Goal: Contribute content: Contribute content

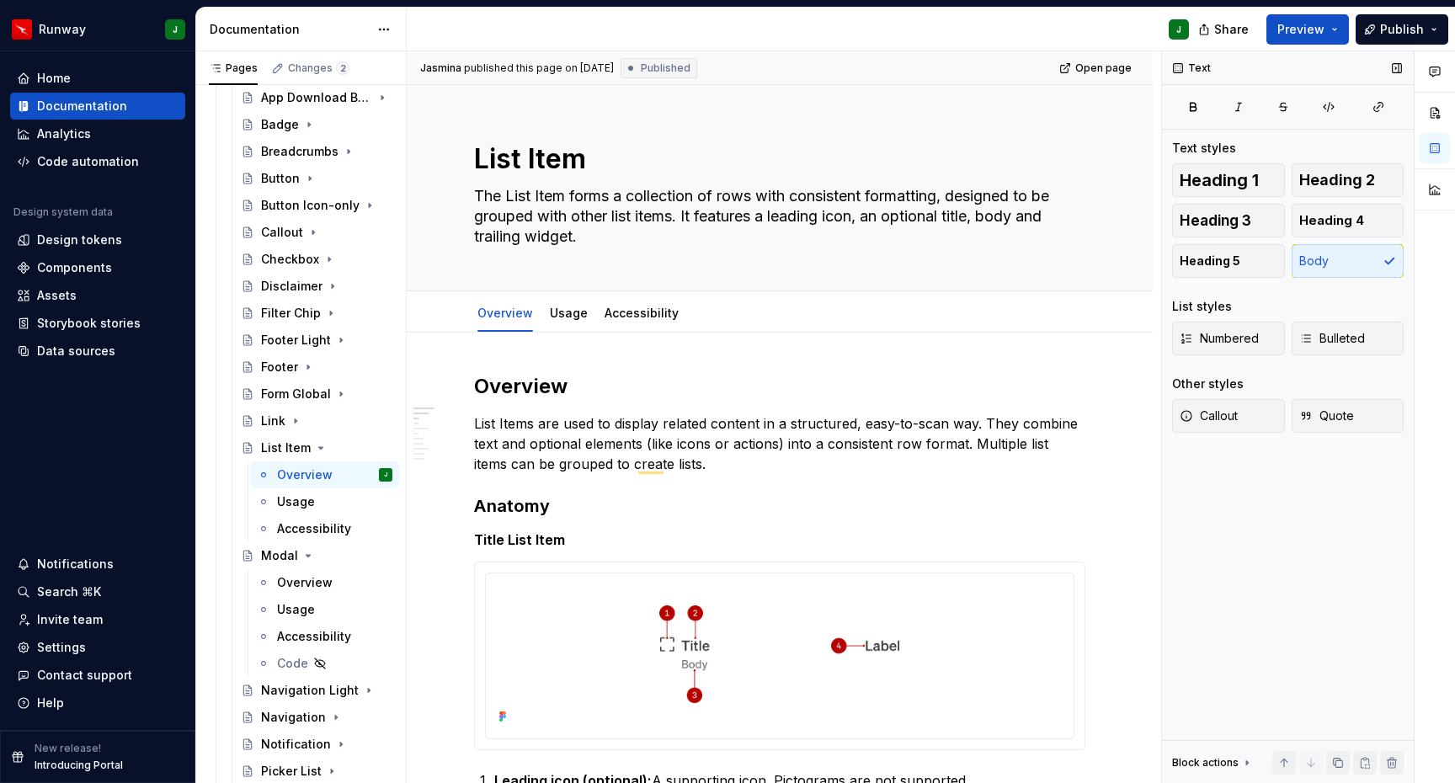
scroll to position [491, 0]
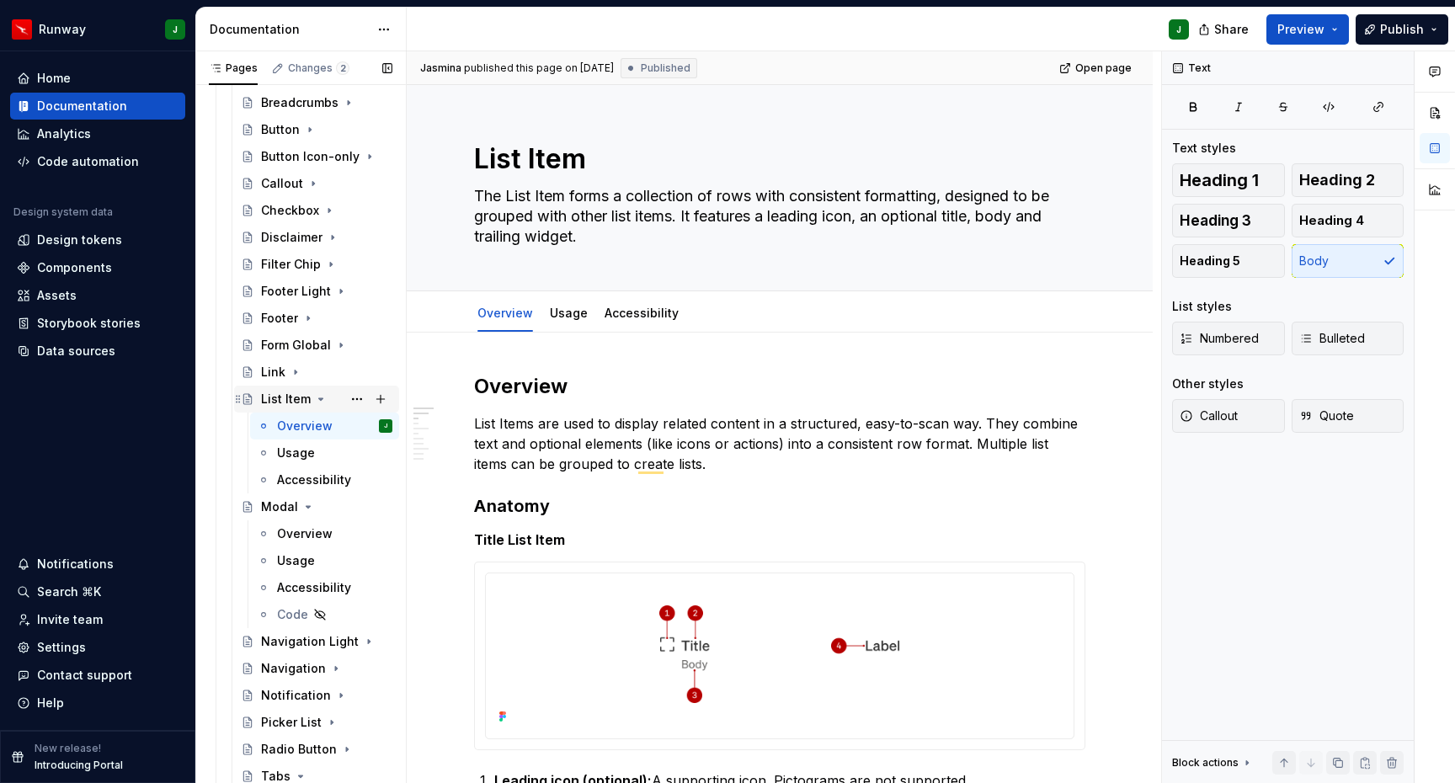
click at [319, 403] on icon "Page tree" at bounding box center [320, 398] width 13 height 13
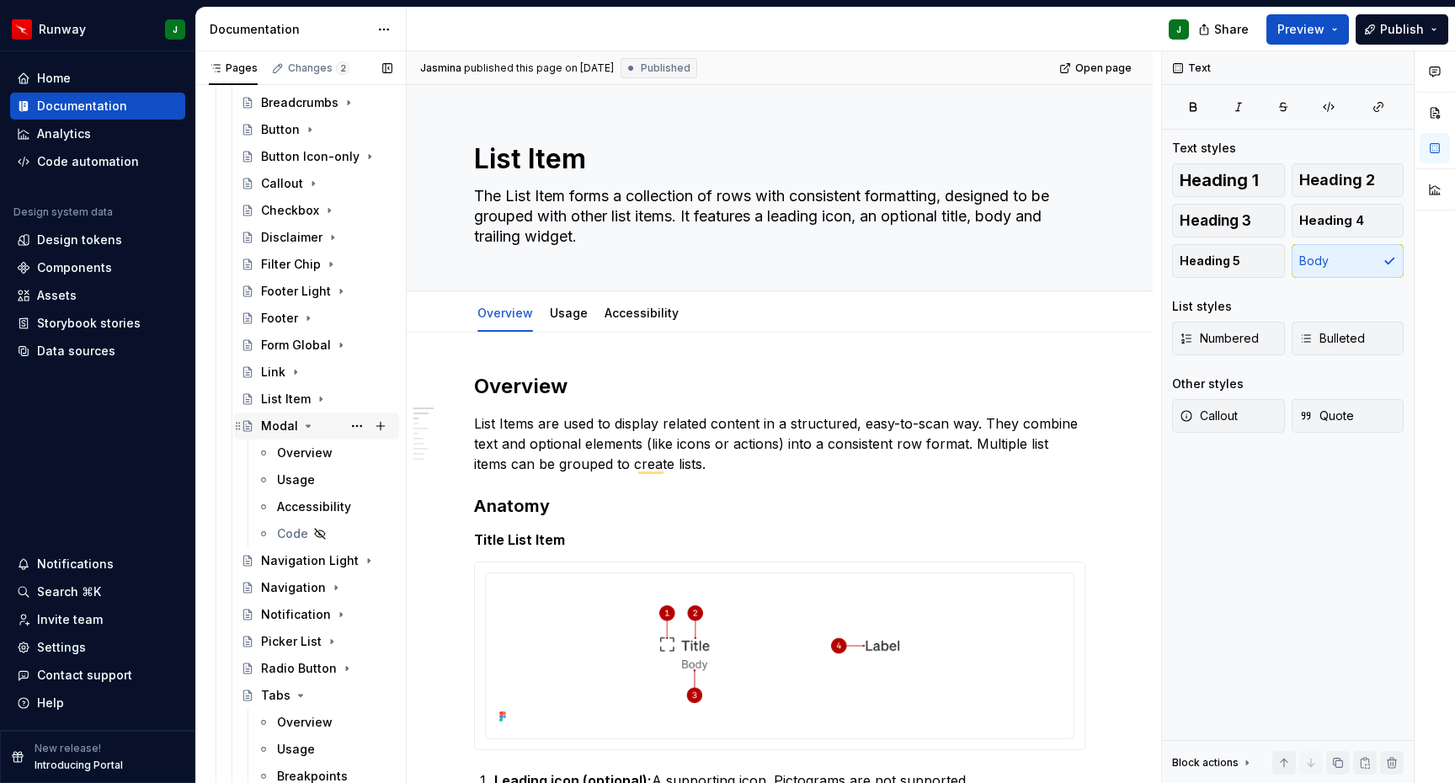
click at [303, 426] on icon "Page tree" at bounding box center [308, 425] width 13 height 13
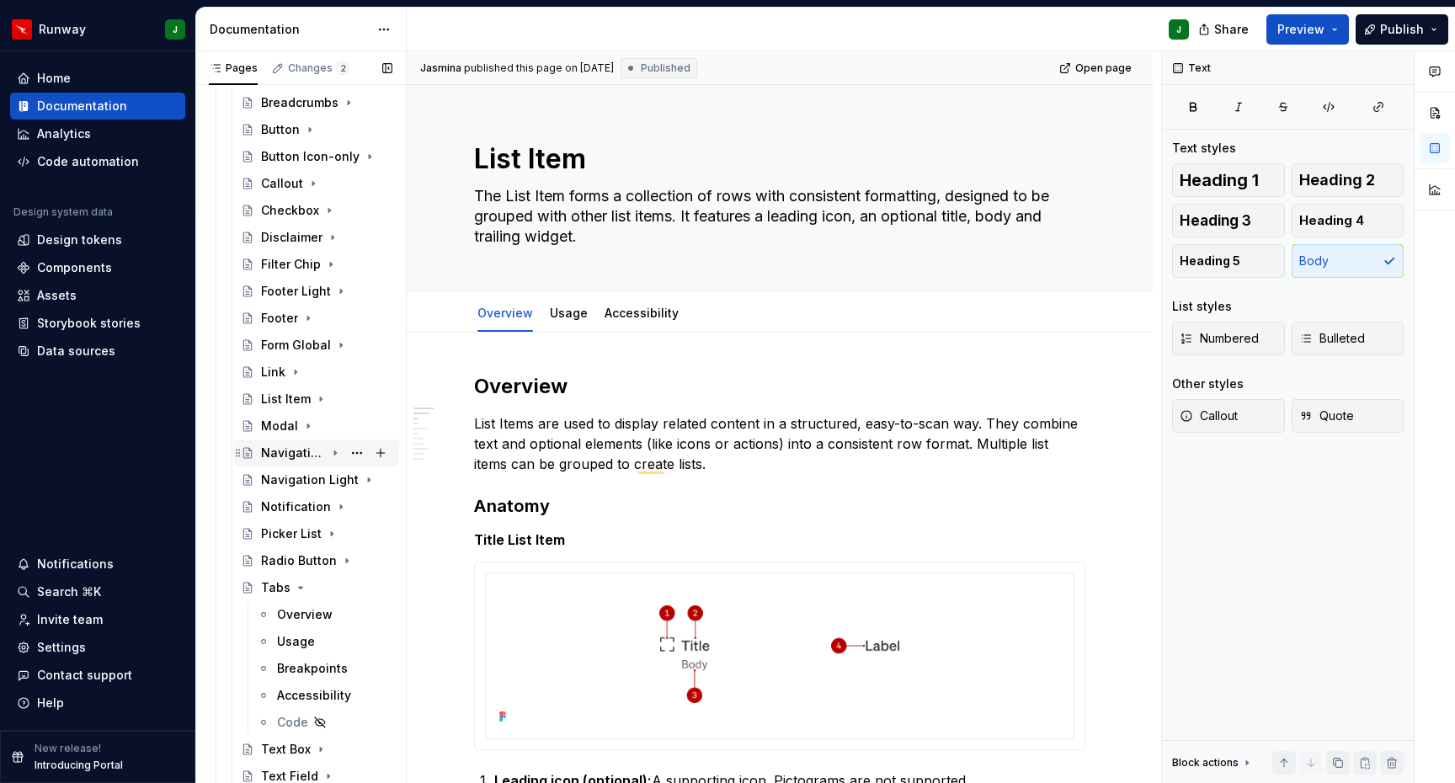
click at [307, 452] on div "Navigation" at bounding box center [293, 453] width 64 height 17
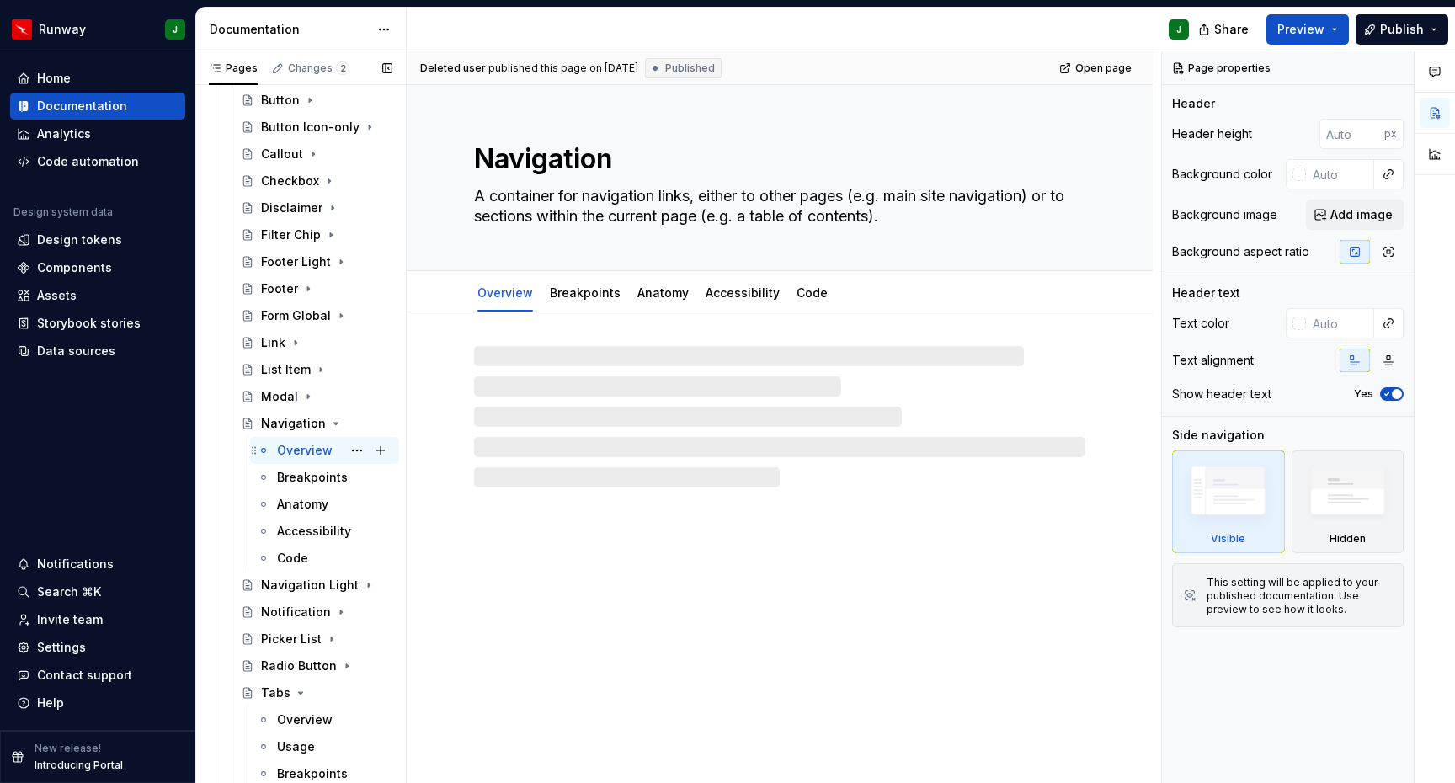
scroll to position [529, 0]
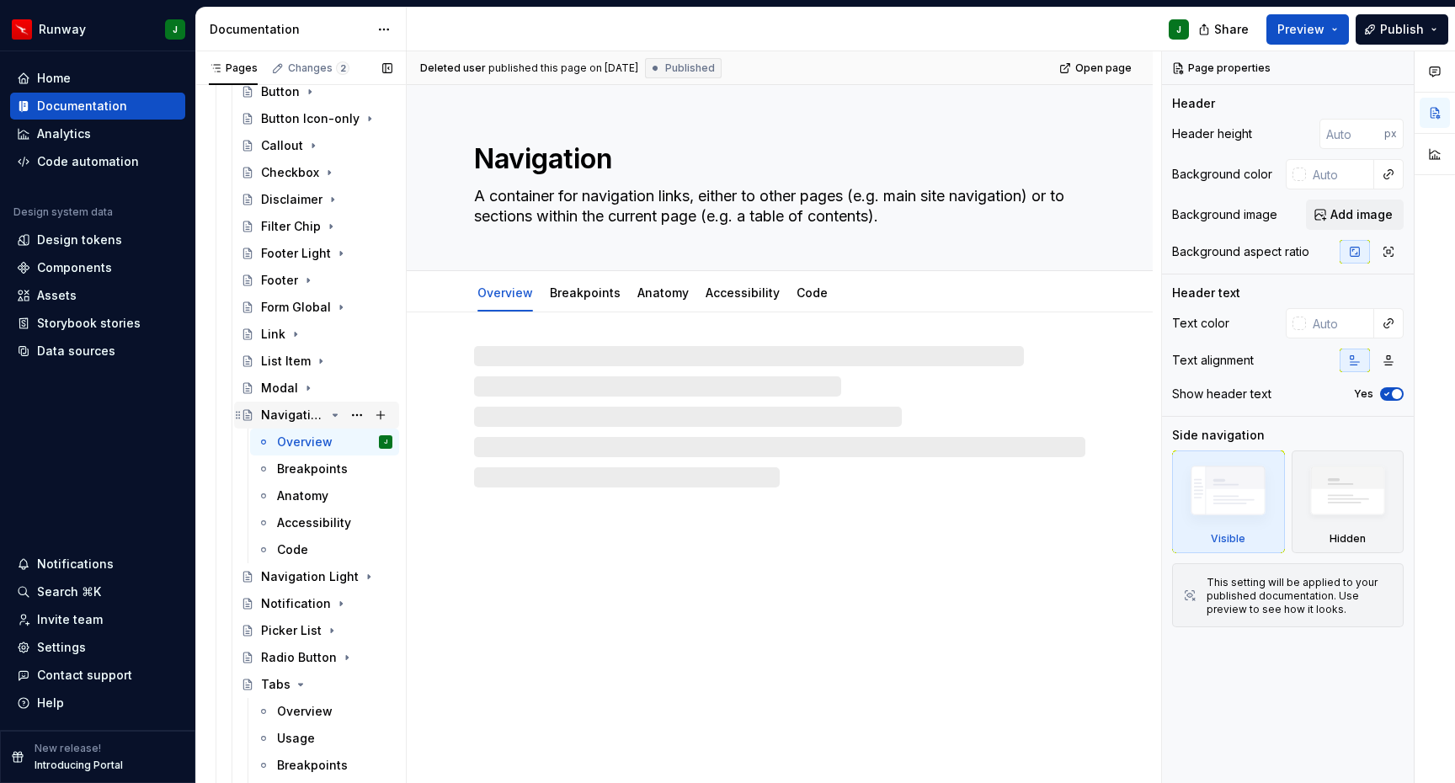
click at [328, 415] on icon "Page tree" at bounding box center [334, 414] width 13 height 13
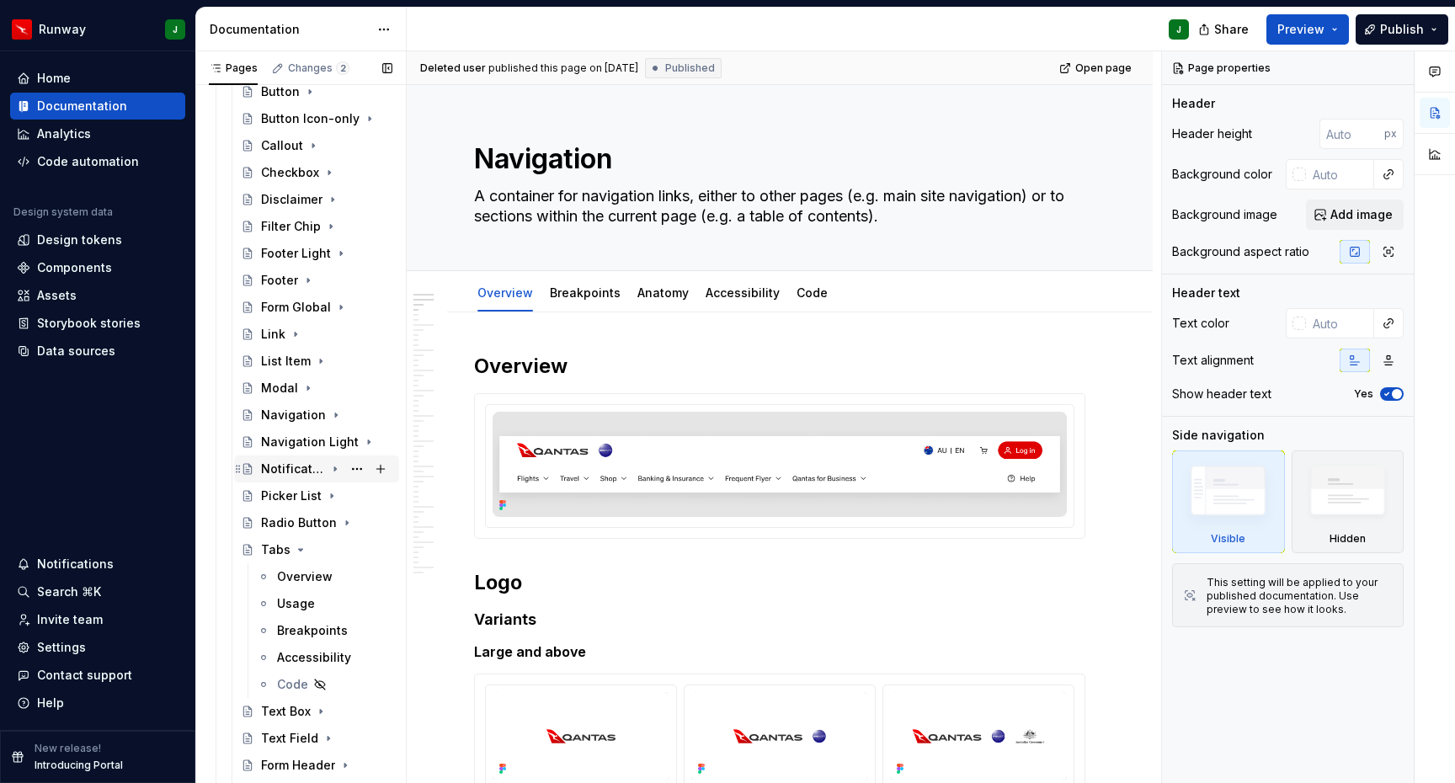
click at [288, 467] on div "Notification" at bounding box center [293, 469] width 64 height 17
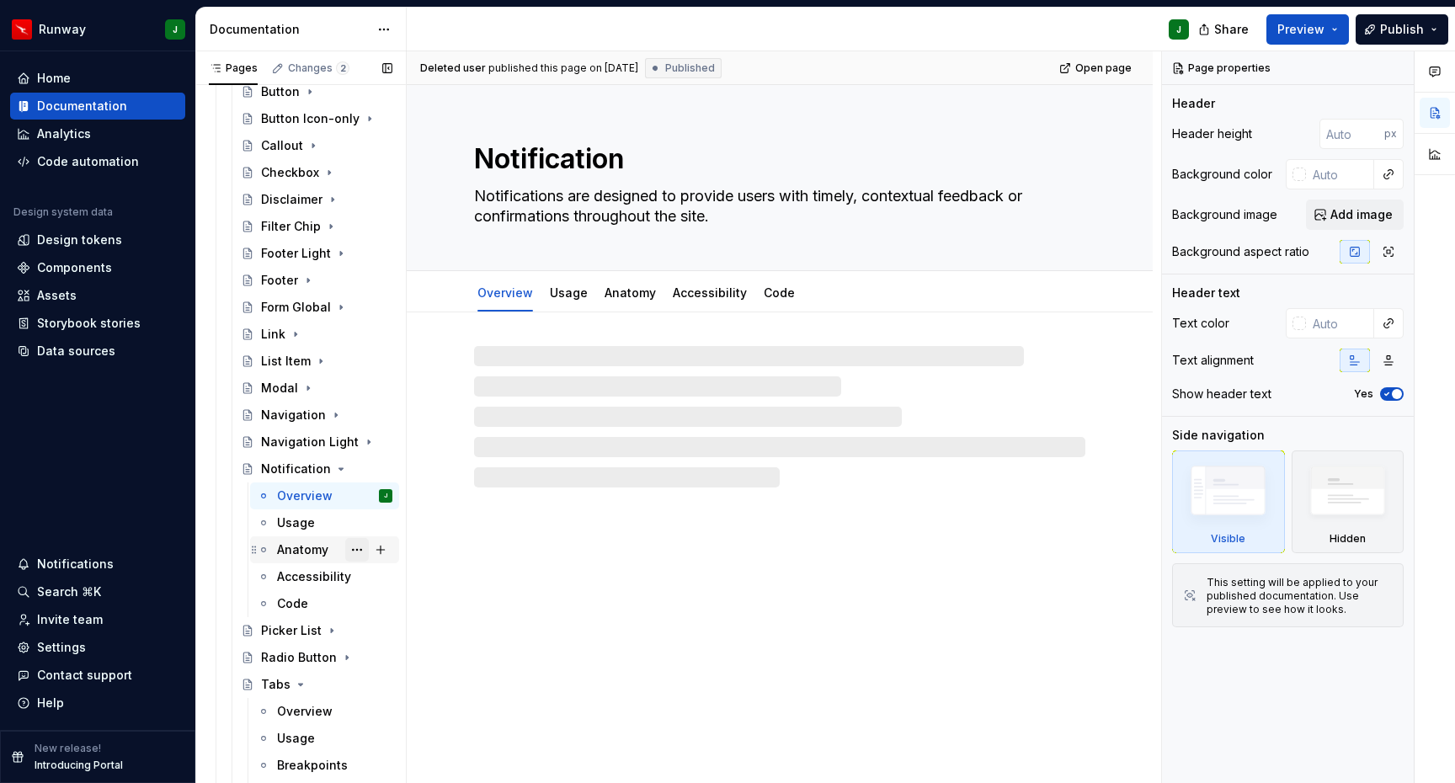
click at [352, 547] on button "Page tree" at bounding box center [357, 550] width 24 height 24
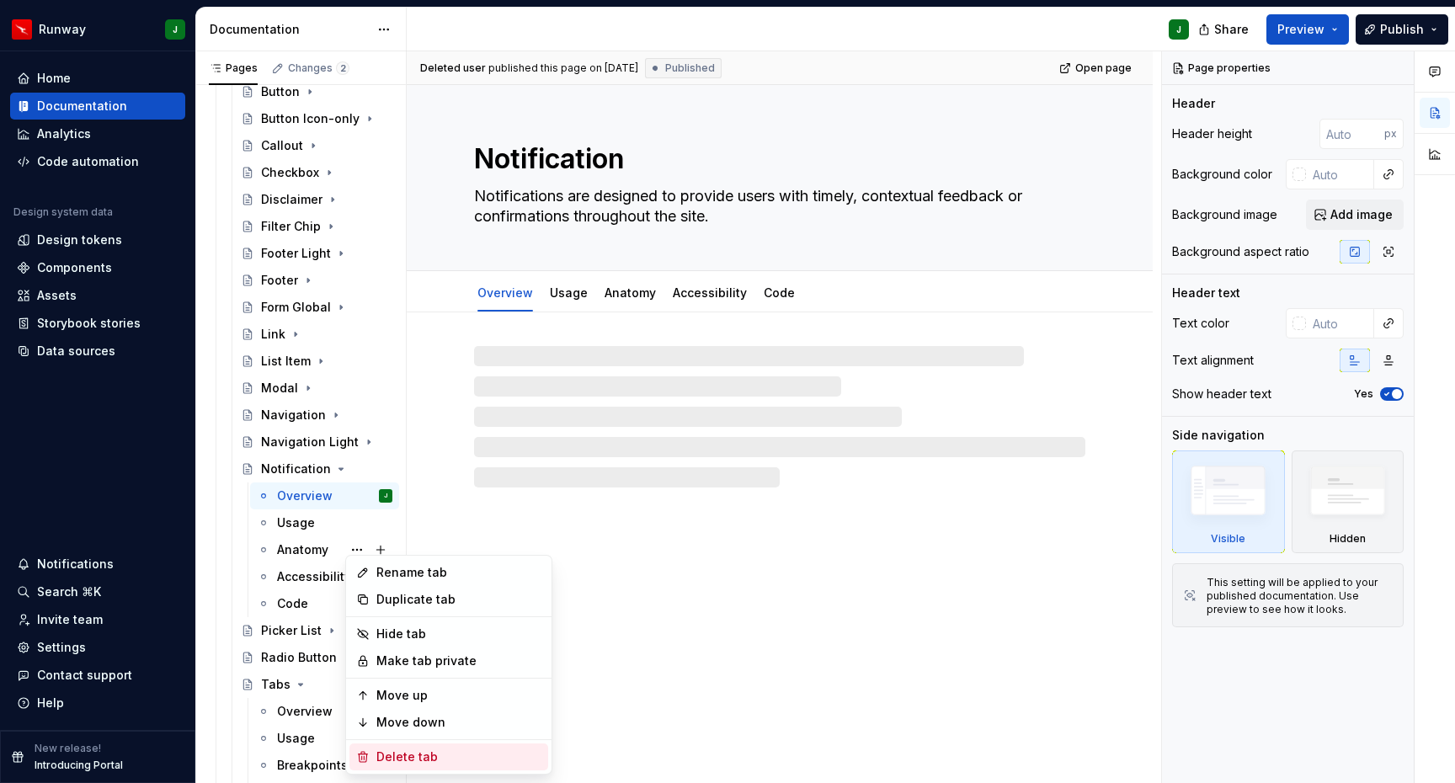
click at [406, 755] on div "Delete tab" at bounding box center [458, 757] width 165 height 17
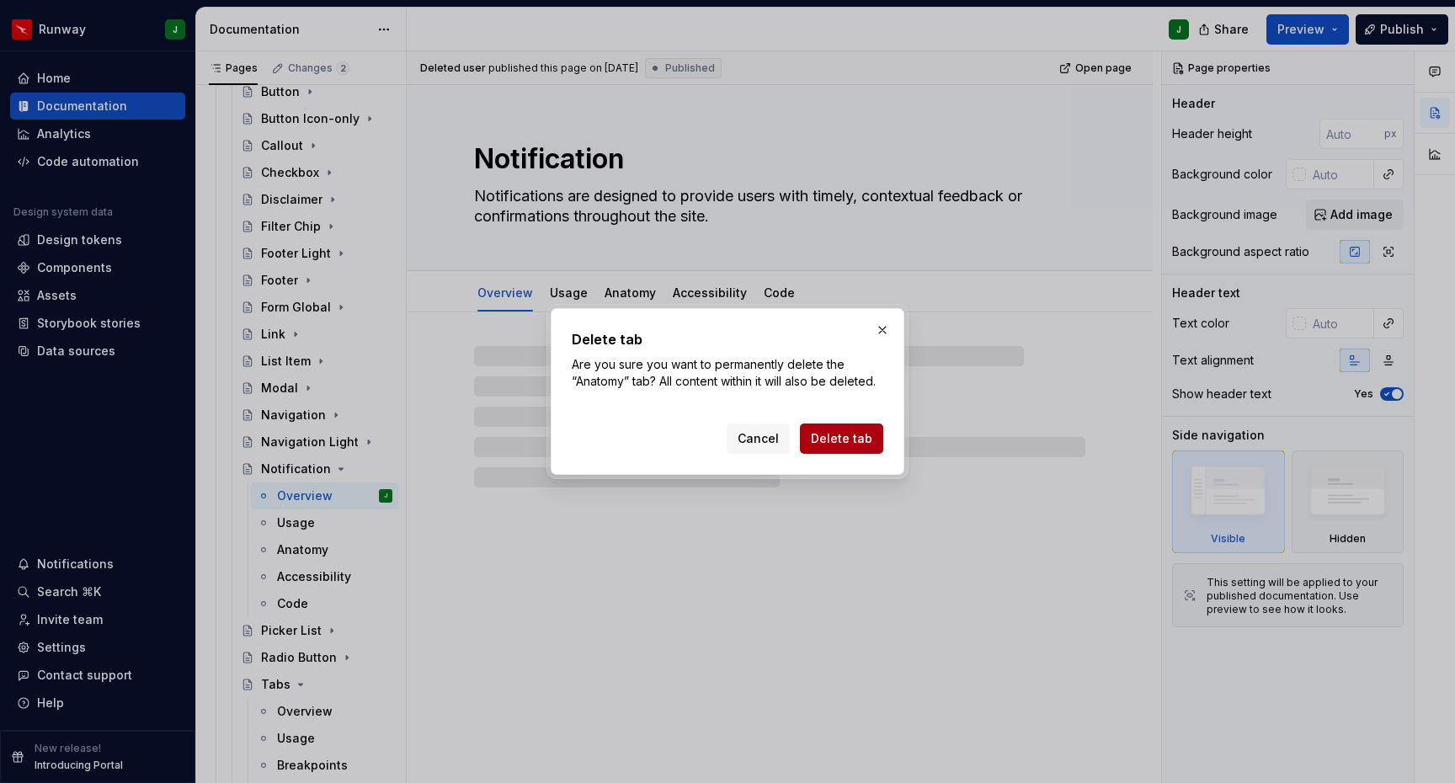
click at [841, 445] on span "Delete tab" at bounding box center [841, 438] width 61 height 17
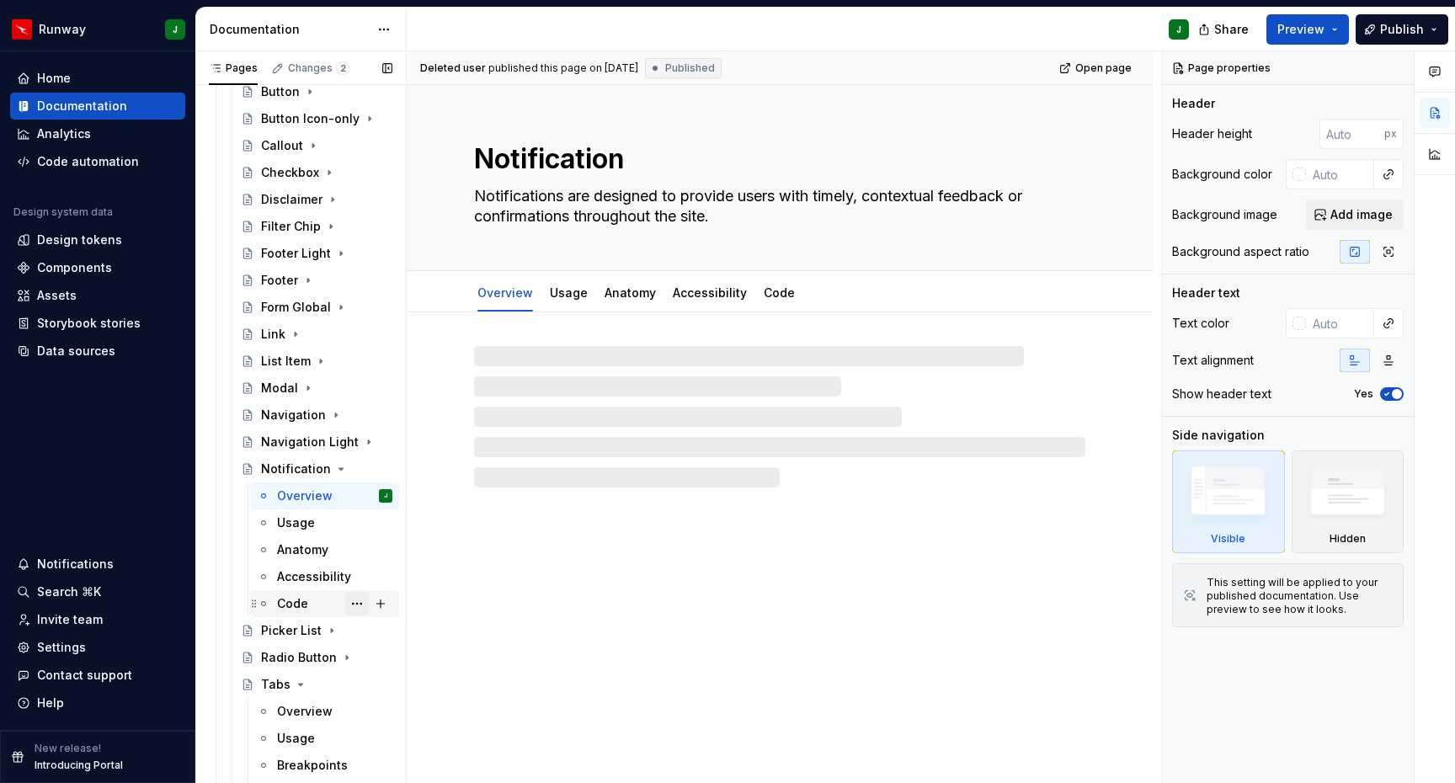
click at [356, 603] on button "Page tree" at bounding box center [357, 604] width 24 height 24
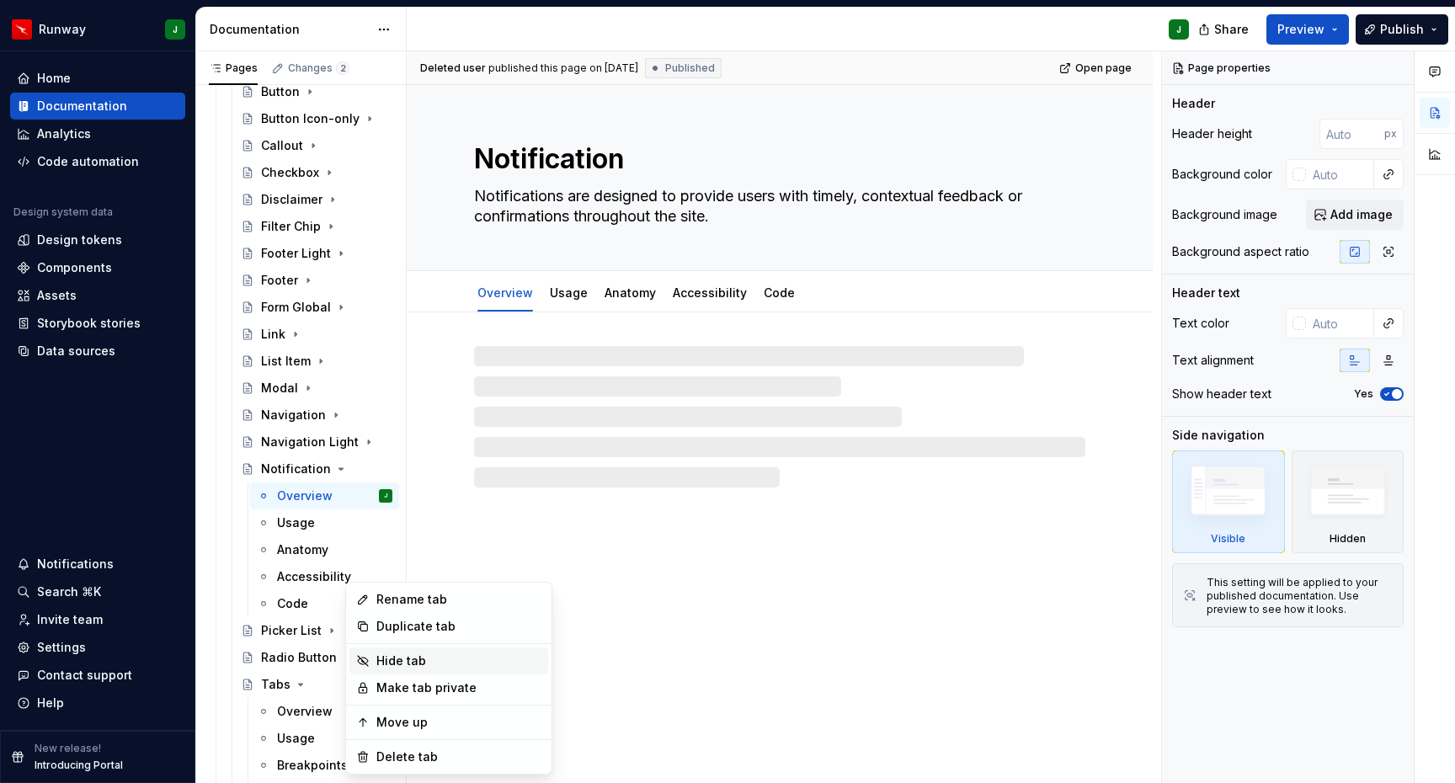
click at [391, 658] on div "Hide tab" at bounding box center [458, 661] width 165 height 17
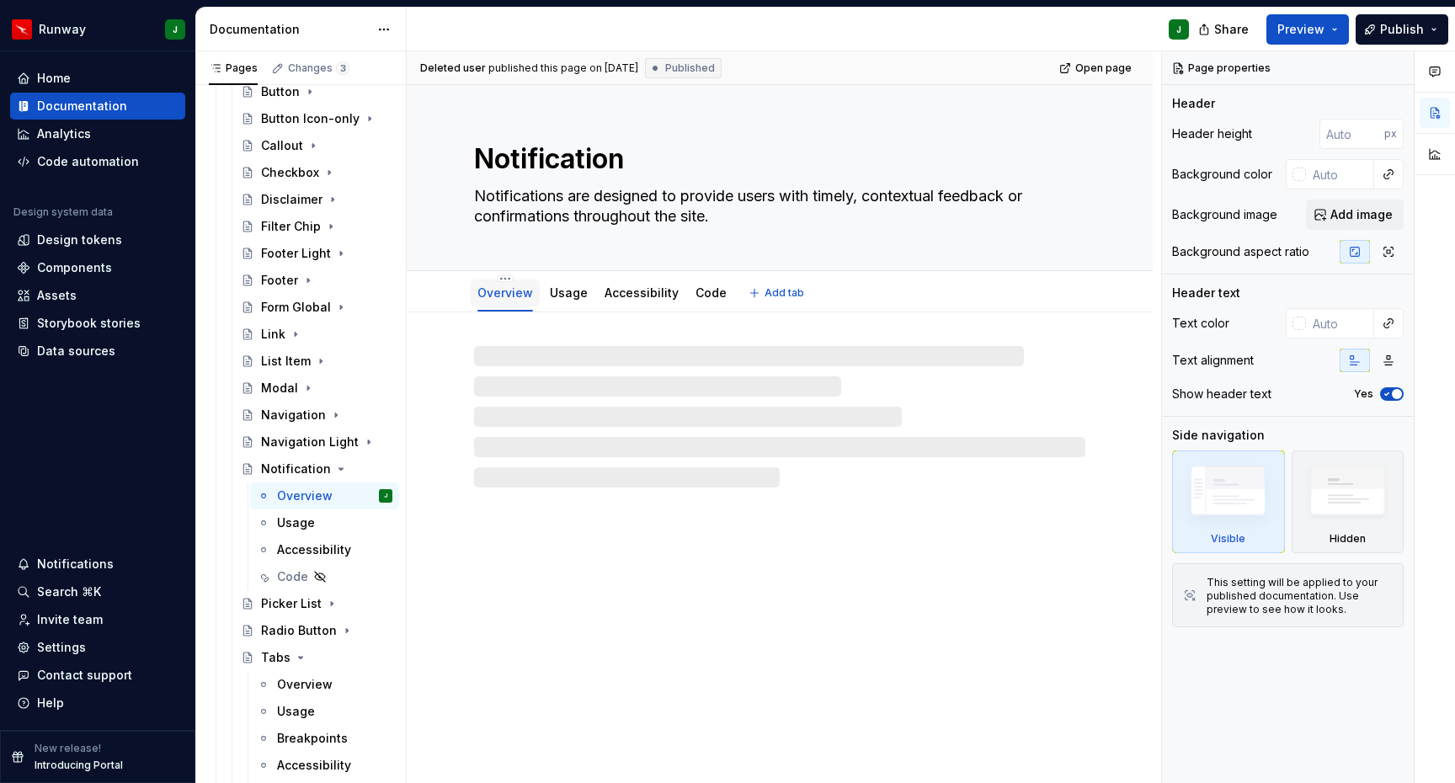
click at [514, 302] on div "Overview" at bounding box center [506, 293] width 56 height 20
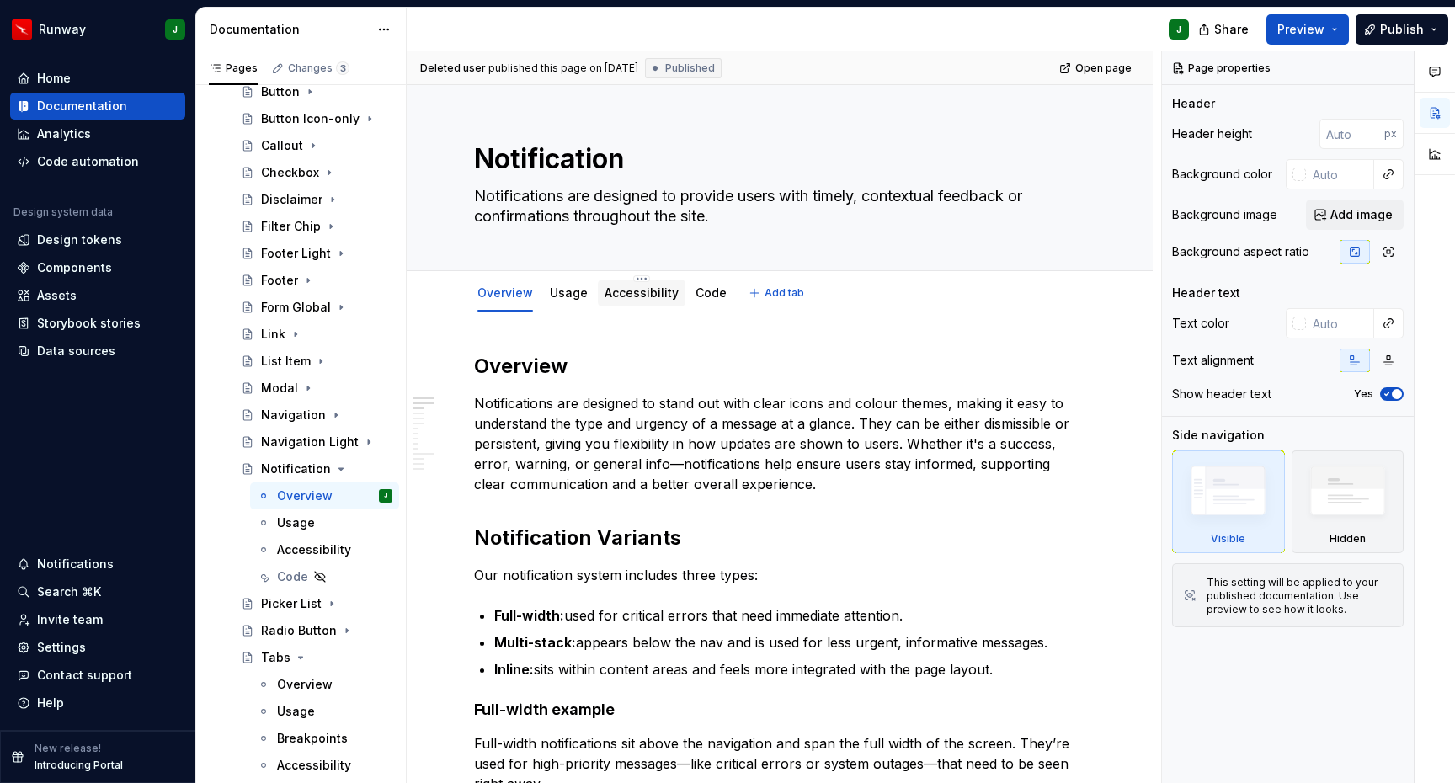
click at [638, 298] on link "Accessibility" at bounding box center [642, 293] width 74 height 14
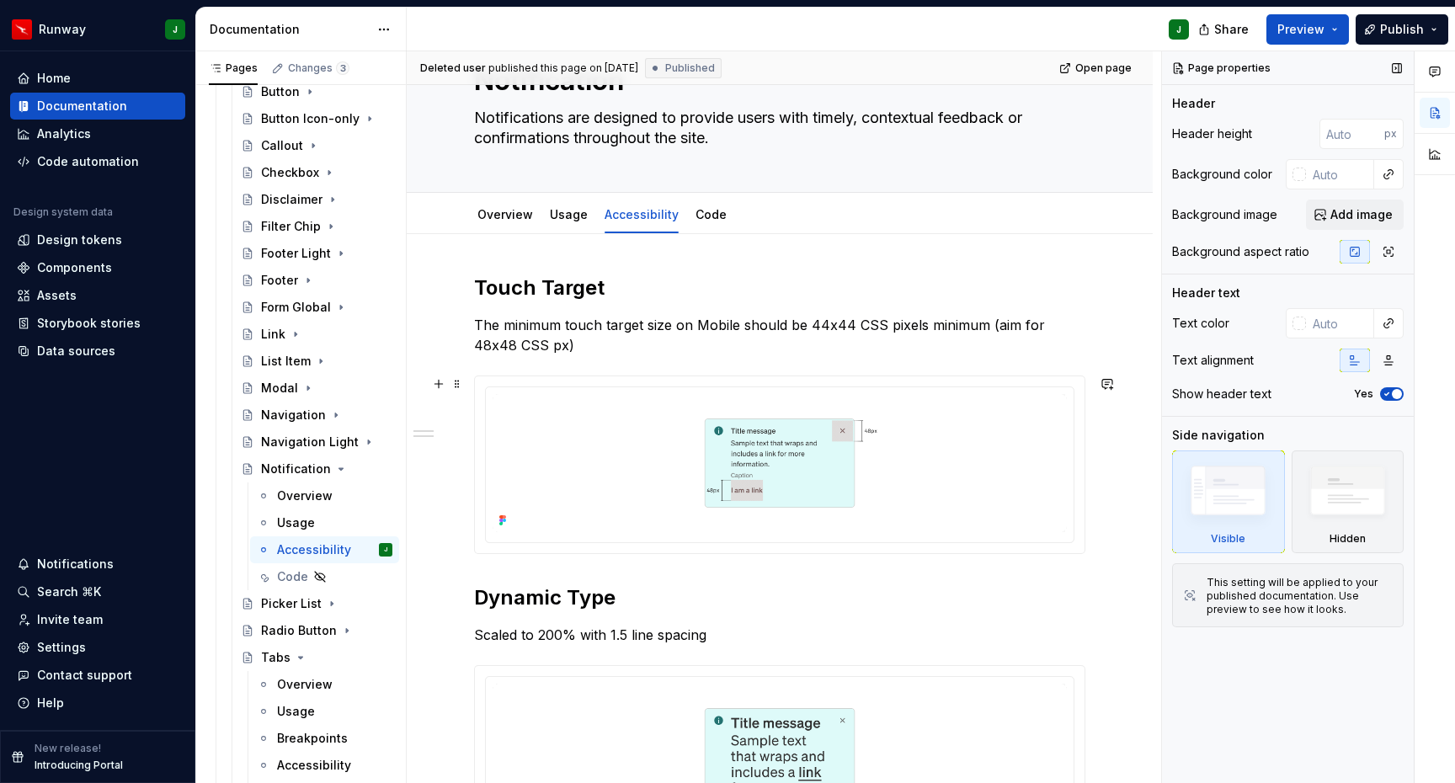
scroll to position [99, 0]
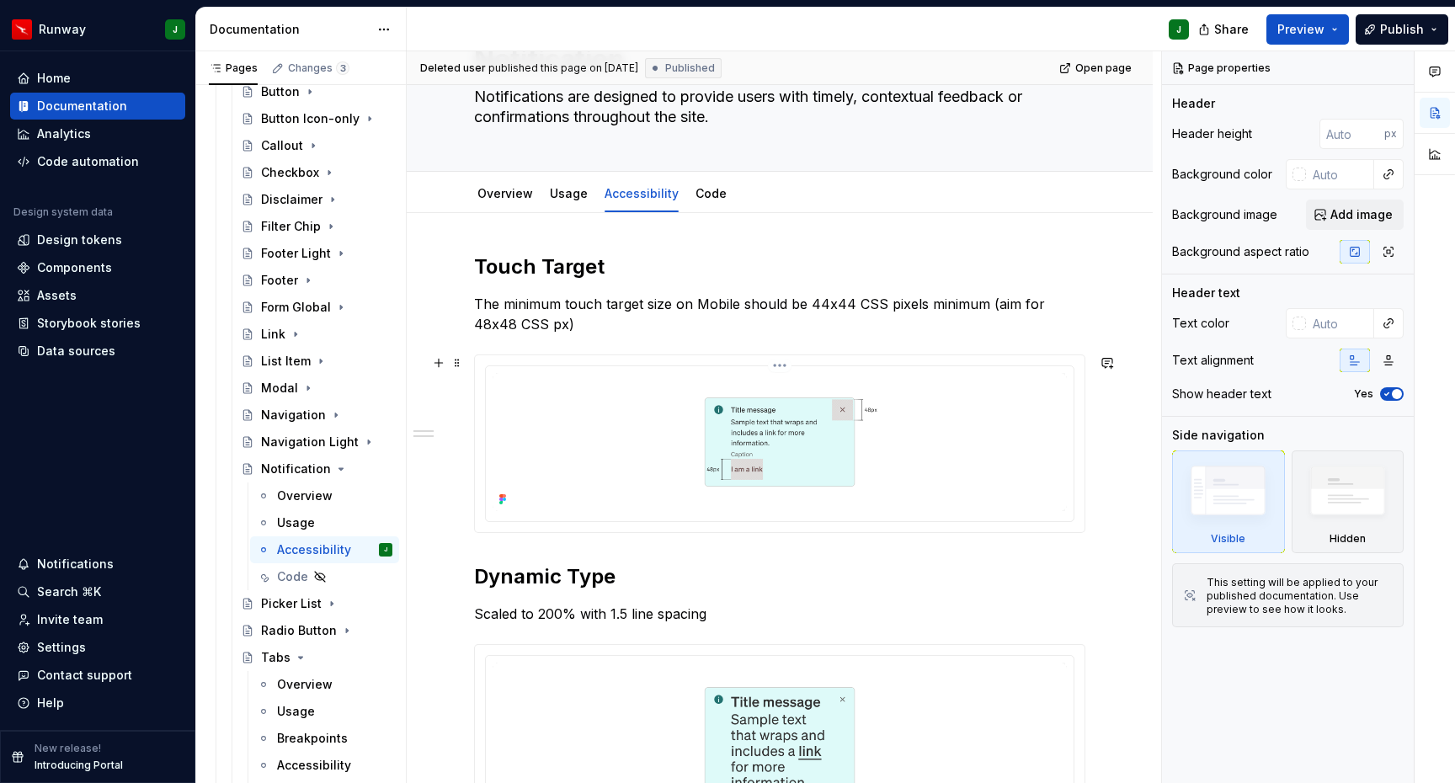
click at [926, 466] on img at bounding box center [780, 442] width 574 height 138
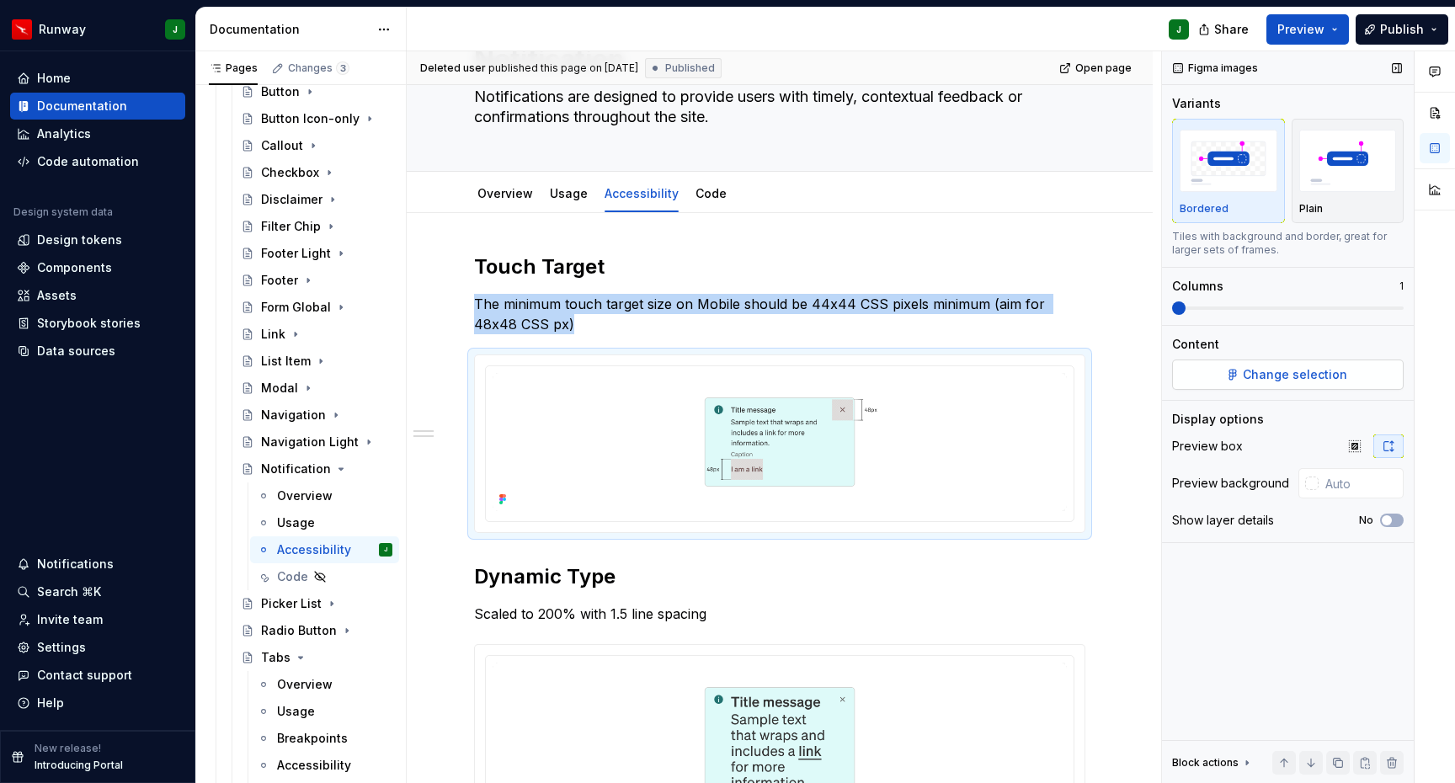
click at [1265, 376] on span "Change selection" at bounding box center [1295, 374] width 104 height 17
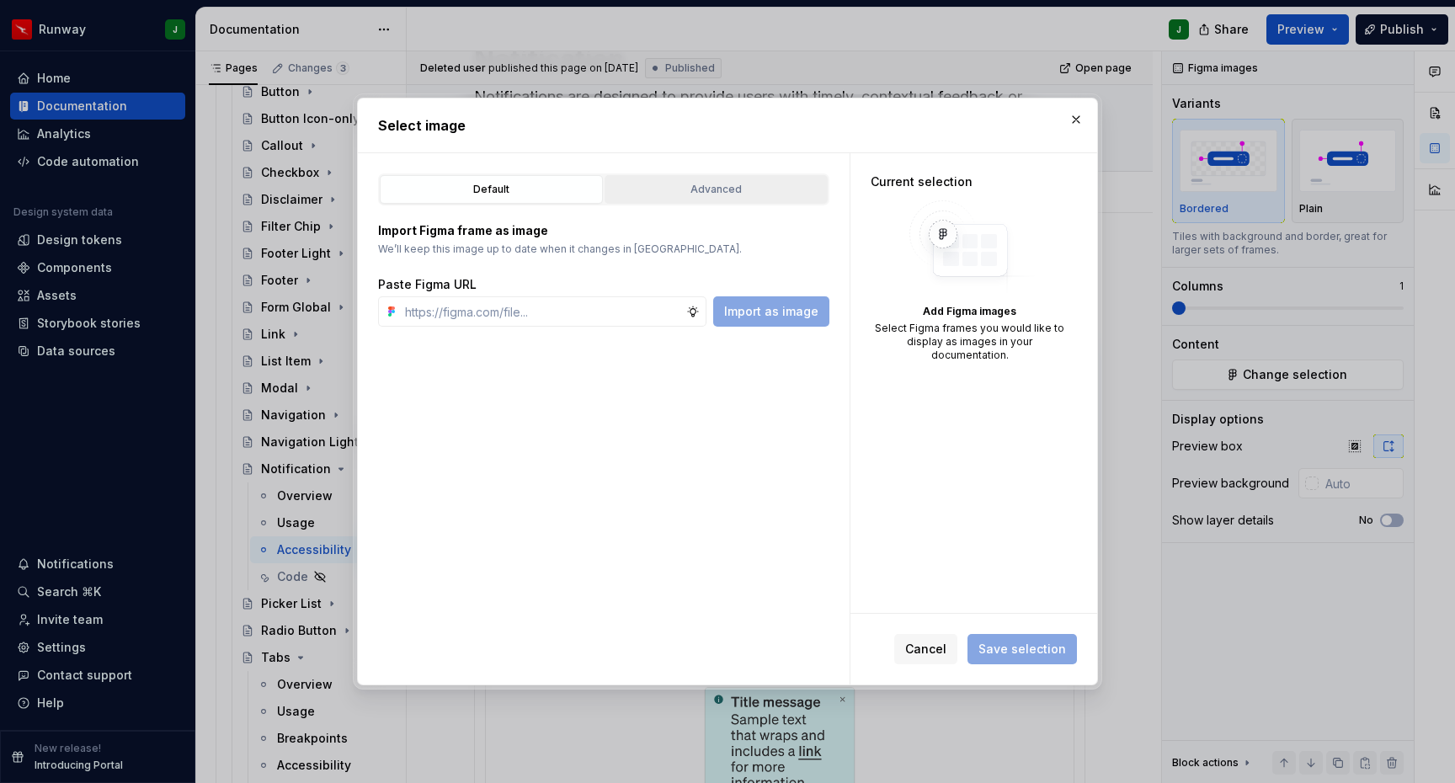
click at [742, 179] on button "Advanced" at bounding box center [716, 189] width 223 height 29
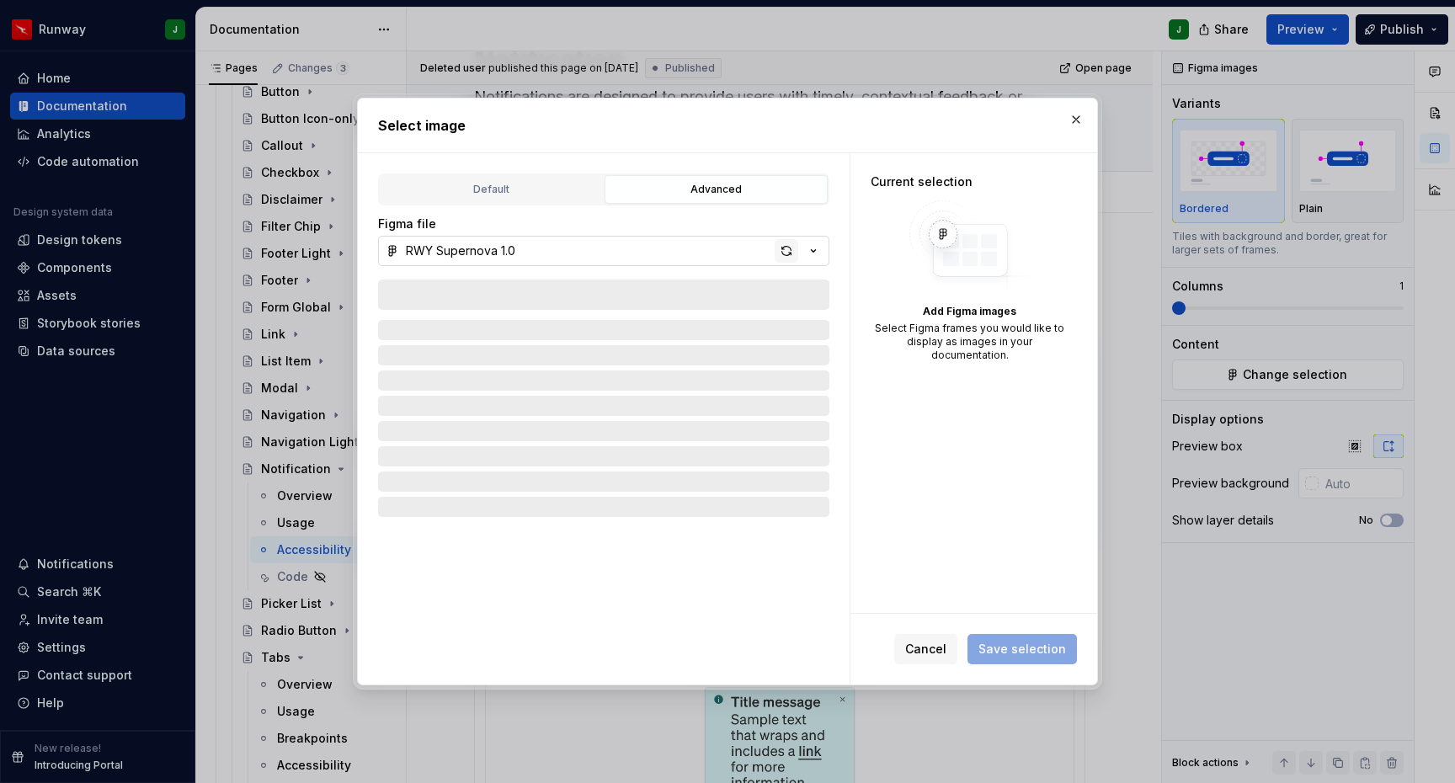
click at [784, 256] on div "button" at bounding box center [787, 251] width 24 height 24
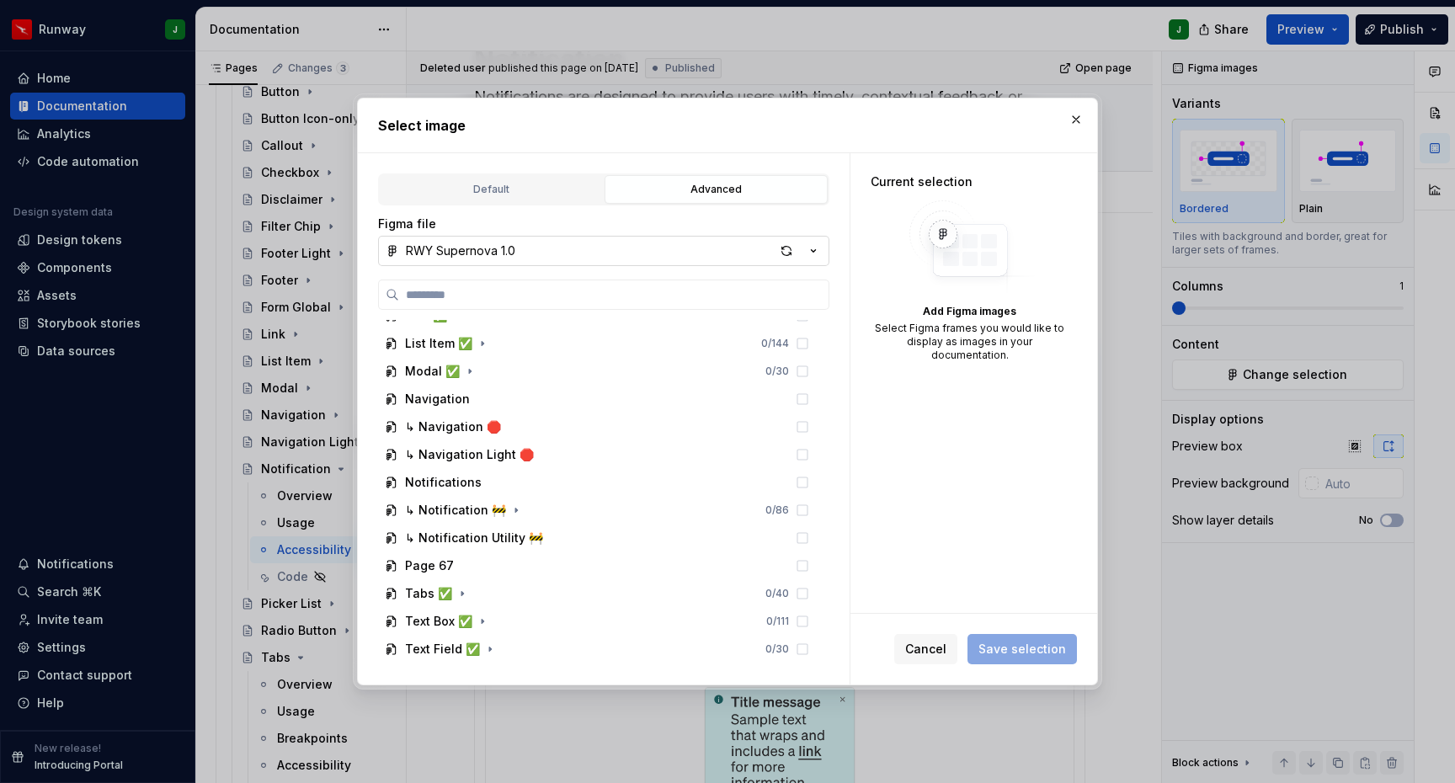
scroll to position [1636, 0]
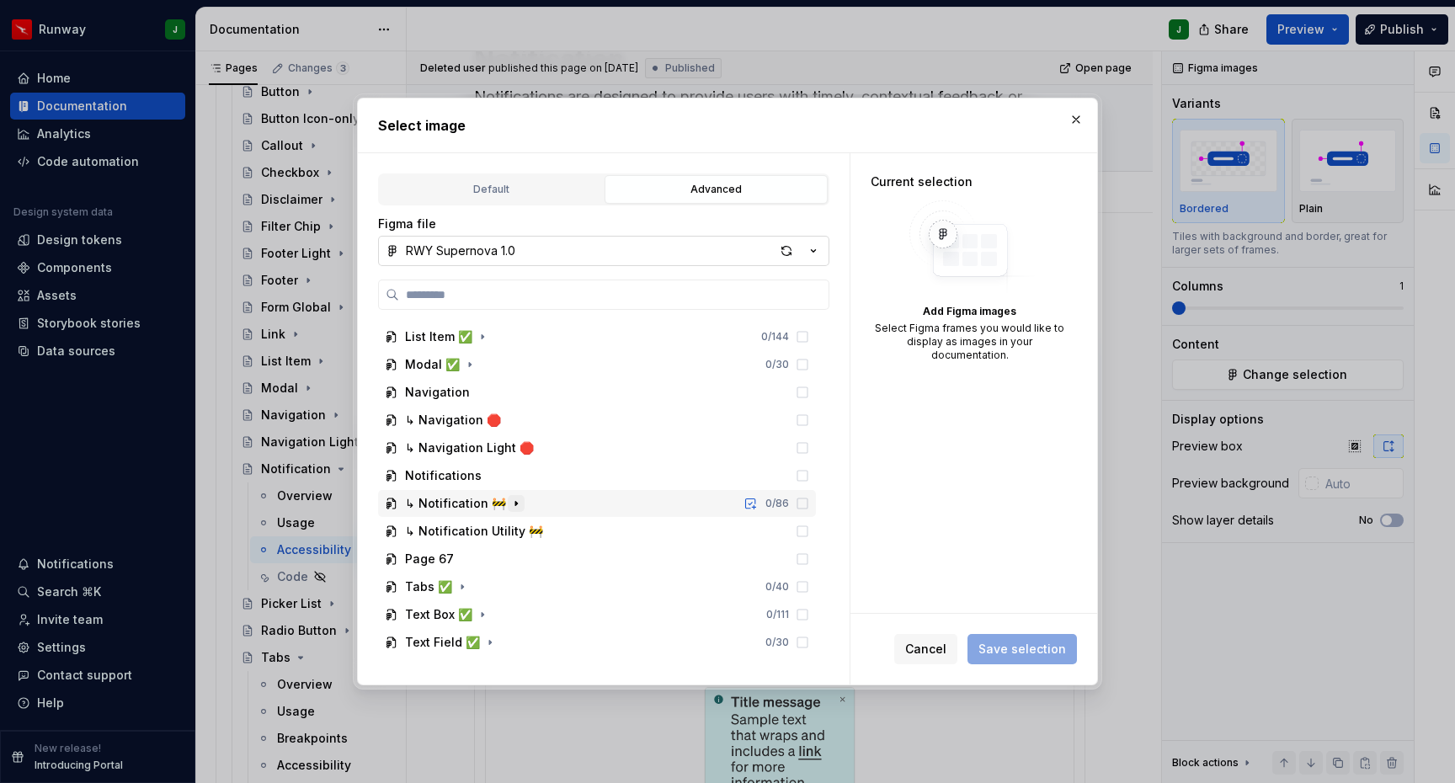
click at [512, 503] on icon "button" at bounding box center [516, 503] width 13 height 13
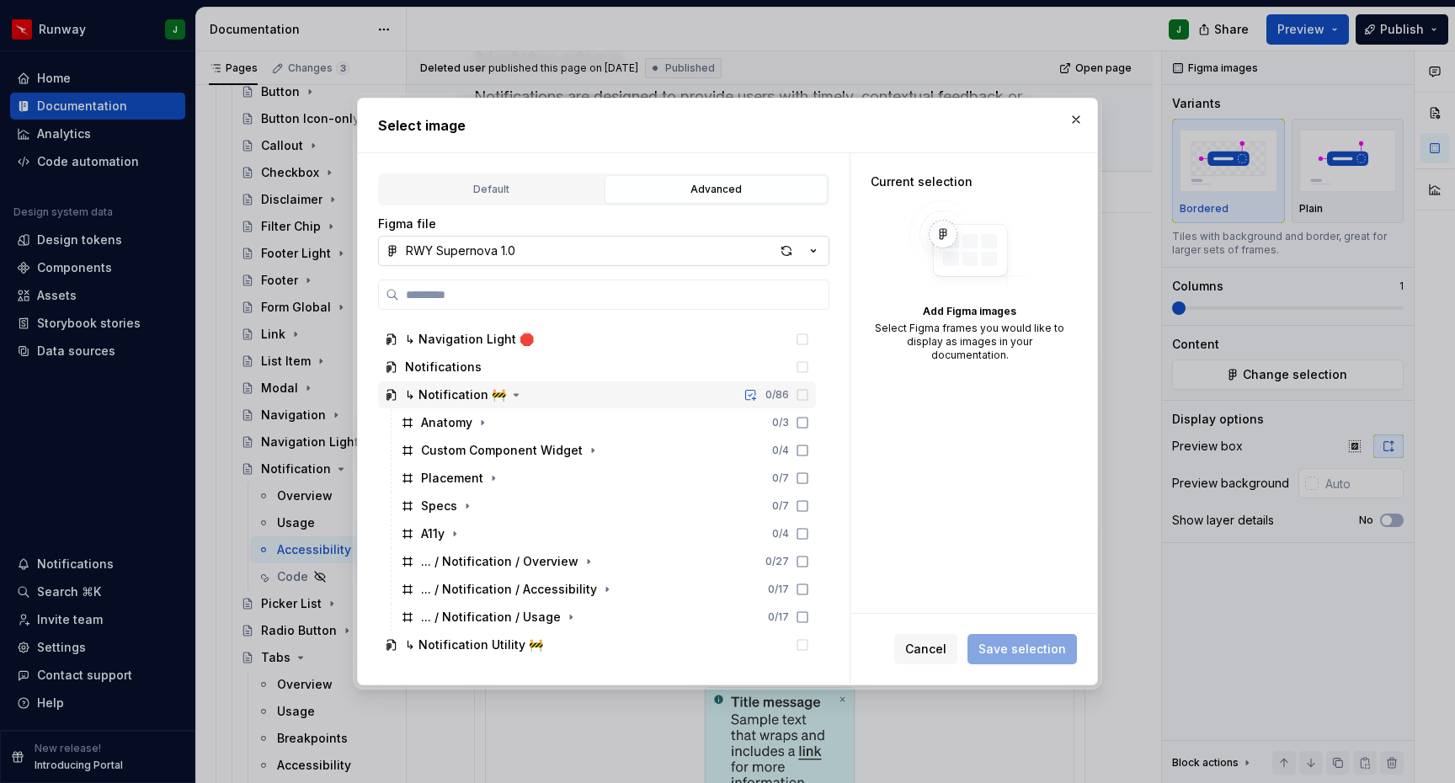
scroll to position [1751, 0]
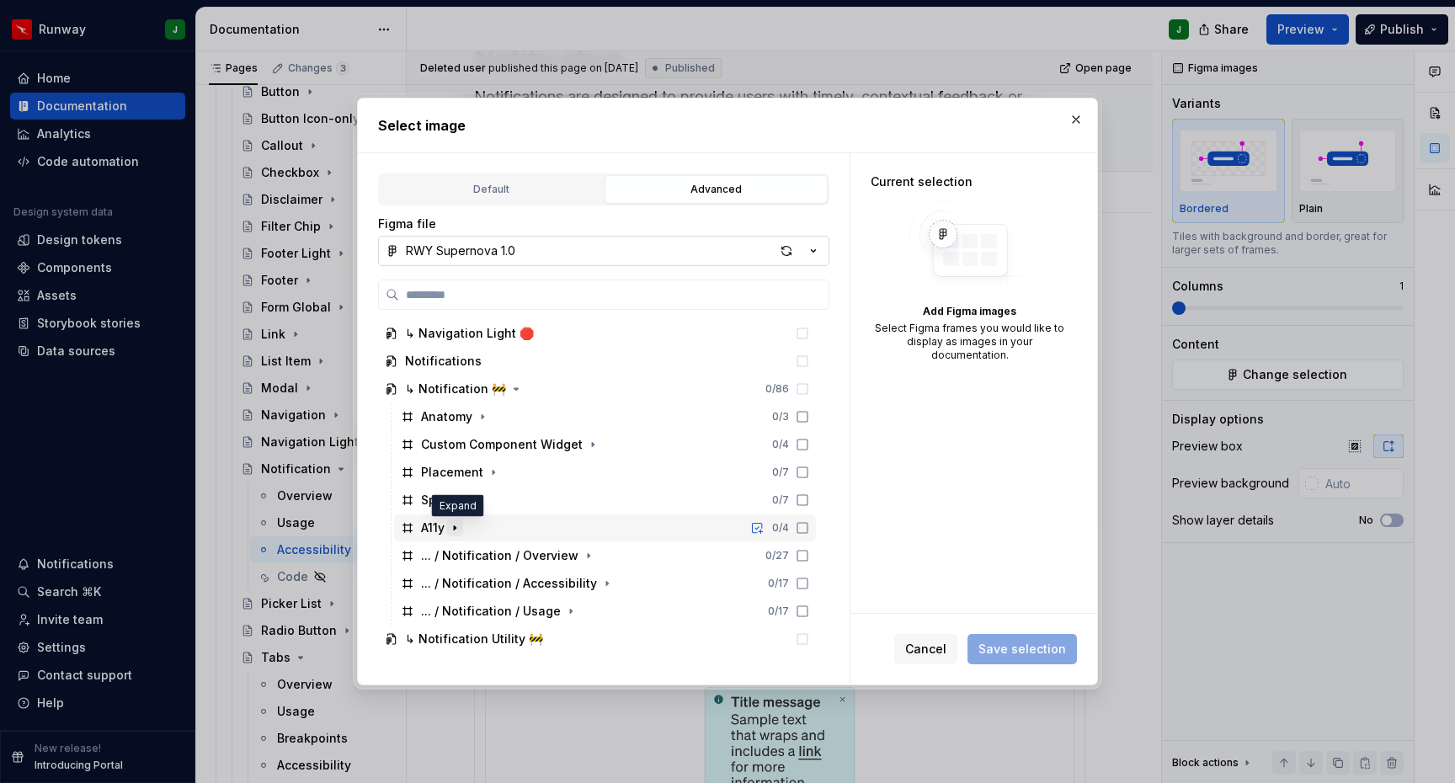
click at [459, 532] on icon "button" at bounding box center [454, 527] width 13 height 13
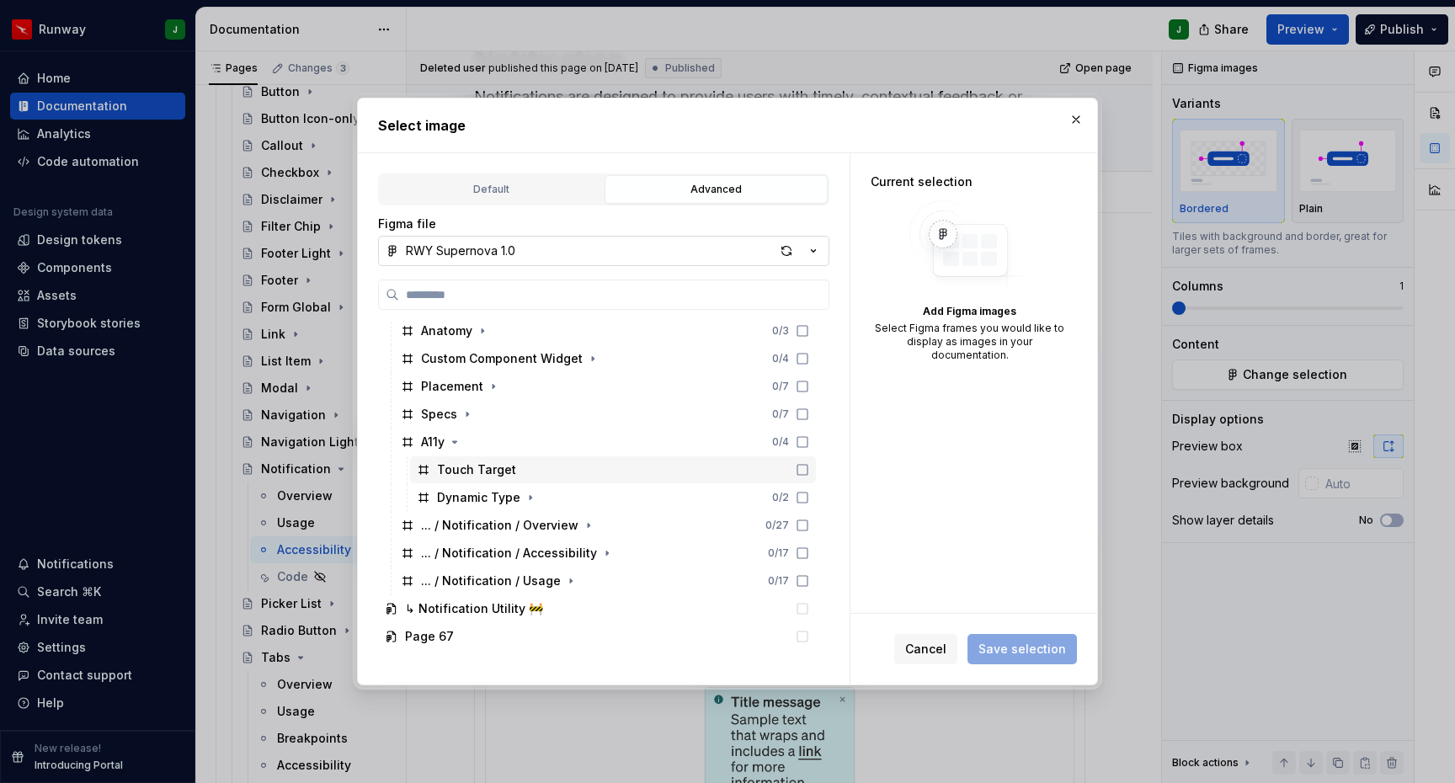
scroll to position [1847, 0]
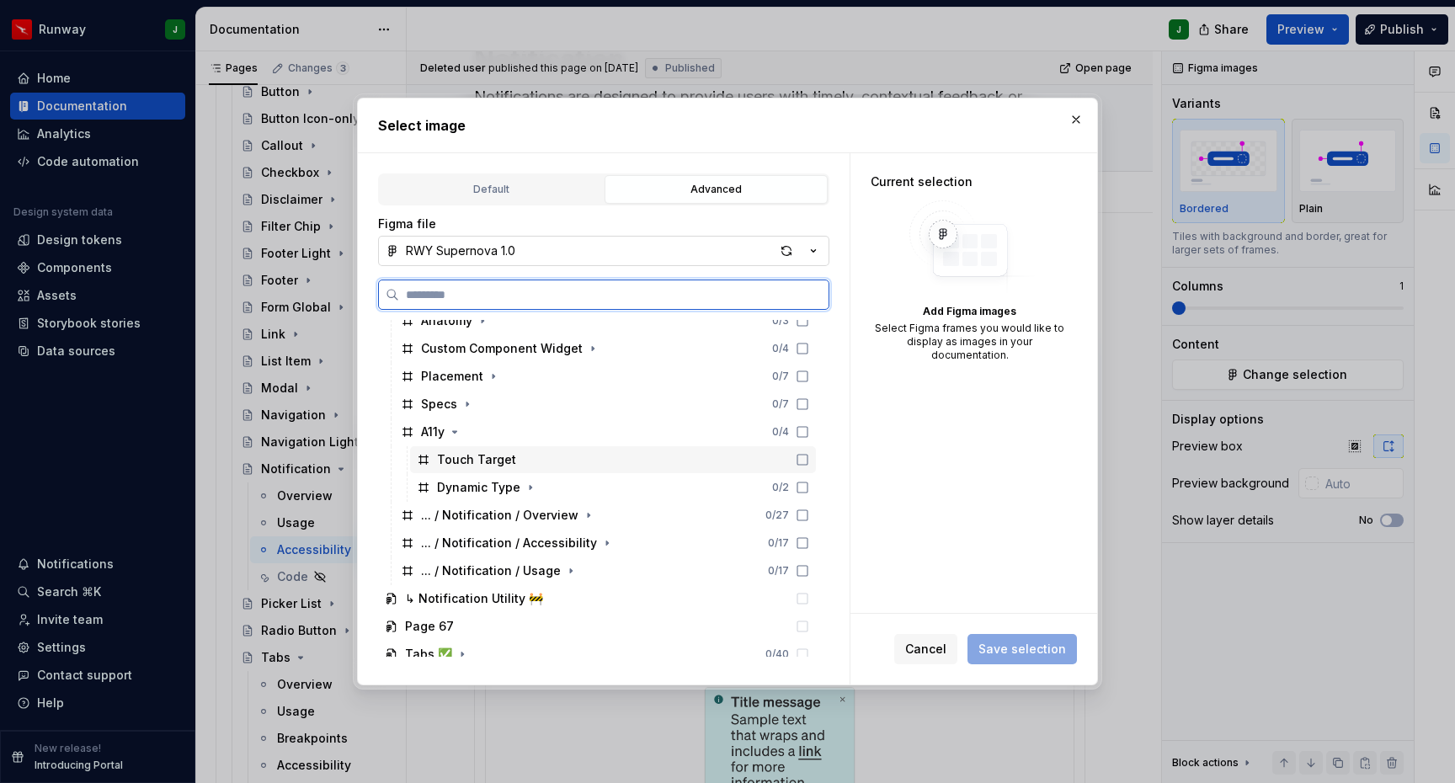
click at [750, 457] on div "Touch Target" at bounding box center [613, 459] width 406 height 27
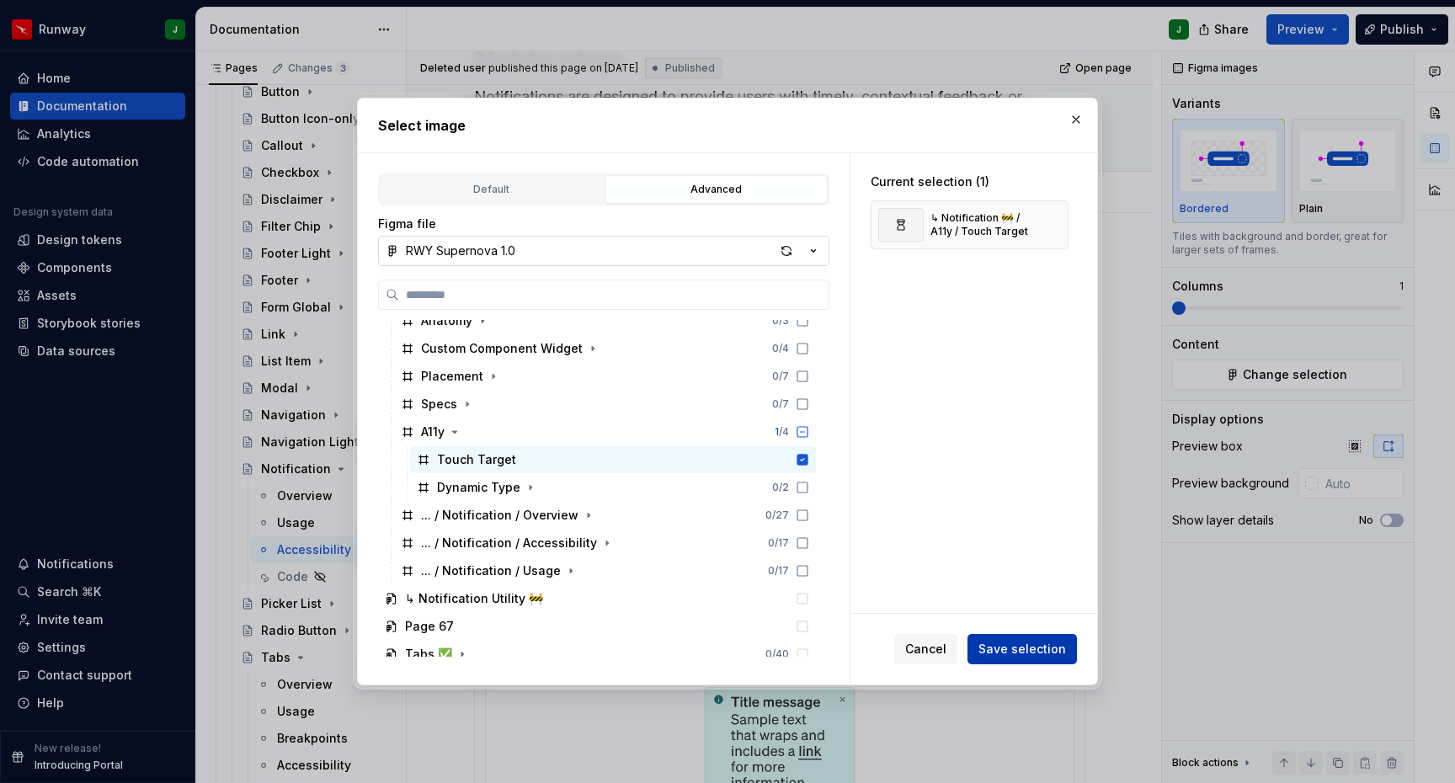
click at [1028, 649] on span "Save selection" at bounding box center [1023, 649] width 88 height 17
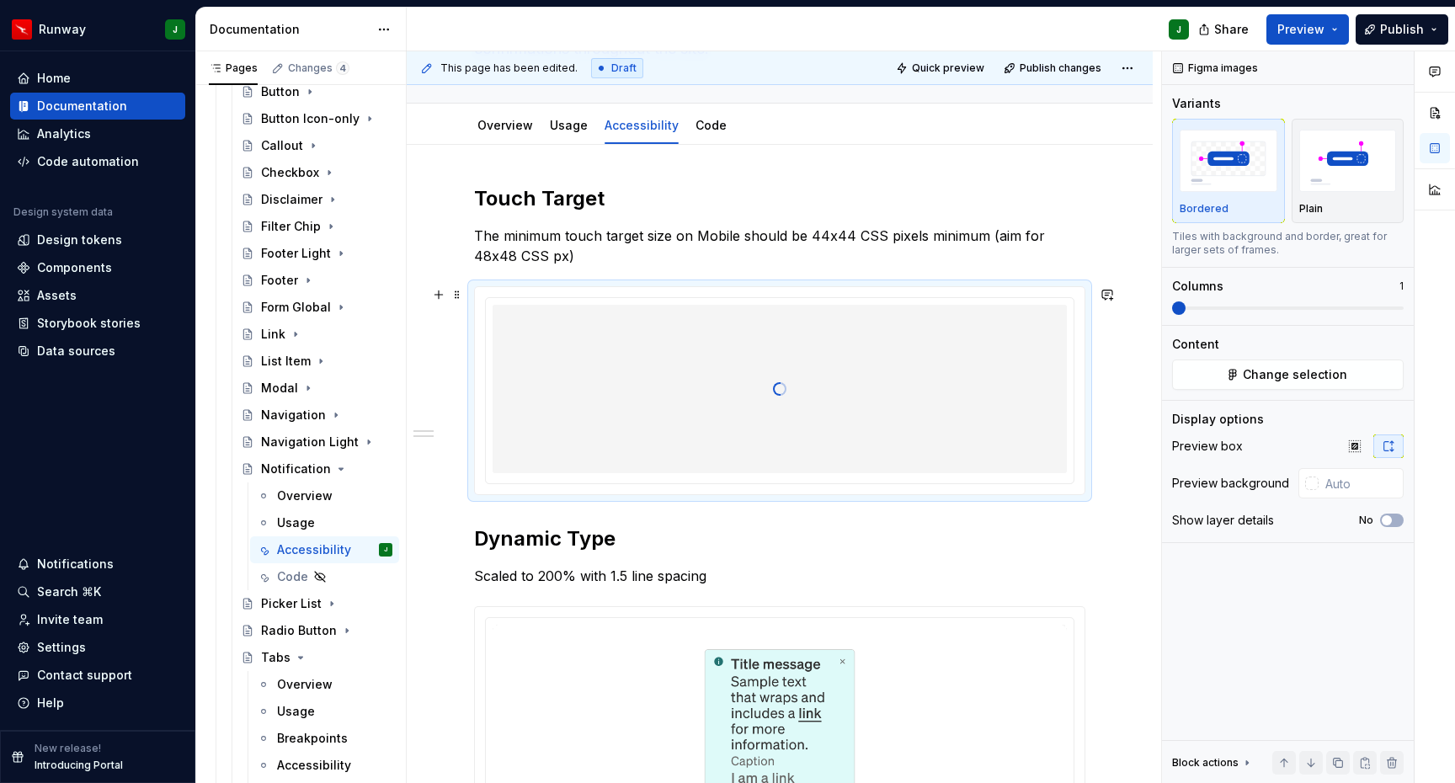
scroll to position [300, 0]
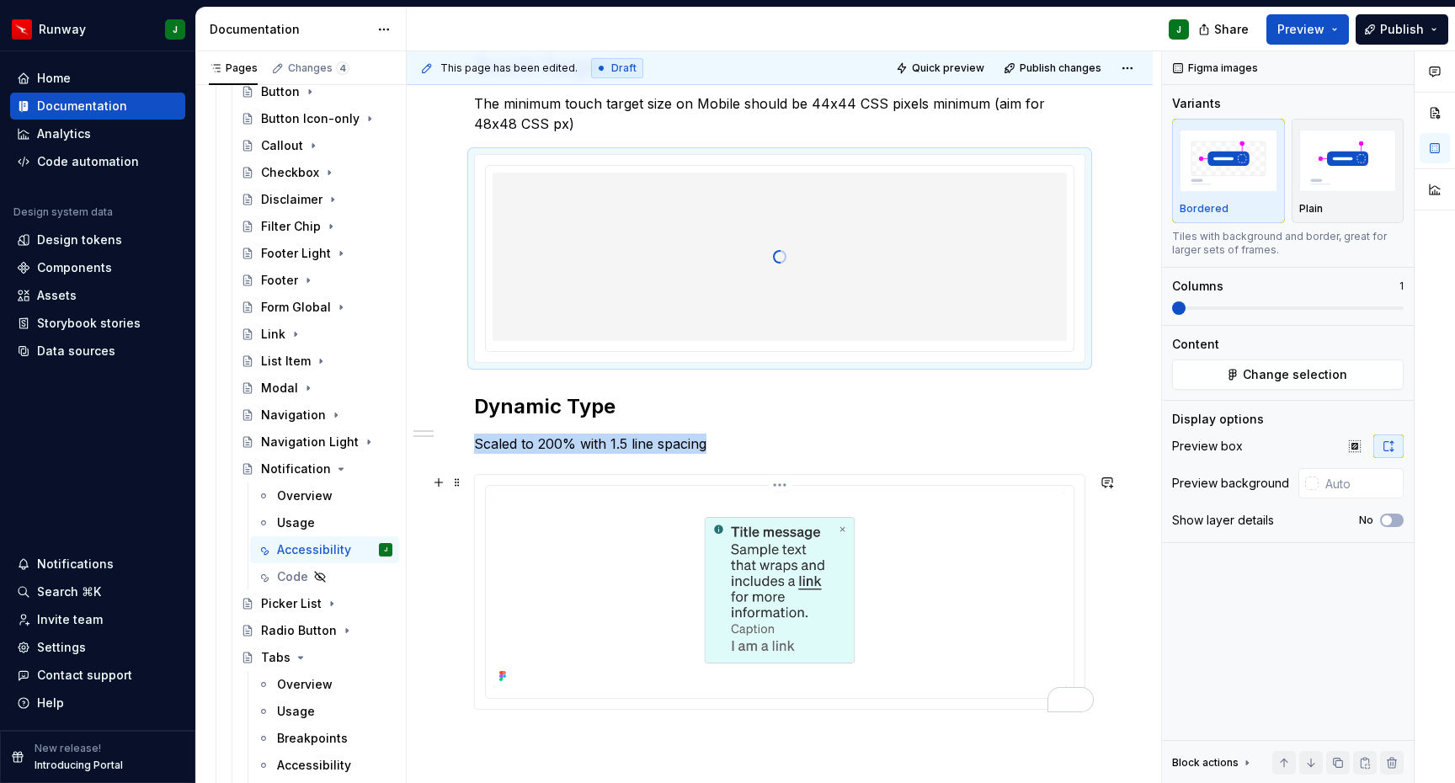
click at [950, 569] on img "To enrich screen reader interactions, please activate Accessibility in Grammarl…" at bounding box center [780, 590] width 574 height 195
click at [1313, 371] on span "Change selection" at bounding box center [1295, 374] width 104 height 17
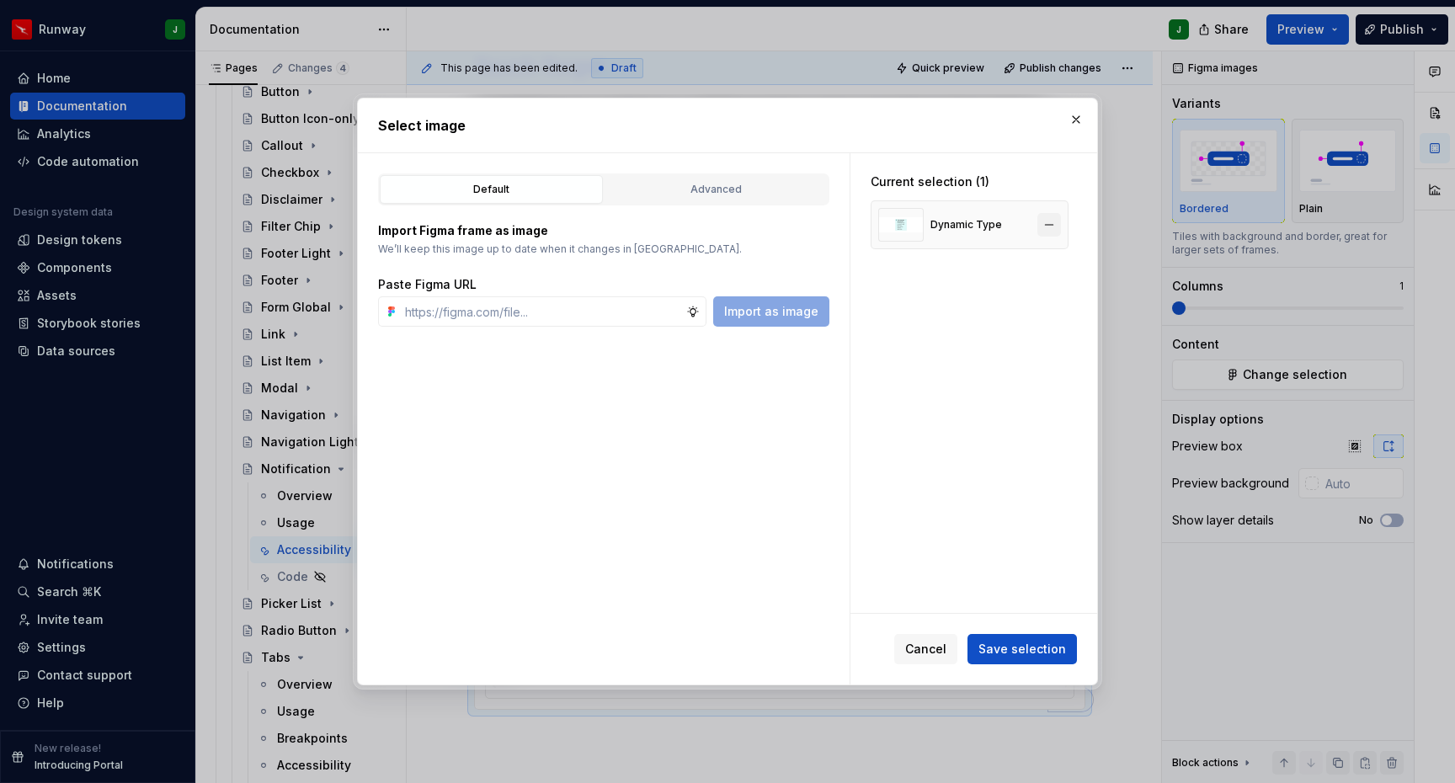
click at [1052, 223] on button "button" at bounding box center [1050, 225] width 24 height 24
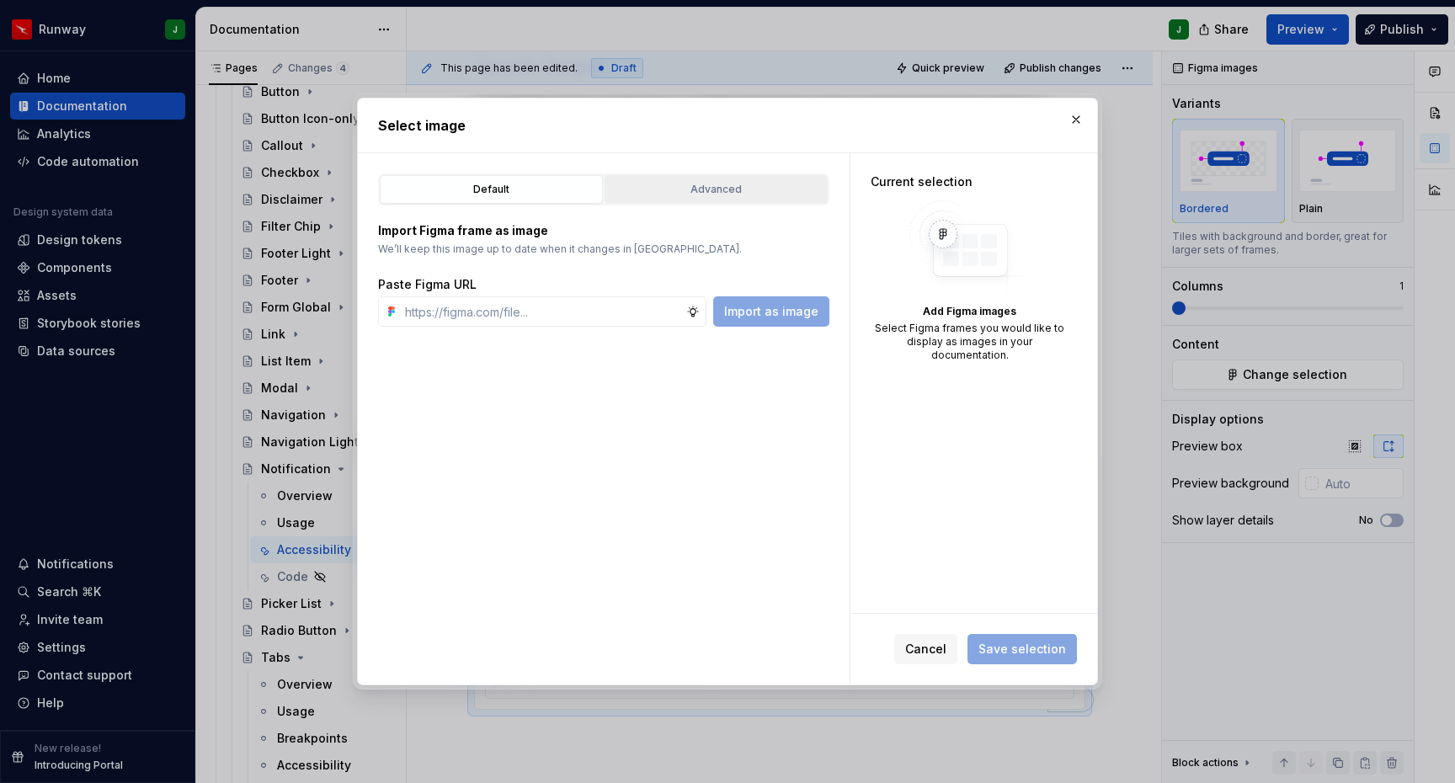
click at [694, 198] on button "Advanced" at bounding box center [716, 189] width 223 height 29
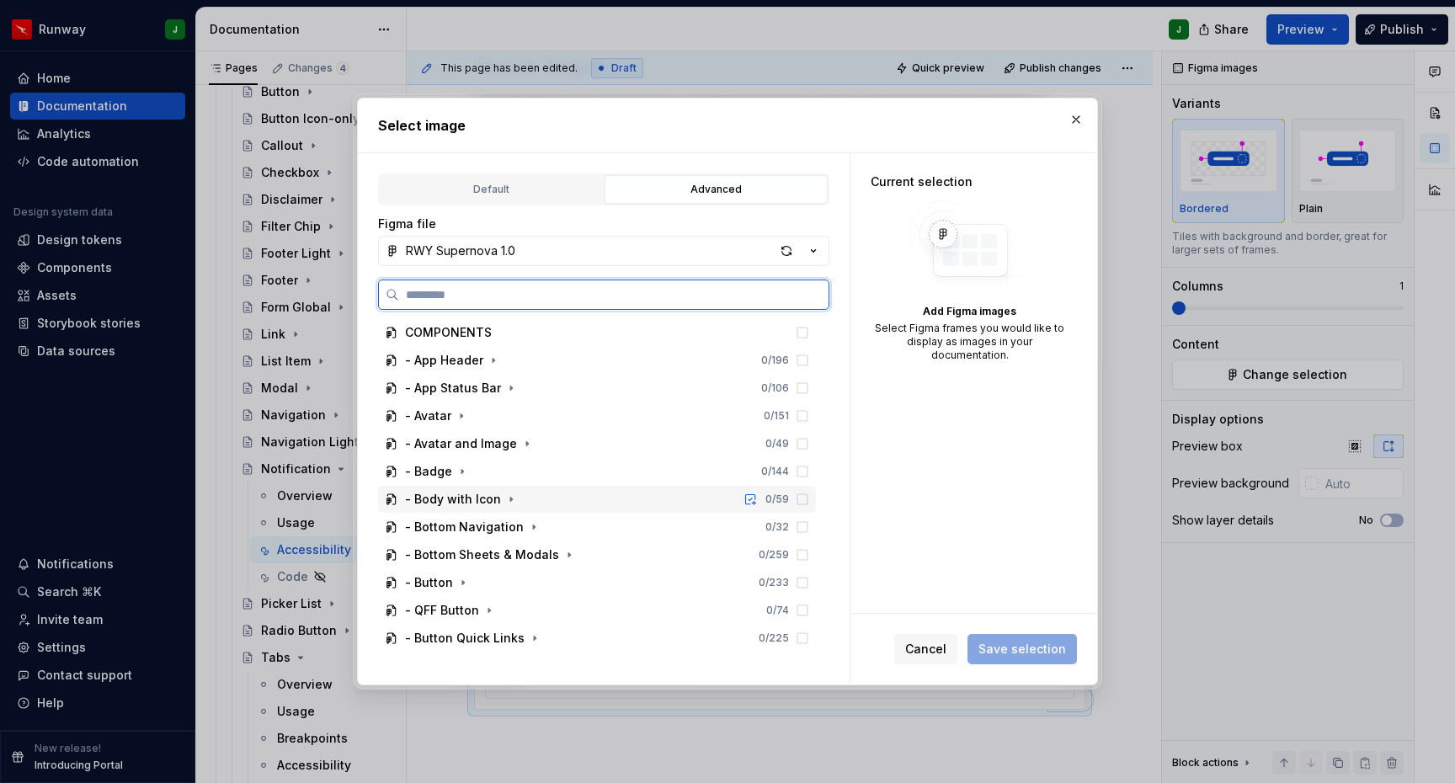
scroll to position [1636, 0]
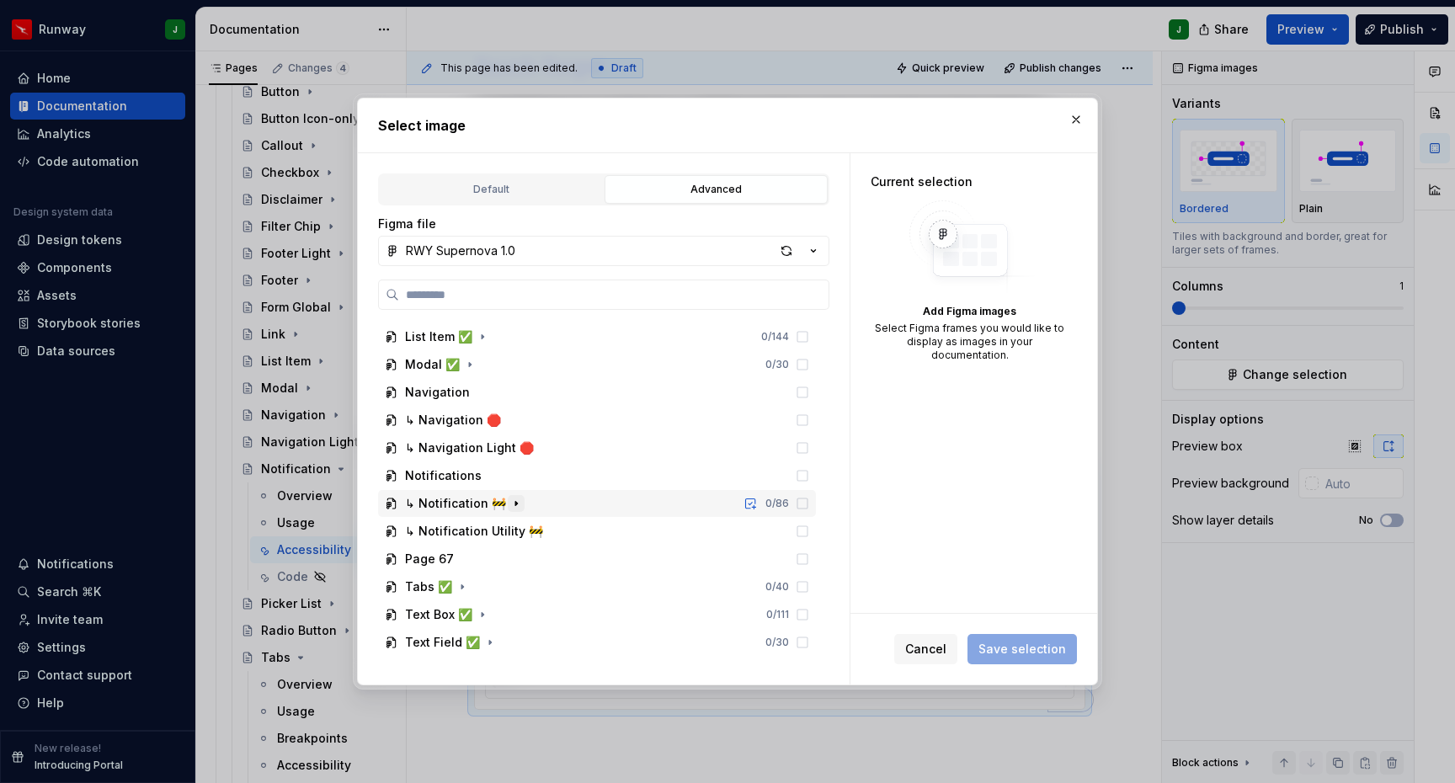
click at [510, 505] on icon "button" at bounding box center [516, 503] width 13 height 13
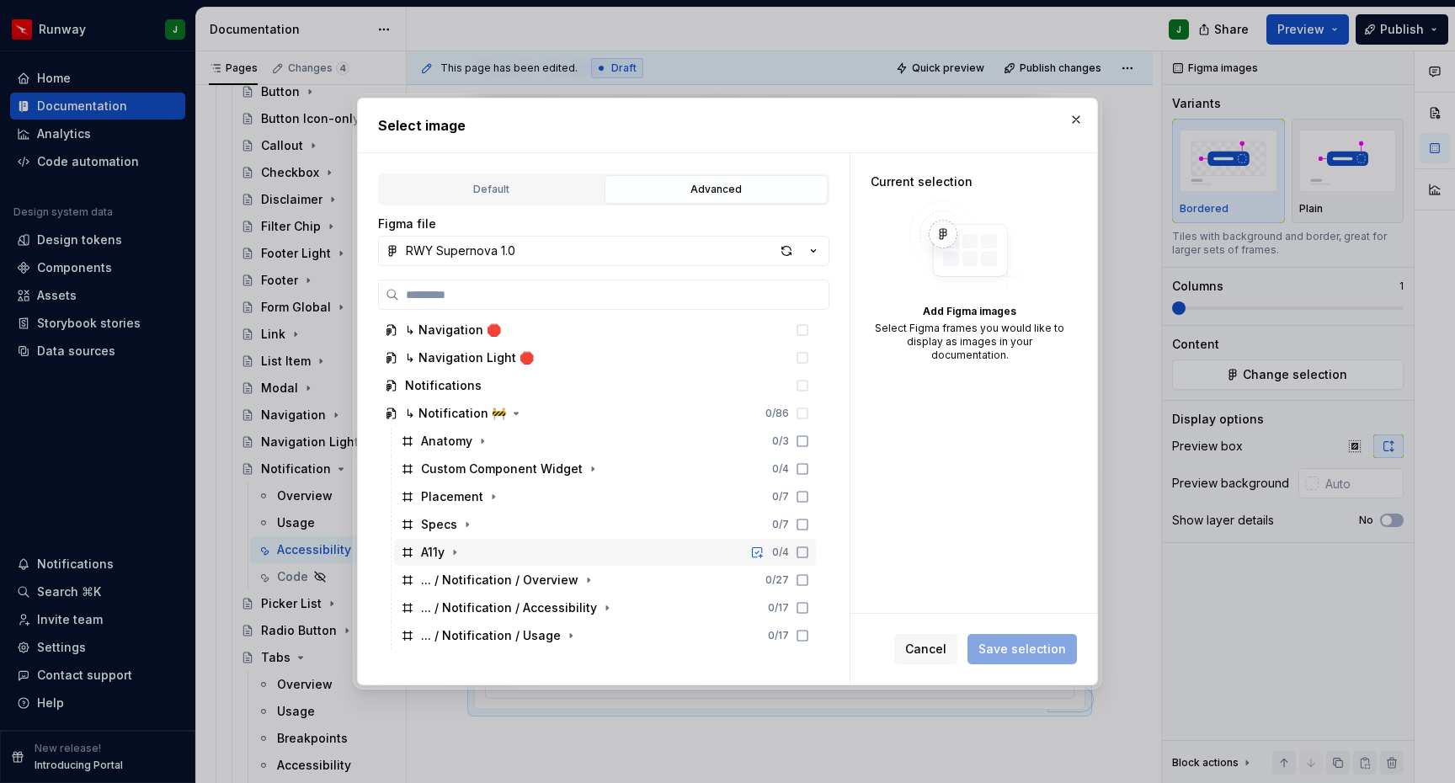
scroll to position [1859, 0]
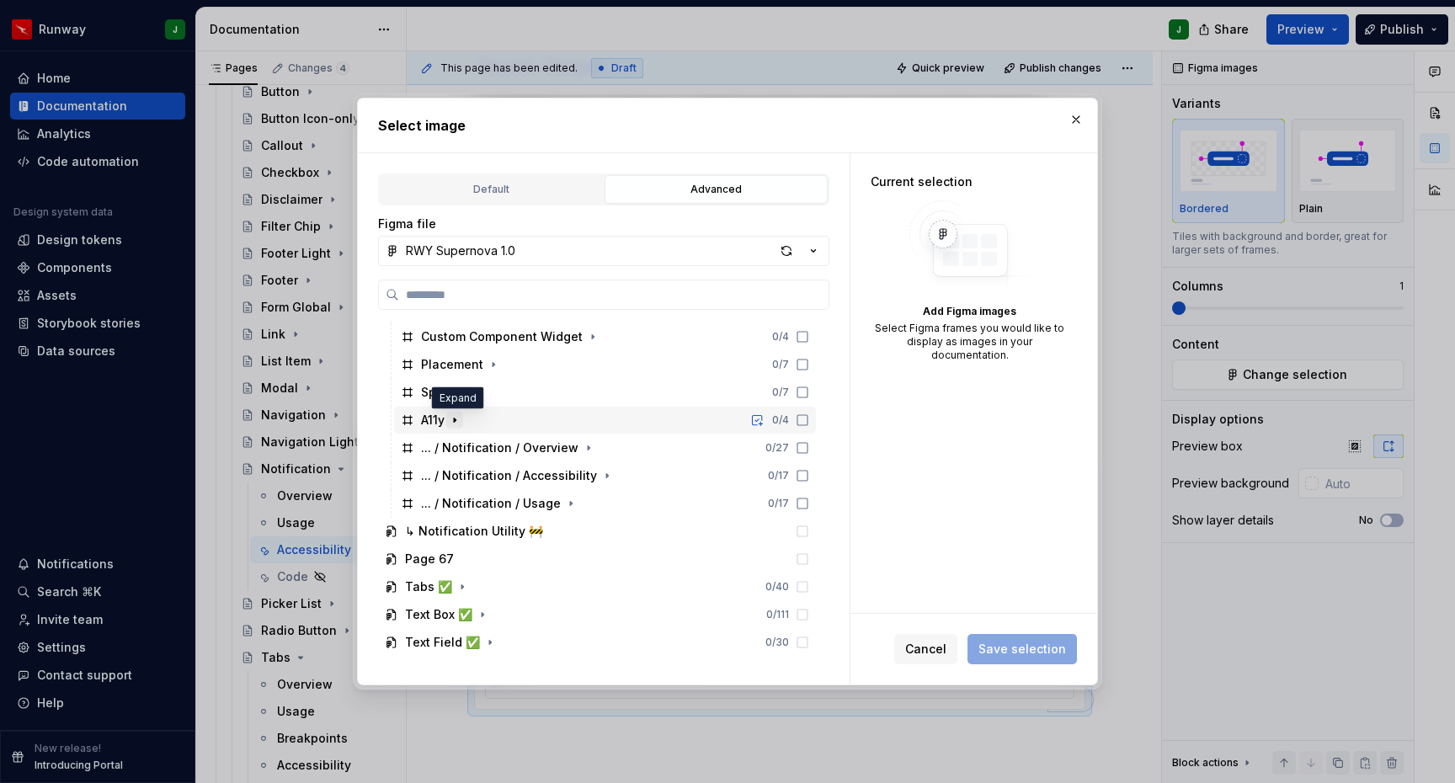
click at [459, 422] on icon "button" at bounding box center [454, 420] width 13 height 13
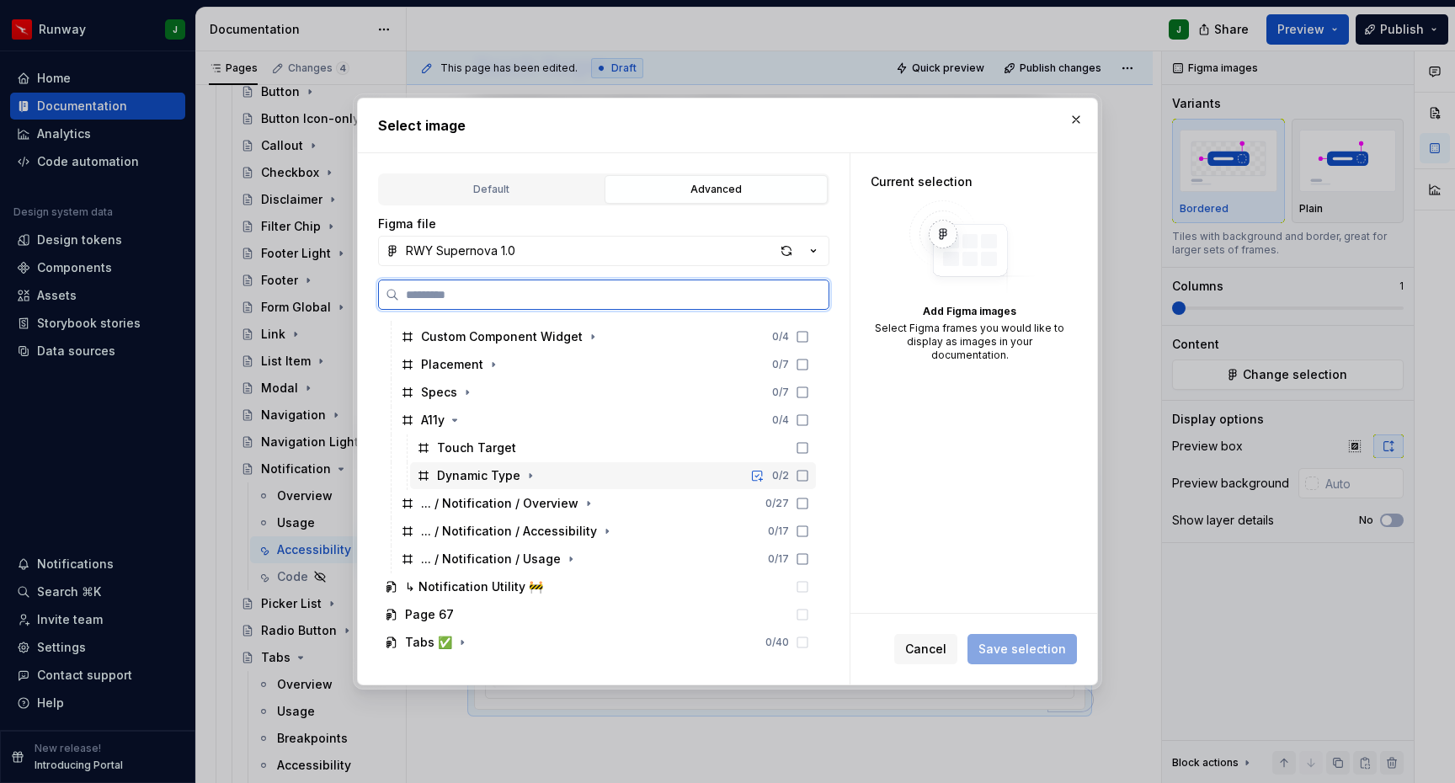
click at [572, 476] on div "Dynamic Type 0 / 2" at bounding box center [613, 475] width 406 height 27
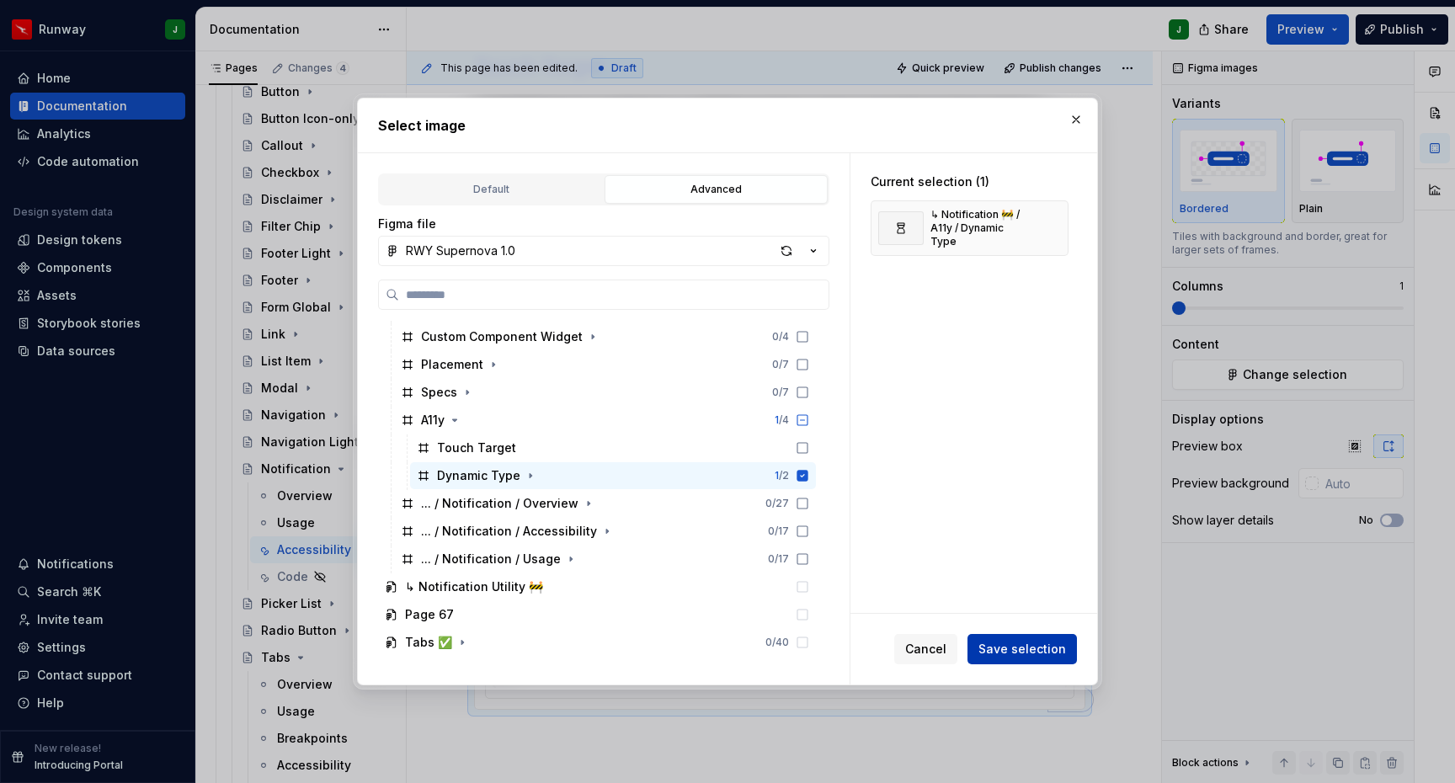
click at [1058, 647] on span "Save selection" at bounding box center [1023, 649] width 88 height 17
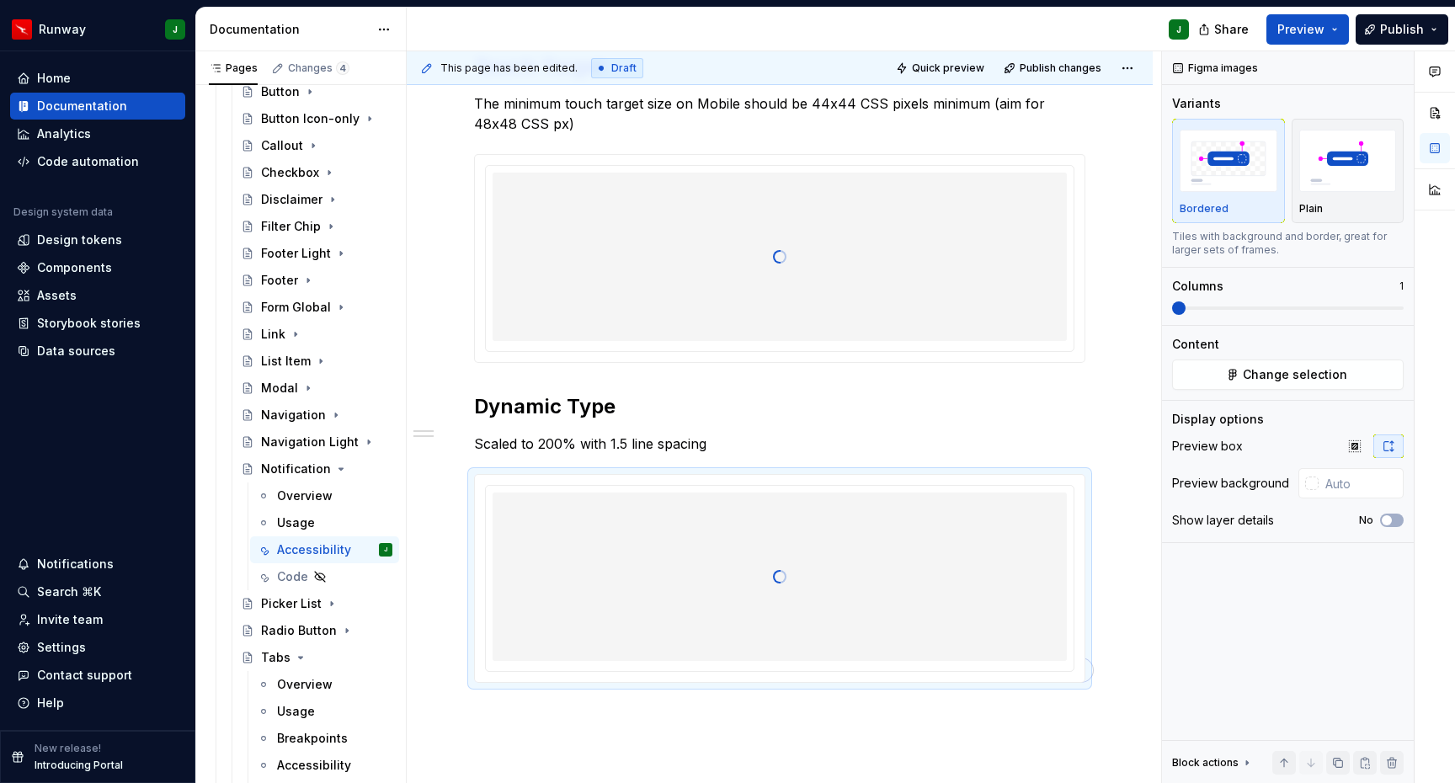
type textarea "*"
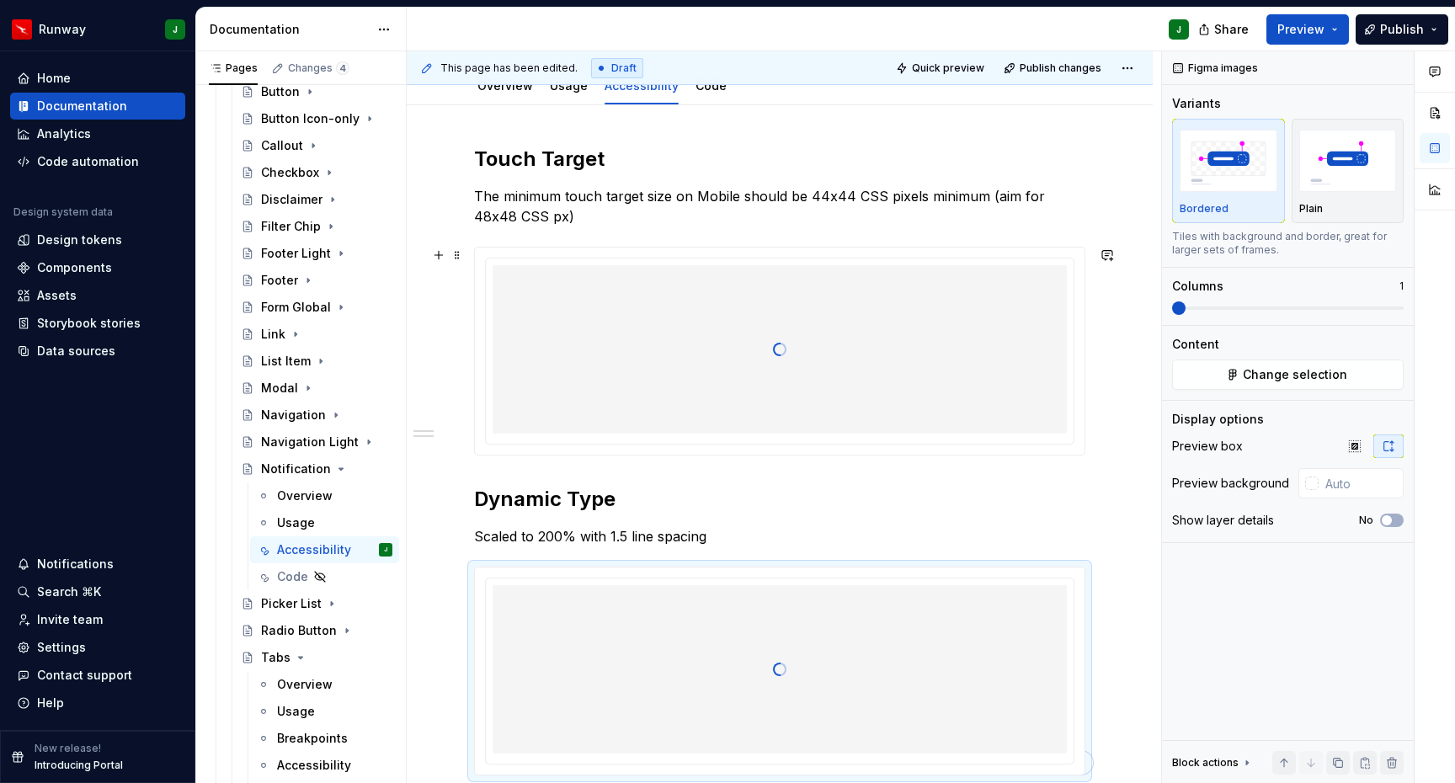
scroll to position [205, 0]
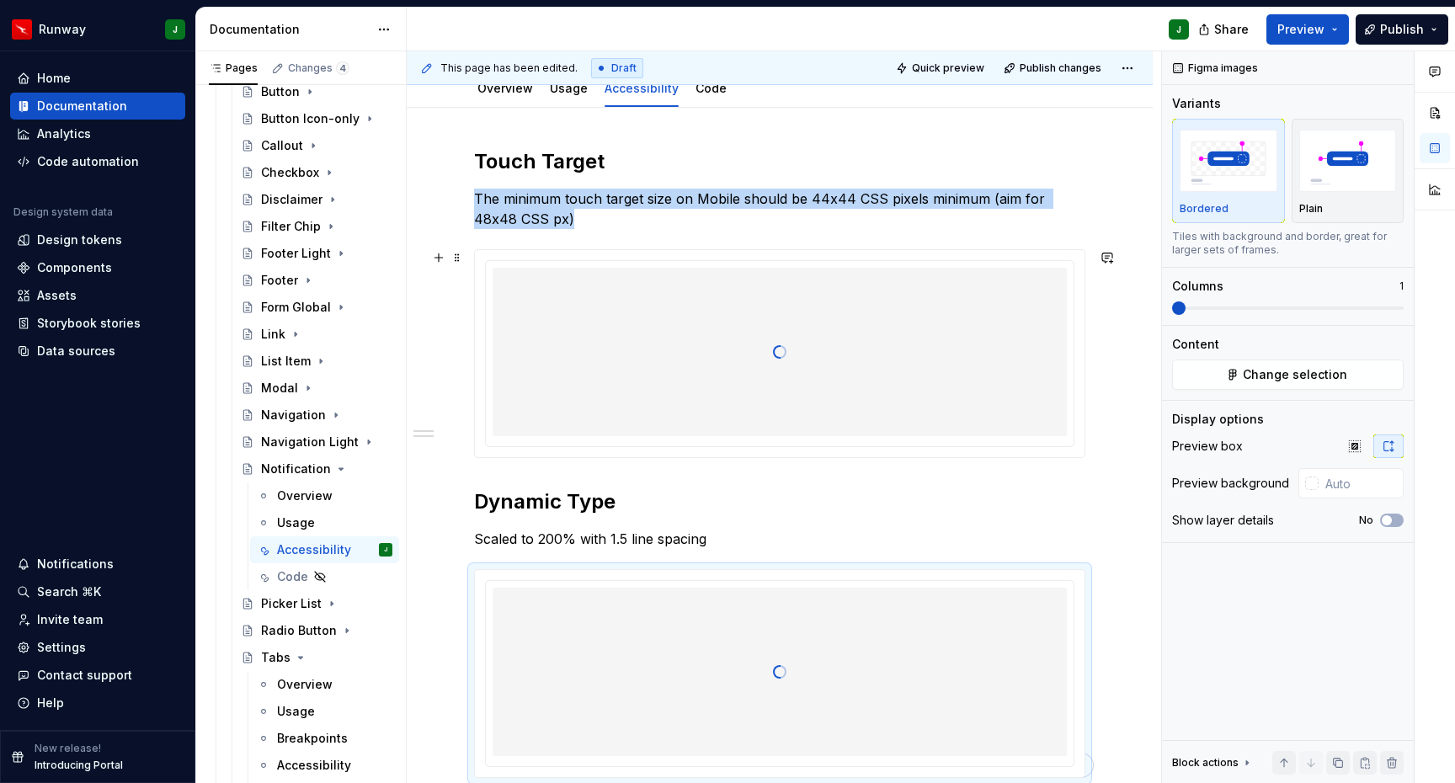
click at [979, 350] on div "To enrich screen reader interactions, please activate Accessibility in Grammarl…" at bounding box center [780, 352] width 574 height 168
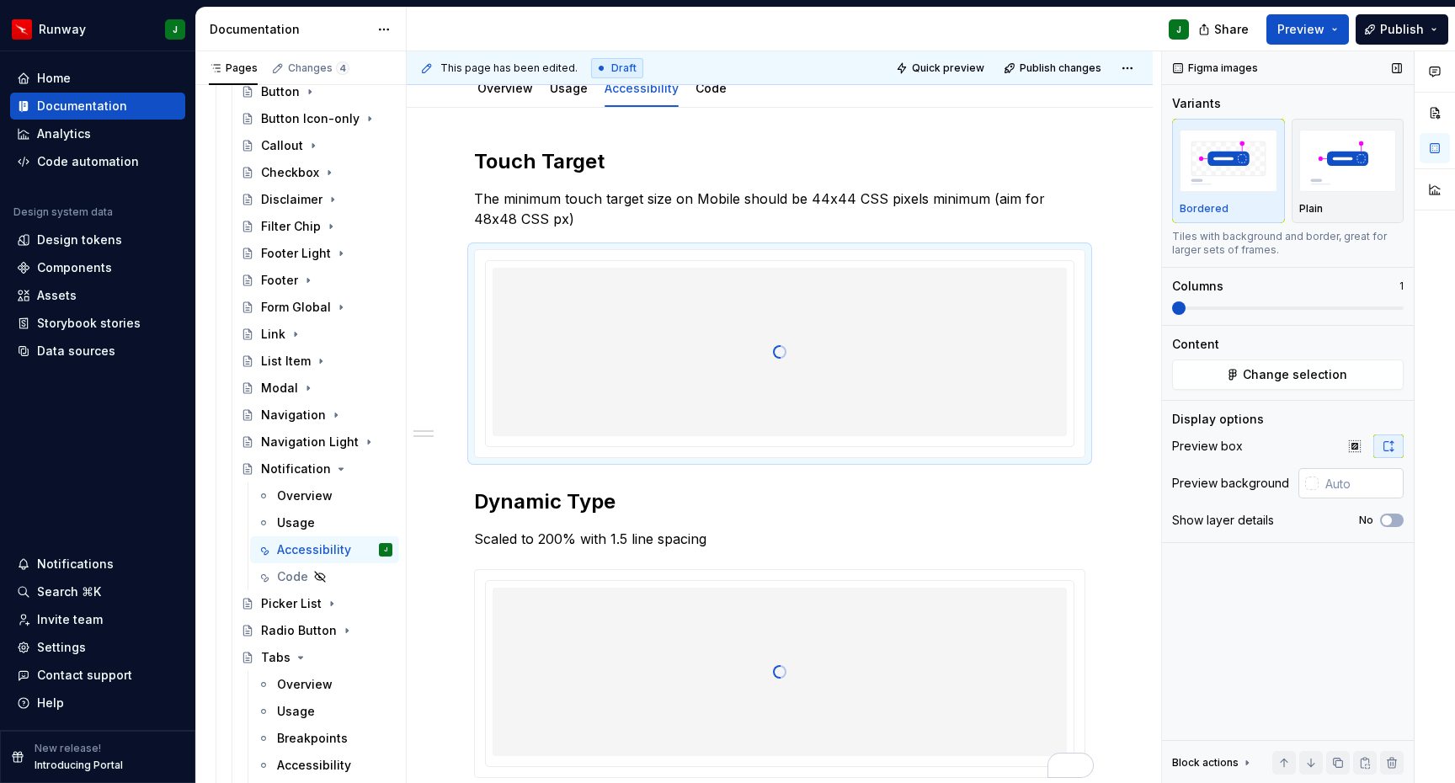
click at [1364, 486] on input "text" at bounding box center [1361, 483] width 85 height 30
type input "#FFFFFF"
click at [1060, 652] on div "To enrich screen reader interactions, please activate Accessibility in Grammarl…" at bounding box center [780, 672] width 574 height 168
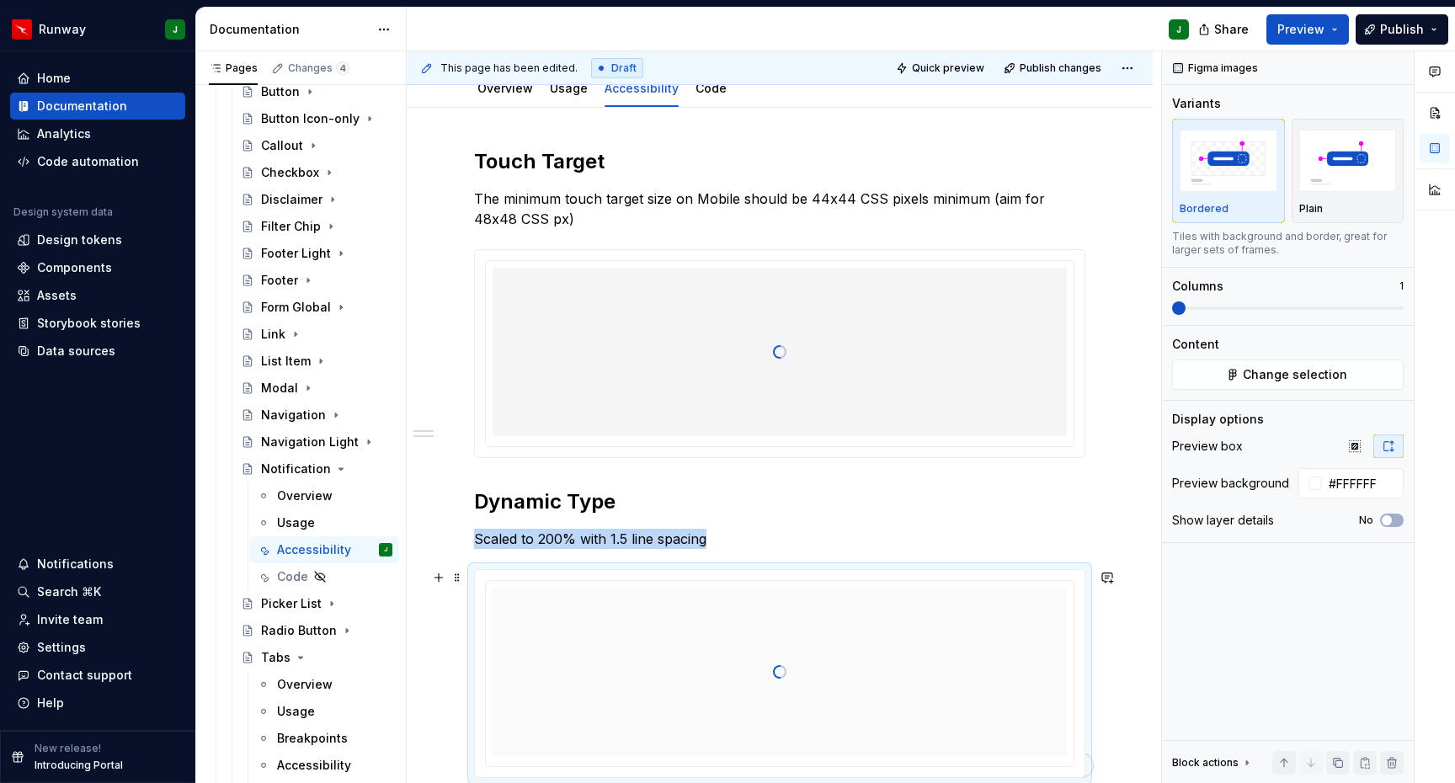
click at [994, 614] on div "To enrich screen reader interactions, please activate Accessibility in Grammarl…" at bounding box center [780, 672] width 574 height 168
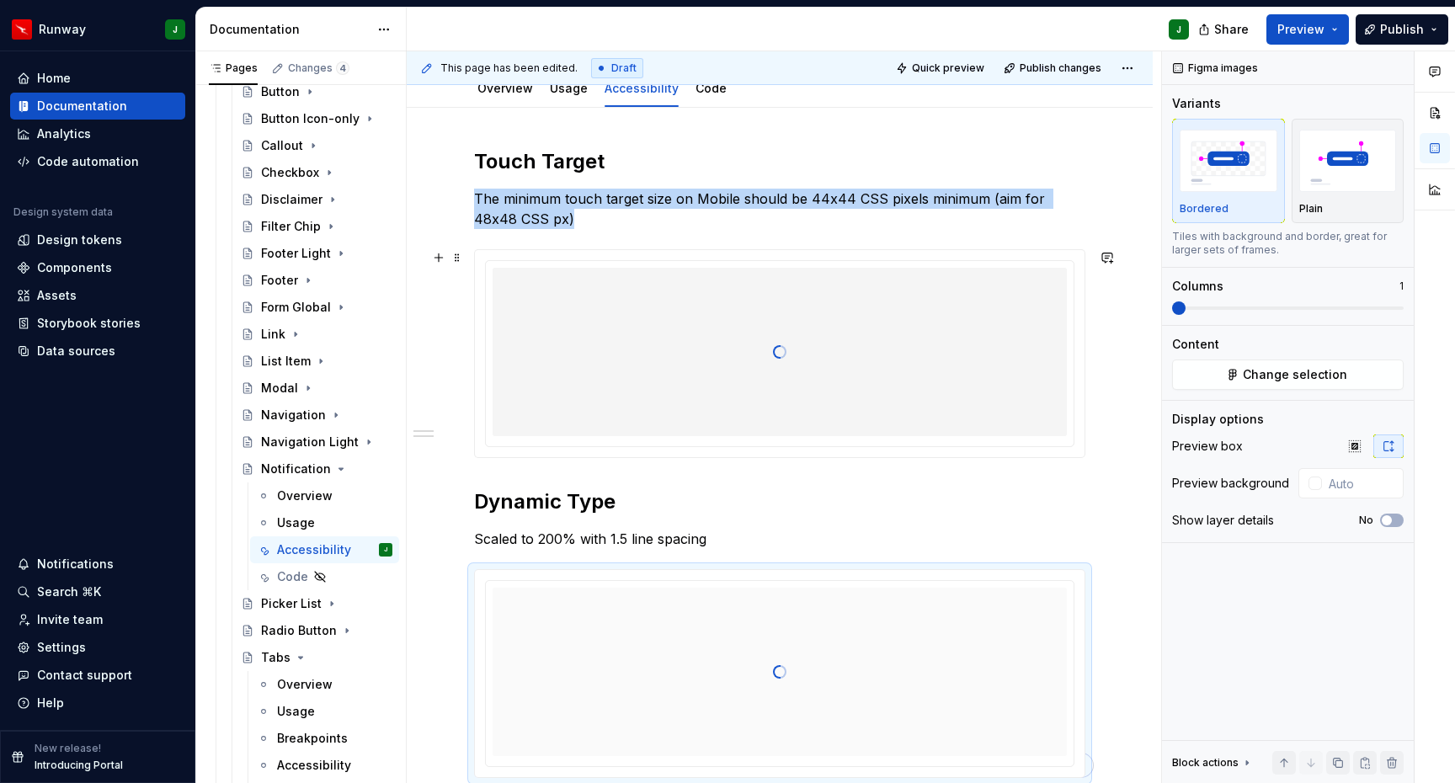
click at [1028, 372] on div "To enrich screen reader interactions, please activate Accessibility in Grammarl…" at bounding box center [780, 352] width 574 height 168
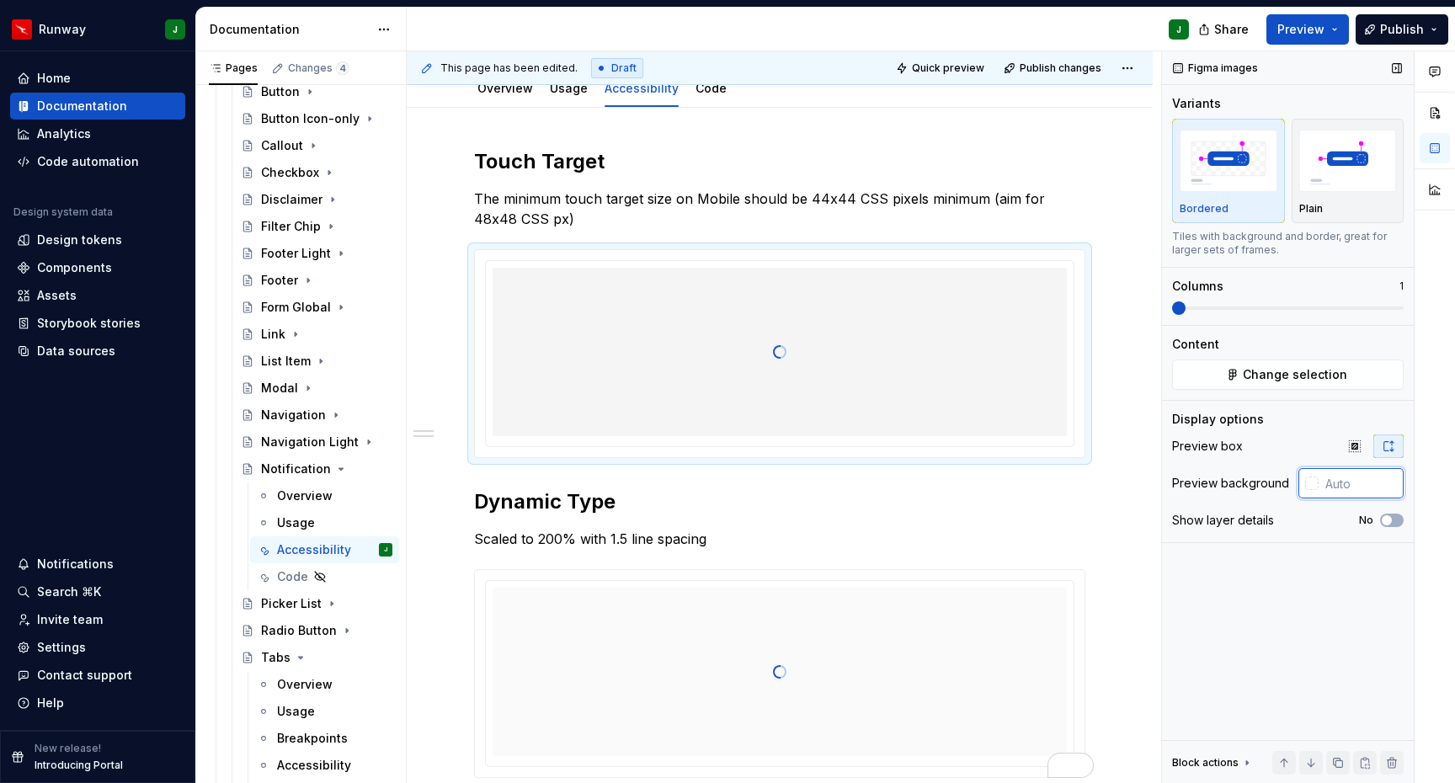
click at [1354, 490] on input "text" at bounding box center [1361, 483] width 85 height 30
paste input "#FFFFFF"
type input "#FFFFFF"
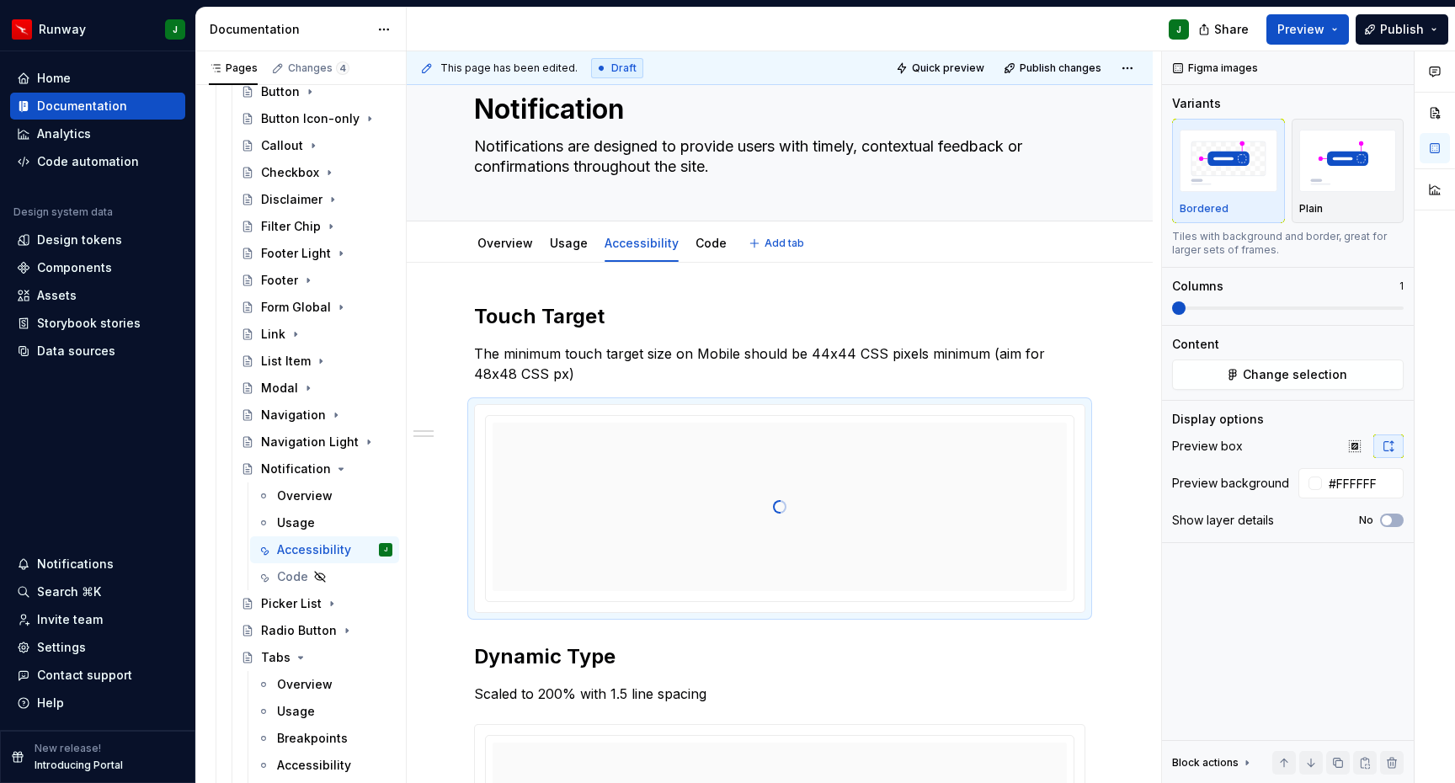
scroll to position [47, 0]
click at [478, 316] on h2 "Touch Target" at bounding box center [779, 319] width 611 height 27
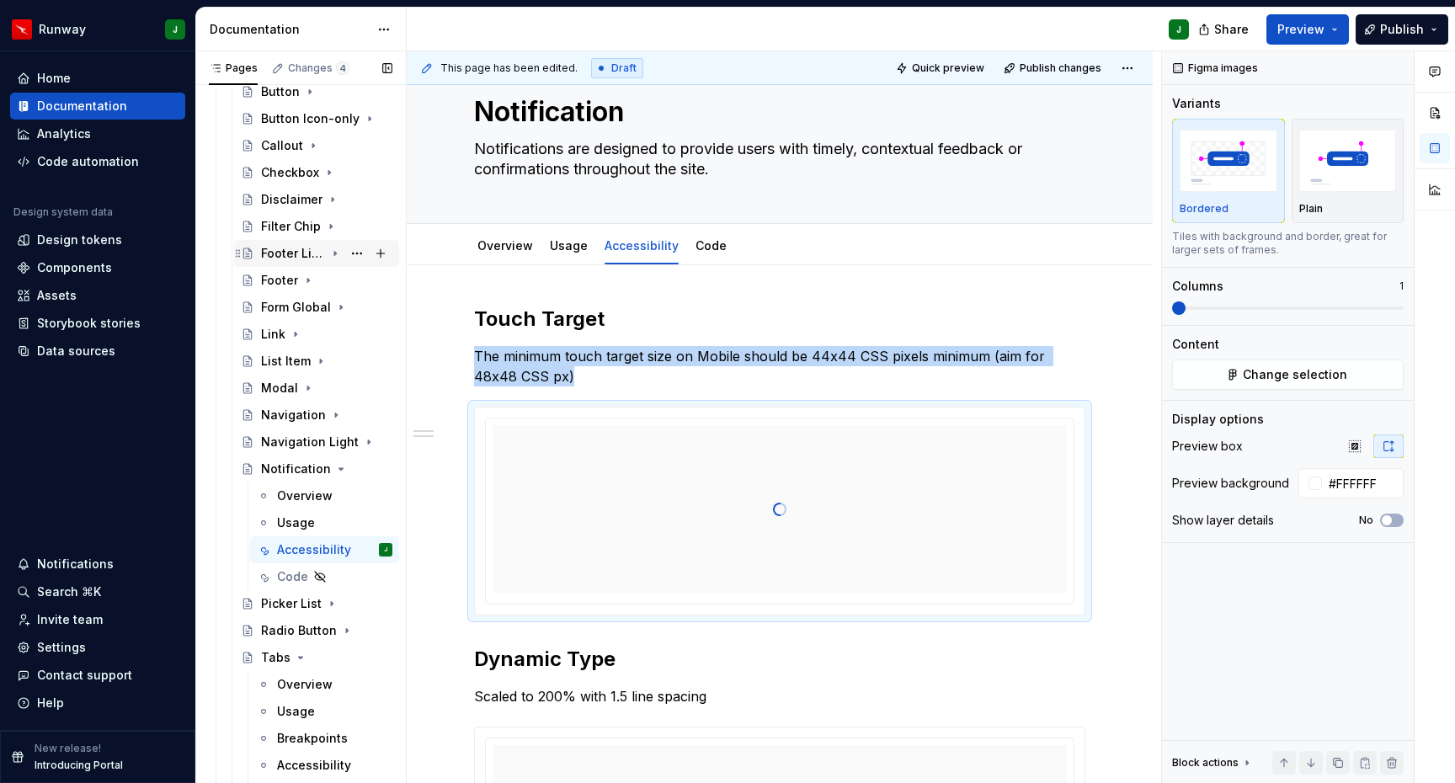
type textarea "*"
click at [477, 316] on h2 "Touch Target" at bounding box center [779, 319] width 611 height 27
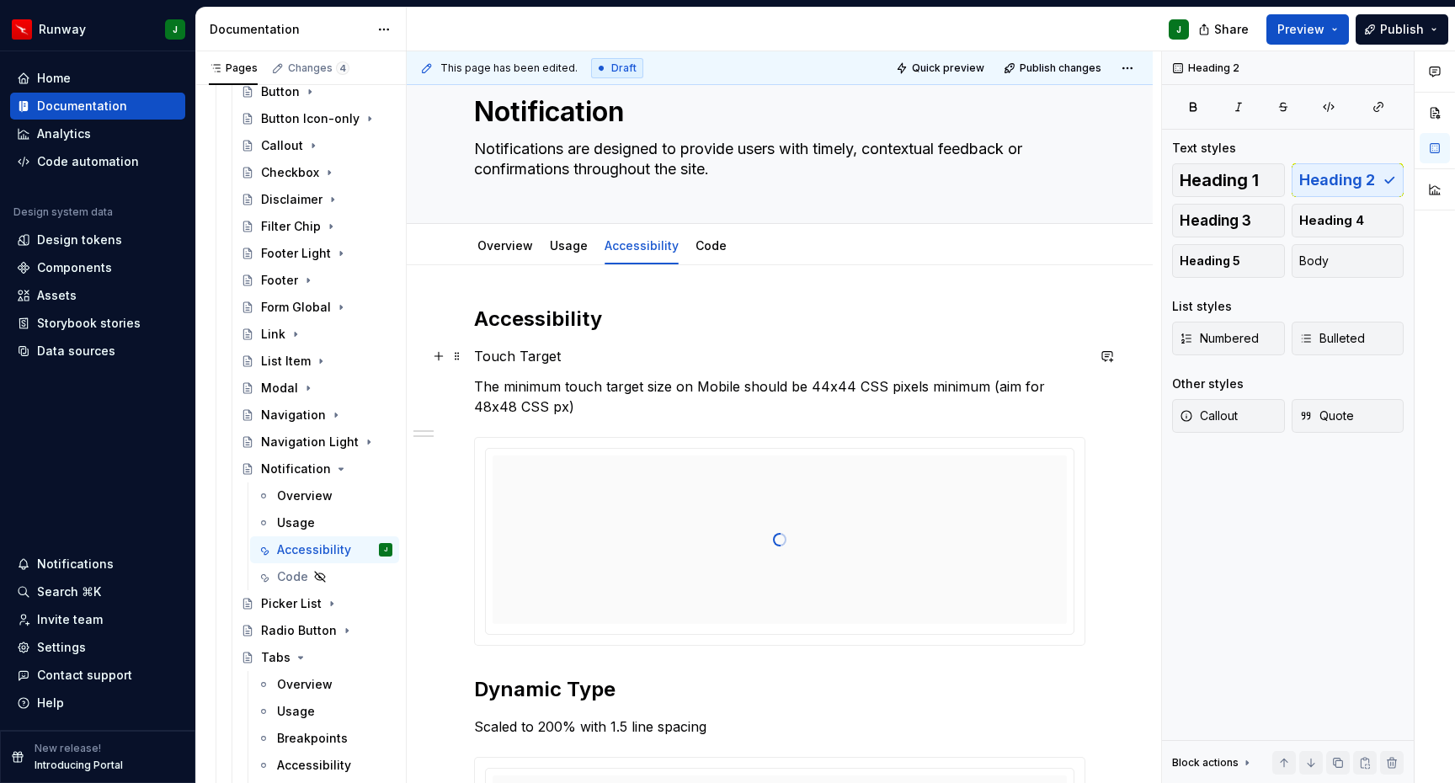
click at [508, 327] on h2 "Accessibility" at bounding box center [779, 319] width 611 height 27
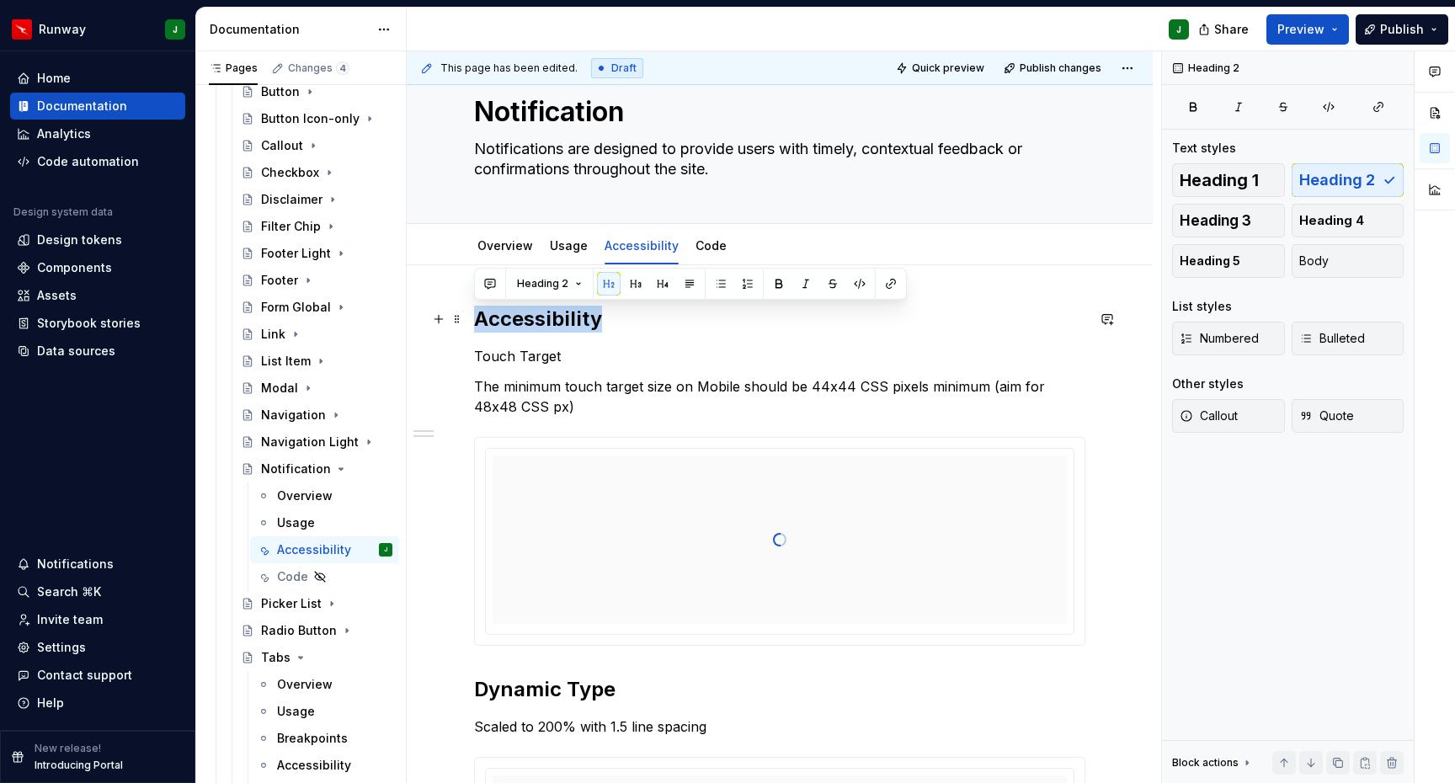
click at [508, 327] on h2 "Accessibility" at bounding box center [779, 319] width 611 height 27
click at [488, 365] on p "Touch Target" at bounding box center [779, 356] width 611 height 20
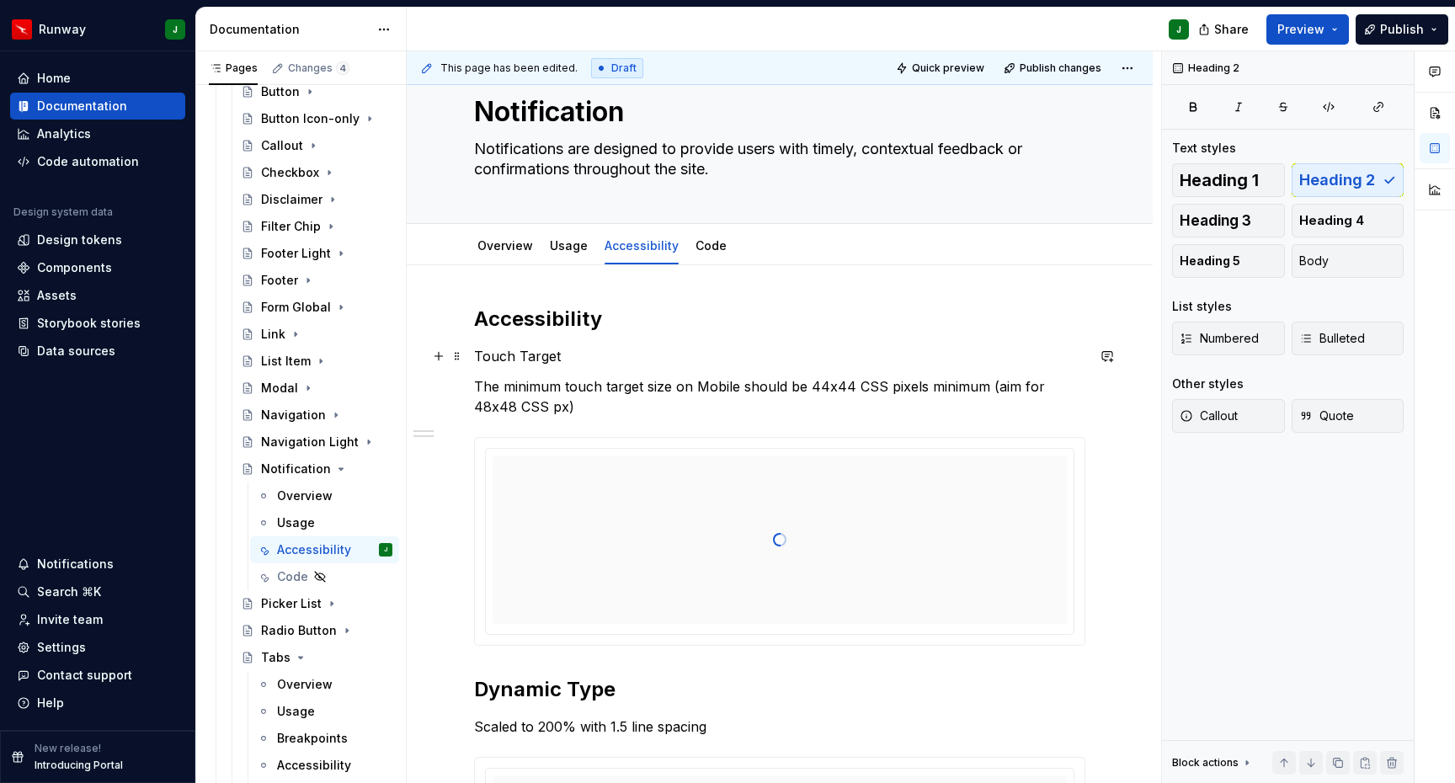
click at [488, 365] on p "Touch Target" at bounding box center [779, 356] width 611 height 20
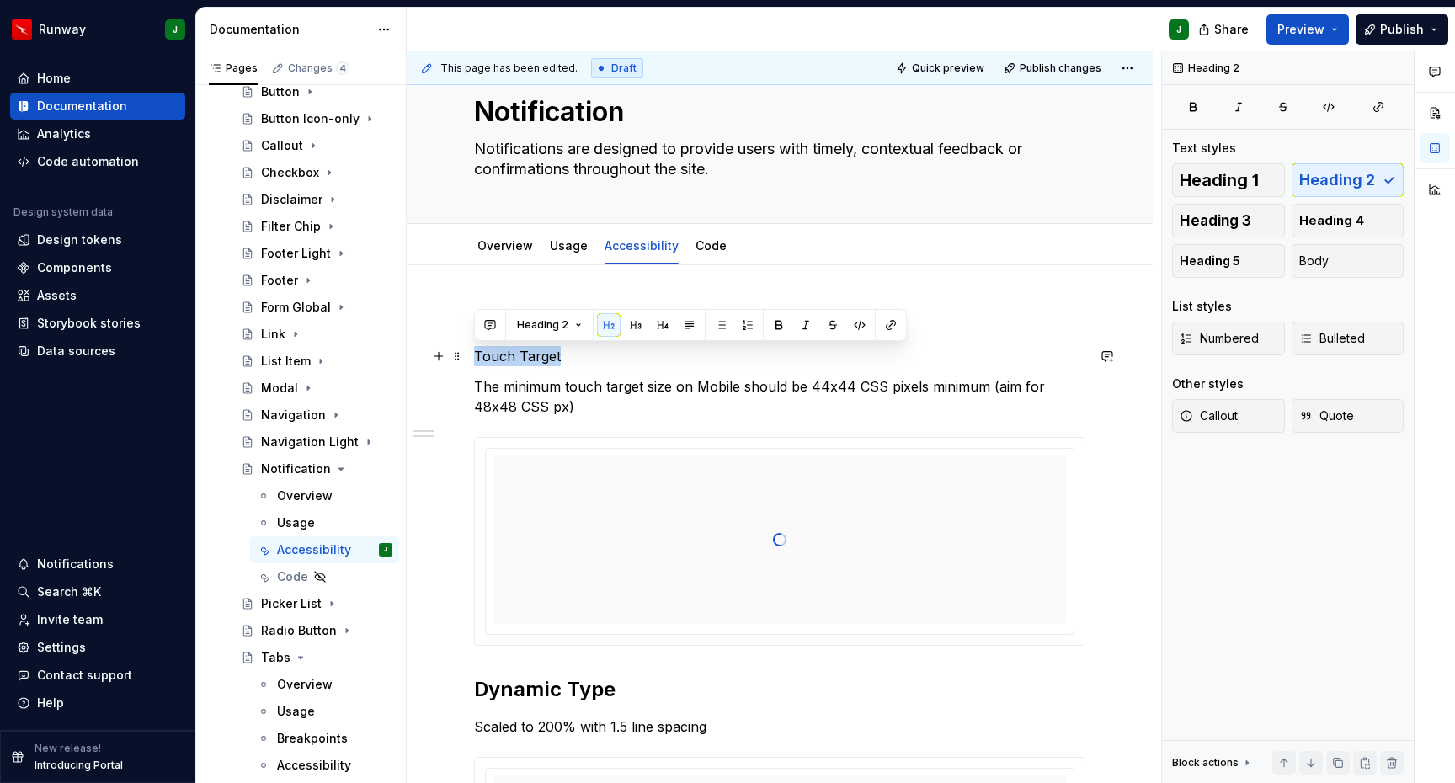
click at [488, 365] on p "Touch Target" at bounding box center [779, 356] width 611 height 20
click at [638, 327] on button "button" at bounding box center [636, 325] width 24 height 24
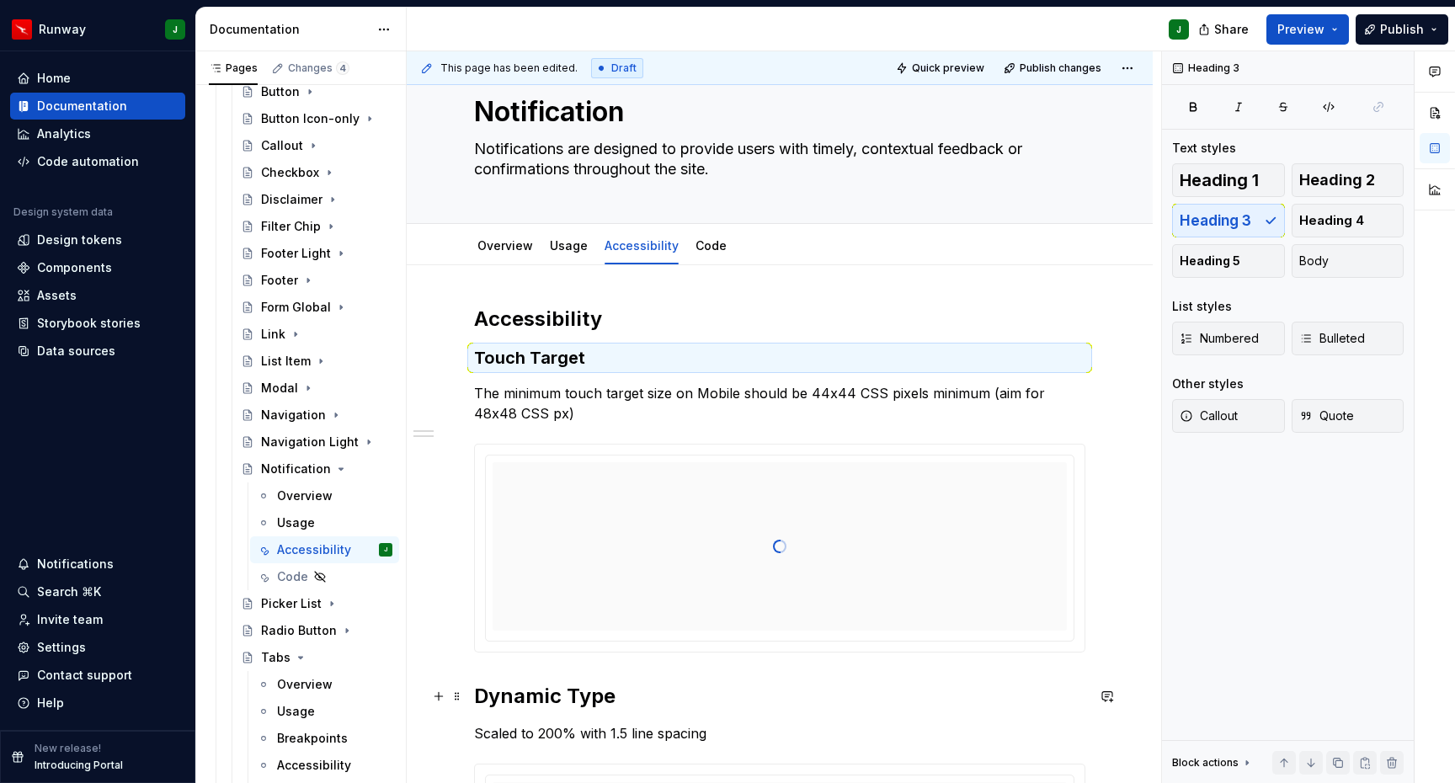
click at [526, 690] on h2 "Dynamic Type" at bounding box center [779, 696] width 611 height 27
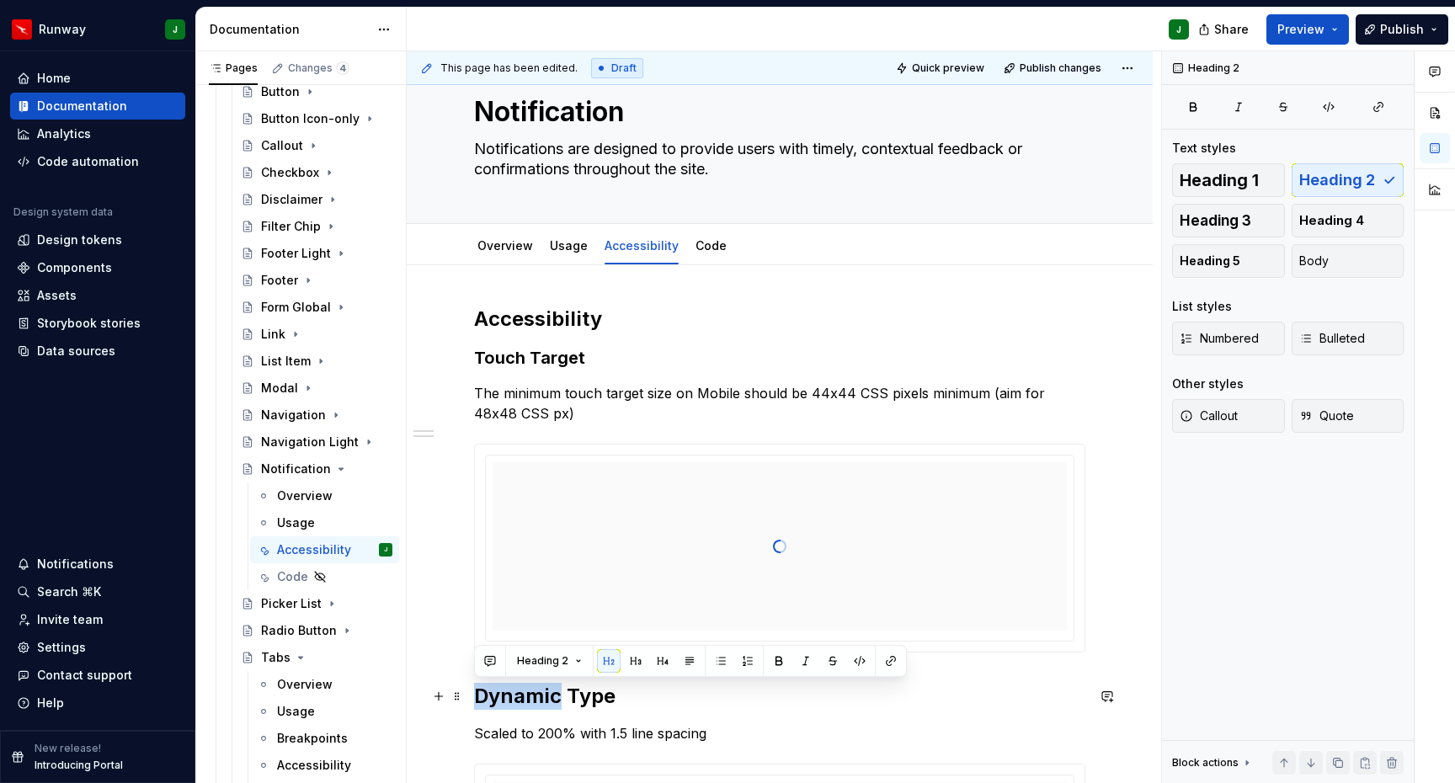
click at [526, 690] on h2 "Dynamic Type" at bounding box center [779, 696] width 611 height 27
click at [635, 657] on button "button" at bounding box center [636, 661] width 24 height 24
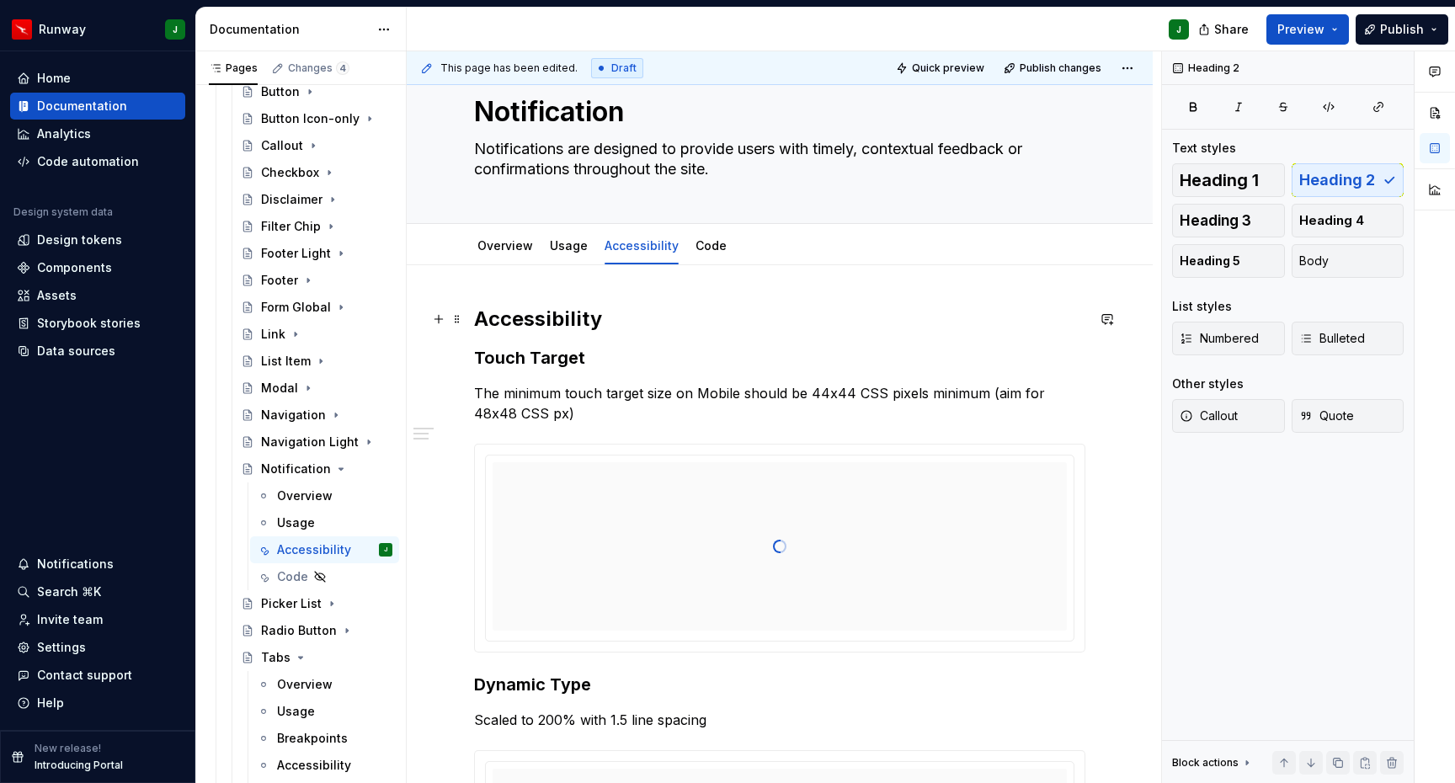
drag, startPoint x: 745, startPoint y: 317, endPoint x: 748, endPoint y: 333, distance: 16.2
click at [745, 317] on h2 "Accessibility" at bounding box center [779, 319] width 611 height 27
click at [749, 333] on div "Accessibility Touch Target The minimum touch target size on Mobile should be 44…" at bounding box center [779, 633] width 611 height 654
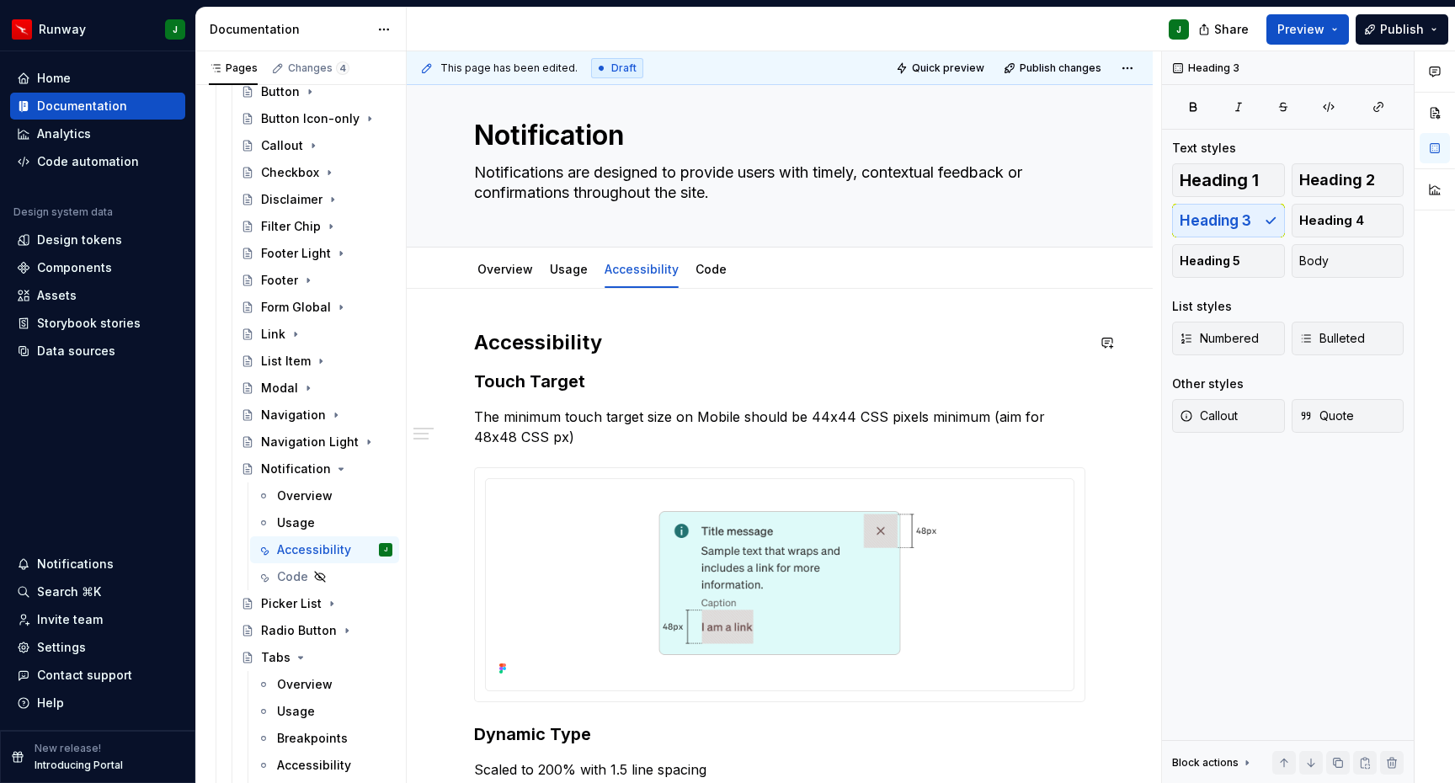
scroll to position [0, 0]
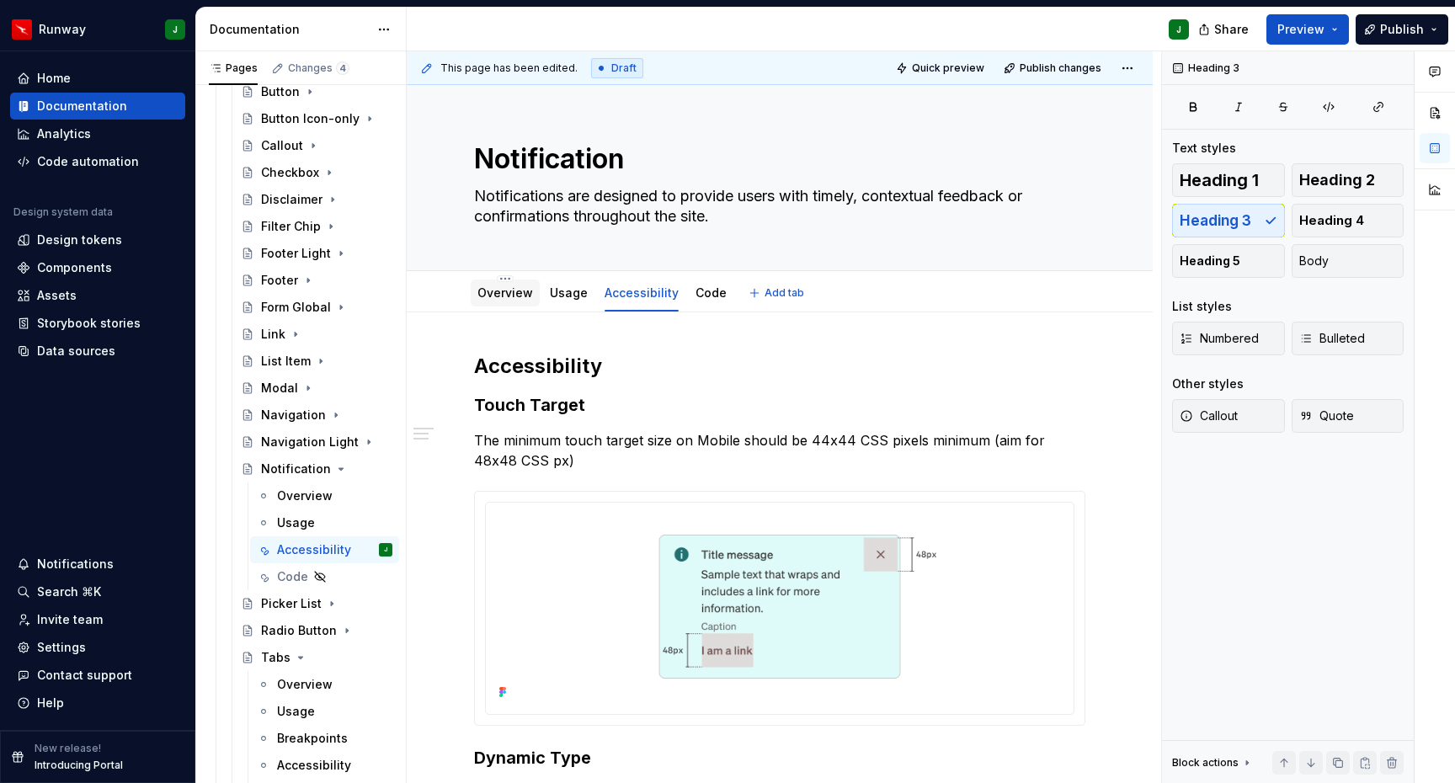
click at [509, 294] on link "Overview" at bounding box center [506, 293] width 56 height 14
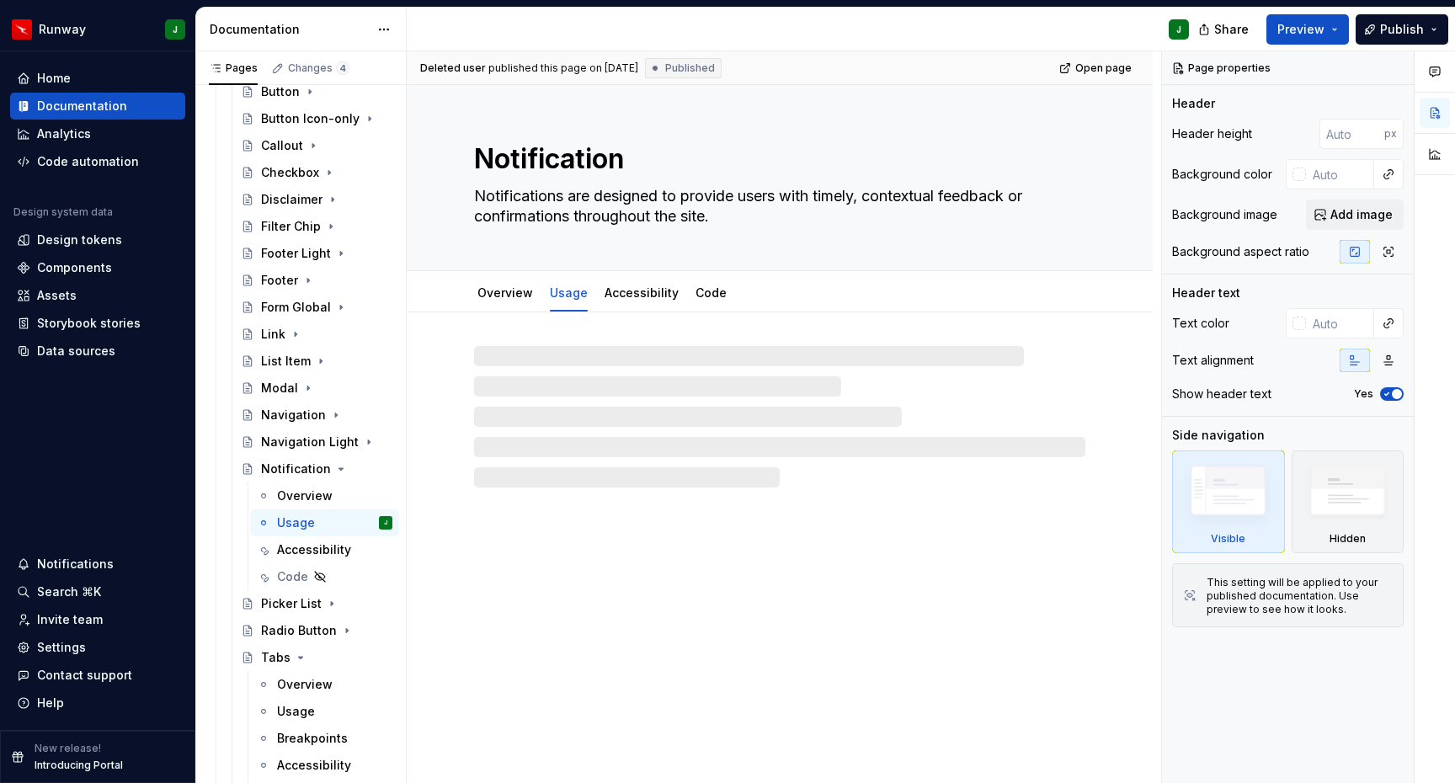
drag, startPoint x: 1095, startPoint y: 335, endPoint x: 1081, endPoint y: 348, distance: 18.5
click at [1095, 336] on div at bounding box center [780, 399] width 746 height 175
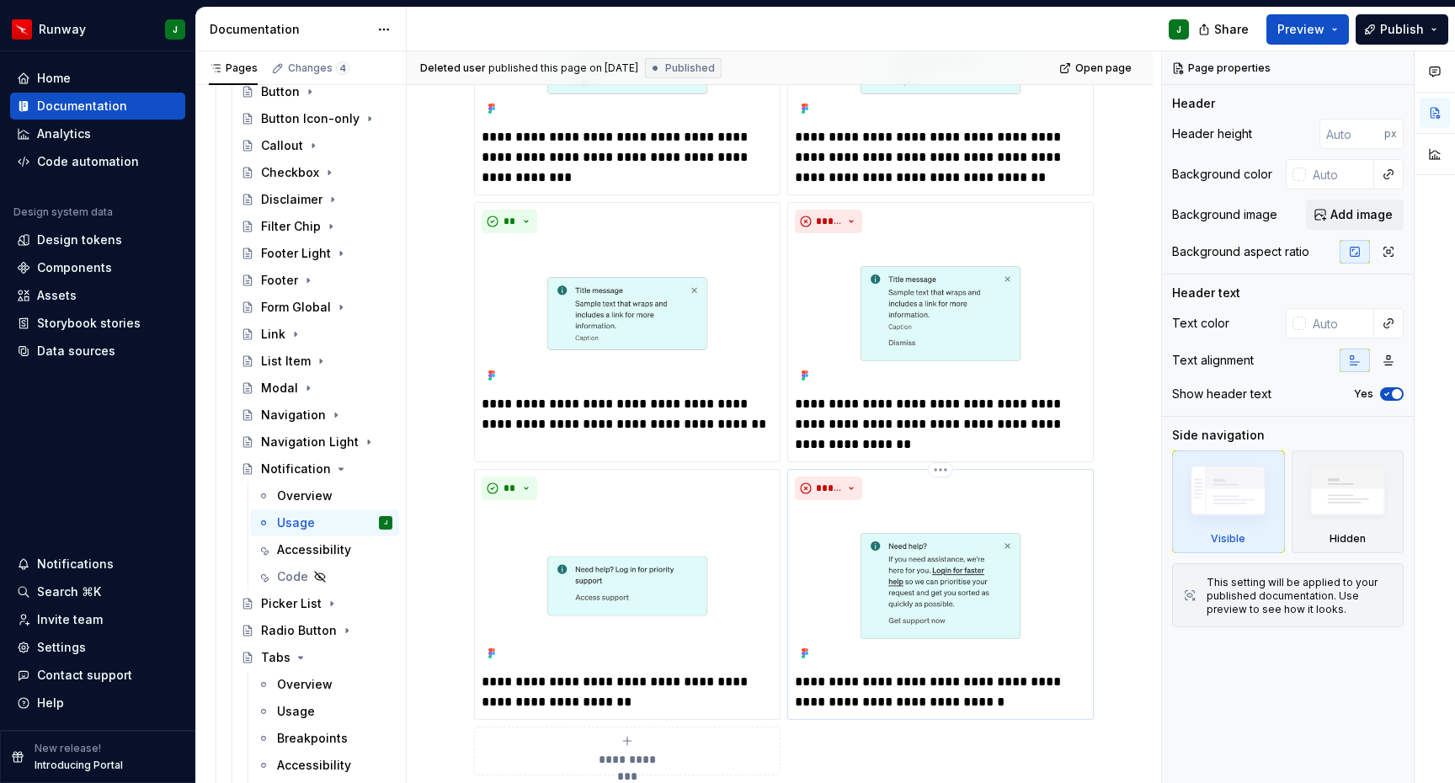
scroll to position [629, 0]
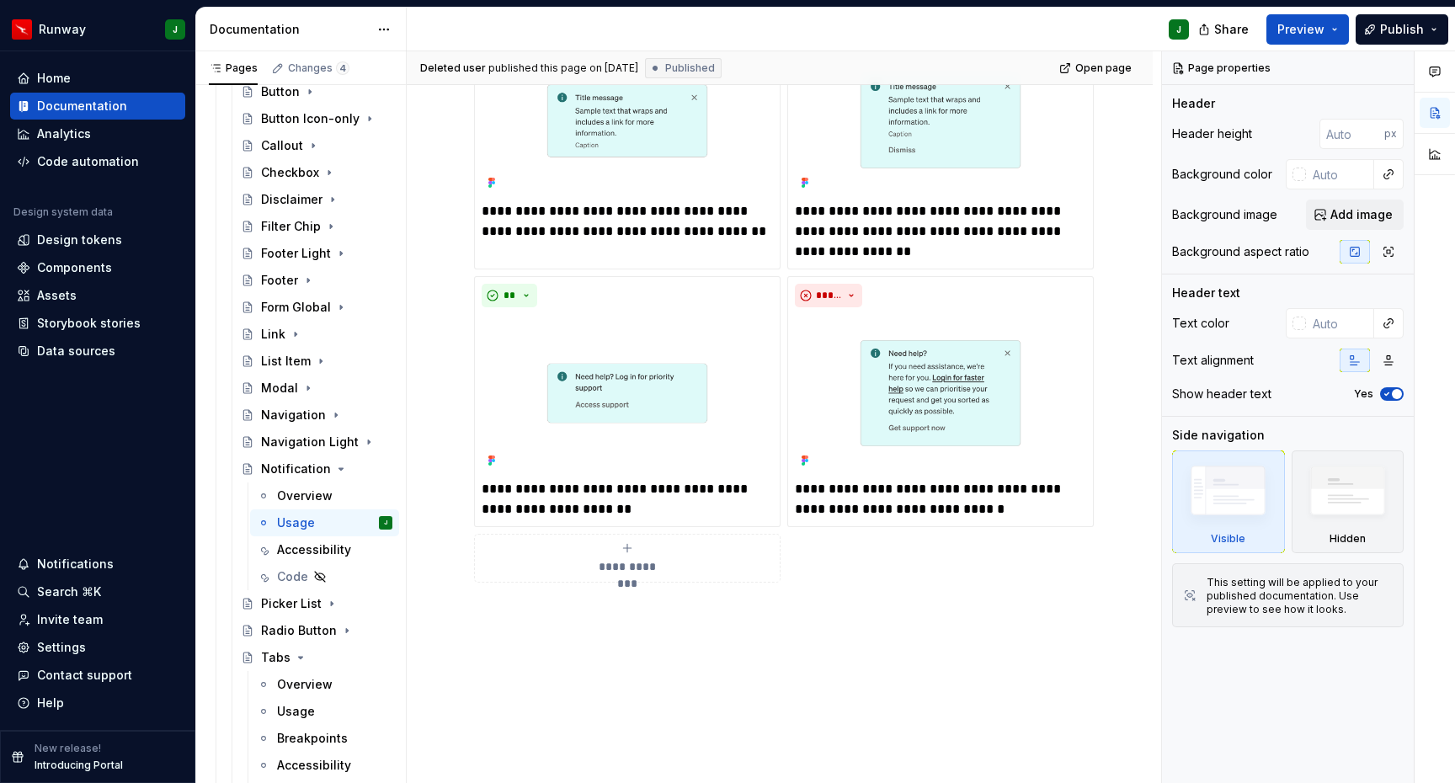
click at [857, 565] on div "**********" at bounding box center [779, 173] width 611 height 819
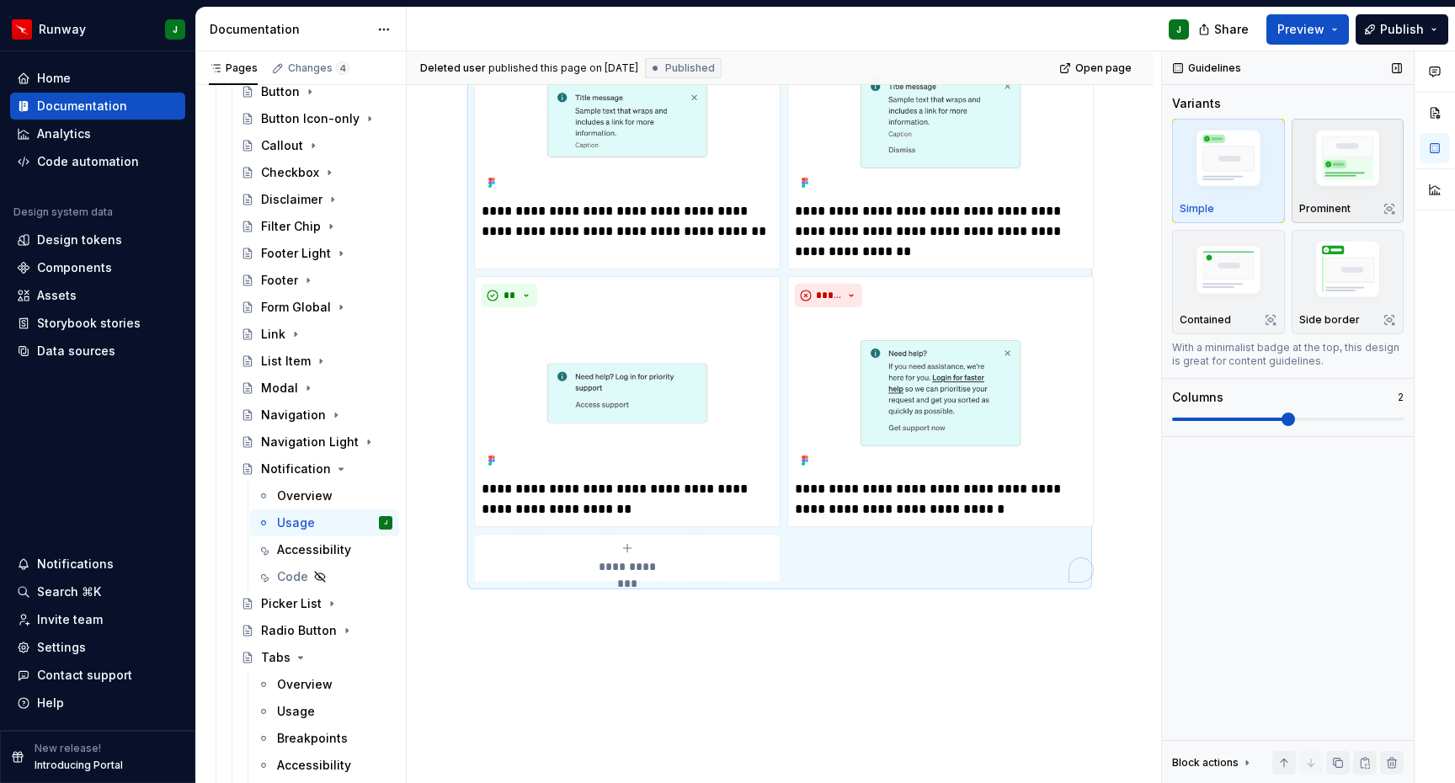
click at [1334, 152] on img "button" at bounding box center [1349, 161] width 98 height 73
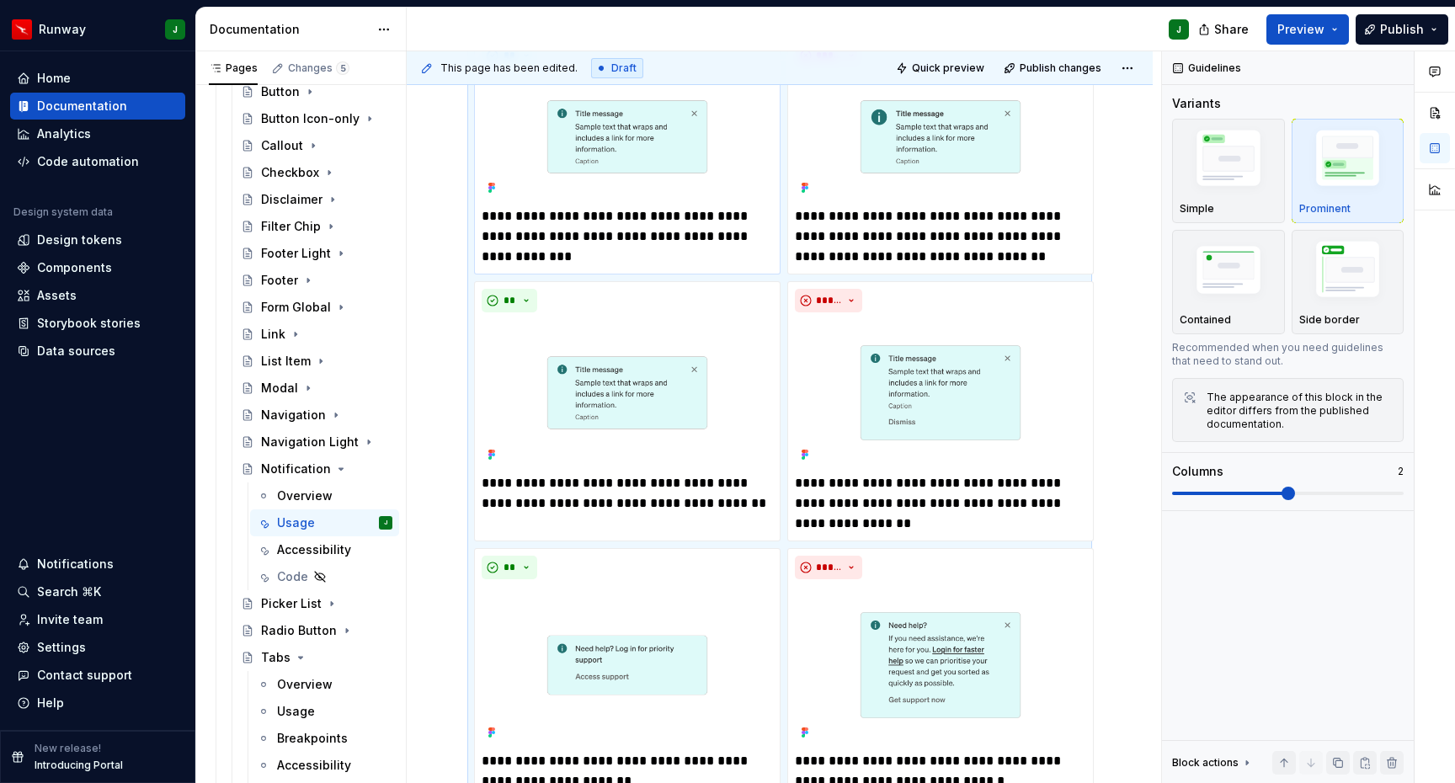
scroll to position [75, 0]
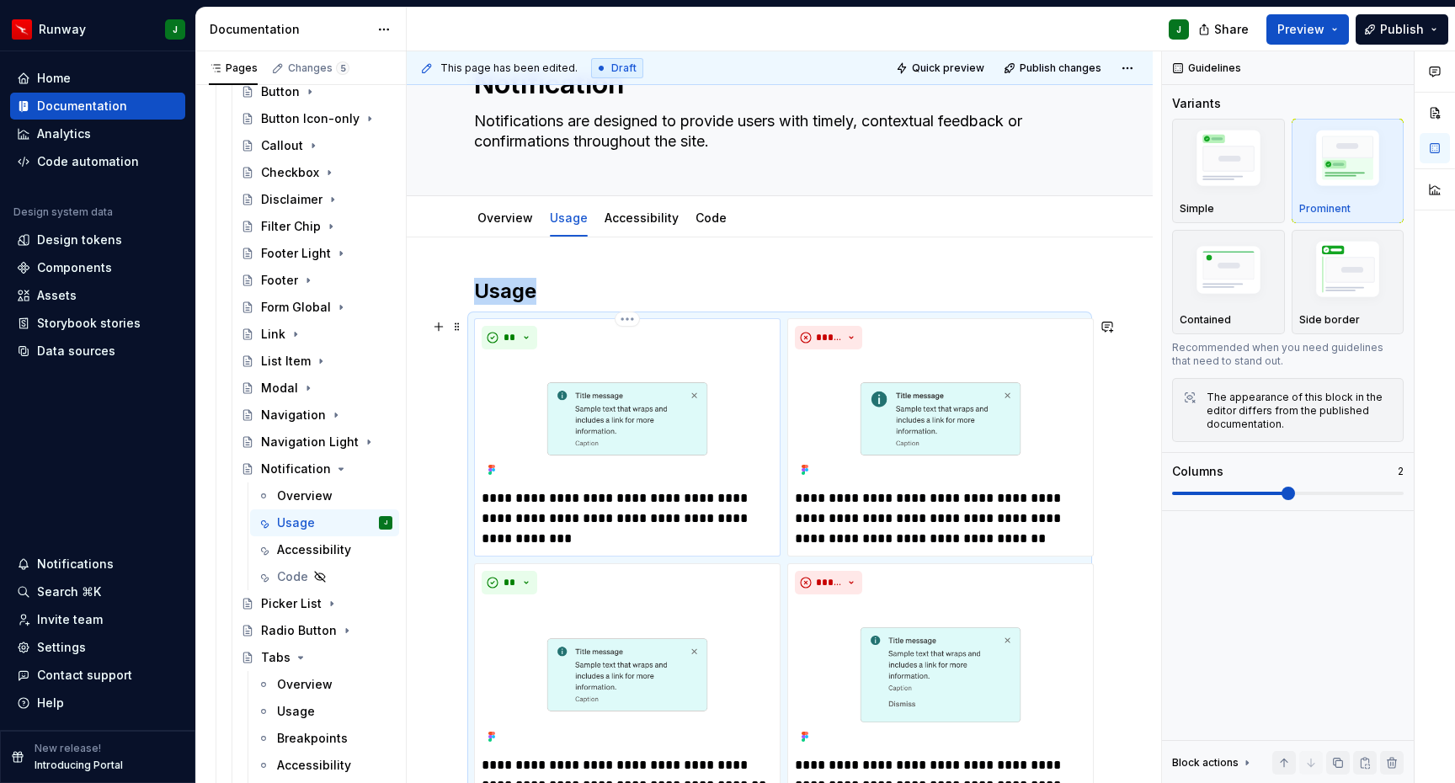
click at [674, 523] on p "**********" at bounding box center [627, 508] width 291 height 40
click at [675, 508] on p "**********" at bounding box center [627, 508] width 291 height 40
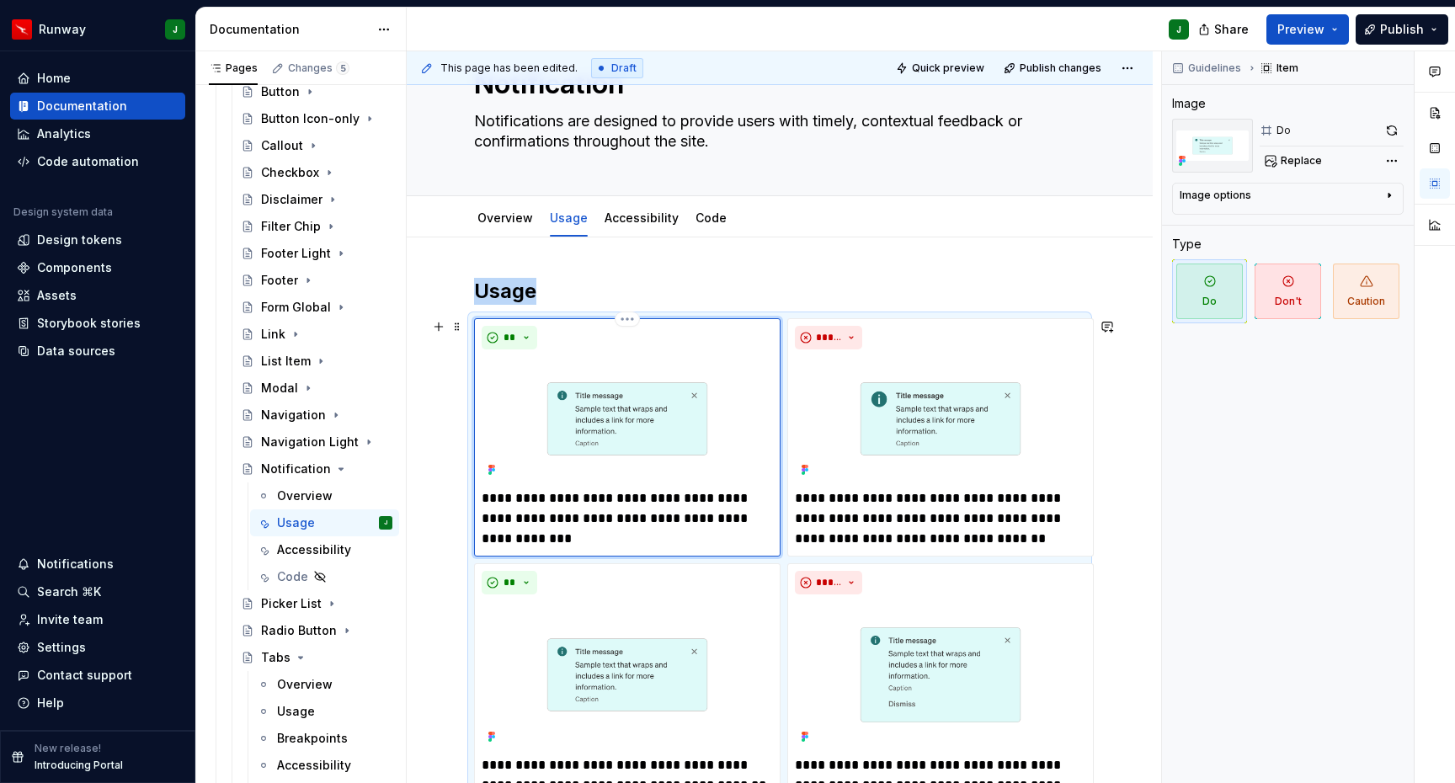
click at [675, 508] on p "**********" at bounding box center [627, 508] width 291 height 40
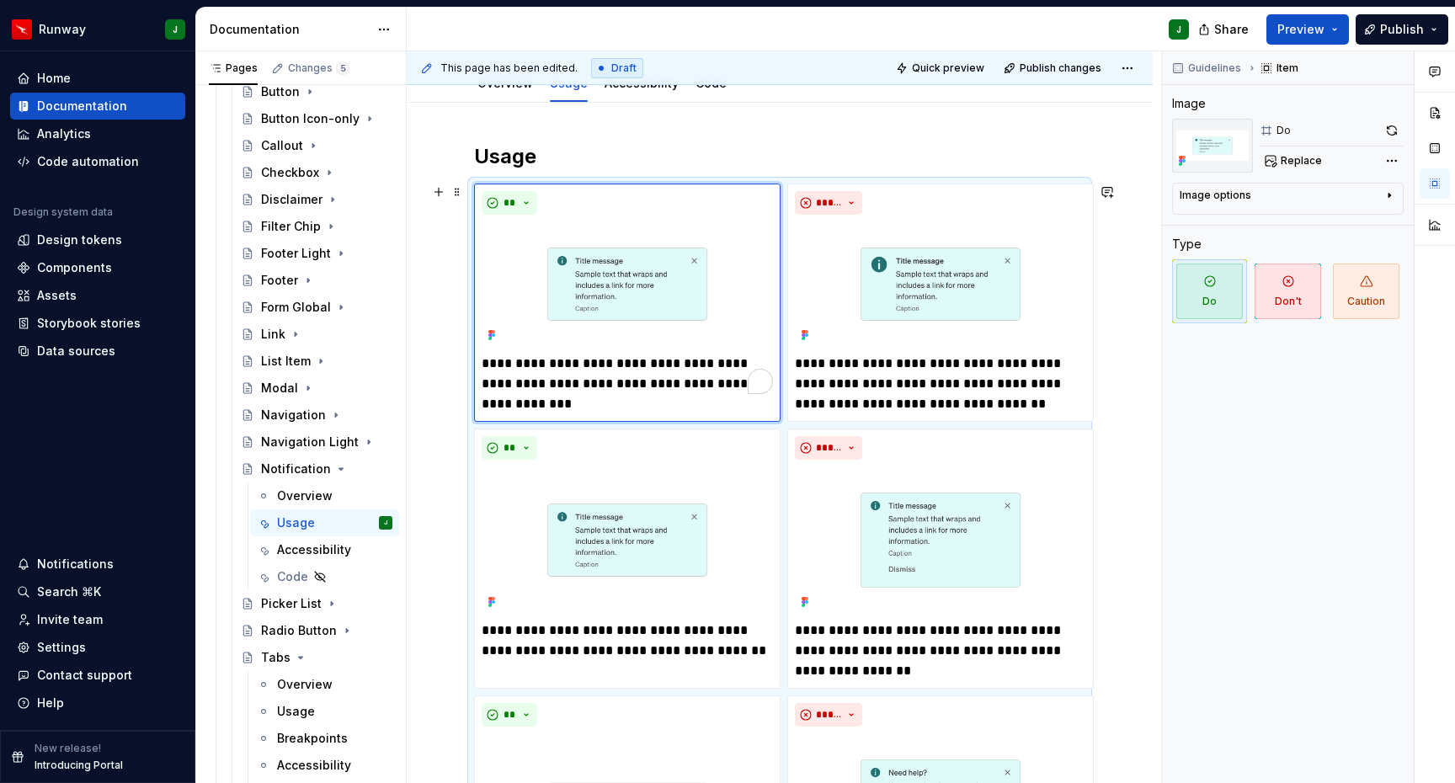
scroll to position [193, 0]
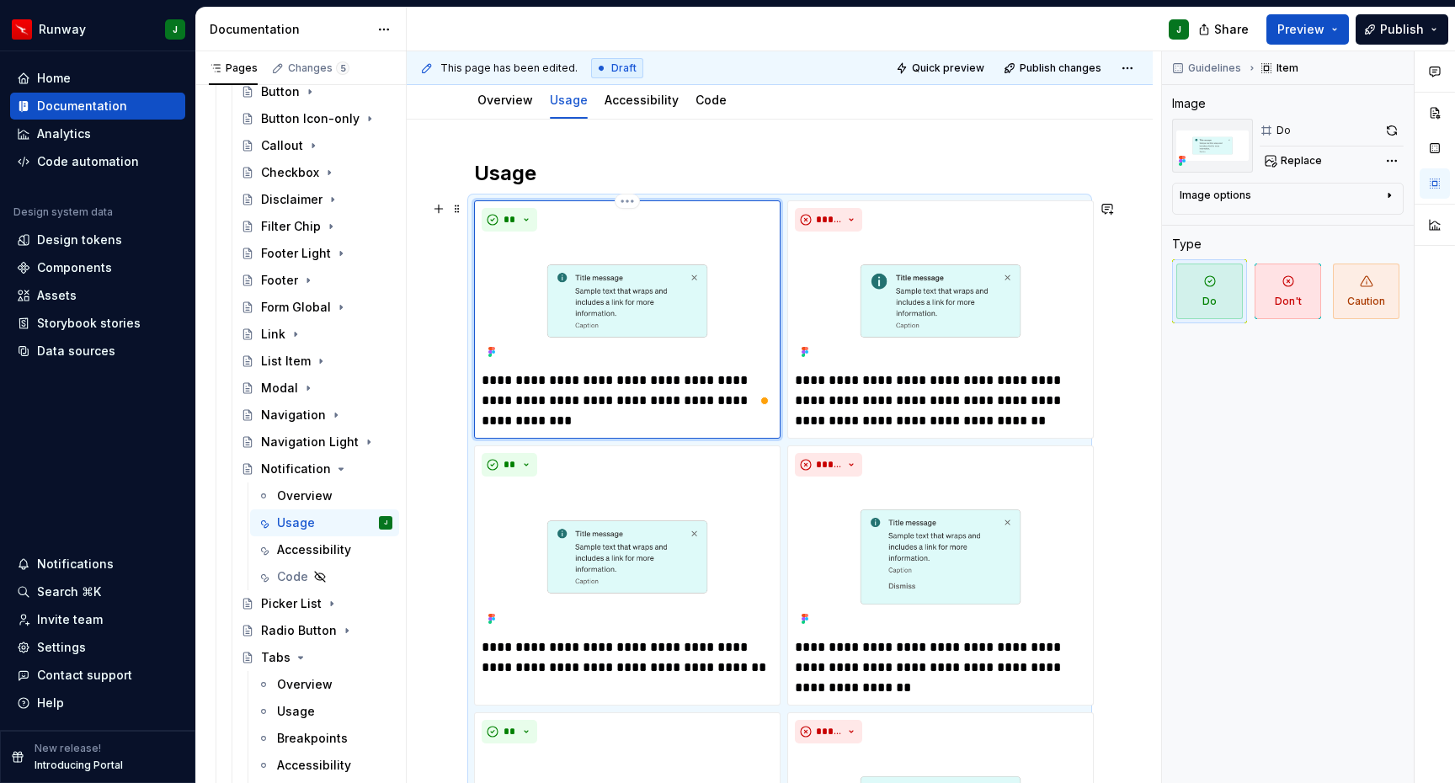
click at [726, 237] on div "**********" at bounding box center [627, 309] width 291 height 203
click at [1295, 161] on span "Replace" at bounding box center [1301, 160] width 41 height 13
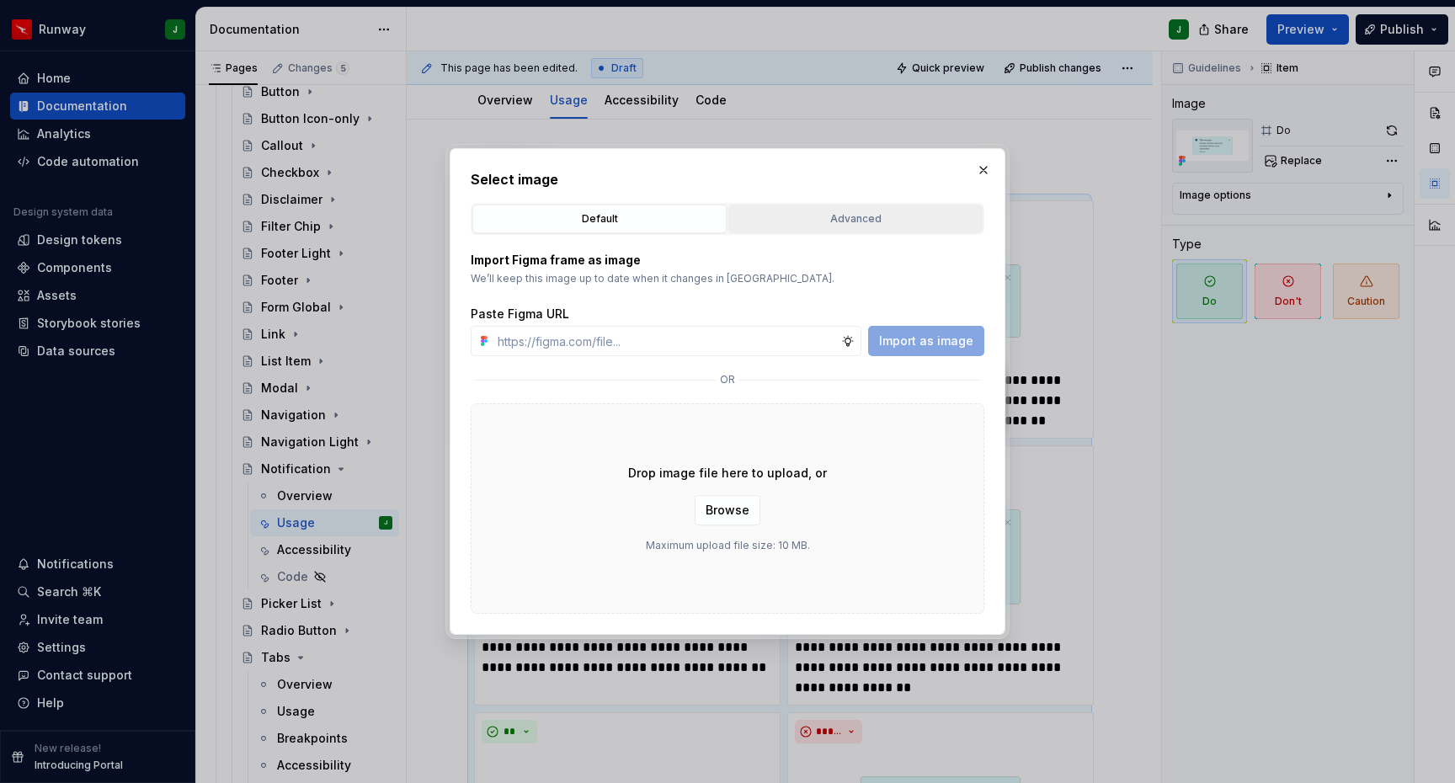
click at [857, 226] on div "Advanced" at bounding box center [855, 219] width 243 height 17
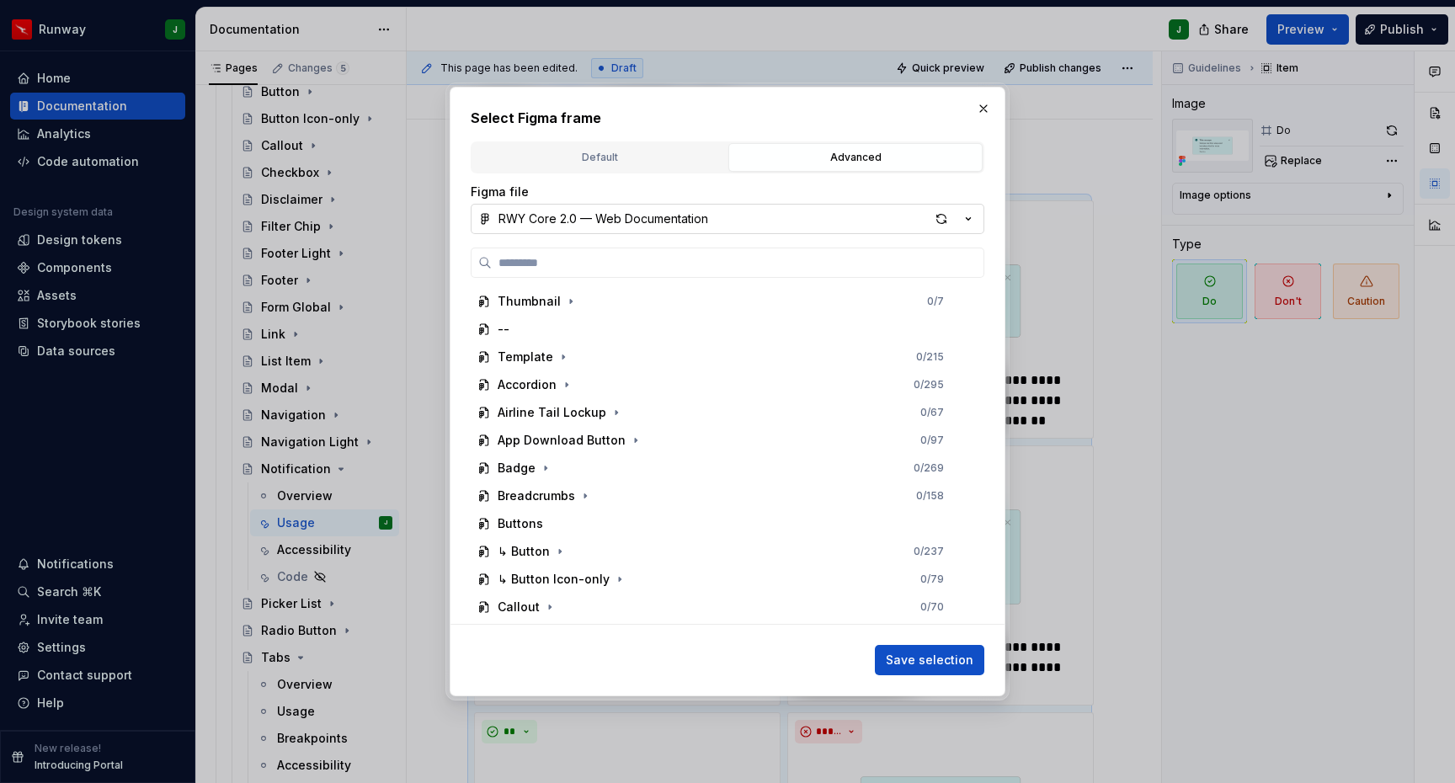
click at [967, 217] on icon "button" at bounding box center [969, 218] width 4 height 3
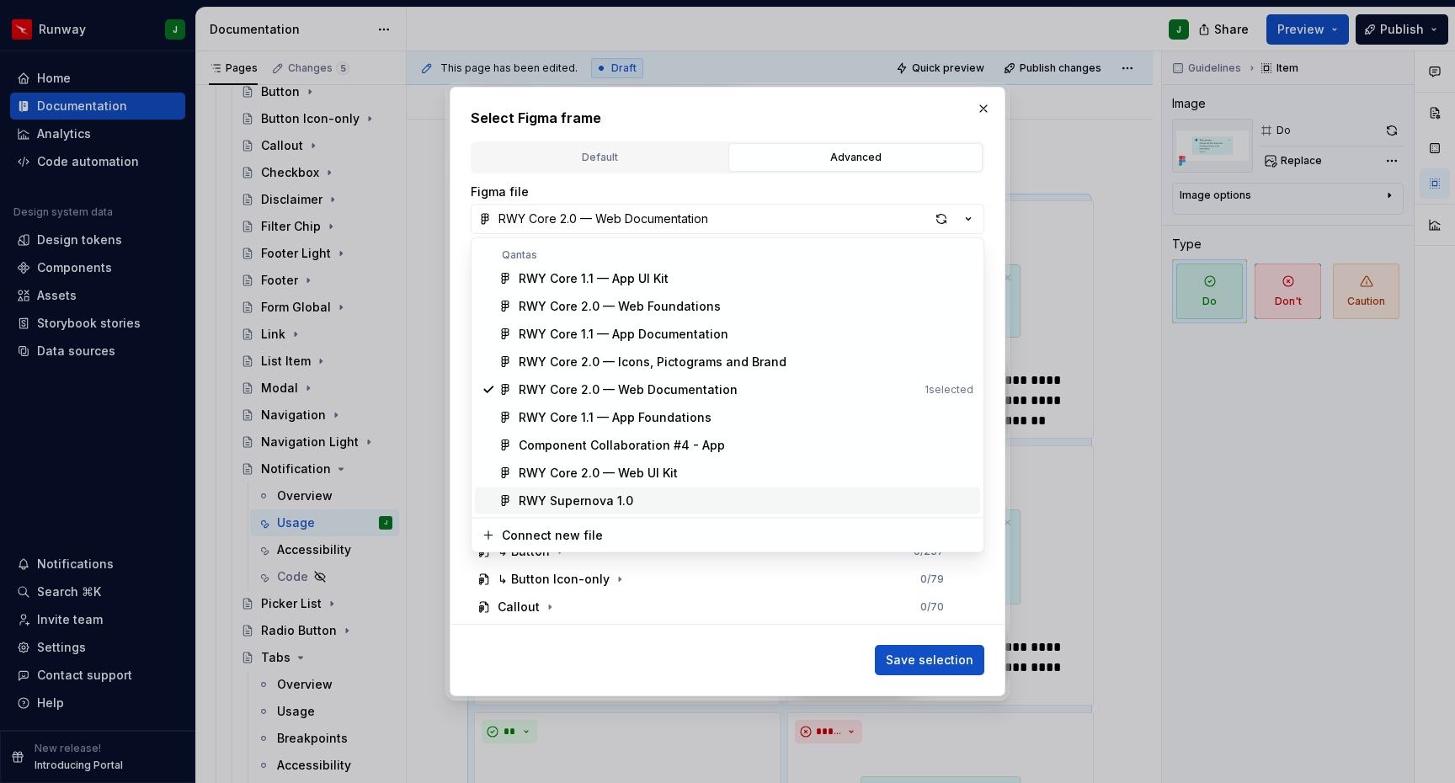
drag, startPoint x: 667, startPoint y: 284, endPoint x: 643, endPoint y: 510, distance: 227.9
click at [643, 510] on div "RWY Core 1.1 — App UI Kit RWY Core 2.0 — Web Foundations RWY Core 1.1 — App Doc…" at bounding box center [727, 389] width 505 height 249
click at [654, 501] on div "RWY Supernova 1.0" at bounding box center [746, 501] width 455 height 17
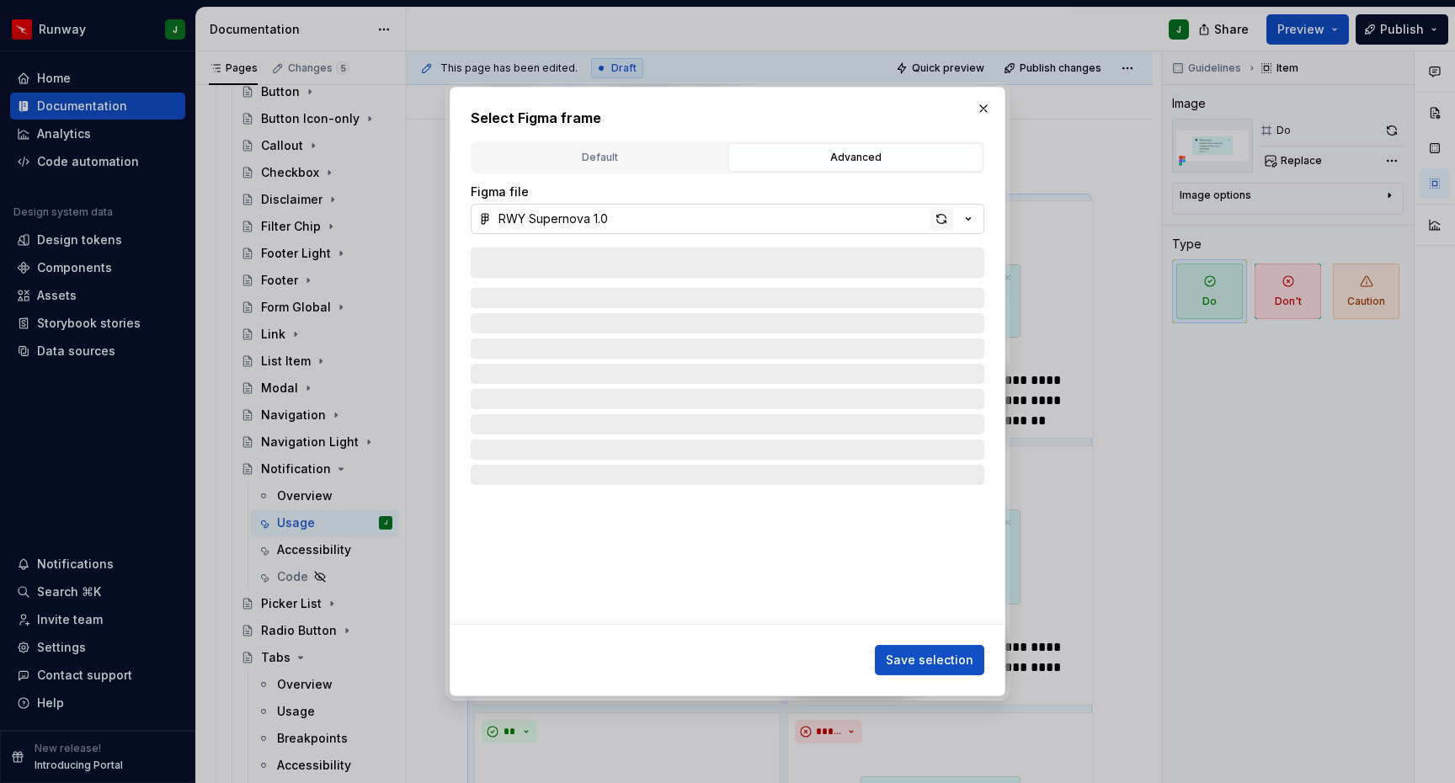
click at [941, 219] on div "button" at bounding box center [942, 219] width 24 height 24
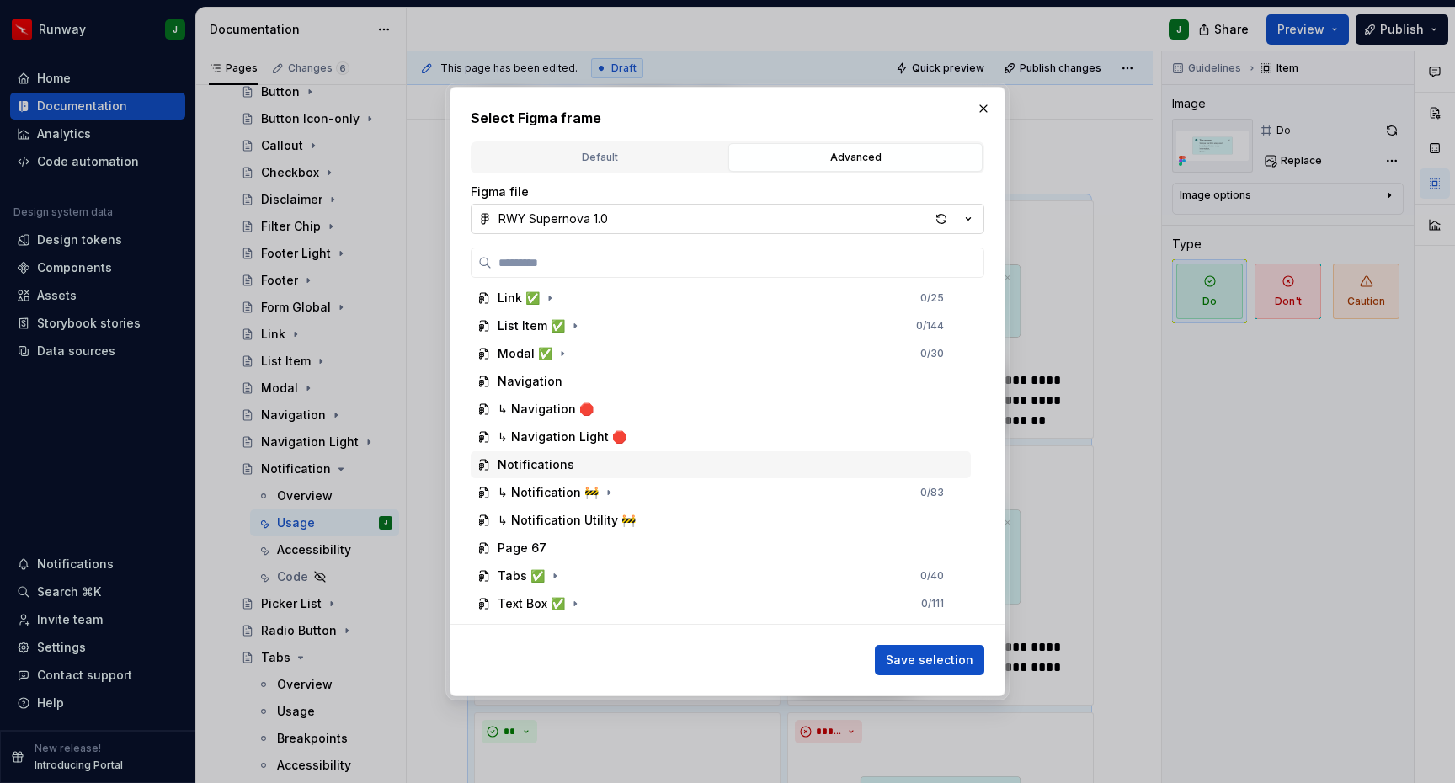
scroll to position [1636, 0]
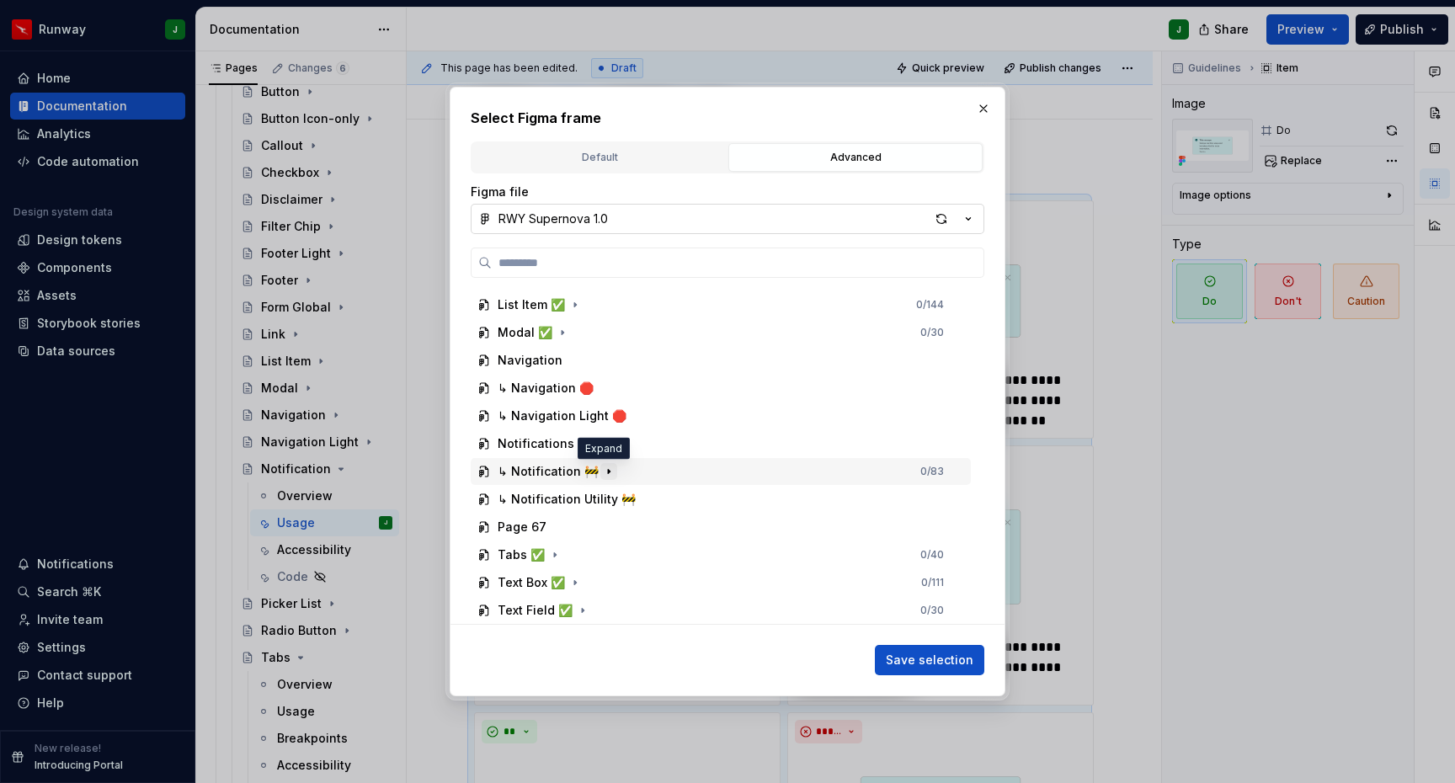
click at [609, 472] on icon "button" at bounding box center [608, 471] width 13 height 13
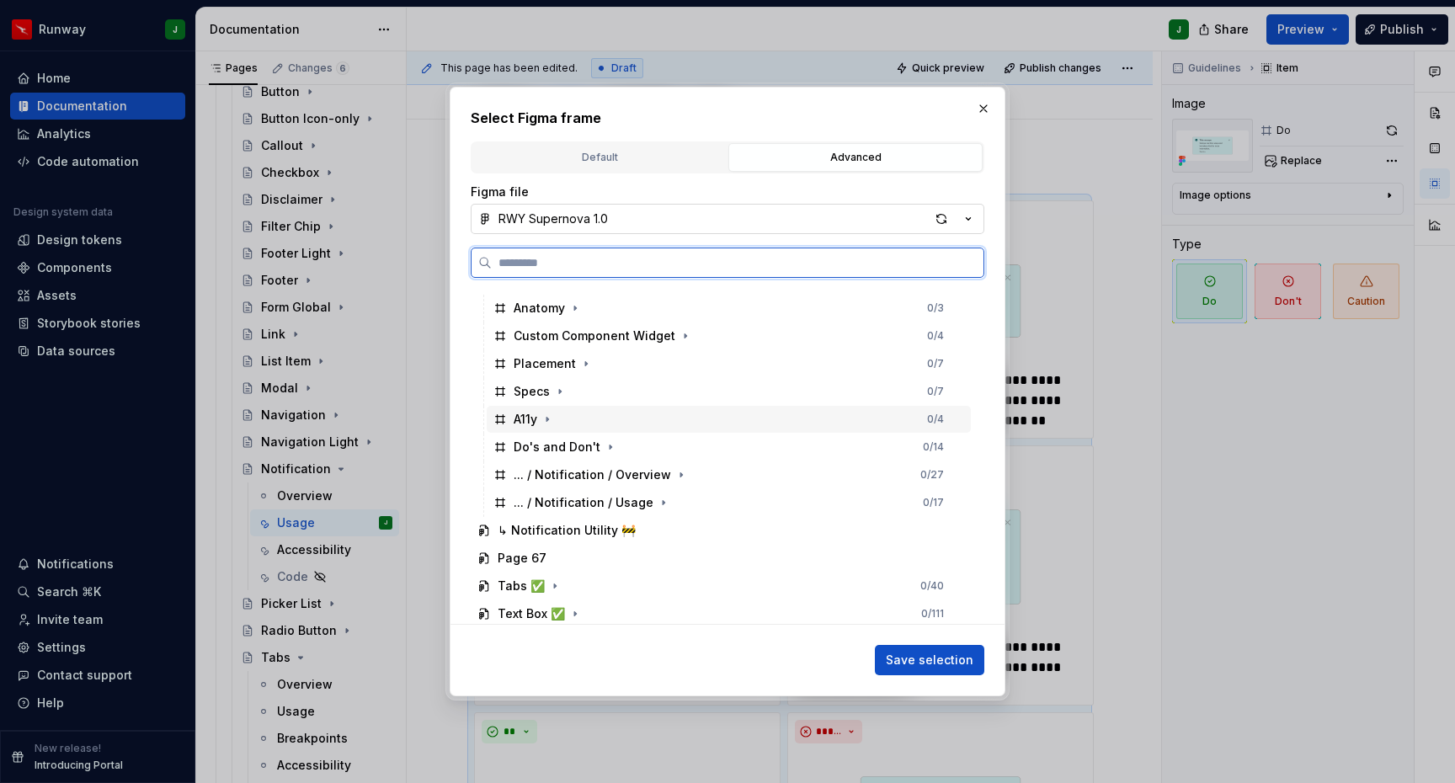
scroll to position [1859, 0]
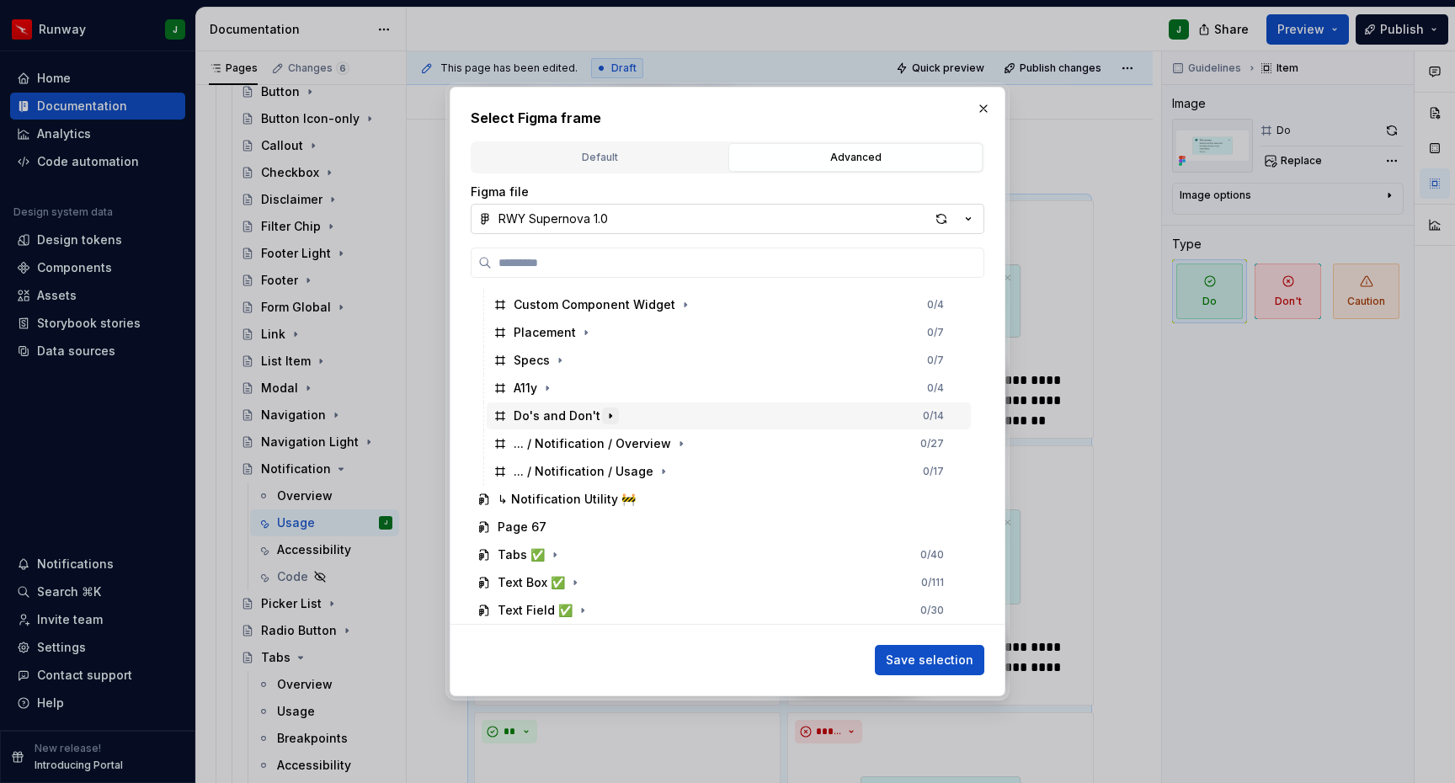
click at [608, 416] on icon "button" at bounding box center [610, 415] width 13 height 13
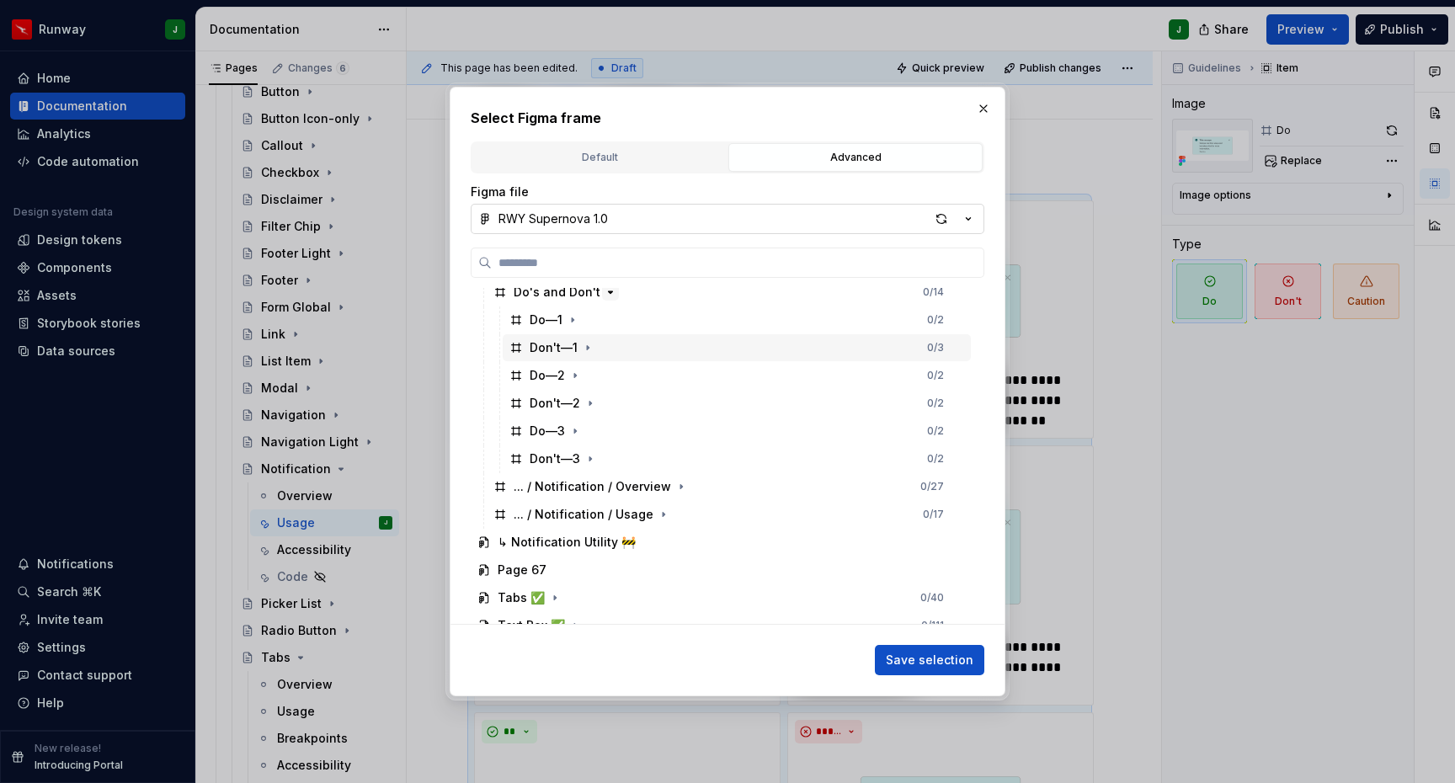
scroll to position [1961, 0]
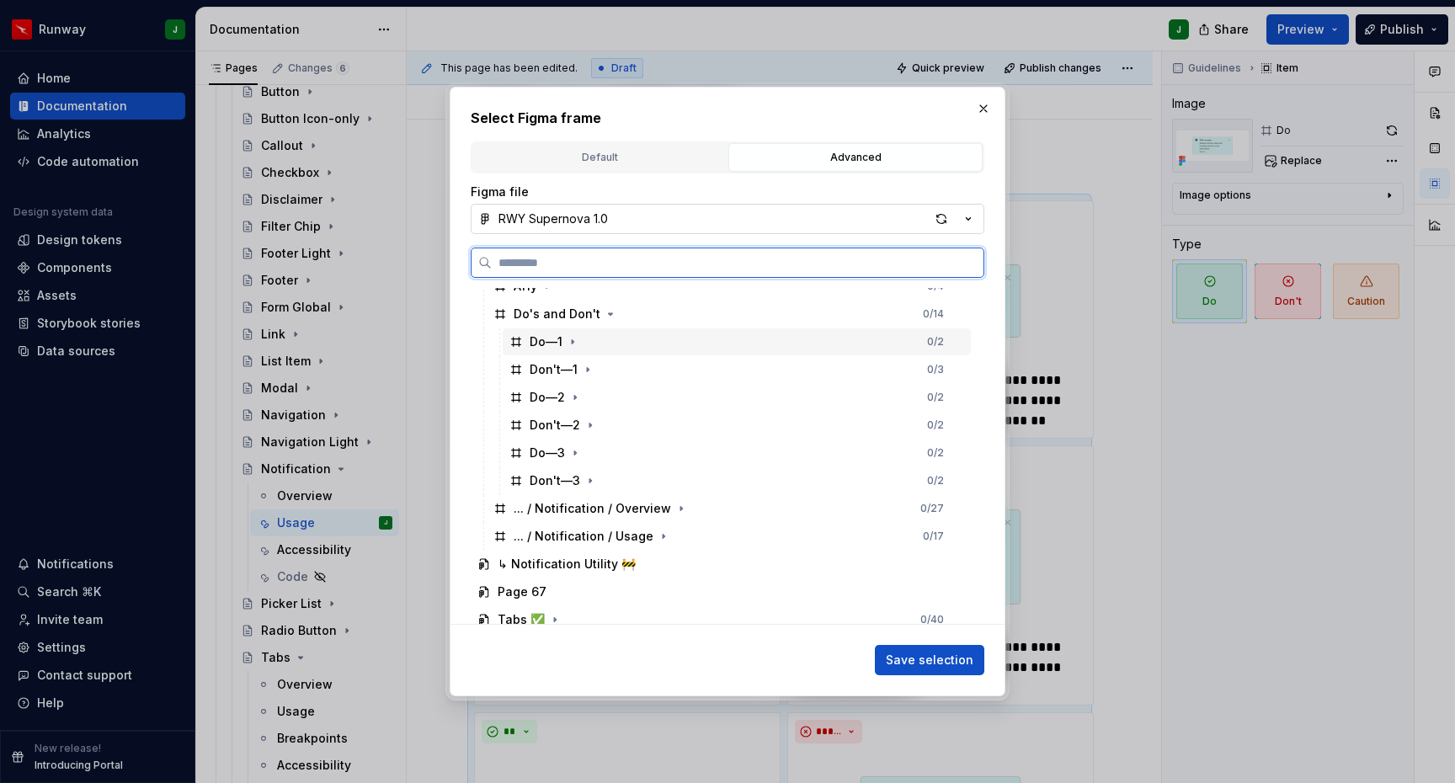
drag, startPoint x: 621, startPoint y: 334, endPoint x: 635, endPoint y: 344, distance: 18.0
click at [621, 334] on div "Do—1 0 / 2" at bounding box center [737, 341] width 468 height 27
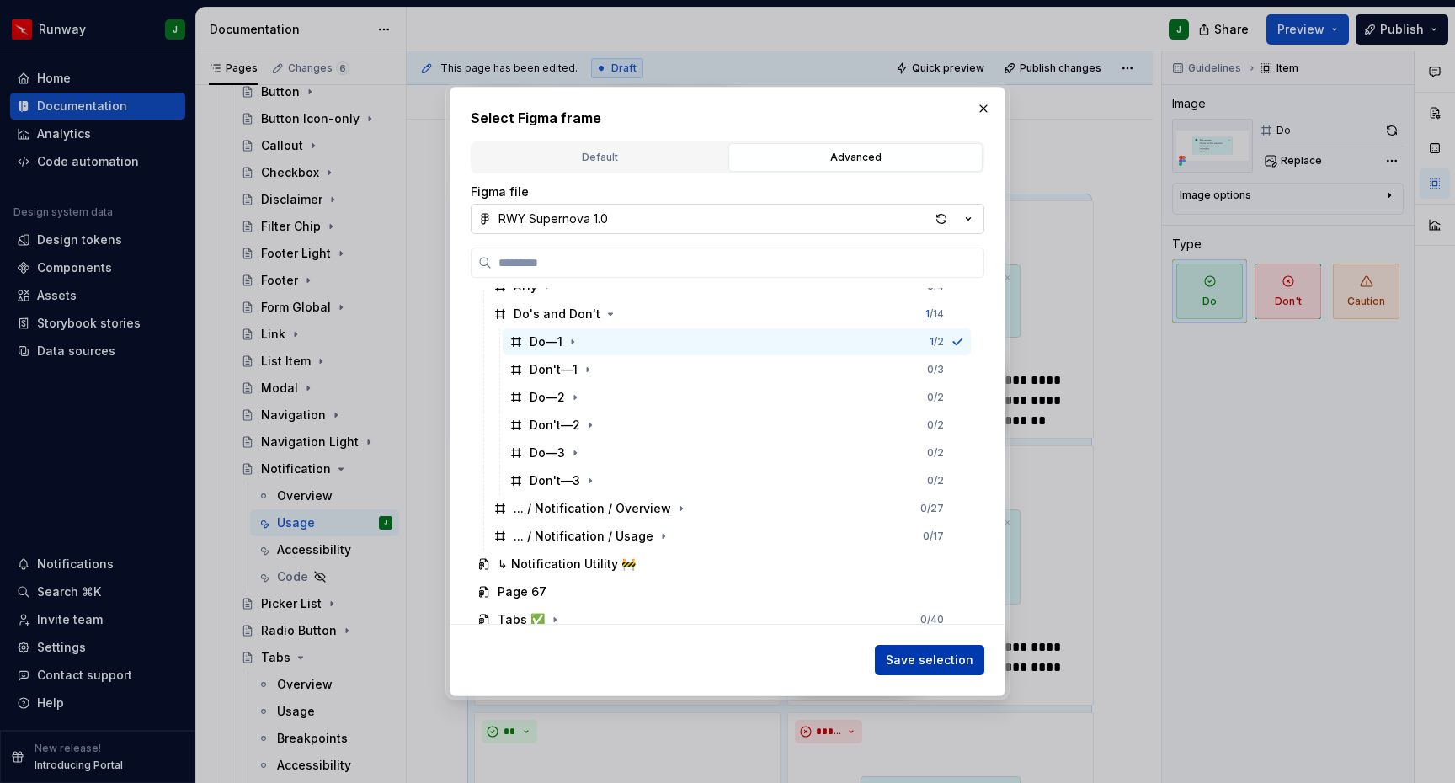
click at [942, 662] on span "Save selection" at bounding box center [930, 660] width 88 height 17
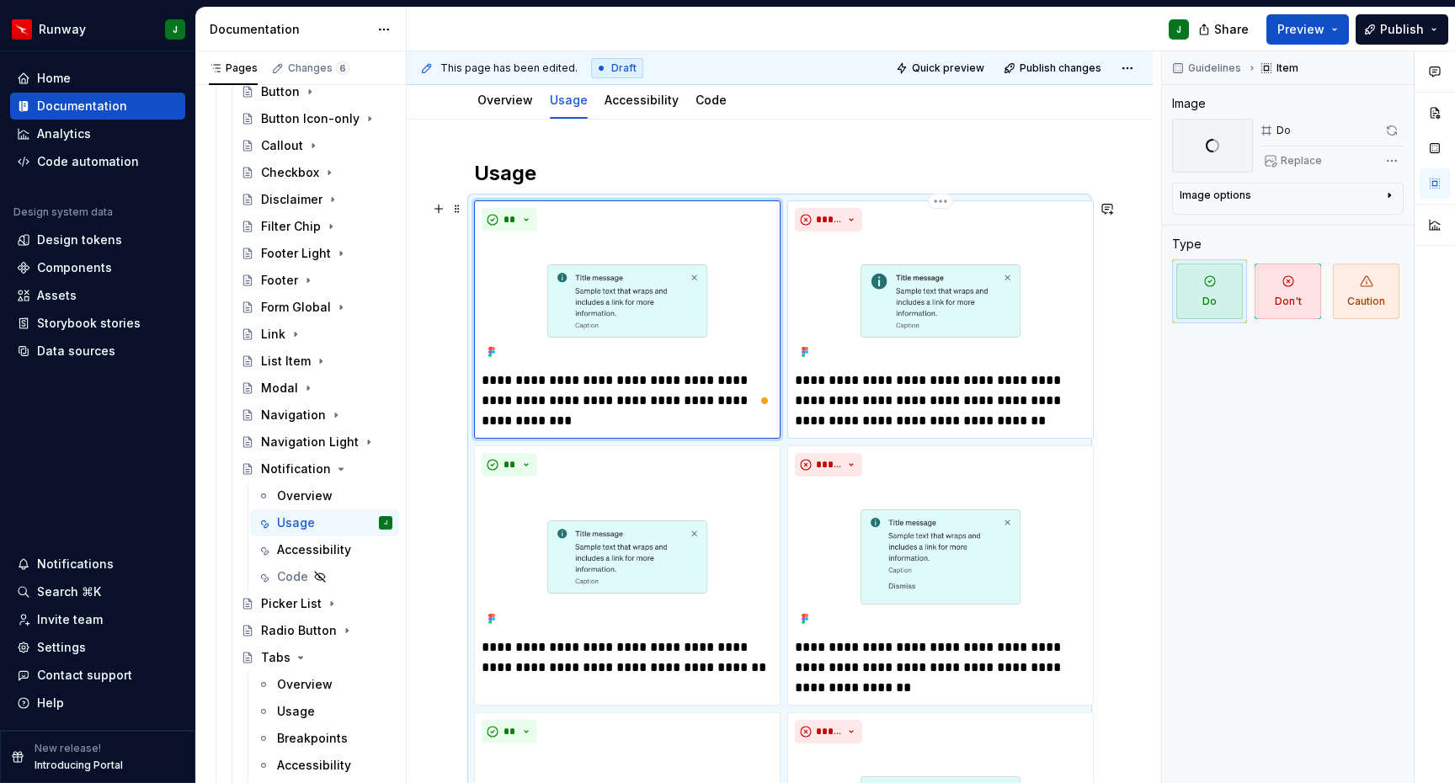
click at [975, 313] on img "To enrich screen reader interactions, please activate Accessibility in Grammarl…" at bounding box center [940, 300] width 291 height 125
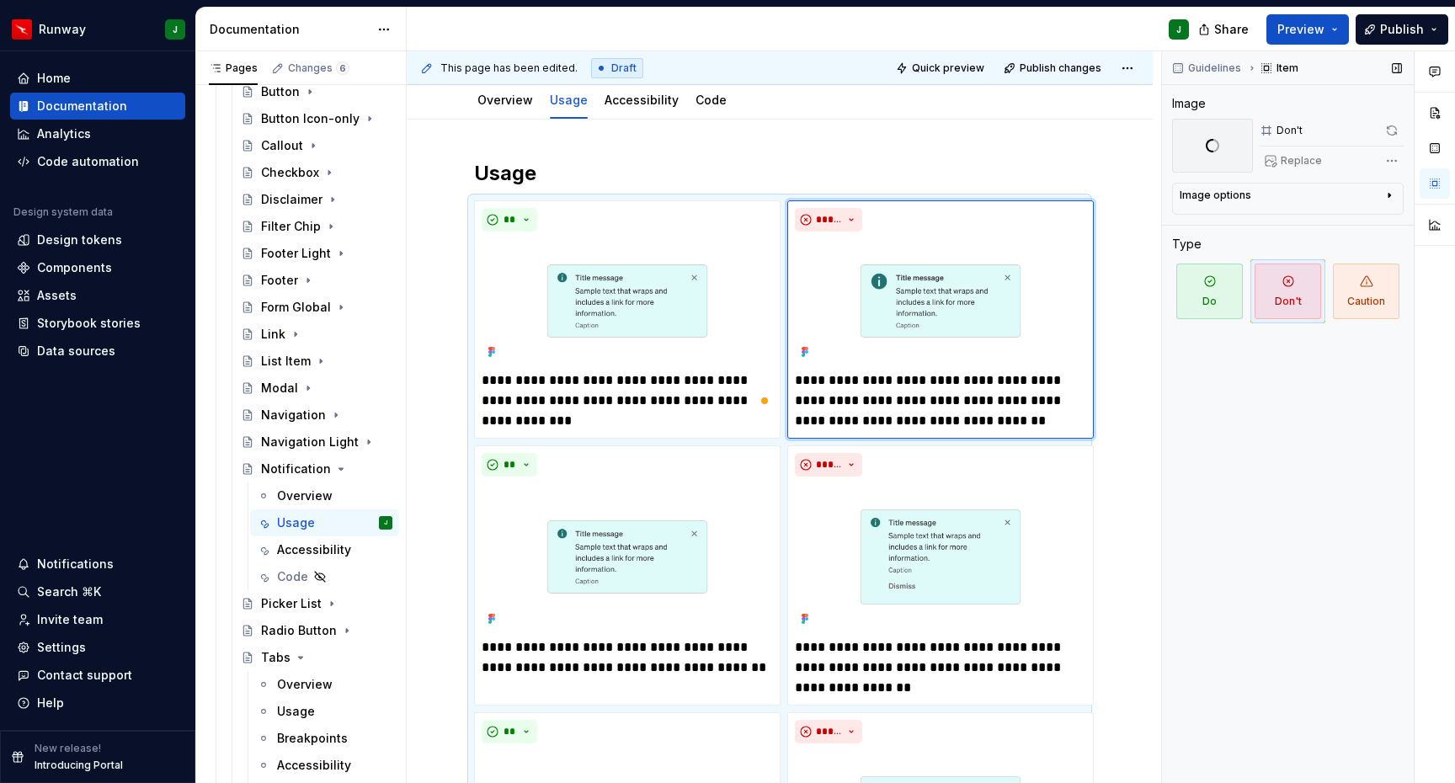
click at [1300, 159] on div "Replace" at bounding box center [1332, 161] width 144 height 24
click at [958, 256] on img "To enrich screen reader interactions, please activate Accessibility in Grammarl…" at bounding box center [940, 300] width 291 height 125
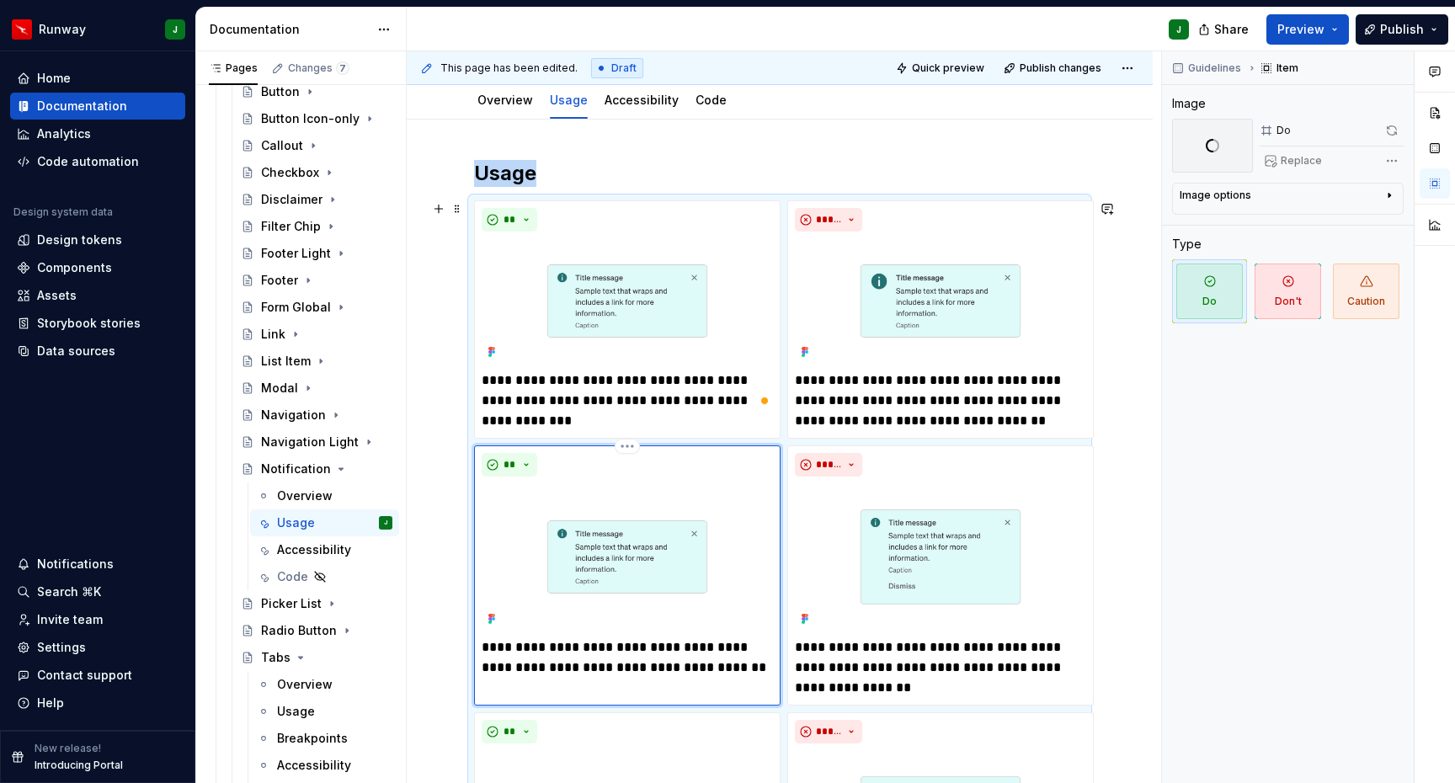
click at [630, 515] on img "To enrich screen reader interactions, please activate Accessibility in Grammarl…" at bounding box center [627, 556] width 291 height 147
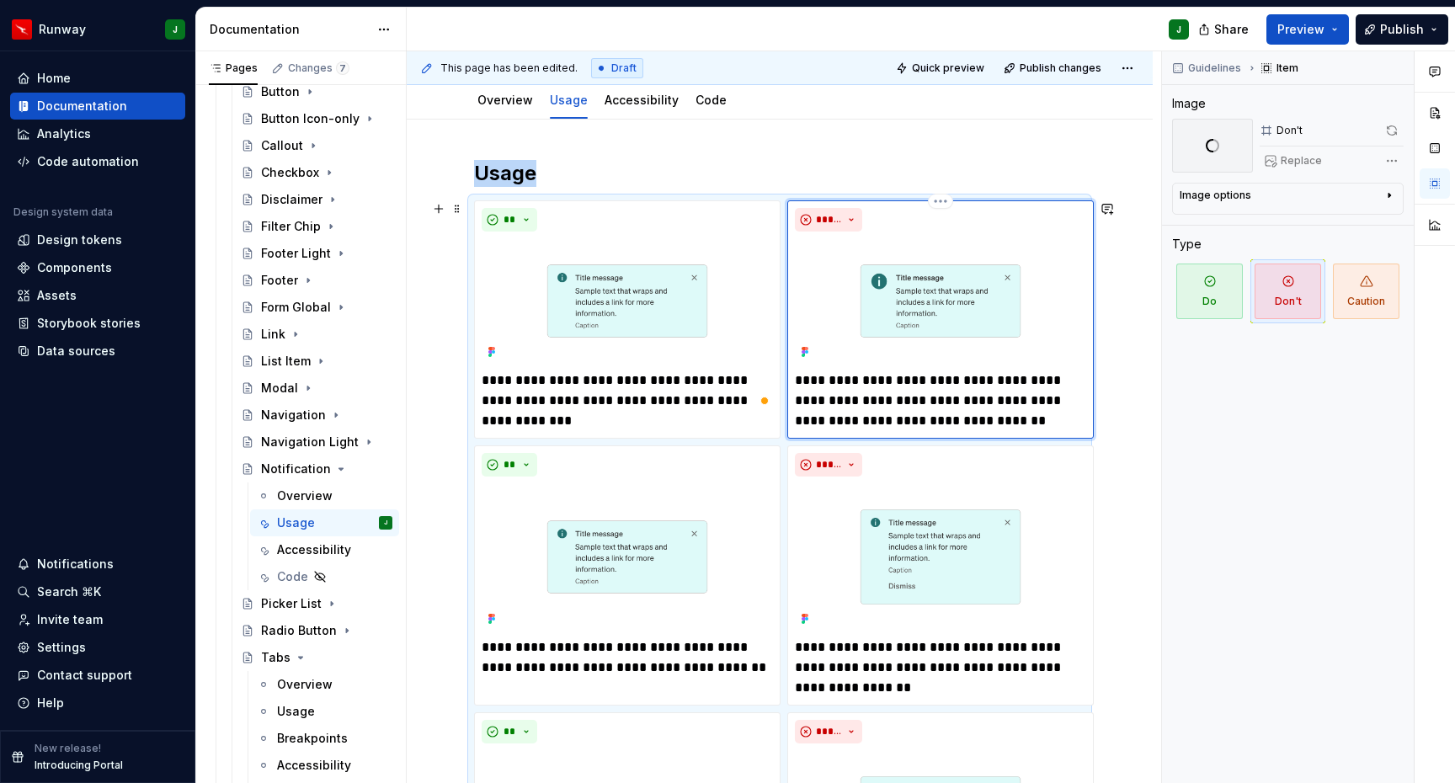
click at [931, 298] on img "To enrich screen reader interactions, please activate Accessibility in Grammarl…" at bounding box center [940, 300] width 291 height 125
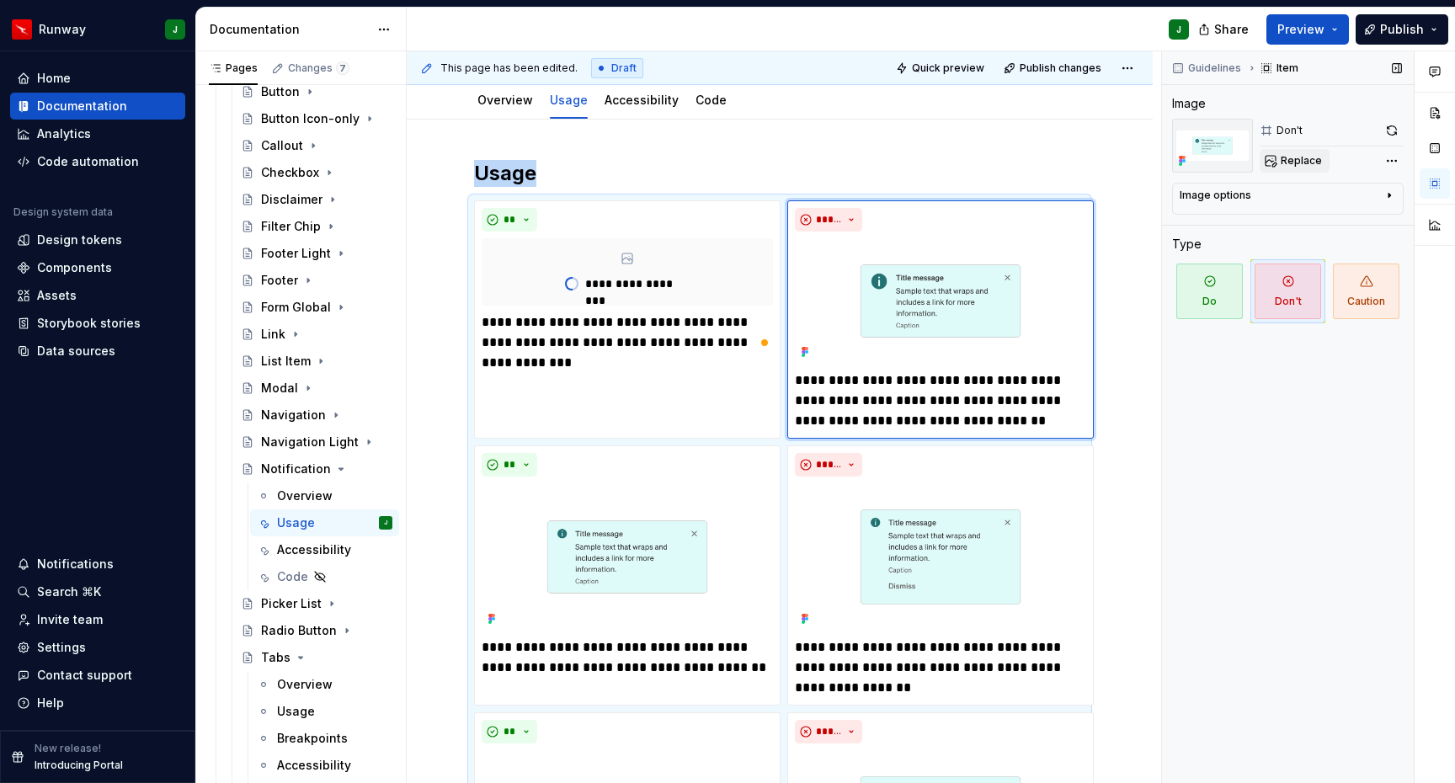
click at [1305, 161] on span "Replace" at bounding box center [1301, 160] width 41 height 13
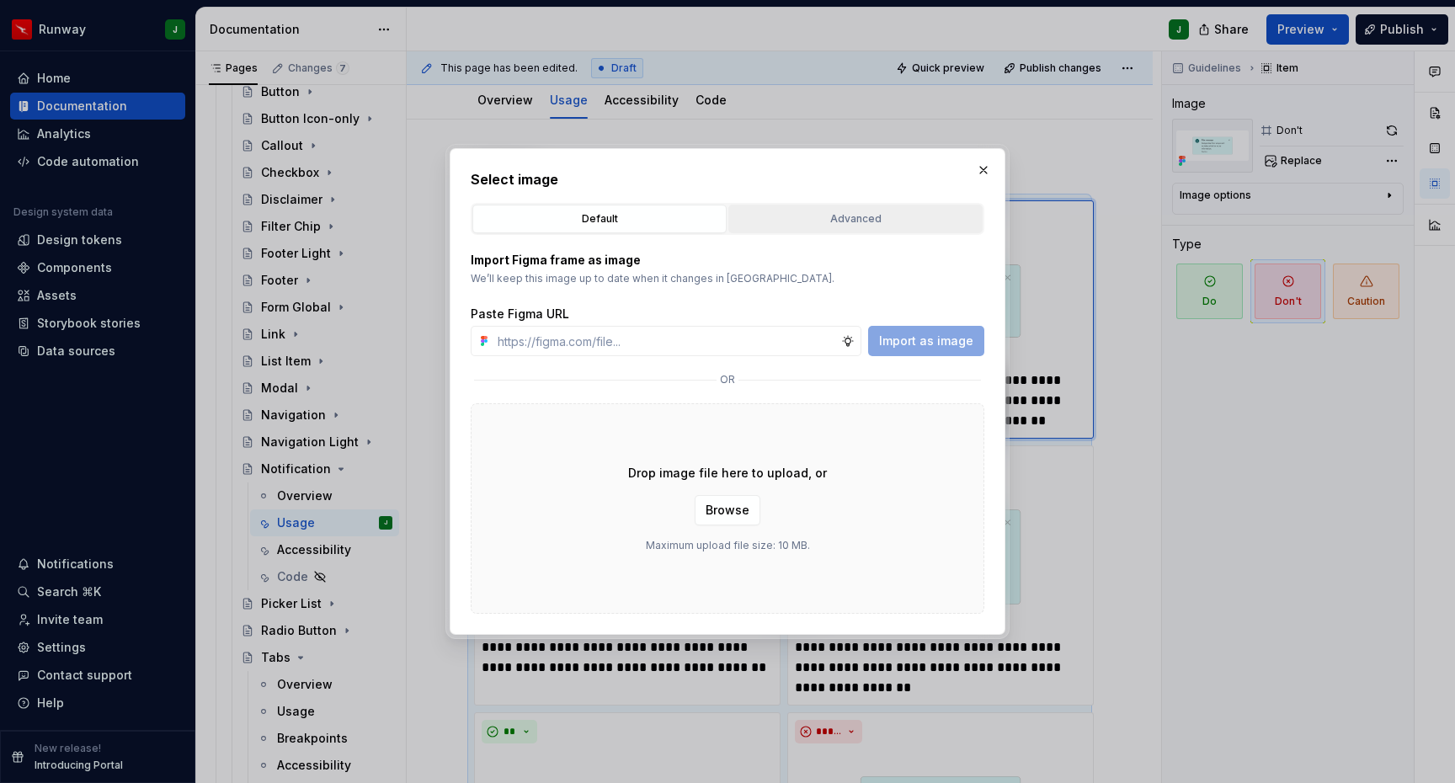
click at [839, 227] on button "Advanced" at bounding box center [856, 219] width 254 height 29
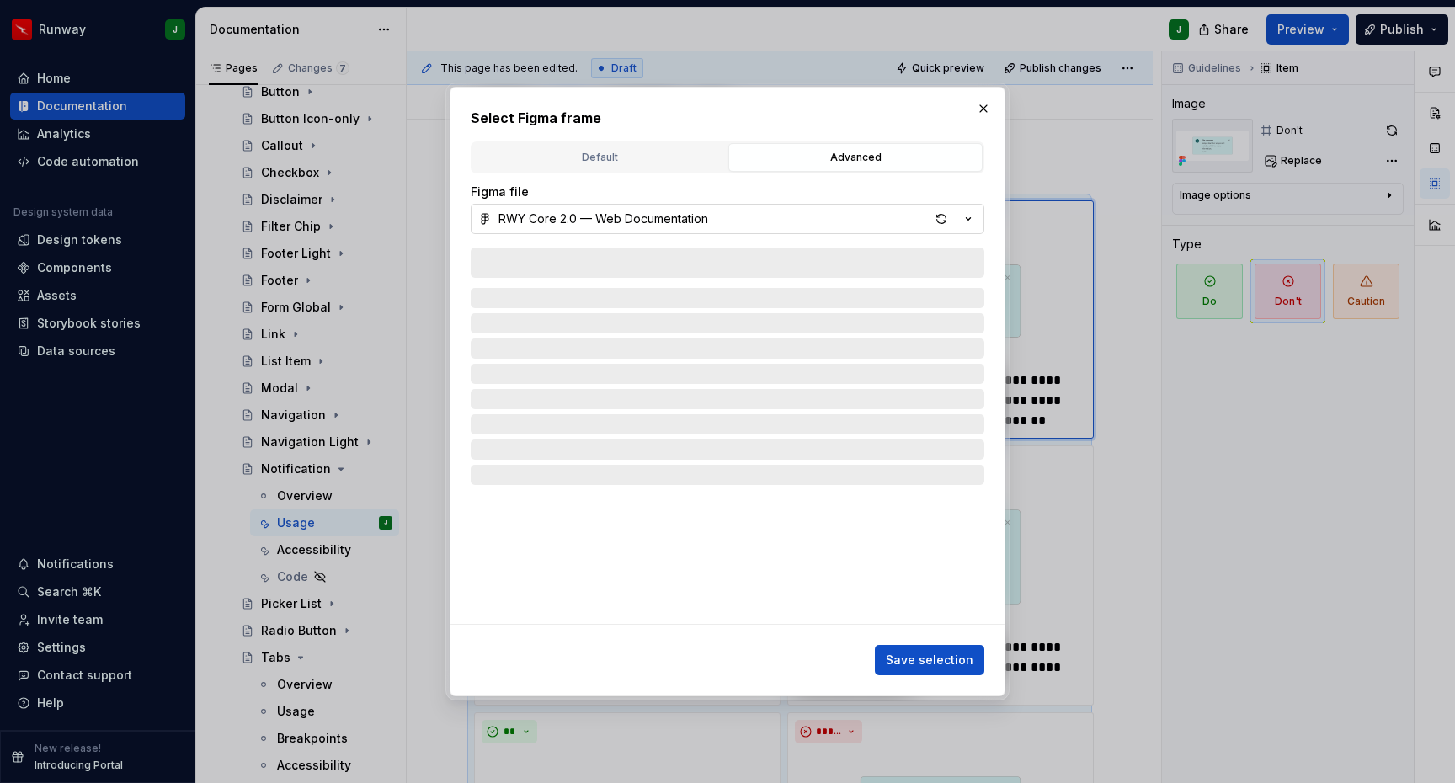
click at [907, 221] on button "RWY Core 2.0 — Web Documentation" at bounding box center [728, 219] width 514 height 30
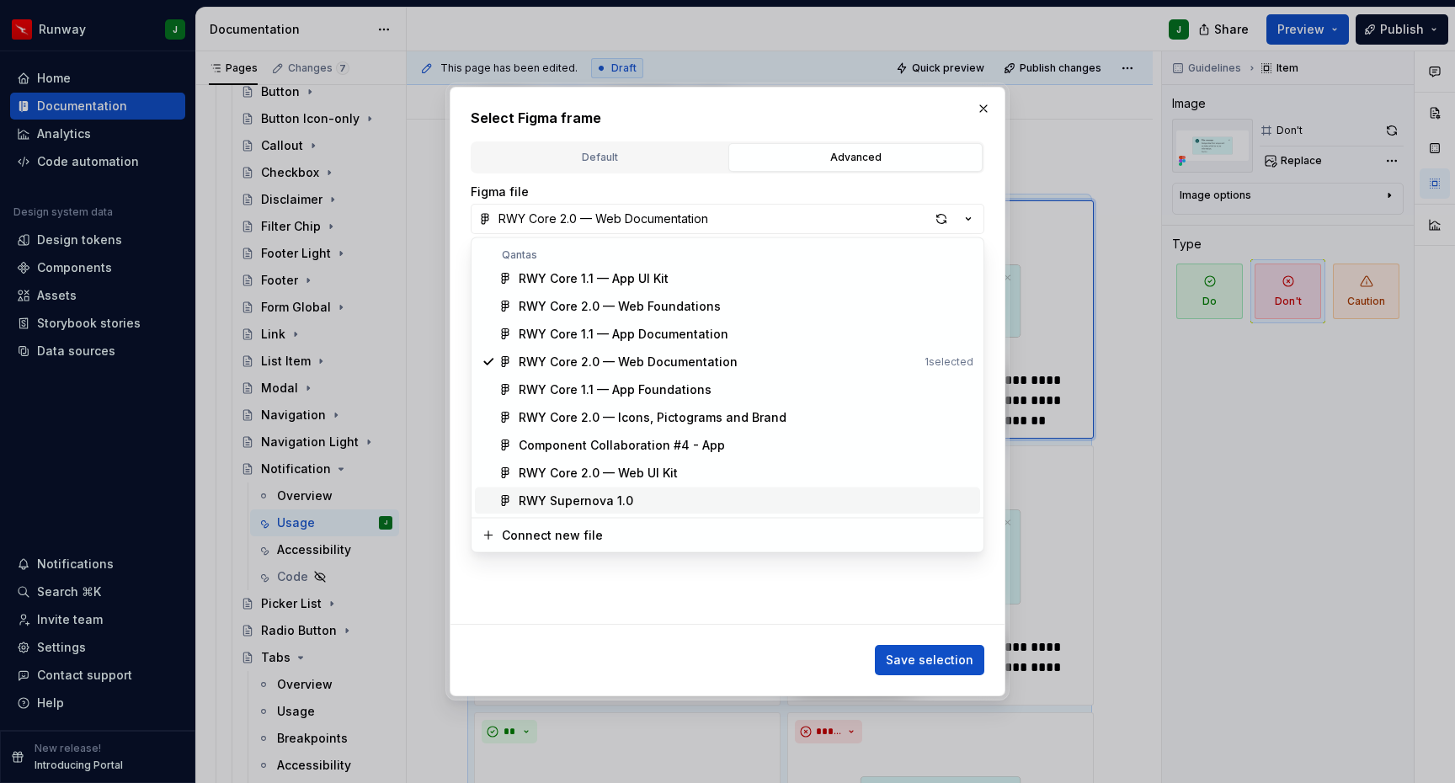
click at [613, 502] on div "RWY Supernova 1.0" at bounding box center [576, 501] width 115 height 17
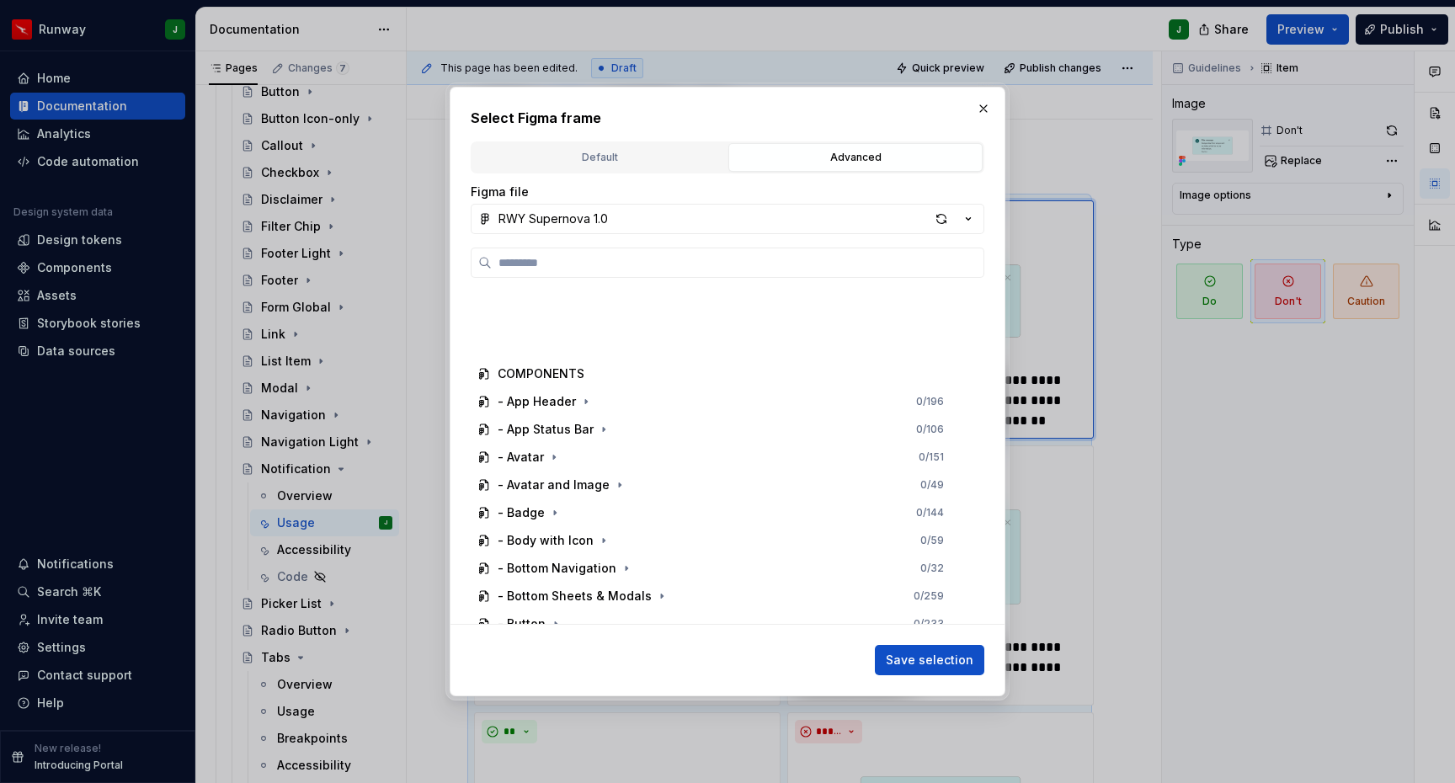
scroll to position [1636, 0]
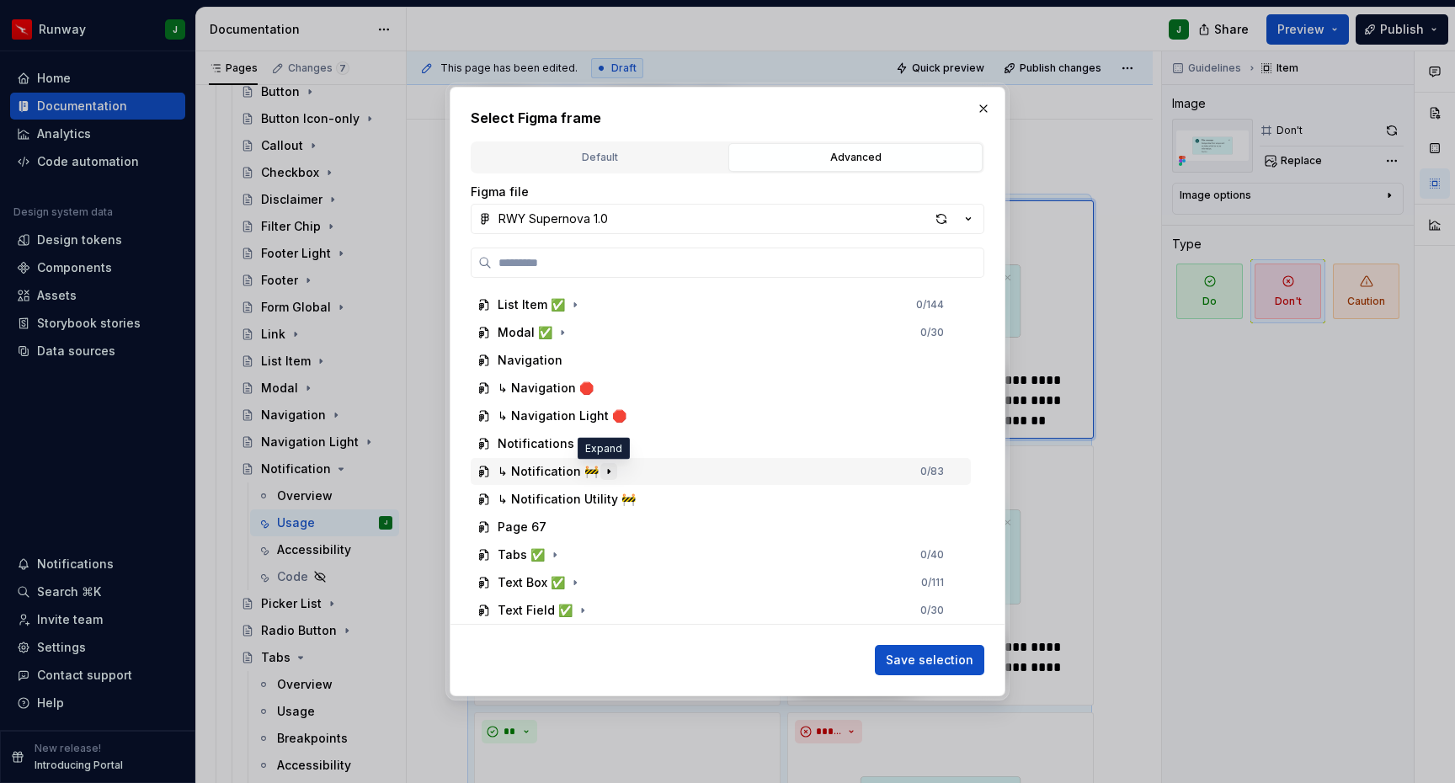
click at [606, 468] on icon "button" at bounding box center [608, 471] width 13 height 13
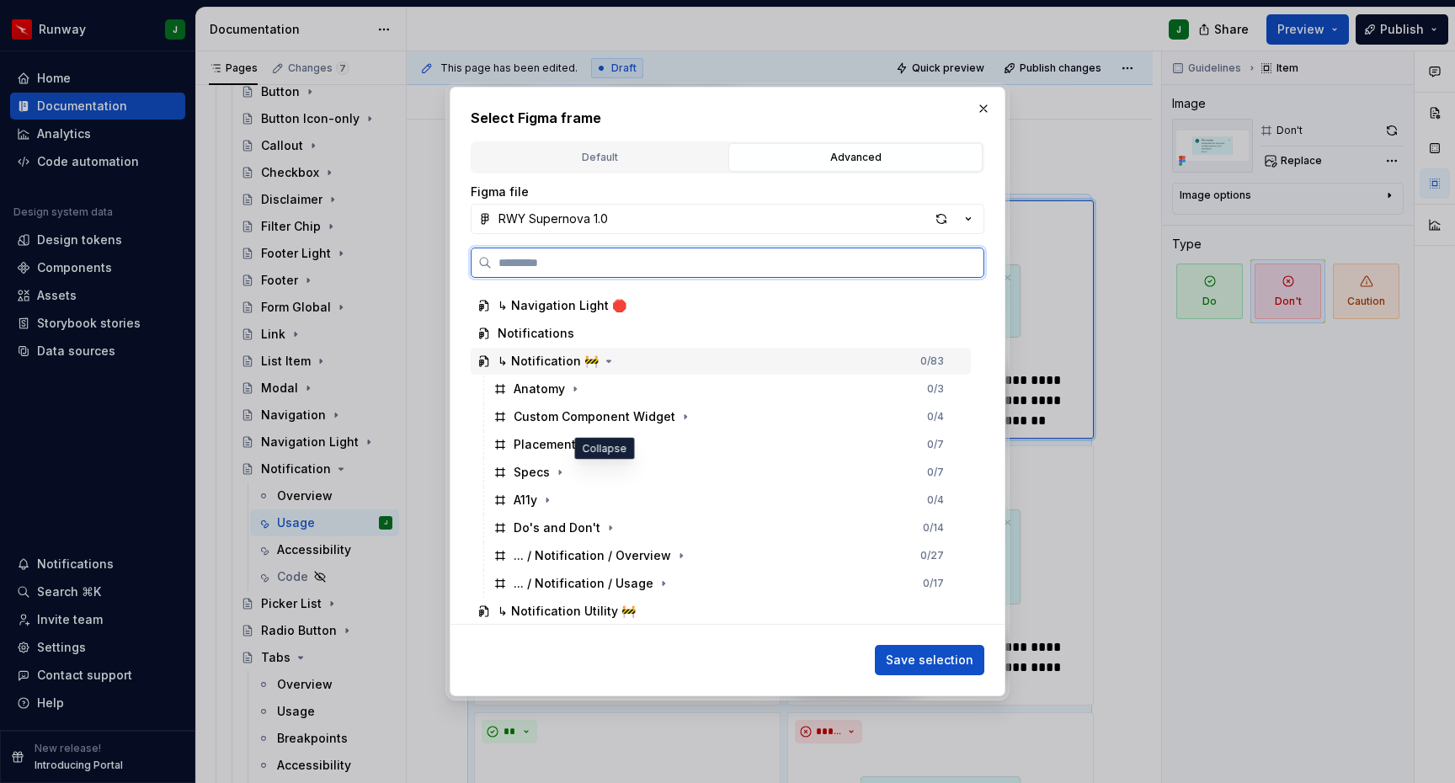
scroll to position [1859, 0]
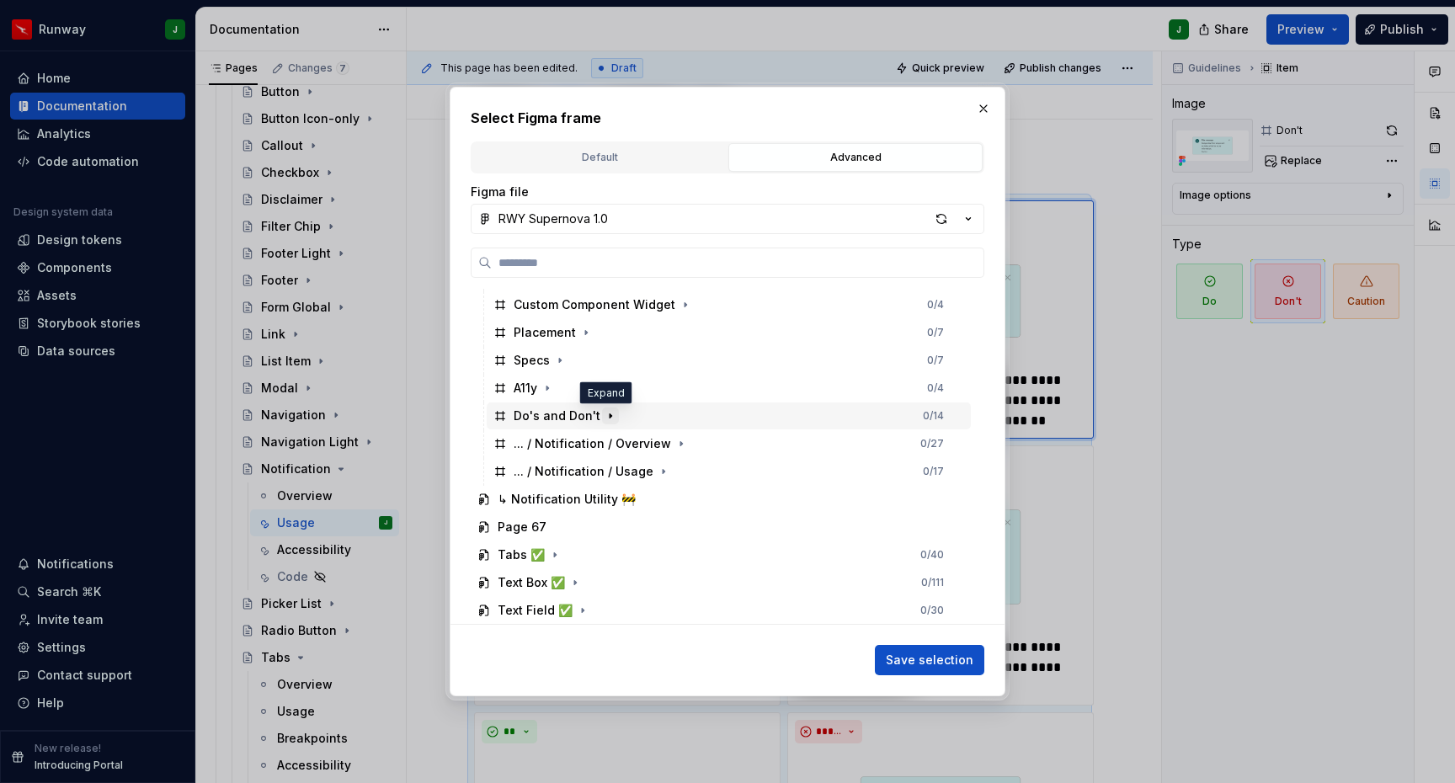
click at [605, 419] on icon "button" at bounding box center [610, 415] width 13 height 13
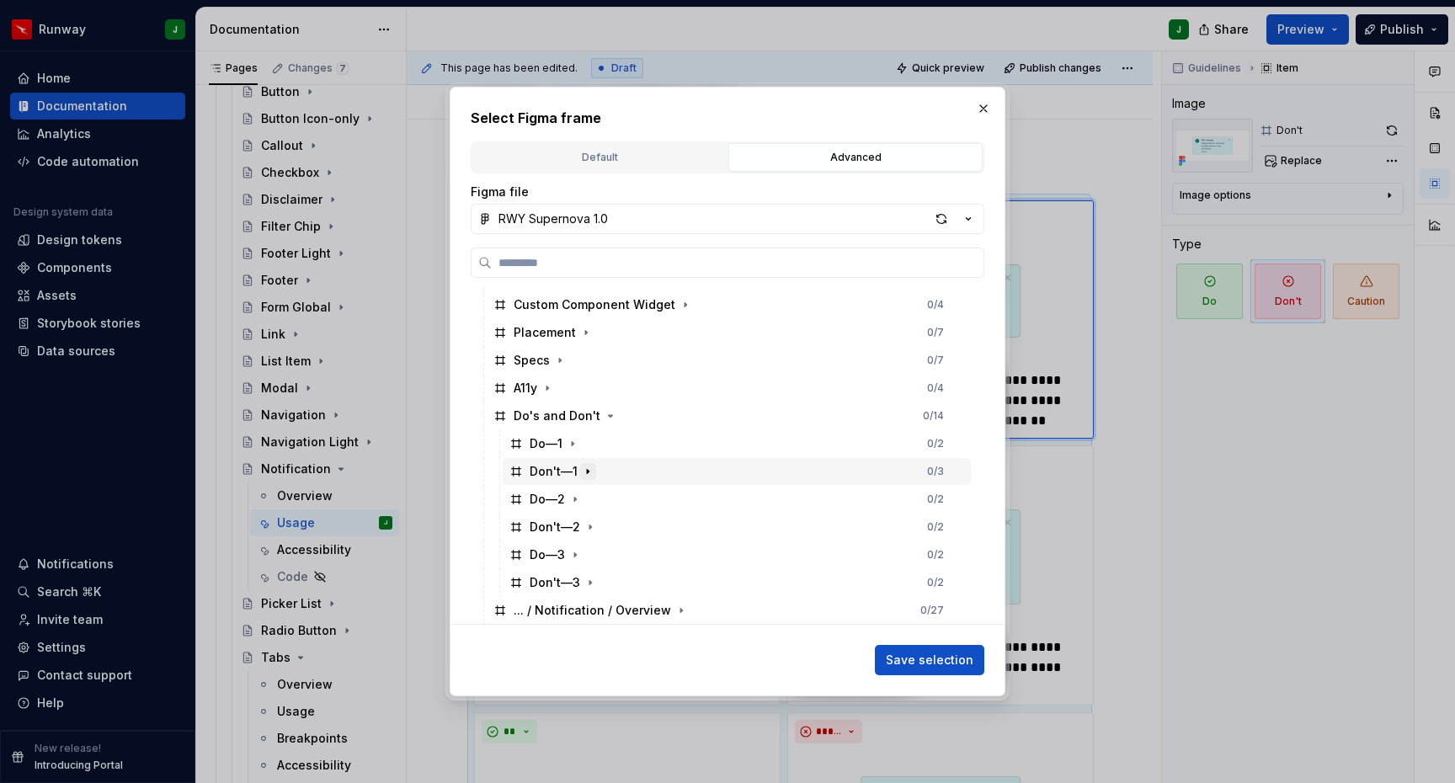
click at [585, 471] on icon "button" at bounding box center [587, 471] width 13 height 13
click at [590, 468] on icon "button" at bounding box center [587, 471] width 13 height 13
click at [644, 468] on div "Don't—1 0 / 3" at bounding box center [737, 471] width 468 height 27
click at [907, 655] on span "Save selection" at bounding box center [930, 660] width 88 height 17
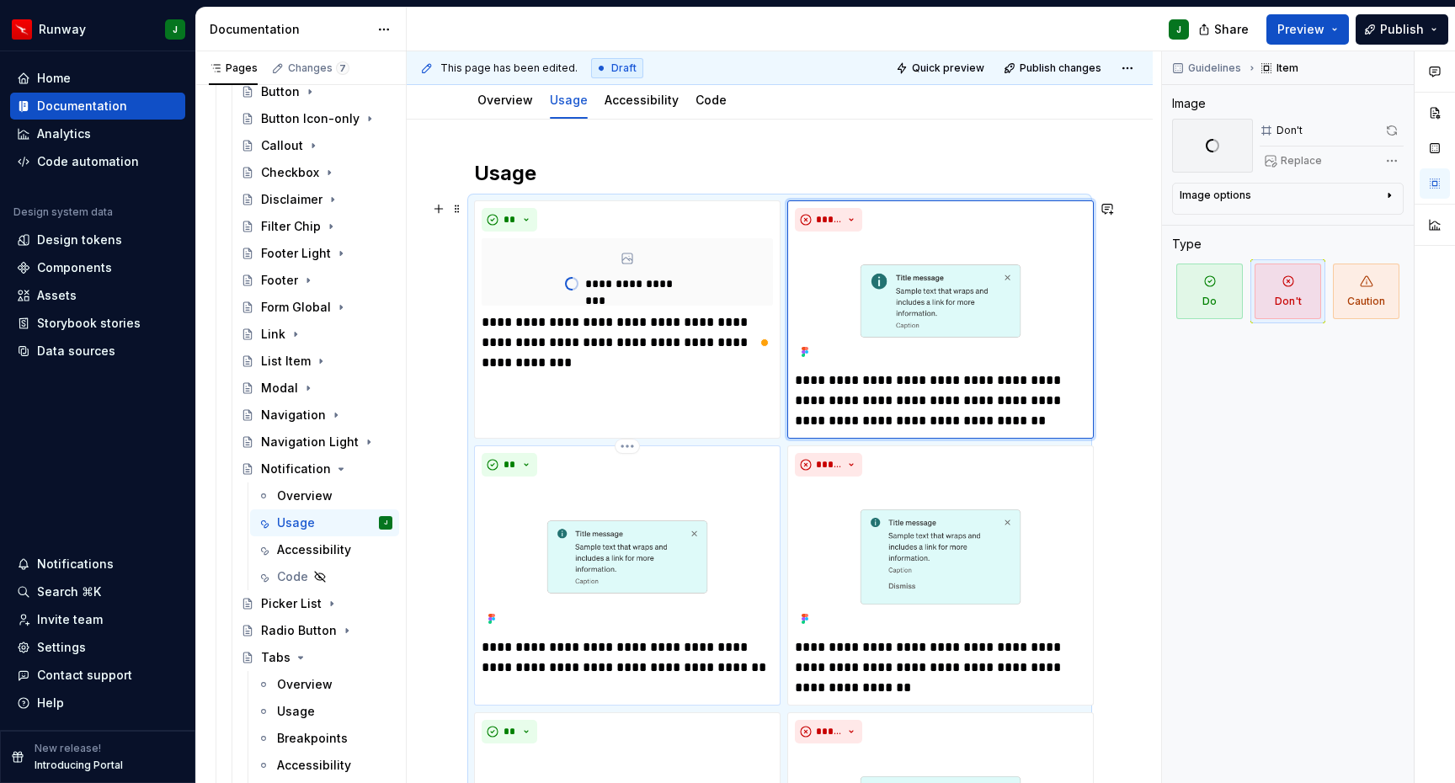
click at [657, 491] on img "To enrich screen reader interactions, please activate Accessibility in Grammarl…" at bounding box center [627, 556] width 291 height 147
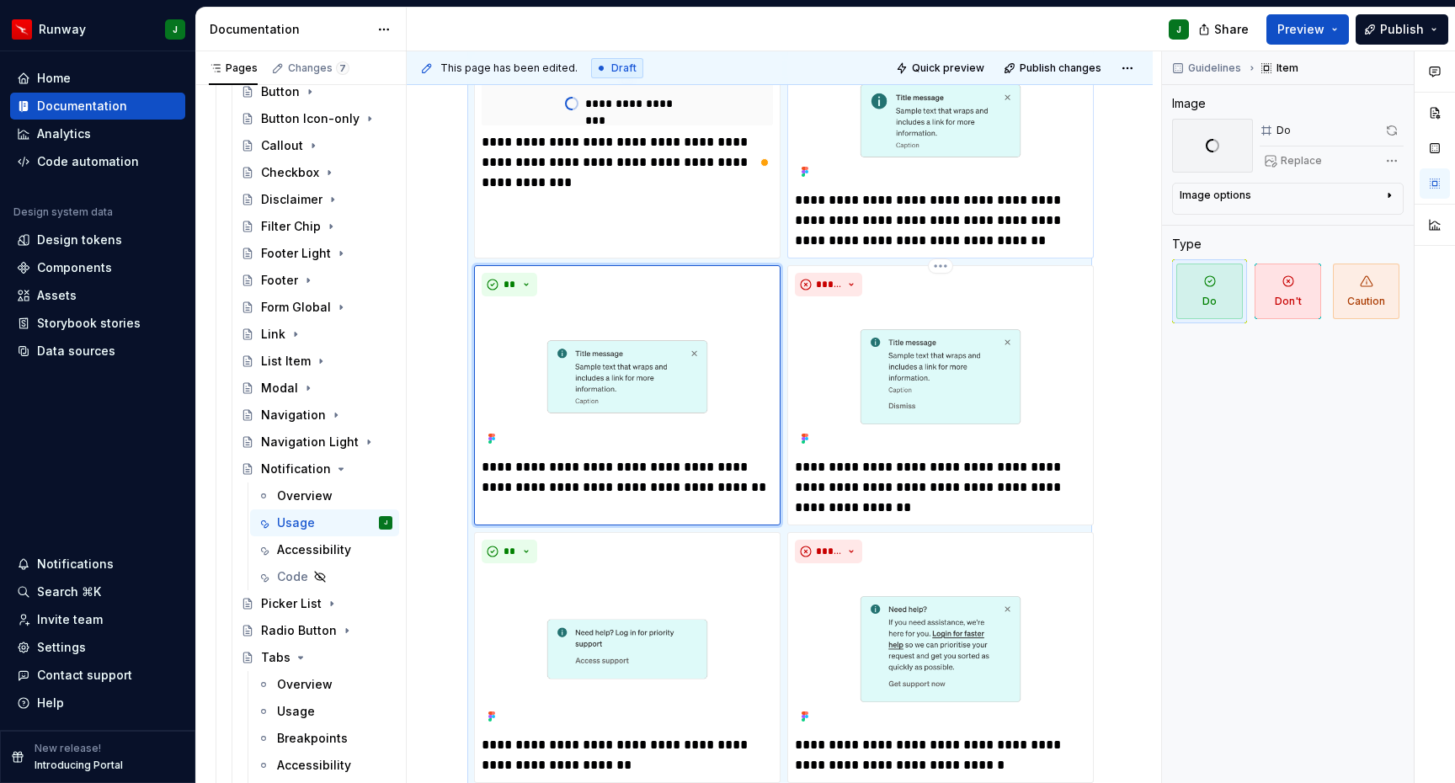
scroll to position [212, 0]
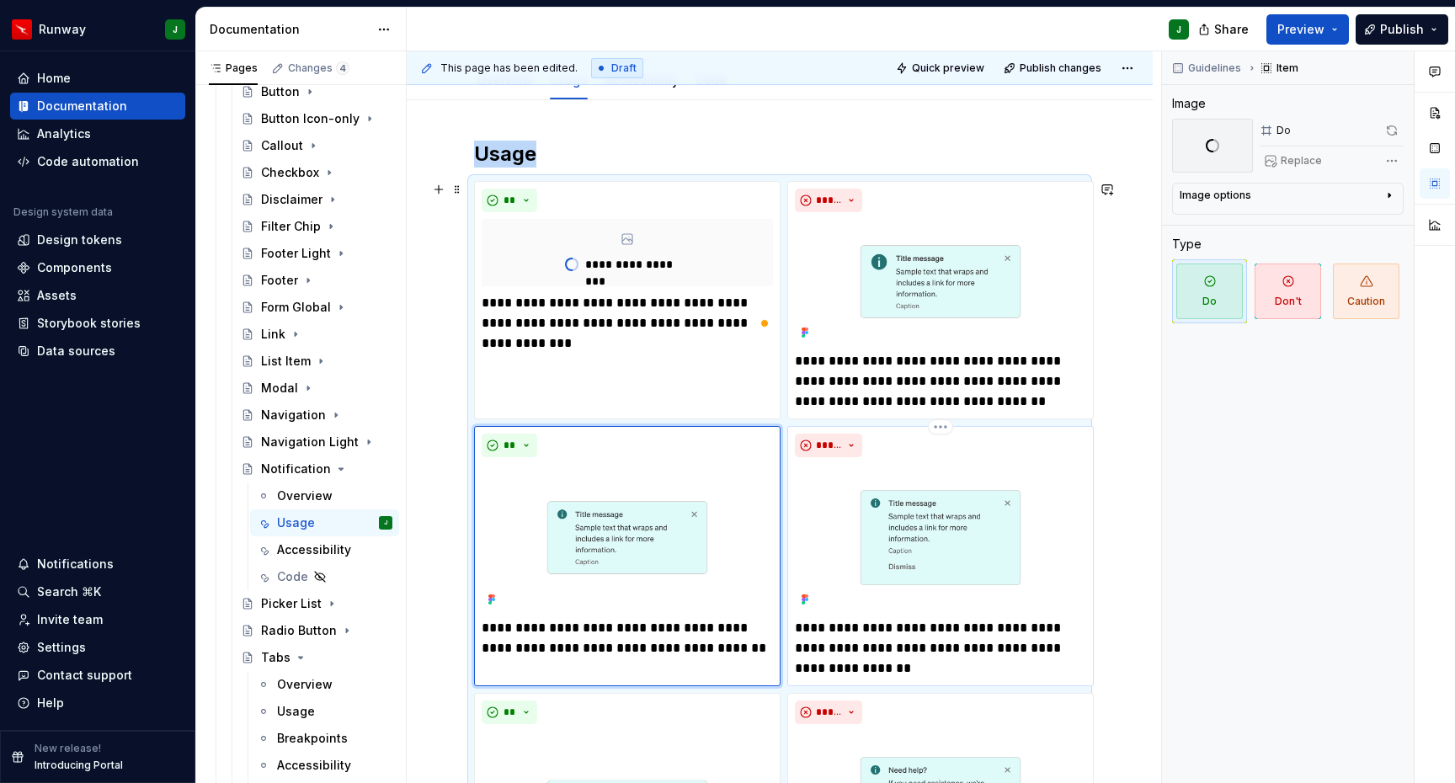
click at [1054, 560] on img "To enrich screen reader interactions, please activate Accessibility in Grammarl…" at bounding box center [940, 537] width 291 height 147
click at [729, 524] on img "To enrich screen reader interactions, please activate Accessibility in Grammarl…" at bounding box center [627, 537] width 291 height 147
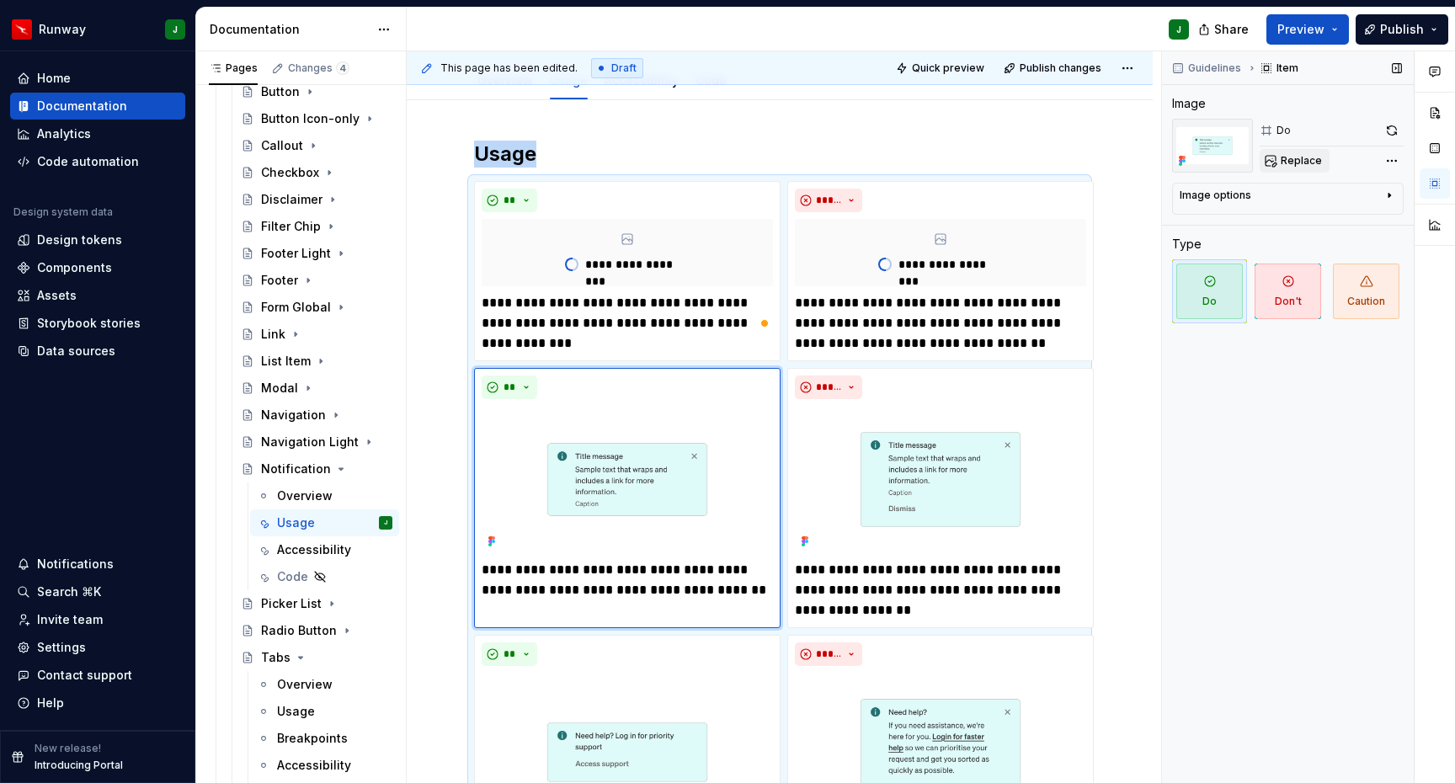
click at [1299, 158] on span "Replace" at bounding box center [1301, 160] width 41 height 13
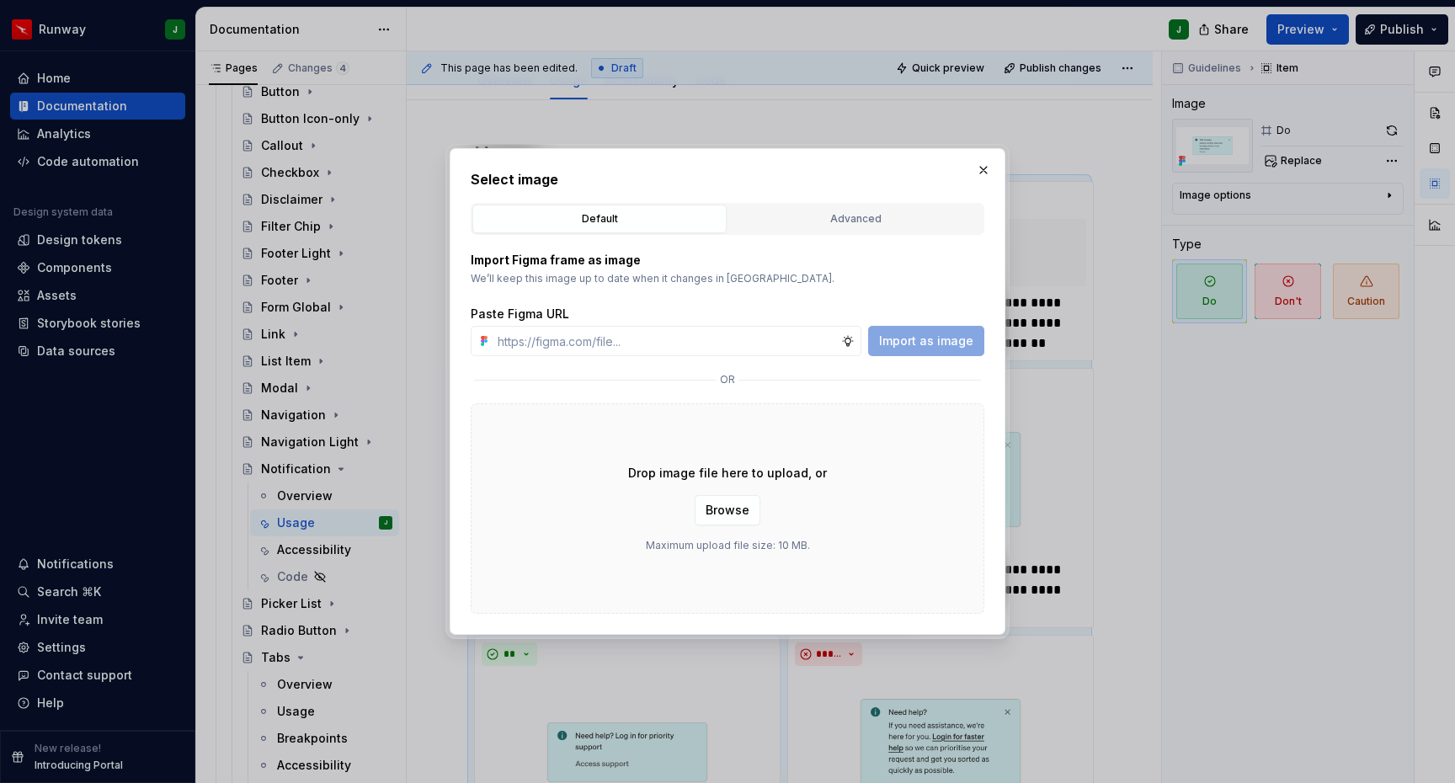
click at [850, 209] on button "Advanced" at bounding box center [856, 219] width 254 height 29
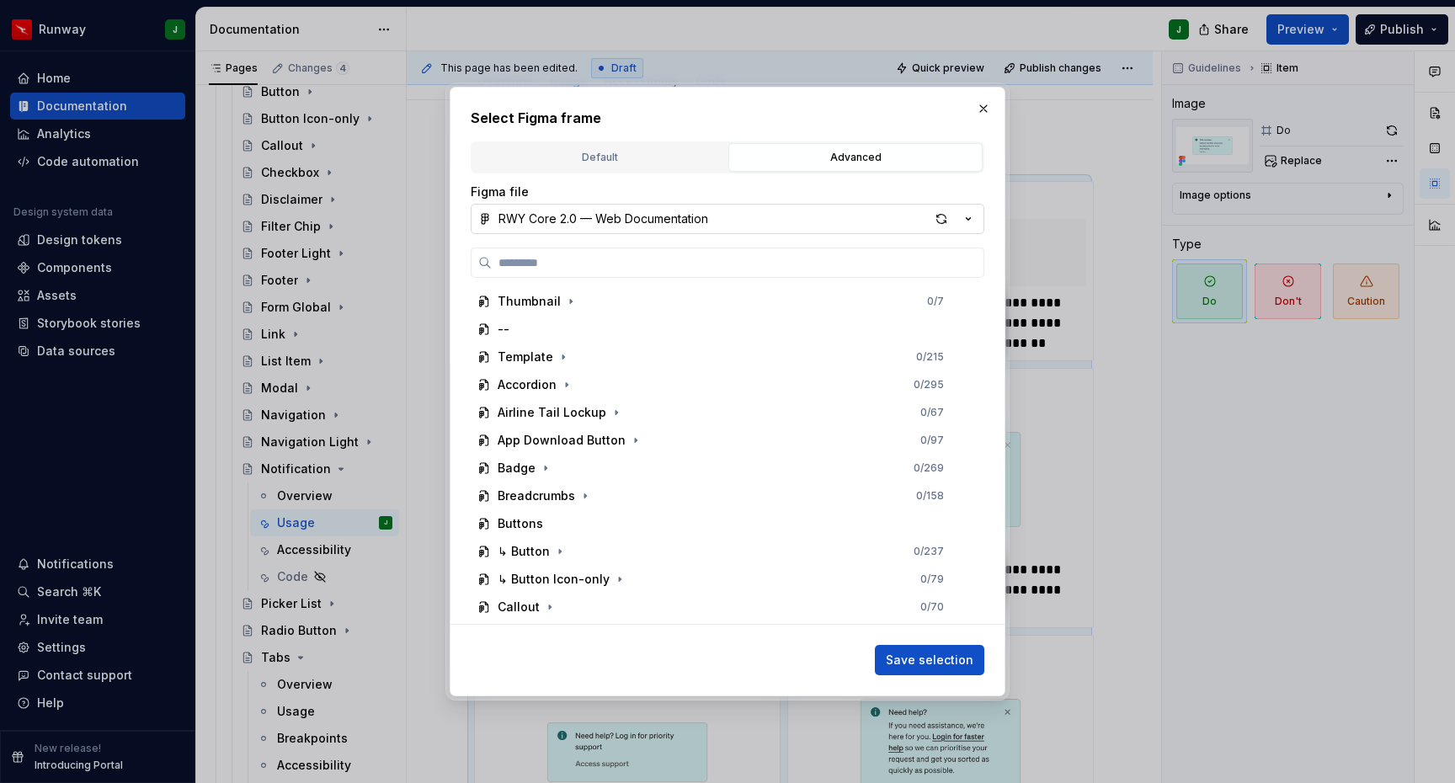
click at [889, 211] on button "RWY Core 2.0 — Web Documentation" at bounding box center [728, 219] width 514 height 30
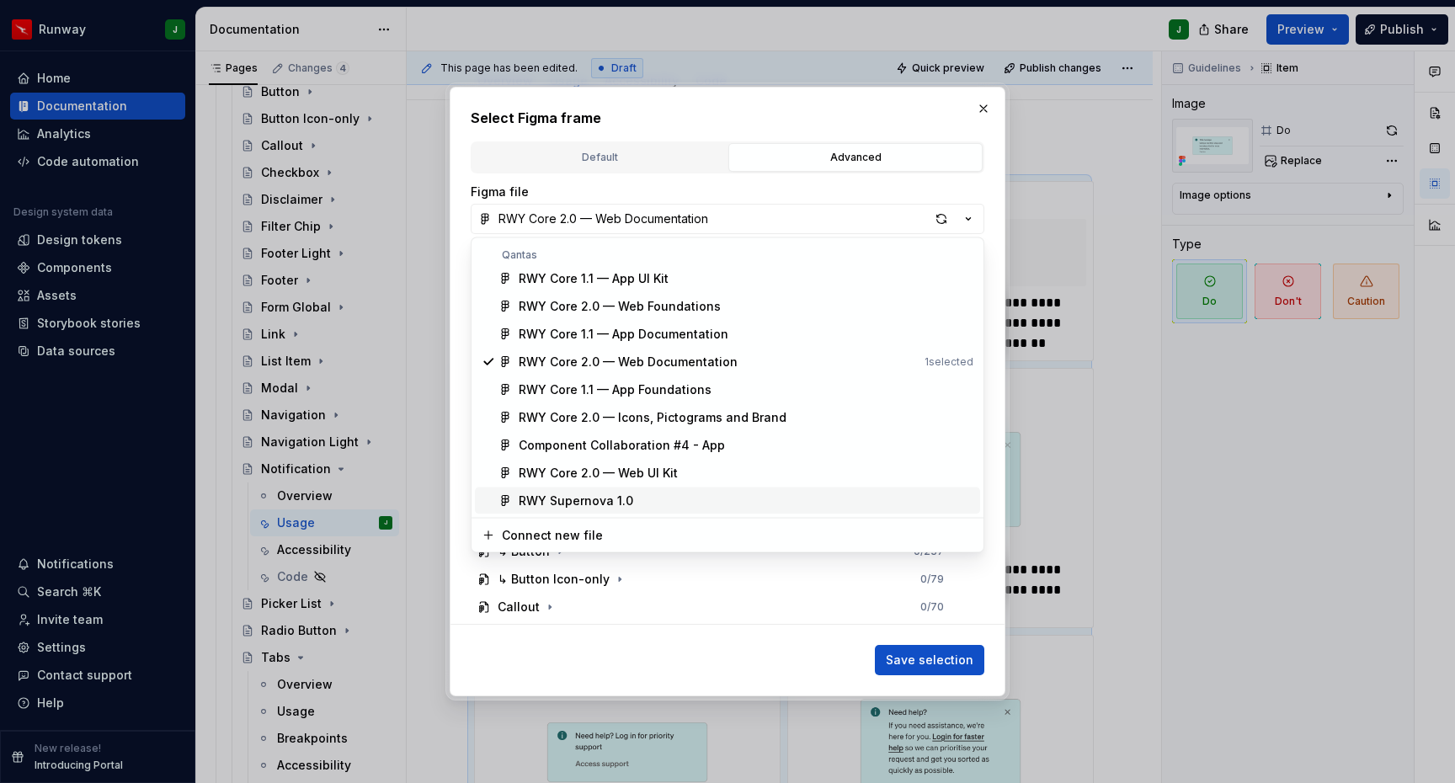
click at [608, 499] on div "RWY Supernova 1.0" at bounding box center [576, 501] width 115 height 17
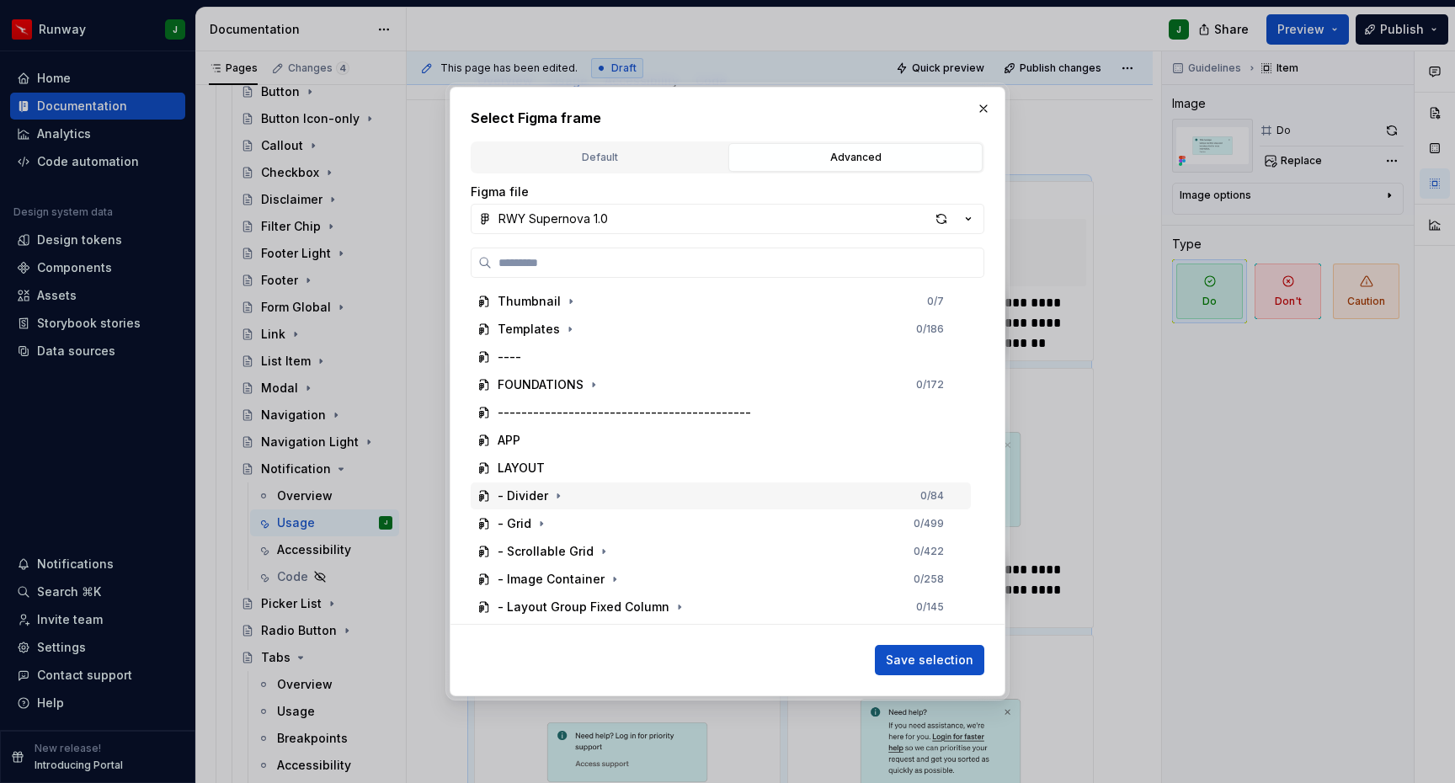
scroll to position [1636, 0]
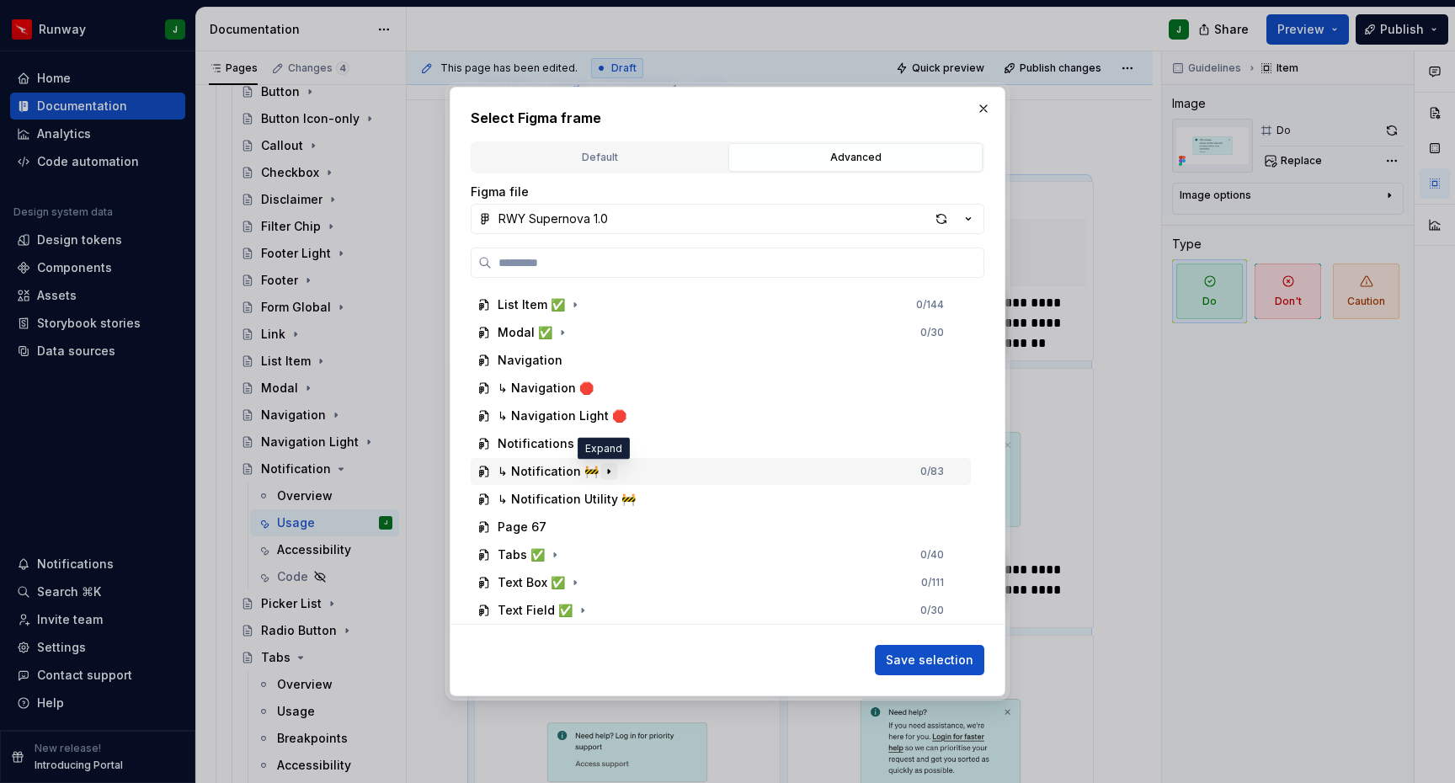
click at [608, 471] on icon "button" at bounding box center [609, 471] width 2 height 4
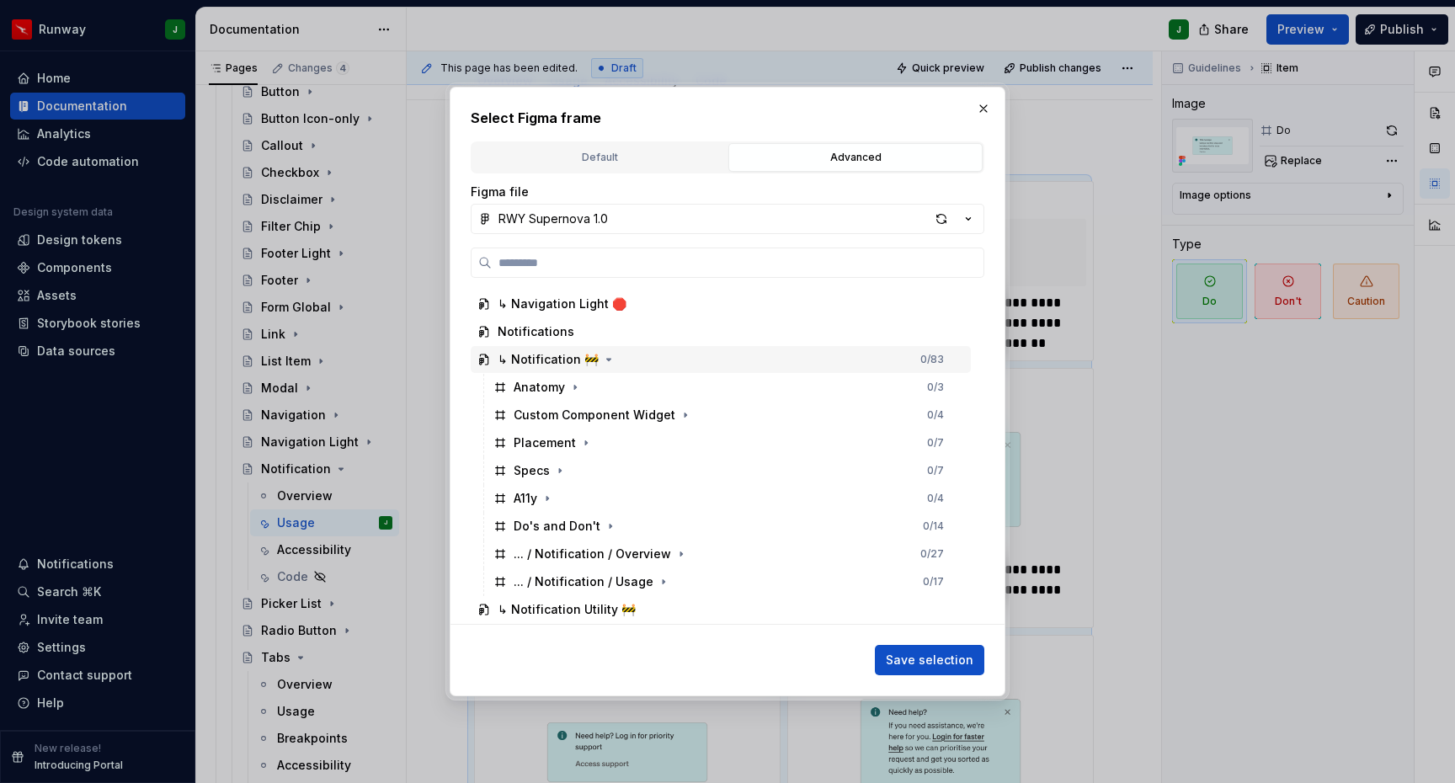
scroll to position [1859, 0]
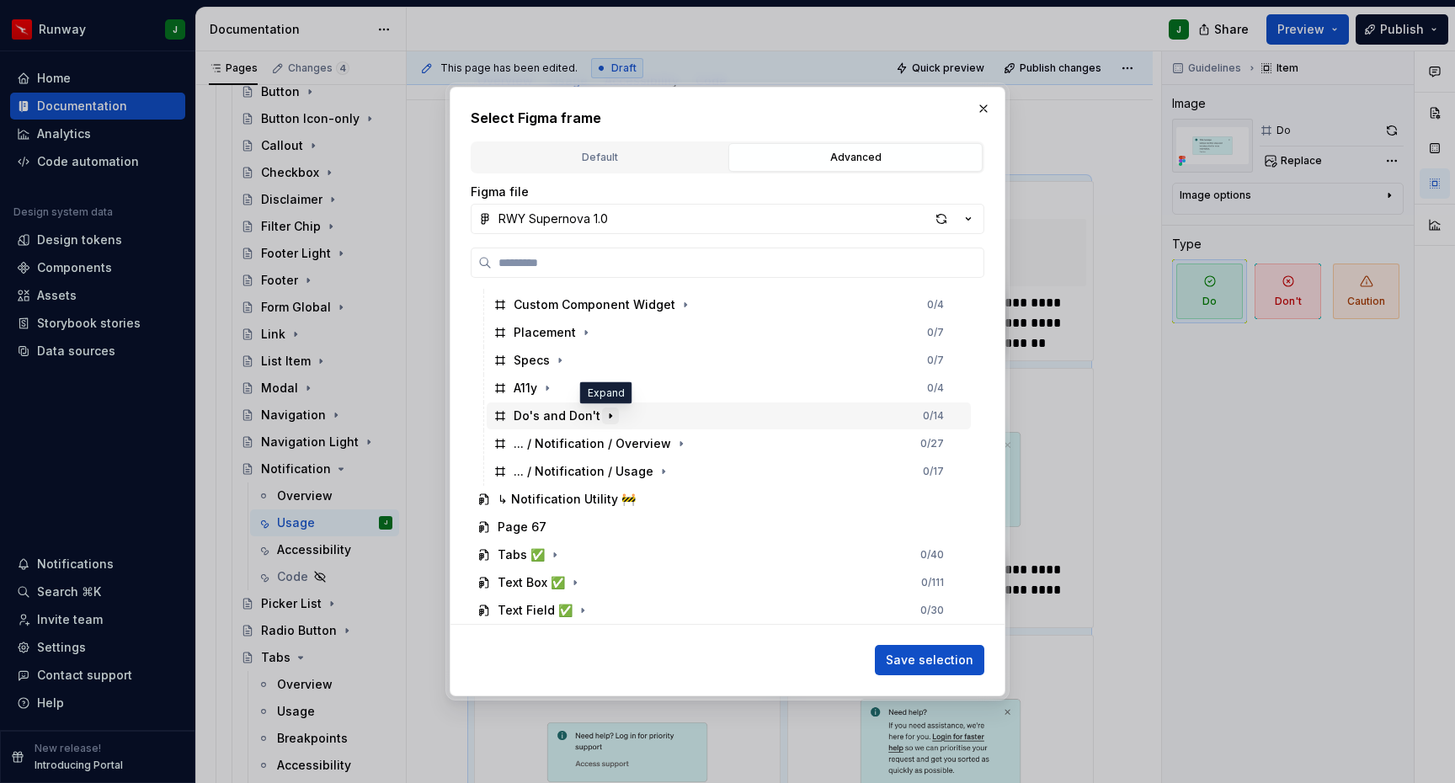
click at [607, 415] on icon "button" at bounding box center [610, 415] width 13 height 13
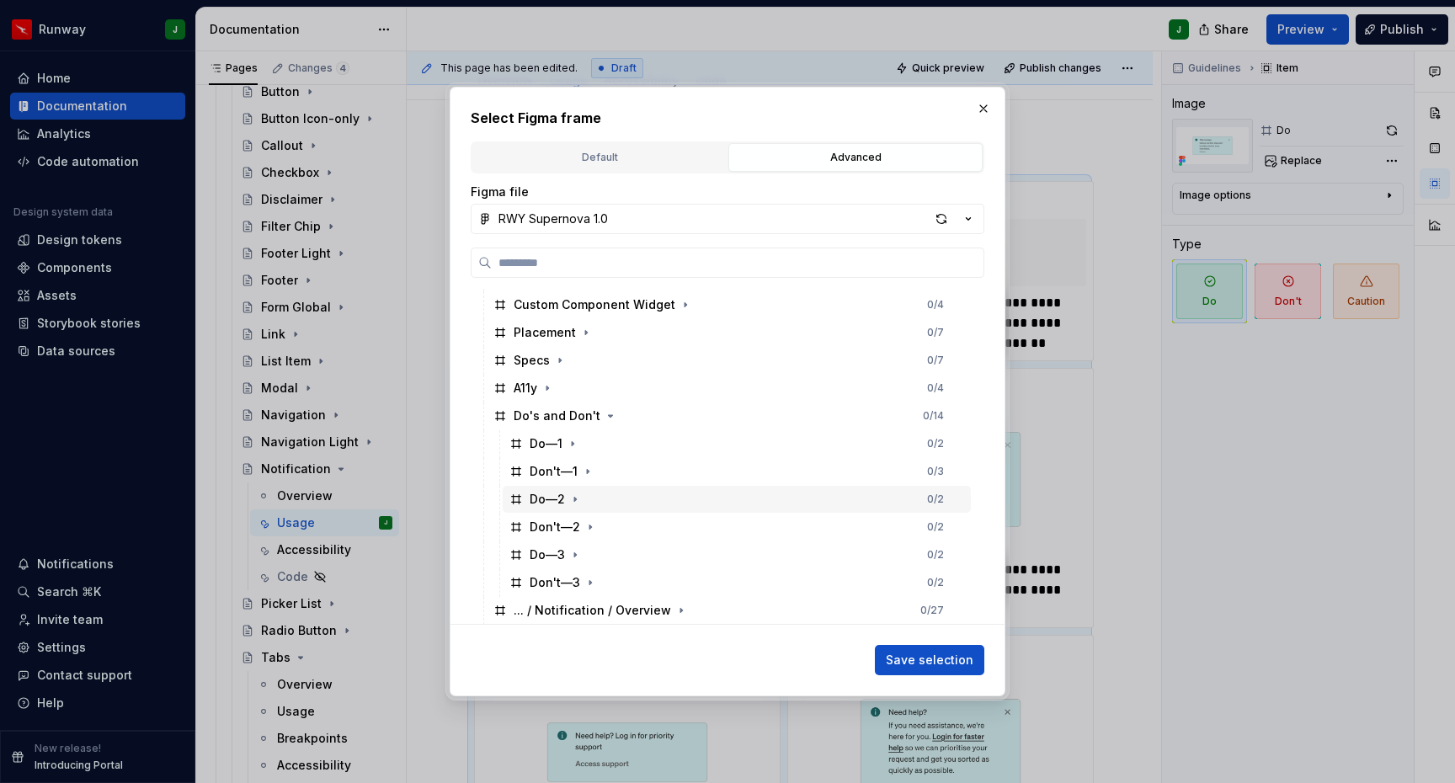
drag, startPoint x: 576, startPoint y: 497, endPoint x: 650, endPoint y: 510, distance: 75.3
click at [576, 497] on icon "button" at bounding box center [575, 499] width 13 height 13
click at [576, 499] on icon "button" at bounding box center [576, 500] width 4 height 2
click at [655, 499] on div "Do—2 0 / 2" at bounding box center [737, 499] width 468 height 27
click at [931, 663] on span "Save selection" at bounding box center [930, 660] width 88 height 17
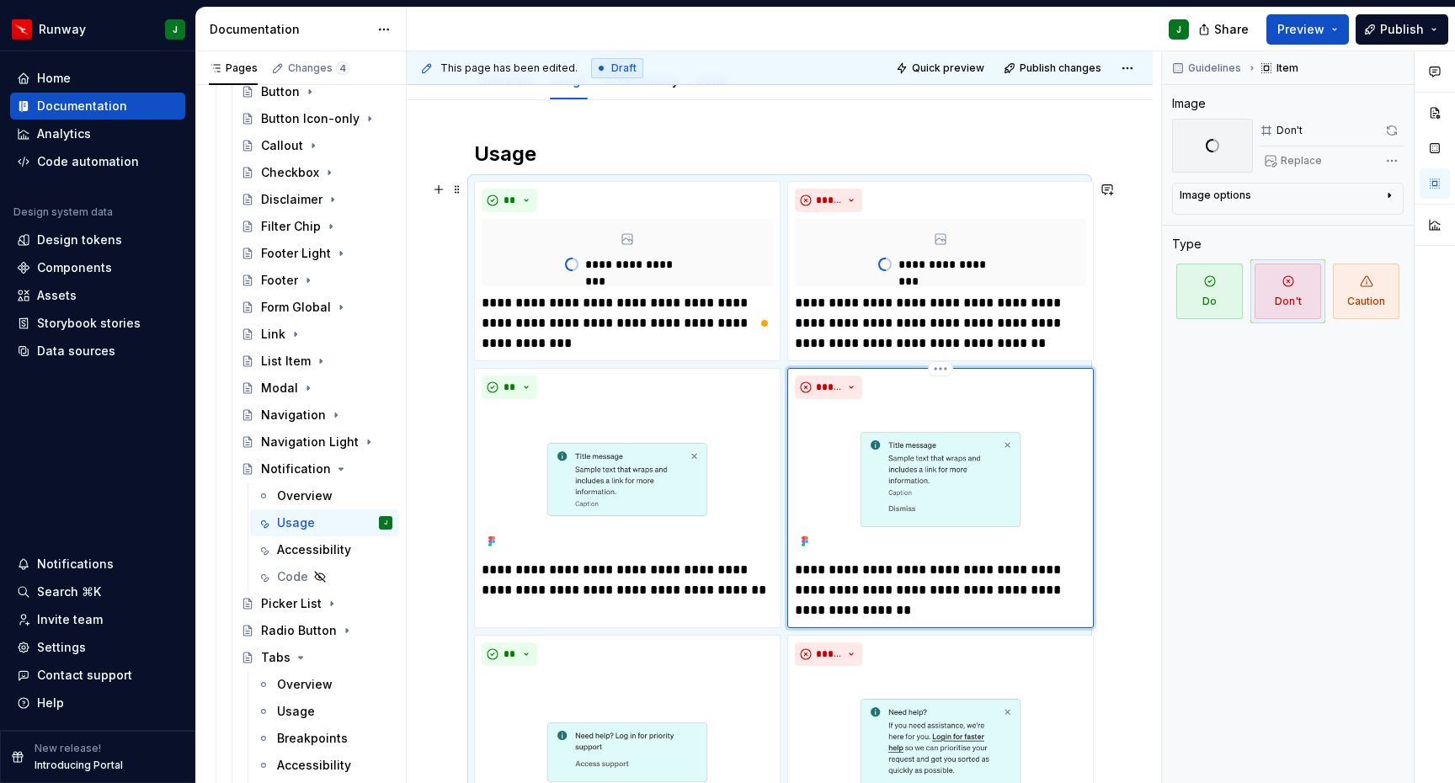
click at [1009, 451] on img "To enrich screen reader interactions, please activate Accessibility in Grammarl…" at bounding box center [940, 479] width 291 height 147
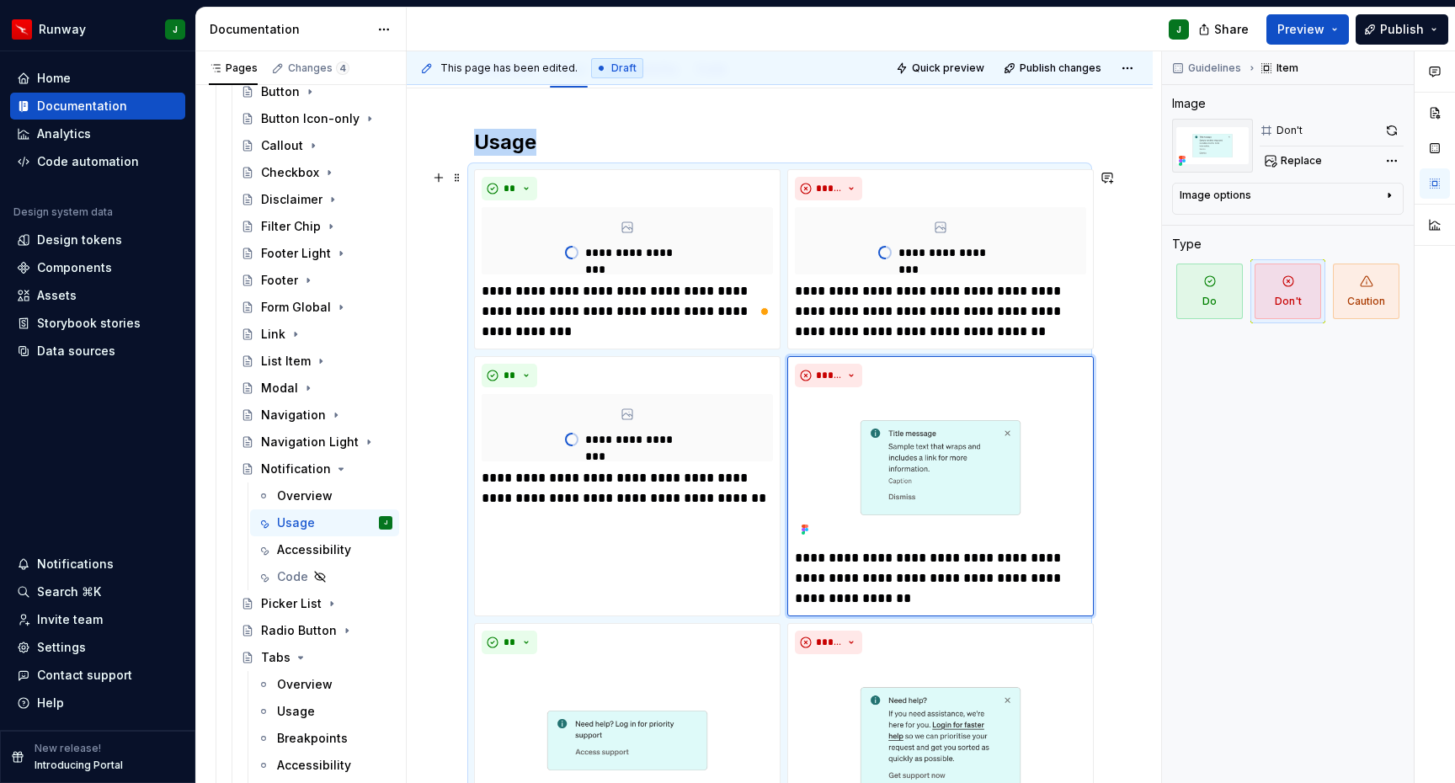
scroll to position [291, 0]
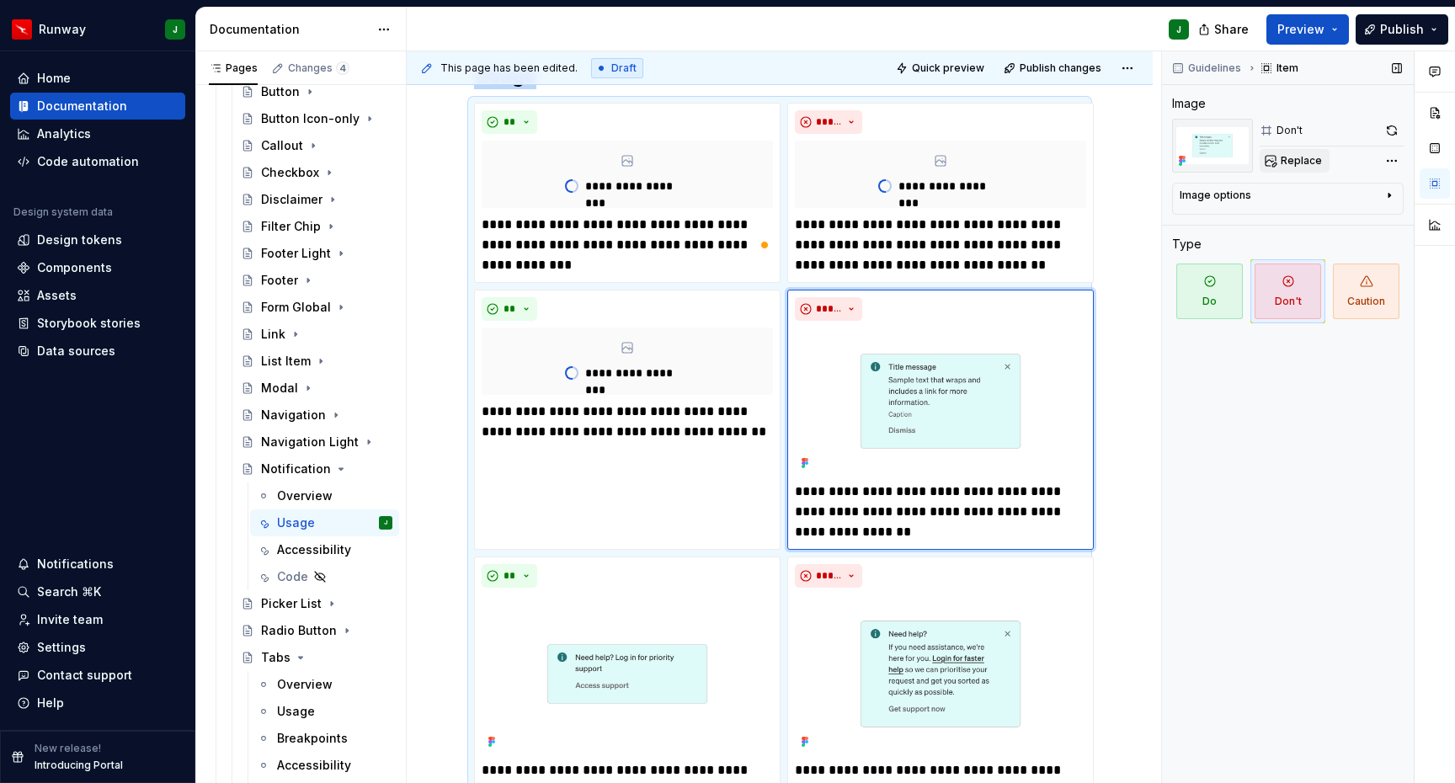
click at [1281, 162] on span "Replace" at bounding box center [1301, 160] width 41 height 13
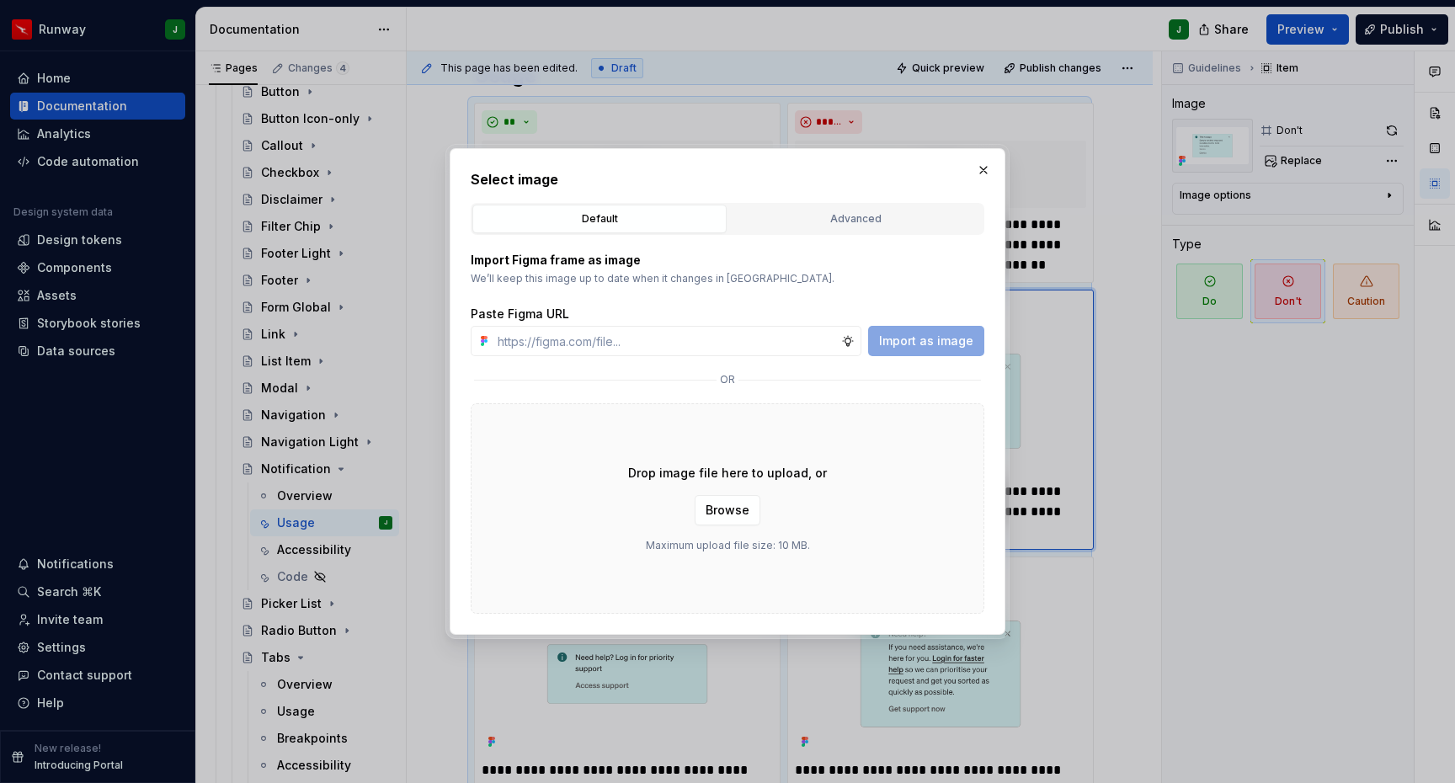
click at [873, 214] on div "Advanced" at bounding box center [855, 219] width 243 height 17
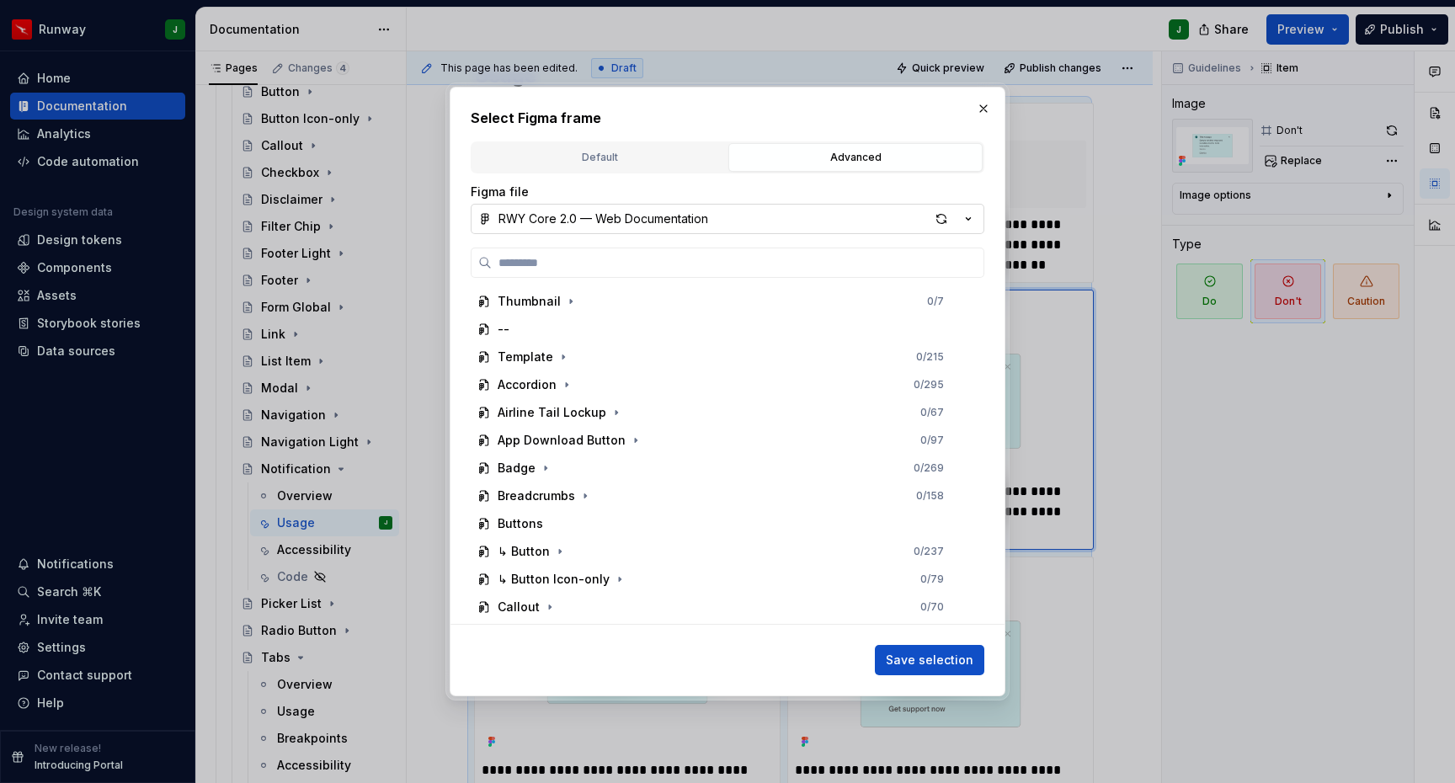
click at [736, 225] on button "RWY Core 2.0 — Web Documentation" at bounding box center [728, 219] width 514 height 30
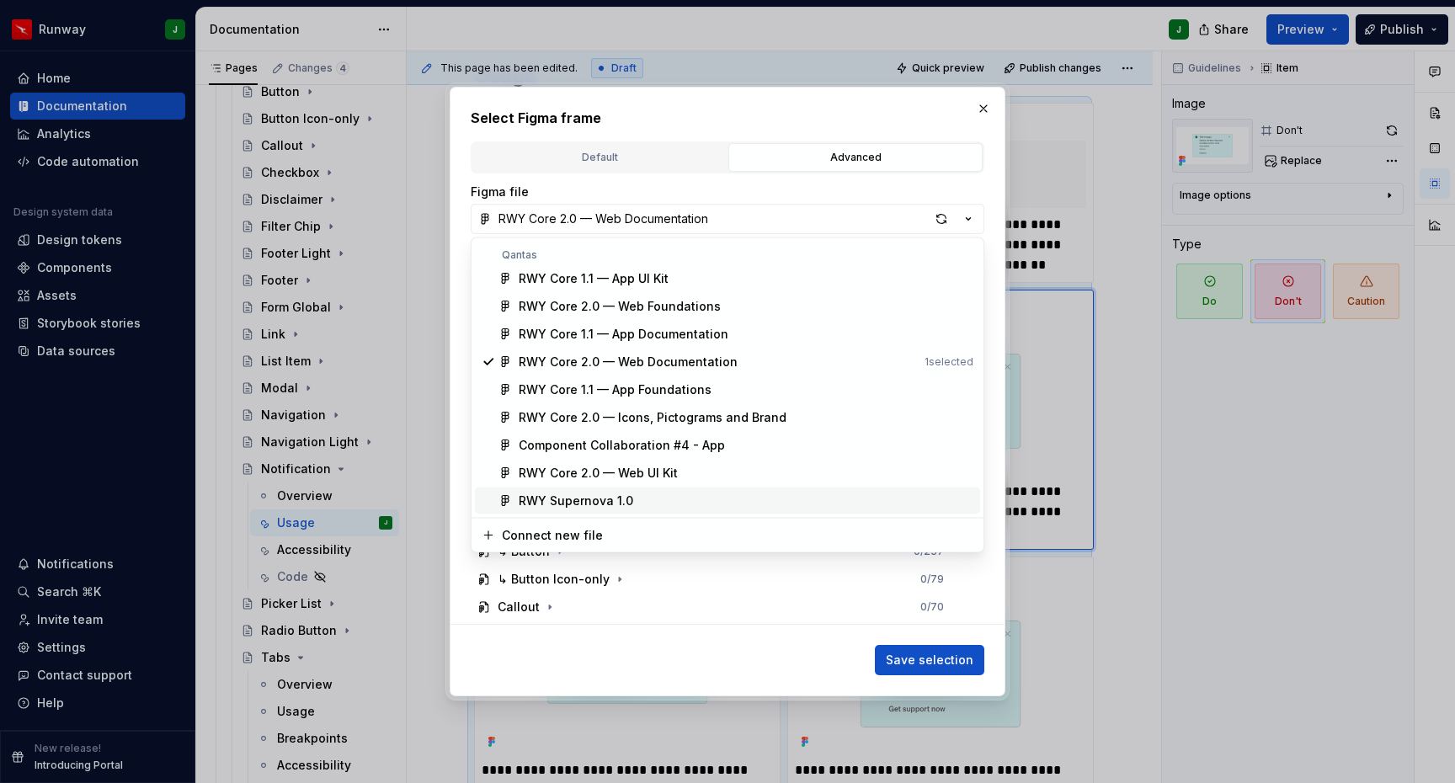
click at [628, 499] on div "RWY Supernova 1.0" at bounding box center [746, 501] width 455 height 17
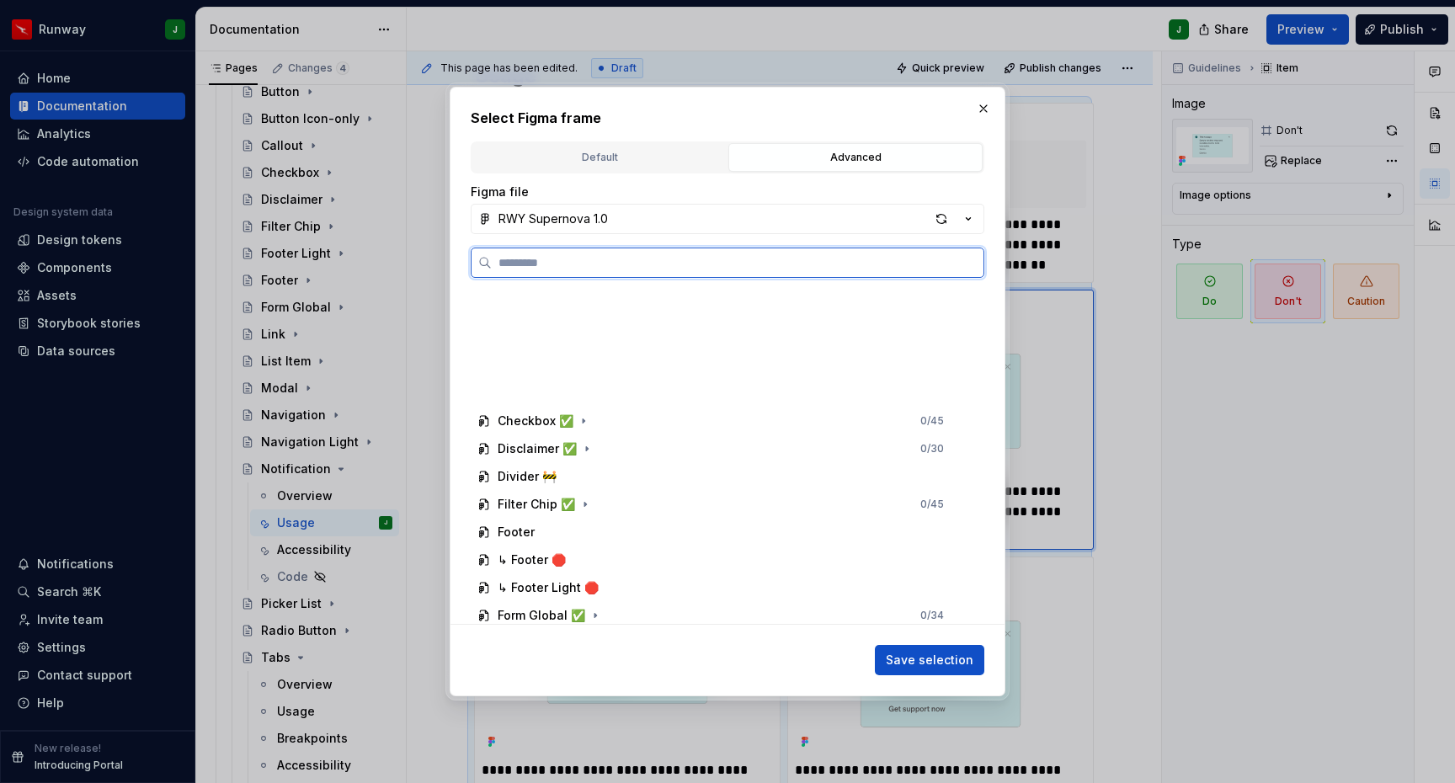
scroll to position [1617, 0]
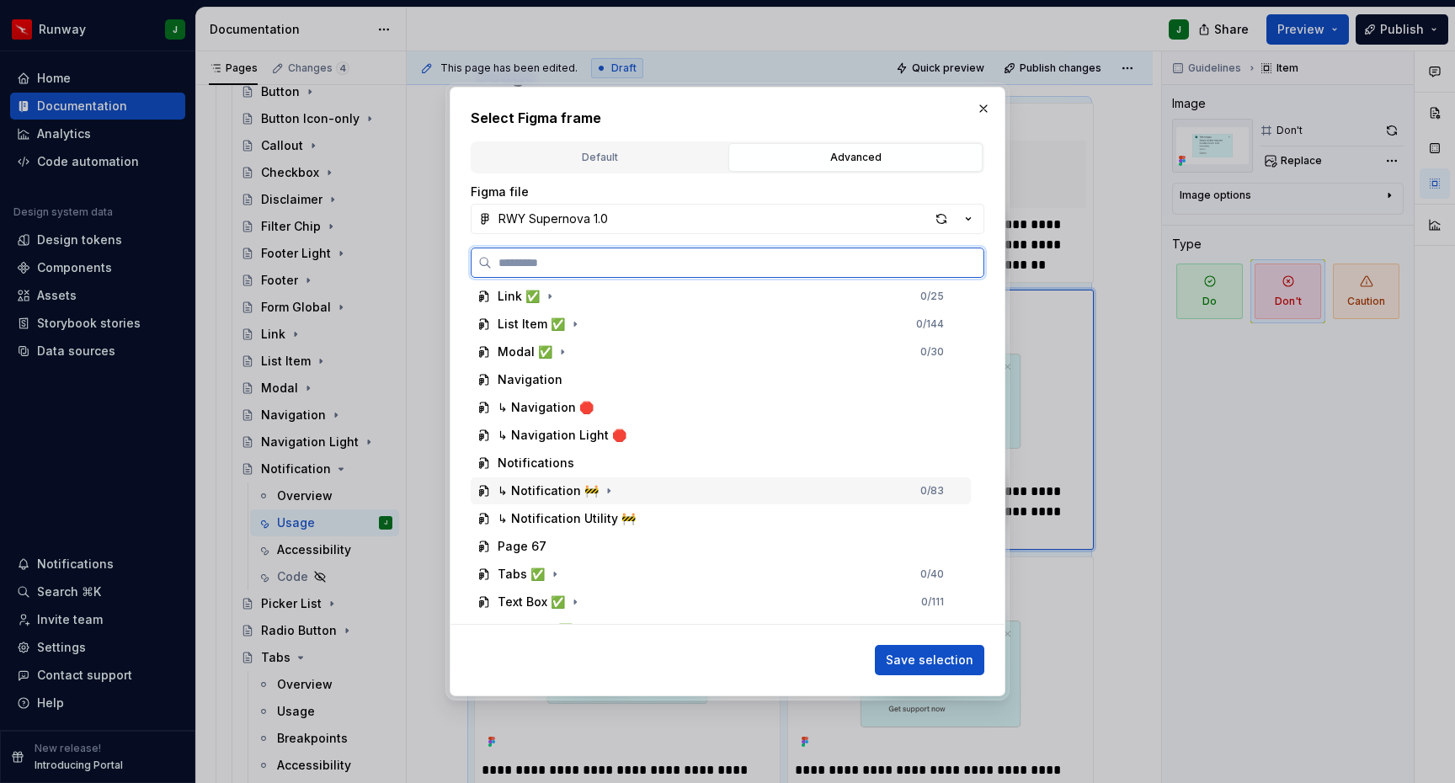
click at [617, 487] on div "↳ Notification 🚧 0 / 83" at bounding box center [721, 491] width 500 height 27
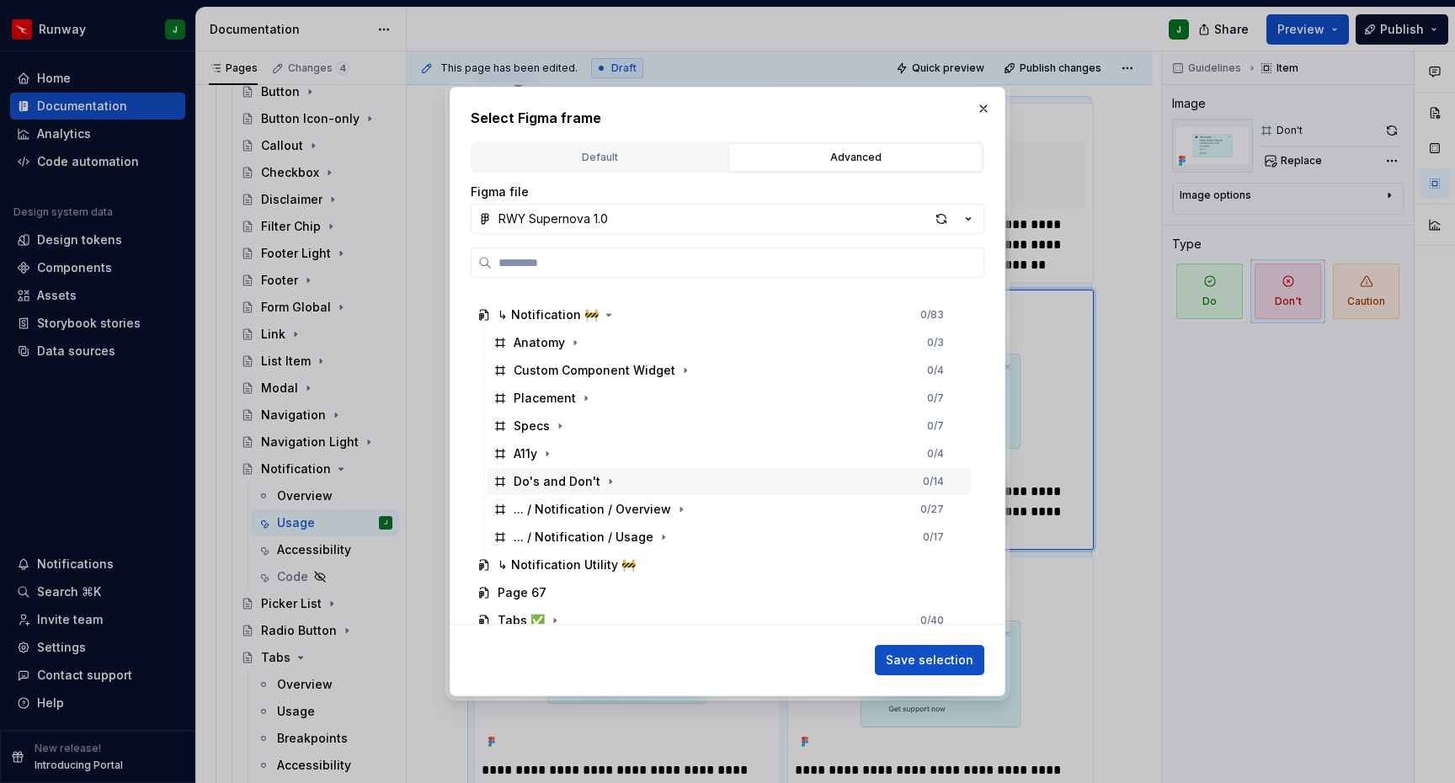
scroll to position [1859, 0]
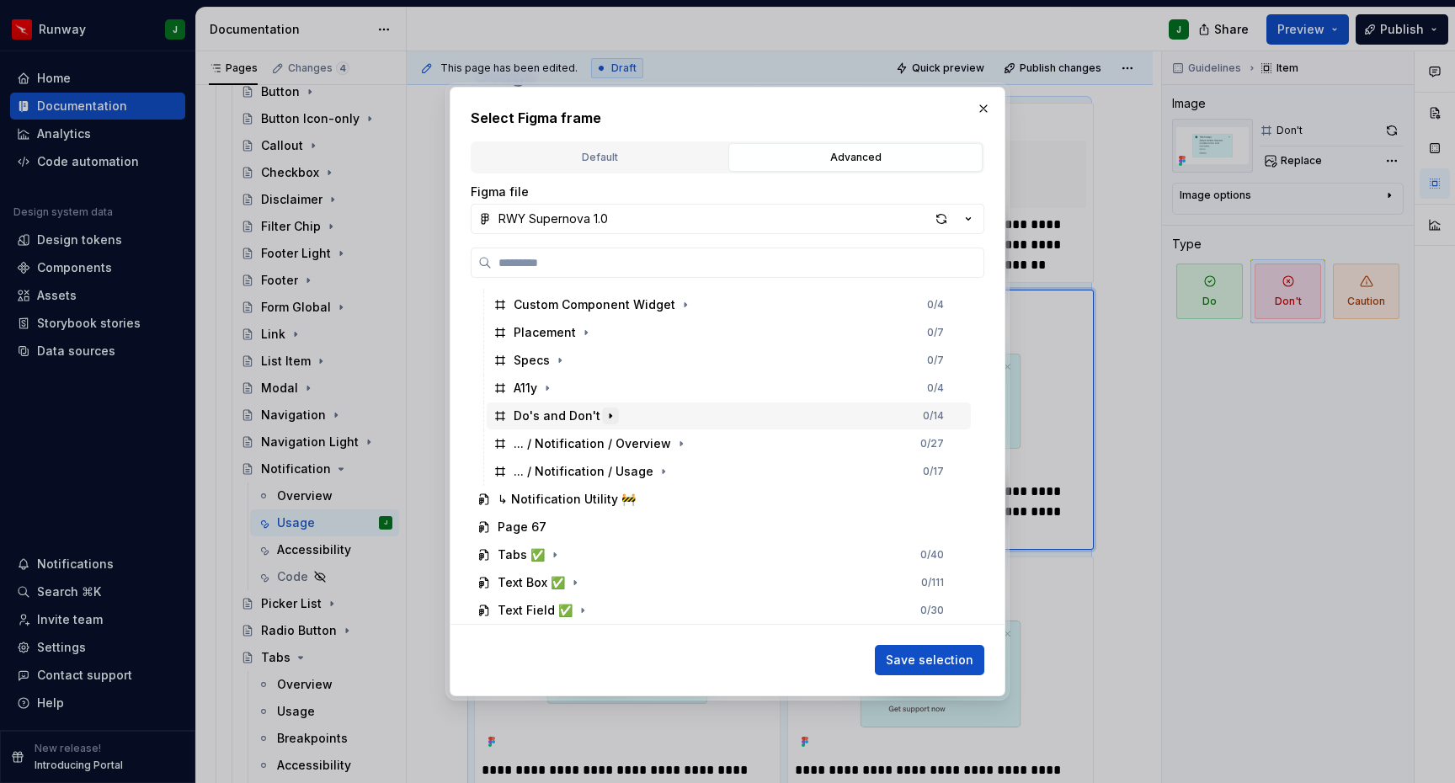
click at [604, 418] on icon "button" at bounding box center [610, 415] width 13 height 13
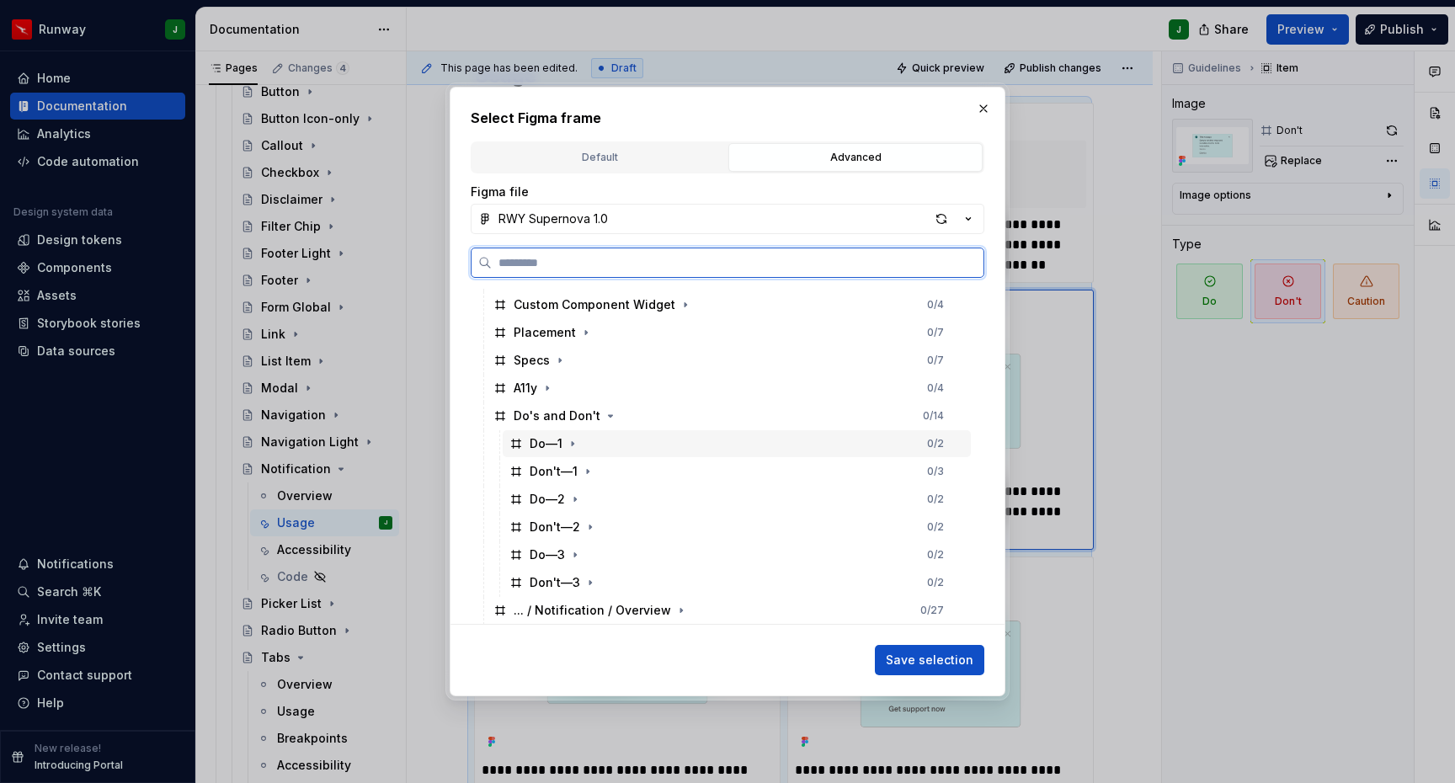
scroll to position [1956, 0]
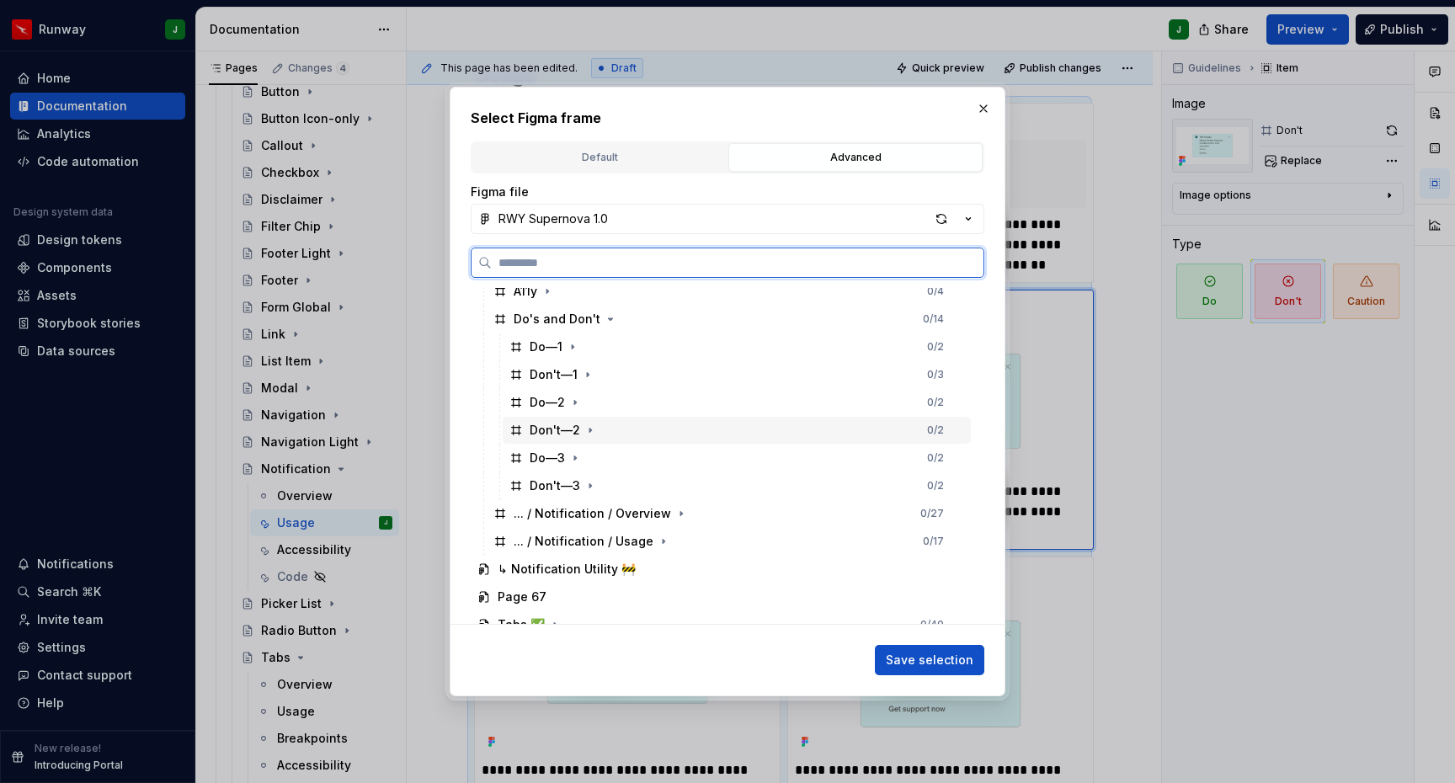
click at [617, 432] on div "Don't—2 0 / 2" at bounding box center [737, 430] width 468 height 27
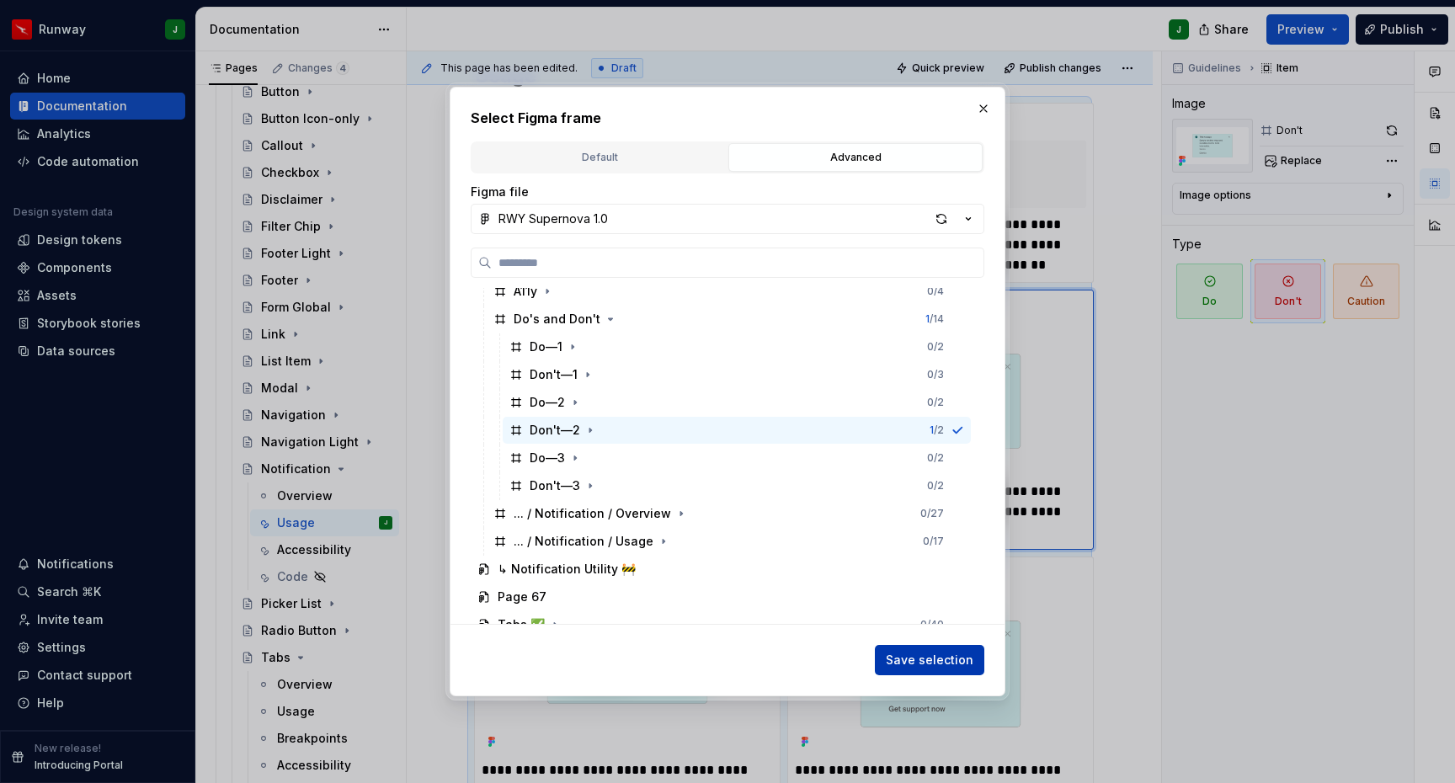
click at [967, 652] on span "Save selection" at bounding box center [930, 660] width 88 height 17
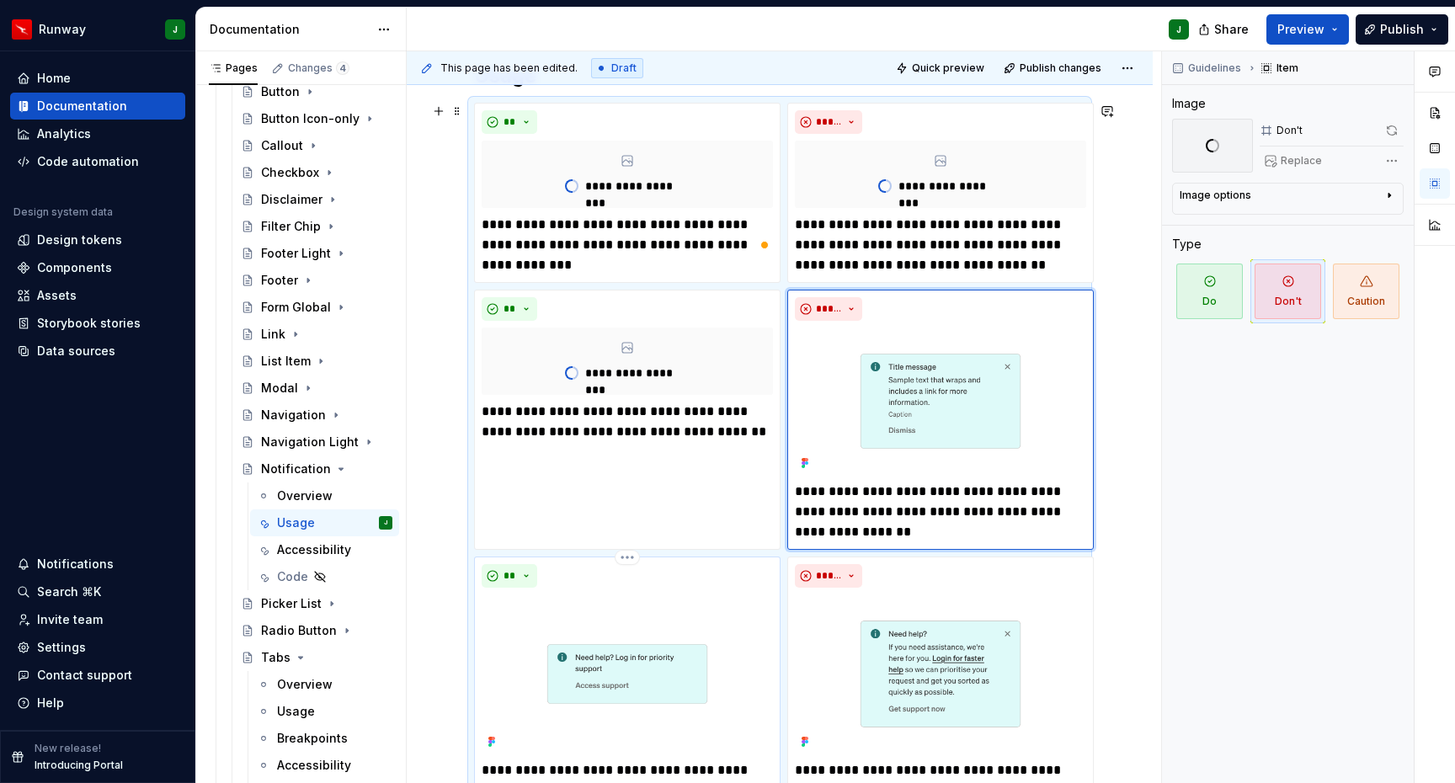
click at [750, 593] on div "**********" at bounding box center [627, 682] width 291 height 237
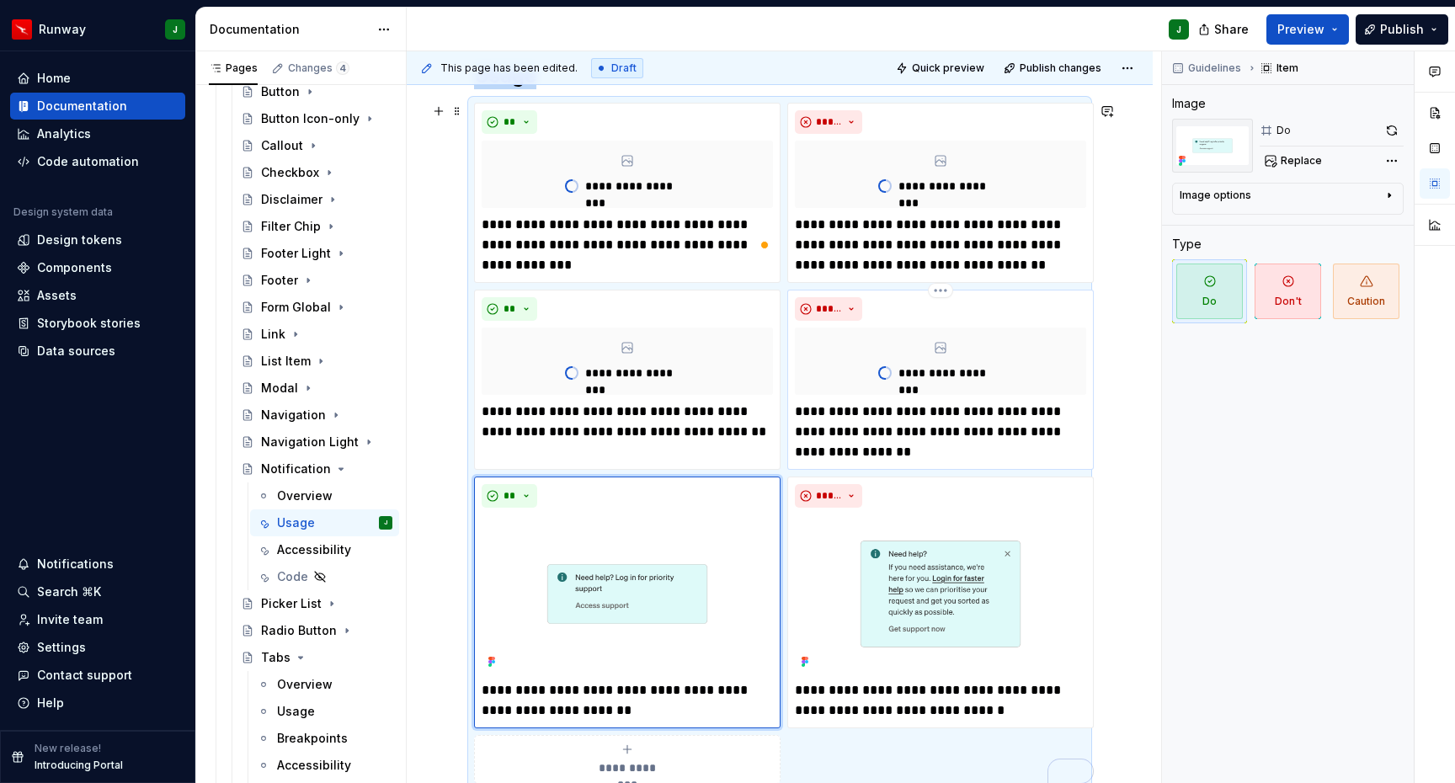
scroll to position [358, 0]
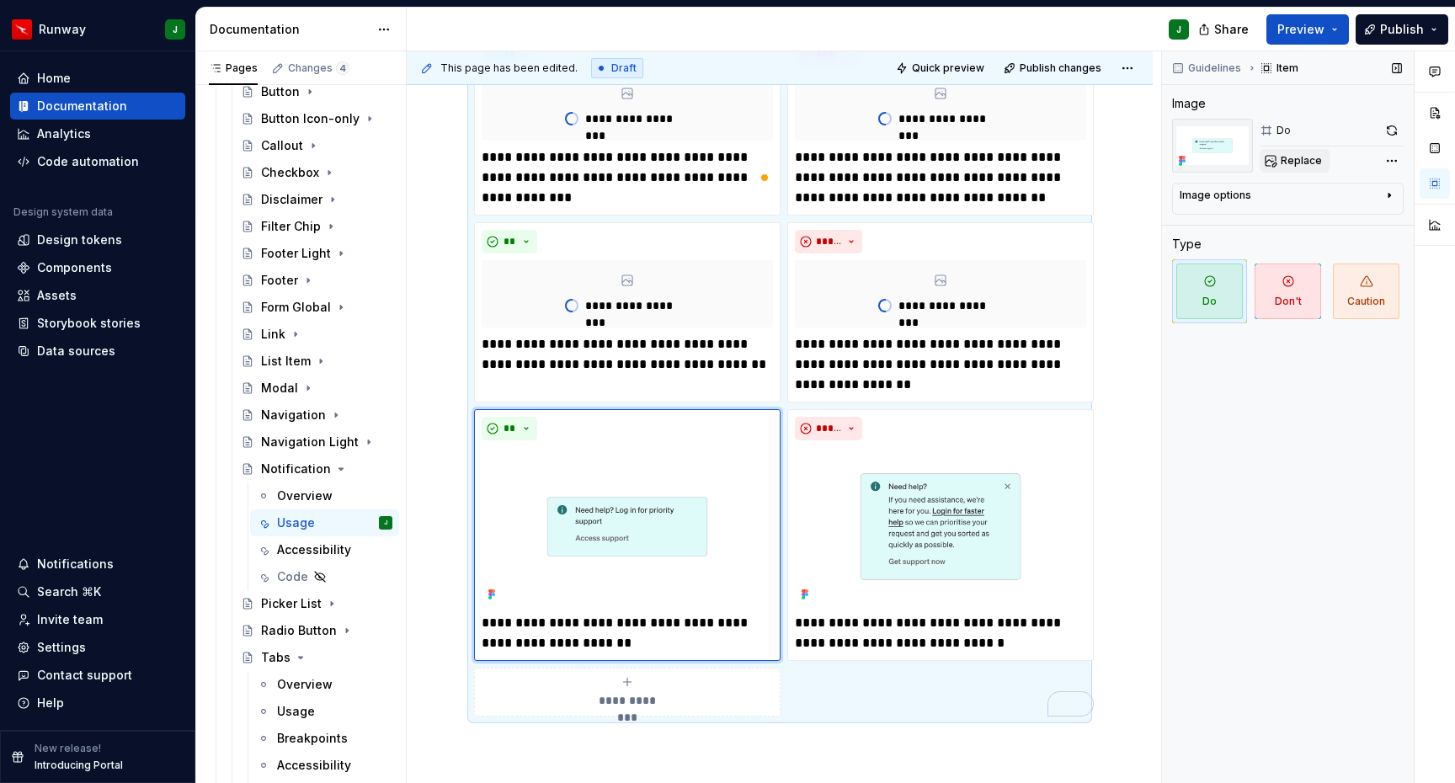
click at [1312, 157] on span "Replace" at bounding box center [1301, 160] width 41 height 13
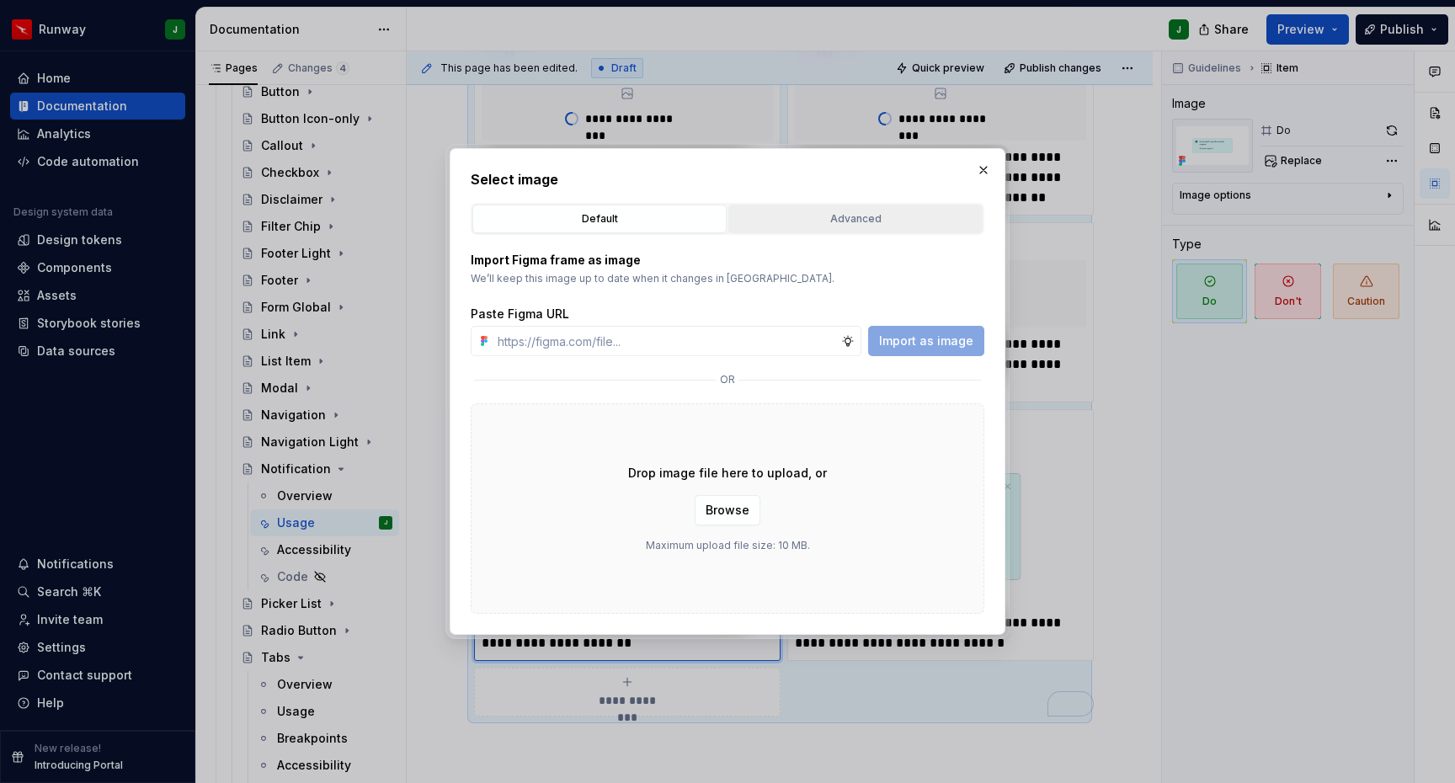
click at [837, 209] on button "Advanced" at bounding box center [856, 219] width 254 height 29
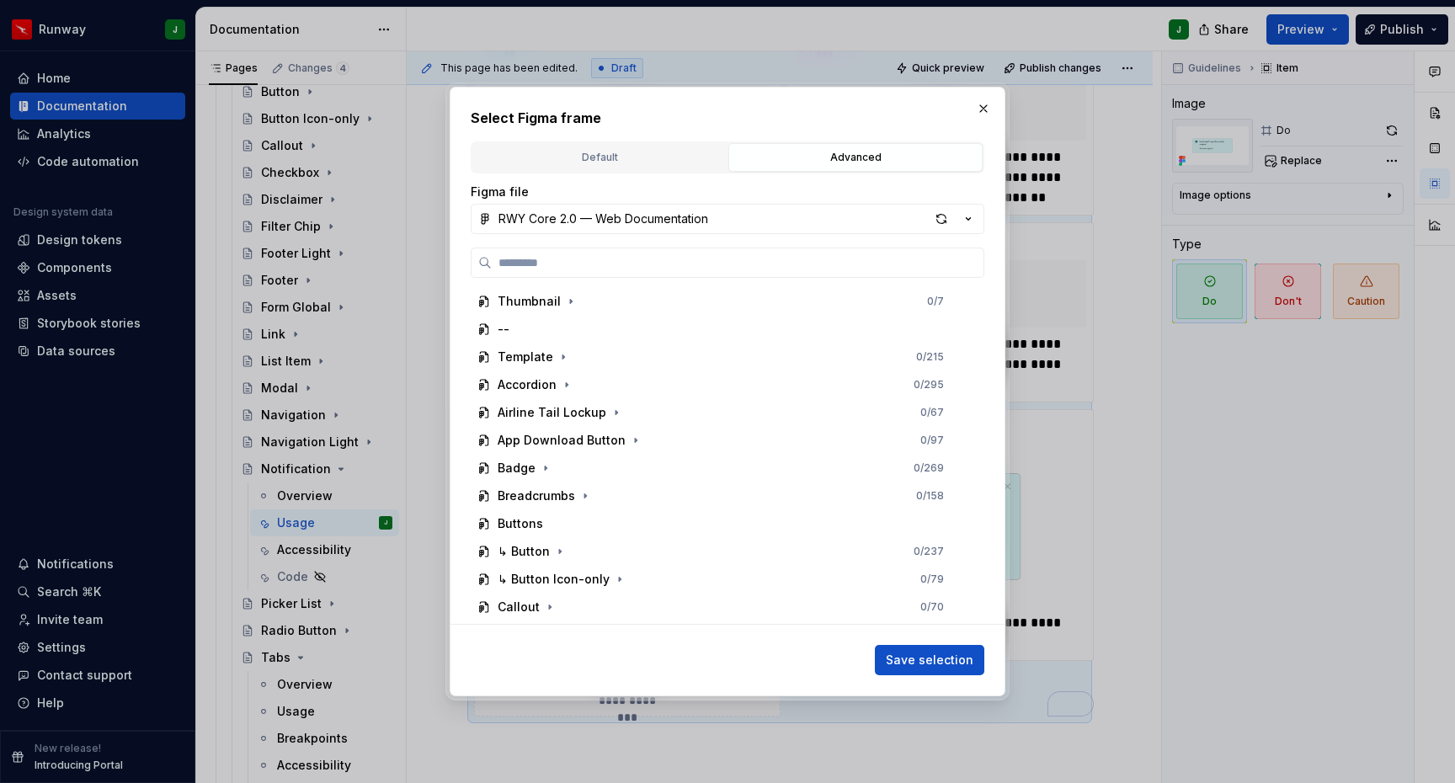
drag, startPoint x: 753, startPoint y: 222, endPoint x: 627, endPoint y: 595, distance: 393.9
click at [753, 222] on button "RWY Core 2.0 — Web Documentation" at bounding box center [728, 219] width 514 height 30
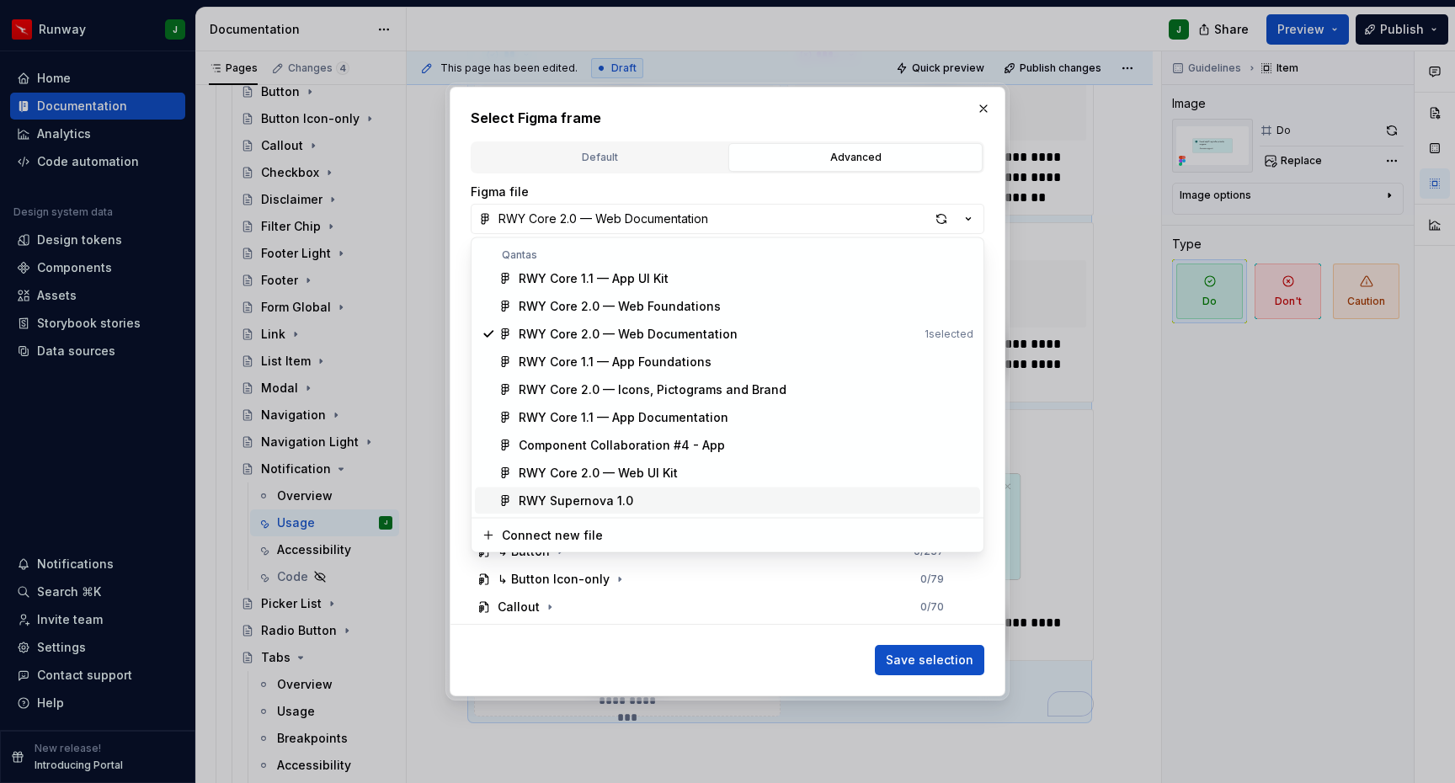
click at [617, 499] on div "RWY Supernova 1.0" at bounding box center [576, 501] width 115 height 17
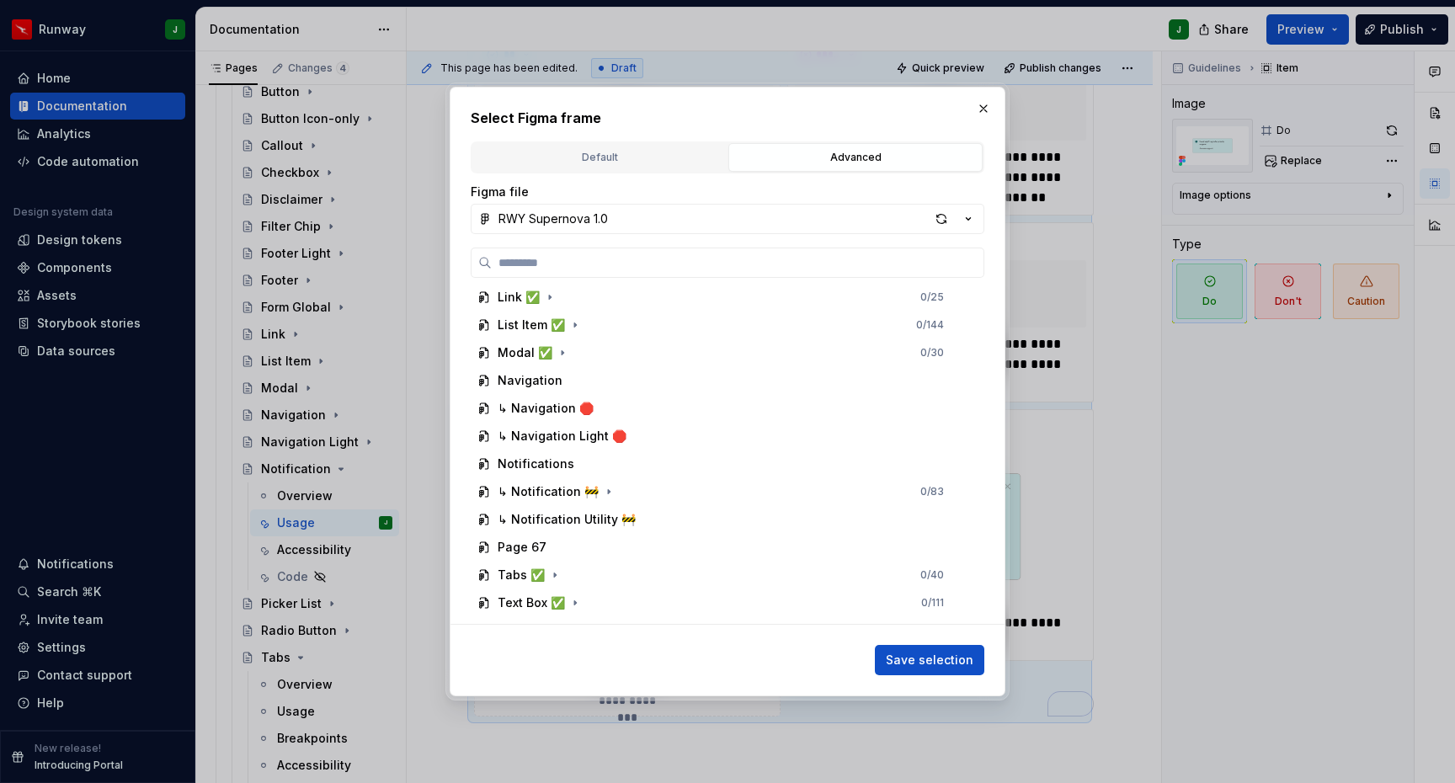
scroll to position [1636, 0]
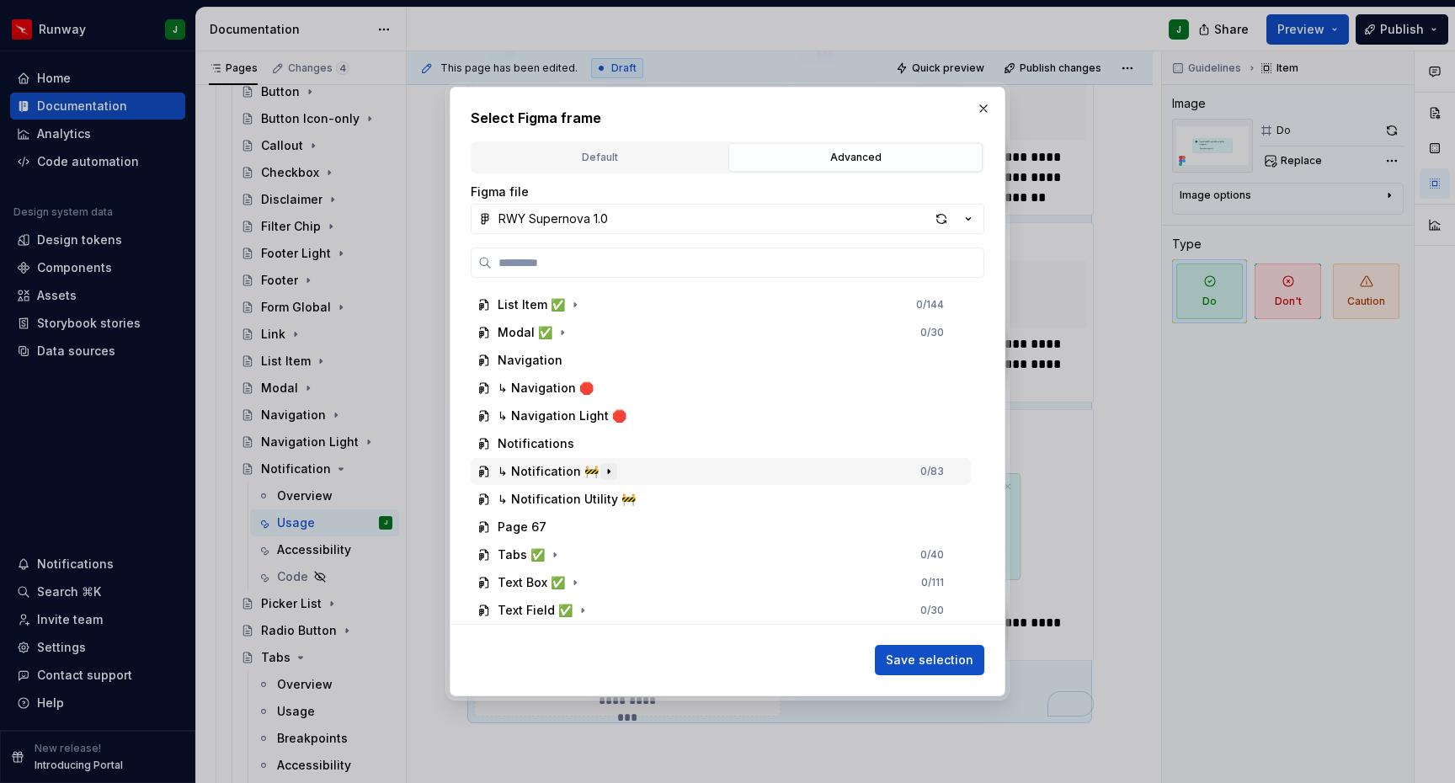
click at [608, 469] on icon "button" at bounding box center [609, 471] width 2 height 4
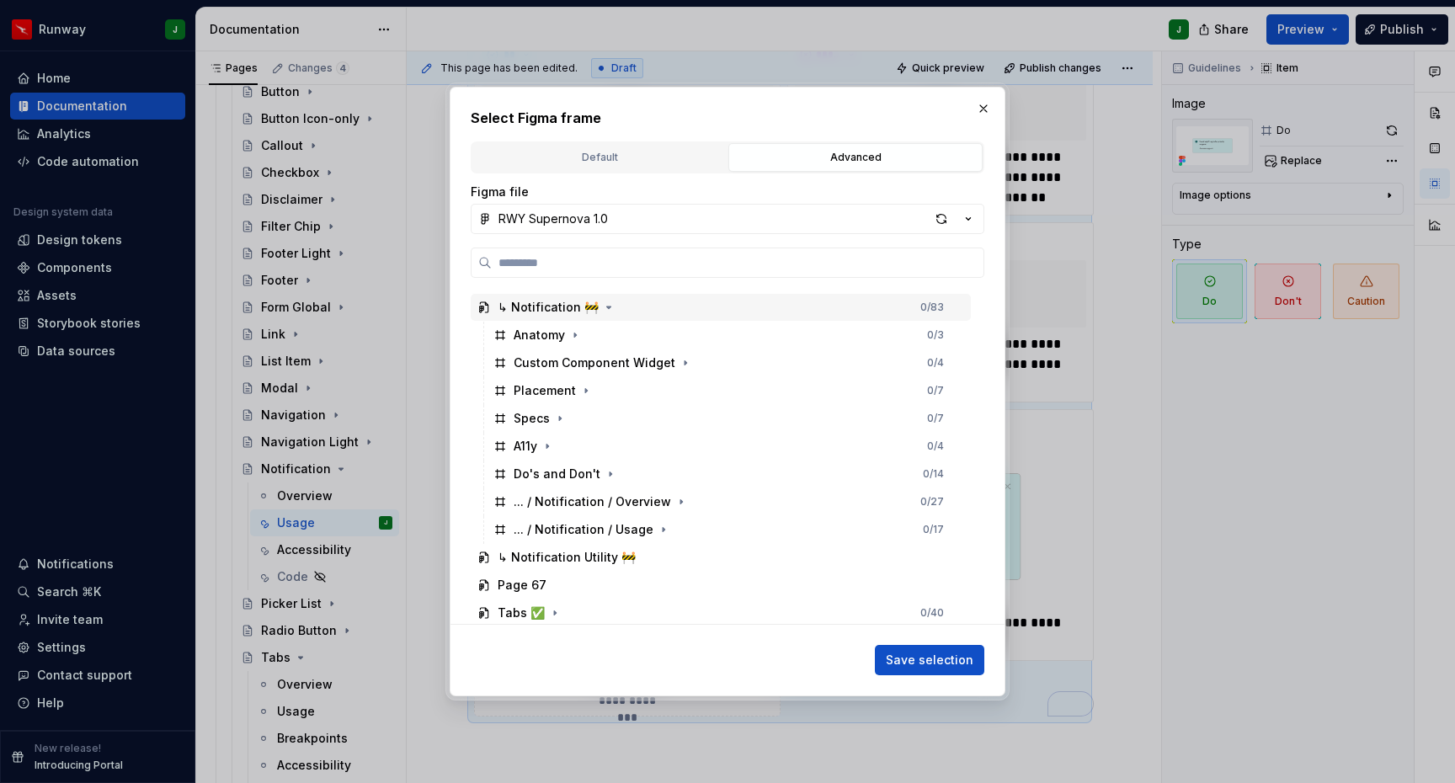
scroll to position [1859, 0]
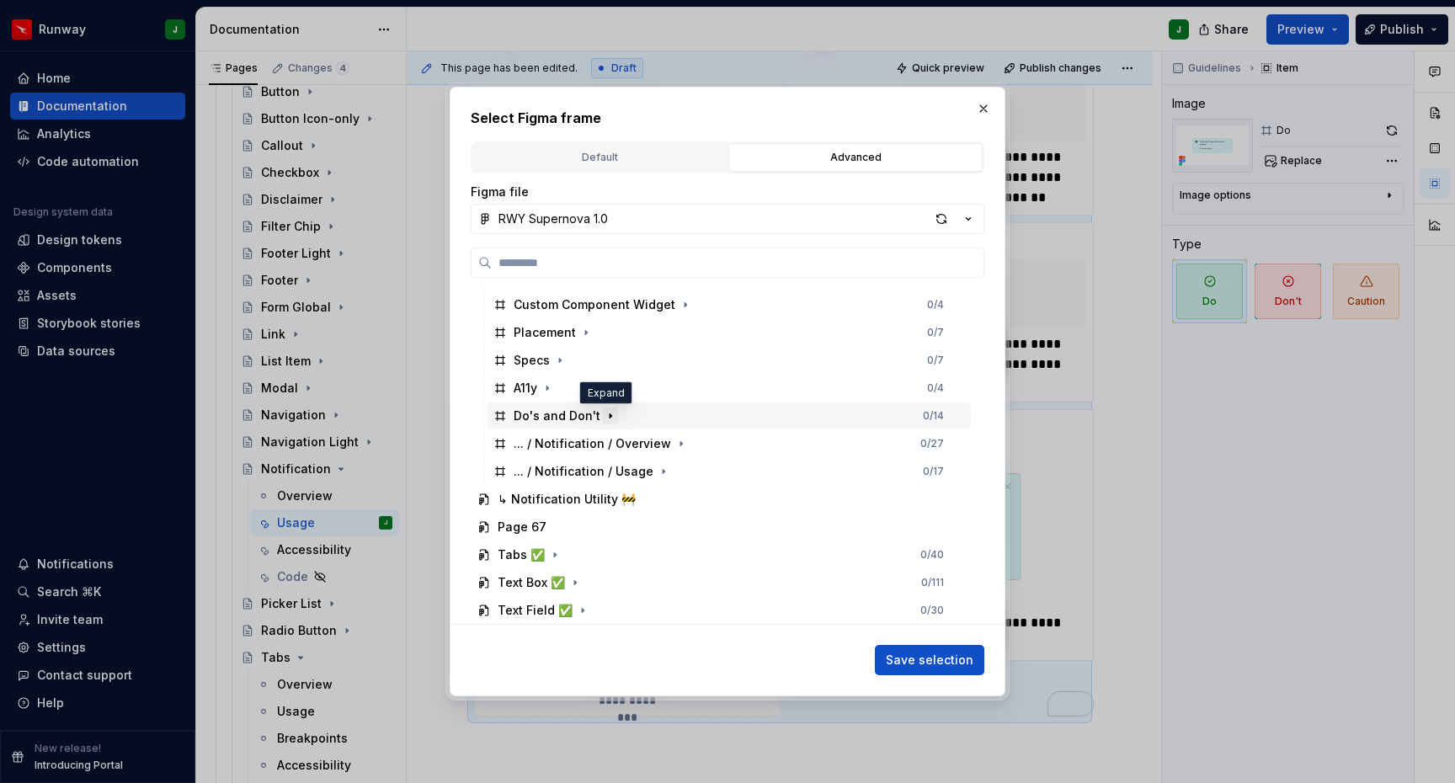
click at [610, 414] on icon "button" at bounding box center [610, 415] width 13 height 13
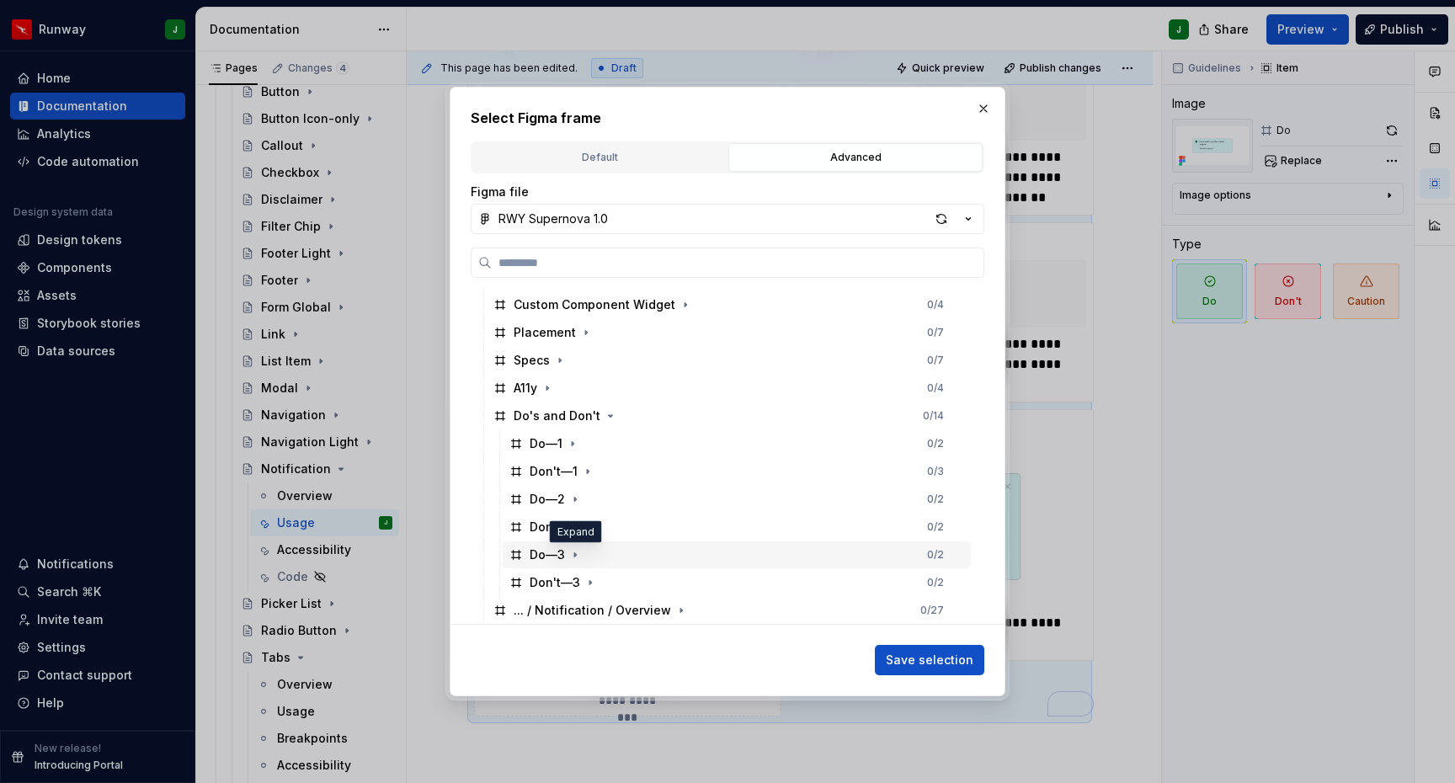
click at [568, 561] on button "button" at bounding box center [575, 555] width 17 height 17
click at [574, 554] on icon "button" at bounding box center [576, 555] width 4 height 2
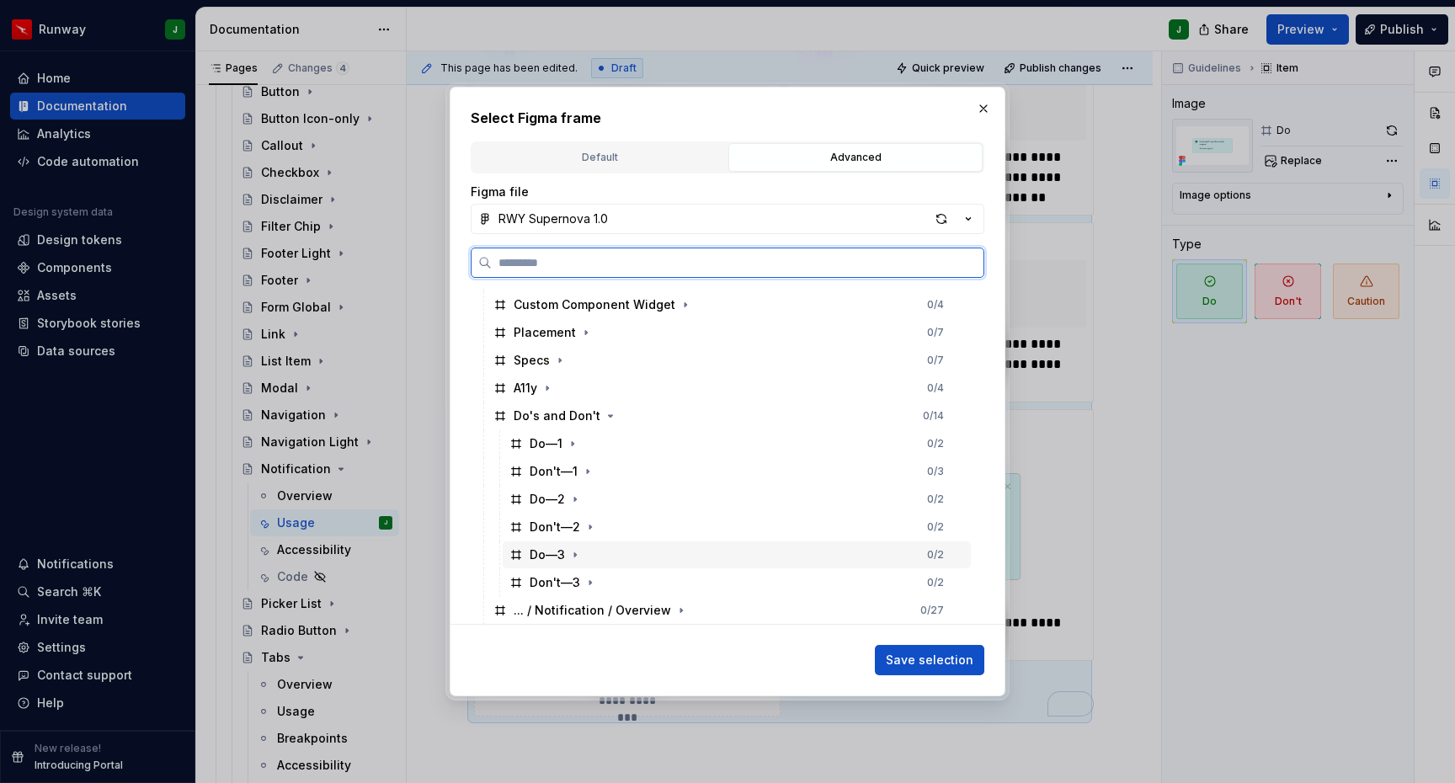
click at [679, 553] on div "Do—3 0 / 2" at bounding box center [737, 555] width 468 height 27
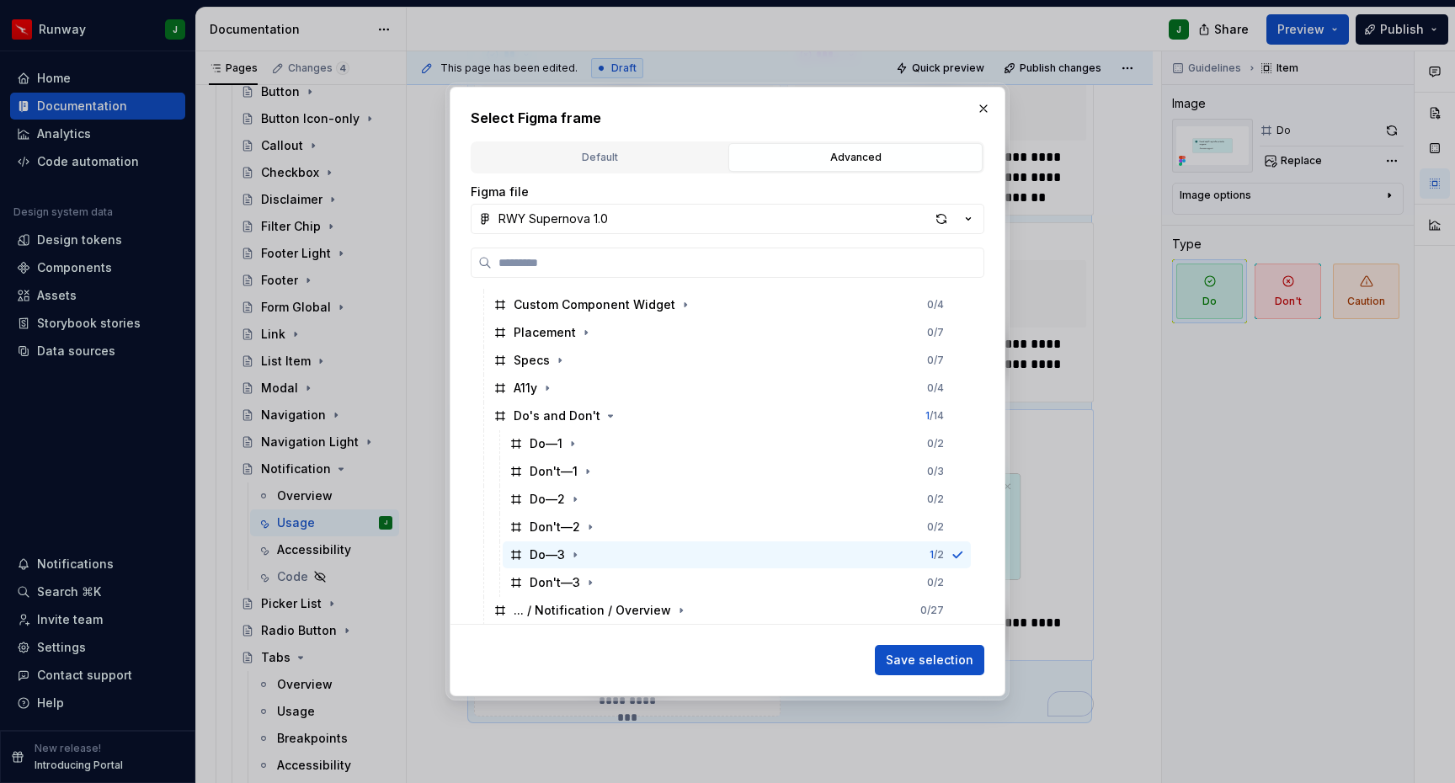
drag, startPoint x: 946, startPoint y: 654, endPoint x: 953, endPoint y: 642, distance: 13.6
click at [946, 654] on span "Save selection" at bounding box center [930, 660] width 88 height 17
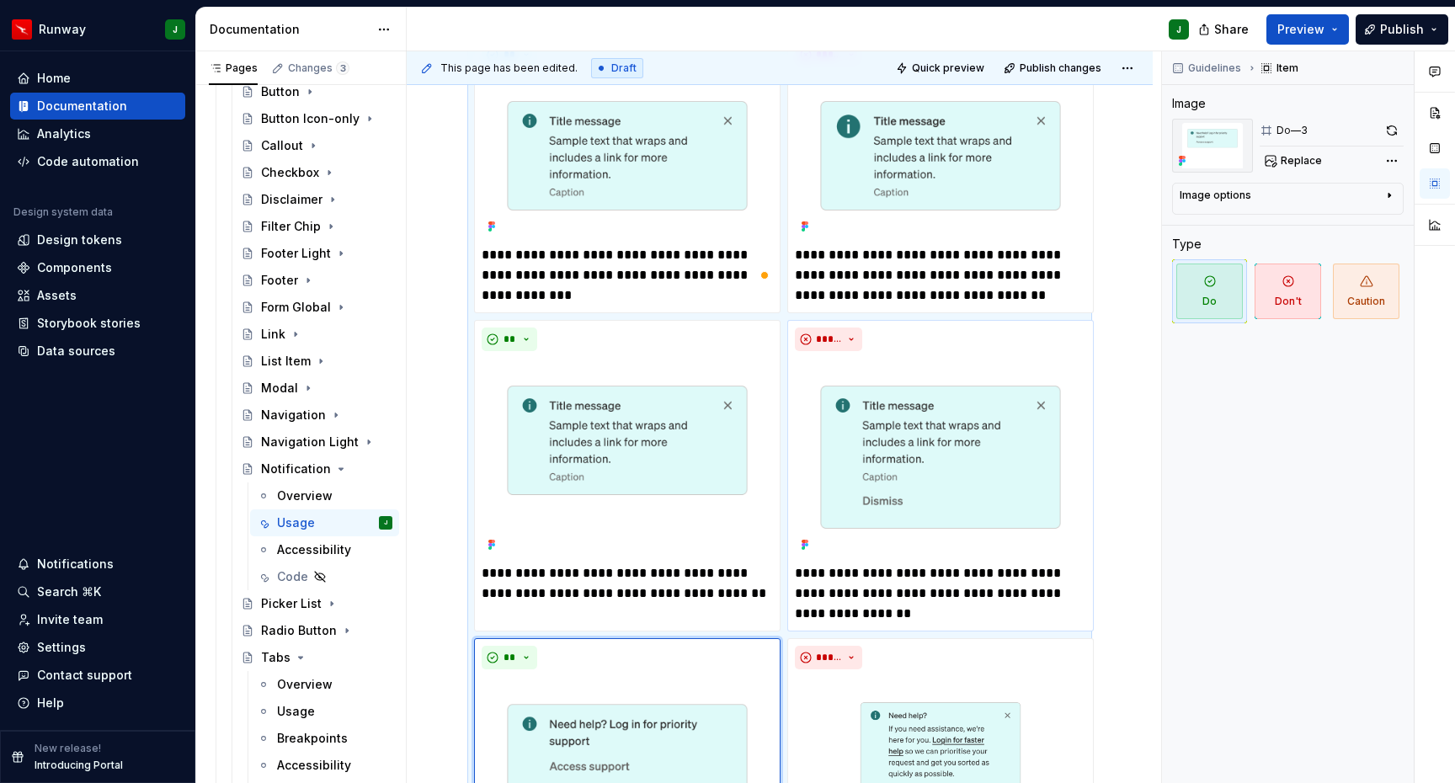
click at [946, 677] on img "To enrich screen reader interactions, please activate Accessibility in Grammarl…" at bounding box center [940, 755] width 291 height 159
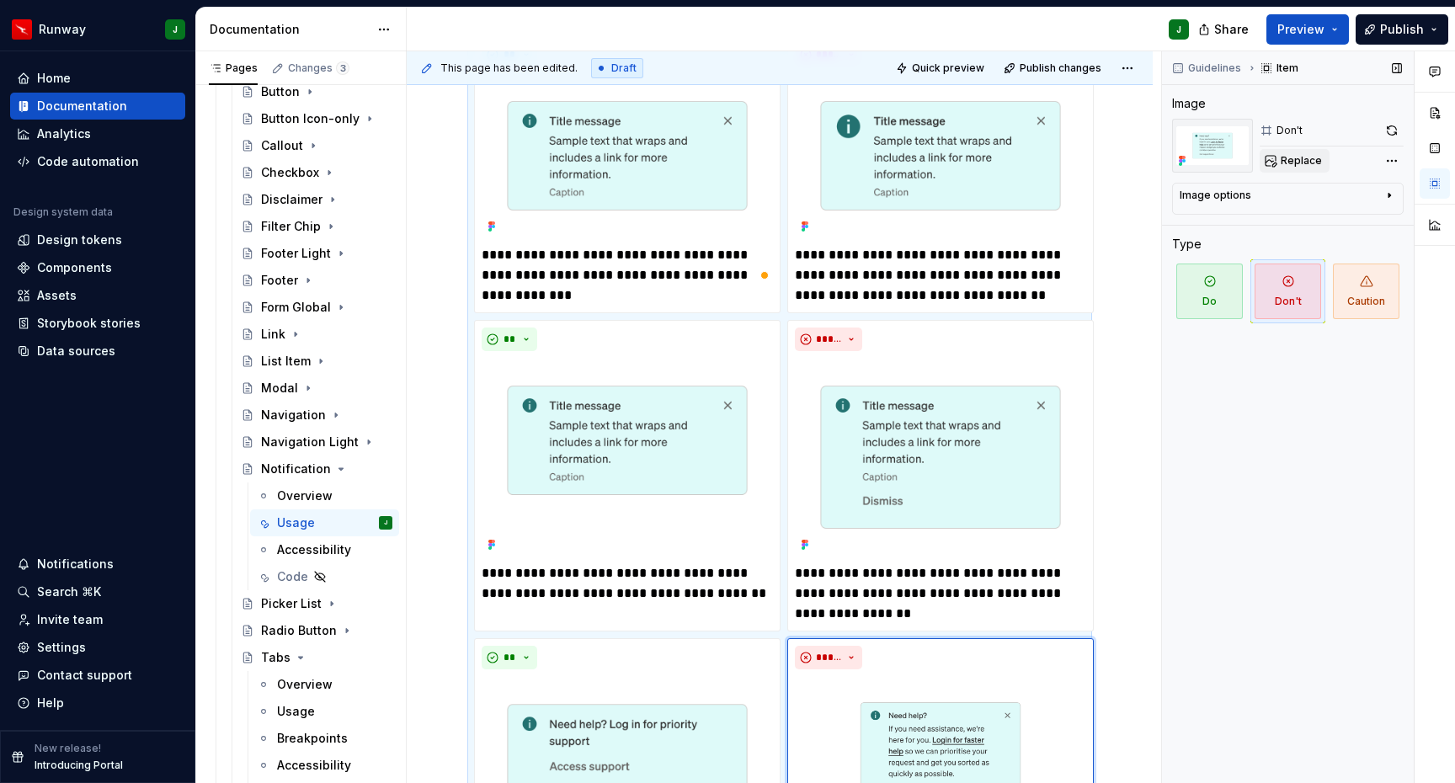
click at [1291, 165] on span "Replace" at bounding box center [1301, 160] width 41 height 13
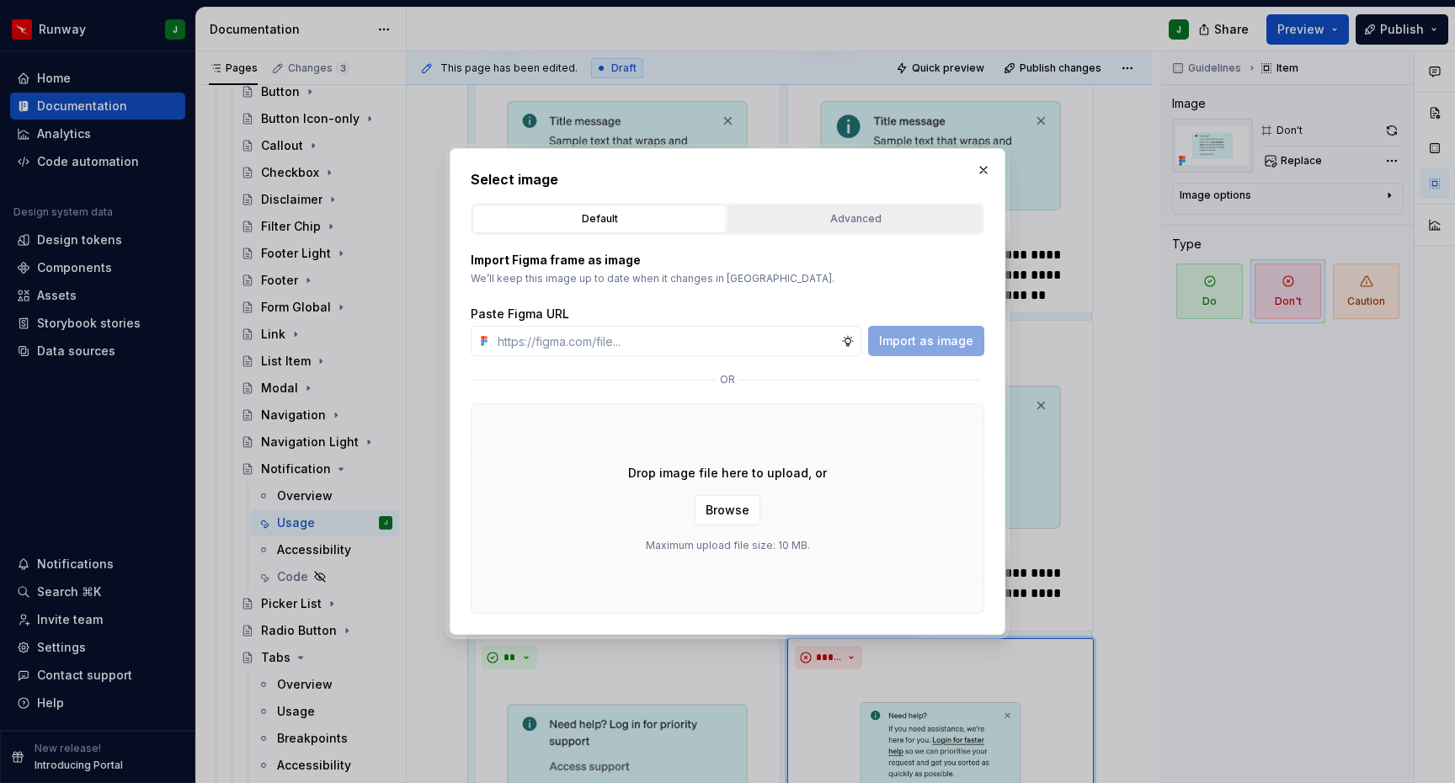
click at [854, 214] on div "Advanced" at bounding box center [855, 219] width 243 height 17
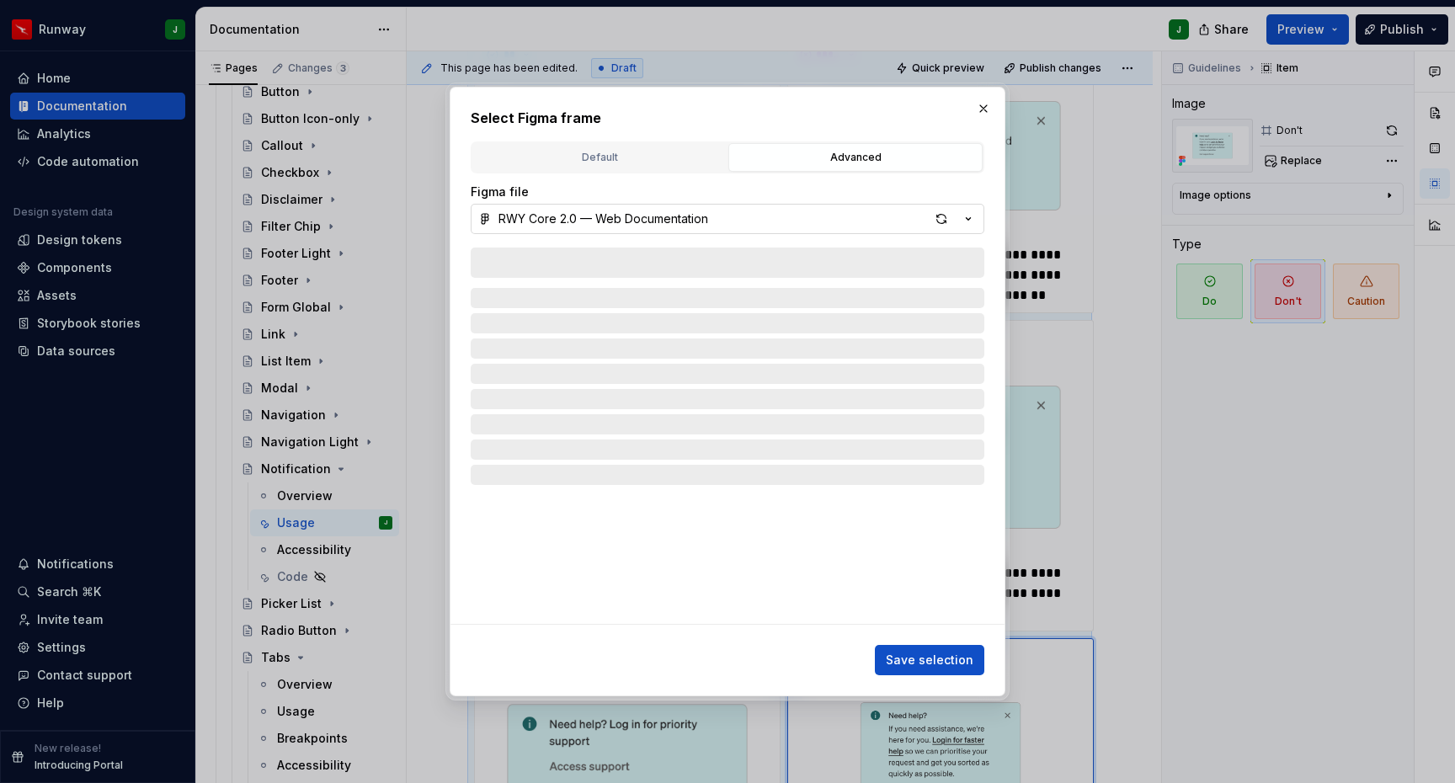
click at [762, 211] on button "RWY Core 2.0 — Web Documentation" at bounding box center [728, 219] width 514 height 30
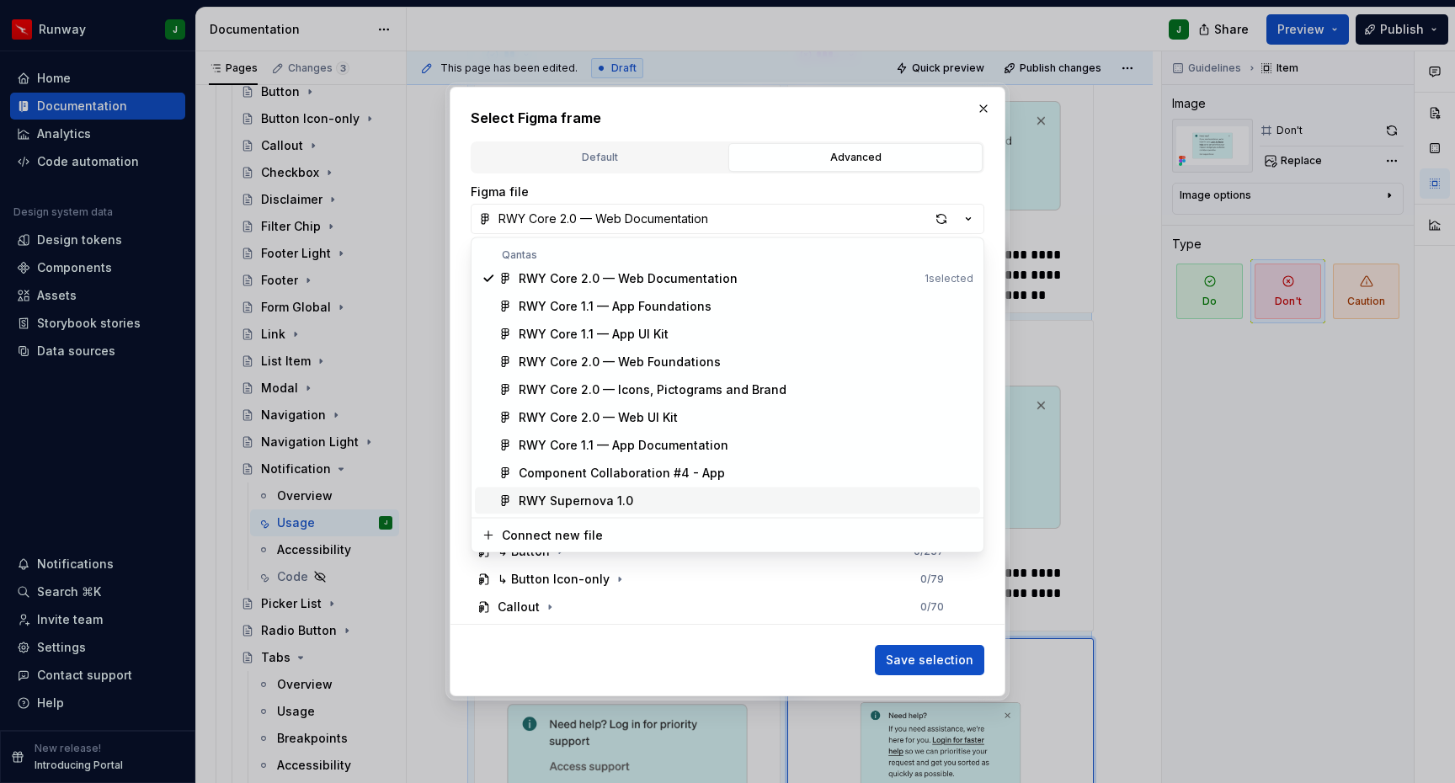
click at [593, 500] on div "RWY Supernova 1.0" at bounding box center [576, 501] width 115 height 17
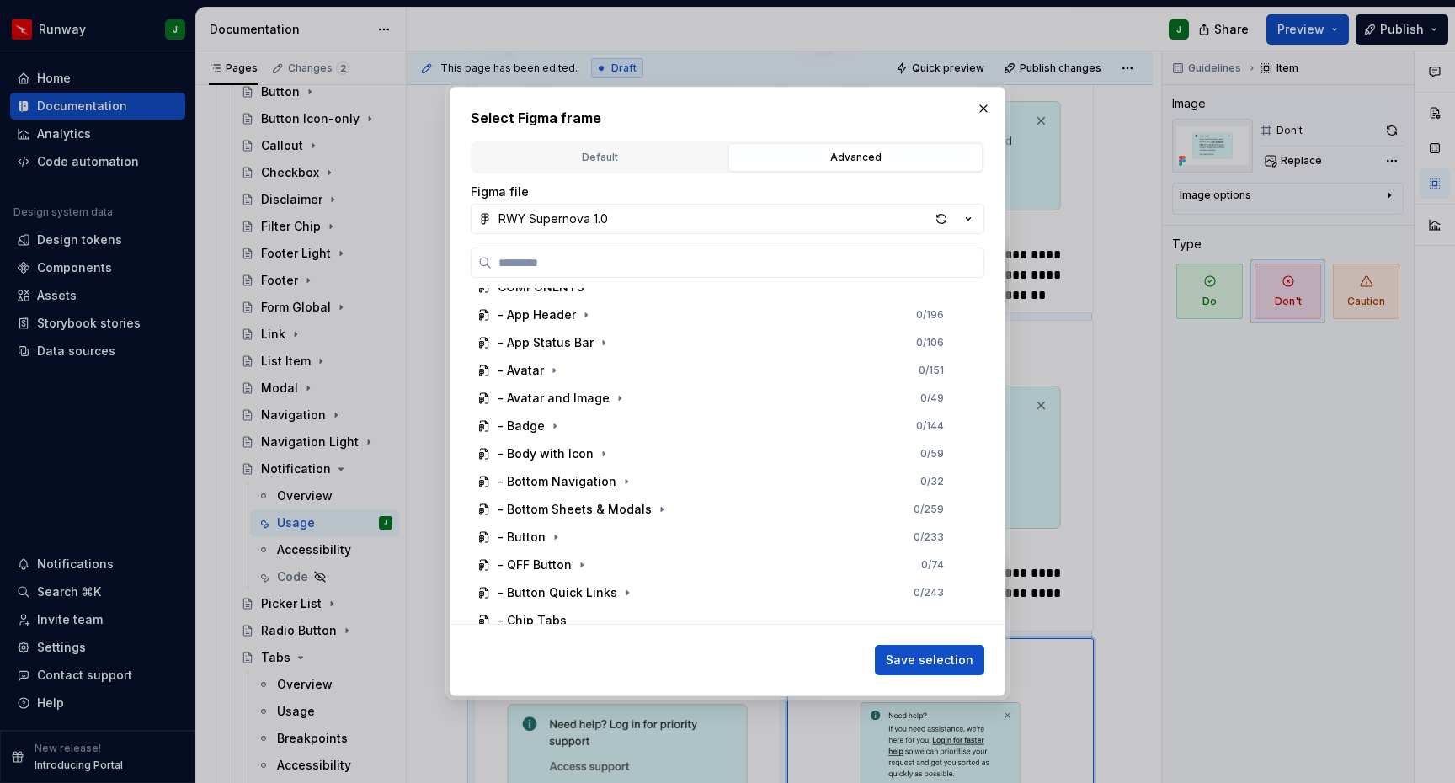
scroll to position [1636, 0]
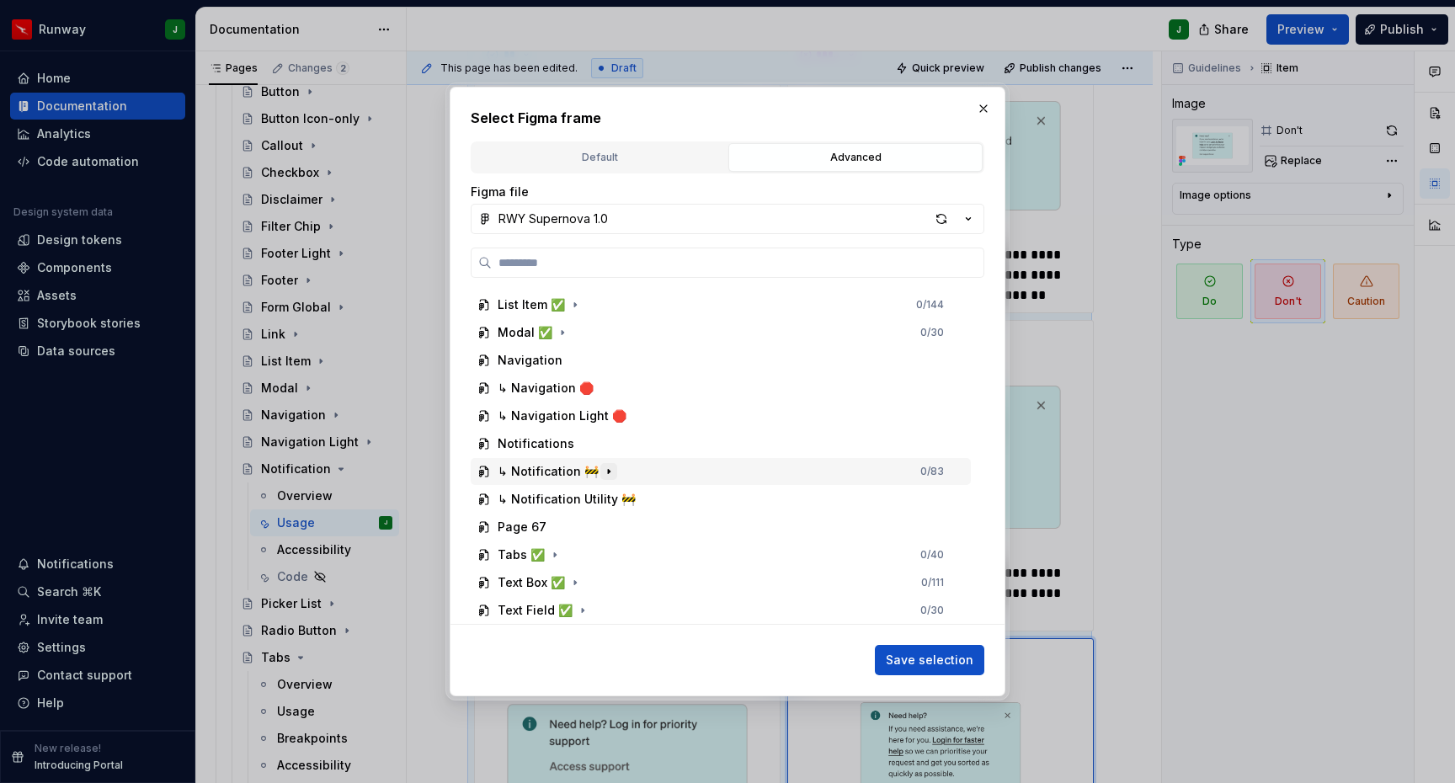
click at [602, 473] on icon "button" at bounding box center [608, 471] width 13 height 13
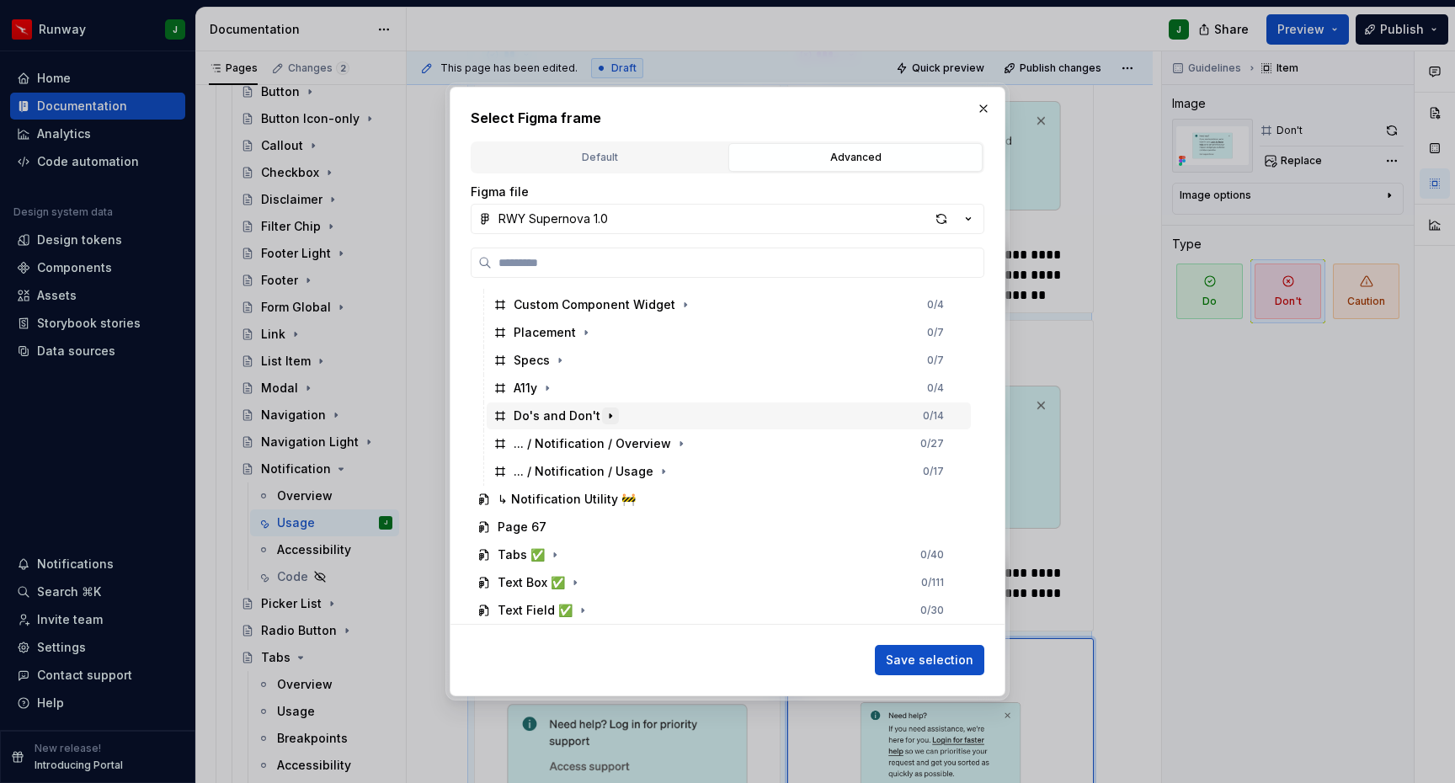
click at [611, 415] on icon "button" at bounding box center [610, 415] width 13 height 13
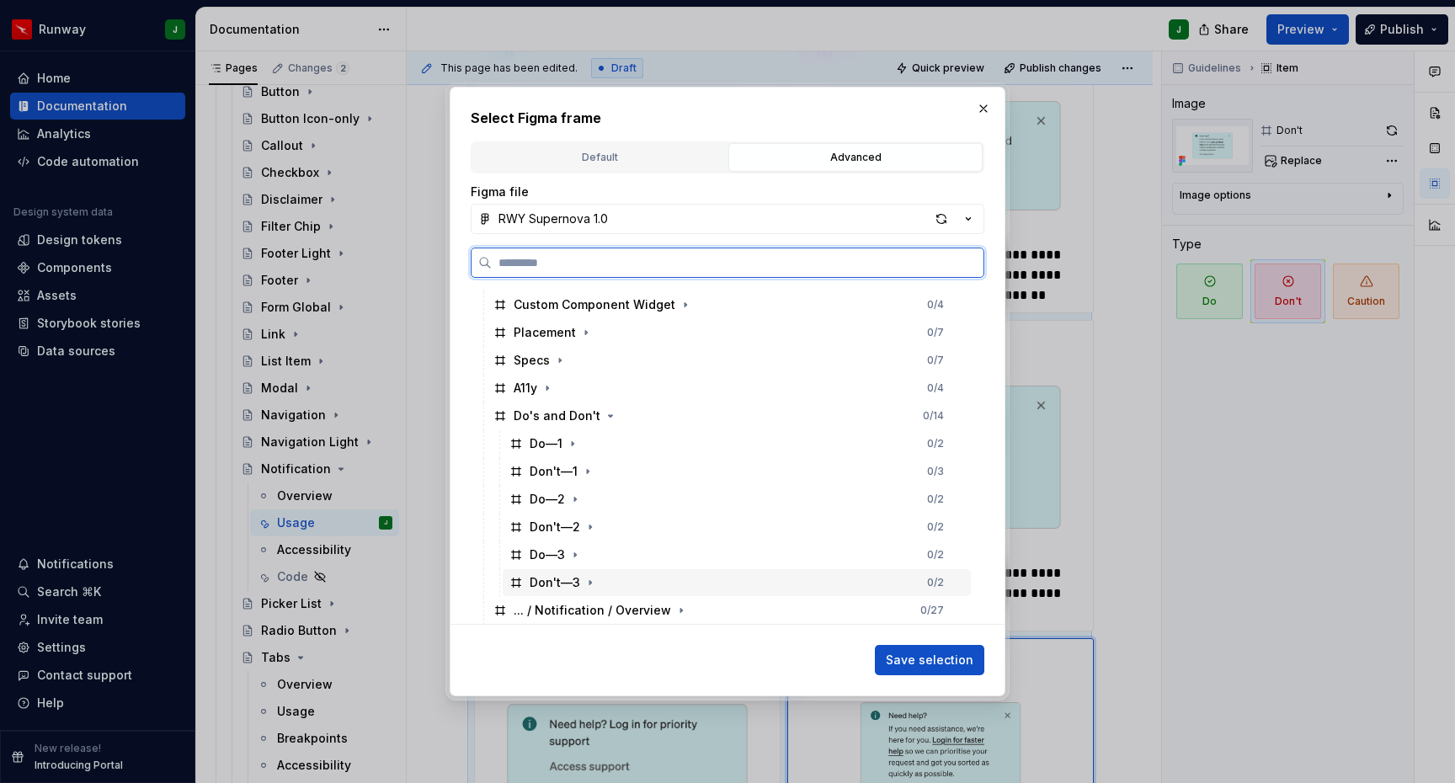
click at [777, 580] on div "Don't—3 0 / 2" at bounding box center [737, 582] width 468 height 27
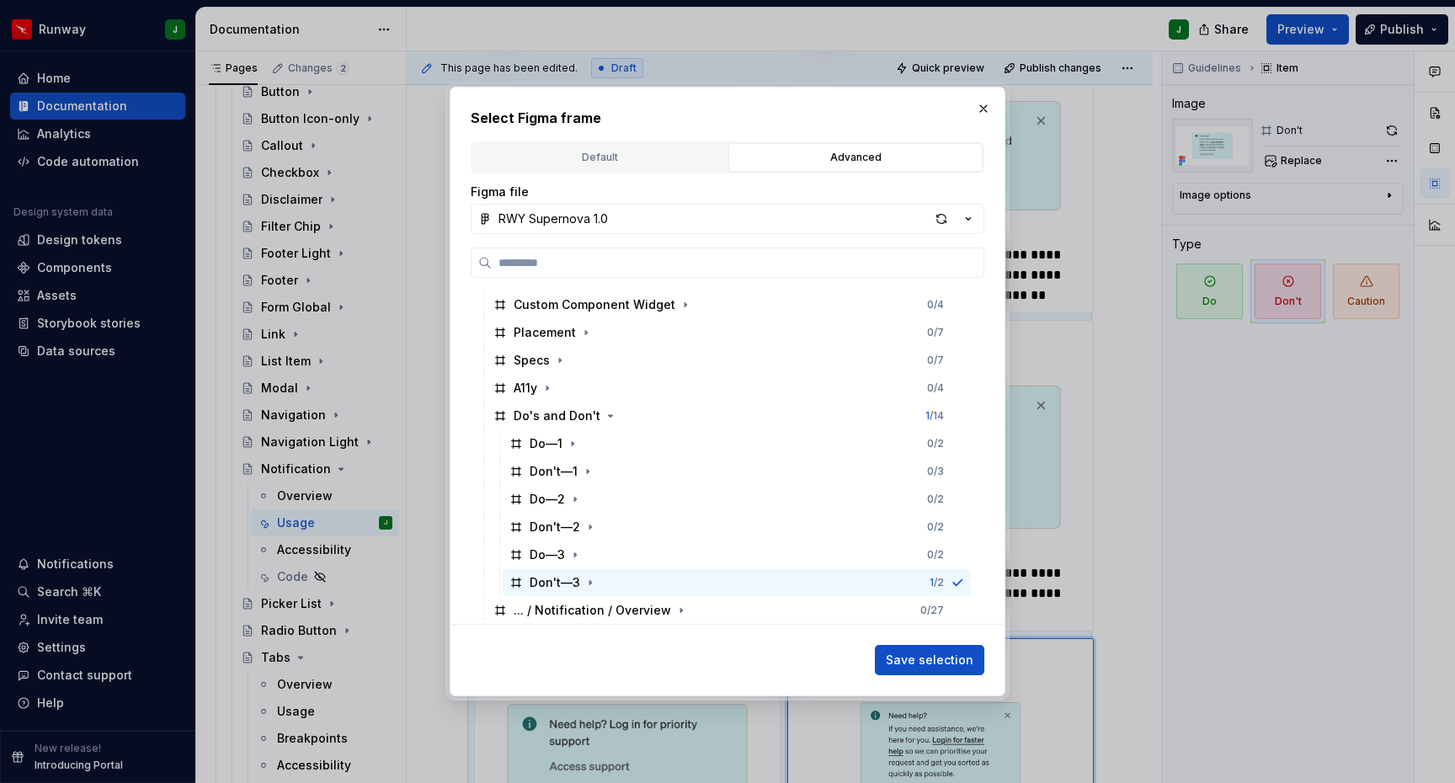
drag, startPoint x: 960, startPoint y: 654, endPoint x: 951, endPoint y: 643, distance: 14.3
click at [960, 654] on span "Save selection" at bounding box center [930, 660] width 88 height 17
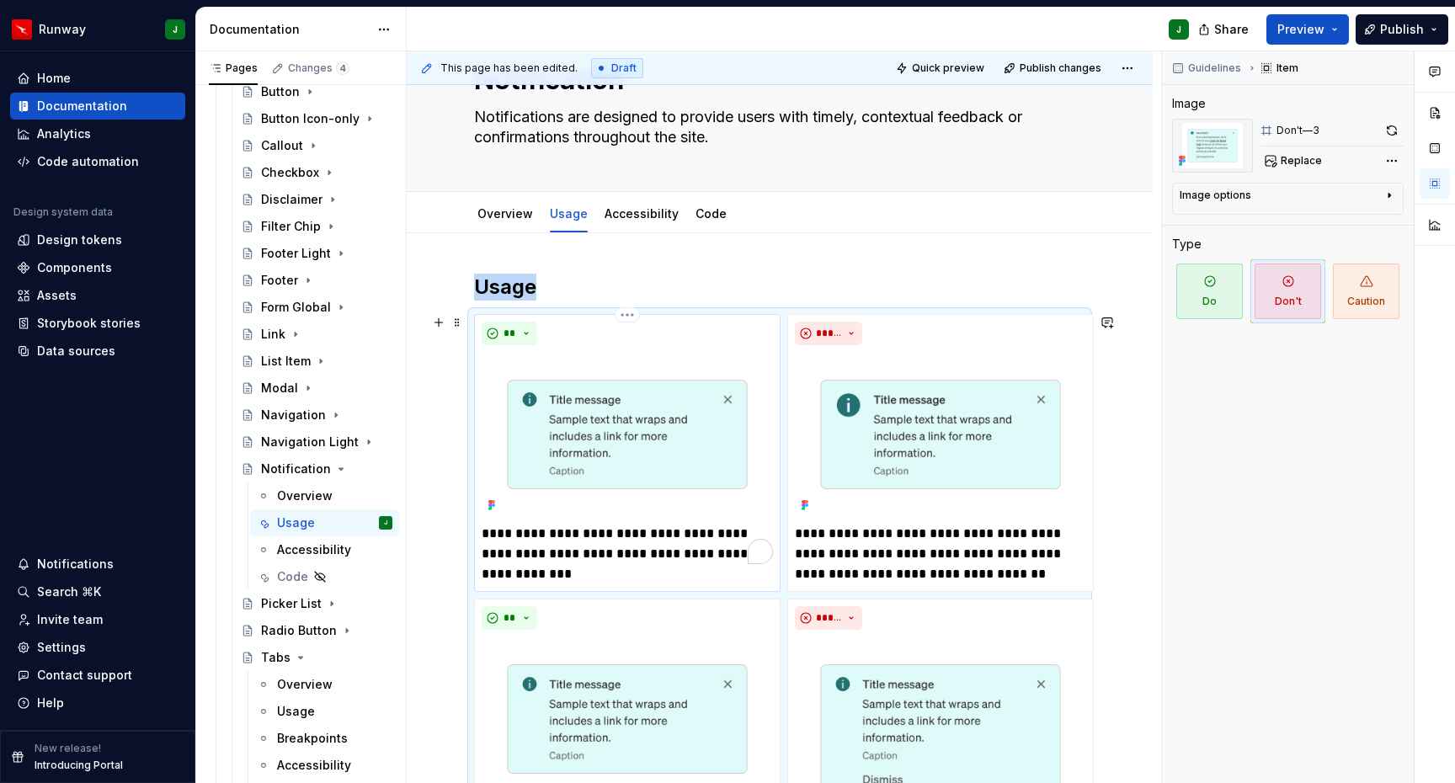
scroll to position [0, 0]
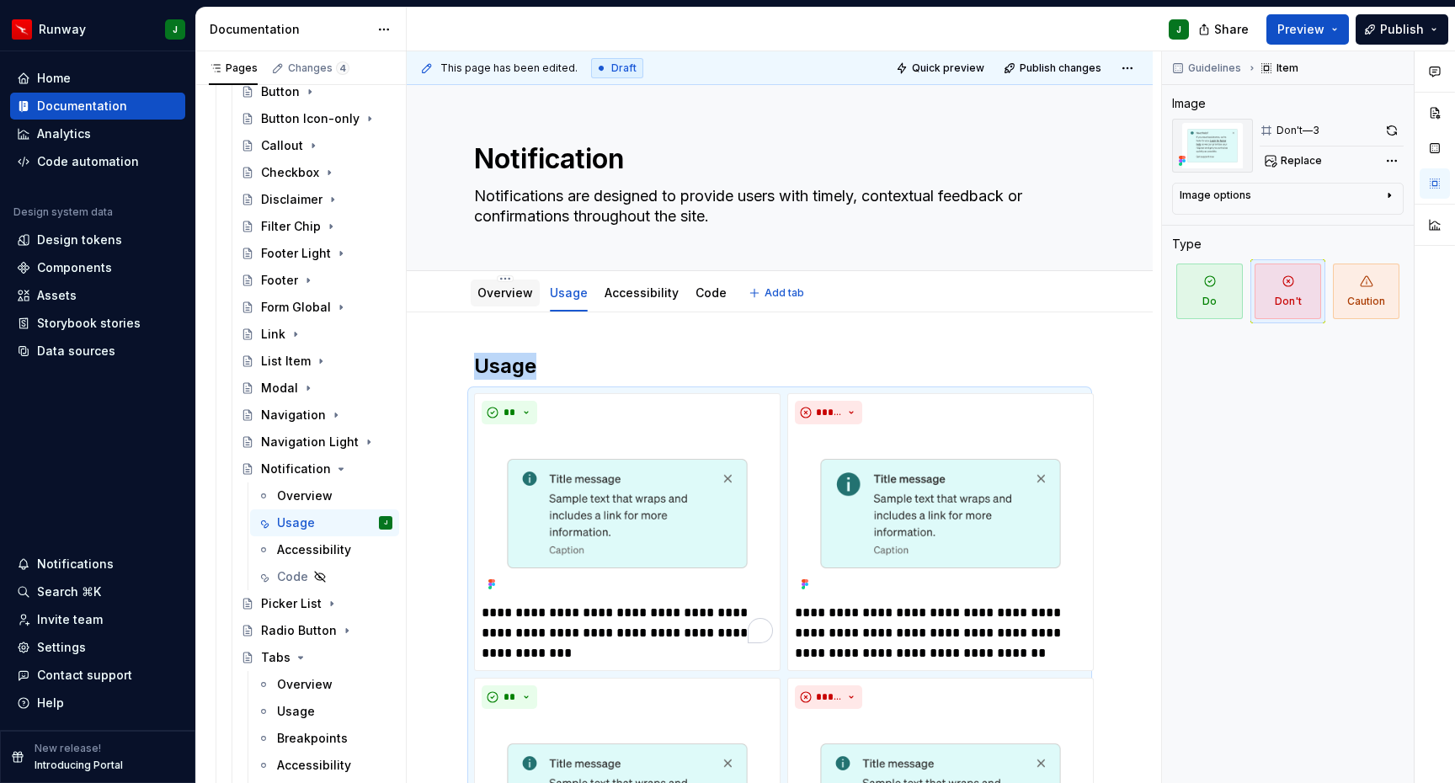
click at [499, 296] on link "Overview" at bounding box center [506, 293] width 56 height 14
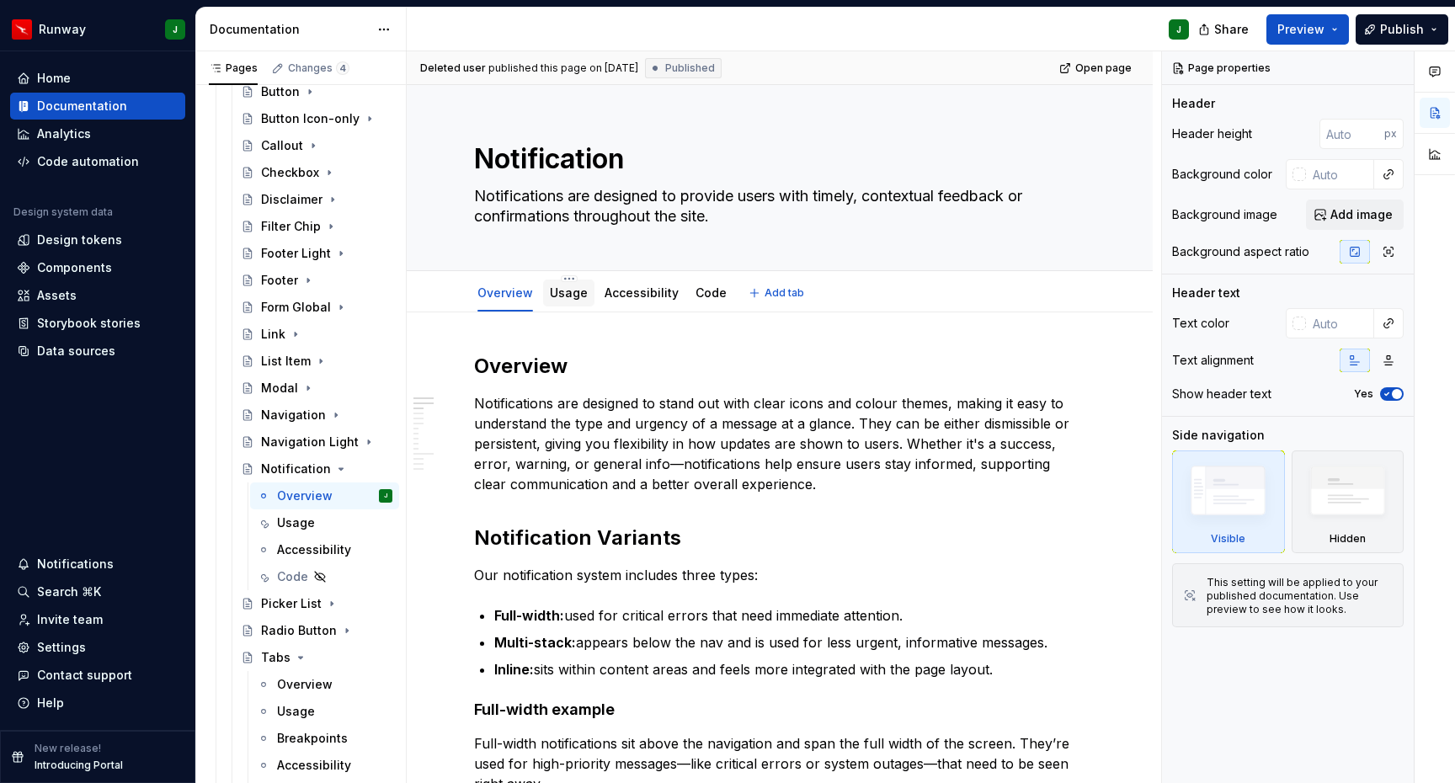
click at [556, 293] on link "Usage" at bounding box center [569, 293] width 38 height 14
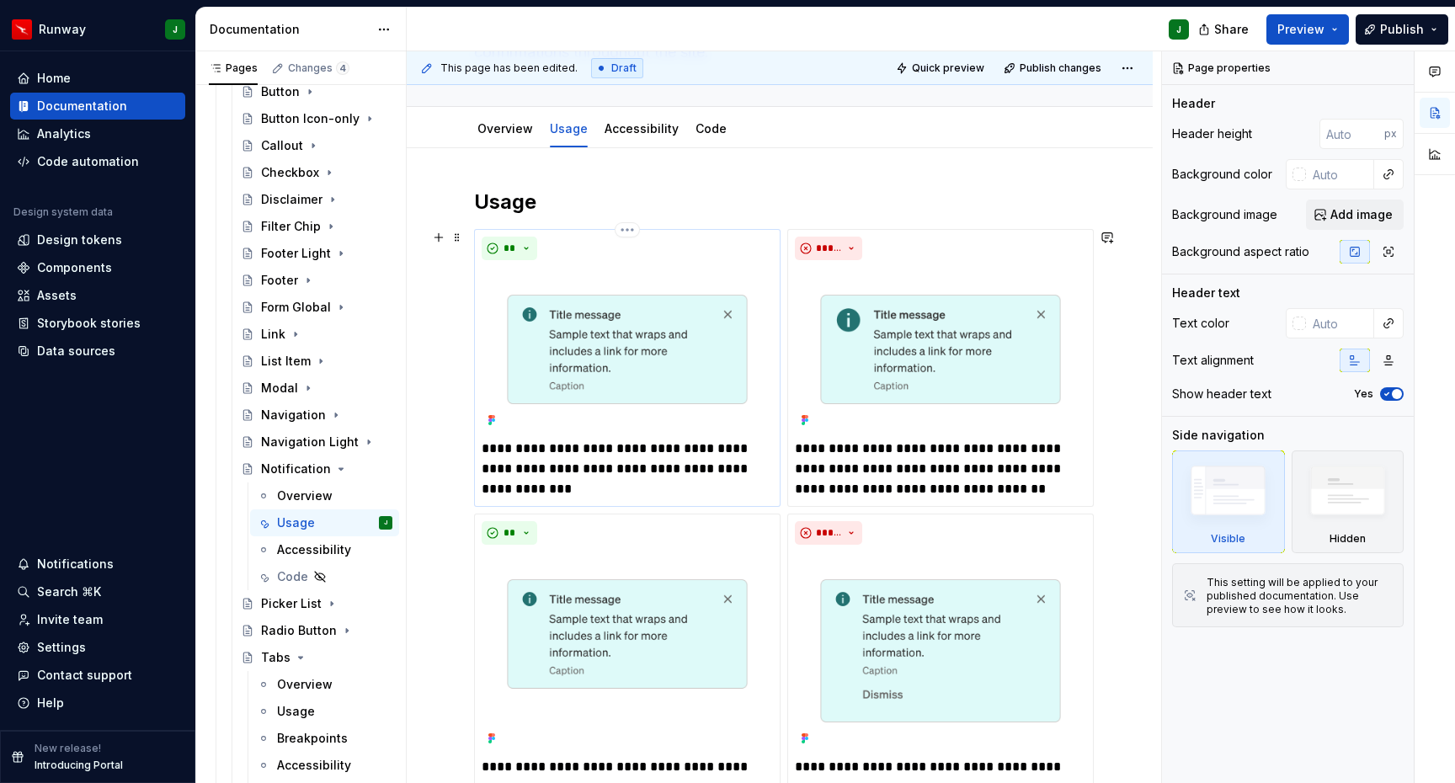
scroll to position [232, 0]
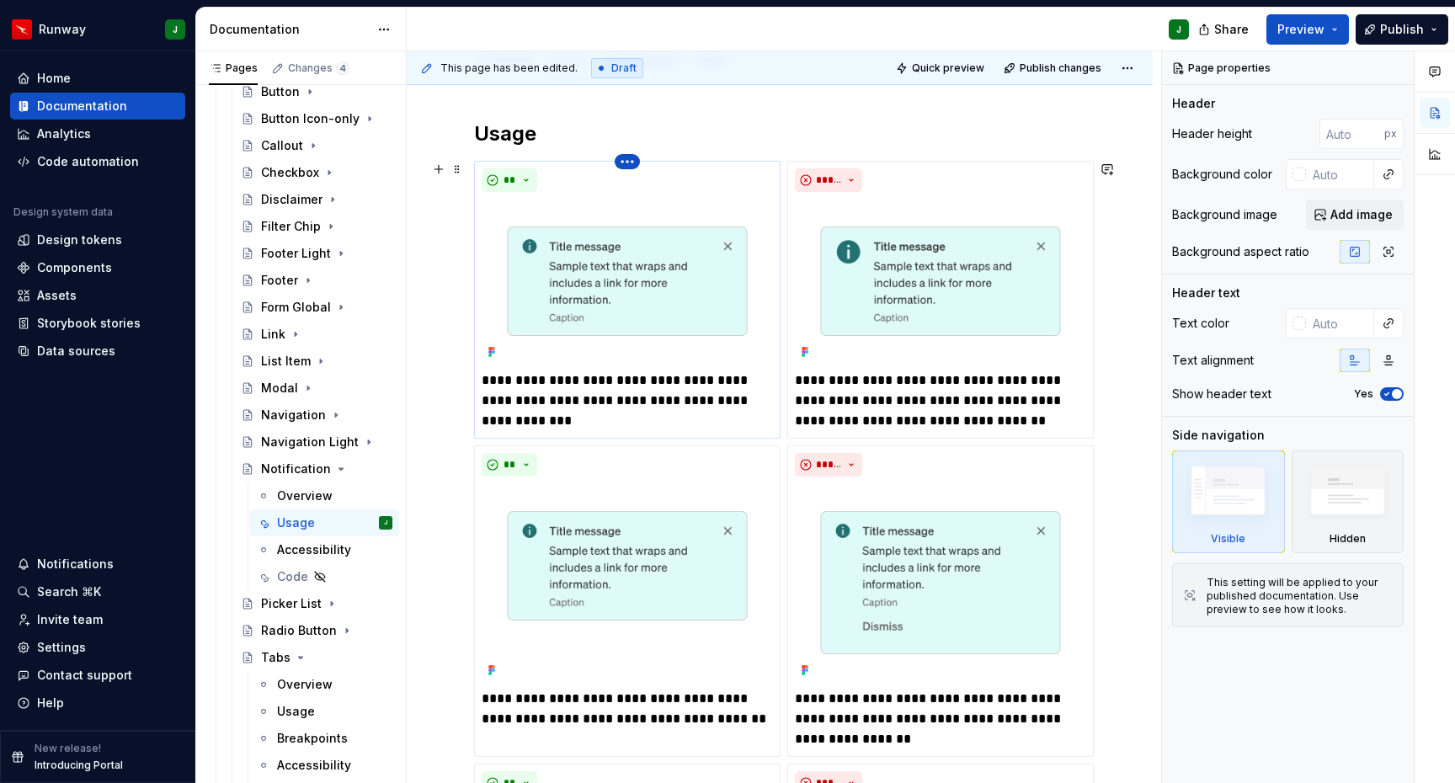
click at [630, 164] on html "Runway J Home Documentation Analytics Code automation Design system data Design…" at bounding box center [727, 391] width 1455 height 783
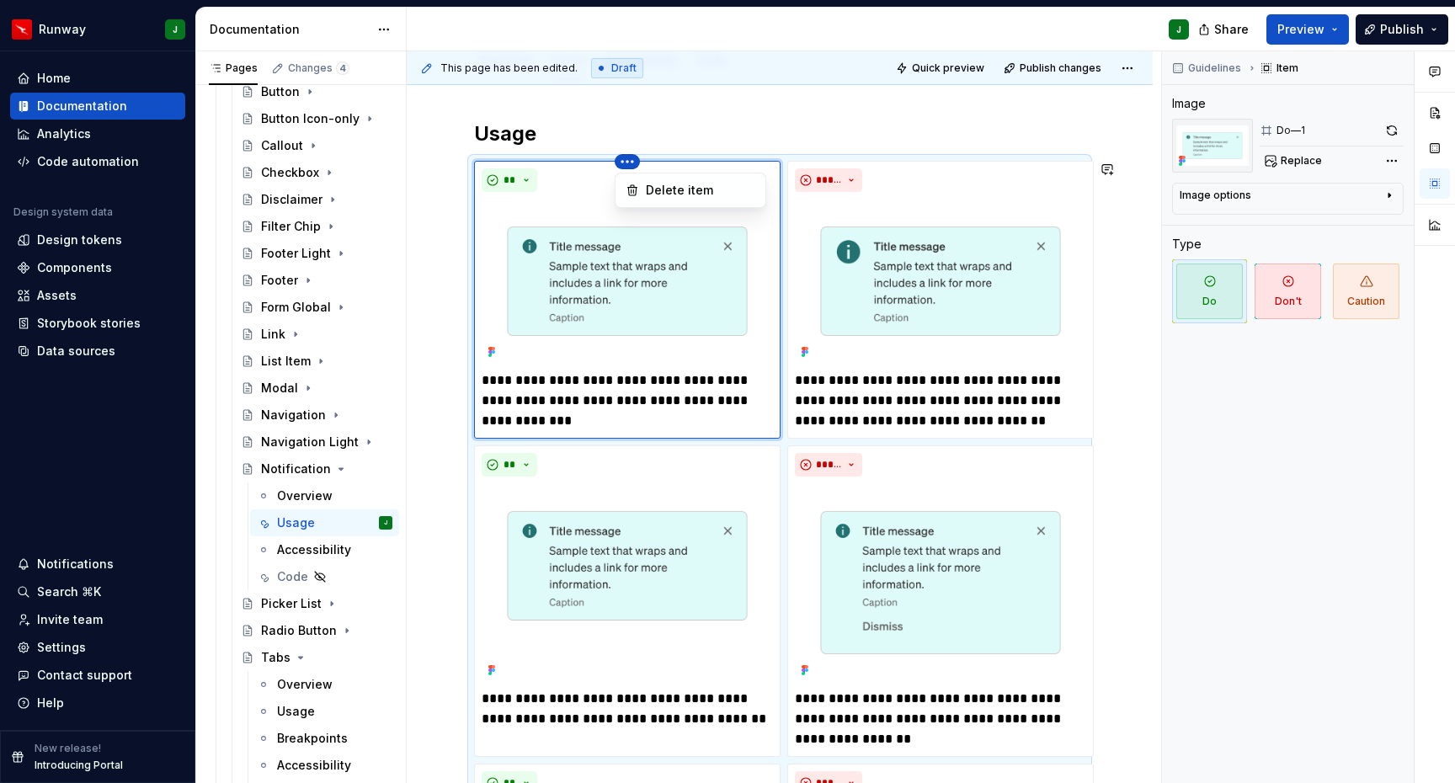
click at [665, 278] on html "Runway J Home Documentation Analytics Code automation Design system data Design…" at bounding box center [727, 391] width 1455 height 783
click at [575, 232] on img at bounding box center [627, 281] width 291 height 165
click at [684, 238] on img "To enrich screen reader interactions, please activate Accessibility in Grammarl…" at bounding box center [627, 281] width 291 height 165
click at [1392, 126] on button "button" at bounding box center [1392, 131] width 24 height 24
click at [999, 218] on img "To enrich screen reader interactions, please activate Accessibility in Grammarl…" at bounding box center [940, 281] width 291 height 165
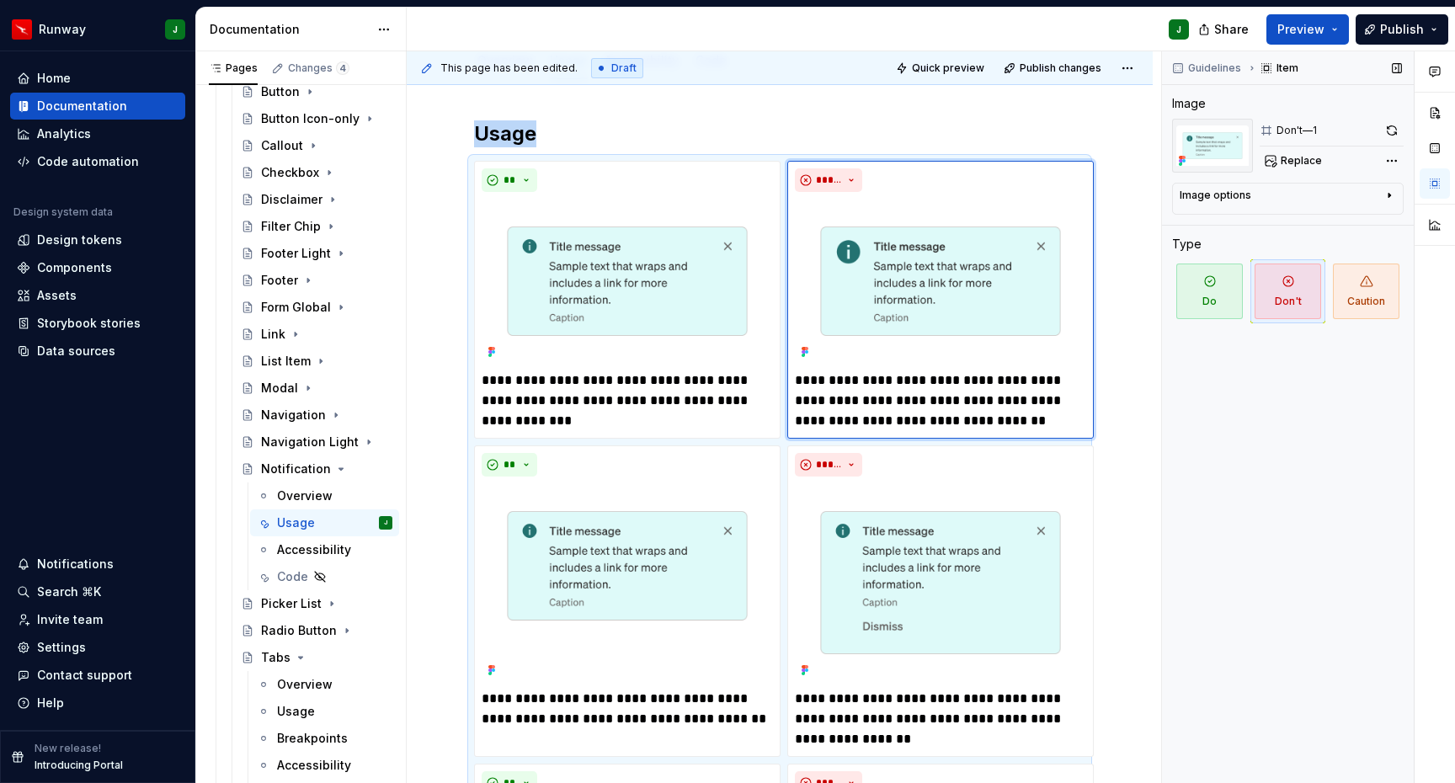
drag, startPoint x: 1396, startPoint y: 127, endPoint x: 1346, endPoint y: 139, distance: 51.9
click at [1396, 127] on button "button" at bounding box center [1392, 131] width 24 height 24
click at [689, 495] on img "To enrich screen reader interactions, please activate Accessibility in Grammarl…" at bounding box center [627, 582] width 291 height 199
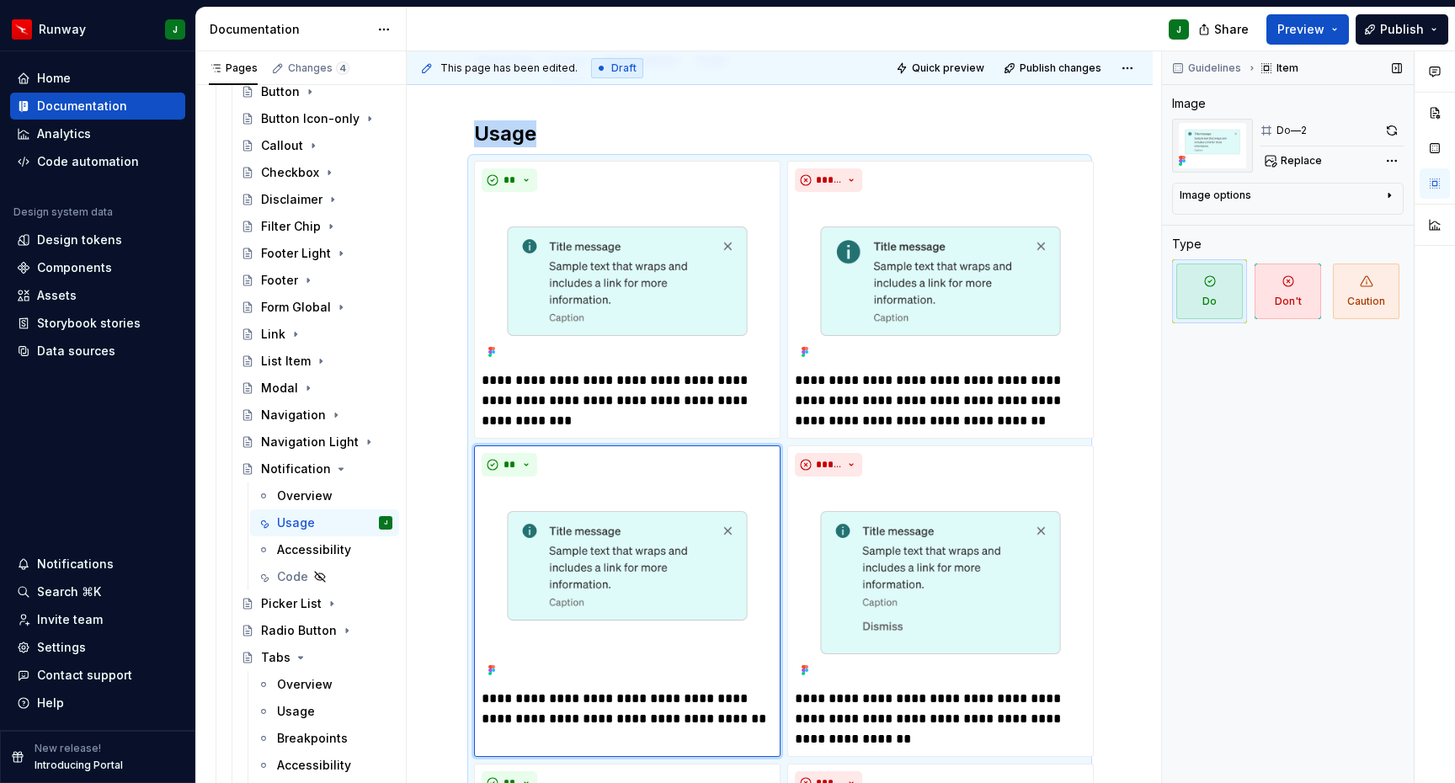
click at [1389, 128] on button "button" at bounding box center [1392, 131] width 24 height 24
click at [971, 531] on img "To enrich screen reader interactions, please activate Accessibility in Grammarl…" at bounding box center [940, 582] width 291 height 199
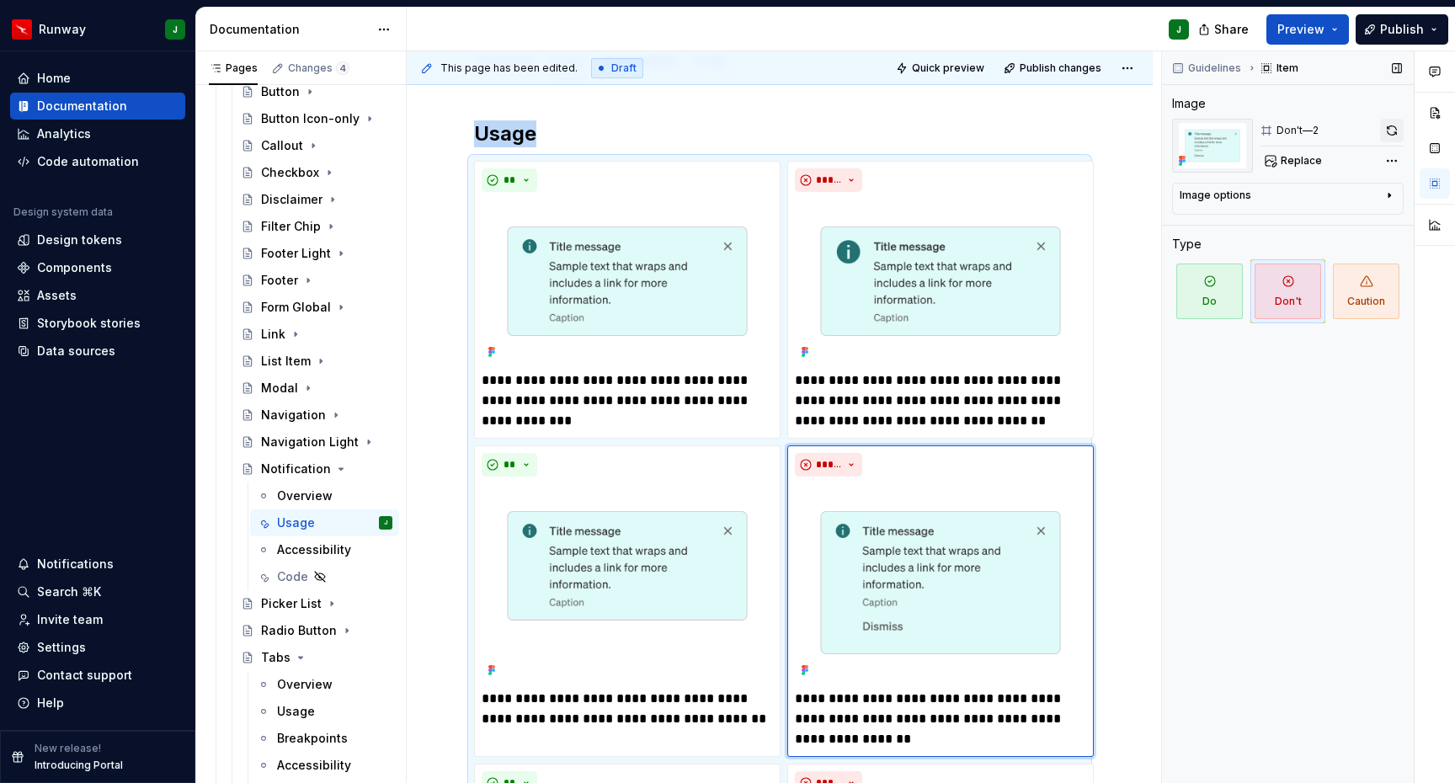
click at [1393, 128] on button "button" at bounding box center [1392, 131] width 24 height 24
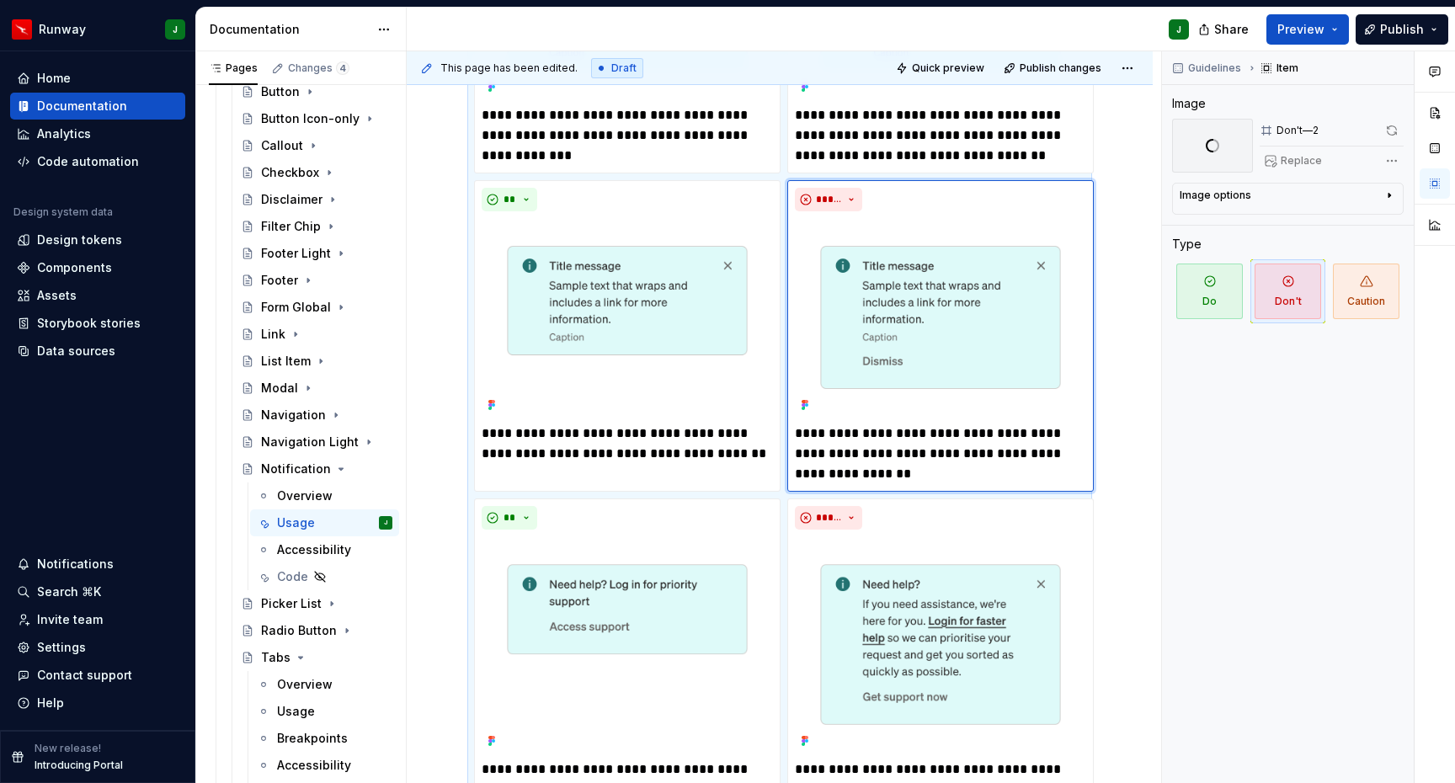
scroll to position [579, 0]
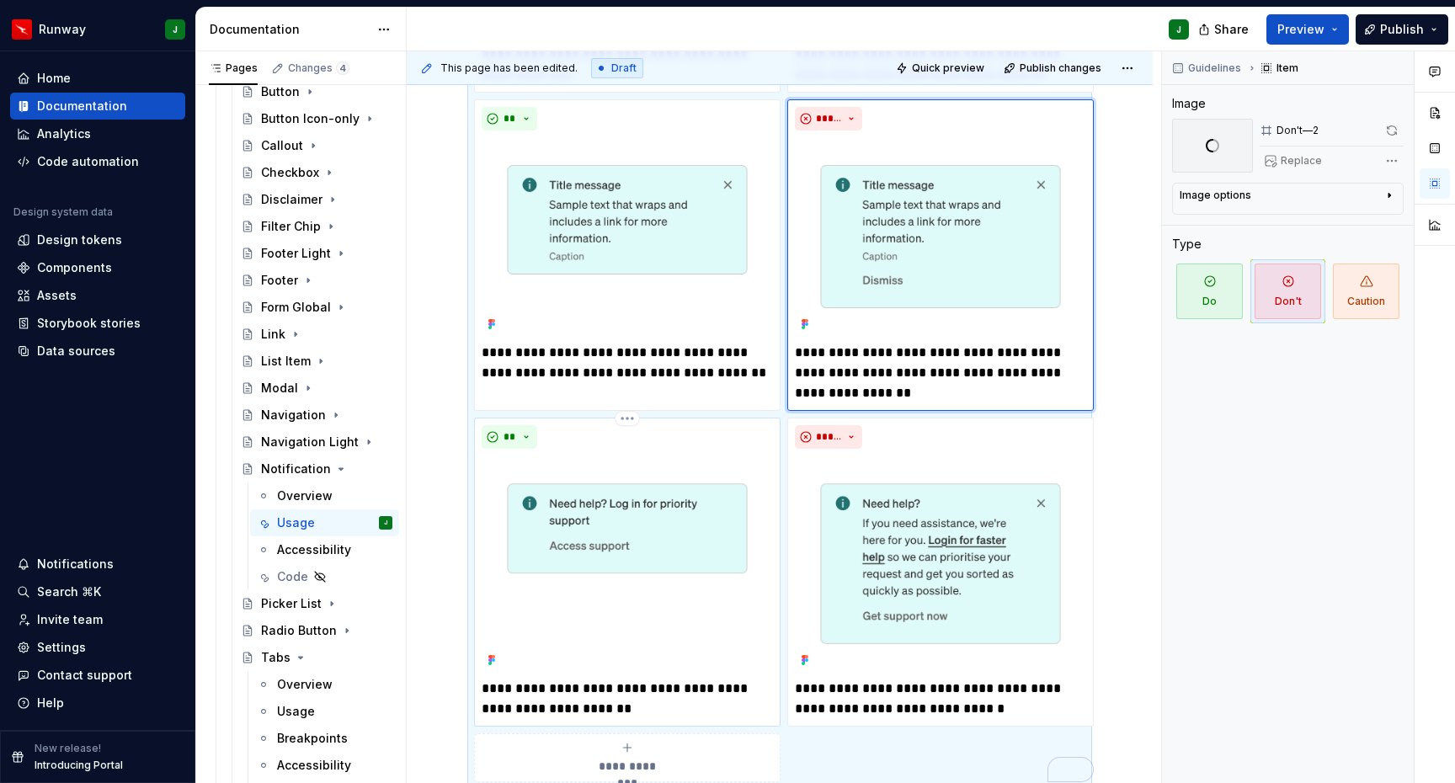
click at [709, 476] on img "To enrich screen reader interactions, please activate Accessibility in Grammarl…" at bounding box center [627, 564] width 291 height 216
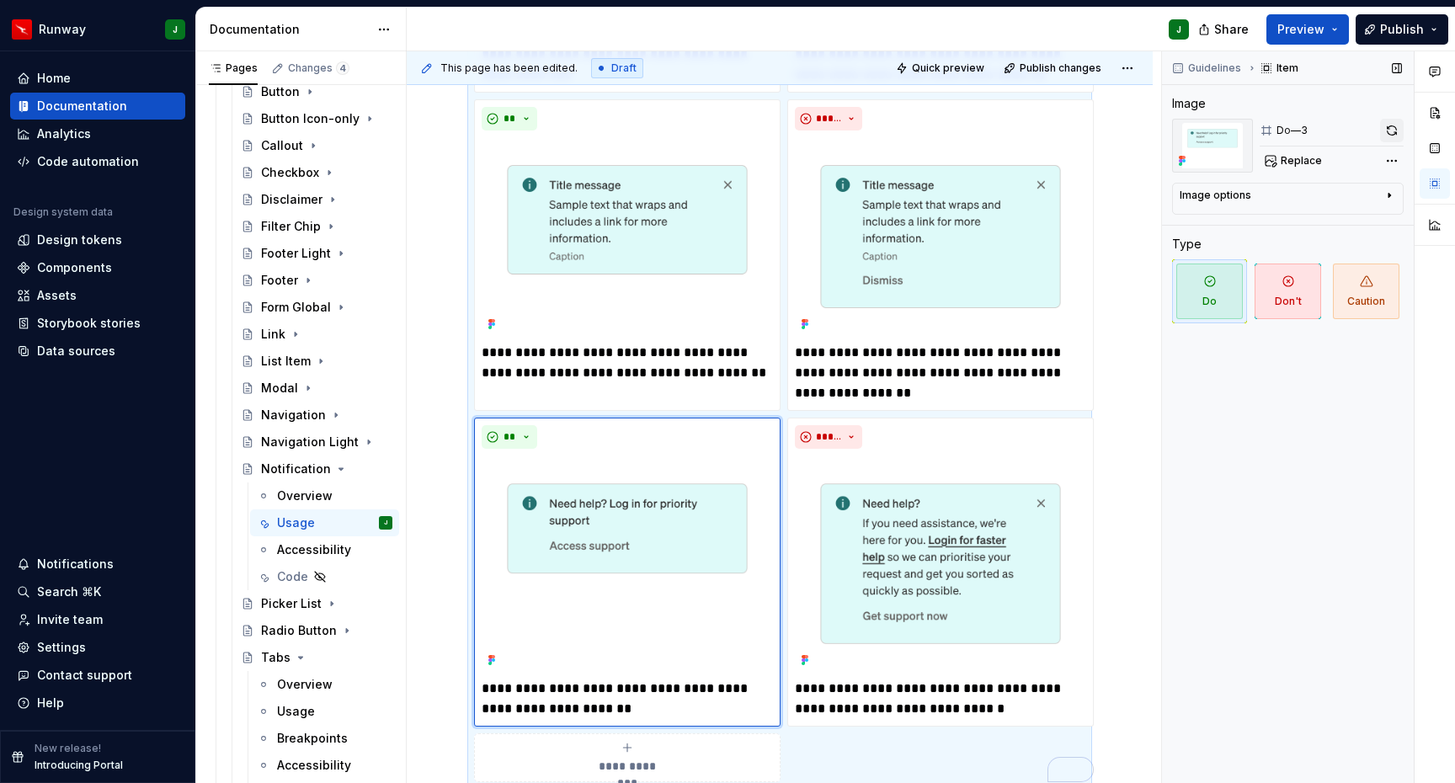
click at [1394, 128] on button "button" at bounding box center [1392, 131] width 24 height 24
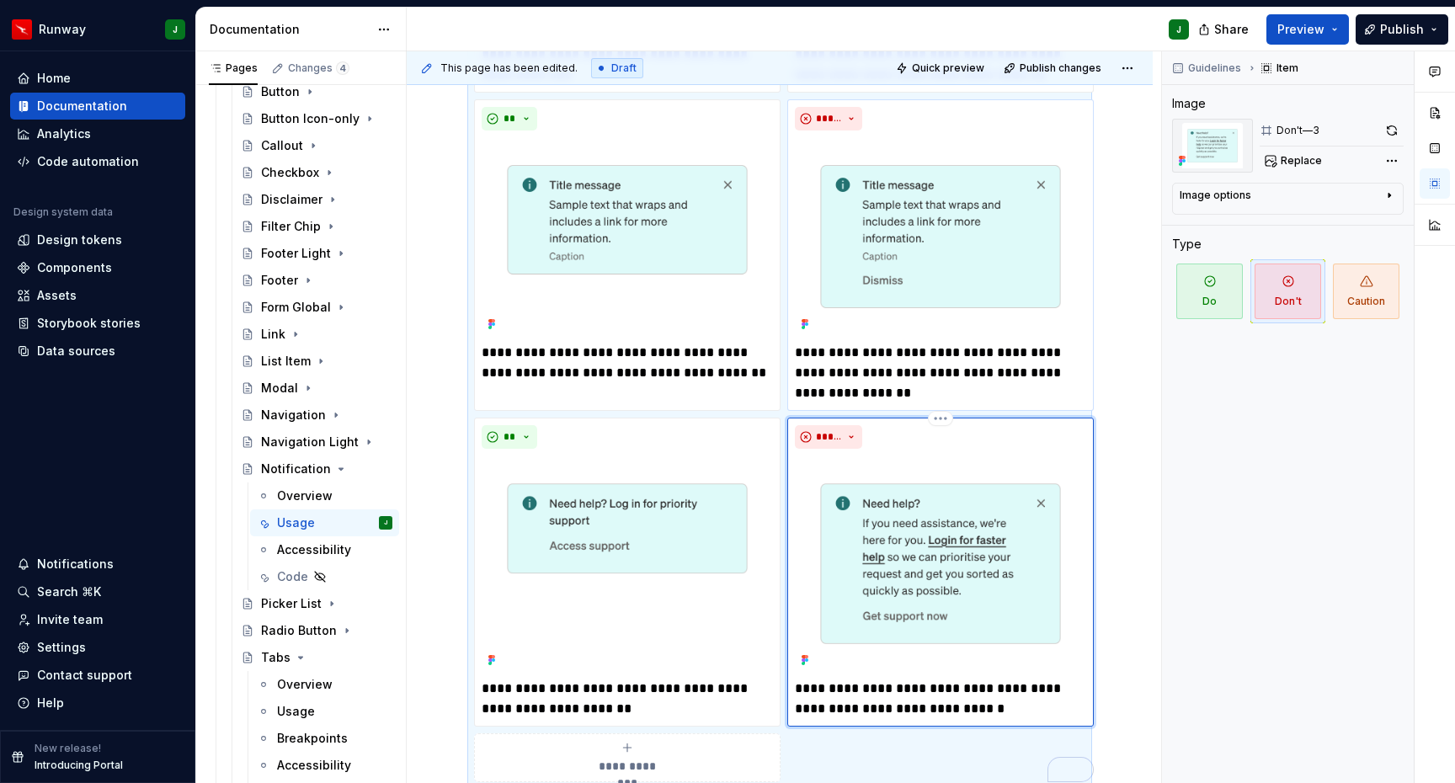
drag, startPoint x: 980, startPoint y: 488, endPoint x: 1082, endPoint y: 357, distance: 166.3
click at [980, 488] on img "To enrich screen reader interactions, please activate Accessibility in Grammarl…" at bounding box center [940, 564] width 291 height 216
click at [1391, 131] on button "button" at bounding box center [1392, 131] width 24 height 24
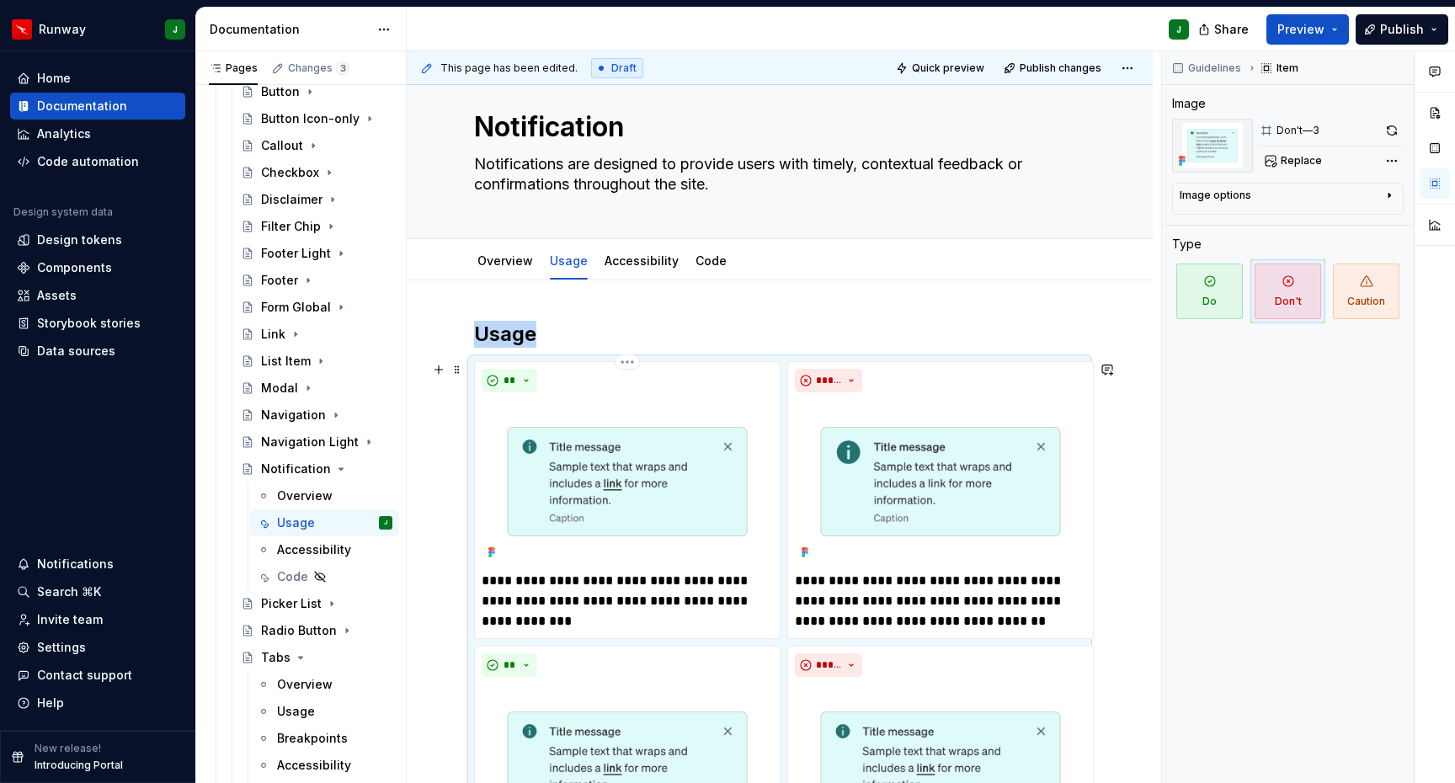
scroll to position [0, 0]
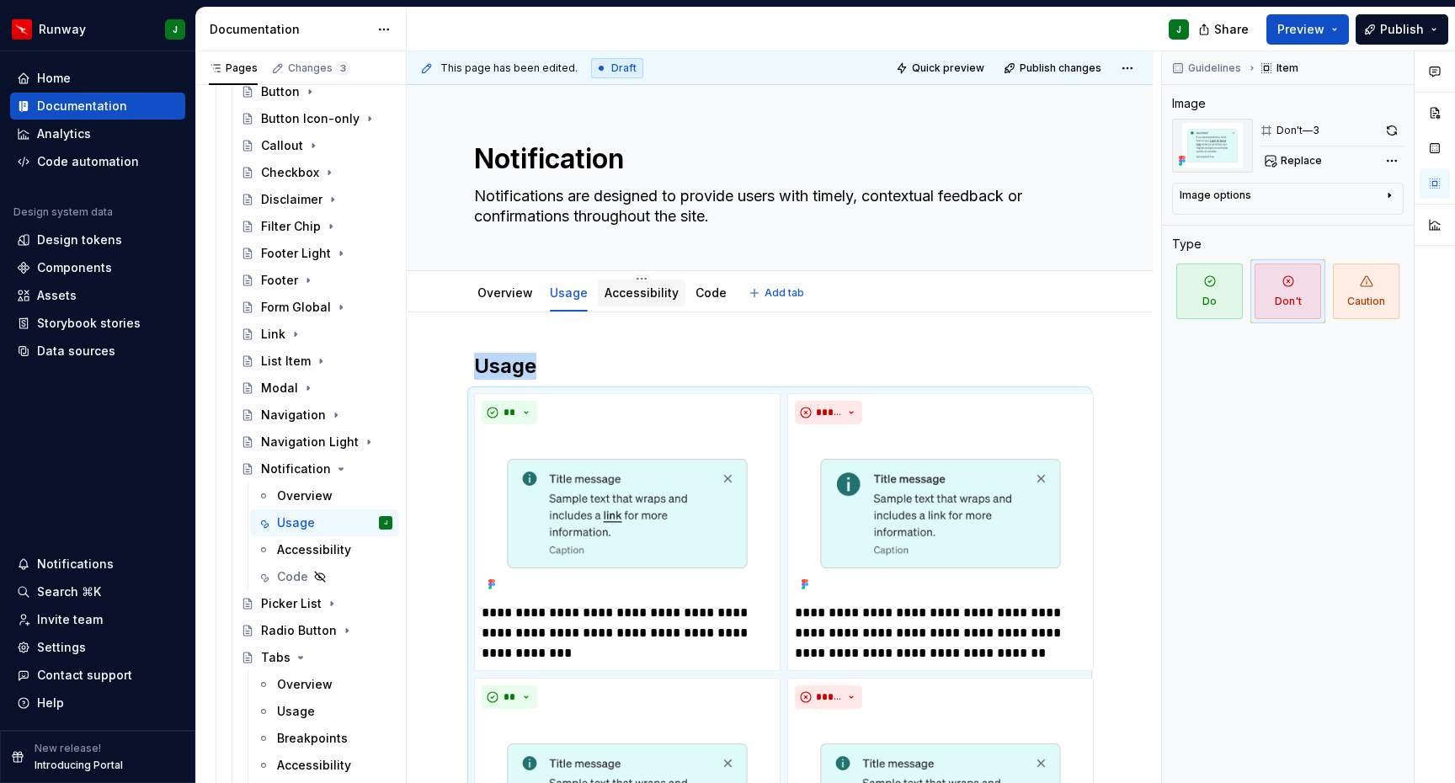
click at [644, 294] on link "Accessibility" at bounding box center [642, 293] width 74 height 14
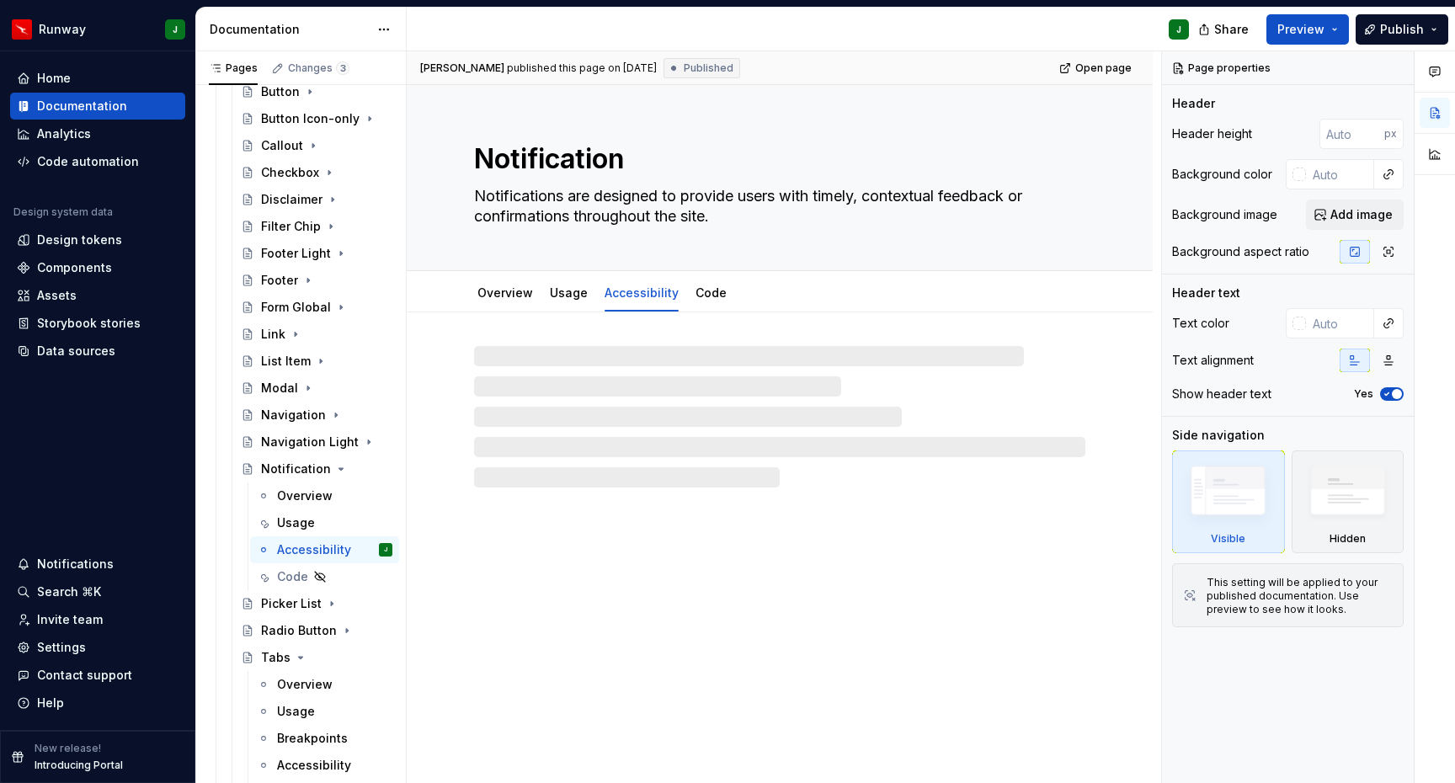
type textarea "*"
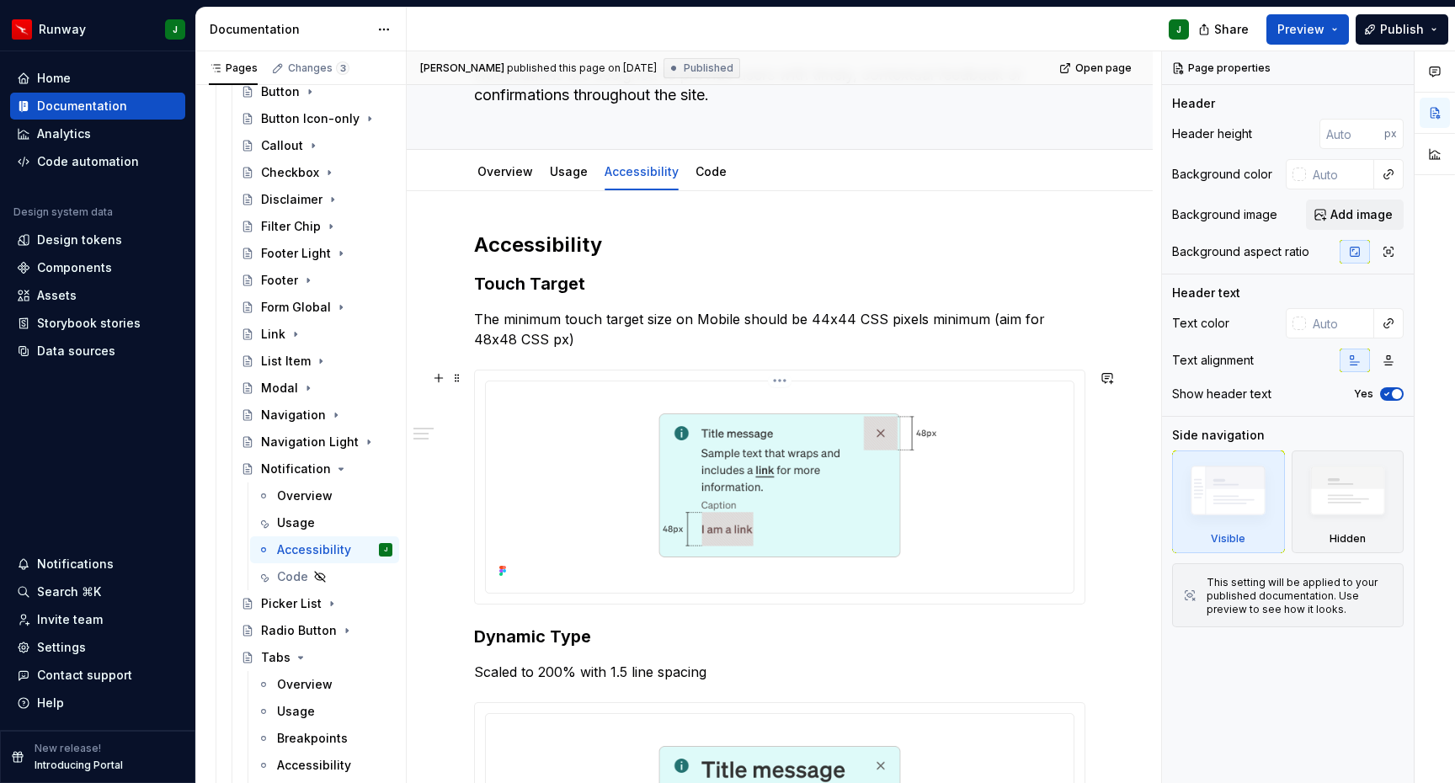
scroll to position [152, 0]
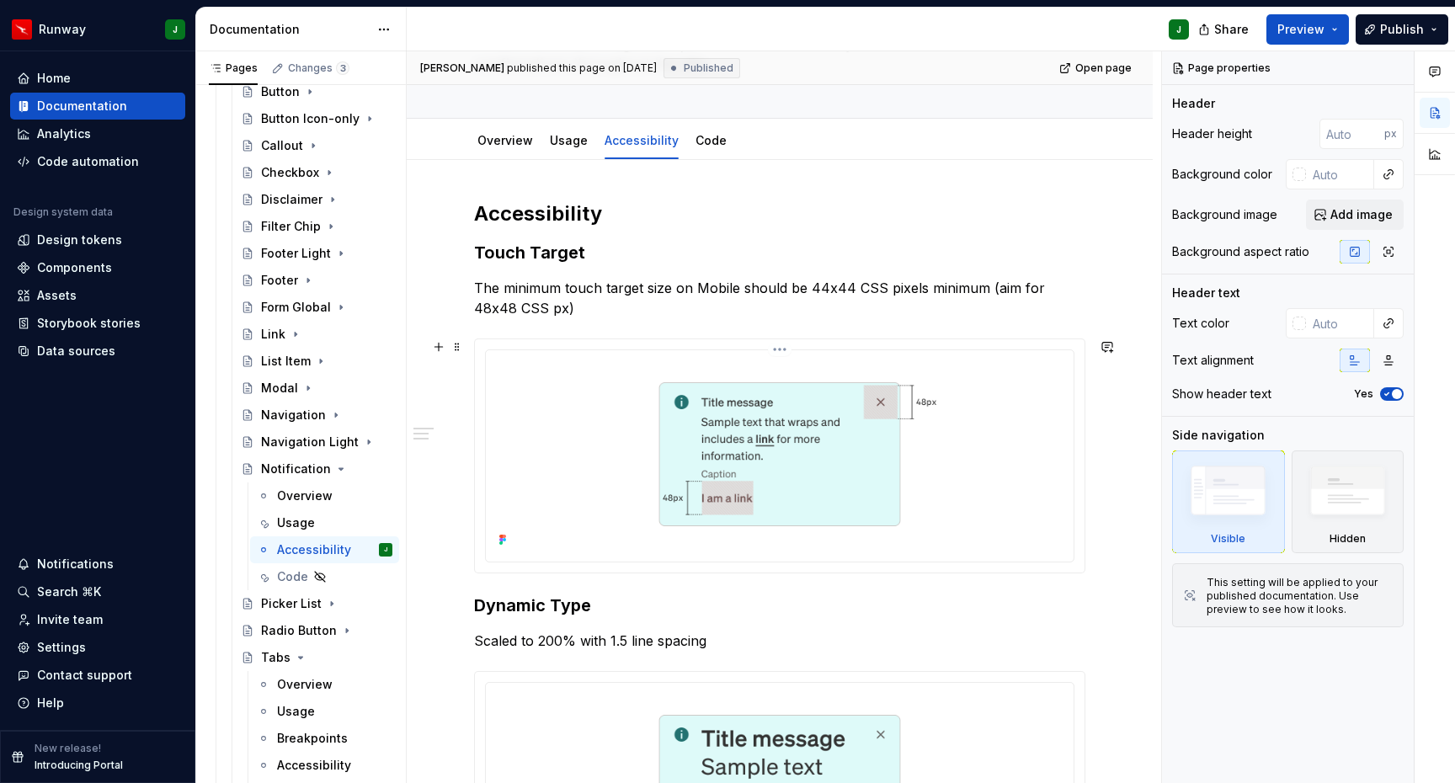
click at [784, 347] on html "Runway J Home Documentation Analytics Code automation Design system data Design…" at bounding box center [727, 391] width 1455 height 783
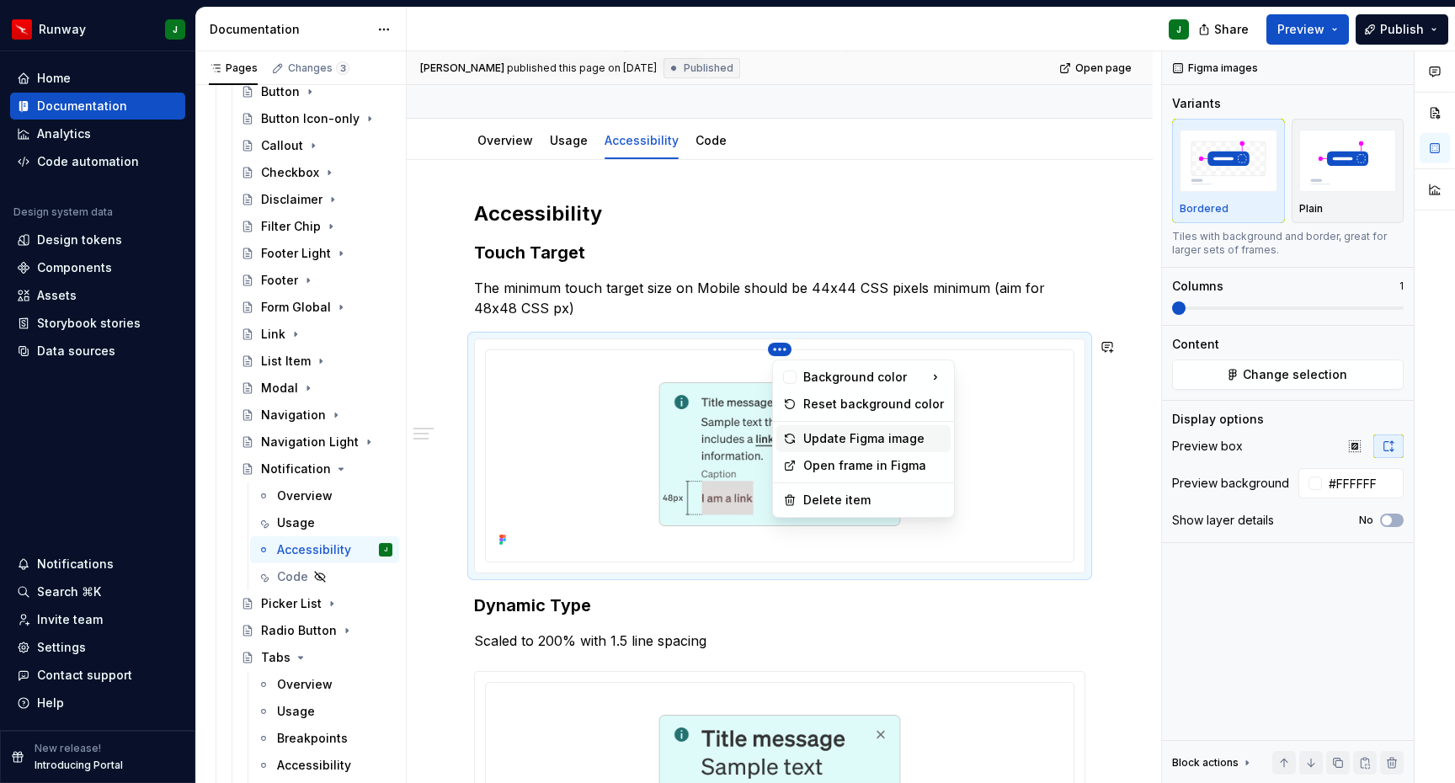
click at [851, 436] on div "Update Figma image" at bounding box center [873, 438] width 141 height 17
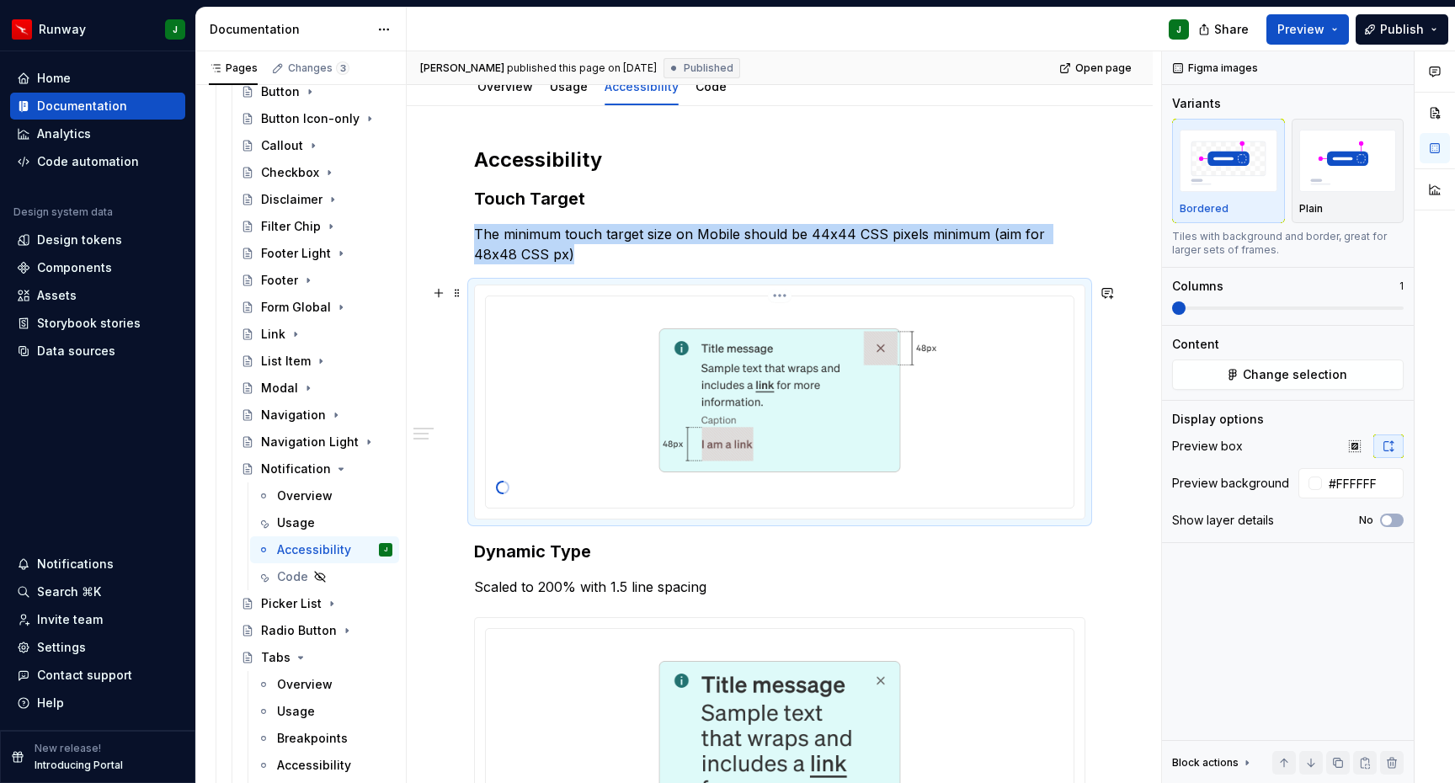
scroll to position [318, 0]
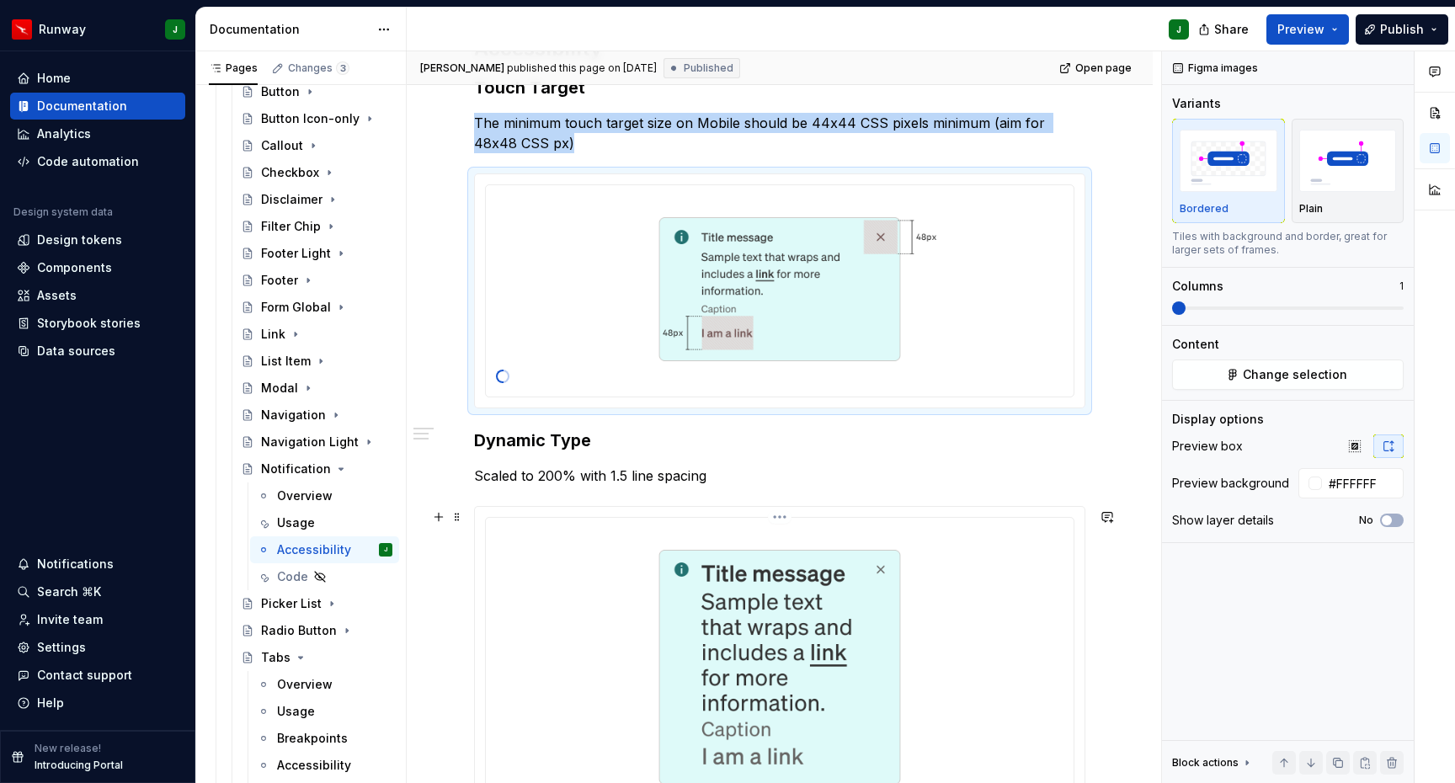
click at [777, 519] on html "Runway J Home Documentation Analytics Code automation Design system data Design…" at bounding box center [727, 391] width 1455 height 783
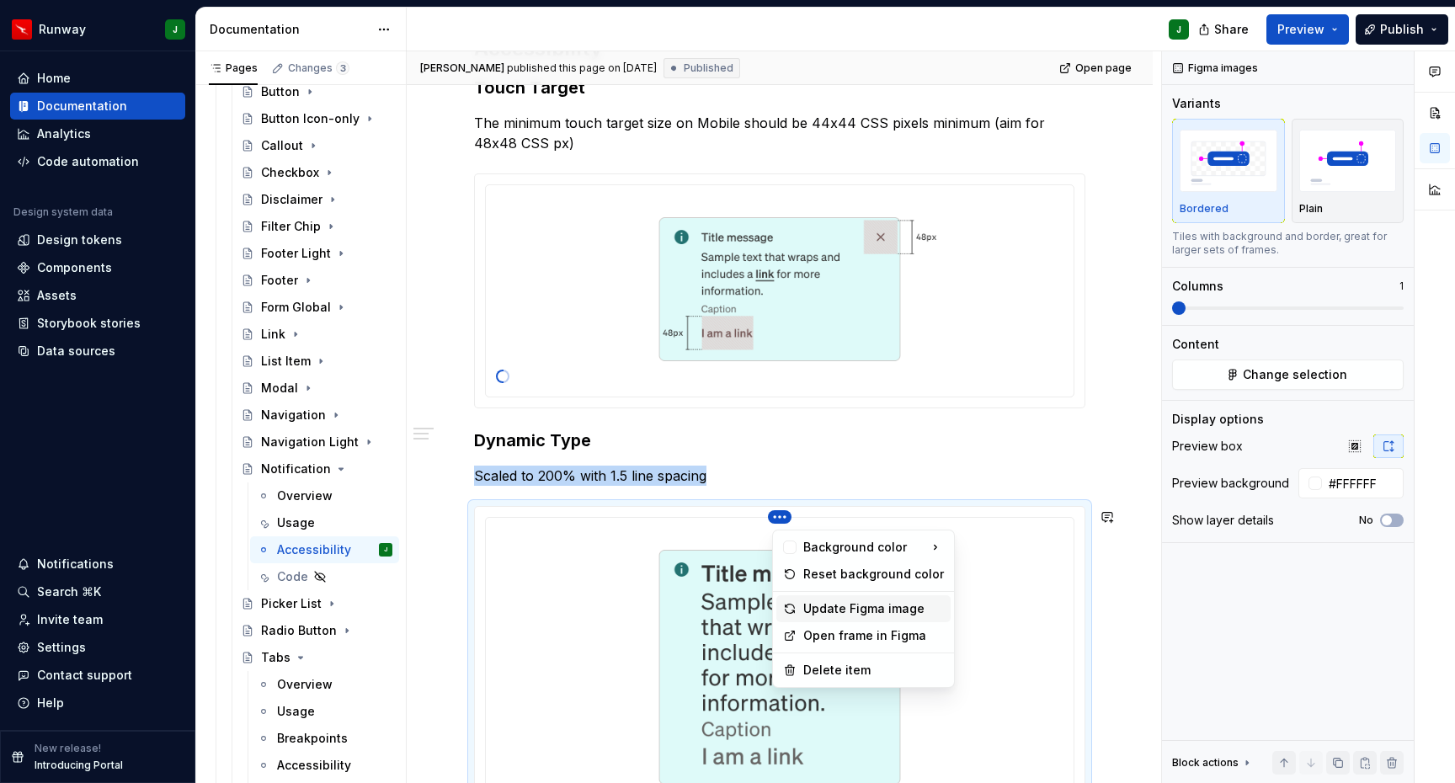
click at [845, 609] on div "Update Figma image" at bounding box center [873, 609] width 141 height 17
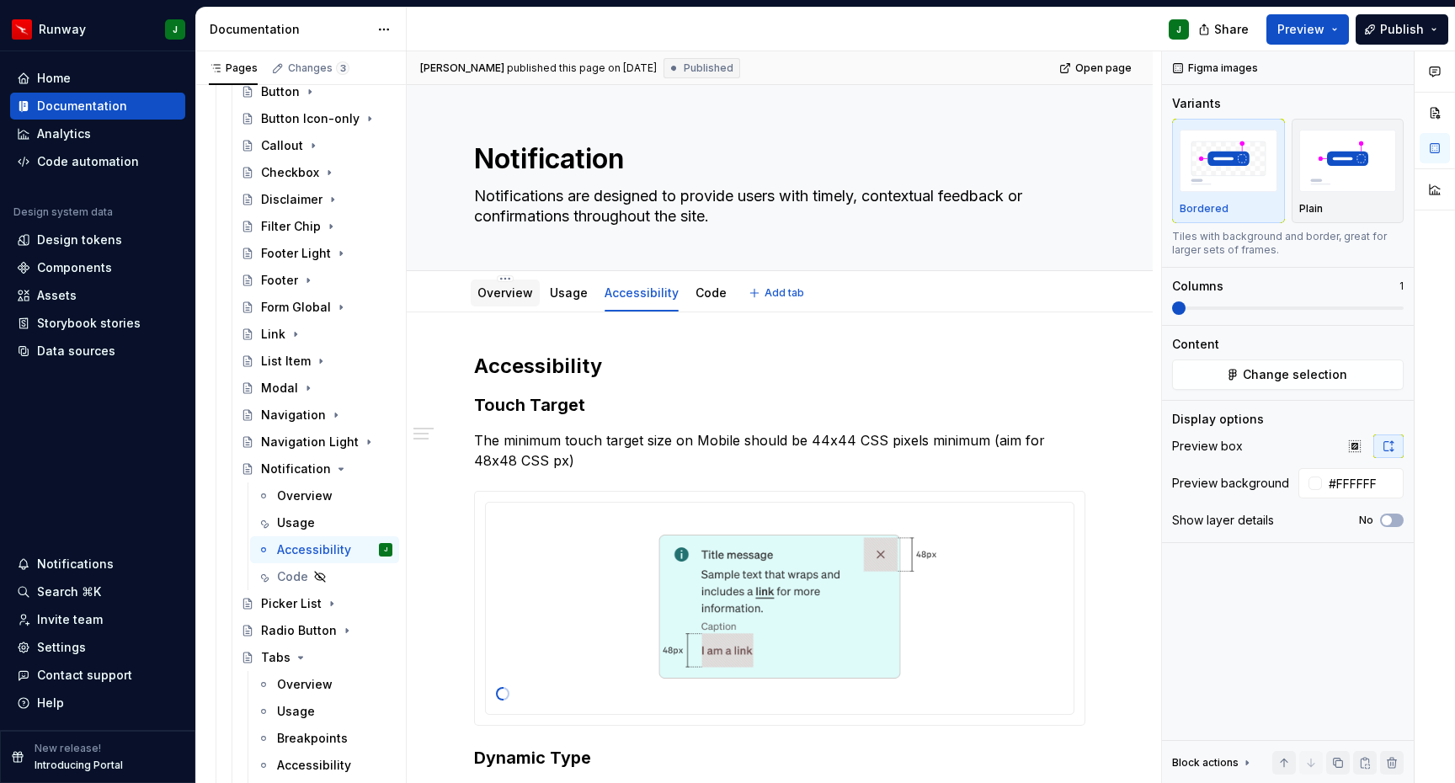
click at [518, 288] on link "Overview" at bounding box center [506, 293] width 56 height 14
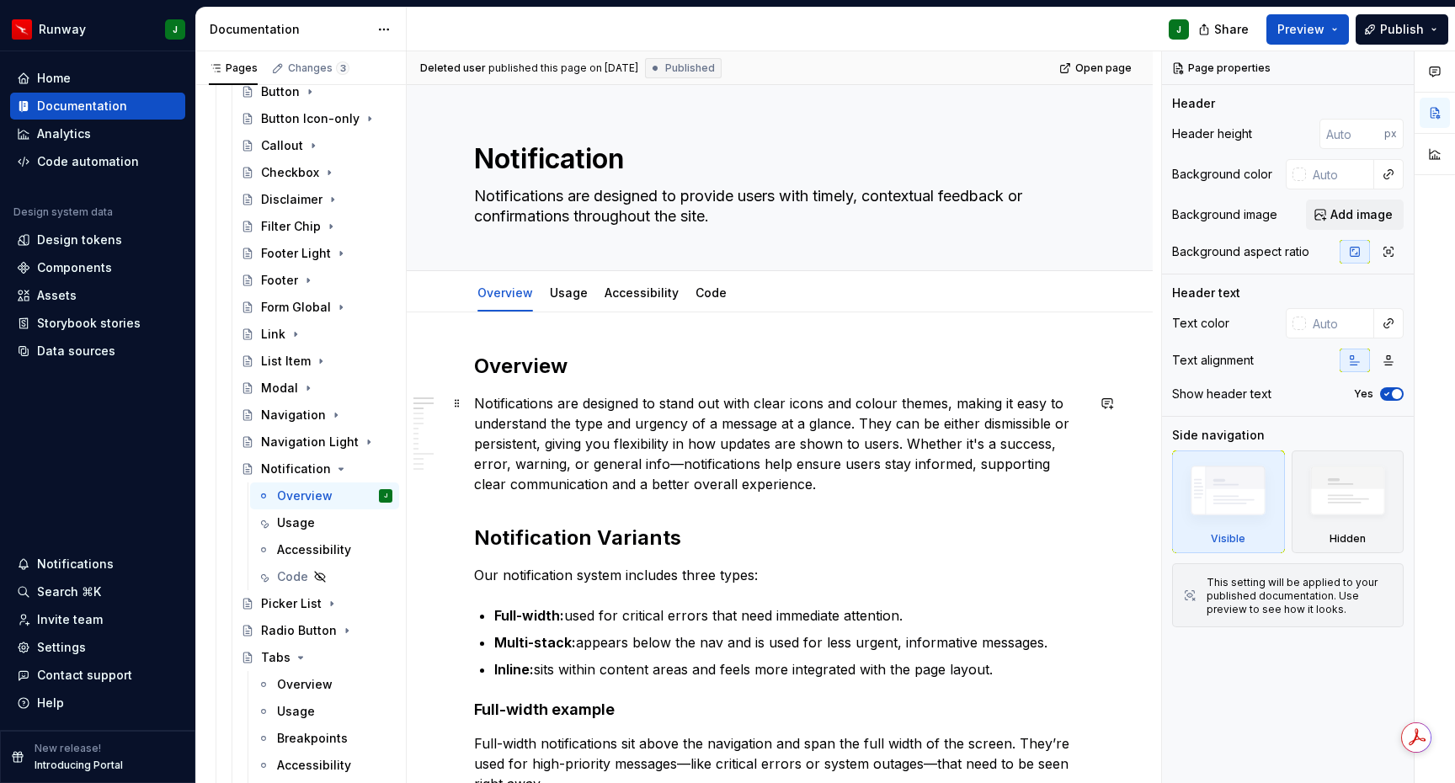
click at [669, 451] on p "Notifications are designed to stand out with clear icons and colour themes, mak…" at bounding box center [779, 443] width 611 height 101
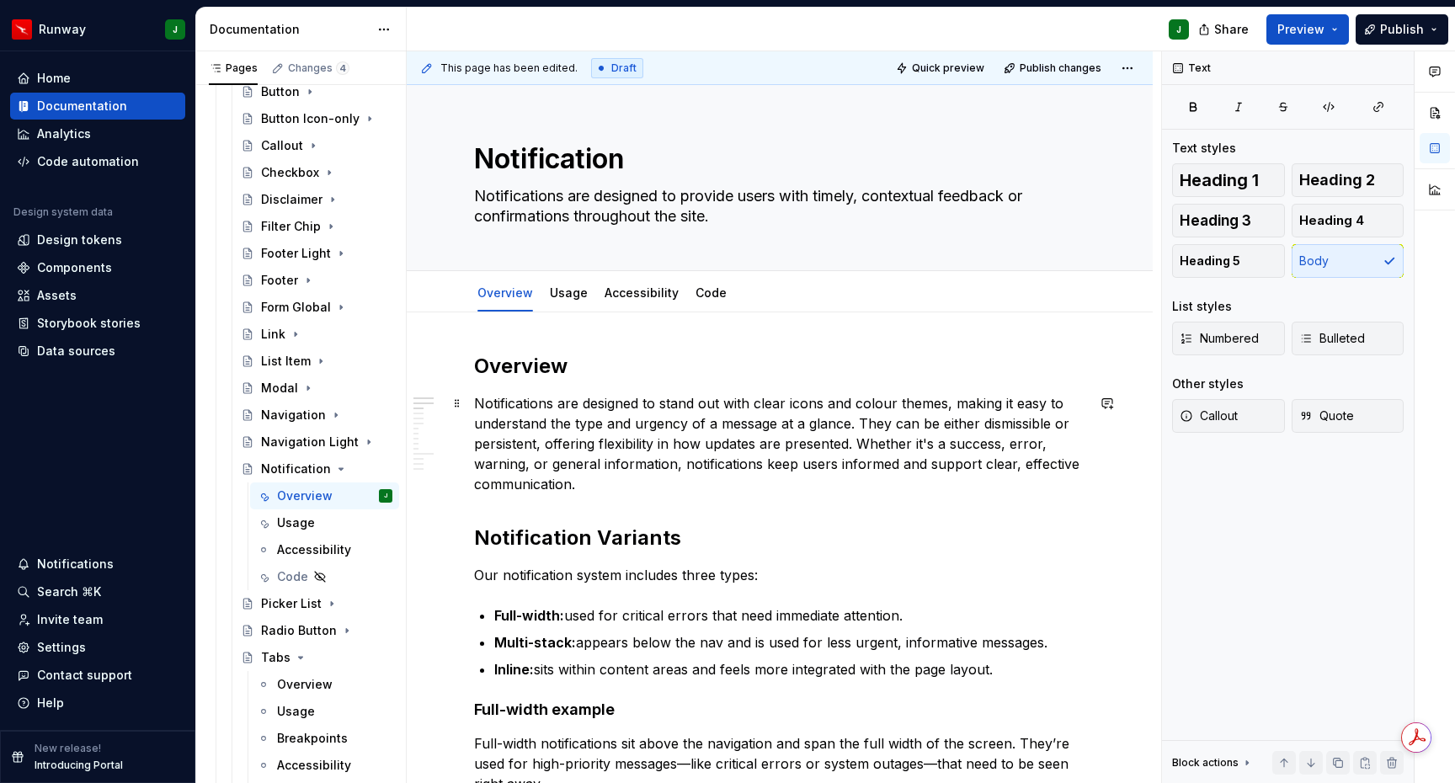
type textarea "*"
click at [593, 483] on p "Notifications are designed to stand out with clear icons and colour themes, mak…" at bounding box center [779, 443] width 611 height 101
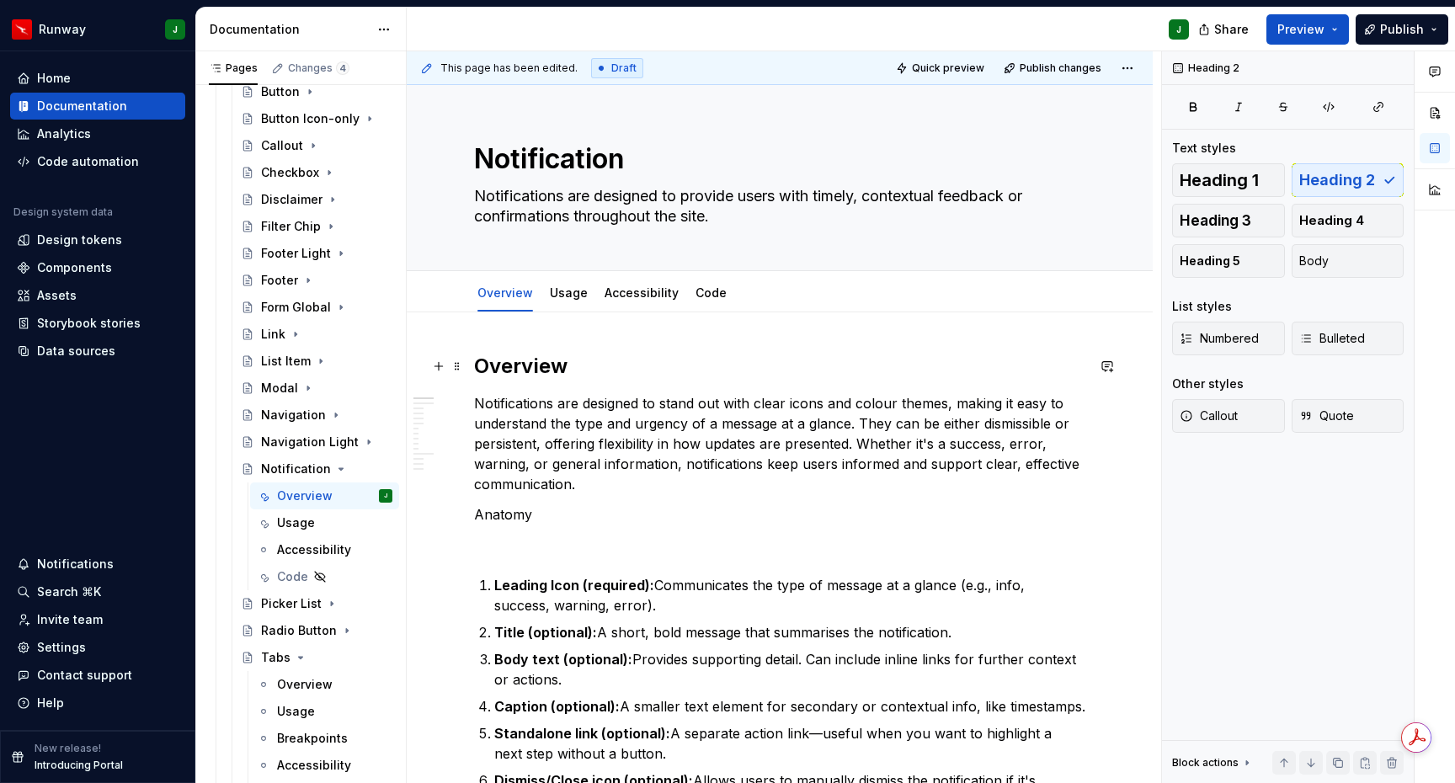
click at [538, 376] on h2 "Overview" at bounding box center [779, 366] width 611 height 27
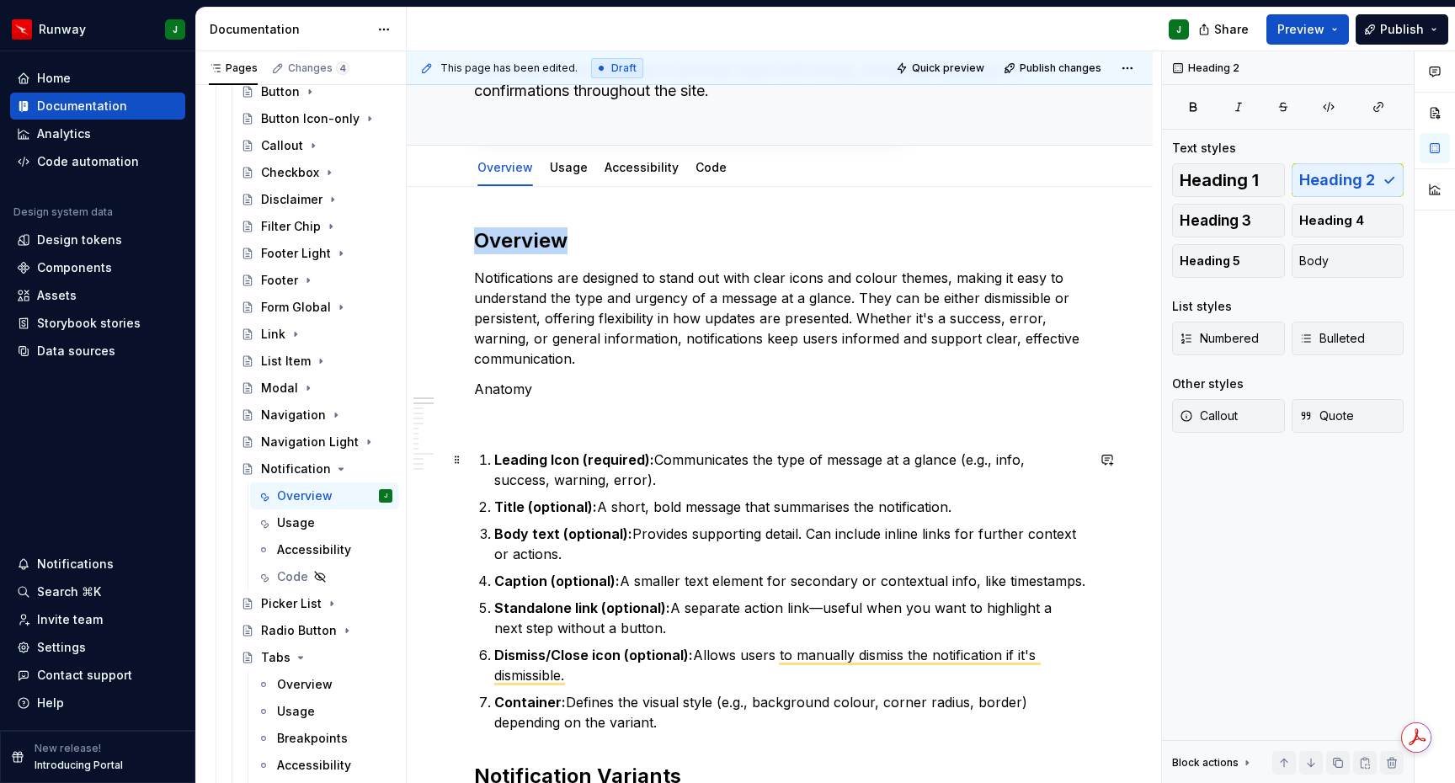
scroll to position [217, 0]
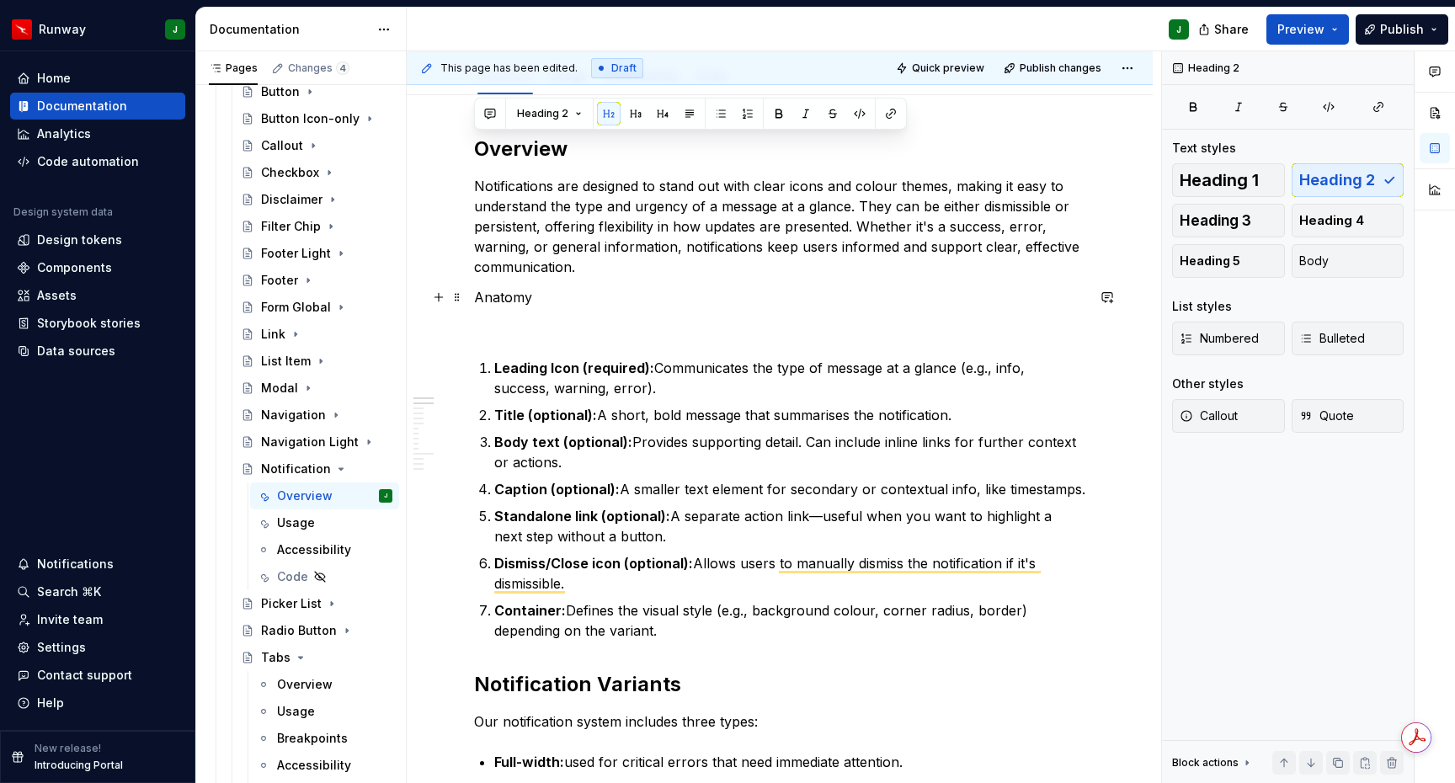
click at [504, 301] on p "Anatomy" at bounding box center [779, 297] width 611 height 20
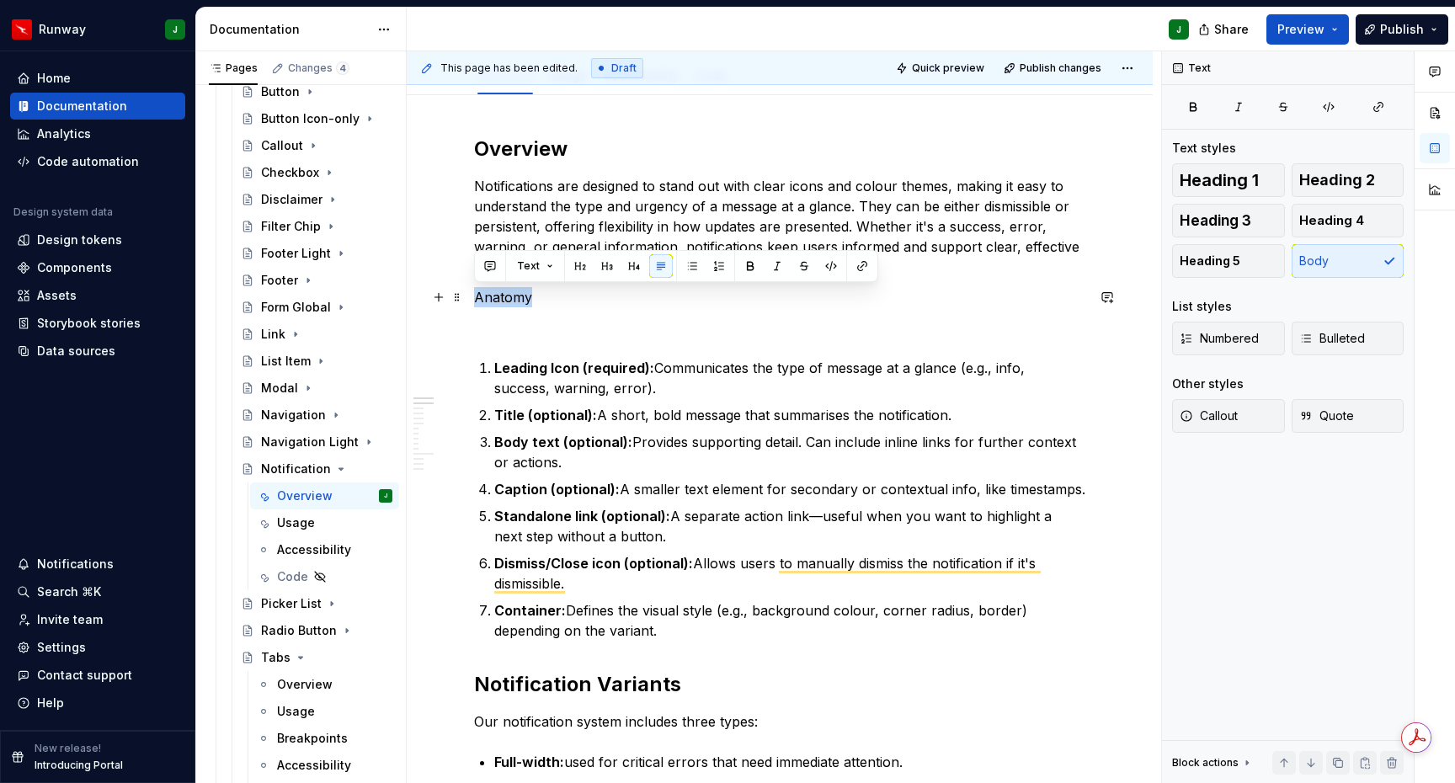
drag, startPoint x: 504, startPoint y: 301, endPoint x: 542, endPoint y: 281, distance: 42.6
click at [504, 301] on p "Anatomy" at bounding box center [779, 297] width 611 height 20
click at [602, 266] on button "button" at bounding box center [607, 266] width 24 height 24
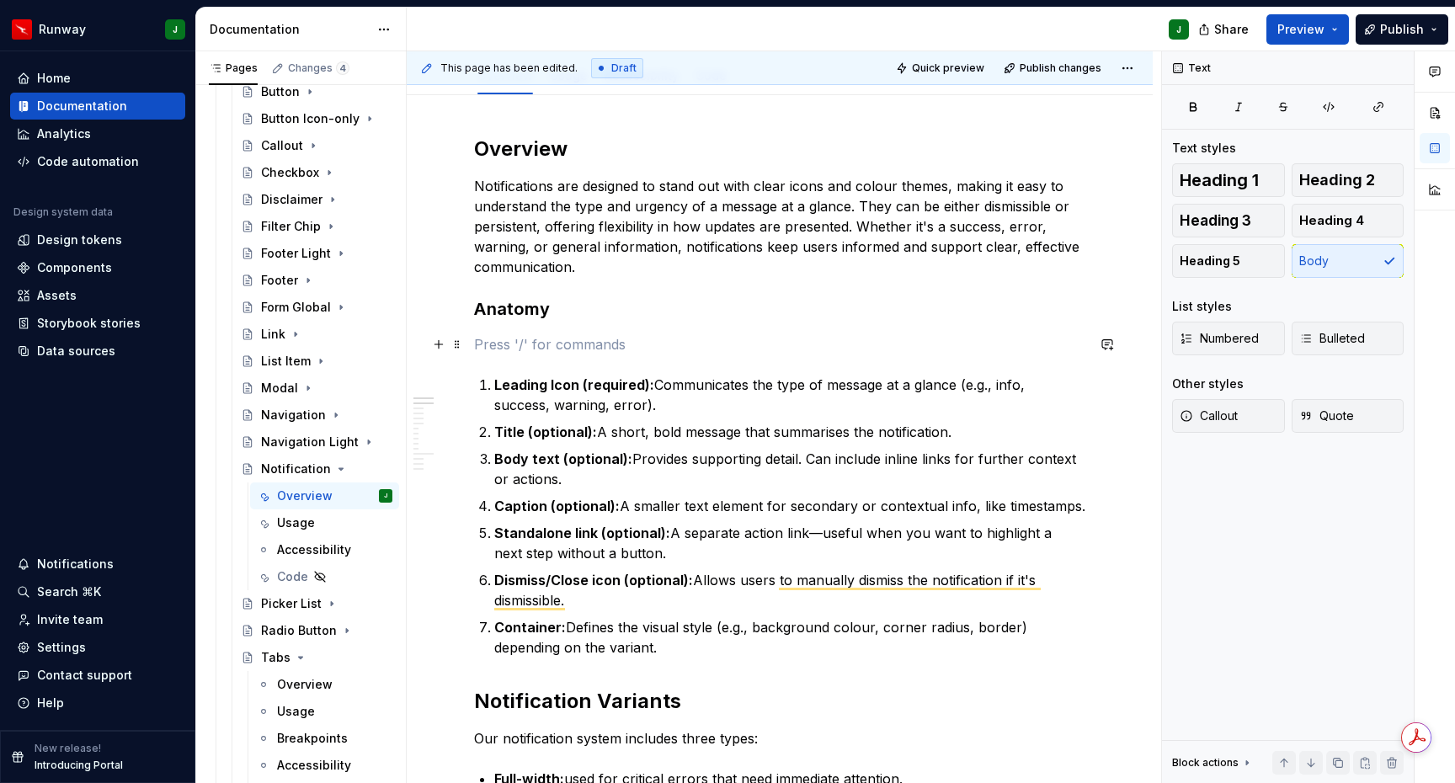
click at [531, 345] on p "To enrich screen reader interactions, please activate Accessibility in Grammarl…" at bounding box center [779, 344] width 611 height 20
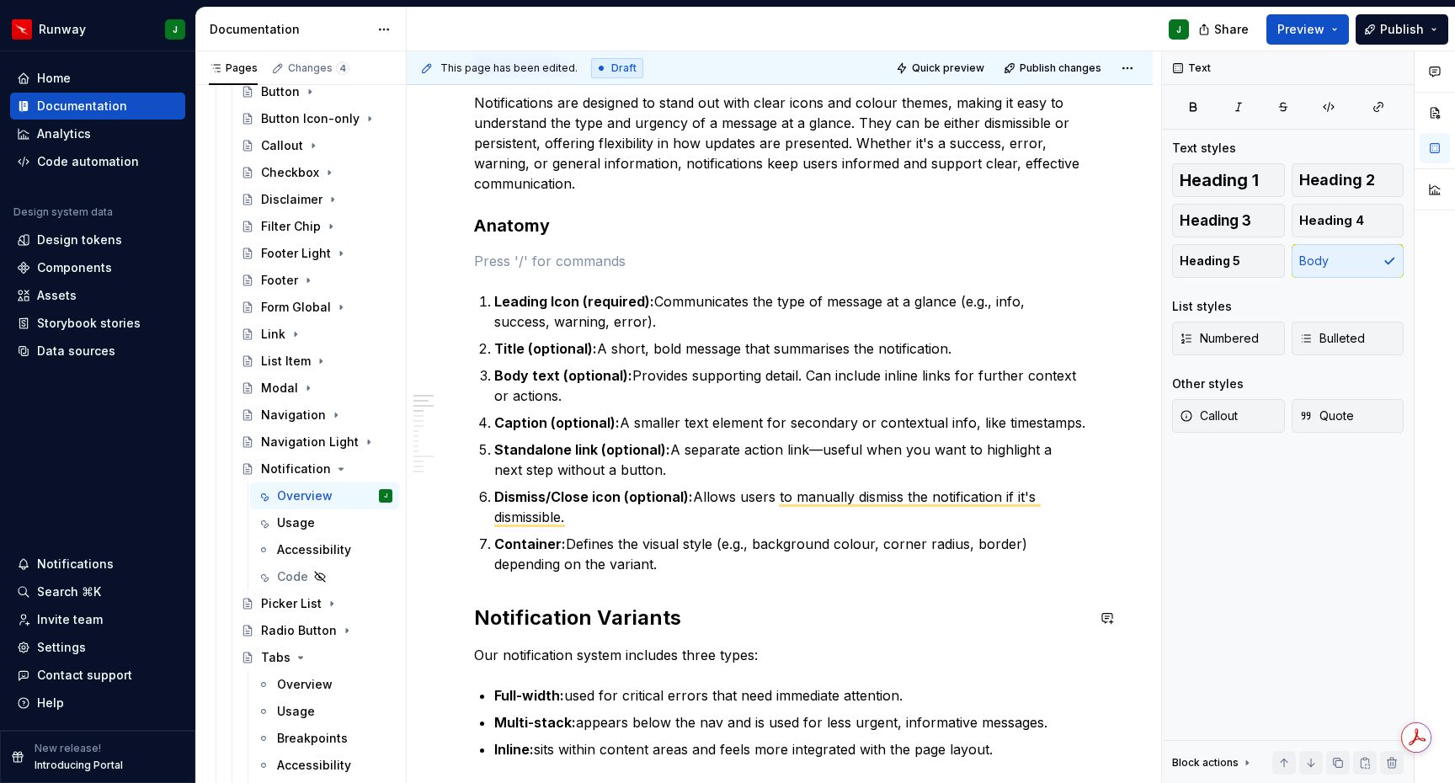
click at [498, 625] on h2 "Notification Variants" at bounding box center [779, 618] width 611 height 27
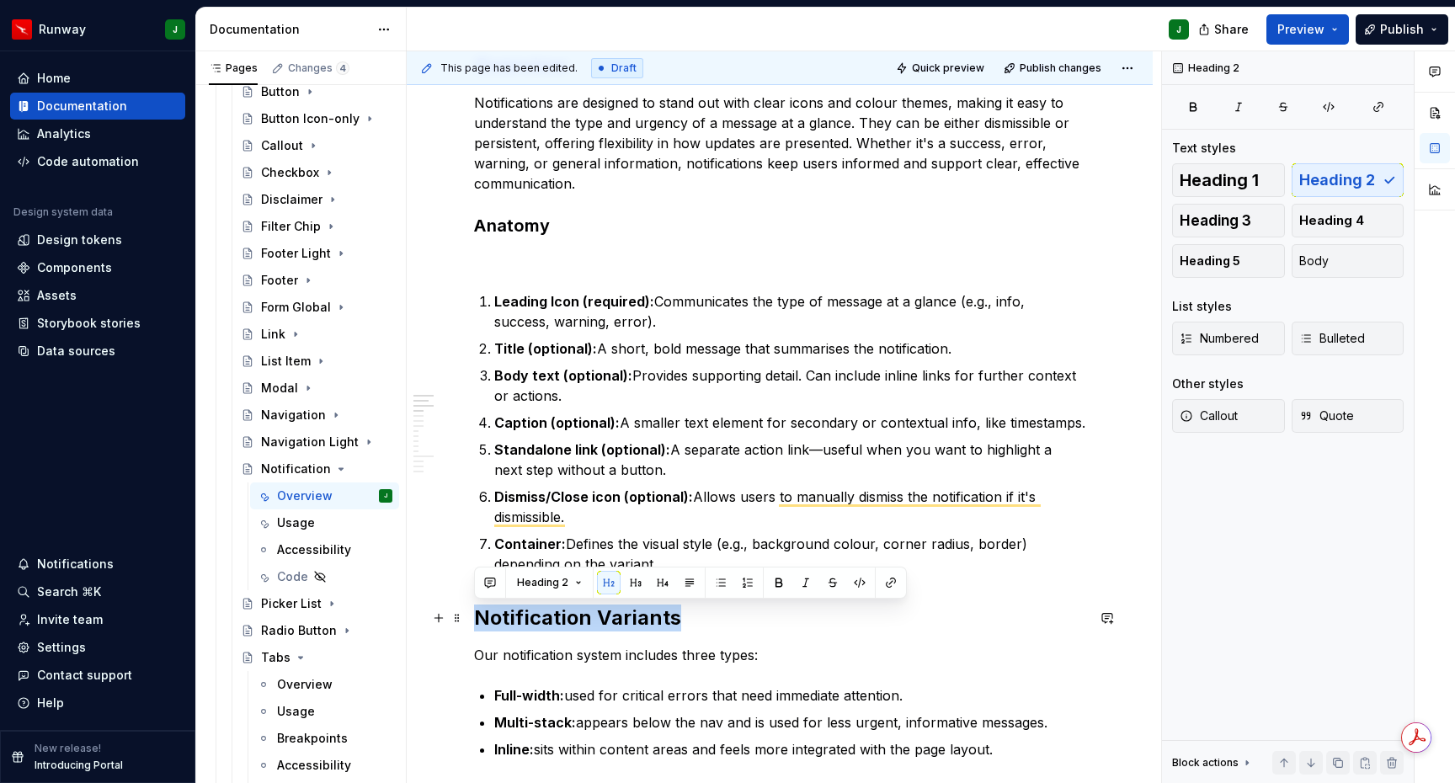
click at [498, 625] on h2 "Notification Variants" at bounding box center [779, 618] width 611 height 27
click at [630, 579] on button "button" at bounding box center [636, 583] width 24 height 24
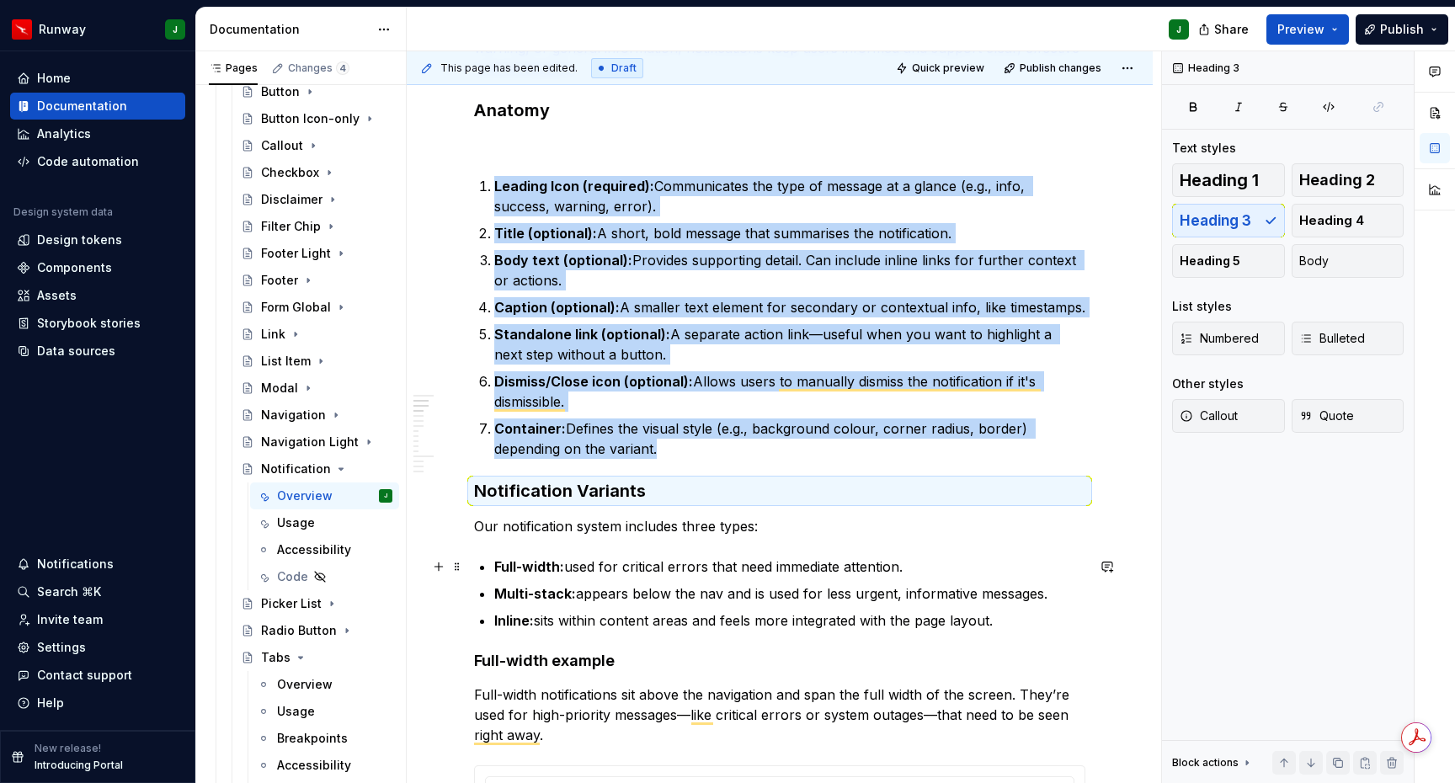
scroll to position [426, 0]
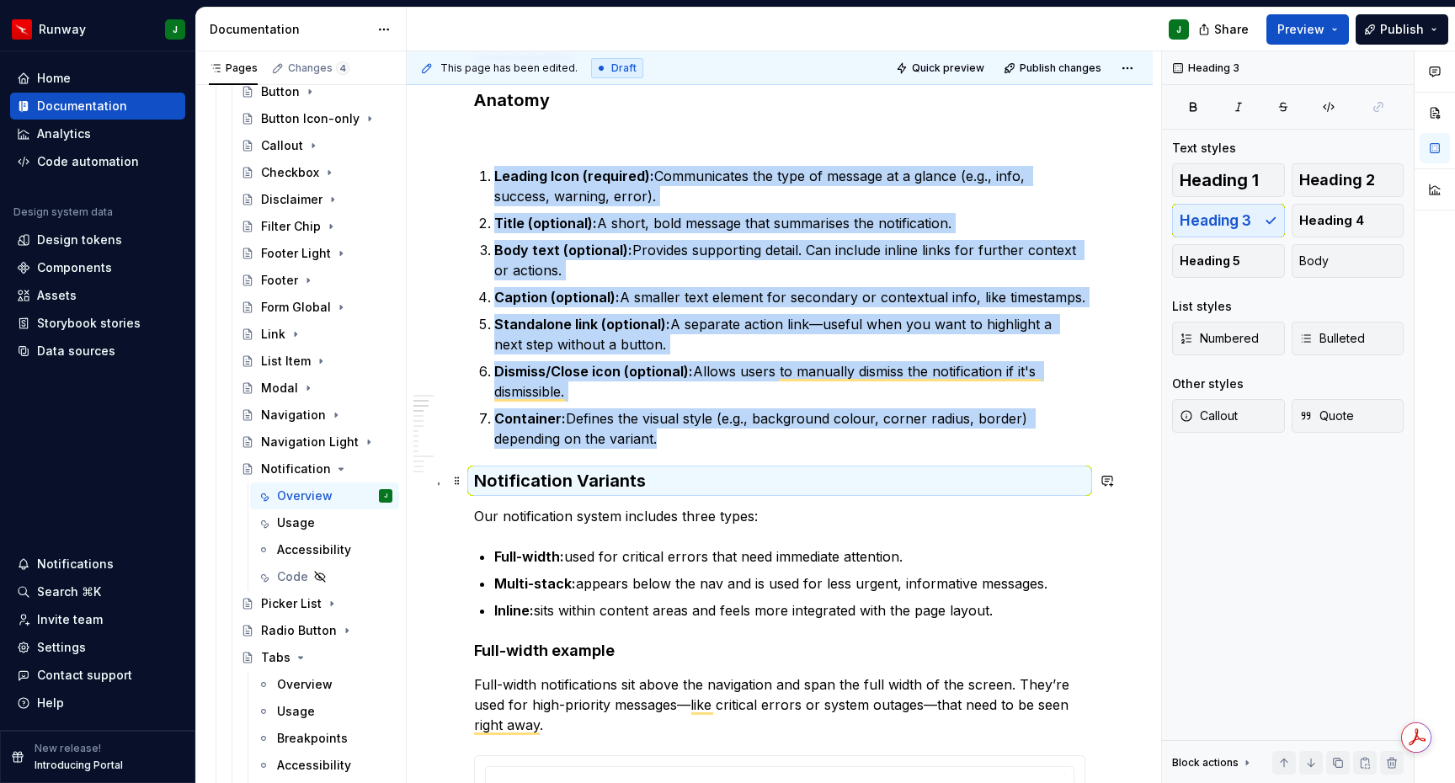
click at [579, 478] on h3 "Notification Variants" at bounding box center [779, 481] width 611 height 24
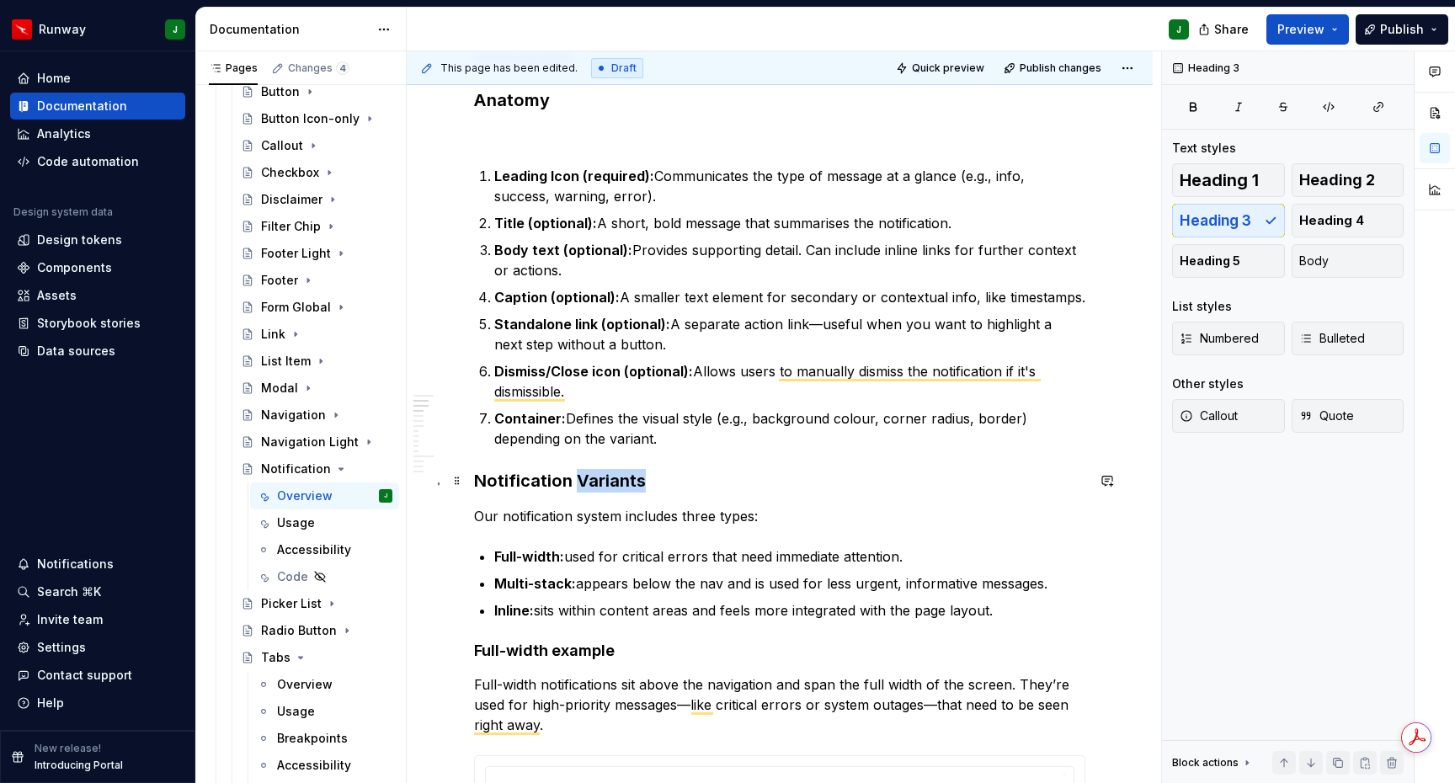
click at [579, 478] on h3 "Notification Variants" at bounding box center [779, 481] width 611 height 24
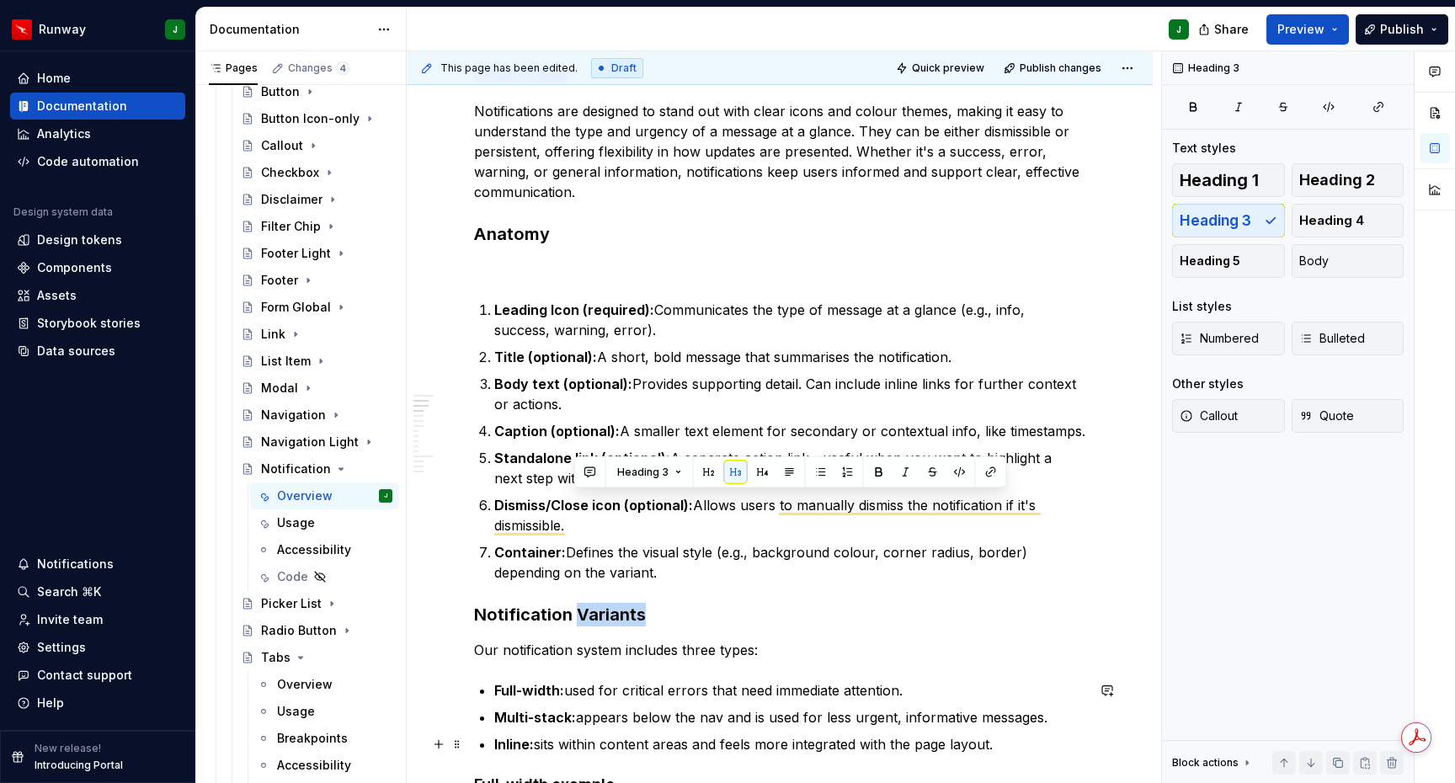
scroll to position [434, 0]
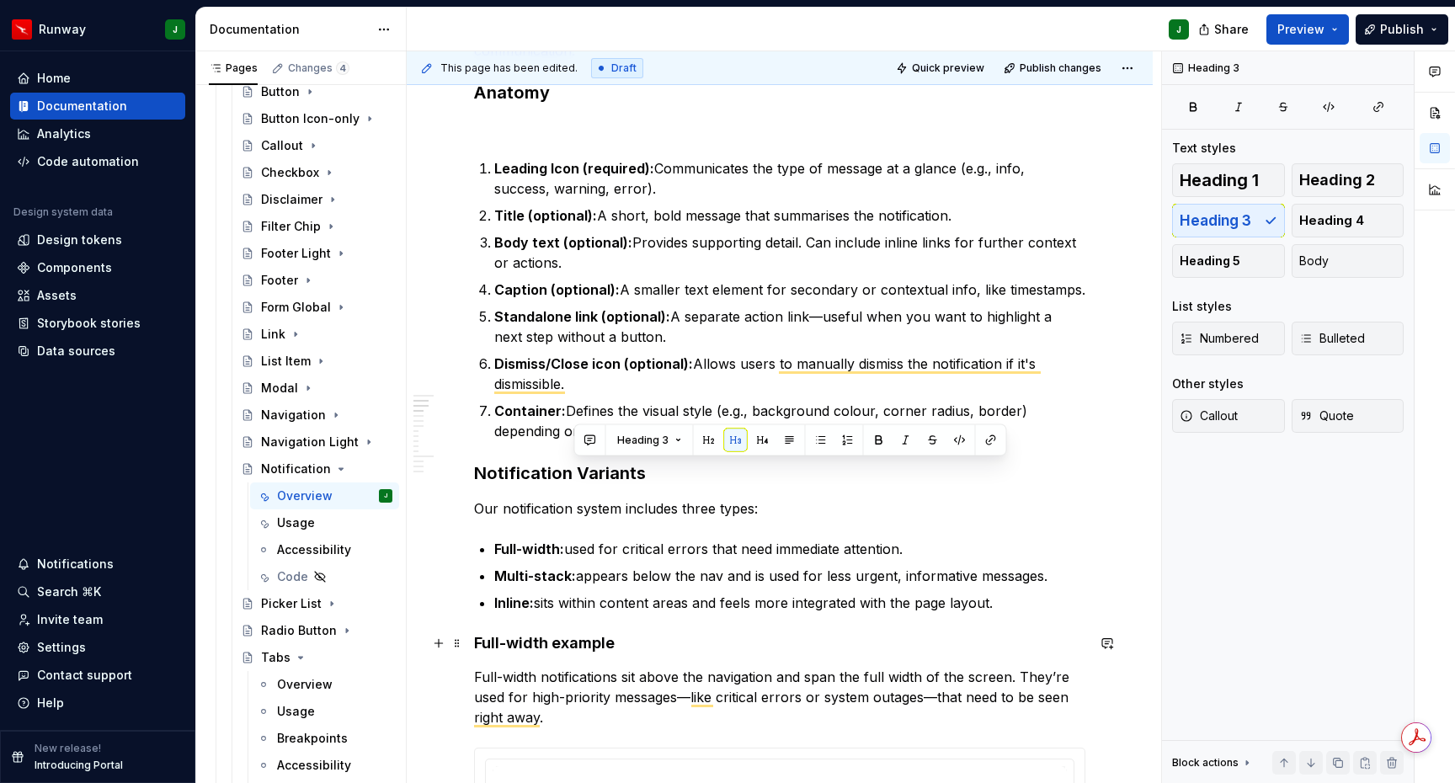
click at [547, 643] on h4 "Full-width example" at bounding box center [779, 643] width 611 height 20
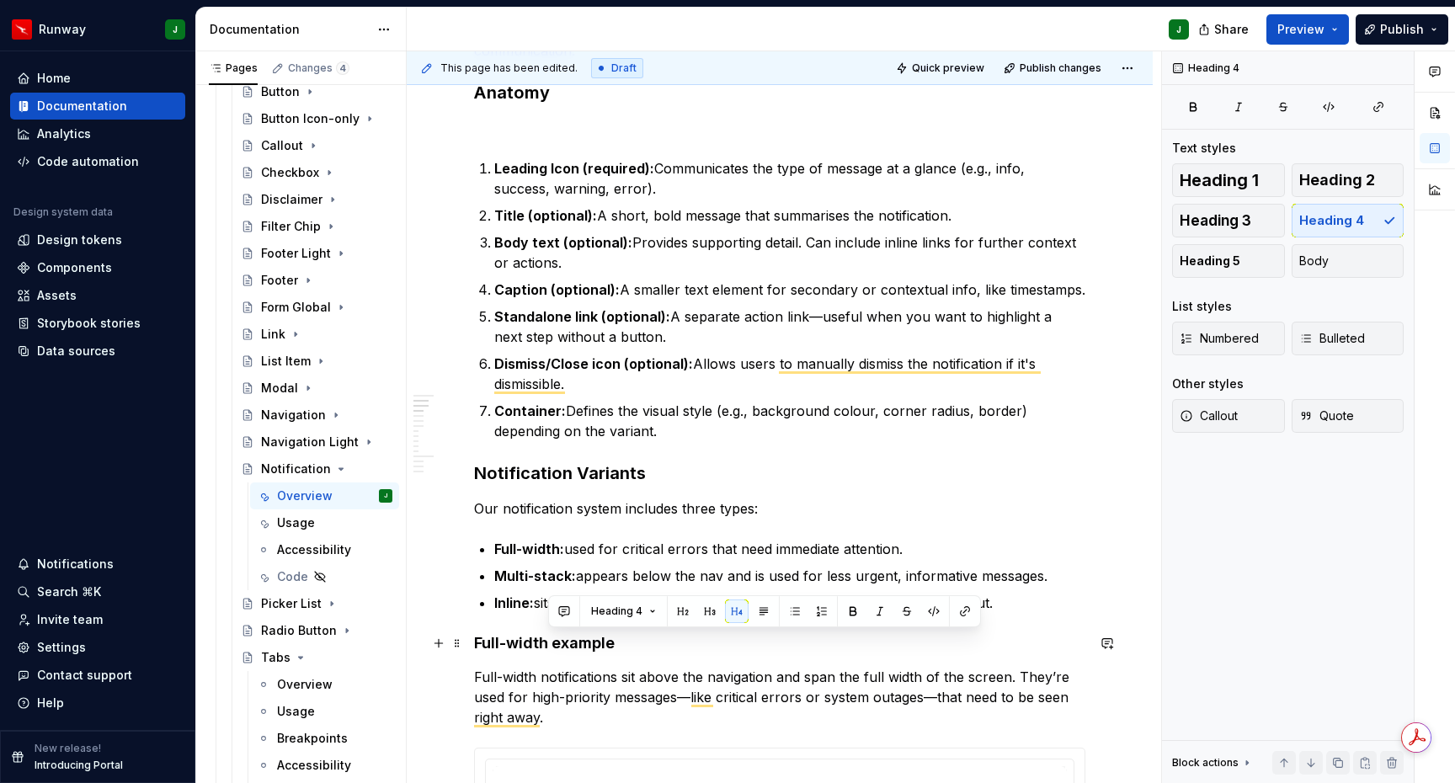
click at [547, 643] on h4 "Full-width example" at bounding box center [779, 643] width 611 height 20
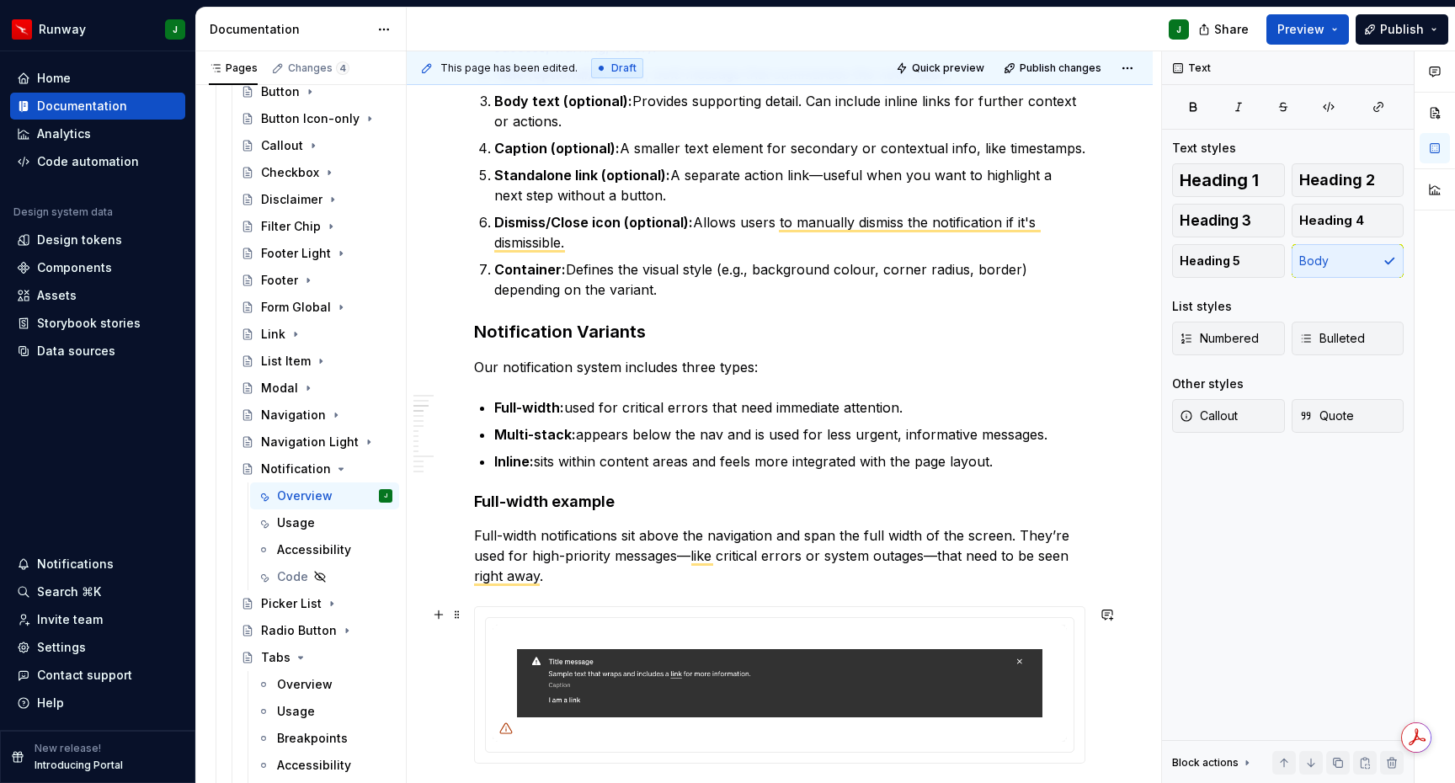
scroll to position [579, 0]
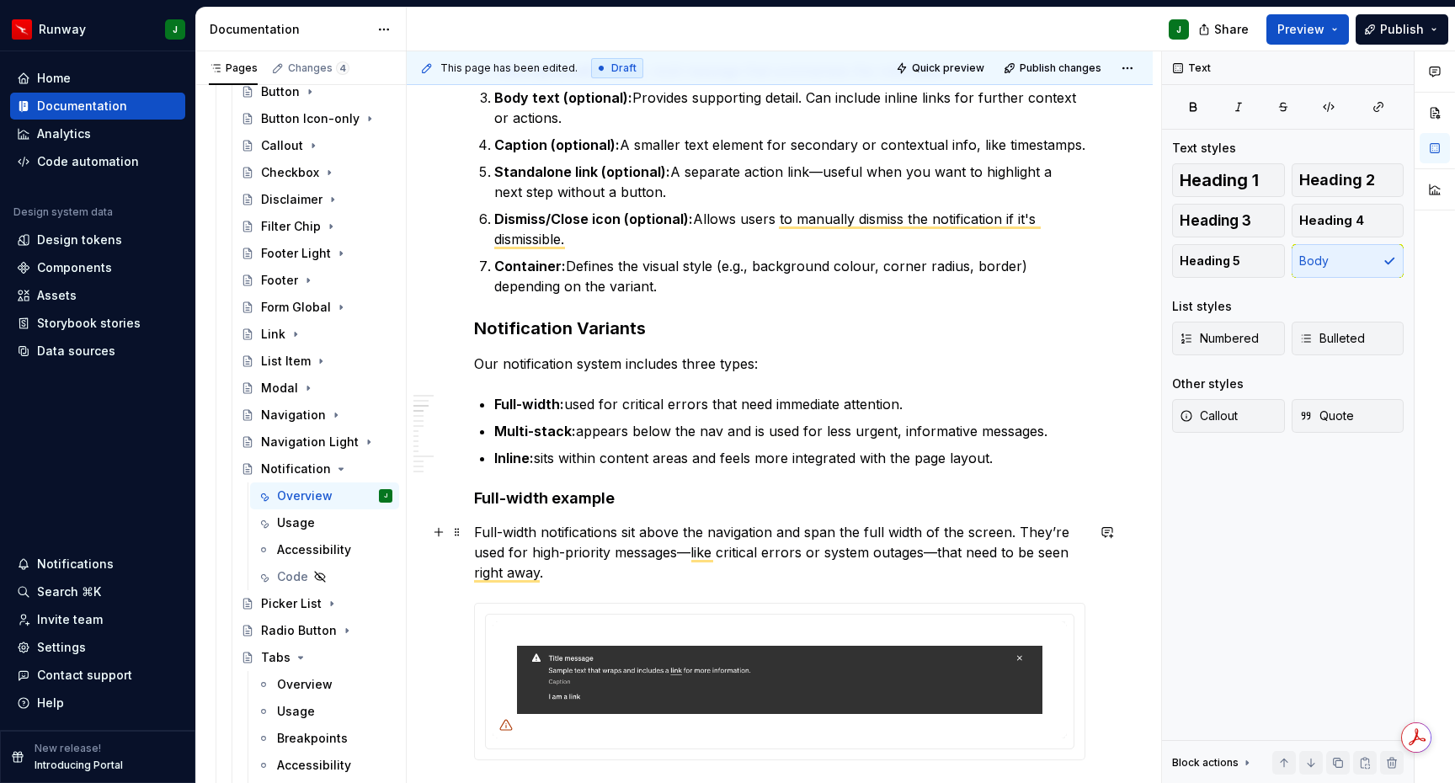
click at [529, 541] on p "Full-width notifications sit above the navigation and span the full width of th…" at bounding box center [779, 552] width 611 height 61
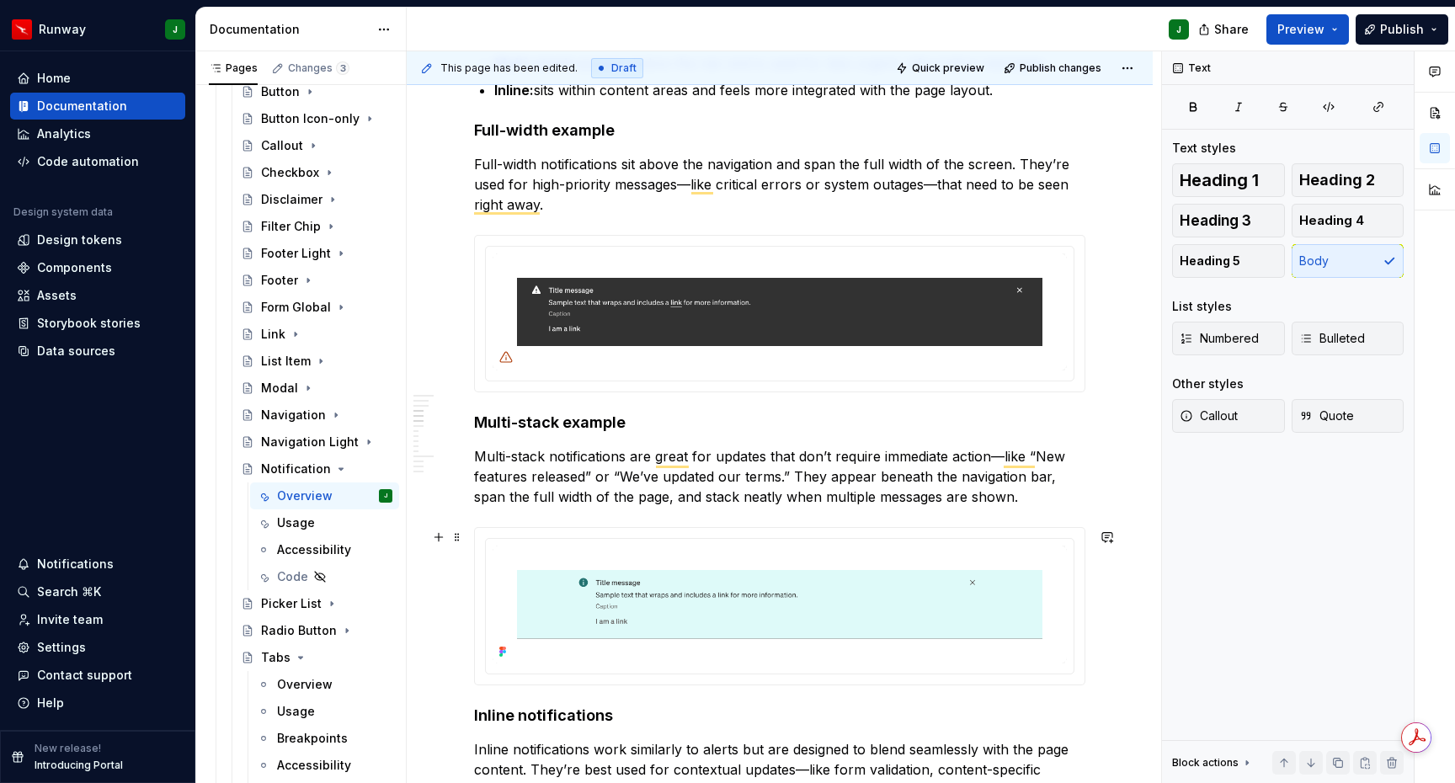
scroll to position [998, 0]
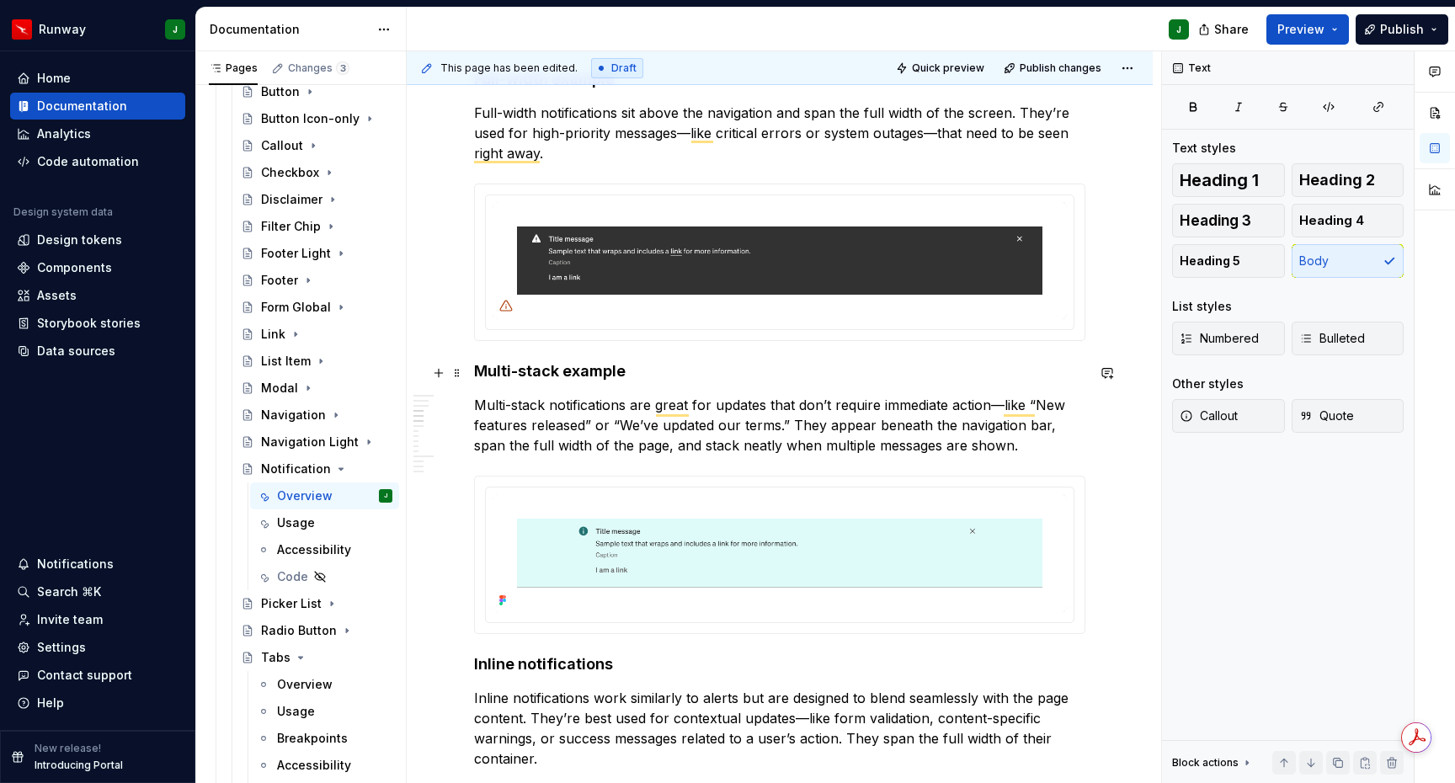
click at [551, 375] on h4 "Multi-stack example" at bounding box center [779, 371] width 611 height 20
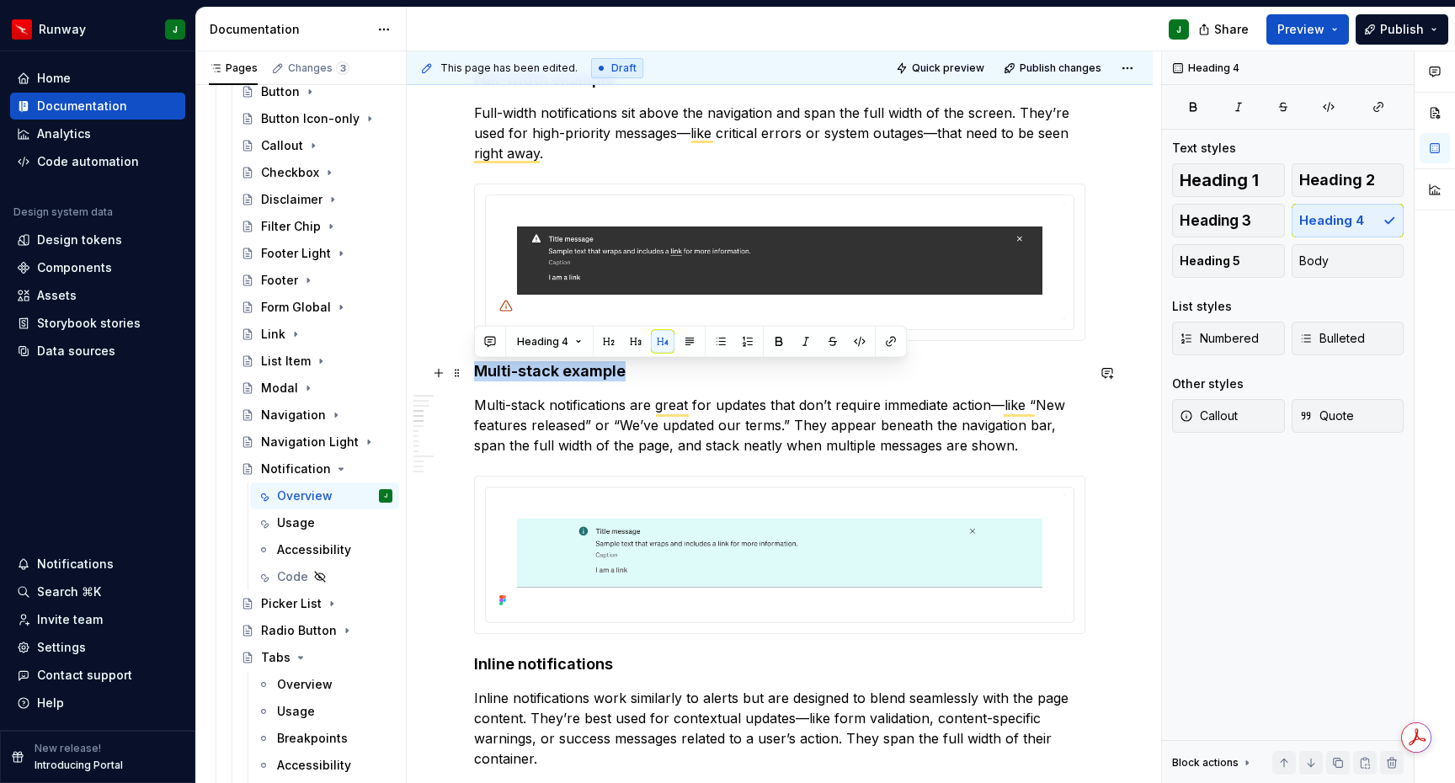
click at [551, 375] on h4 "Multi-stack example" at bounding box center [779, 371] width 611 height 20
click at [611, 432] on p "Multi-stack notifications are great for updates that don’t require immediate ac…" at bounding box center [779, 425] width 611 height 61
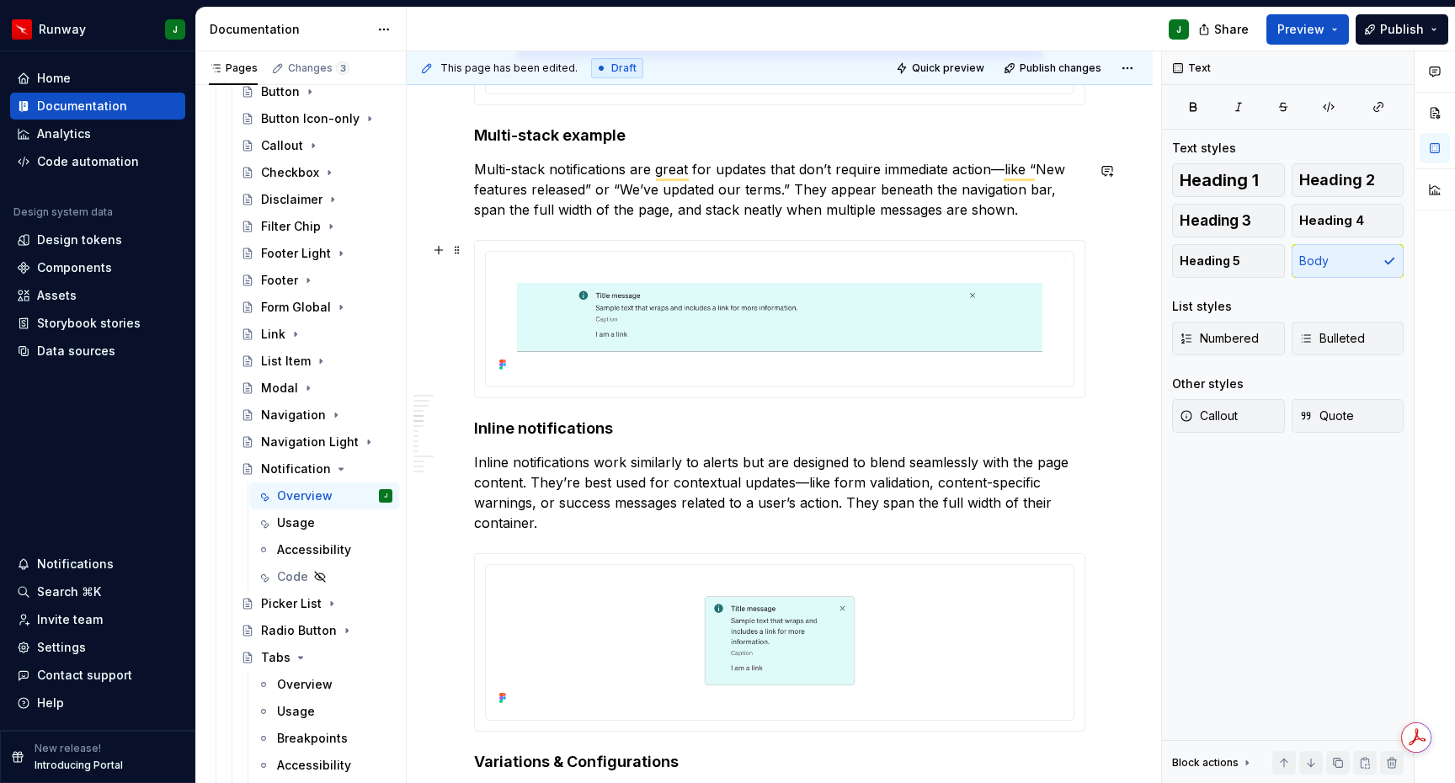
scroll to position [1243, 0]
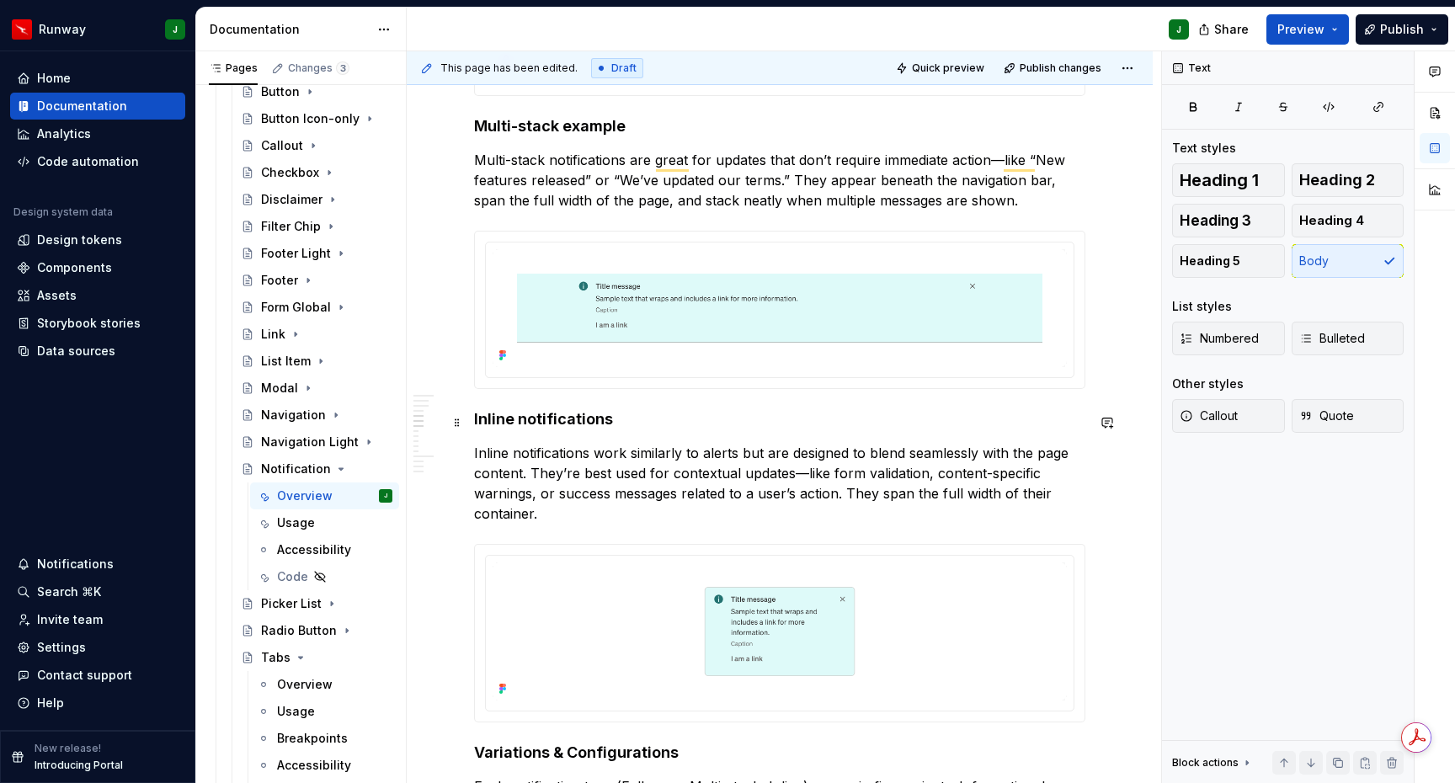
click at [564, 424] on h4 "Inline notifications" at bounding box center [779, 419] width 611 height 20
click at [571, 478] on p "Inline notifications work similarly to alerts but are designed to blend seamles…" at bounding box center [779, 483] width 611 height 81
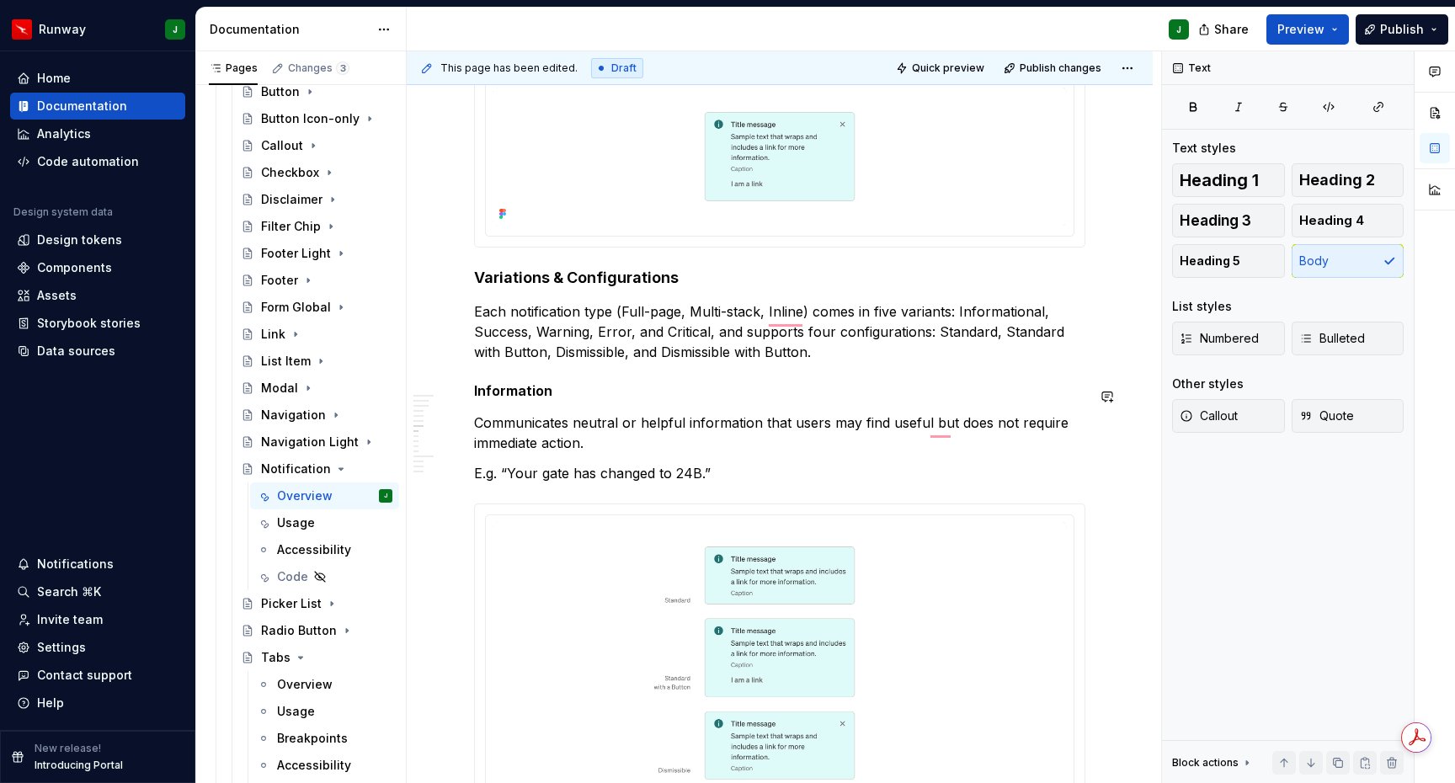
scroll to position [1703, 0]
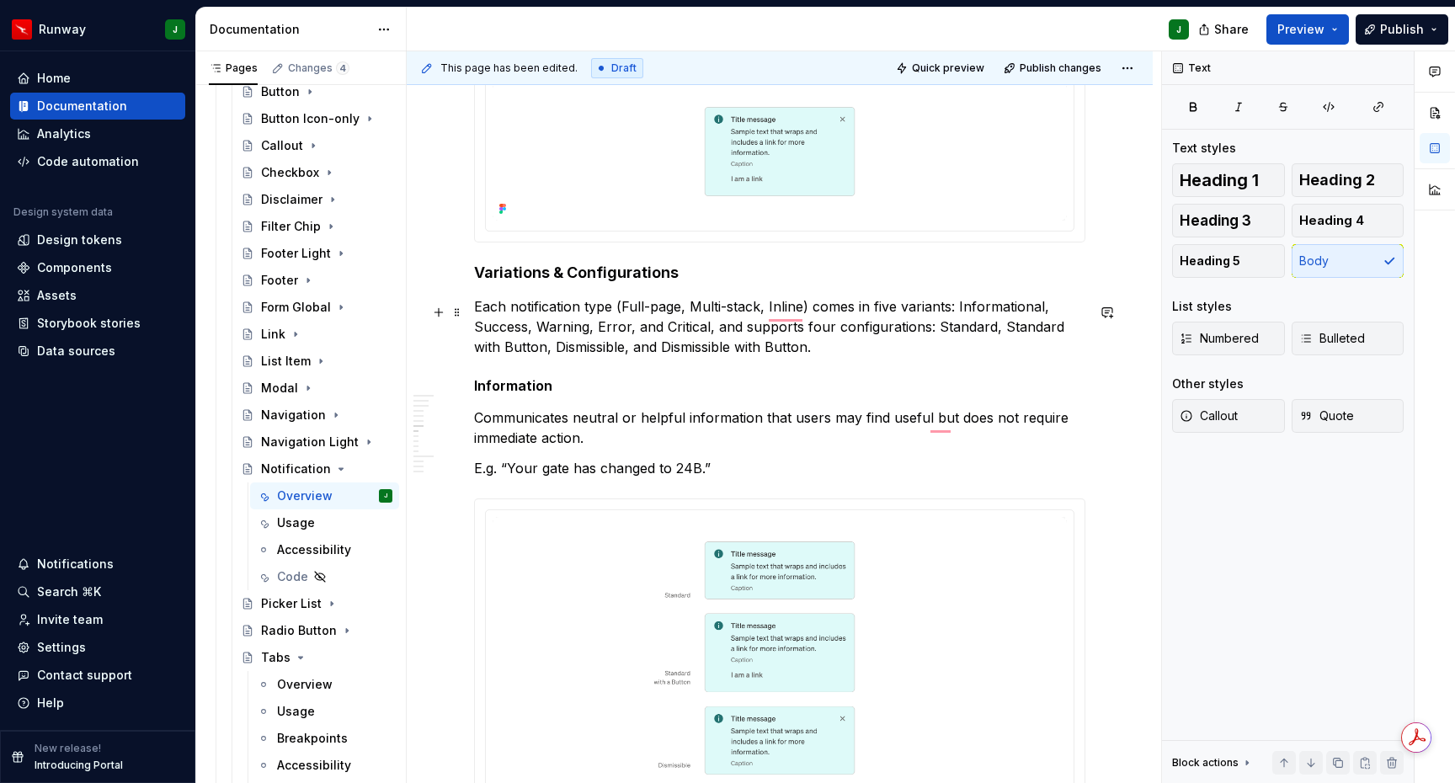
click at [628, 334] on p "Each notification type (Full-page, Multi-stack, Inline) comes in five variants:…" at bounding box center [779, 326] width 611 height 61
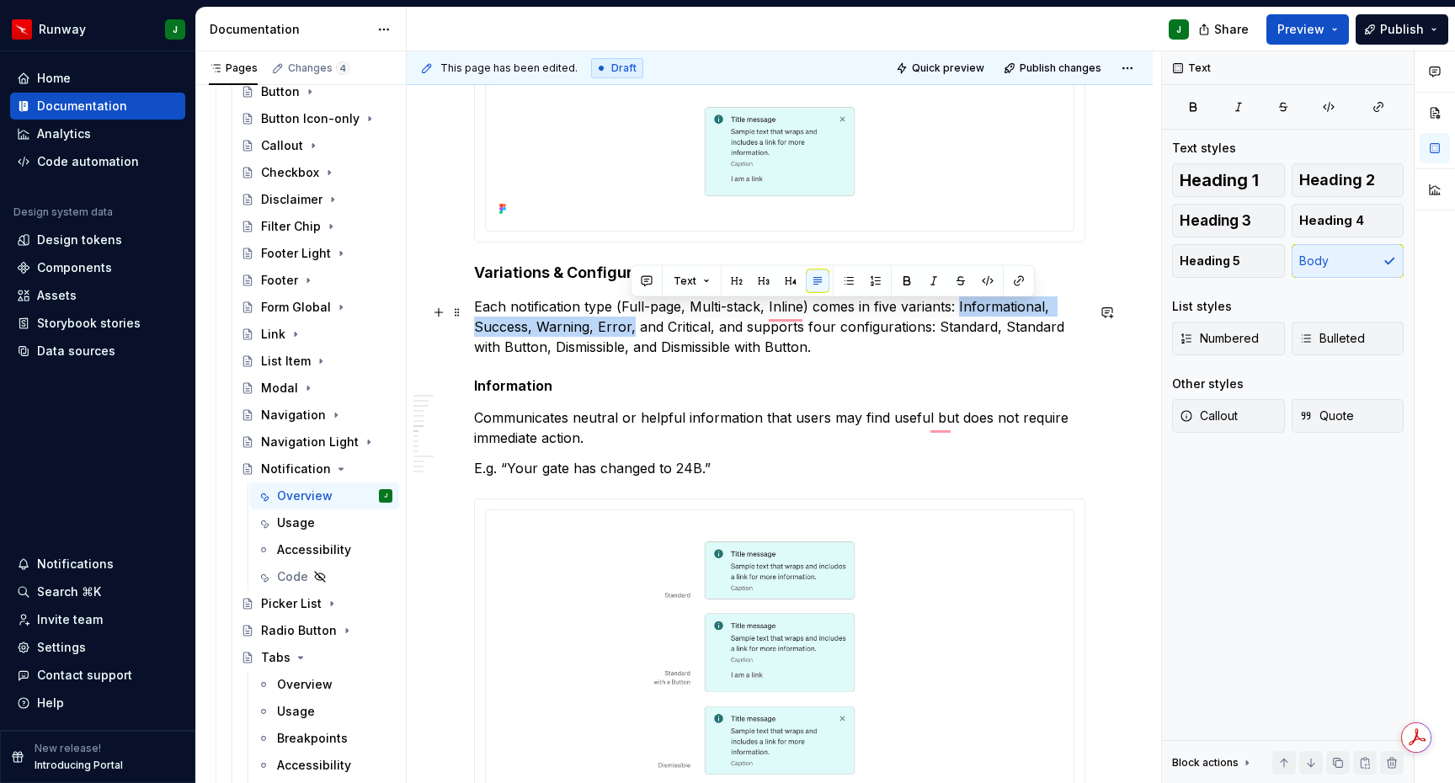
drag, startPoint x: 957, startPoint y: 313, endPoint x: 766, endPoint y: 293, distance: 192.3
click at [633, 341] on p "Each notification type (Full-page, Multi-stack, Inline) comes in five variants:…" at bounding box center [779, 326] width 611 height 61
click at [625, 334] on p "Each notification type (Full-page, Multi-stack, Inline) comes in five variants:…" at bounding box center [779, 326] width 611 height 61
drag, startPoint x: 957, startPoint y: 312, endPoint x: 630, endPoint y: 339, distance: 327.9
click at [630, 339] on p "Each notification type (Full-page, Multi-stack, Inline) comes in five variants:…" at bounding box center [779, 326] width 611 height 61
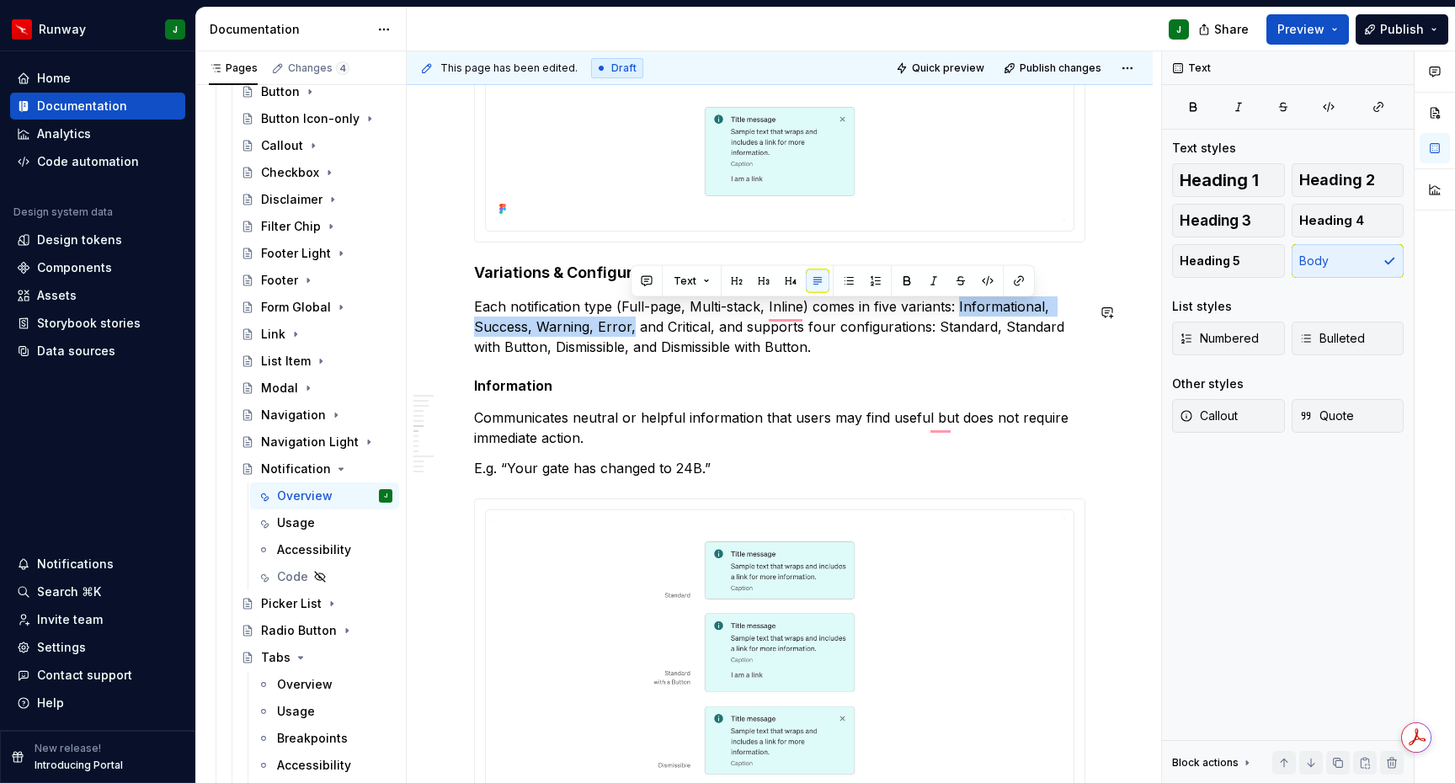
drag, startPoint x: 906, startPoint y: 284, endPoint x: 782, endPoint y: 308, distance: 127.0
click at [906, 284] on button "button" at bounding box center [907, 282] width 24 height 24
click at [692, 335] on p "Each notification type (Full-page, Multi-stack, Inline) comes in five variants:…" at bounding box center [779, 326] width 611 height 61
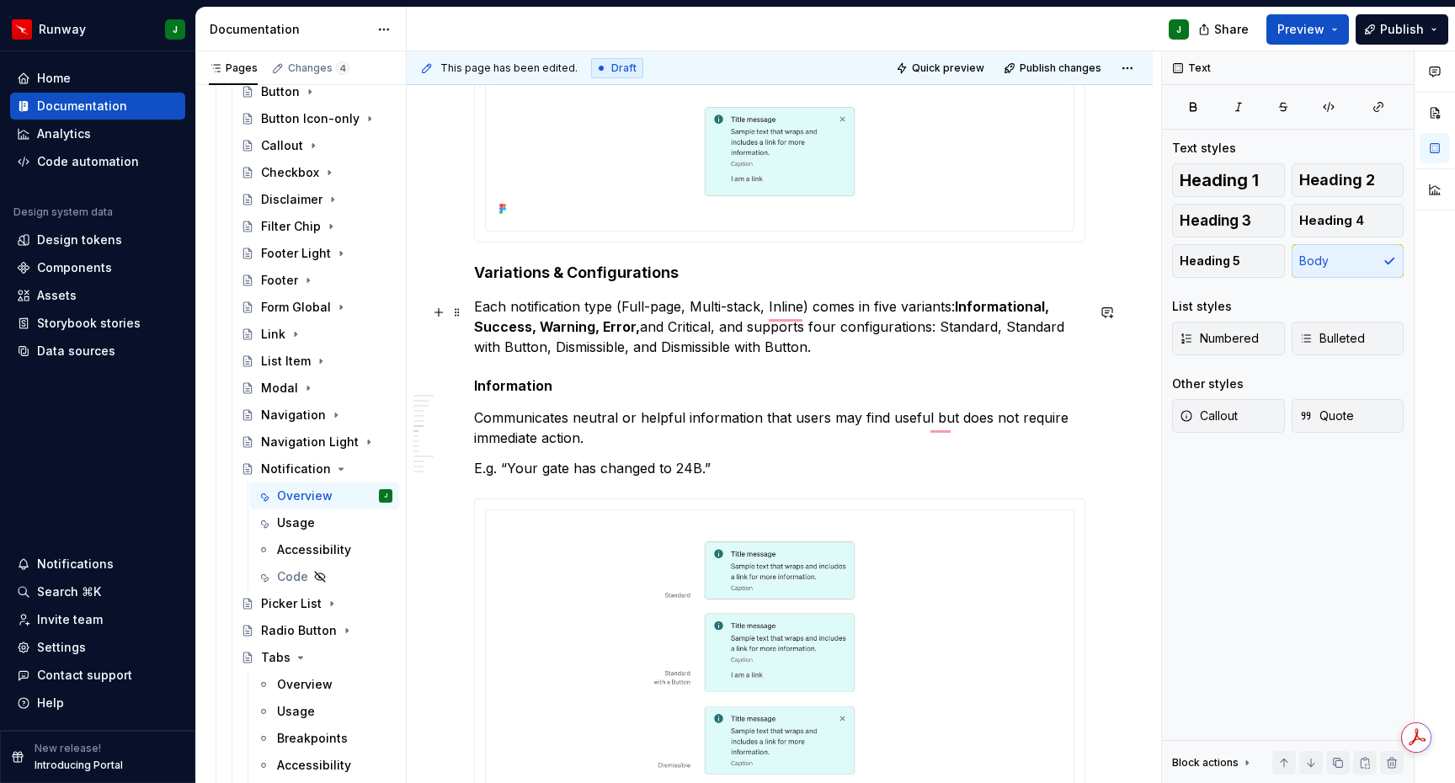
click at [692, 335] on p "Each notification type (Full-page, Multi-stack, Inline) comes in five variants:…" at bounding box center [779, 326] width 611 height 61
drag, startPoint x: 744, startPoint y: 332, endPoint x: 681, endPoint y: 335, distance: 63.3
click at [740, 332] on p "Each notification type (Full-page, Multi-stack, Inline) comes in five variants:…" at bounding box center [779, 326] width 611 height 61
drag, startPoint x: 670, startPoint y: 335, endPoint x: 714, endPoint y: 338, distance: 44.7
click at [714, 338] on p "Each notification type (Full-page, Multi-stack, Inline) comes in five variants:…" at bounding box center [779, 326] width 611 height 61
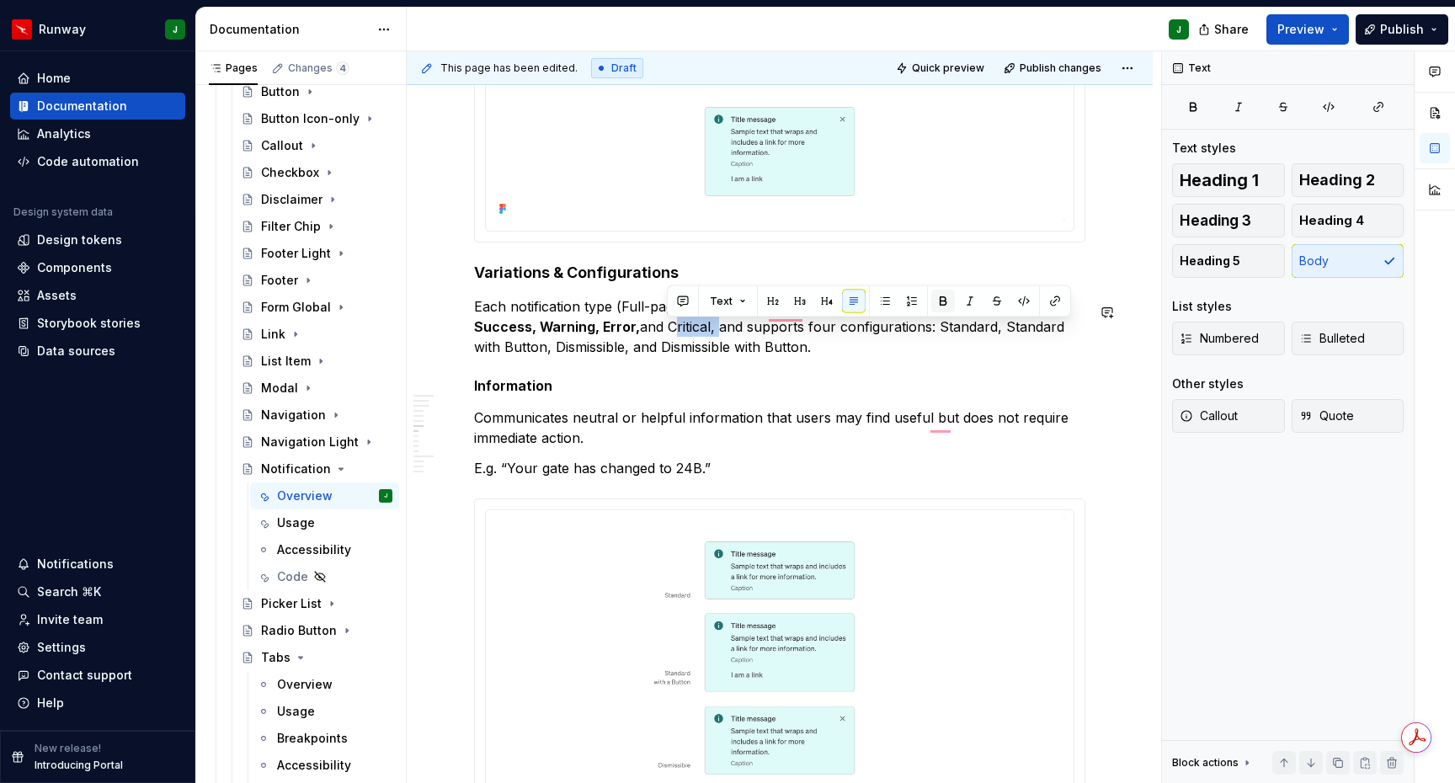
click at [940, 300] on button "button" at bounding box center [944, 302] width 24 height 24
drag, startPoint x: 937, startPoint y: 334, endPoint x: 628, endPoint y: 361, distance: 310.3
click at [628, 357] on p "Each notification type (Full-page, Multi-stack, Inline) comes in five variants:…" at bounding box center [779, 326] width 611 height 61
click at [901, 300] on button "button" at bounding box center [906, 302] width 24 height 24
drag, startPoint x: 668, startPoint y: 355, endPoint x: 870, endPoint y: 347, distance: 202.3
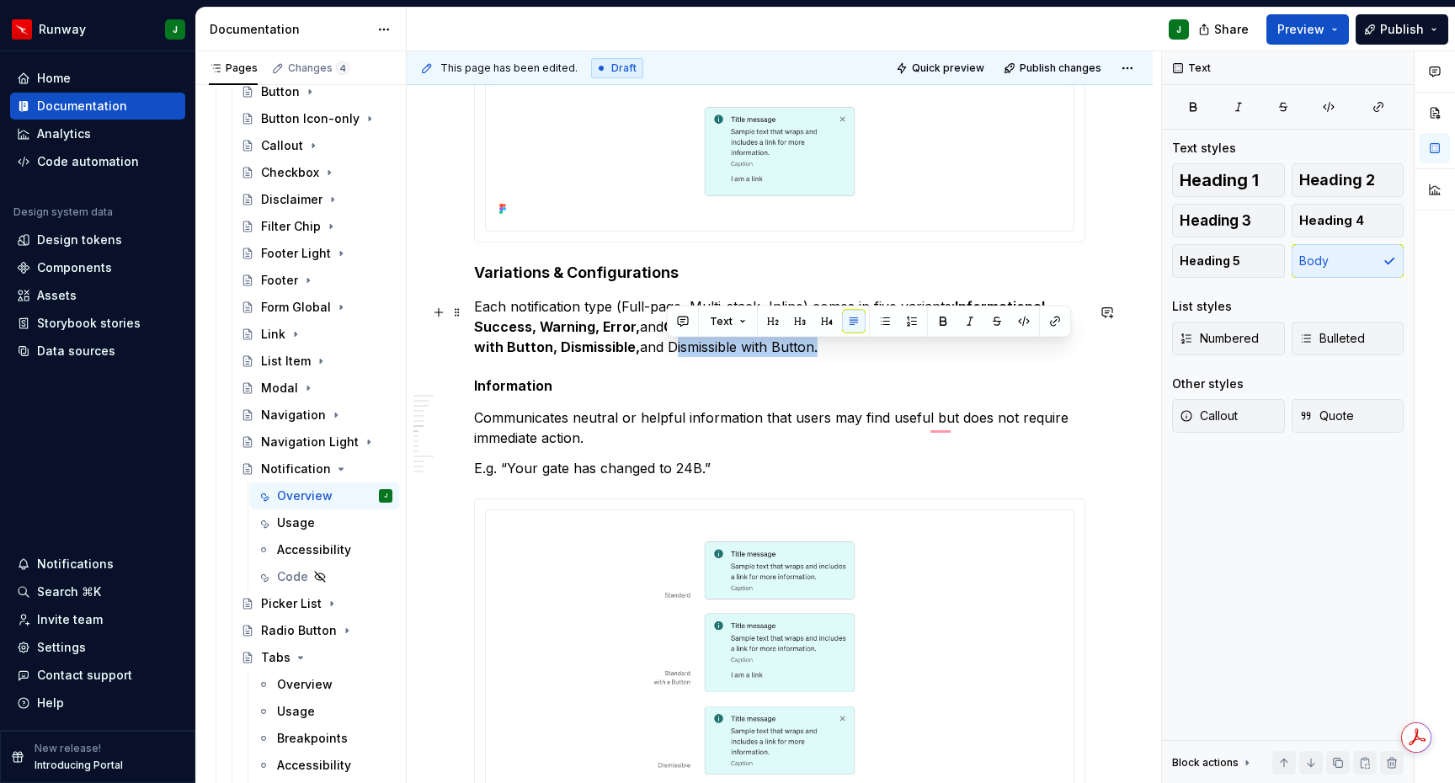
click at [816, 357] on p "Each notification type (Full-page, Multi-stack, Inline) comes in five variants:…" at bounding box center [779, 326] width 611 height 61
click at [936, 318] on button "button" at bounding box center [944, 322] width 24 height 24
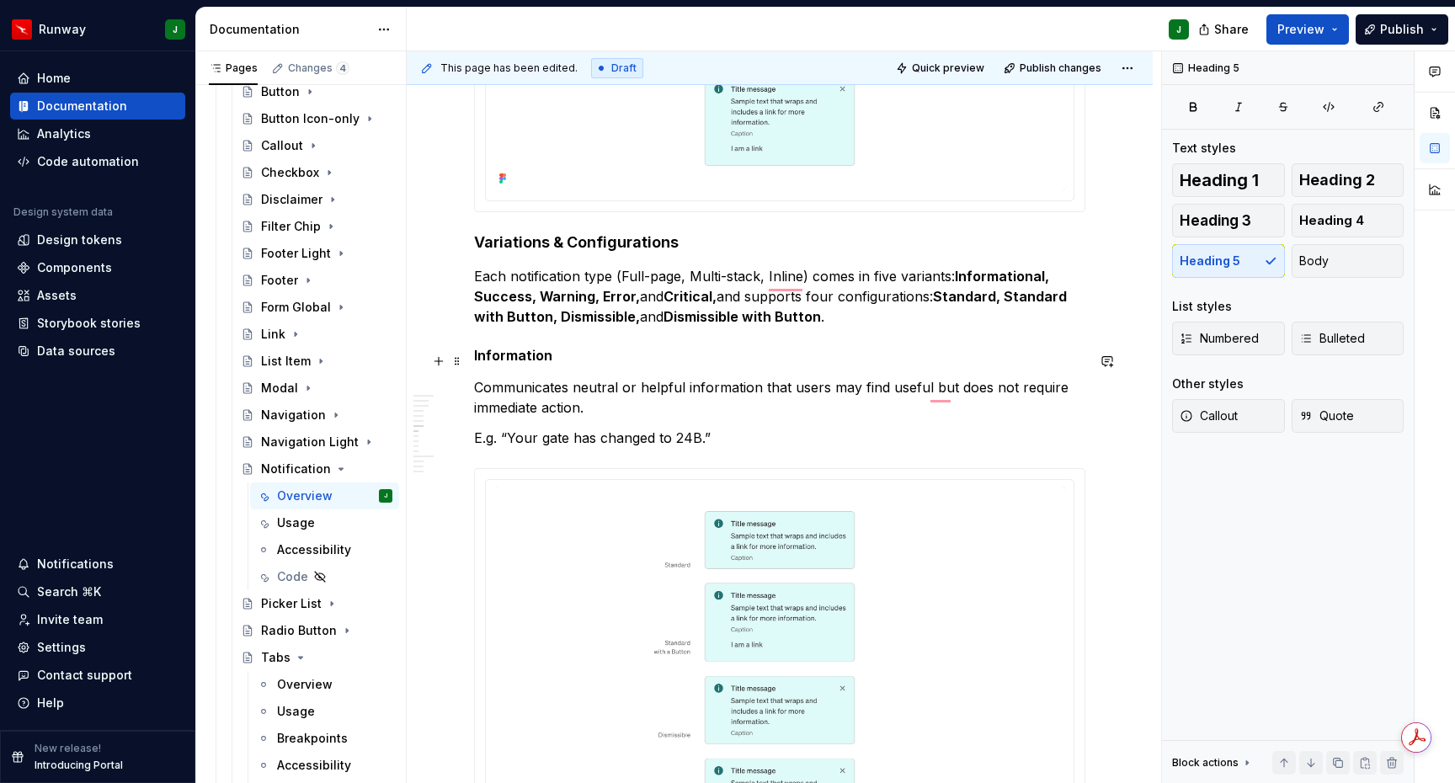
scroll to position [1753, 0]
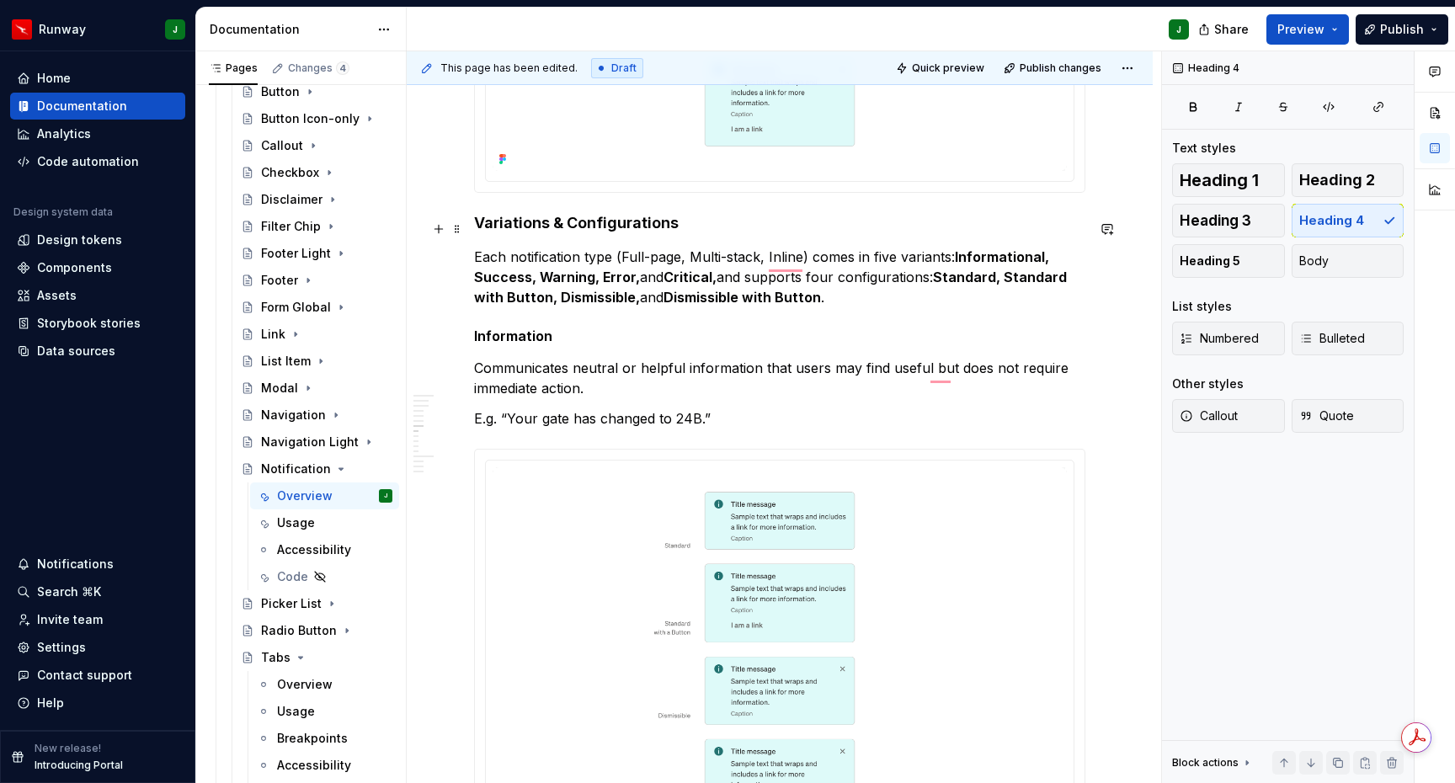
click at [569, 232] on h4 "Variations & Configurations" at bounding box center [779, 223] width 611 height 20
click at [521, 341] on h5 "Information" at bounding box center [779, 336] width 611 height 17
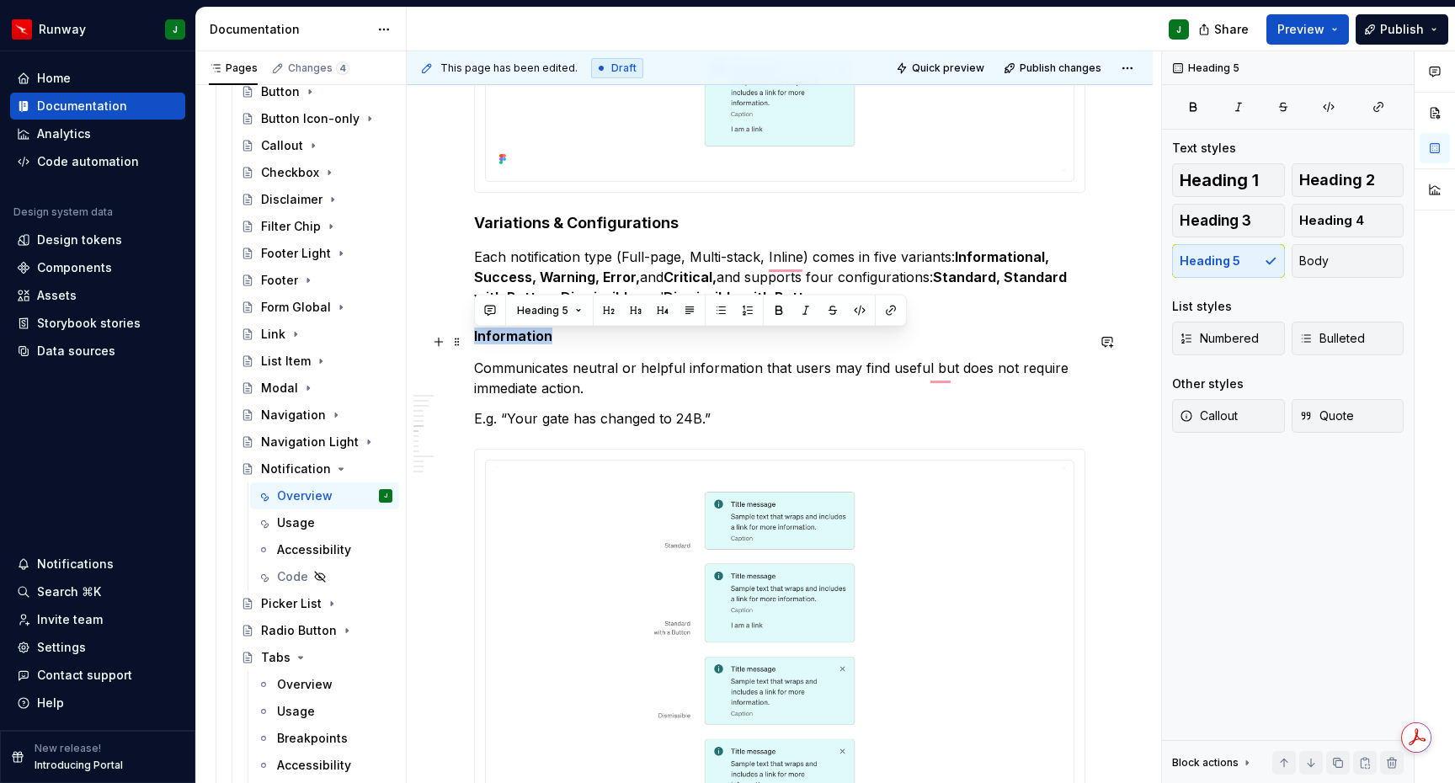
click at [521, 341] on h5 "Information" at bounding box center [779, 336] width 611 height 17
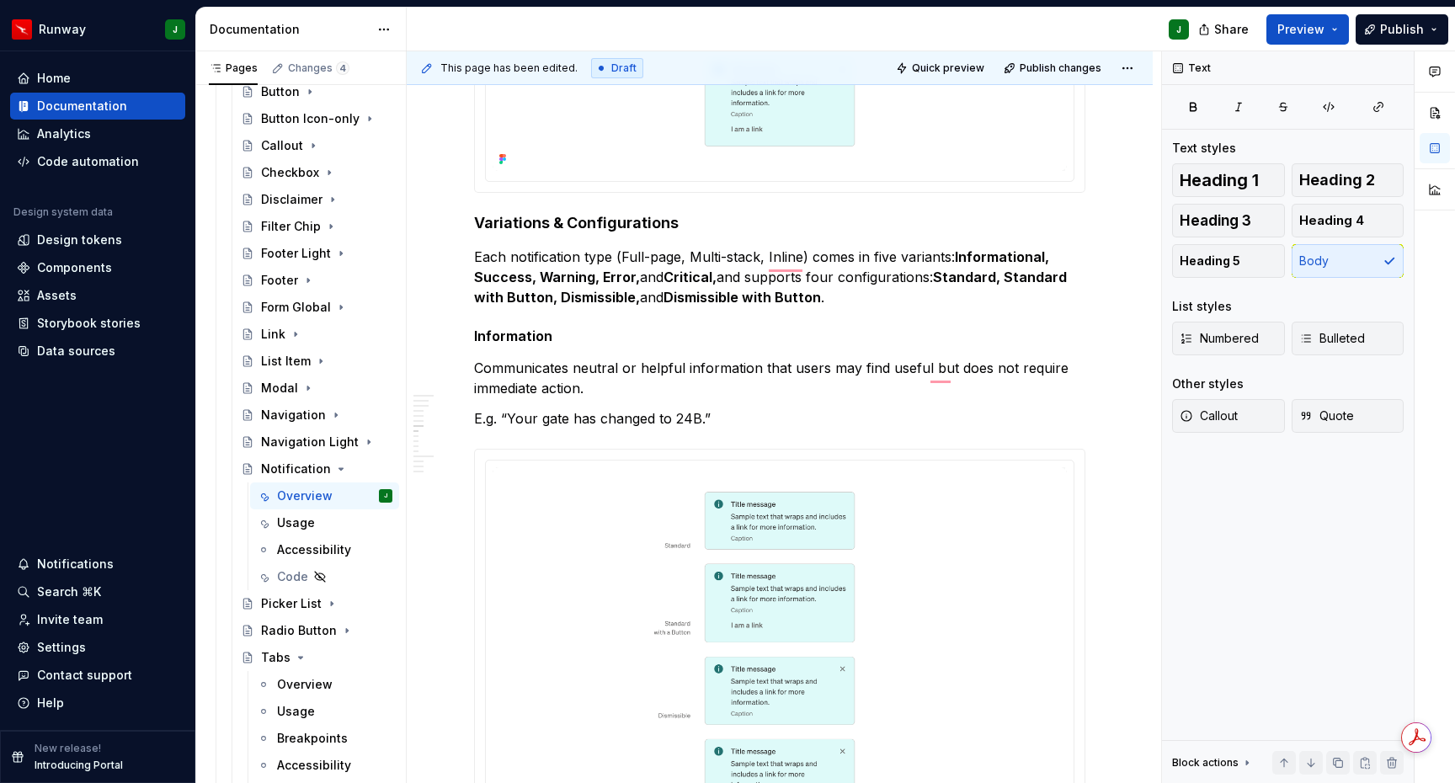
click at [658, 429] on p "E.g. “Your gate has changed to 24B.”" at bounding box center [779, 418] width 611 height 20
click at [712, 422] on p "E.g. “Your gate has changed to 24B.”" at bounding box center [779, 418] width 611 height 20
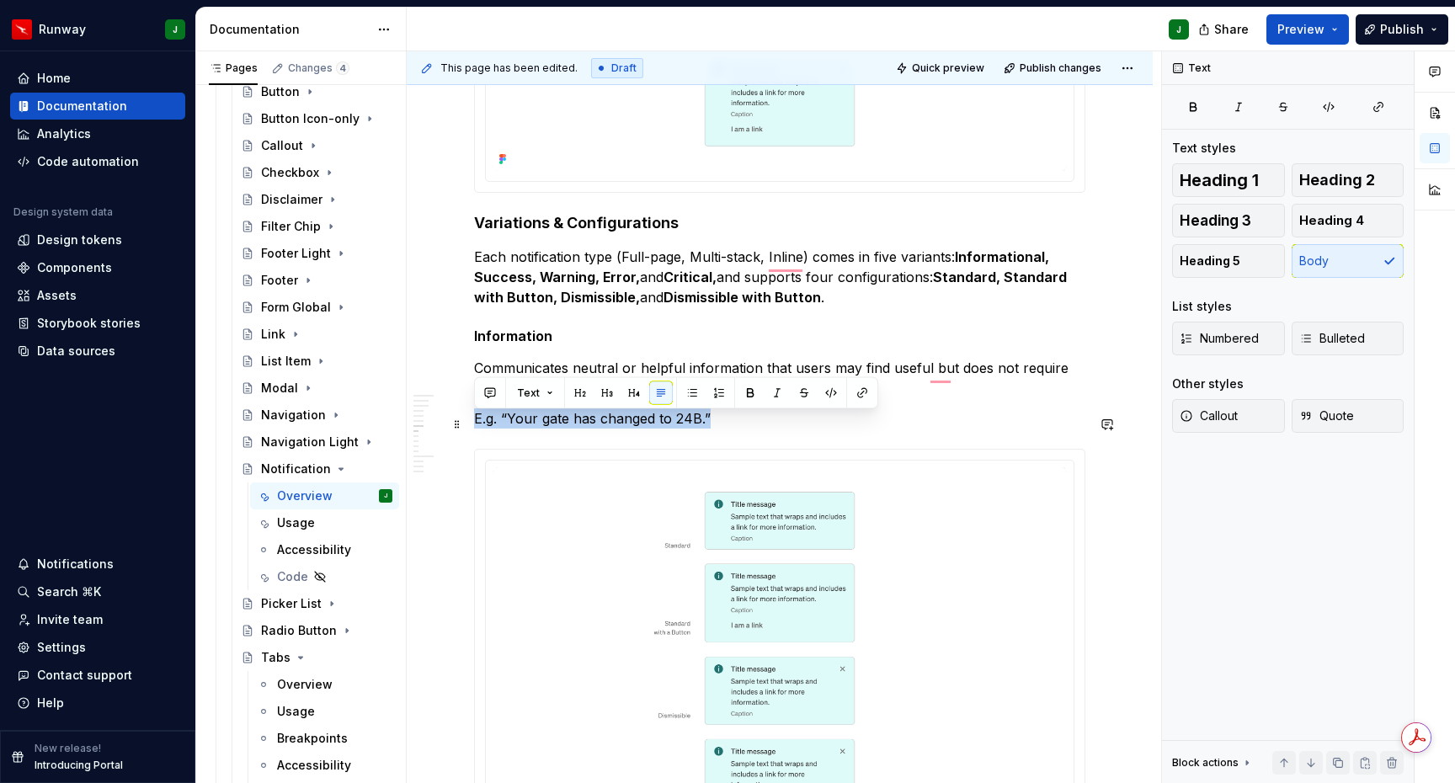
drag, startPoint x: 729, startPoint y: 422, endPoint x: 470, endPoint y: 424, distance: 258.6
click at [947, 371] on p "Communicates neutral or helpful information that users may find useful but does…" at bounding box center [779, 378] width 611 height 40
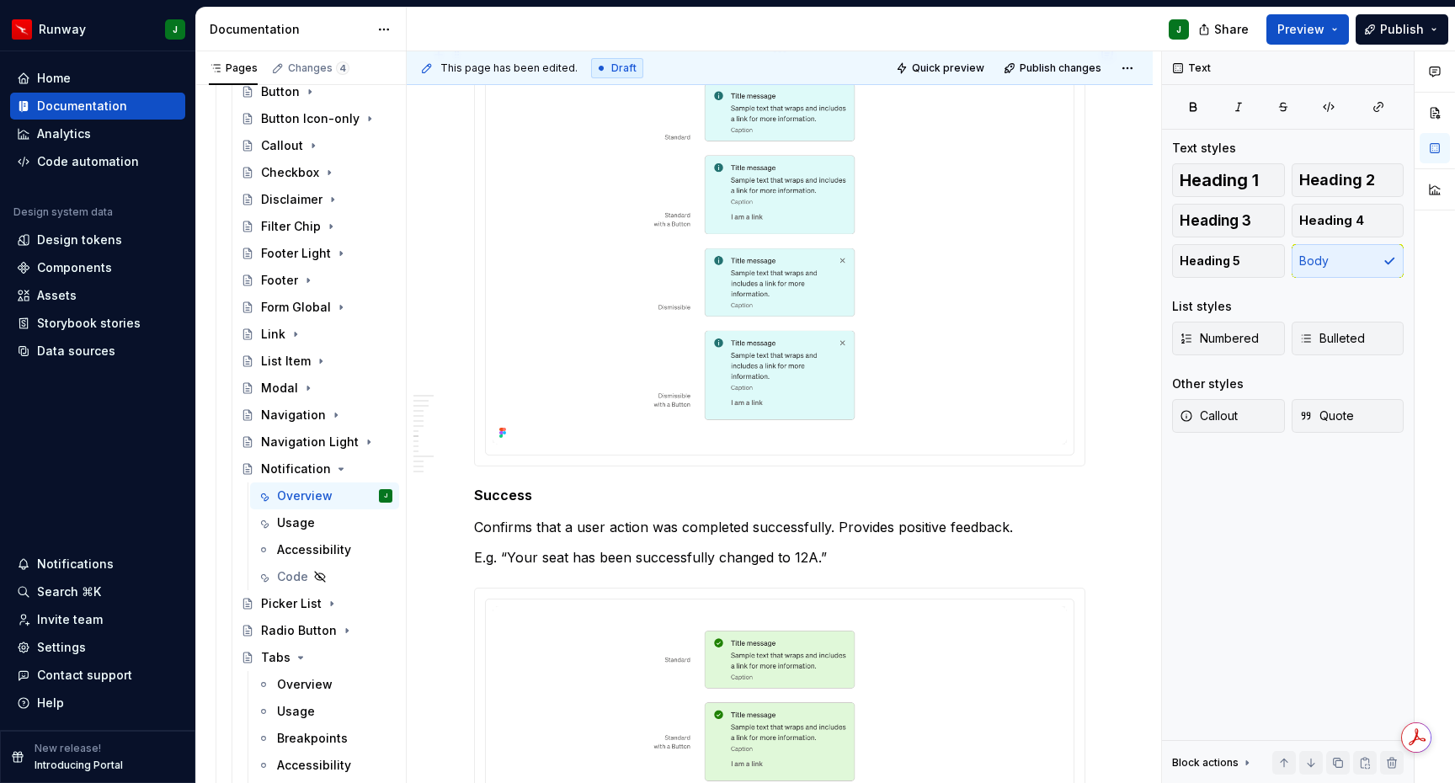
scroll to position [2324, 0]
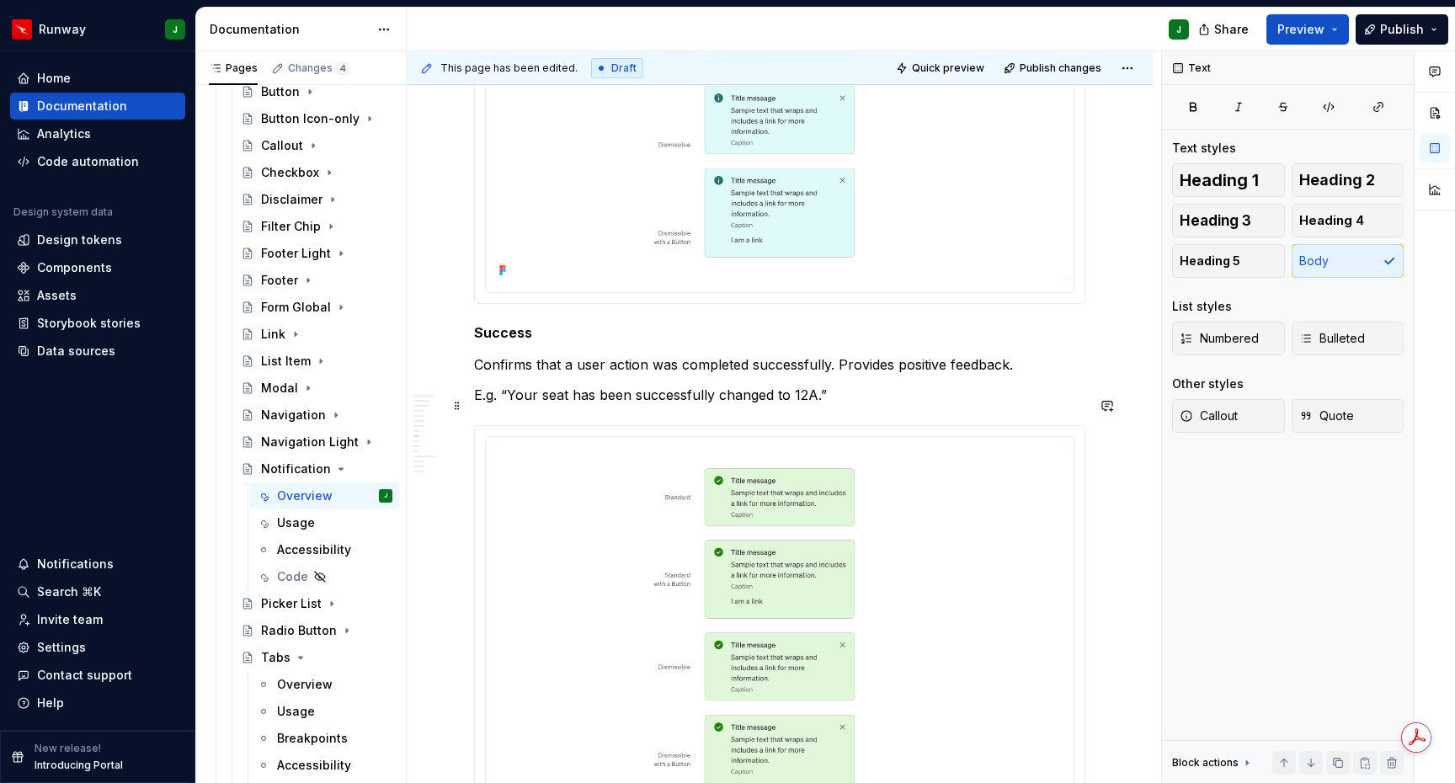
drag, startPoint x: 738, startPoint y: 409, endPoint x: 872, endPoint y: 405, distance: 134.0
click at [740, 405] on p "E.g. “Your seat has been successfully changed to 12A.”" at bounding box center [779, 395] width 611 height 20
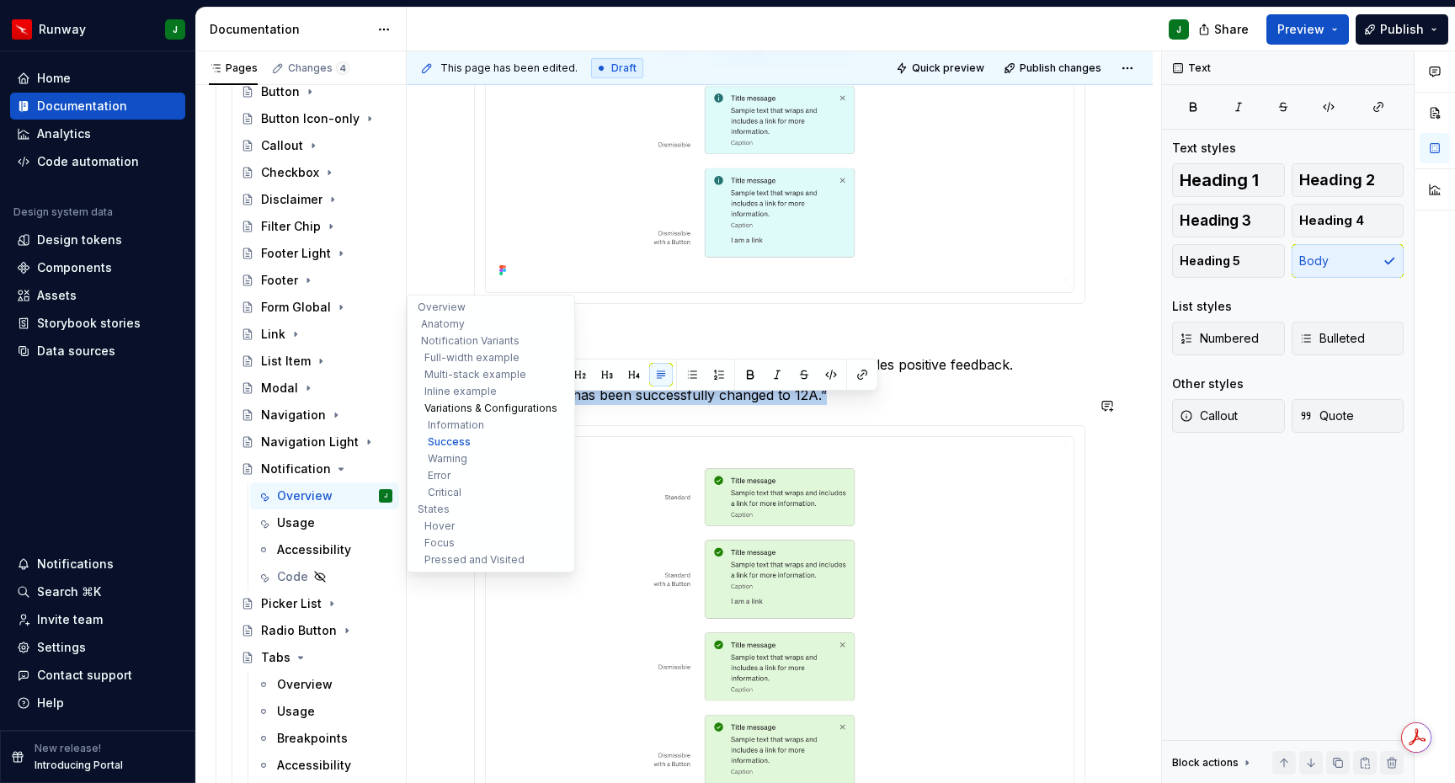
drag, startPoint x: 872, startPoint y: 405, endPoint x: 417, endPoint y: 407, distance: 454.8
click at [410, 407] on div "Notification Notifications are designed to provide users with timely, contextua…" at bounding box center [780, 497] width 746 height 5472
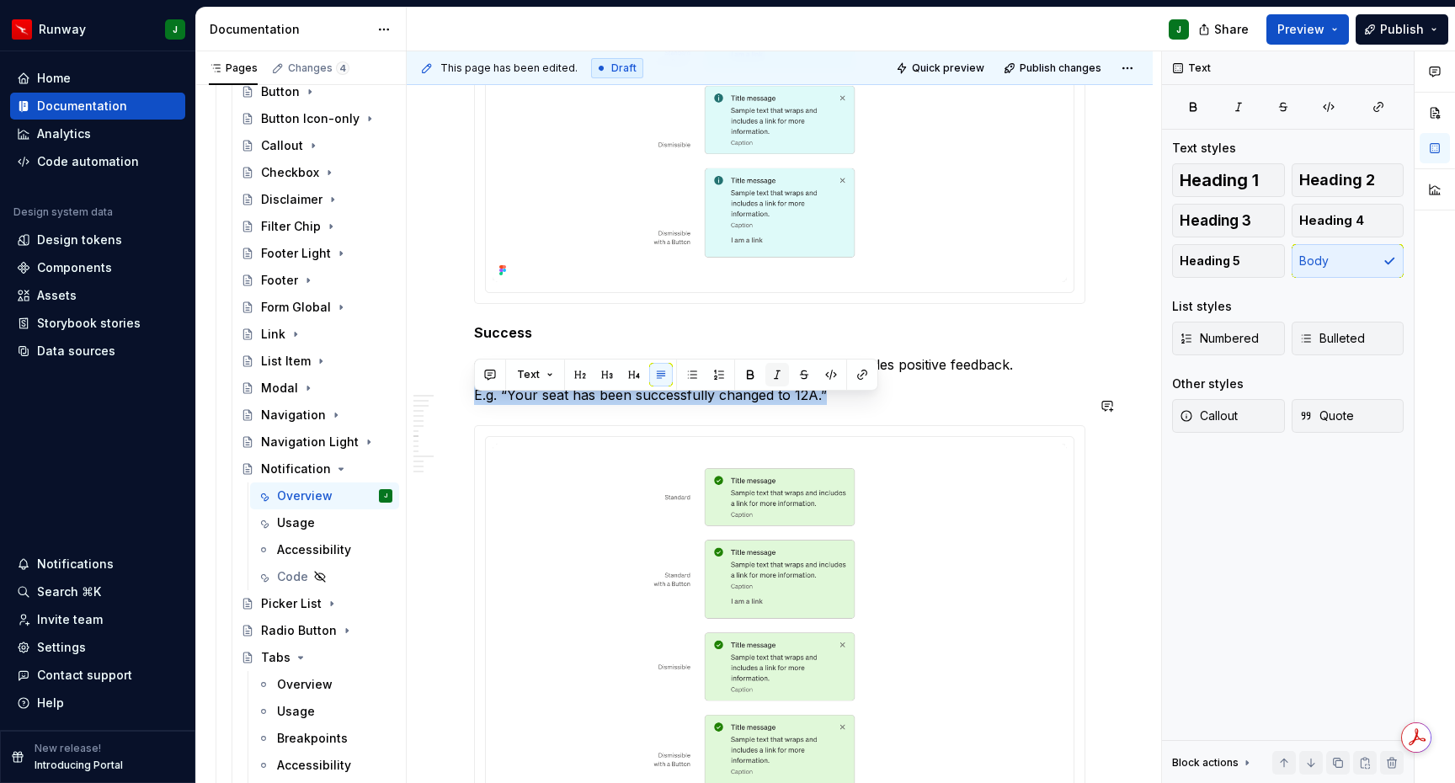
click at [777, 377] on button "button" at bounding box center [778, 375] width 24 height 24
click at [520, 403] on em "E.g. “Your seat has been successfully changed to 12A.”" at bounding box center [649, 395] width 351 height 17
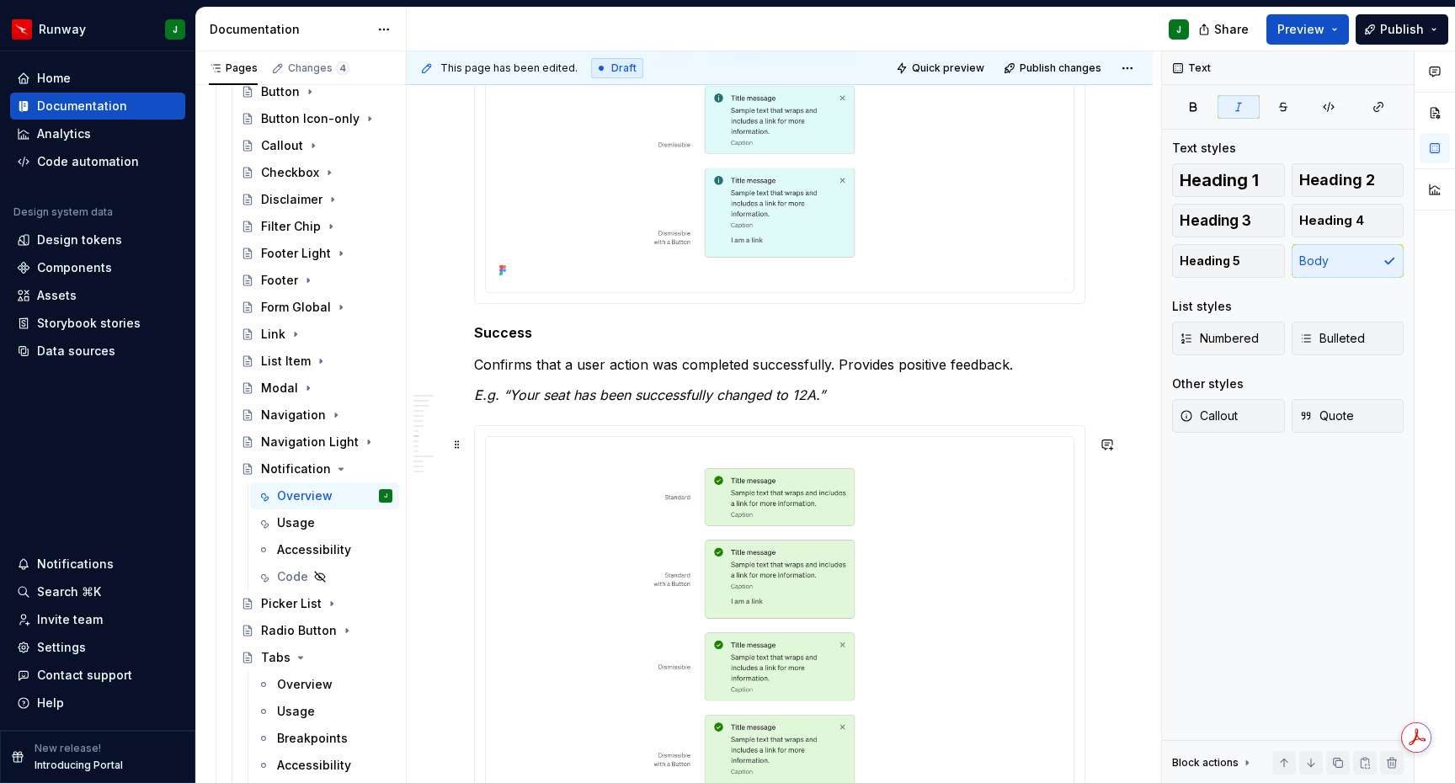
click at [0, 0] on div "*****" at bounding box center [0, 0] width 0 height 0
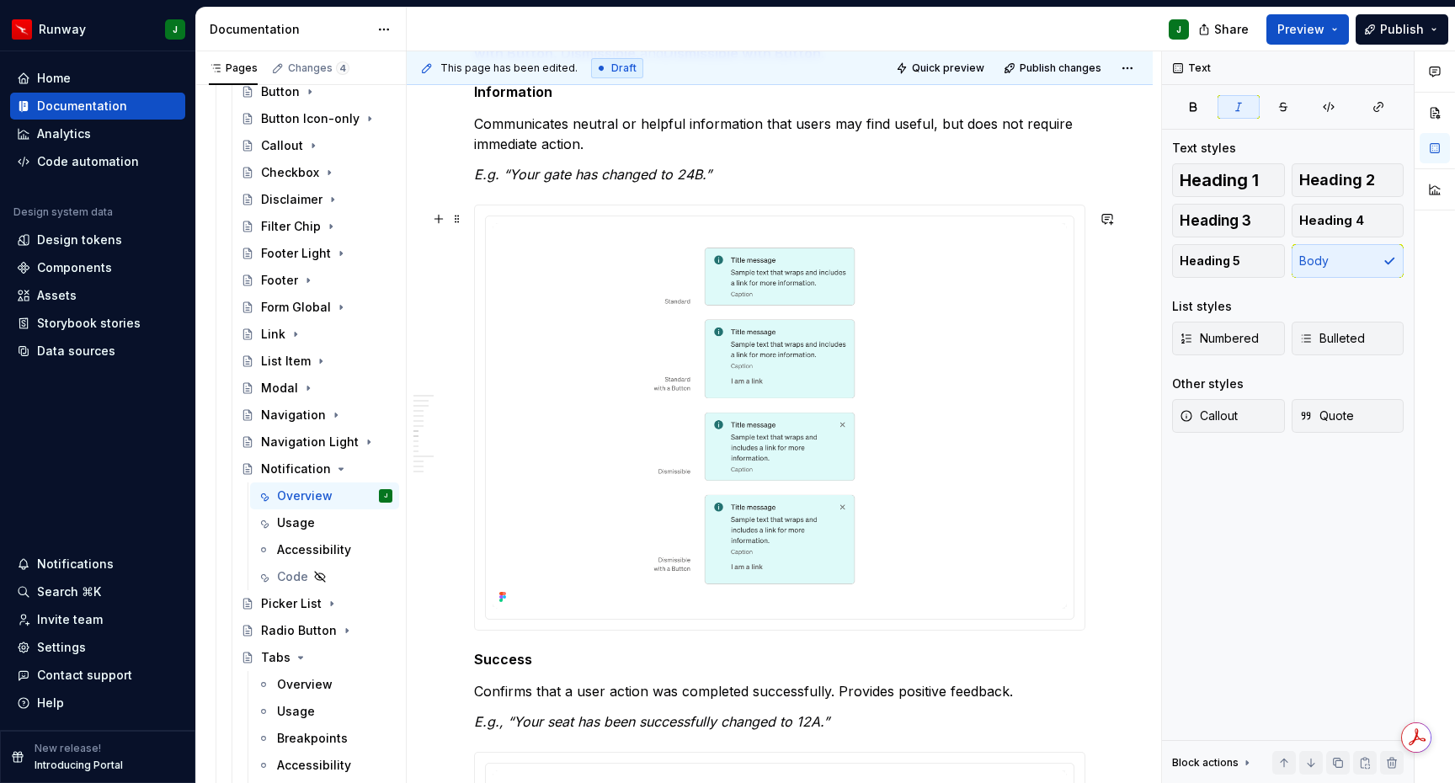
click at [0, 0] on div "*****" at bounding box center [0, 0] width 0 height 0
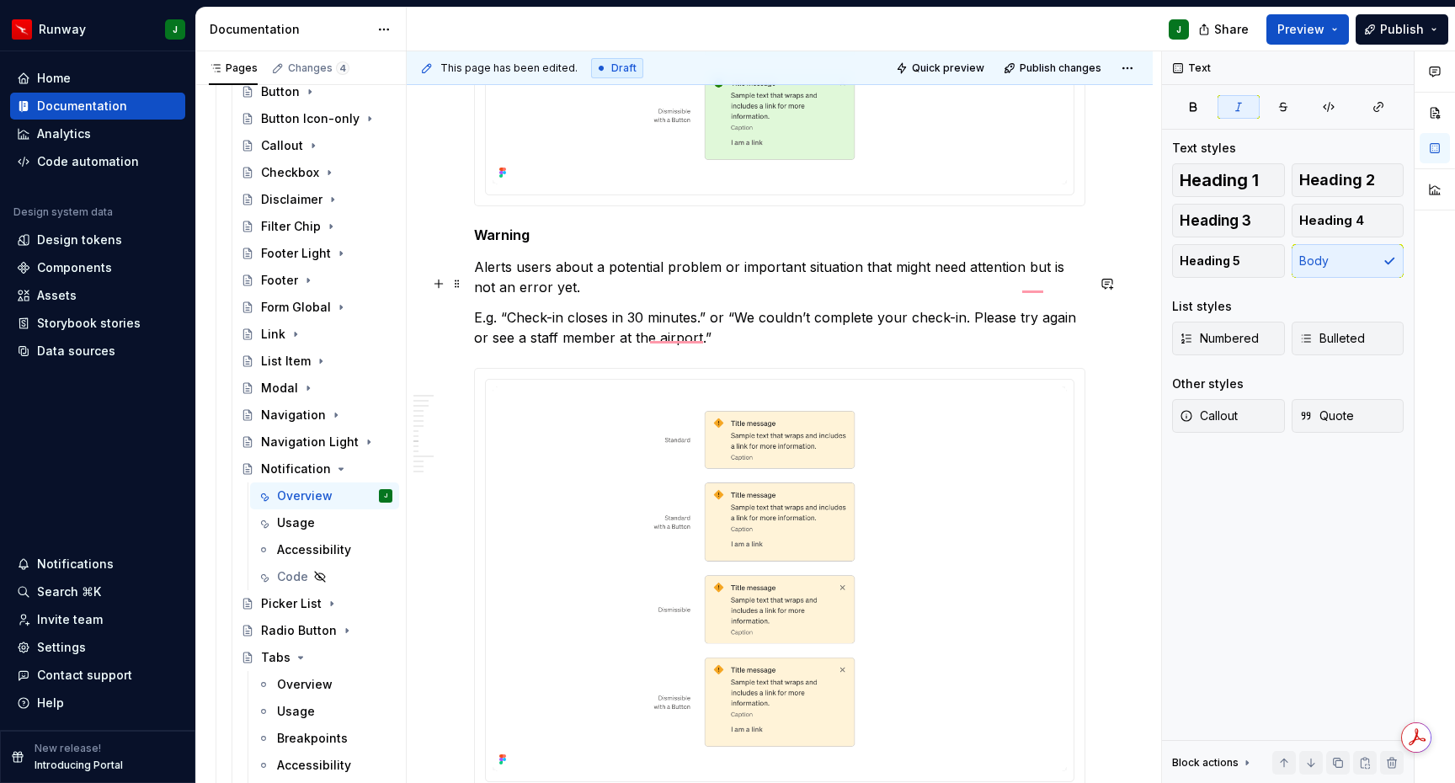
scroll to position [3047, 0]
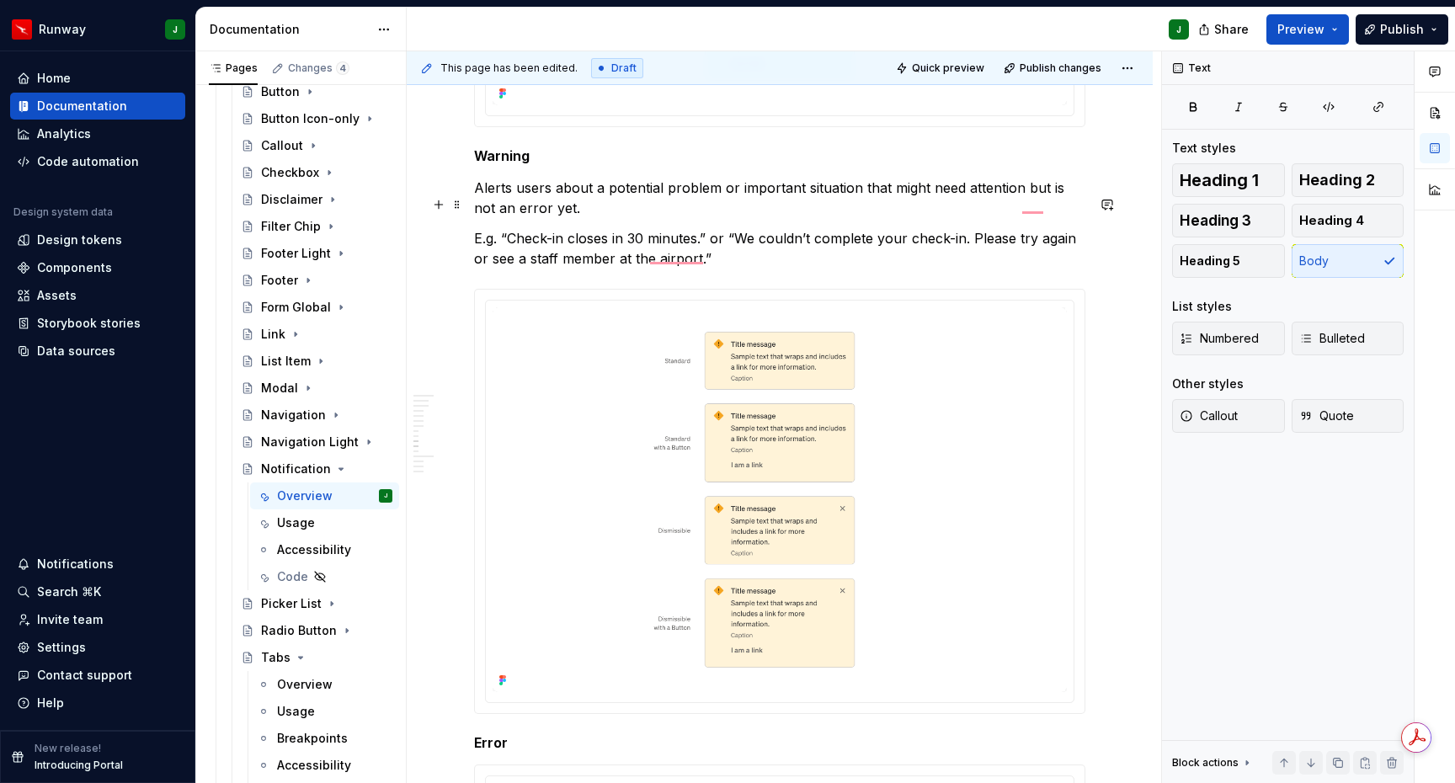
click at [546, 212] on p "Alerts users about a potential problem or important situation that might need a…" at bounding box center [779, 198] width 611 height 40
click at [777, 252] on p "E.g. “Check-in closes in 30 minutes.” or “We couldn’t complete your check-in. P…" at bounding box center [779, 248] width 611 height 40
click at [777, 253] on p "E.g. “Check-in closes in 30 minutes.” or “We couldn’t complete your check-in. P…" at bounding box center [779, 248] width 611 height 40
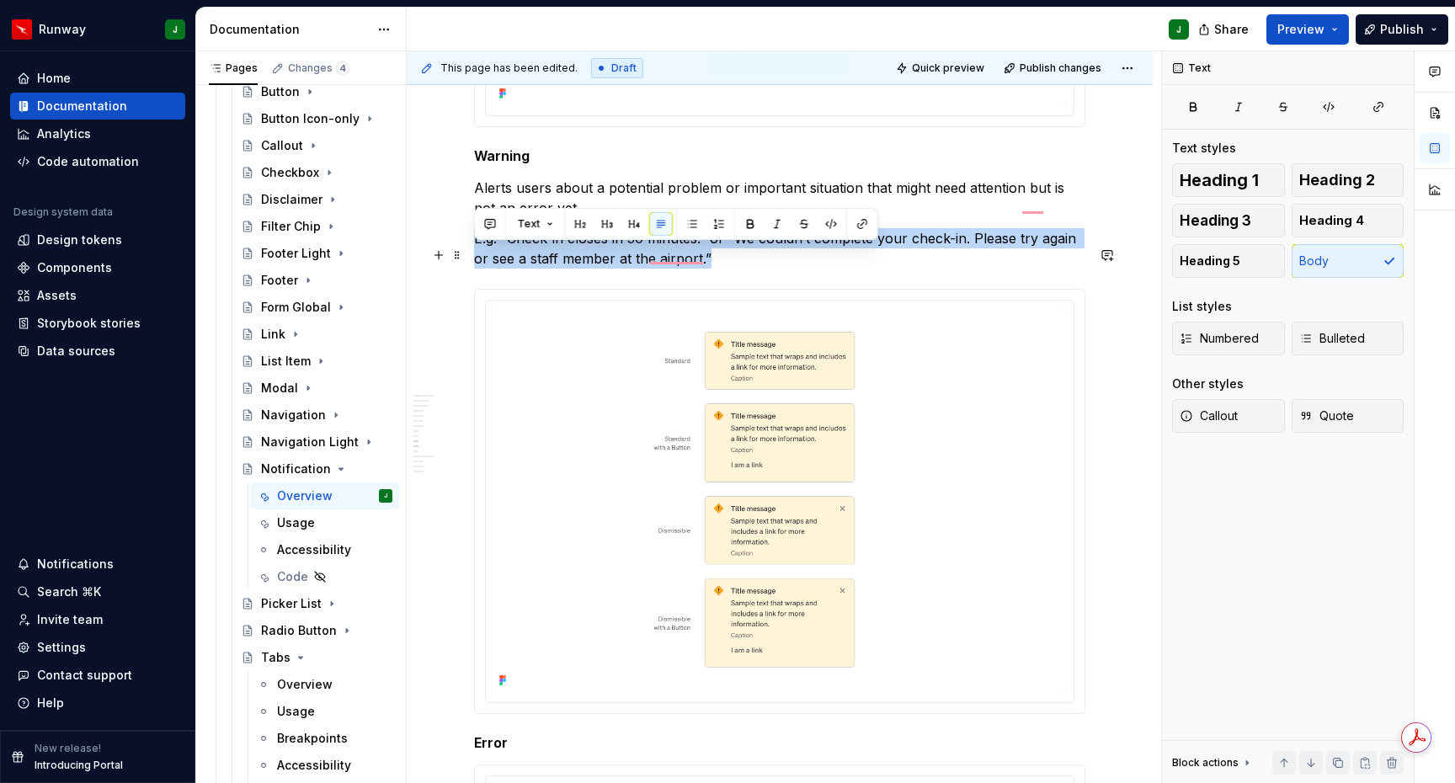
click at [777, 253] on p "E.g. “Check-in closes in 30 minutes.” or “We couldn’t complete your check-in. P…" at bounding box center [779, 248] width 611 height 40
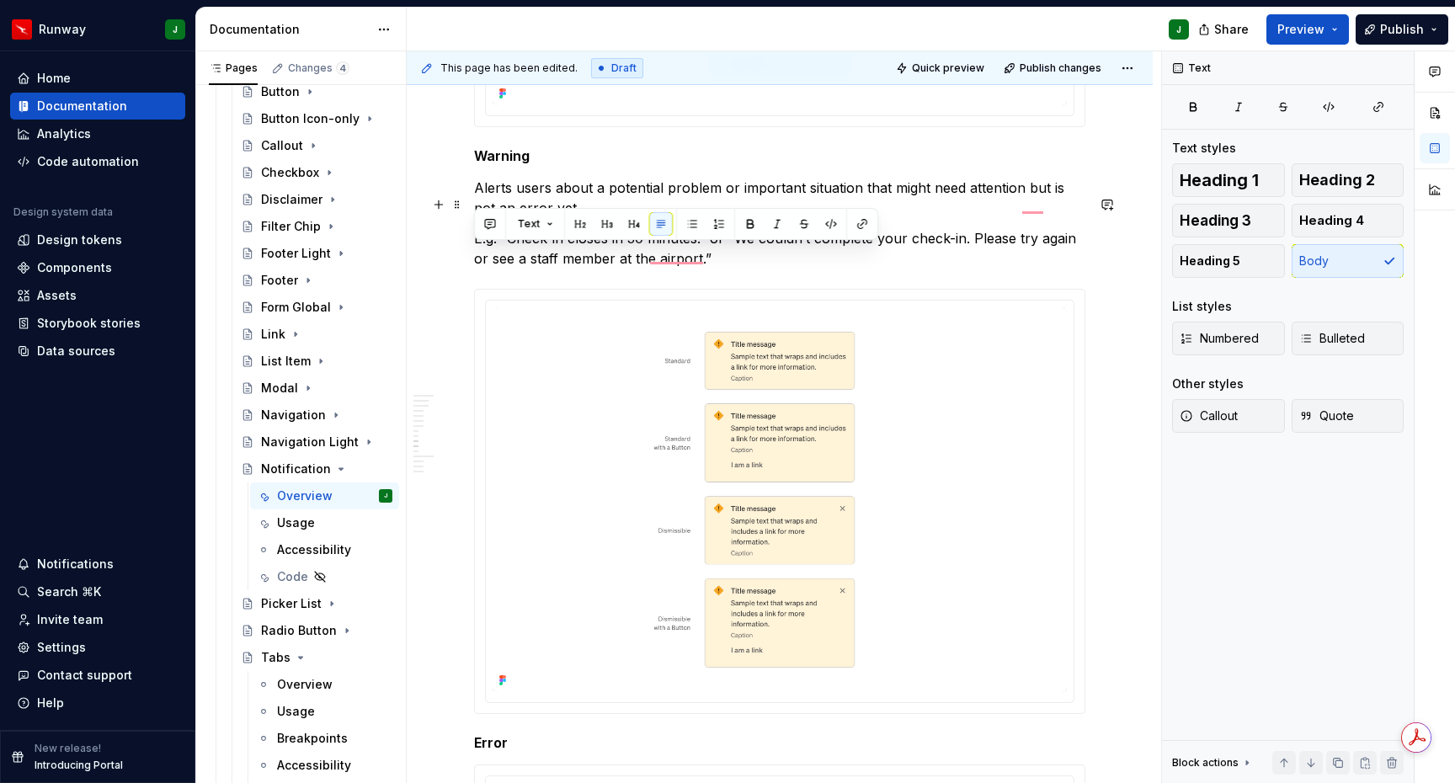
click at [804, 198] on p "Alerts users about a potential problem or important situation that might need a…" at bounding box center [779, 198] width 611 height 40
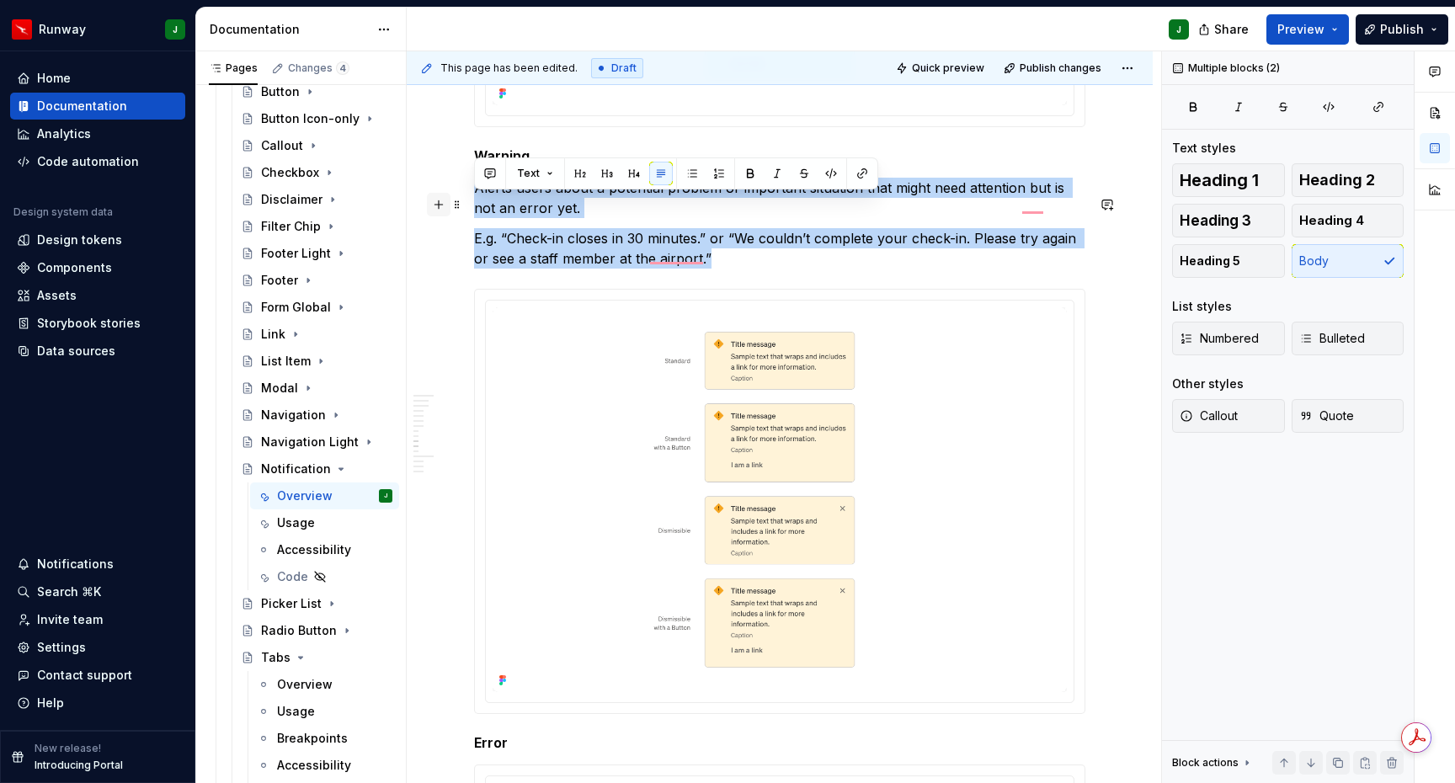
drag, startPoint x: 535, startPoint y: 232, endPoint x: 440, endPoint y: 197, distance: 100.5
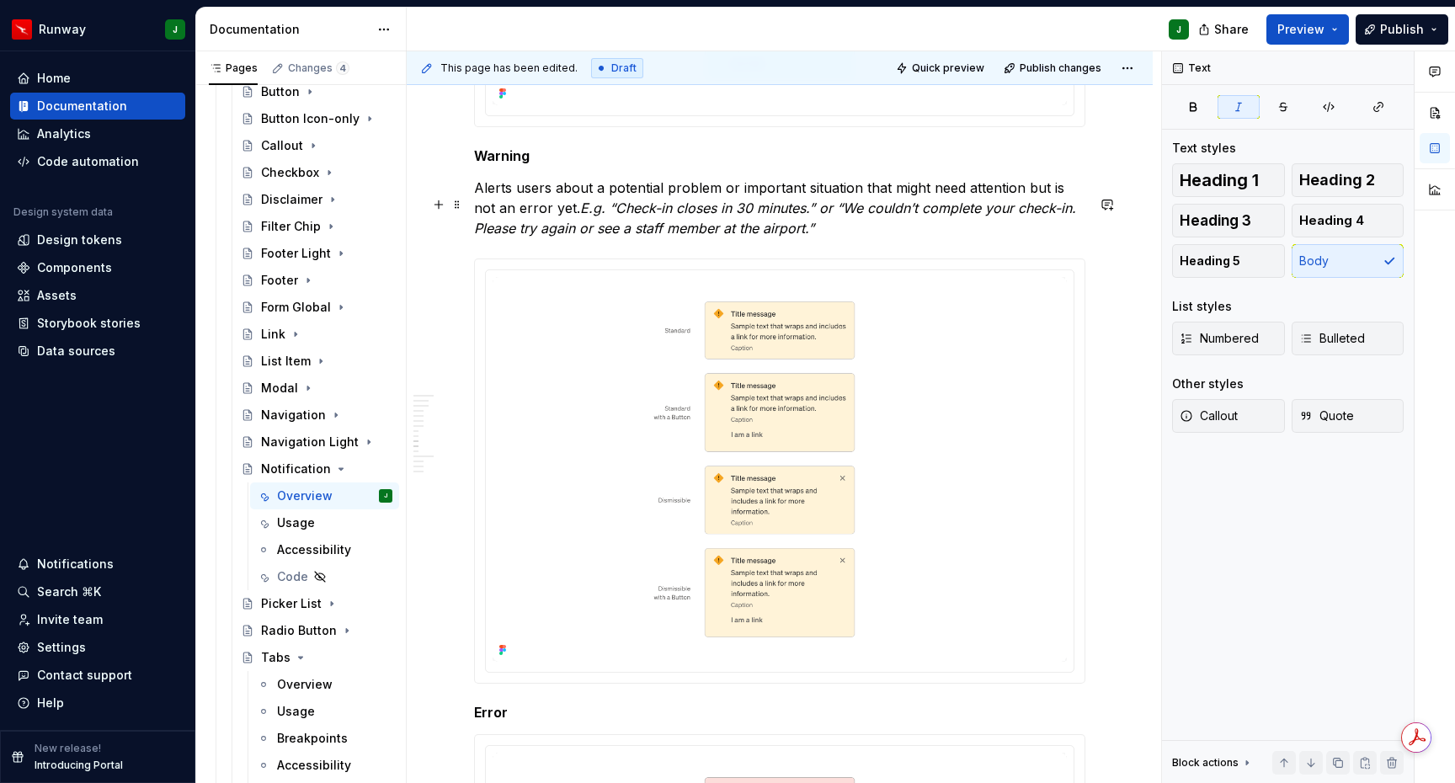
drag, startPoint x: 557, startPoint y: 224, endPoint x: 574, endPoint y: 224, distance: 16.8
click at [557, 224] on p "Alerts users about a potential problem or important situation that might need a…" at bounding box center [779, 208] width 611 height 61
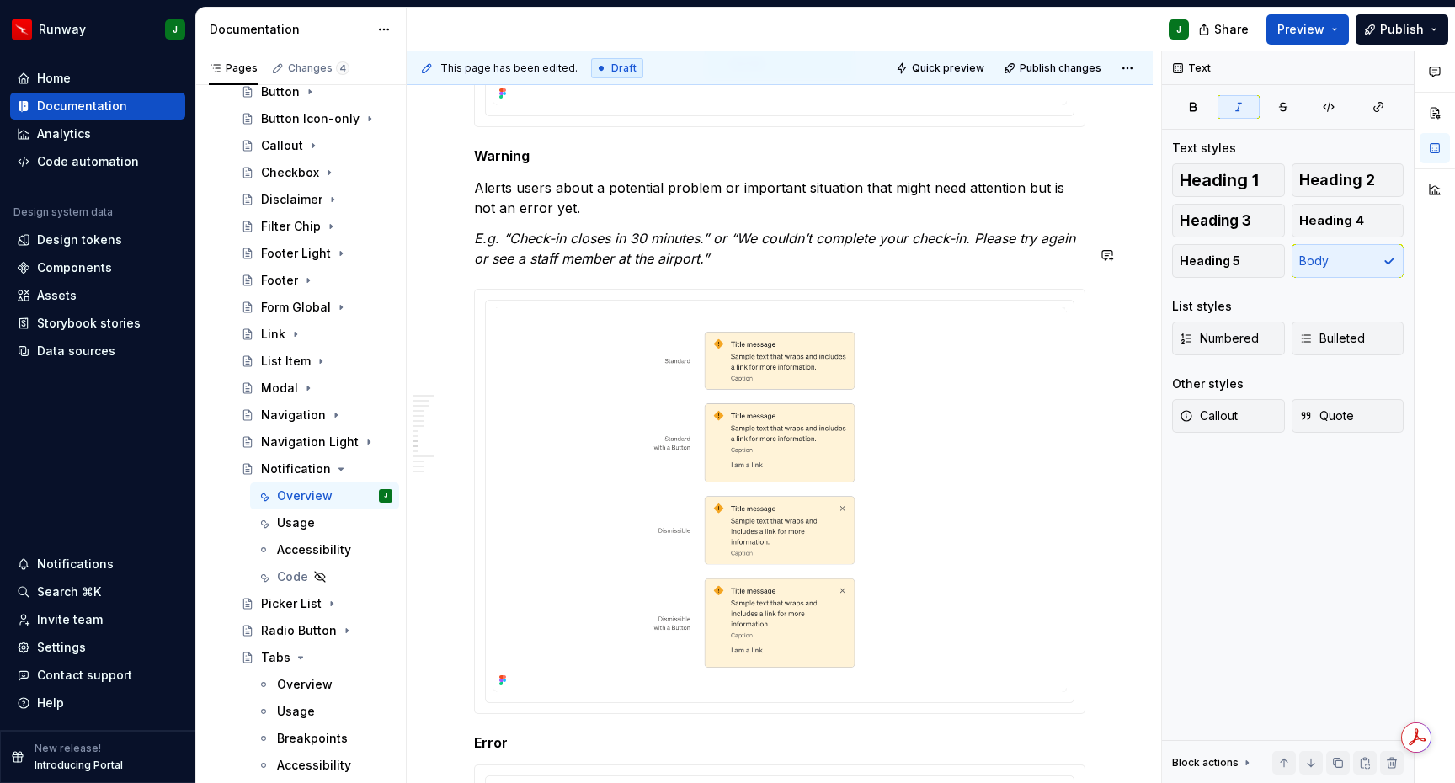
click at [0, 0] on div "*****" at bounding box center [0, 0] width 0 height 0
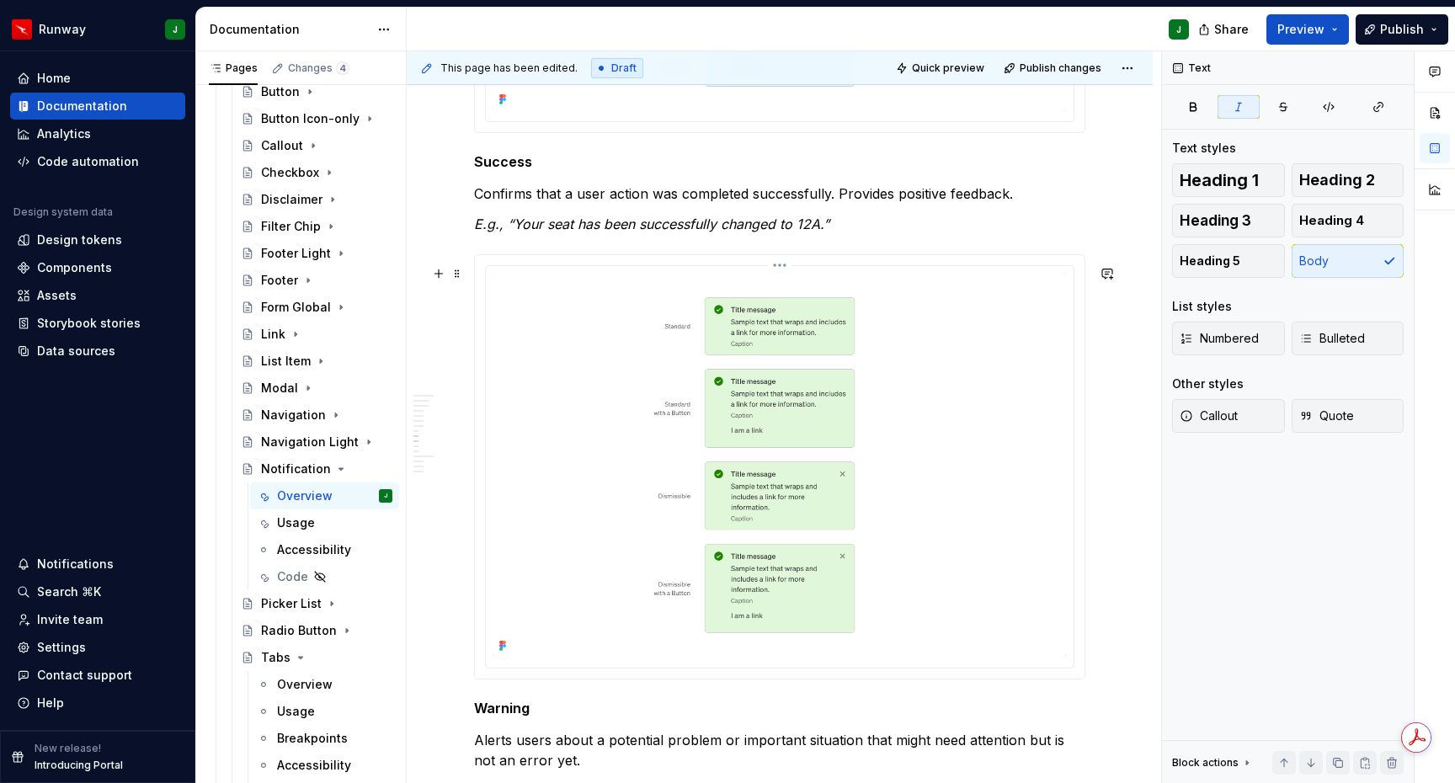
scroll to position [2473, 0]
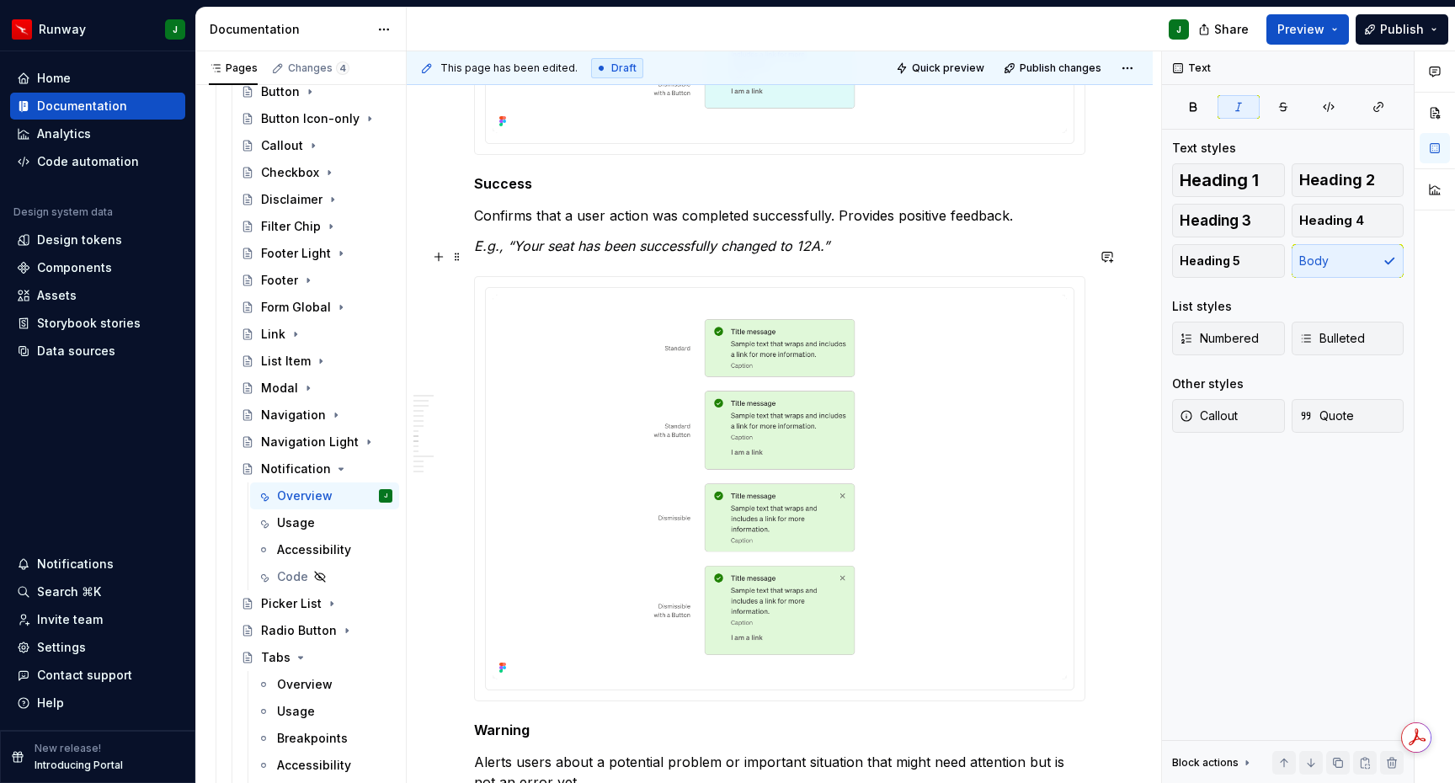
click at [476, 254] on em "E.g., “Your seat has been successfully changed to 12A.”" at bounding box center [651, 246] width 355 height 17
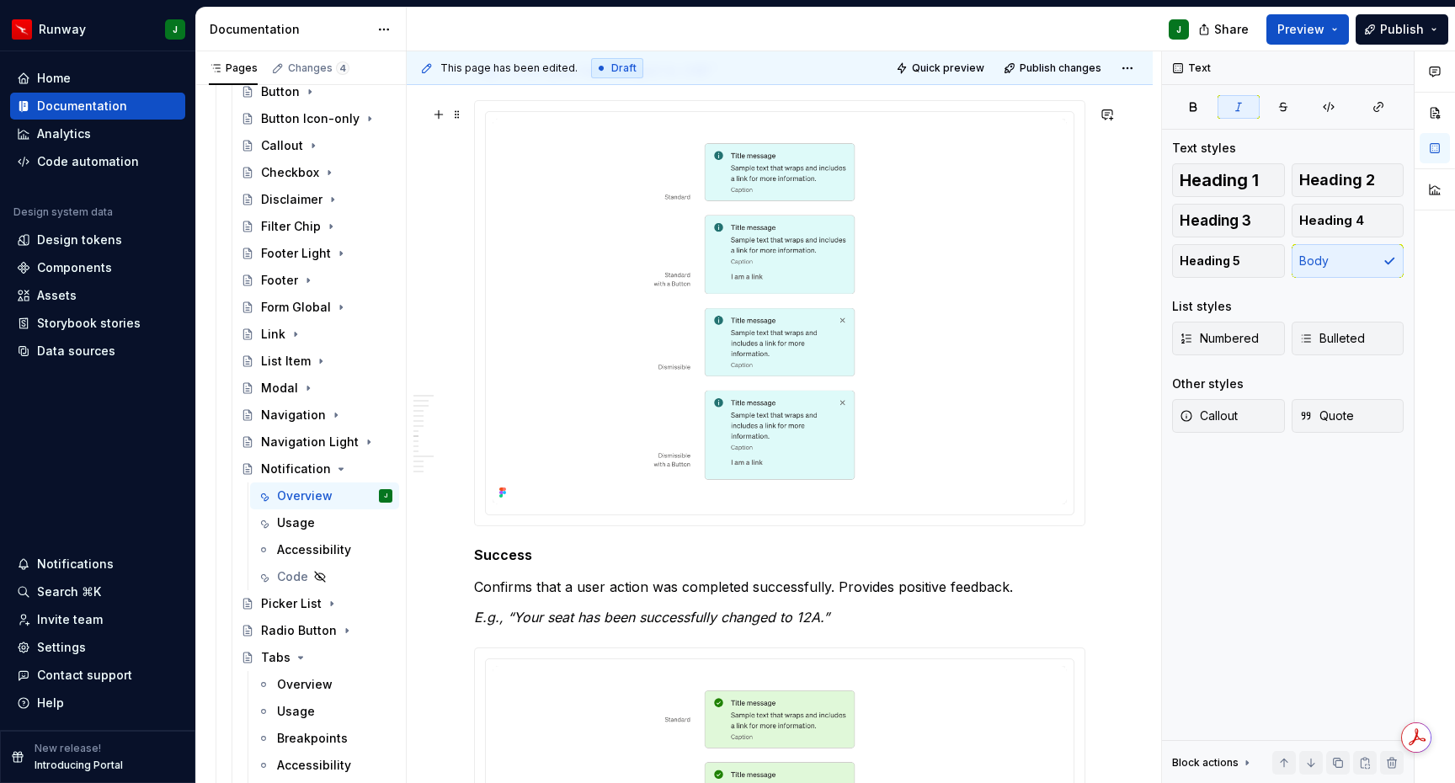
scroll to position [1811, 0]
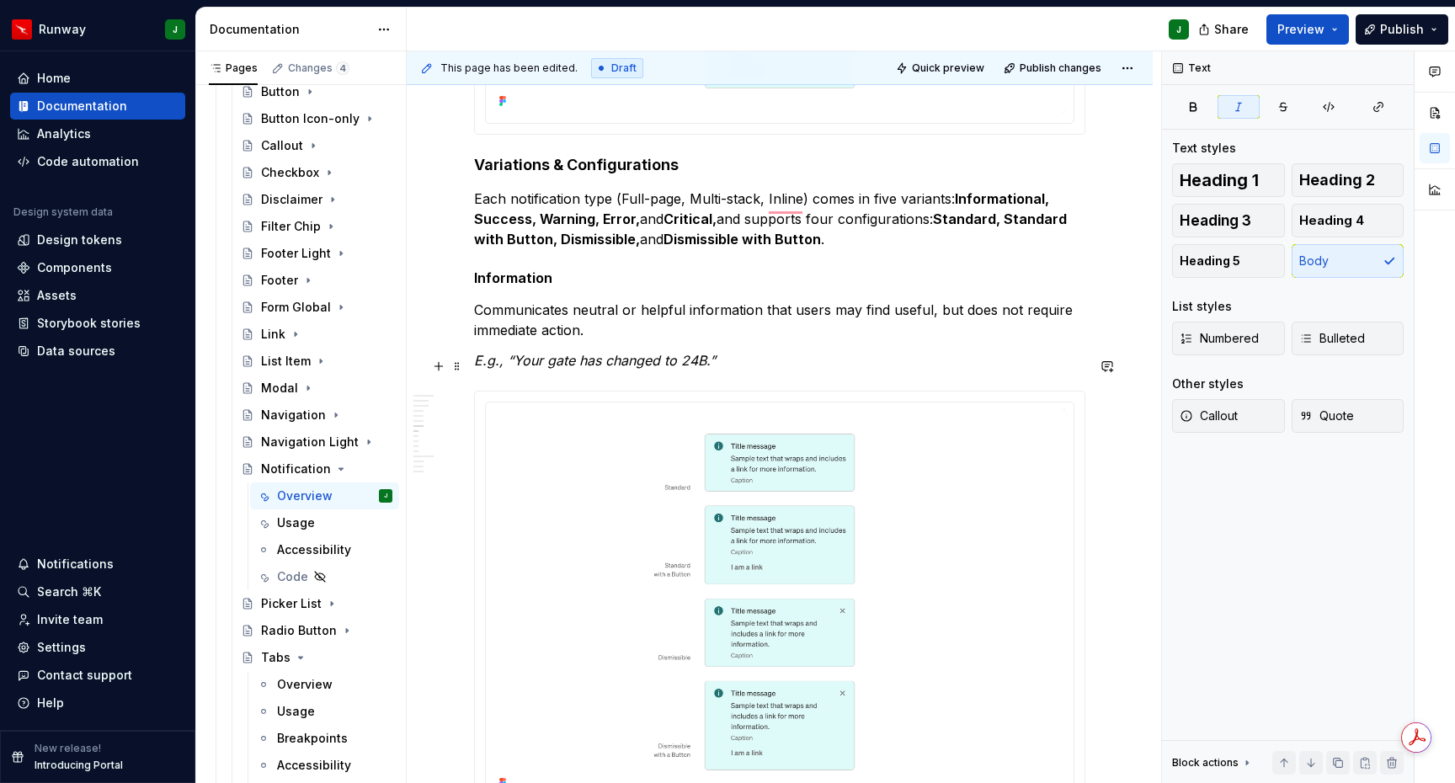
click at [474, 364] on em "E.g., “Your gate has changed to 24B.”" at bounding box center [595, 360] width 242 height 17
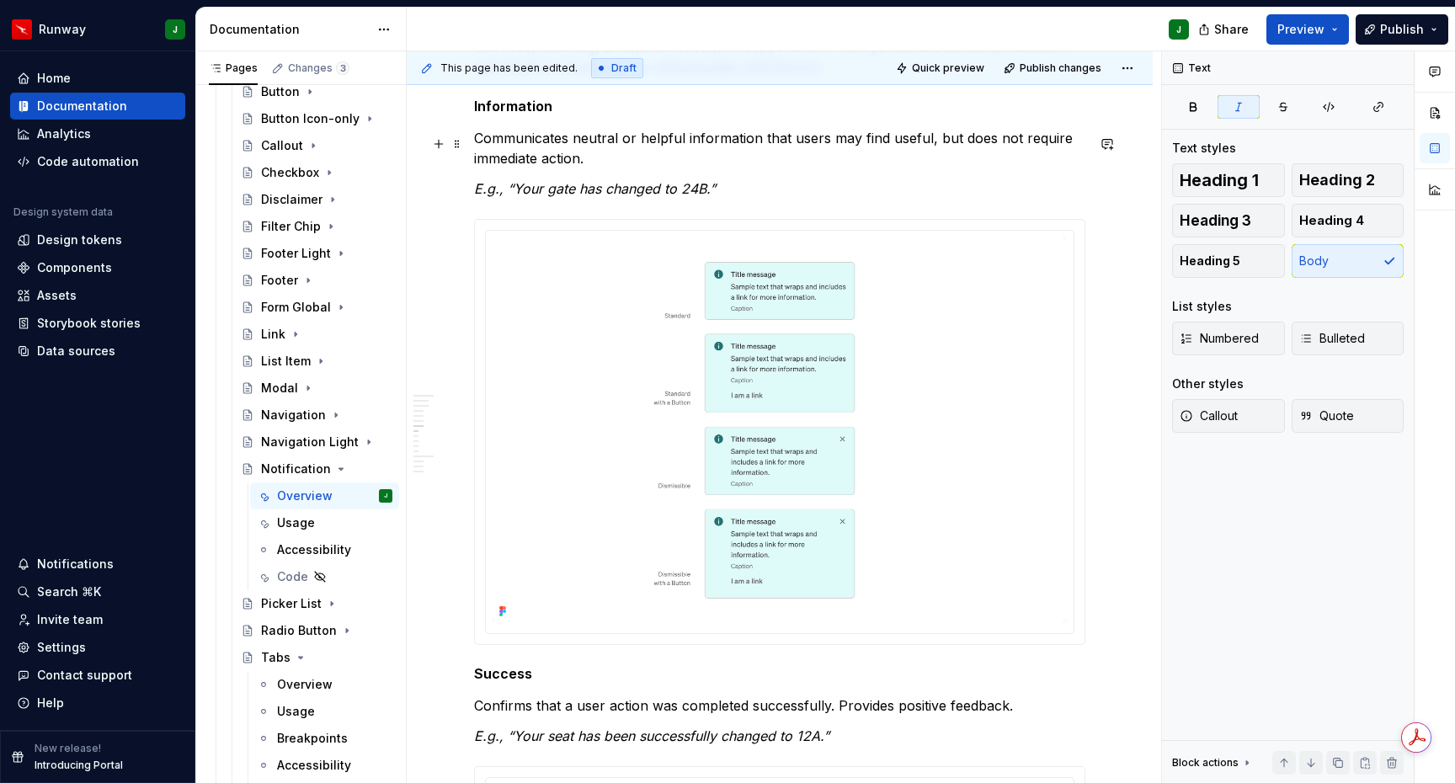
scroll to position [1608, 0]
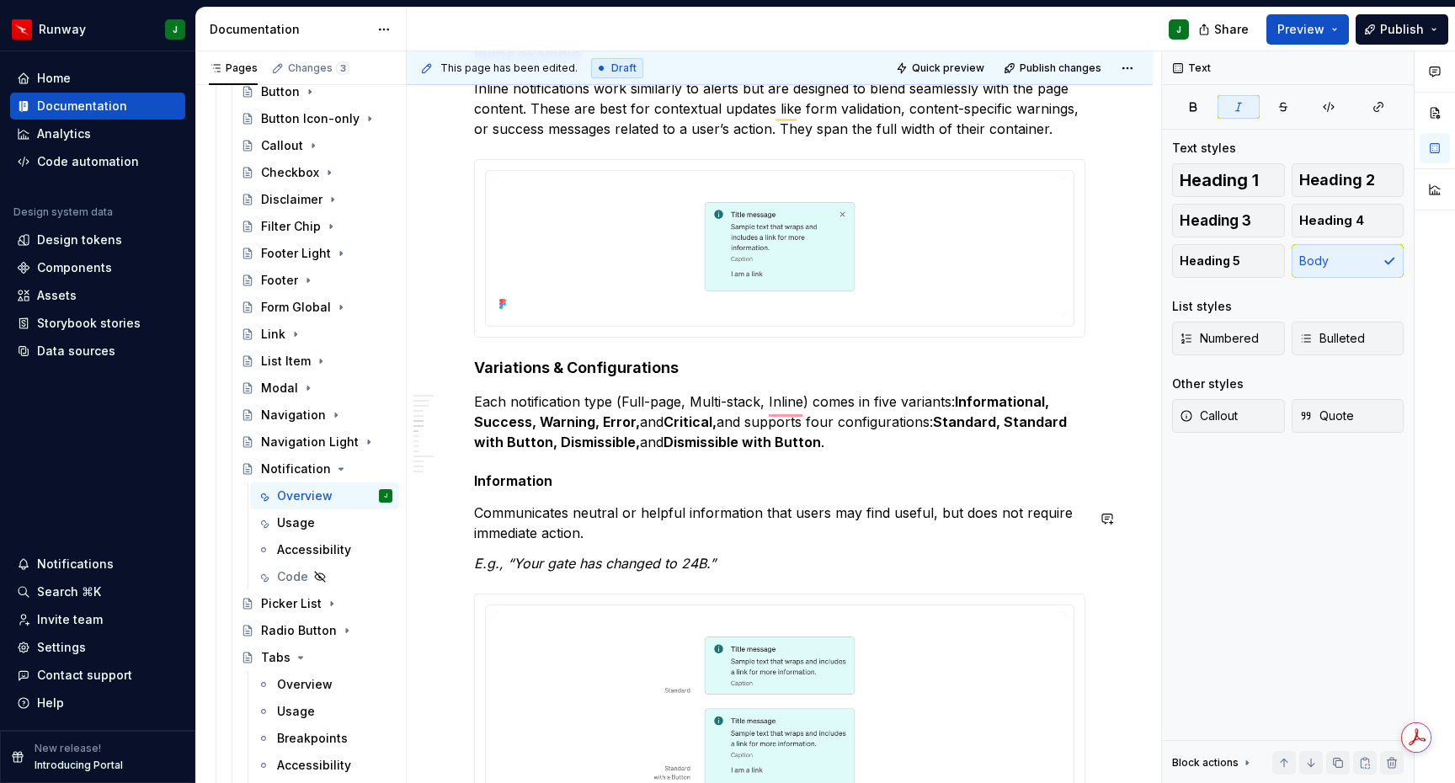
click at [0, 0] on span "***" at bounding box center [0, 0] width 0 height 0
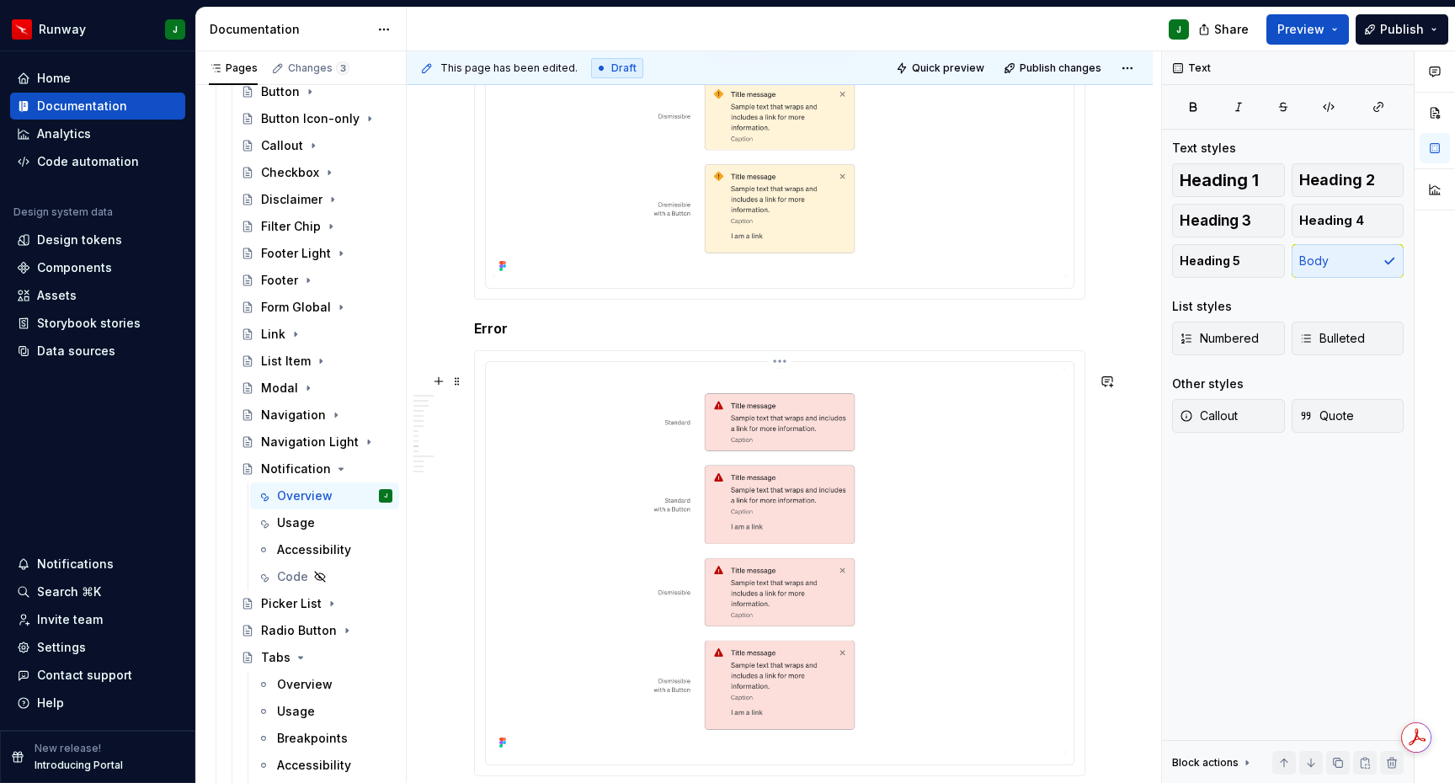
scroll to position [3497, 0]
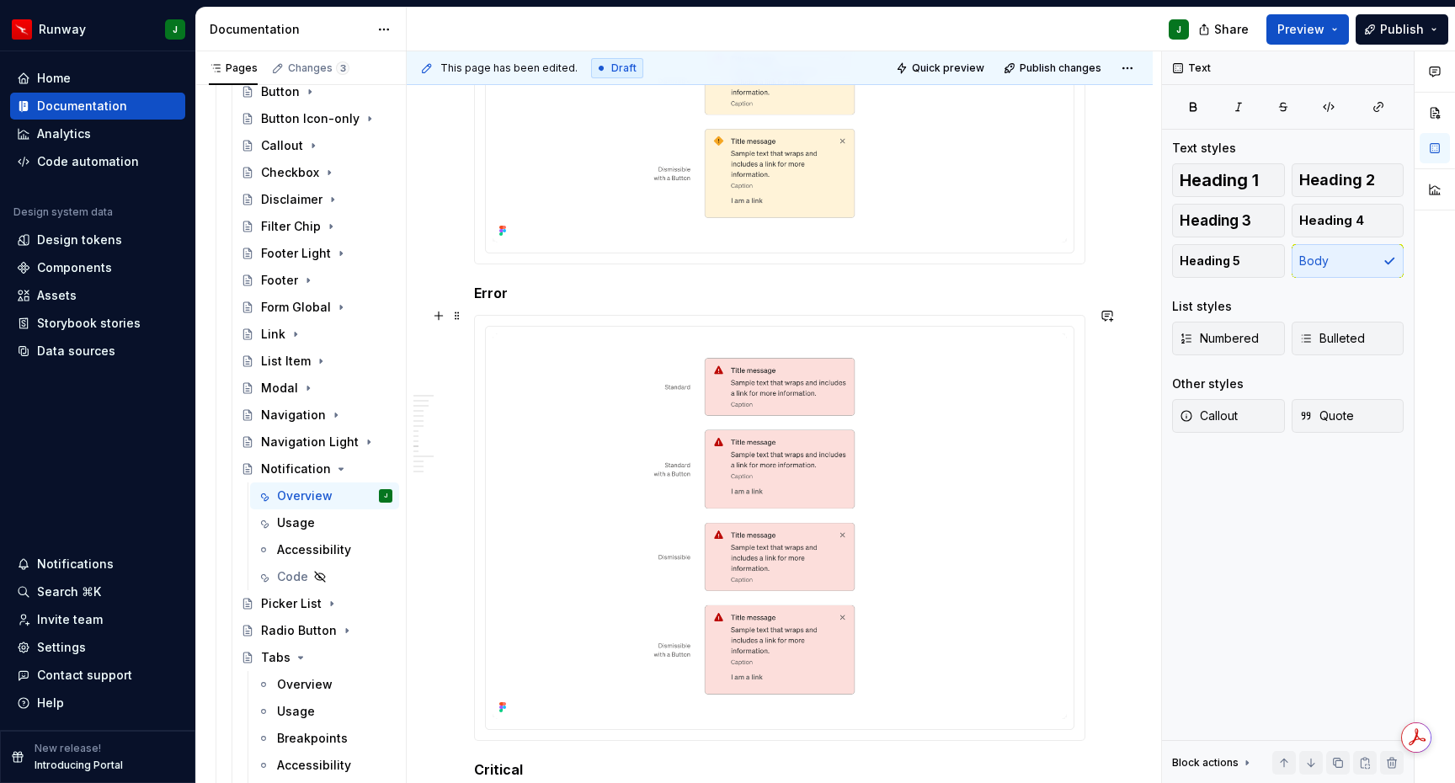
click at [498, 302] on h5 "Error" at bounding box center [779, 293] width 611 height 17
click at [533, 302] on h5 "Error" at bounding box center [779, 293] width 611 height 17
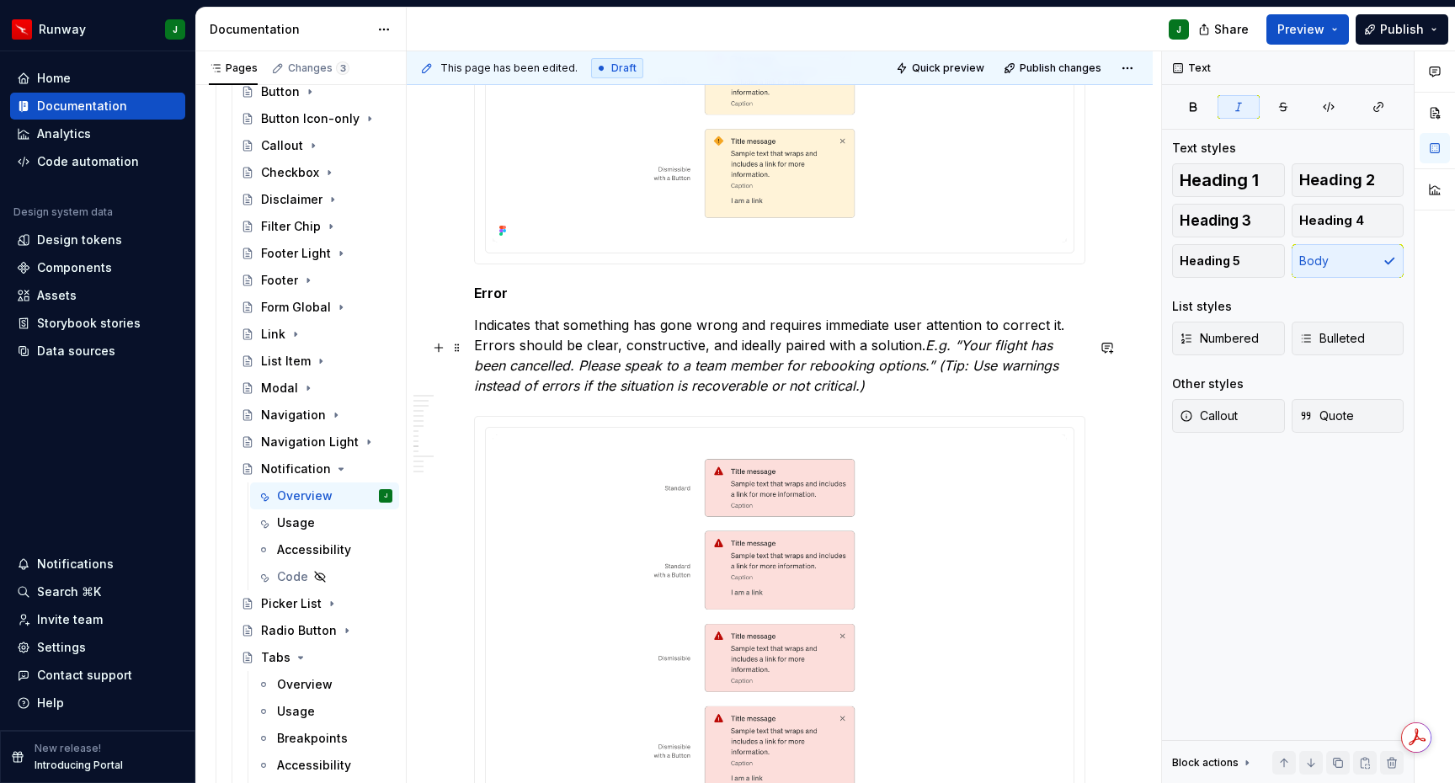
click at [928, 371] on em "E.g. “Your flight has been cancelled. Please speak to a team member for rebooki…" at bounding box center [768, 365] width 589 height 57
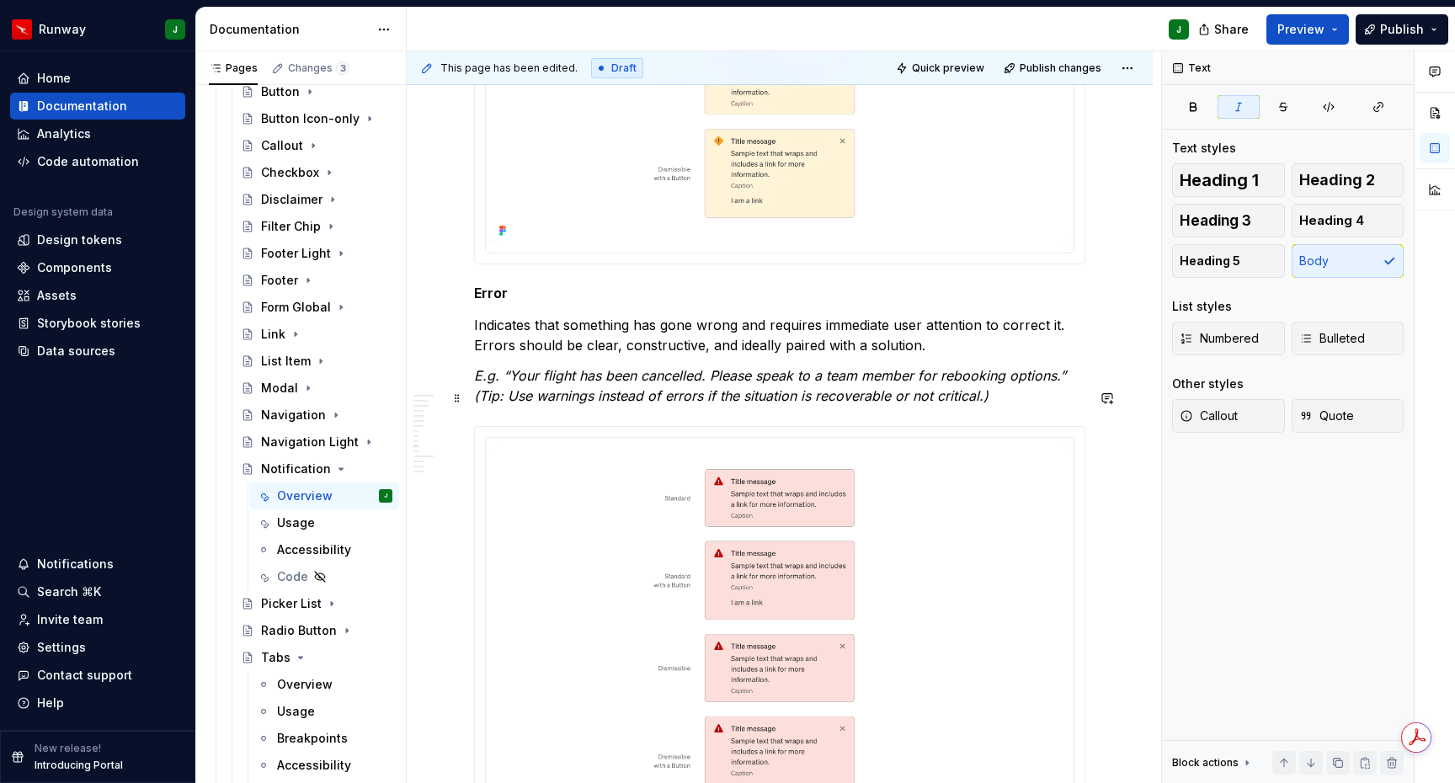
drag, startPoint x: 1017, startPoint y: 412, endPoint x: 1002, endPoint y: 411, distance: 14.3
click at [1017, 406] on p "E.g. “Your flight has been cancelled. Please speak to a team member for rebooki…" at bounding box center [779, 386] width 611 height 40
click at [939, 404] on em "E.g. “Your flight has been cancelled. Please speak to a team member for rebooki…" at bounding box center [772, 385] width 596 height 37
click at [725, 404] on em "E.g. “Your flight has been cancelled. Please speak to a team member for rebooki…" at bounding box center [772, 385] width 596 height 37
drag, startPoint x: 602, startPoint y: 392, endPoint x: 496, endPoint y: 398, distance: 106.3
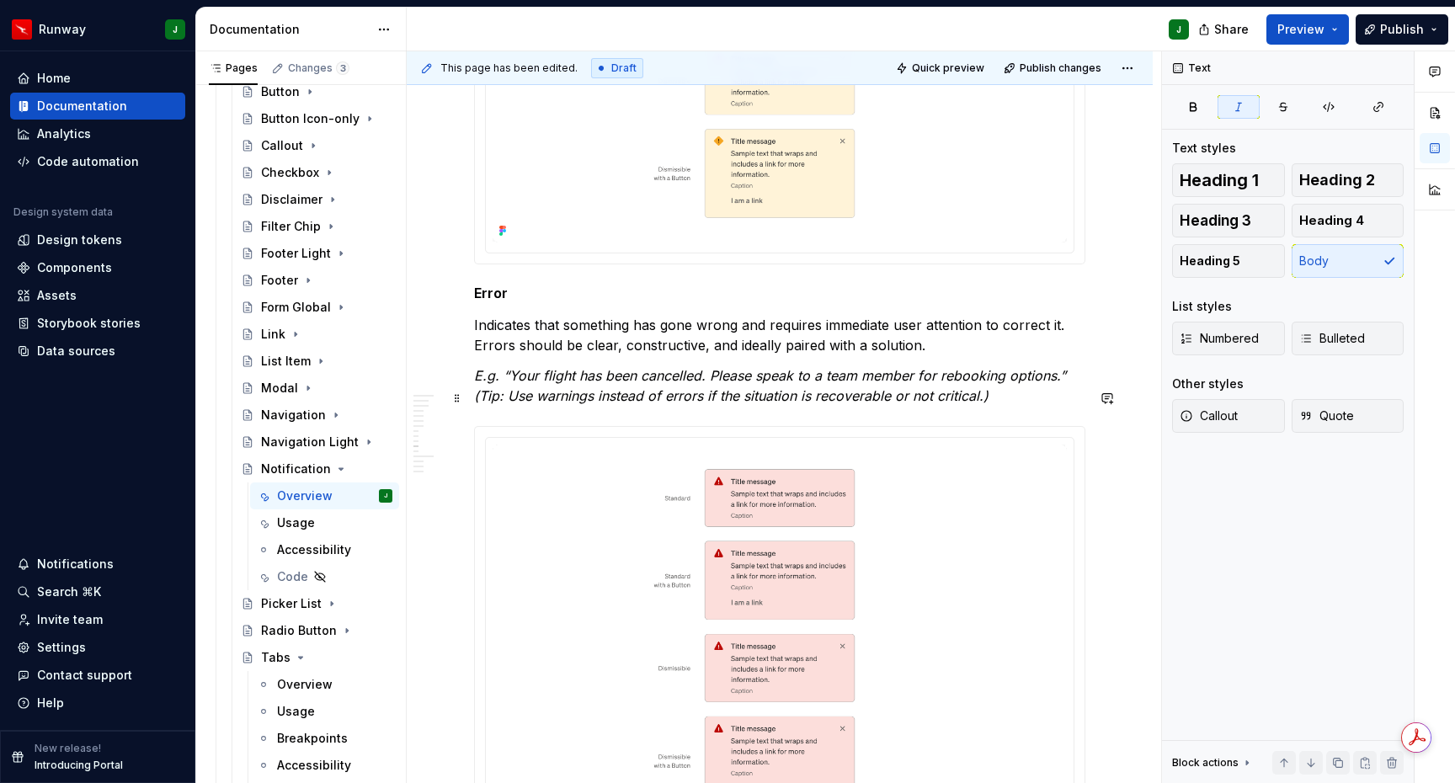
click at [602, 392] on em "E.g. “Your flight has been cancelled. Please speak to a team member for rebooki…" at bounding box center [772, 385] width 596 height 37
click at [0, 0] on div "*****" at bounding box center [0, 0] width 0 height 0
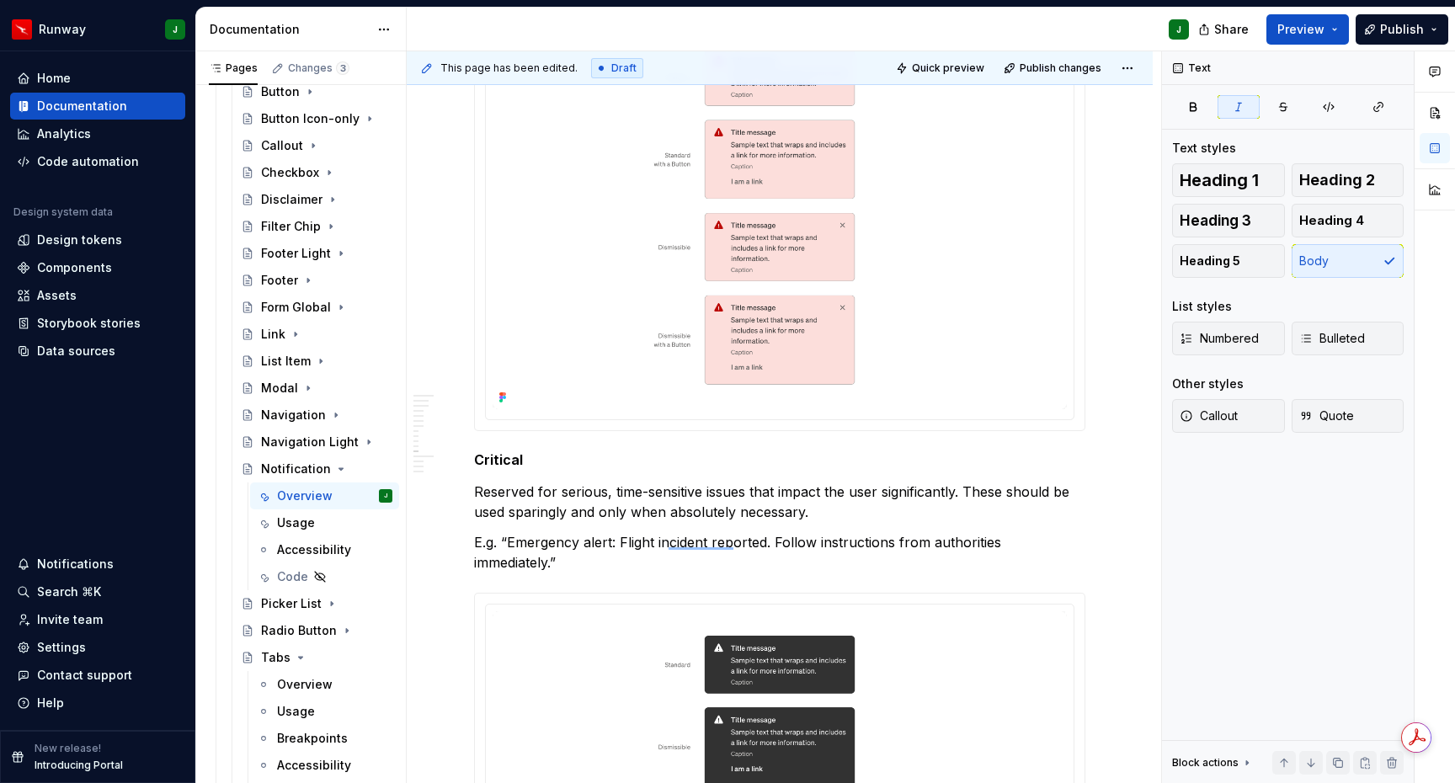
scroll to position [3993, 0]
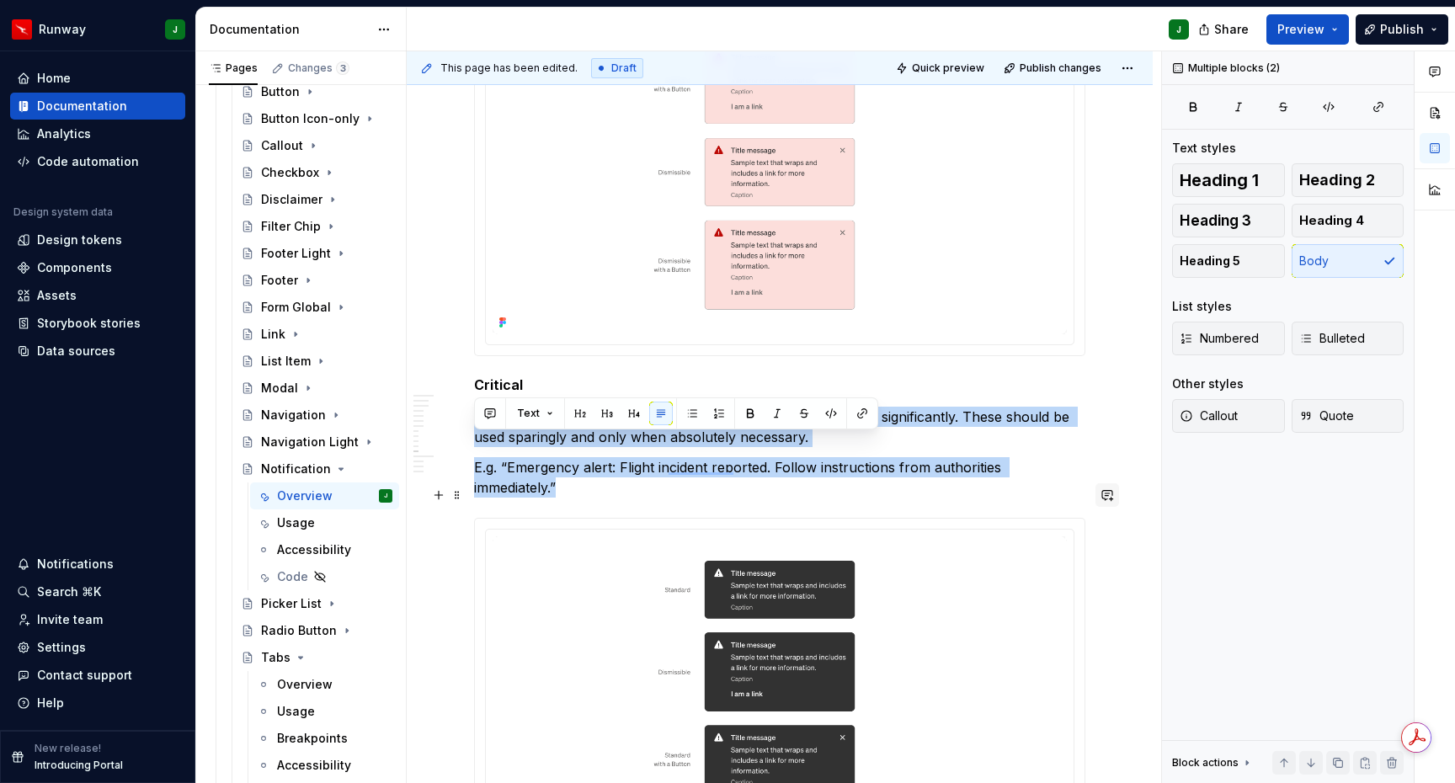
drag, startPoint x: 478, startPoint y: 444, endPoint x: 1103, endPoint y: 495, distance: 627.9
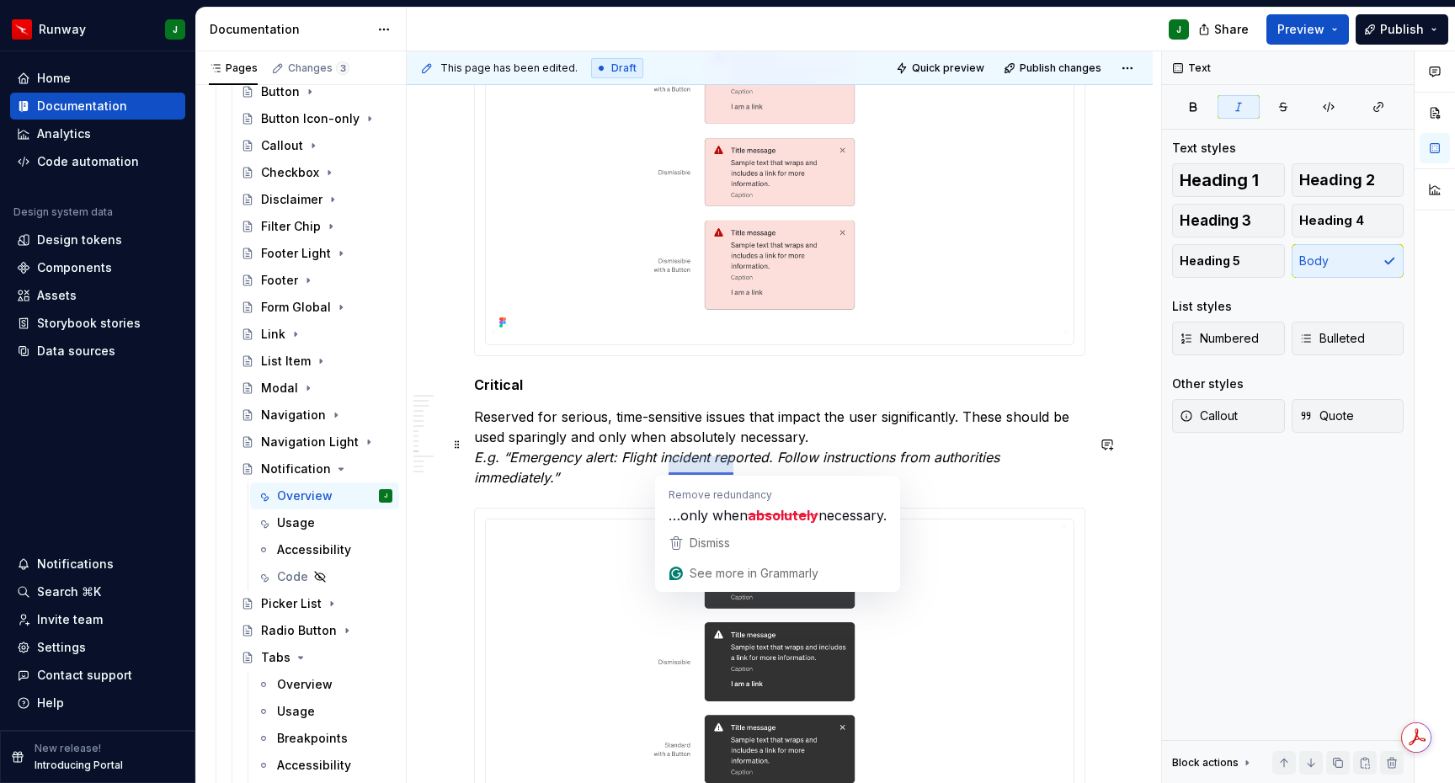
click at [851, 461] on p "Reserved for serious, time-sensitive issues that impact the user significantly.…" at bounding box center [779, 447] width 611 height 81
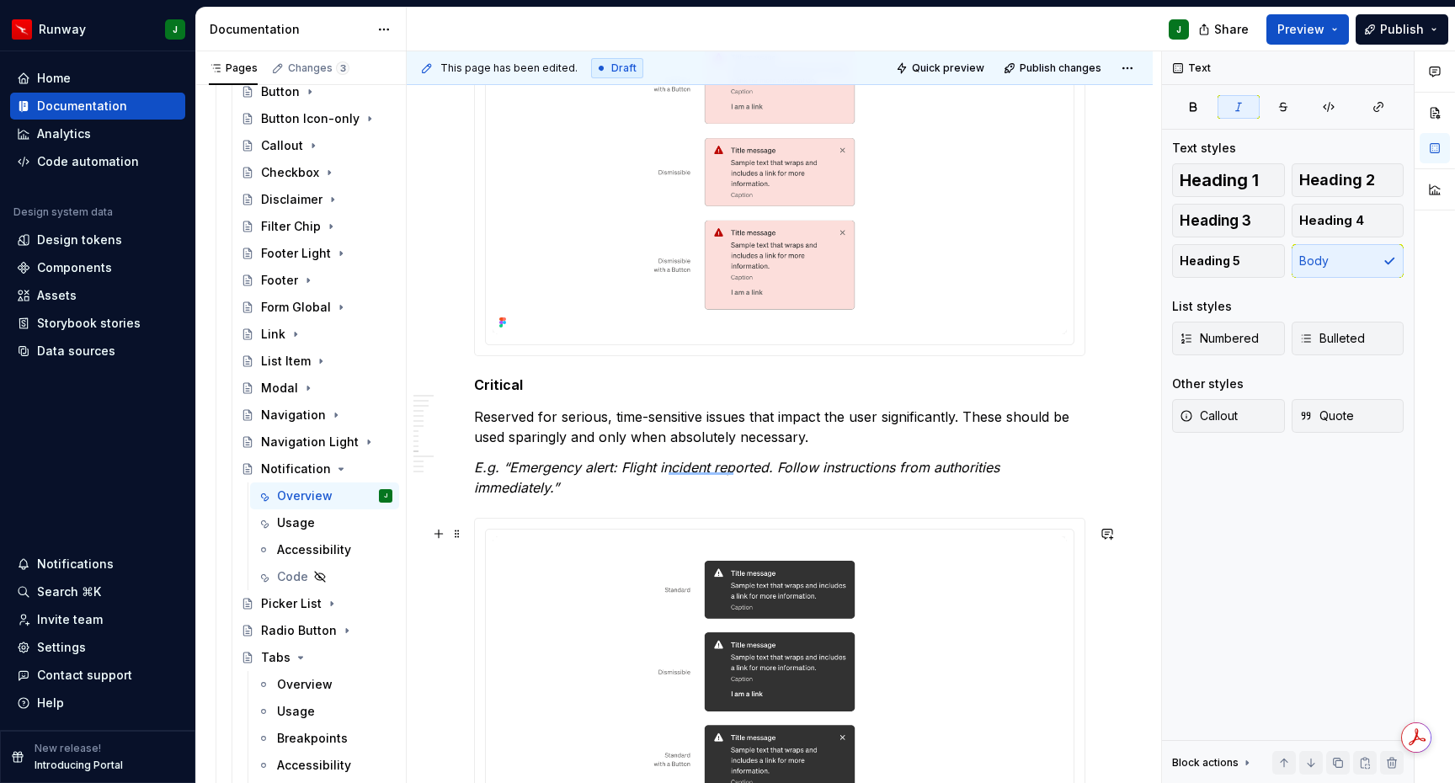
click at [0, 0] on div "*****" at bounding box center [0, 0] width 0 height 0
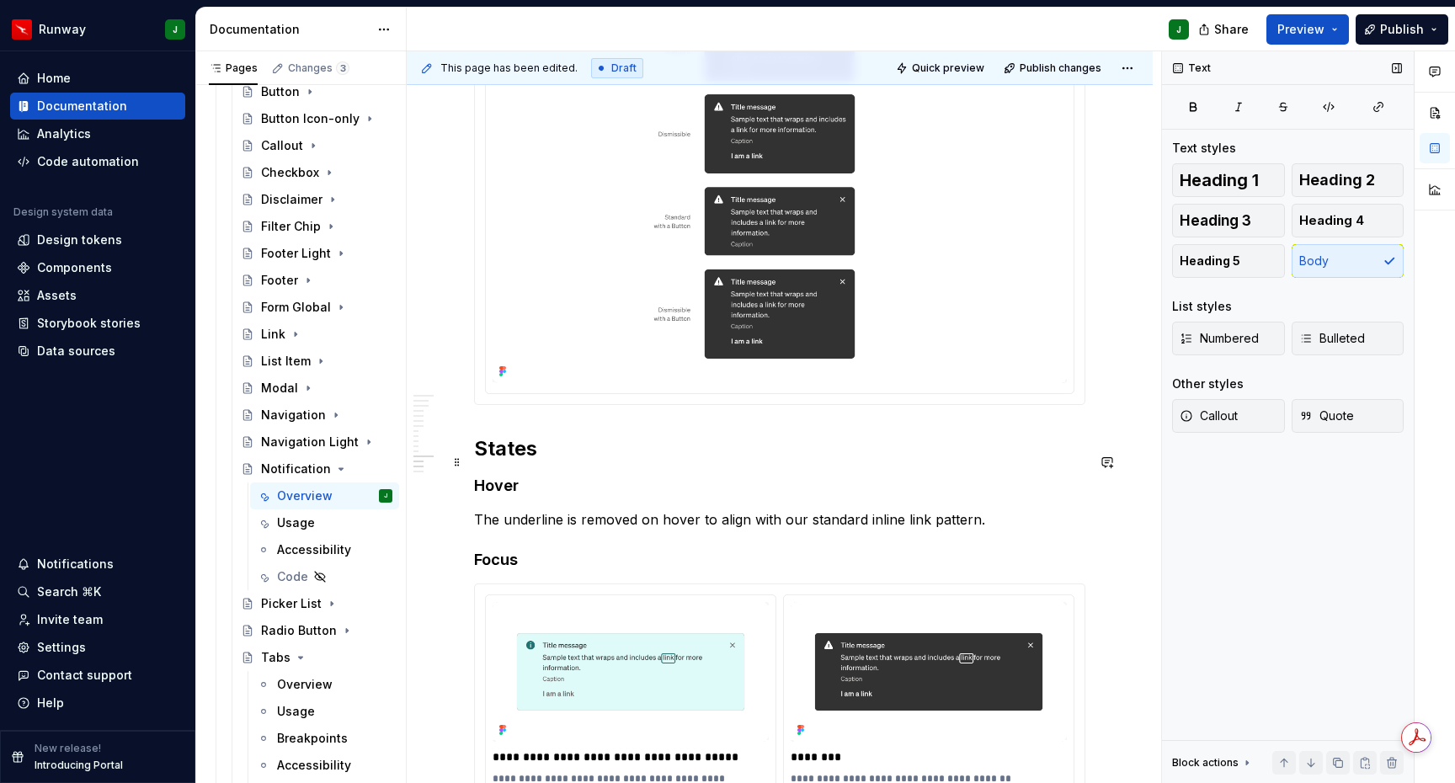
scroll to position [4535, 0]
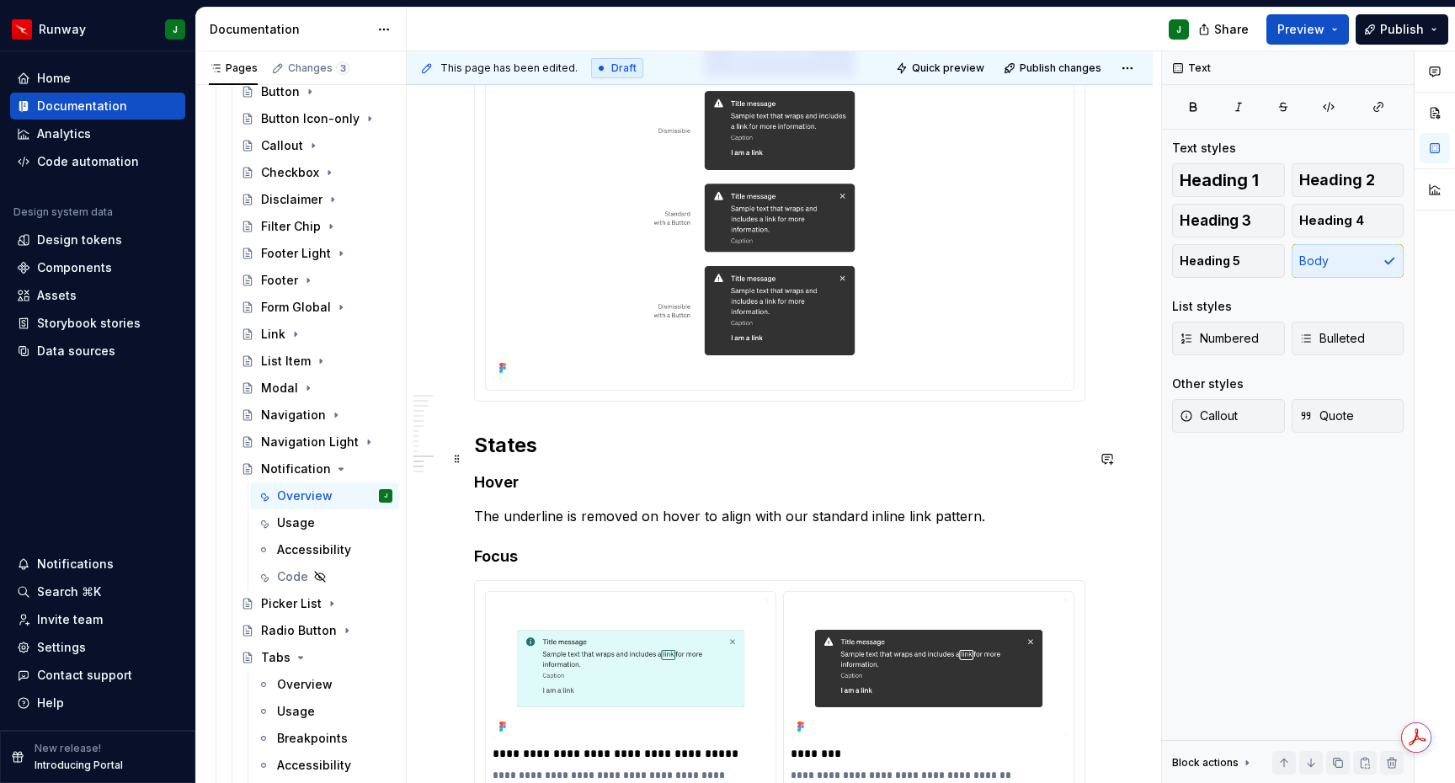
click at [504, 459] on h2 "States" at bounding box center [779, 445] width 611 height 27
click at [501, 458] on h2 "States" at bounding box center [779, 445] width 611 height 27
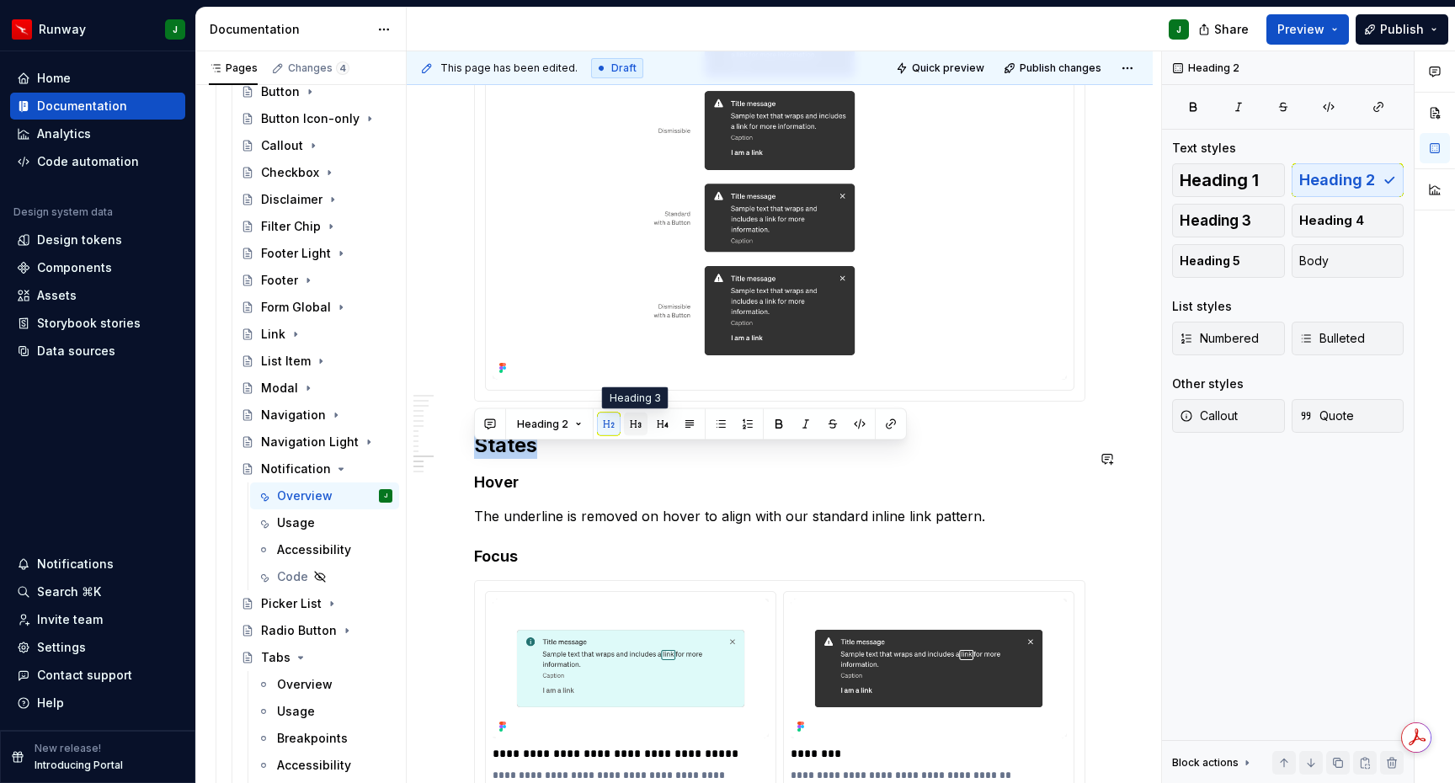
click at [631, 426] on button "button" at bounding box center [636, 425] width 24 height 24
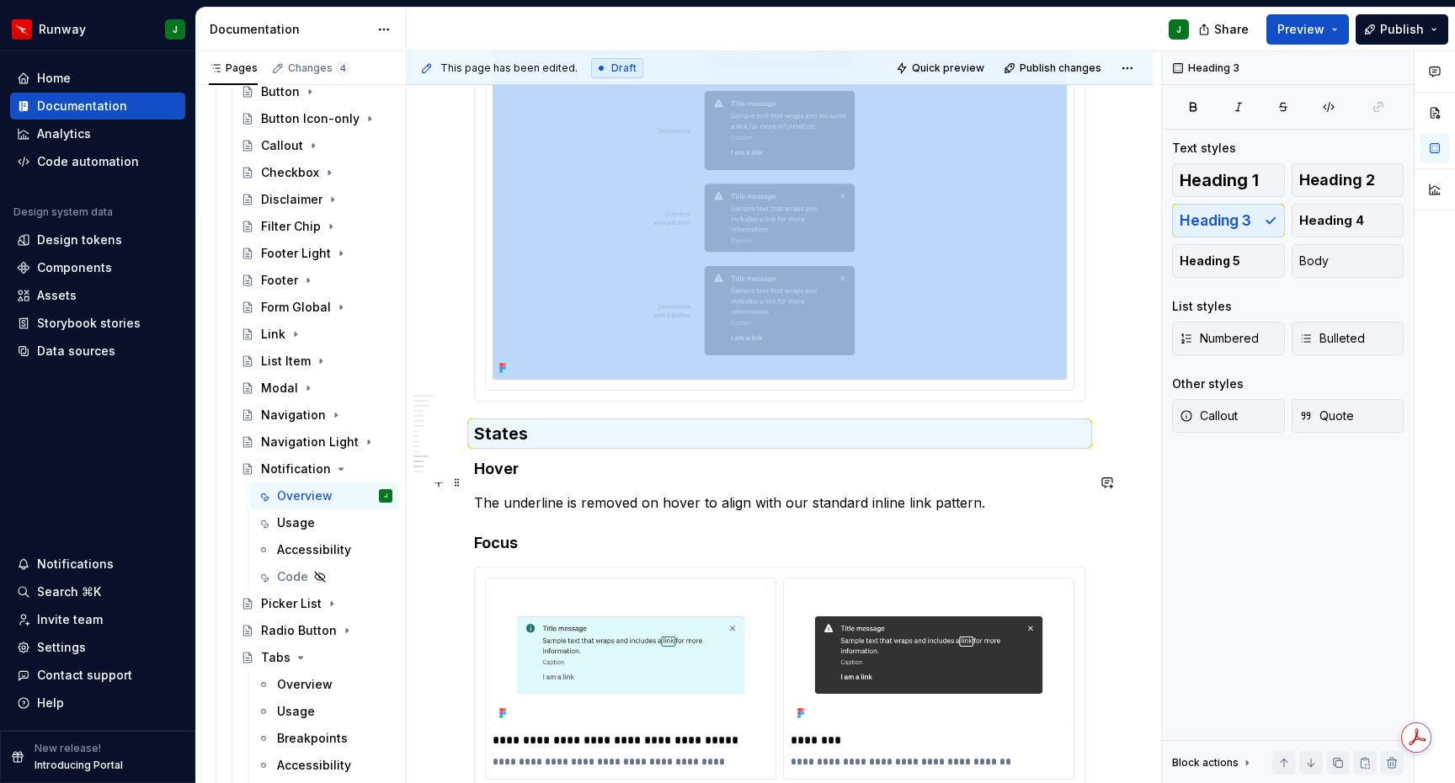
click at [508, 479] on h4 "Hover" at bounding box center [779, 469] width 611 height 20
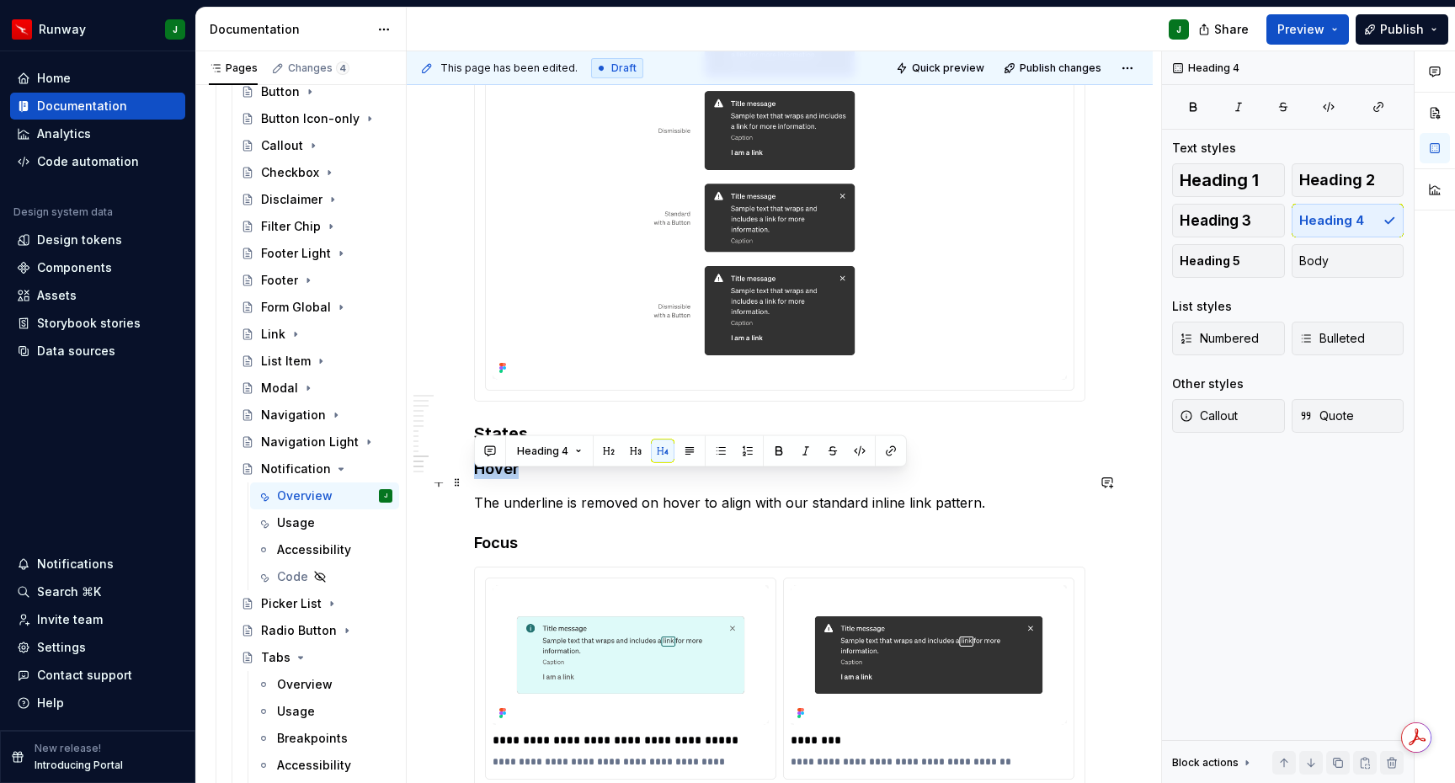
click at [508, 479] on h4 "Hover" at bounding box center [779, 469] width 611 height 20
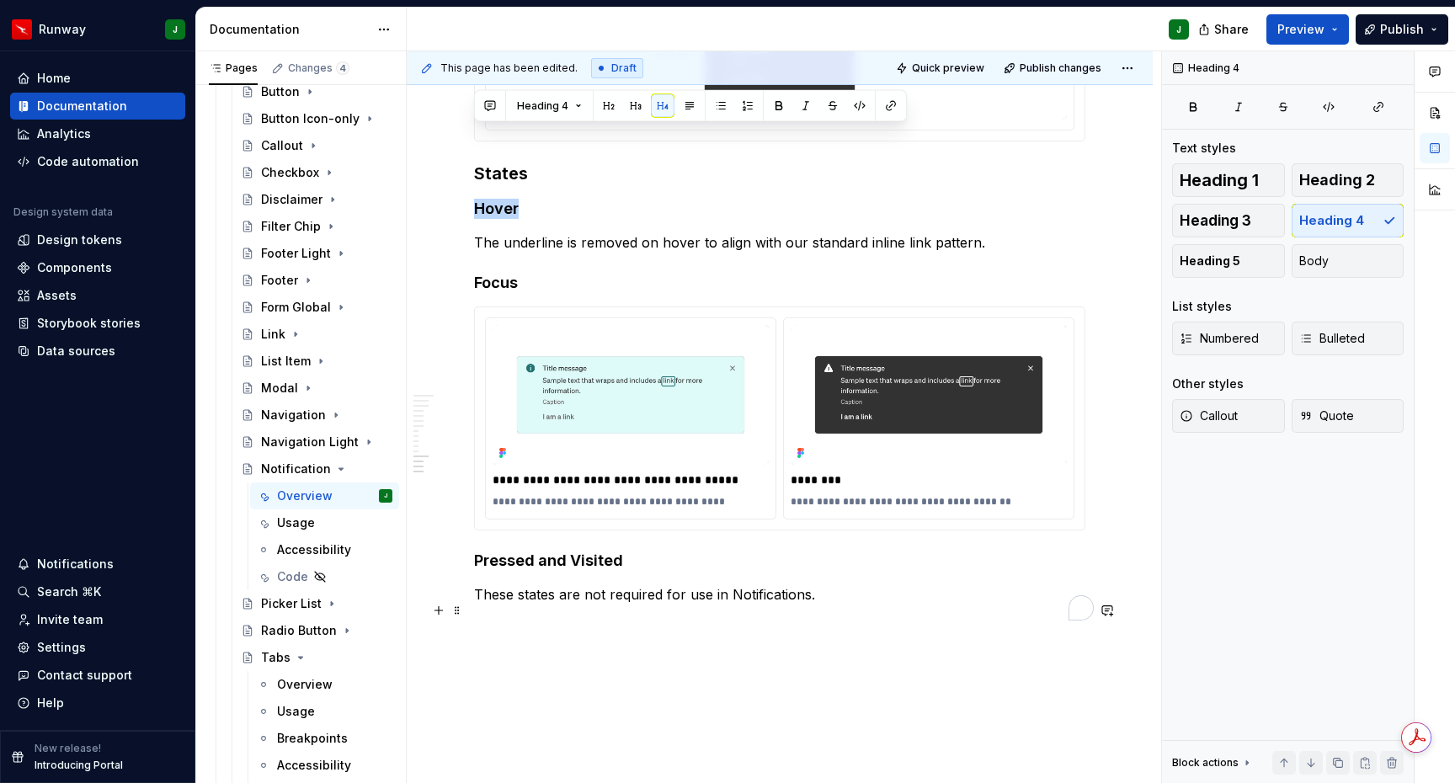
scroll to position [4880, 0]
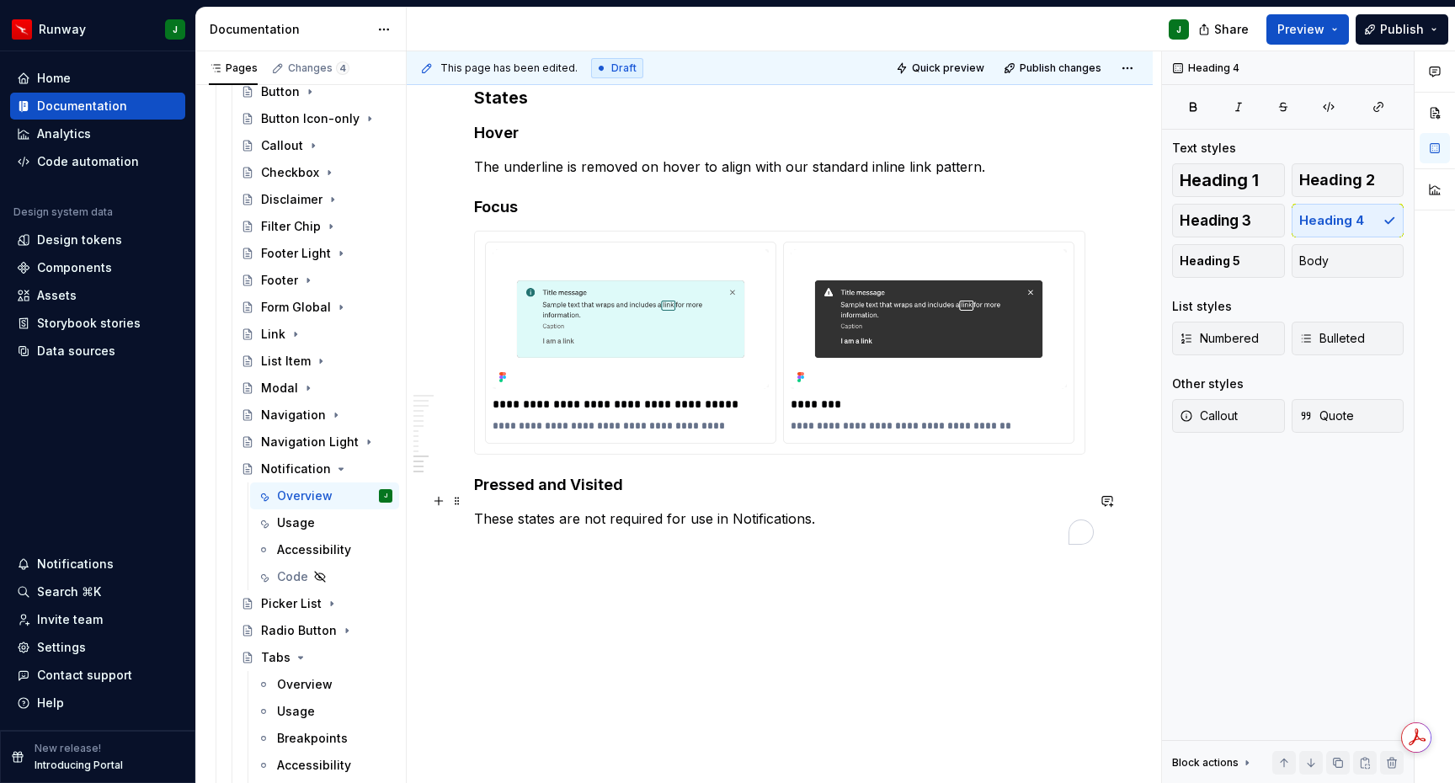
click at [527, 490] on h4 "Pressed and Visited" at bounding box center [779, 485] width 611 height 20
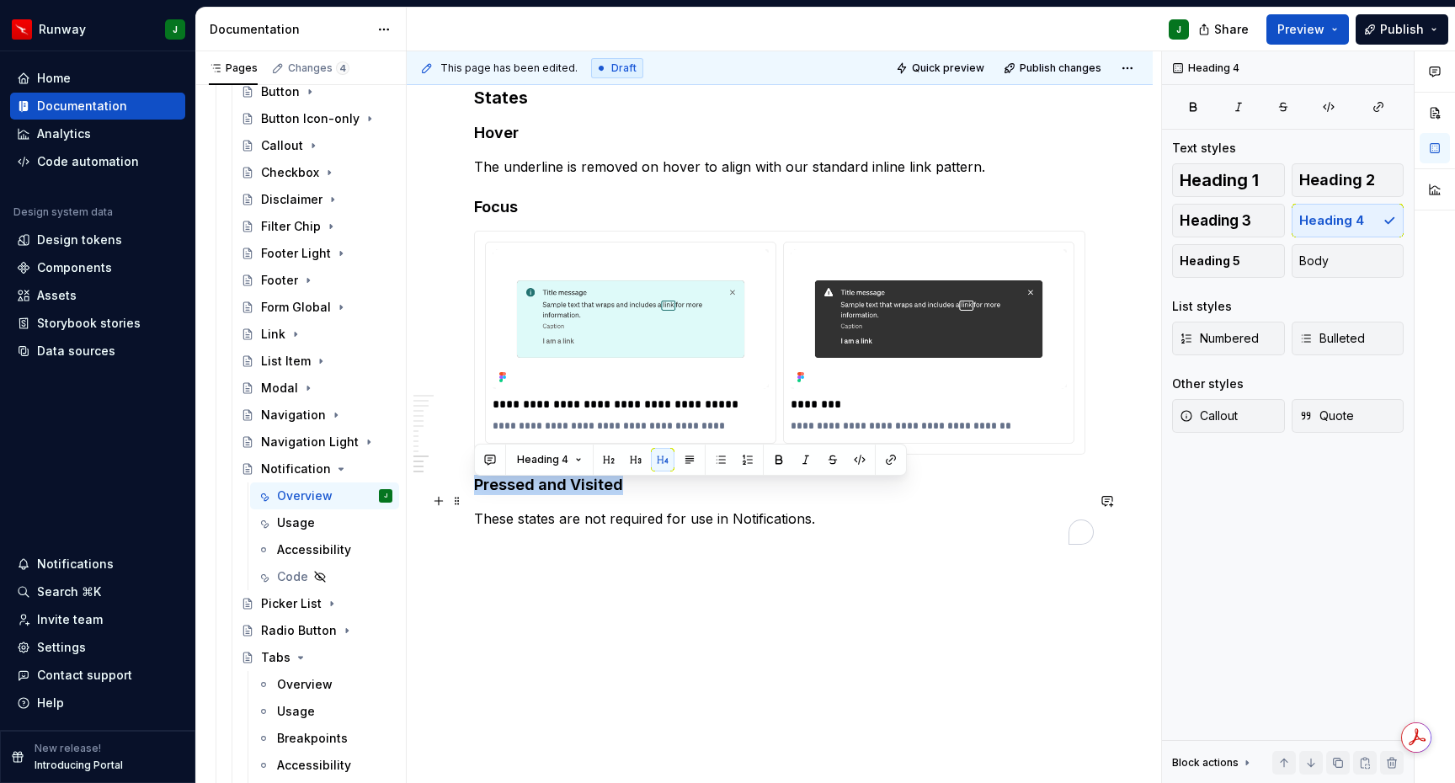
click at [527, 490] on h4 "Pressed and Visited" at bounding box center [779, 485] width 611 height 20
type textarea "*"
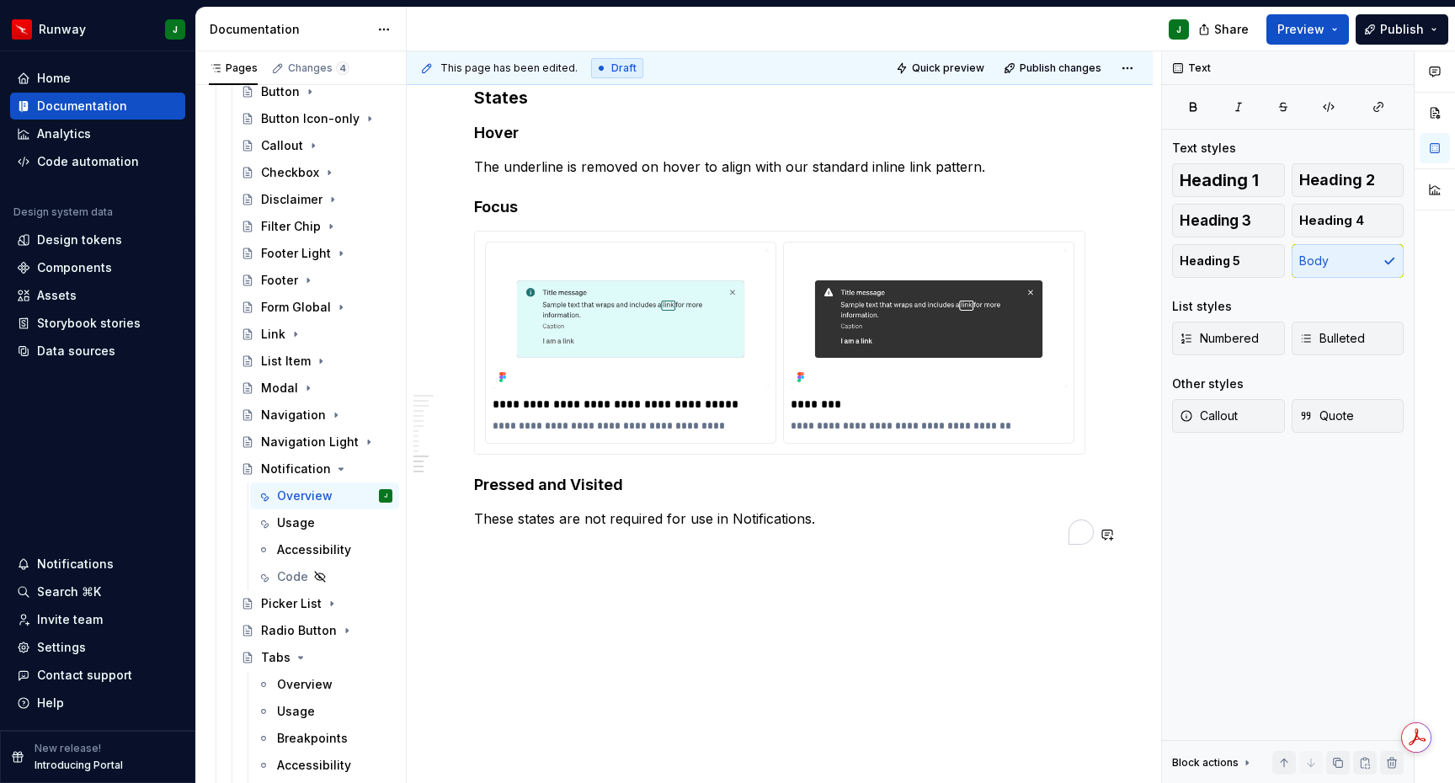
drag, startPoint x: 676, startPoint y: 541, endPoint x: 665, endPoint y: 564, distance: 26.4
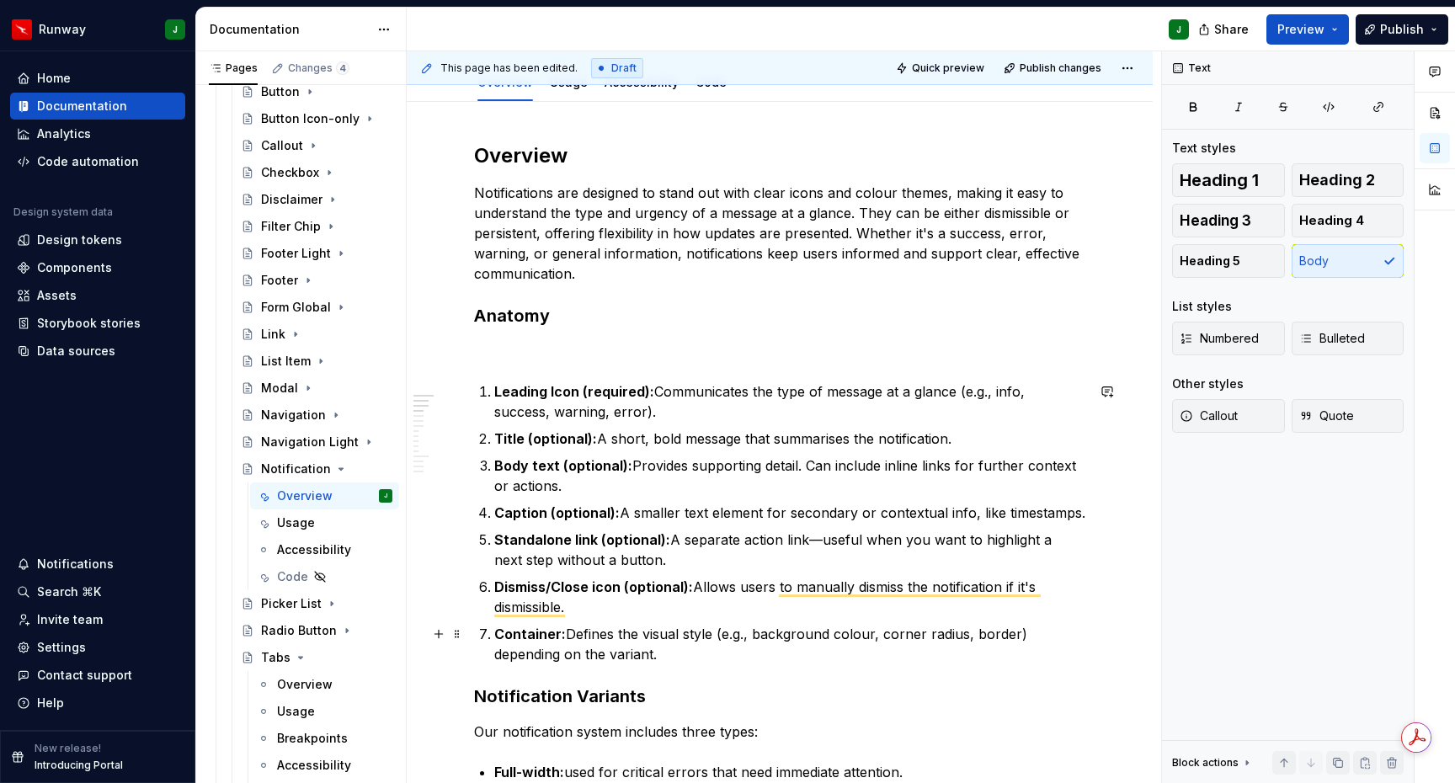
scroll to position [302, 0]
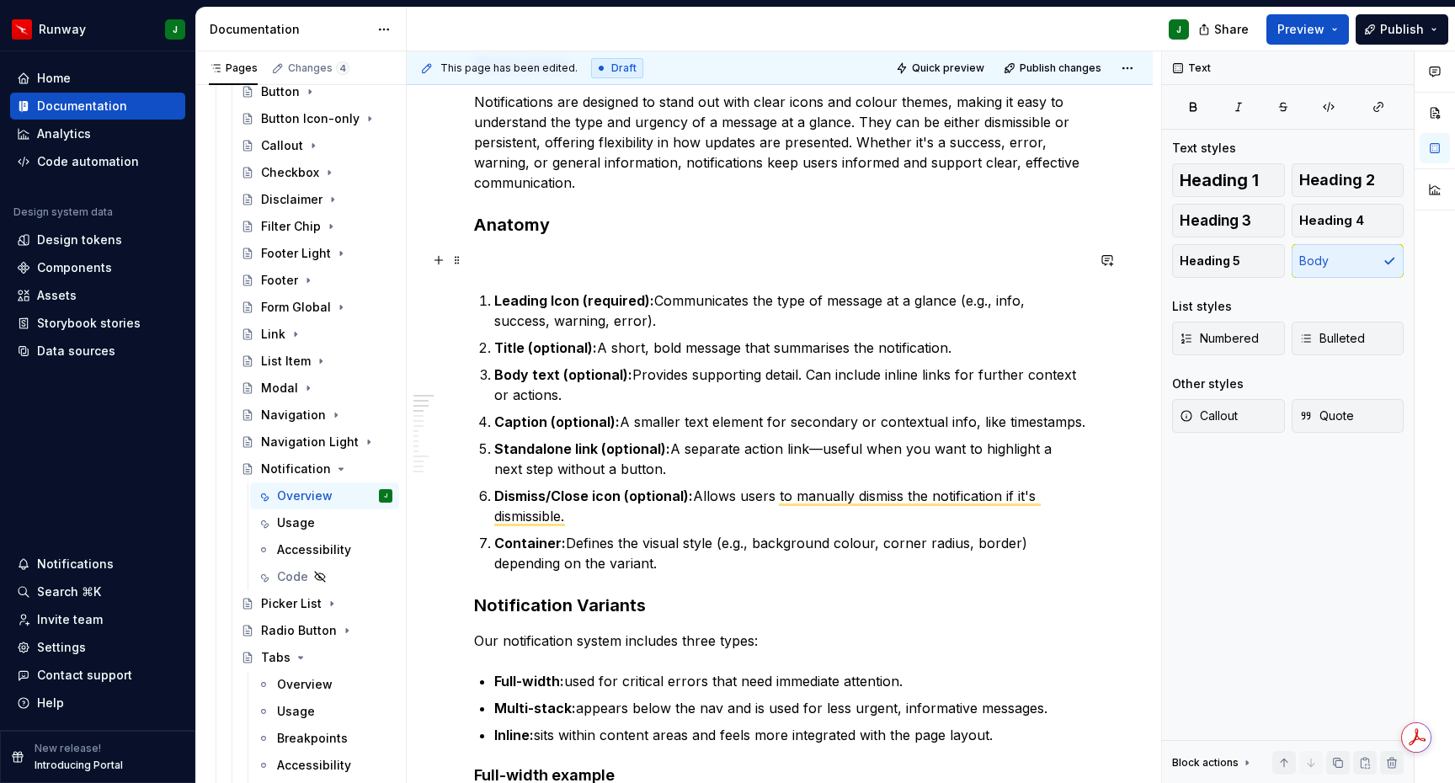
click at [522, 257] on p "To enrich screen reader interactions, please activate Accessibility in Grammarl…" at bounding box center [779, 260] width 611 height 20
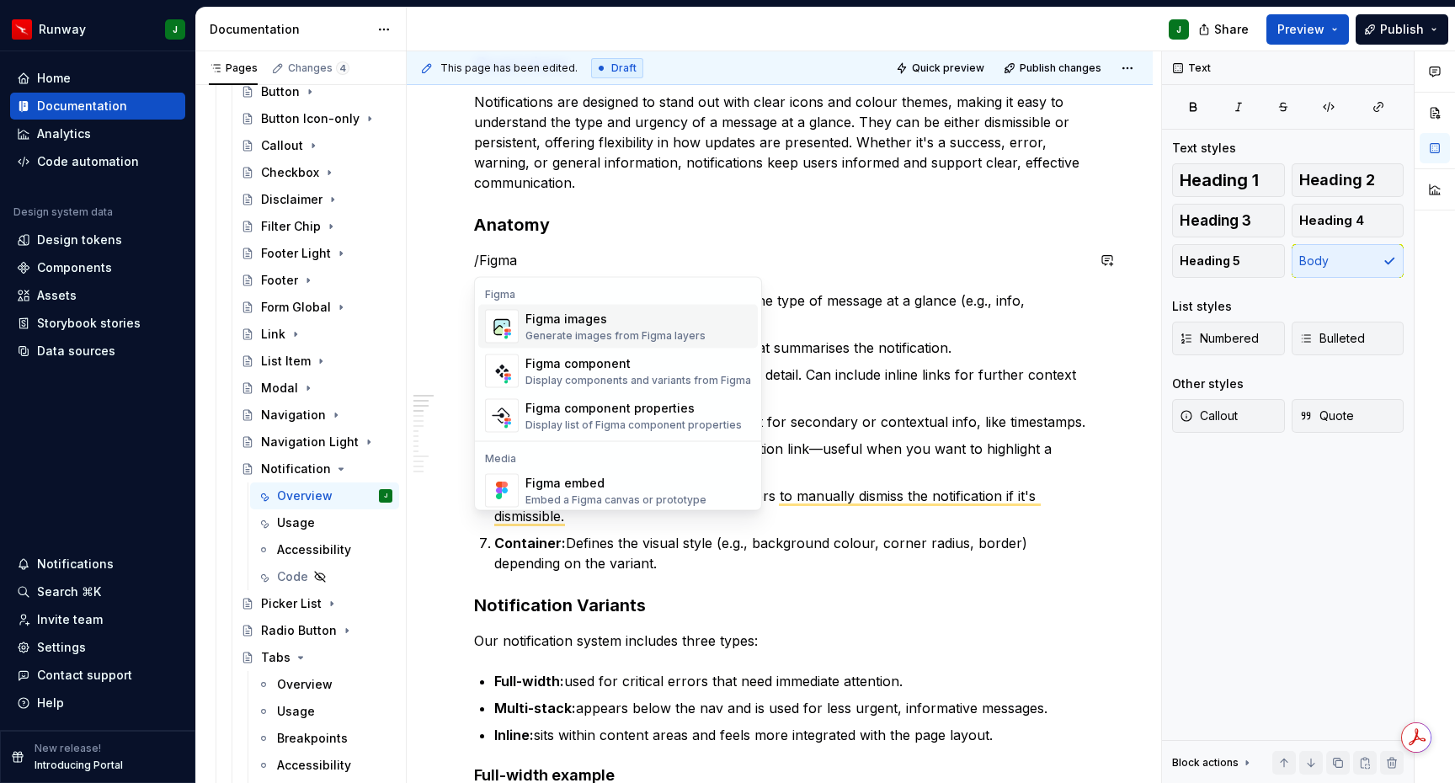
click at [579, 329] on div "Generate images from Figma layers" at bounding box center [616, 335] width 180 height 13
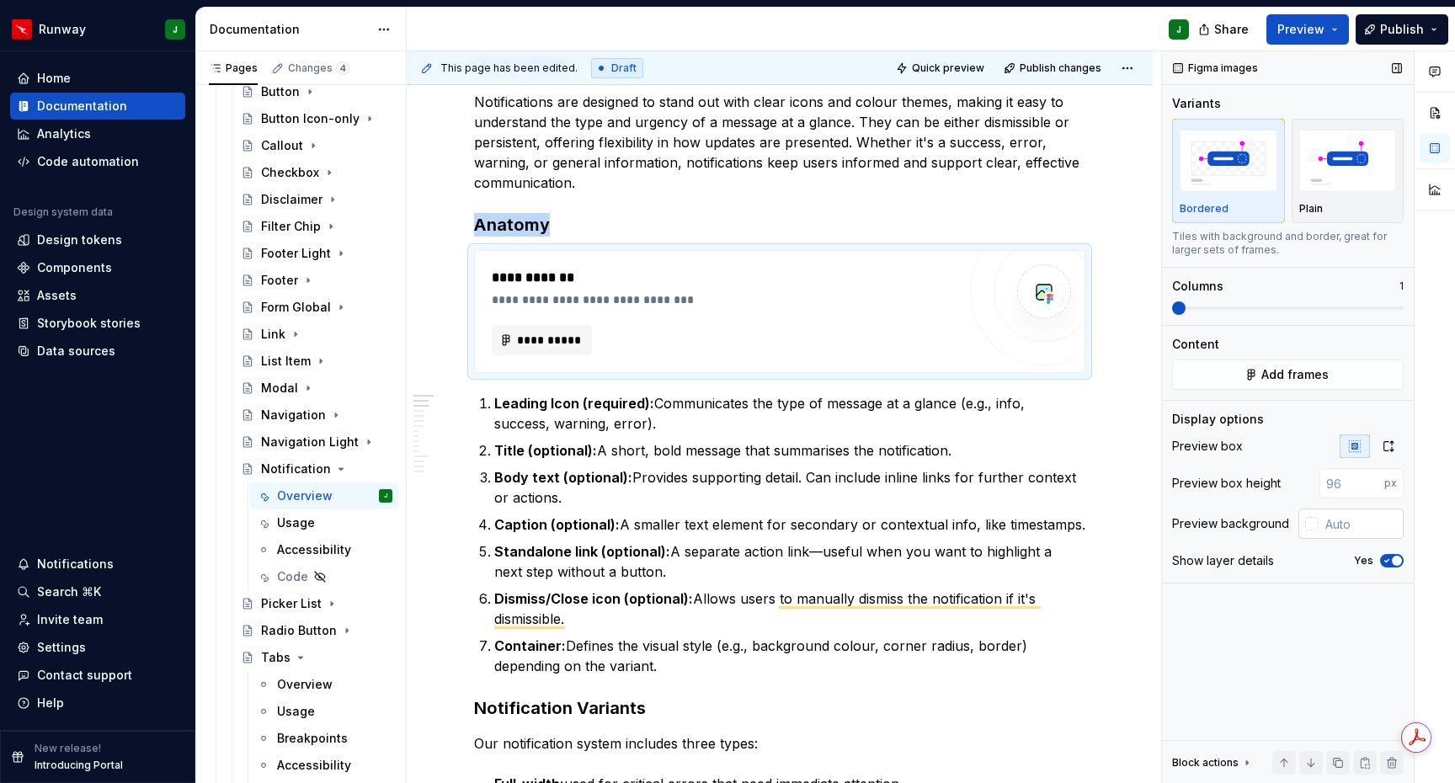
drag, startPoint x: 1388, startPoint y: 456, endPoint x: 1381, endPoint y: 479, distance: 24.5
click at [1388, 456] on button "button" at bounding box center [1389, 447] width 30 height 24
click at [1367, 486] on input "text" at bounding box center [1361, 483] width 85 height 30
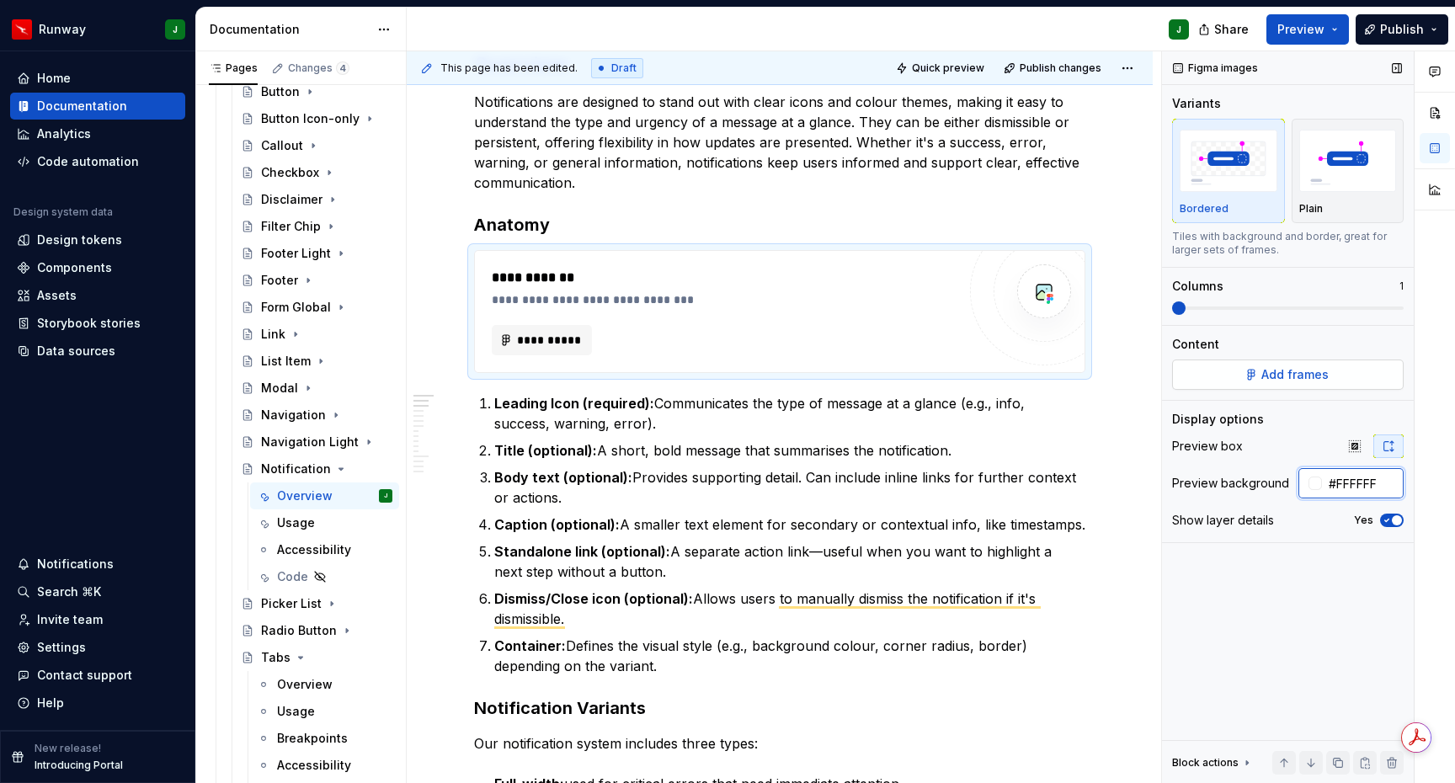
type input "#FFFFFF"
click at [1247, 371] on button "Add frames" at bounding box center [1288, 375] width 232 height 30
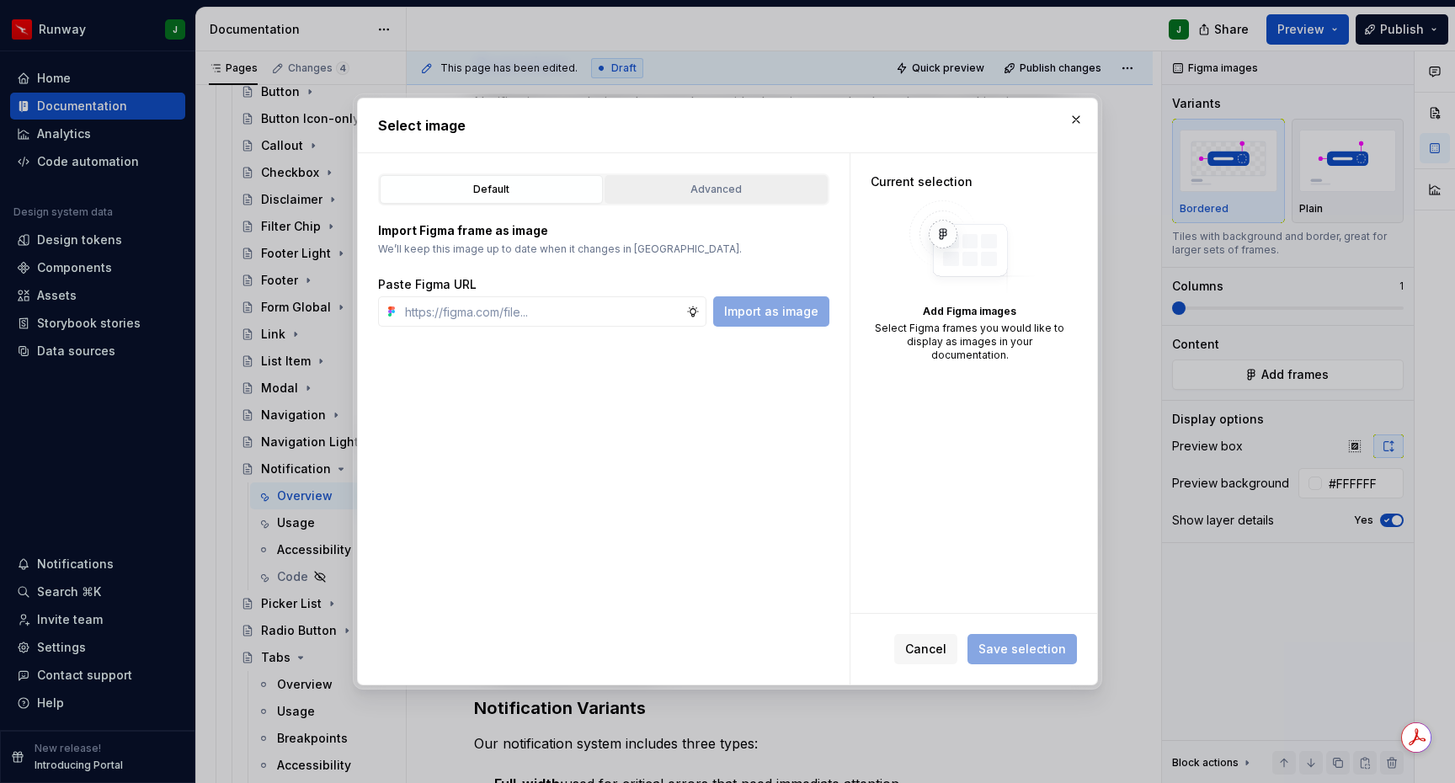
click at [705, 183] on div "Advanced" at bounding box center [716, 189] width 211 height 17
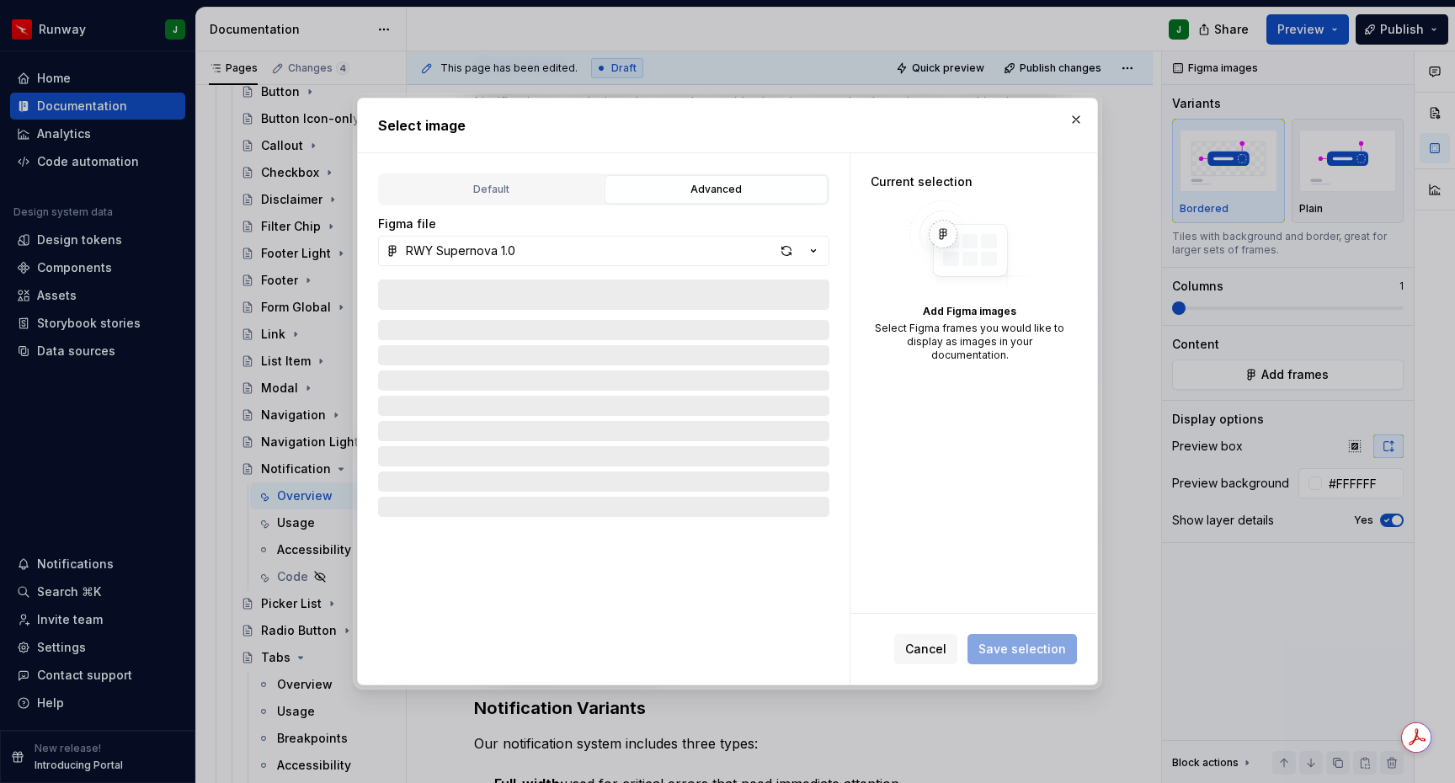
type textarea "*"
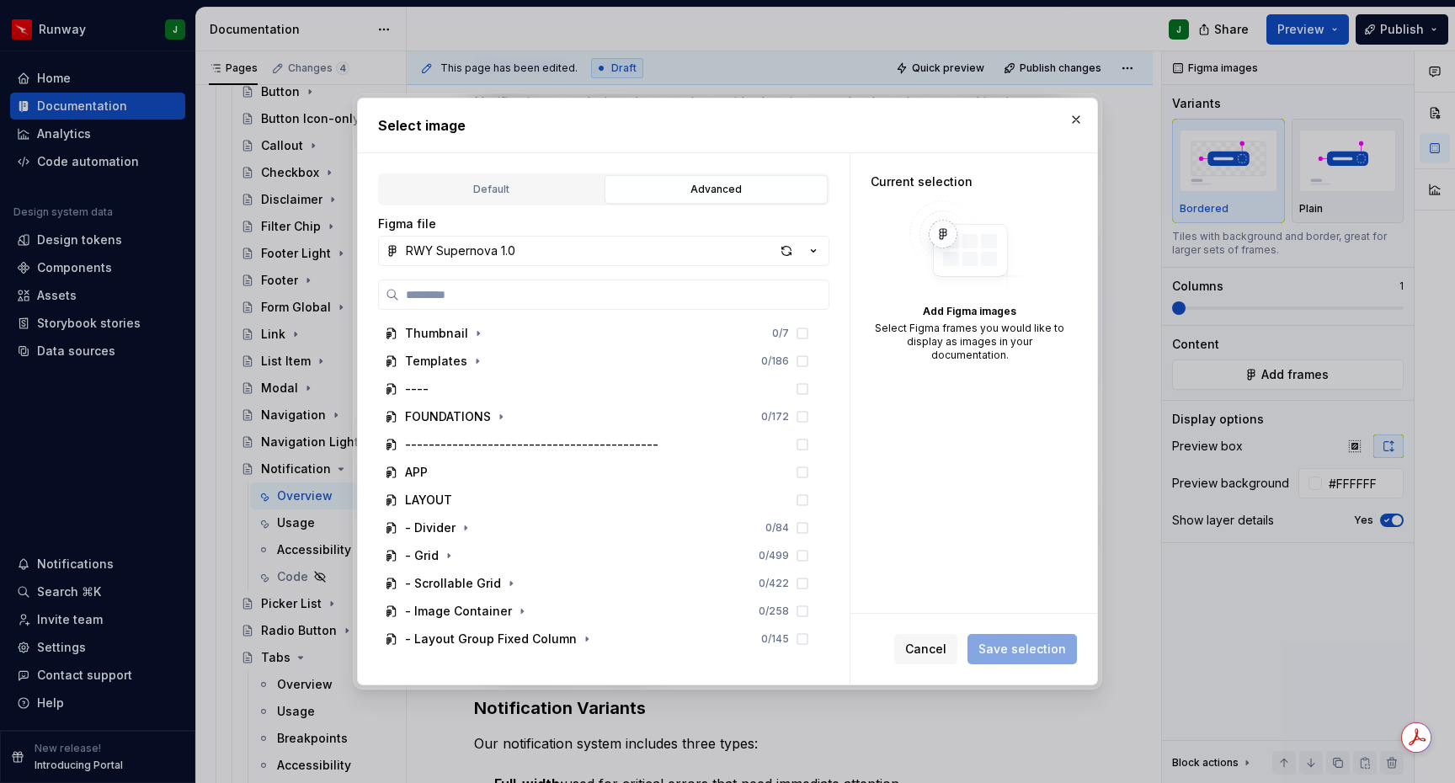
scroll to position [1664, 0]
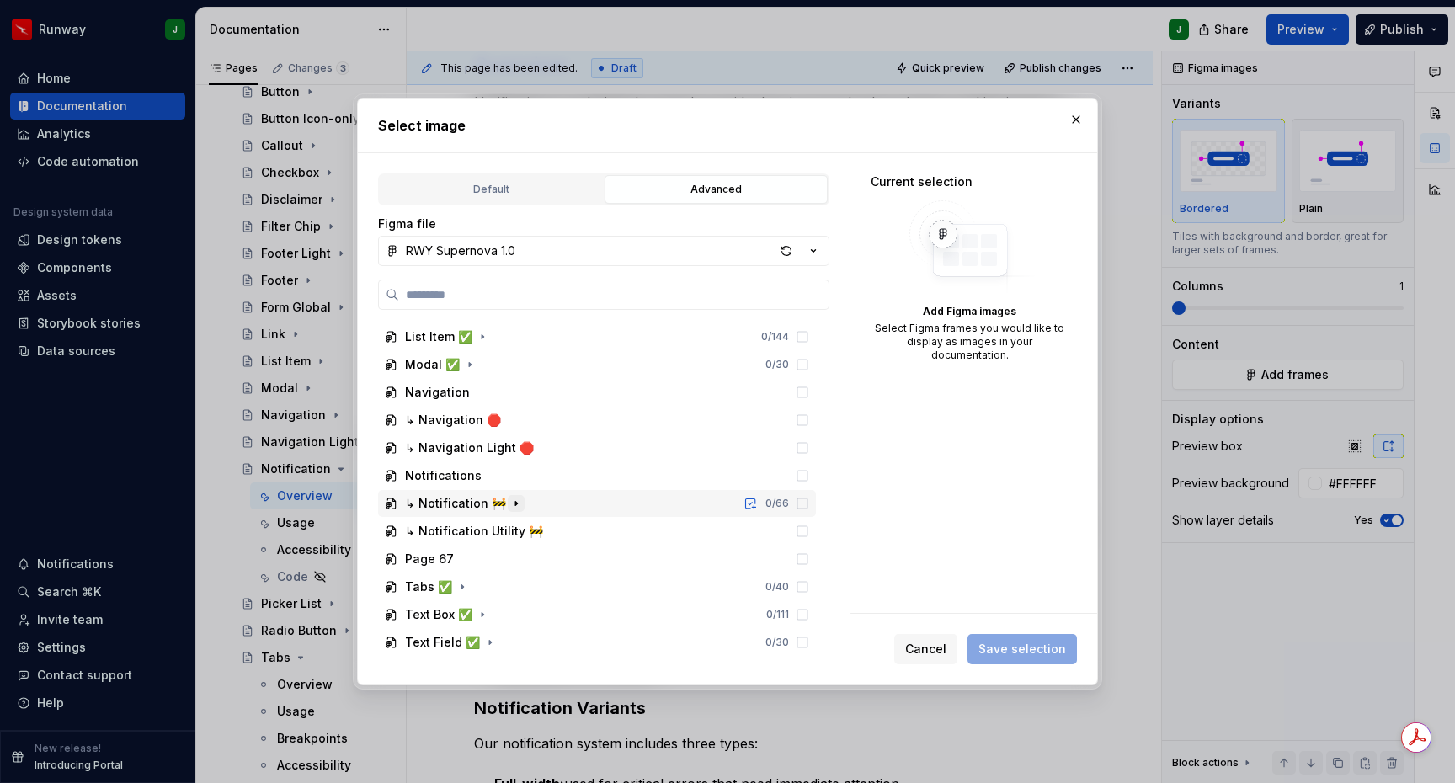
click at [510, 504] on icon "button" at bounding box center [516, 503] width 13 height 13
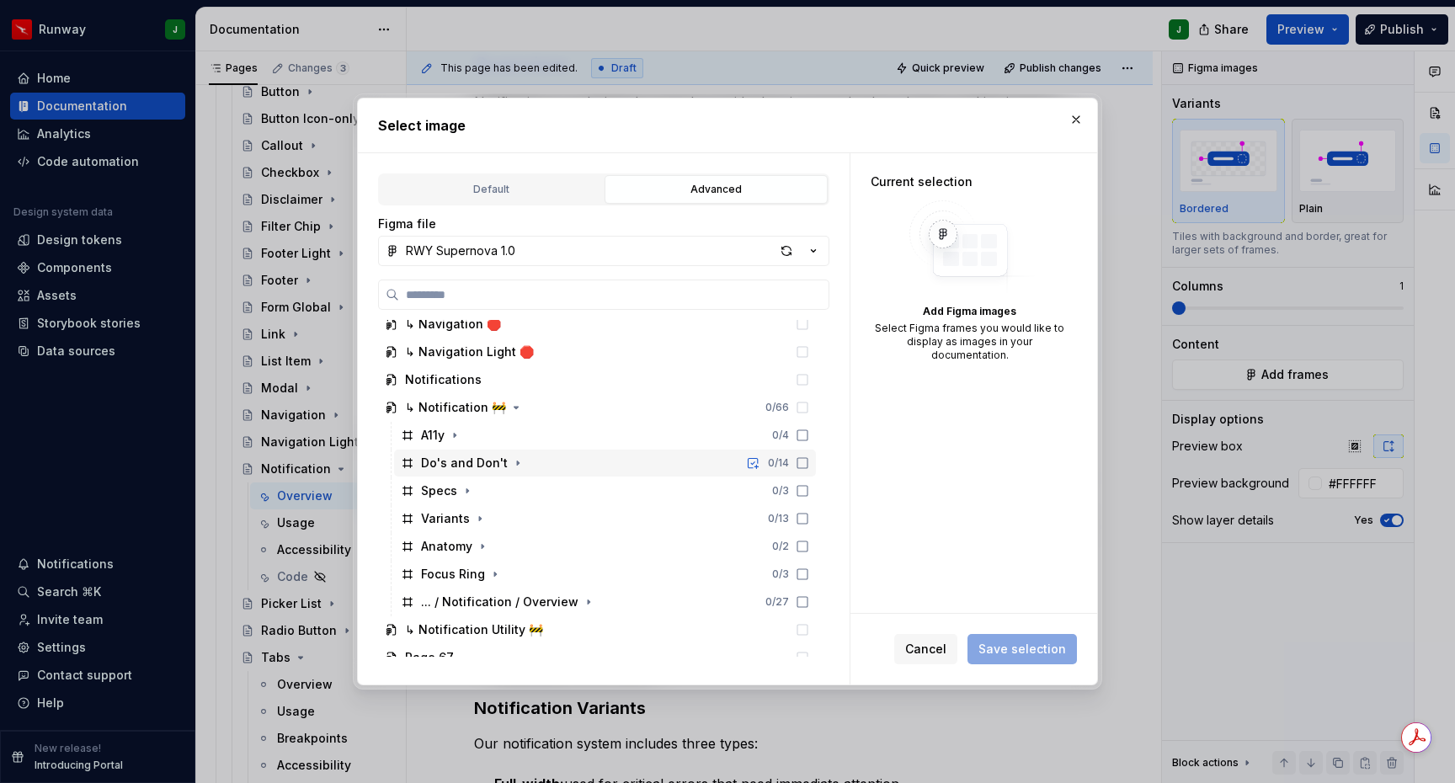
scroll to position [1859, 0]
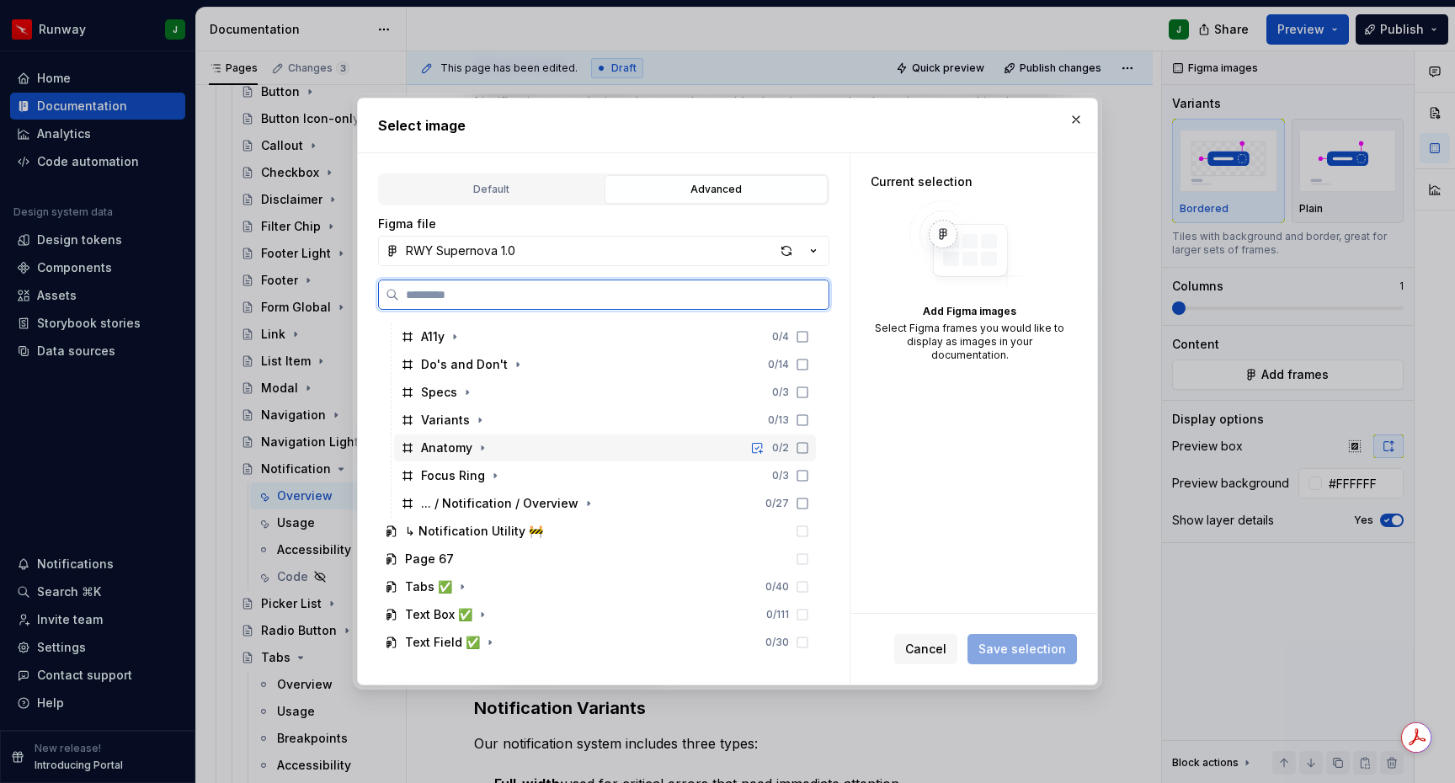
click at [504, 451] on div "Anatomy 0 / 2" at bounding box center [605, 448] width 422 height 27
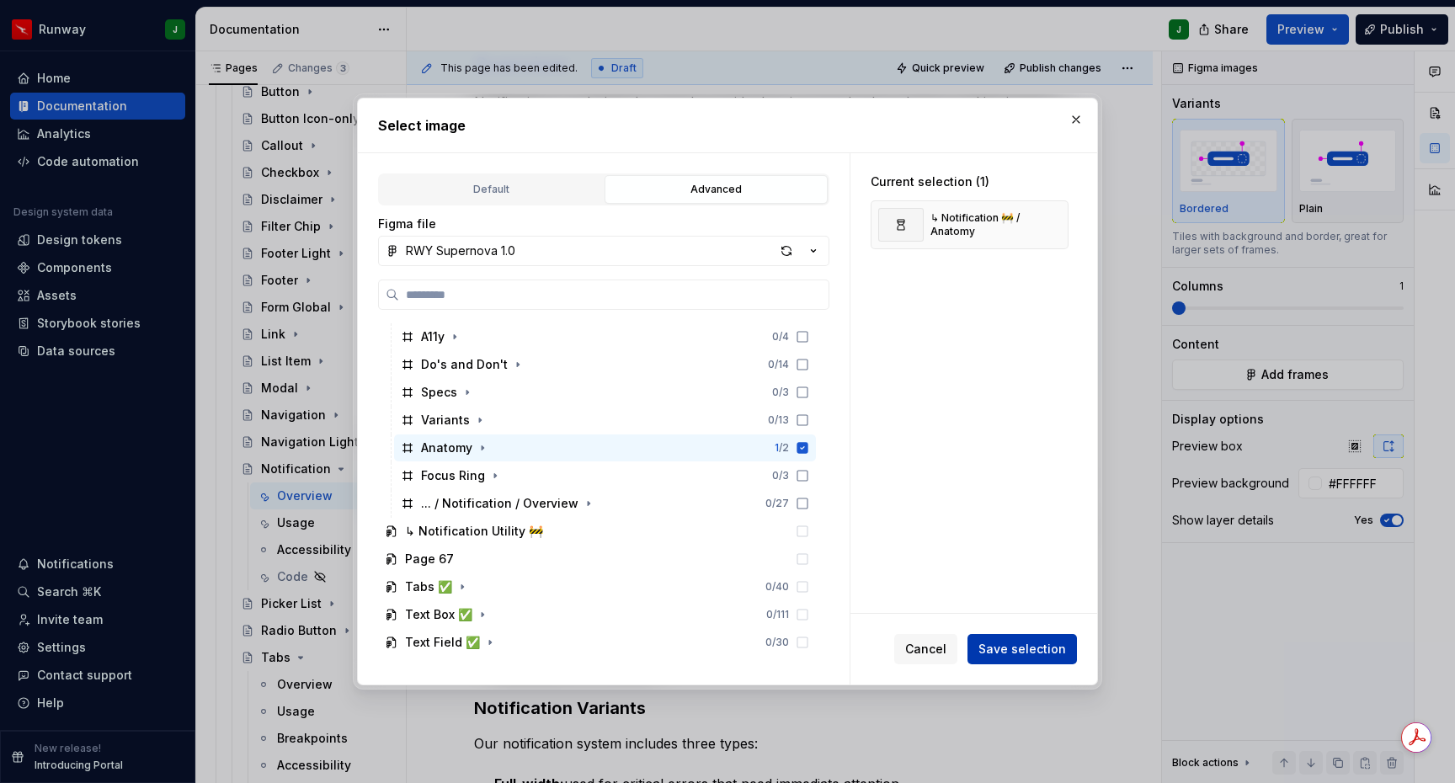
click at [1009, 649] on span "Save selection" at bounding box center [1023, 649] width 88 height 17
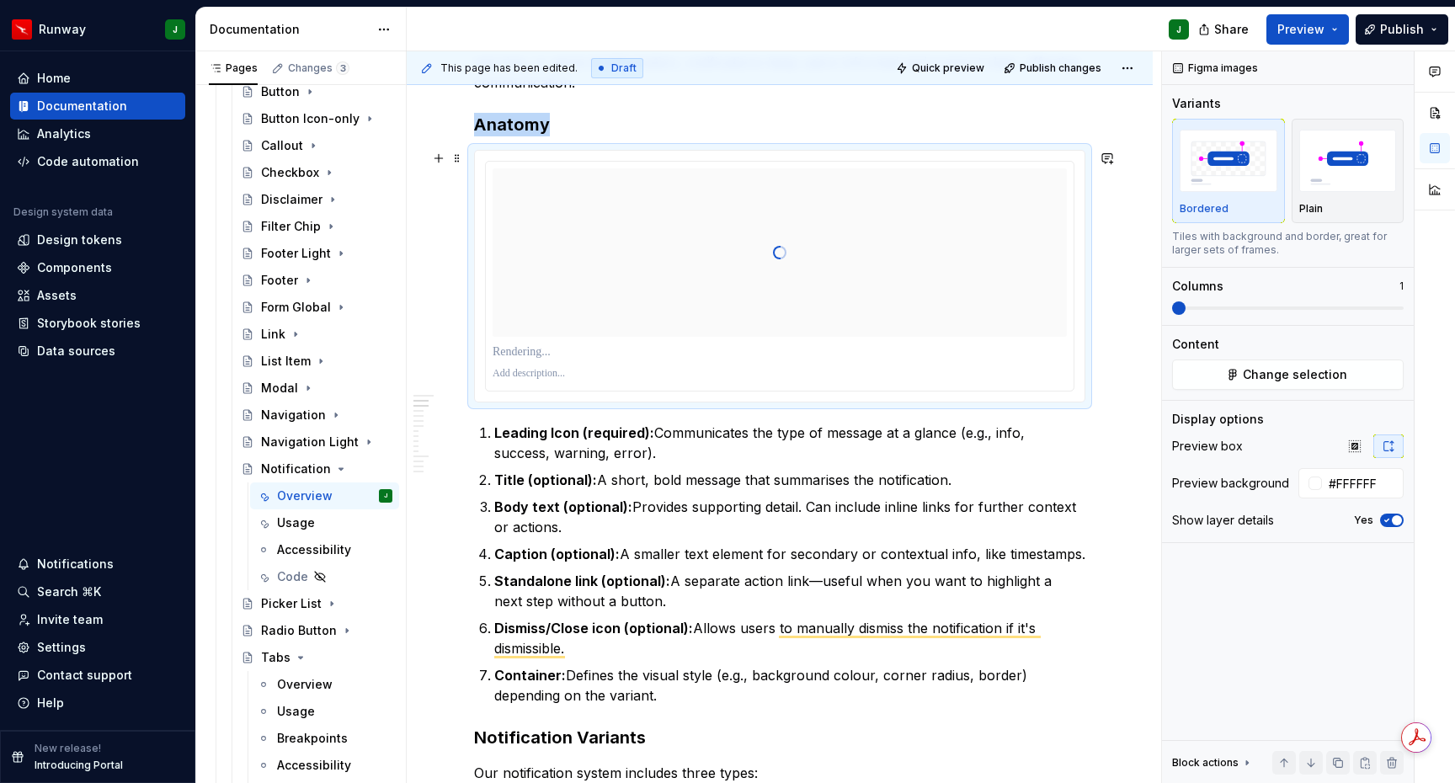
scroll to position [432, 0]
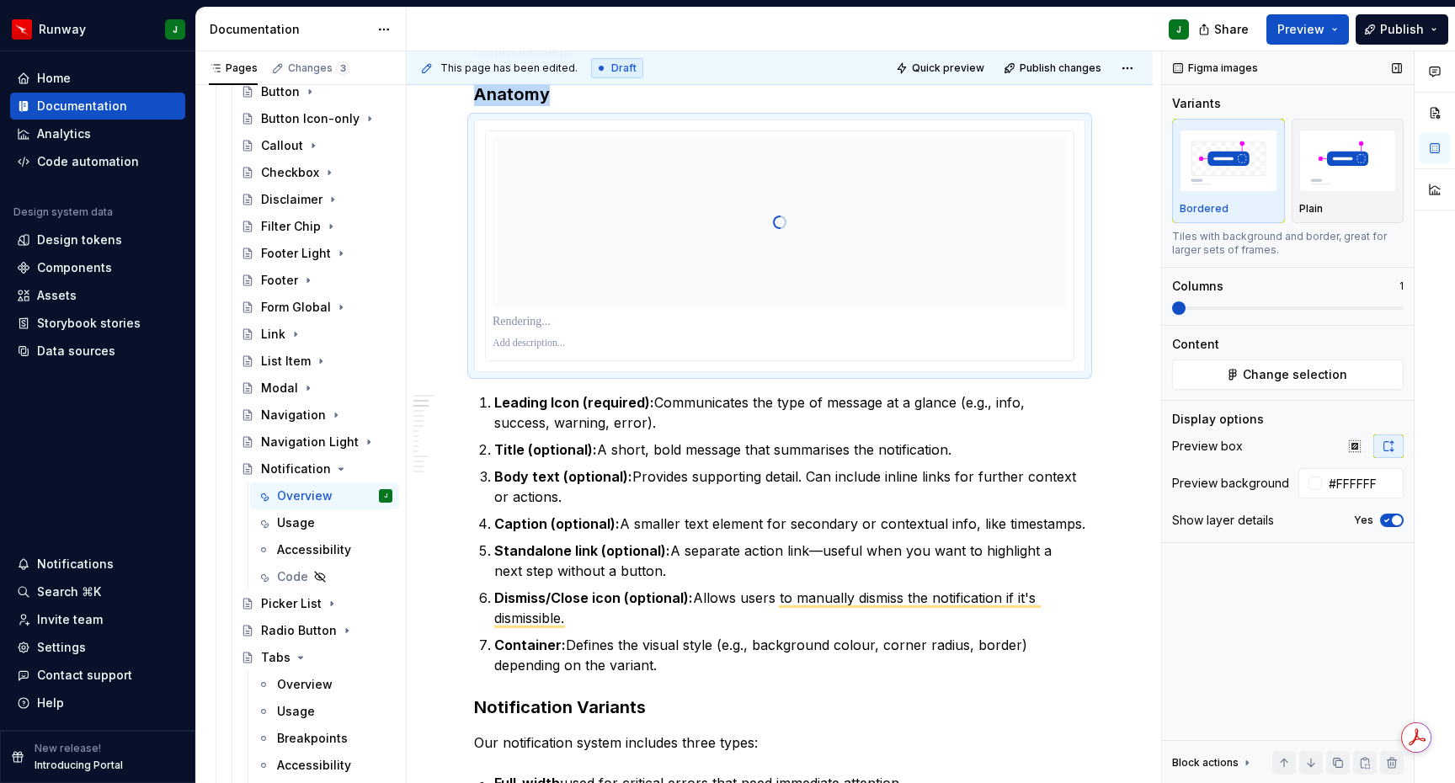
click at [1391, 520] on icon "button" at bounding box center [1386, 520] width 13 height 10
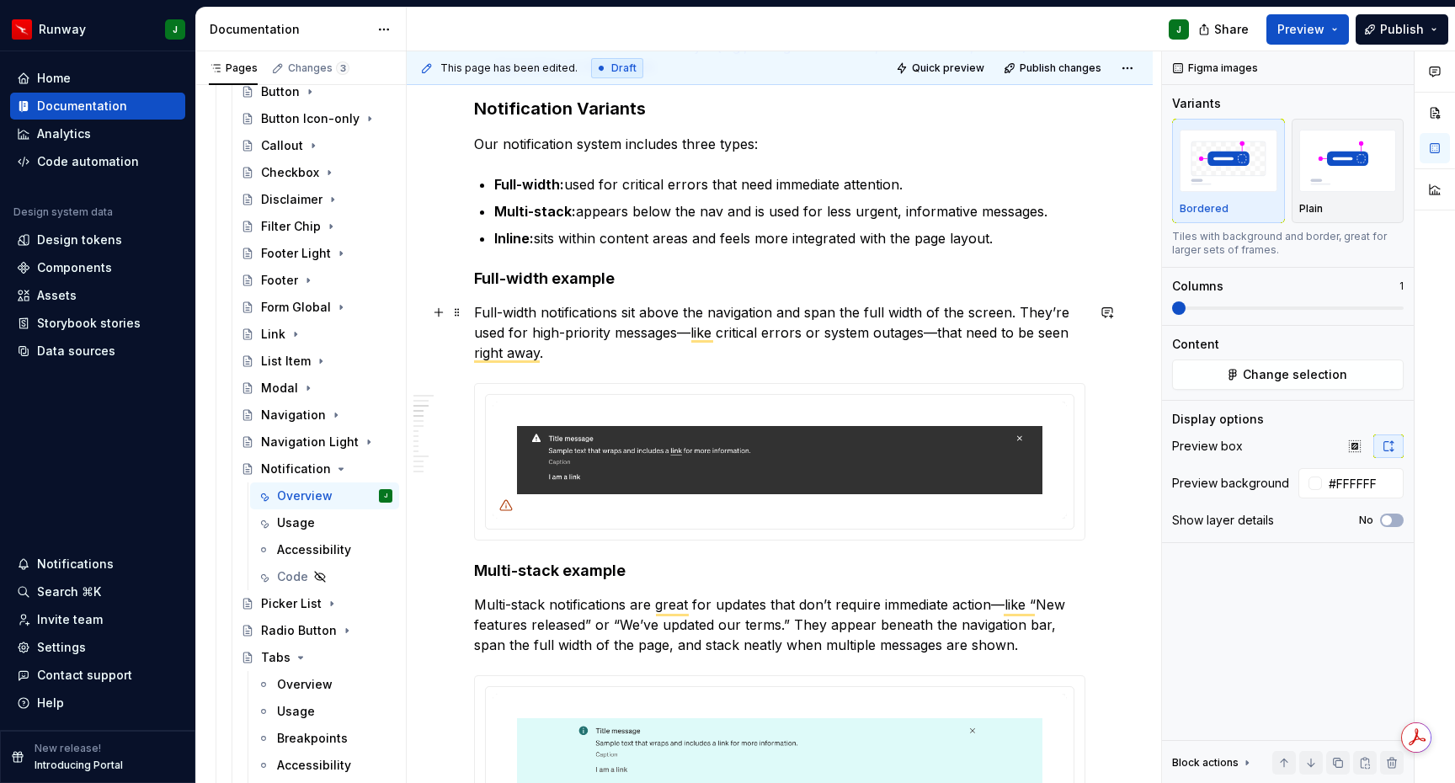
scroll to position [994, 0]
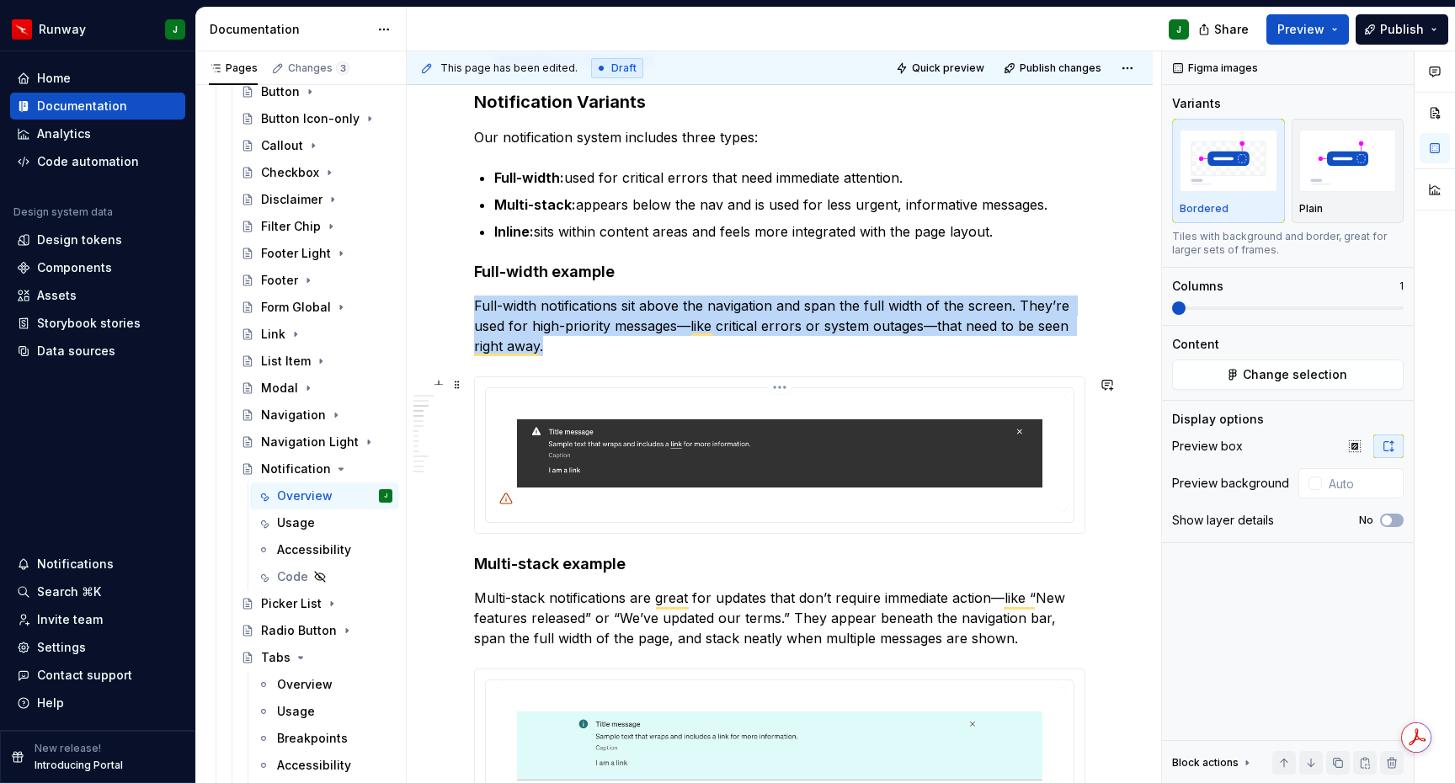
click at [948, 400] on img "To enrich screen reader interactions, please activate Accessibility in Grammarl…" at bounding box center [780, 453] width 574 height 117
click at [1357, 372] on button "Change selection" at bounding box center [1288, 375] width 232 height 30
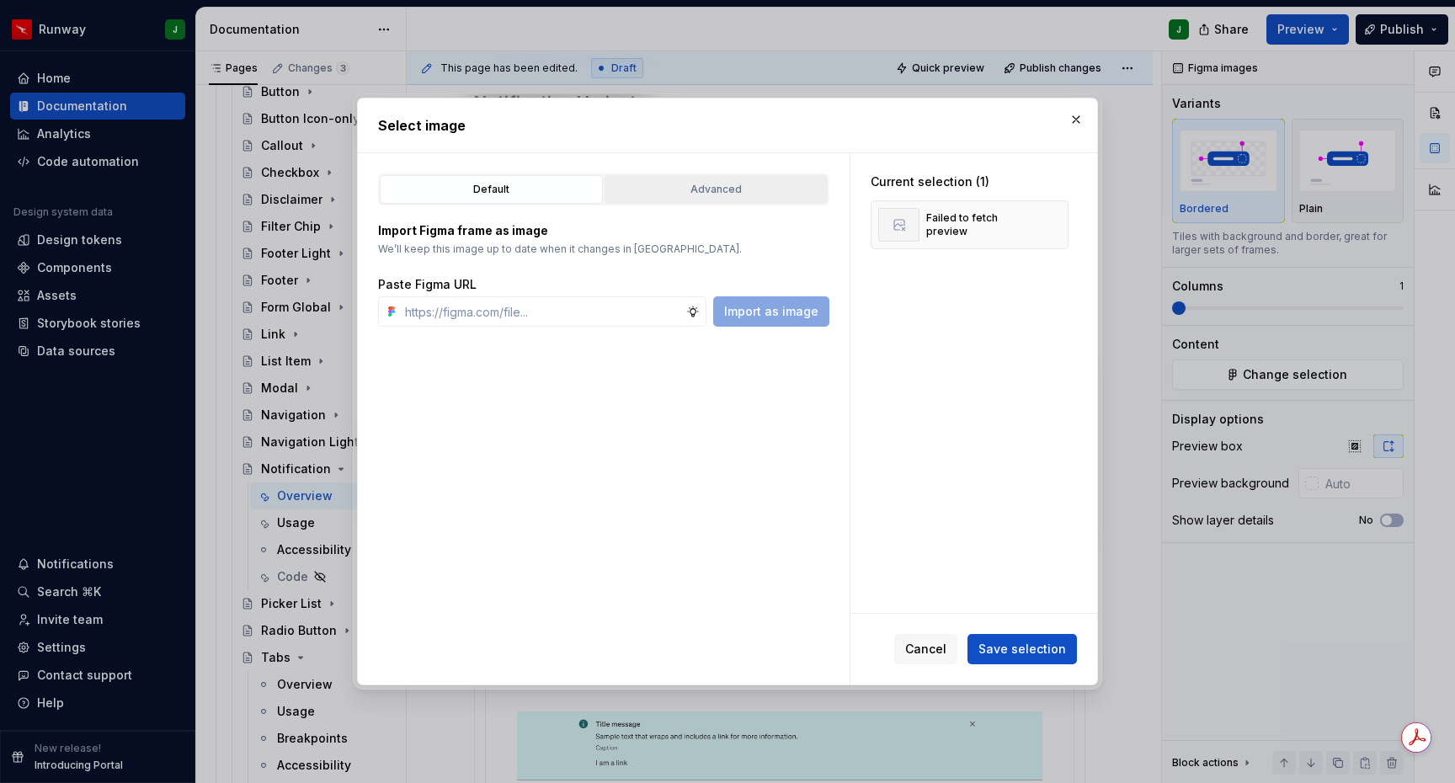
click at [766, 184] on div "Advanced" at bounding box center [716, 189] width 211 height 17
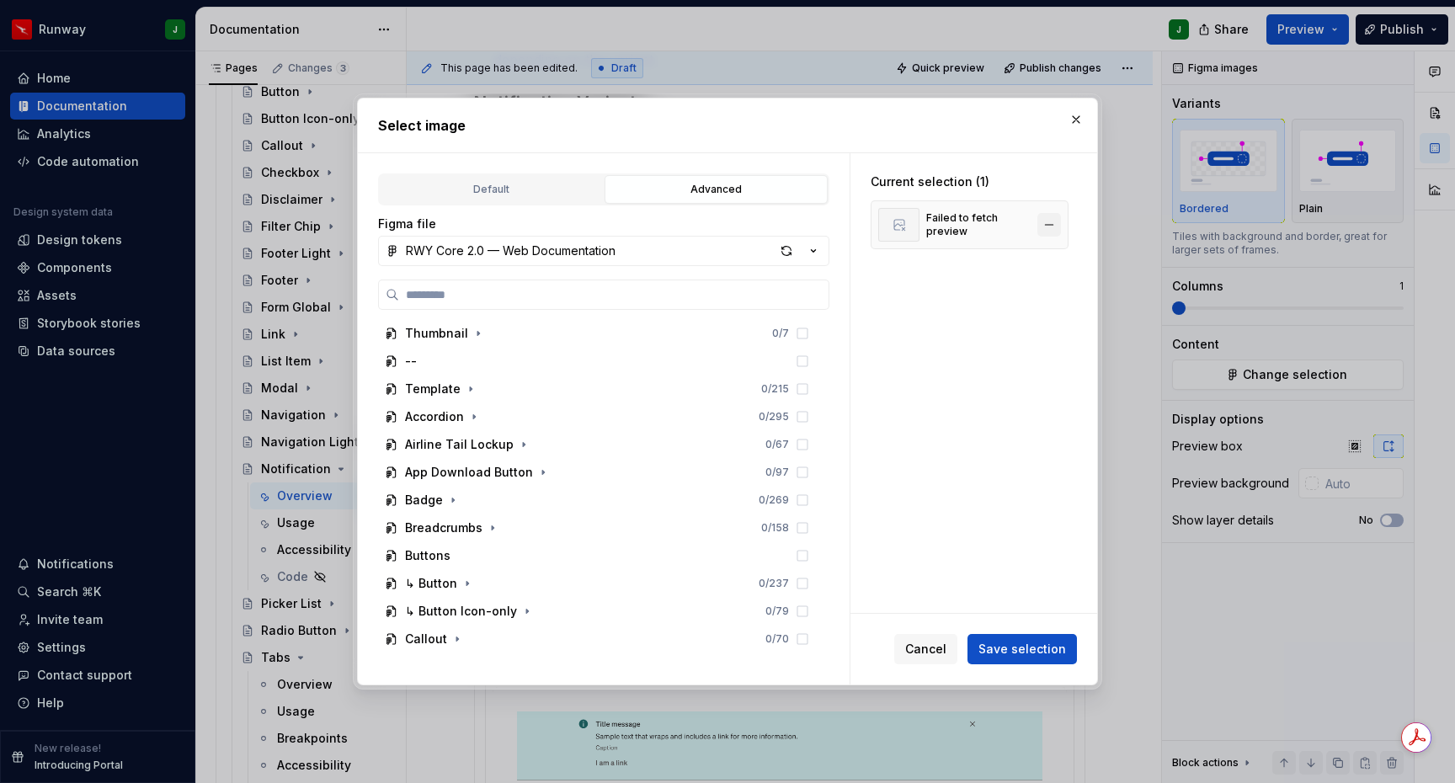
click at [1061, 226] on button "button" at bounding box center [1050, 225] width 24 height 24
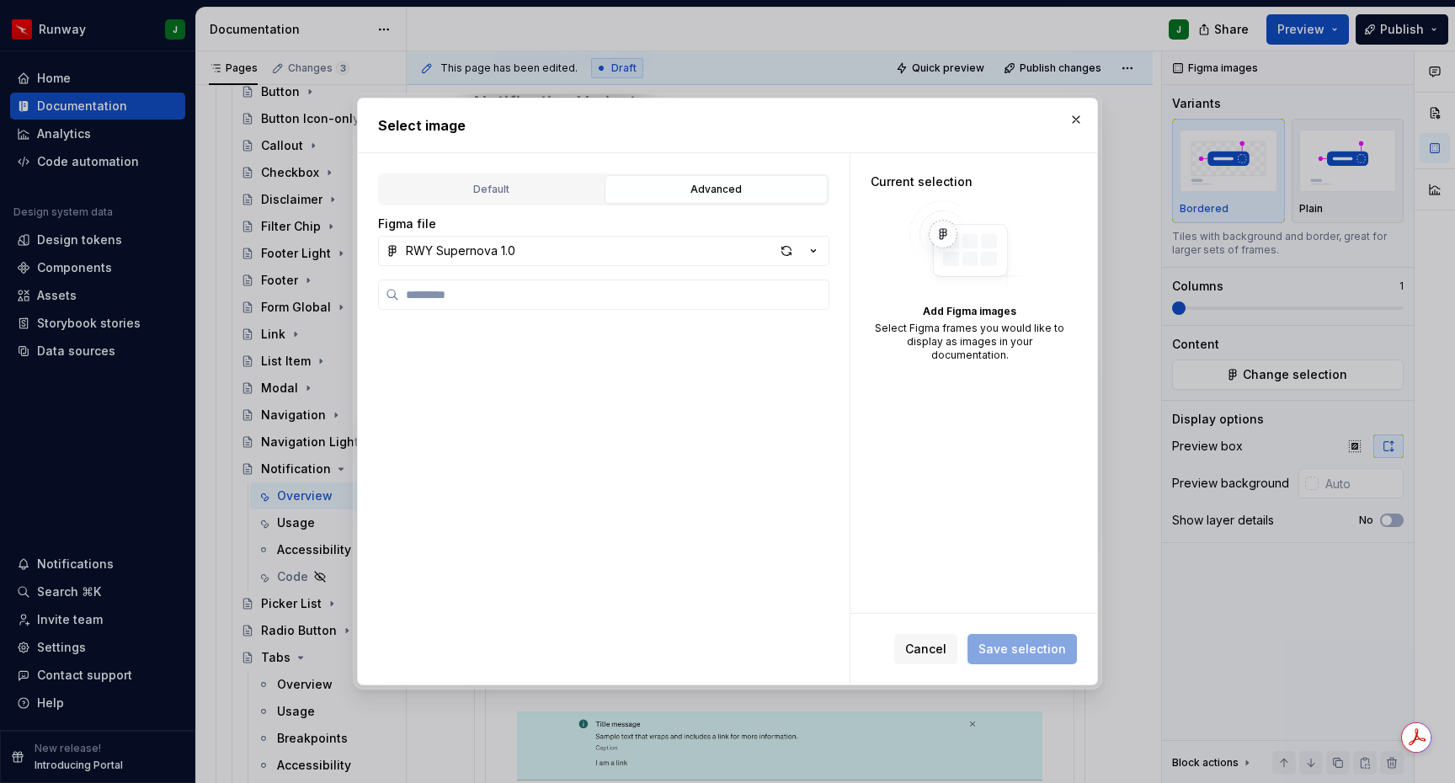
scroll to position [1664, 0]
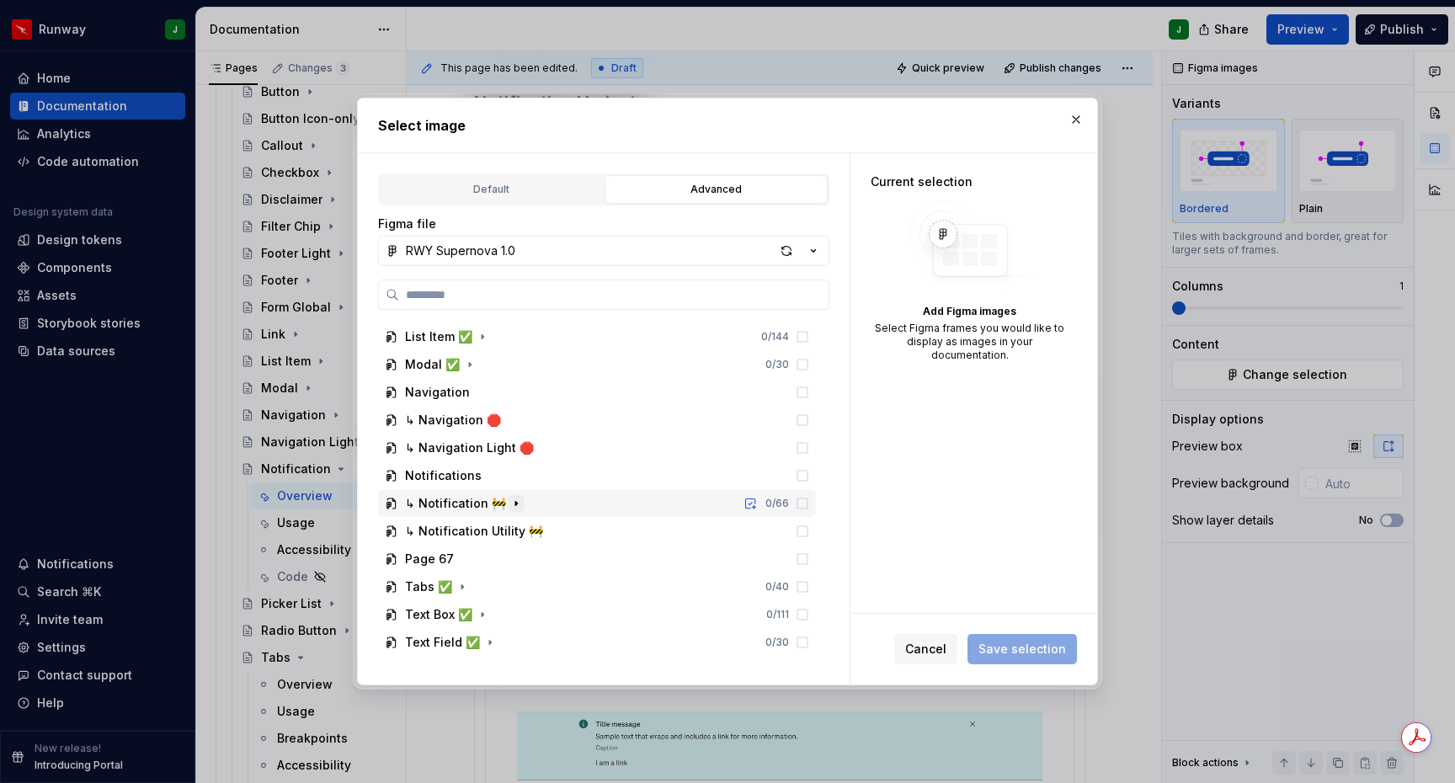
click at [514, 501] on icon "button" at bounding box center [516, 503] width 13 height 13
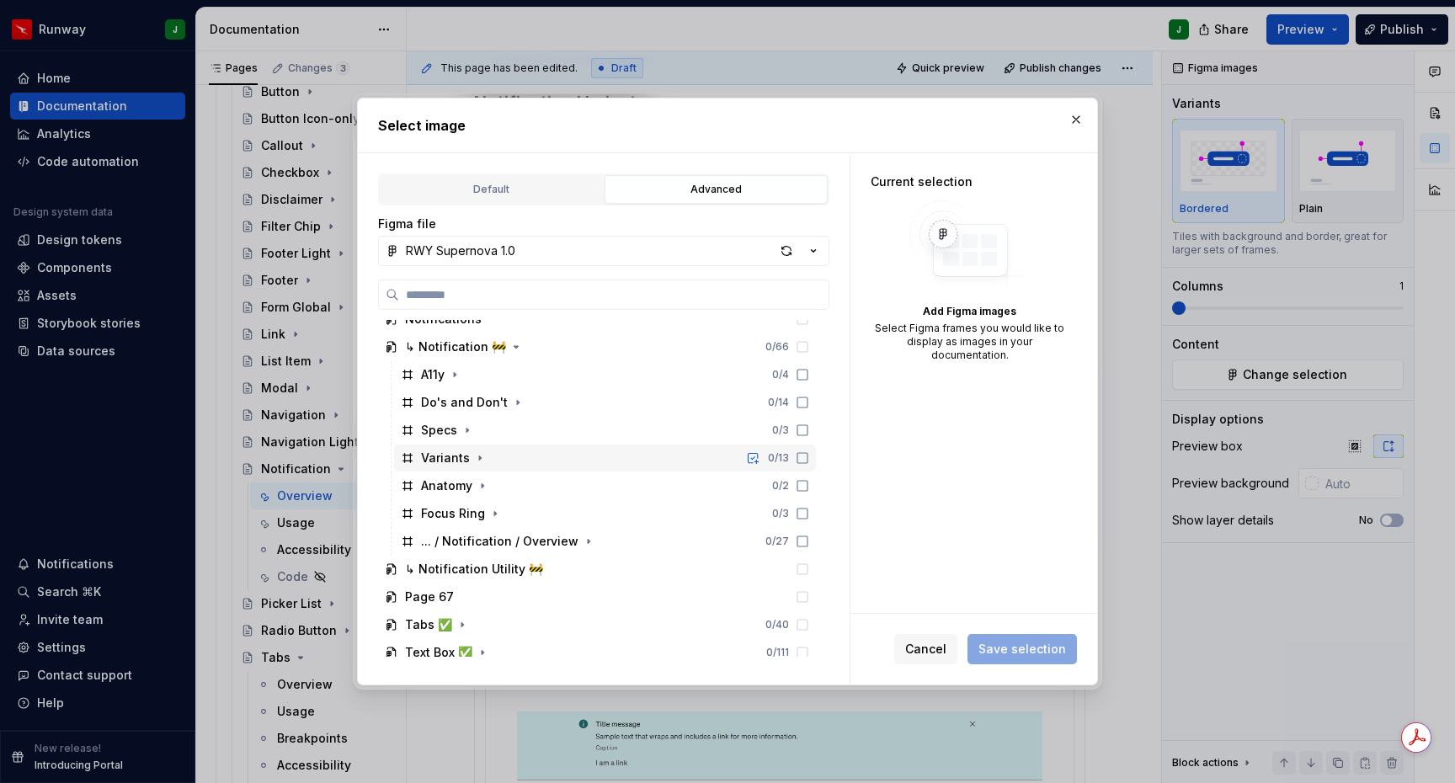
scroll to position [1801, 0]
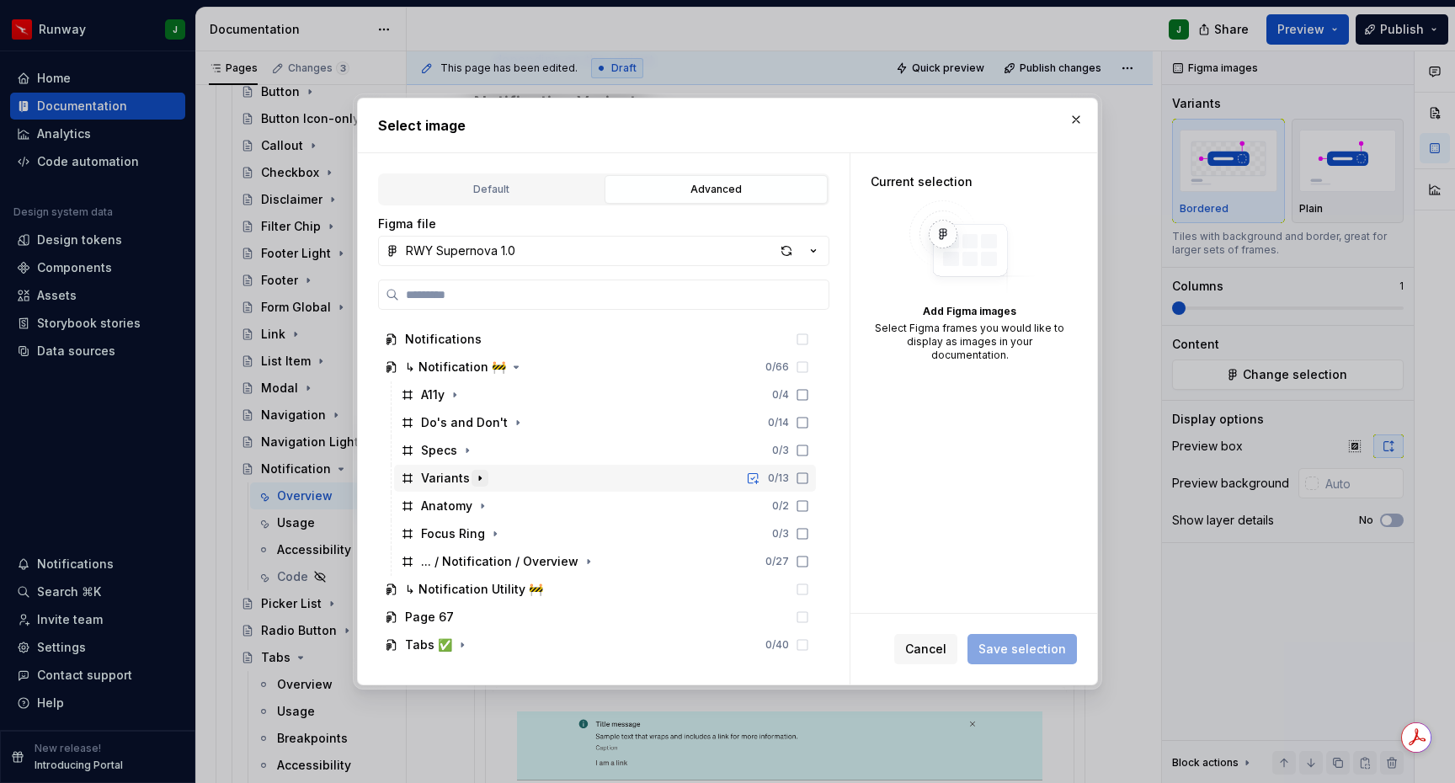
click at [474, 483] on icon "button" at bounding box center [479, 478] width 13 height 13
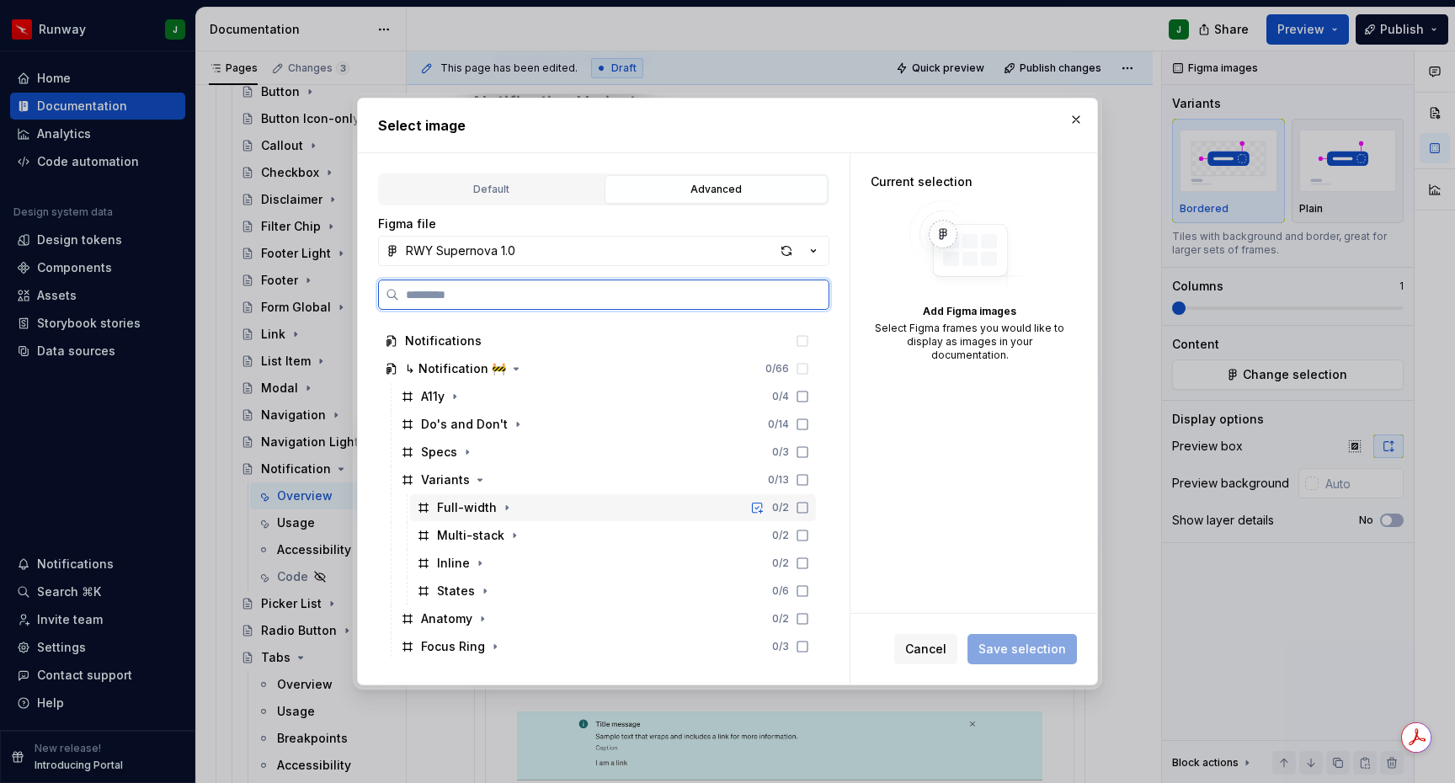
click at [532, 509] on div "Full-width 0 / 2" at bounding box center [613, 507] width 406 height 27
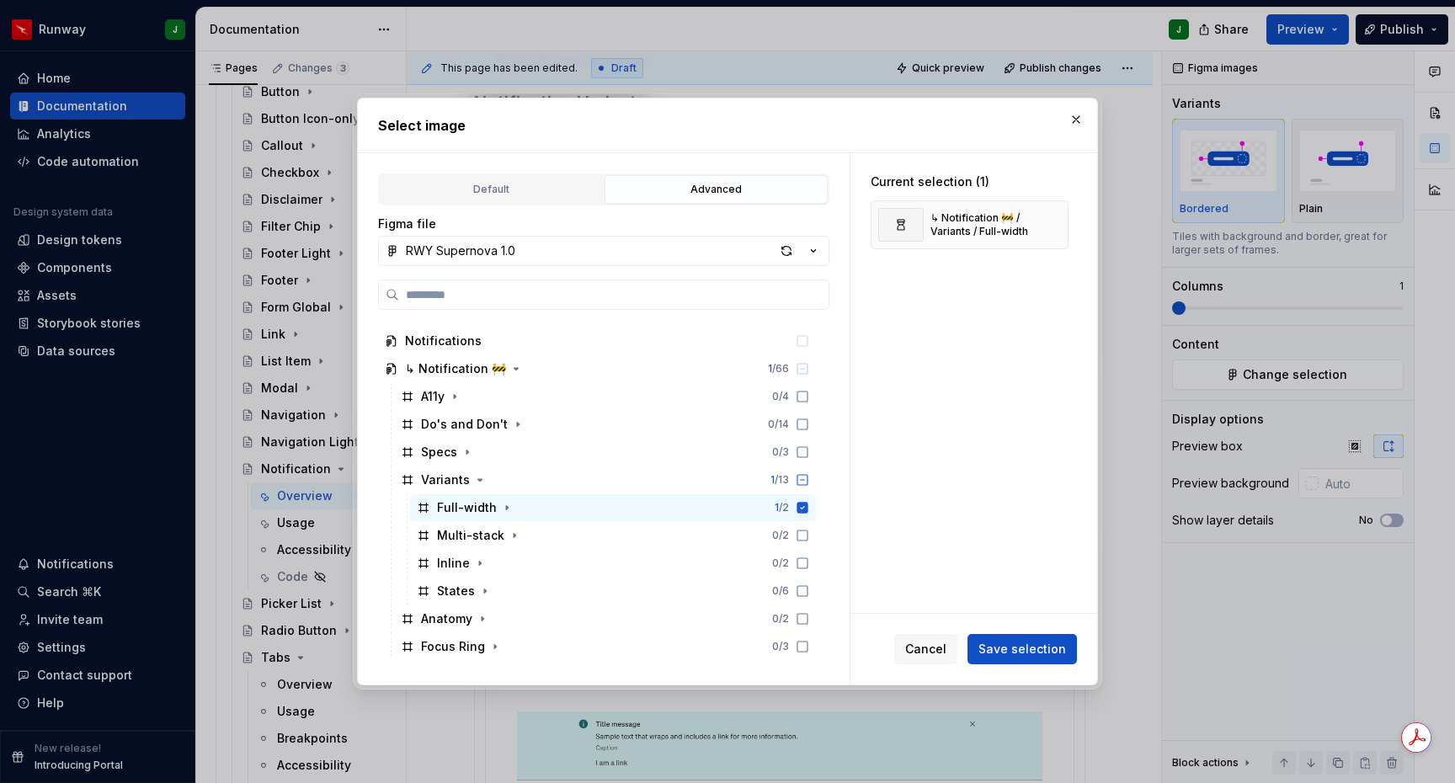
click at [1018, 645] on span "Save selection" at bounding box center [1023, 649] width 88 height 17
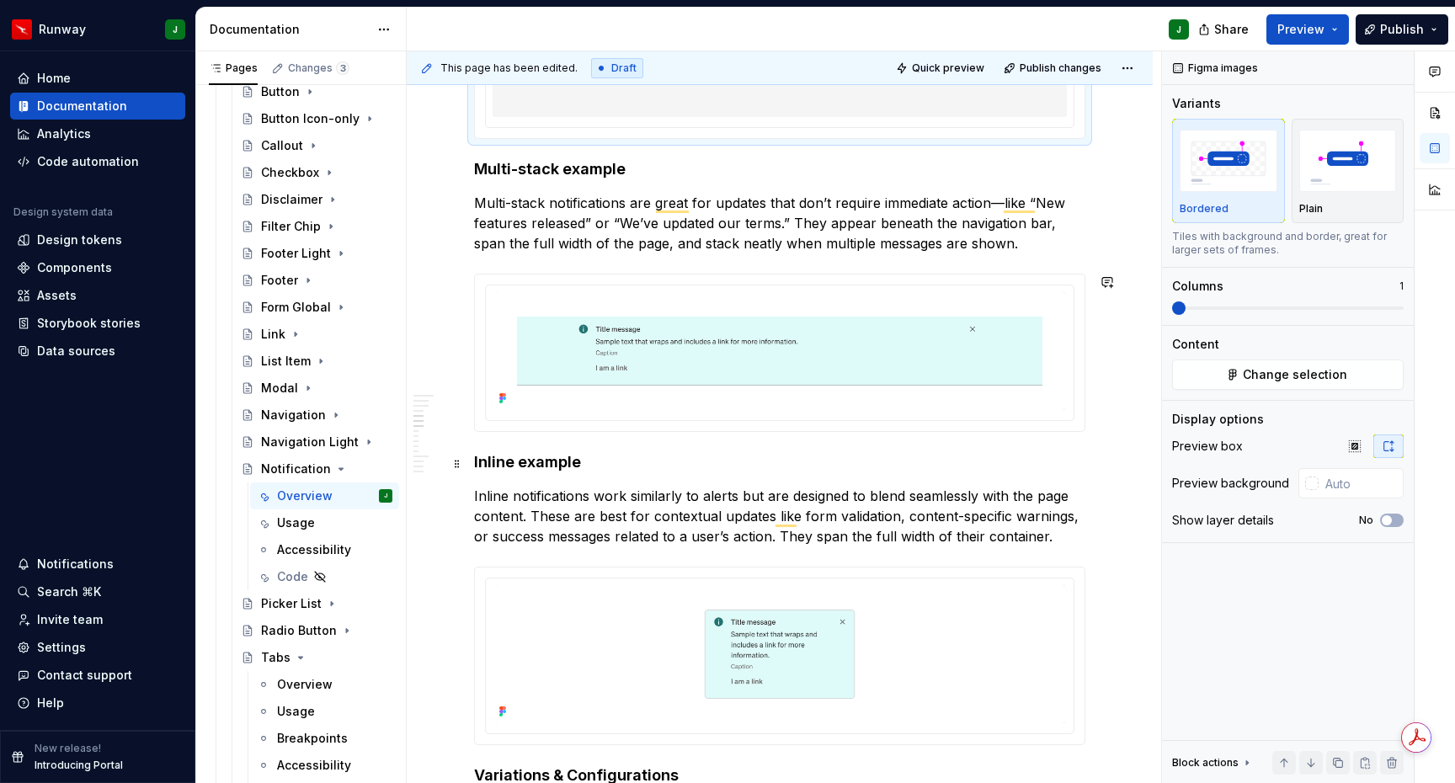
scroll to position [1476, 0]
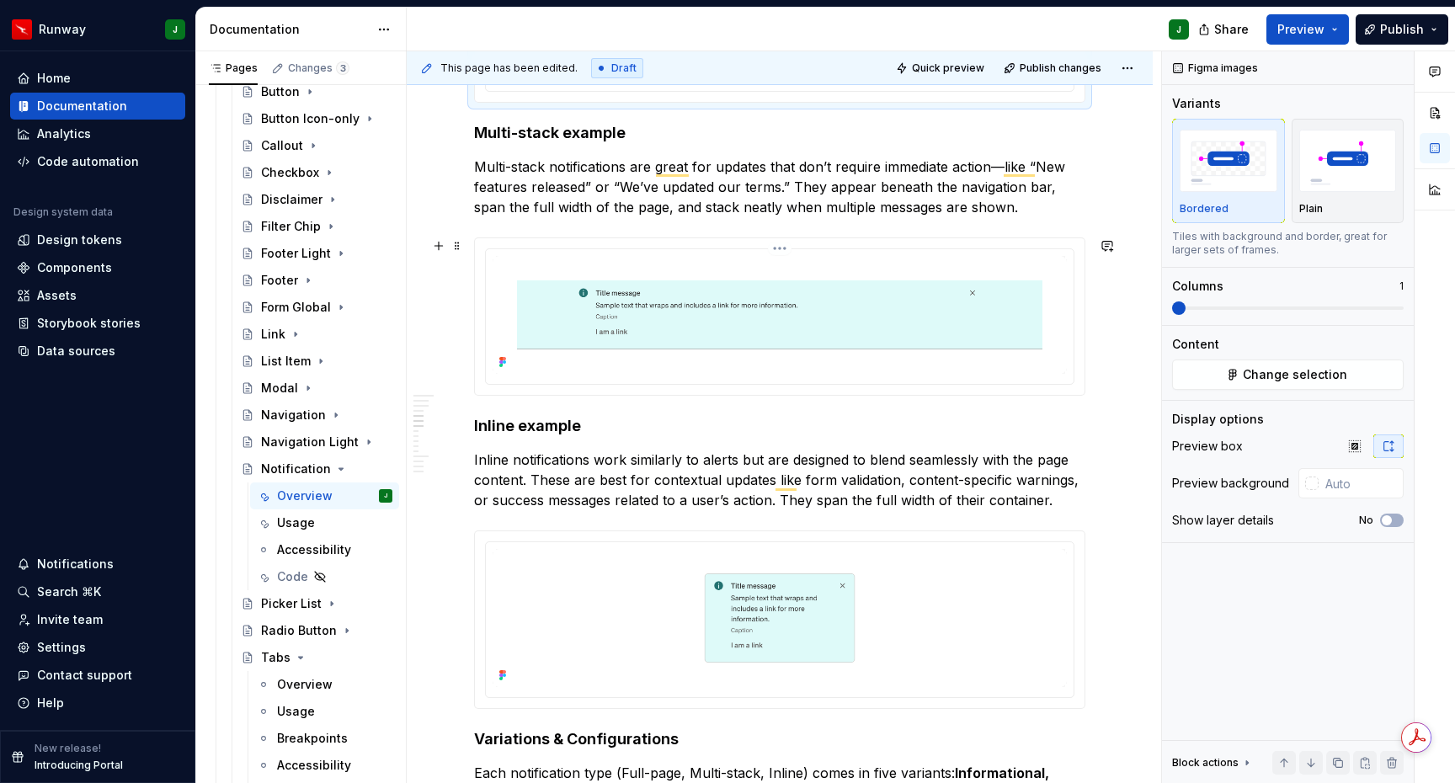
click at [1015, 338] on img "To enrich screen reader interactions, please activate Accessibility in Grammarl…" at bounding box center [780, 315] width 574 height 118
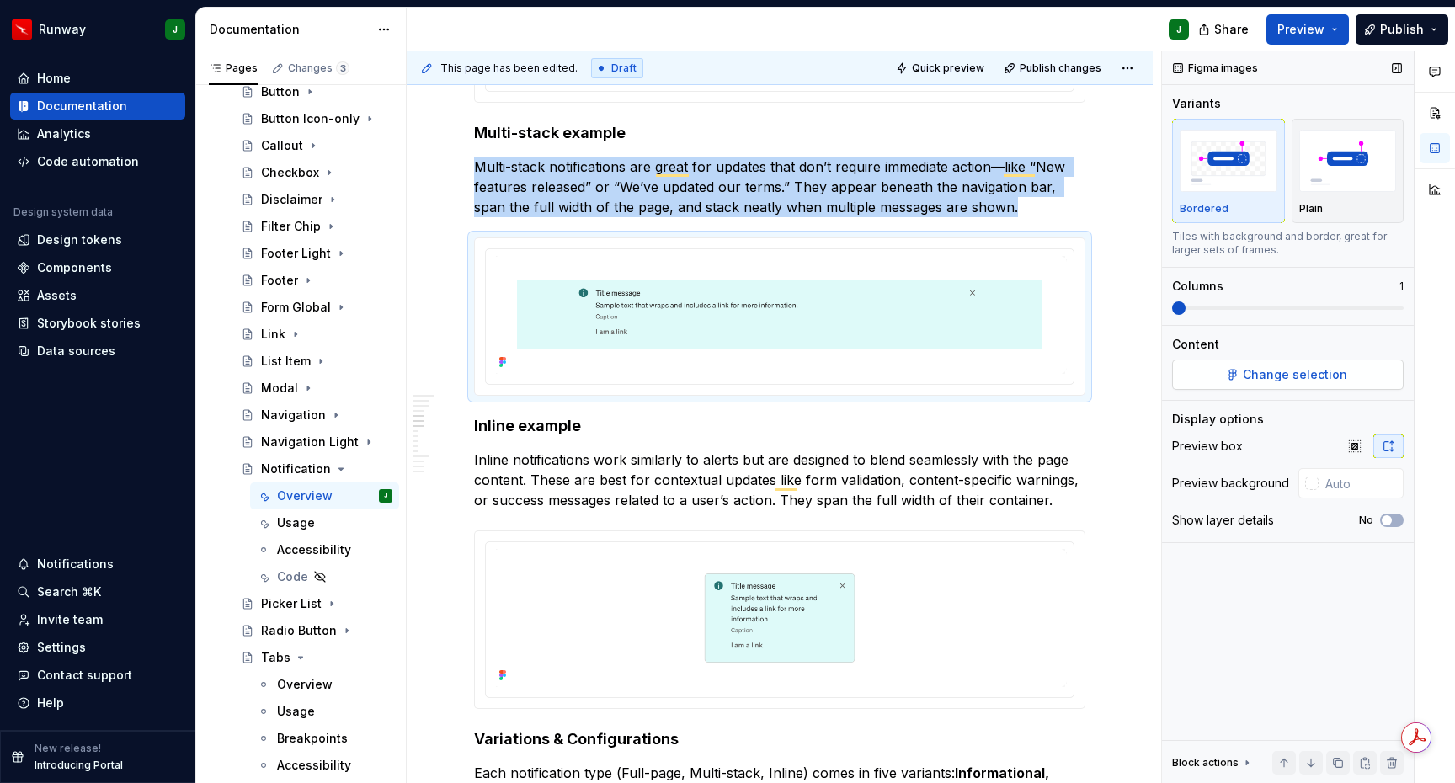
click at [1256, 384] on button "Change selection" at bounding box center [1288, 375] width 232 height 30
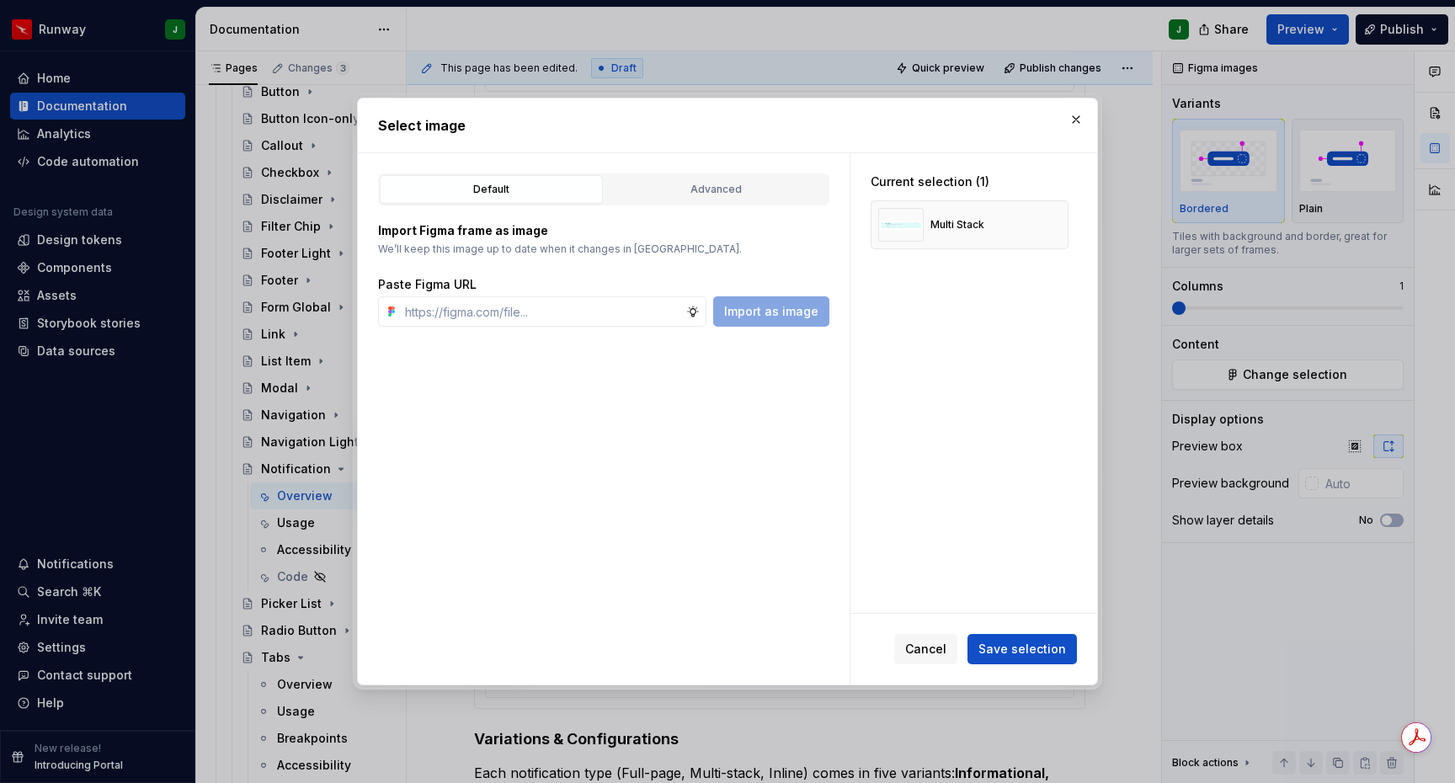
drag, startPoint x: 1058, startPoint y: 225, endPoint x: 809, endPoint y: 205, distance: 250.1
click at [1057, 225] on button "button" at bounding box center [1050, 225] width 24 height 24
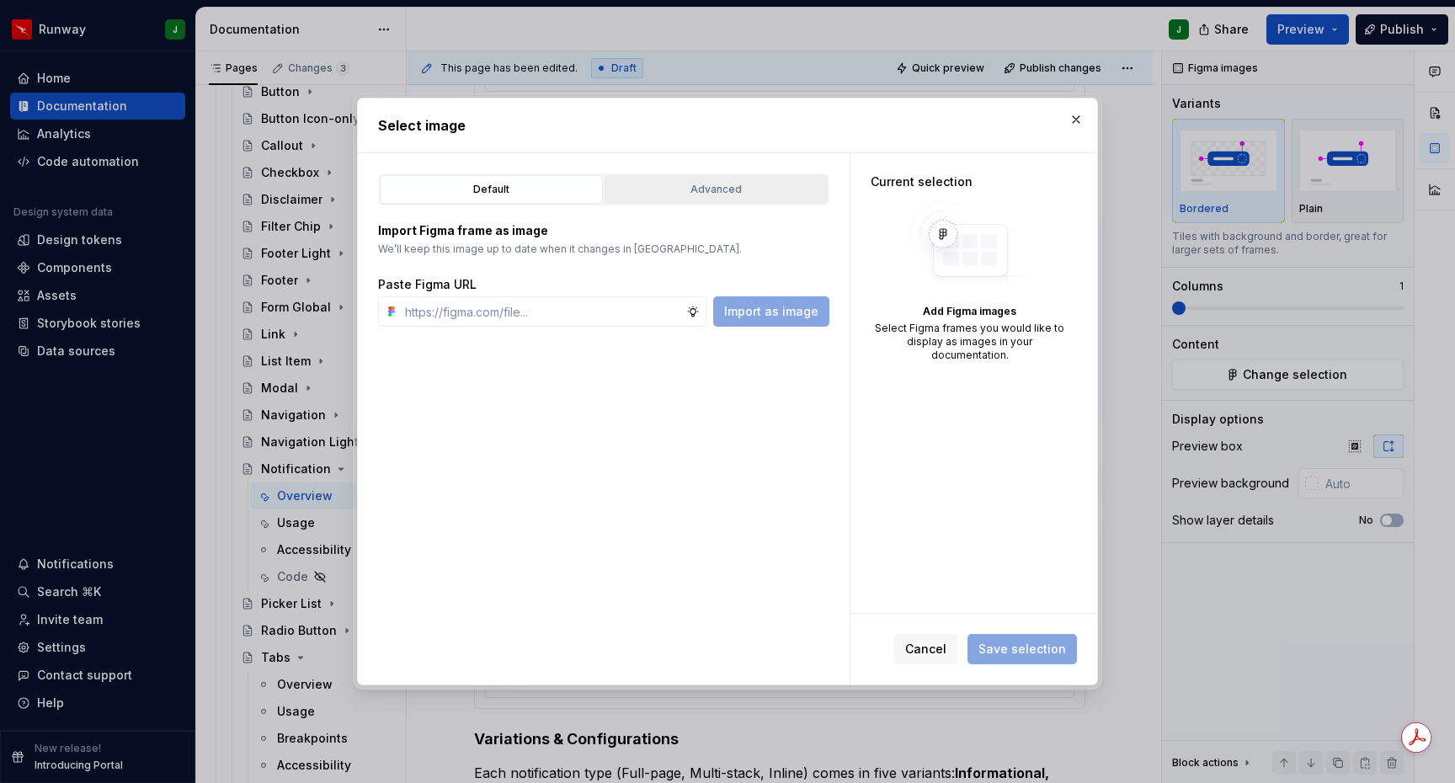
click at [746, 202] on button "Advanced" at bounding box center [716, 189] width 223 height 29
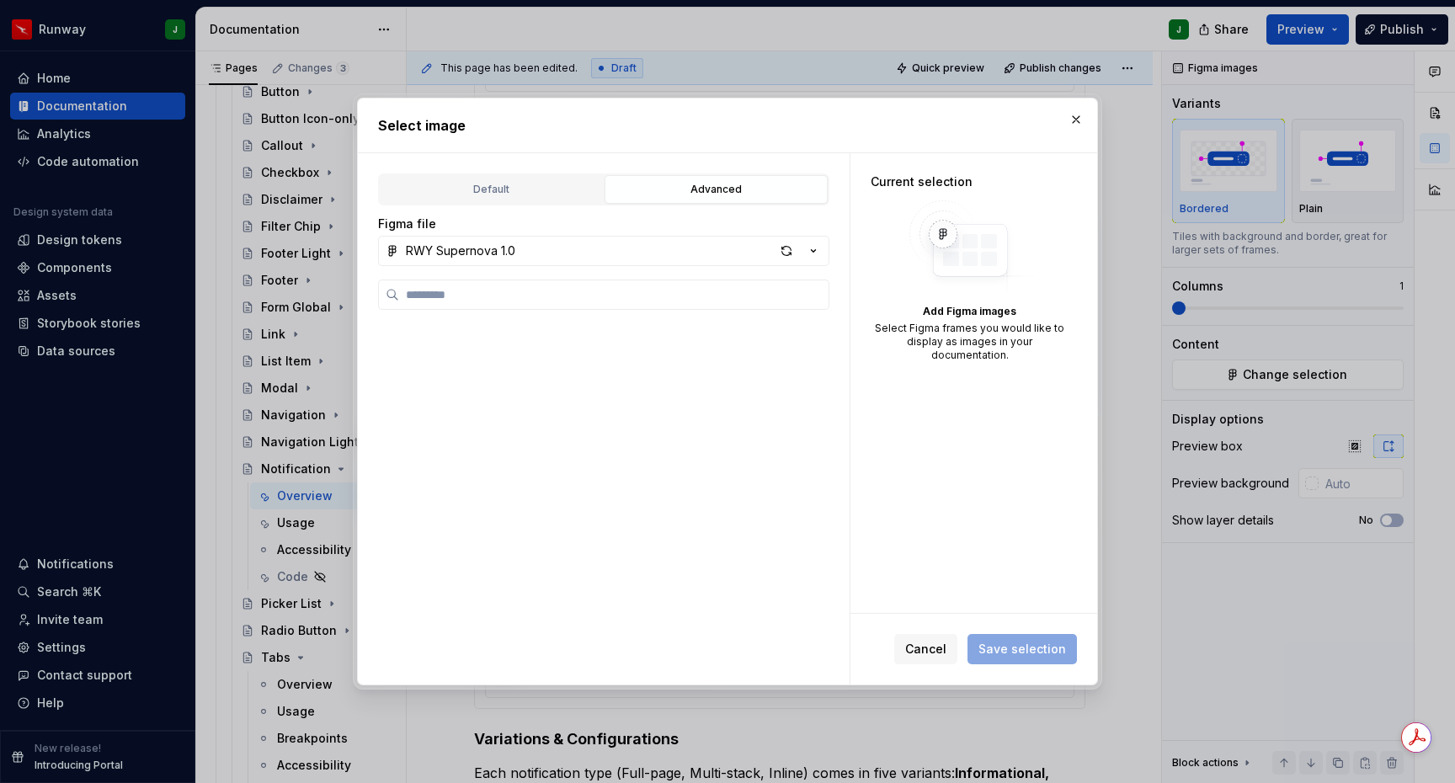
scroll to position [1664, 0]
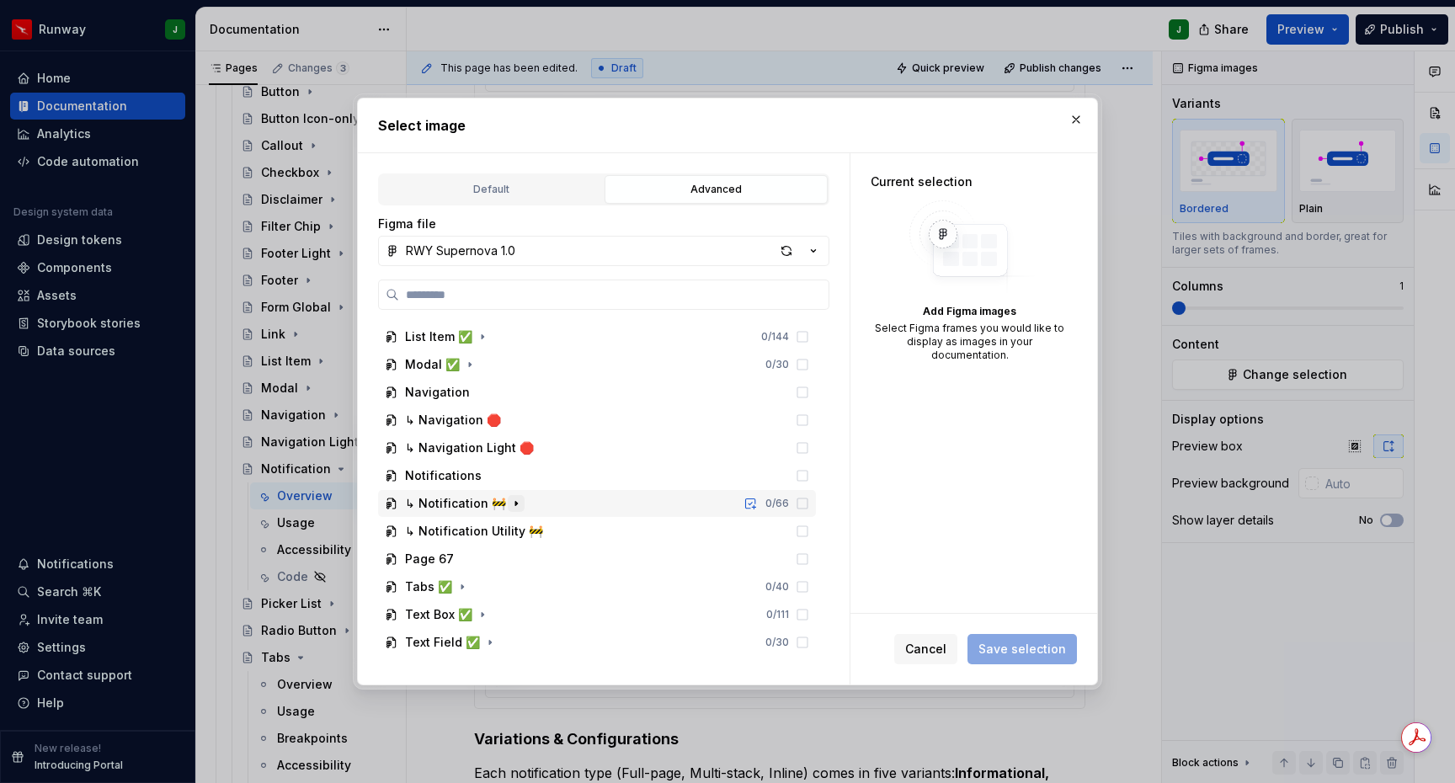
click at [513, 504] on icon "button" at bounding box center [516, 503] width 13 height 13
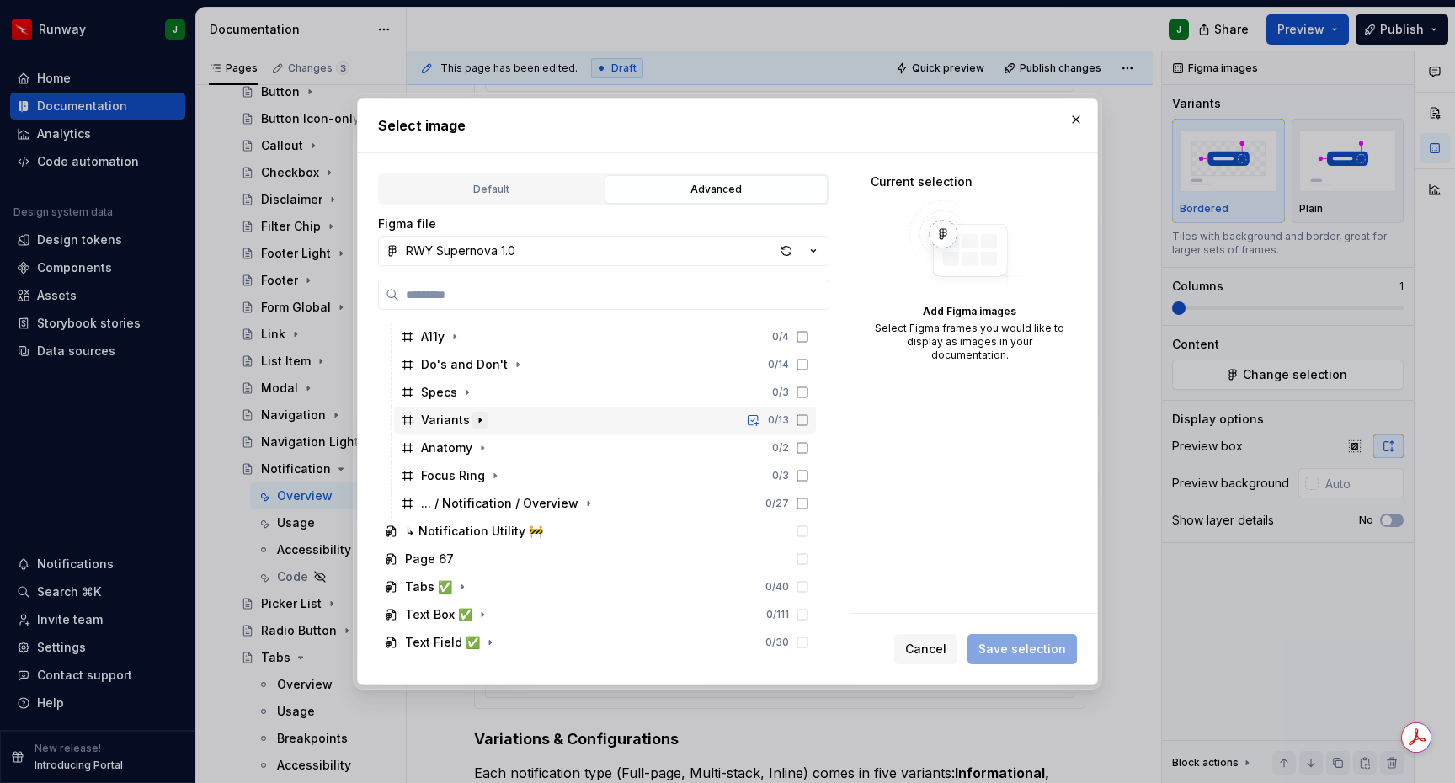
click at [482, 423] on icon "button" at bounding box center [479, 420] width 13 height 13
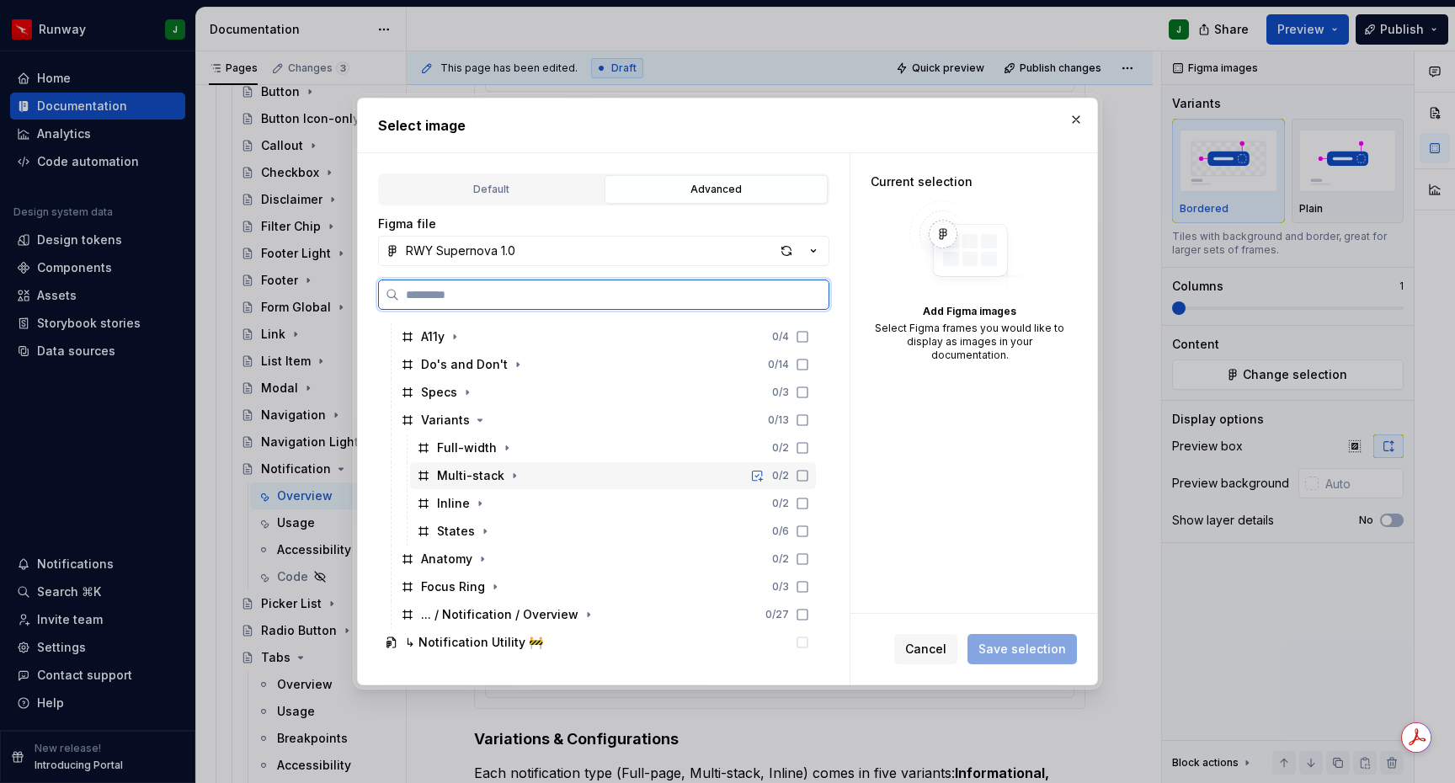
click at [531, 472] on div "Multi-stack 0 / 2" at bounding box center [613, 475] width 406 height 27
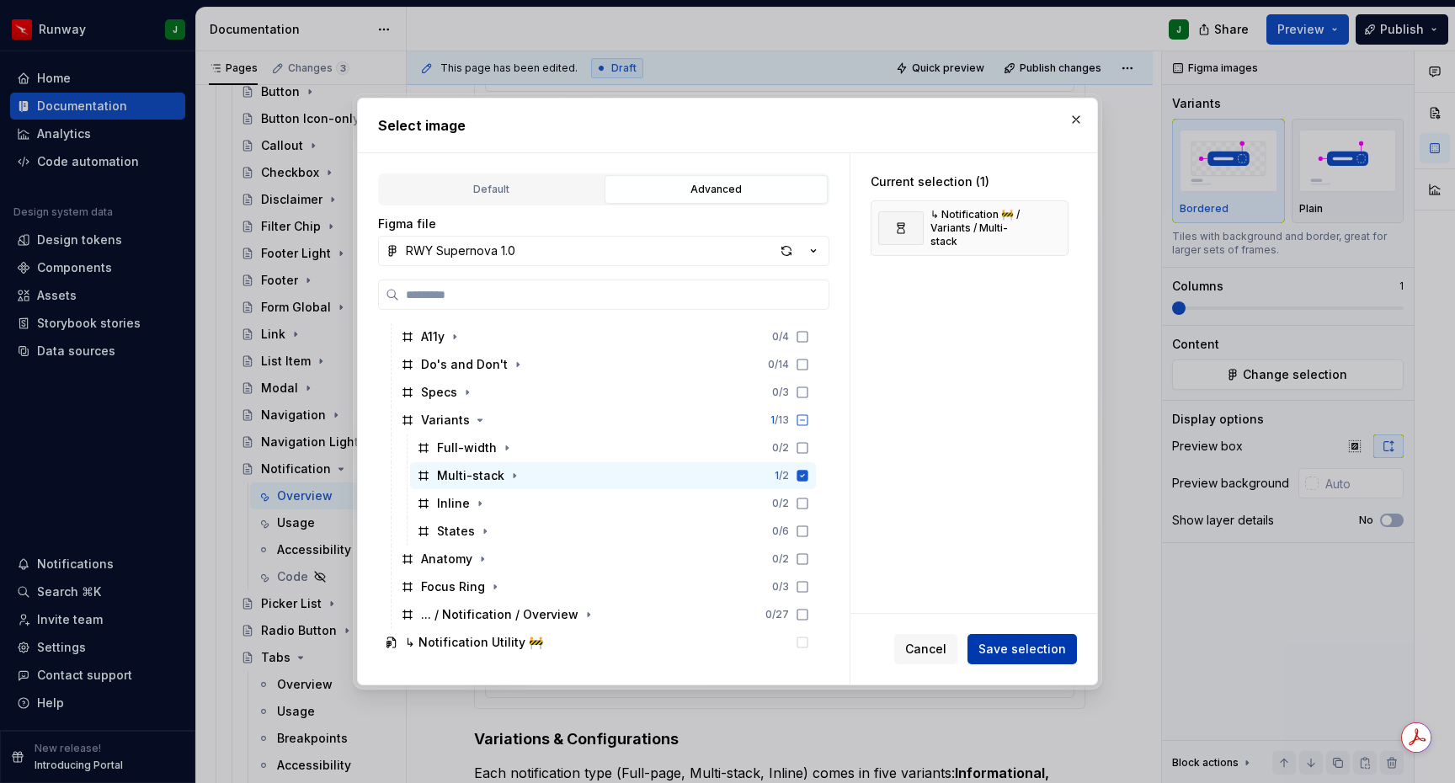
click at [1018, 650] on span "Save selection" at bounding box center [1023, 649] width 88 height 17
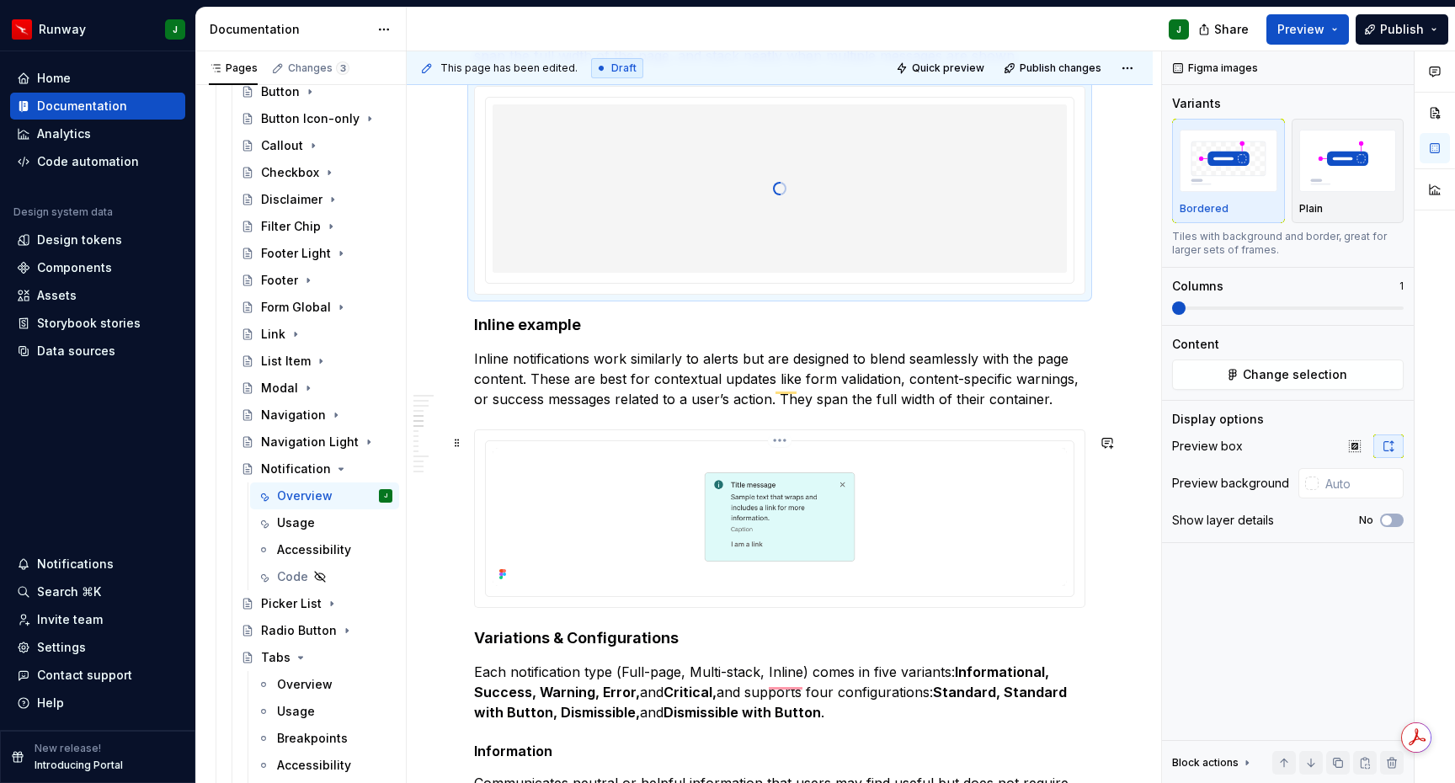
scroll to position [1690, 0]
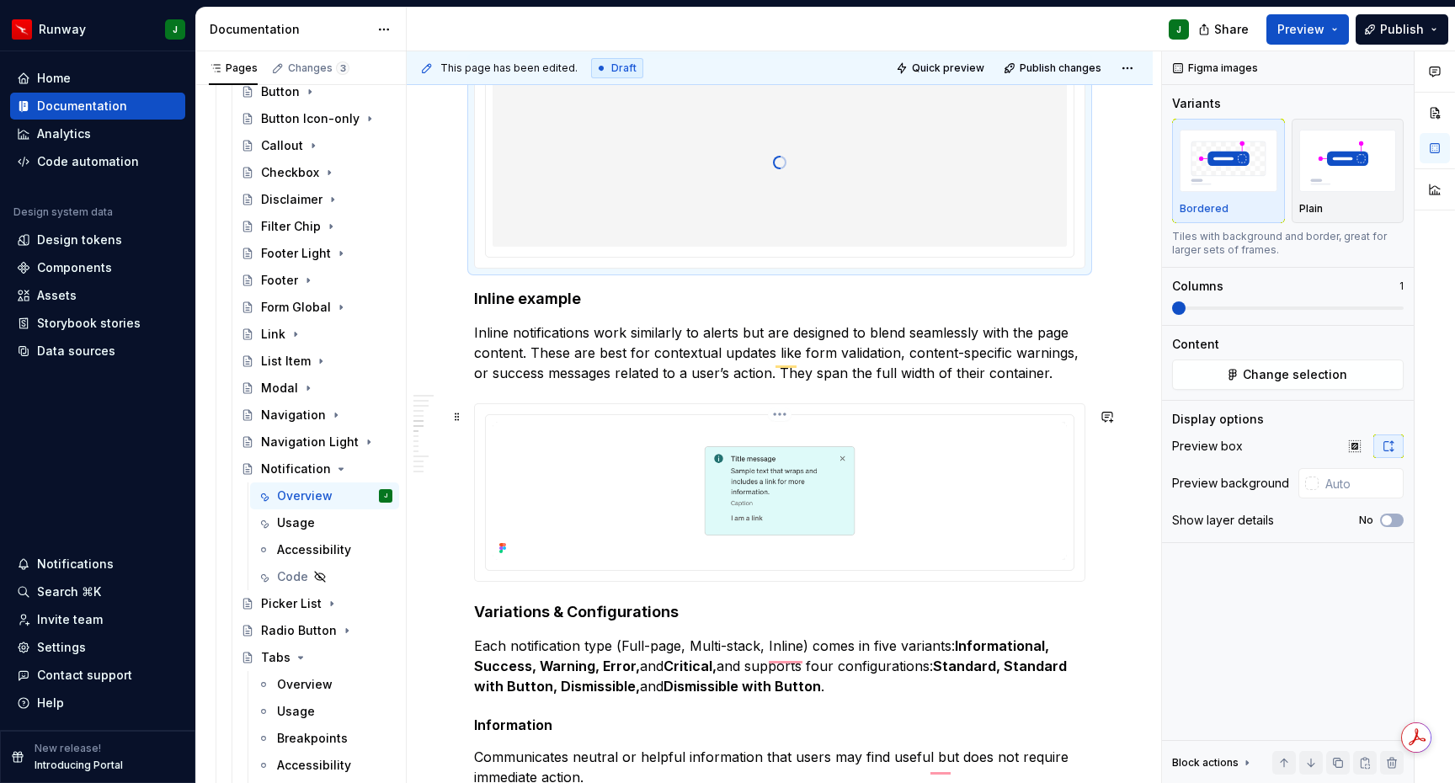
click at [1014, 519] on img "To enrich screen reader interactions, please activate Accessibility in Grammarl…" at bounding box center [780, 491] width 574 height 138
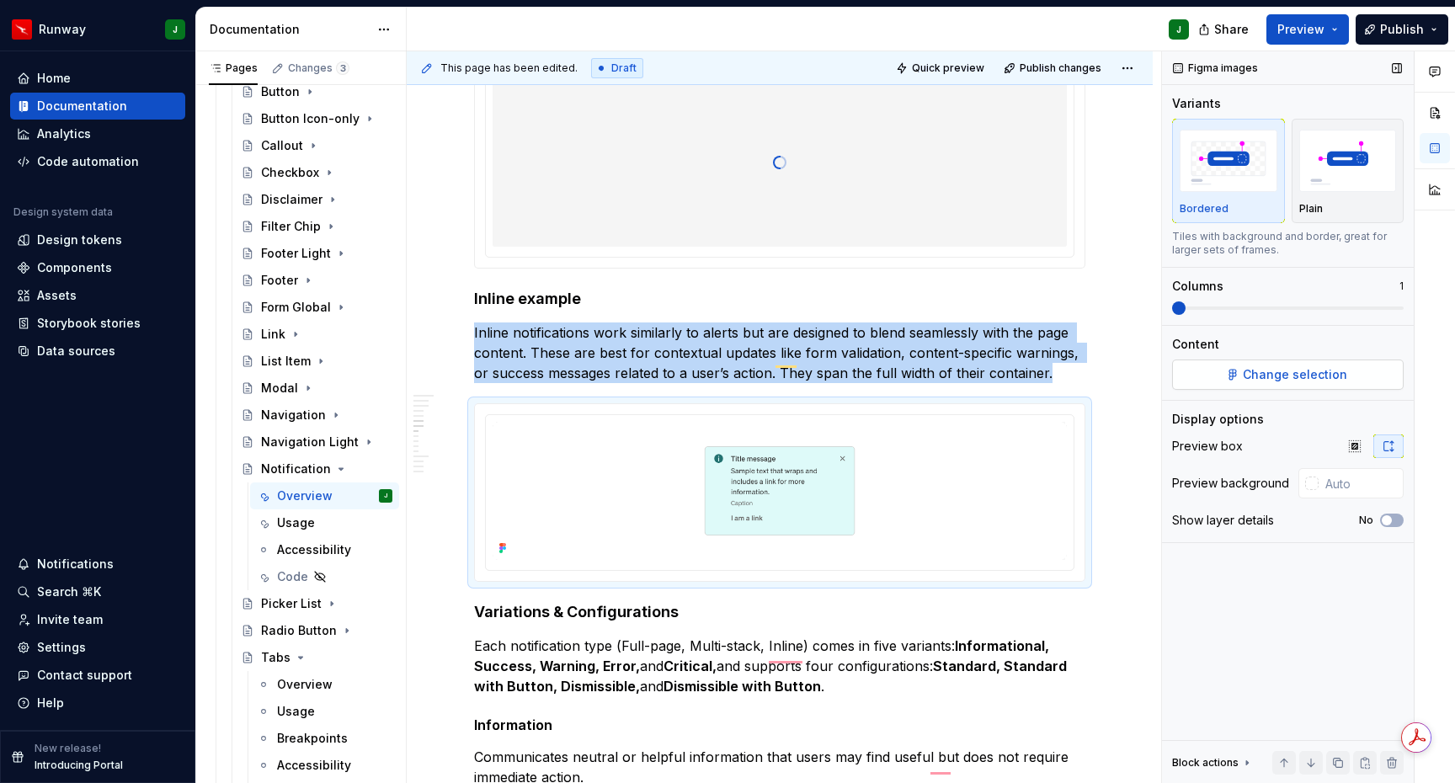
click at [1305, 377] on span "Change selection" at bounding box center [1295, 374] width 104 height 17
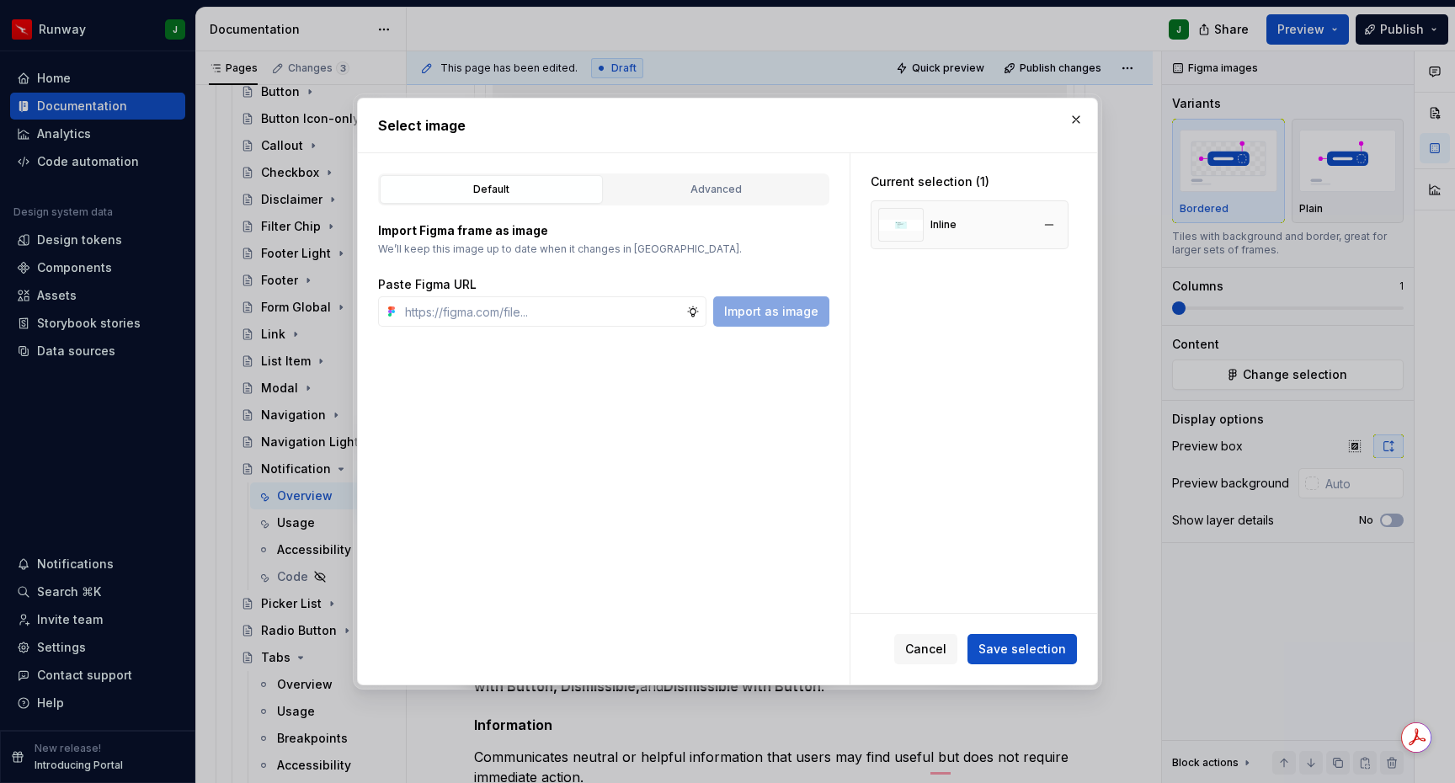
drag, startPoint x: 964, startPoint y: 226, endPoint x: 951, endPoint y: 225, distance: 12.7
click at [964, 226] on div "Inline" at bounding box center [970, 224] width 198 height 49
click at [1055, 223] on button "button" at bounding box center [1050, 225] width 24 height 24
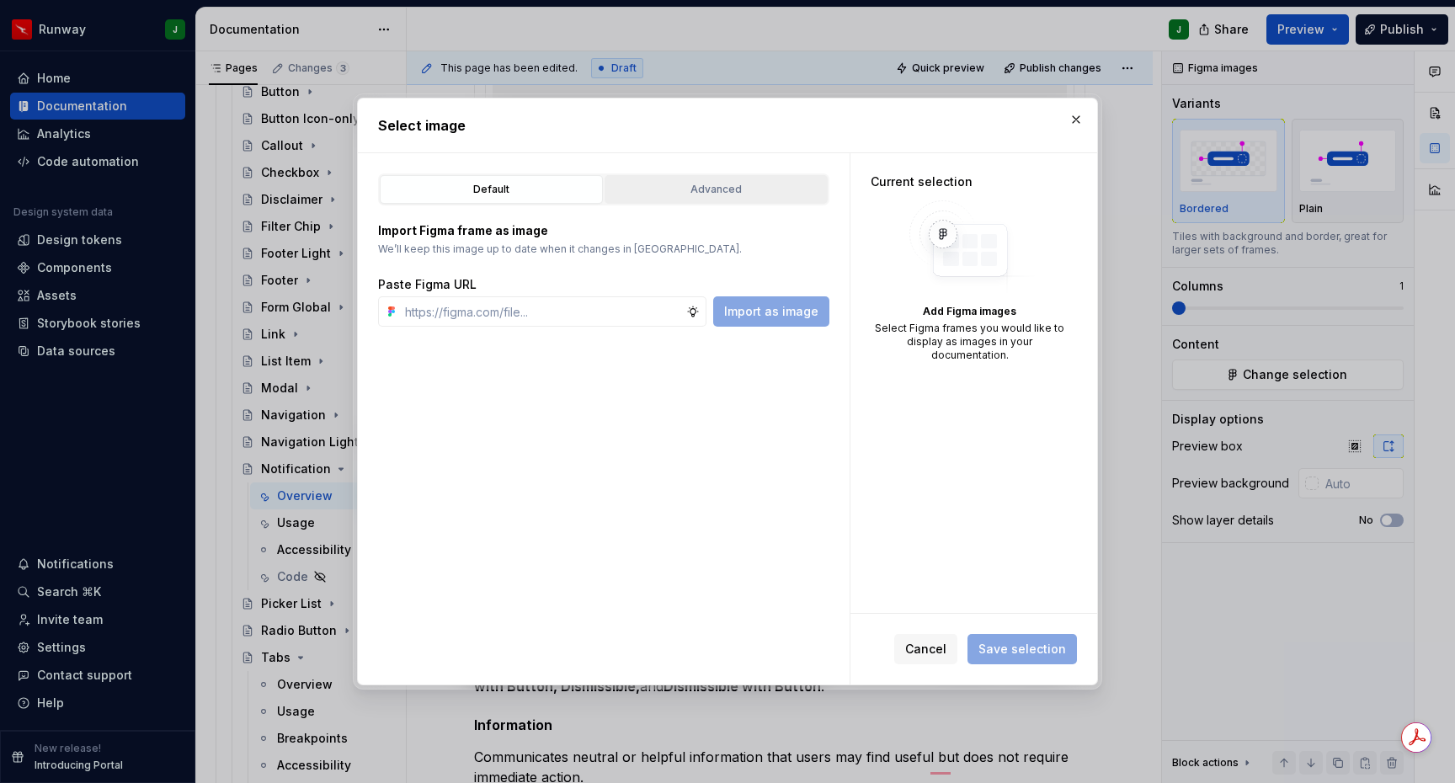
click at [793, 195] on div "Advanced" at bounding box center [716, 189] width 211 height 17
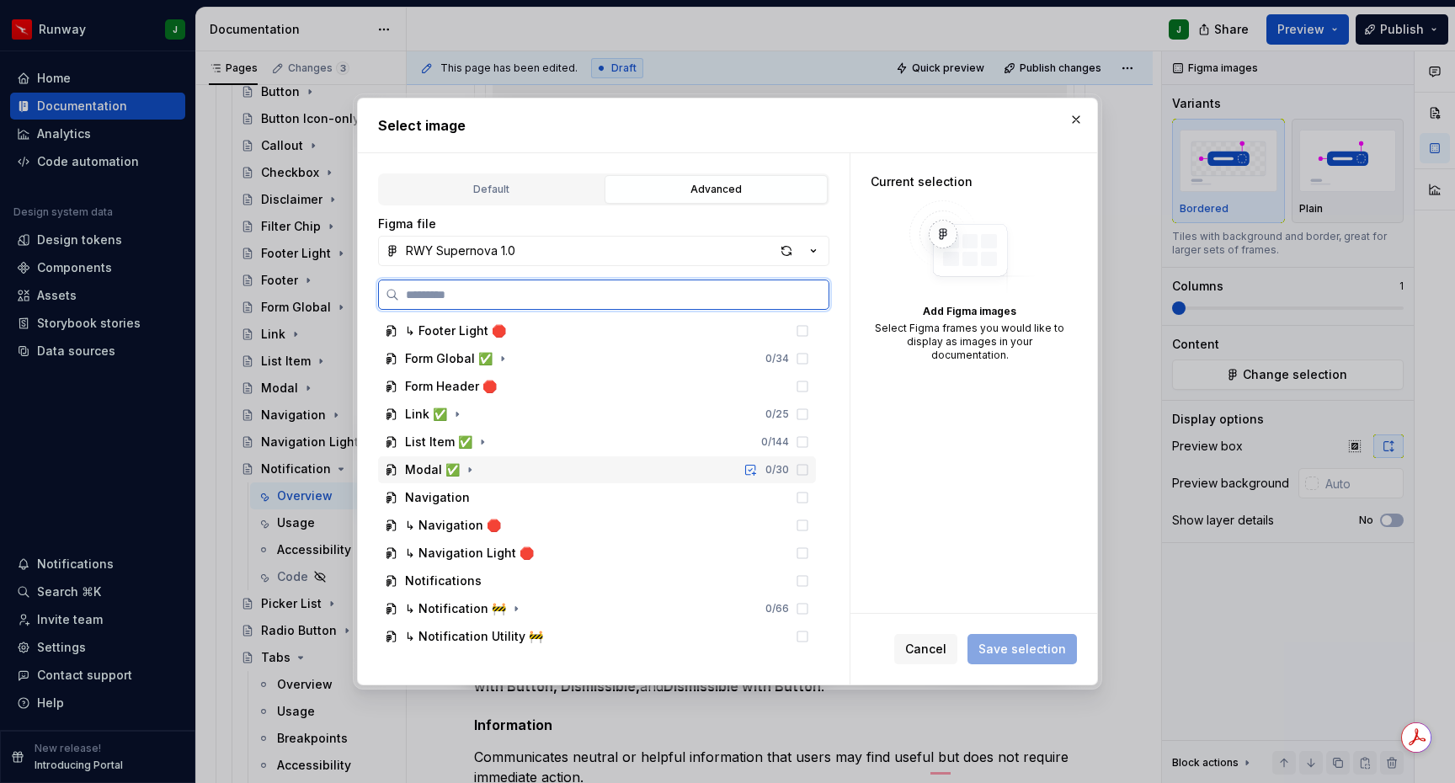
scroll to position [1664, 0]
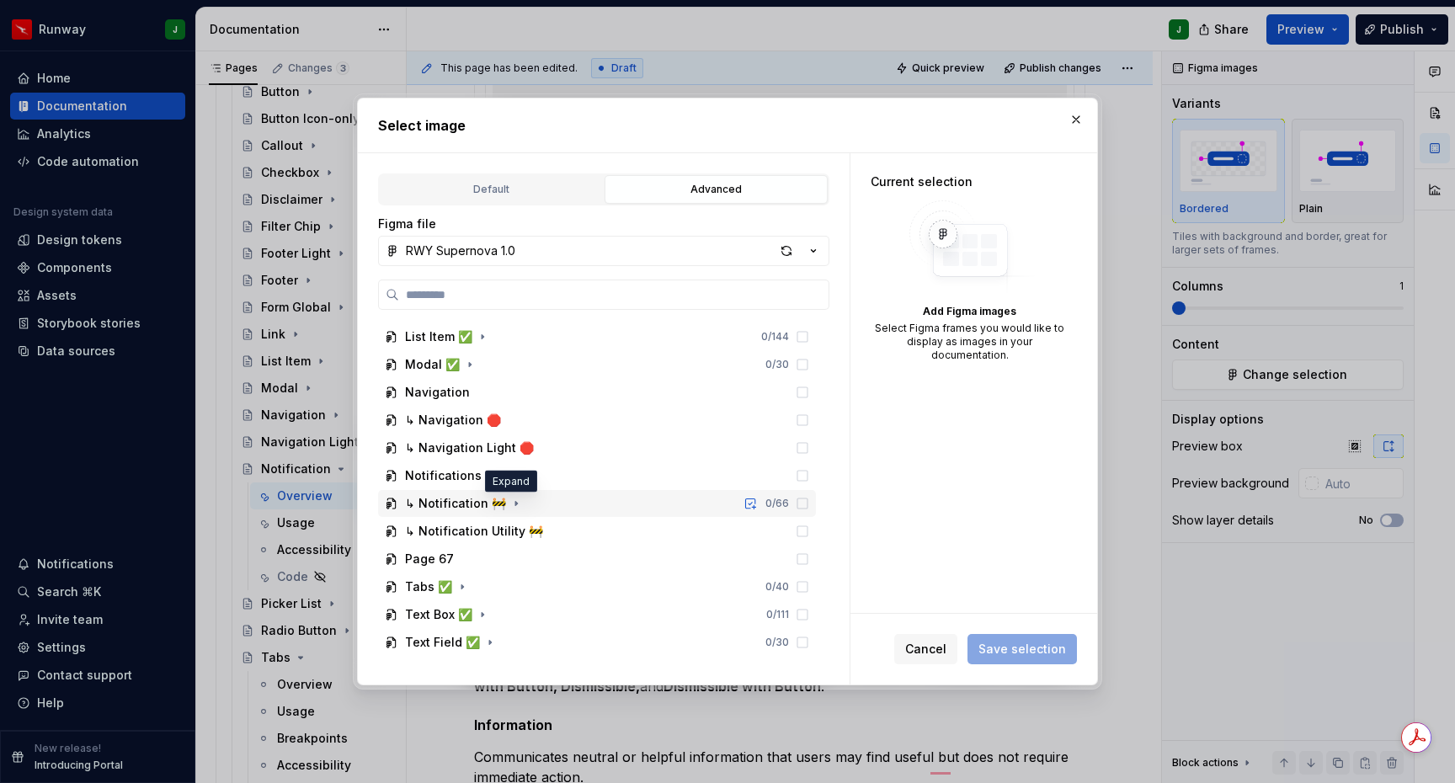
click at [515, 504] on icon "button" at bounding box center [516, 504] width 2 height 4
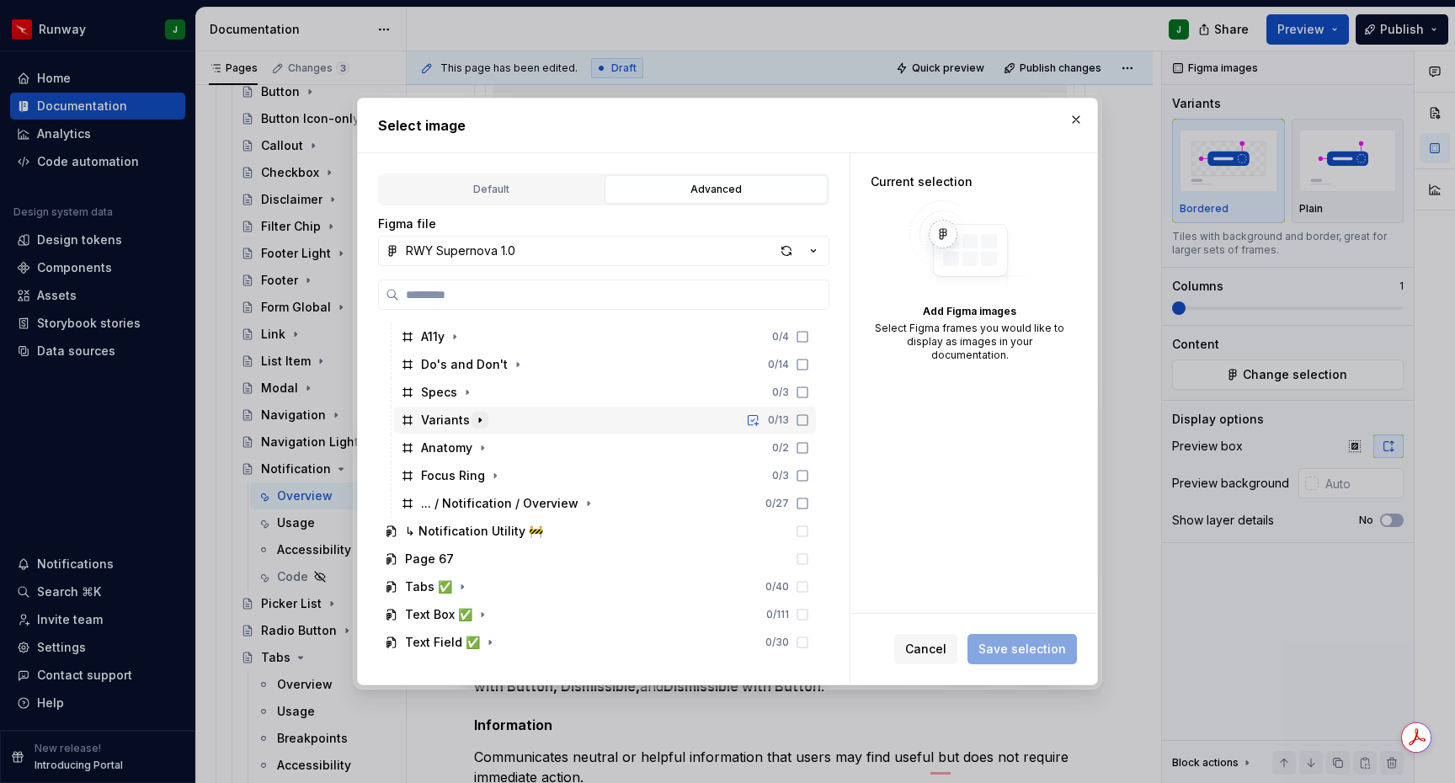
click at [479, 421] on icon "button" at bounding box center [479, 420] width 13 height 13
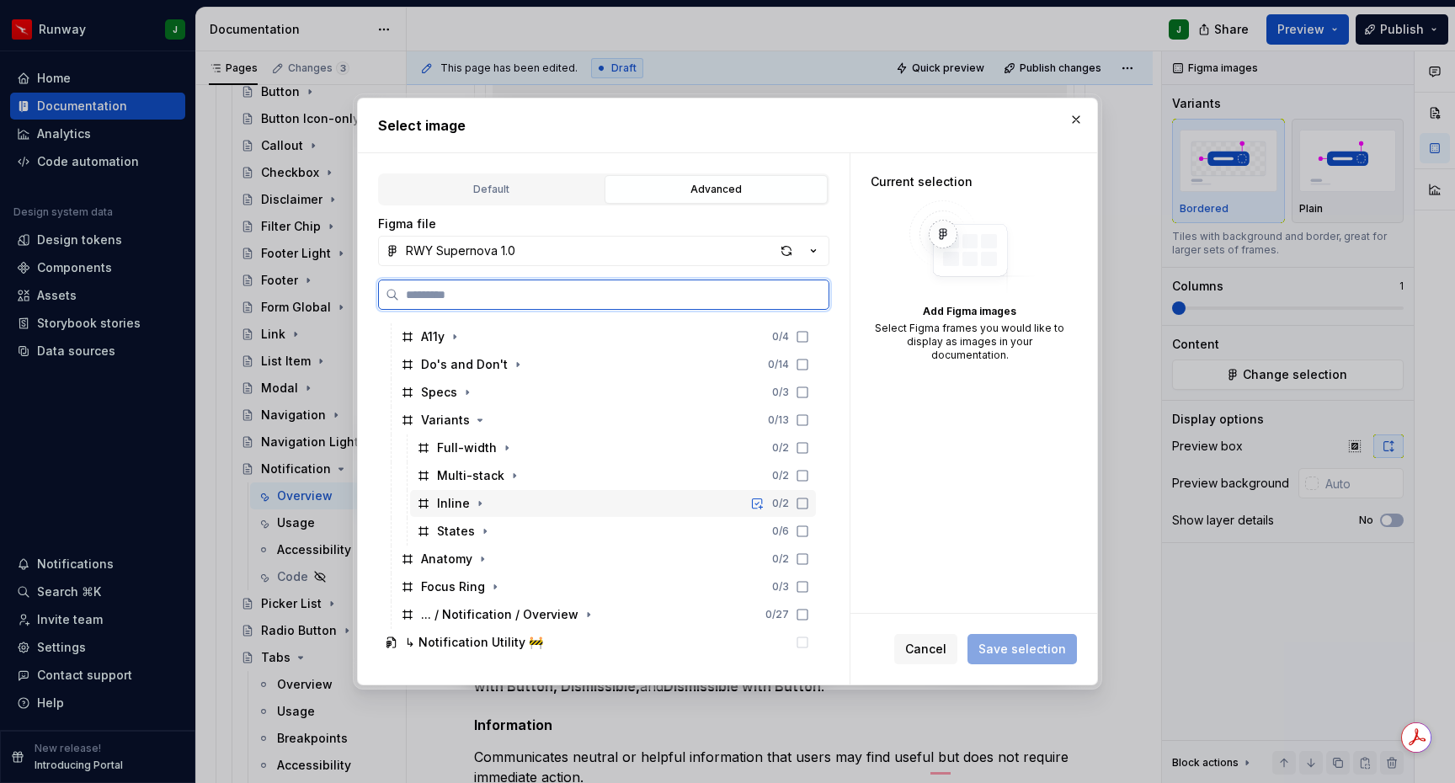
click at [514, 508] on div "Inline 0 / 2" at bounding box center [613, 503] width 406 height 27
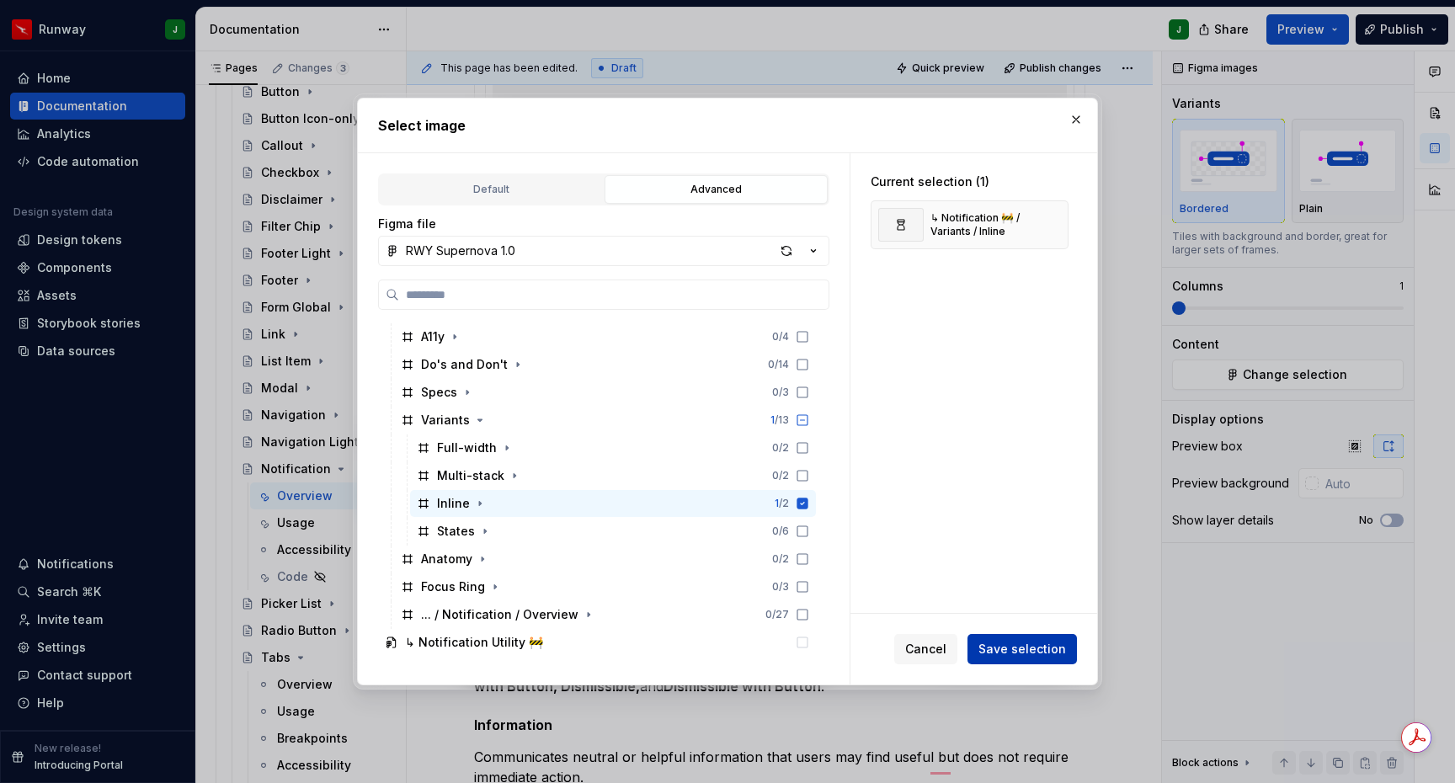
click at [1050, 652] on span "Save selection" at bounding box center [1023, 649] width 88 height 17
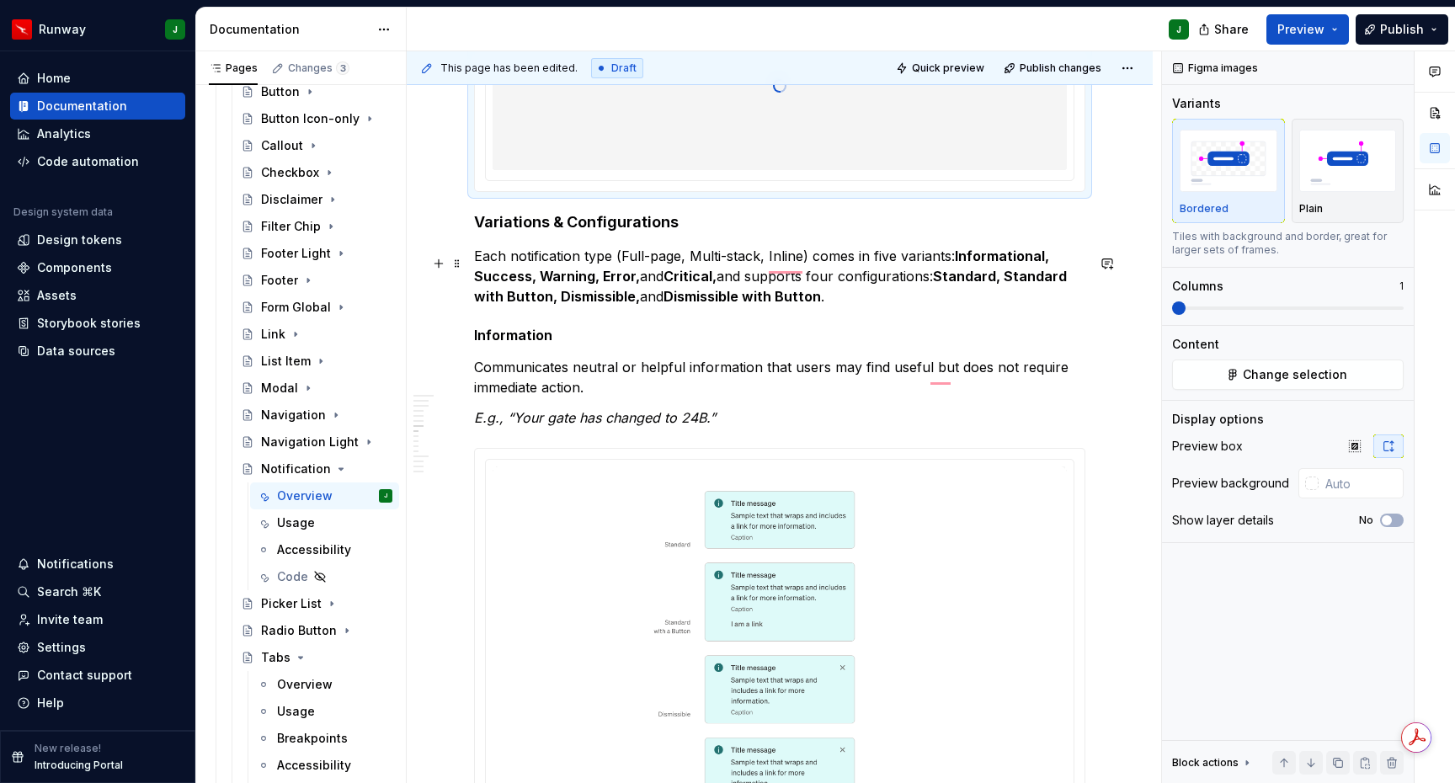
scroll to position [2095, 0]
click at [767, 264] on p "Each notification type (Full-page, Multi-stack, Inline) comes in five variants:…" at bounding box center [779, 276] width 611 height 61
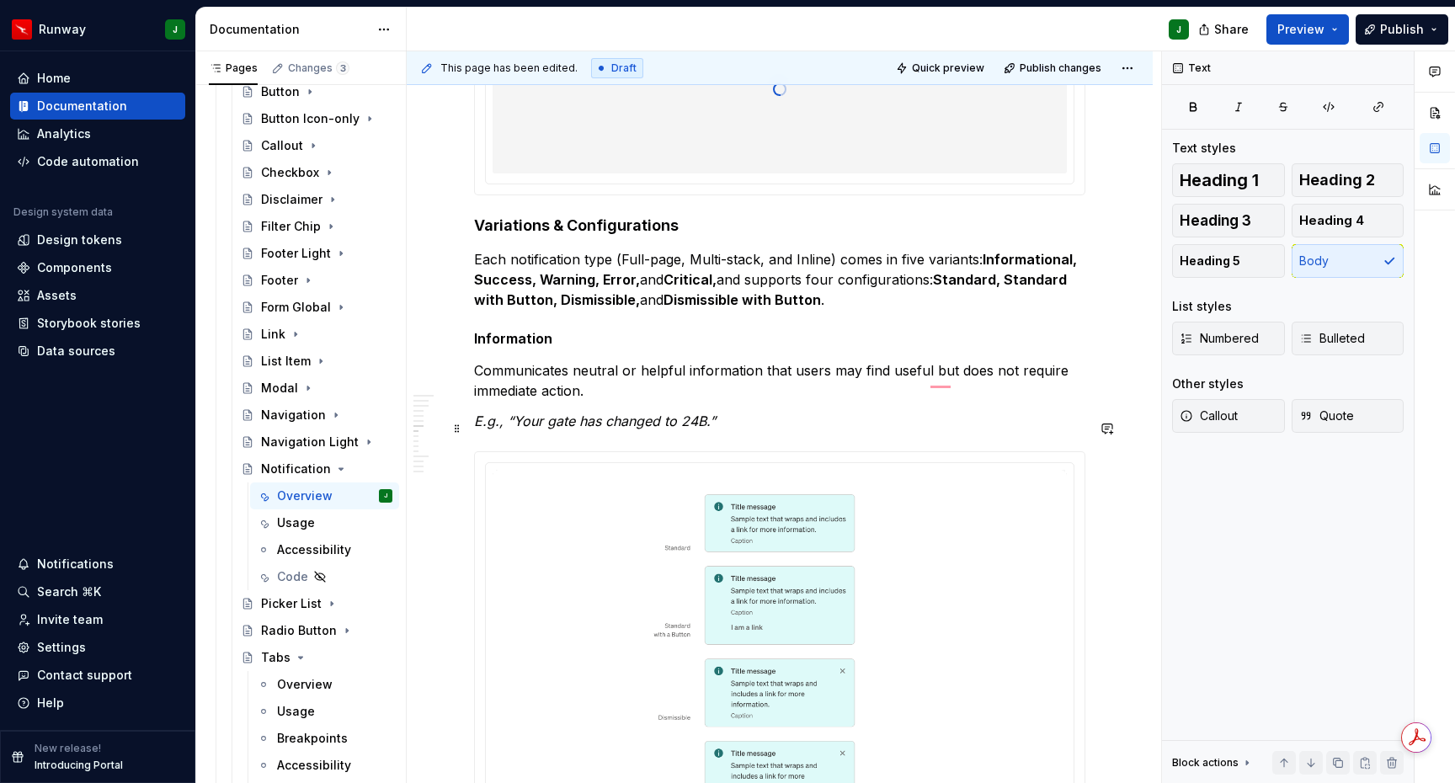
scroll to position [2084, 0]
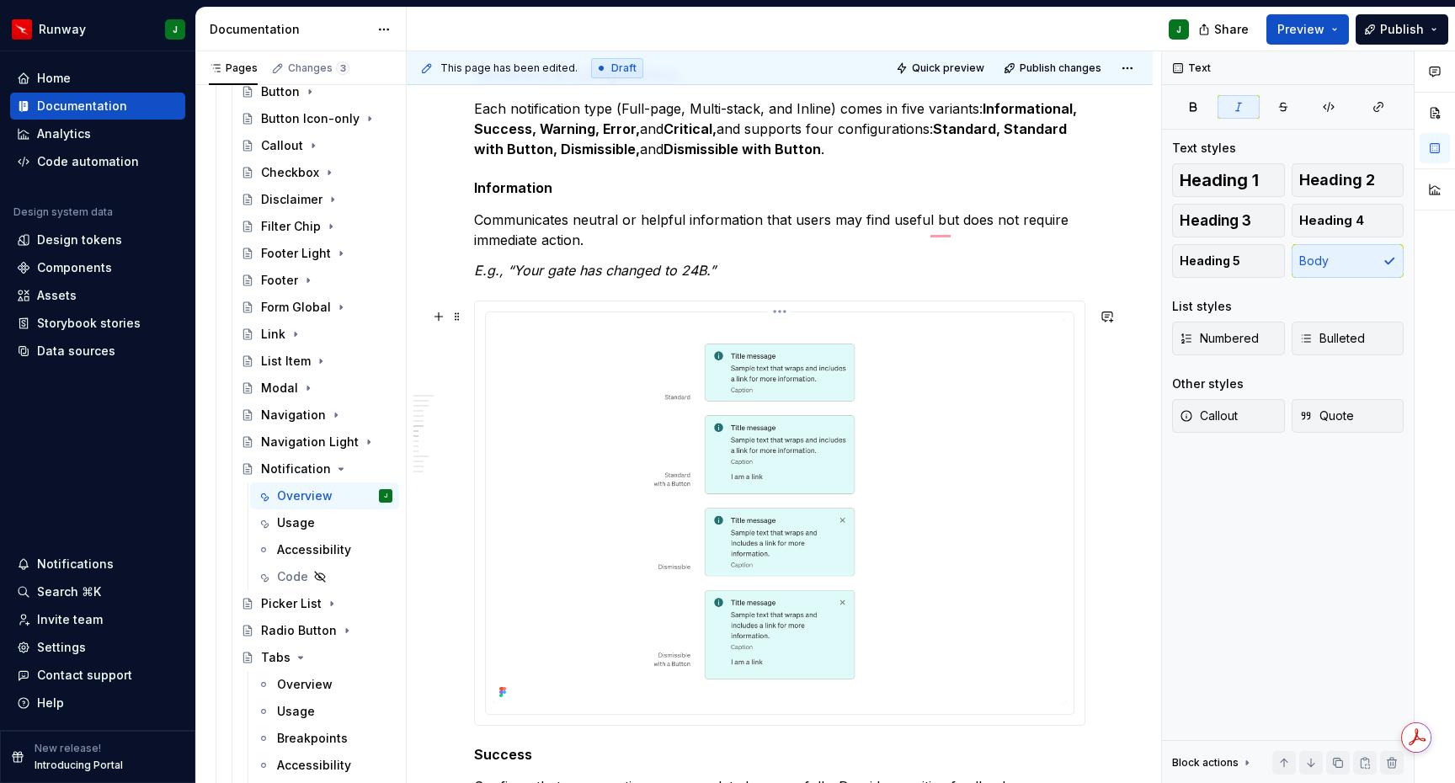
click at [934, 456] on img "To enrich screen reader interactions, please activate Accessibility in Grammarl…" at bounding box center [780, 511] width 574 height 385
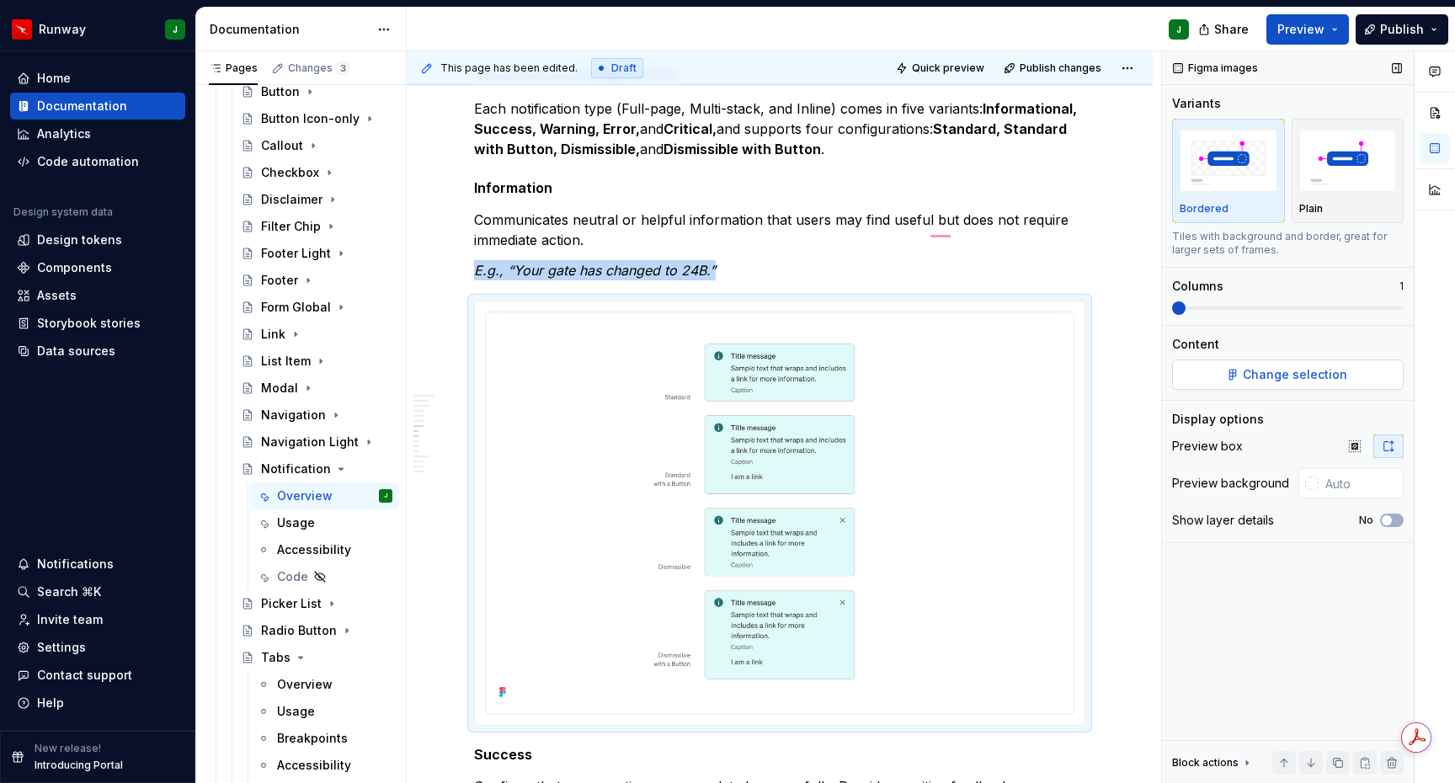
click at [1306, 380] on span "Change selection" at bounding box center [1295, 374] width 104 height 17
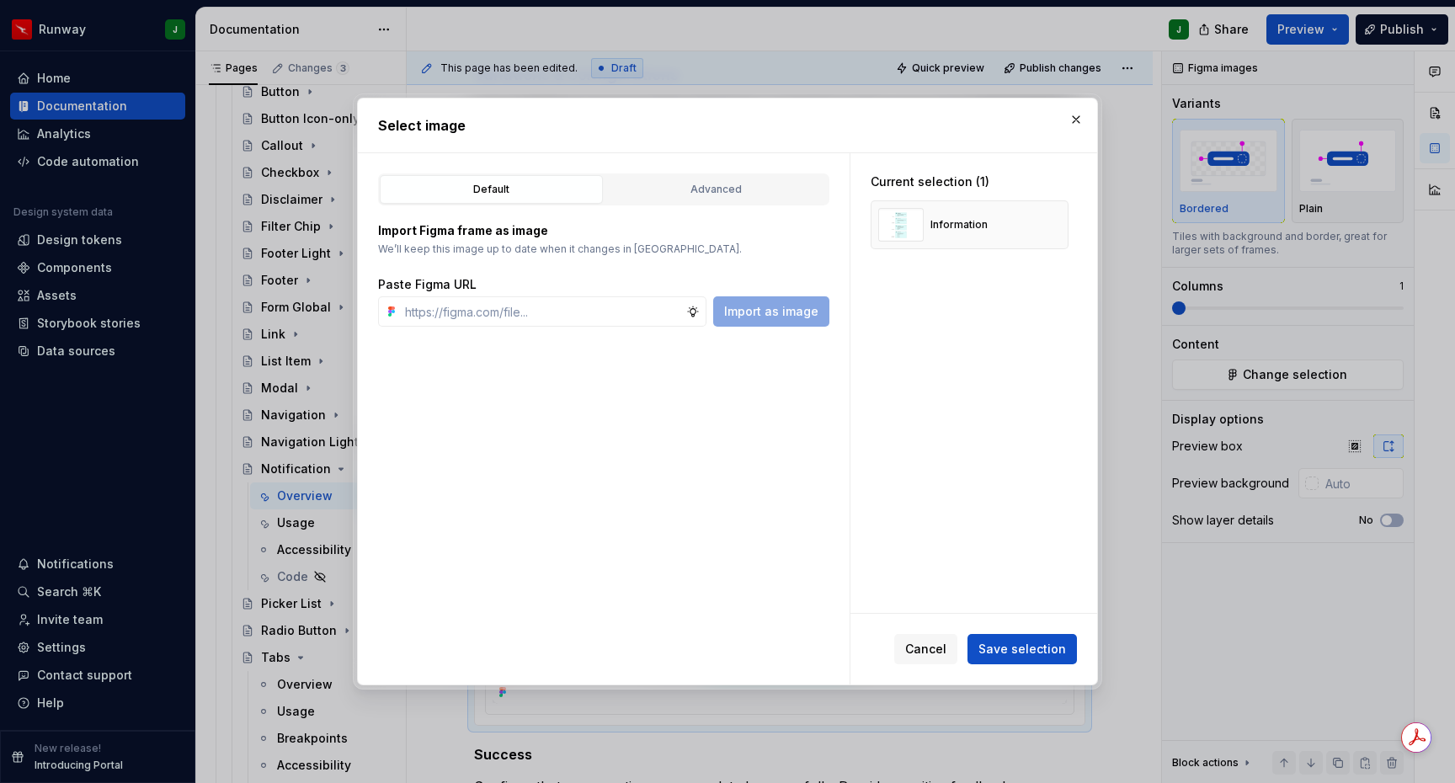
drag, startPoint x: 1065, startPoint y: 226, endPoint x: 827, endPoint y: 209, distance: 238.9
click at [1055, 225] on button "button" at bounding box center [1050, 225] width 24 height 24
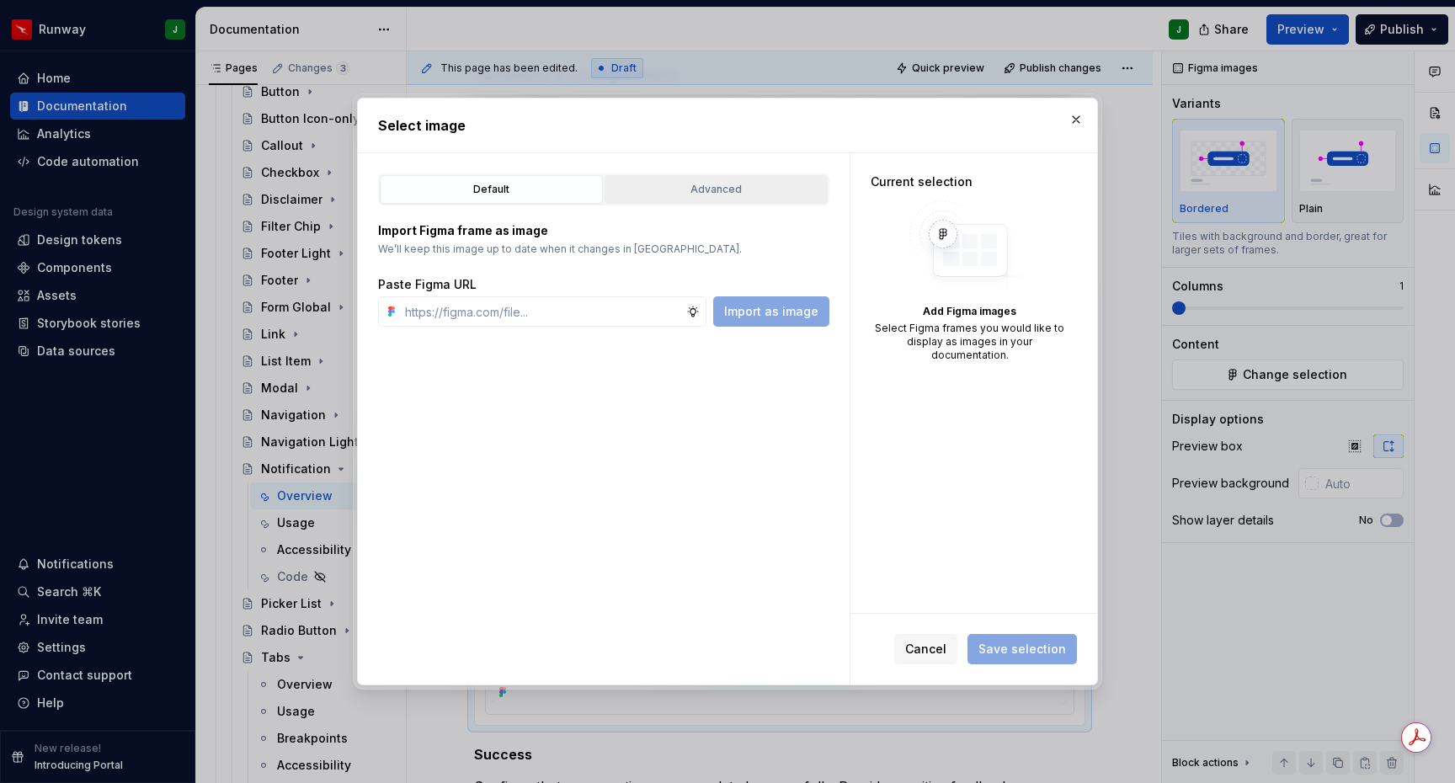
click at [745, 187] on div "Advanced" at bounding box center [716, 189] width 211 height 17
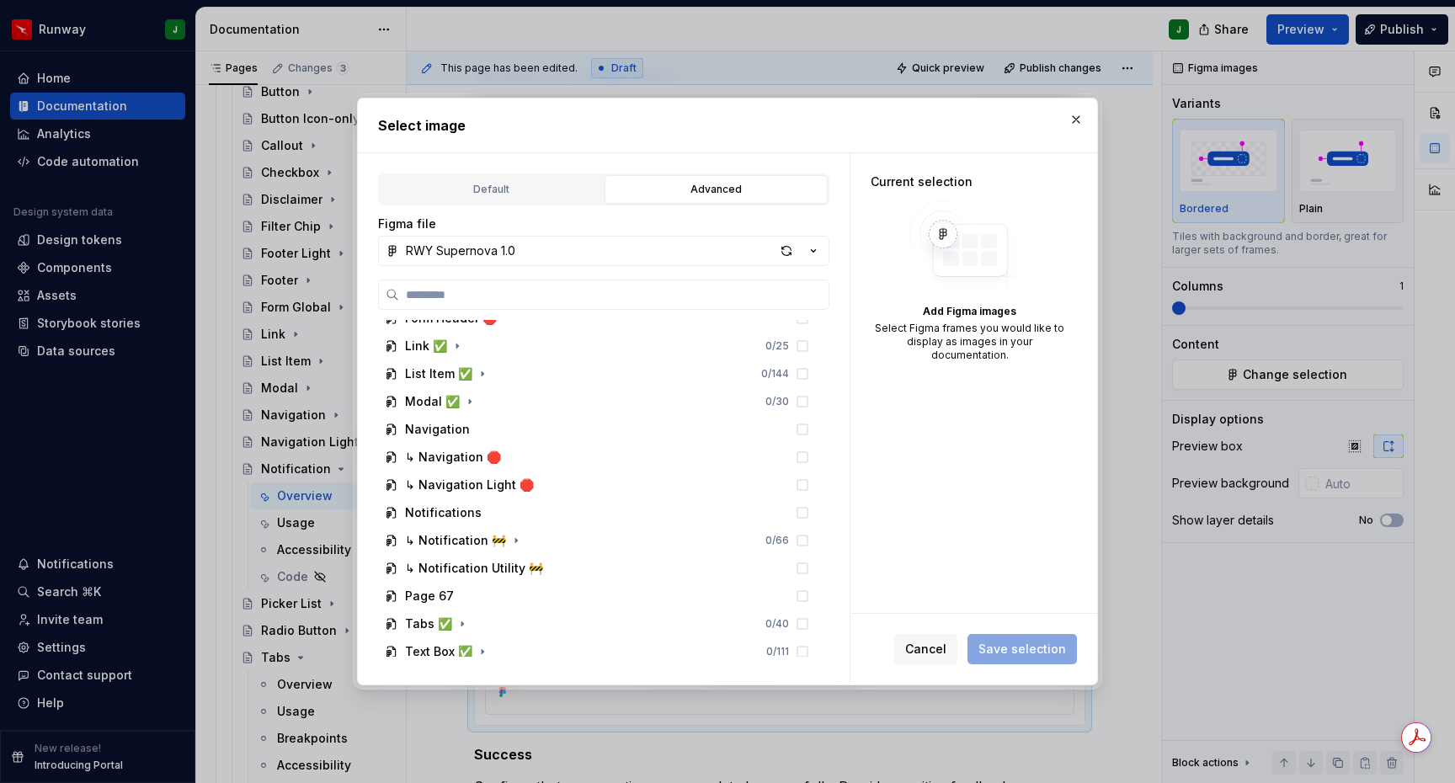
scroll to position [1664, 0]
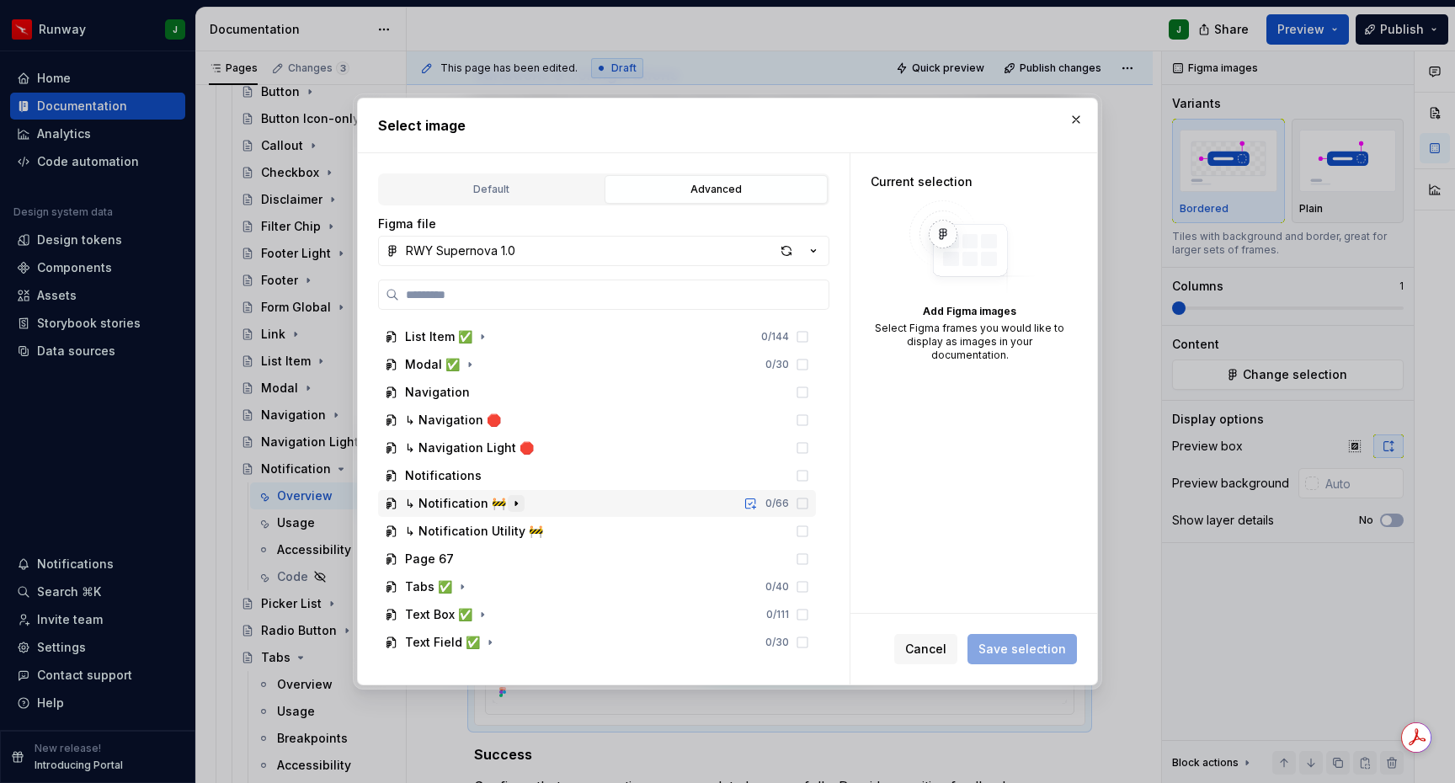
click at [513, 504] on icon "button" at bounding box center [516, 503] width 13 height 13
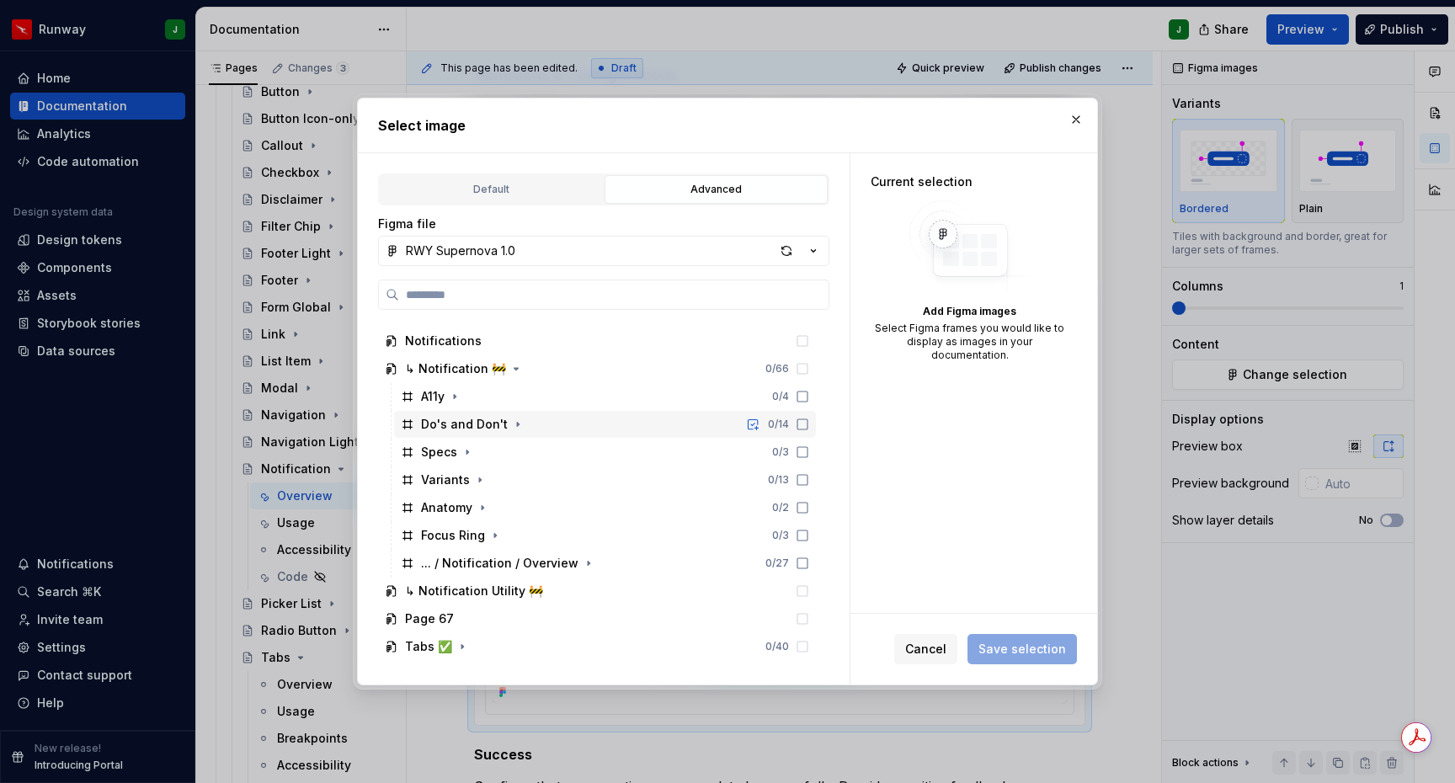
scroll to position [1805, 0]
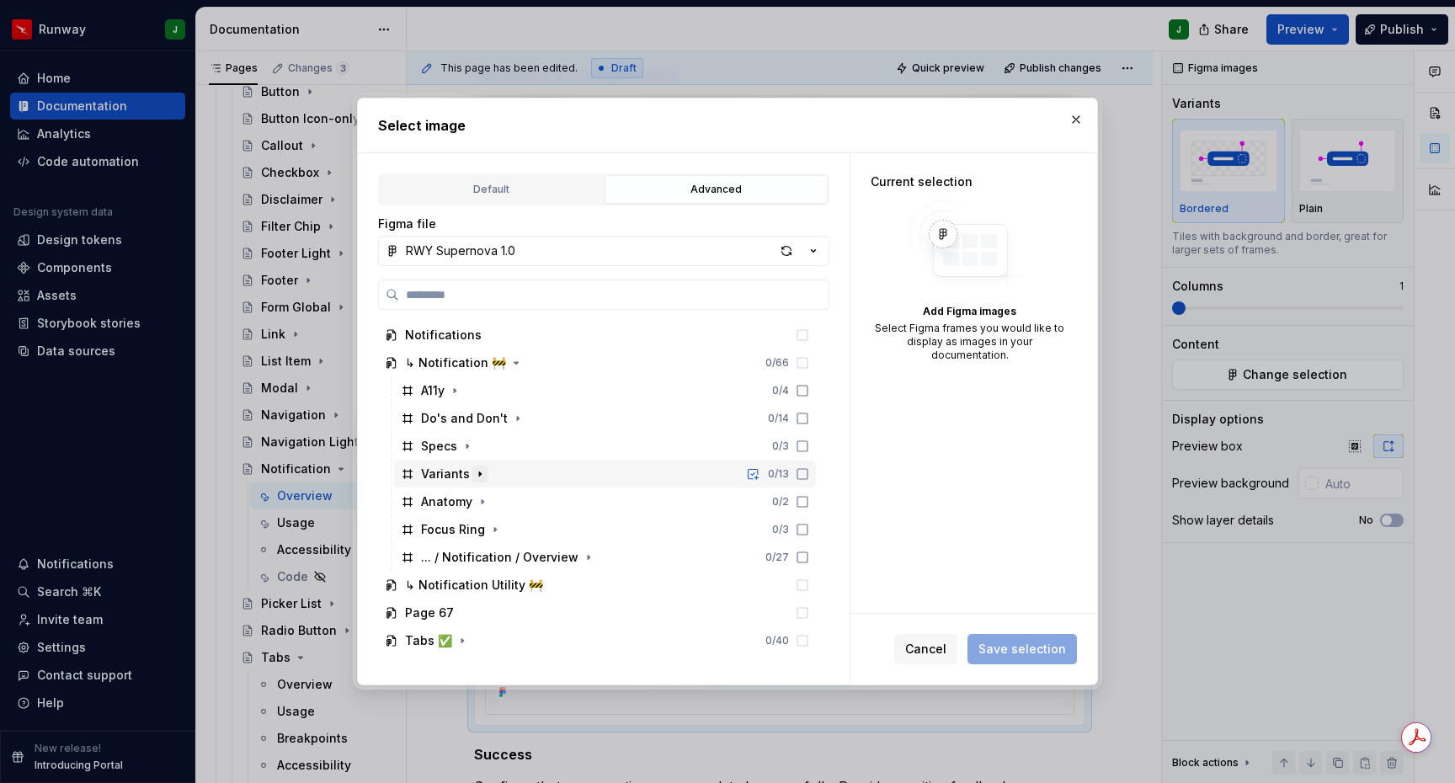
click at [476, 477] on icon "button" at bounding box center [479, 473] width 13 height 13
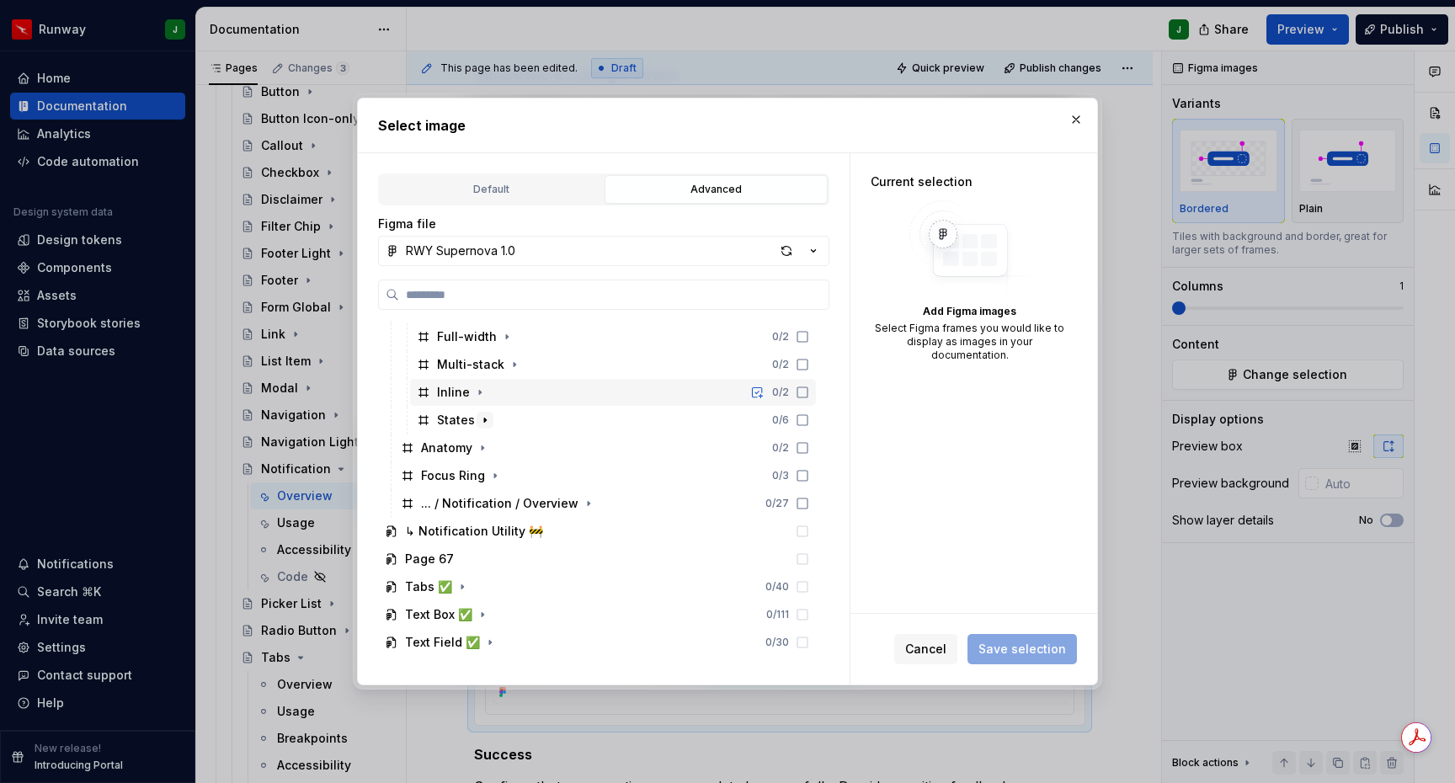
scroll to position [1967, 0]
click at [483, 425] on icon "button" at bounding box center [484, 423] width 13 height 13
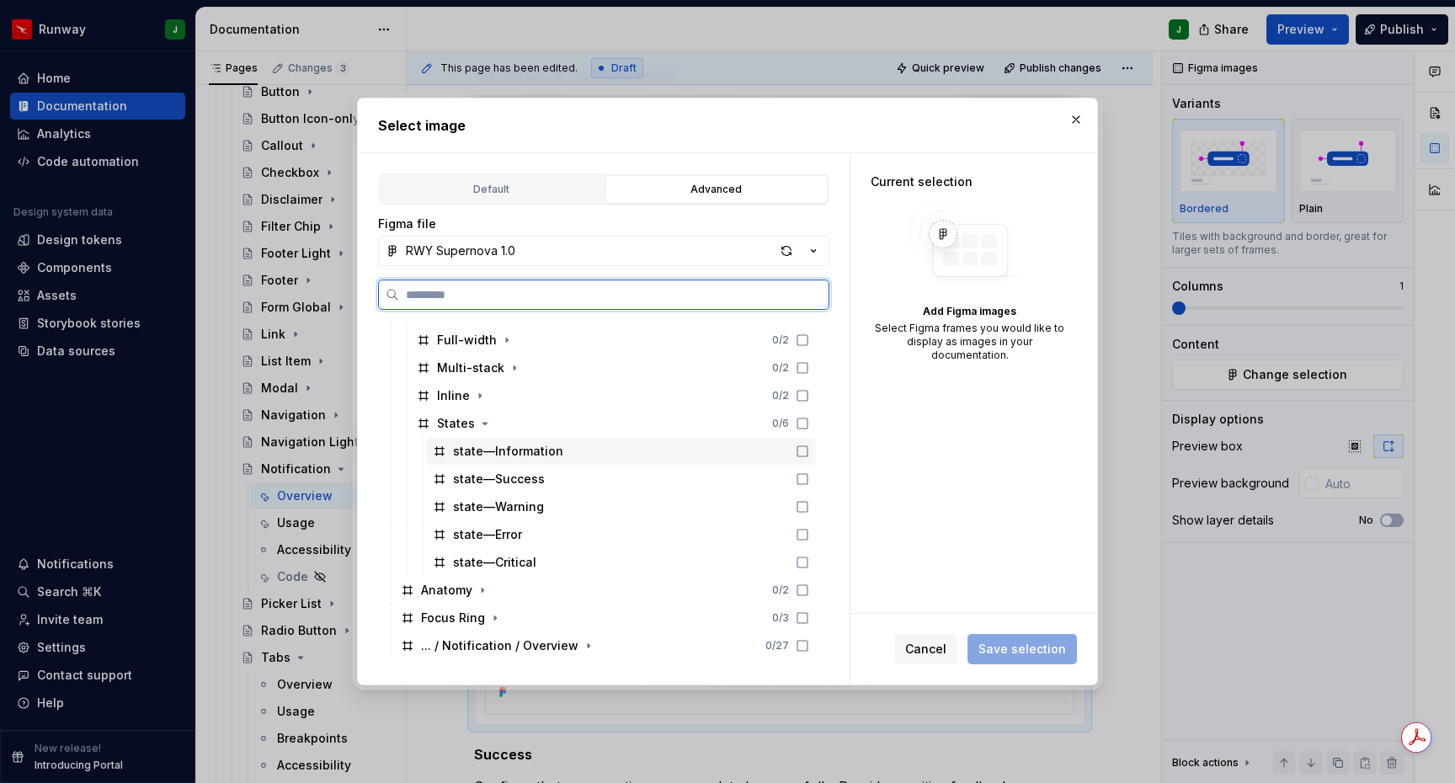
click at [615, 455] on div "state—Information" at bounding box center [621, 451] width 390 height 27
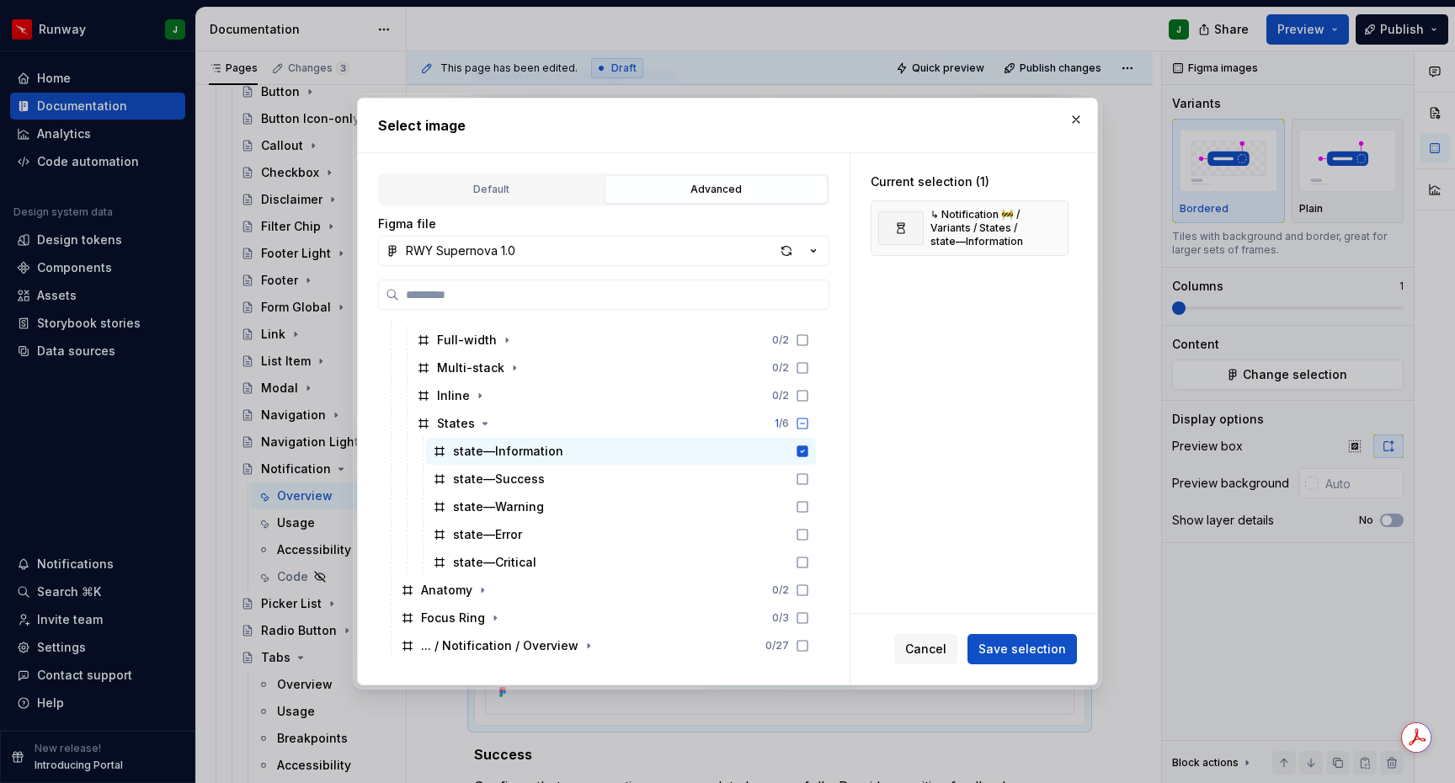
drag, startPoint x: 1046, startPoint y: 651, endPoint x: 993, endPoint y: 590, distance: 81.2
click at [1045, 650] on span "Save selection" at bounding box center [1023, 649] width 88 height 17
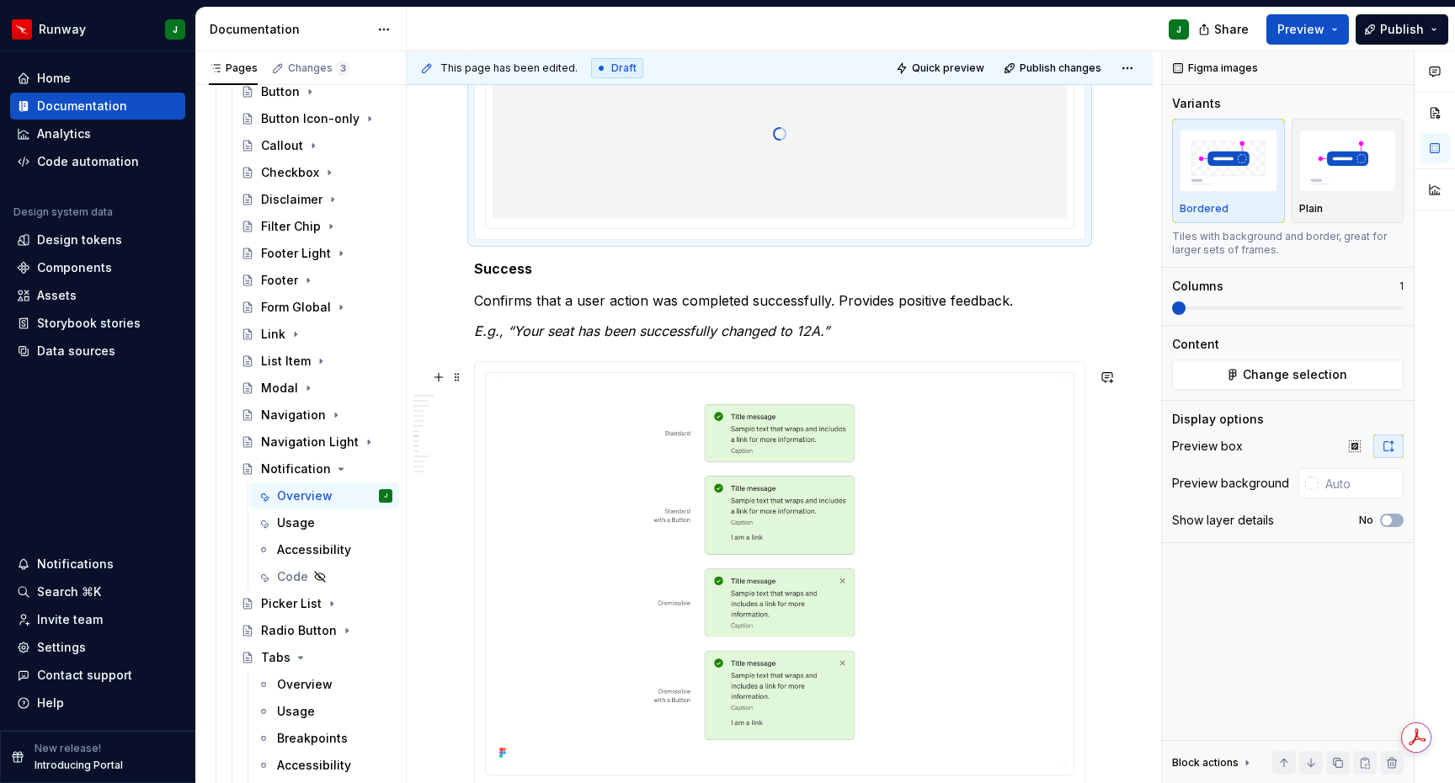
scroll to position [2524, 0]
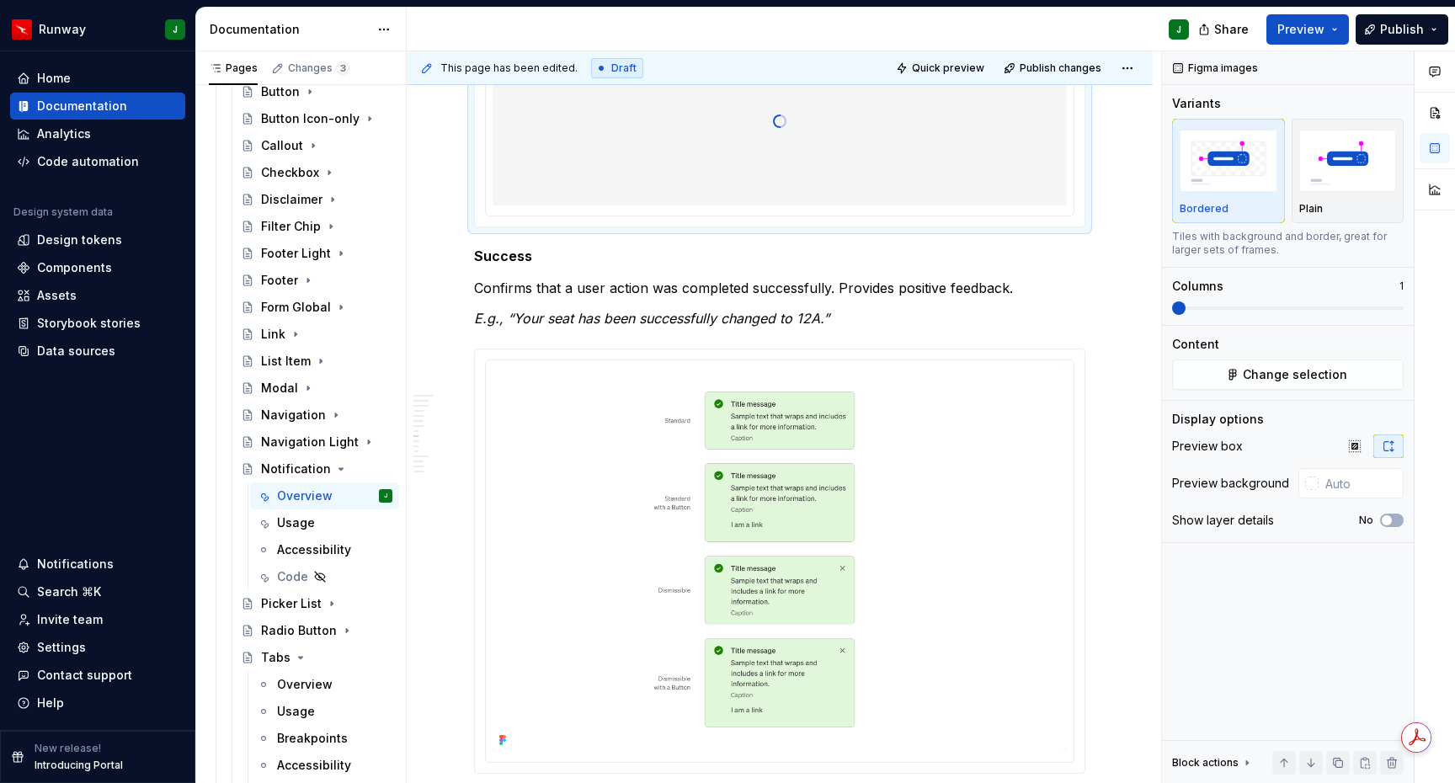
click at [1039, 472] on img "To enrich screen reader interactions, please activate Accessibility in Grammarl…" at bounding box center [780, 559] width 574 height 385
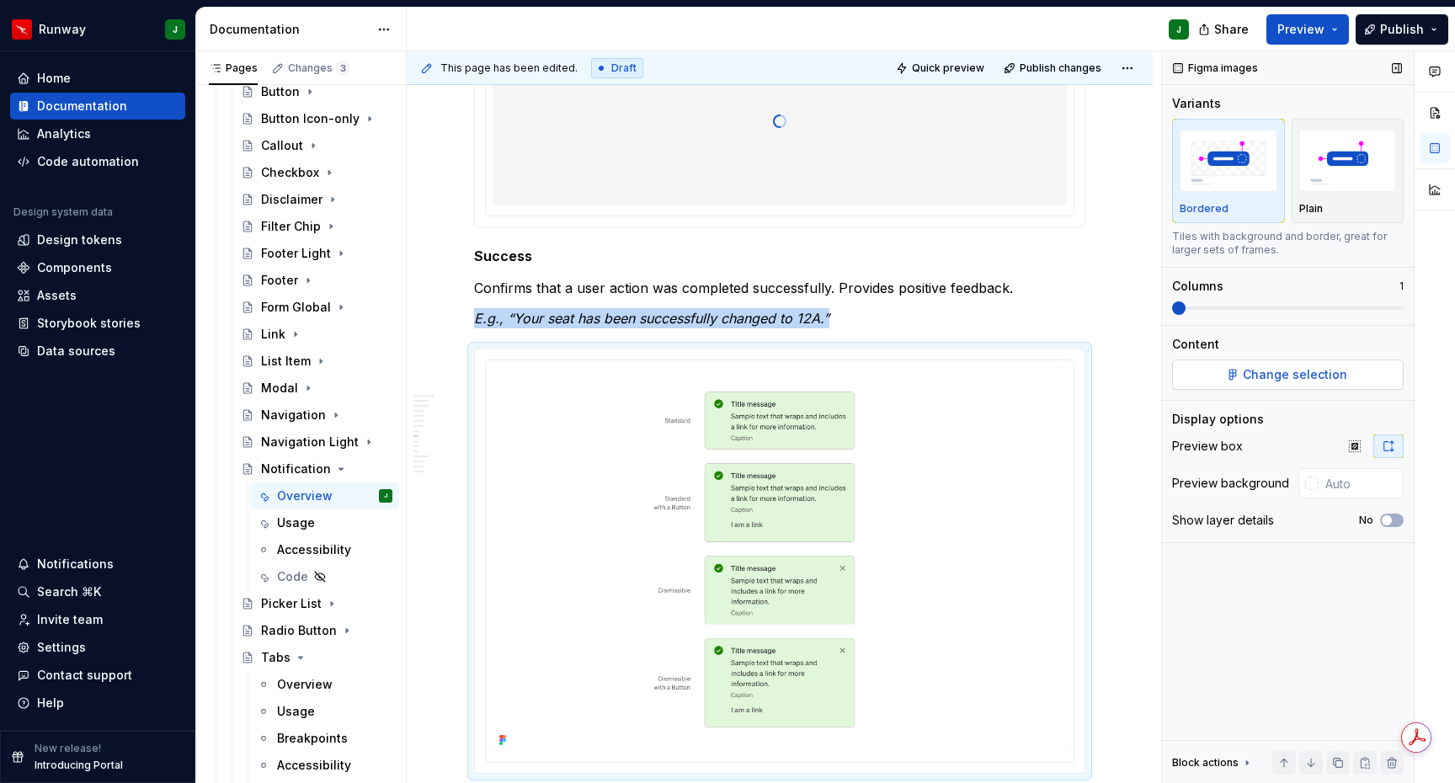
click at [1341, 374] on span "Change selection" at bounding box center [1295, 374] width 104 height 17
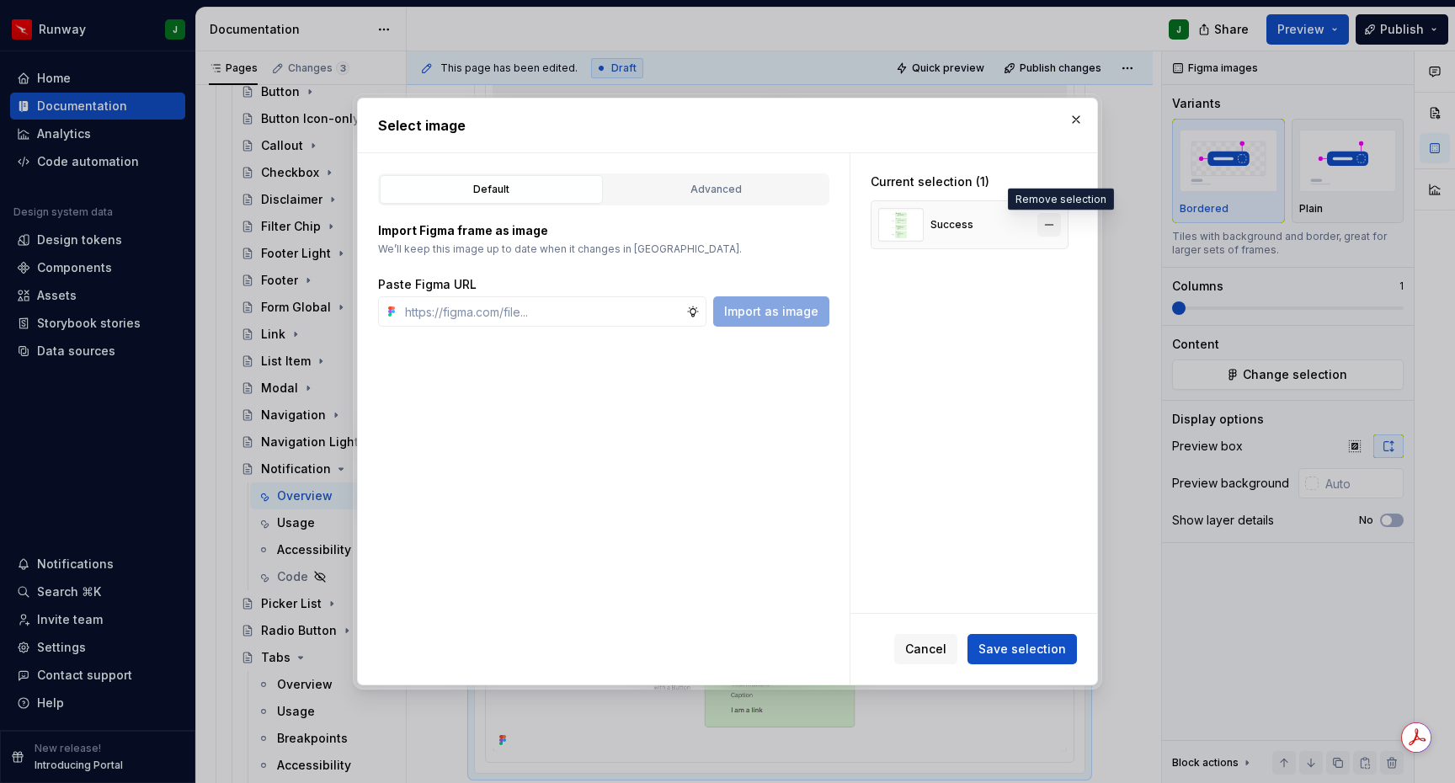
click at [1054, 228] on button "button" at bounding box center [1050, 225] width 24 height 24
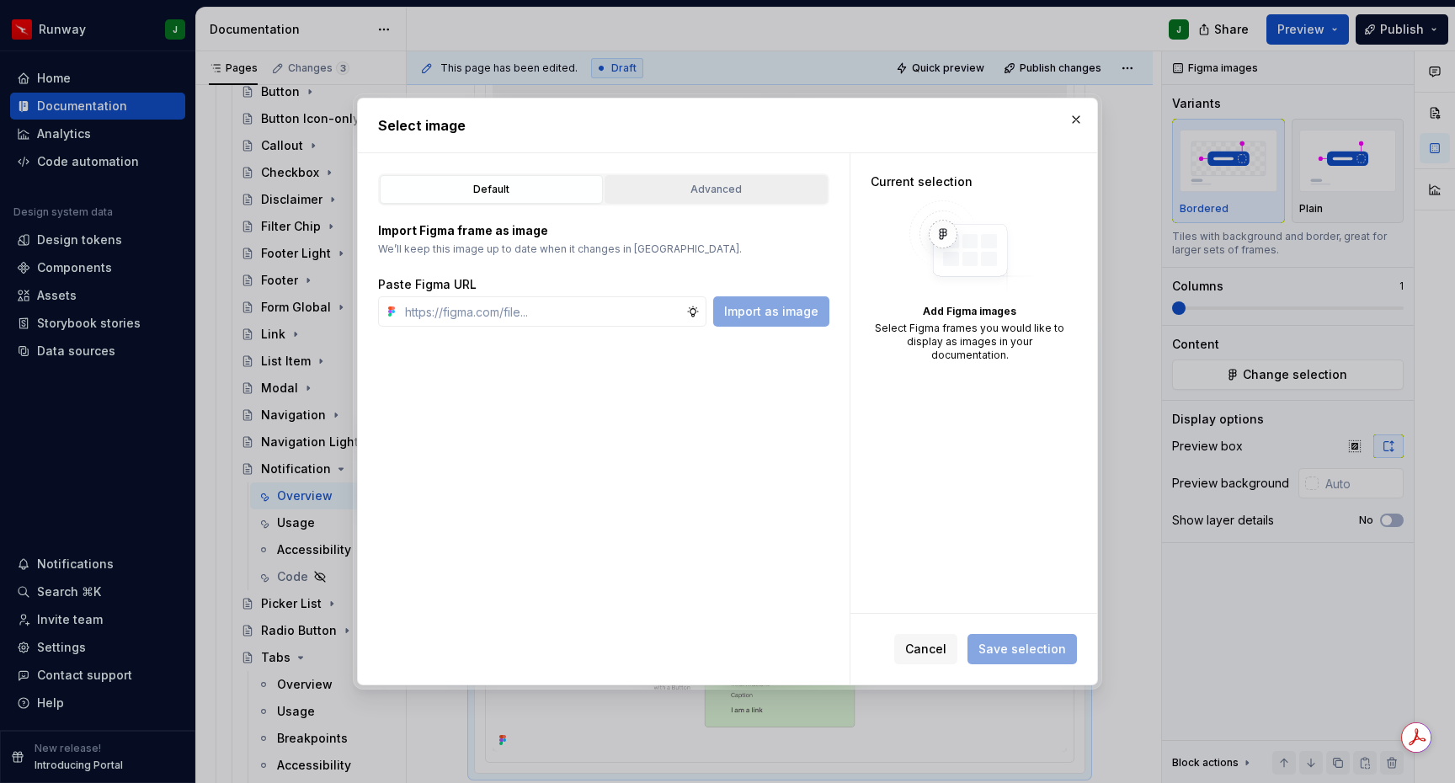
click at [733, 190] on div "Advanced" at bounding box center [716, 189] width 211 height 17
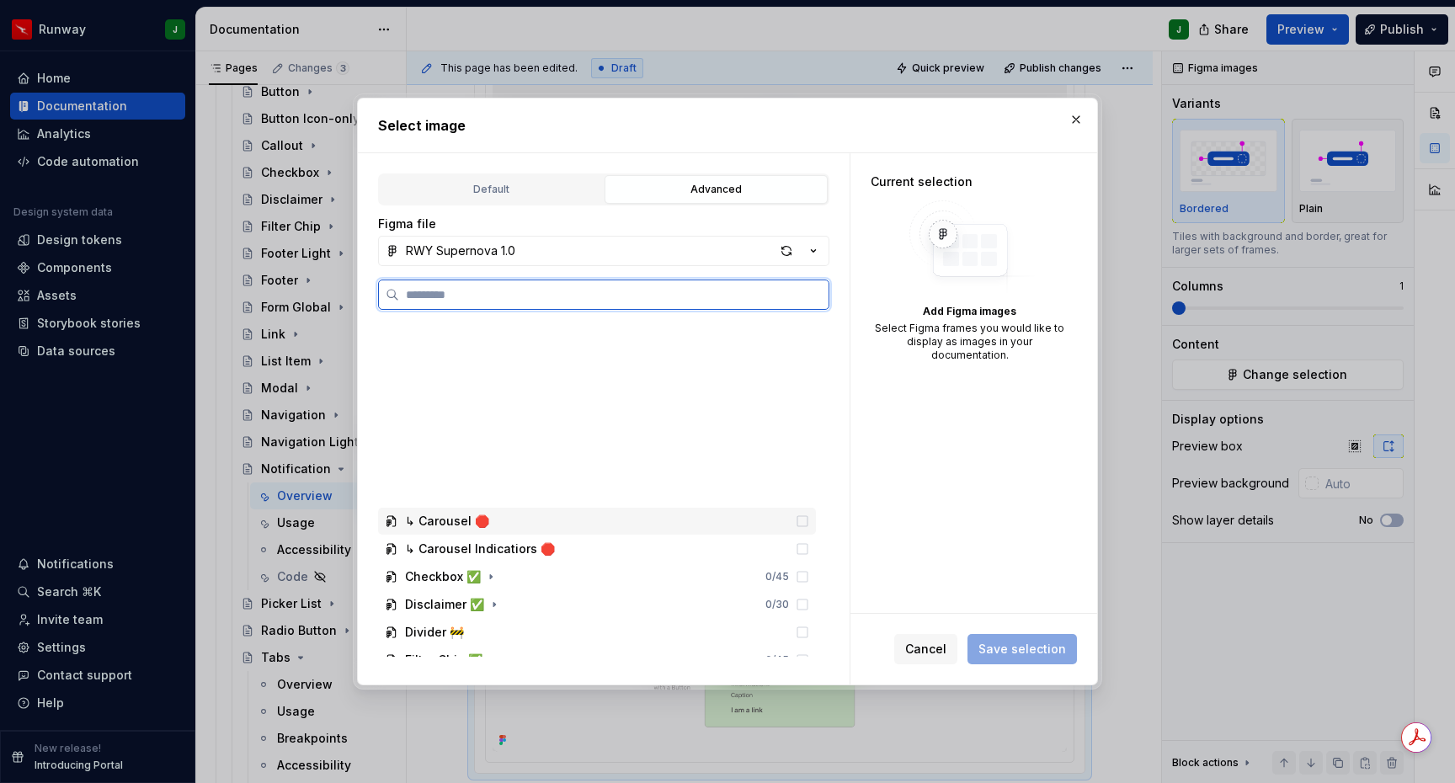
scroll to position [1664, 0]
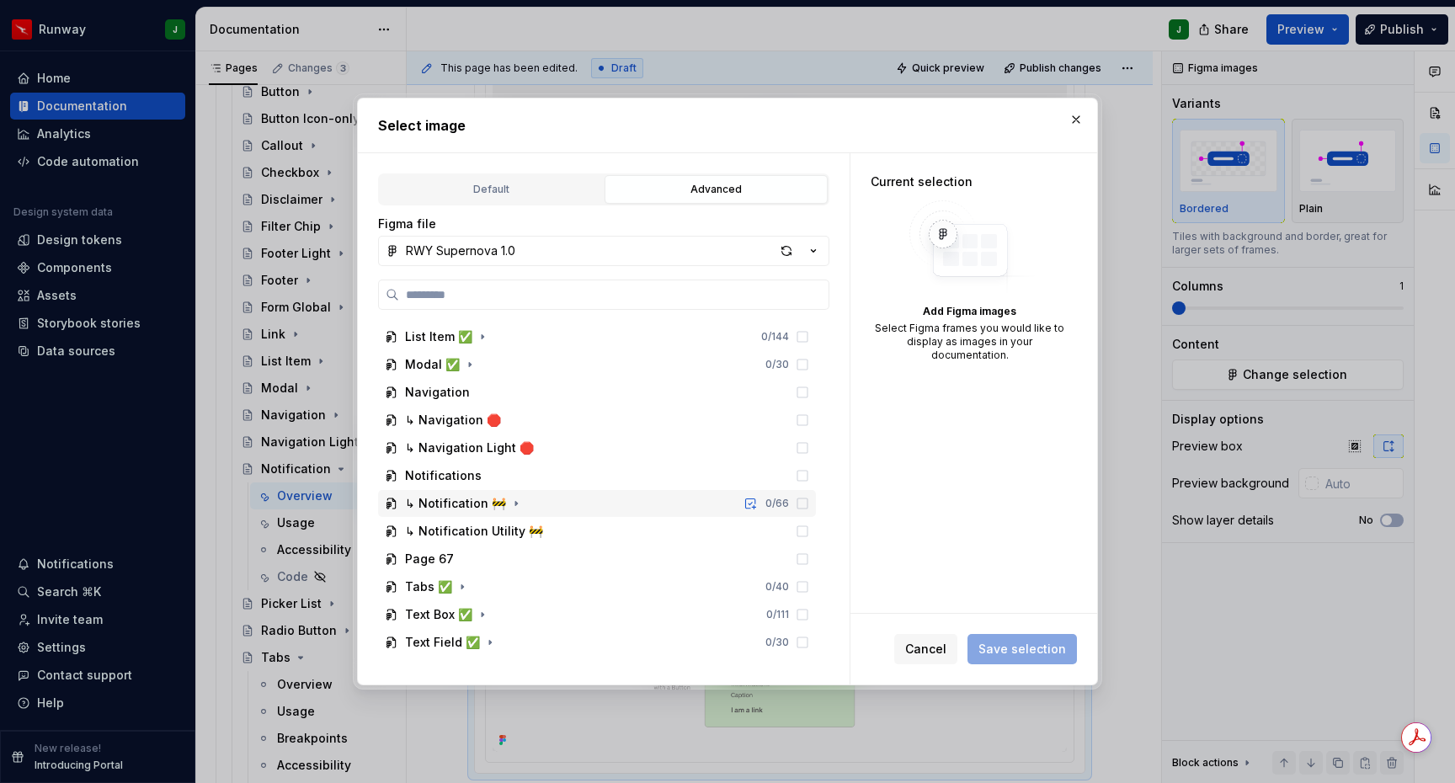
drag, startPoint x: 507, startPoint y: 504, endPoint x: 528, endPoint y: 510, distance: 21.9
click at [510, 504] on icon "button" at bounding box center [516, 503] width 13 height 13
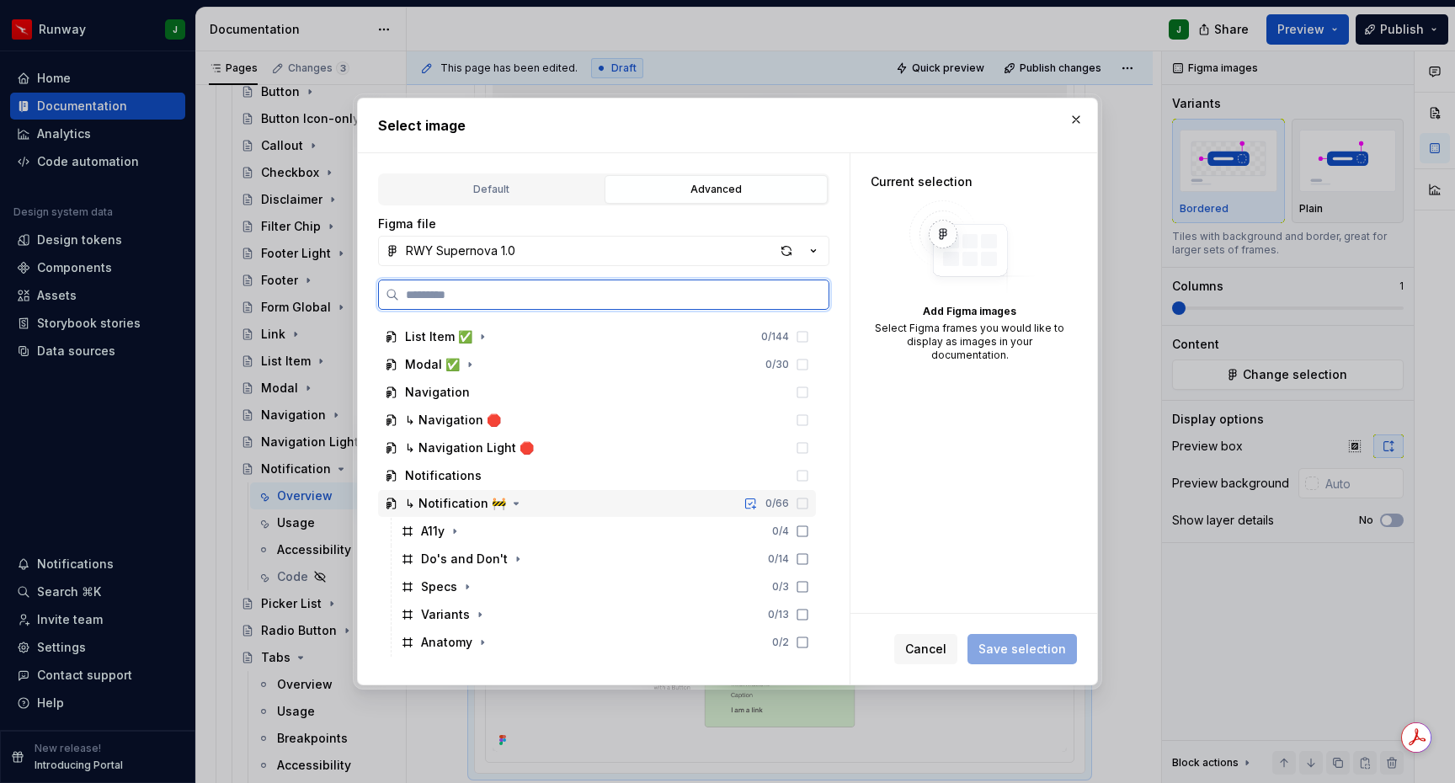
scroll to position [1859, 0]
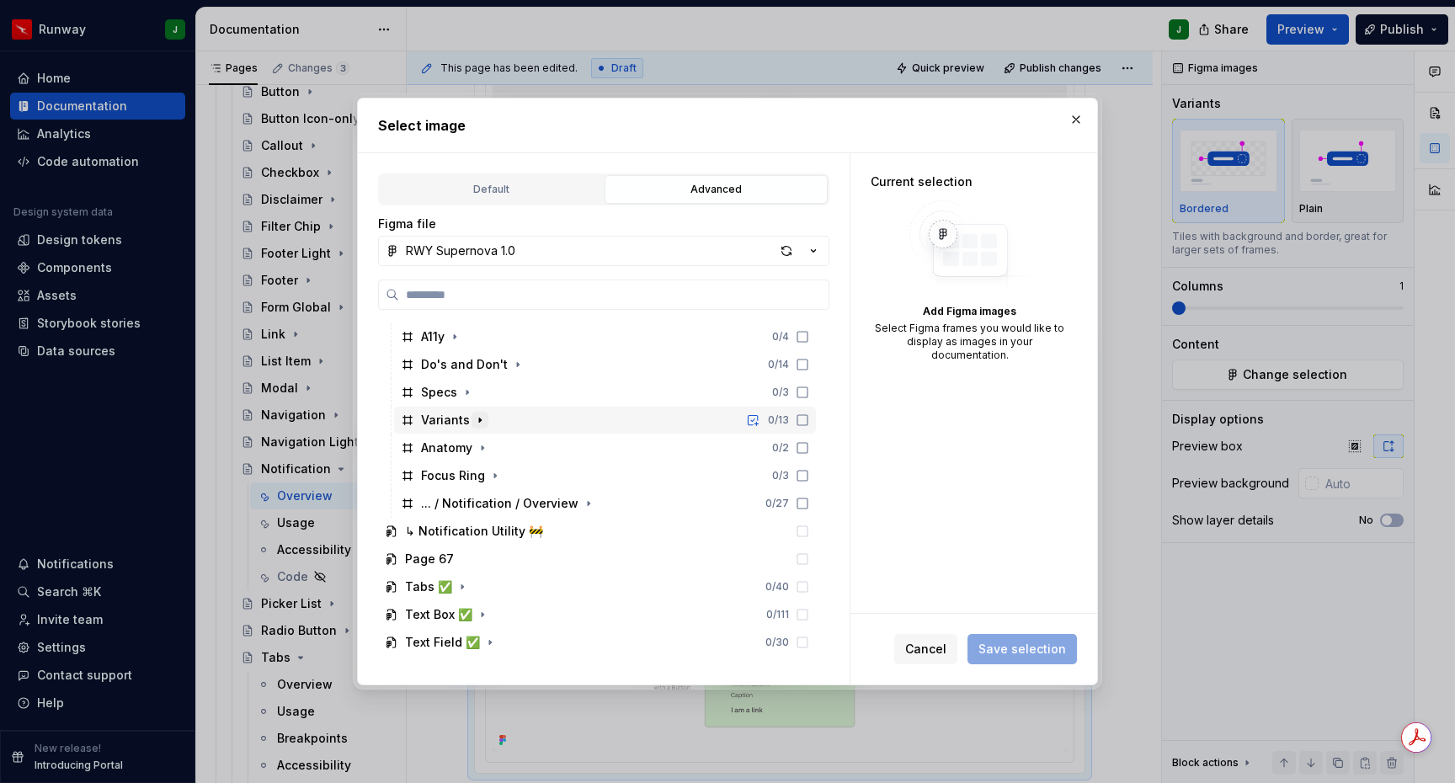
click at [481, 426] on icon "button" at bounding box center [479, 420] width 13 height 13
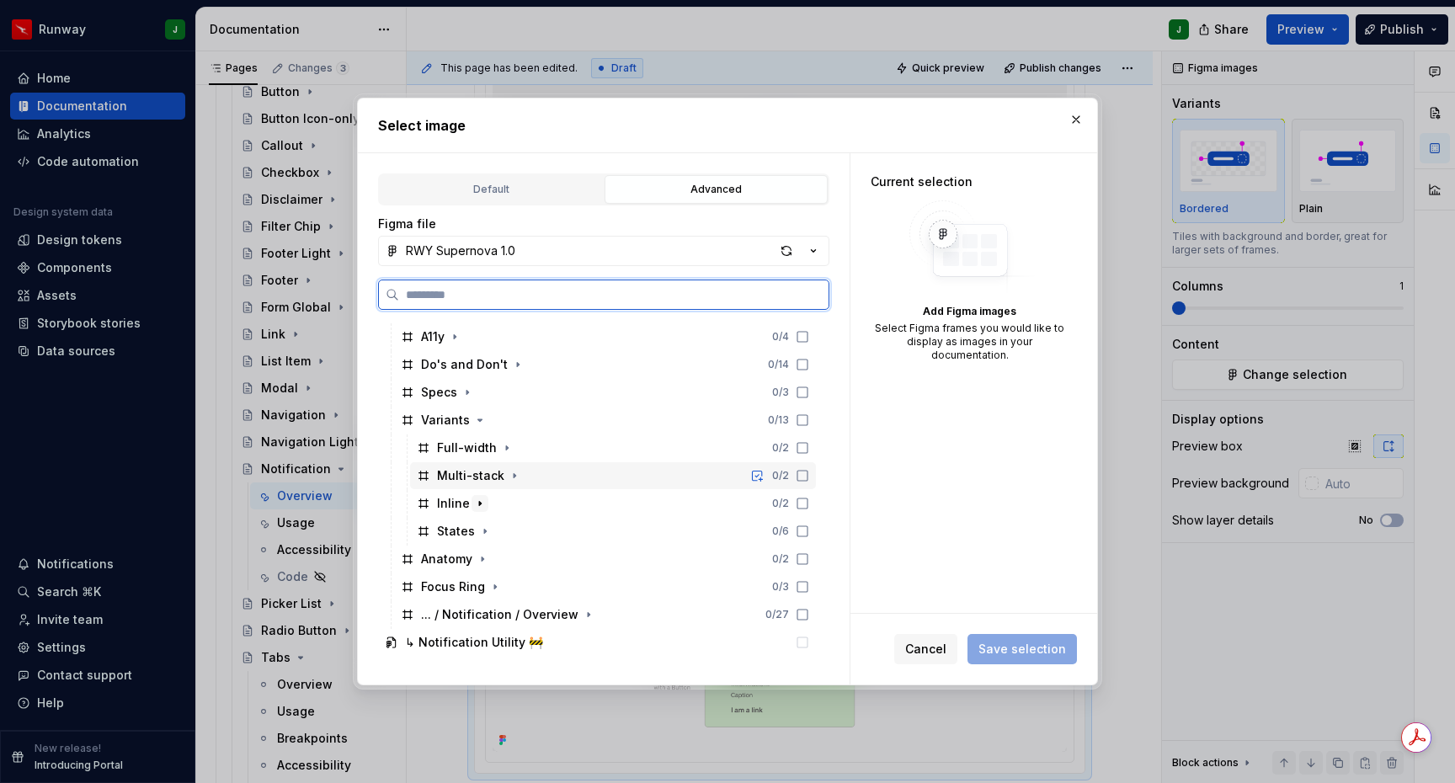
scroll to position [1970, 0]
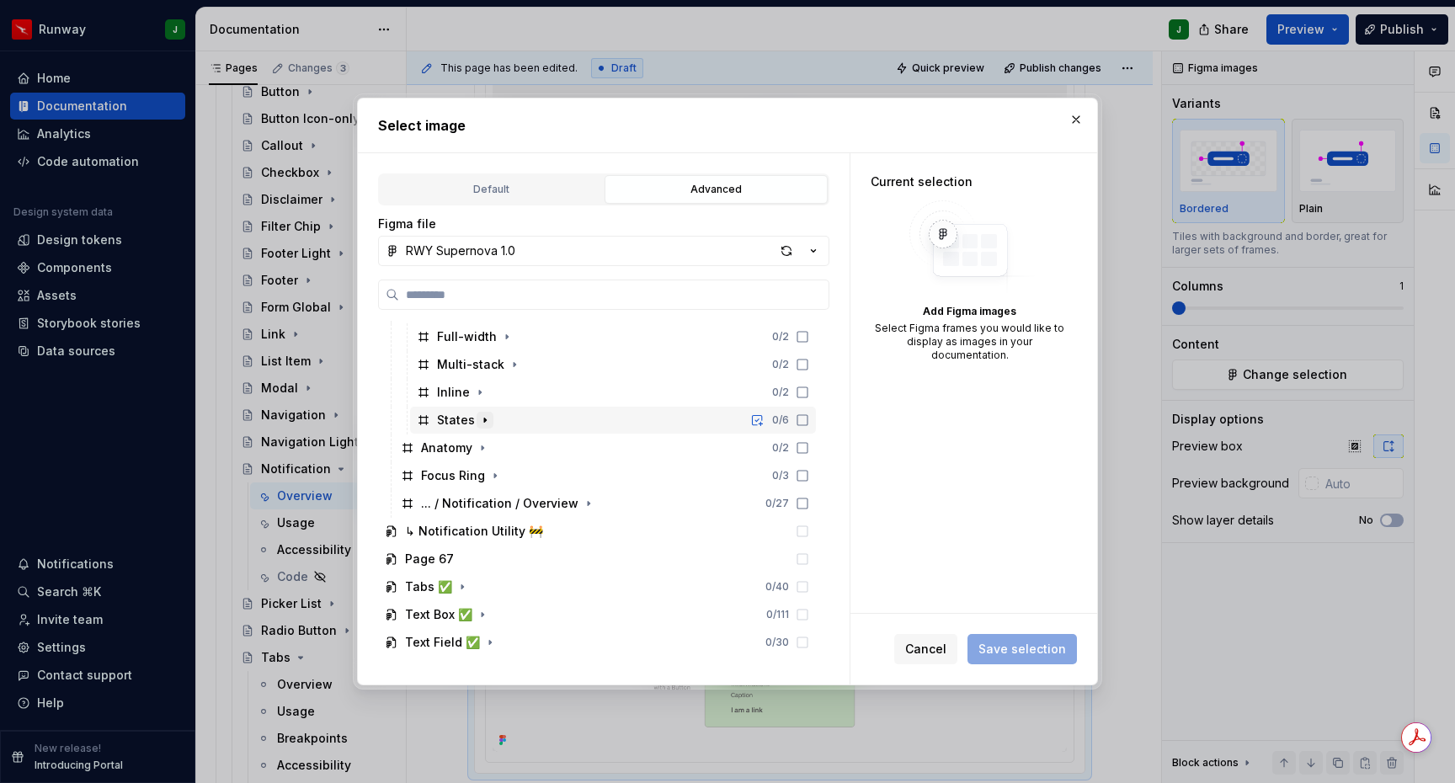
click at [483, 423] on icon "button" at bounding box center [484, 420] width 13 height 13
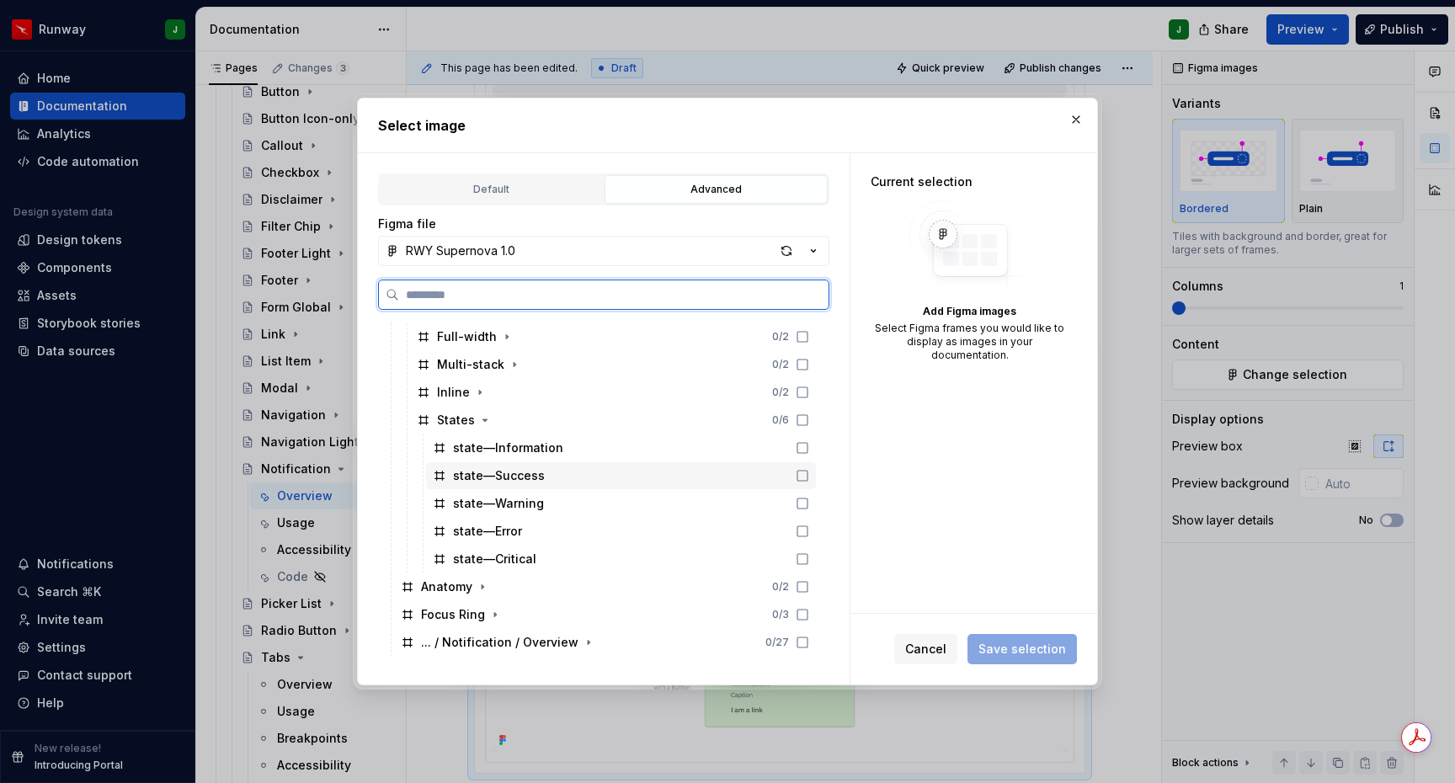
drag, startPoint x: 591, startPoint y: 478, endPoint x: 654, endPoint y: 485, distance: 62.8
click at [593, 478] on div "state—Success" at bounding box center [621, 475] width 390 height 27
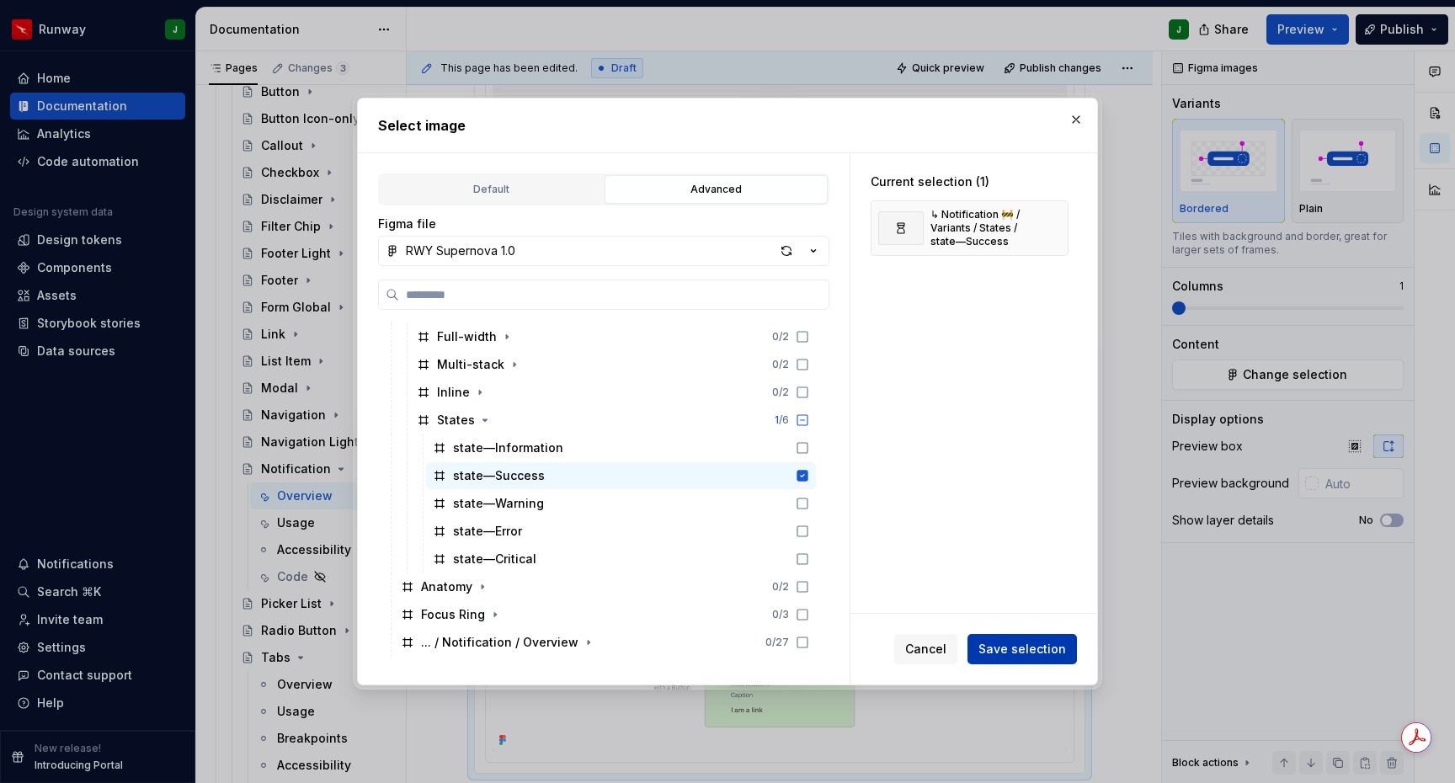
click at [1033, 644] on span "Save selection" at bounding box center [1023, 649] width 88 height 17
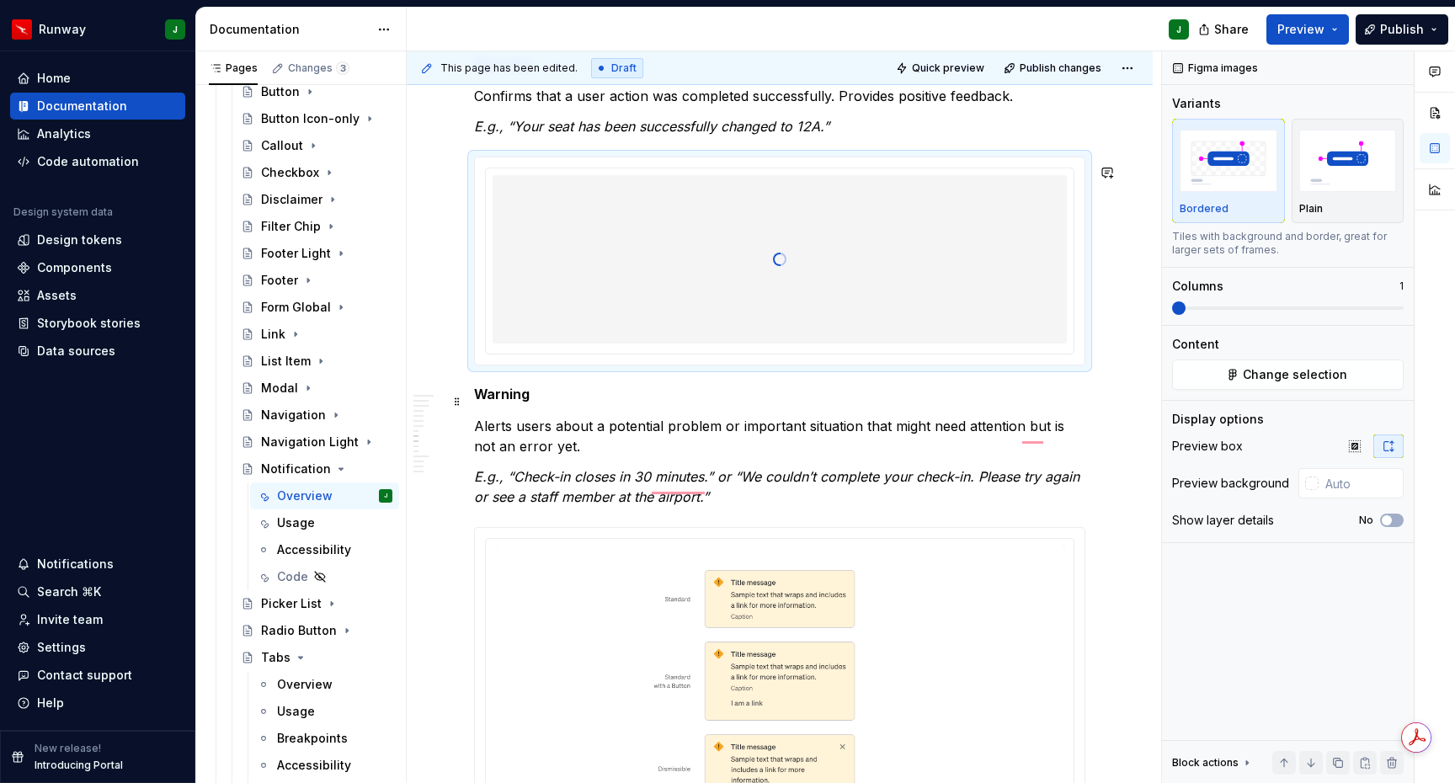
scroll to position [2758, 0]
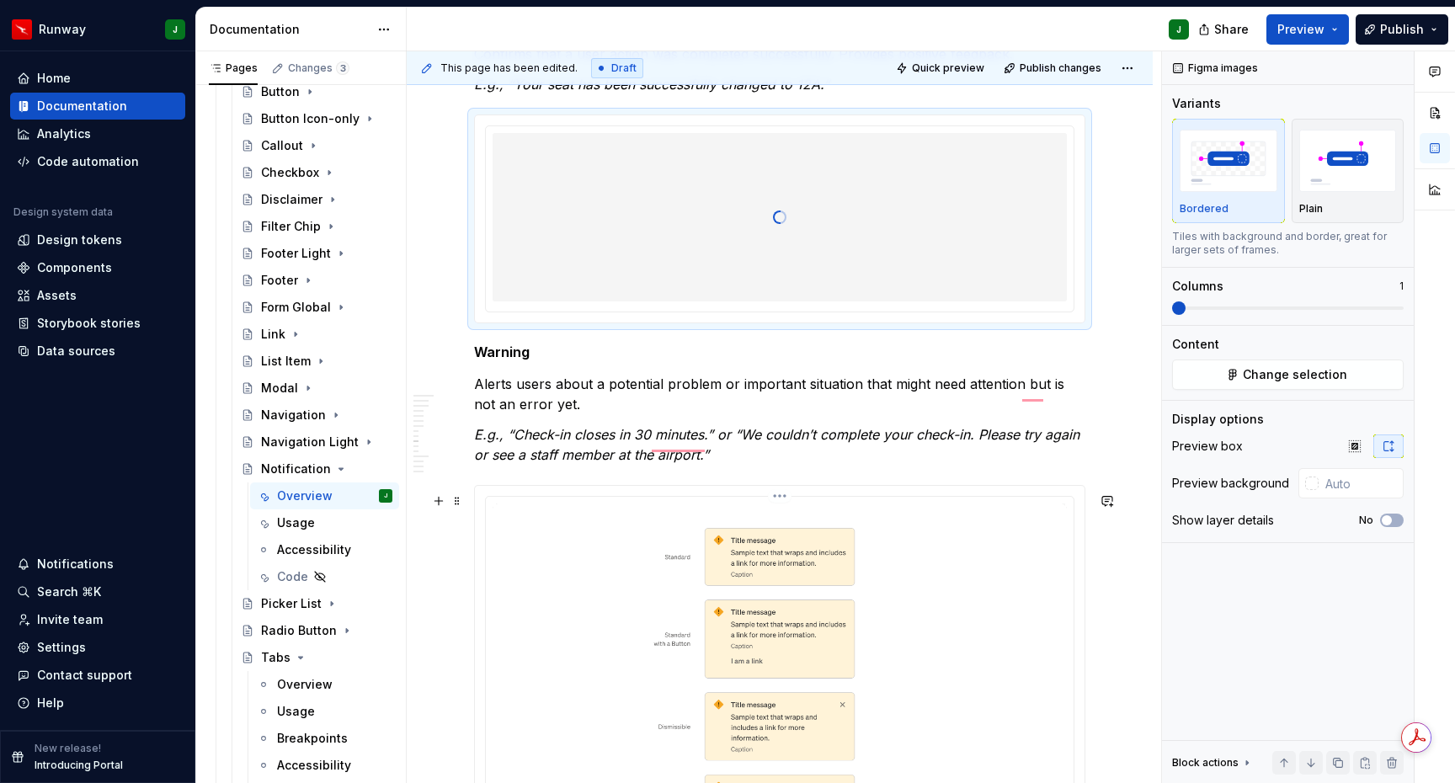
click at [987, 572] on img "To enrich screen reader interactions, please activate Accessibility in Grammarl…" at bounding box center [780, 696] width 574 height 385
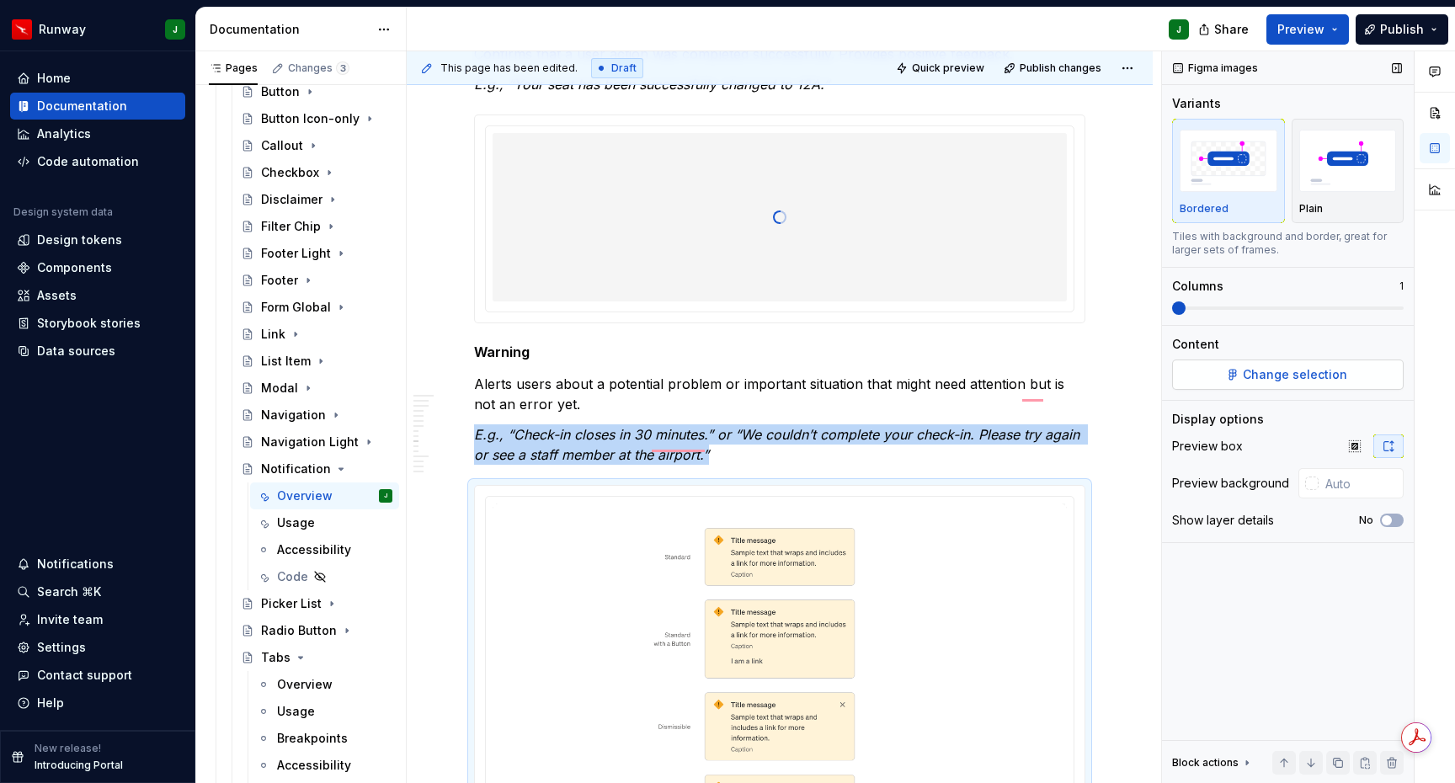
click at [1262, 375] on span "Change selection" at bounding box center [1295, 374] width 104 height 17
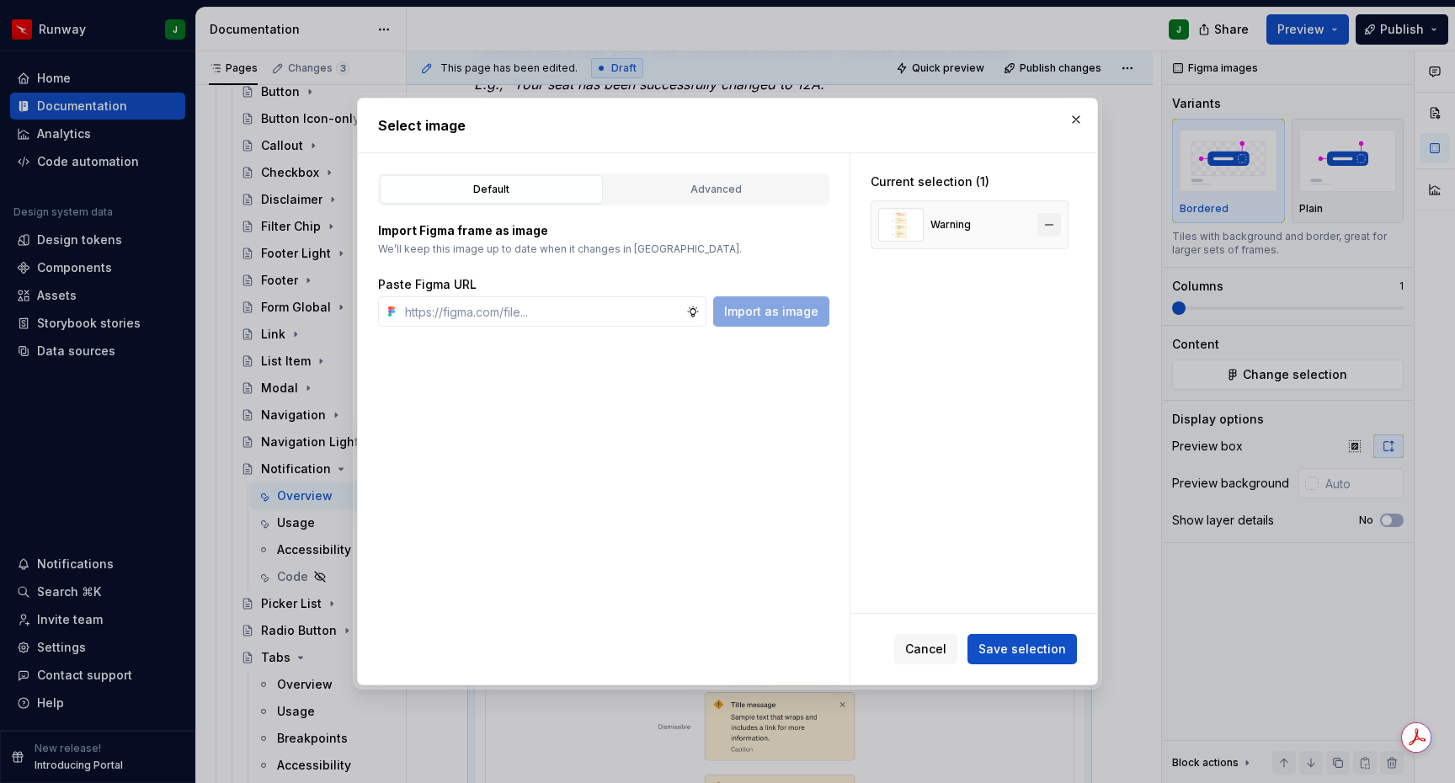
click at [1059, 222] on button "button" at bounding box center [1050, 225] width 24 height 24
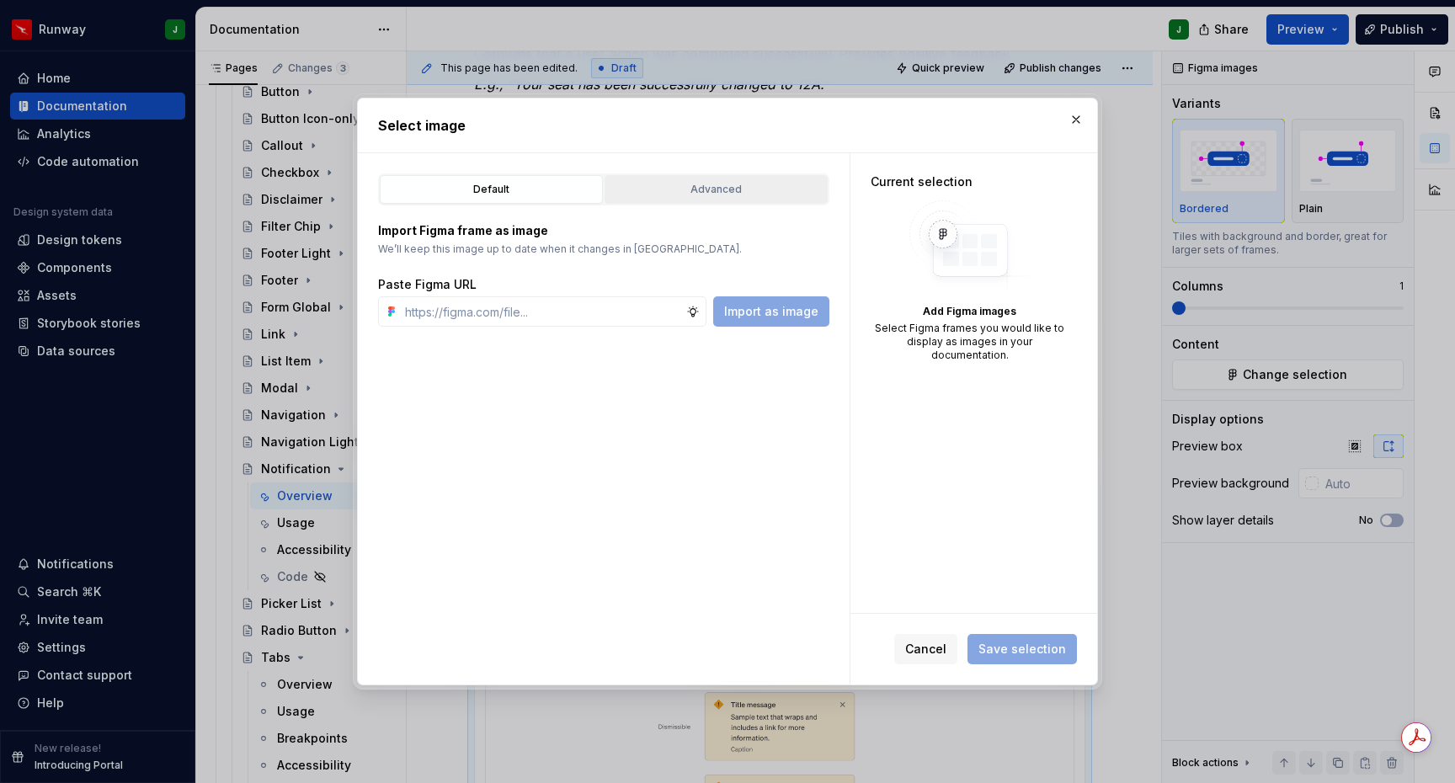
click at [786, 190] on div "Advanced" at bounding box center [716, 189] width 211 height 17
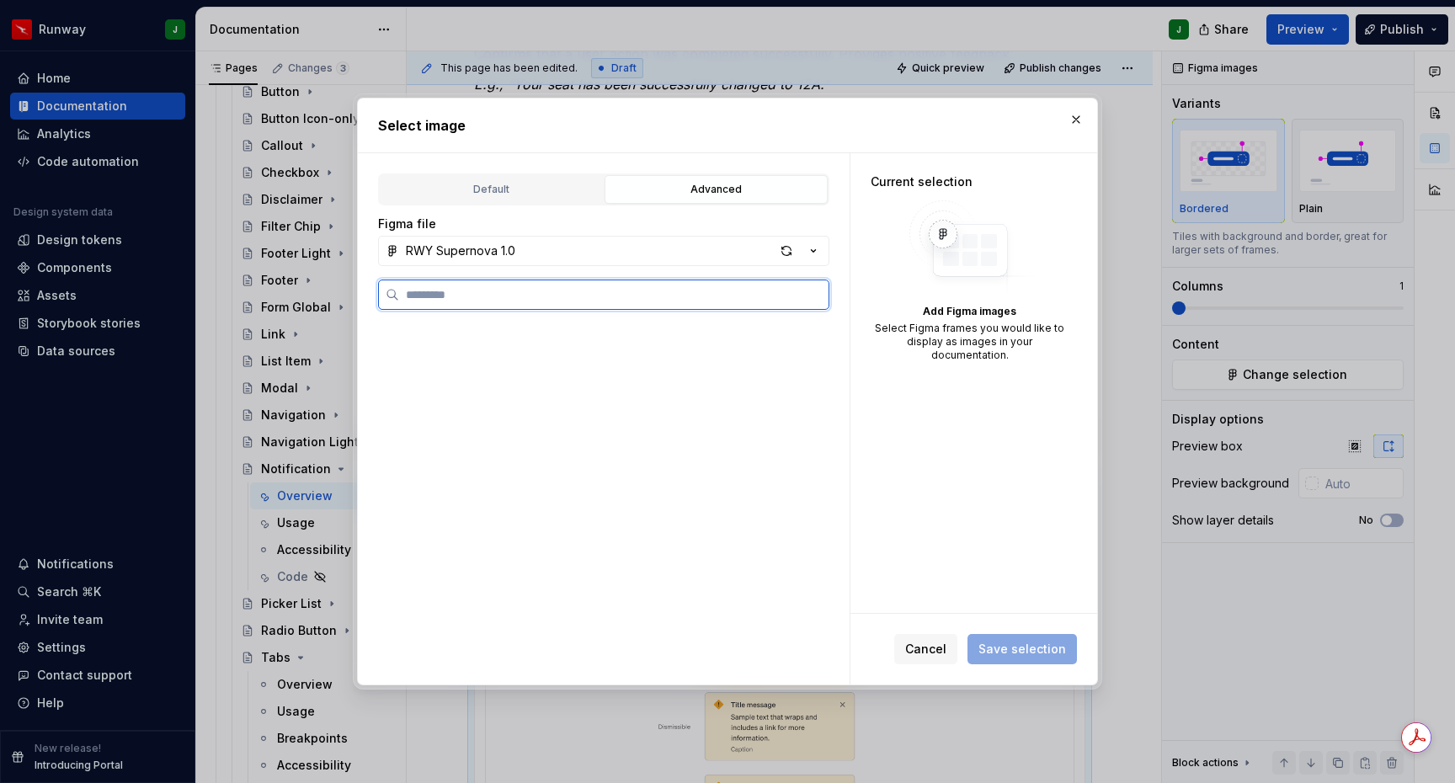
scroll to position [1664, 0]
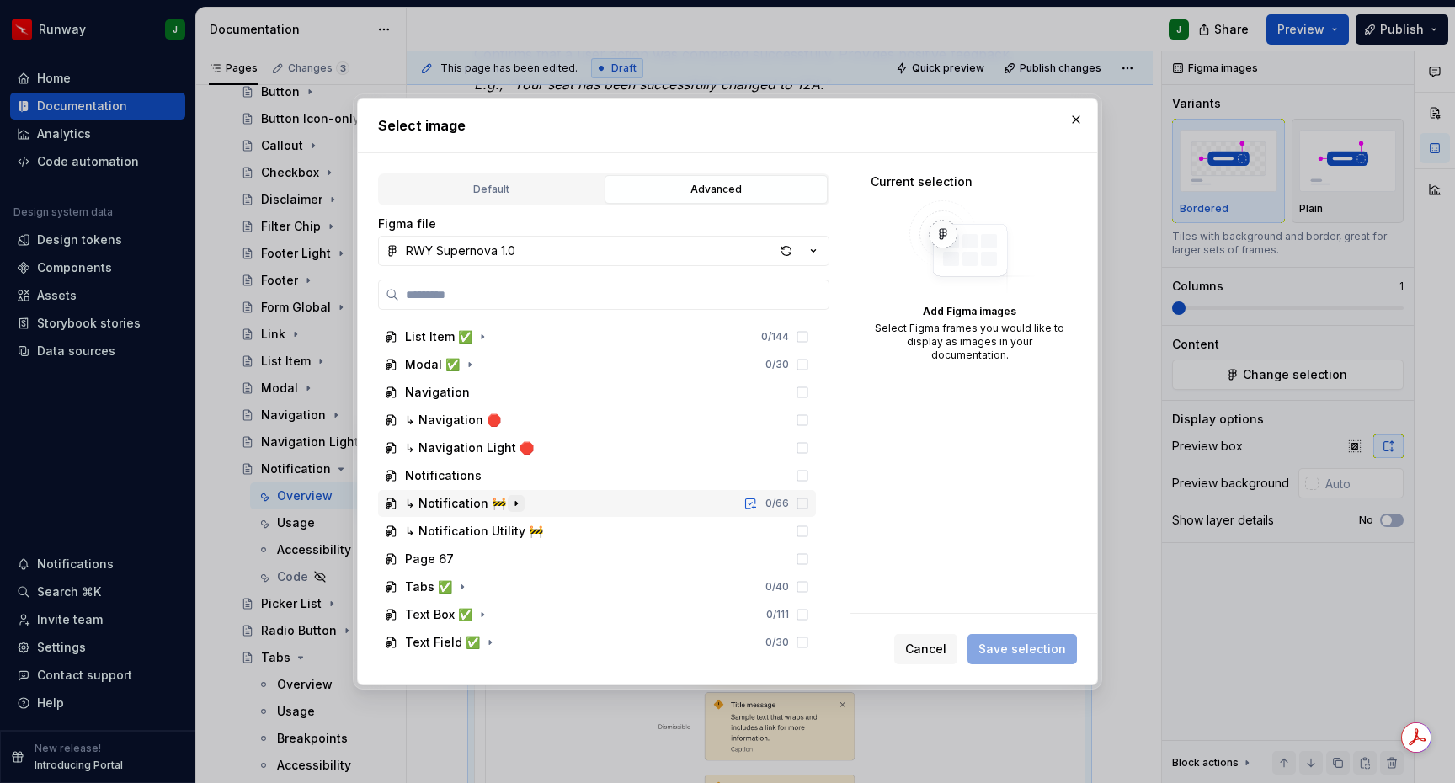
click at [512, 501] on icon "button" at bounding box center [516, 503] width 13 height 13
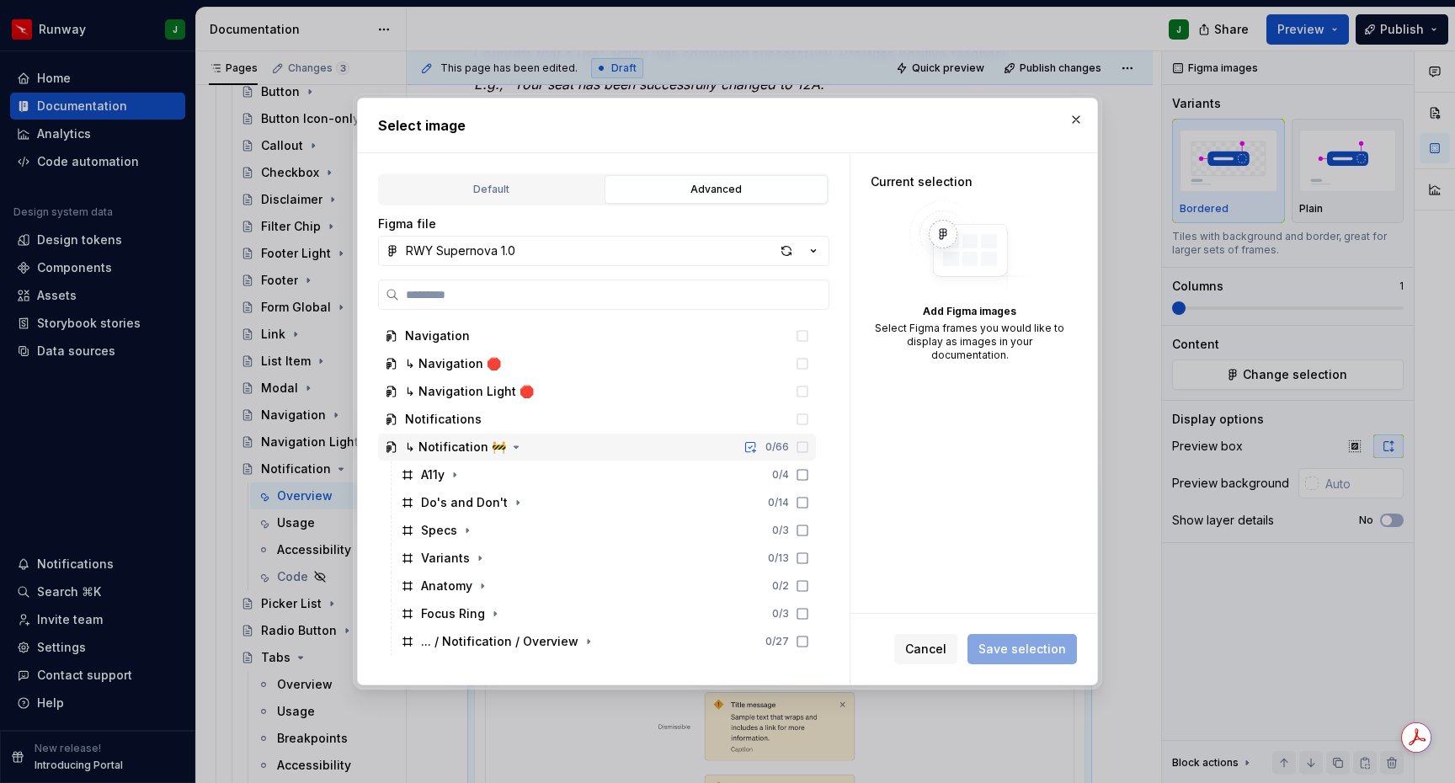
scroll to position [1859, 0]
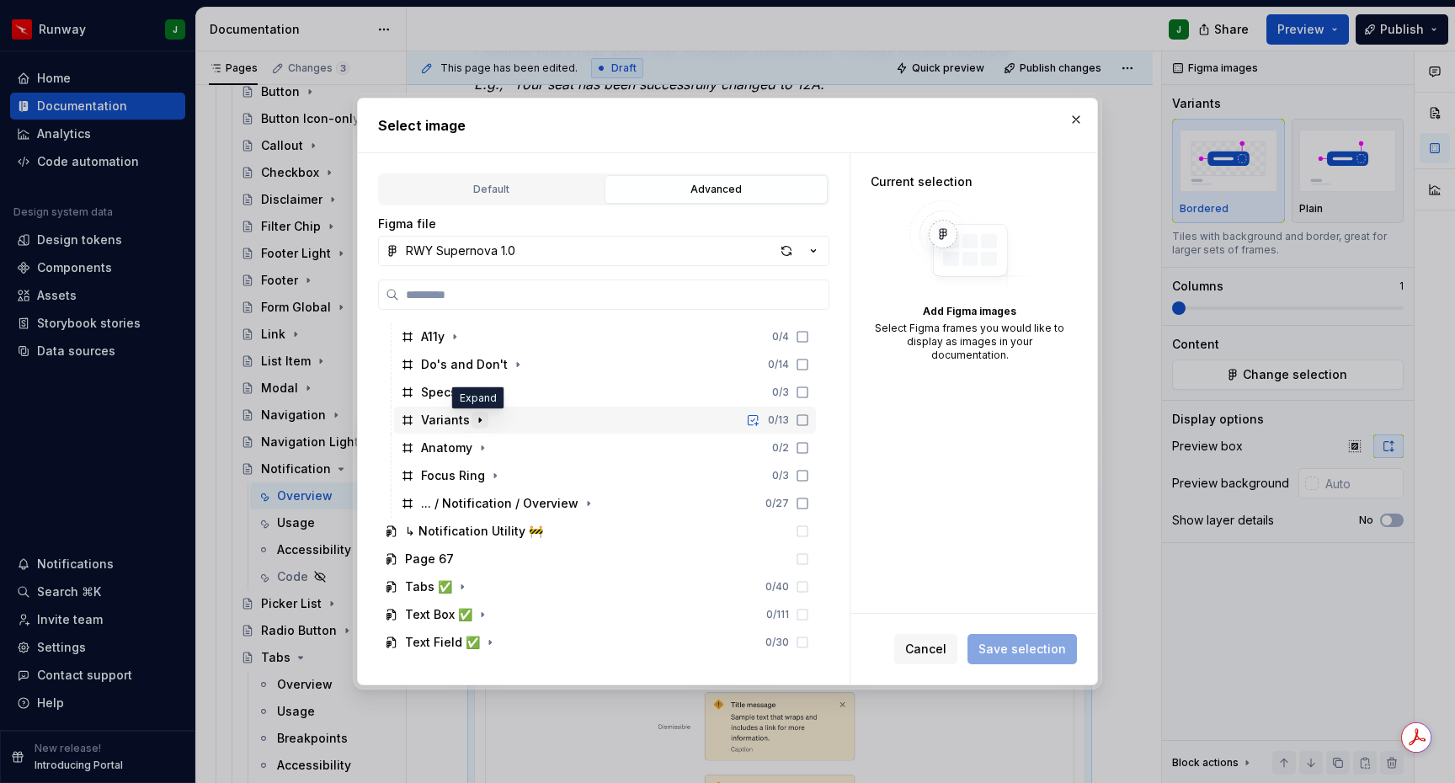
click at [474, 423] on icon "button" at bounding box center [479, 420] width 13 height 13
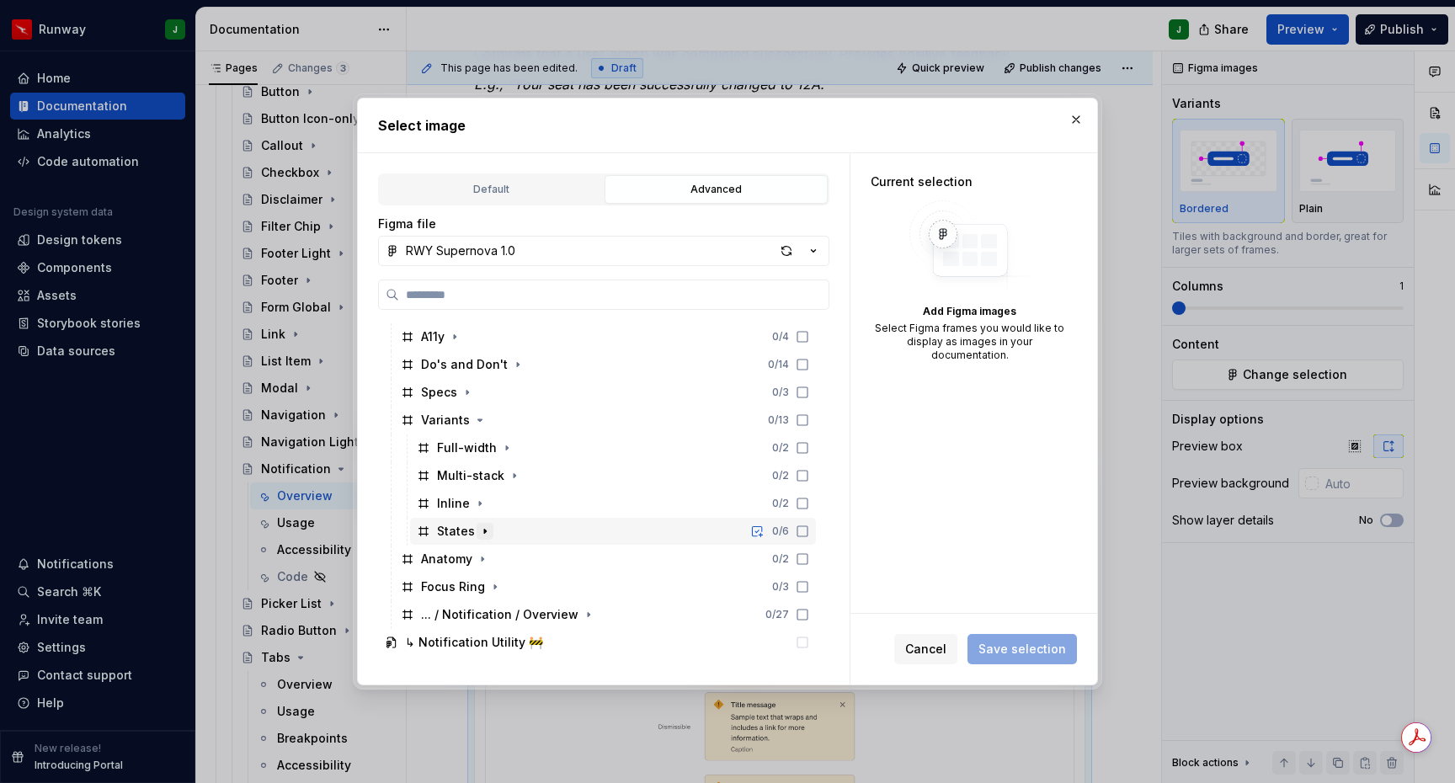
click at [482, 529] on icon "button" at bounding box center [484, 531] width 13 height 13
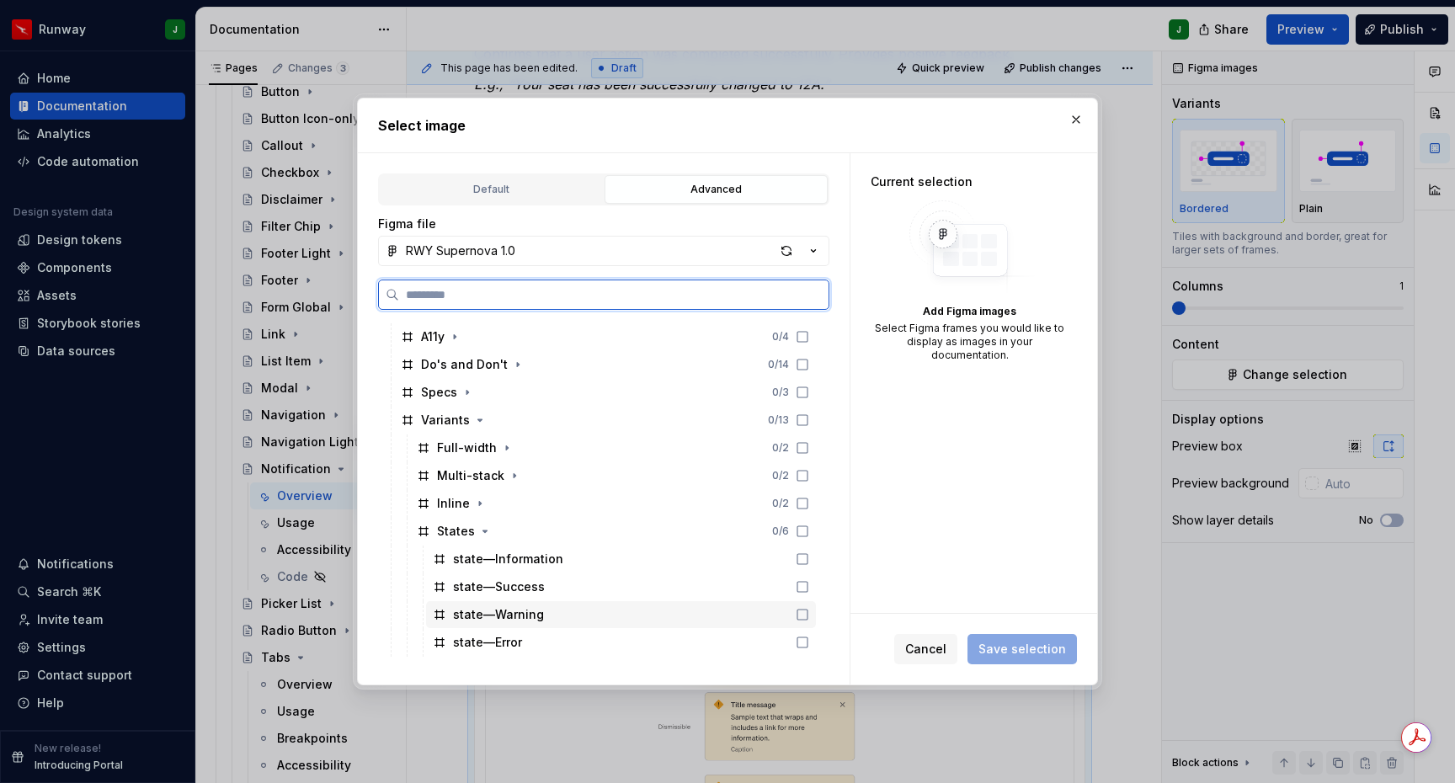
click at [582, 618] on div "state—Warning" at bounding box center [621, 614] width 390 height 27
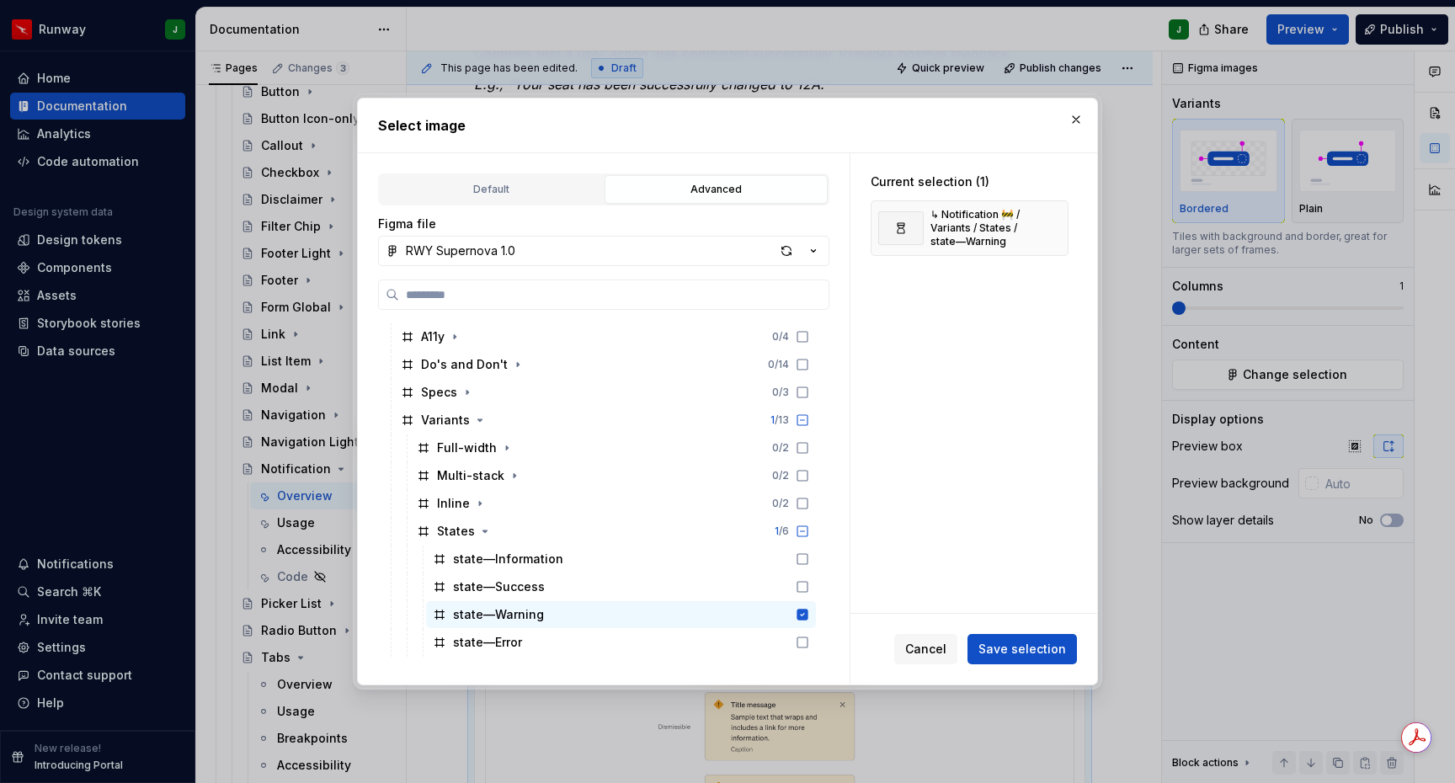
click at [1038, 652] on span "Save selection" at bounding box center [1023, 649] width 88 height 17
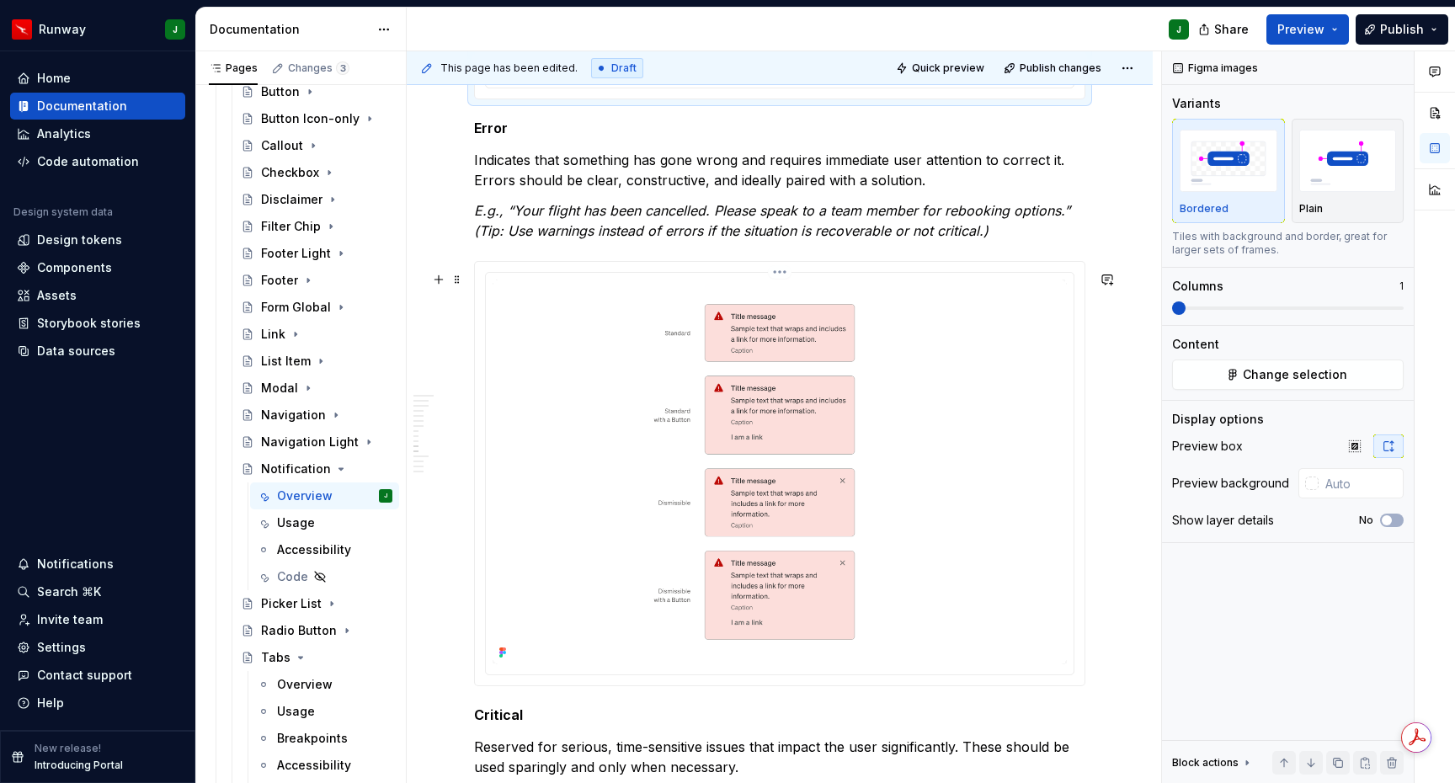
scroll to position [3398, 0]
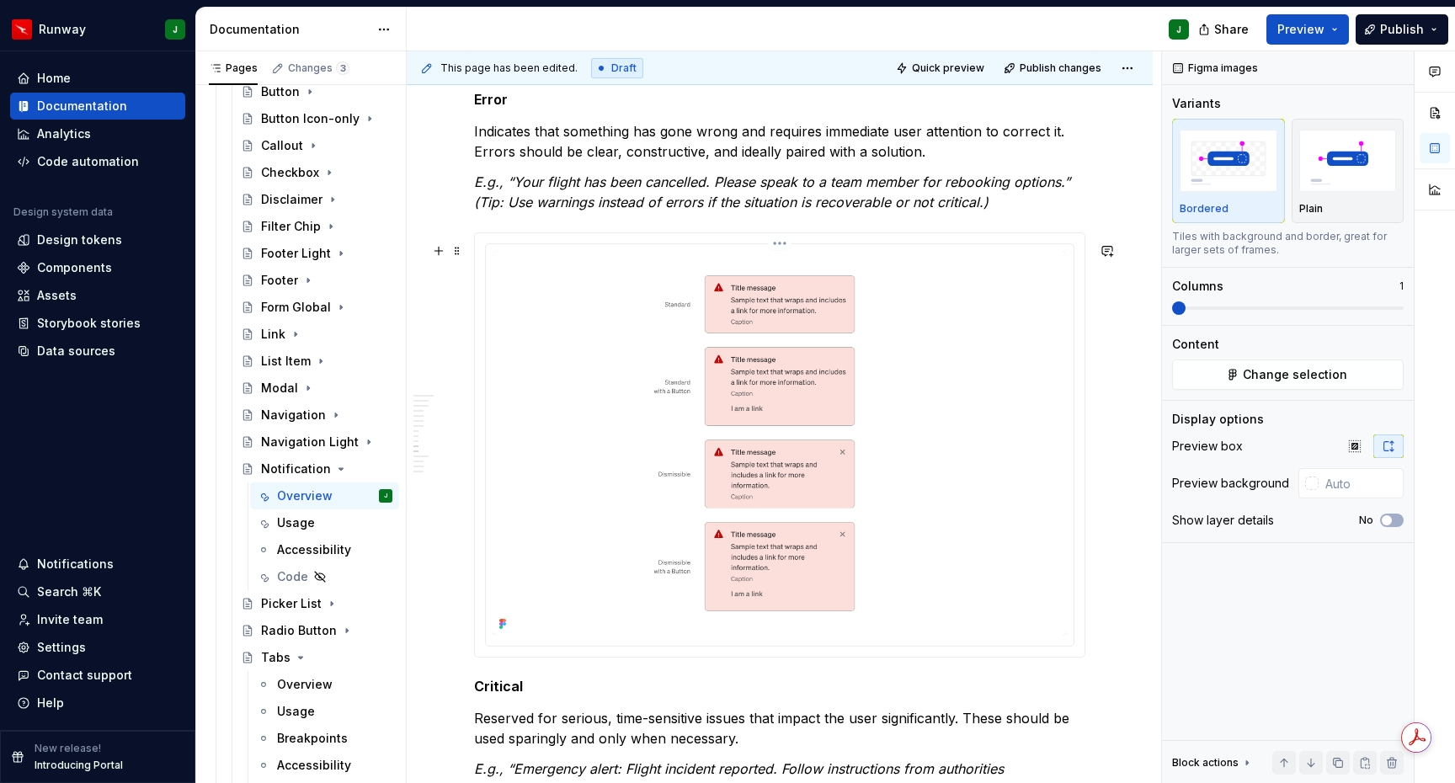
drag, startPoint x: 948, startPoint y: 466, endPoint x: 965, endPoint y: 446, distance: 25.7
click at [948, 464] on img "To enrich screen reader interactions, please activate Accessibility in Grammarl…" at bounding box center [780, 443] width 574 height 385
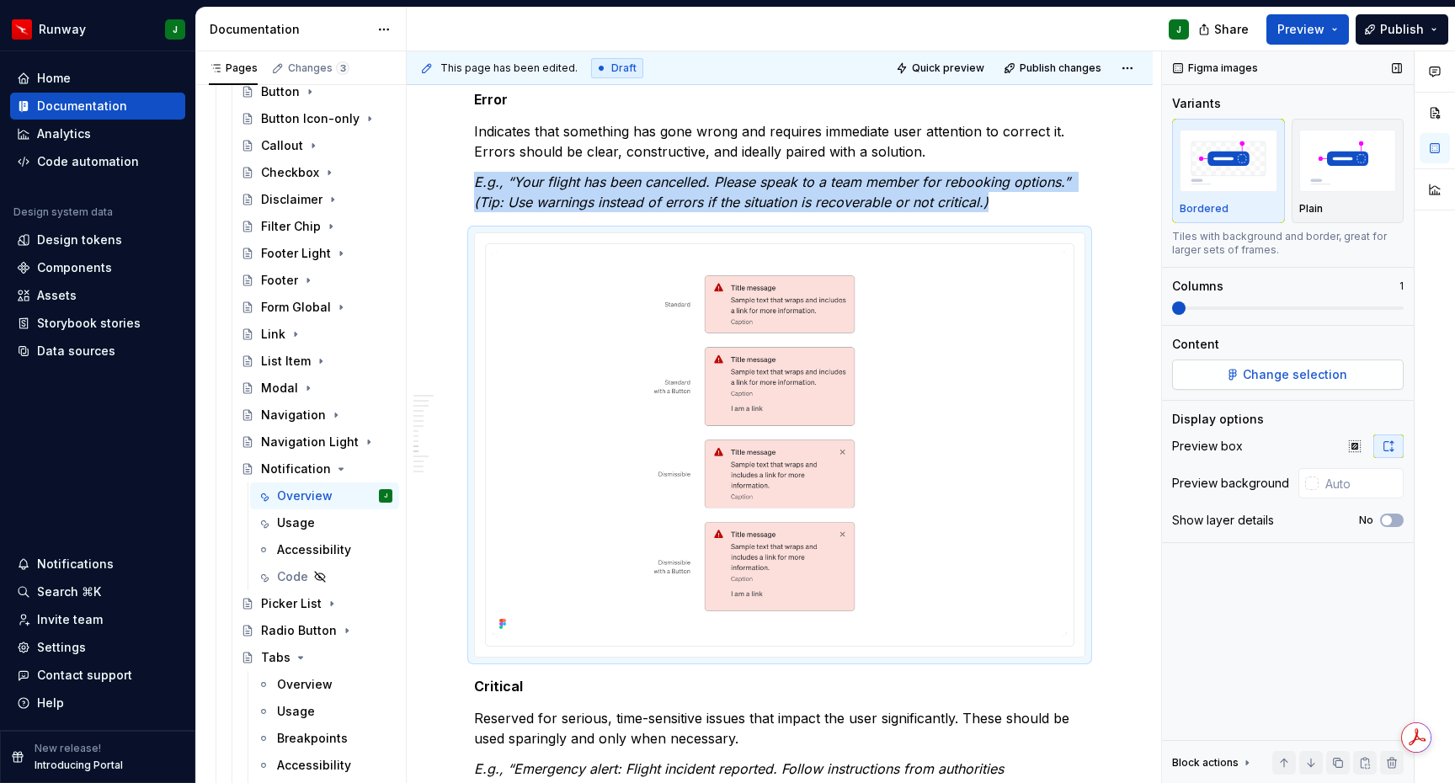
click at [1300, 371] on span "Change selection" at bounding box center [1295, 374] width 104 height 17
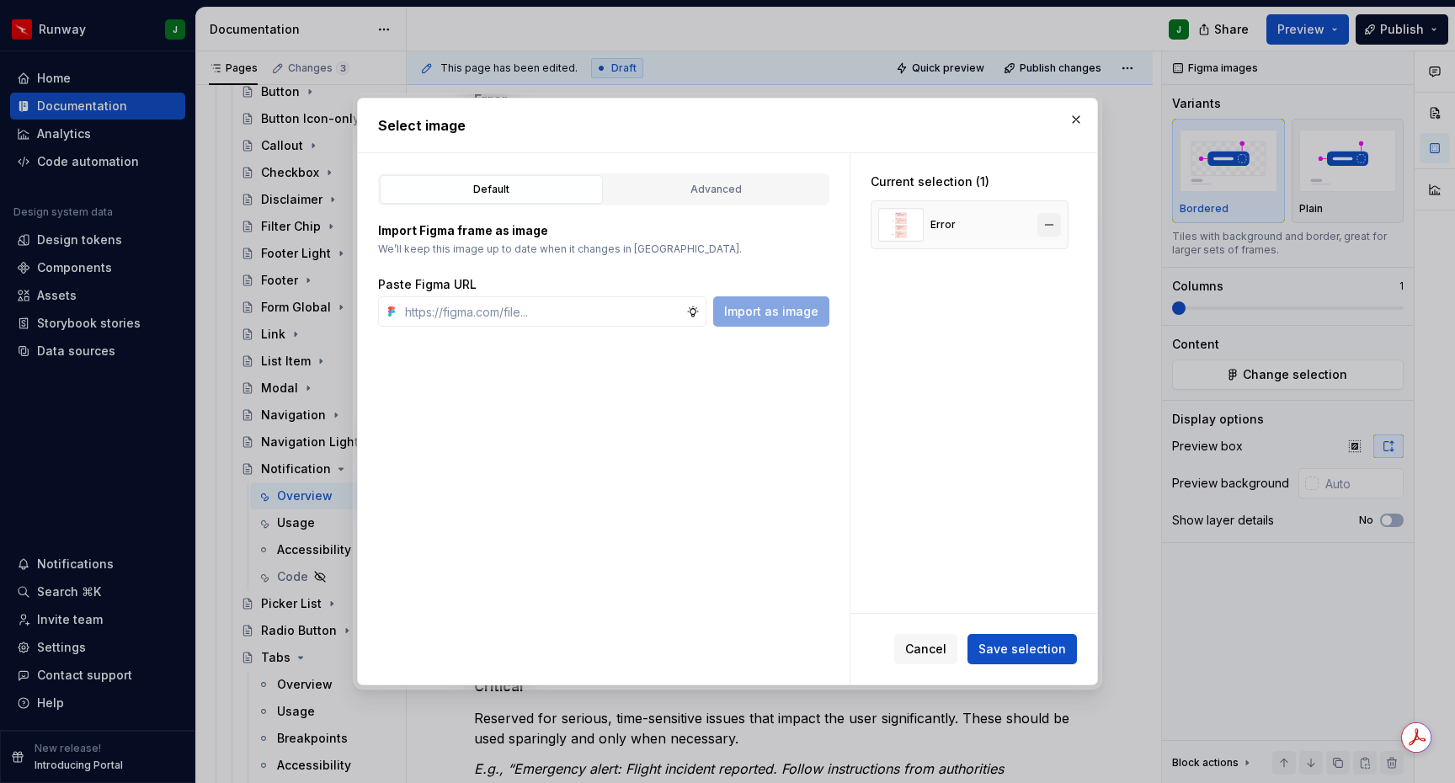
click at [1056, 227] on button "button" at bounding box center [1050, 225] width 24 height 24
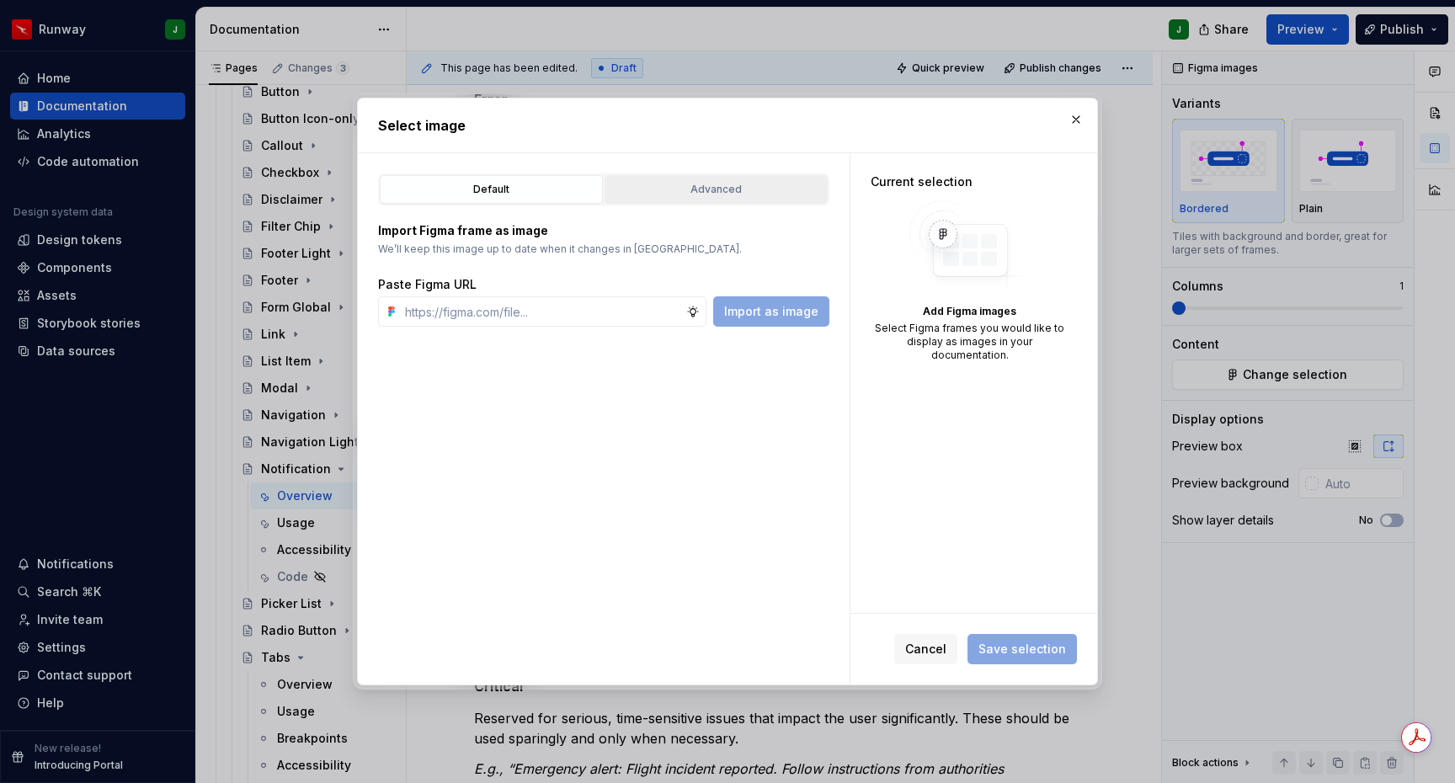
click at [712, 182] on div "Advanced" at bounding box center [716, 189] width 211 height 17
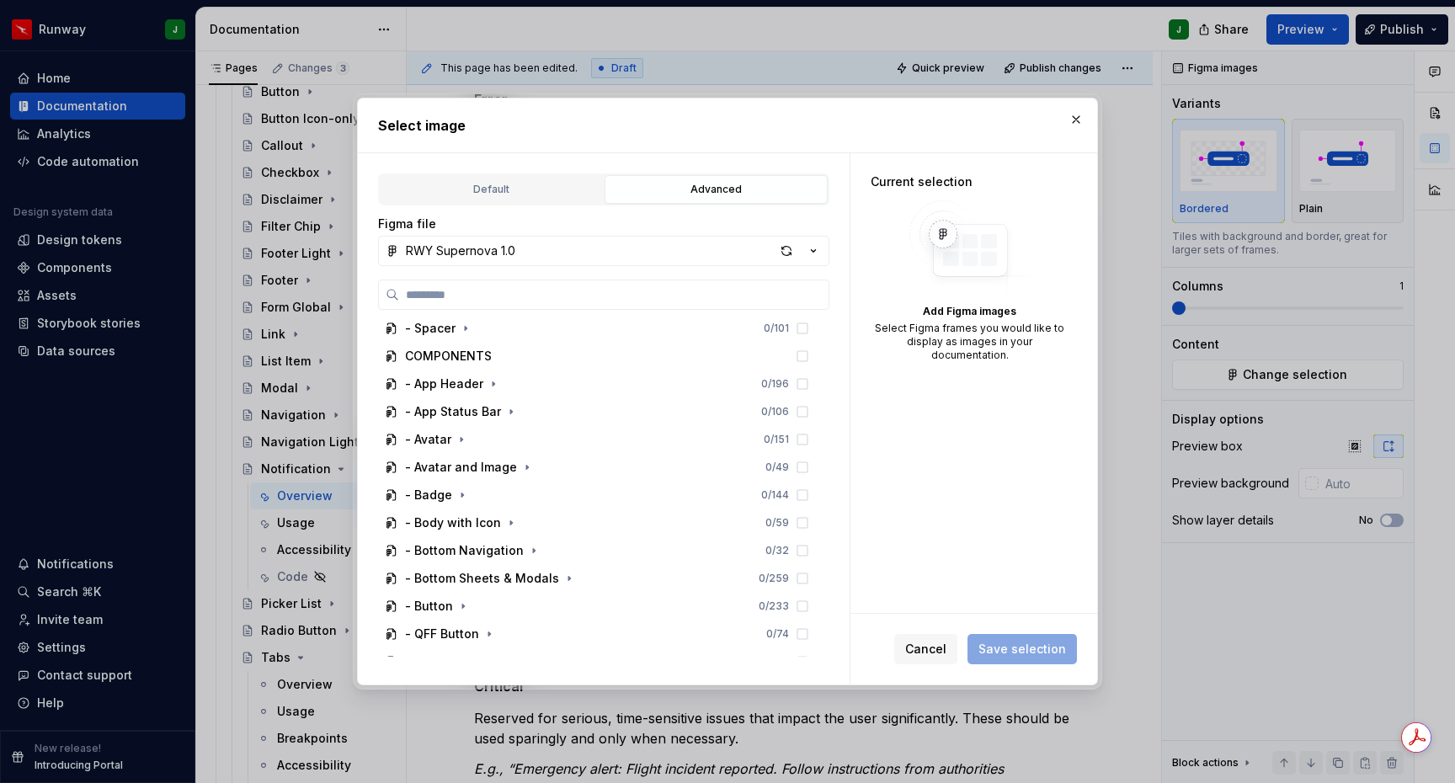
scroll to position [1664, 0]
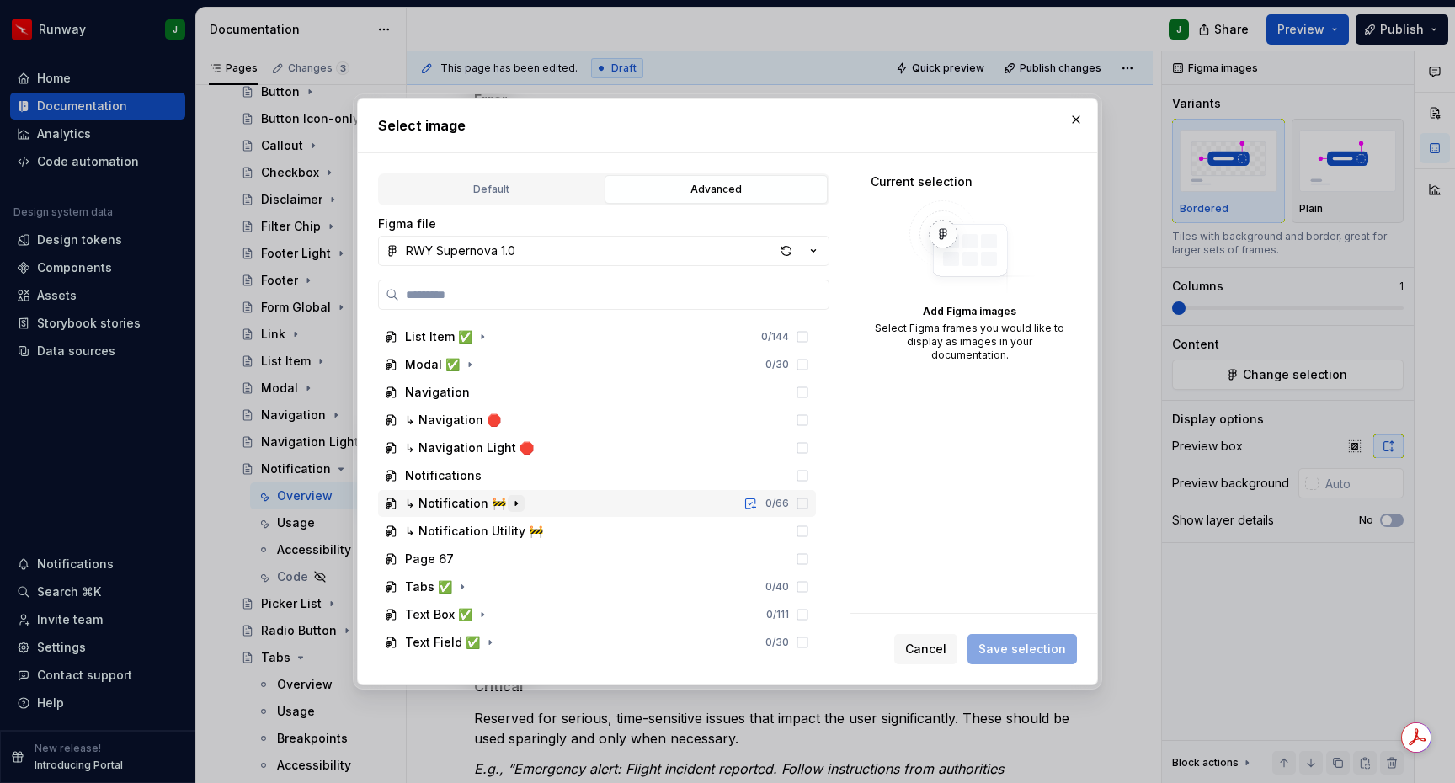
click at [512, 503] on icon "button" at bounding box center [516, 503] width 13 height 13
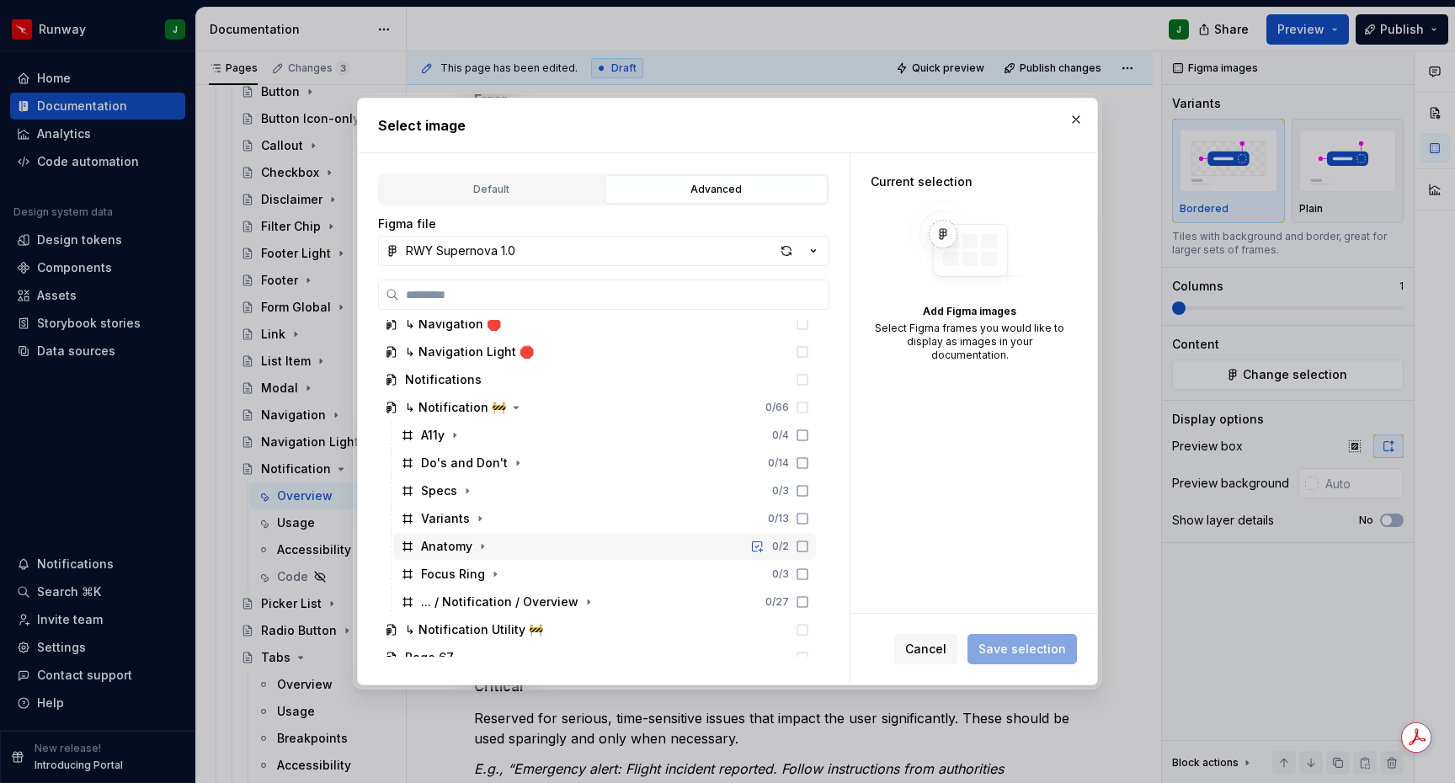
scroll to position [1859, 0]
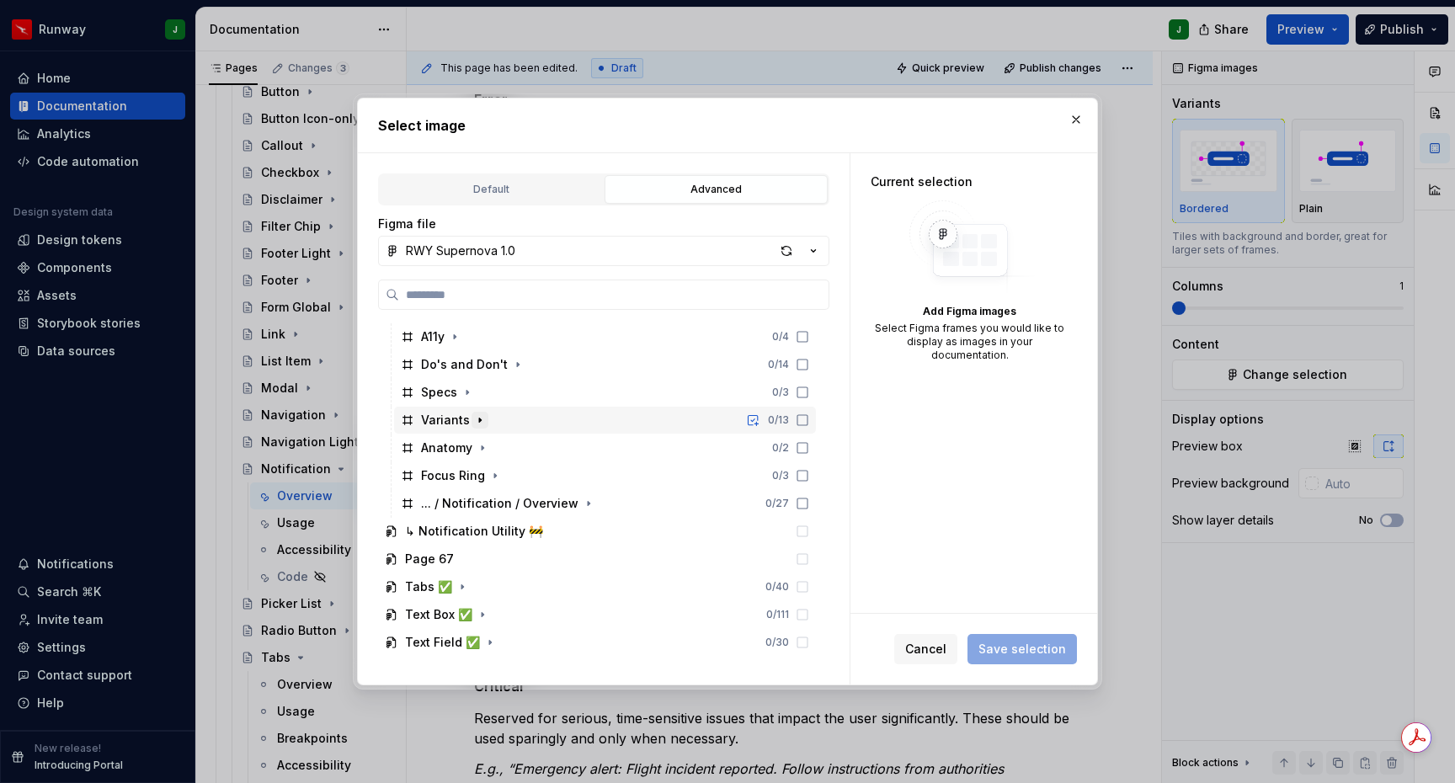
click at [479, 420] on icon "button" at bounding box center [480, 421] width 2 height 4
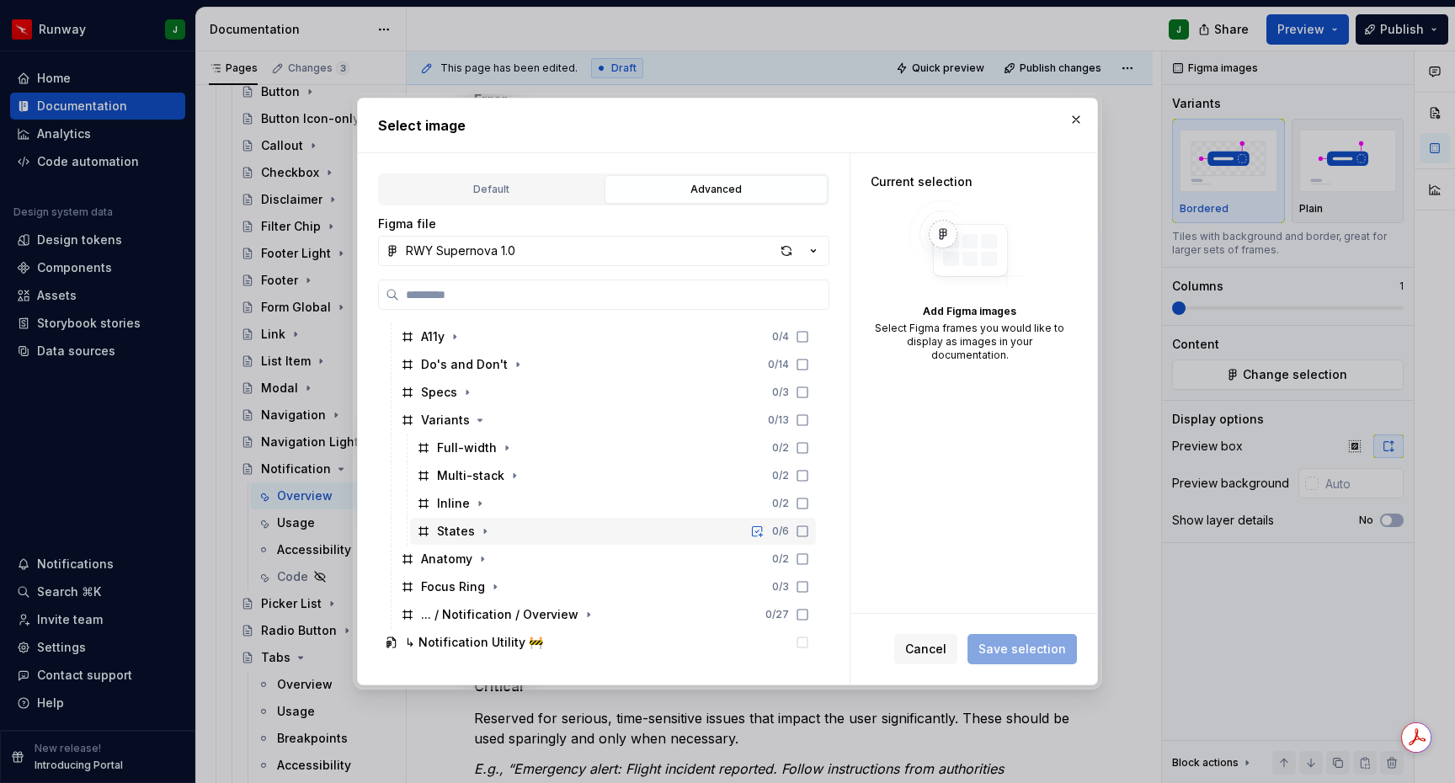
drag, startPoint x: 479, startPoint y: 531, endPoint x: 502, endPoint y: 537, distance: 23.7
click at [479, 531] on icon "button" at bounding box center [484, 531] width 13 height 13
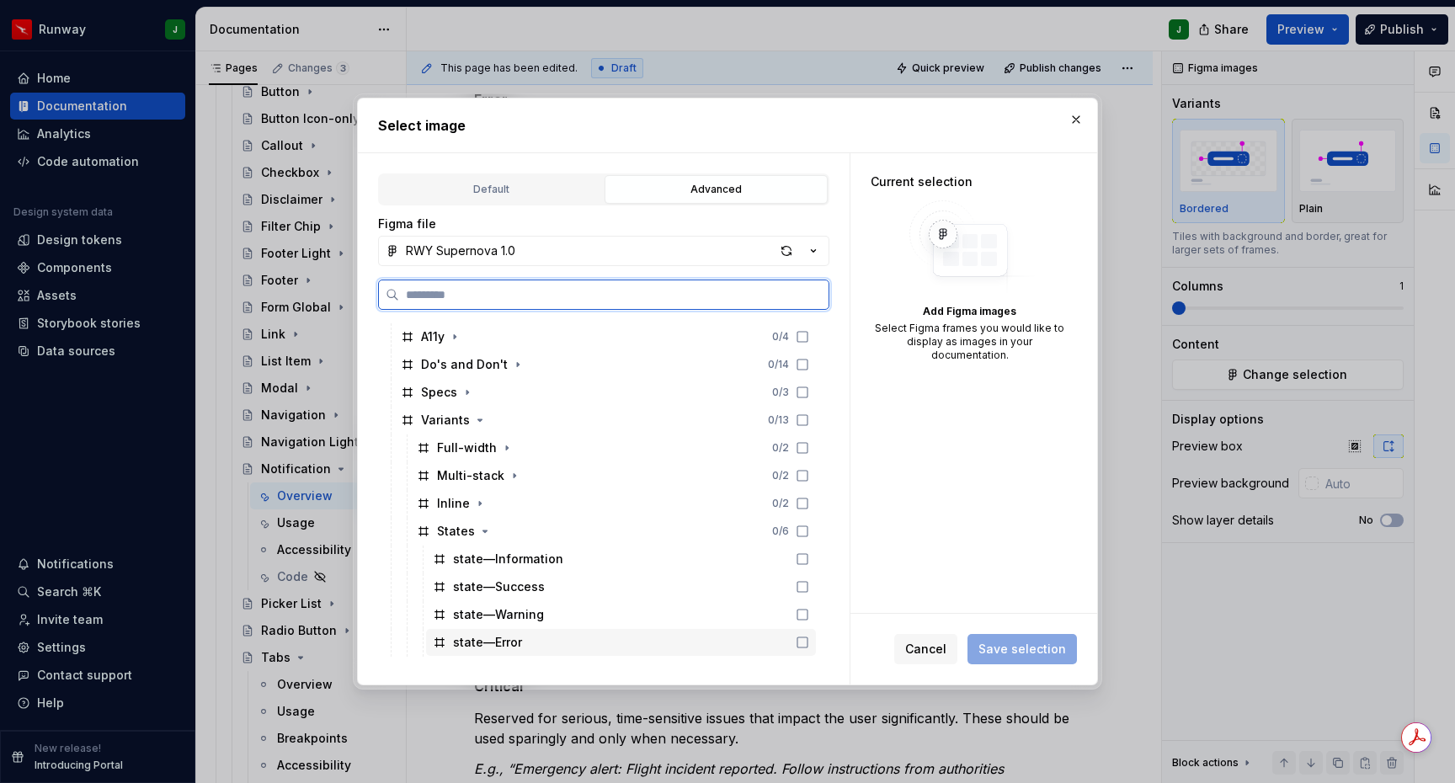
drag, startPoint x: 611, startPoint y: 643, endPoint x: 735, endPoint y: 650, distance: 124.8
click at [611, 643] on div "state—Error" at bounding box center [621, 642] width 390 height 27
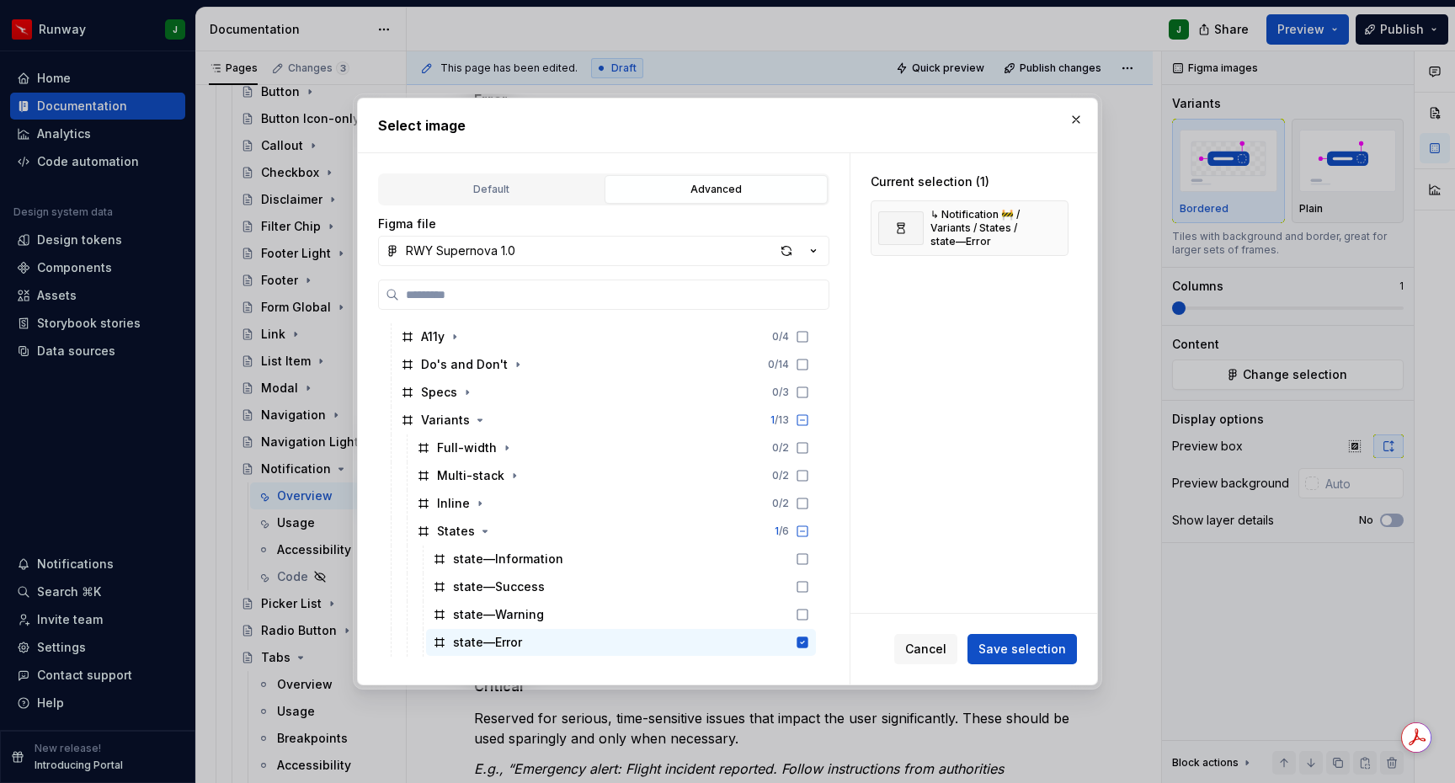
click at [996, 649] on span "Save selection" at bounding box center [1023, 649] width 88 height 17
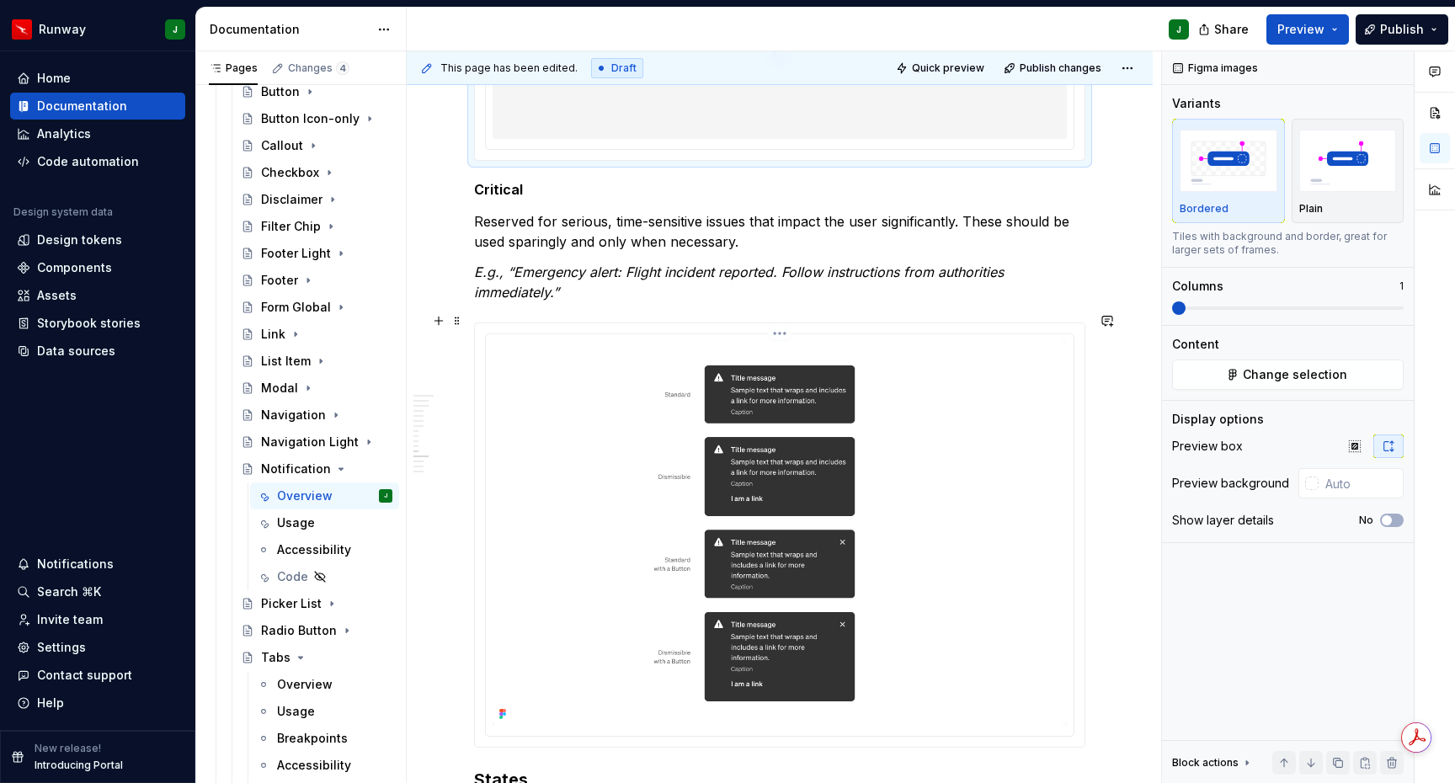
scroll to position [3701, 0]
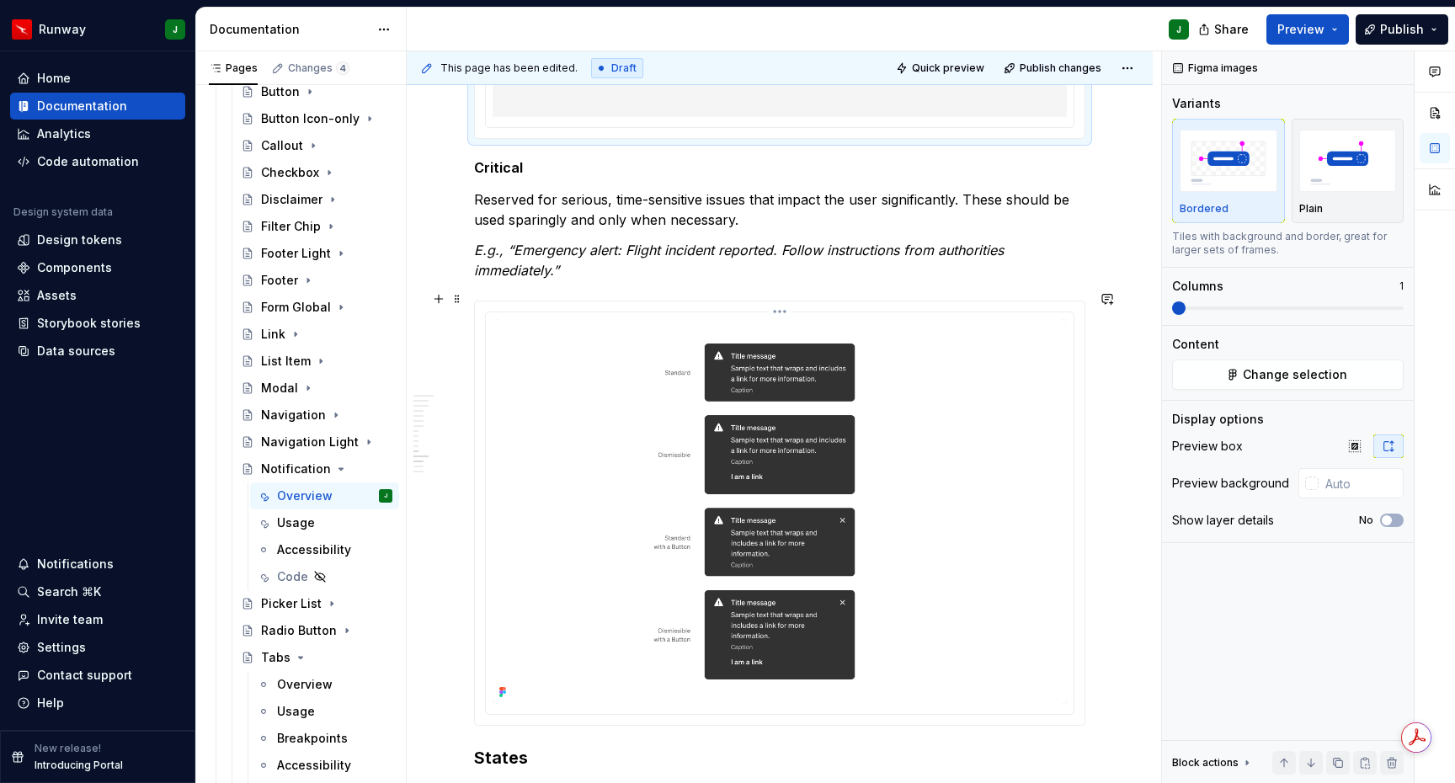
click at [1040, 582] on img "To enrich screen reader interactions, please activate Accessibility in Grammarl…" at bounding box center [780, 511] width 574 height 385
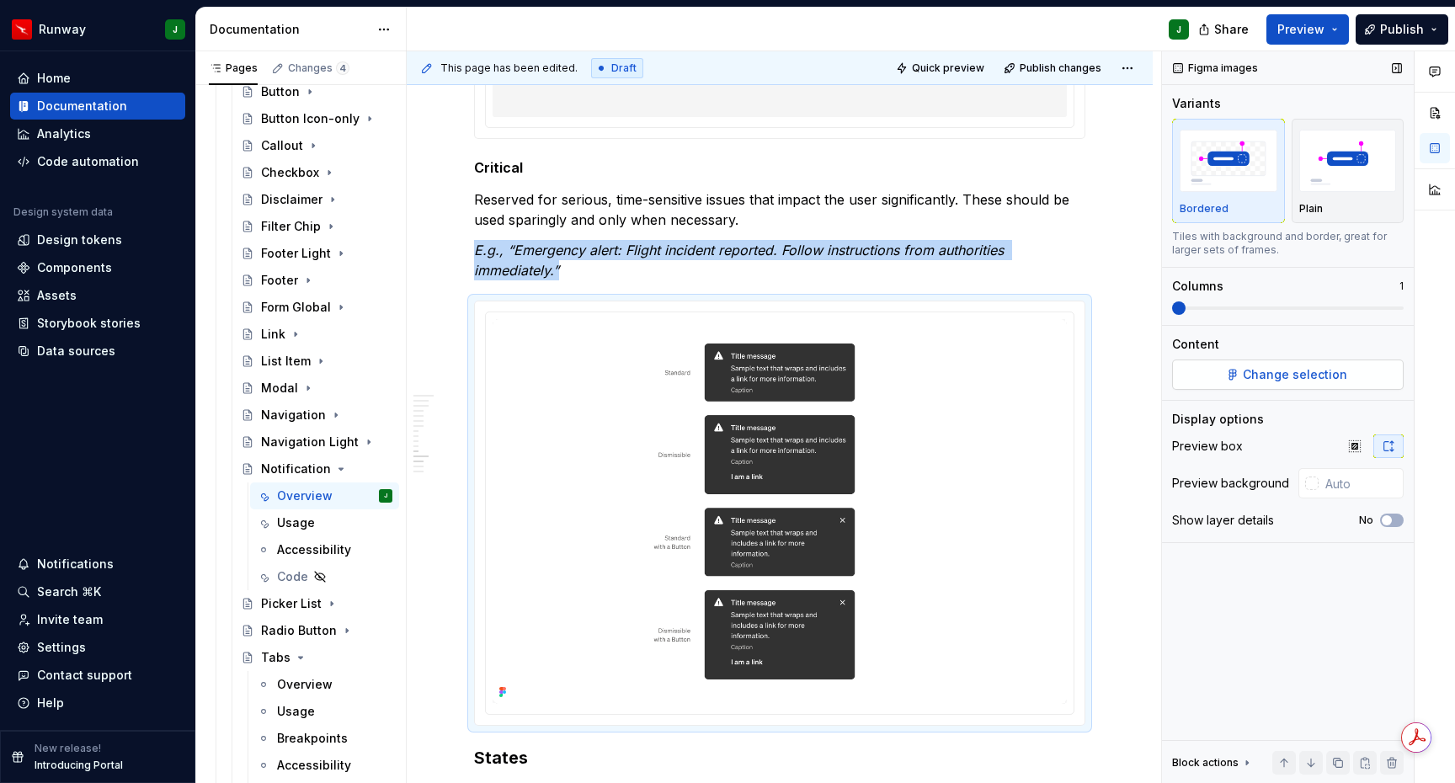
click at [1316, 376] on span "Change selection" at bounding box center [1295, 374] width 104 height 17
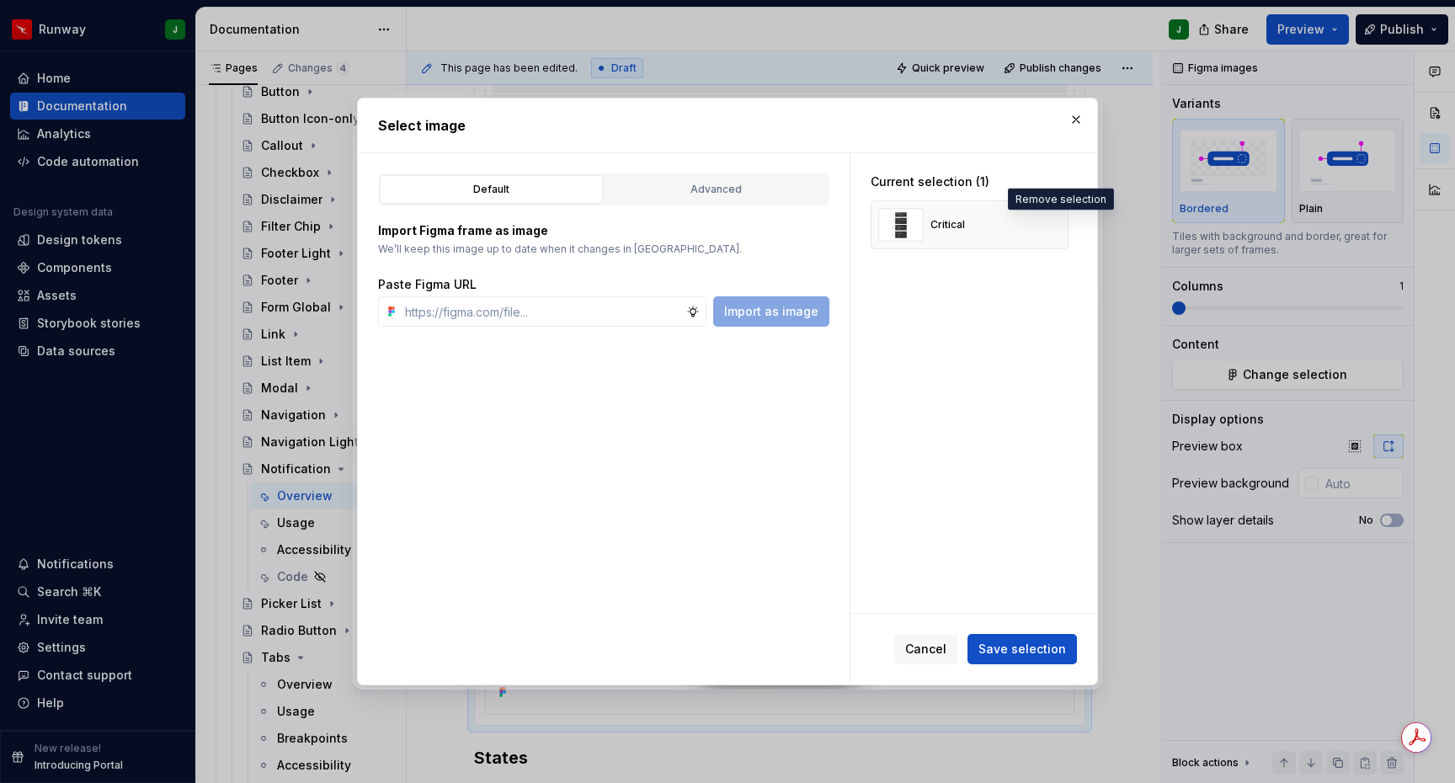
drag, startPoint x: 1050, startPoint y: 225, endPoint x: 790, endPoint y: 205, distance: 261.0
click at [1049, 224] on button "button" at bounding box center [1050, 225] width 24 height 24
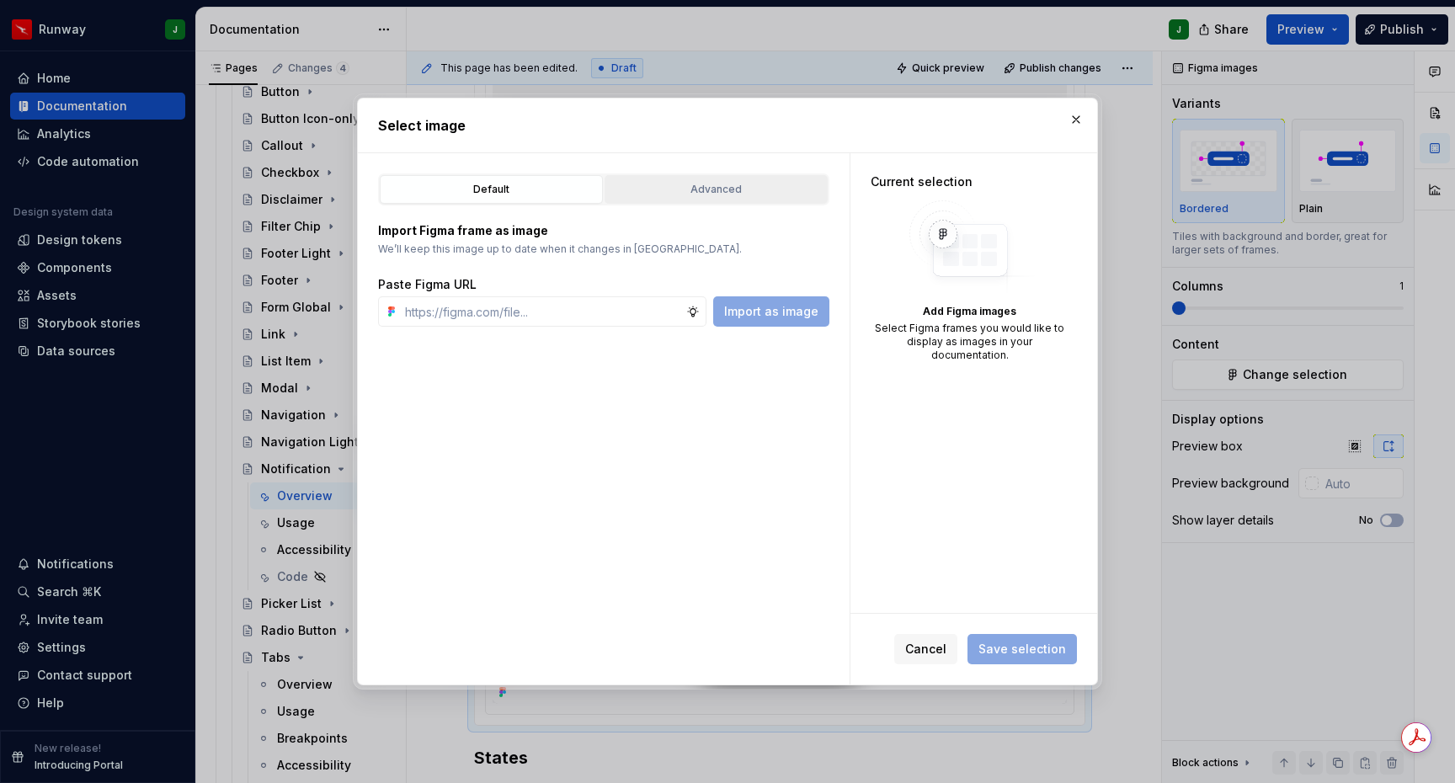
click at [770, 200] on button "Advanced" at bounding box center [716, 189] width 223 height 29
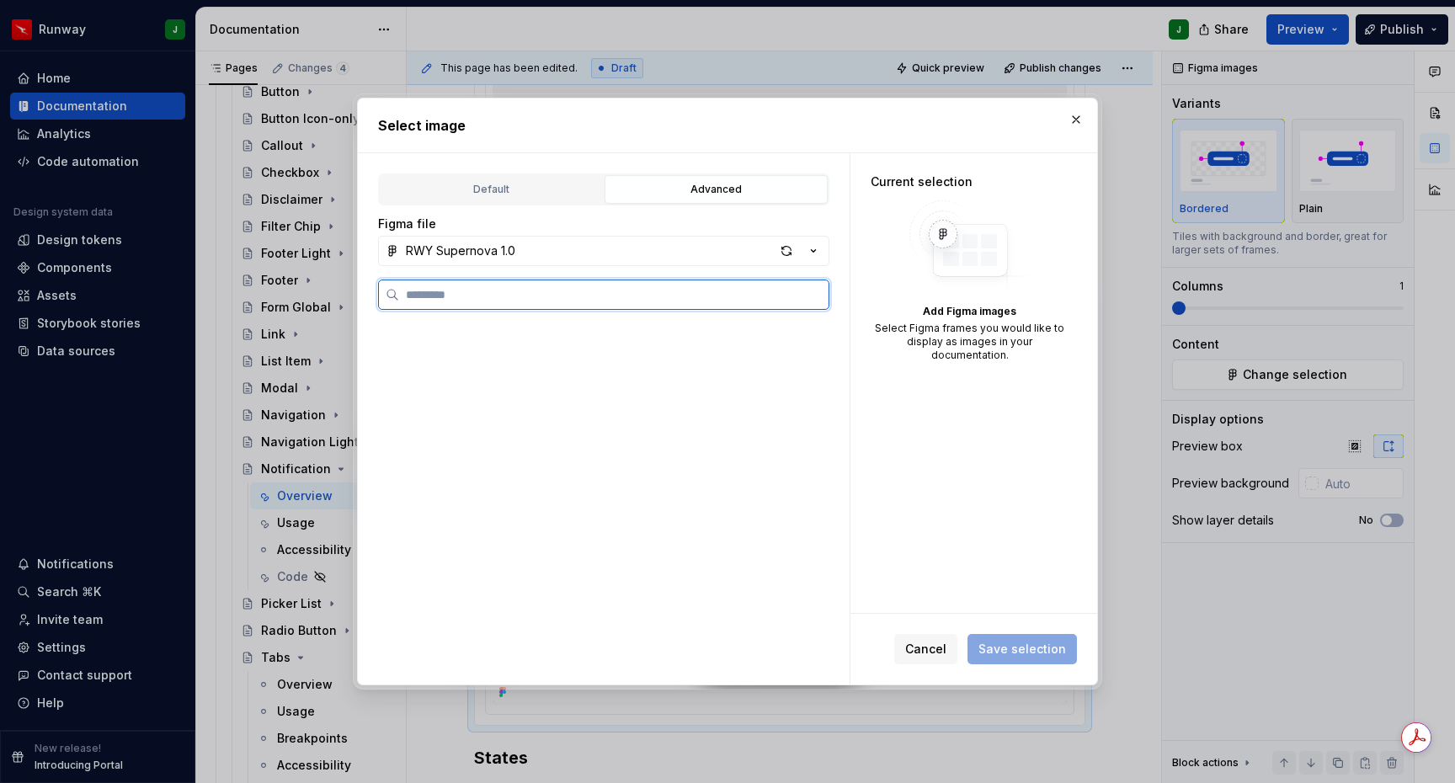
scroll to position [1664, 0]
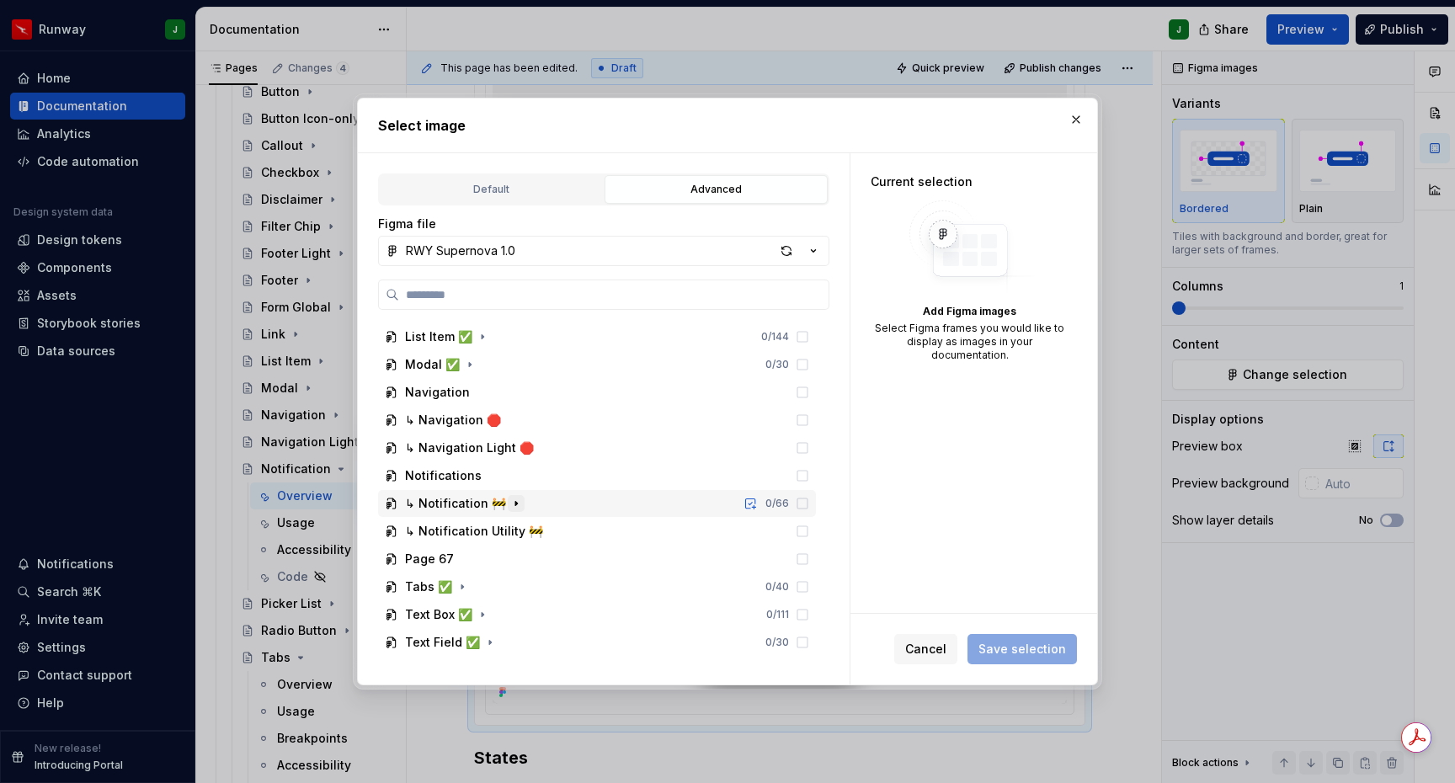
click at [510, 502] on icon "button" at bounding box center [516, 503] width 13 height 13
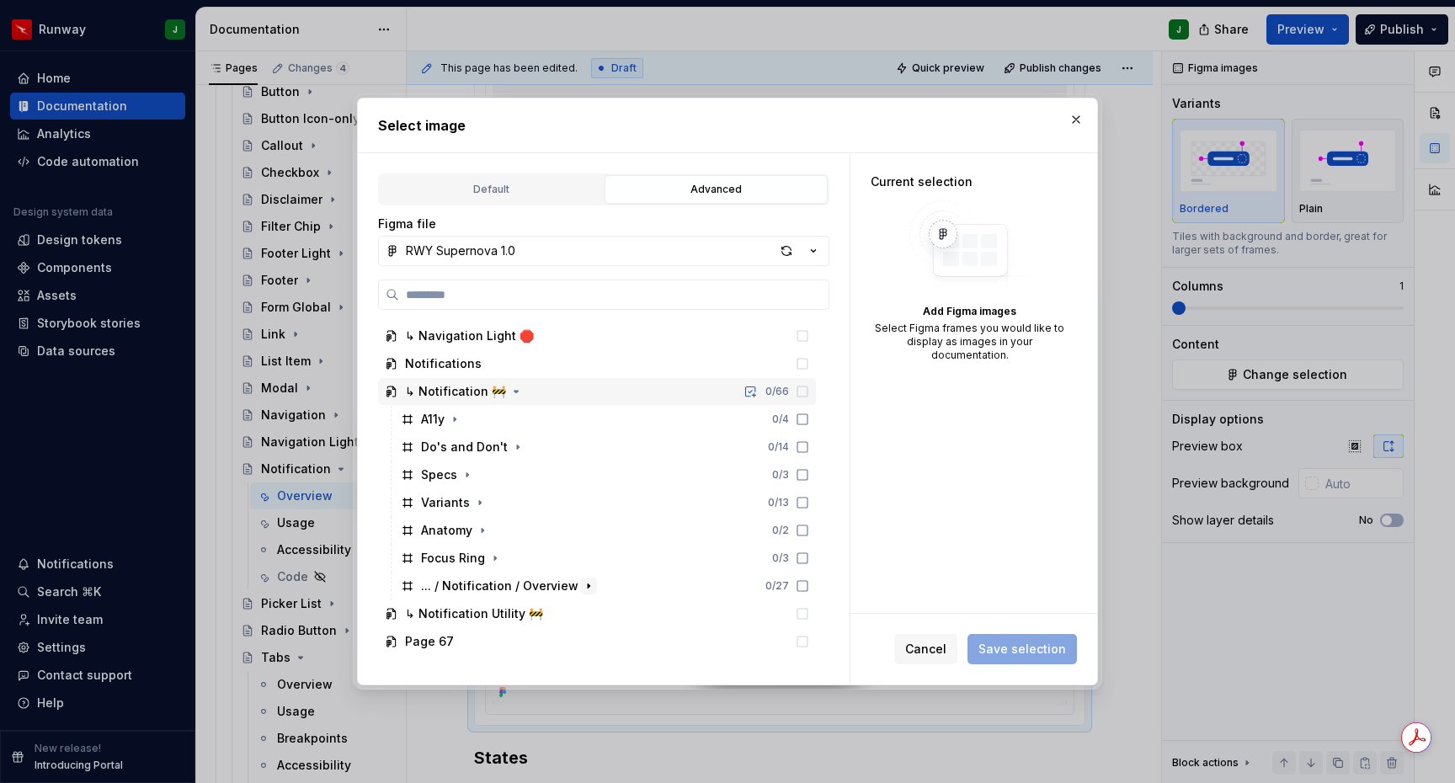
scroll to position [1859, 0]
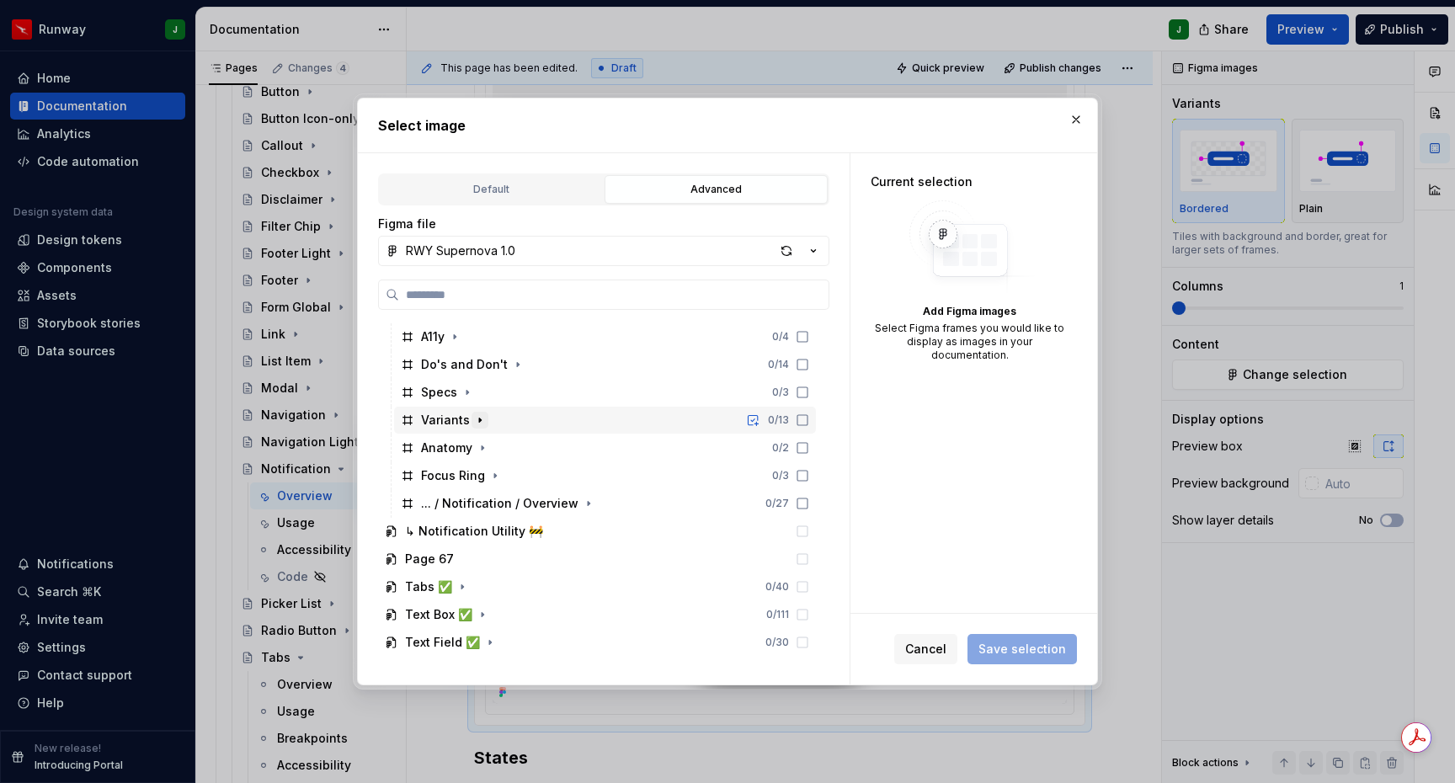
click at [479, 420] on icon "button" at bounding box center [480, 421] width 2 height 4
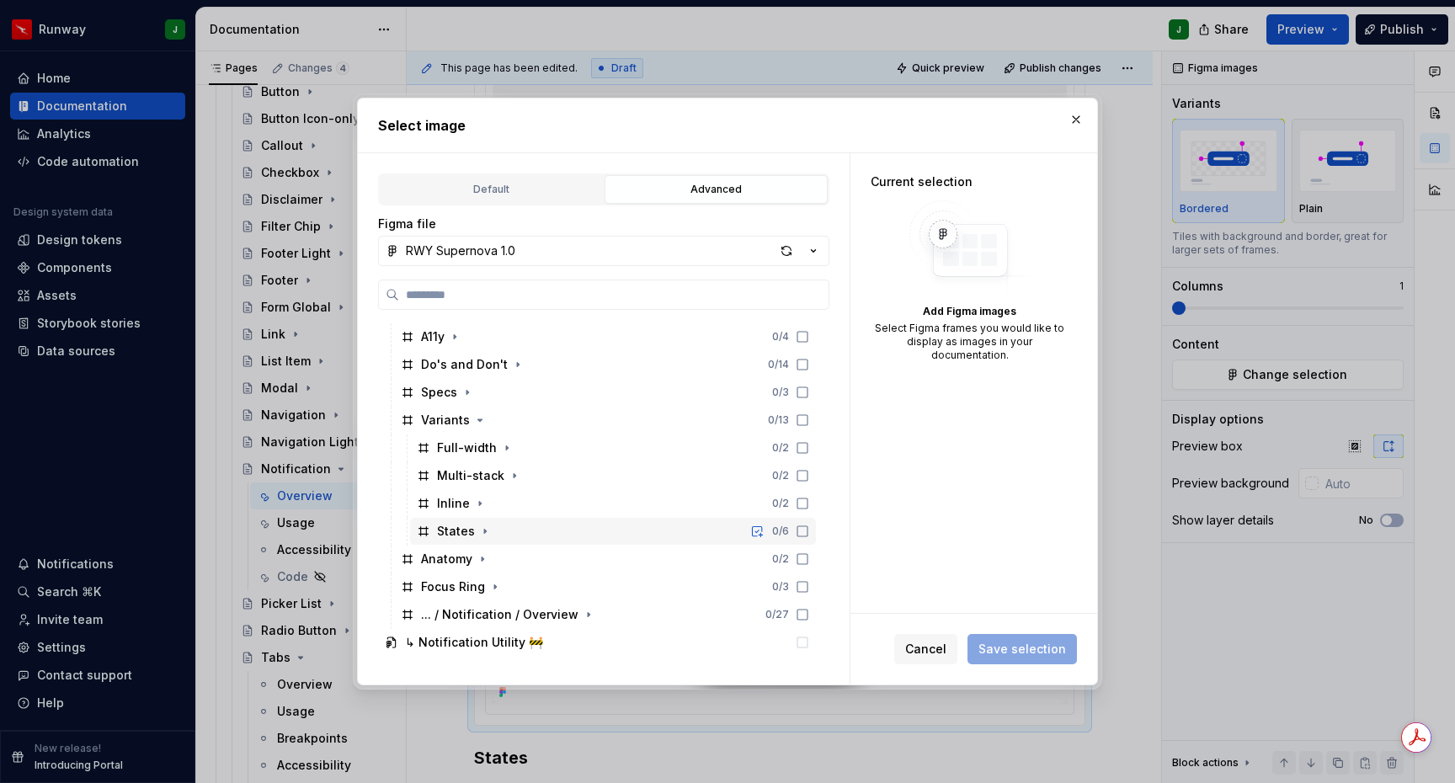
drag, startPoint x: 482, startPoint y: 534, endPoint x: 528, endPoint y: 535, distance: 46.3
click at [482, 534] on icon "button" at bounding box center [484, 531] width 13 height 13
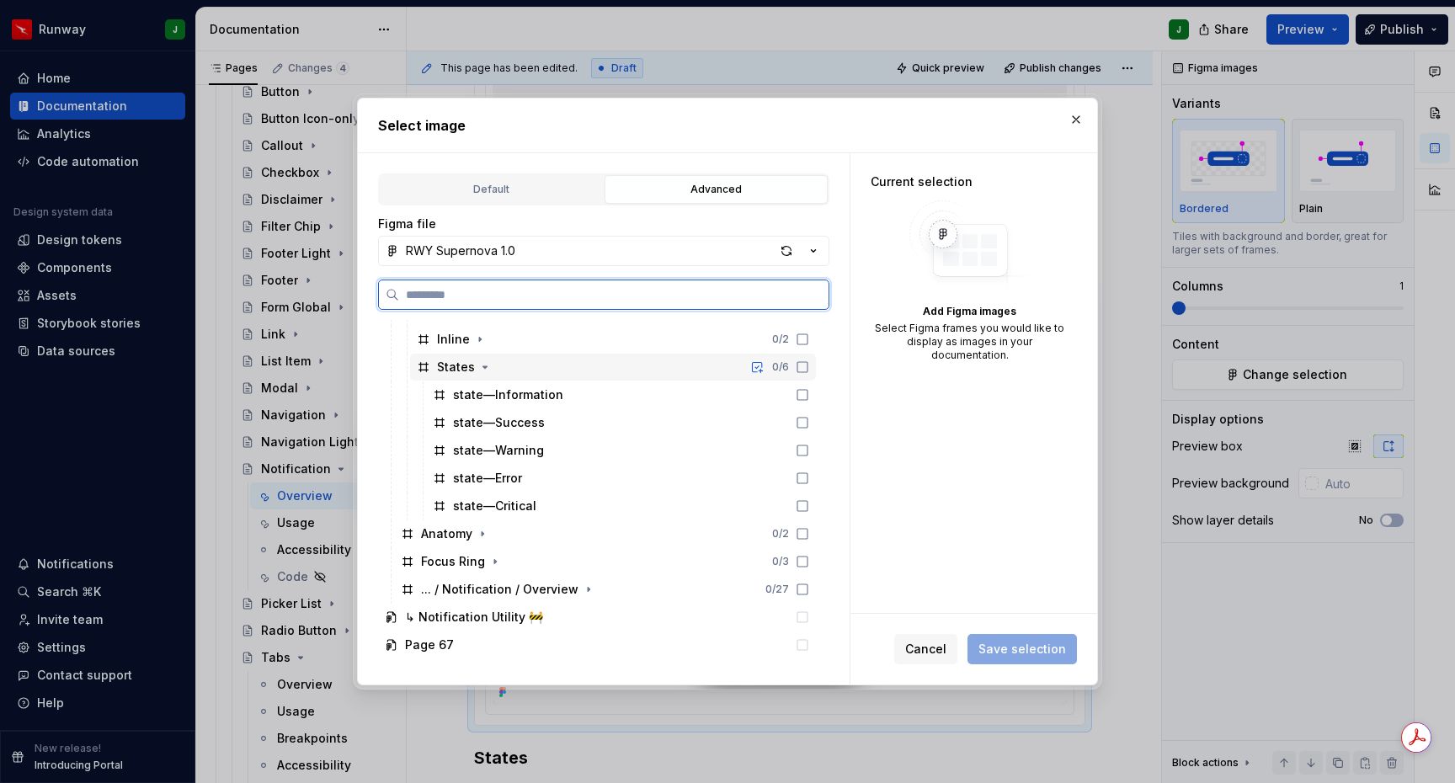
scroll to position [2033, 0]
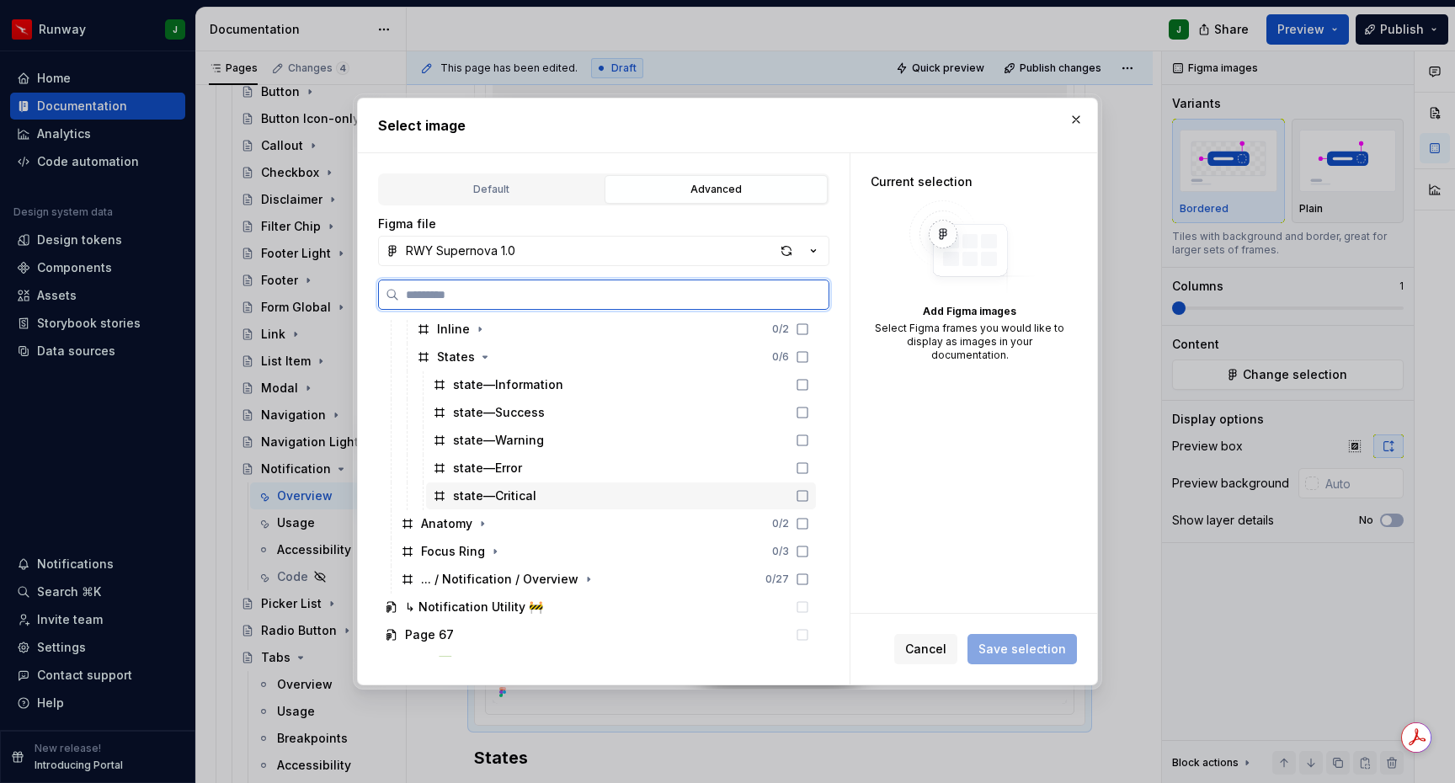
click at [574, 499] on div "state—Critical" at bounding box center [621, 496] width 390 height 27
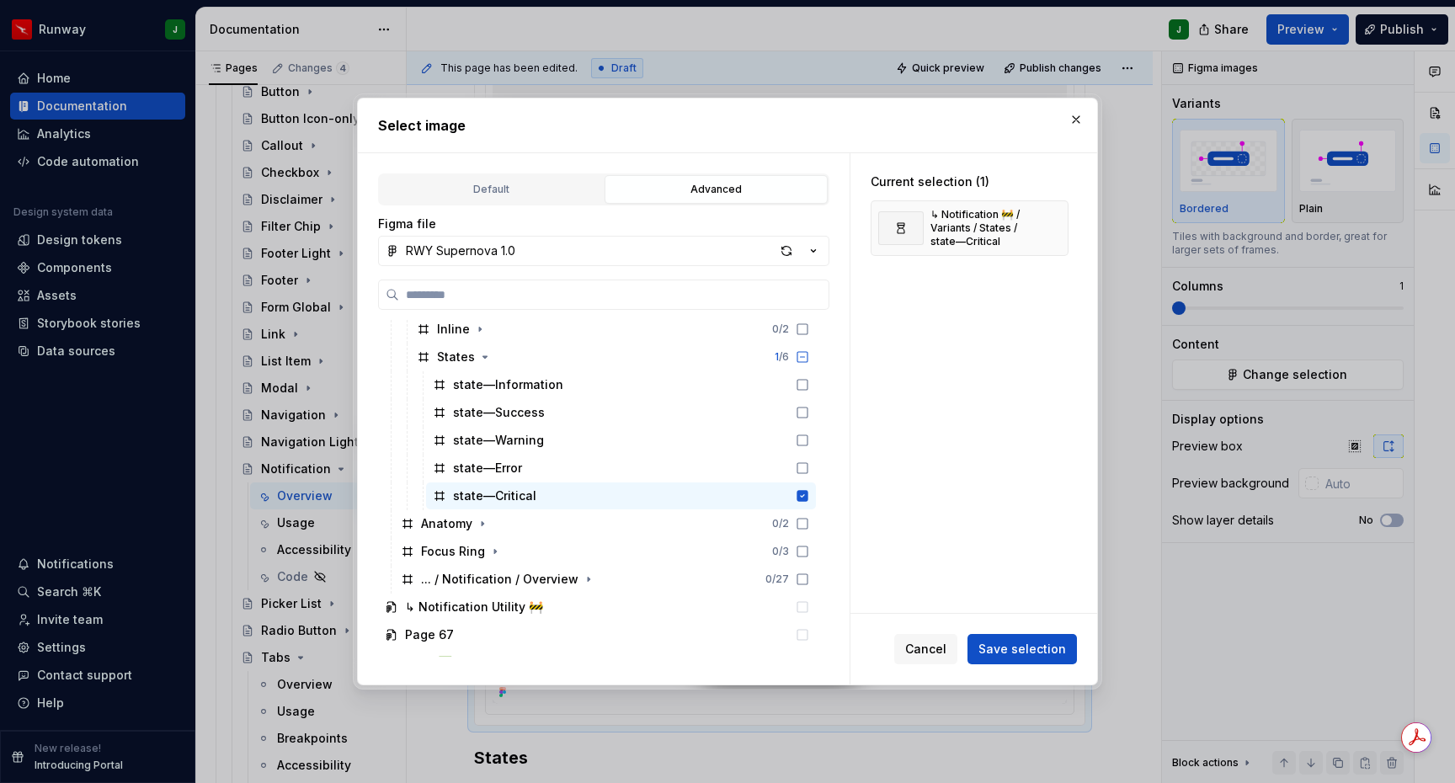
drag, startPoint x: 997, startPoint y: 647, endPoint x: 990, endPoint y: 643, distance: 8.7
click at [996, 647] on span "Save selection" at bounding box center [1023, 649] width 88 height 17
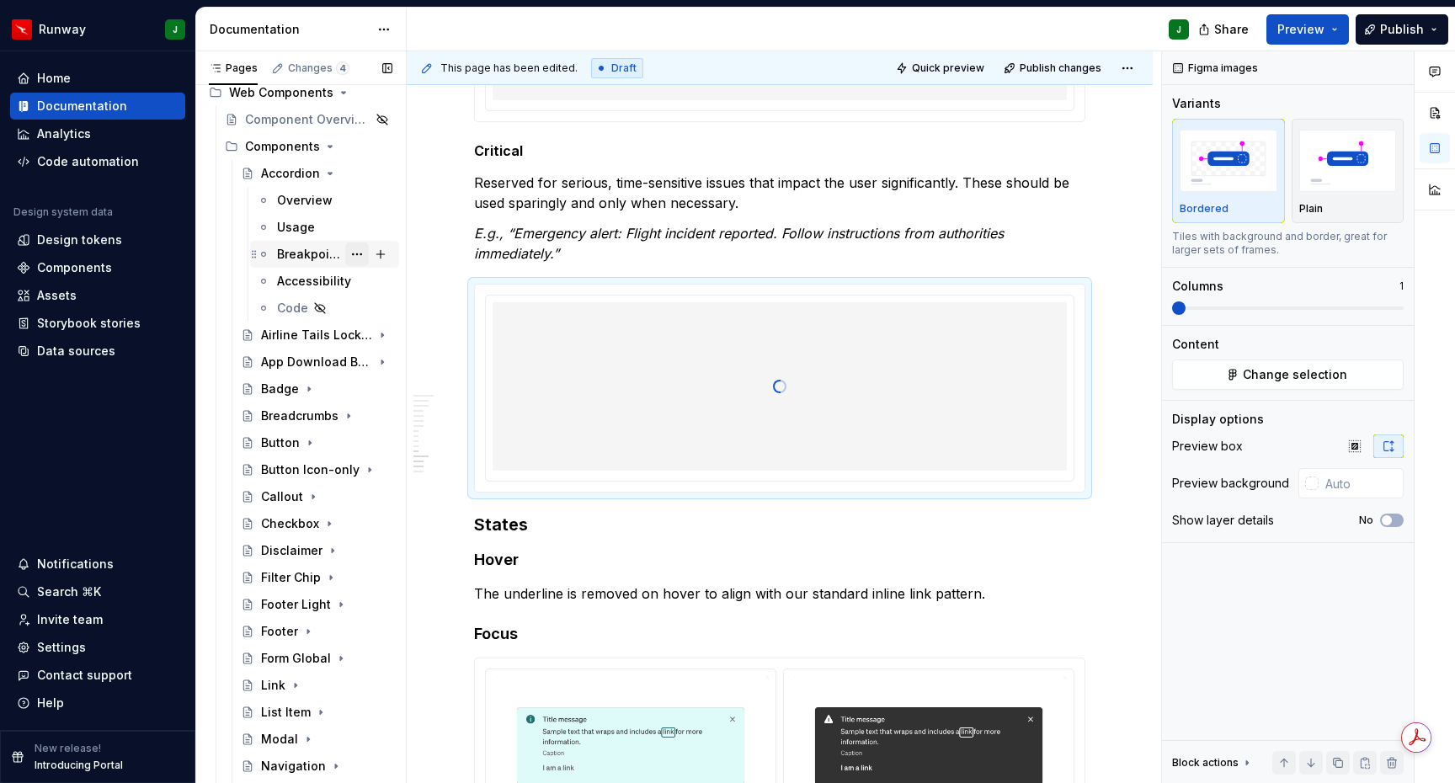
scroll to position [165, 0]
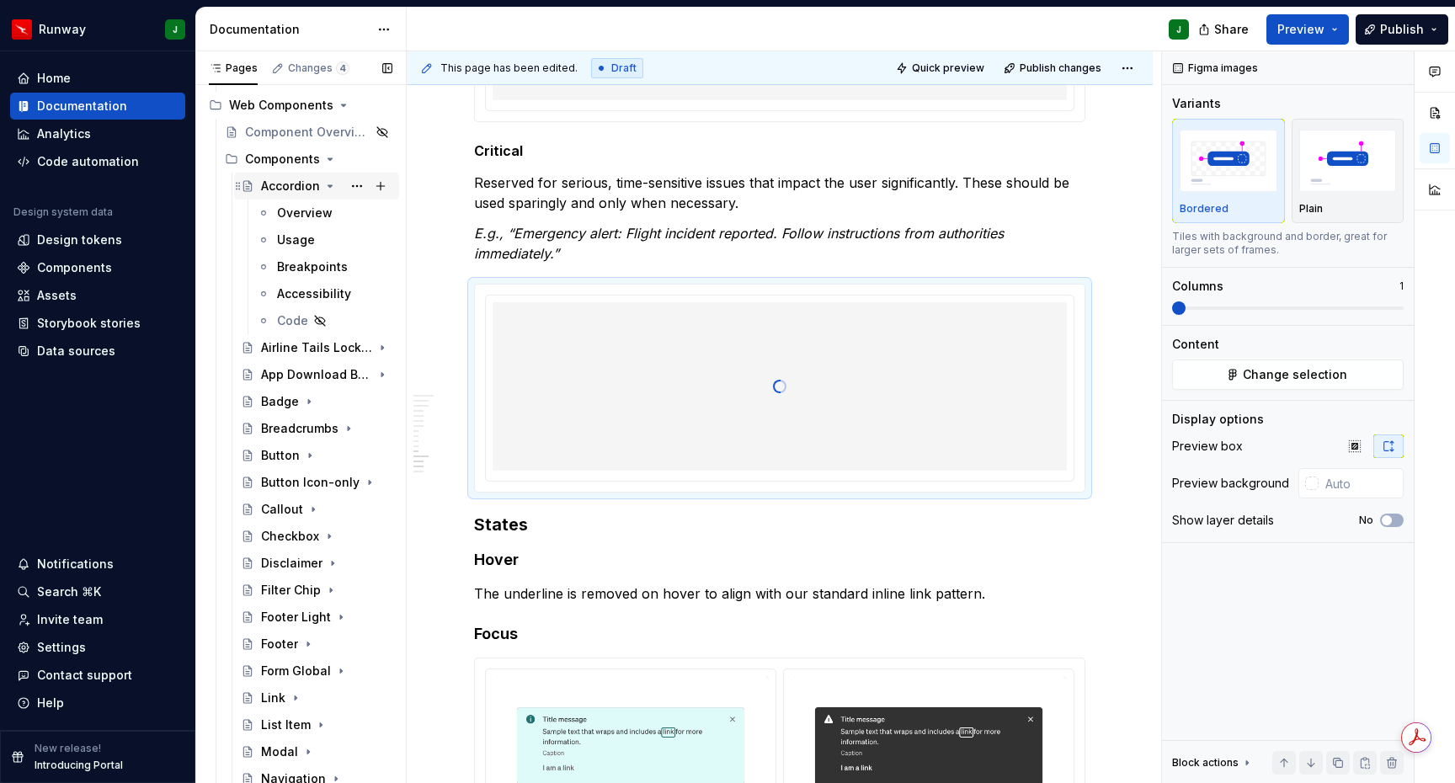
click at [328, 185] on icon "Page tree" at bounding box center [330, 186] width 4 height 2
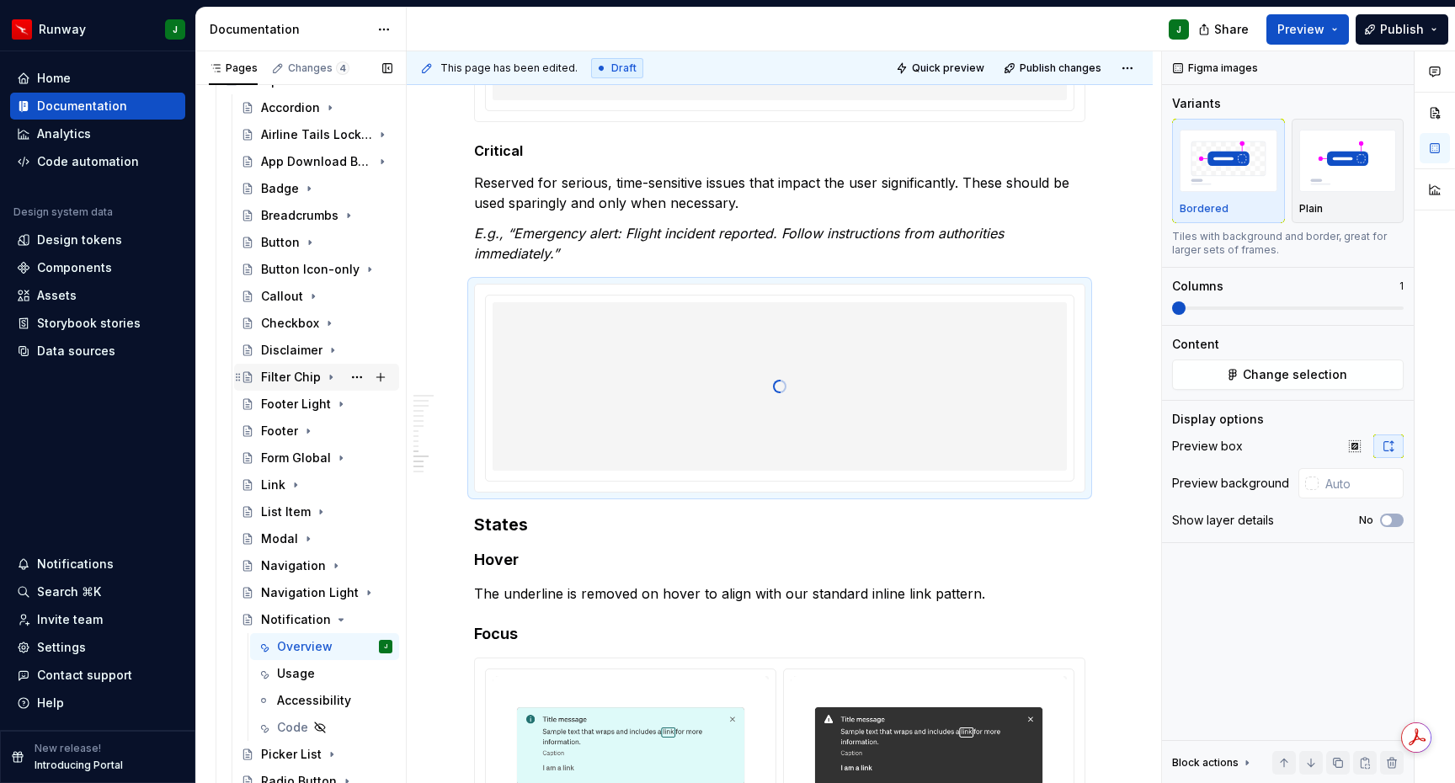
scroll to position [337, 0]
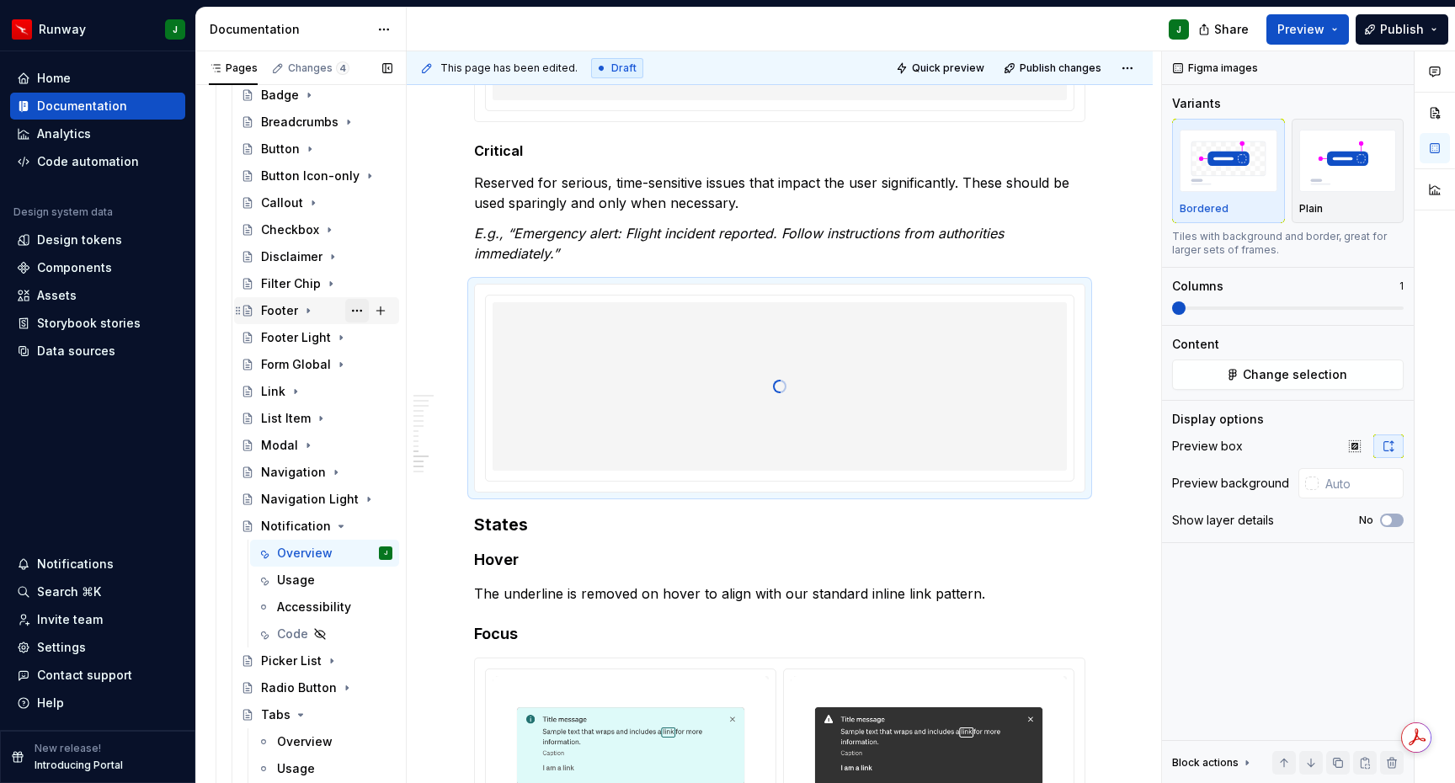
click at [361, 310] on button "Page tree" at bounding box center [357, 311] width 24 height 24
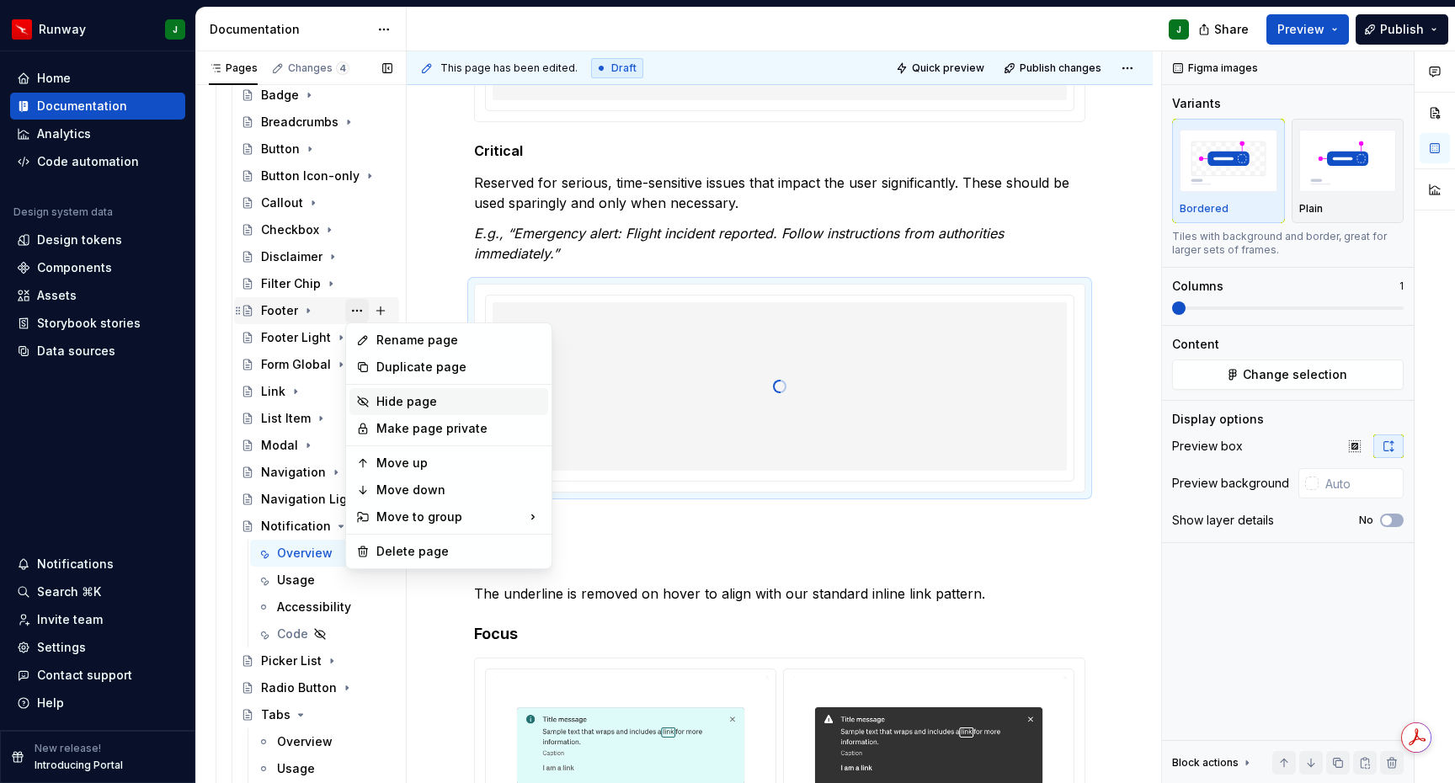
drag, startPoint x: 394, startPoint y: 398, endPoint x: 349, endPoint y: 318, distance: 92.8
click at [393, 398] on div "Hide page" at bounding box center [458, 401] width 165 height 17
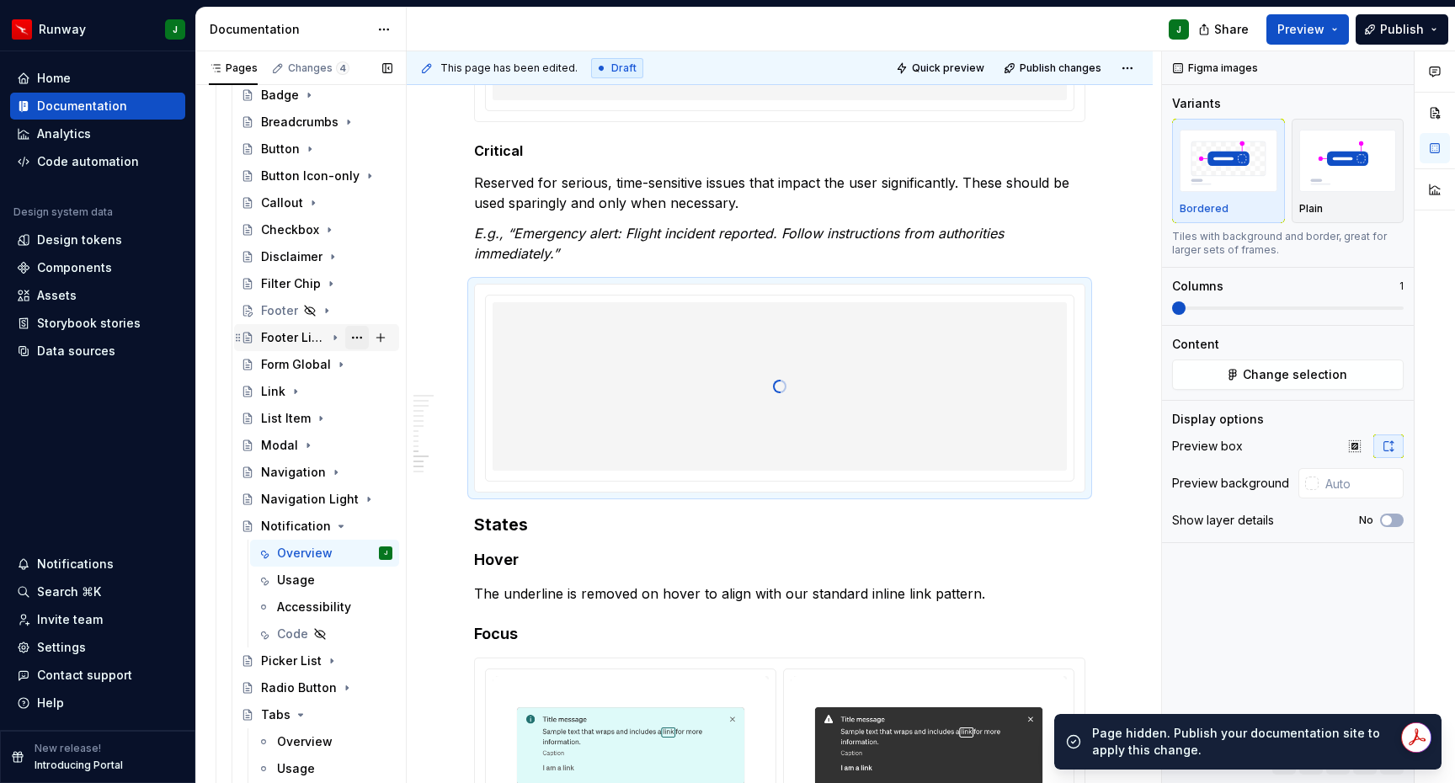
click at [358, 337] on button "Page tree" at bounding box center [357, 338] width 24 height 24
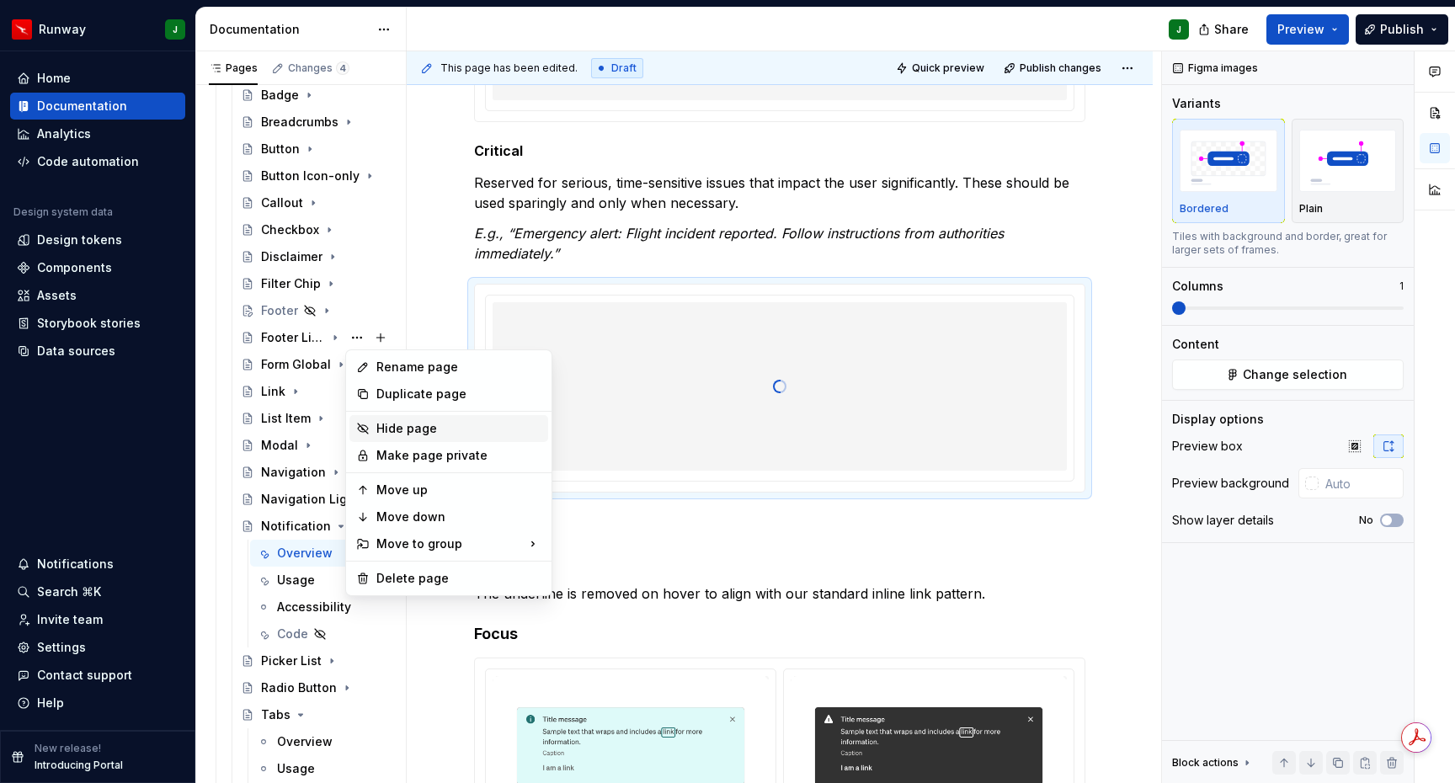
click at [390, 422] on div "Hide page" at bounding box center [458, 428] width 165 height 17
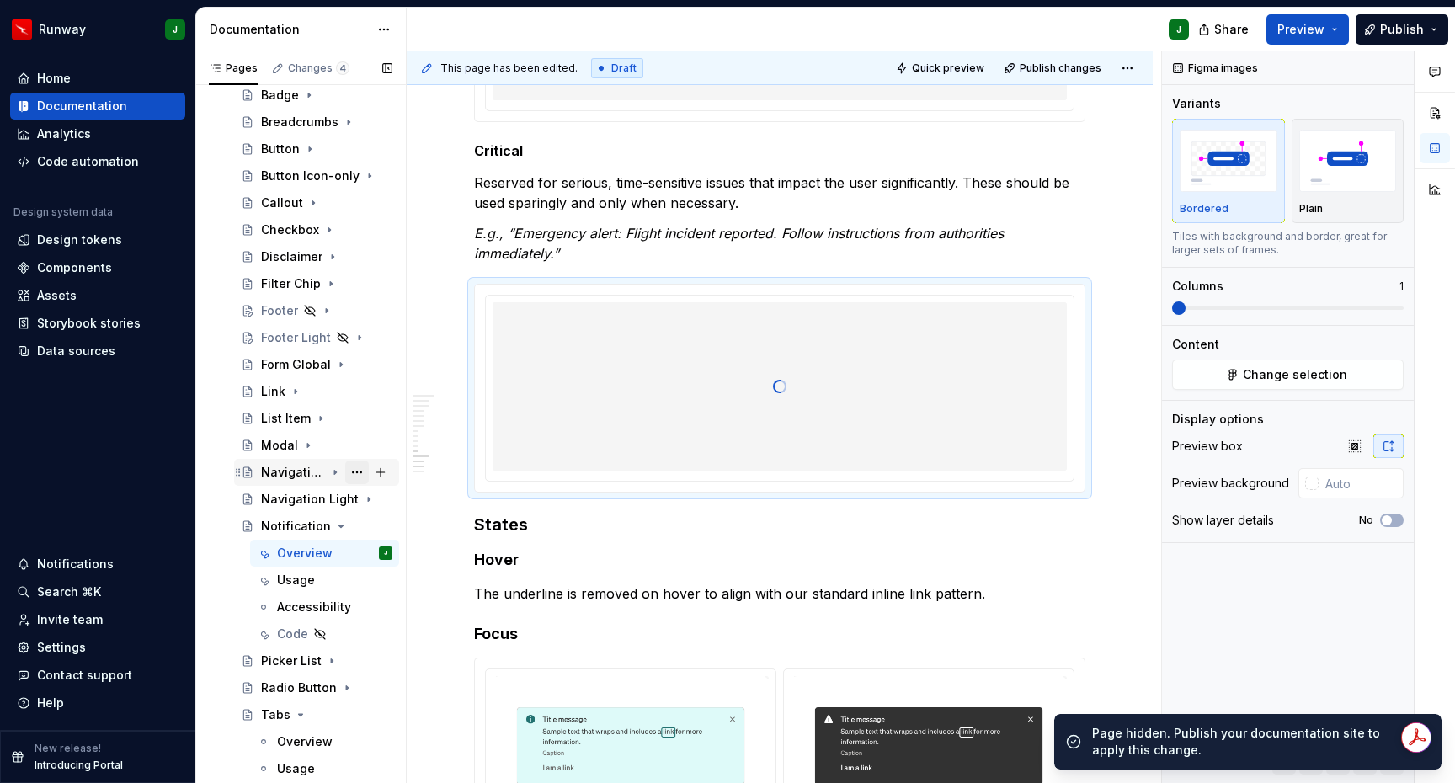
click at [362, 474] on button "Page tree" at bounding box center [357, 473] width 24 height 24
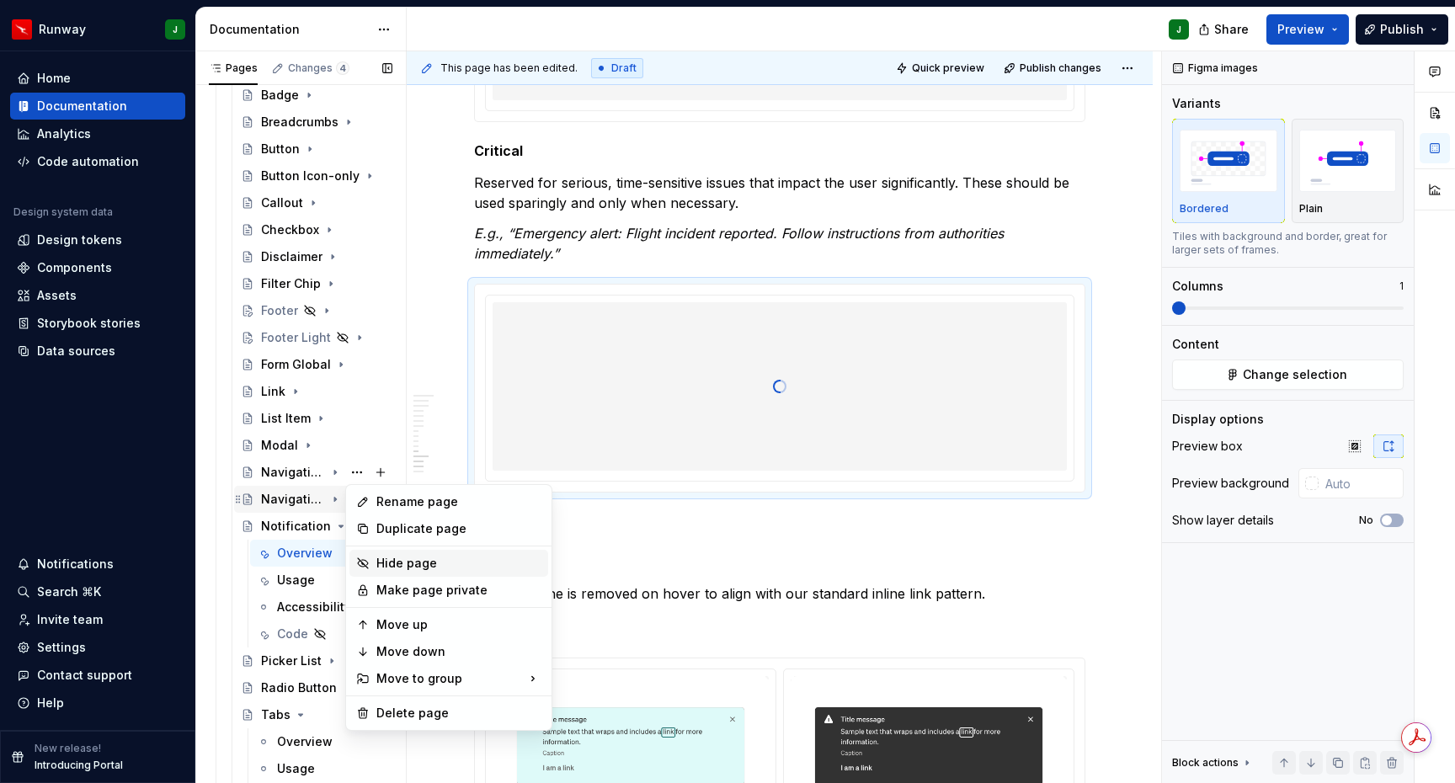
drag, startPoint x: 419, startPoint y: 561, endPoint x: 329, endPoint y: 510, distance: 102.6
click at [419, 561] on div "Hide page" at bounding box center [458, 563] width 165 height 17
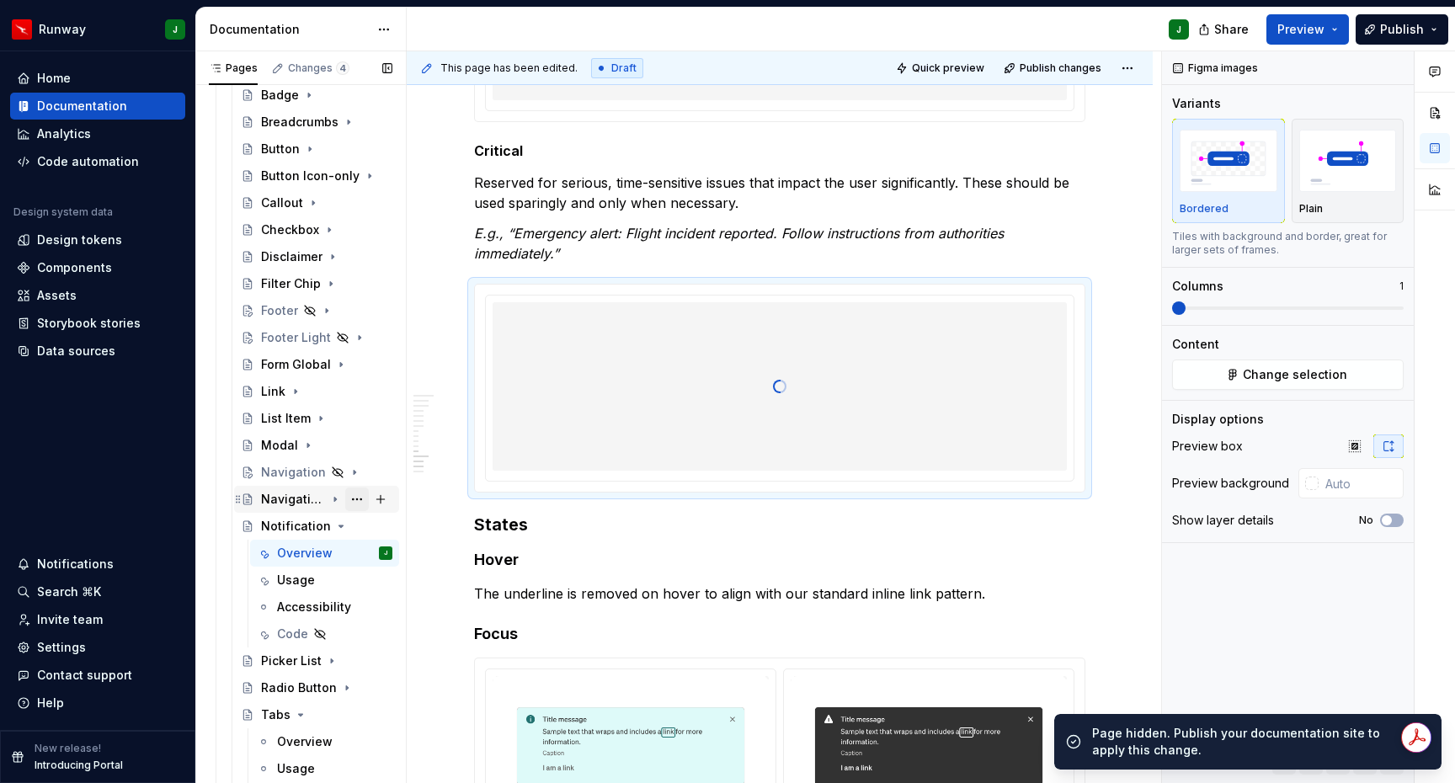
click at [360, 499] on button "Page tree" at bounding box center [357, 500] width 24 height 24
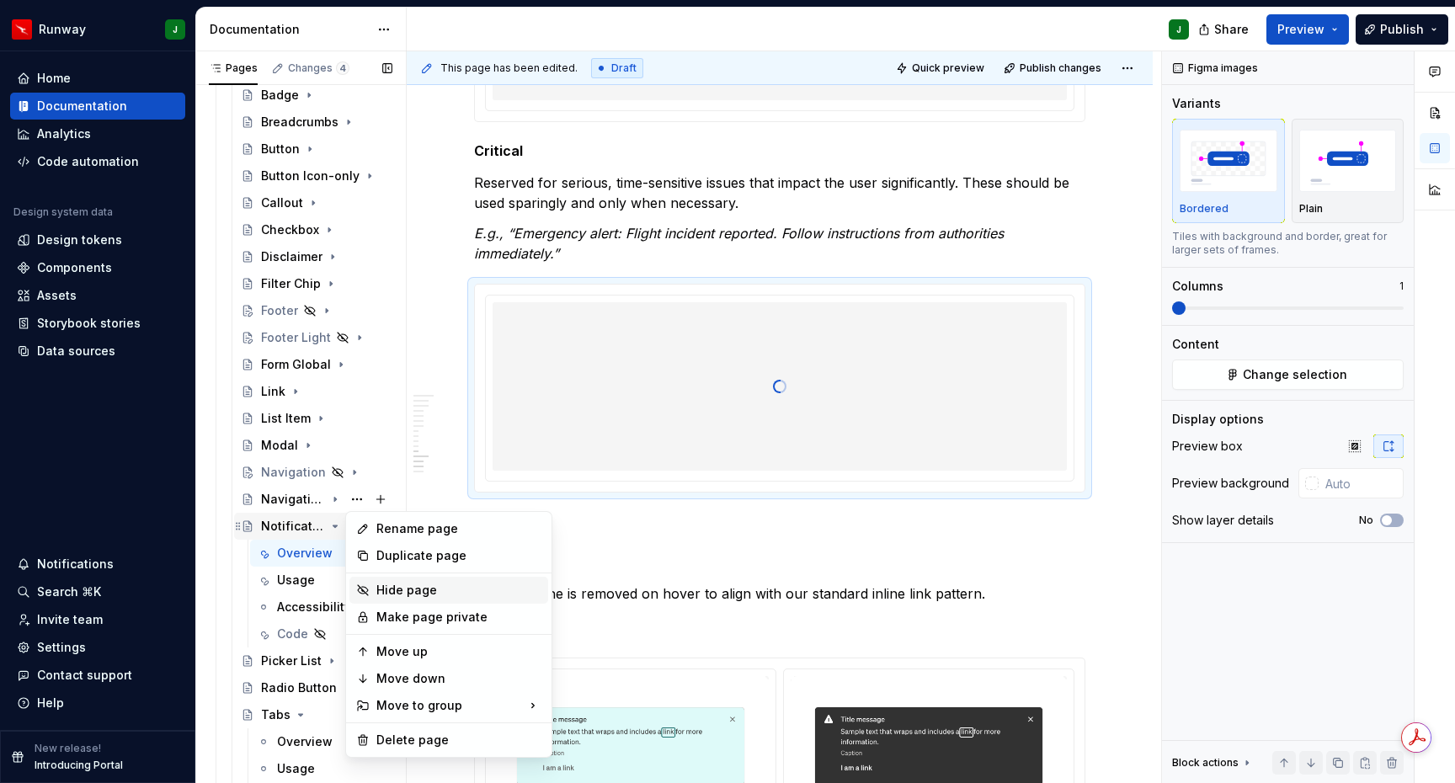
drag, startPoint x: 412, startPoint y: 589, endPoint x: 337, endPoint y: 516, distance: 104.2
click at [412, 589] on div "Hide page" at bounding box center [458, 590] width 165 height 17
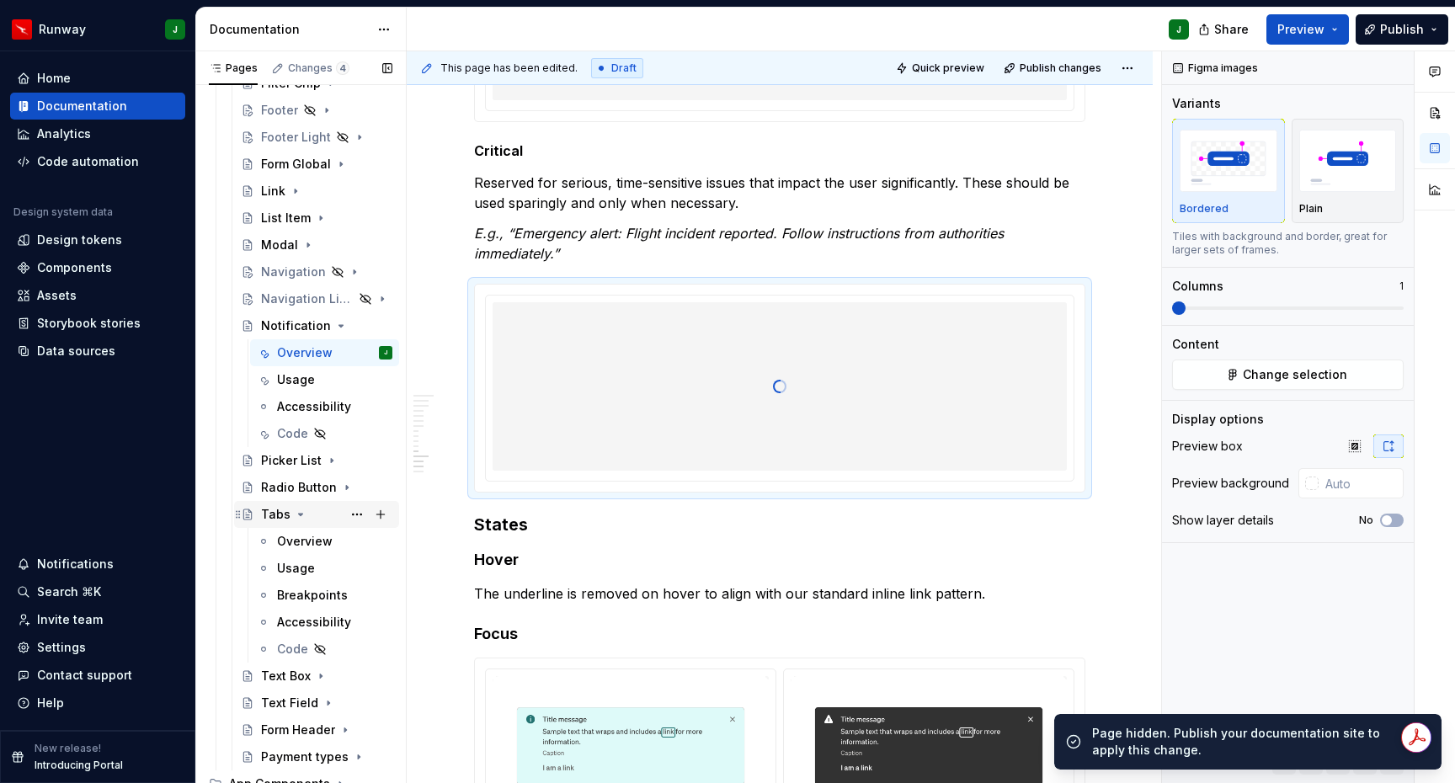
click at [299, 515] on icon "Page tree" at bounding box center [301, 515] width 4 height 2
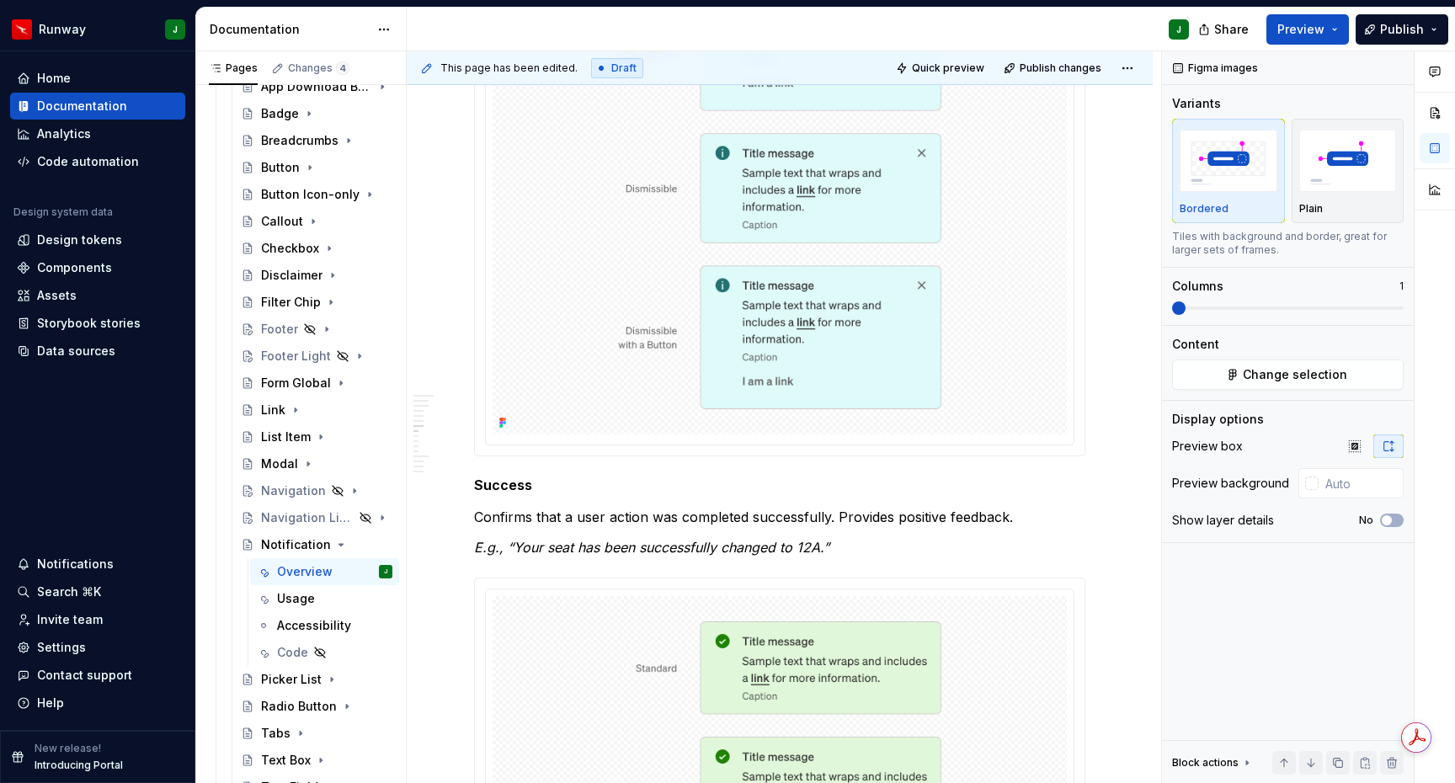
scroll to position [0, 0]
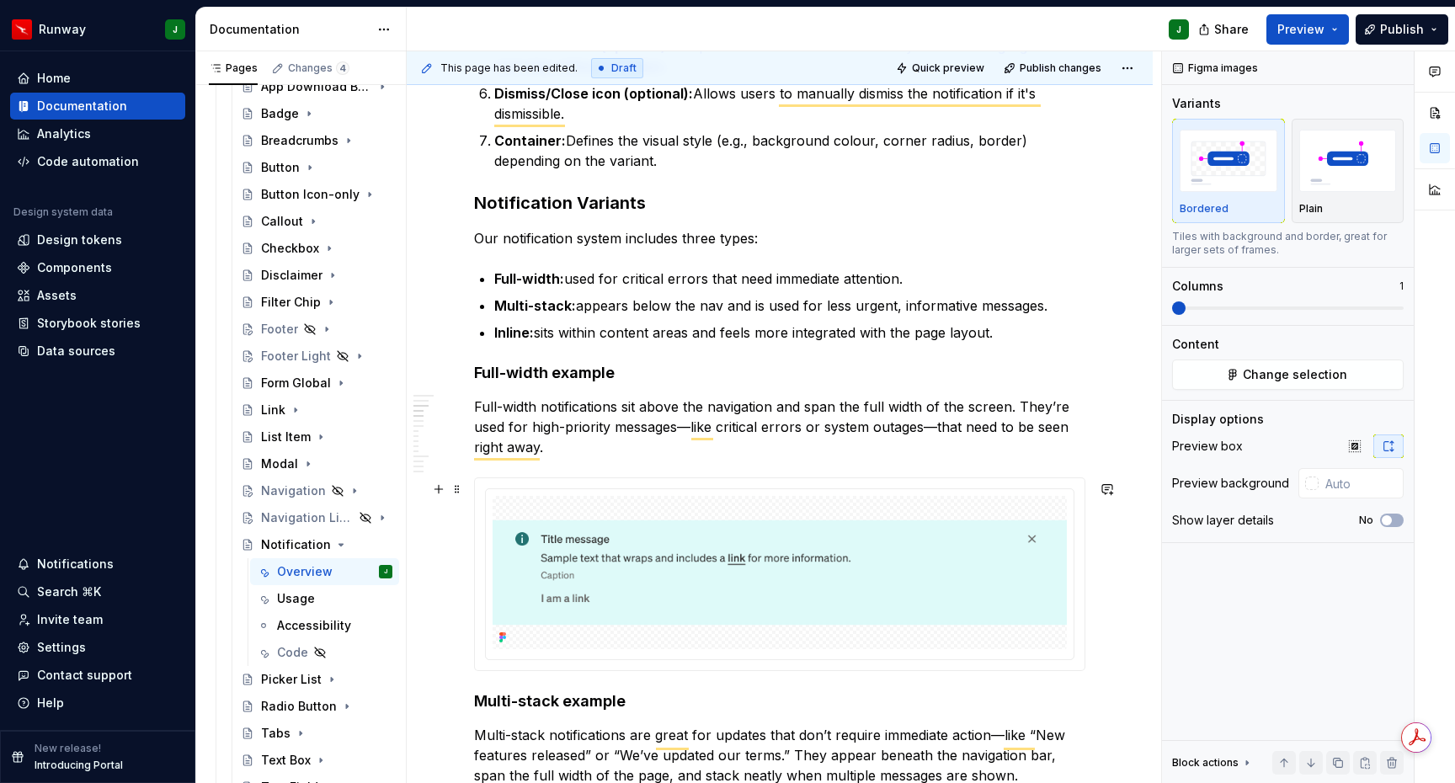
click at [874, 500] on img "To enrich screen reader interactions, please activate Accessibility in Grammarl…" at bounding box center [780, 572] width 574 height 153
type textarea "*"
click at [1356, 490] on input "text" at bounding box center [1361, 483] width 85 height 30
type input "#FFFFFF"
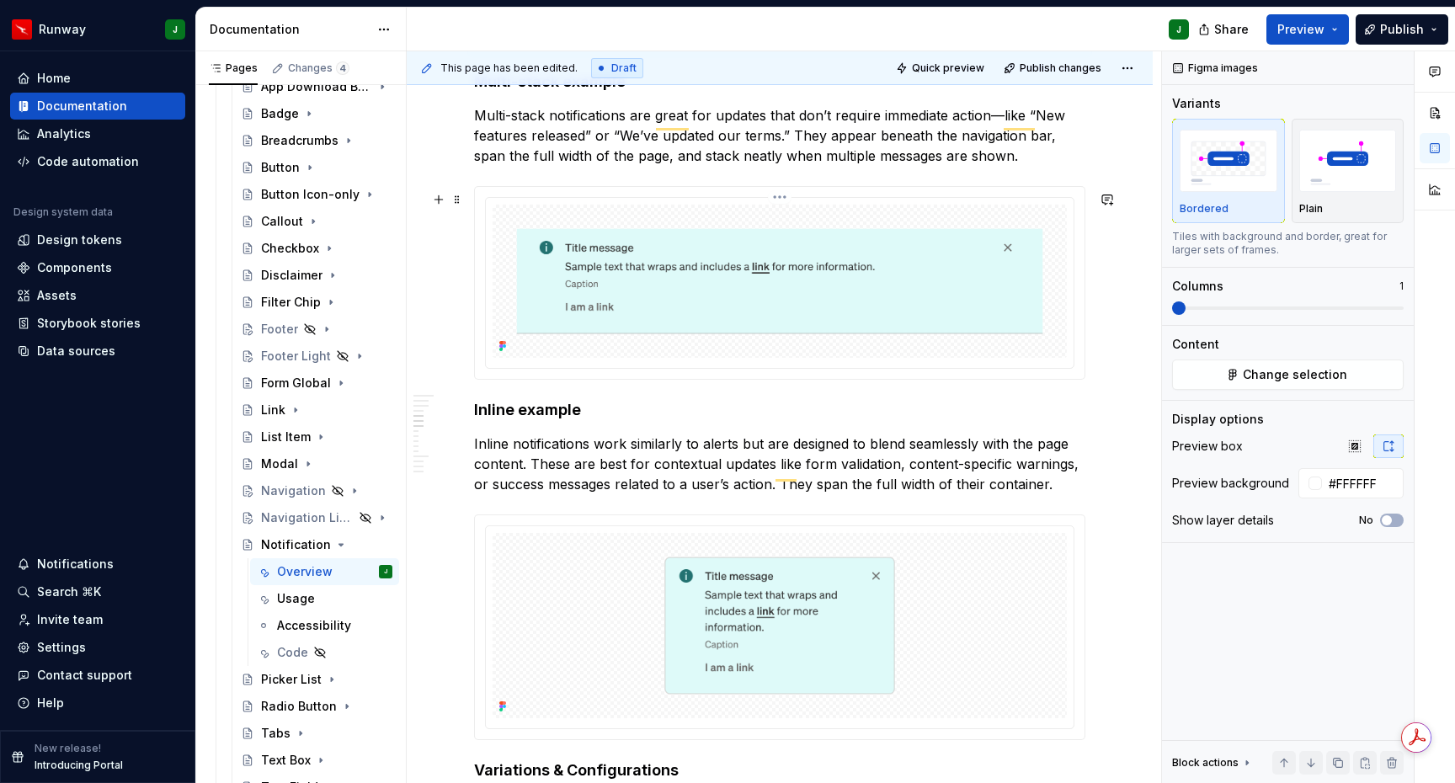
click at [952, 334] on img "To enrich screen reader interactions, please activate Accessibility in Grammarl…" at bounding box center [780, 281] width 574 height 153
click at [1352, 483] on input "text" at bounding box center [1361, 483] width 85 height 30
paste input "#FFFFFF"
type input "#FFFFFF"
click at [1033, 588] on img "To enrich screen reader interactions, please activate Accessibility in Grammarl…" at bounding box center [780, 625] width 574 height 185
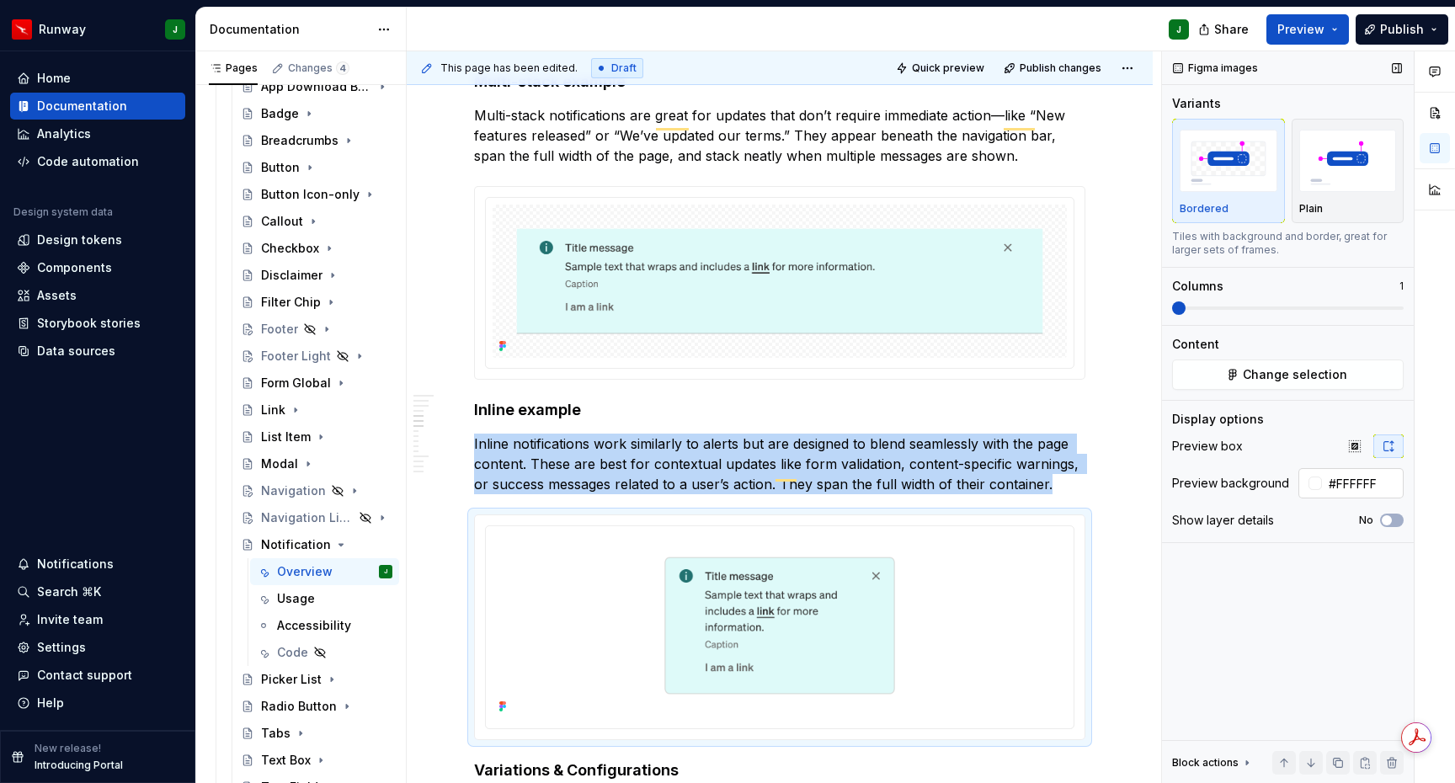
click at [1353, 481] on input "#FFFFFF" at bounding box center [1363, 483] width 82 height 30
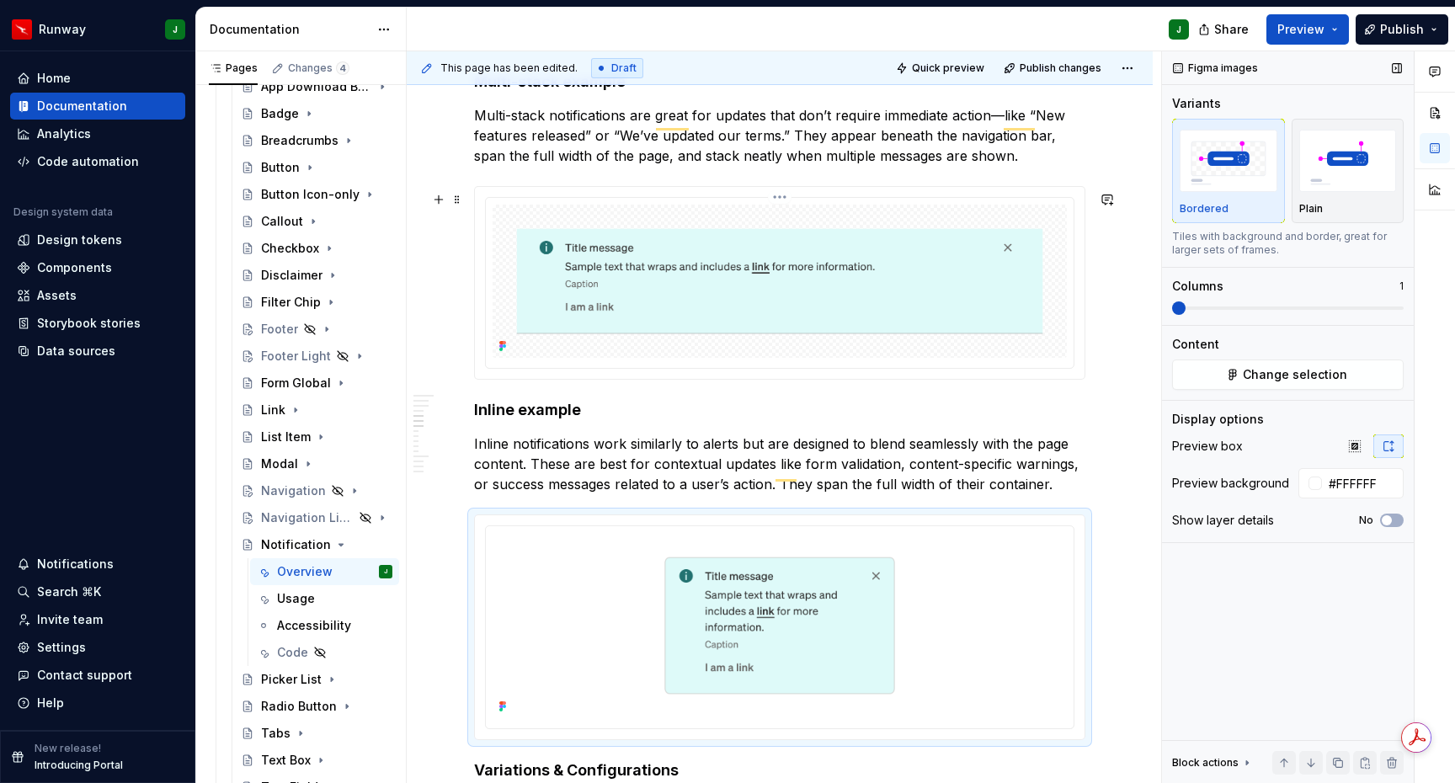
click at [883, 237] on img "To enrich screen reader interactions, please activate Accessibility in Grammarl…" at bounding box center [780, 281] width 574 height 153
click at [1337, 490] on input "text" at bounding box center [1361, 483] width 85 height 30
paste input "#FFFFFF"
type input "#FFFFFF"
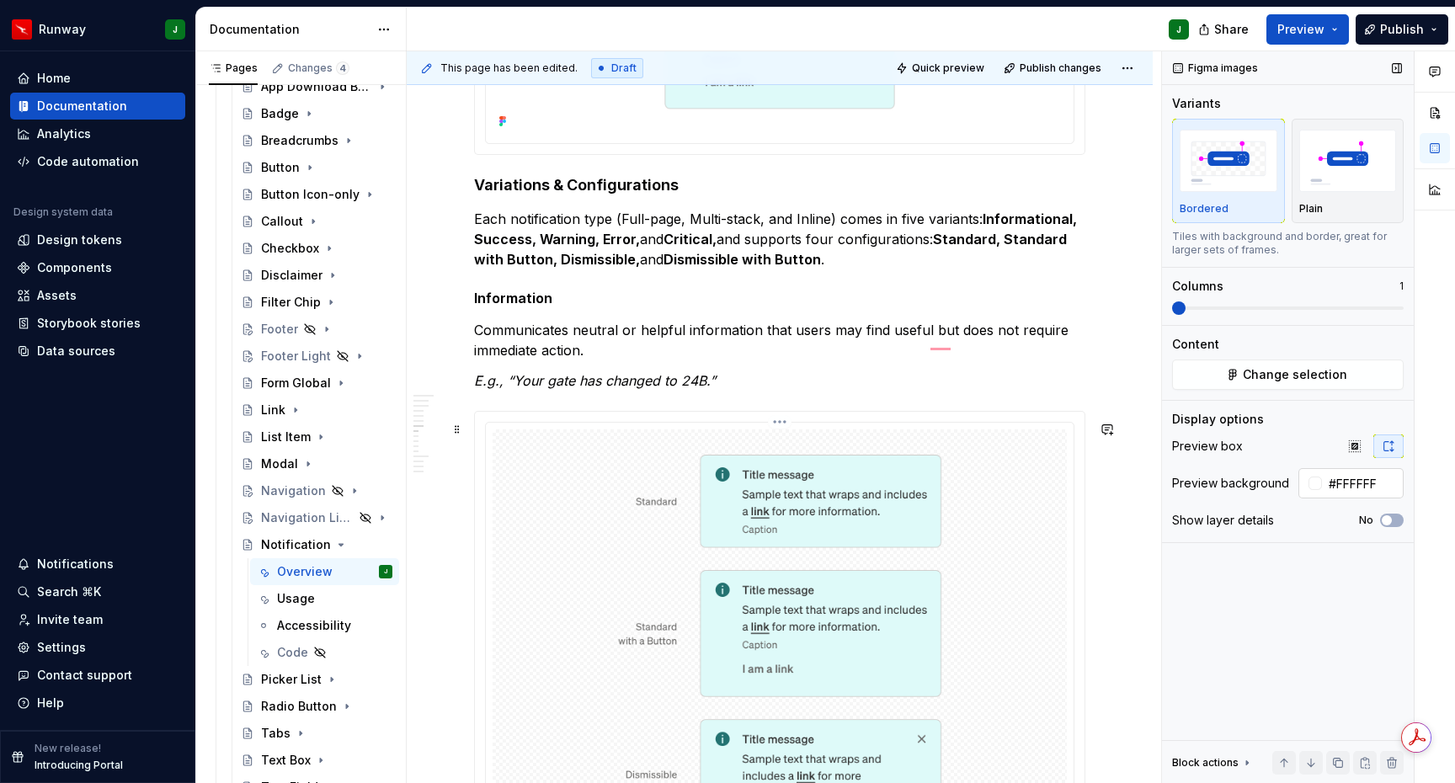
drag, startPoint x: 956, startPoint y: 484, endPoint x: 1313, endPoint y: 484, distance: 357.1
click at [955, 484] on img "To enrich screen reader interactions, please activate Accessibility in Grammarl…" at bounding box center [780, 725] width 574 height 591
click at [1328, 484] on input "text" at bounding box center [1361, 483] width 85 height 30
paste input "#FFFFFF"
type input "#FFFFFF"
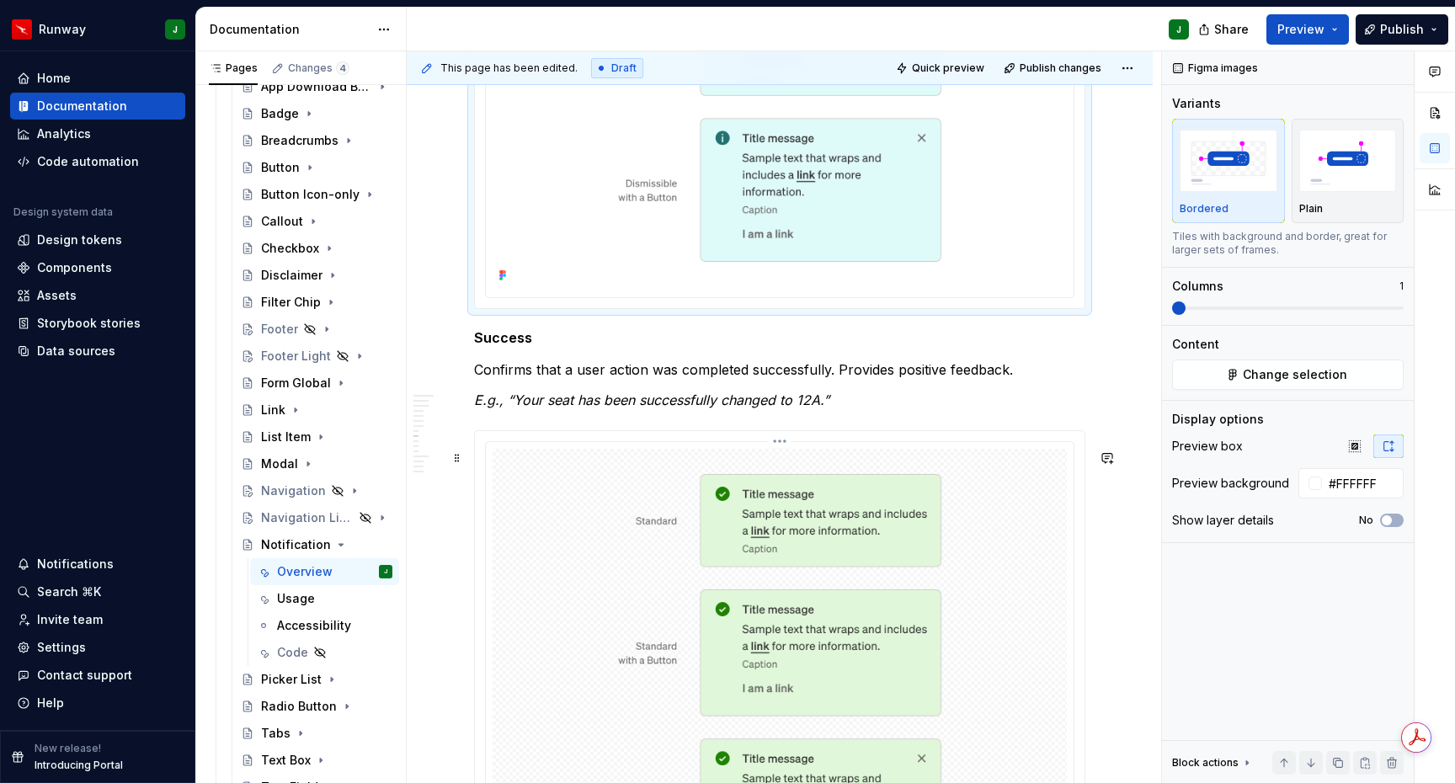
click at [1031, 531] on img "To enrich screen reader interactions, please activate Accessibility in Grammarl…" at bounding box center [780, 744] width 574 height 591
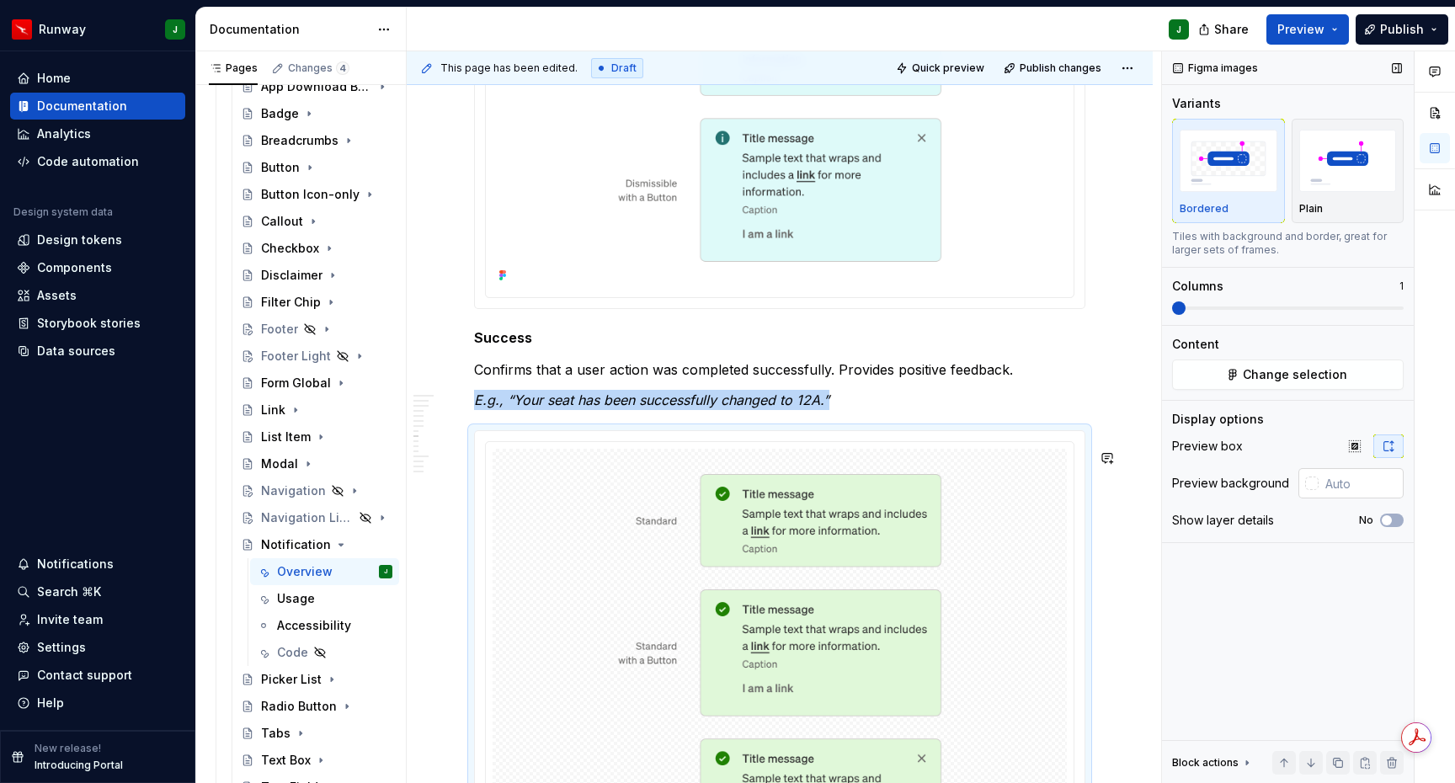
click at [1359, 484] on input "text" at bounding box center [1361, 483] width 85 height 30
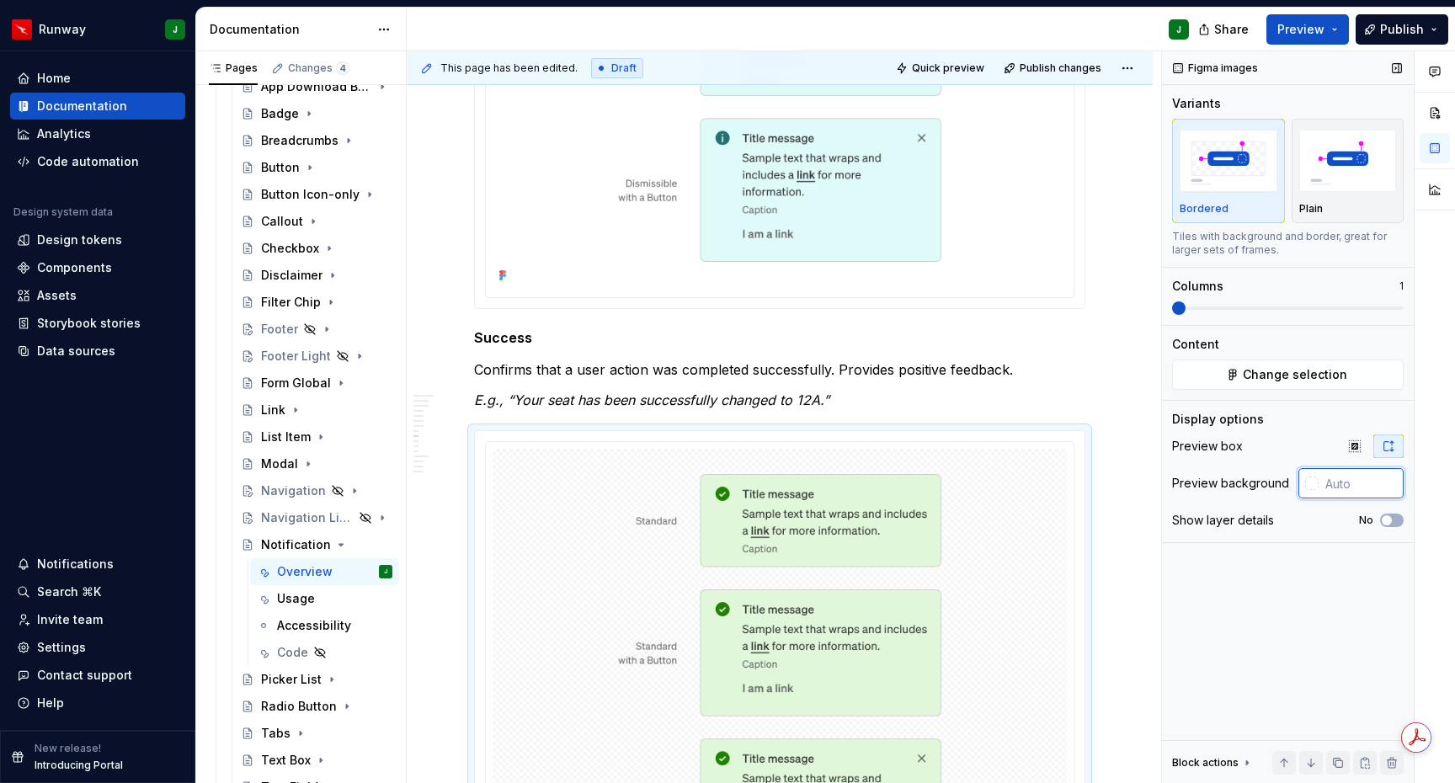
paste input "#FFFFFF"
type input "#FFFFFF"
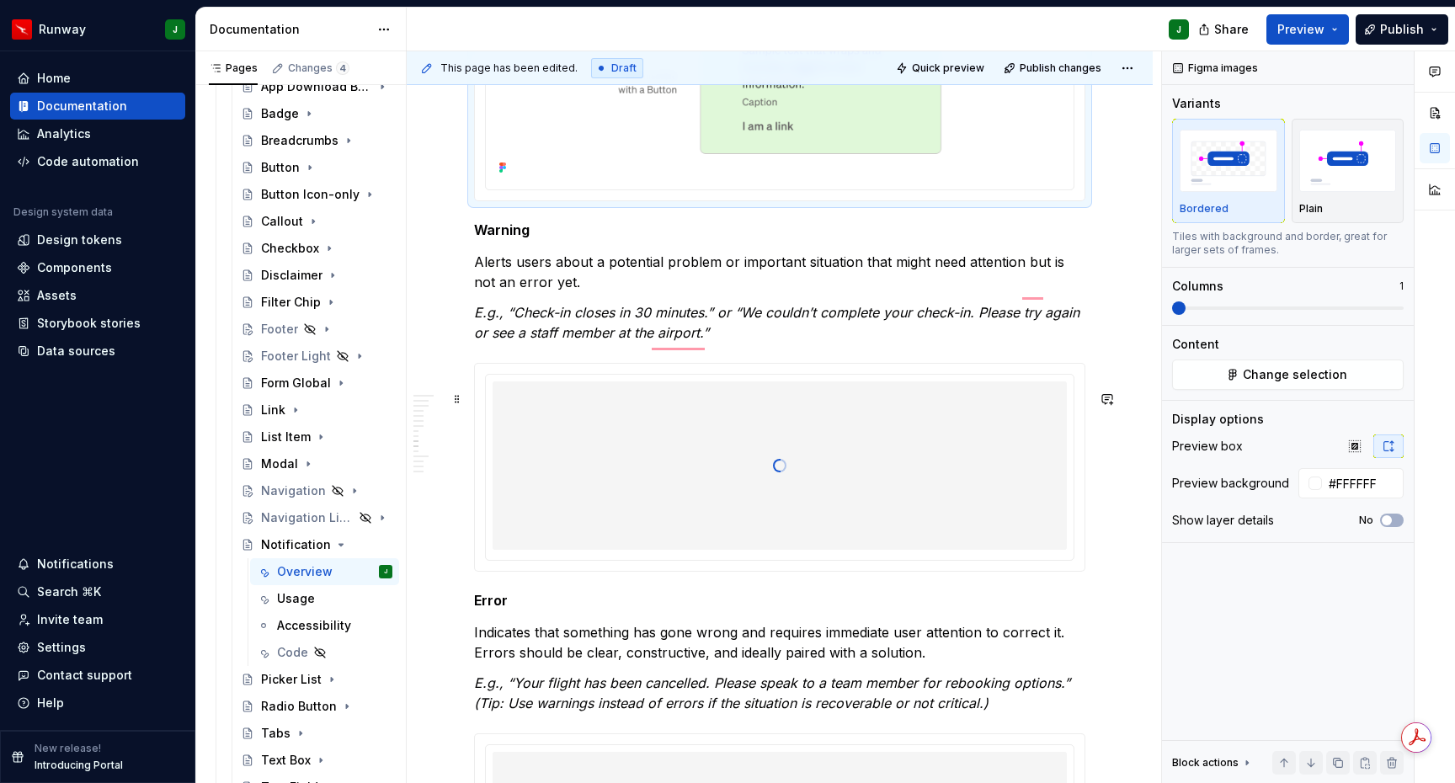
click at [948, 455] on div "To enrich screen reader interactions, please activate Accessibility in Grammarl…" at bounding box center [780, 466] width 574 height 168
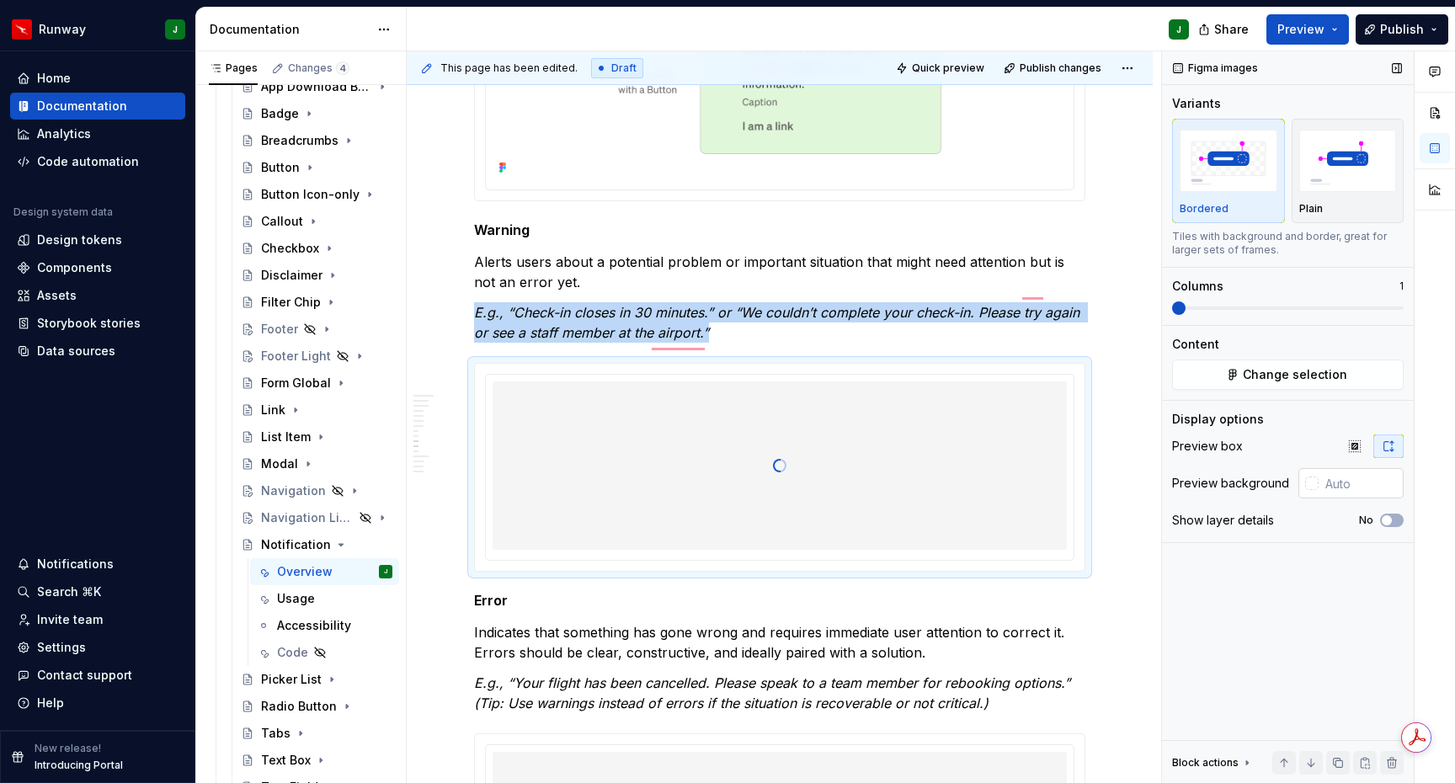
click at [1333, 494] on input "text" at bounding box center [1361, 483] width 85 height 30
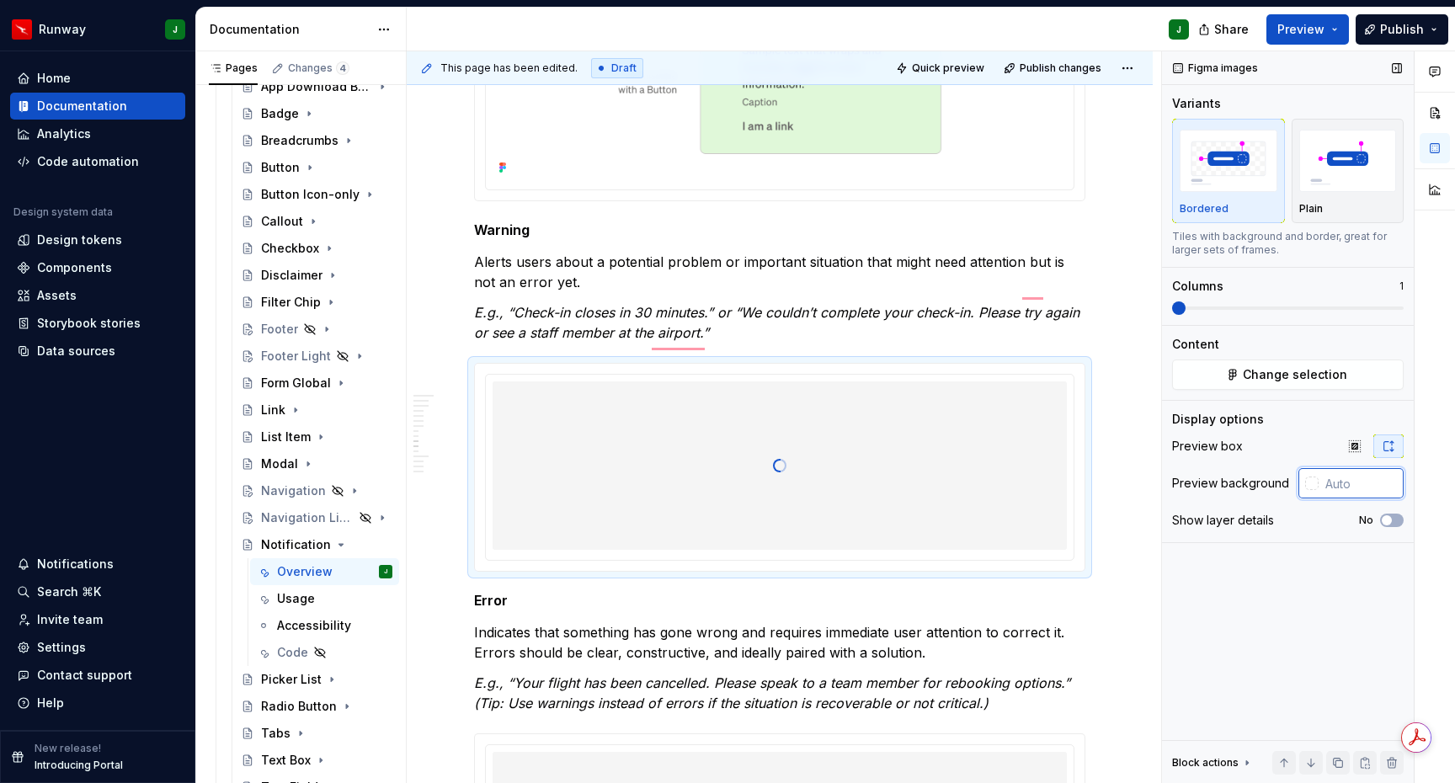
paste input "#FFFFFF"
type input "#FFFFFF"
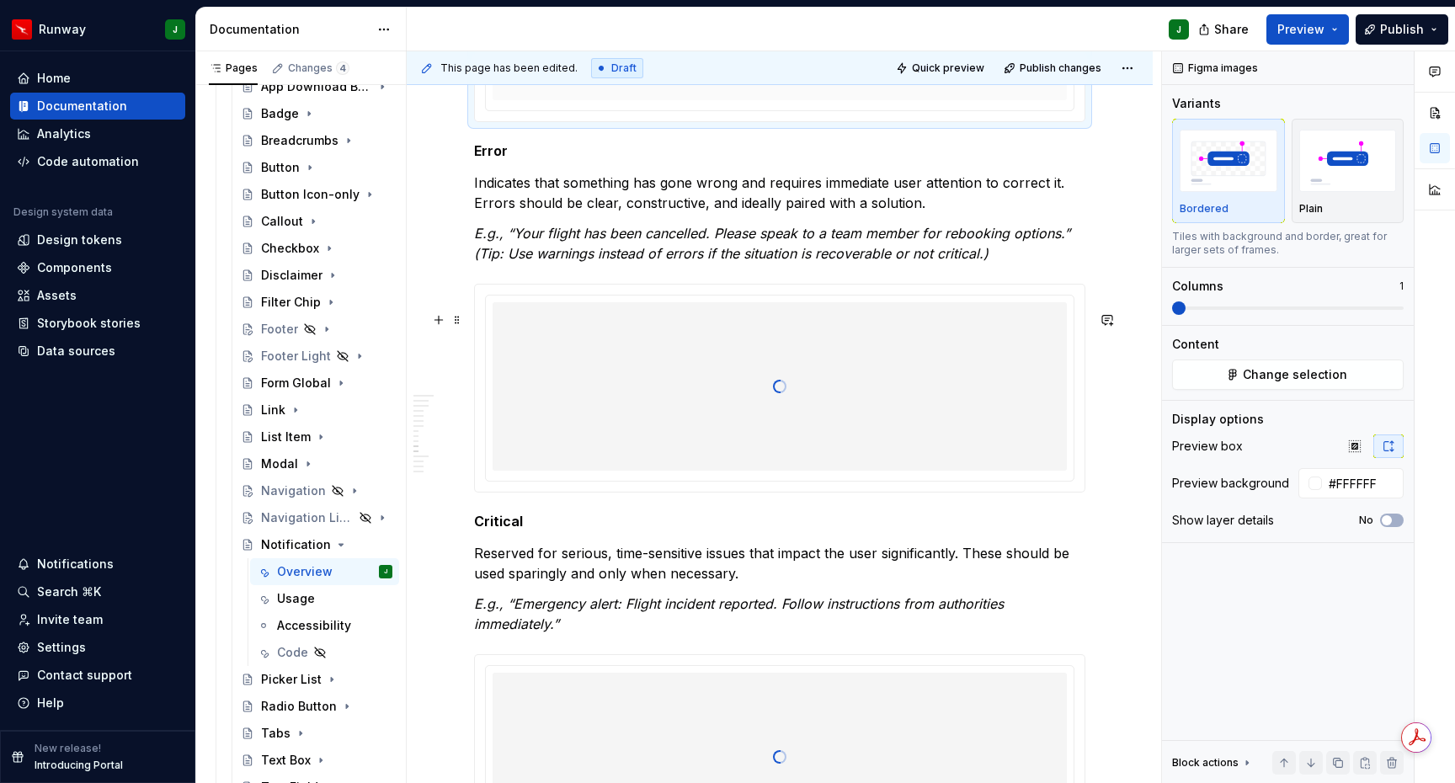
click at [889, 450] on div "To enrich screen reader interactions, please activate Accessibility in Grammarl…" at bounding box center [780, 386] width 574 height 168
click at [1327, 481] on input "text" at bounding box center [1361, 483] width 85 height 30
paste input "#FFFFFF"
type input "#FFFFFF"
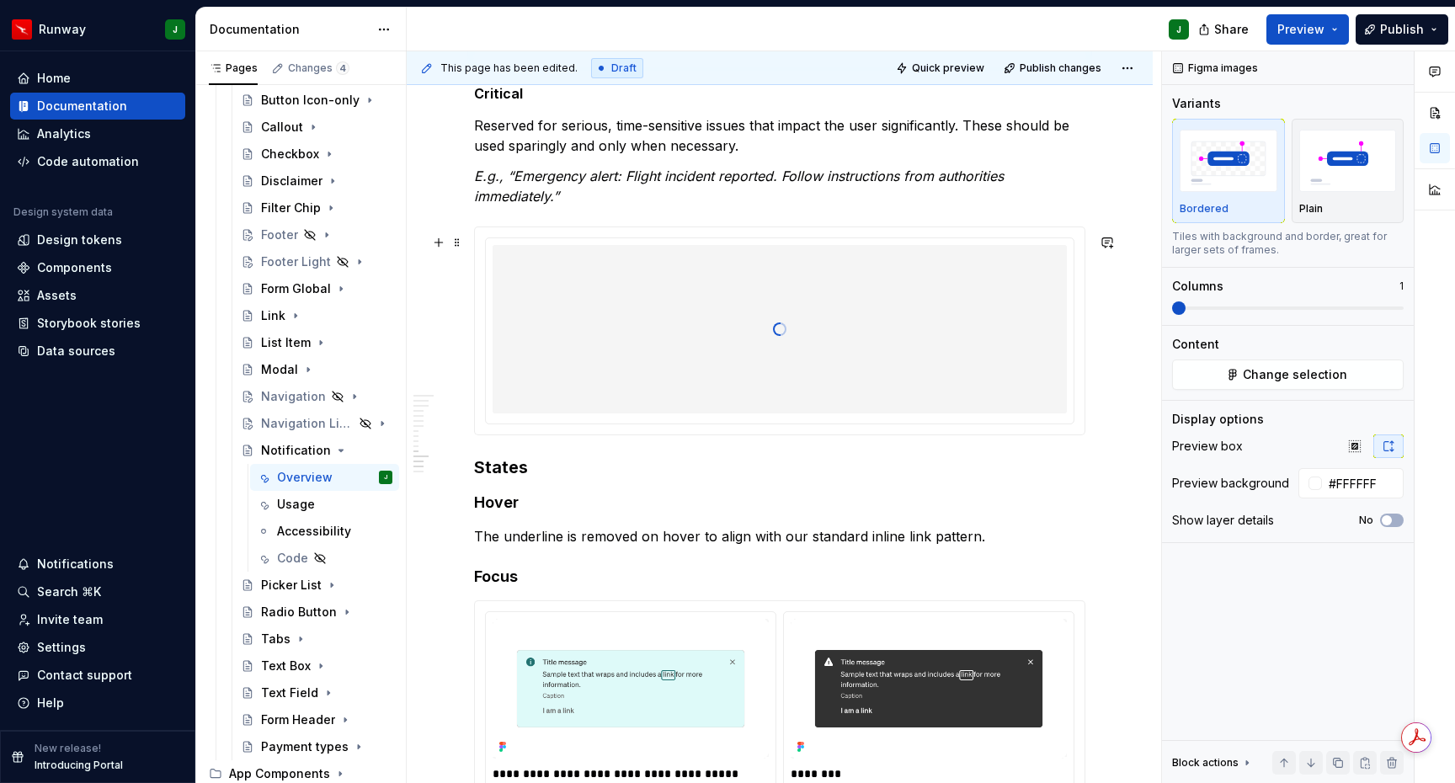
click at [584, 435] on div "To enrich screen reader interactions, please activate Accessibility in Grammarl…" at bounding box center [779, 331] width 611 height 209
type textarea "*"
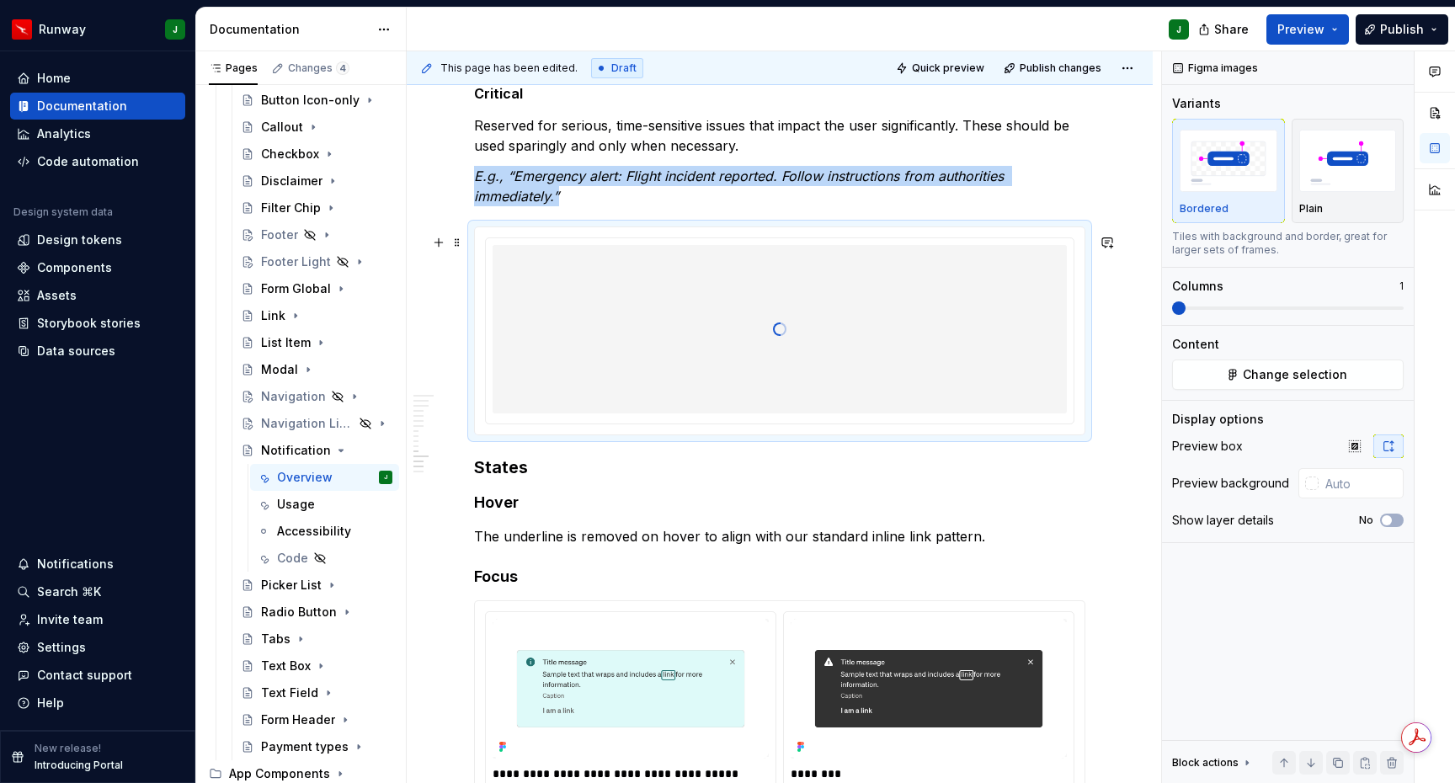
click at [608, 398] on div "To enrich screen reader interactions, please activate Accessibility in Grammarl…" at bounding box center [780, 329] width 574 height 168
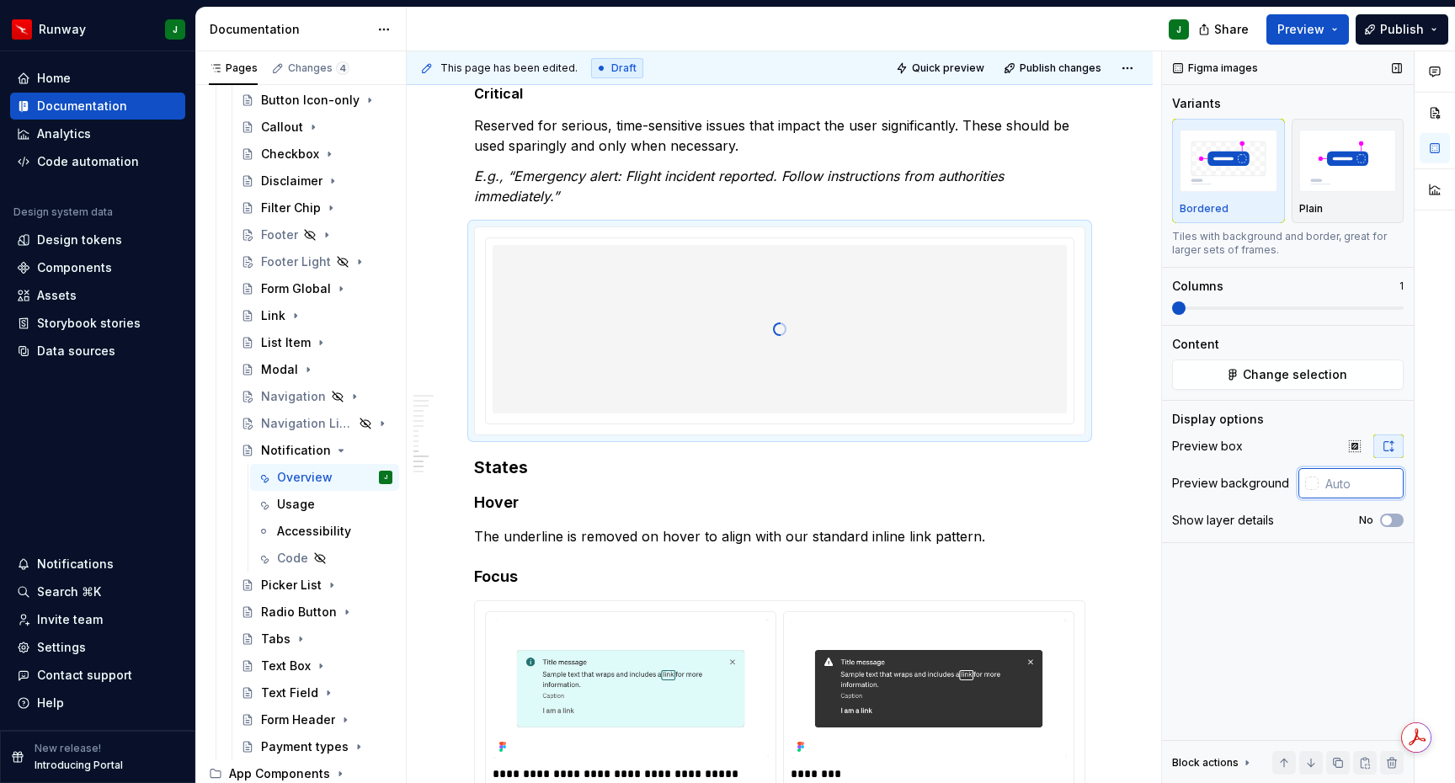
click at [1340, 488] on input "text" at bounding box center [1361, 483] width 85 height 30
paste input "#FFFFFF"
type input "#FFFFFF"
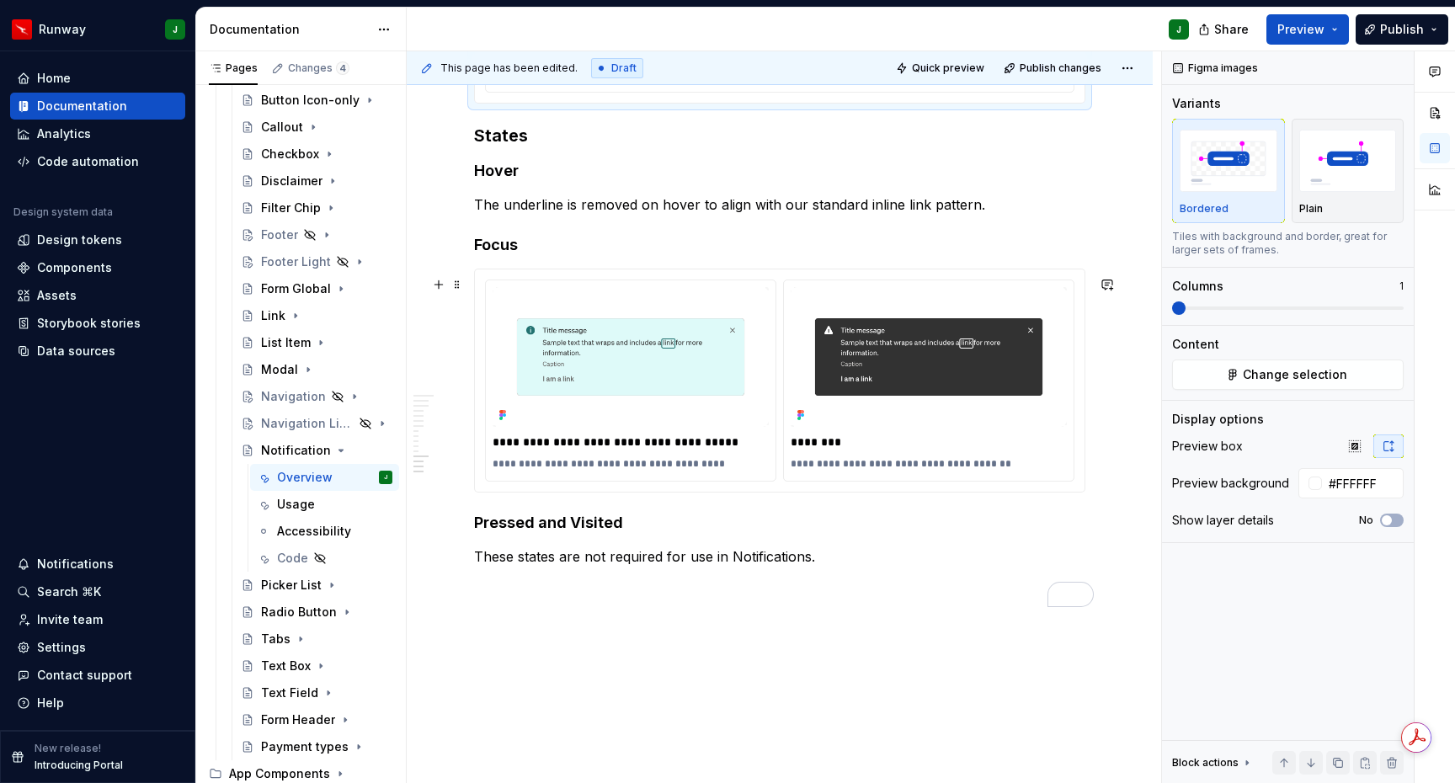
click at [753, 281] on div "**********" at bounding box center [780, 381] width 610 height 222
click at [707, 331] on img "To enrich screen reader interactions, please activate Accessibility in Grammarl…" at bounding box center [631, 357] width 276 height 140
click at [1282, 373] on span "Change selection" at bounding box center [1295, 374] width 104 height 17
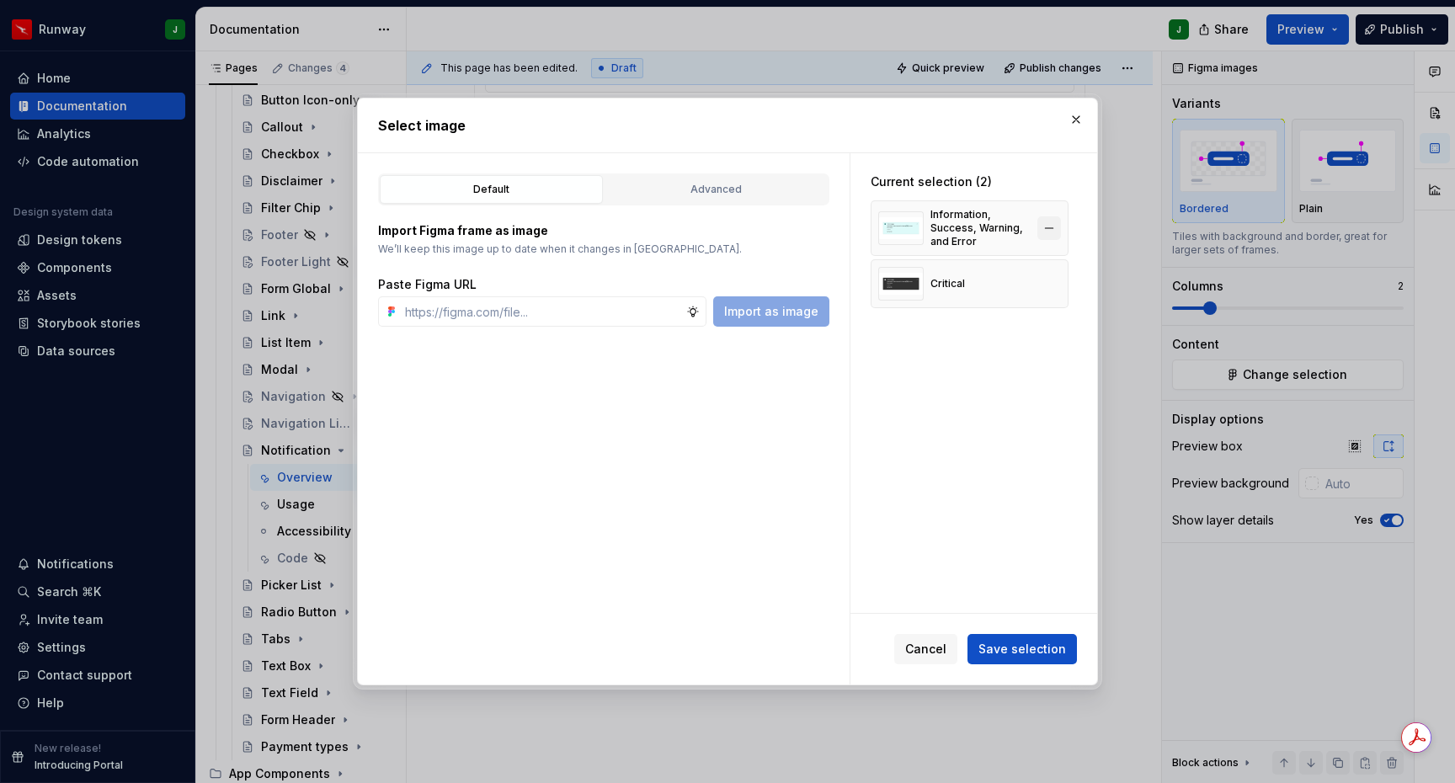
click at [1057, 221] on button "button" at bounding box center [1050, 228] width 24 height 24
click at [1057, 221] on button "button" at bounding box center [1050, 225] width 24 height 24
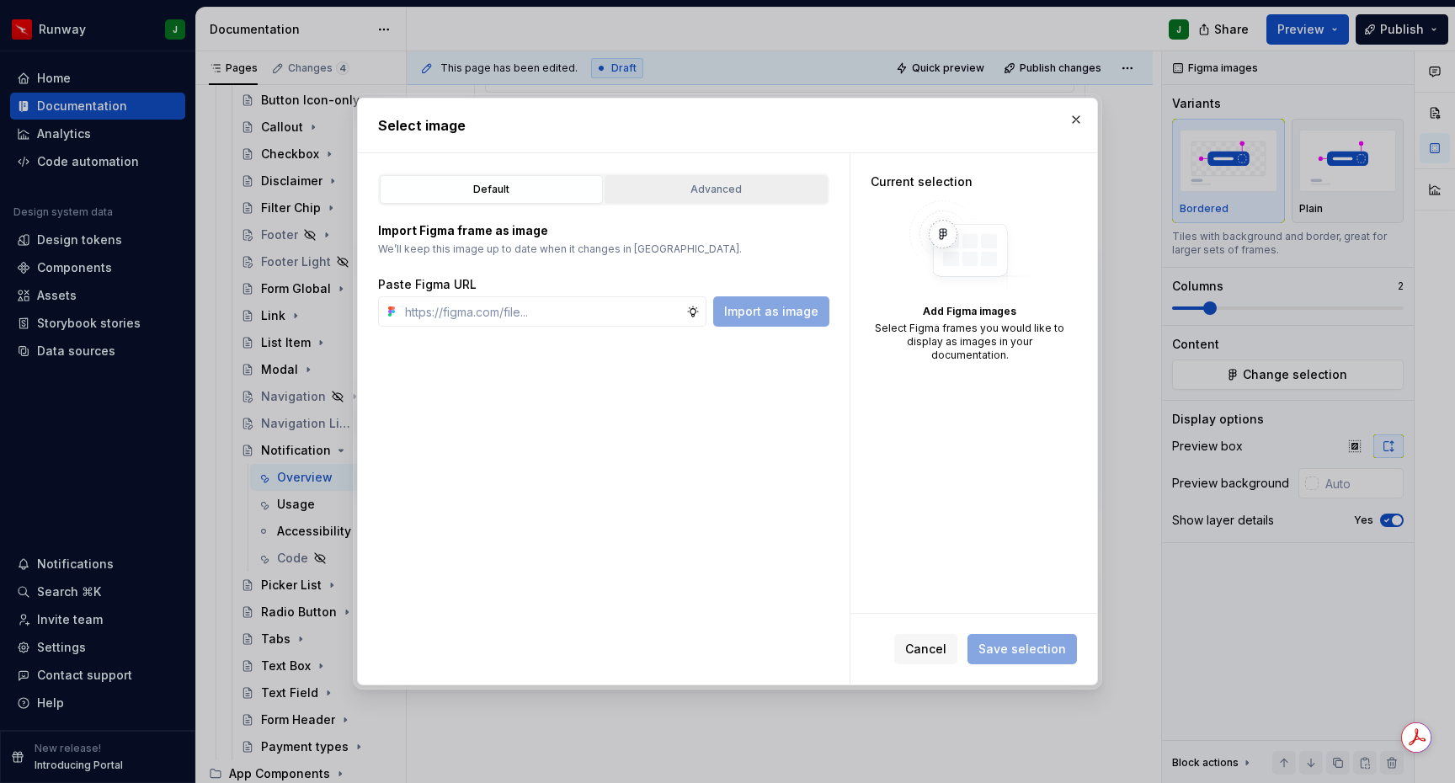
click at [755, 191] on div "Advanced" at bounding box center [716, 189] width 211 height 17
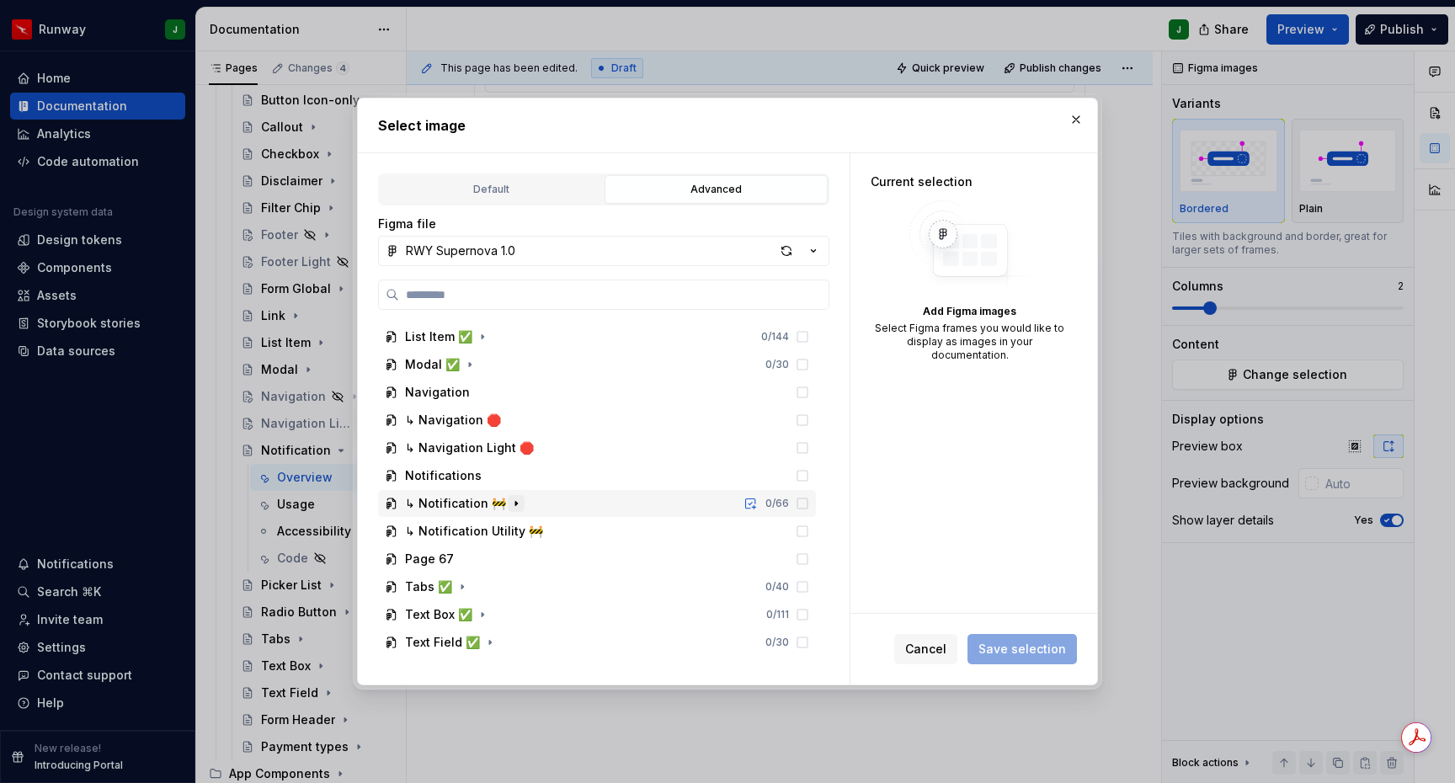
click at [510, 509] on icon "button" at bounding box center [516, 503] width 13 height 13
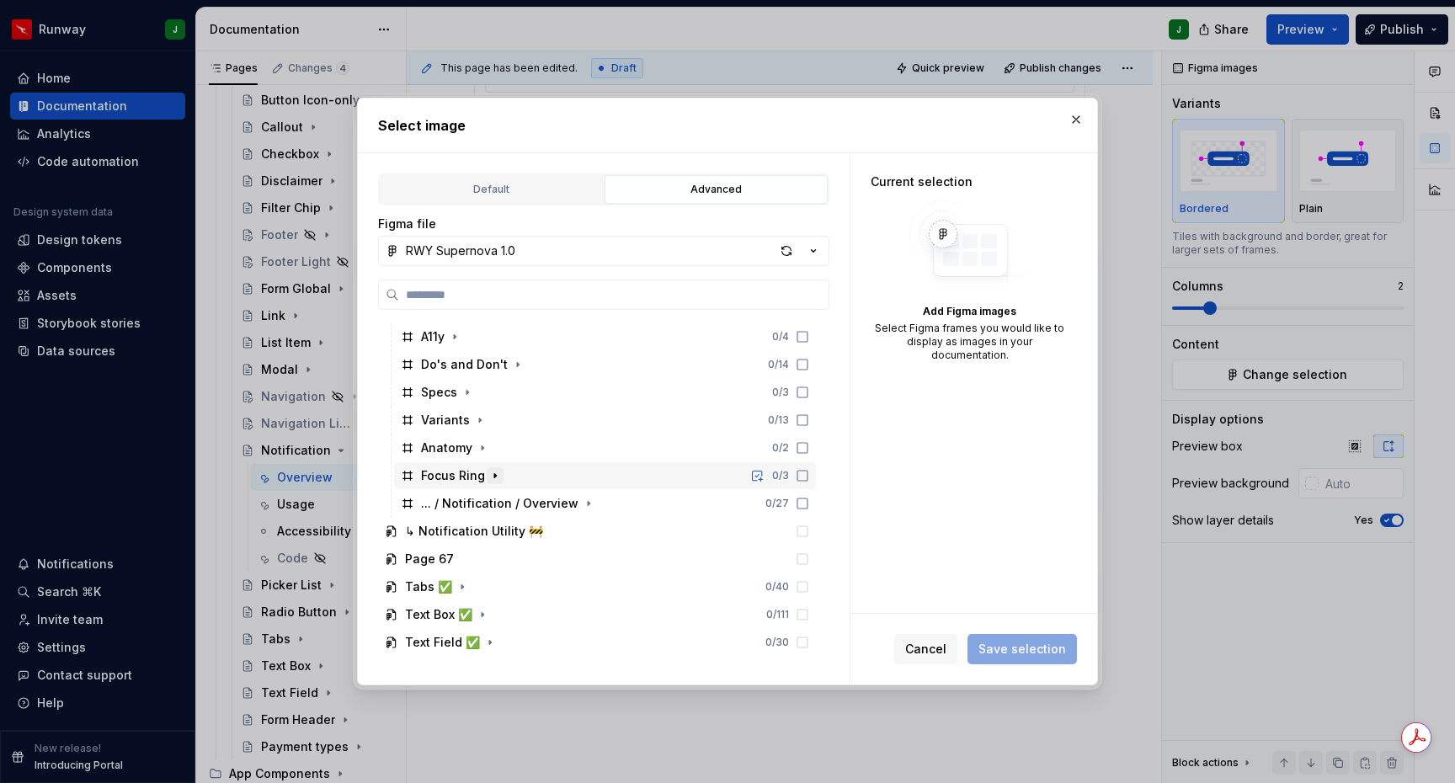
click at [494, 476] on icon "button" at bounding box center [495, 476] width 2 height 4
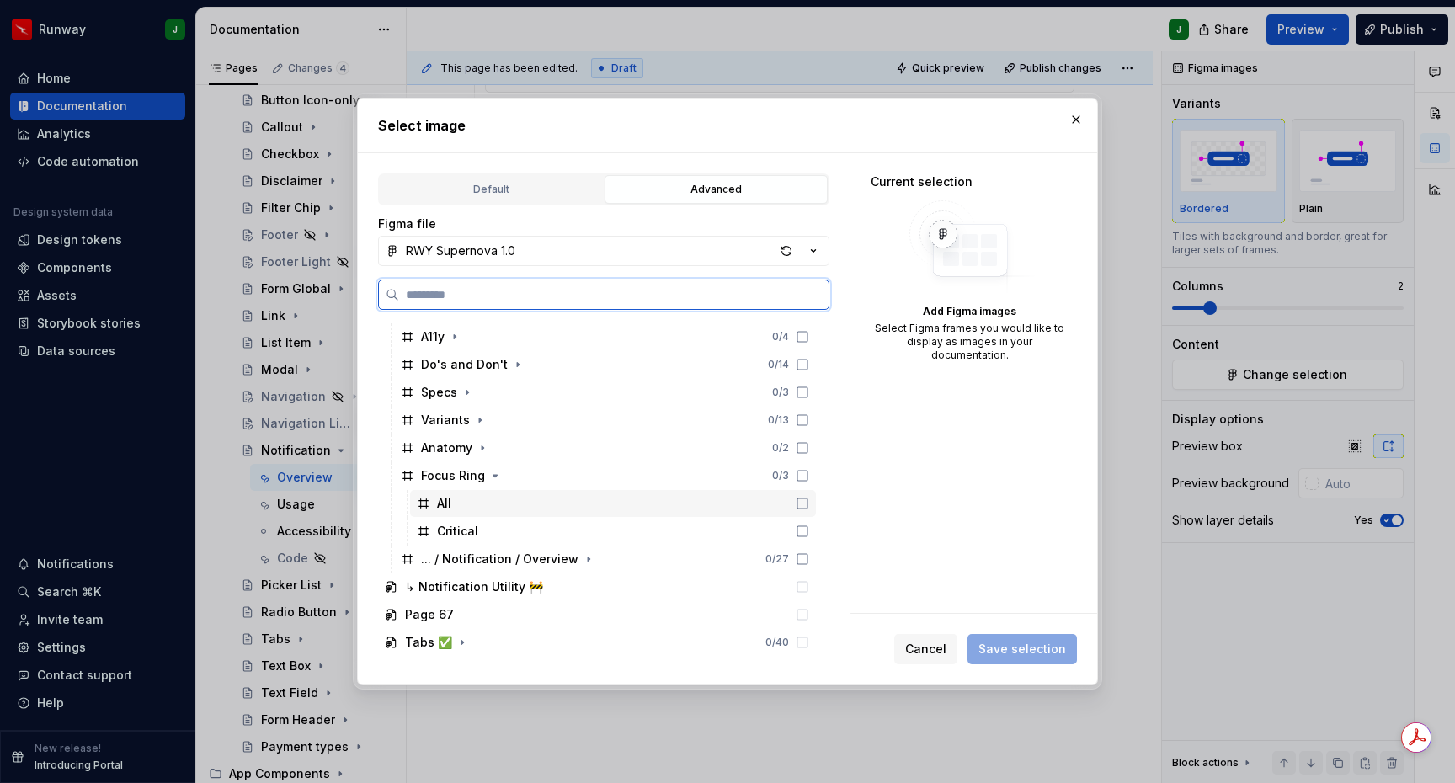
drag, startPoint x: 816, startPoint y: 504, endPoint x: 814, endPoint y: 526, distance: 22.8
click at [809, 504] on icon at bounding box center [802, 503] width 13 height 13
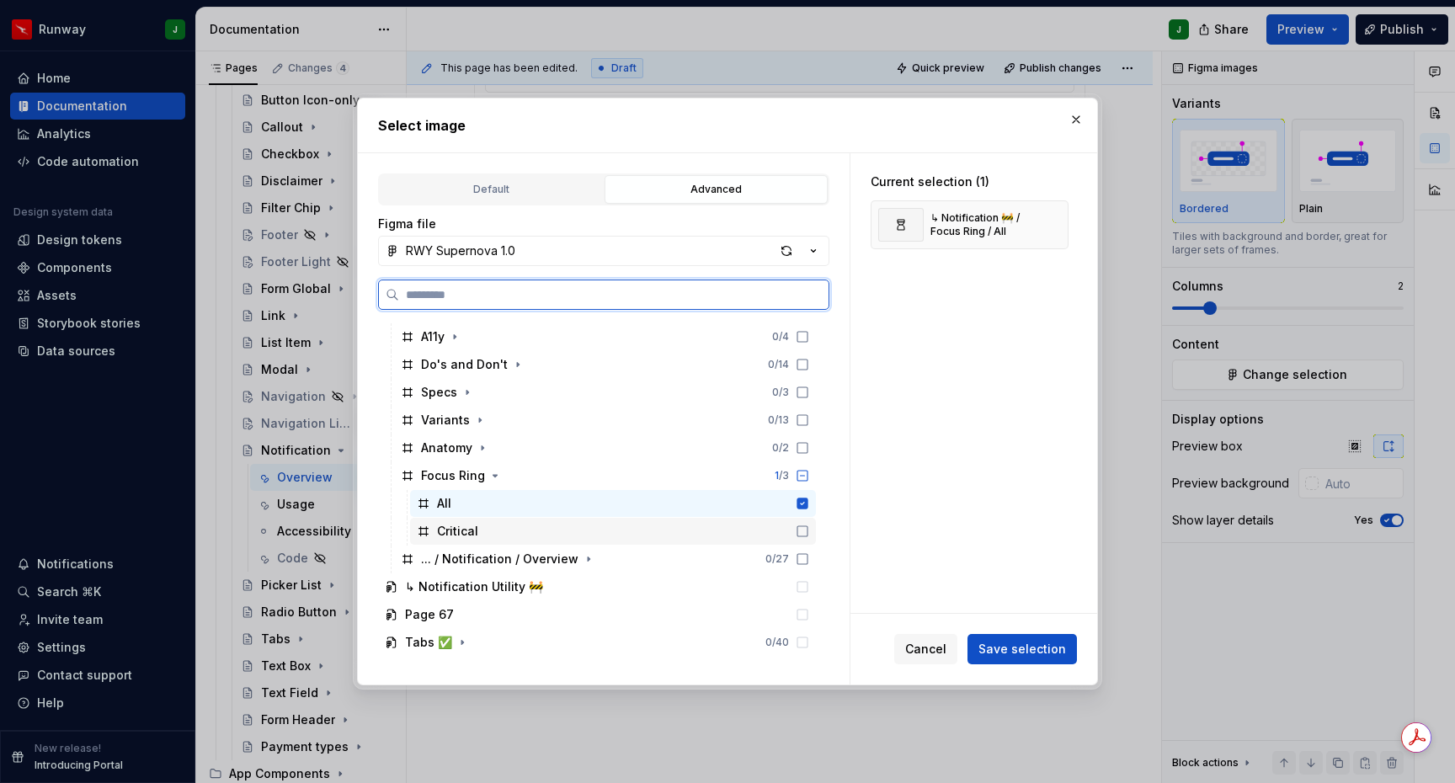
click at [809, 529] on icon at bounding box center [802, 531] width 13 height 13
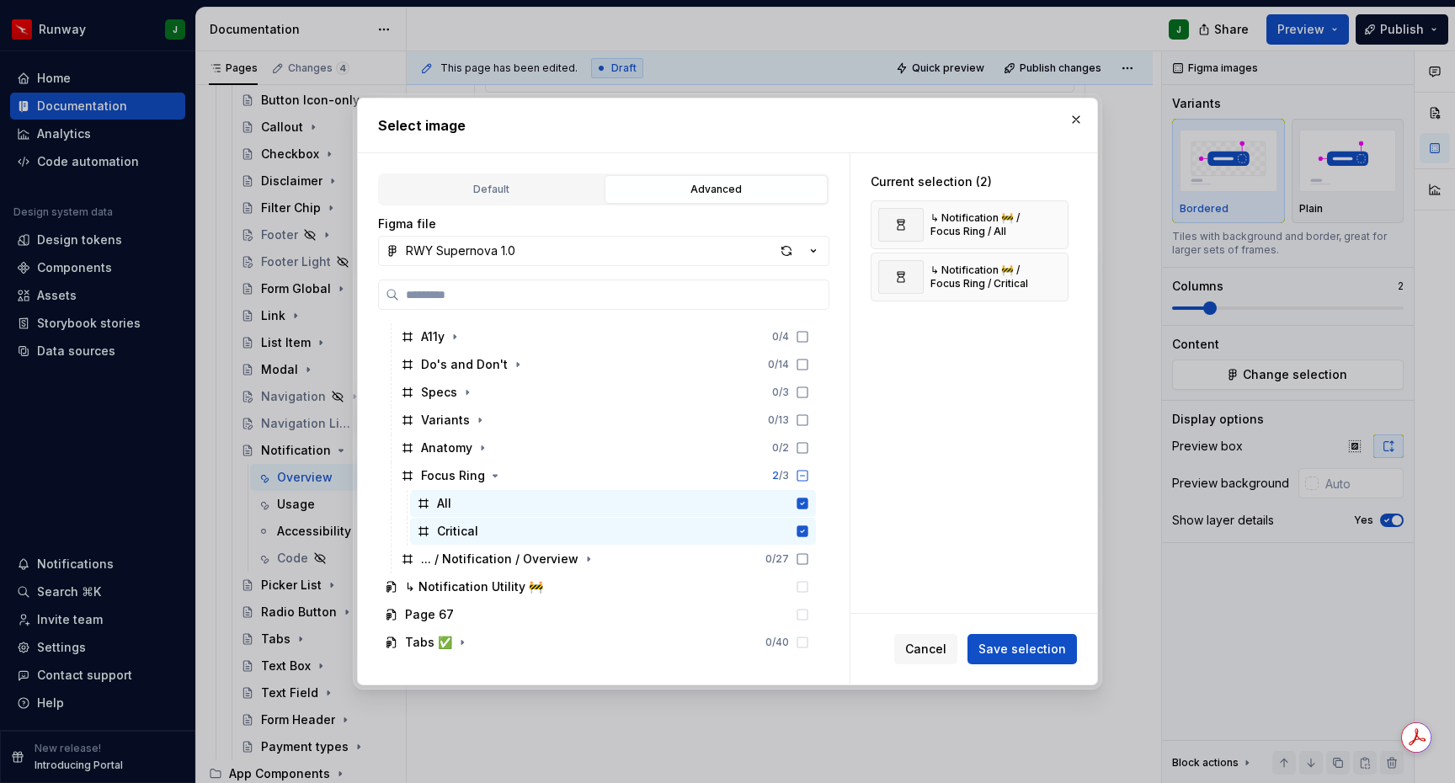
click at [1023, 645] on span "Save selection" at bounding box center [1023, 649] width 88 height 17
type textarea "*"
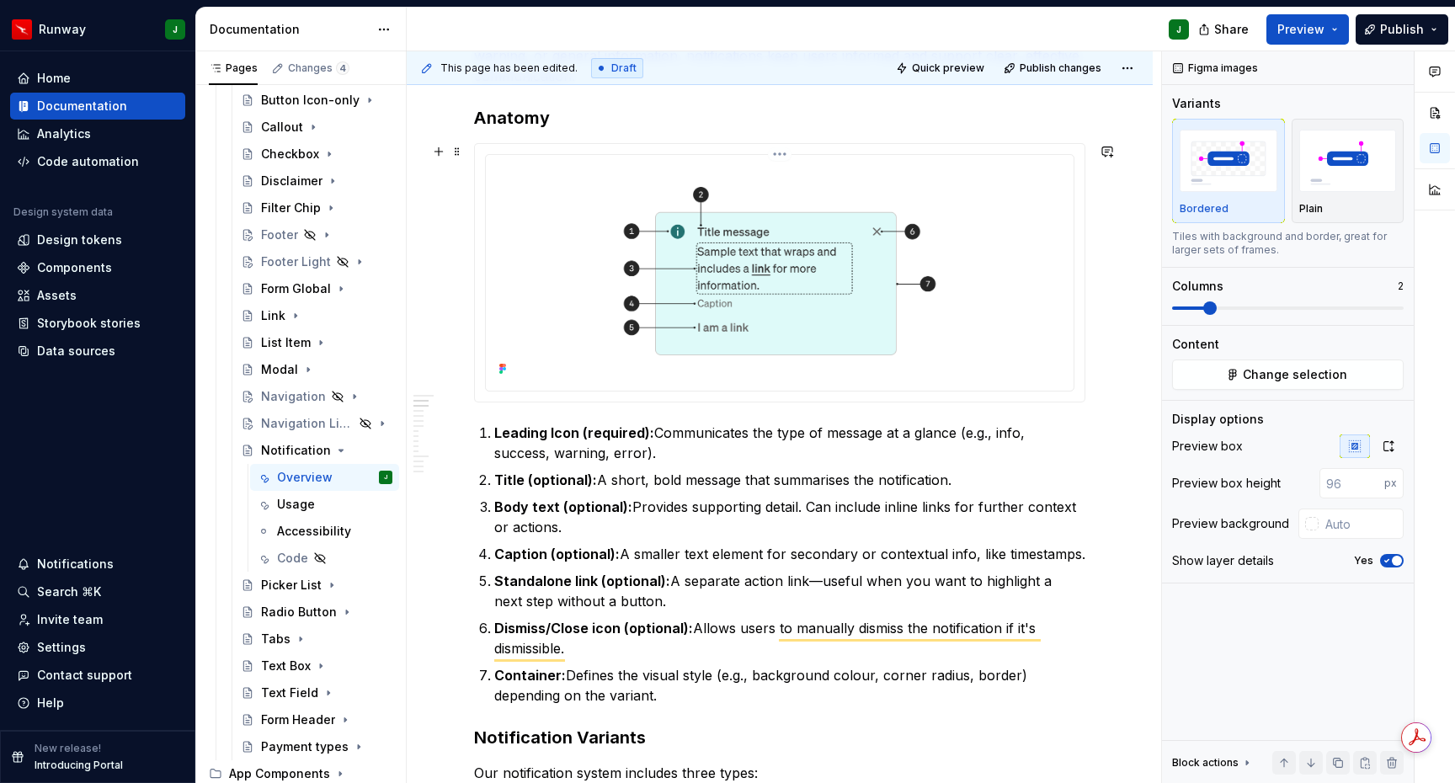
click at [1057, 380] on img "To enrich screen reader interactions, please activate Accessibility in Grammarl…" at bounding box center [780, 271] width 574 height 219
type input "#FFFFFF"
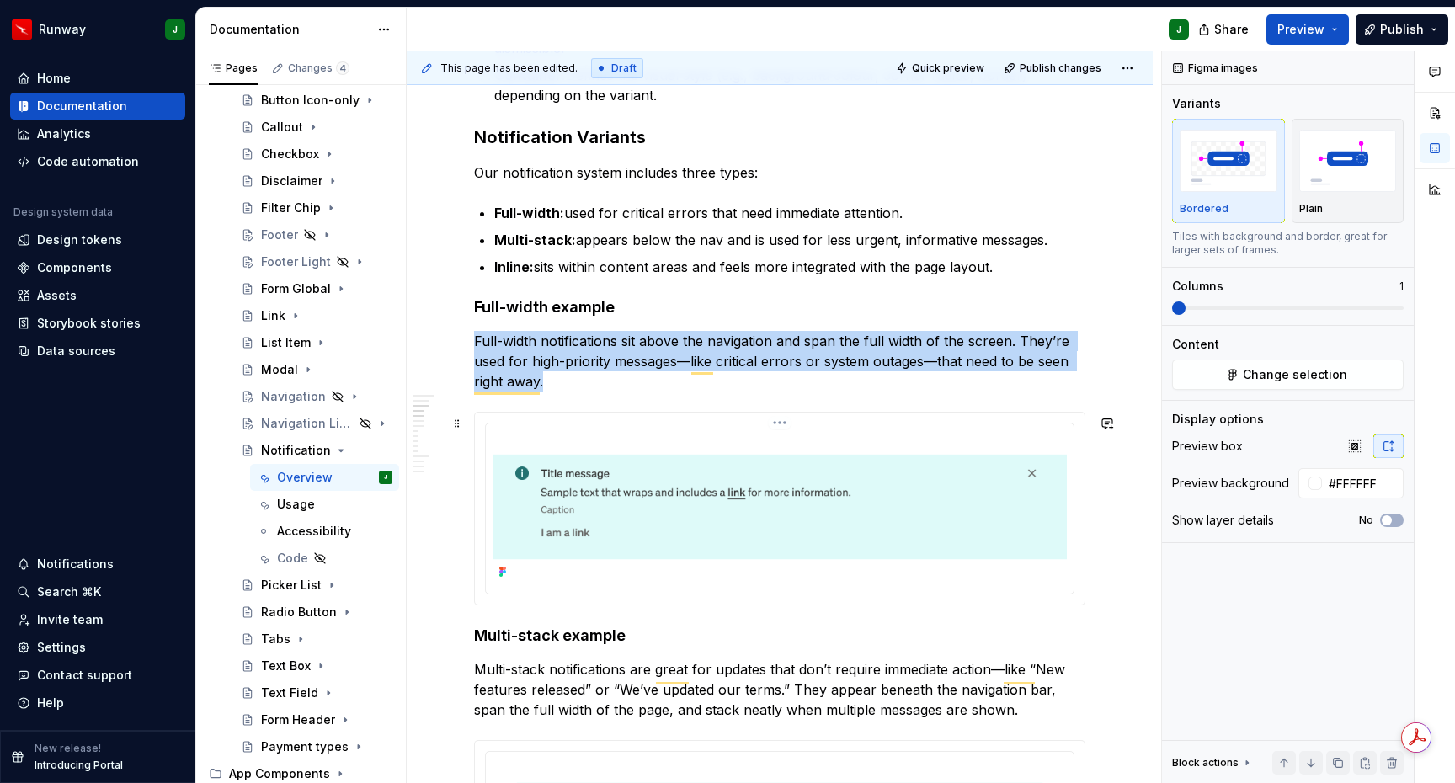
click at [1064, 431] on div "To enrich screen reader interactions, please activate Accessibility in Grammarl…" at bounding box center [780, 509] width 588 height 170
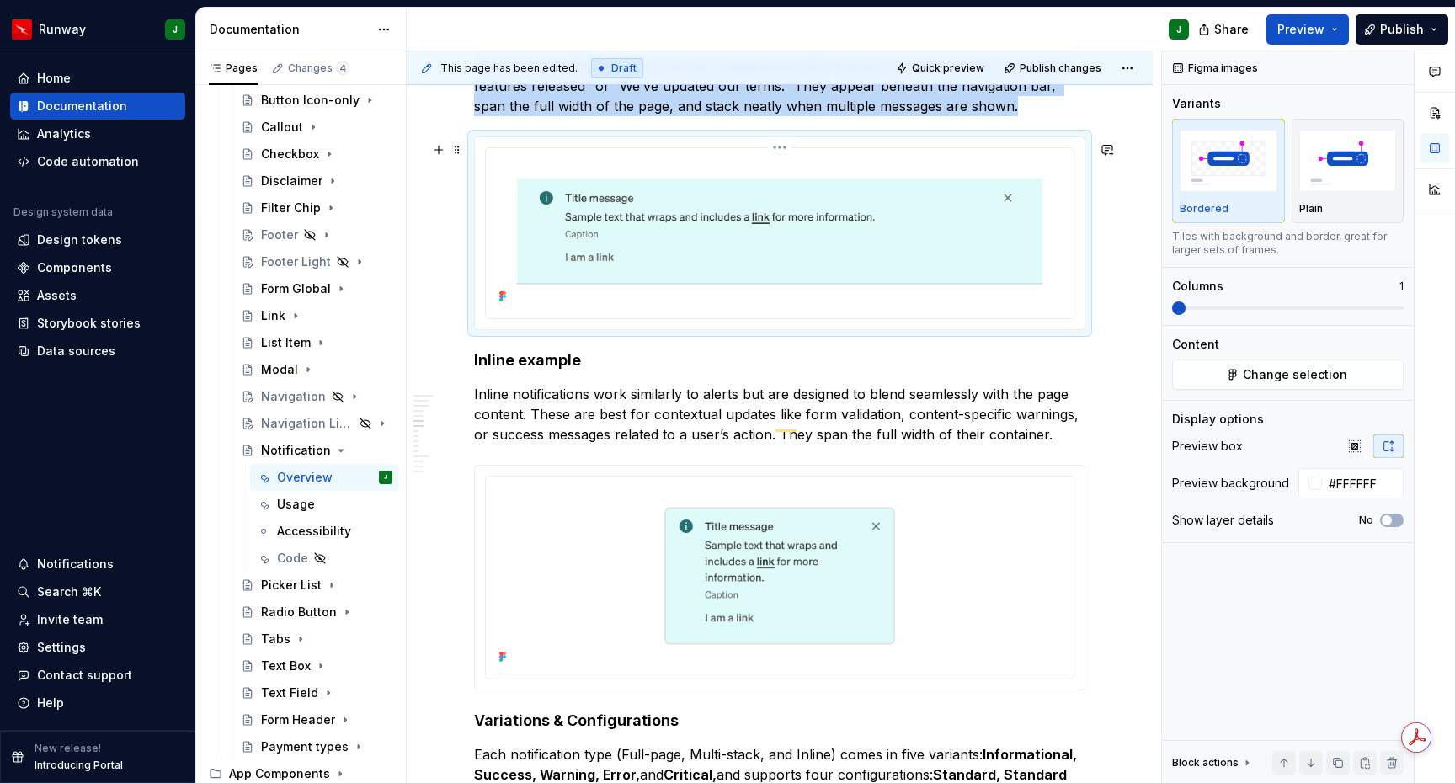
click at [1020, 294] on img "To enrich screen reader interactions, please activate Accessibility in Grammarl…" at bounding box center [780, 231] width 574 height 153
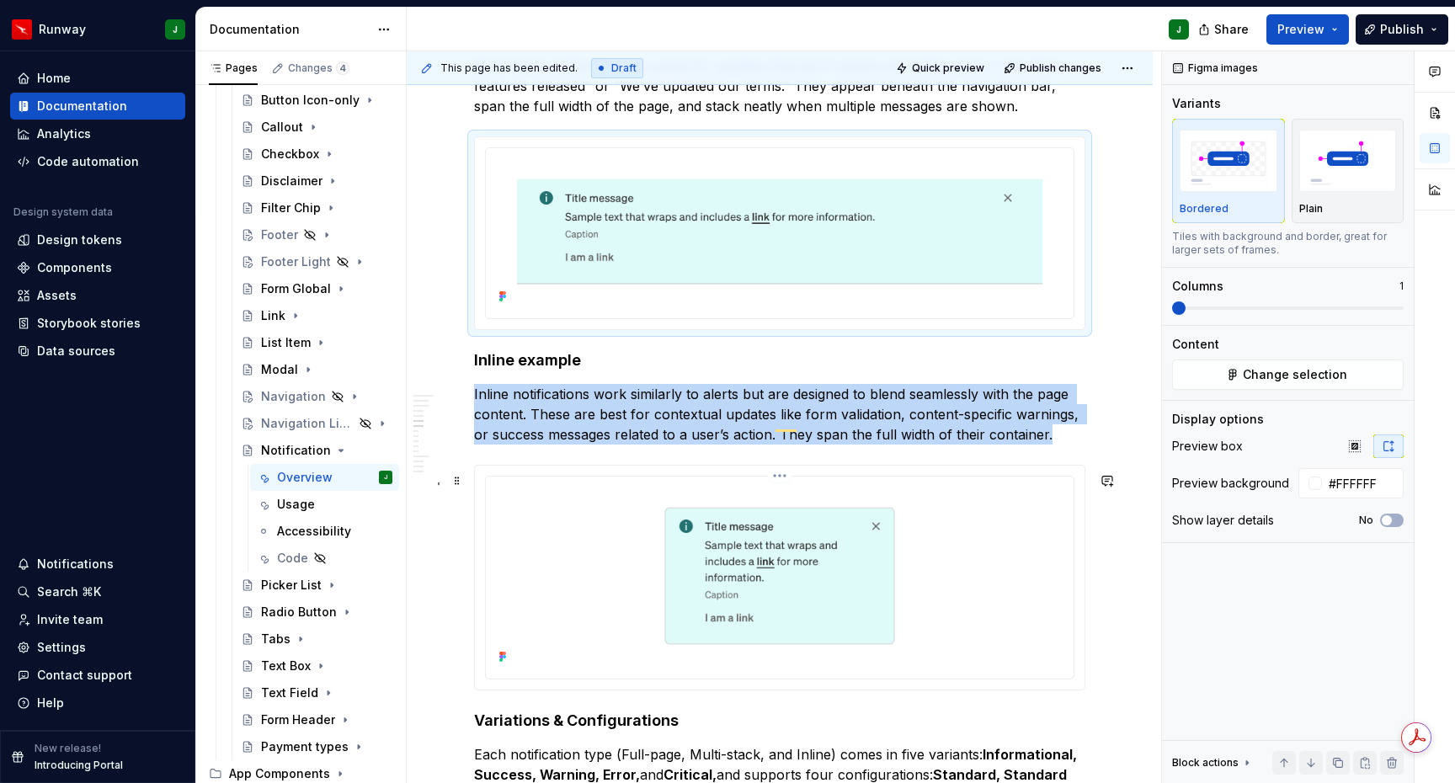
click at [1015, 542] on img "To enrich screen reader interactions, please activate Accessibility in Grammarl…" at bounding box center [780, 575] width 574 height 185
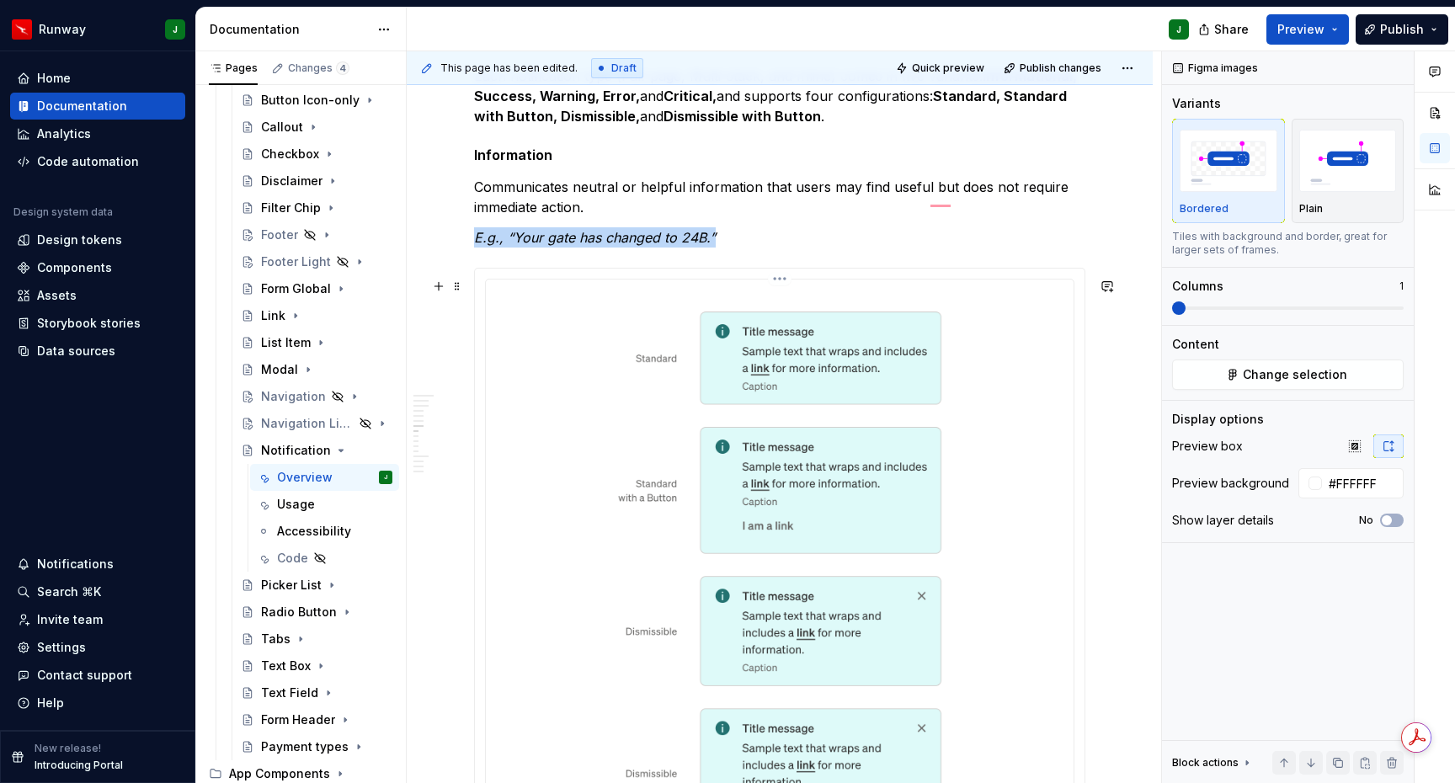
click at [1030, 449] on img "To enrich screen reader interactions, please activate Accessibility in Grammarl…" at bounding box center [780, 581] width 574 height 591
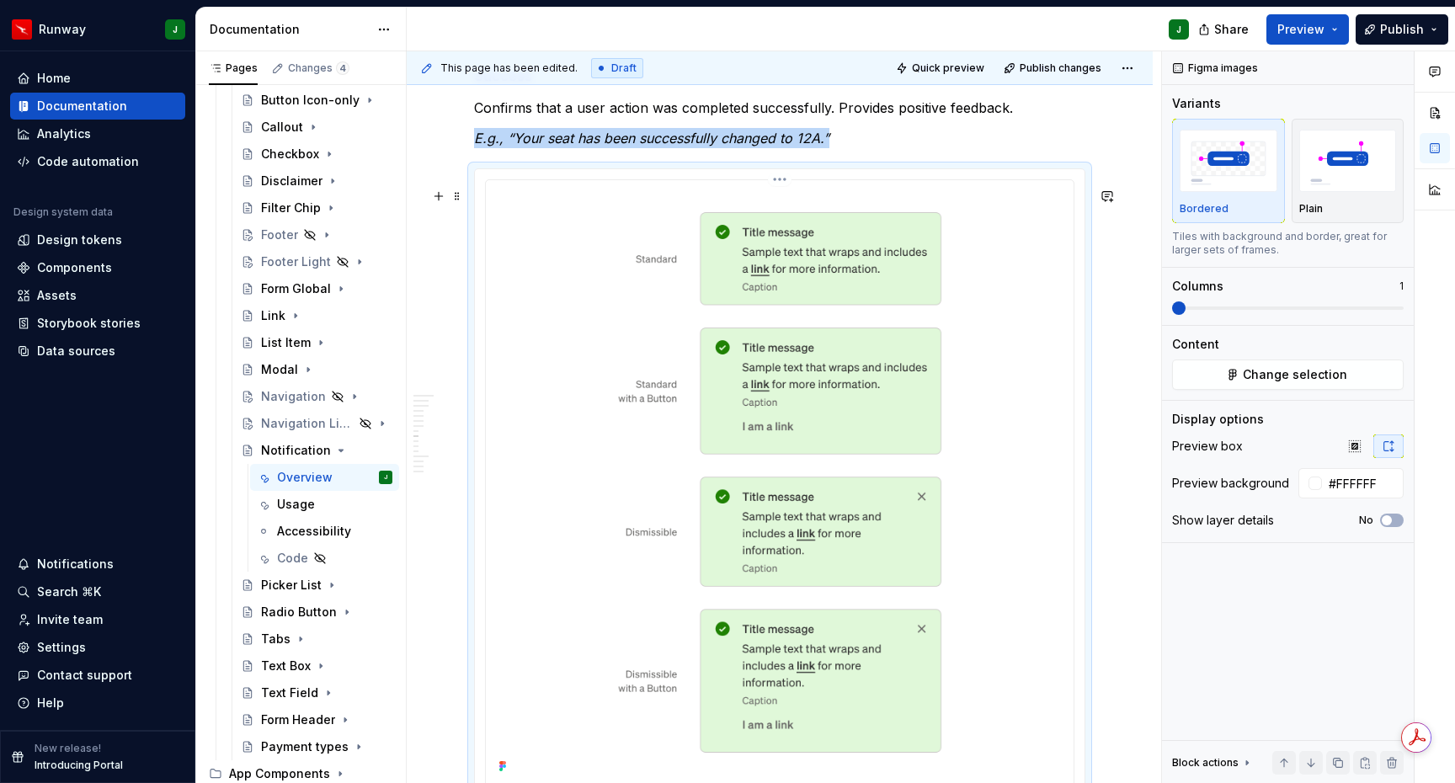
click at [1030, 451] on img "To enrich screen reader interactions, please activate Accessibility in Grammarl…" at bounding box center [780, 482] width 574 height 591
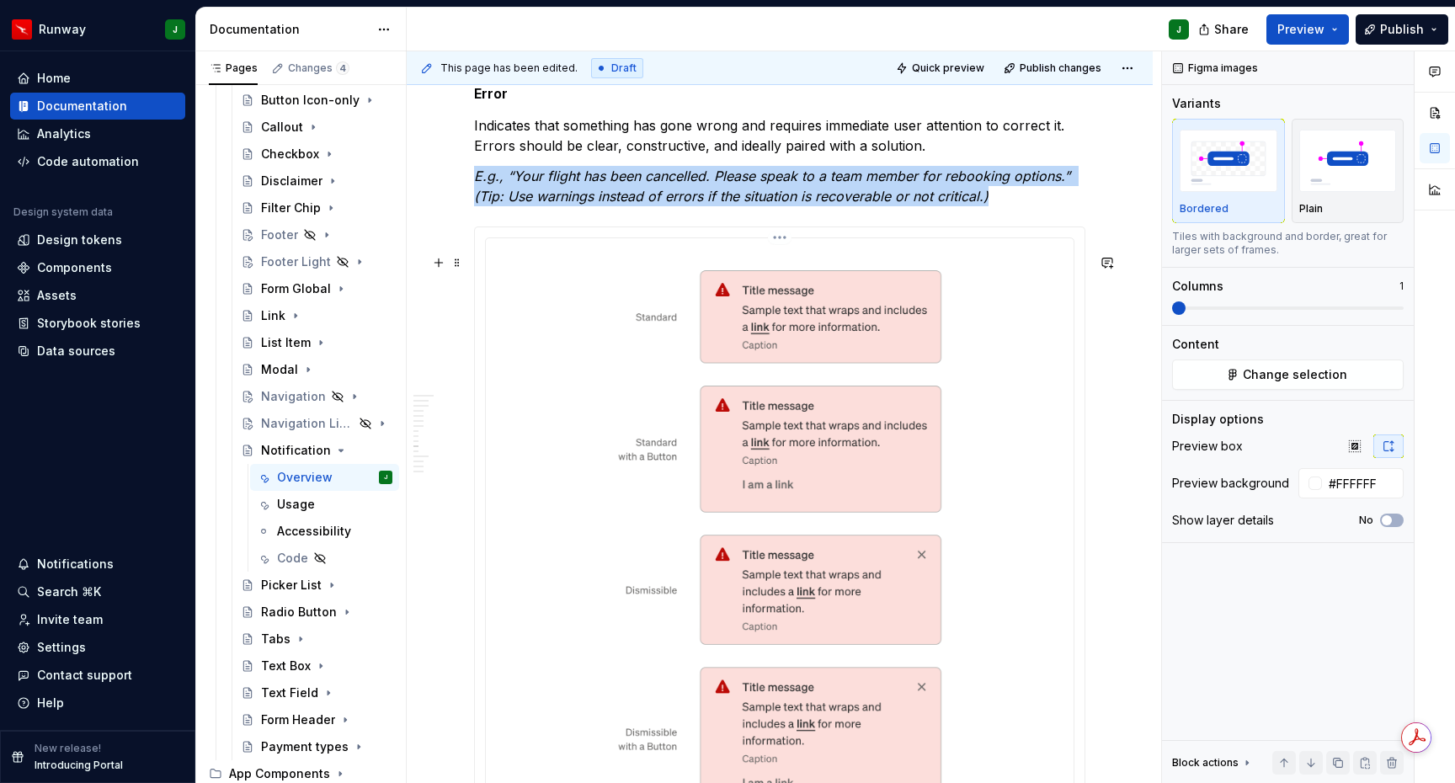
click at [1030, 451] on img "To enrich screen reader interactions, please activate Accessibility in Grammarl…" at bounding box center [780, 540] width 574 height 591
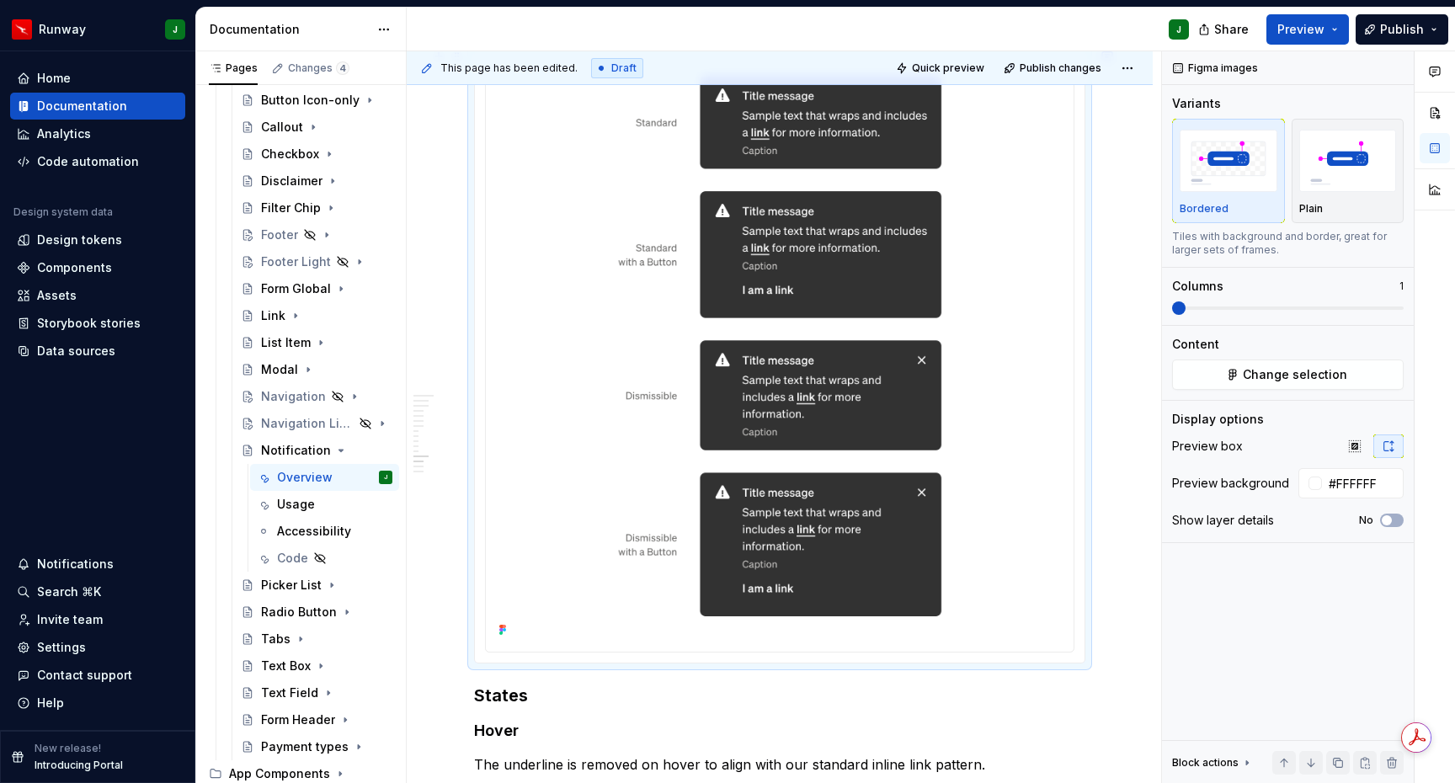
click at [1030, 451] on img "To enrich screen reader interactions, please activate Accessibility in Grammarl…" at bounding box center [780, 346] width 574 height 591
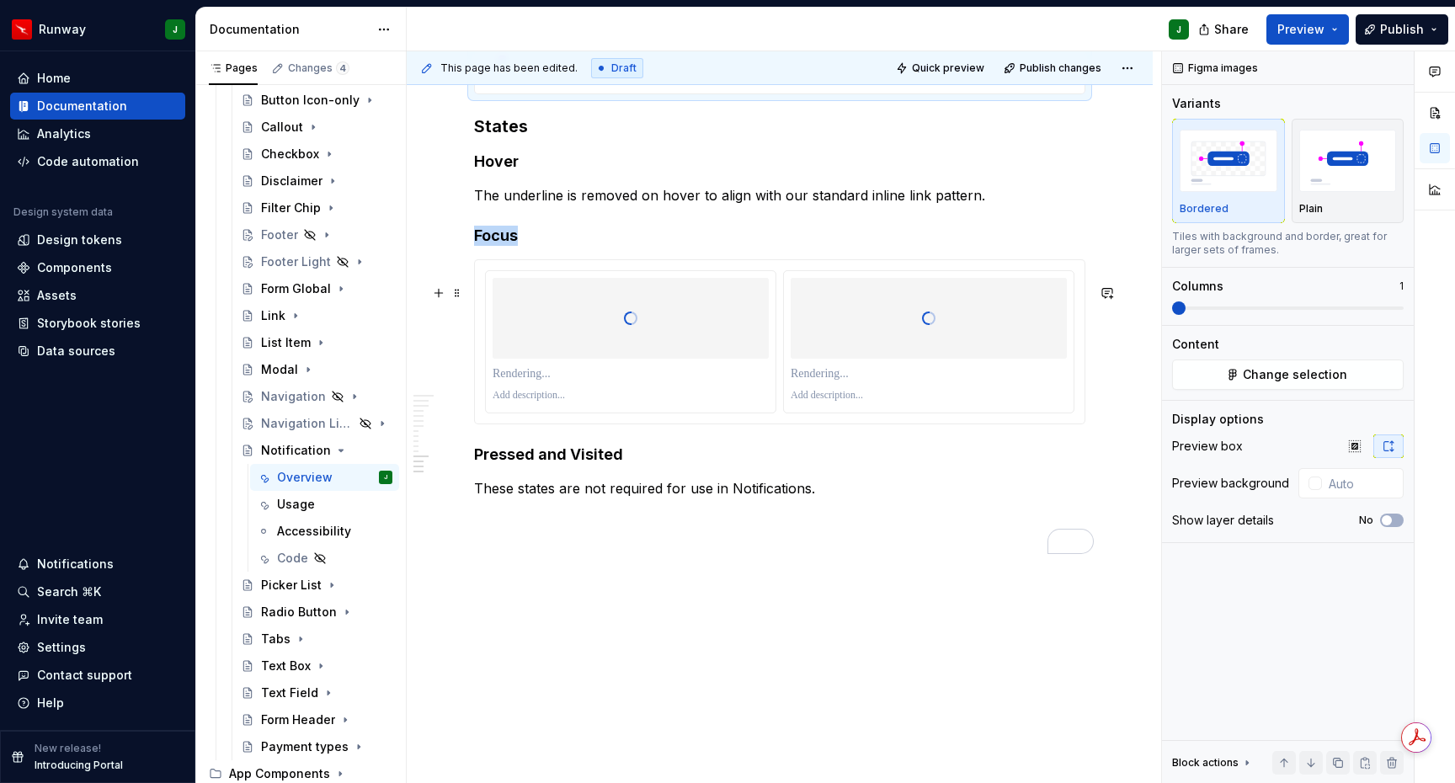
click at [1066, 360] on div "To enrich screen reader interactions, please activate Accessibility in Grammarl…" at bounding box center [929, 341] width 290 height 141
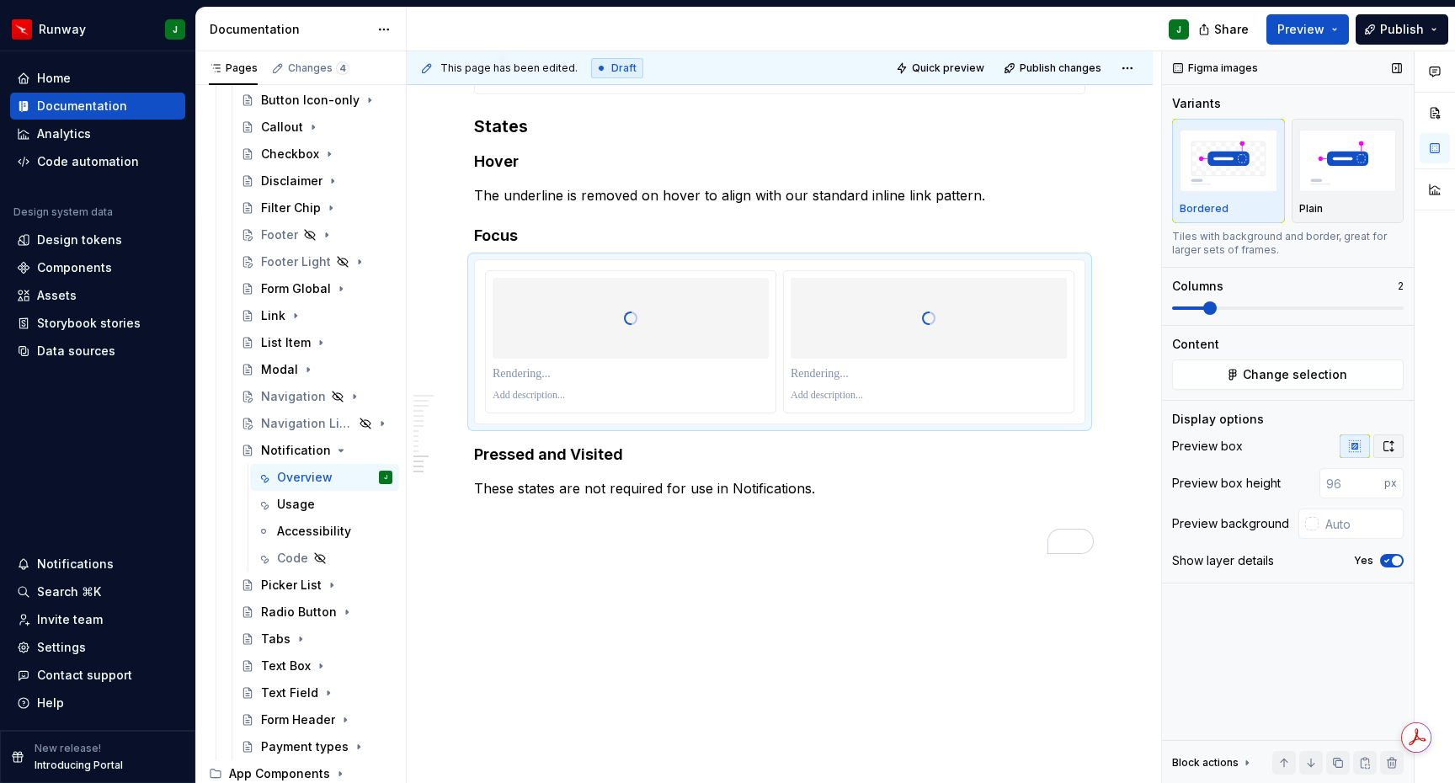
click at [1387, 456] on button "button" at bounding box center [1389, 447] width 30 height 24
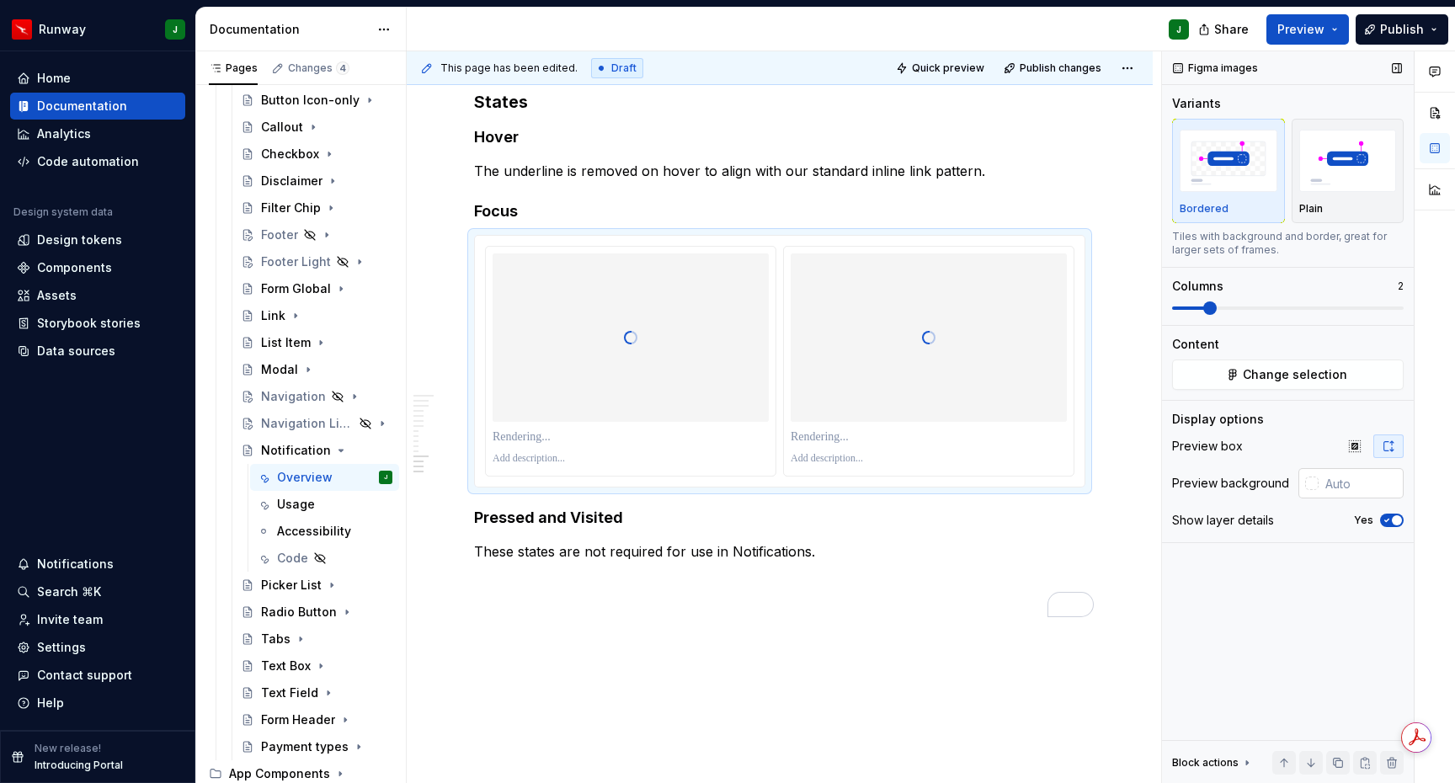
click at [1350, 484] on input "text" at bounding box center [1361, 483] width 85 height 30
type input "$"
type input "#FFFFFF"
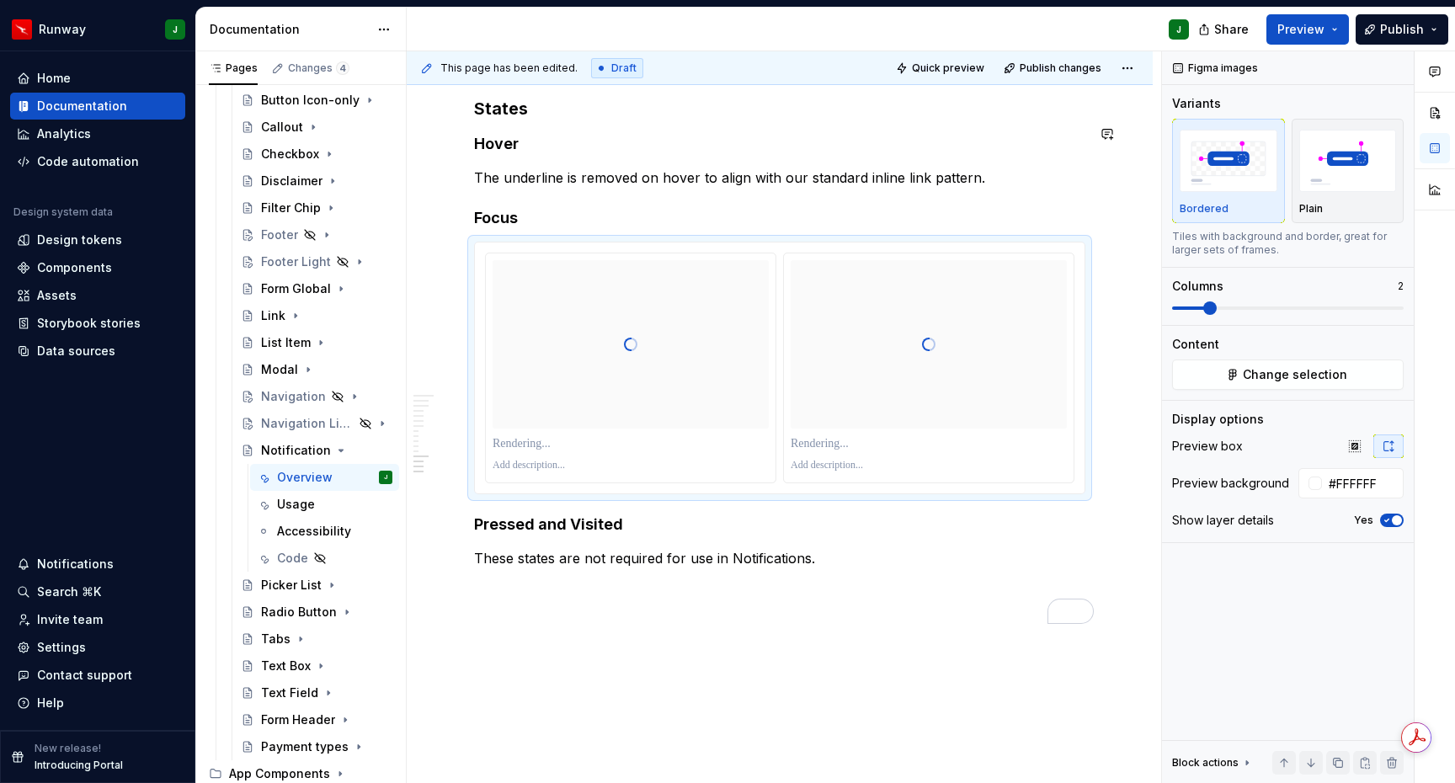
click at [494, 154] on h4 "Hover" at bounding box center [779, 144] width 611 height 20
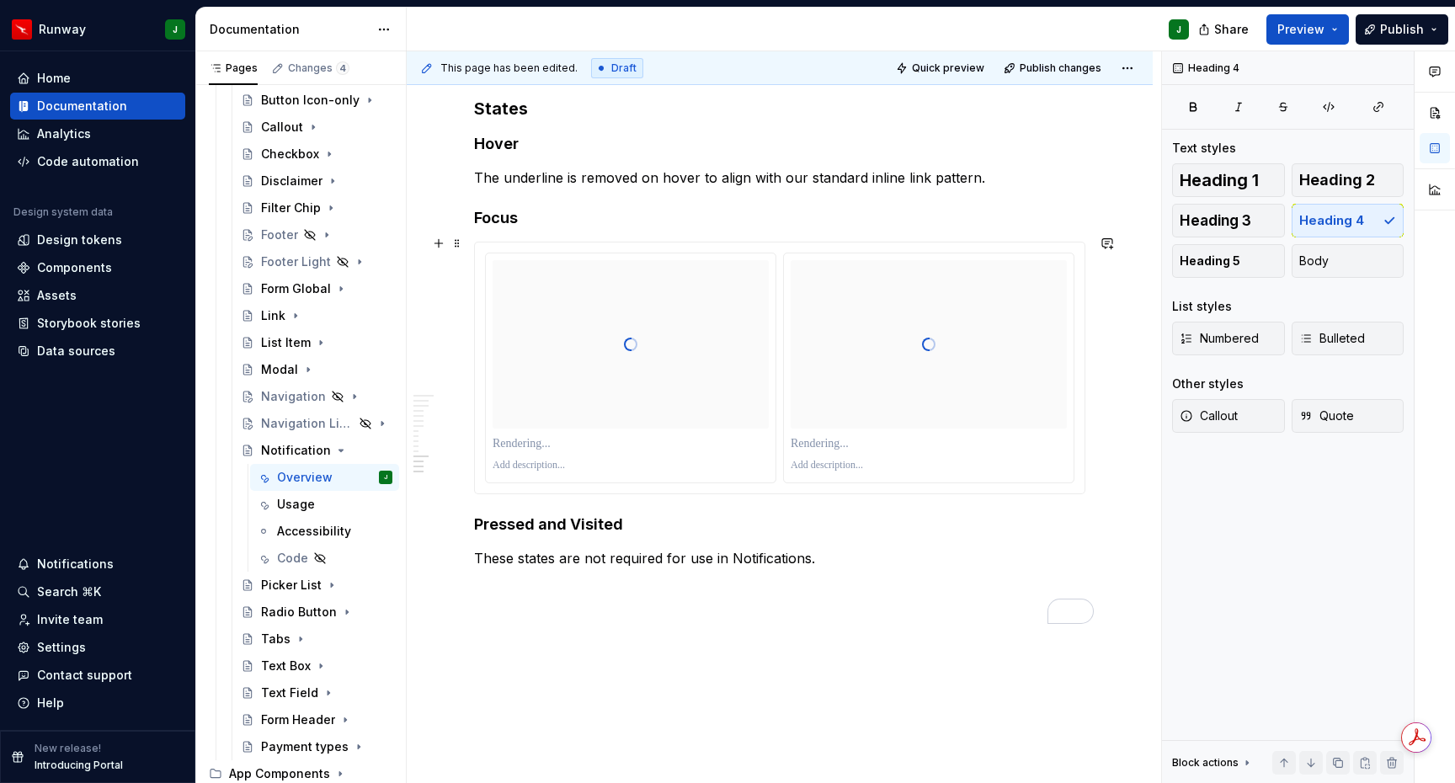
click at [503, 228] on h4 "Focus" at bounding box center [779, 218] width 611 height 20
click at [502, 120] on h3 "States" at bounding box center [779, 109] width 611 height 24
click at [595, 673] on div "This page has been edited. Draft Quick preview Publish changes Notification Not…" at bounding box center [784, 417] width 755 height 733
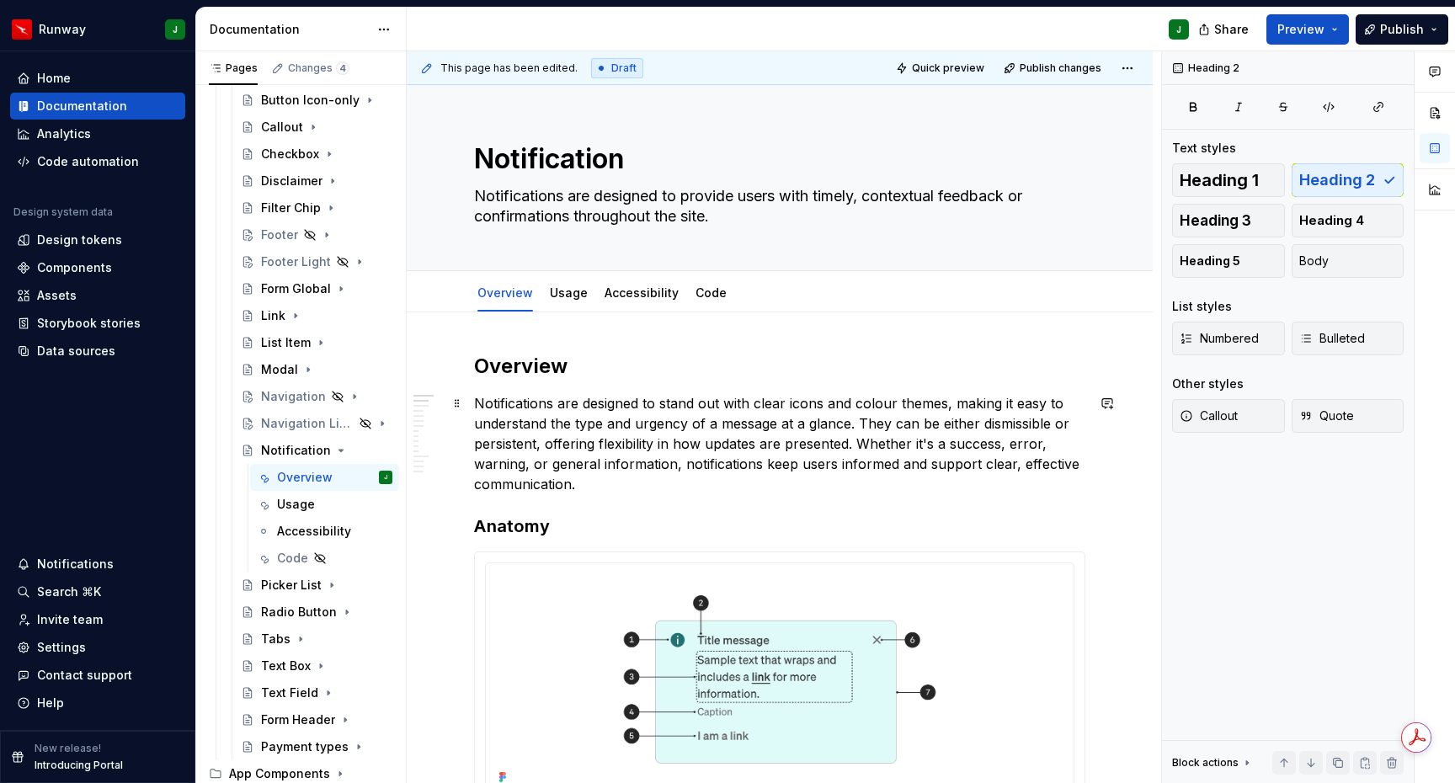
click at [844, 472] on p "Notifications are designed to stand out with clear icons and colour themes, mak…" at bounding box center [779, 443] width 611 height 101
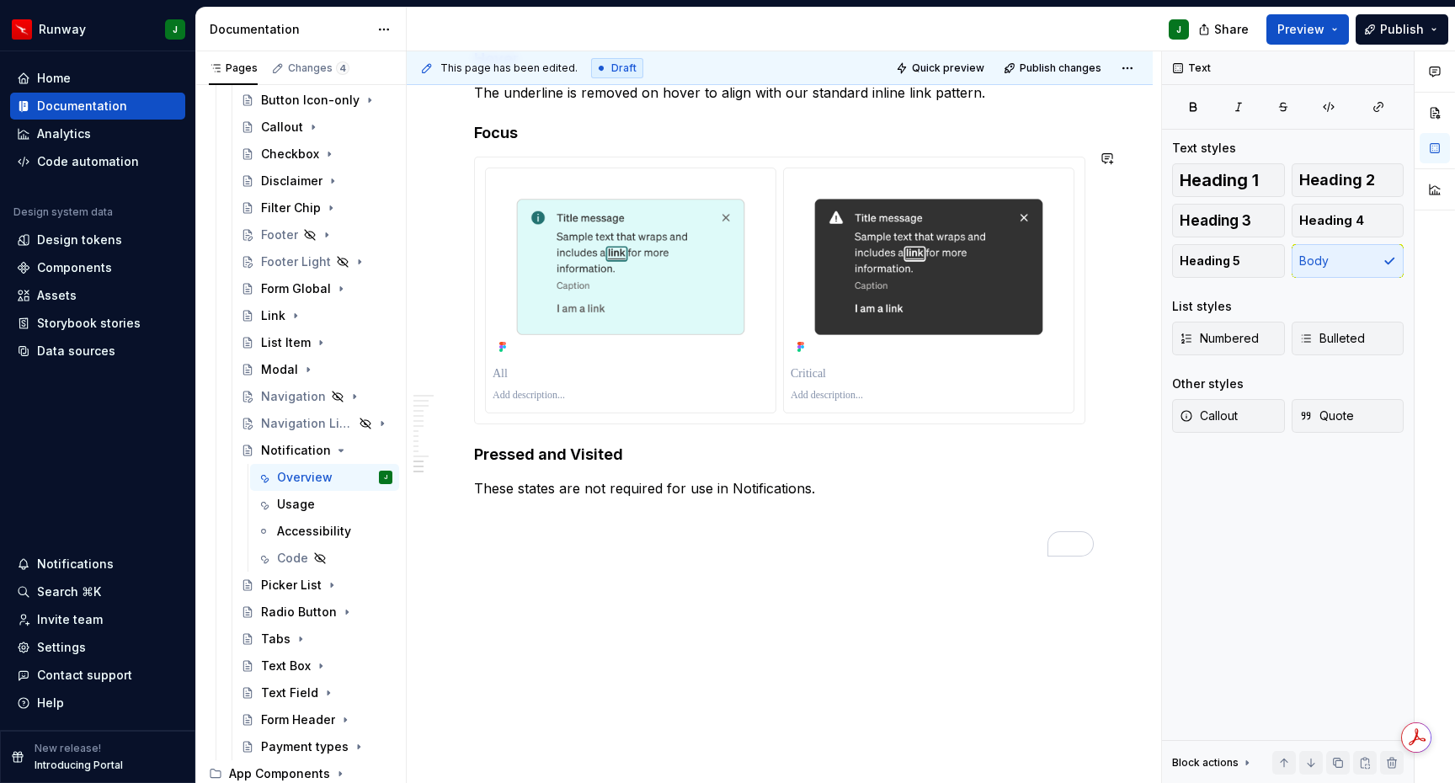
type textarea "*"
drag, startPoint x: 545, startPoint y: 403, endPoint x: 556, endPoint y: 410, distance: 13.3
click at [545, 403] on div "To enrich screen reader interactions, please activate Accessibility in Grammarl…" at bounding box center [631, 396] width 276 height 20
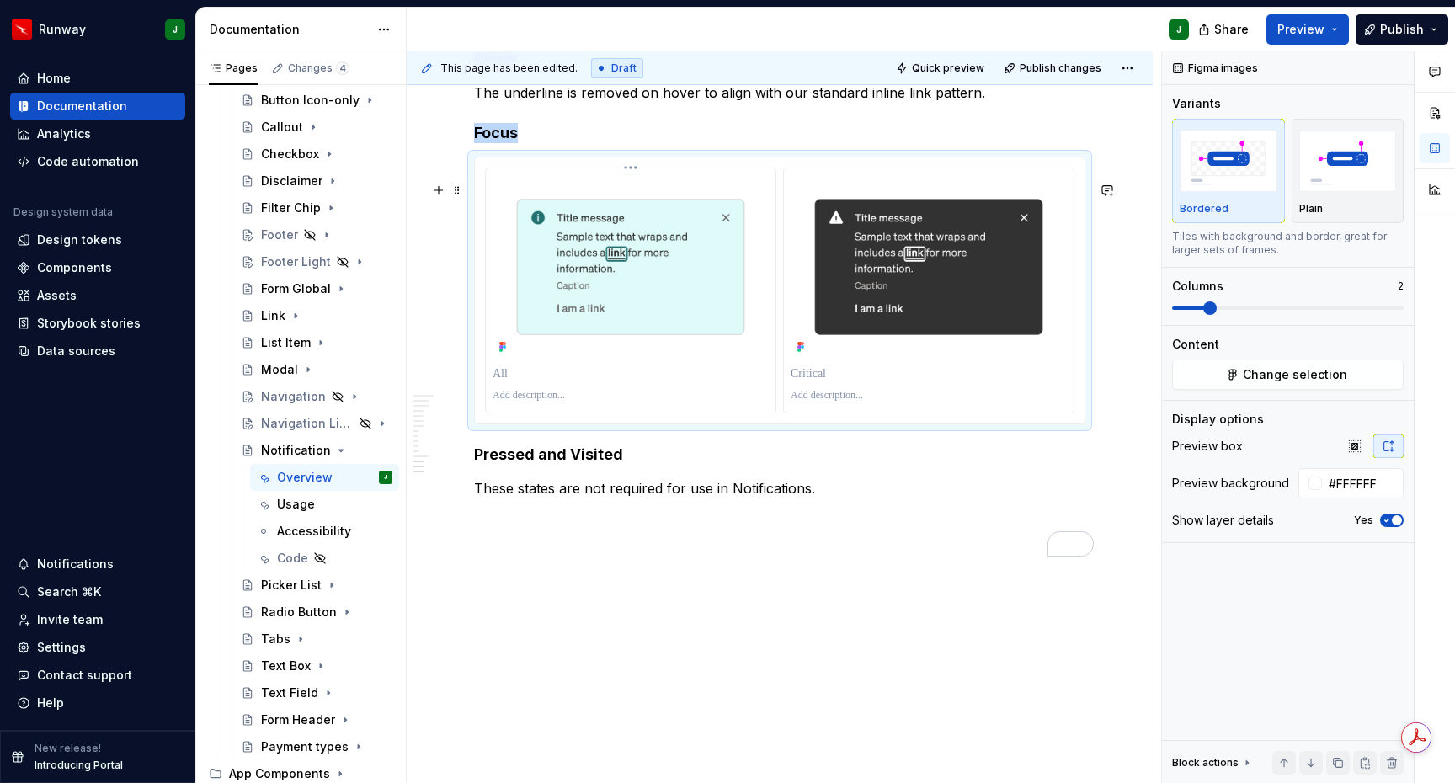
click at [556, 403] on p "To enrich screen reader interactions, please activate Accessibility in Grammarl…" at bounding box center [631, 395] width 276 height 13
click at [837, 403] on p "To enrich screen reader interactions, please activate Accessibility in Grammarl…" at bounding box center [929, 395] width 276 height 13
click at [827, 382] on p "To enrich screen reader interactions, please activate Accessibility in Grammarl…" at bounding box center [929, 374] width 276 height 17
click at [500, 382] on p "To enrich screen reader interactions, please activate Accessibility in Grammarl…" at bounding box center [631, 374] width 276 height 17
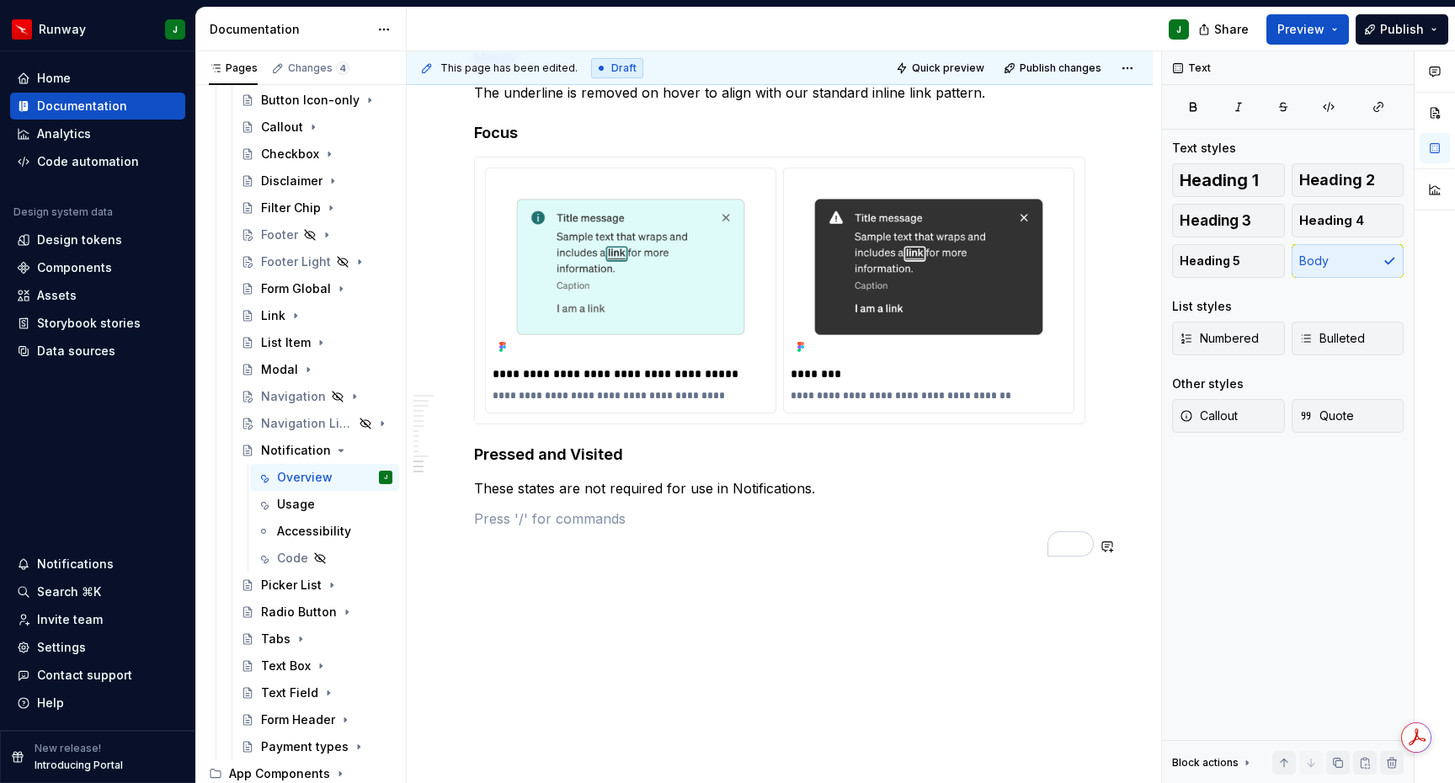
drag, startPoint x: 866, startPoint y: 557, endPoint x: 885, endPoint y: 486, distance: 73.4
click at [920, 424] on div "**********" at bounding box center [780, 290] width 610 height 266
click at [884, 529] on p "To enrich screen reader interactions, please activate Accessibility in Grammarl…" at bounding box center [779, 519] width 611 height 20
click at [1069, 67] on span "Publish changes" at bounding box center [1061, 67] width 82 height 13
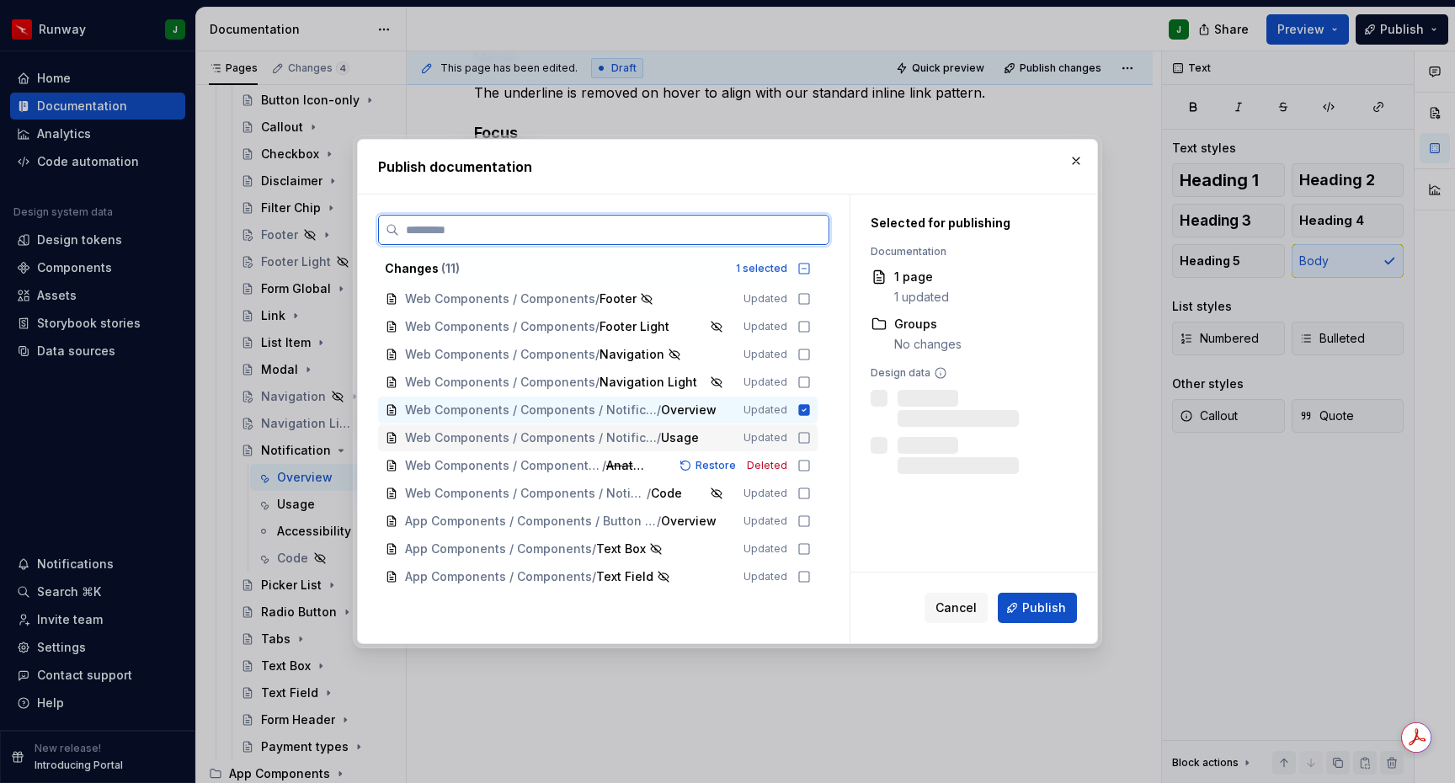
click at [811, 438] on icon at bounding box center [804, 437] width 13 height 13
click at [811, 465] on icon at bounding box center [804, 465] width 13 height 13
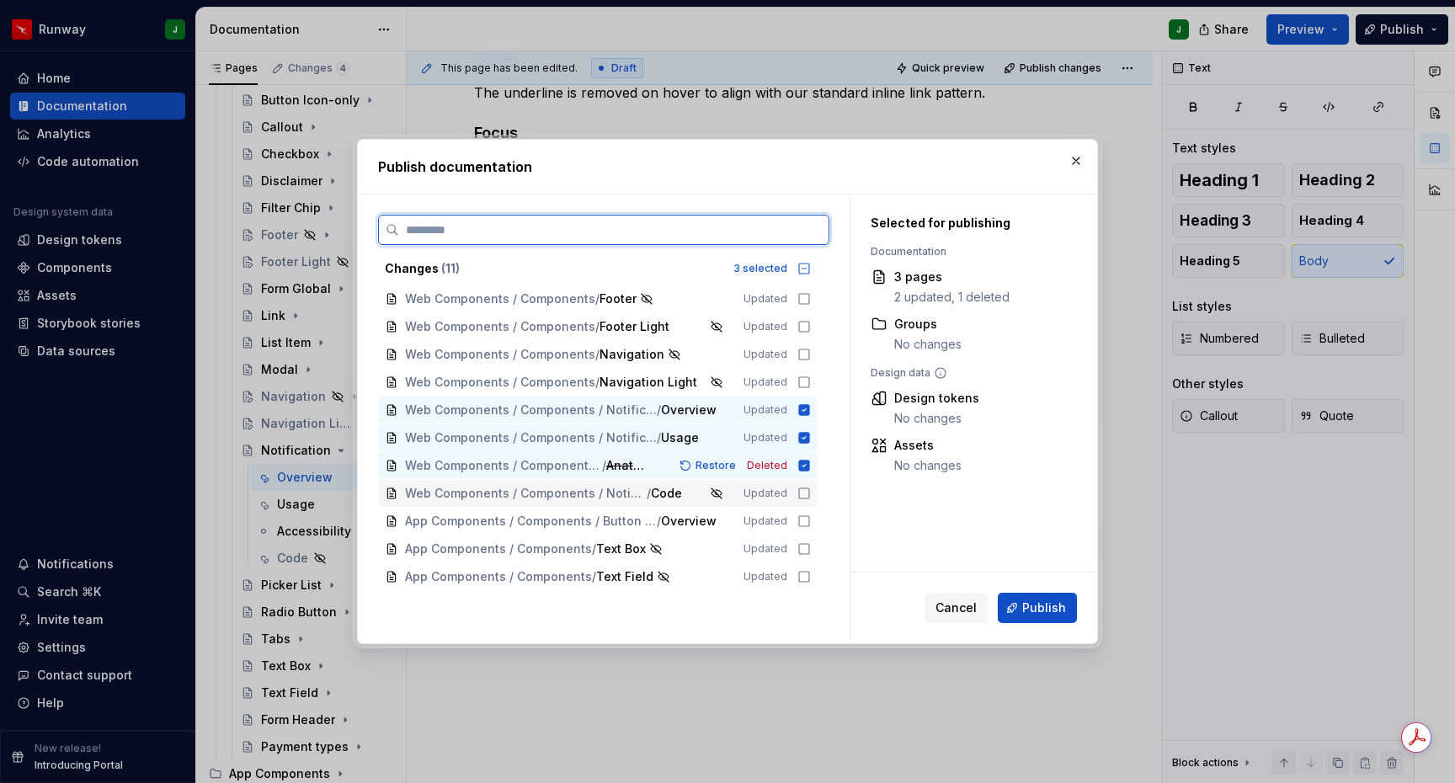
click at [811, 493] on icon at bounding box center [804, 493] width 13 height 13
click at [810, 297] on icon at bounding box center [804, 298] width 13 height 13
drag, startPoint x: 810, startPoint y: 319, endPoint x: 814, endPoint y: 341, distance: 22.3
click at [810, 319] on div "Web Components / Components / Footer Light Updated" at bounding box center [598, 326] width 440 height 27
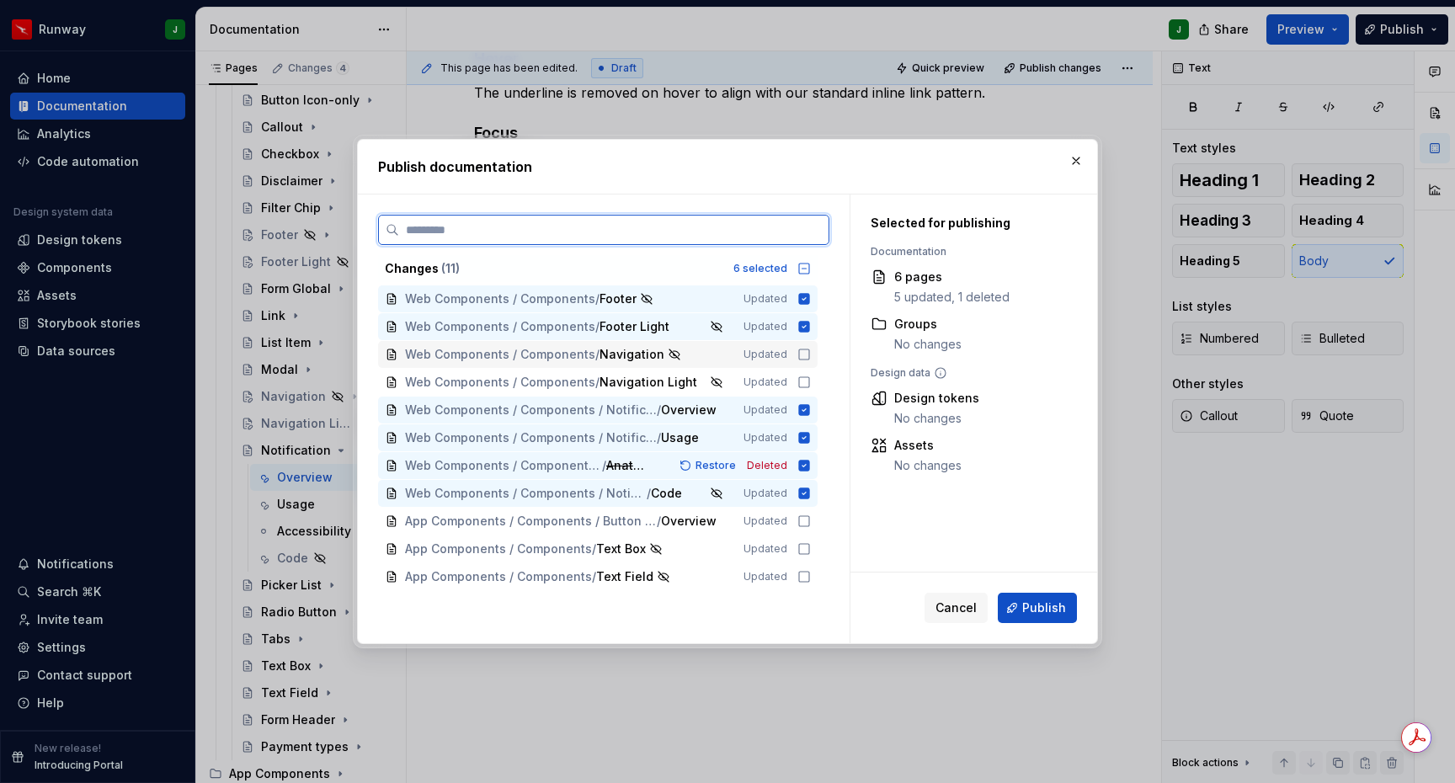
drag, startPoint x: 813, startPoint y: 351, endPoint x: 815, endPoint y: 381, distance: 29.6
click at [811, 352] on icon at bounding box center [804, 354] width 13 height 13
click at [811, 381] on icon at bounding box center [804, 382] width 13 height 13
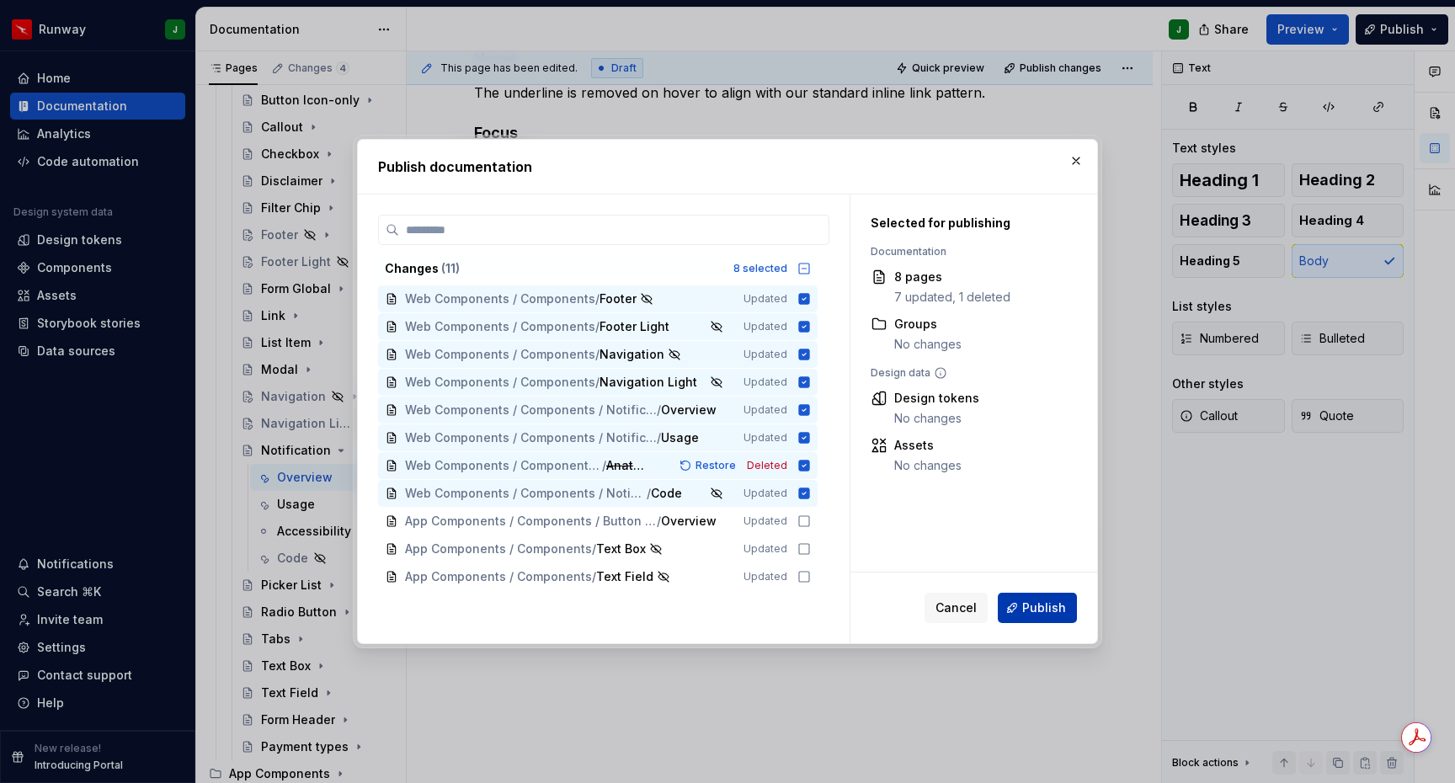
click at [1035, 606] on span "Publish" at bounding box center [1044, 608] width 44 height 17
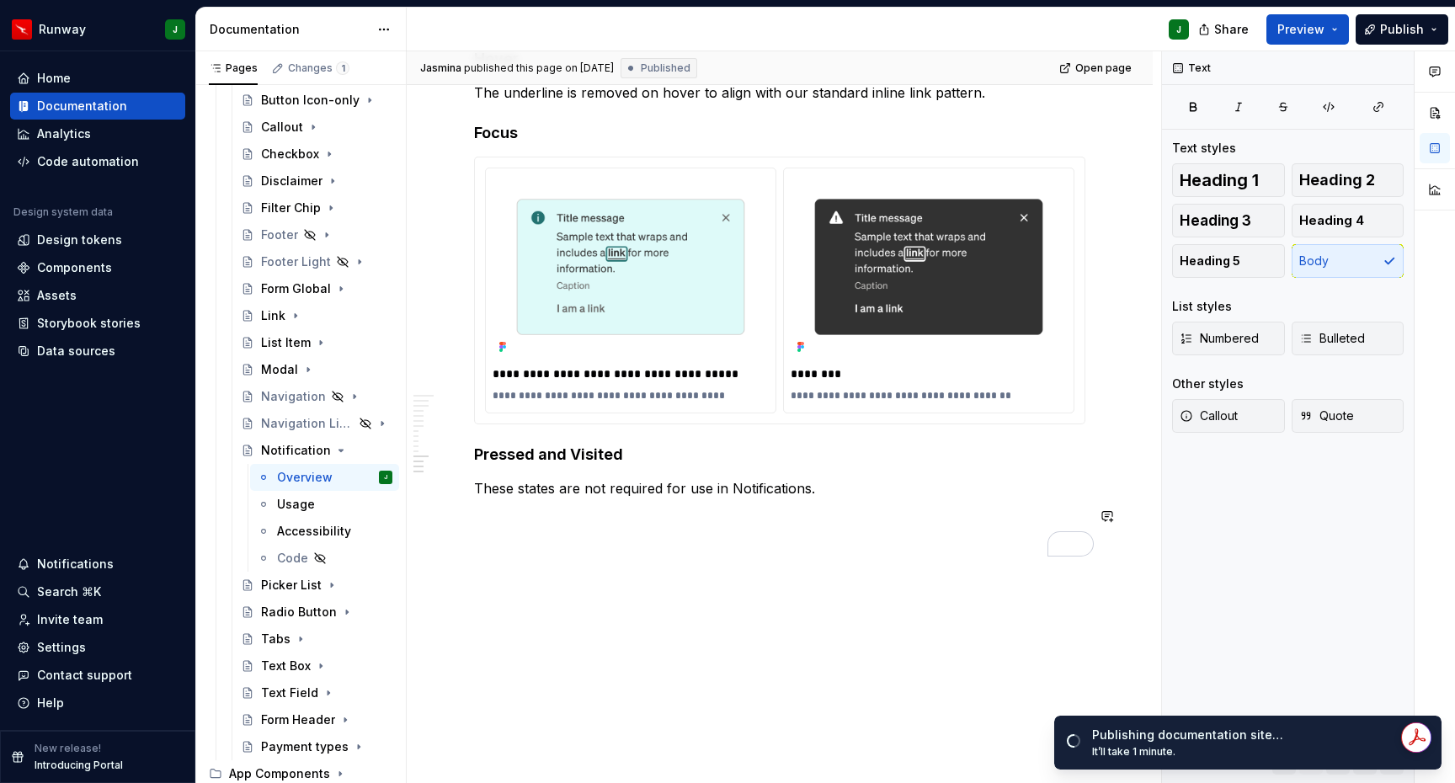
scroll to position [5634, 0]
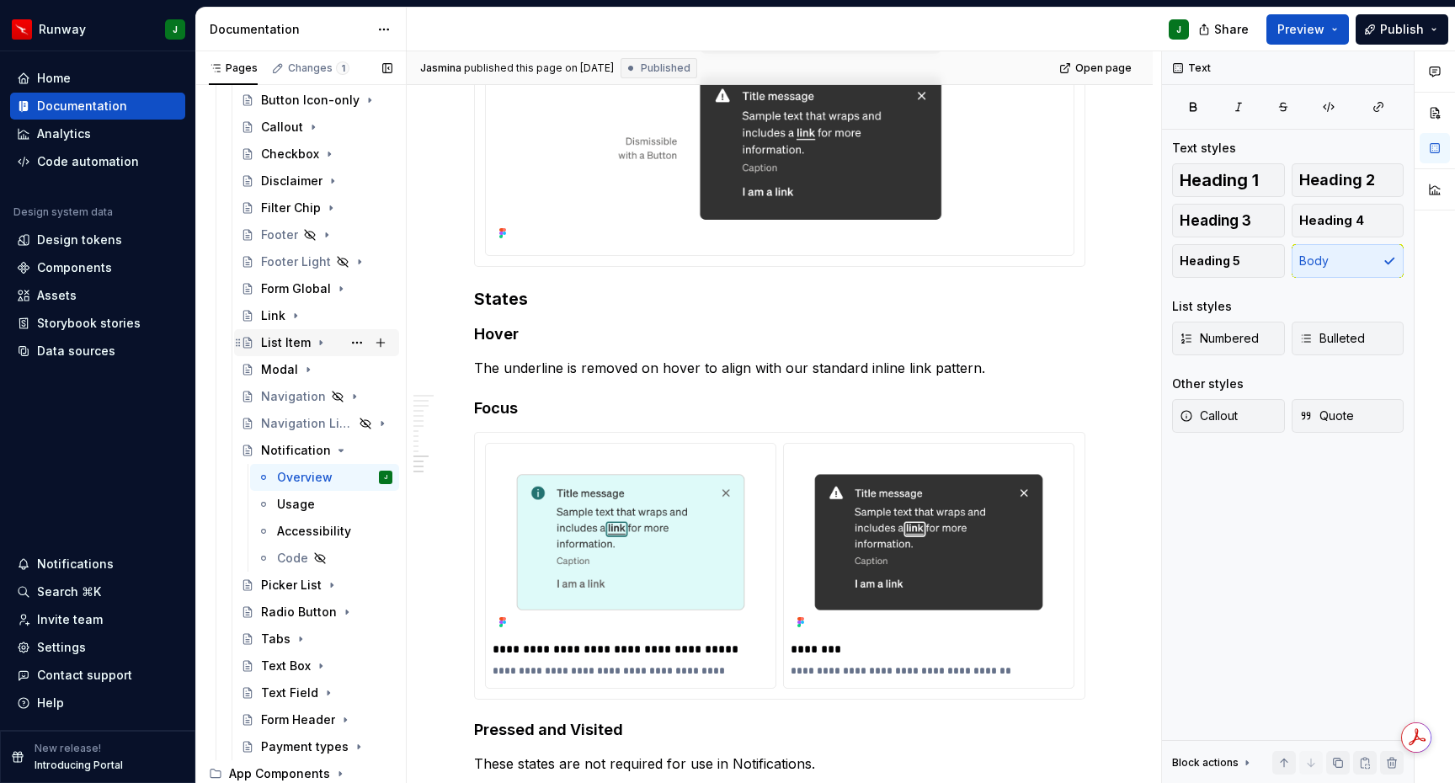
click at [339, 451] on icon "Page tree" at bounding box center [341, 451] width 4 height 2
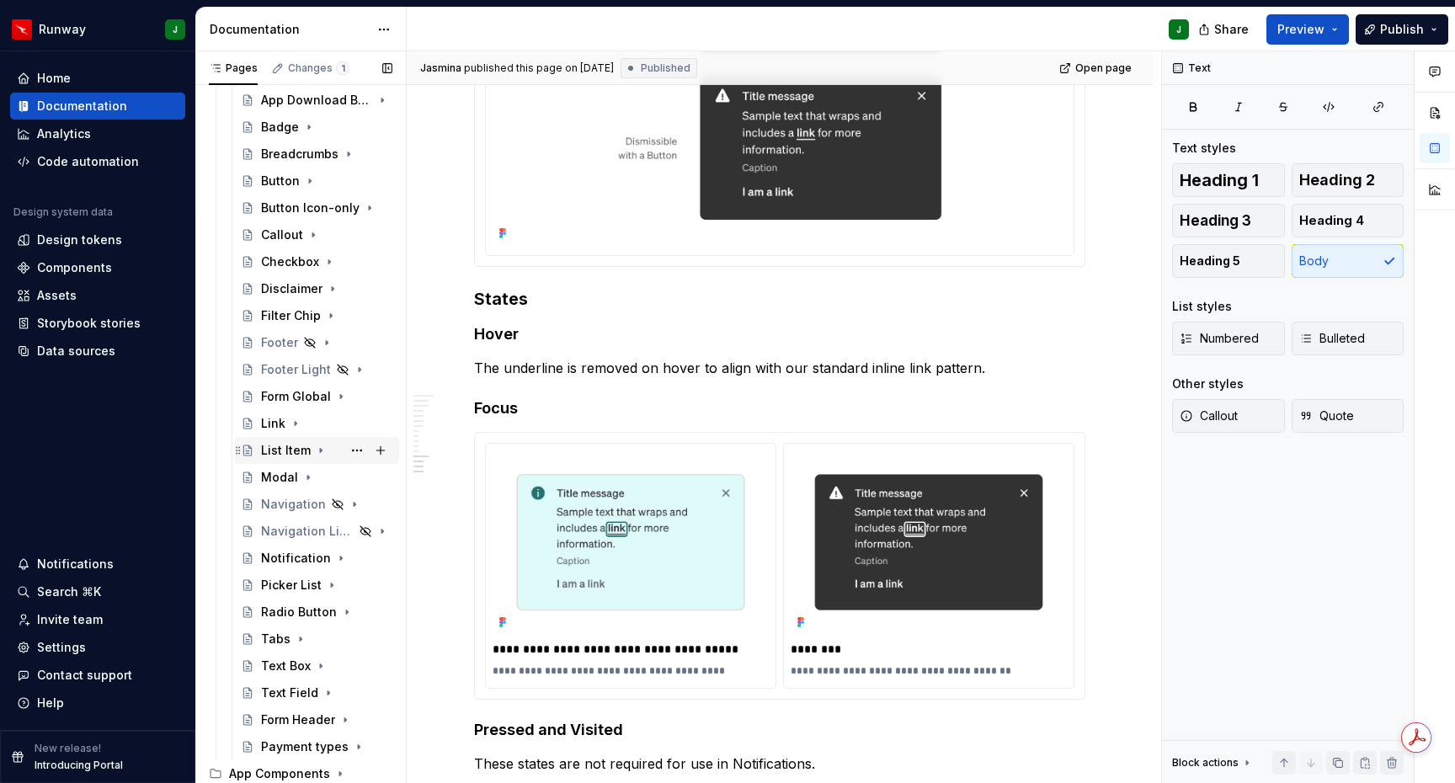
scroll to position [305, 0]
click at [379, 557] on button "Page tree" at bounding box center [381, 559] width 24 height 24
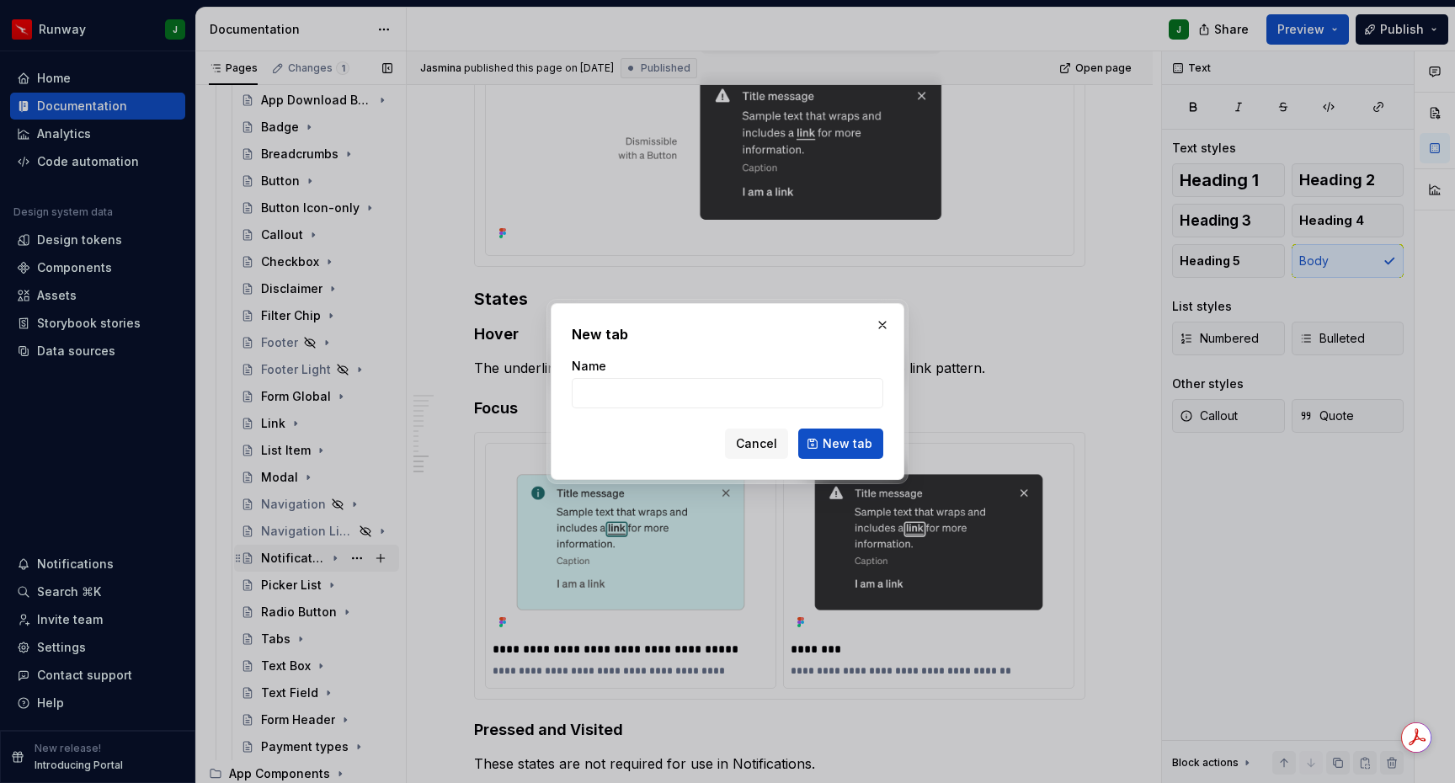
drag, startPoint x: 762, startPoint y: 446, endPoint x: 244, endPoint y: 551, distance: 528.6
click at [762, 446] on span "Cancel" at bounding box center [756, 443] width 41 height 17
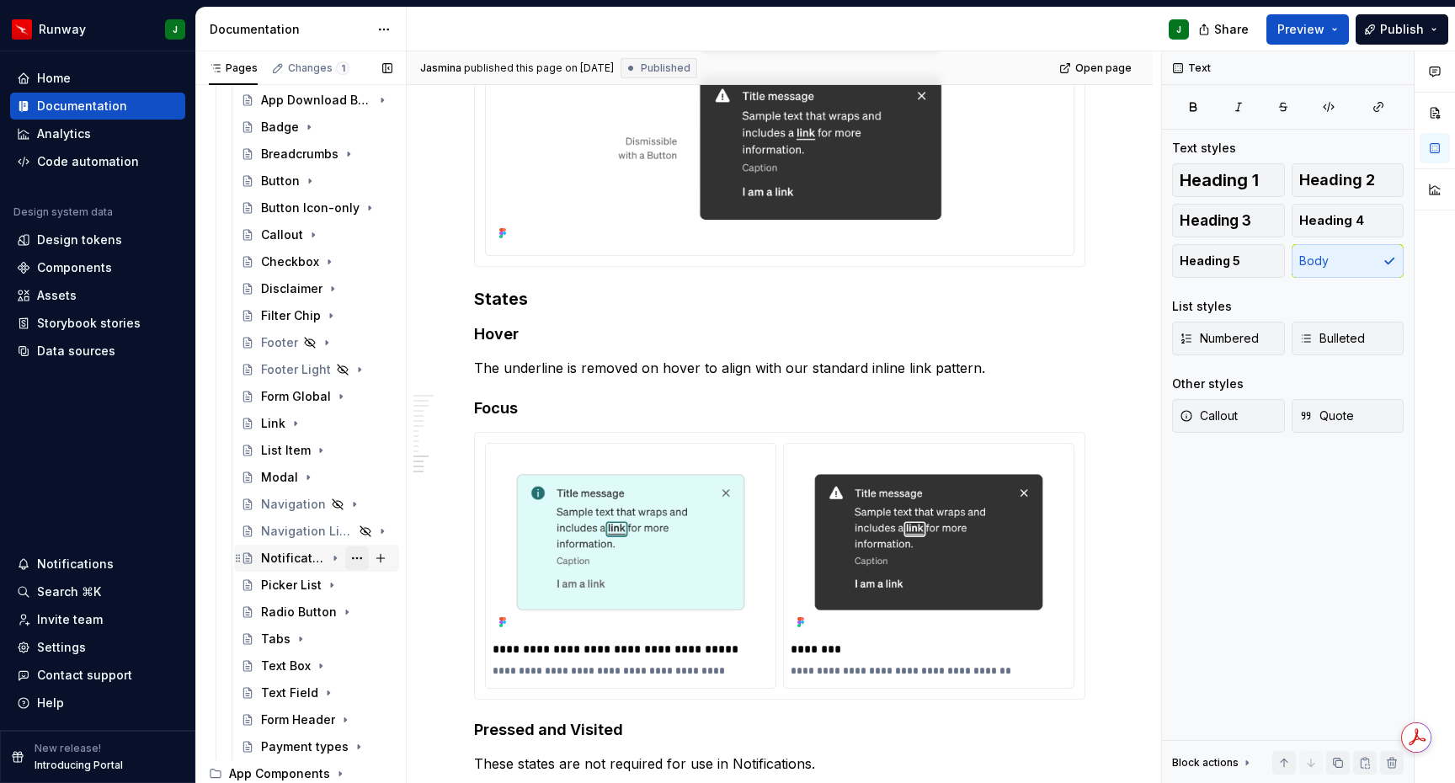
click at [361, 558] on button "Page tree" at bounding box center [357, 559] width 24 height 24
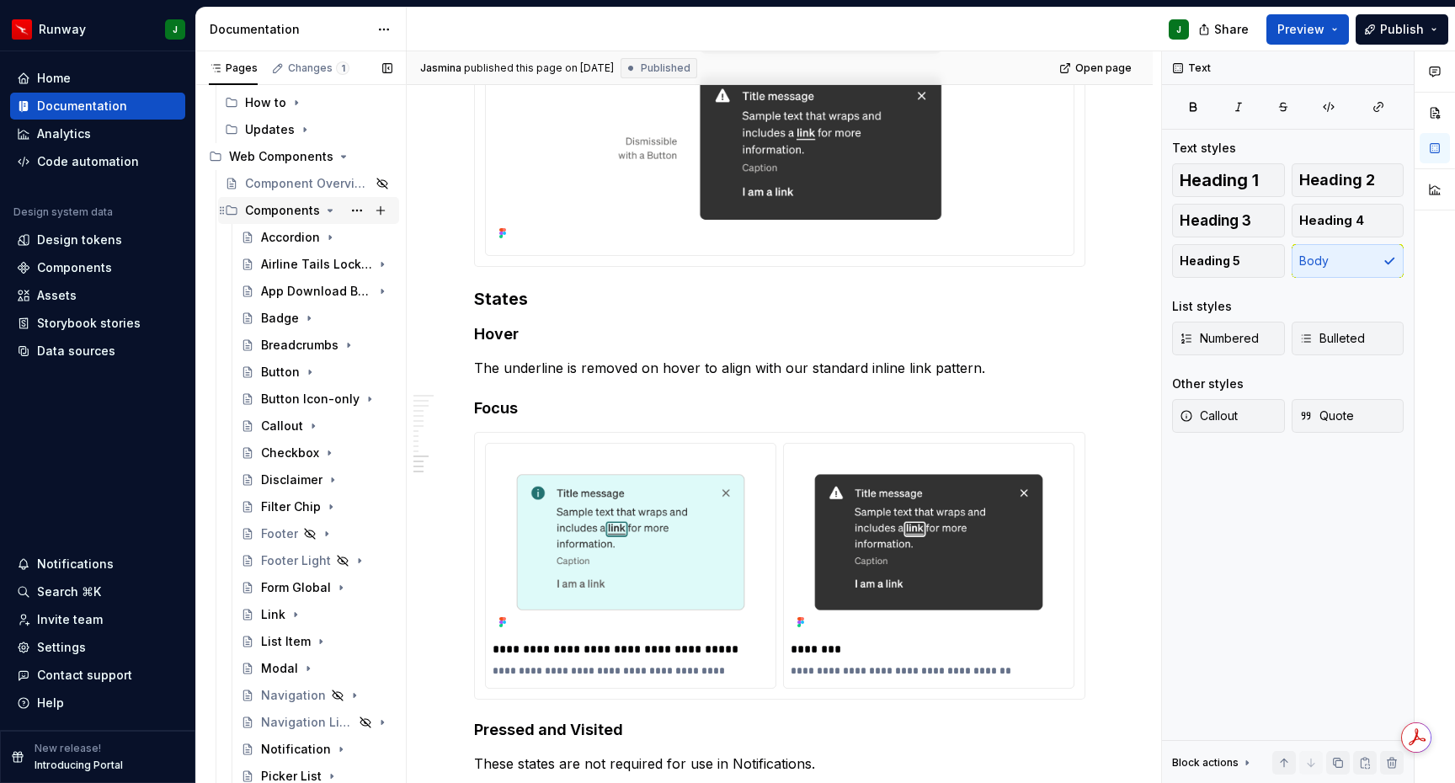
scroll to position [113, 0]
click at [382, 211] on button "Page tree" at bounding box center [381, 212] width 24 height 24
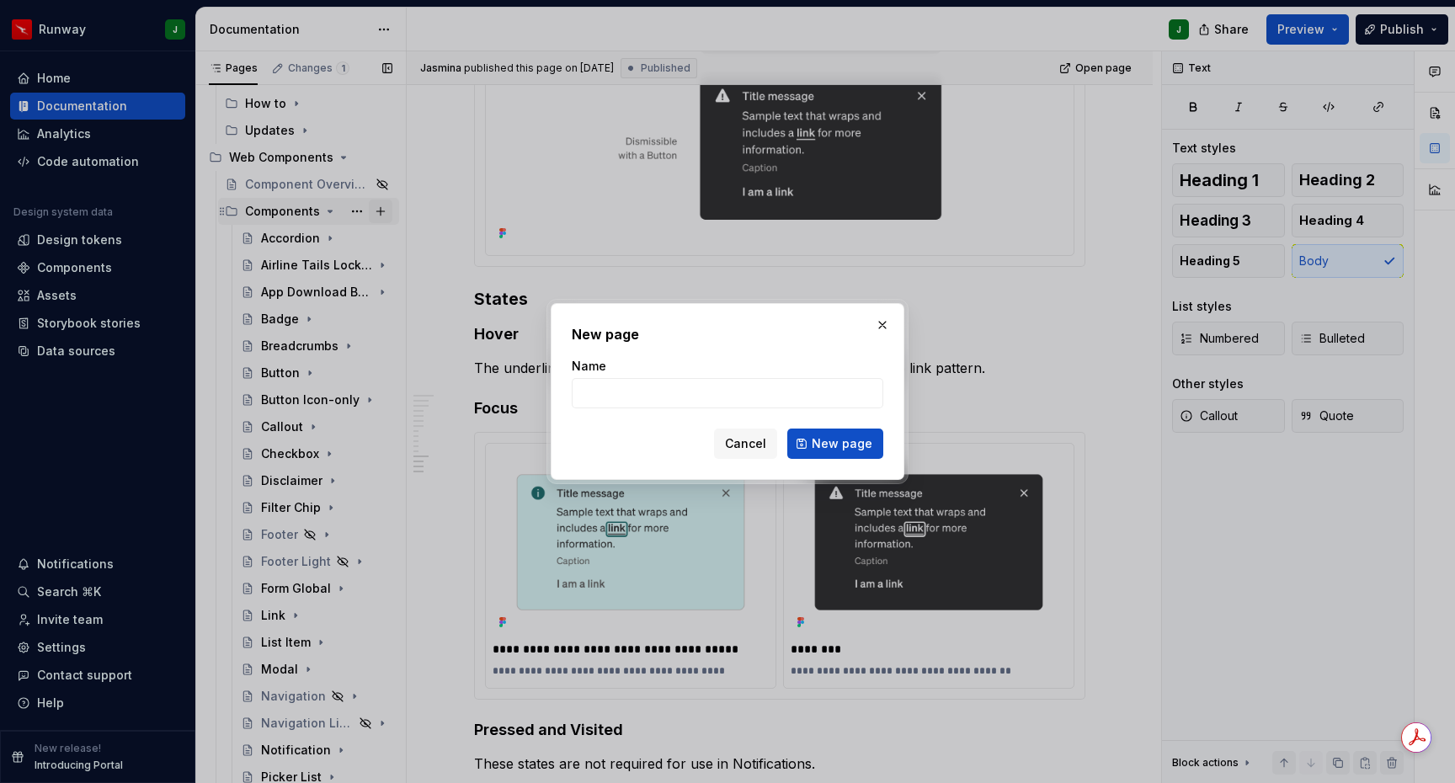
type textarea "*"
type input "Notification"
type textarea "*"
type input "Notification Utility"
click at [844, 443] on span "New page" at bounding box center [842, 443] width 61 height 17
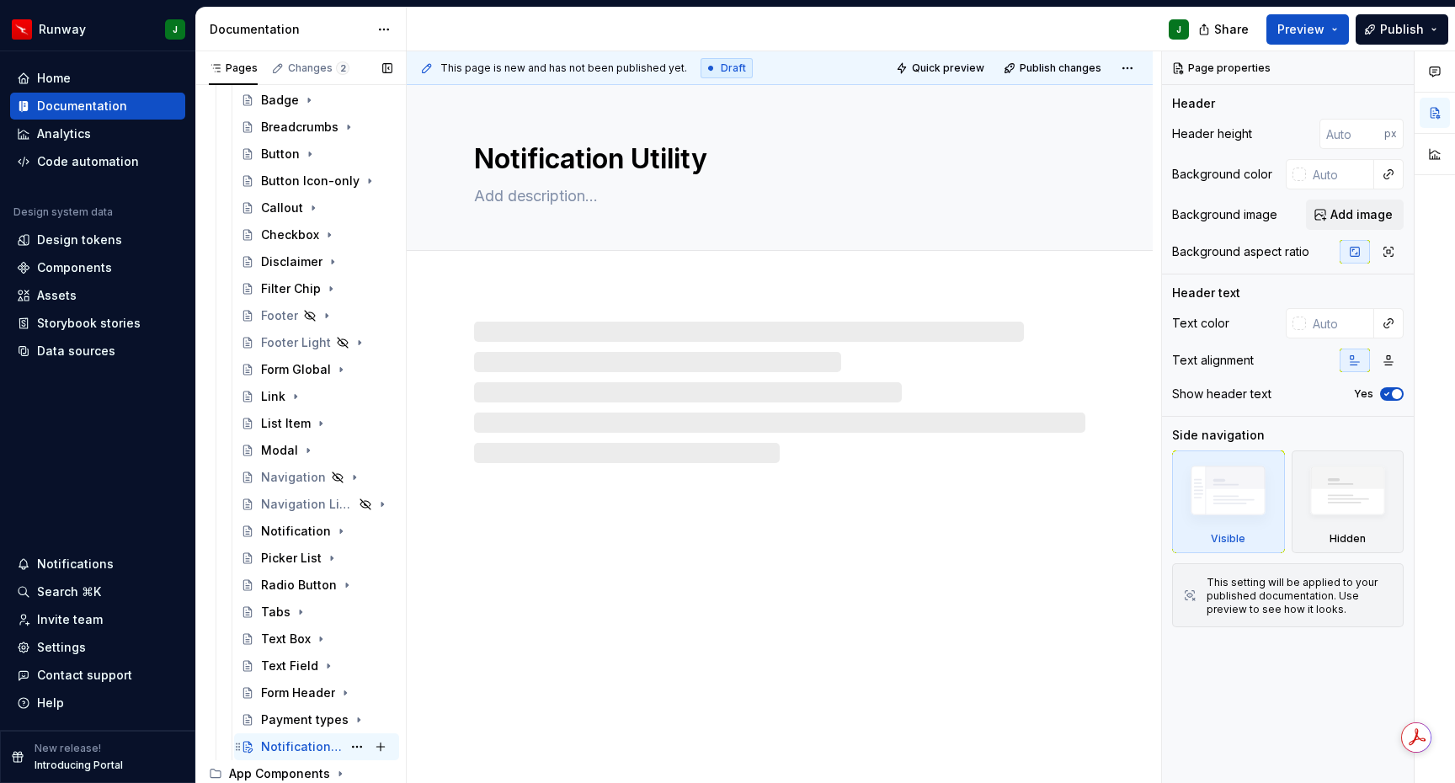
scroll to position [329, 0]
click at [356, 562] on button "Page tree" at bounding box center [357, 561] width 24 height 24
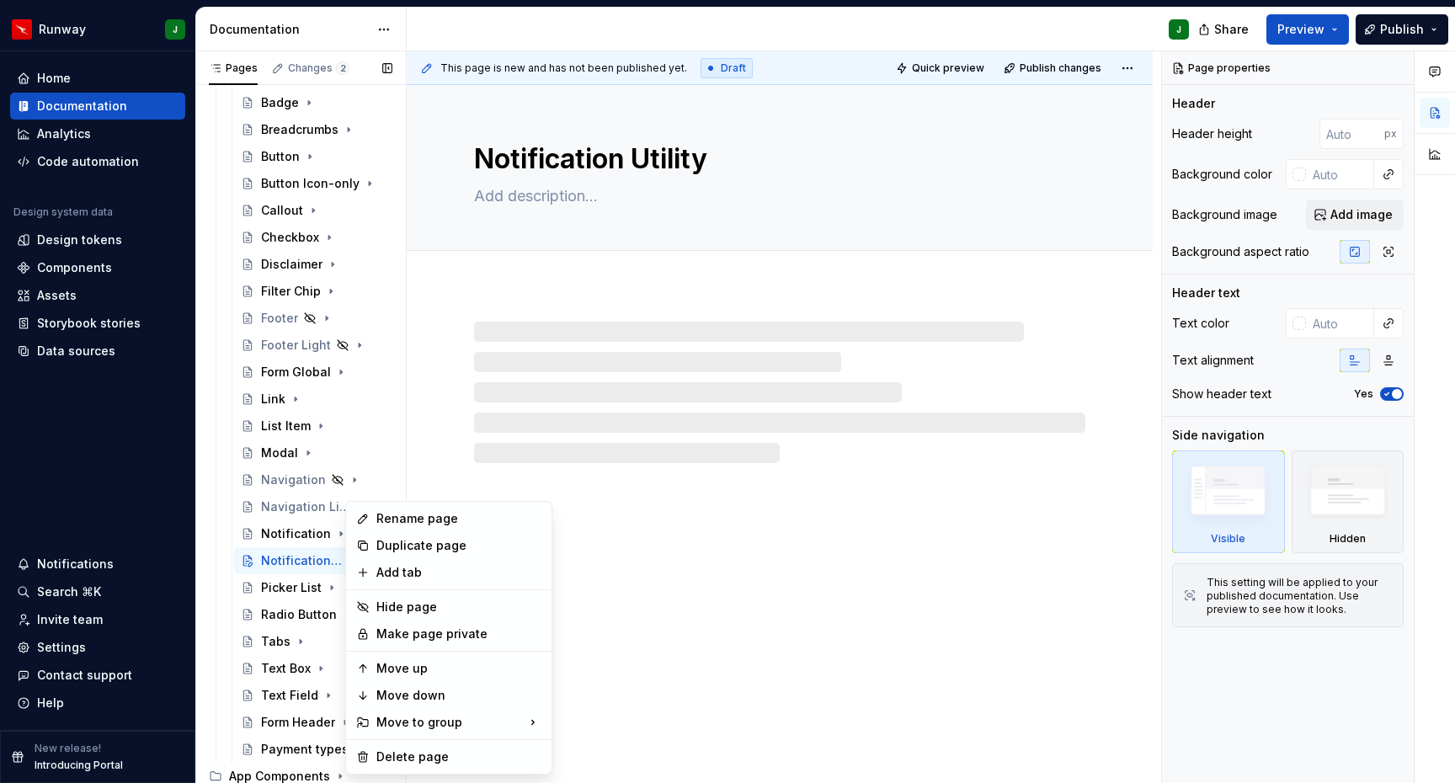
type textarea "*"
click at [297, 560] on div "Pages Changes 2 Add Accessibility guide for tree Page tree. Navigate the tree w…" at bounding box center [300, 420] width 211 height 739
click at [401, 565] on div "Add tab" at bounding box center [458, 572] width 165 height 17
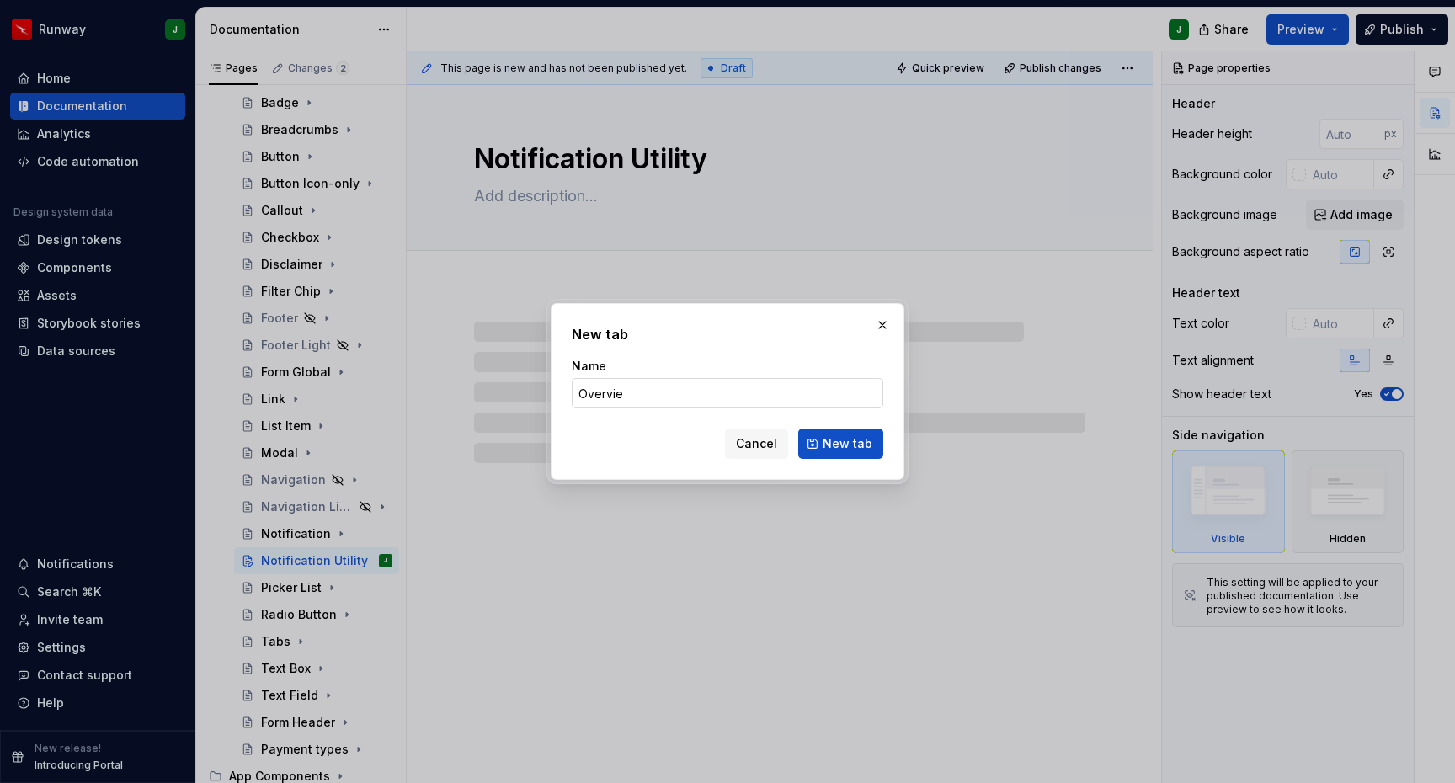
type input "Overview"
click button "New tab" at bounding box center [840, 444] width 85 height 30
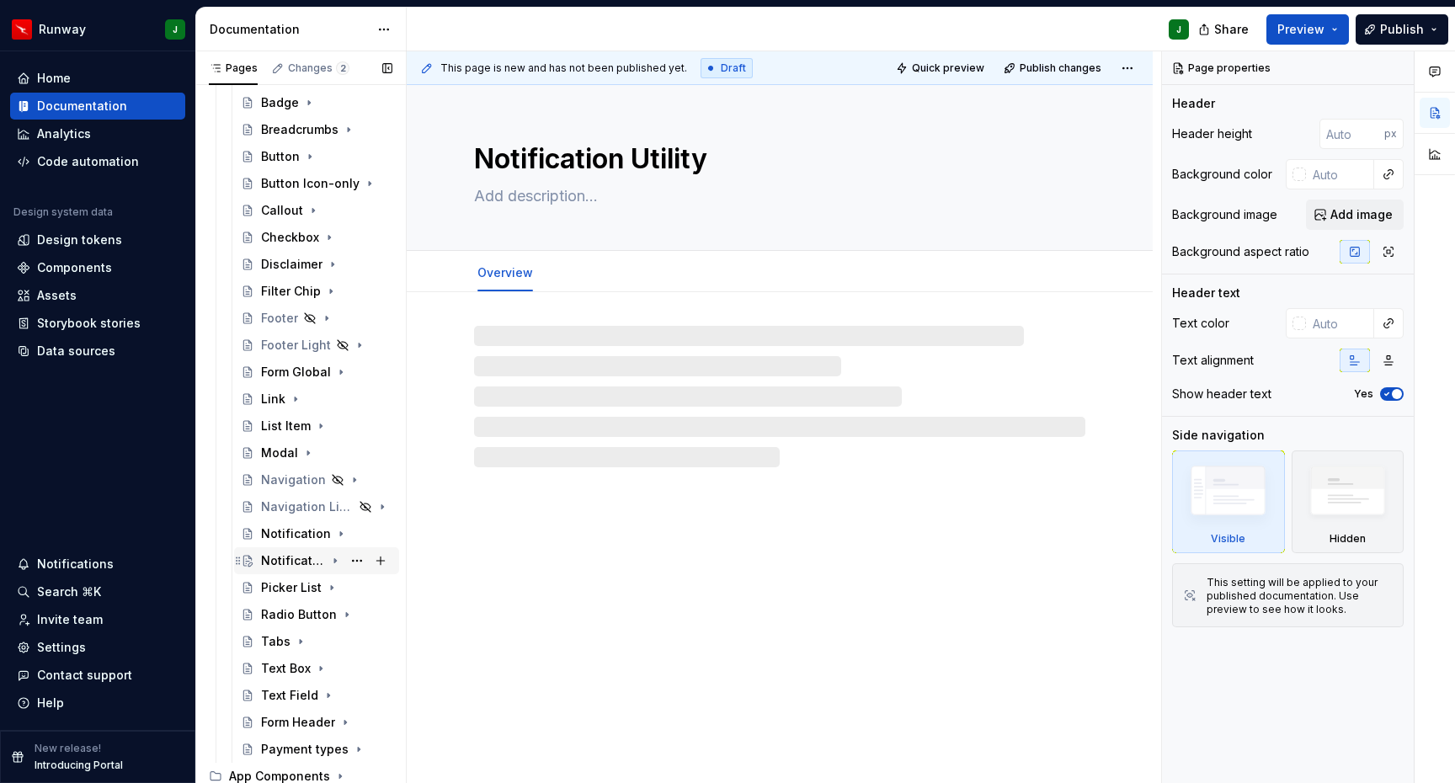
click at [333, 560] on icon "Page tree" at bounding box center [334, 560] width 13 height 13
click at [280, 560] on div "Notification Utility" at bounding box center [293, 561] width 64 height 17
type textarea "*"
click at [552, 271] on button "Add tab" at bounding box center [584, 273] width 68 height 24
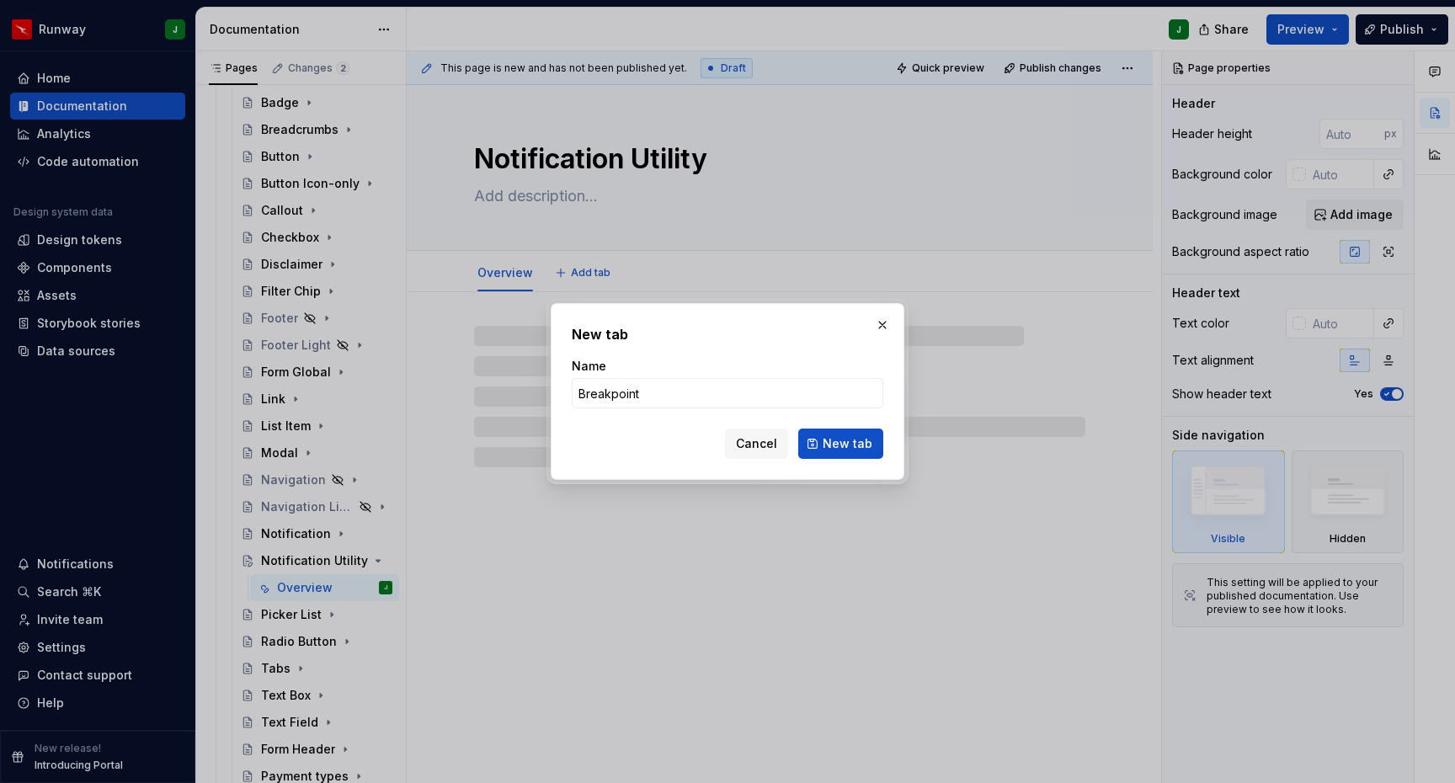
type input "Breakpoints"
click button "New tab" at bounding box center [840, 444] width 85 height 30
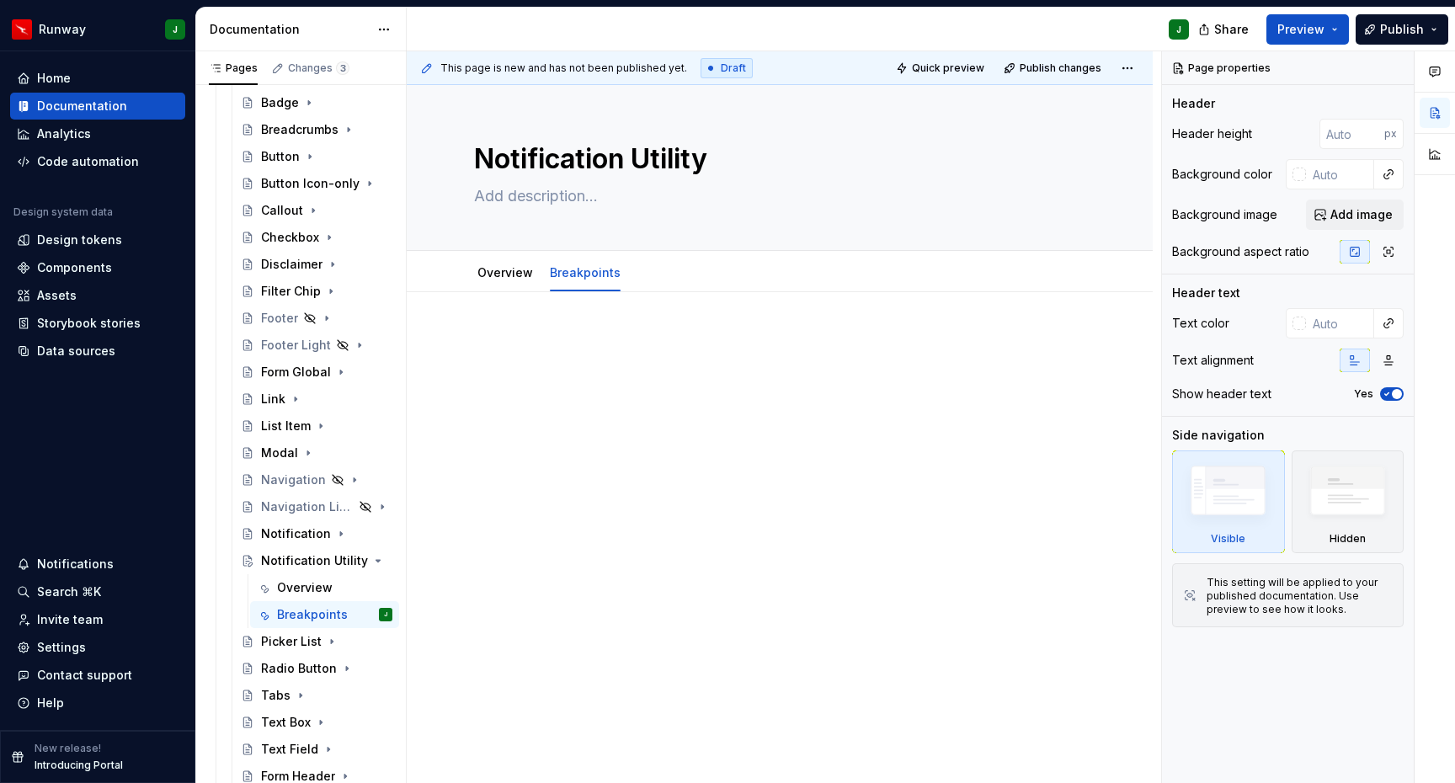
type textarea "*"
click at [673, 275] on span "Add tab" at bounding box center [679, 272] width 40 height 13
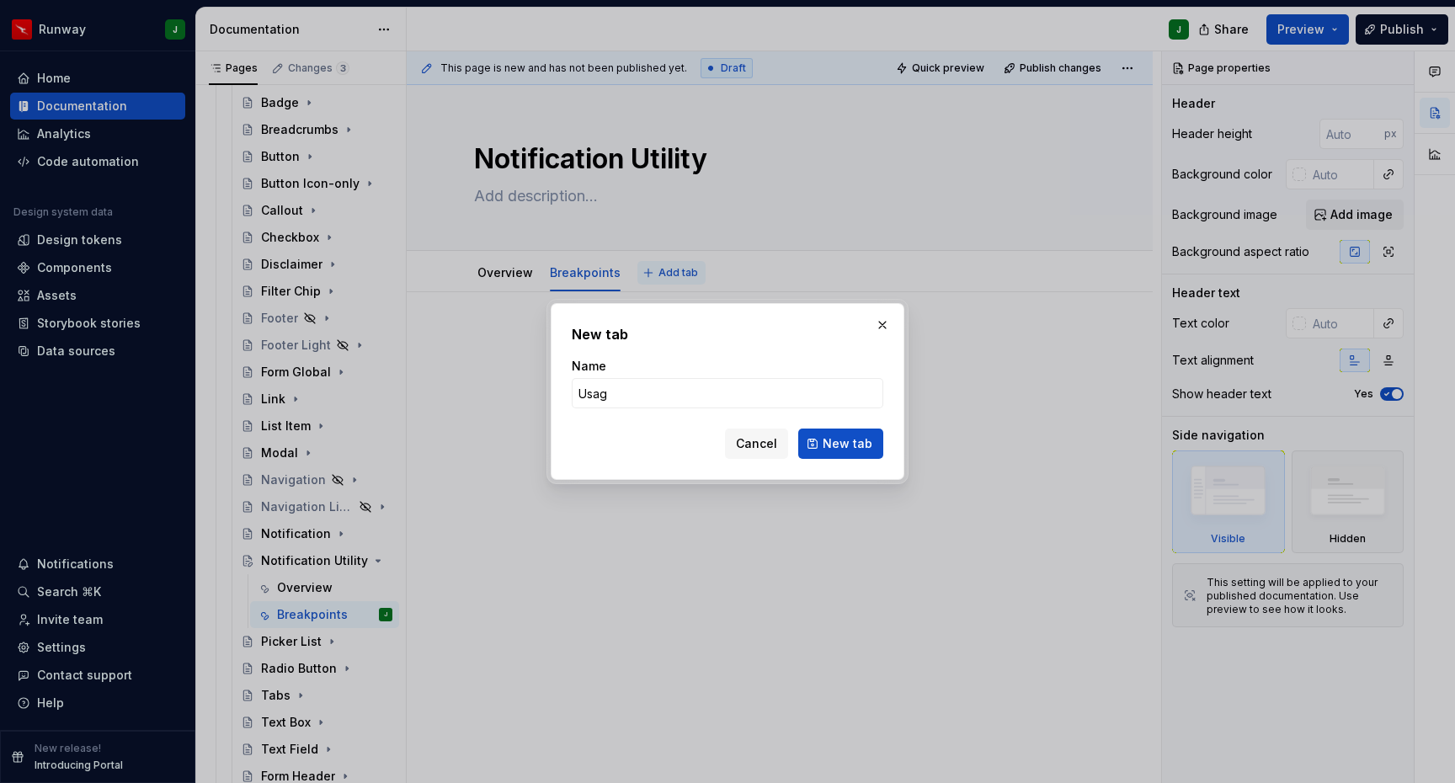
type input "Usage"
click button "New tab" at bounding box center [840, 444] width 85 height 30
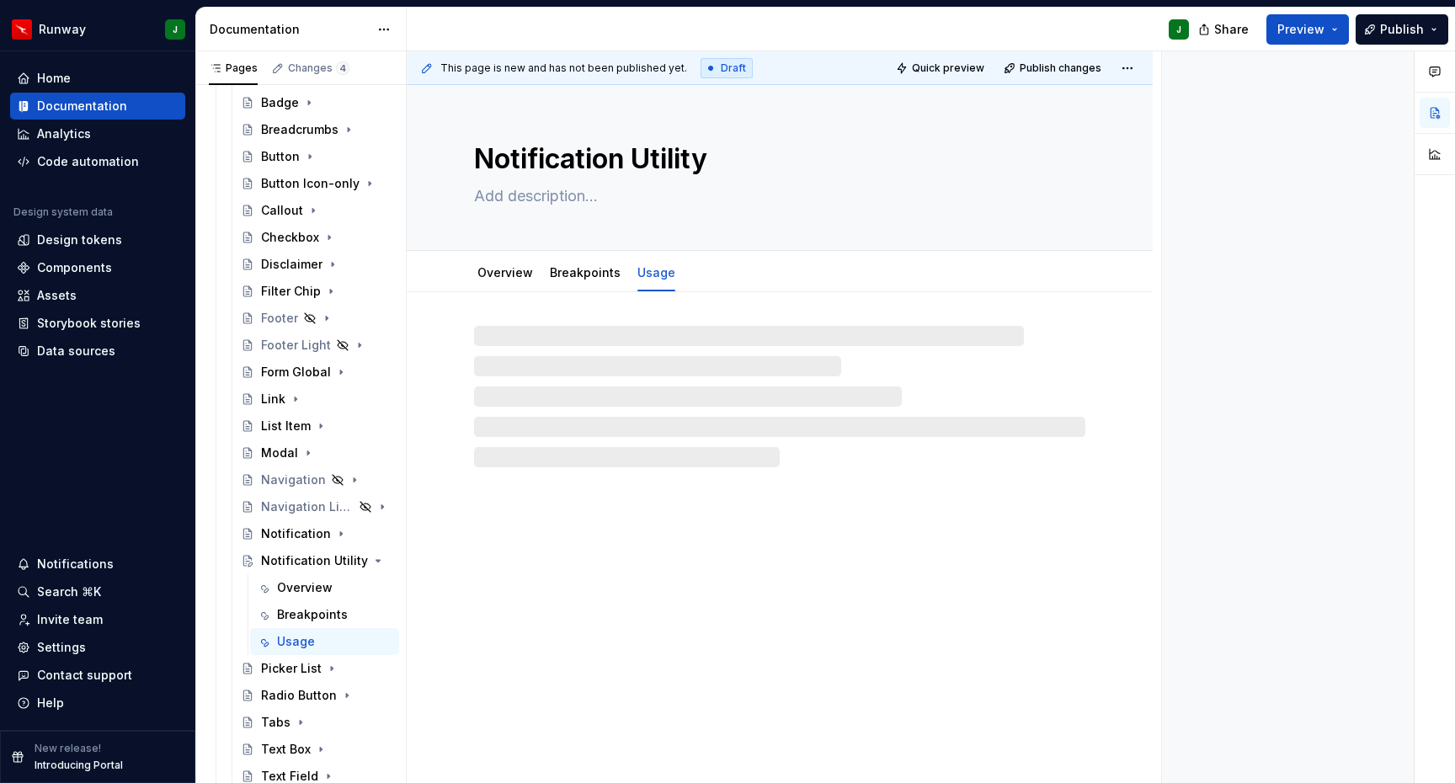
type textarea "*"
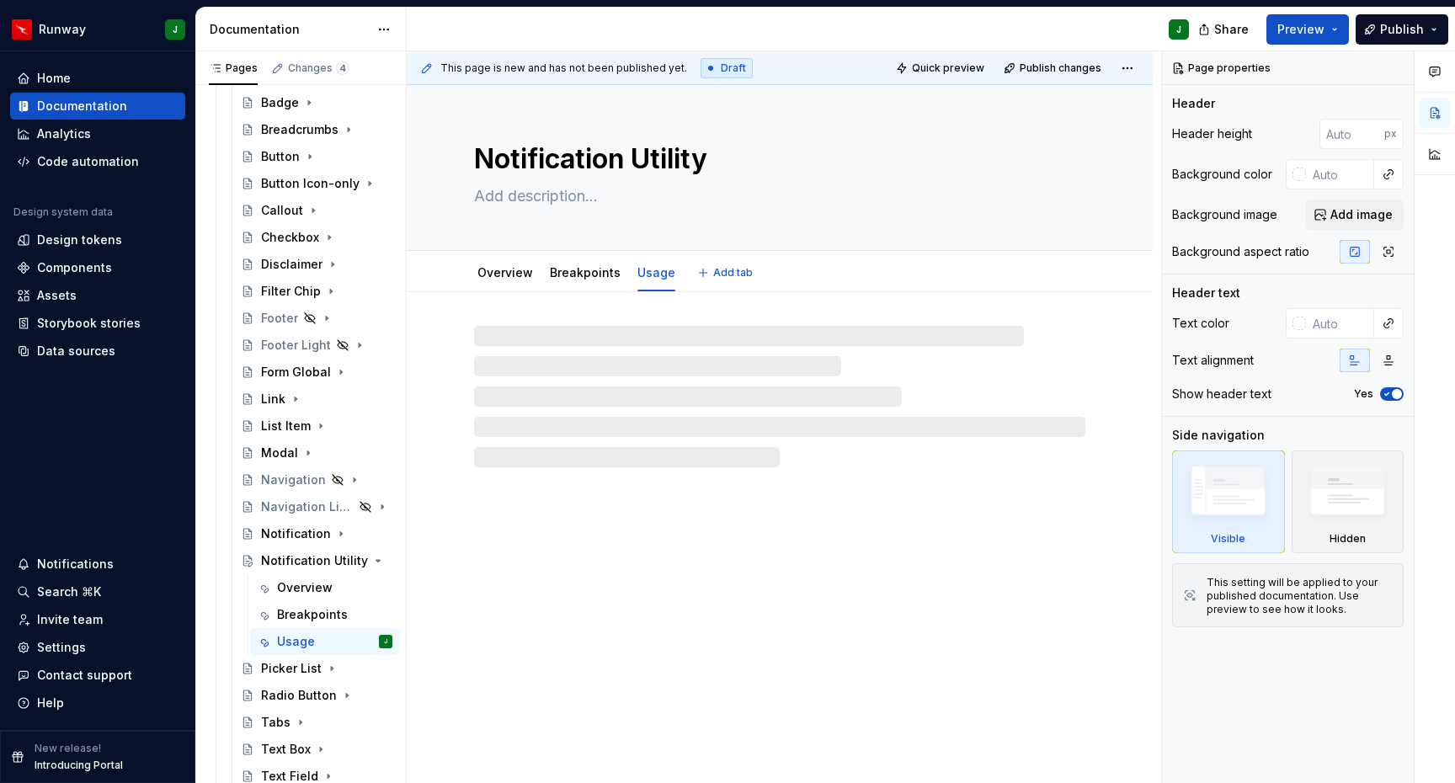
click at [713, 276] on span "Add tab" at bounding box center [733, 272] width 40 height 13
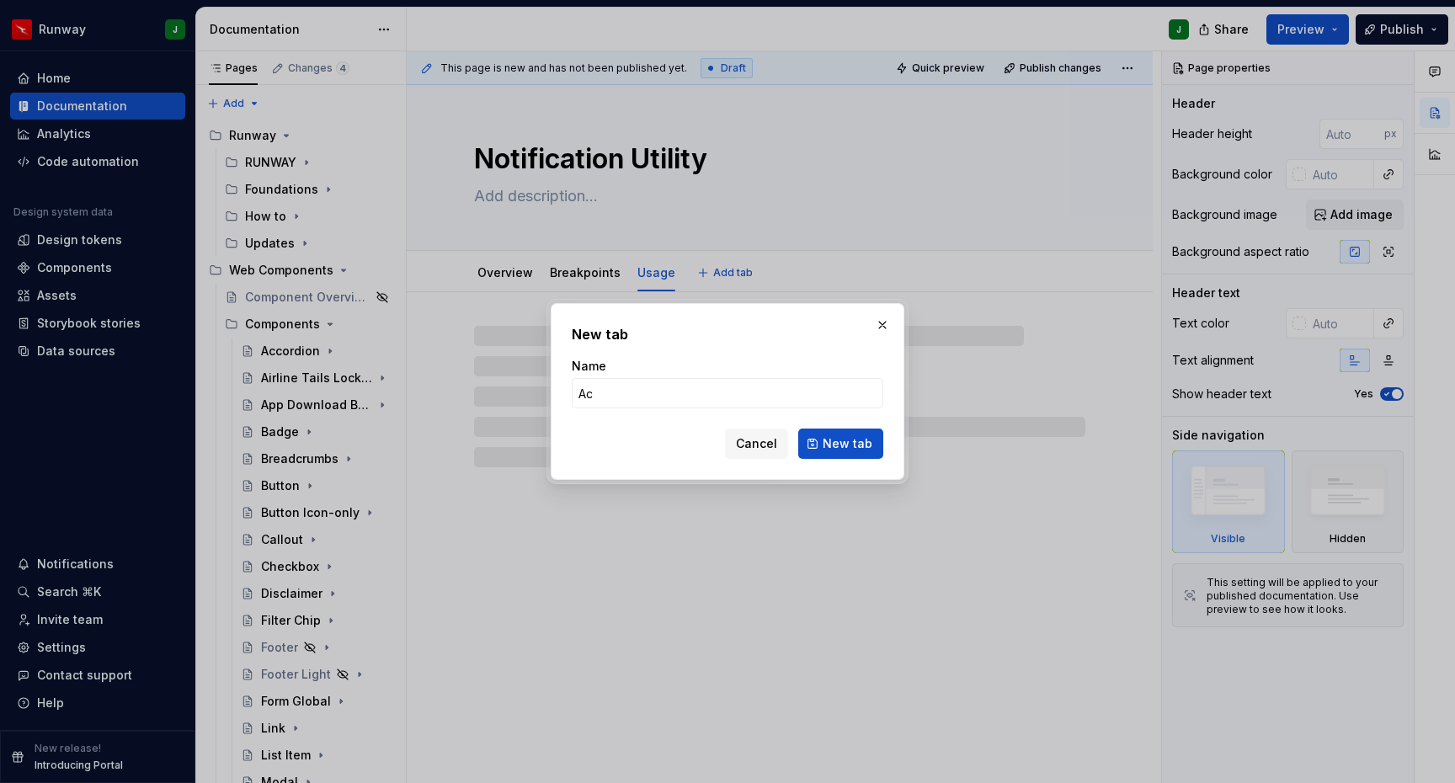
scroll to position [329, 0]
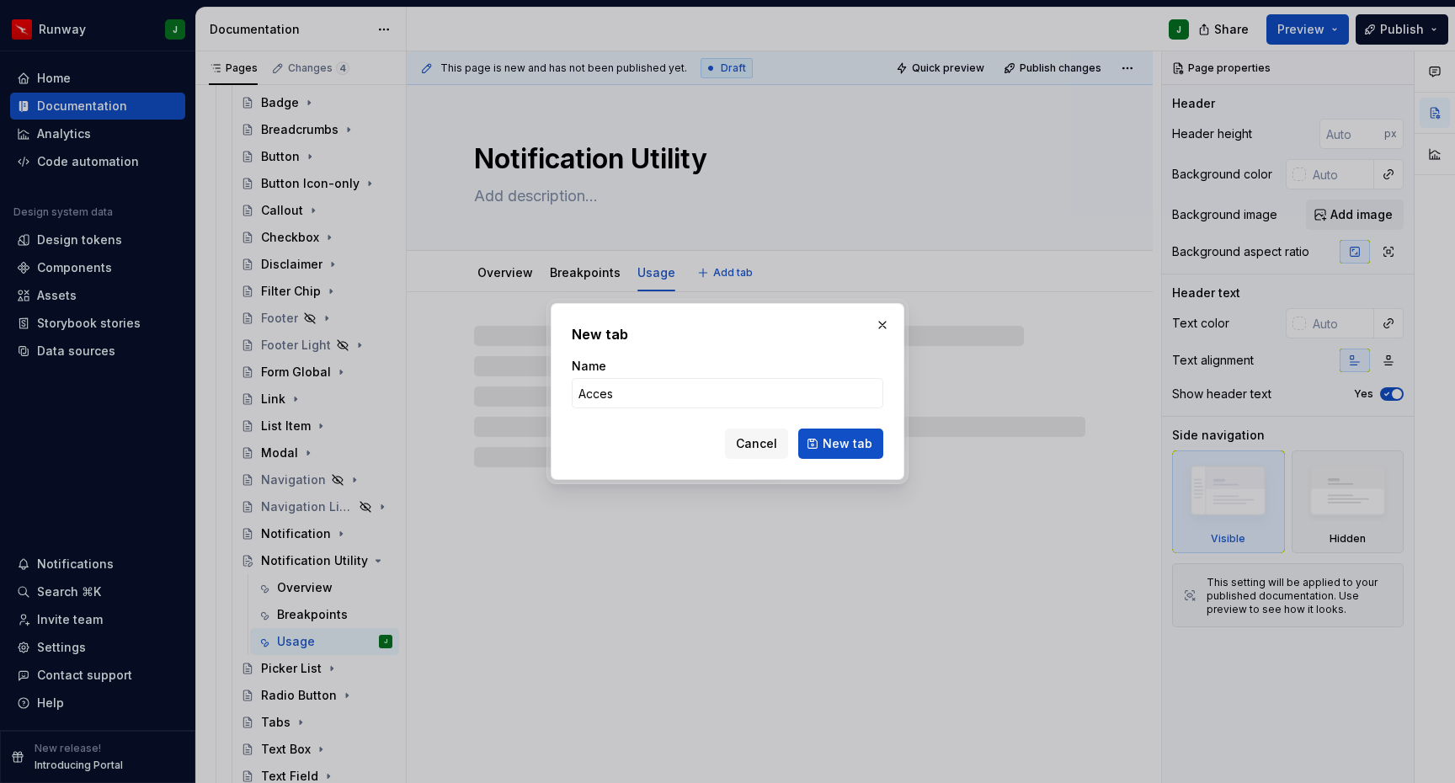
type input "Access"
type textarea "*"
type input "Accessib"
type textarea "*"
type input "Accessibility"
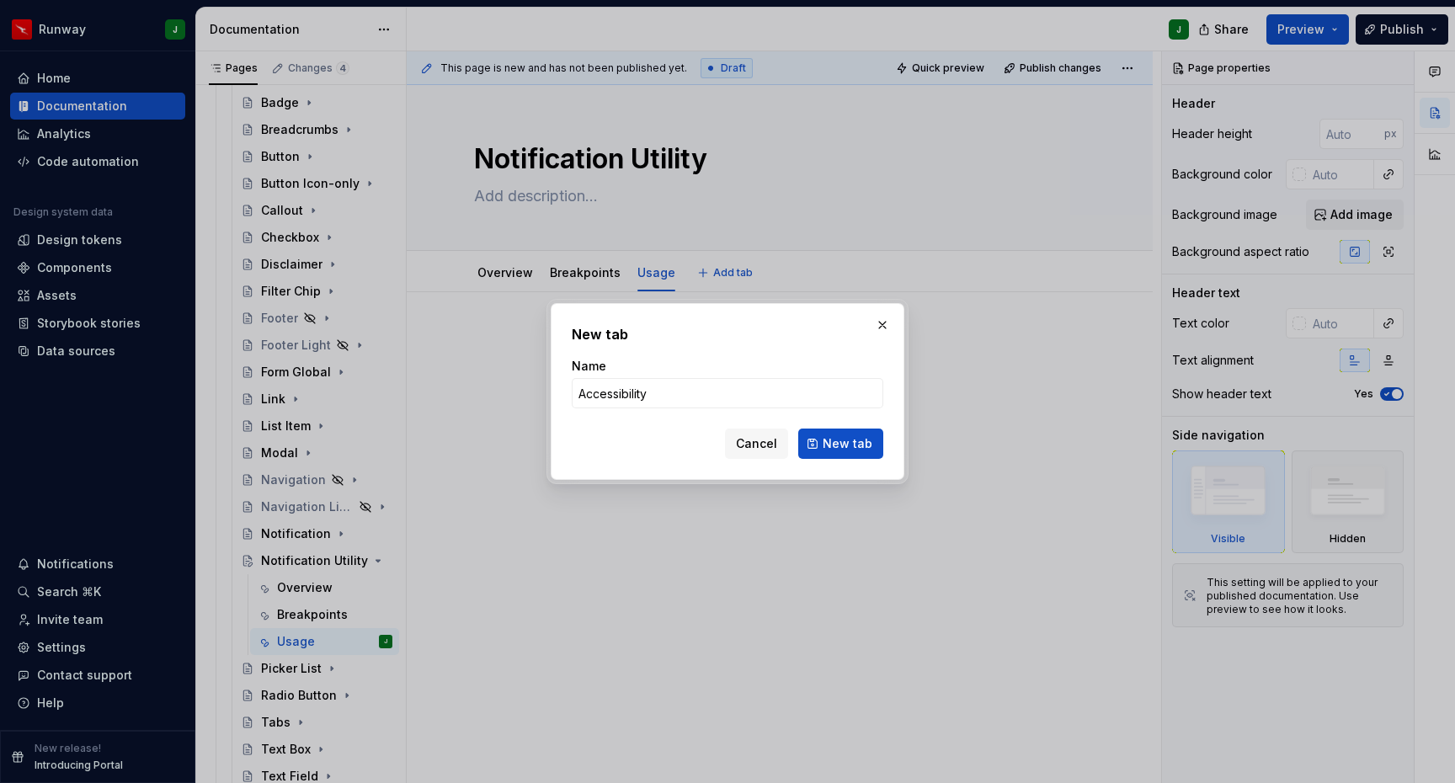
click button "New tab" at bounding box center [840, 444] width 85 height 30
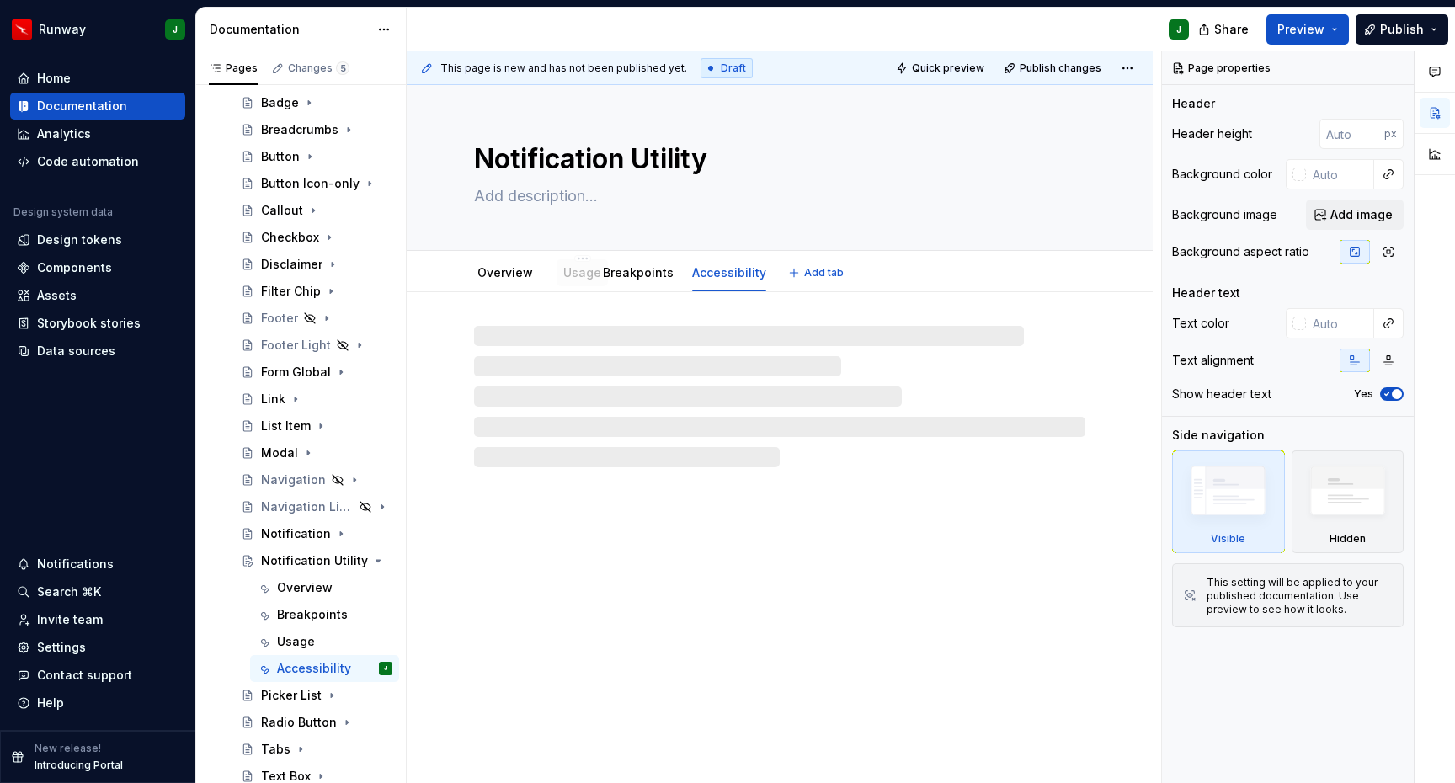
drag, startPoint x: 520, startPoint y: 222, endPoint x: 574, endPoint y: 274, distance: 75.1
click at [513, 272] on link "Overview" at bounding box center [506, 272] width 56 height 14
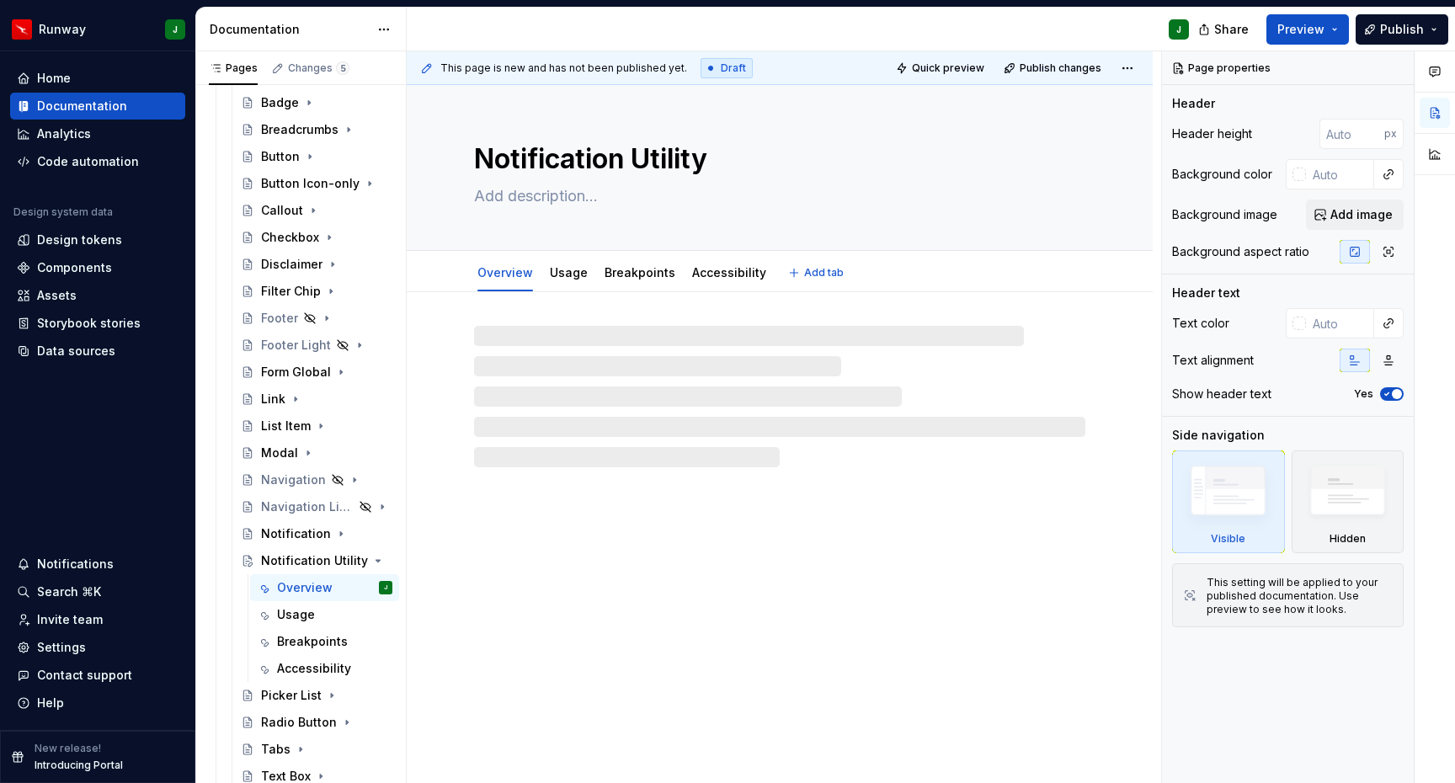
click at [520, 196] on textarea at bounding box center [776, 196] width 611 height 27
click at [544, 197] on textarea at bounding box center [776, 196] width 611 height 27
click at [515, 195] on textarea at bounding box center [776, 196] width 611 height 27
click at [554, 195] on textarea at bounding box center [776, 196] width 611 height 27
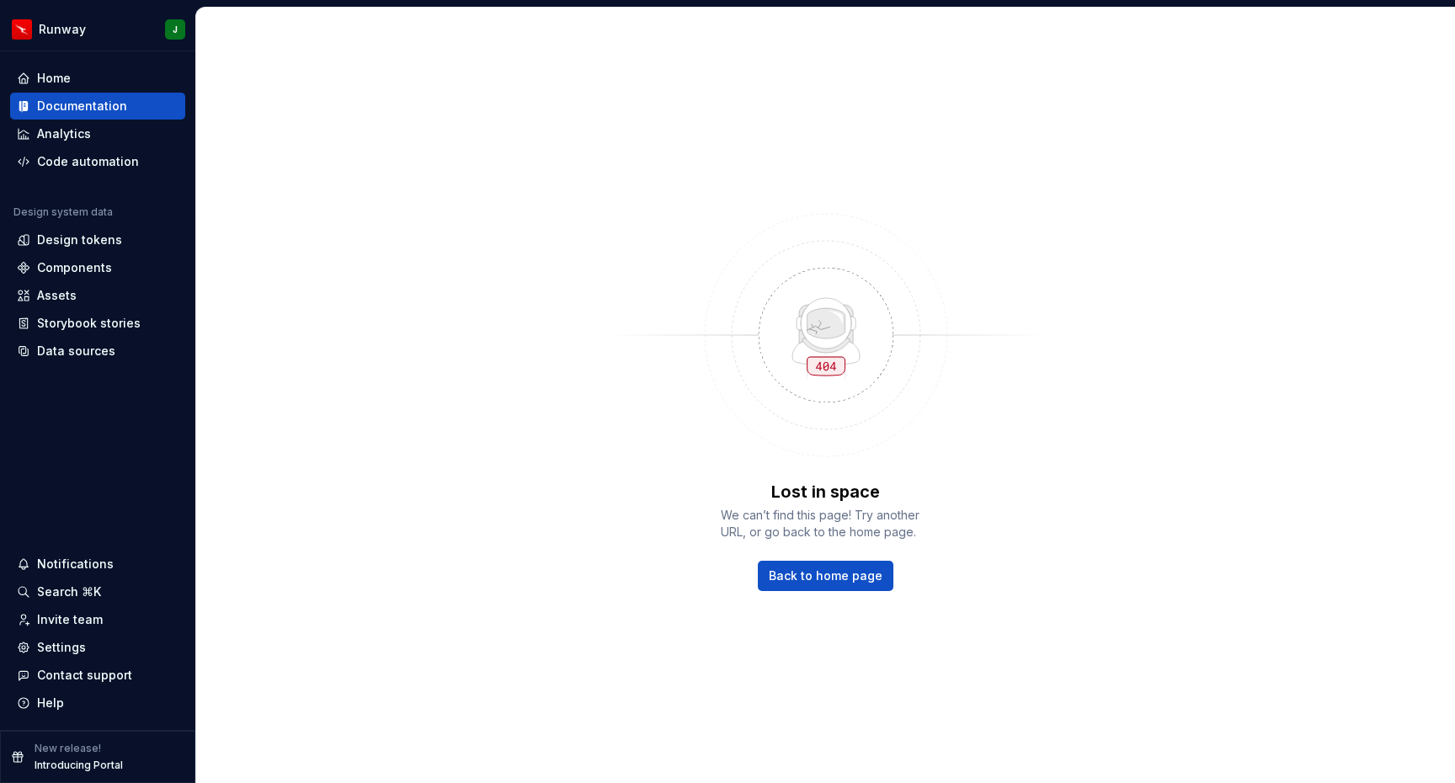
click at [350, 184] on div "Lost in space We can’t find this page! Try another URL, or go back to the home …" at bounding box center [825, 396] width 1259 height 776
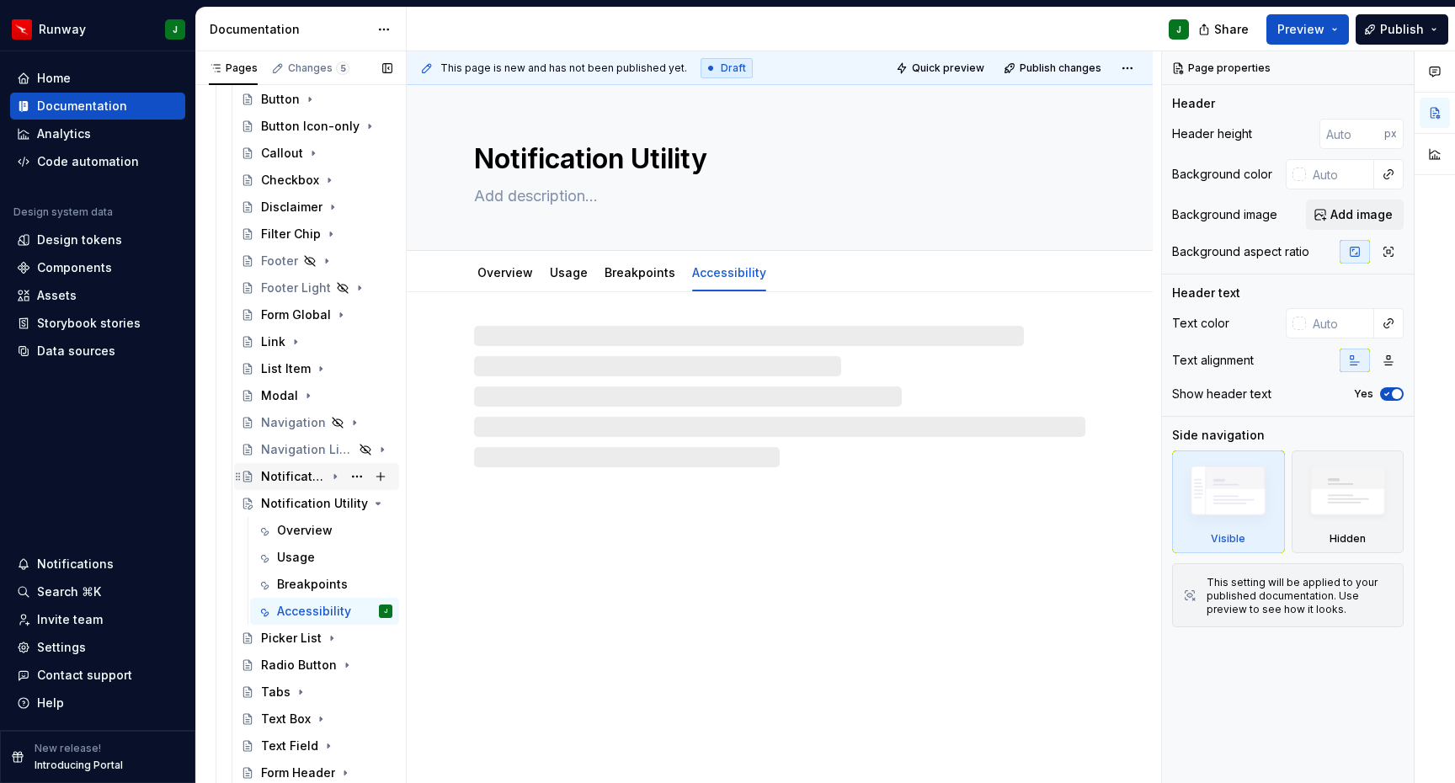
scroll to position [398, 0]
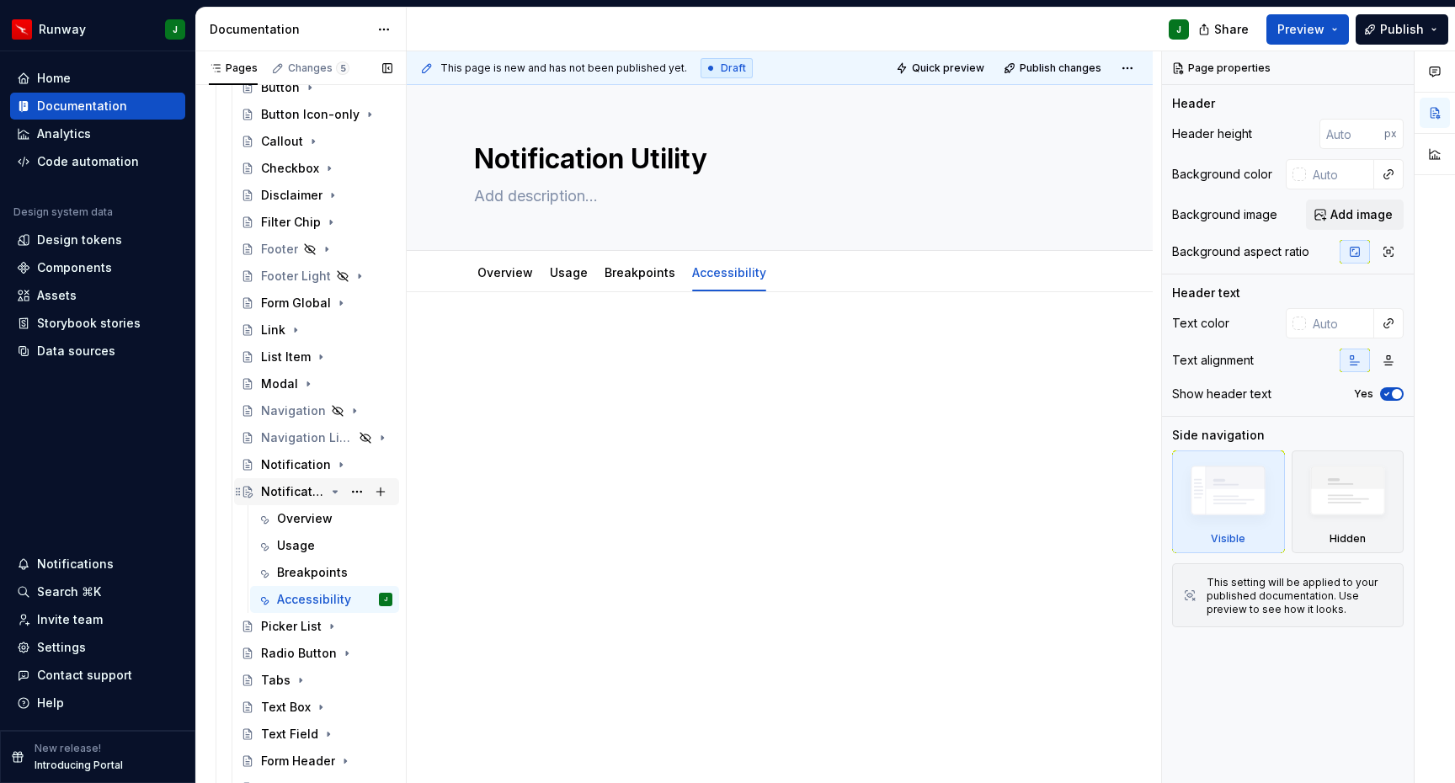
click at [291, 492] on div "Notification Utility" at bounding box center [293, 491] width 64 height 17
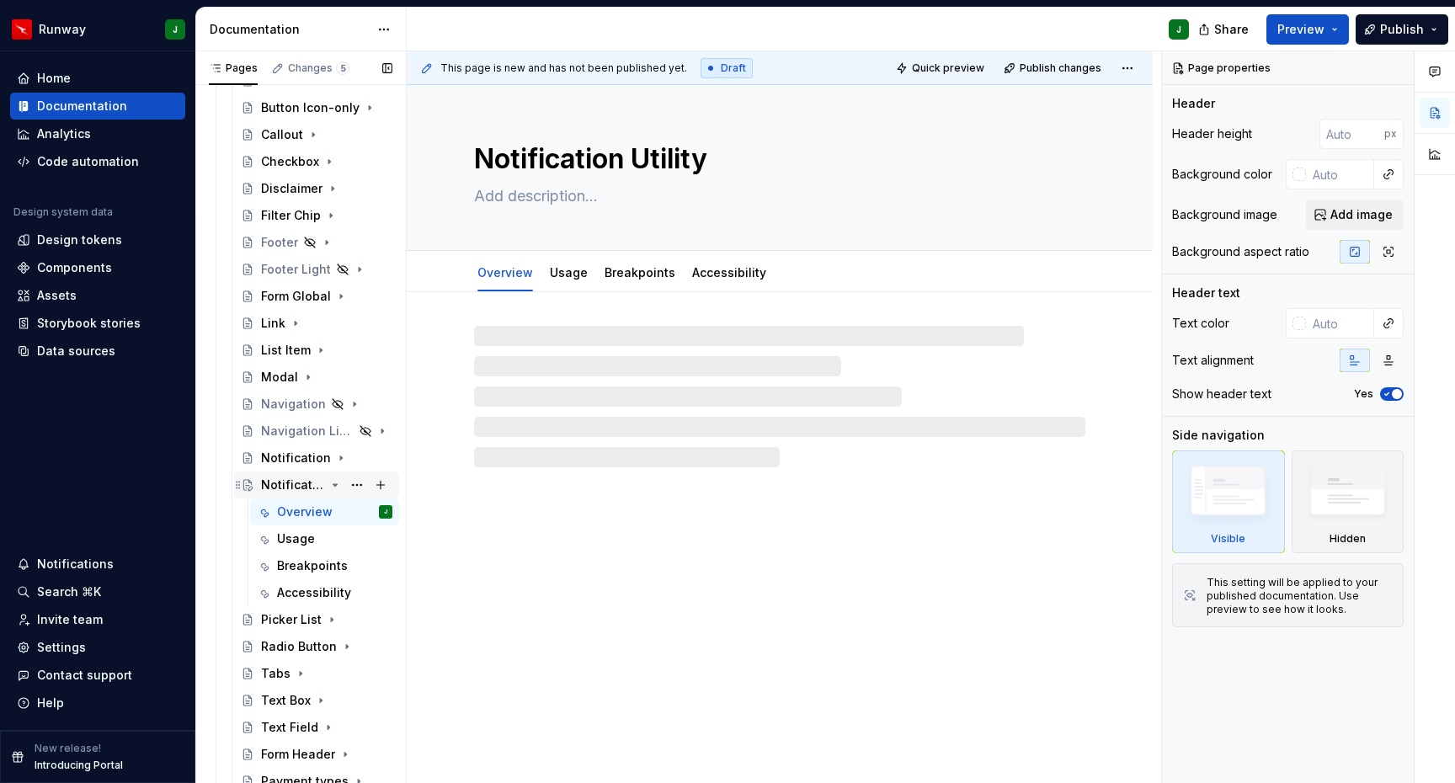
scroll to position [401, 0]
click at [292, 482] on div "Notification Utility" at bounding box center [293, 489] width 64 height 17
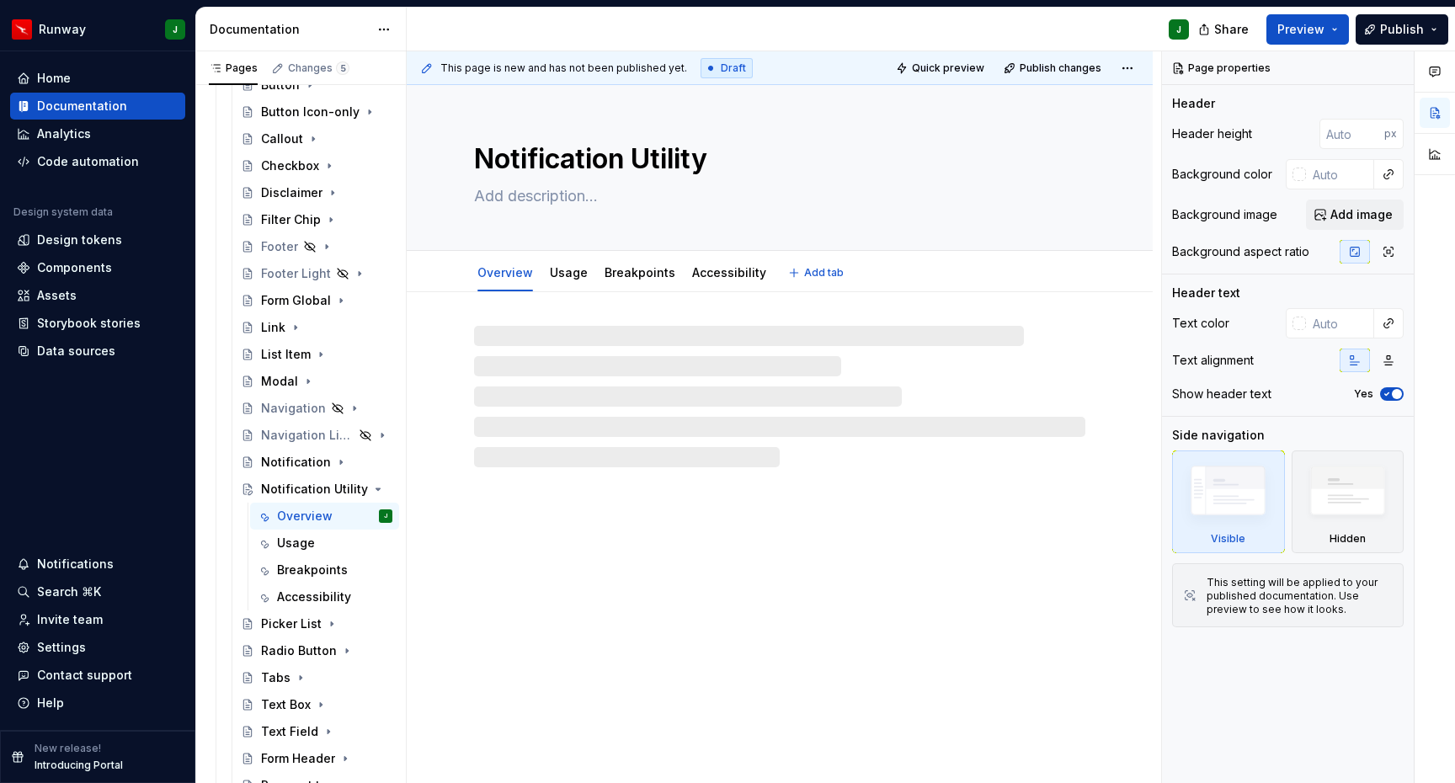
click at [529, 190] on textarea at bounding box center [776, 196] width 611 height 27
click at [538, 200] on textarea at bounding box center [776, 196] width 611 height 27
click at [307, 487] on div "Notification Utility" at bounding box center [293, 489] width 64 height 17
click at [541, 198] on textarea at bounding box center [776, 196] width 611 height 27
click at [520, 198] on textarea at bounding box center [776, 196] width 611 height 27
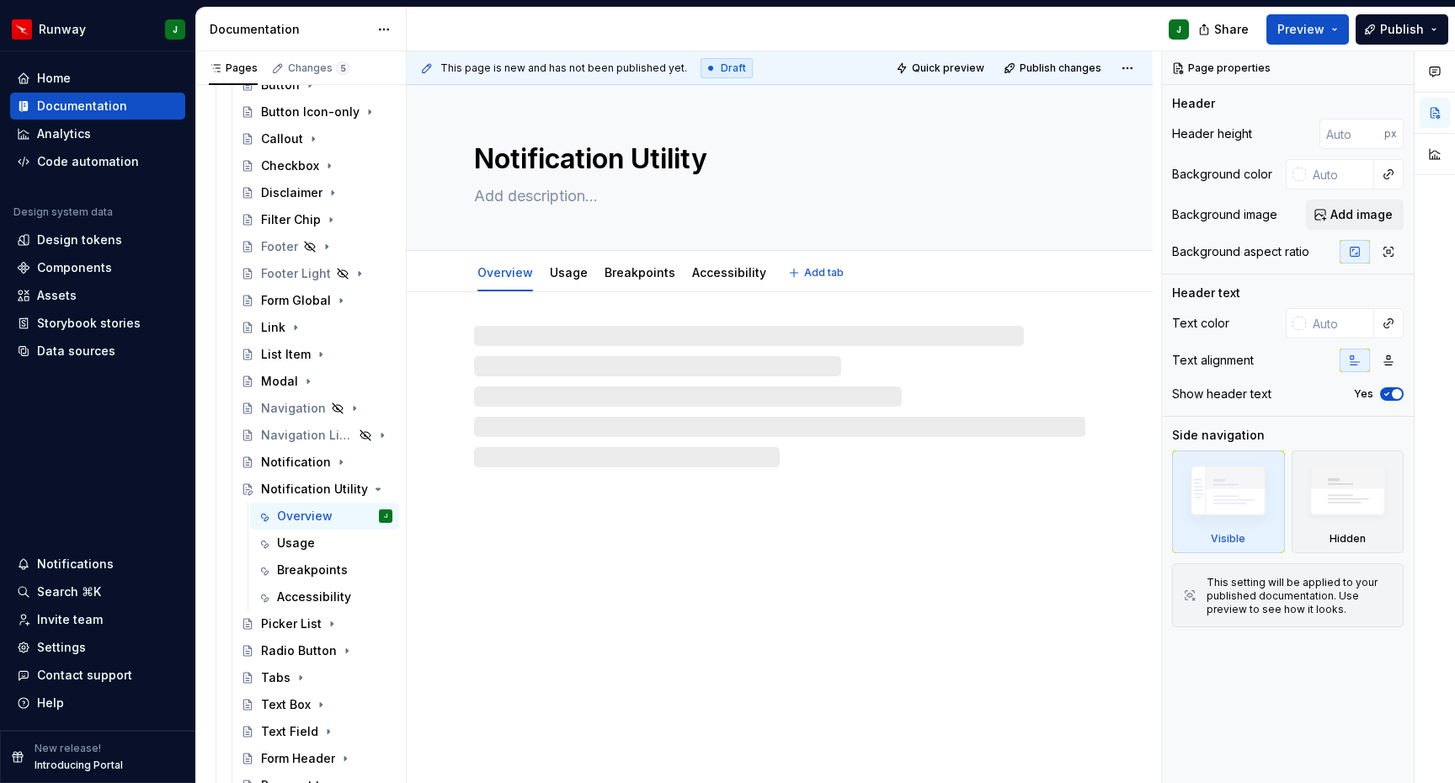
click at [520, 198] on textarea at bounding box center [776, 196] width 611 height 27
click at [510, 526] on div "Notification Utility Overview Usage Breakpoints Accessibility" at bounding box center [780, 434] width 746 height 699
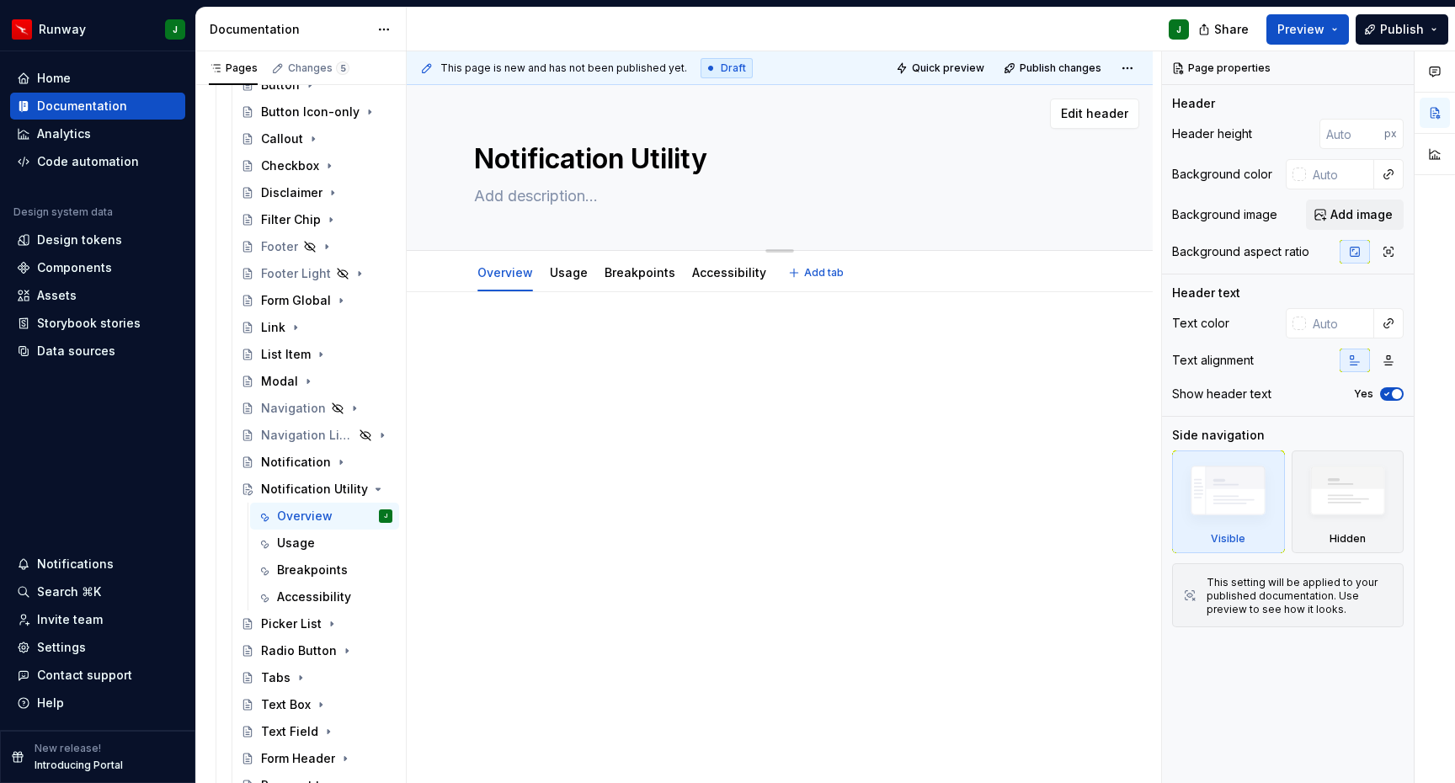
click at [553, 204] on textarea at bounding box center [776, 196] width 611 height 27
paste textarea "Notification Utility is a generic notification pattern designed for use cases o…"
type textarea "*"
type textarea "Notification Utility is a generic notification pattern designed for use cases o…"
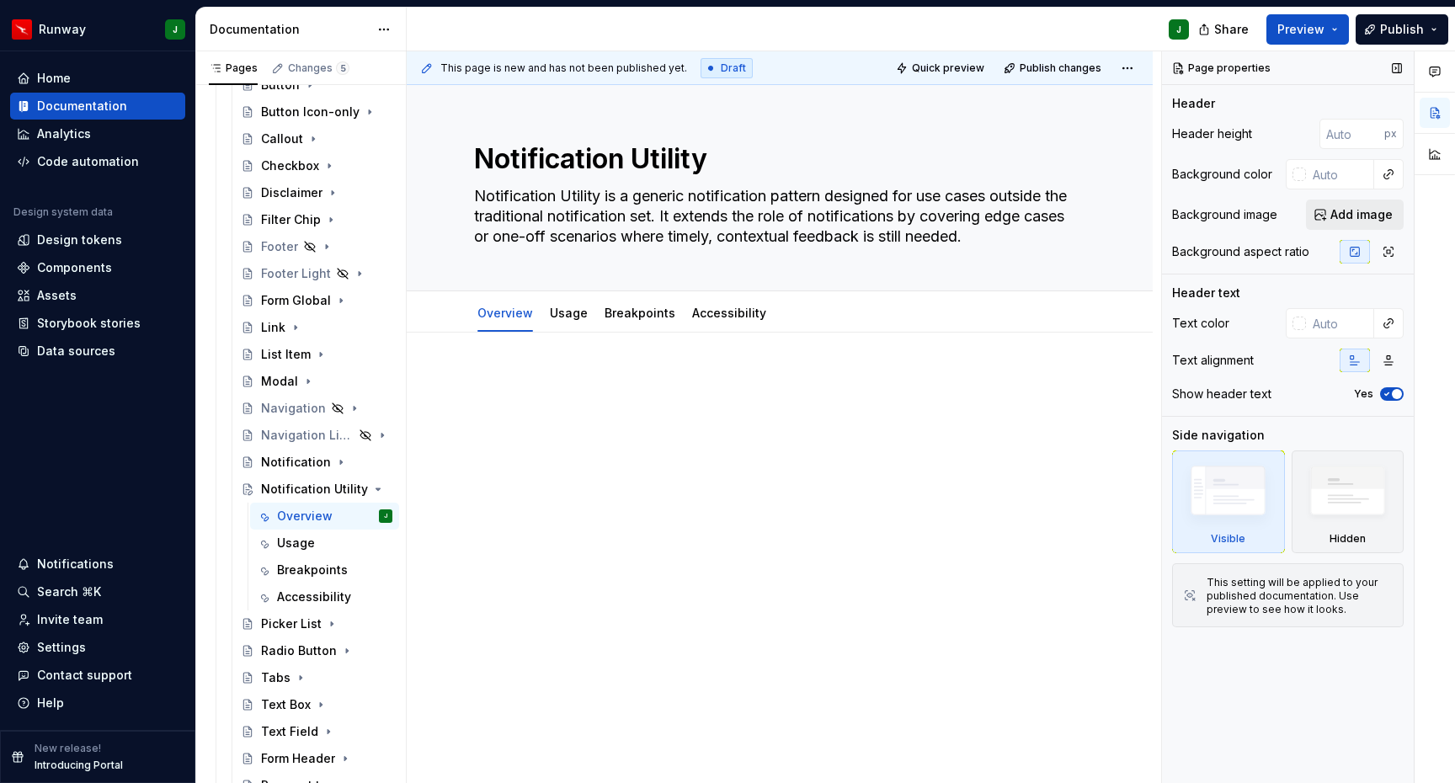
type textarea "*"
type textarea "Notification Utility is a generic notification pattern designed for use cases o…"
click at [520, 370] on div at bounding box center [780, 513] width 746 height 360
type textarea "*"
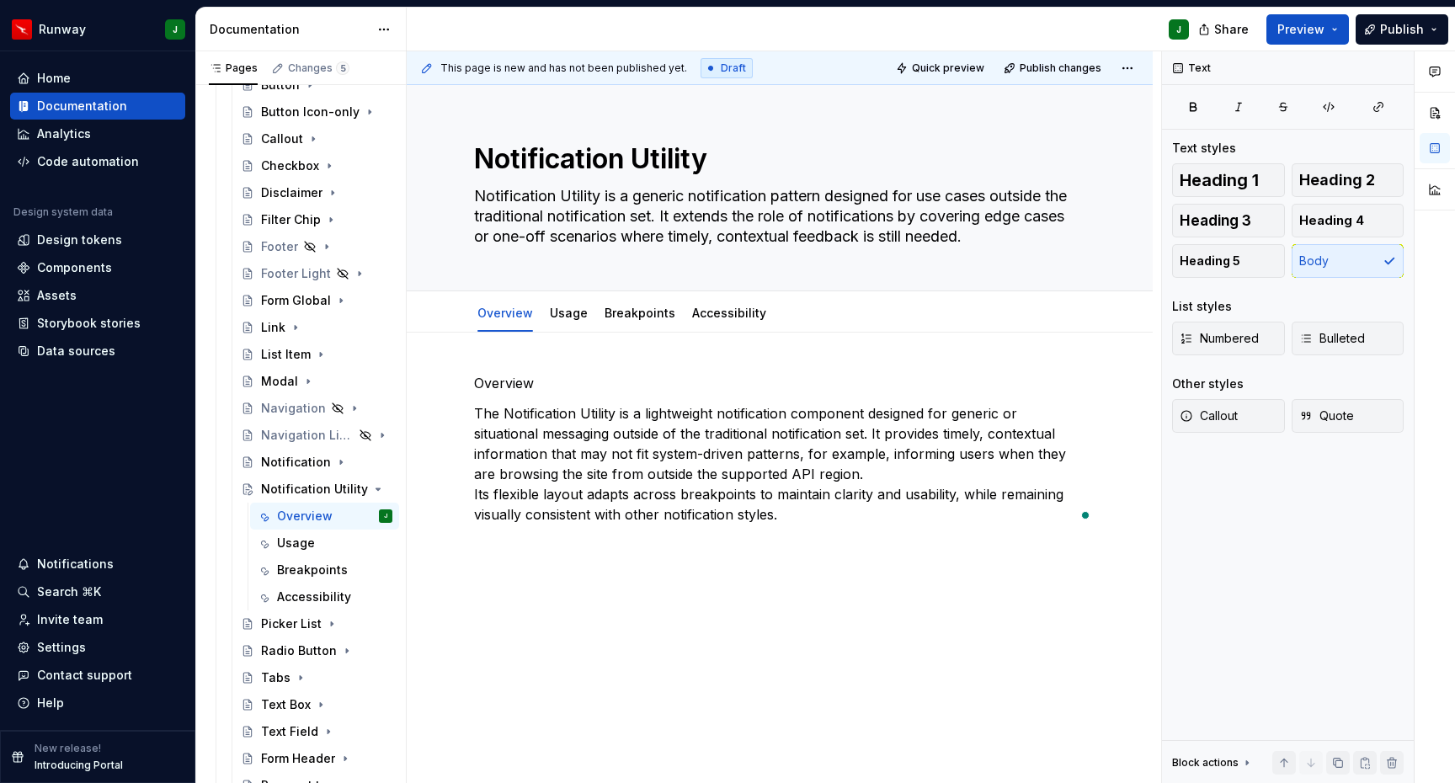
click at [520, 383] on p "Overview" at bounding box center [779, 383] width 611 height 20
click at [585, 350] on button "button" at bounding box center [581, 352] width 24 height 24
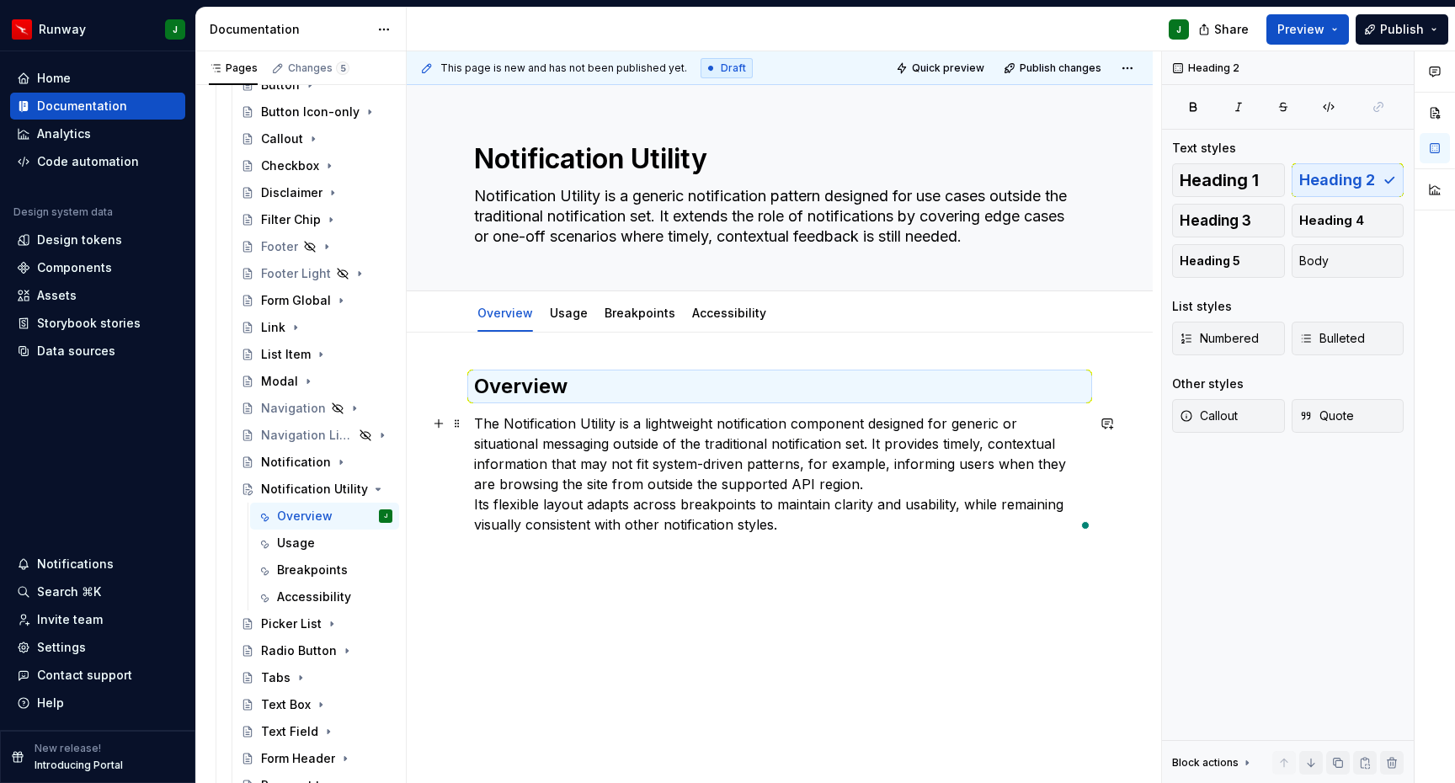
click at [797, 489] on p "The Notification Utility is a lightweight notification component designed for g…" at bounding box center [779, 474] width 611 height 121
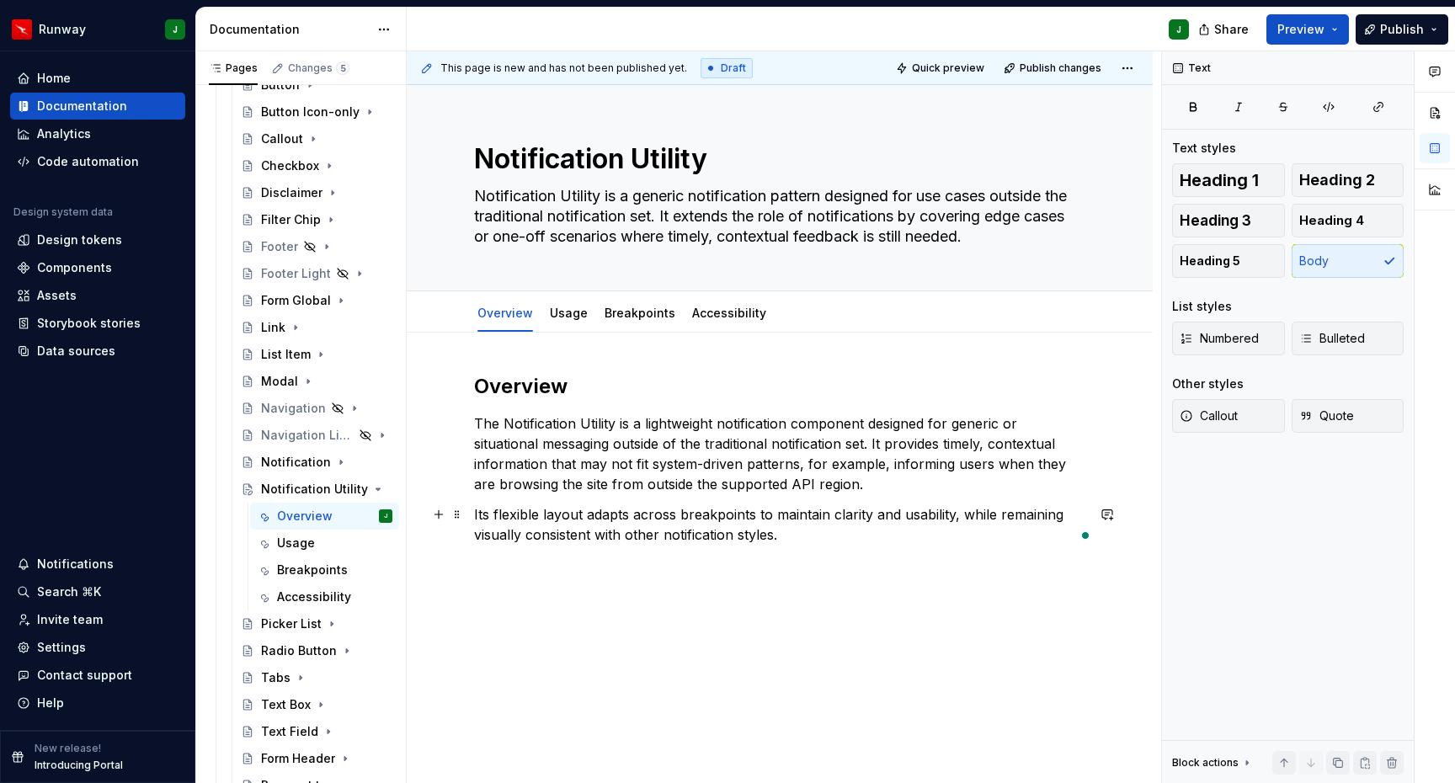
click at [841, 538] on p "Its flexible layout adapts across breakpoints to maintain clarity and usability…" at bounding box center [779, 524] width 611 height 40
type textarea "*"
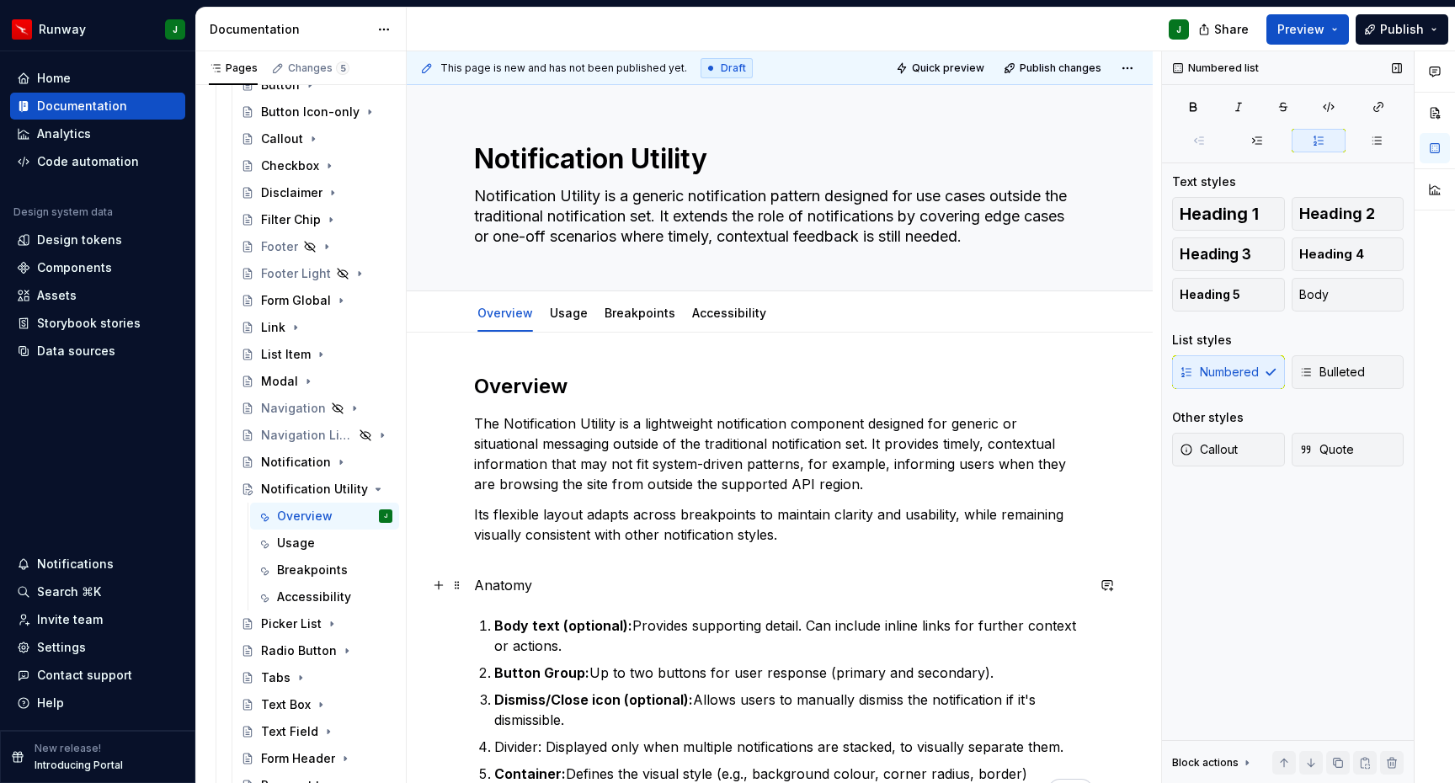
click at [505, 583] on p "Anatomy" at bounding box center [779, 585] width 611 height 20
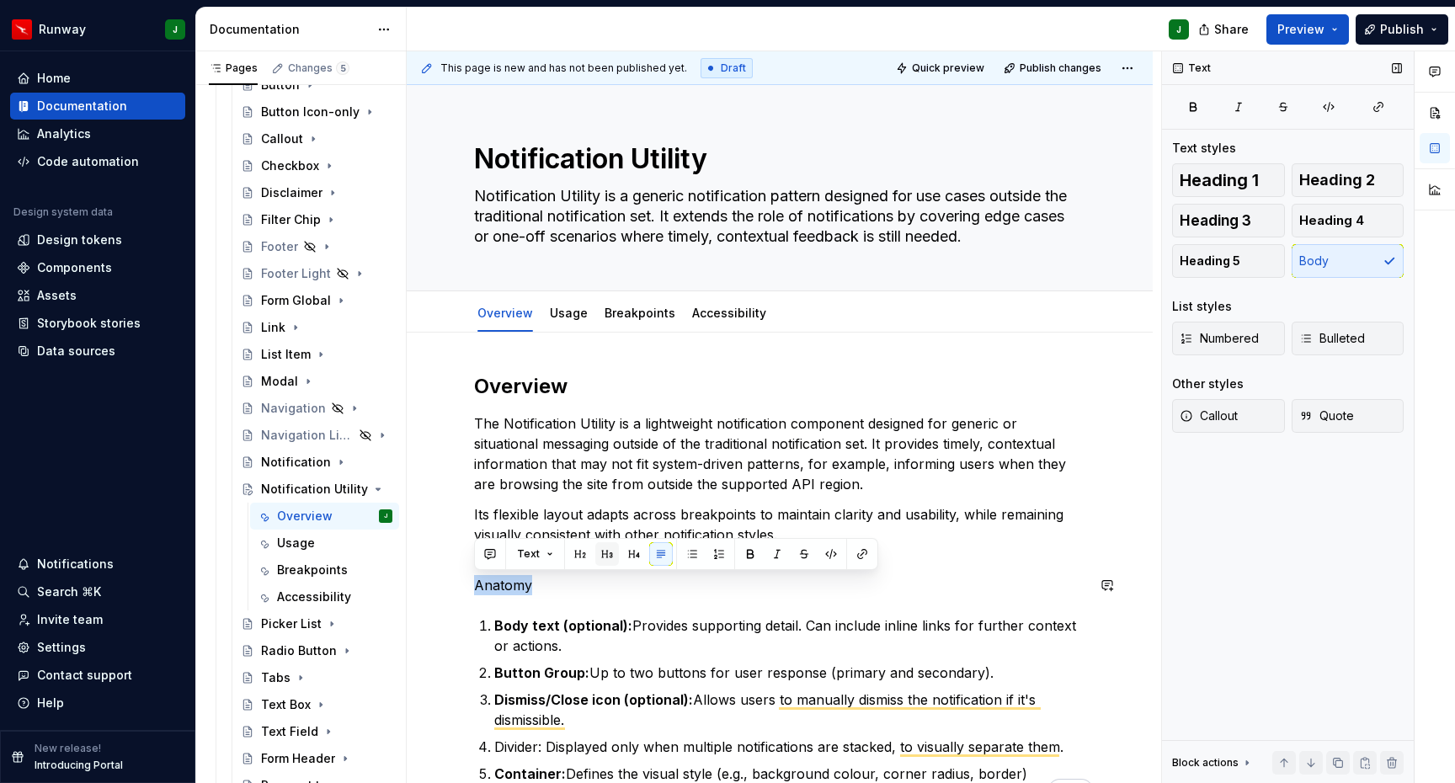
click at [613, 557] on button "button" at bounding box center [607, 554] width 24 height 24
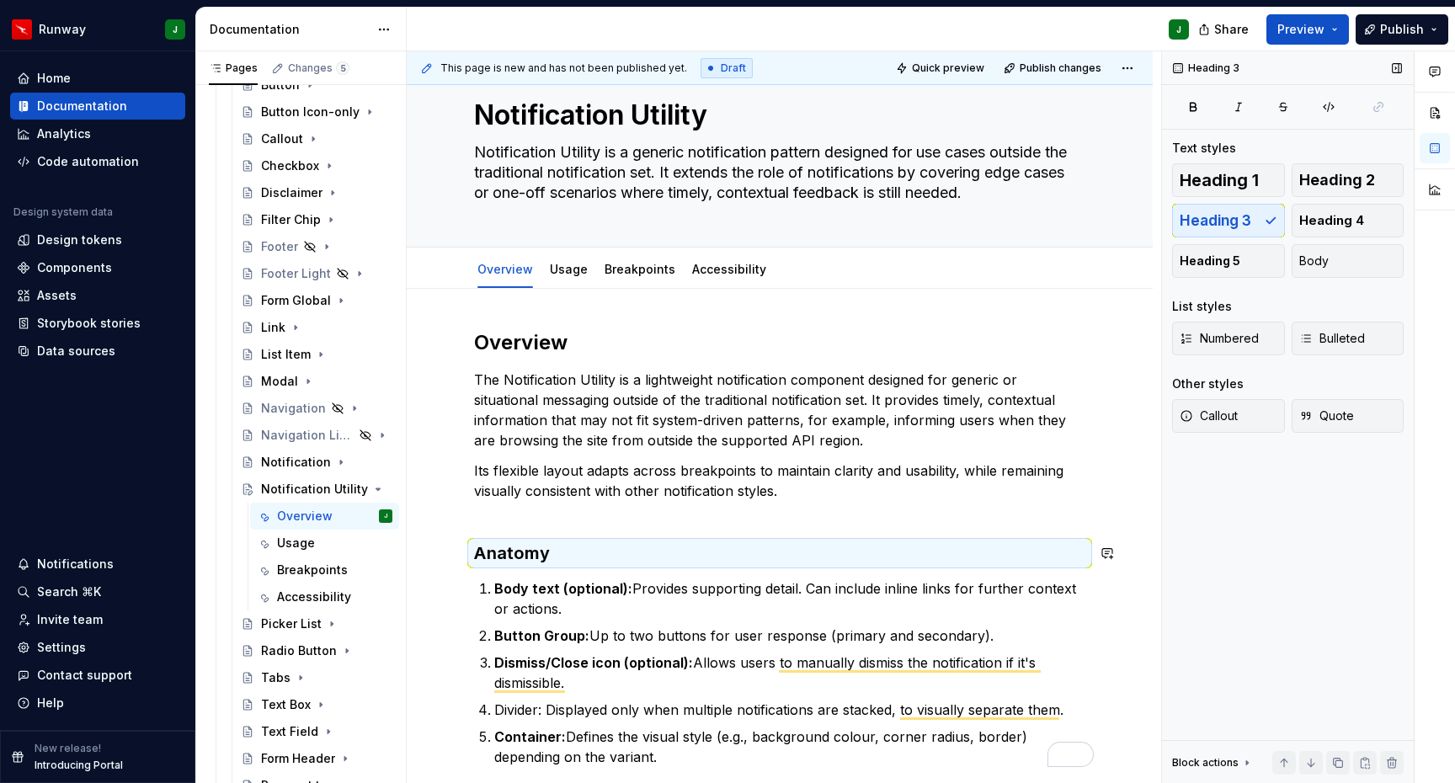
scroll to position [86, 0]
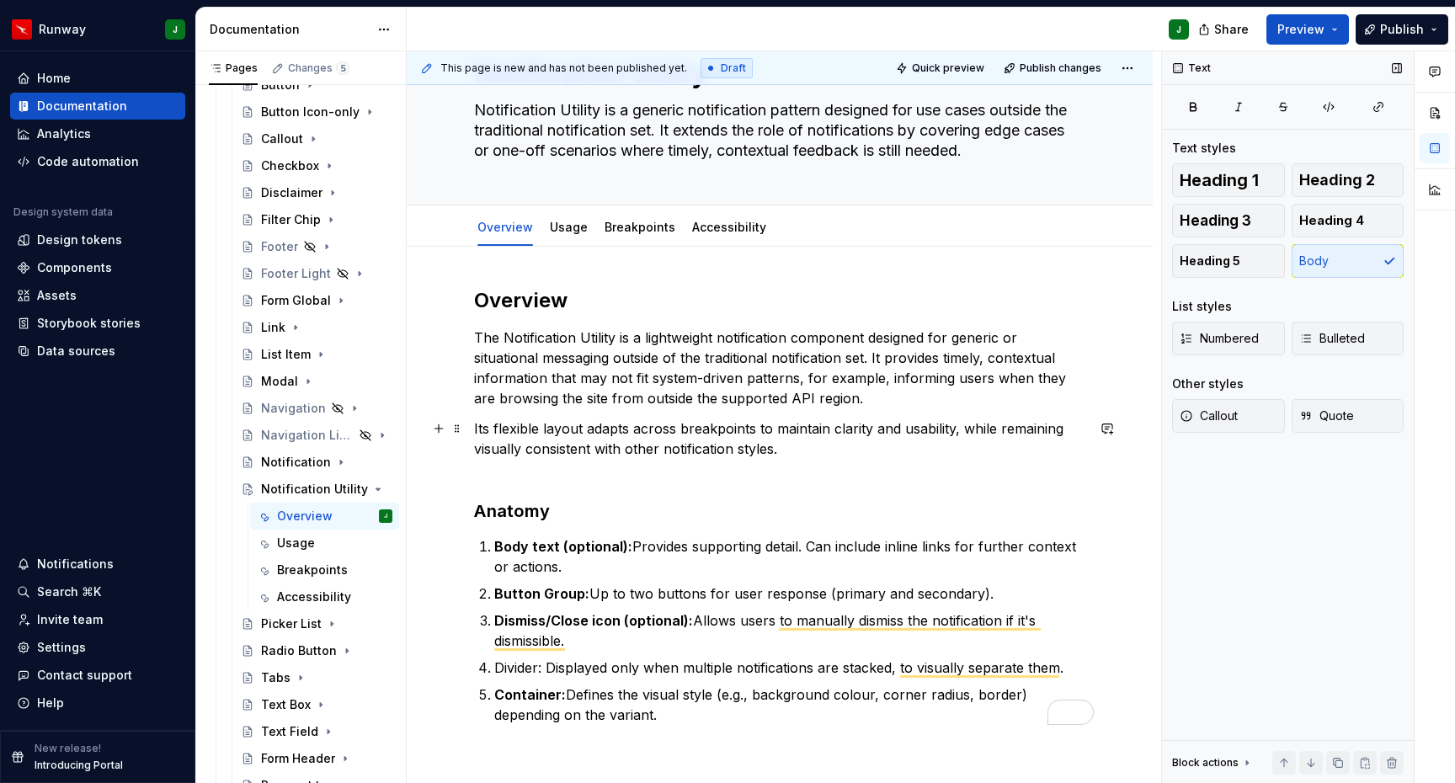
click at [566, 476] on p "Its flexible layout adapts across breakpoints to maintain clarity and usability…" at bounding box center [779, 449] width 611 height 61
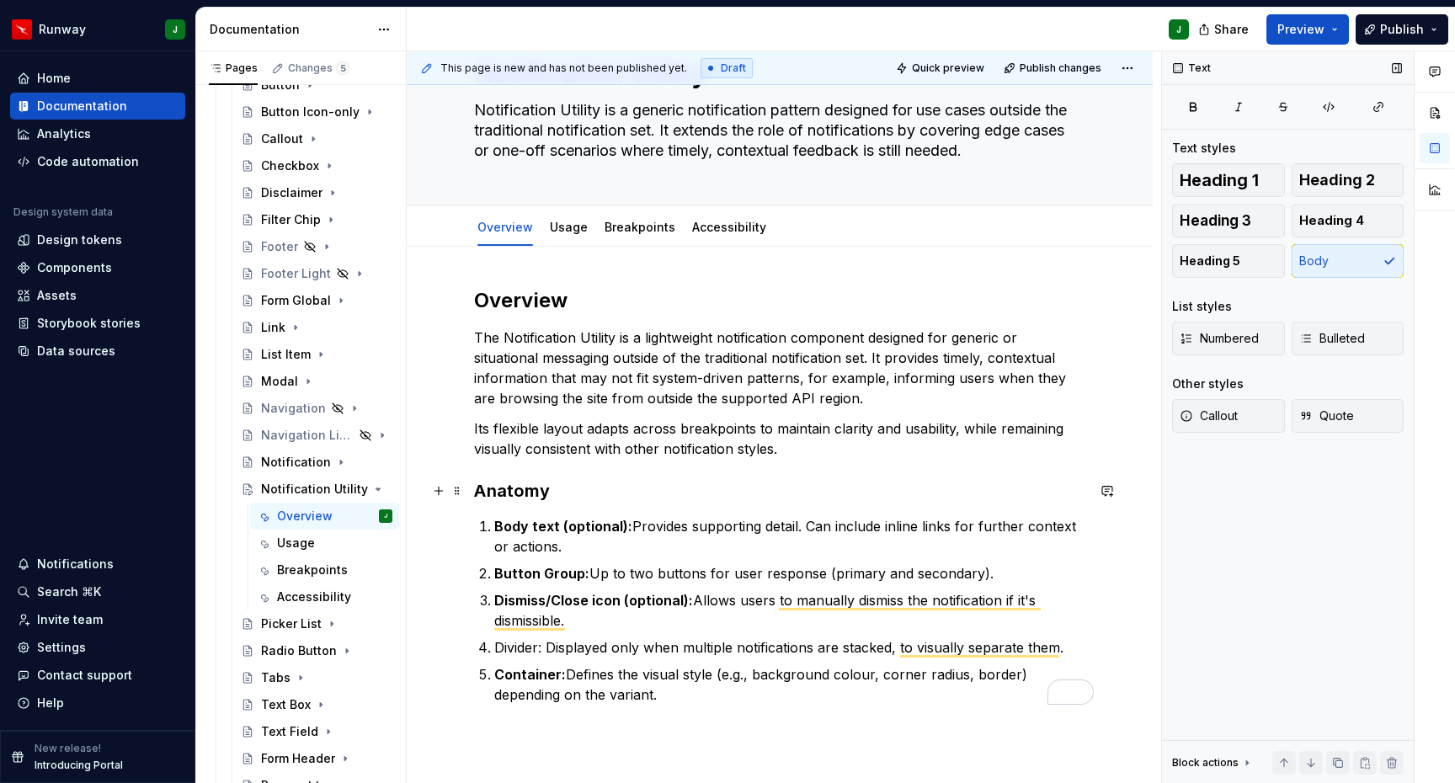
click at [580, 492] on h3 "Anatomy" at bounding box center [779, 491] width 611 height 24
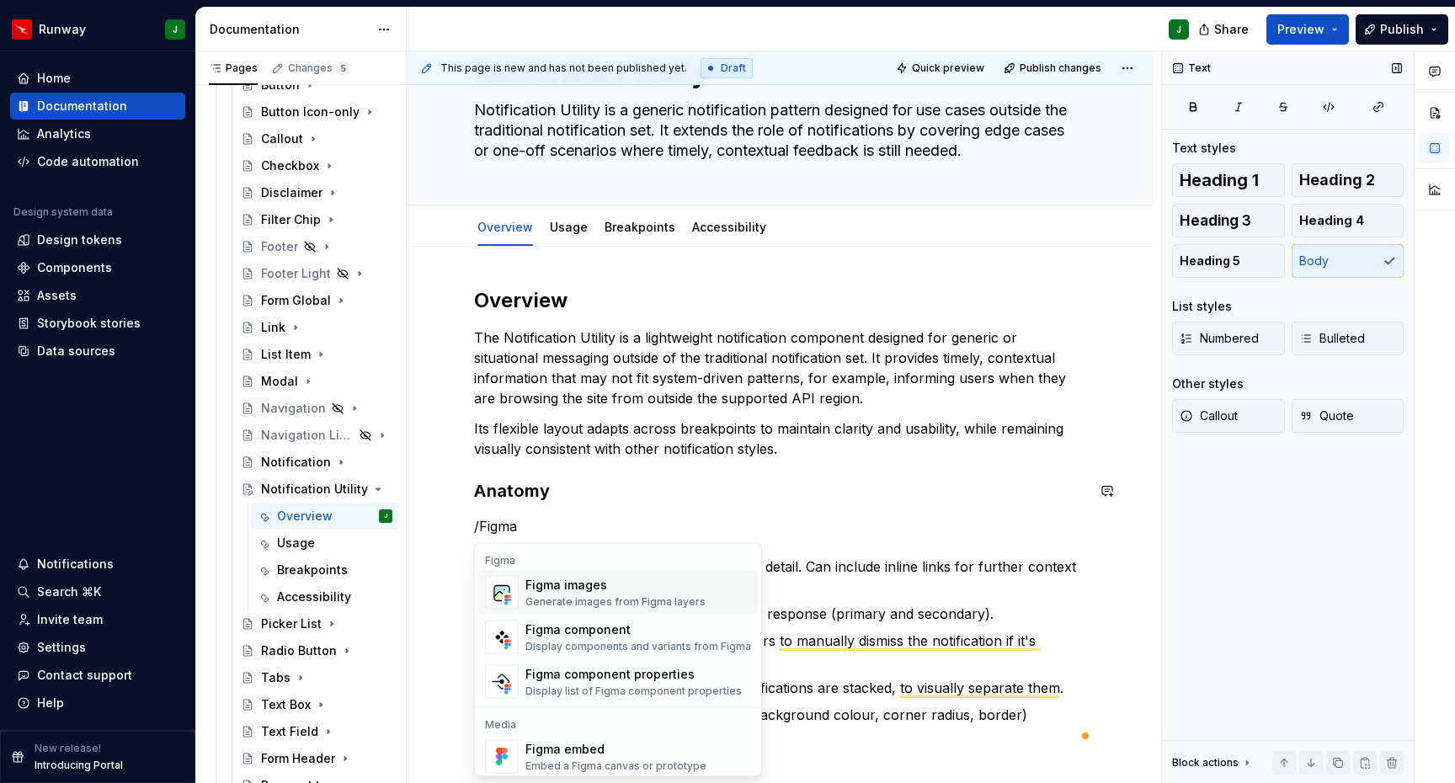
scroll to position [81, 0]
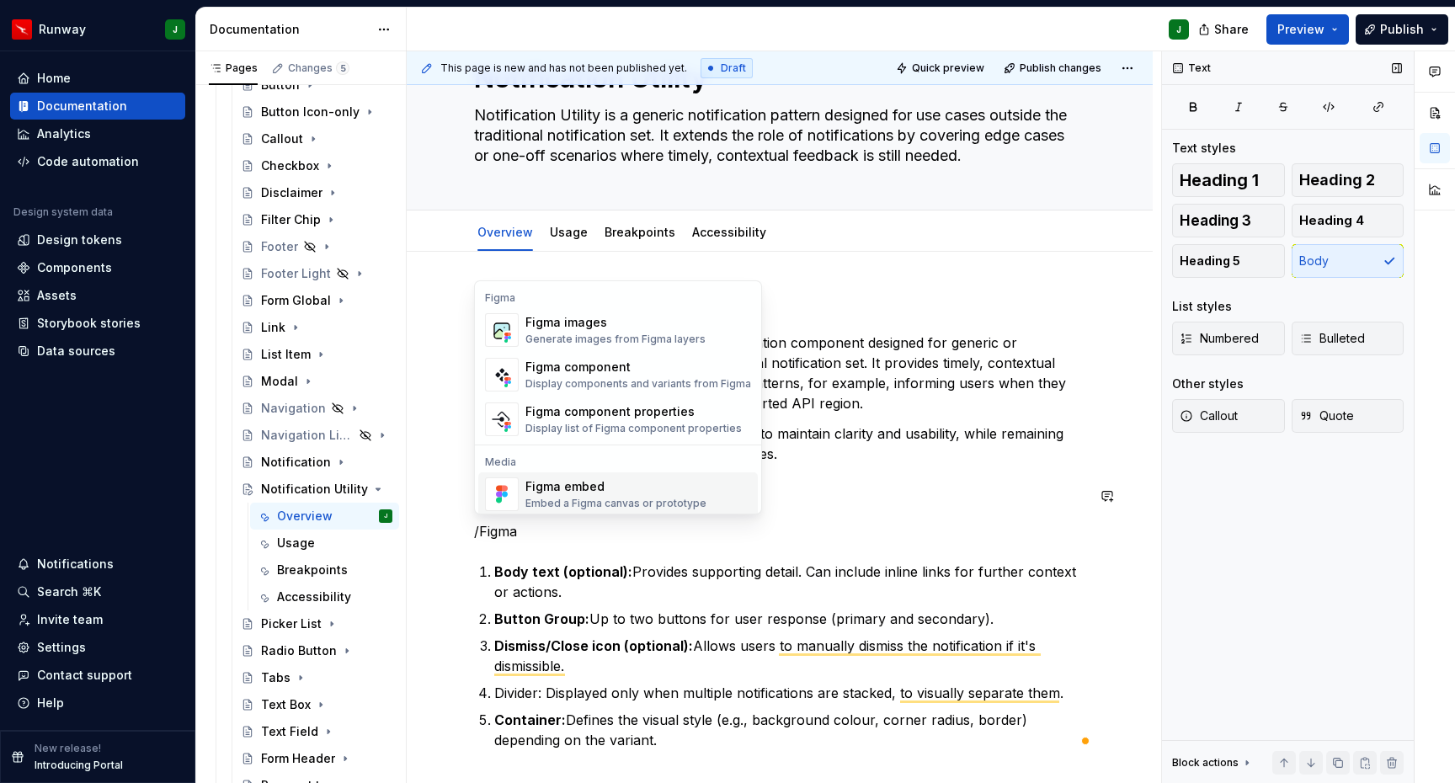
click at [600, 322] on div "Figma images" at bounding box center [616, 322] width 180 height 17
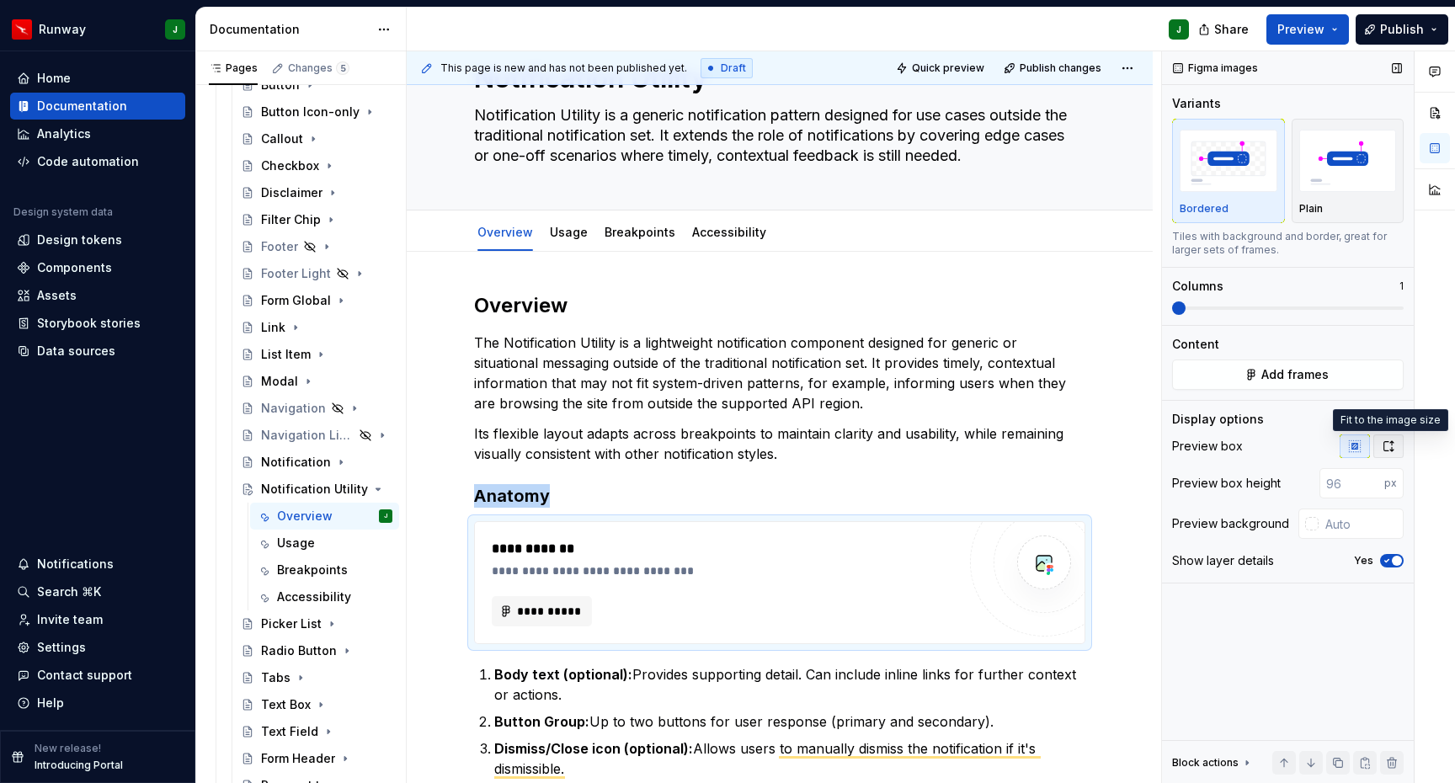
drag, startPoint x: 1385, startPoint y: 446, endPoint x: 1382, endPoint y: 455, distance: 8.8
click at [1385, 446] on icon "button" at bounding box center [1388, 446] width 13 height 13
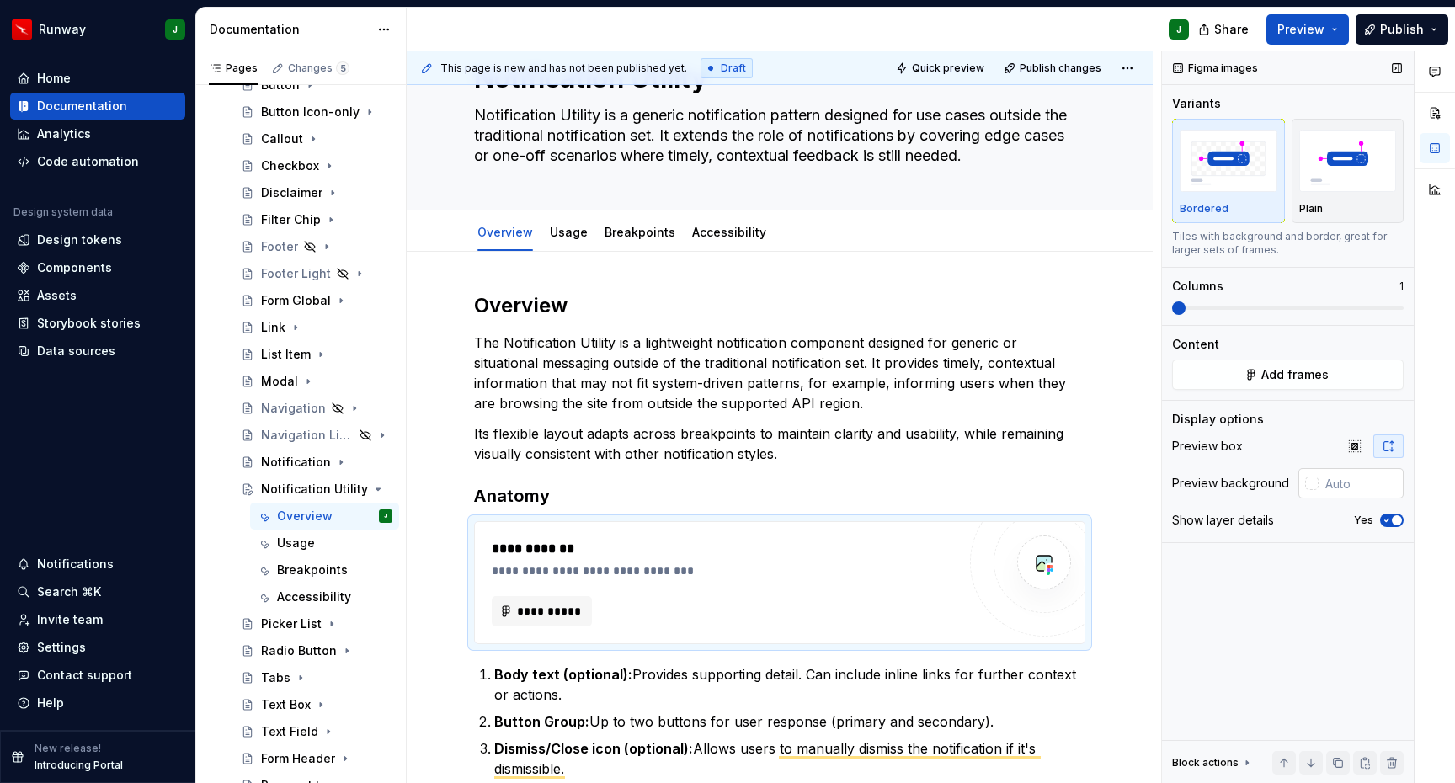
click at [1380, 478] on input "text" at bounding box center [1361, 483] width 85 height 30
type input "#FFFFFF"
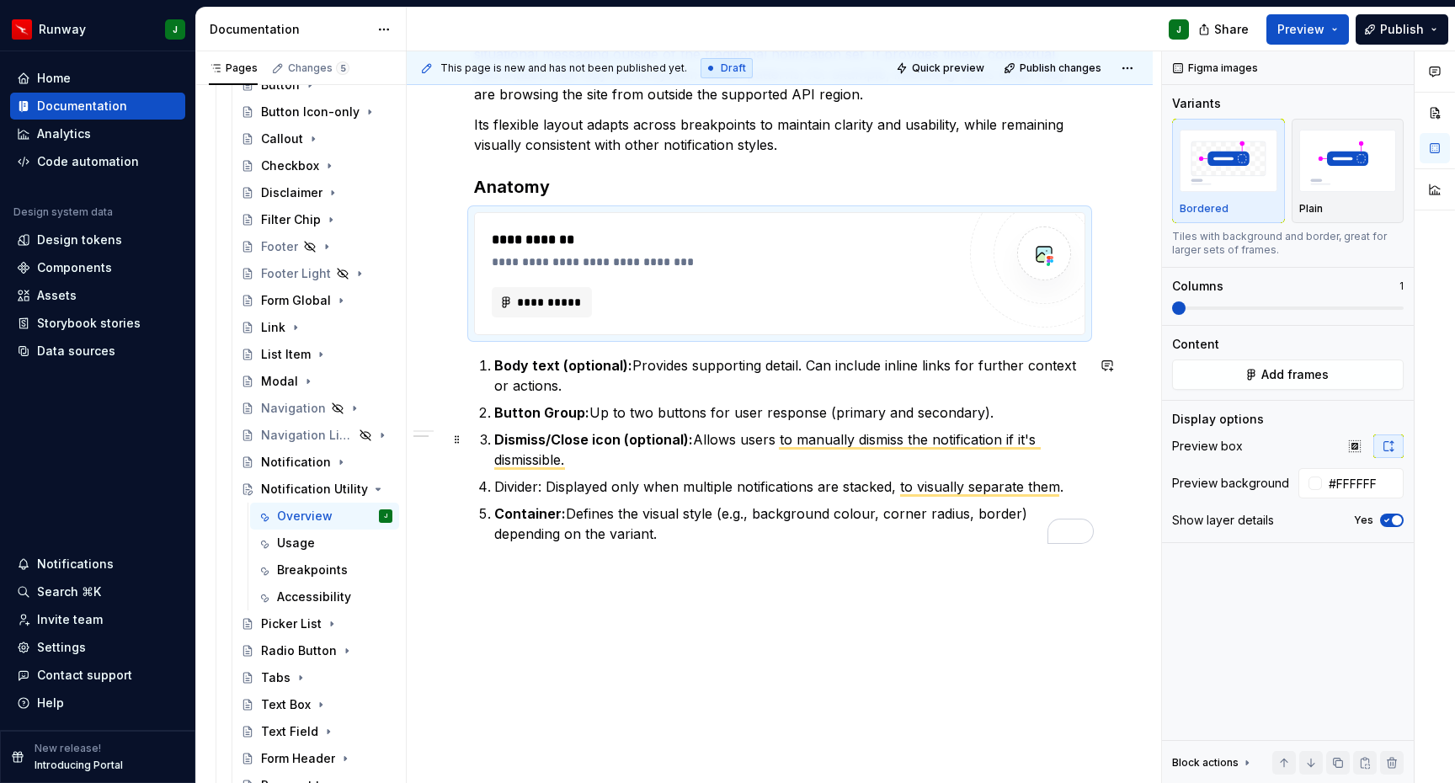
scroll to position [405, 0]
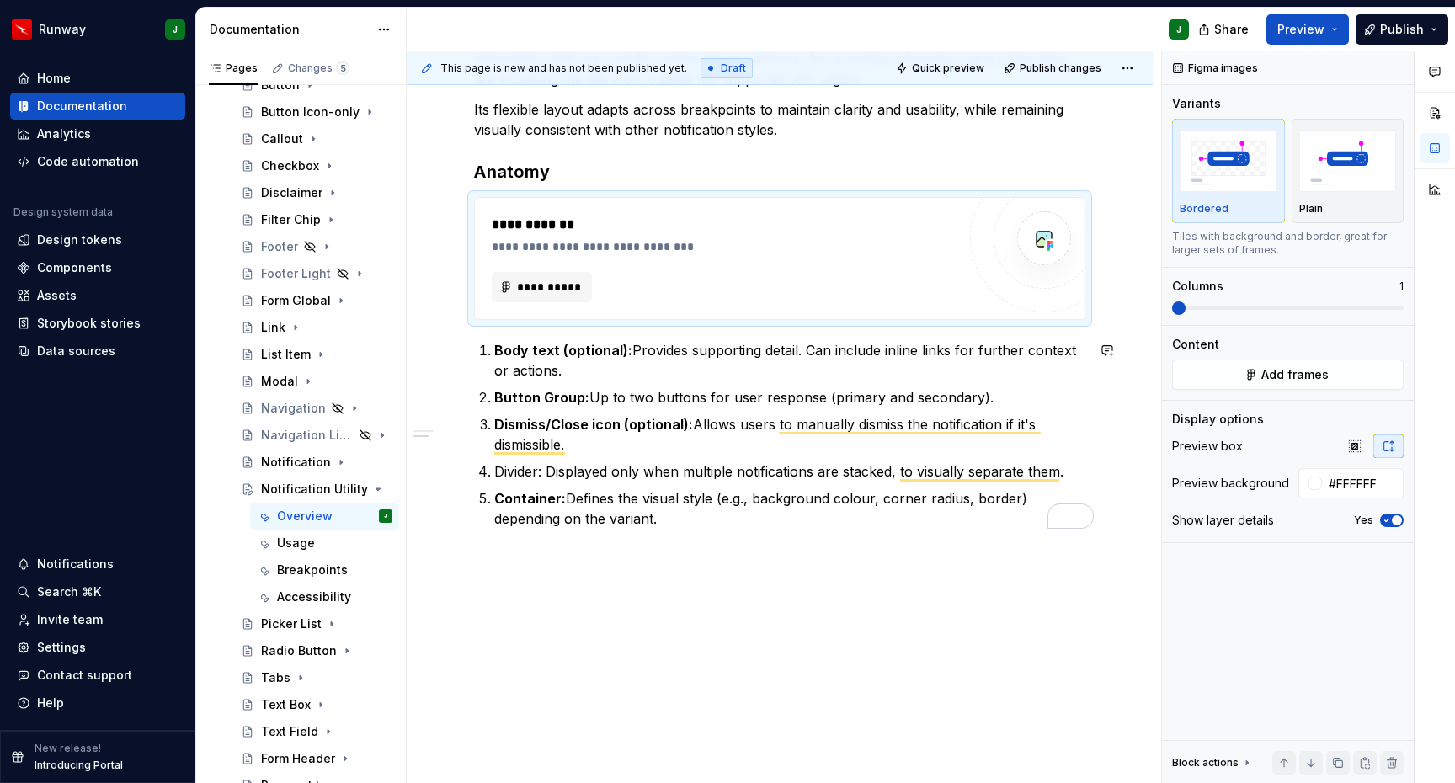
click at [714, 566] on div "**********" at bounding box center [780, 356] width 746 height 857
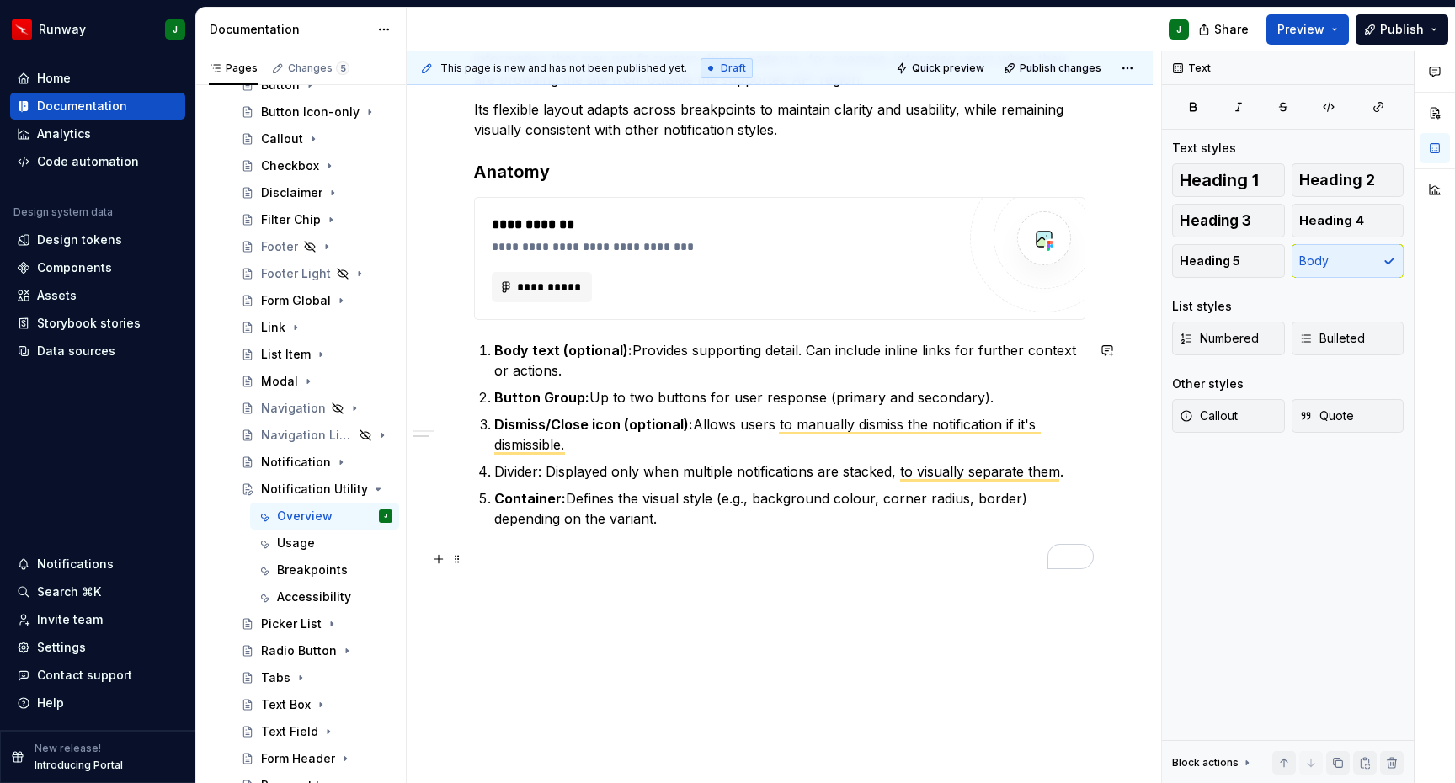
click at [634, 550] on p "To enrich screen reader interactions, please activate Accessibility in Grammarl…" at bounding box center [779, 559] width 611 height 20
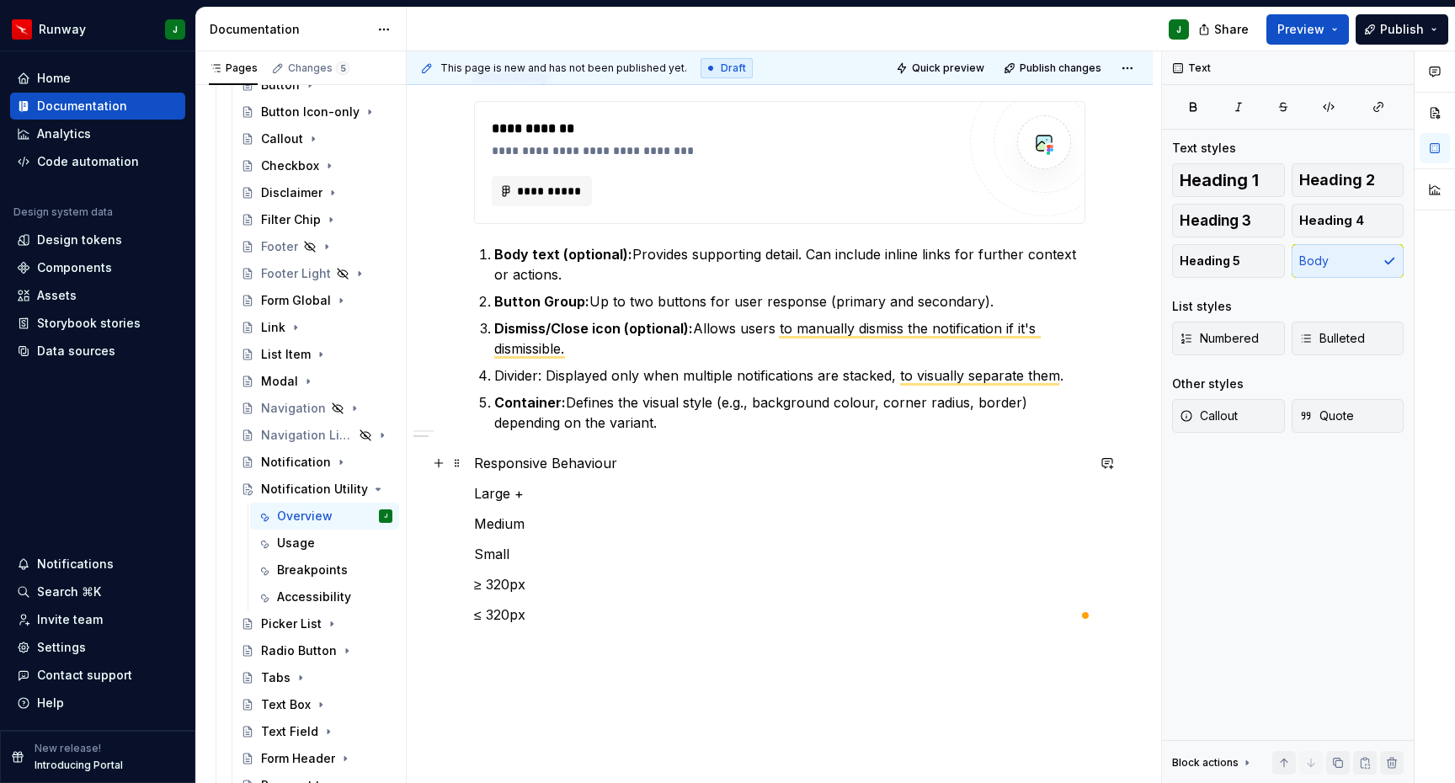
click at [482, 465] on p "Responsive Behaviour" at bounding box center [779, 463] width 611 height 20
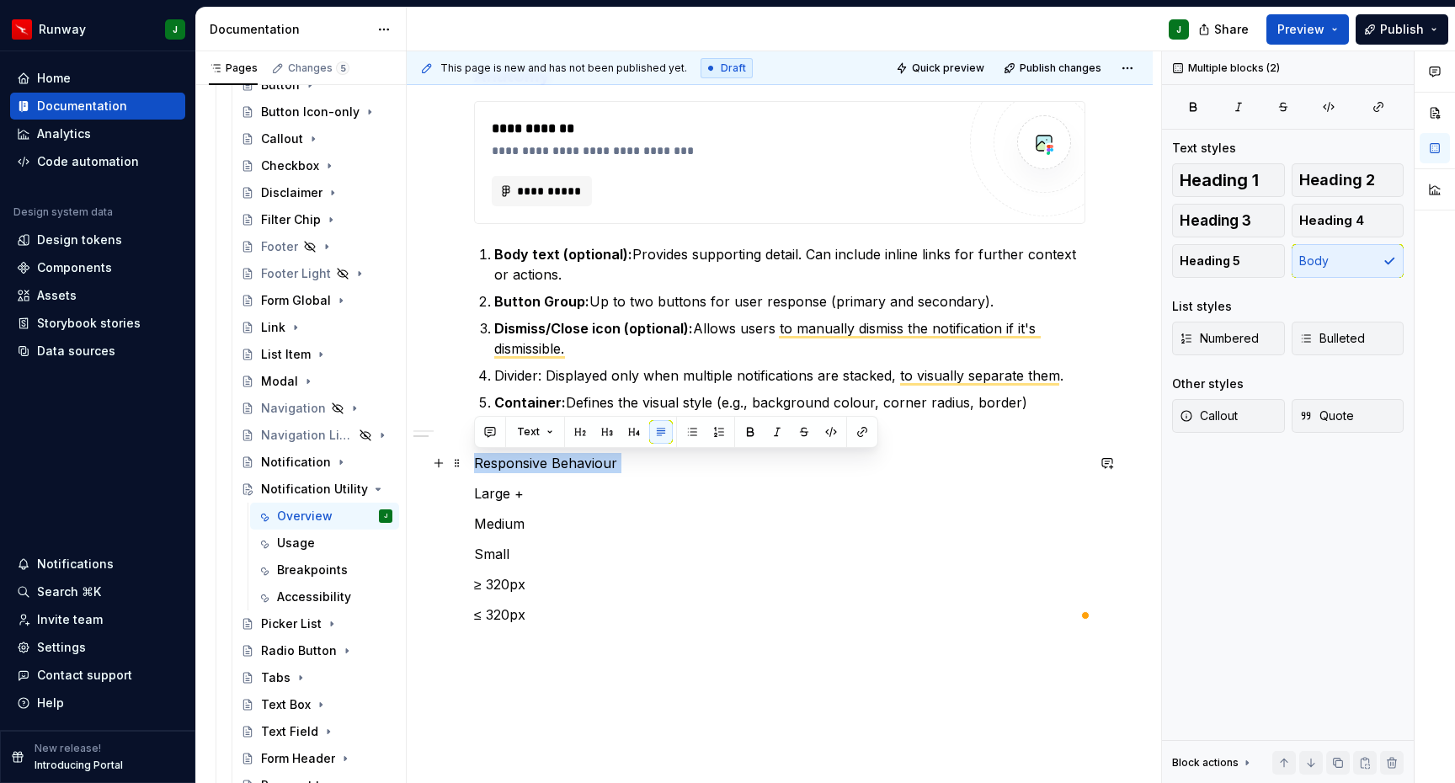
click at [482, 465] on p "Responsive Behaviour" at bounding box center [779, 463] width 611 height 20
click at [611, 431] on button "button" at bounding box center [607, 432] width 24 height 24
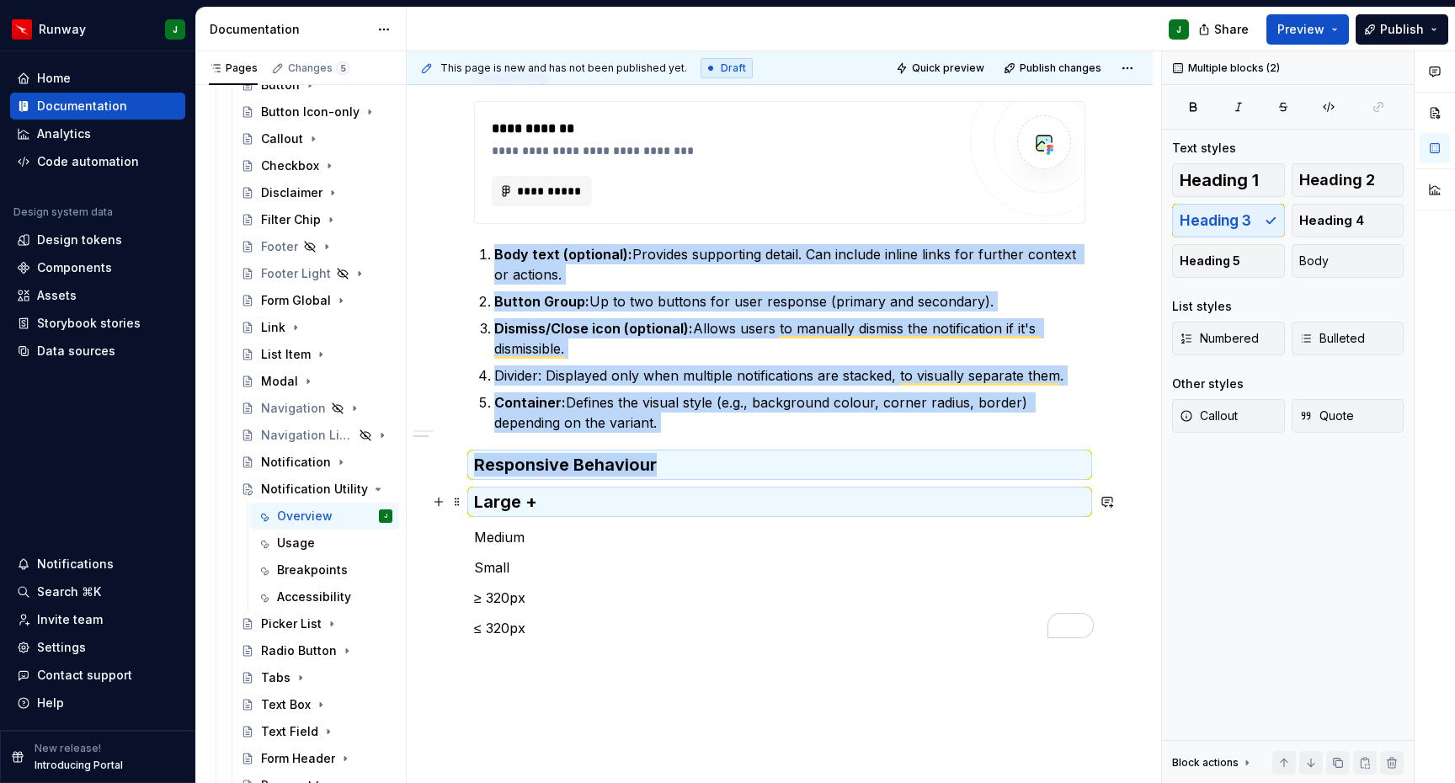
click at [509, 503] on h3 "Large +" at bounding box center [779, 502] width 611 height 24
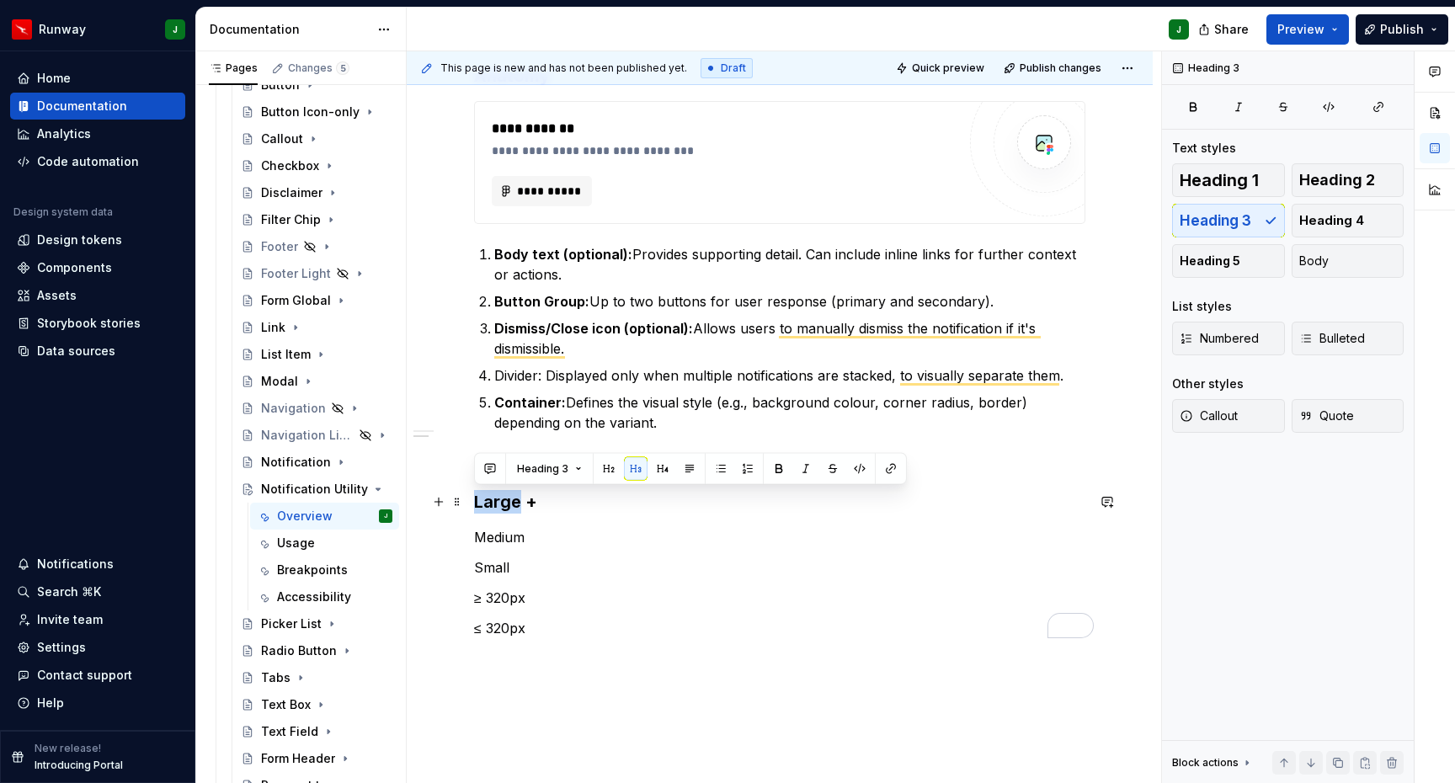
click at [509, 503] on h3 "Large +" at bounding box center [779, 502] width 611 height 24
click at [478, 504] on h3 "Large +" at bounding box center [779, 502] width 611 height 24
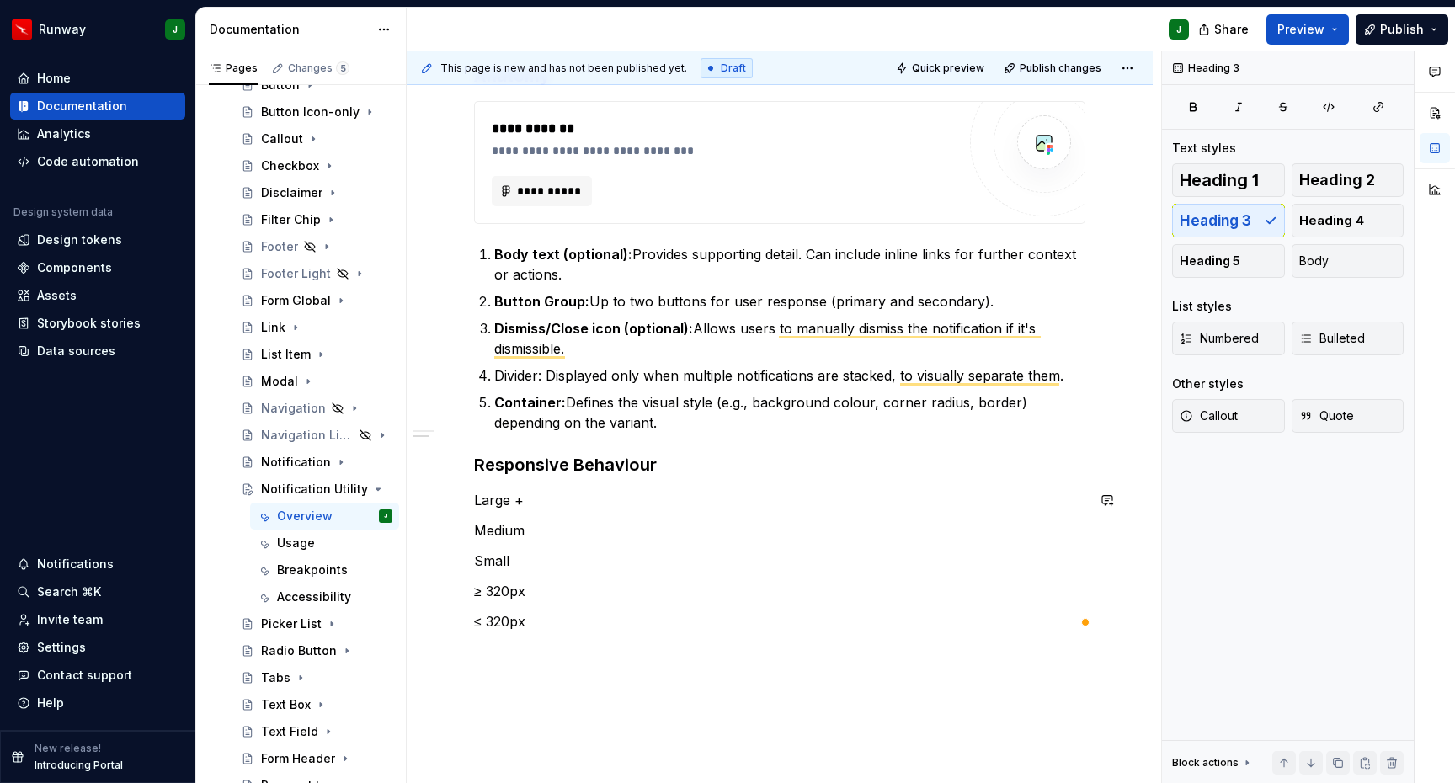
click at [489, 503] on p "Large +" at bounding box center [779, 500] width 611 height 20
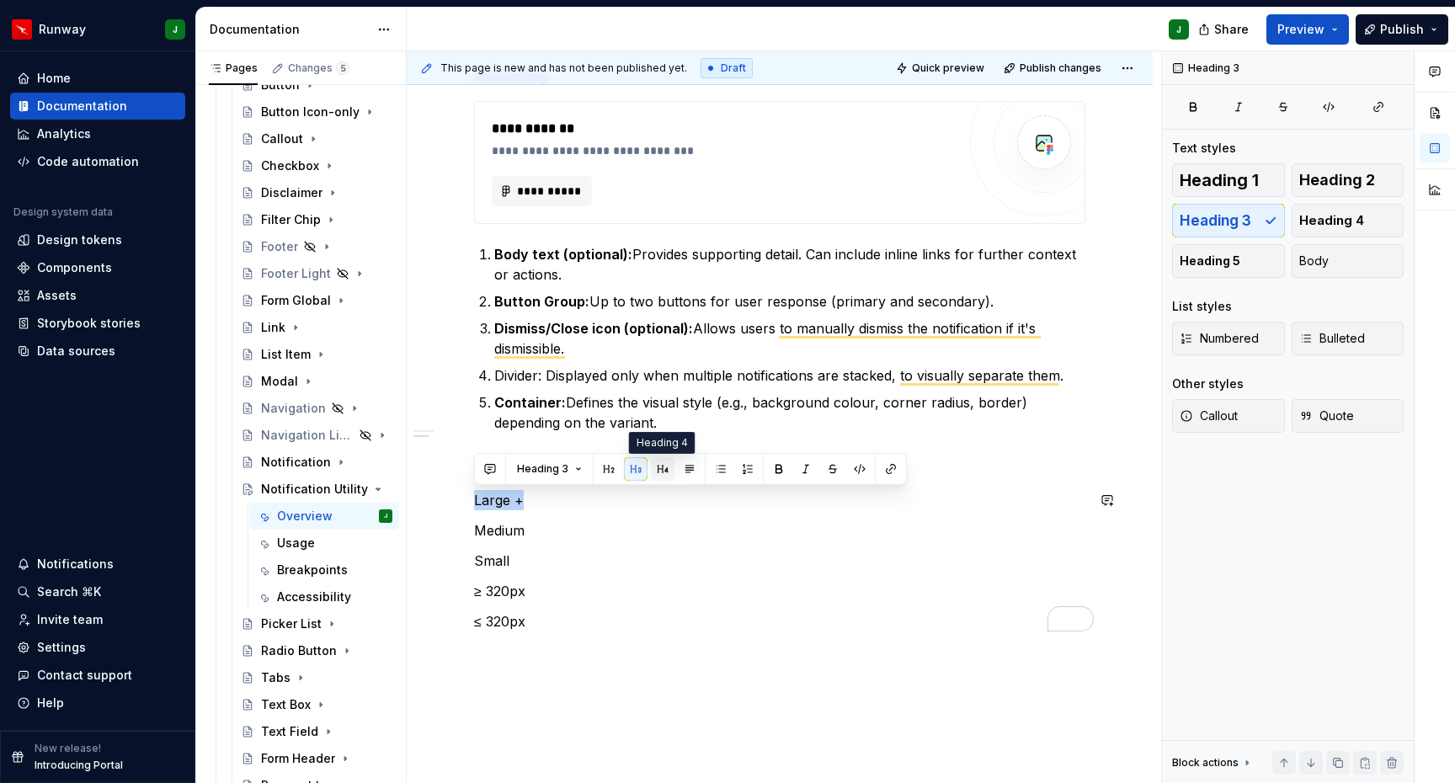
click at [660, 472] on button "button" at bounding box center [663, 469] width 24 height 24
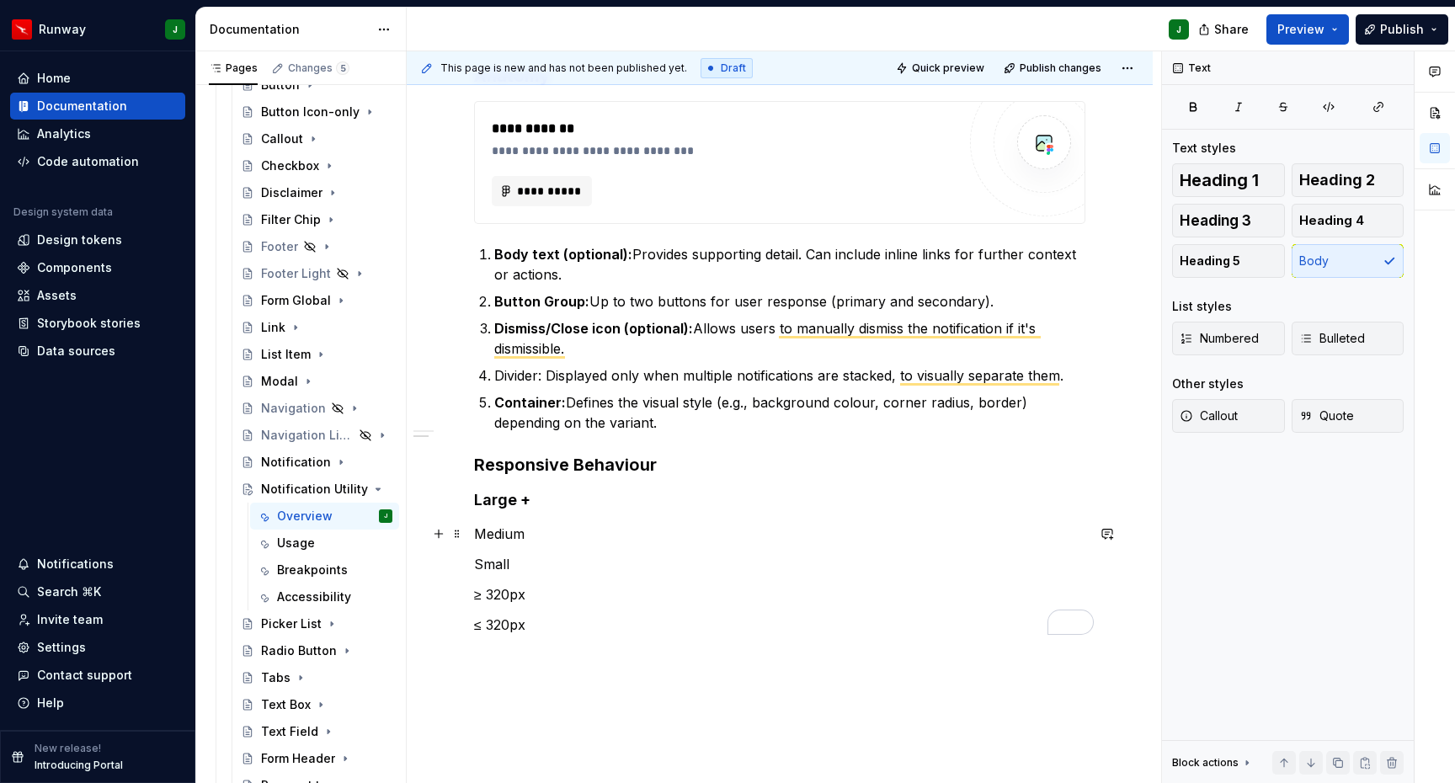
click at [495, 534] on p "Medium" at bounding box center [779, 534] width 611 height 20
click at [636, 504] on button "button" at bounding box center [634, 503] width 24 height 24
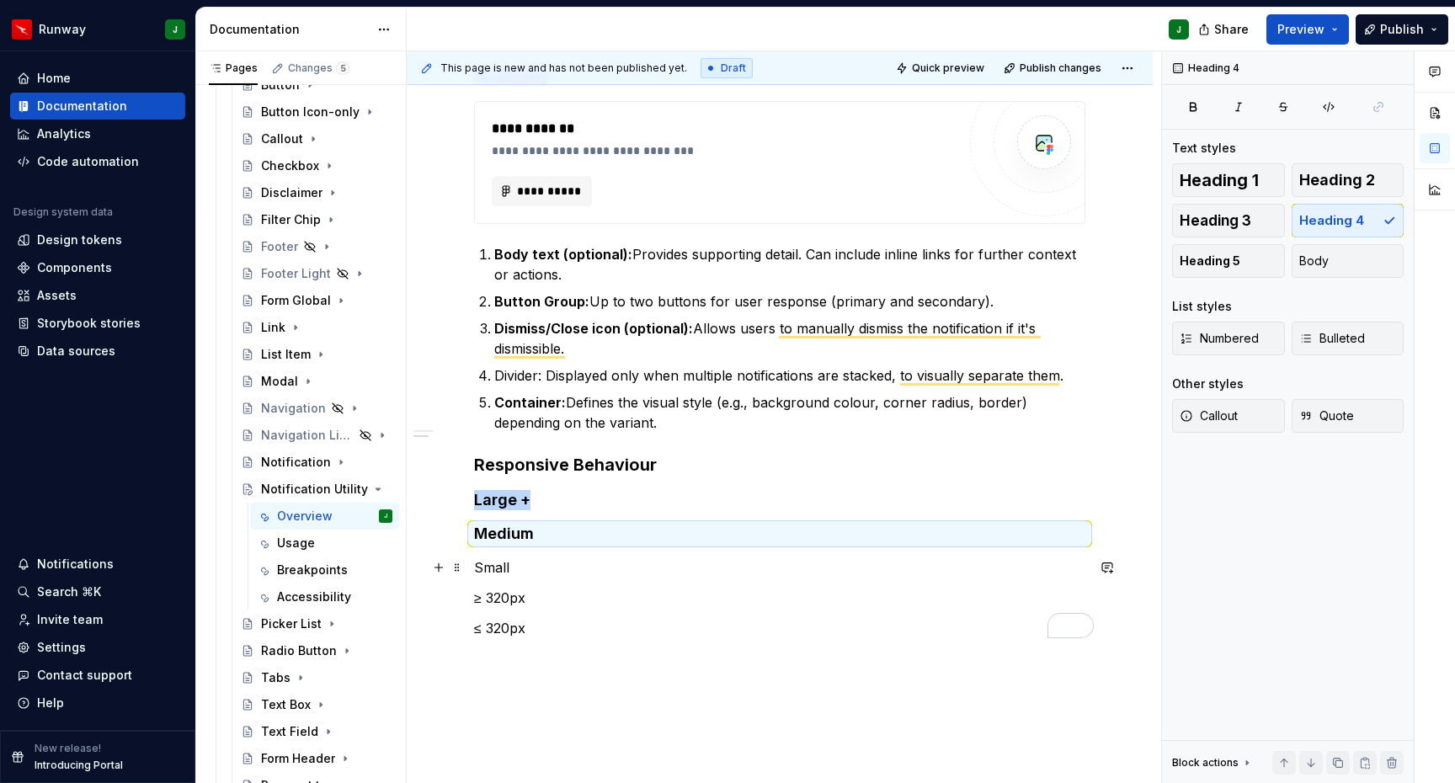
click at [487, 564] on p "Small" at bounding box center [779, 568] width 611 height 20
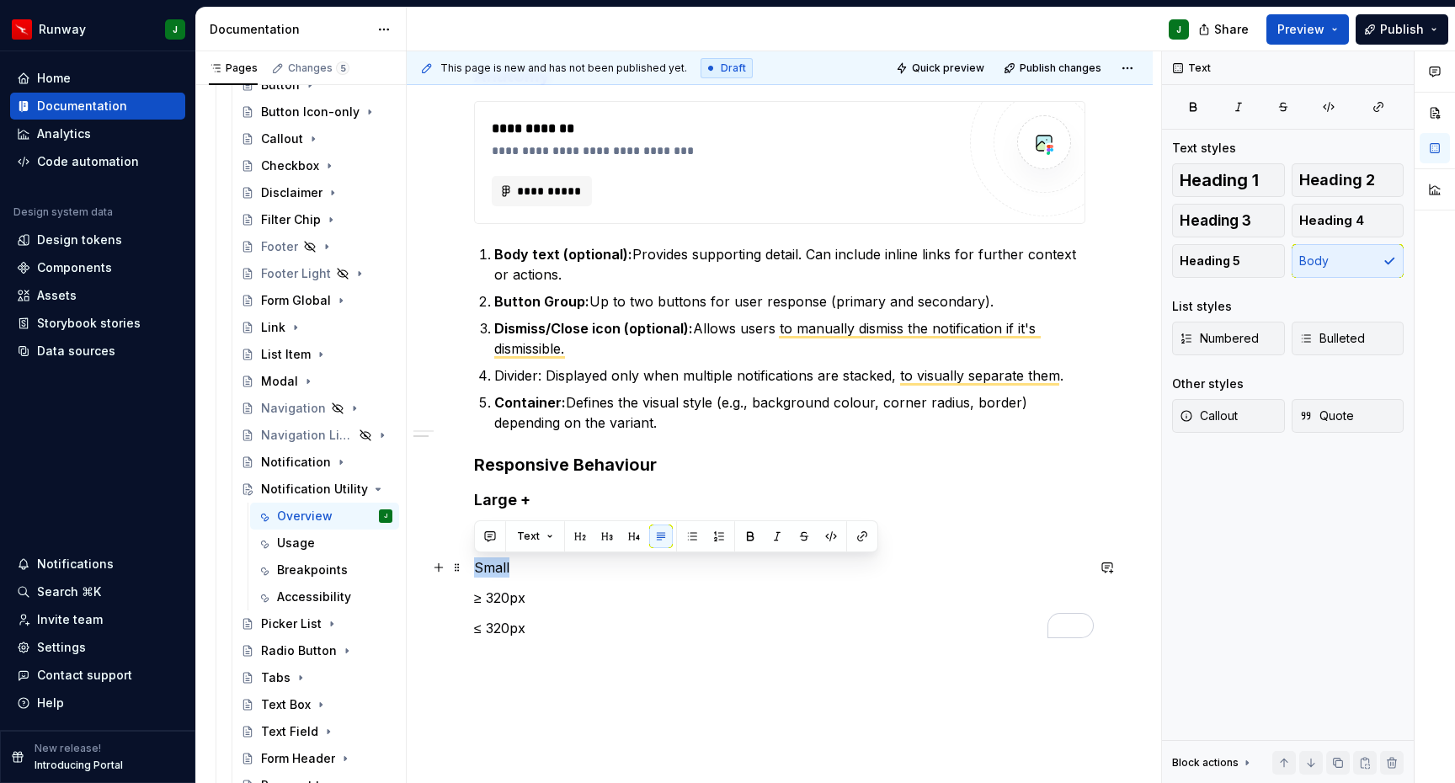
click at [487, 564] on p "Small" at bounding box center [779, 568] width 611 height 20
click at [632, 536] on button "button" at bounding box center [634, 537] width 24 height 24
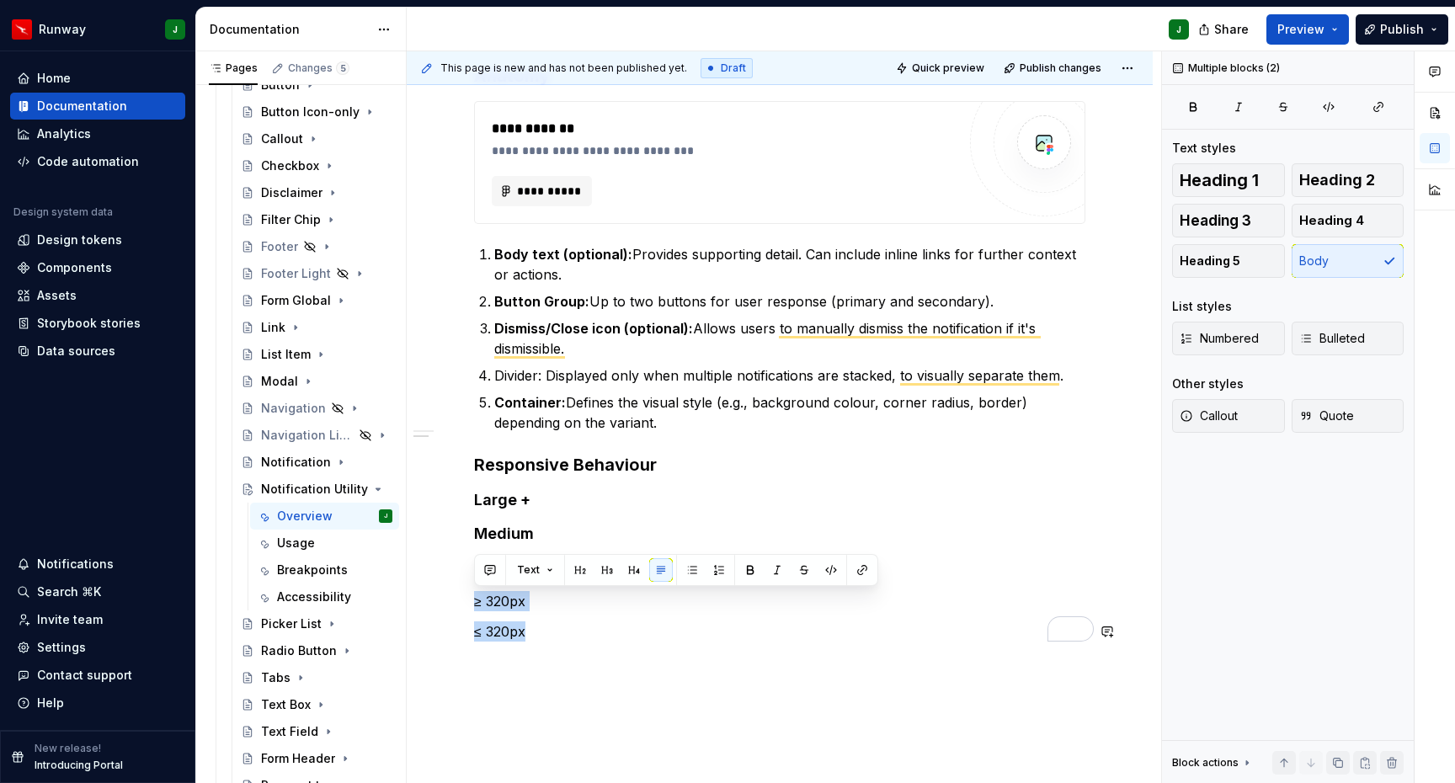
drag, startPoint x: 491, startPoint y: 603, endPoint x: 567, endPoint y: 643, distance: 85.9
click at [569, 644] on div "**********" at bounding box center [779, 267] width 611 height 790
click at [1230, 260] on span "Heading 5" at bounding box center [1210, 261] width 61 height 17
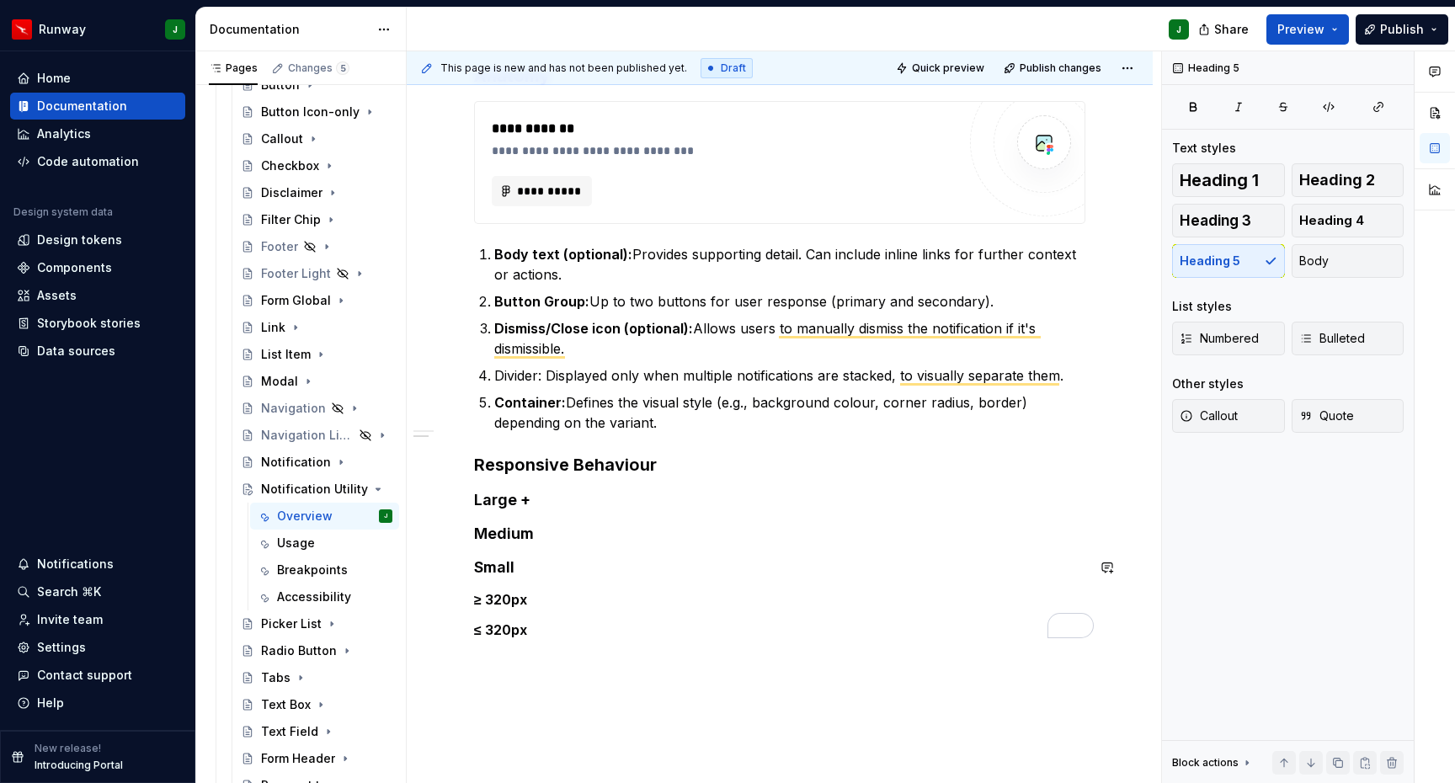
click at [596, 585] on div "**********" at bounding box center [779, 255] width 611 height 766
click at [580, 606] on h5 "≥ 320px" at bounding box center [779, 599] width 611 height 17
click at [573, 506] on h4 "Large +" at bounding box center [779, 500] width 611 height 20
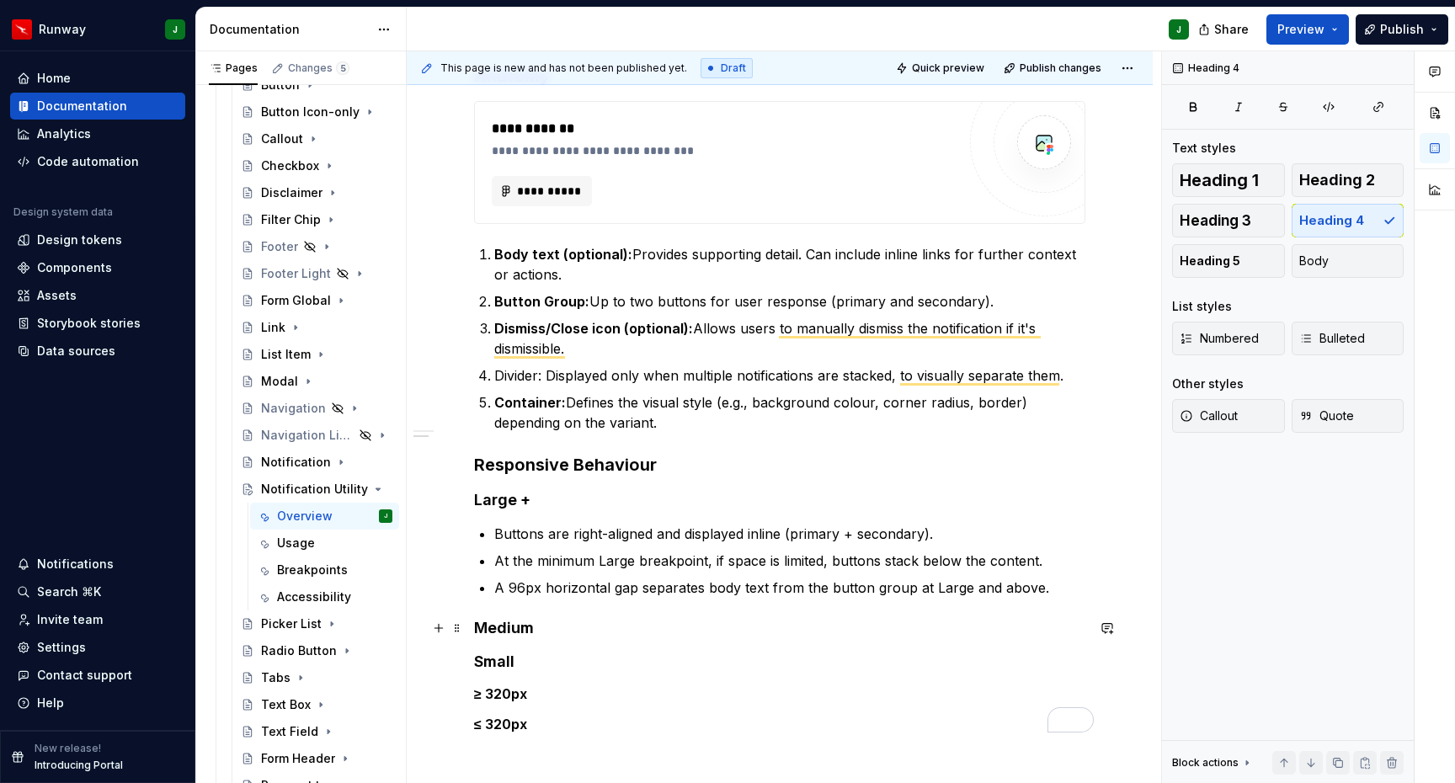
click at [581, 635] on h4 "Medium" at bounding box center [779, 628] width 611 height 20
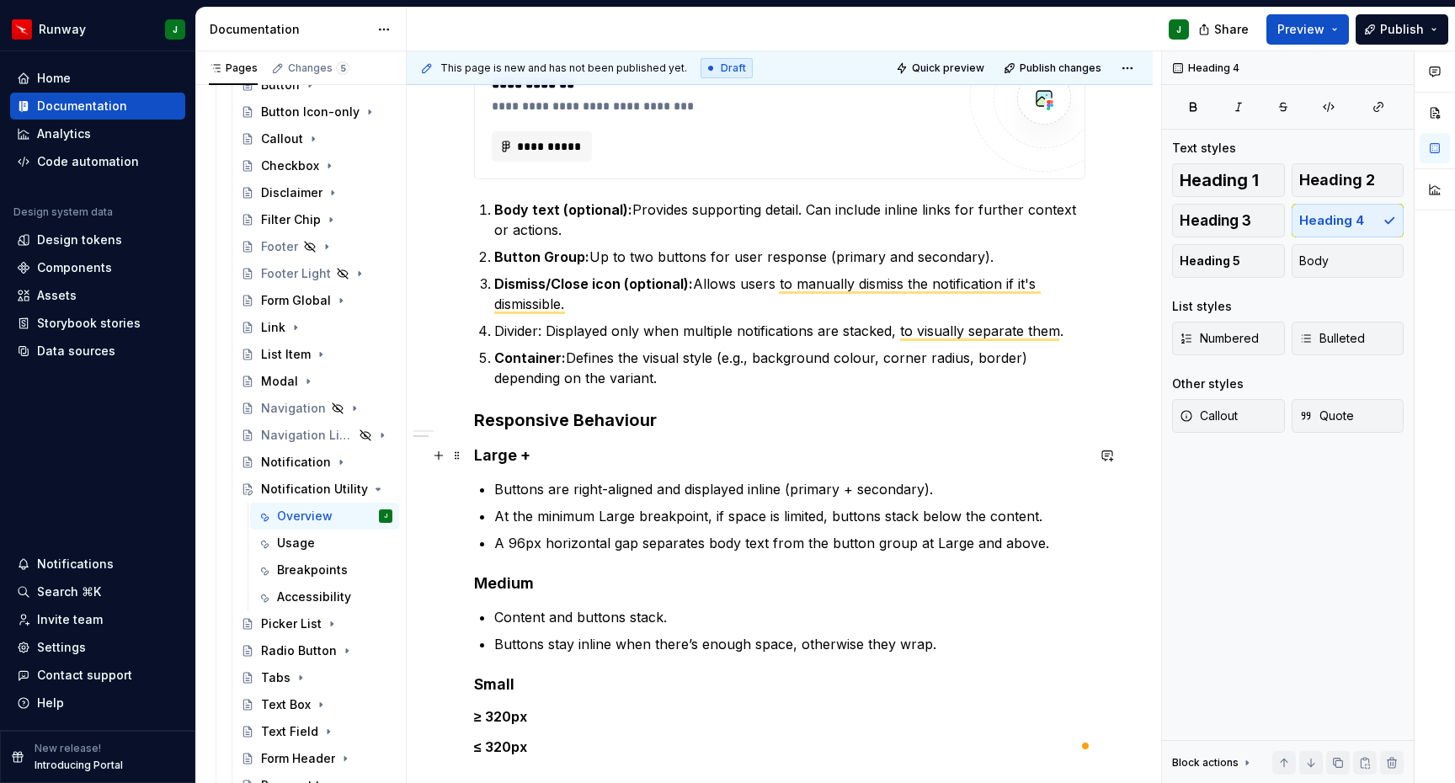
scroll to position [617, 0]
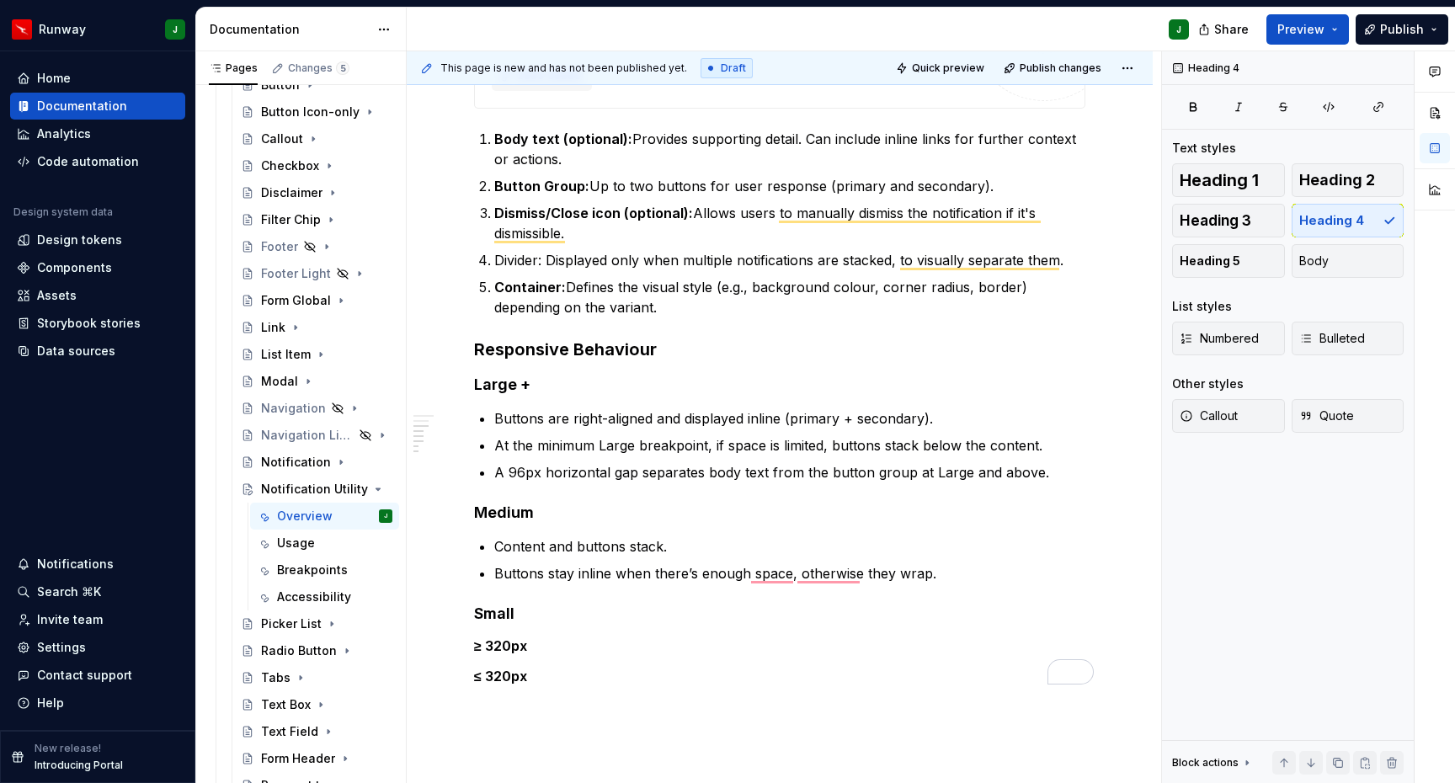
click at [558, 649] on h5 "≥ 320px" at bounding box center [779, 646] width 611 height 17
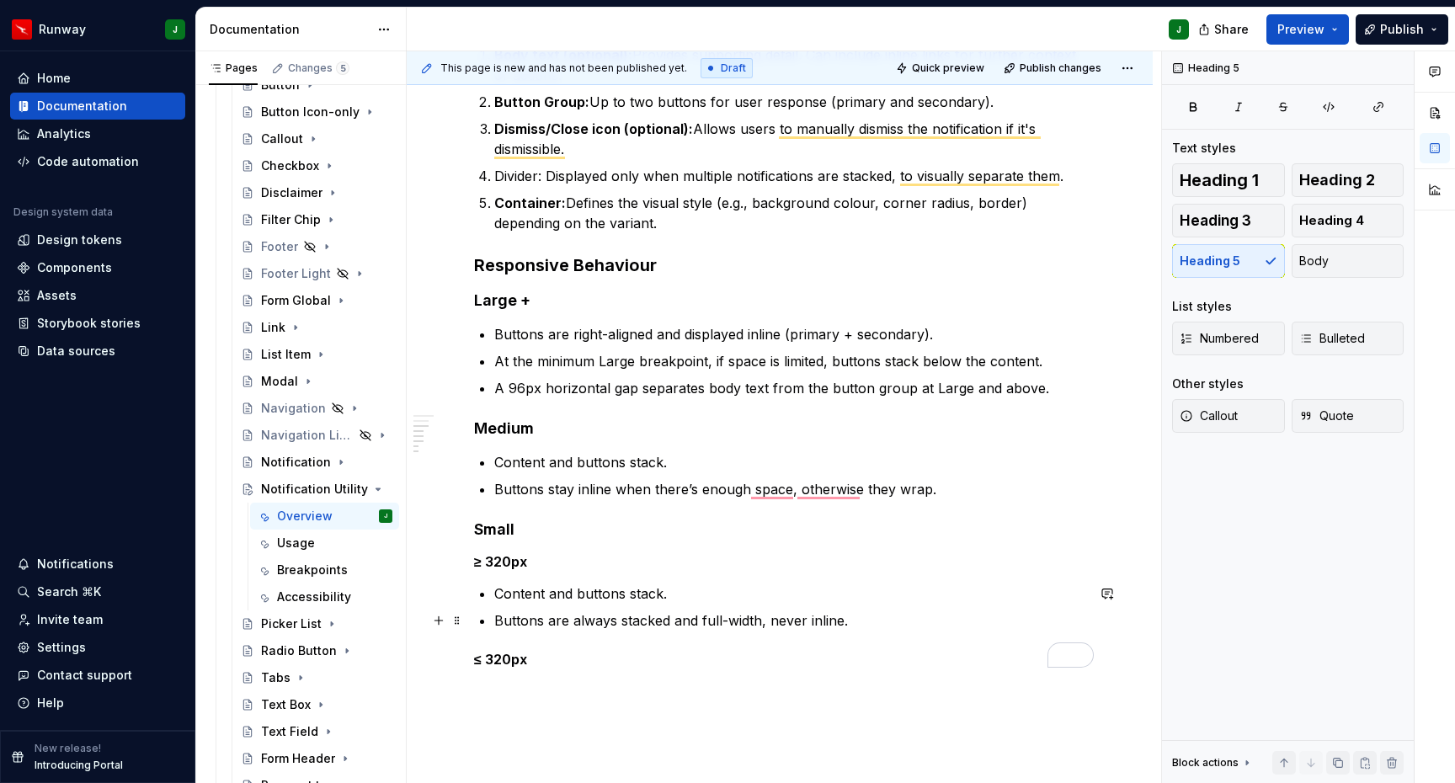
scroll to position [755, 0]
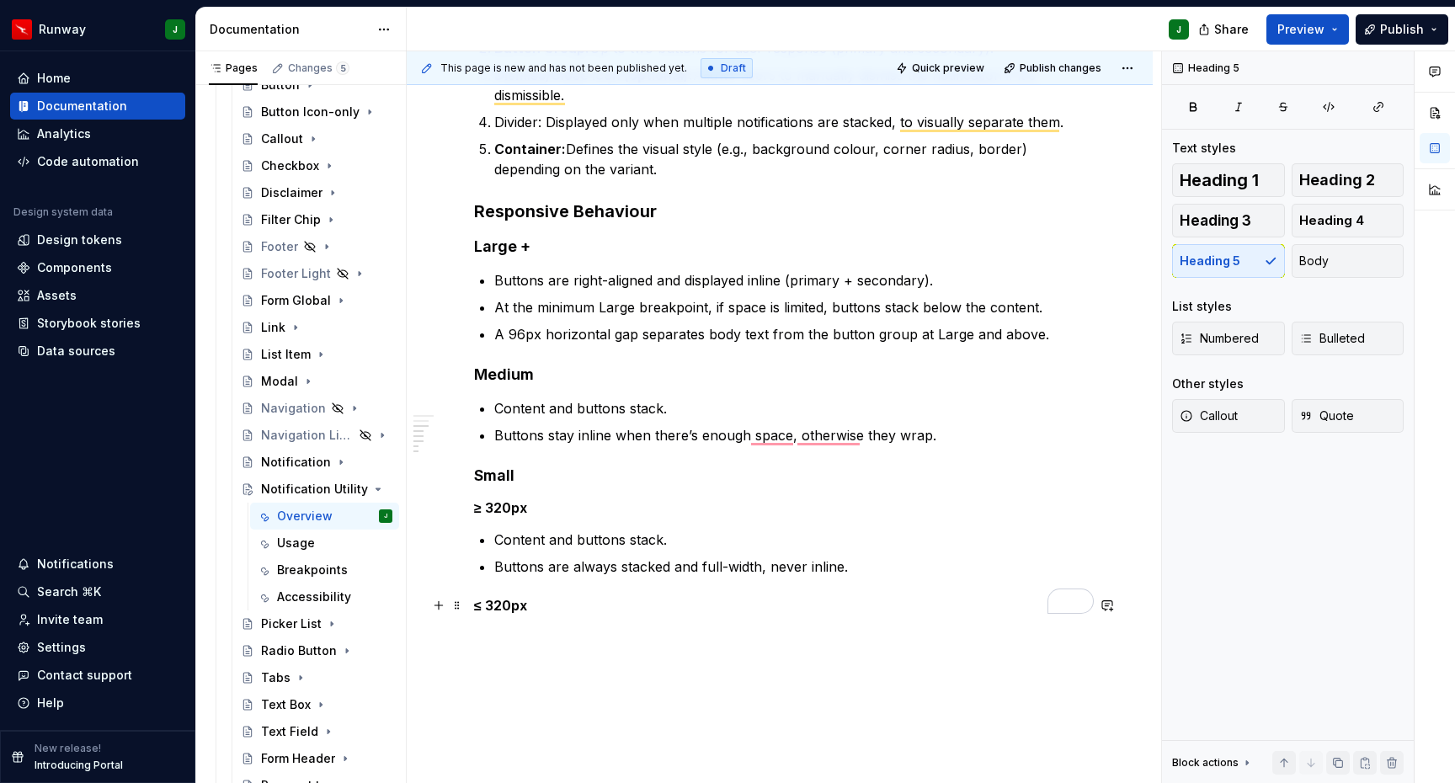
click at [563, 606] on h5 "≤ 320px" at bounding box center [779, 605] width 611 height 17
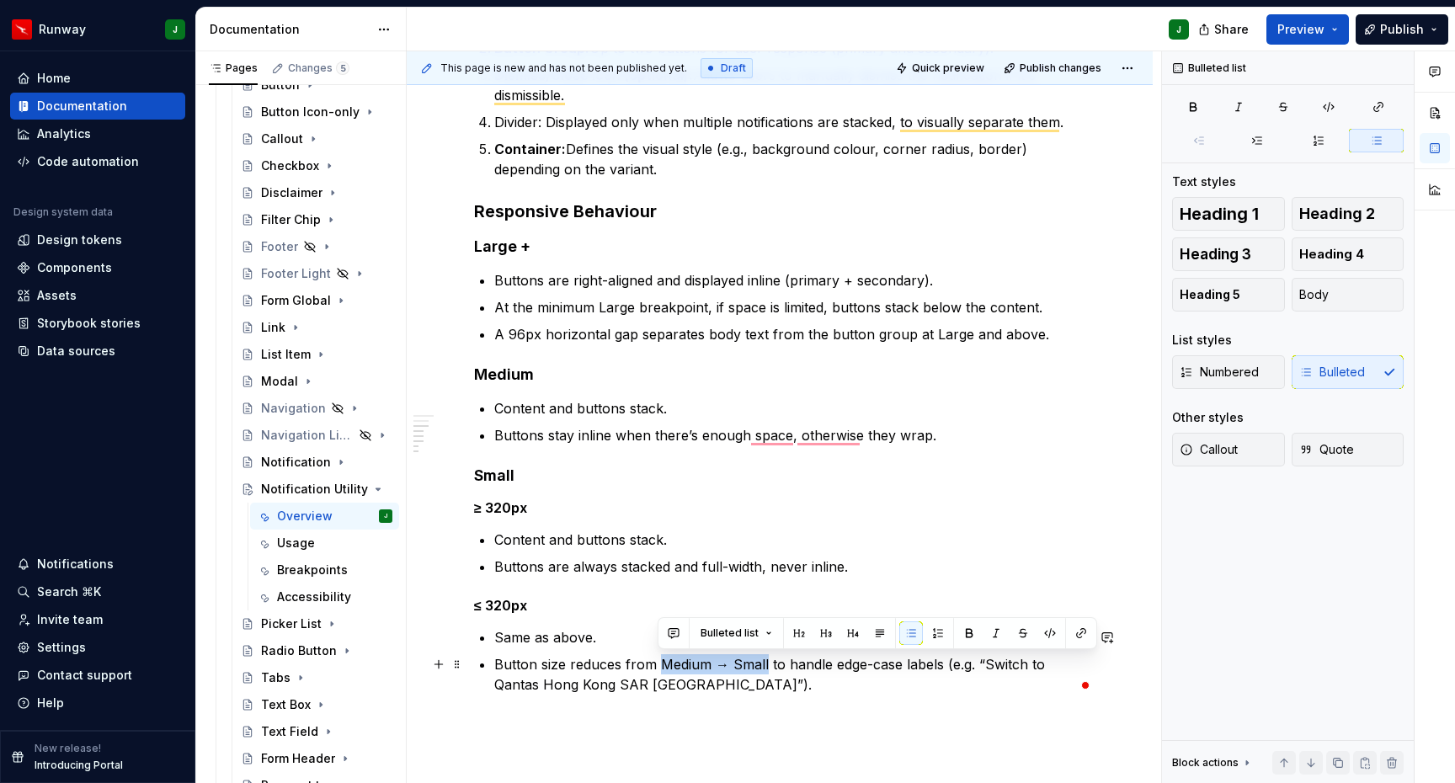
drag, startPoint x: 760, startPoint y: 666, endPoint x: 790, endPoint y: 666, distance: 30.3
click at [766, 666] on p "Button size reduces from Medium → Small to handle edge-case labels (e.g. “Switc…" at bounding box center [789, 674] width 591 height 40
click at [972, 631] on button "button" at bounding box center [970, 634] width 24 height 24
drag, startPoint x: 792, startPoint y: 728, endPoint x: 776, endPoint y: 445, distance: 283.4
click at [792, 728] on div "**********" at bounding box center [780, 264] width 746 height 1372
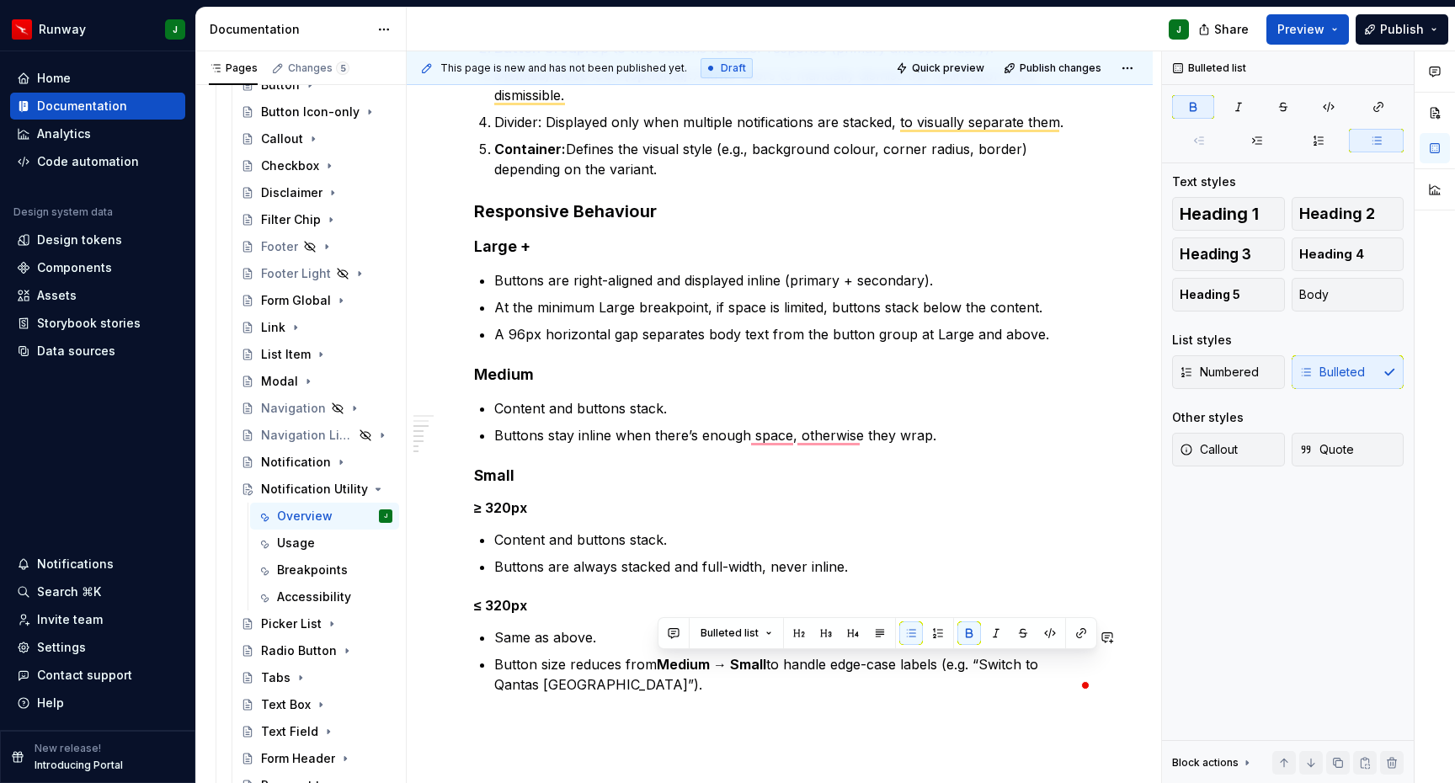
click at [784, 715] on div "**********" at bounding box center [779, 166] width 611 height 1097
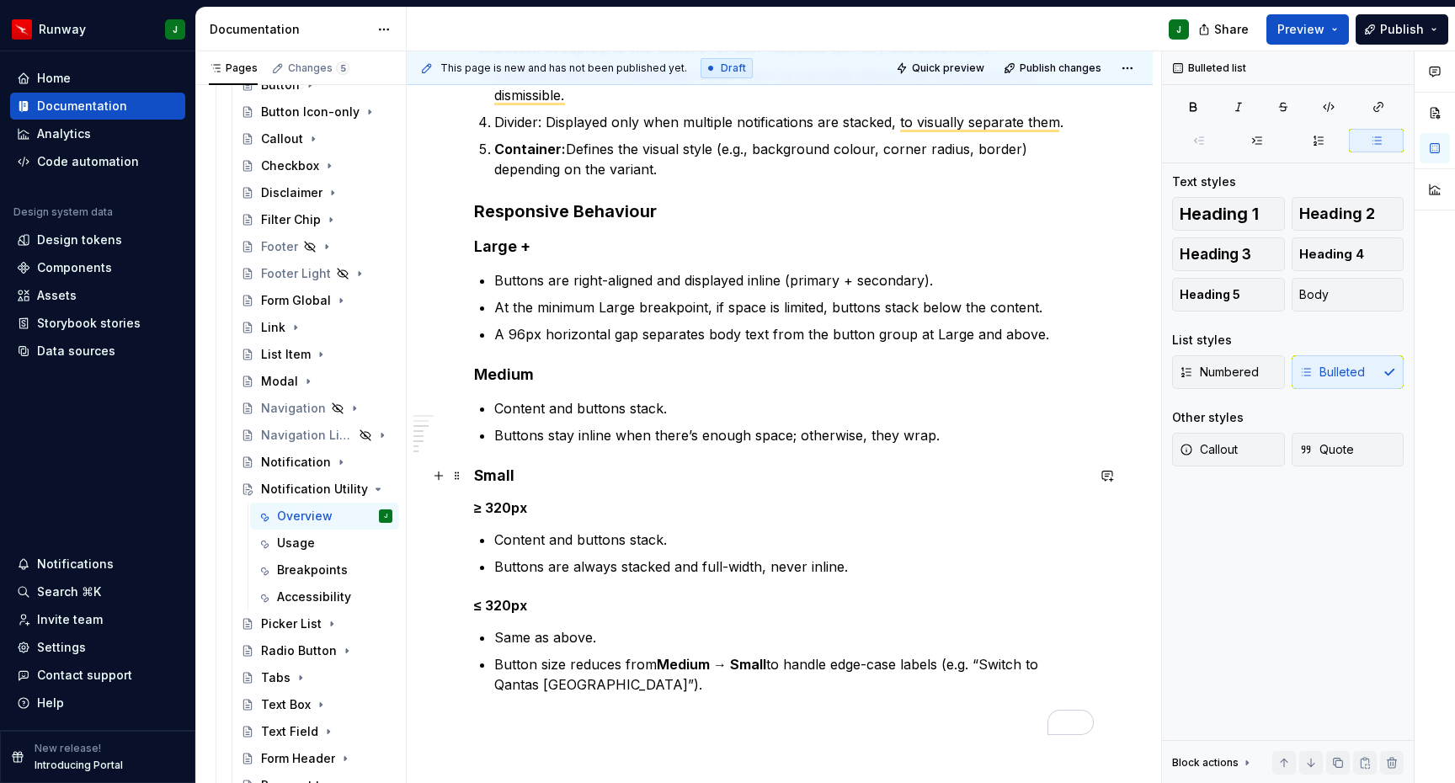
click at [782, 483] on h4 "Small" at bounding box center [779, 476] width 611 height 20
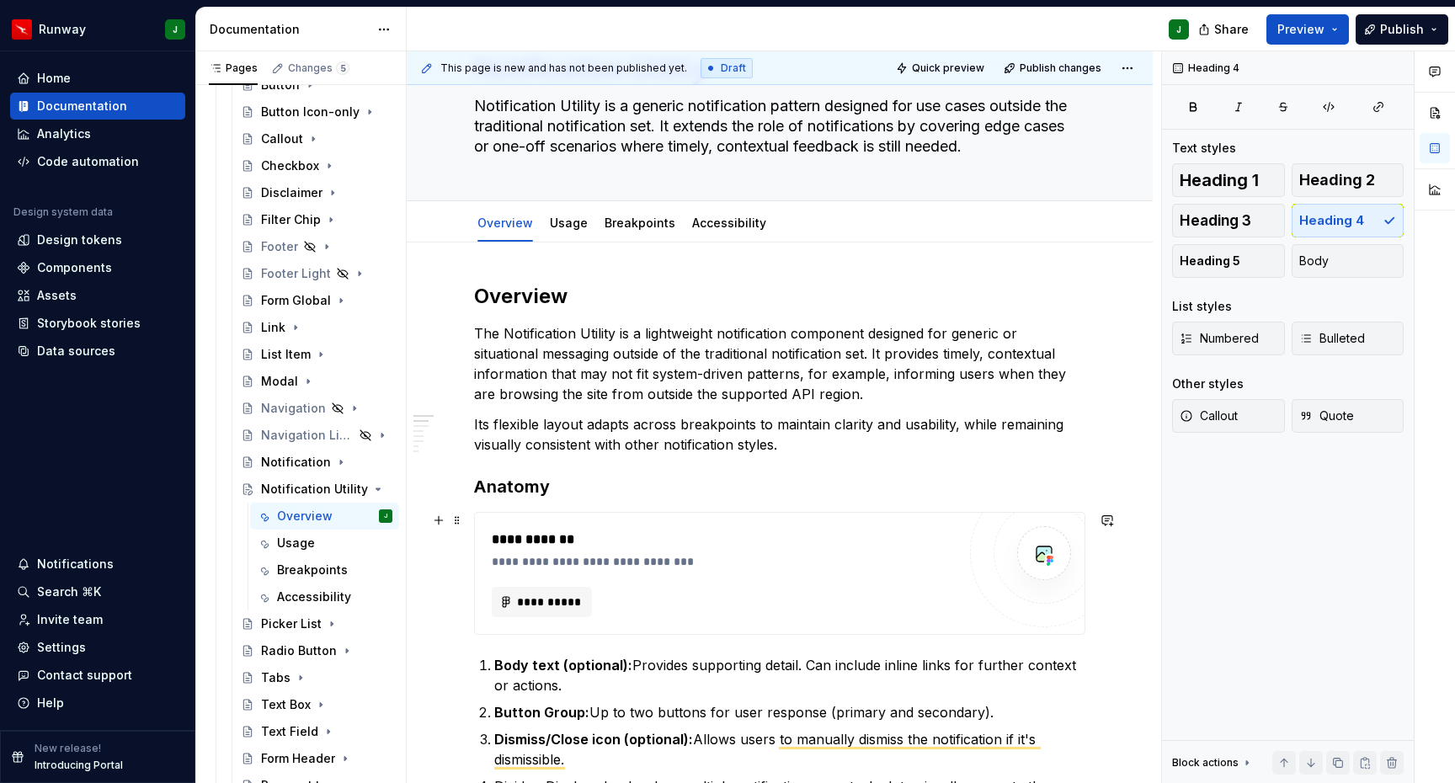
scroll to position [0, 0]
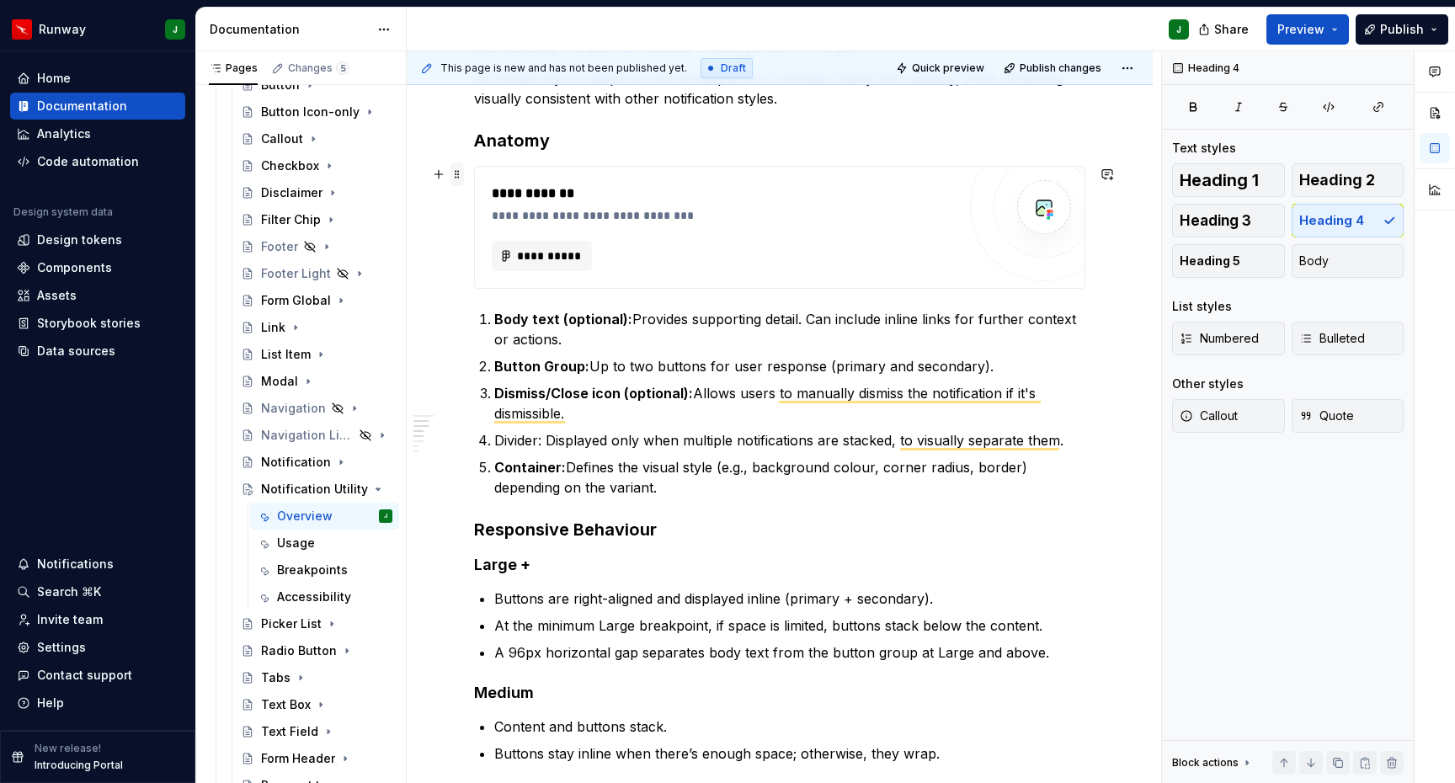
click at [461, 177] on span at bounding box center [457, 175] width 13 height 24
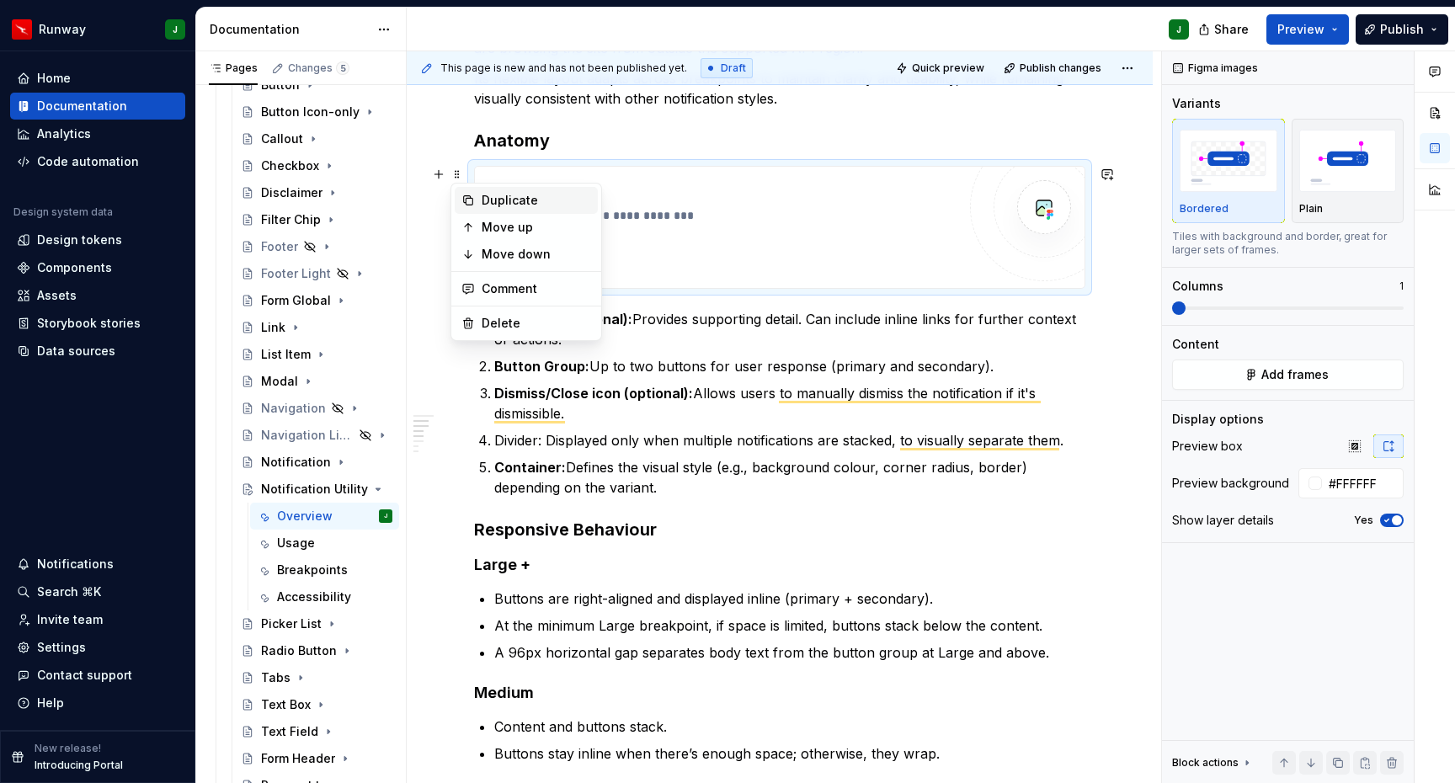
click at [516, 203] on div "Duplicate" at bounding box center [536, 200] width 109 height 17
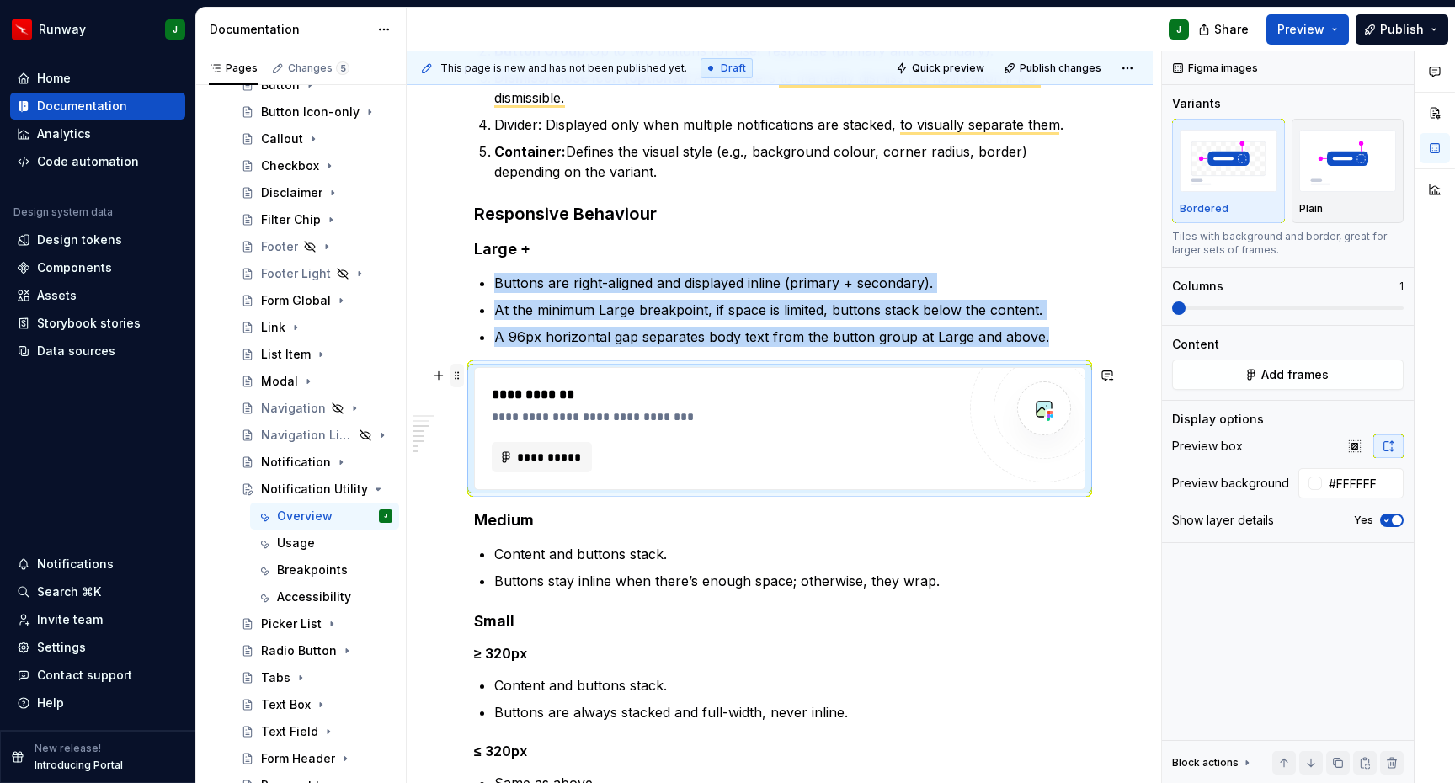
click at [456, 369] on span at bounding box center [457, 376] width 13 height 24
click at [479, 401] on div "Duplicate" at bounding box center [526, 401] width 143 height 27
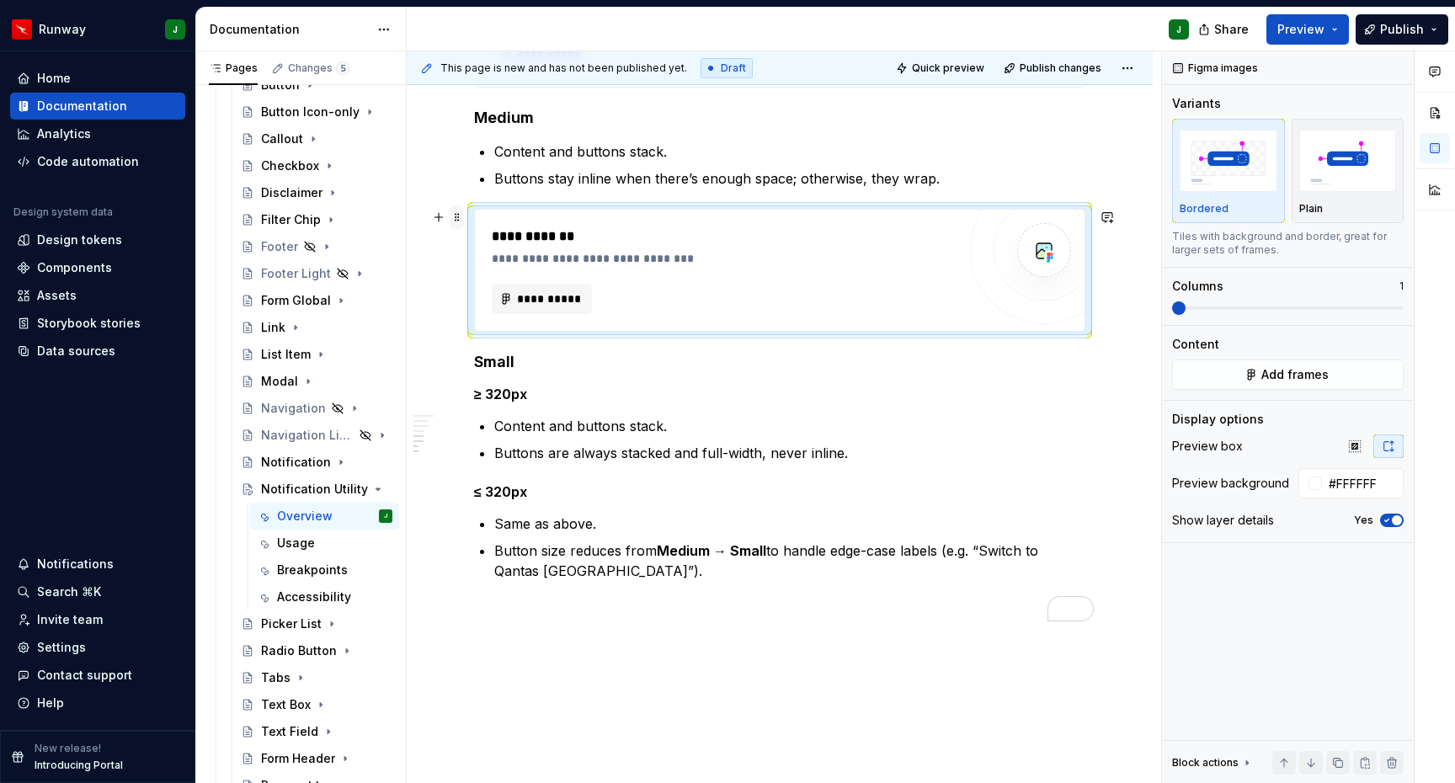
click at [457, 220] on span at bounding box center [457, 218] width 13 height 24
click at [523, 252] on div "Duplicate" at bounding box center [526, 243] width 143 height 27
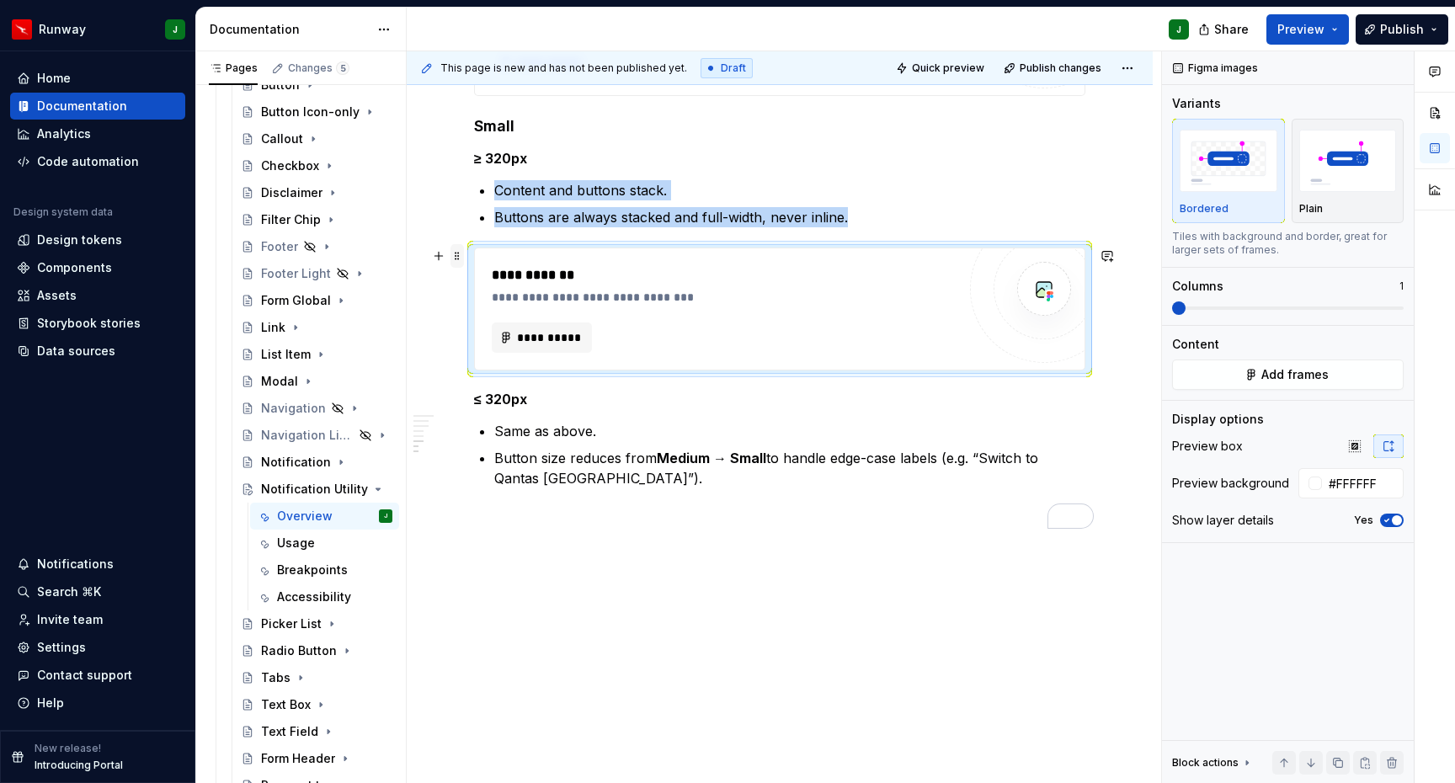
click at [459, 259] on span at bounding box center [457, 256] width 13 height 24
click at [515, 280] on div "Duplicate" at bounding box center [536, 282] width 109 height 17
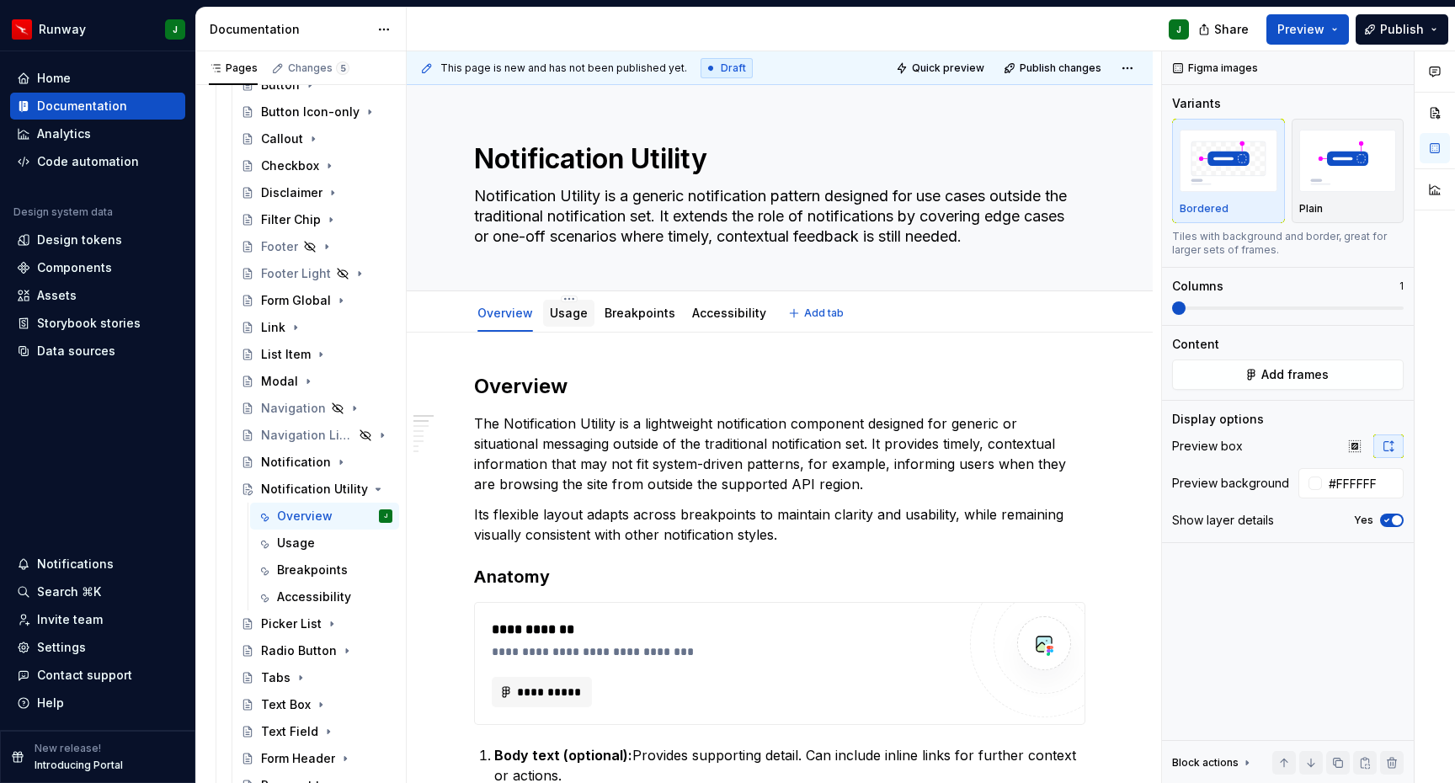
click at [559, 320] on link "Usage" at bounding box center [569, 313] width 38 height 14
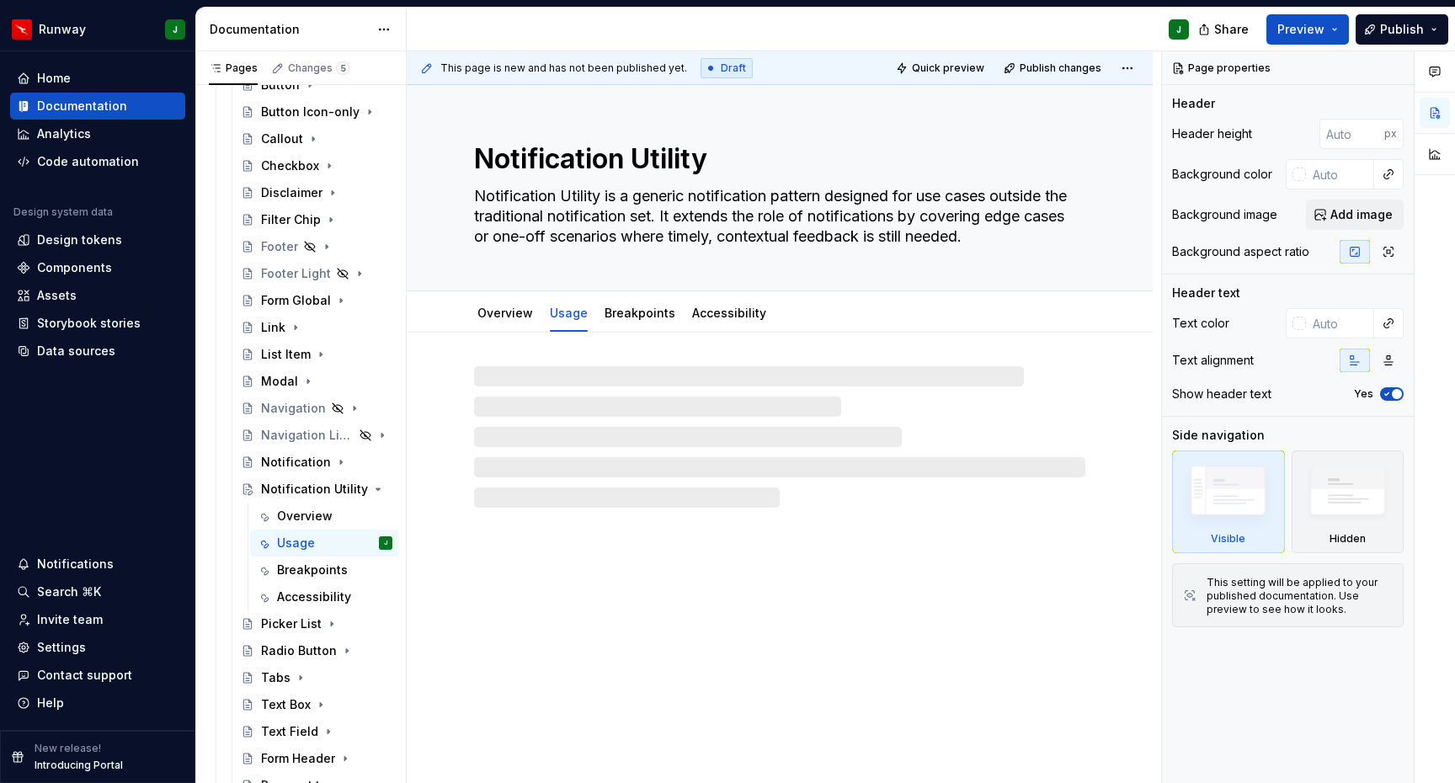
drag, startPoint x: 680, startPoint y: 447, endPoint x: 641, endPoint y: 437, distance: 40.0
click at [680, 447] on div at bounding box center [779, 436] width 611 height 141
click at [515, 374] on div at bounding box center [779, 436] width 611 height 141
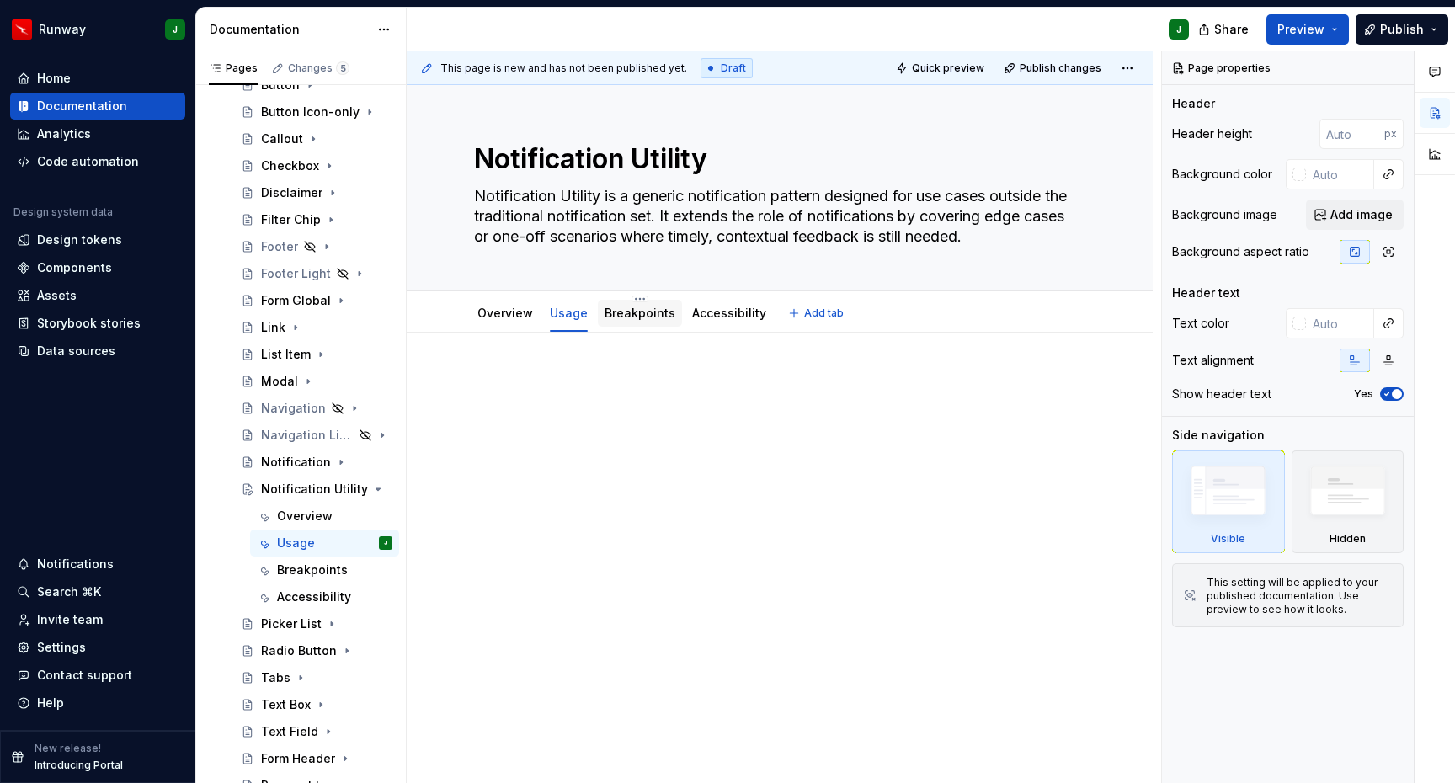
click at [647, 320] on div "Breakpoints" at bounding box center [640, 313] width 71 height 17
click at [561, 318] on link "Usage" at bounding box center [569, 313] width 38 height 14
click at [562, 374] on p "To enrich screen reader interactions, please activate Accessibility in Grammarl…" at bounding box center [779, 383] width 611 height 20
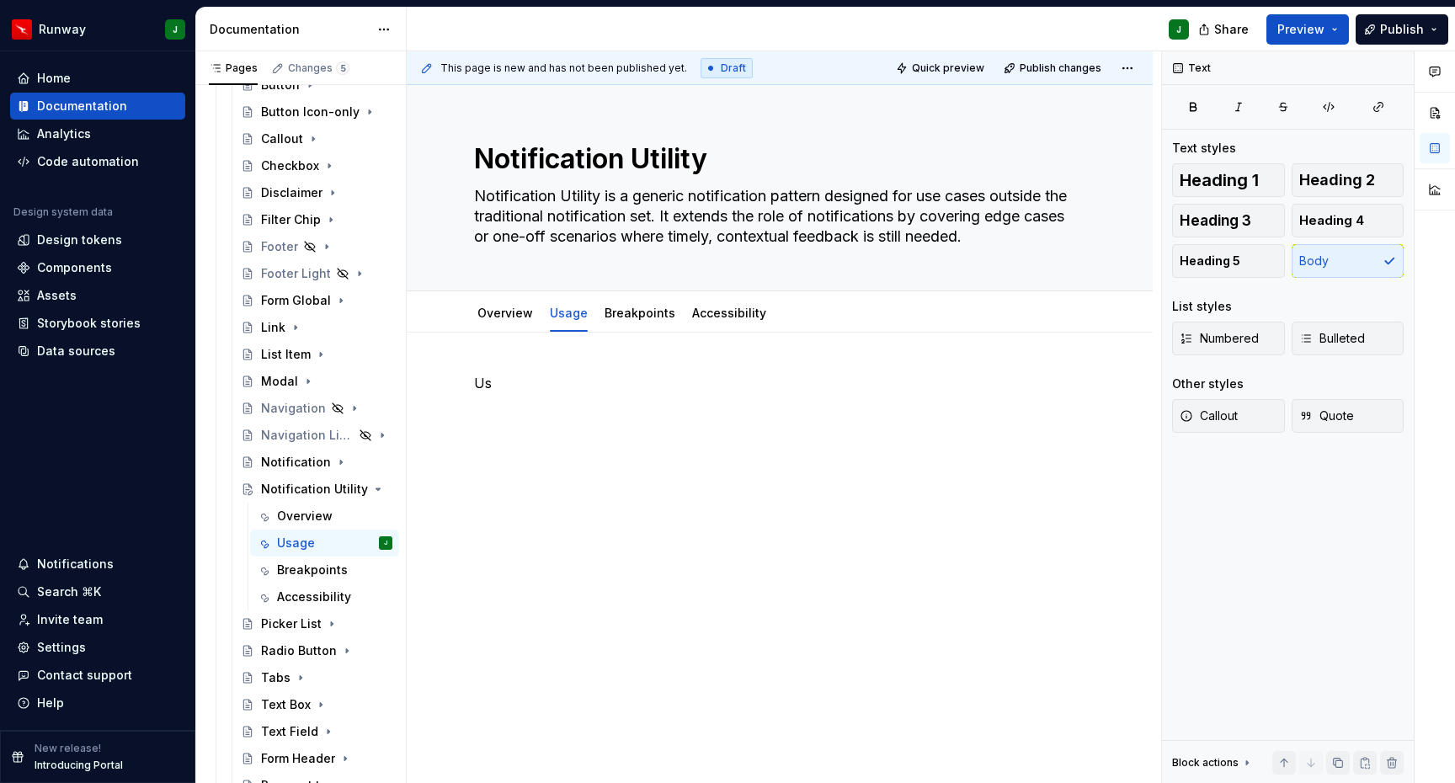
type textarea "*"
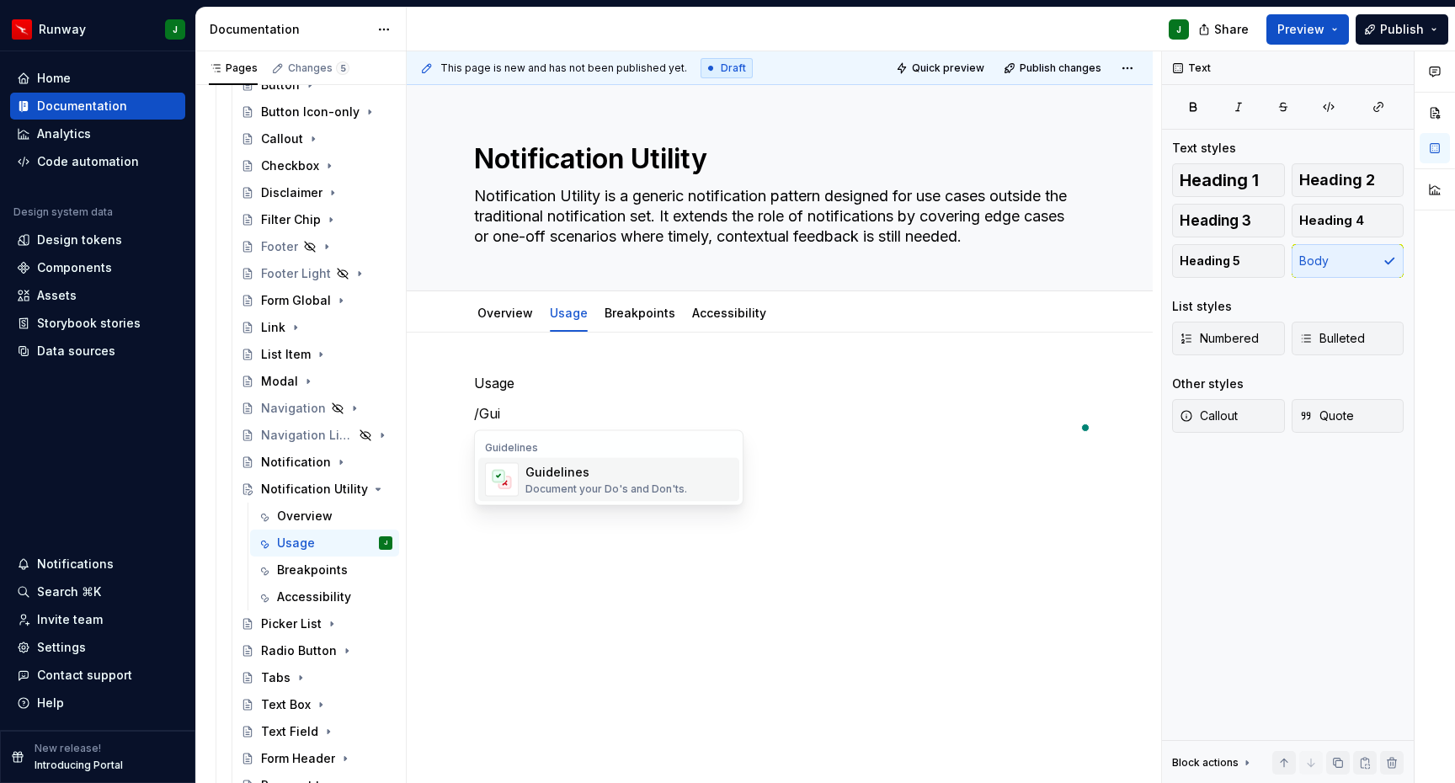
click at [582, 473] on div "Guidelines" at bounding box center [607, 472] width 162 height 17
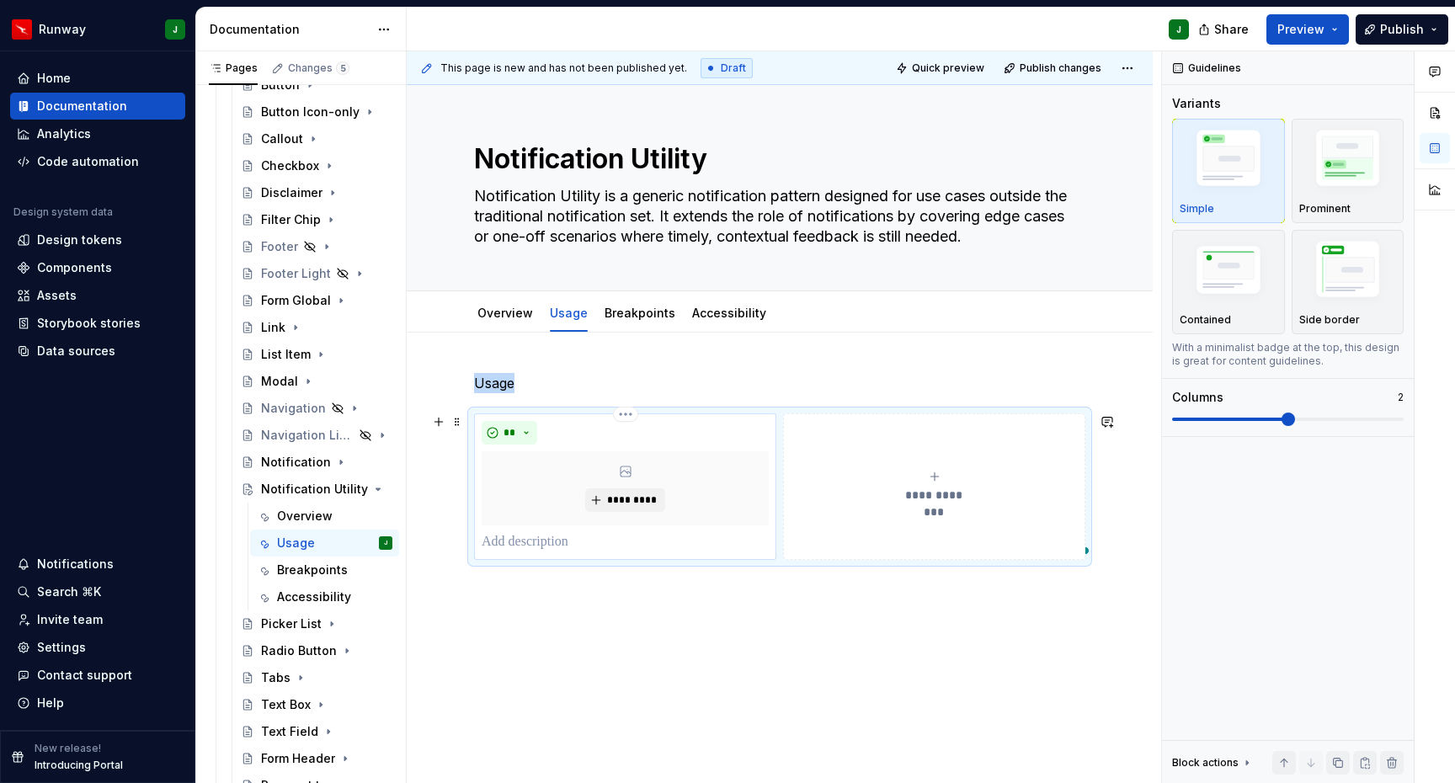
scroll to position [31, 0]
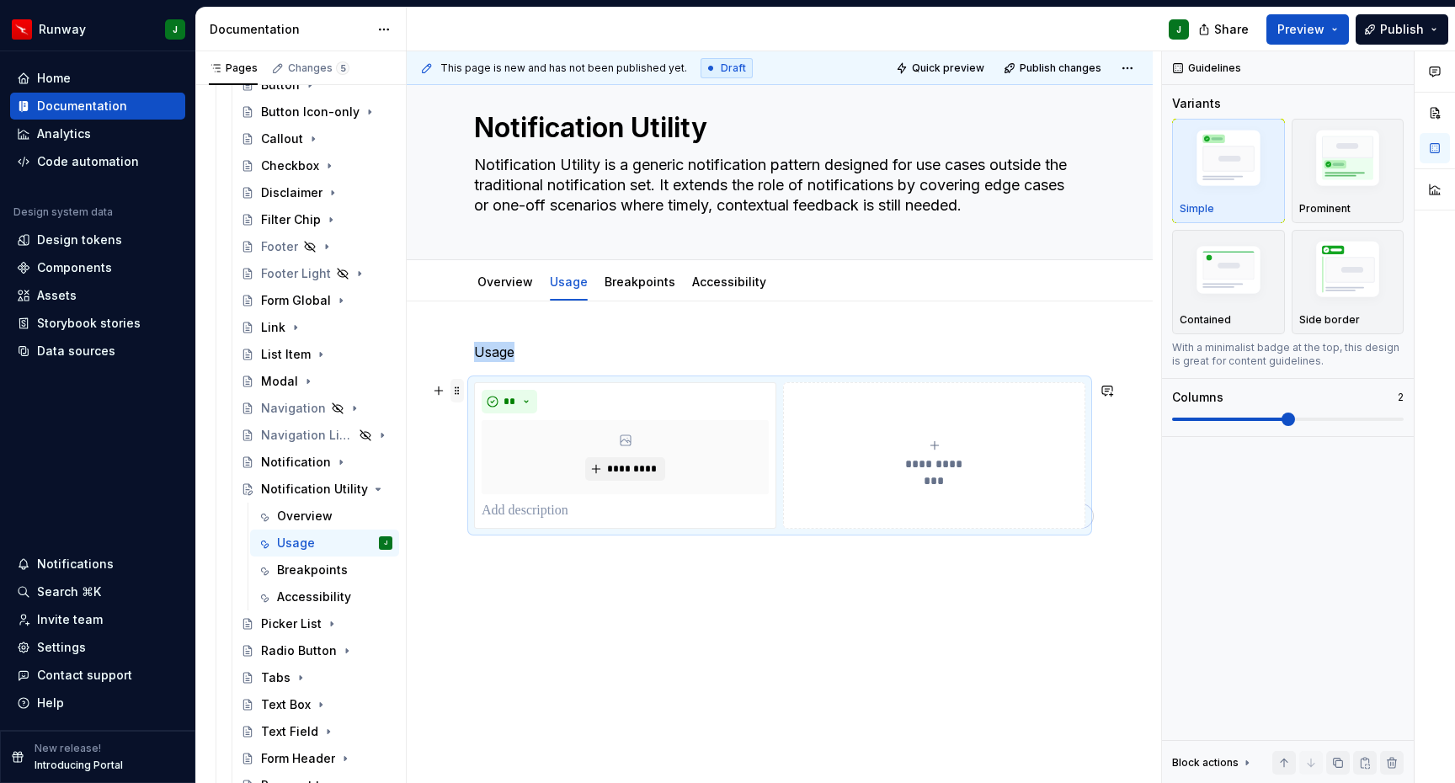
click at [457, 392] on span at bounding box center [457, 391] width 13 height 24
click at [489, 414] on div "Duplicate" at bounding box center [536, 416] width 109 height 17
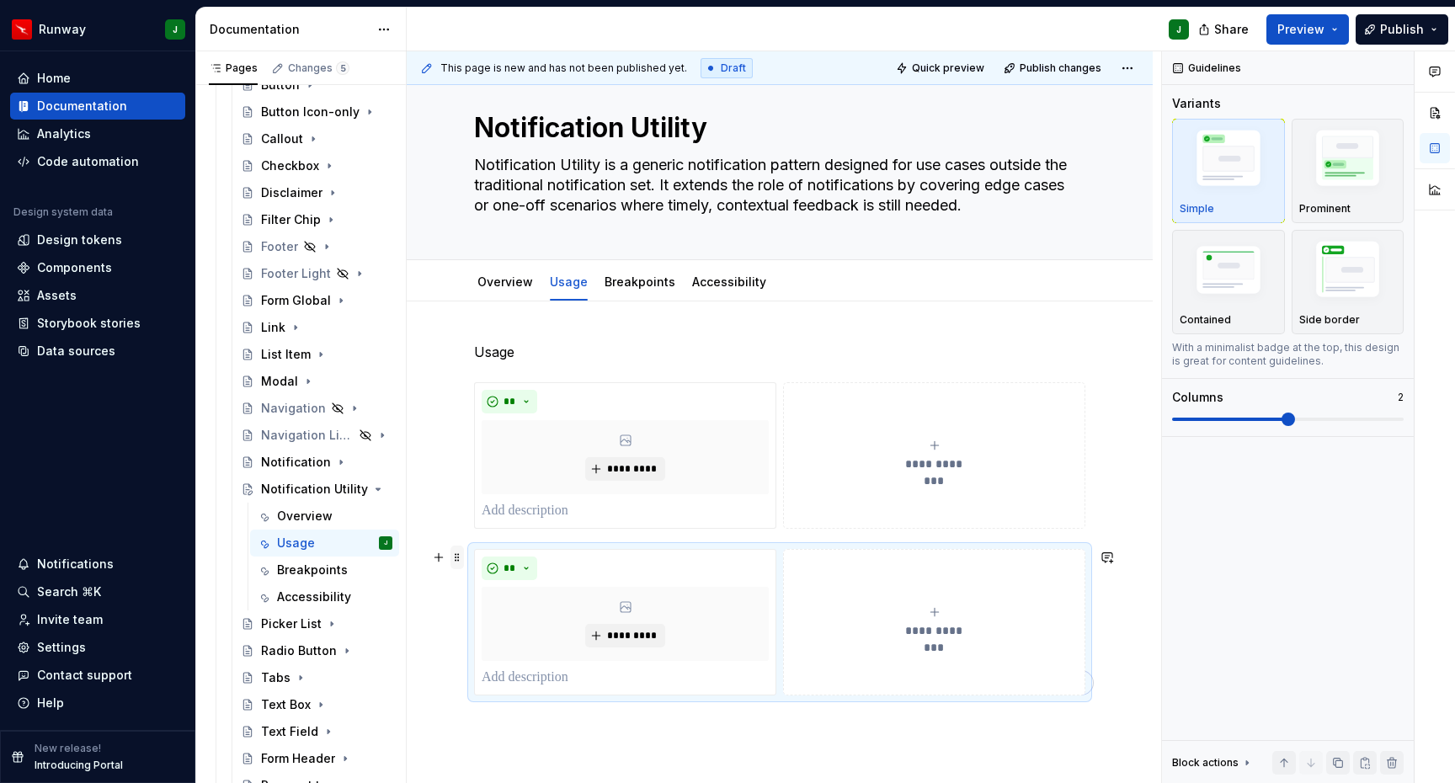
click at [456, 561] on span at bounding box center [457, 558] width 13 height 24
click at [499, 576] on div "Duplicate" at bounding box center [536, 583] width 109 height 17
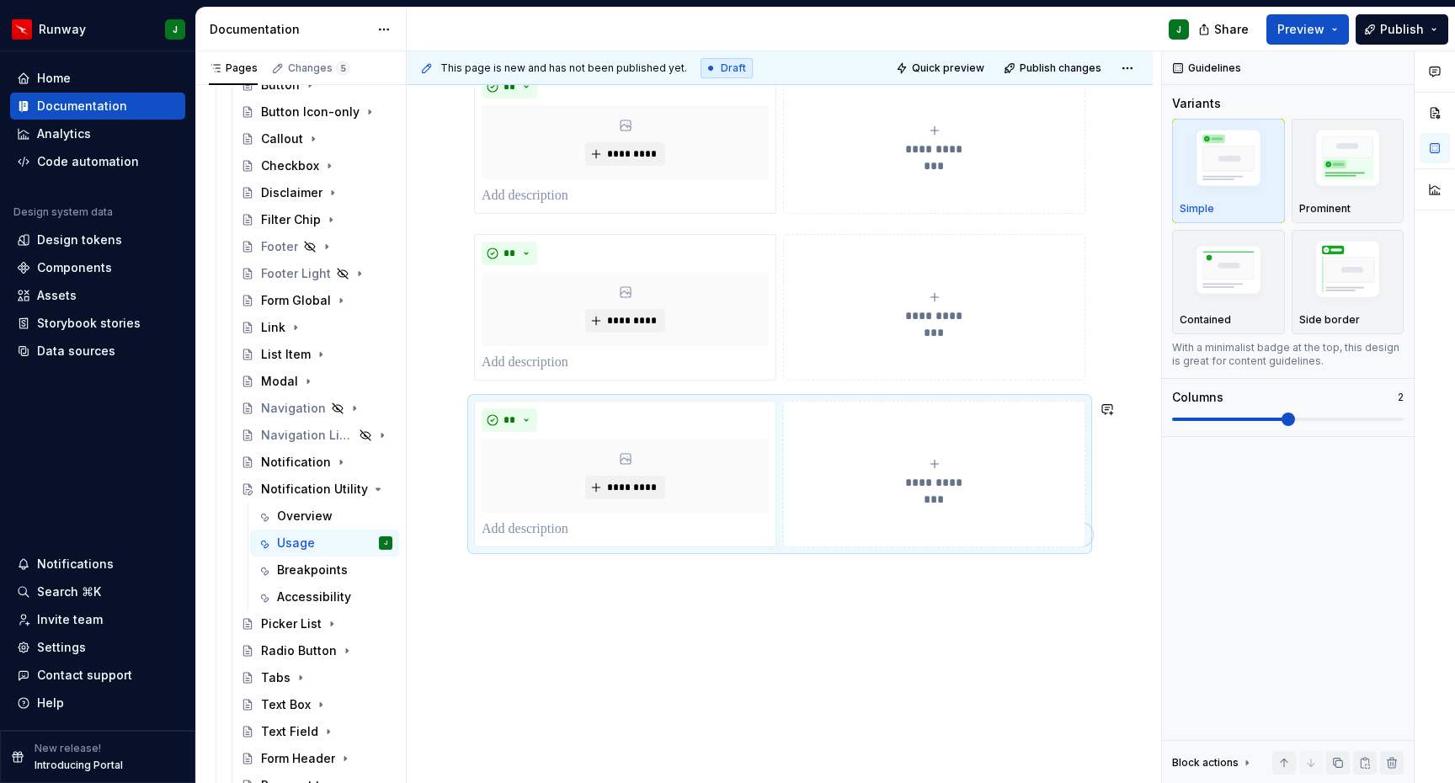
scroll to position [365, 0]
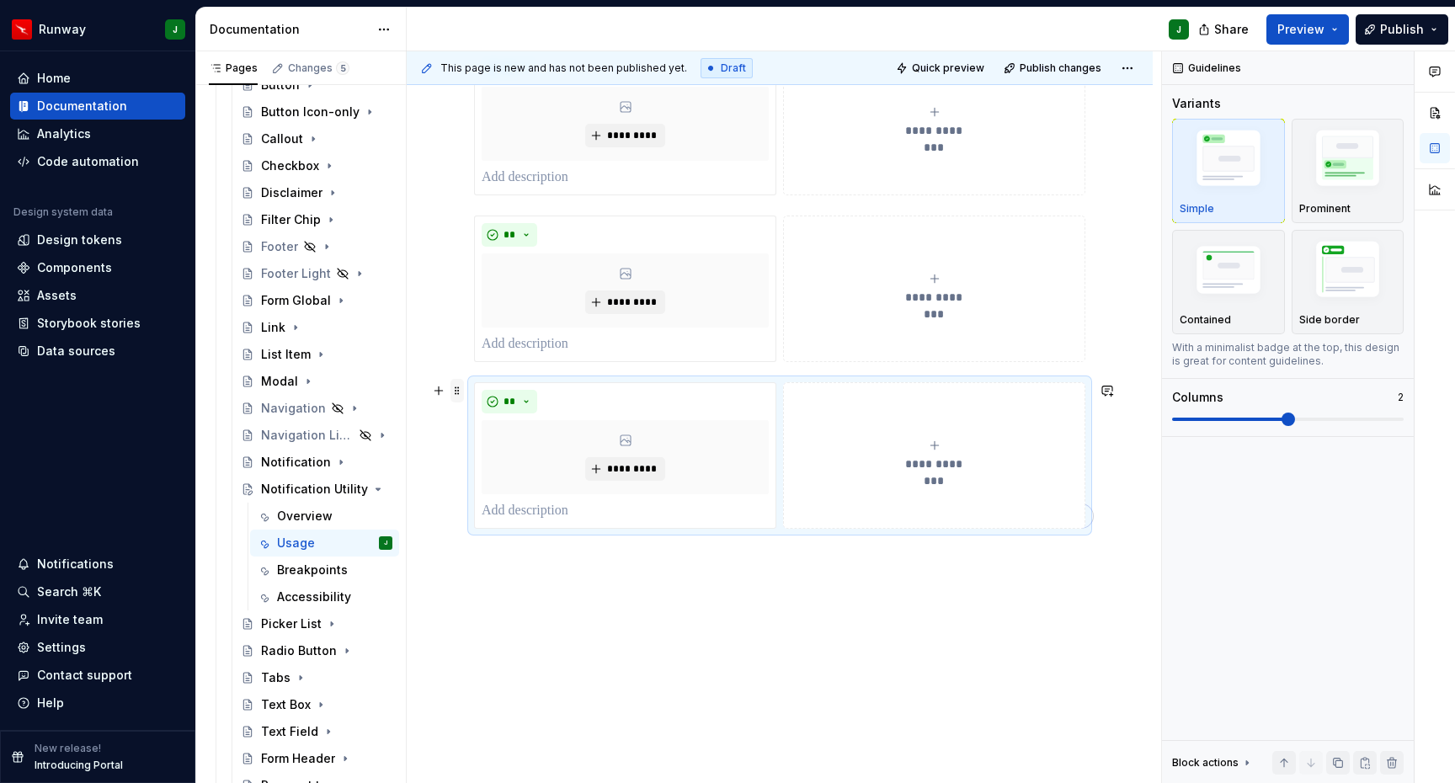
click at [456, 394] on span at bounding box center [457, 391] width 13 height 24
click at [494, 411] on div "Duplicate" at bounding box center [536, 416] width 109 height 17
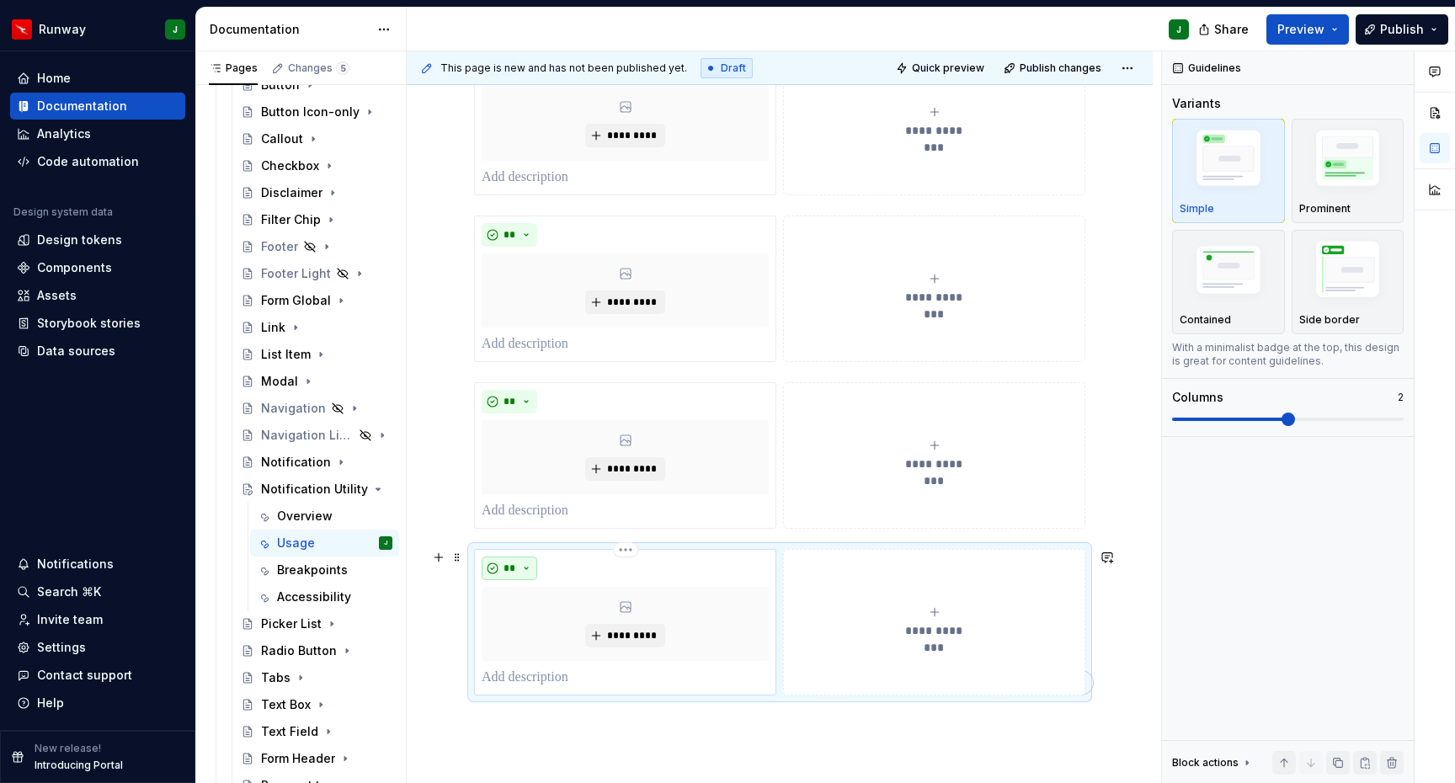
click at [529, 565] on button "**" at bounding box center [510, 569] width 56 height 24
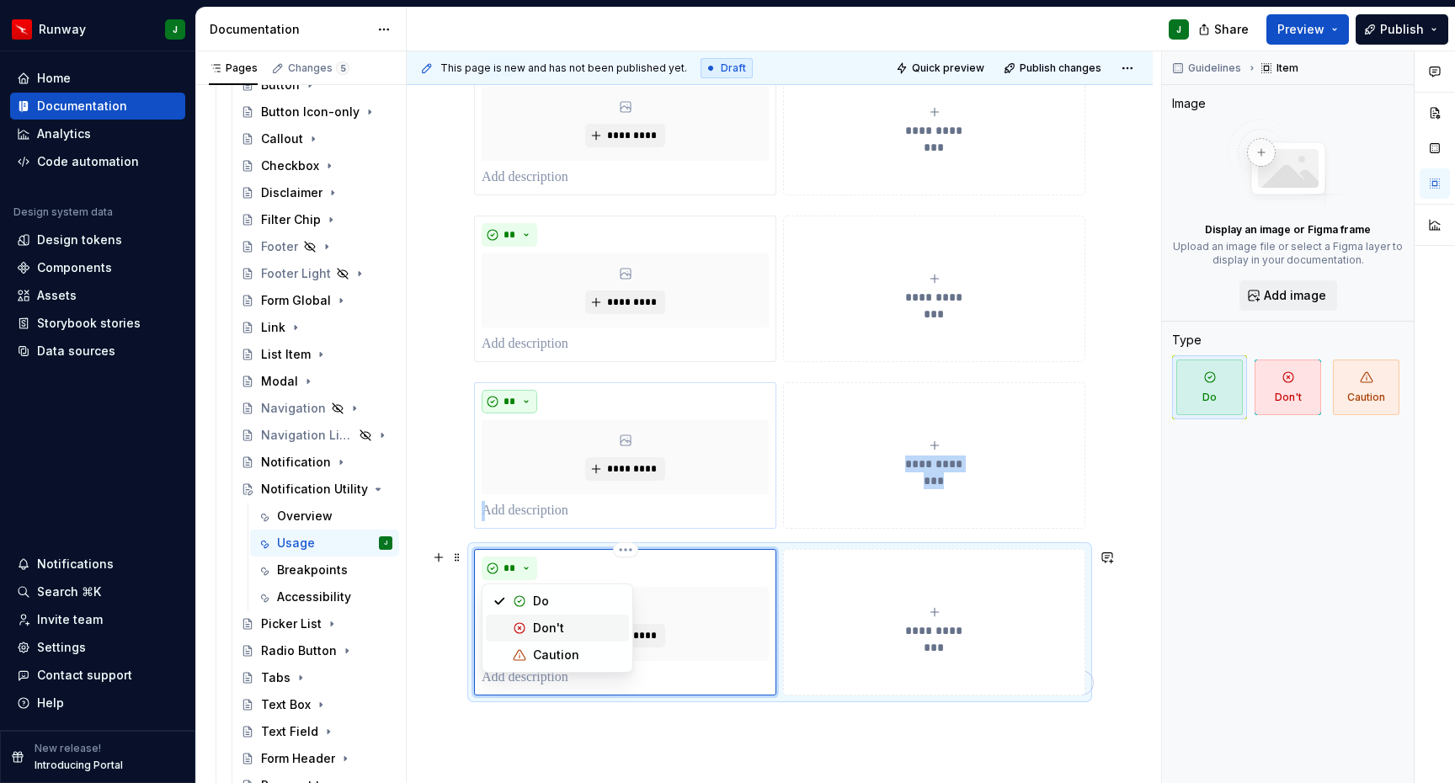
drag, startPoint x: 545, startPoint y: 631, endPoint x: 525, endPoint y: 393, distance: 238.4
click at [545, 630] on div "Don't" at bounding box center [548, 628] width 31 height 17
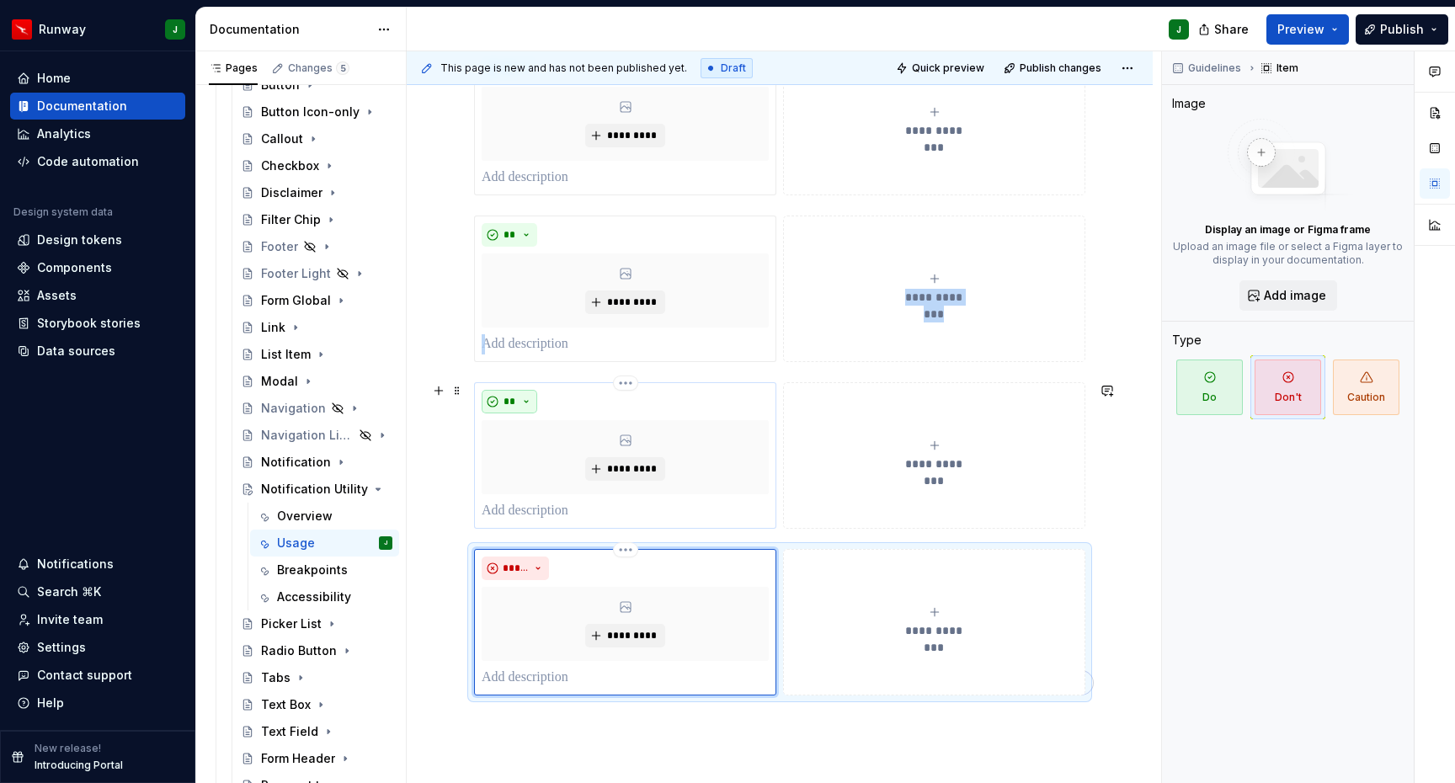
click at [530, 399] on button "**" at bounding box center [510, 402] width 56 height 24
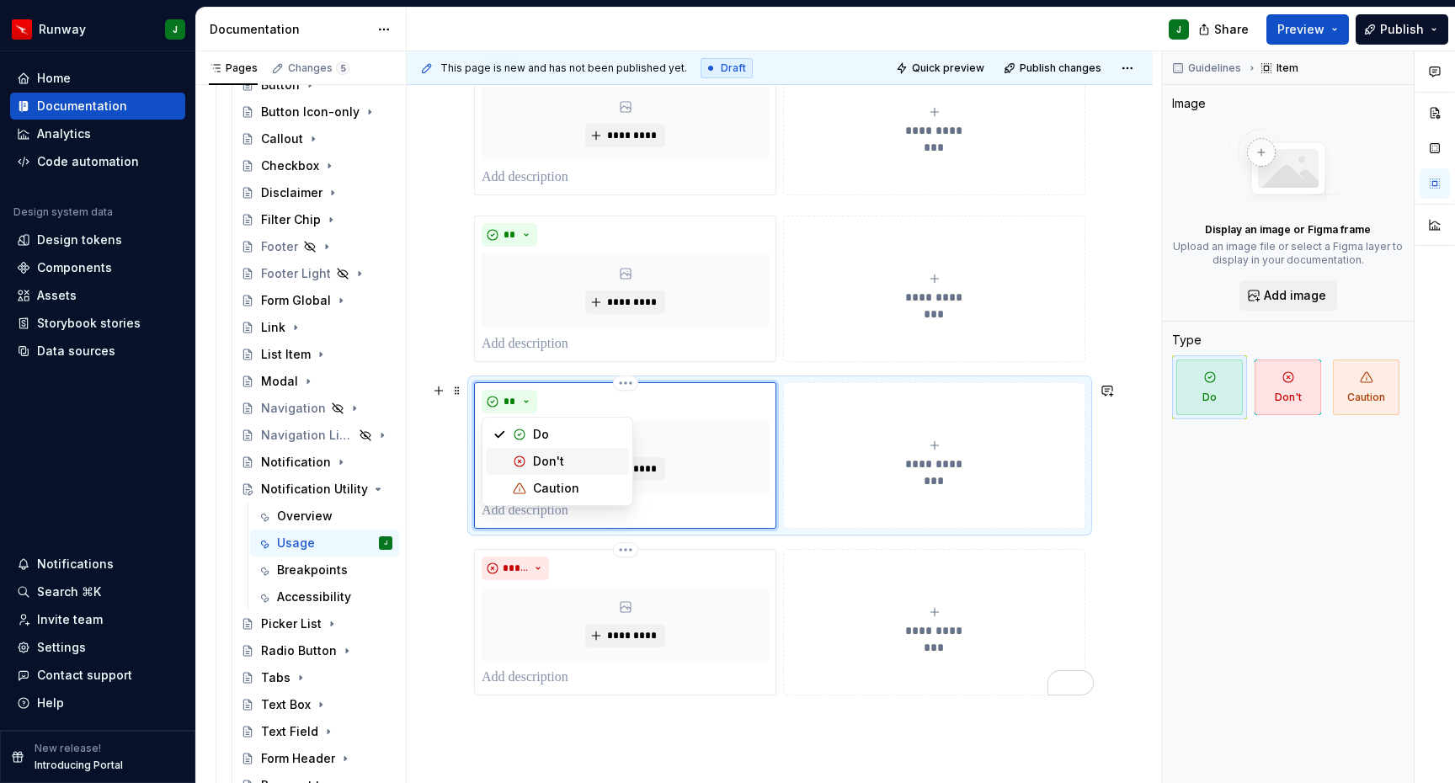
click at [548, 458] on div "Don't" at bounding box center [548, 461] width 31 height 17
click at [852, 416] on button "**********" at bounding box center [934, 455] width 302 height 147
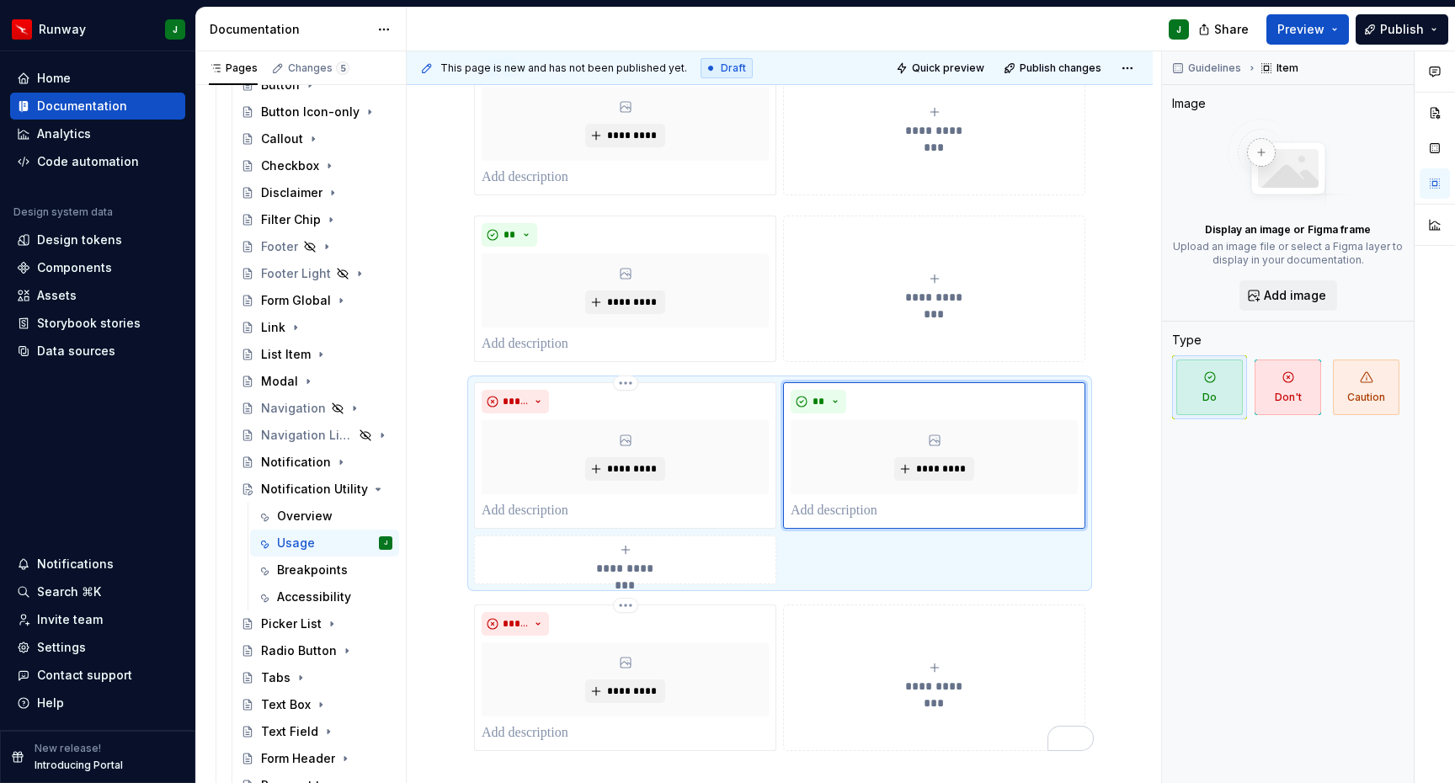
drag, startPoint x: 1291, startPoint y: 390, endPoint x: 1054, endPoint y: 307, distance: 251.4
click at [1290, 390] on span "Don't" at bounding box center [1288, 388] width 67 height 56
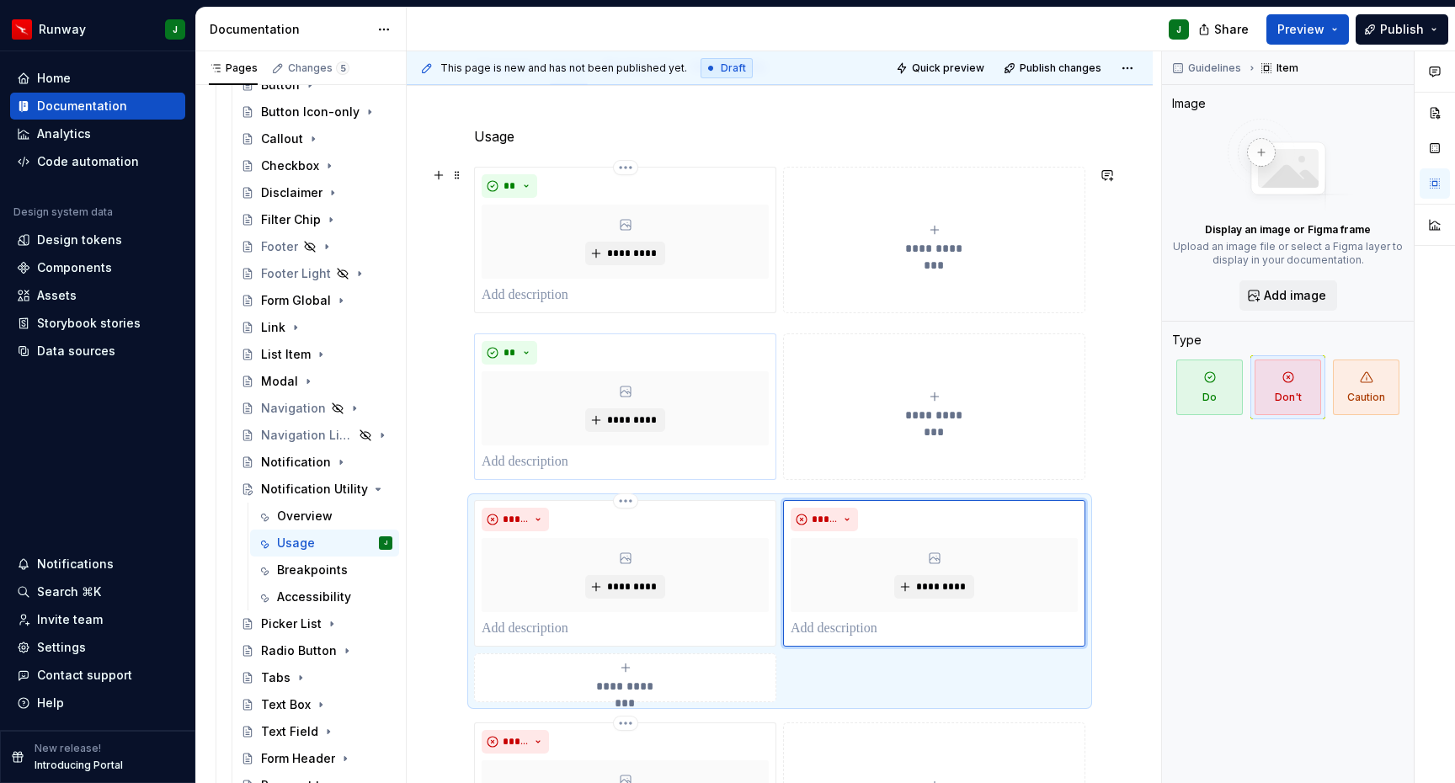
scroll to position [240, 0]
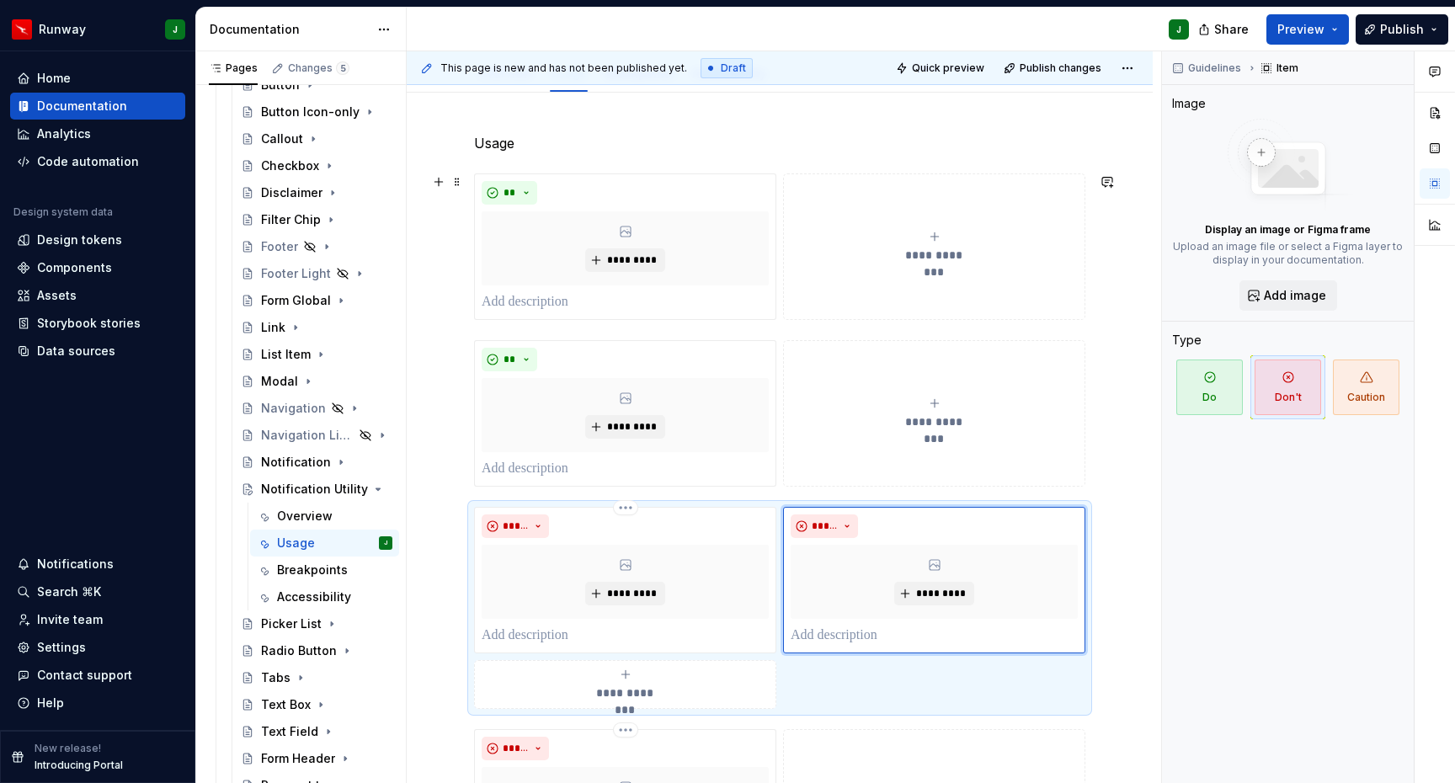
click at [786, 320] on div "**********" at bounding box center [779, 246] width 611 height 147
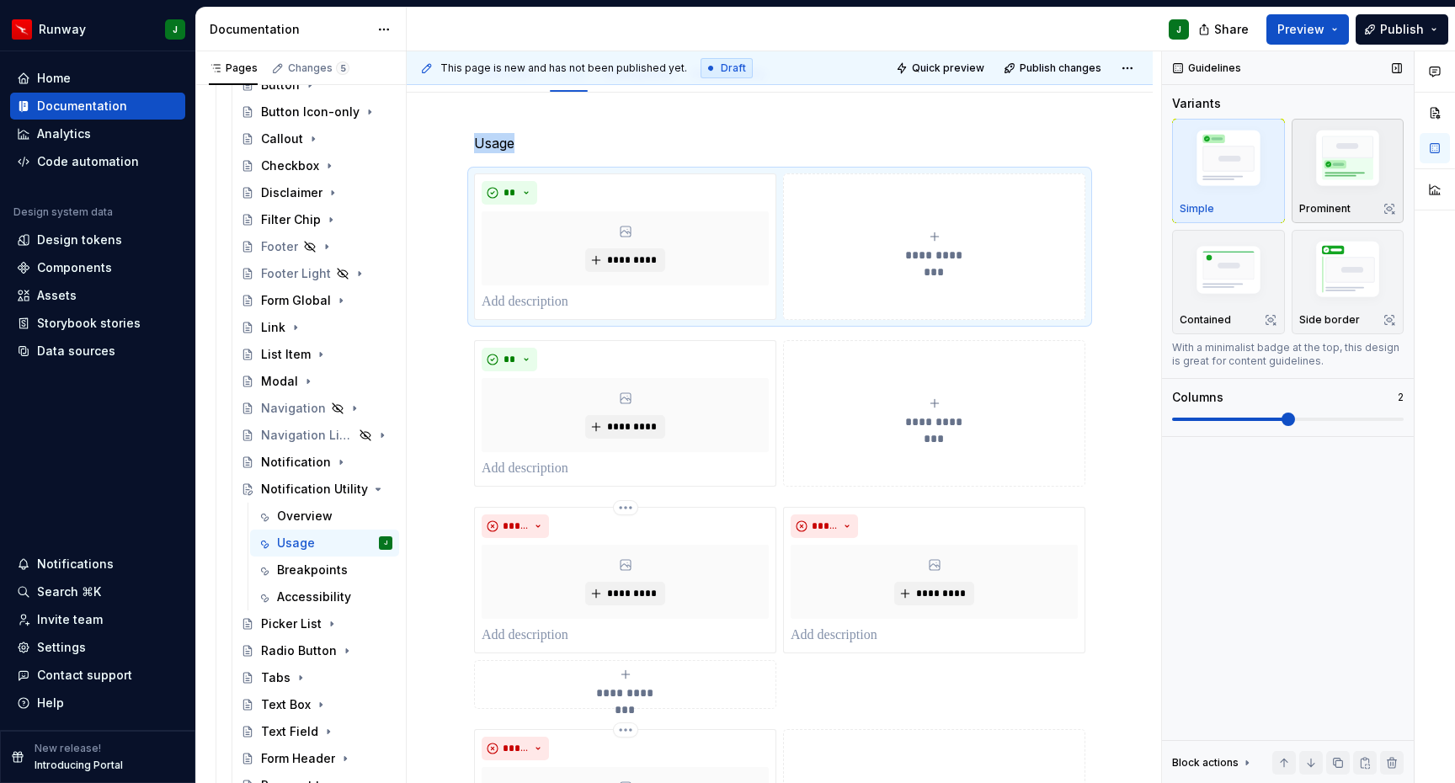
click at [1344, 161] on img "button" at bounding box center [1349, 161] width 98 height 73
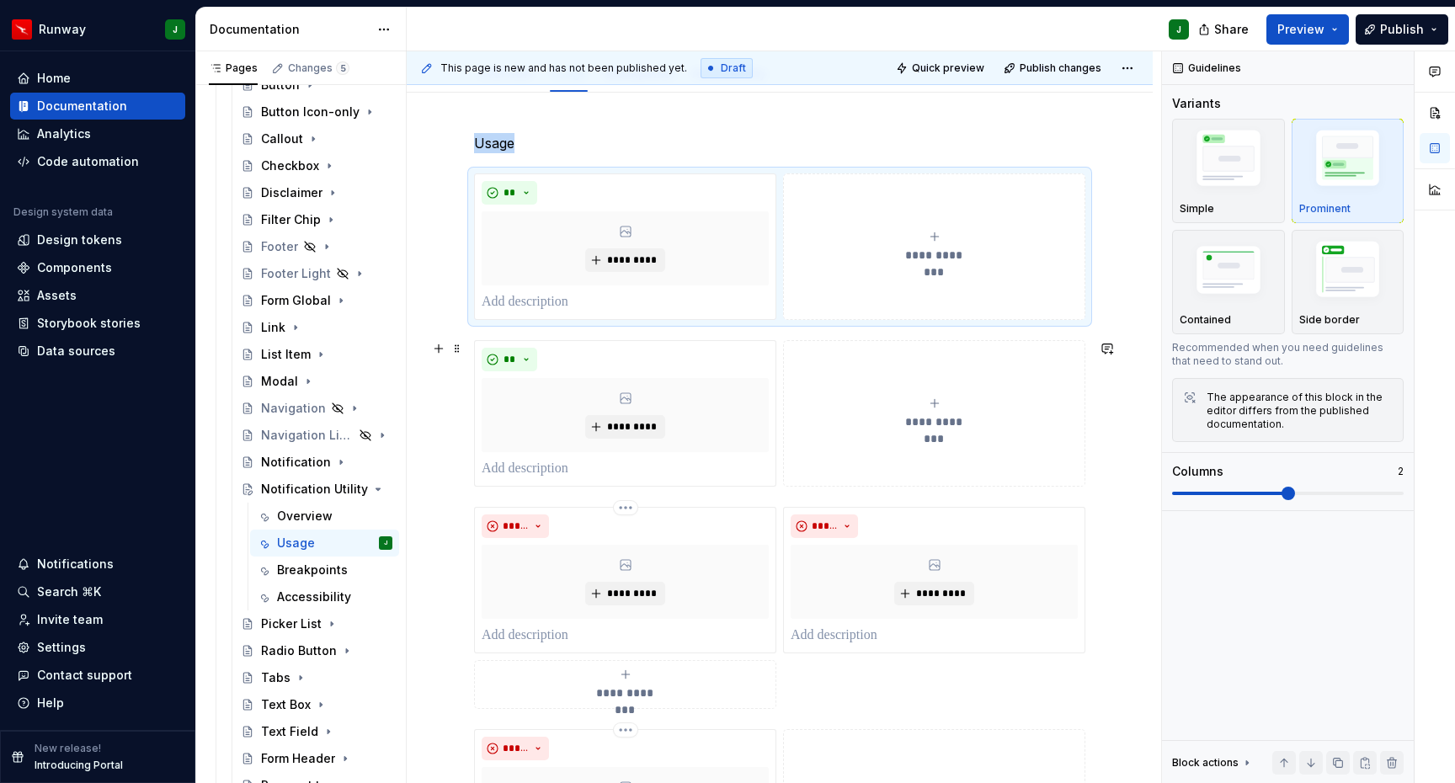
click at [1076, 467] on button "**********" at bounding box center [934, 413] width 302 height 147
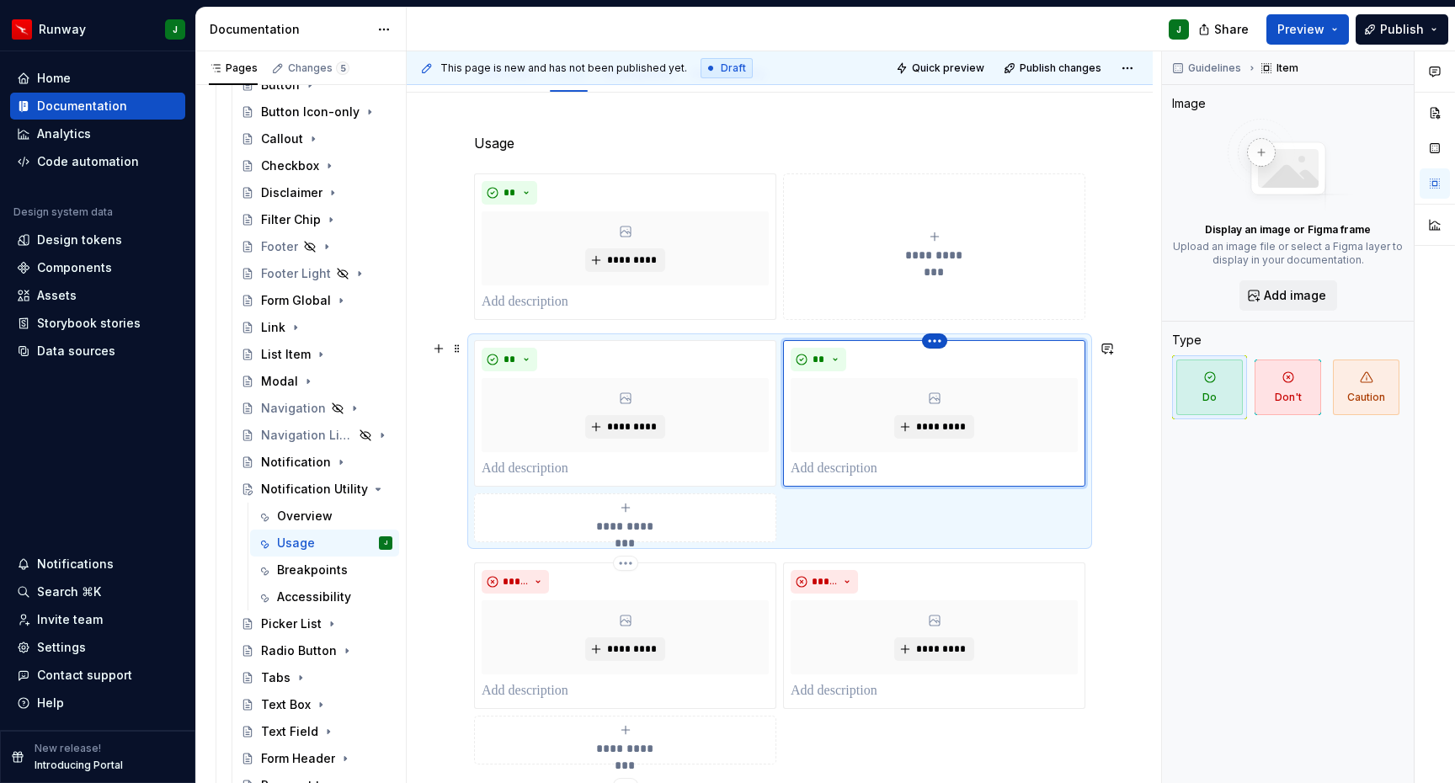
click at [942, 344] on html "Runway J Home Documentation Analytics Code automation Design system data Design…" at bounding box center [727, 391] width 1455 height 783
click at [996, 370] on div "Delete item" at bounding box center [1013, 369] width 109 height 17
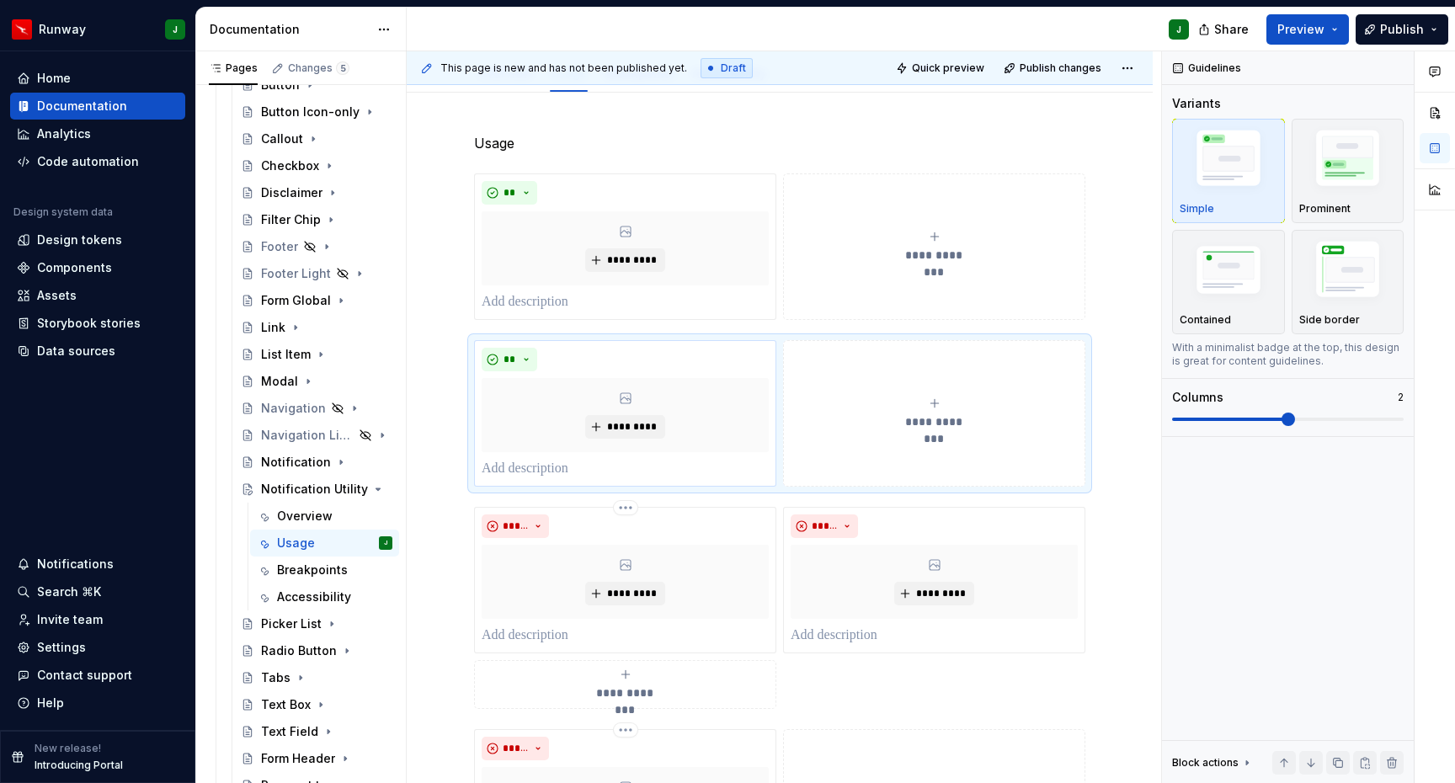
drag, startPoint x: 1364, startPoint y: 275, endPoint x: 757, endPoint y: 343, distance: 610.2
click at [1364, 275] on img "button" at bounding box center [1349, 272] width 98 height 73
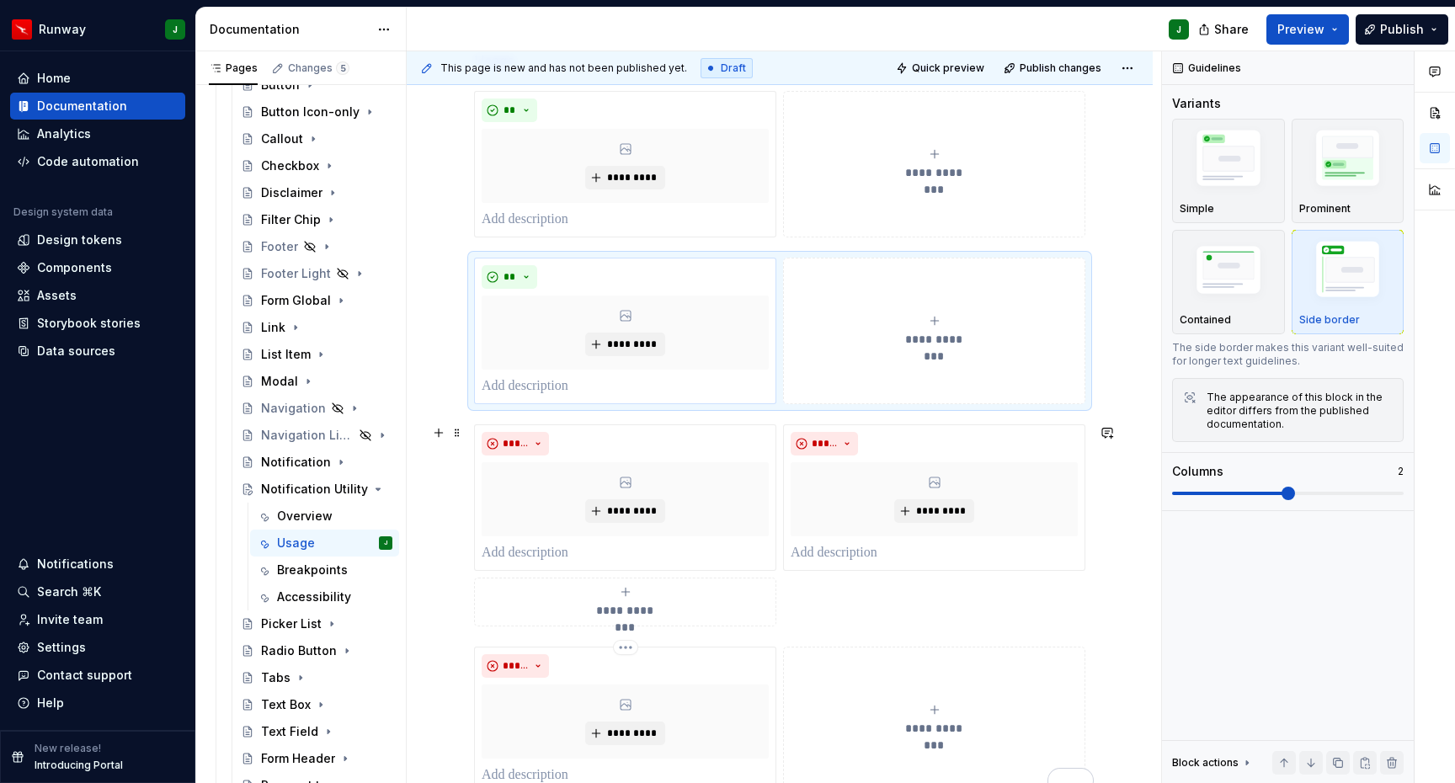
scroll to position [565, 0]
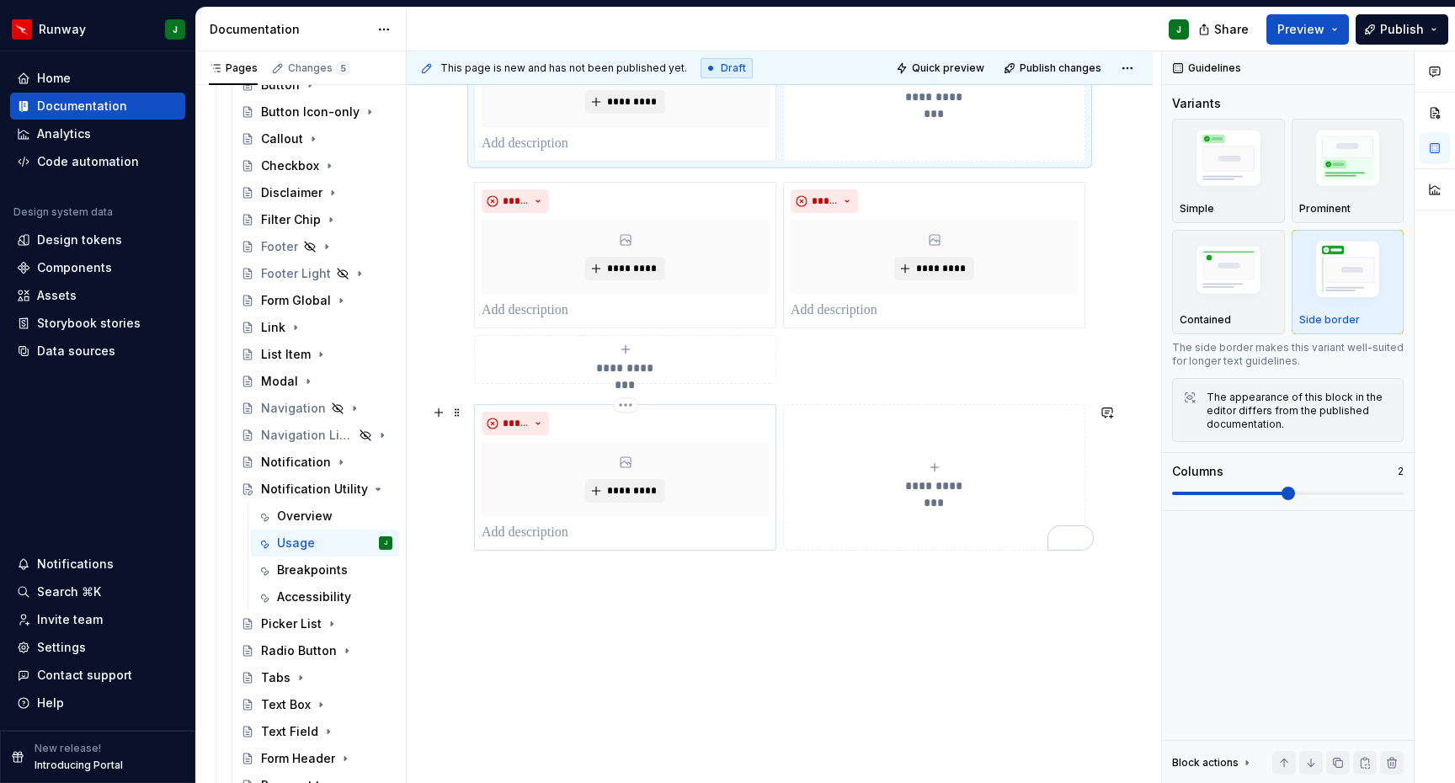
click at [678, 535] on p "To enrich screen reader interactions, please activate Accessibility in Grammarl…" at bounding box center [625, 533] width 287 height 20
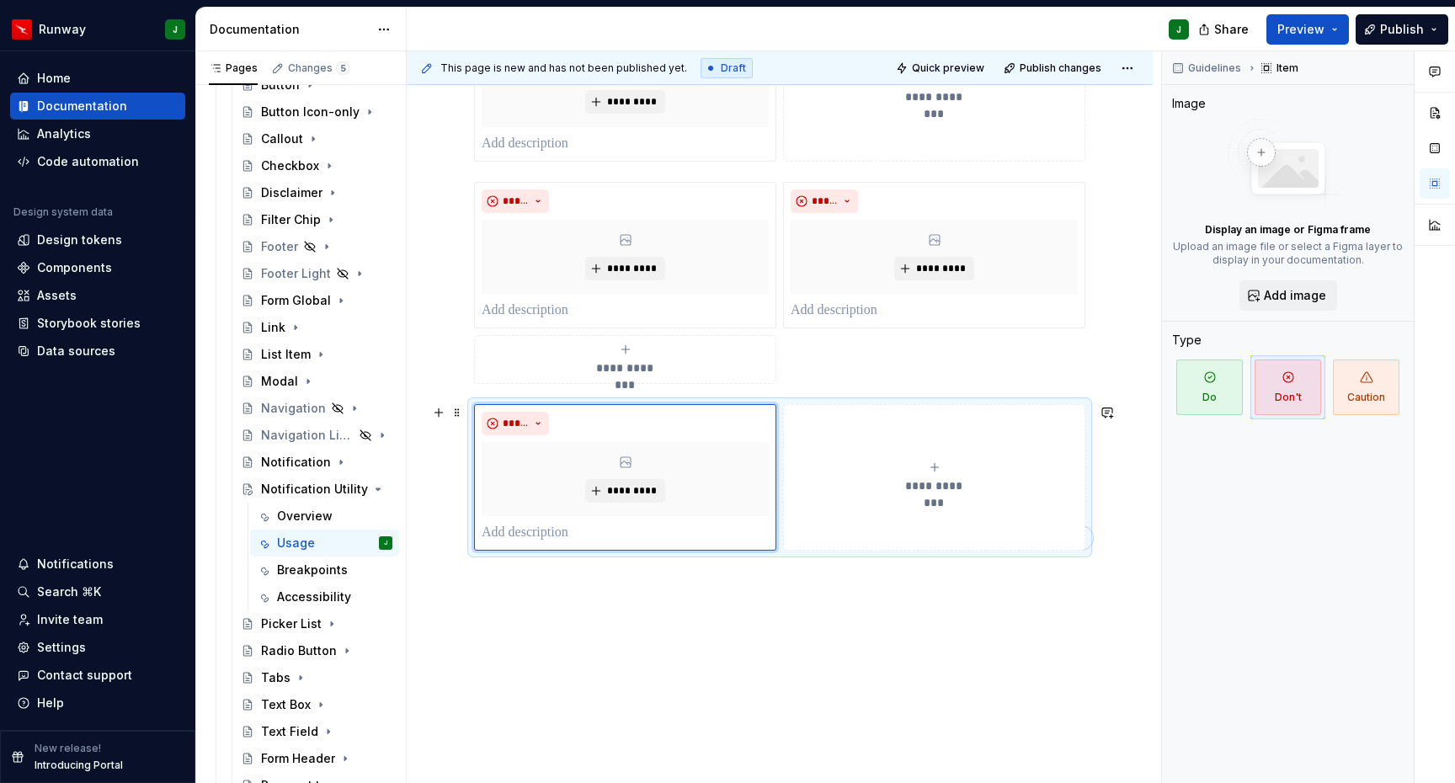
click at [804, 404] on div "**********" at bounding box center [779, 477] width 611 height 147
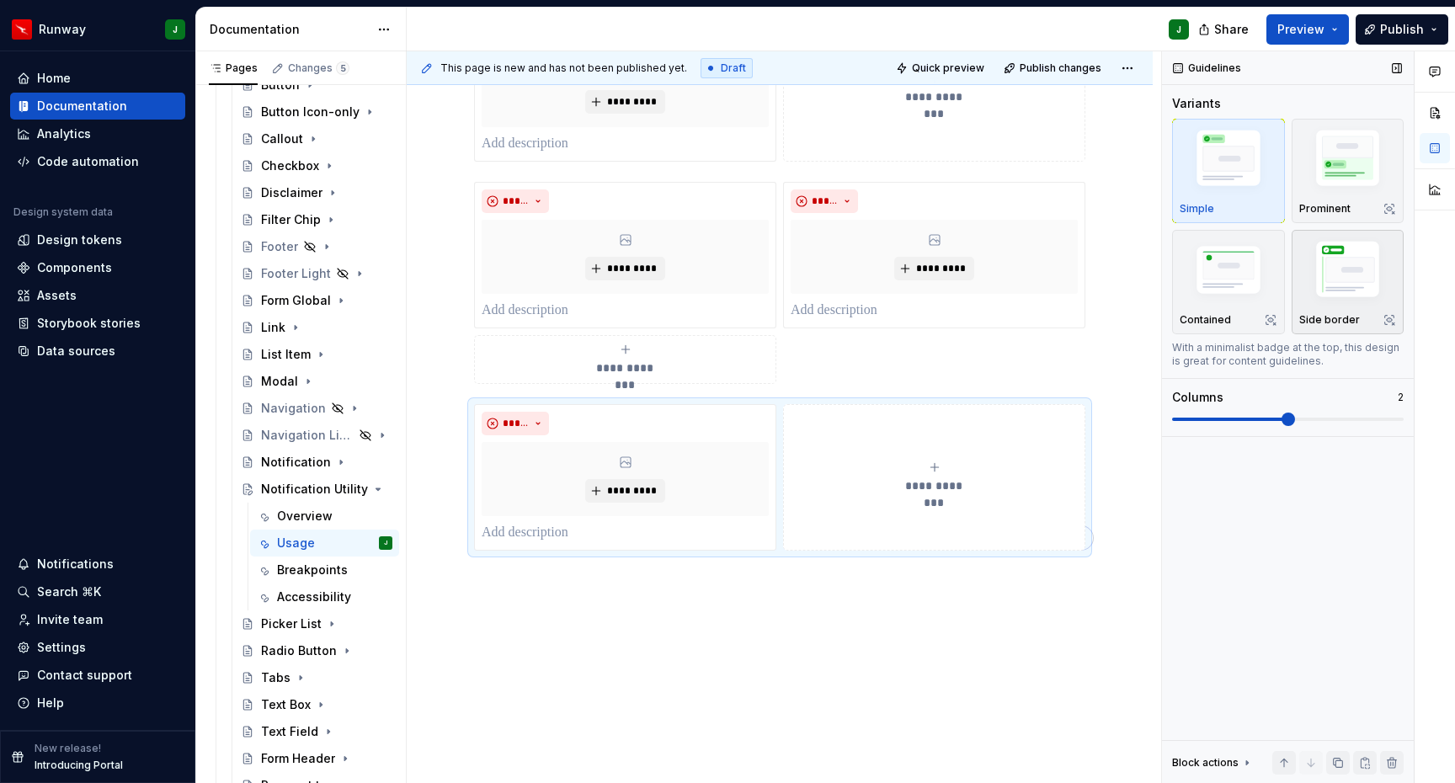
click at [1350, 266] on img "button" at bounding box center [1349, 272] width 98 height 73
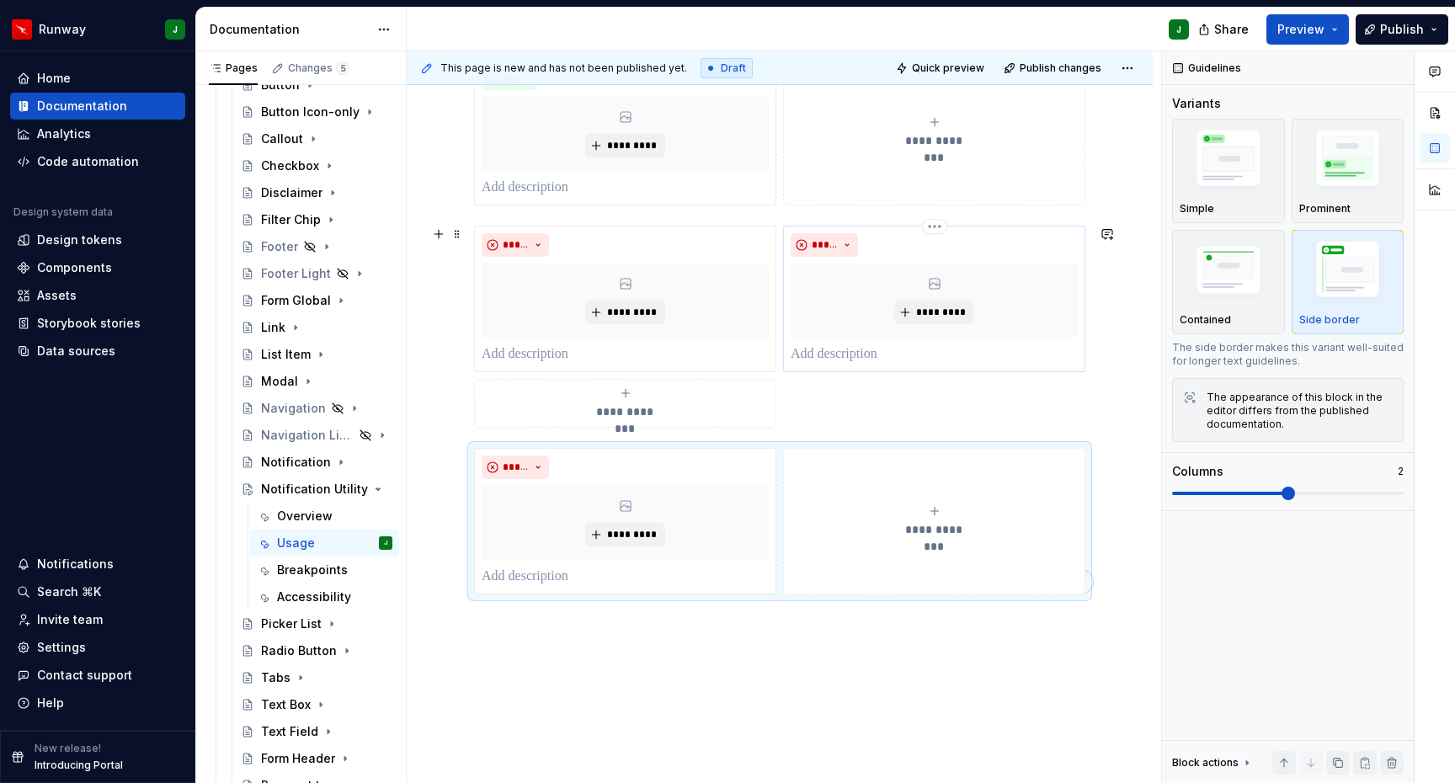
scroll to position [514, 0]
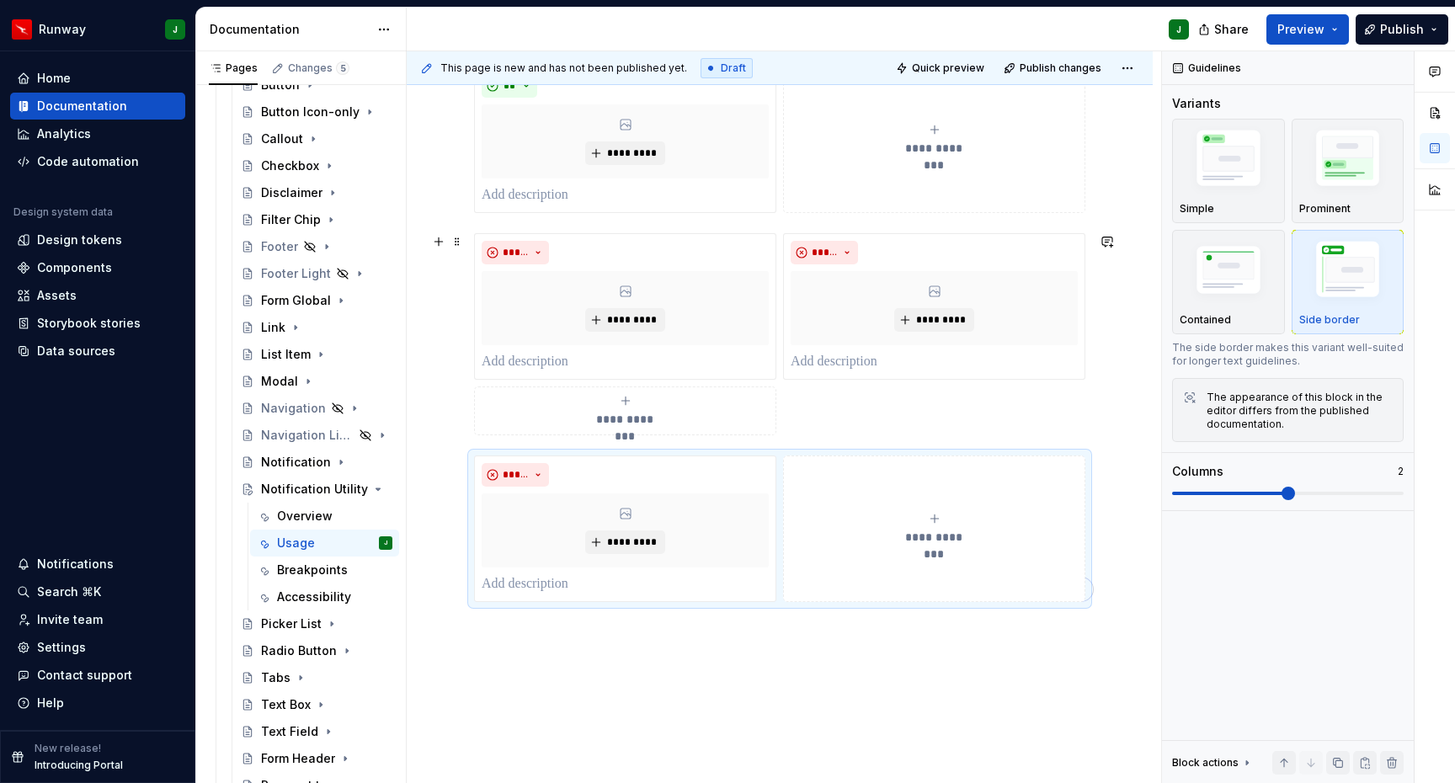
click at [865, 410] on div "**********" at bounding box center [779, 334] width 611 height 202
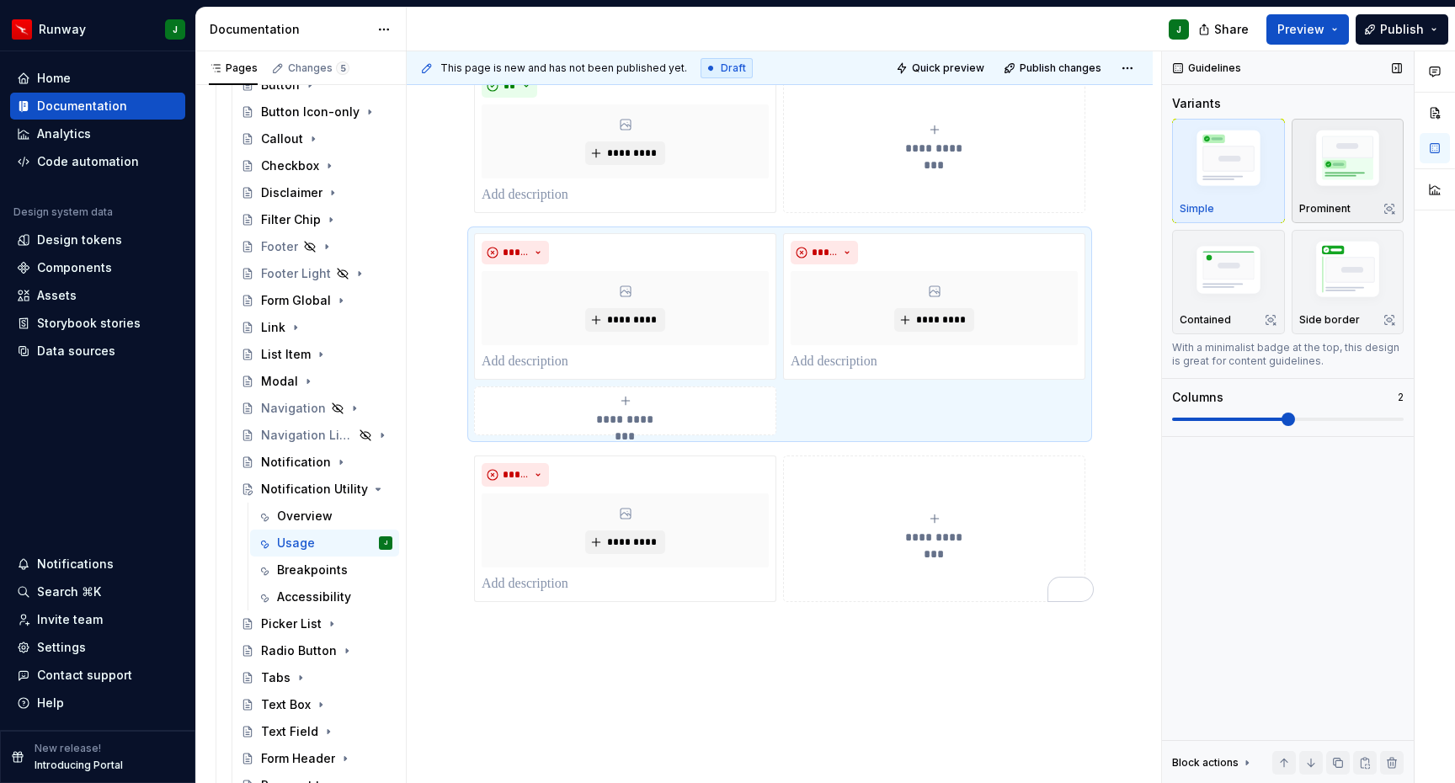
click at [1351, 155] on img "button" at bounding box center [1349, 161] width 98 height 73
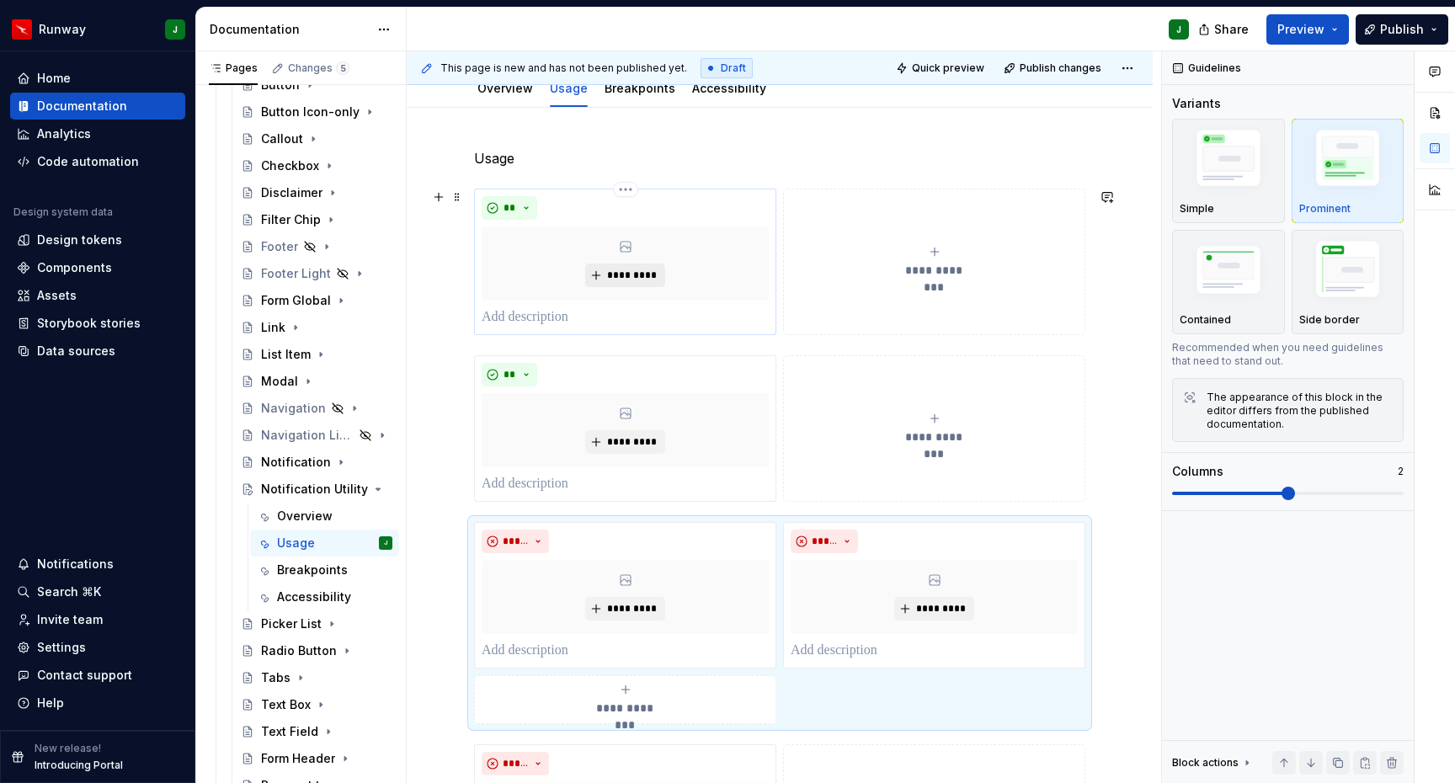
scroll to position [196, 0]
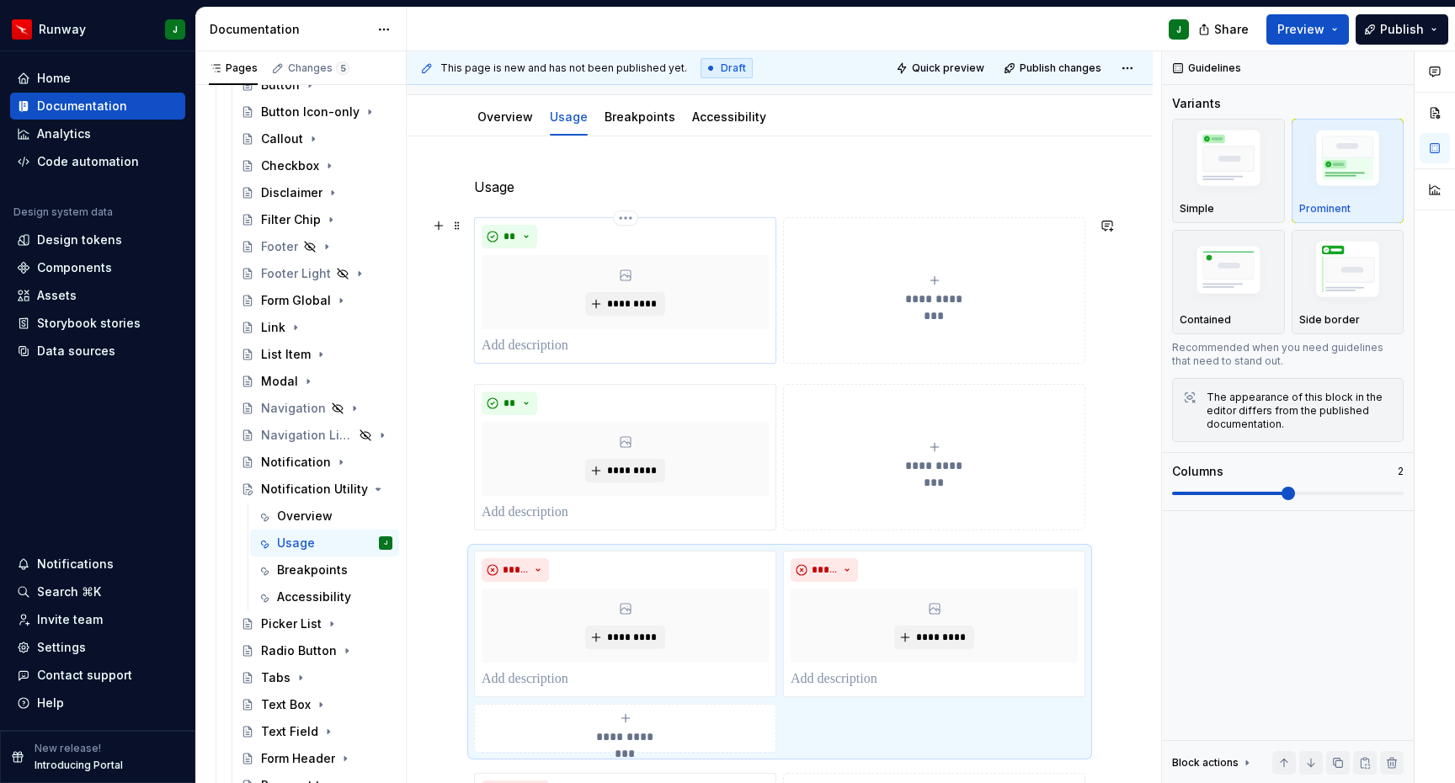
click at [557, 347] on p "To enrich screen reader interactions, please activate Accessibility in Grammarl…" at bounding box center [625, 346] width 287 height 20
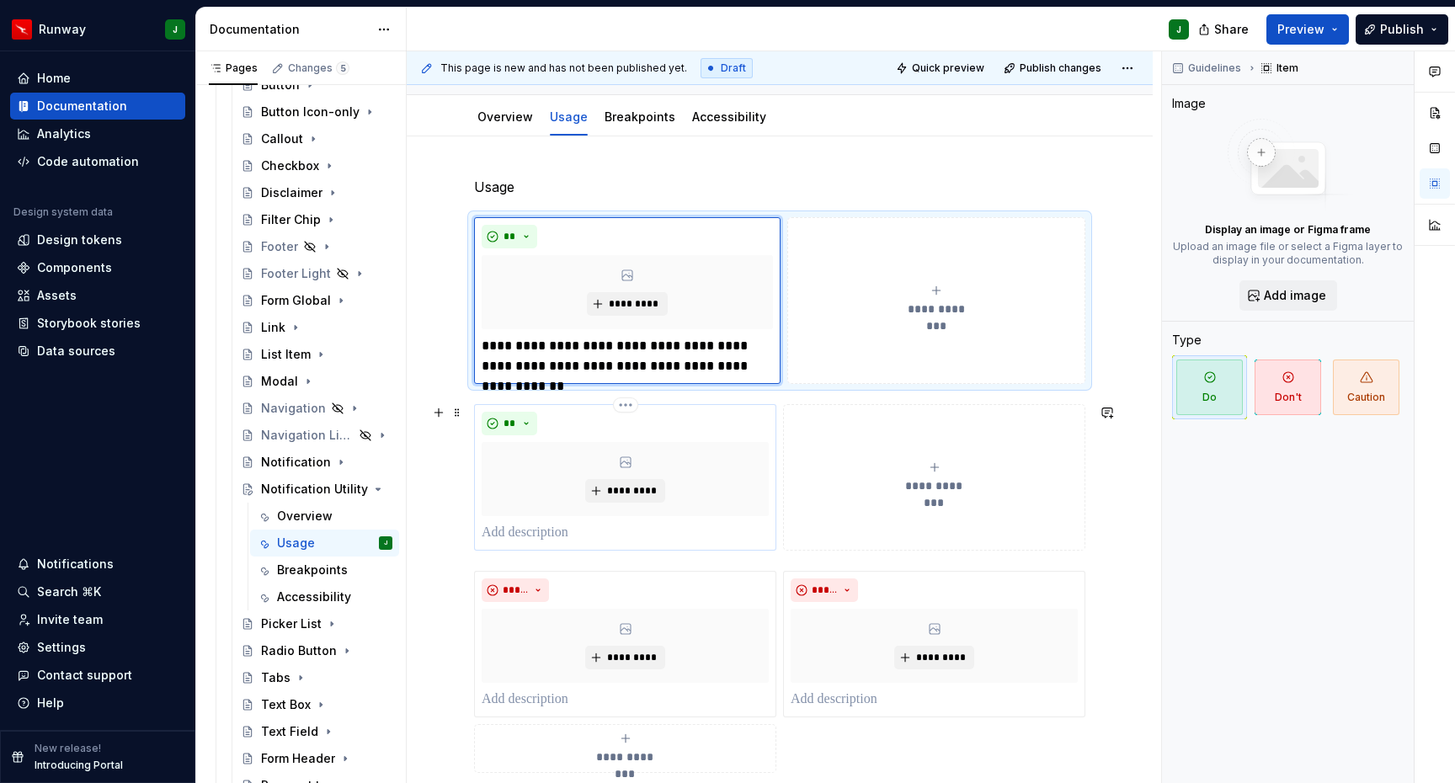
click at [510, 531] on p "To enrich screen reader interactions, please activate Accessibility in Grammarl…" at bounding box center [625, 533] width 287 height 20
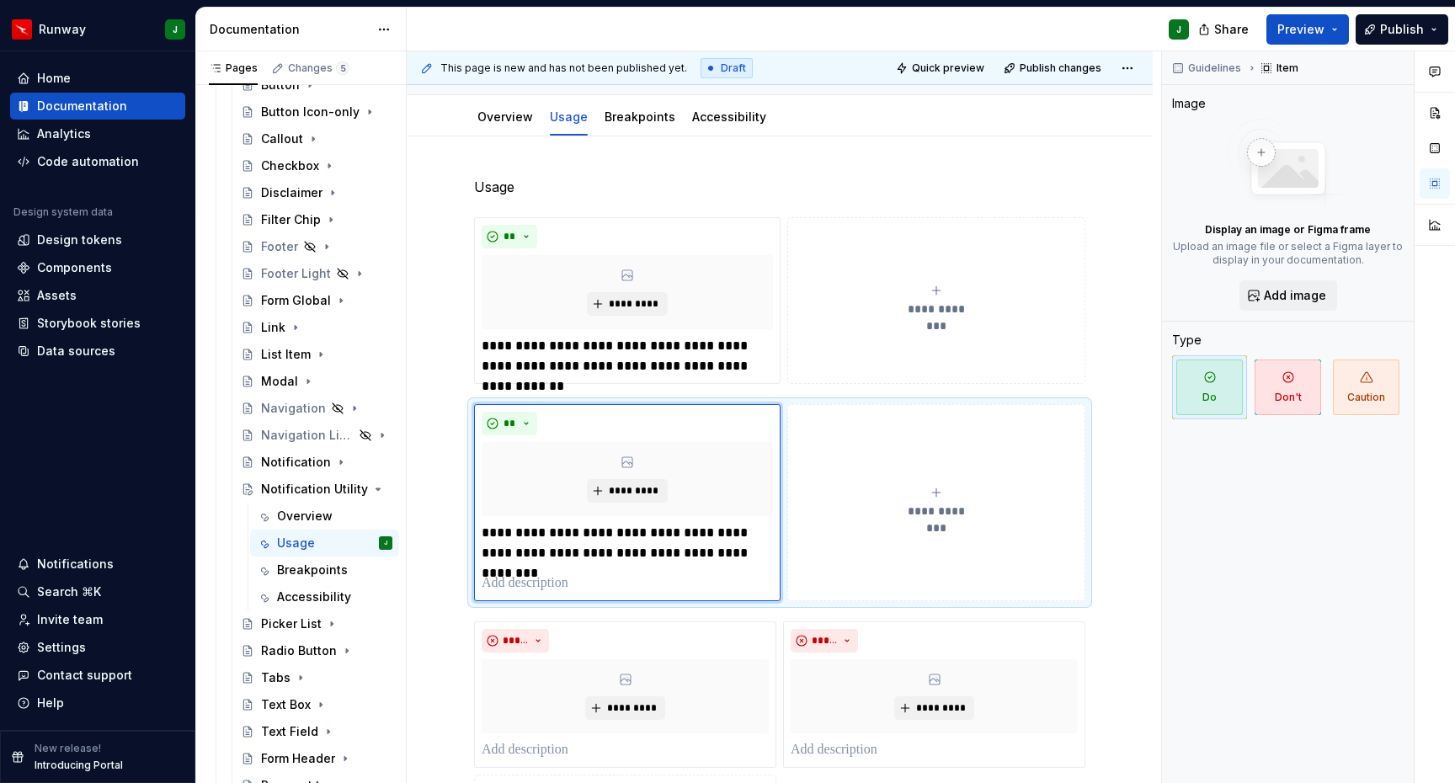
click at [549, 587] on p "To enrich screen reader interactions, please activate Accessibility in Grammarl…" at bounding box center [627, 584] width 291 height 20
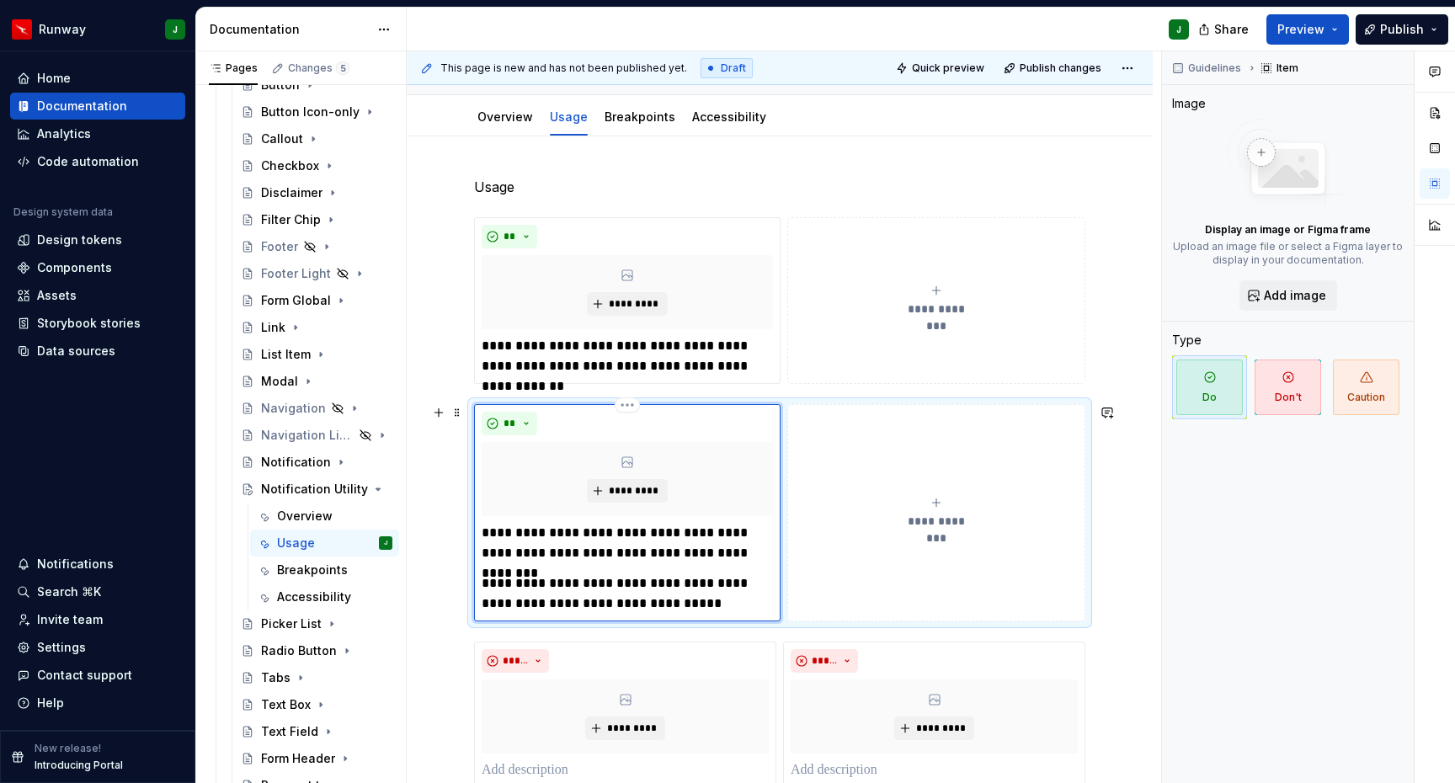
scroll to position [368, 0]
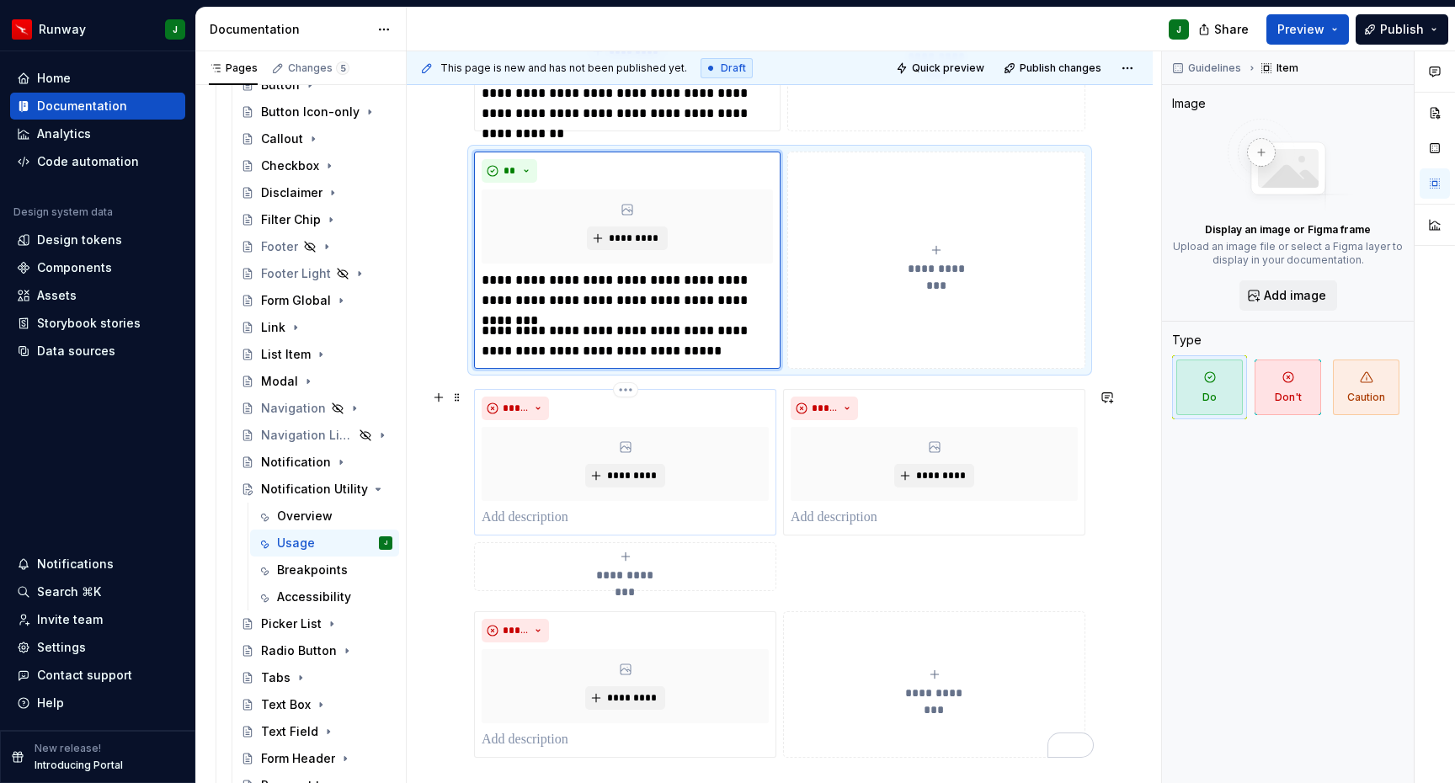
click at [553, 517] on p "To enrich screen reader interactions, please activate Accessibility in Grammarl…" at bounding box center [625, 518] width 287 height 20
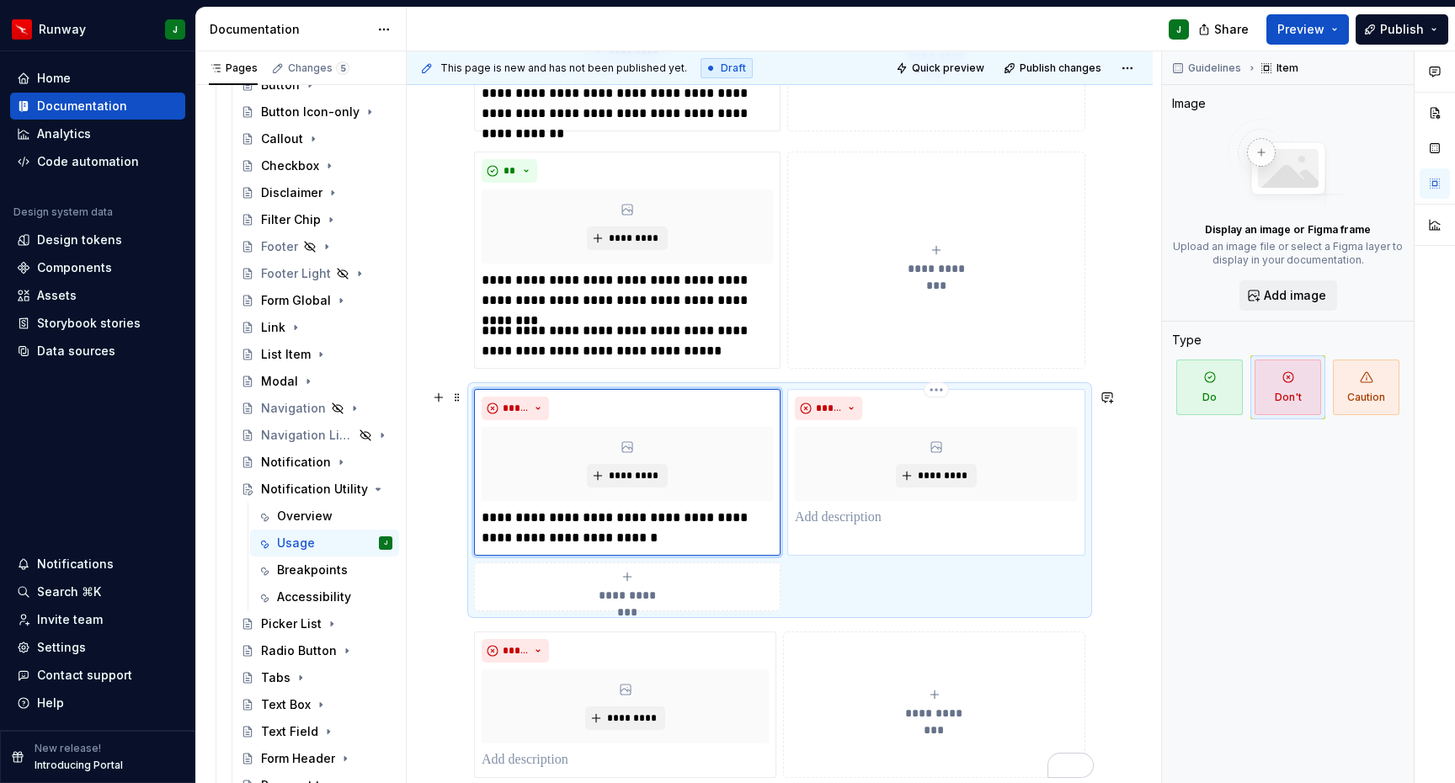
click at [862, 517] on p "To enrich screen reader interactions, please activate Accessibility in Grammarl…" at bounding box center [936, 518] width 283 height 20
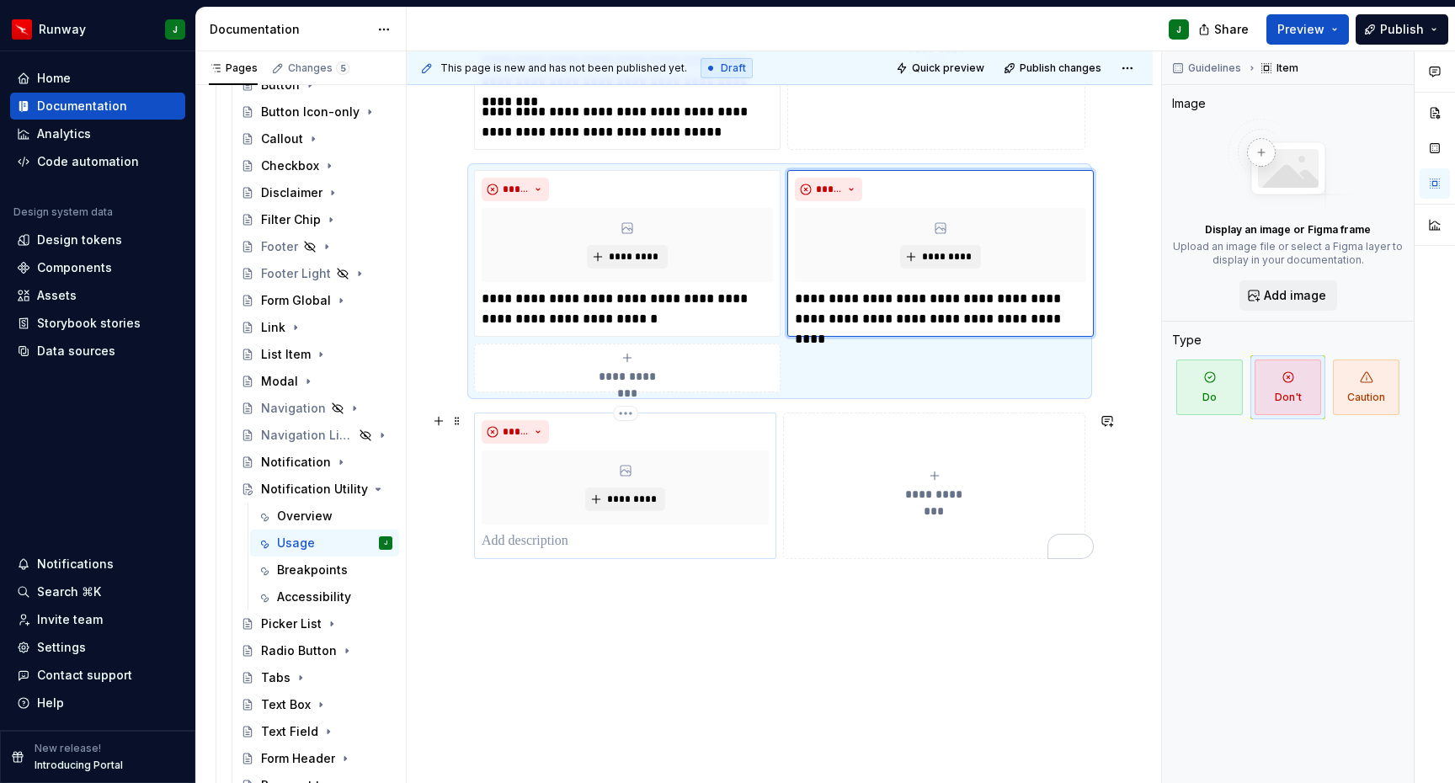
click at [574, 540] on p "To enrich screen reader interactions, please activate Accessibility in Grammarl…" at bounding box center [625, 541] width 287 height 20
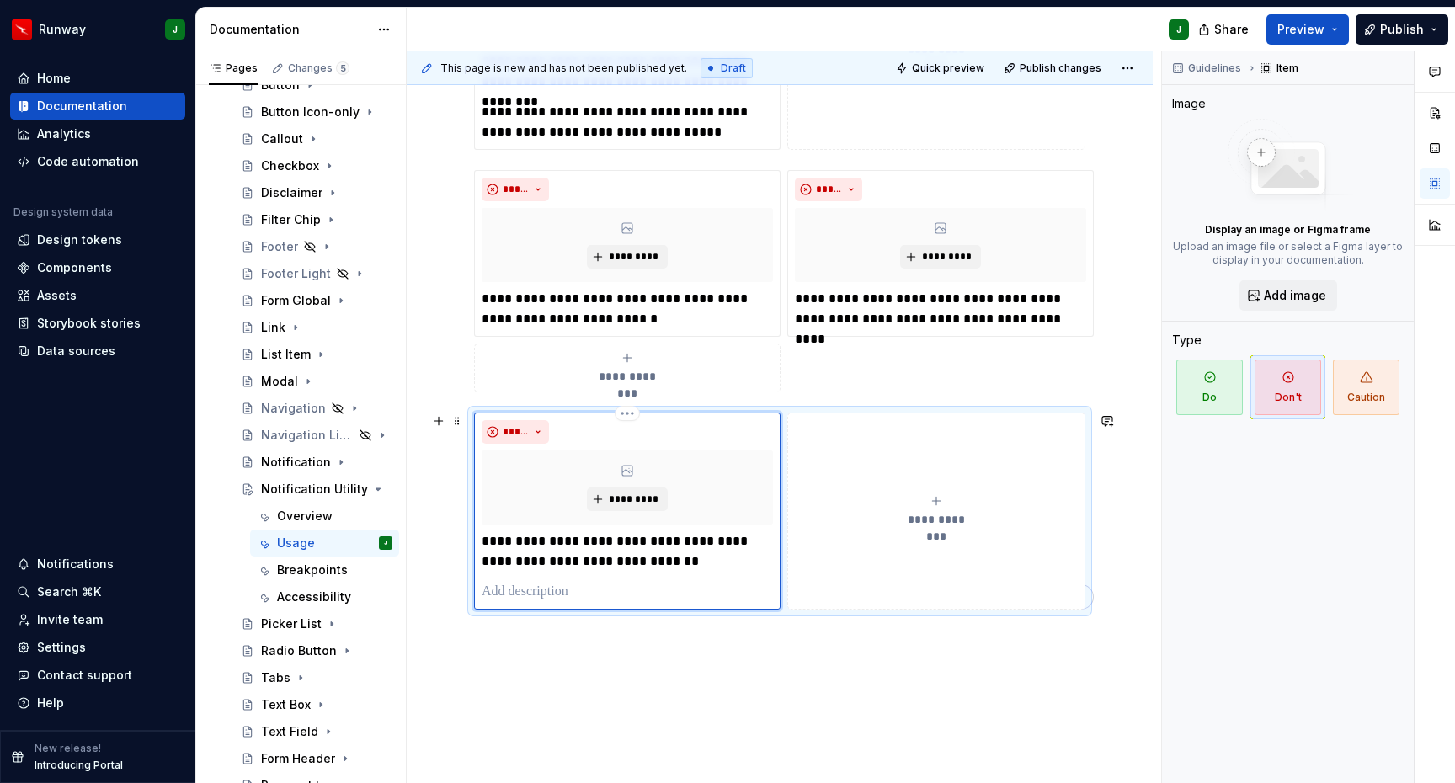
click at [554, 596] on p "To enrich screen reader interactions, please activate Accessibility in Grammarl…" at bounding box center [627, 592] width 291 height 20
paste div "To enrich screen reader interactions, please activate Accessibility in Grammarl…"
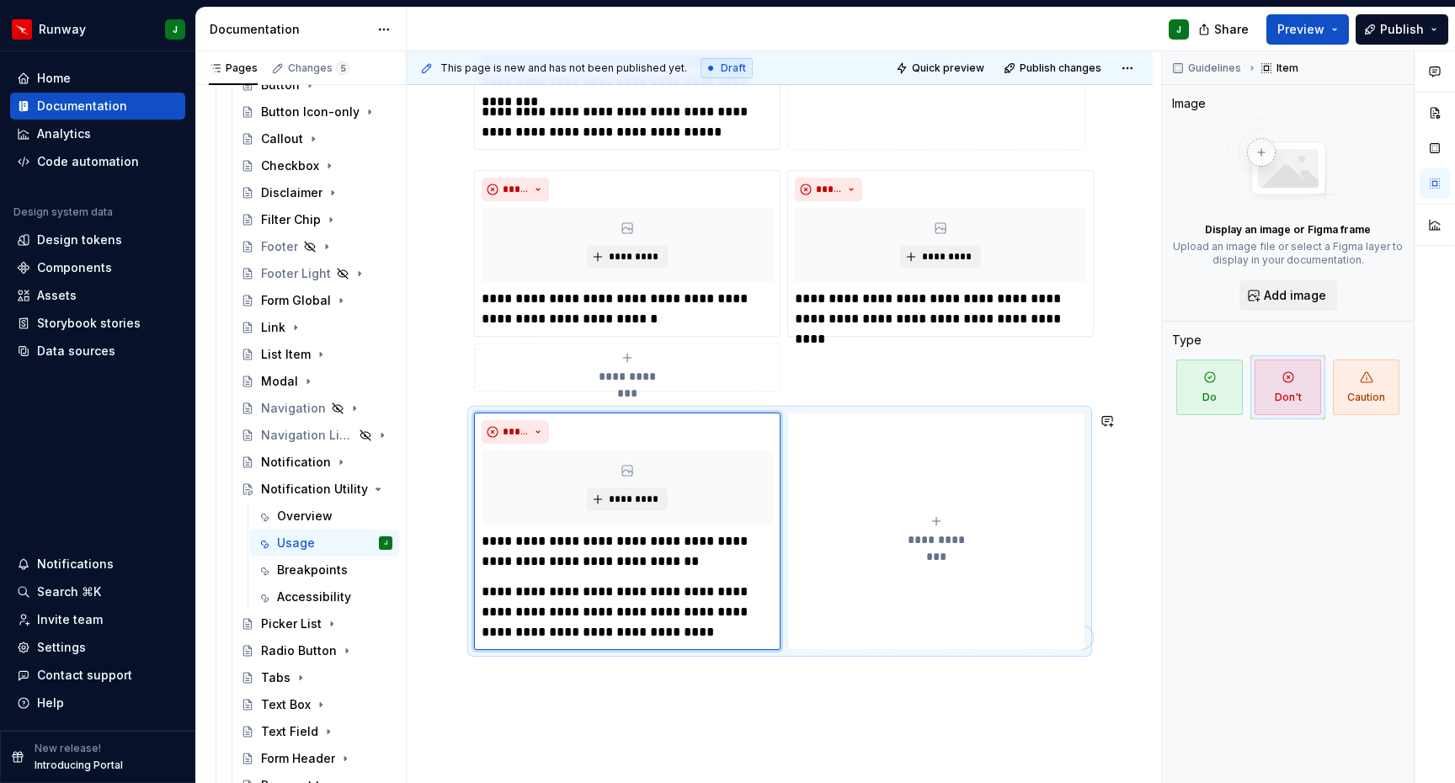
click at [0, 0] on span "**********" at bounding box center [0, 0] width 0 height 0
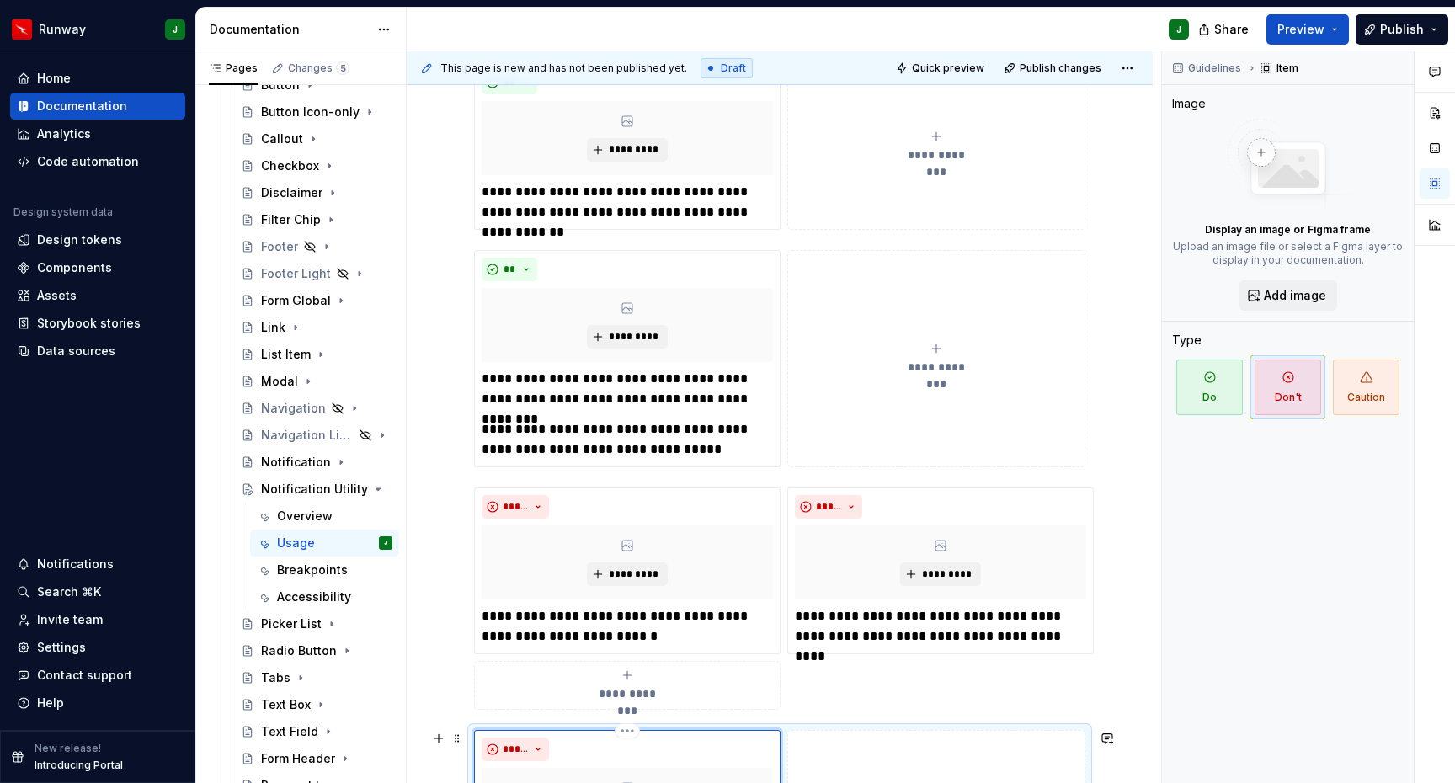
scroll to position [296, 0]
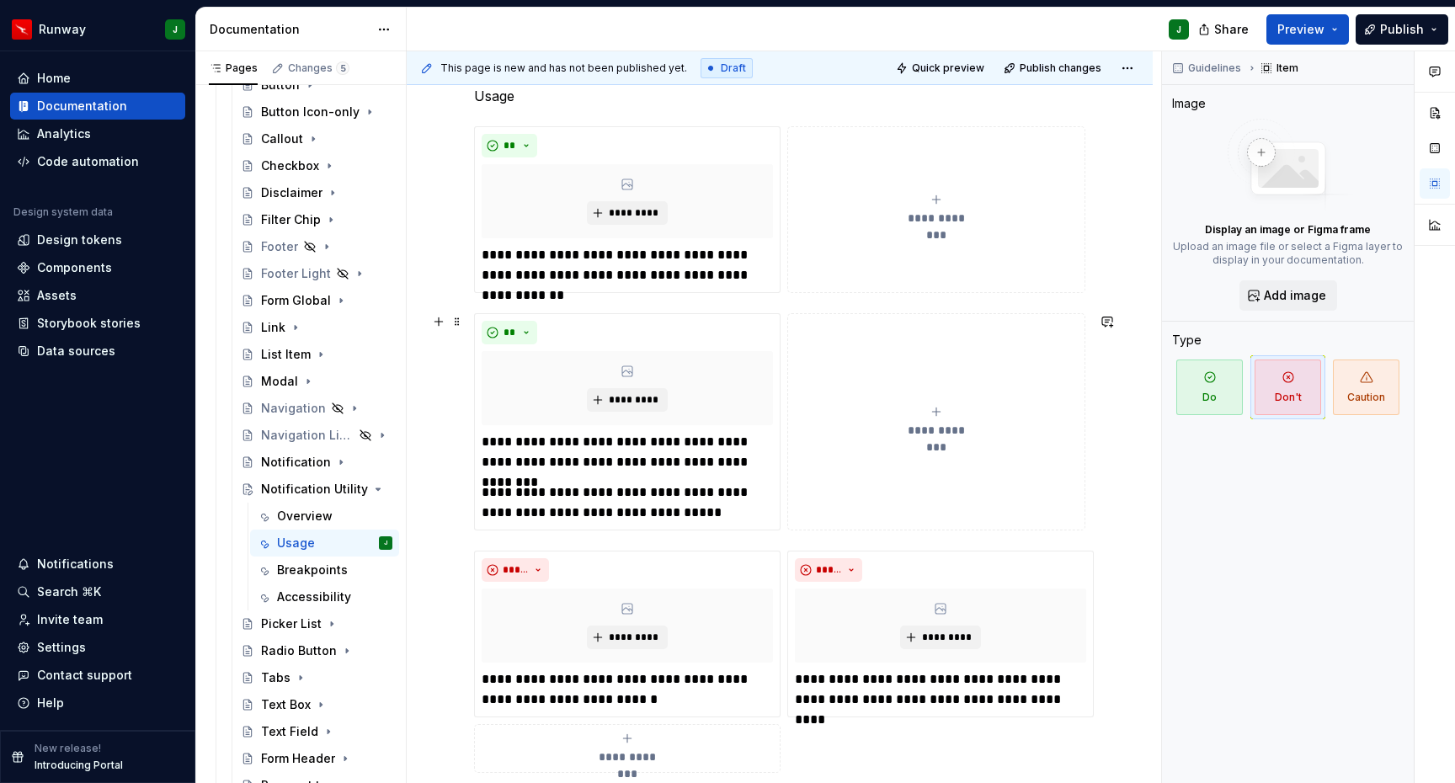
click at [0, 0] on div "******" at bounding box center [0, 0] width 0 height 0
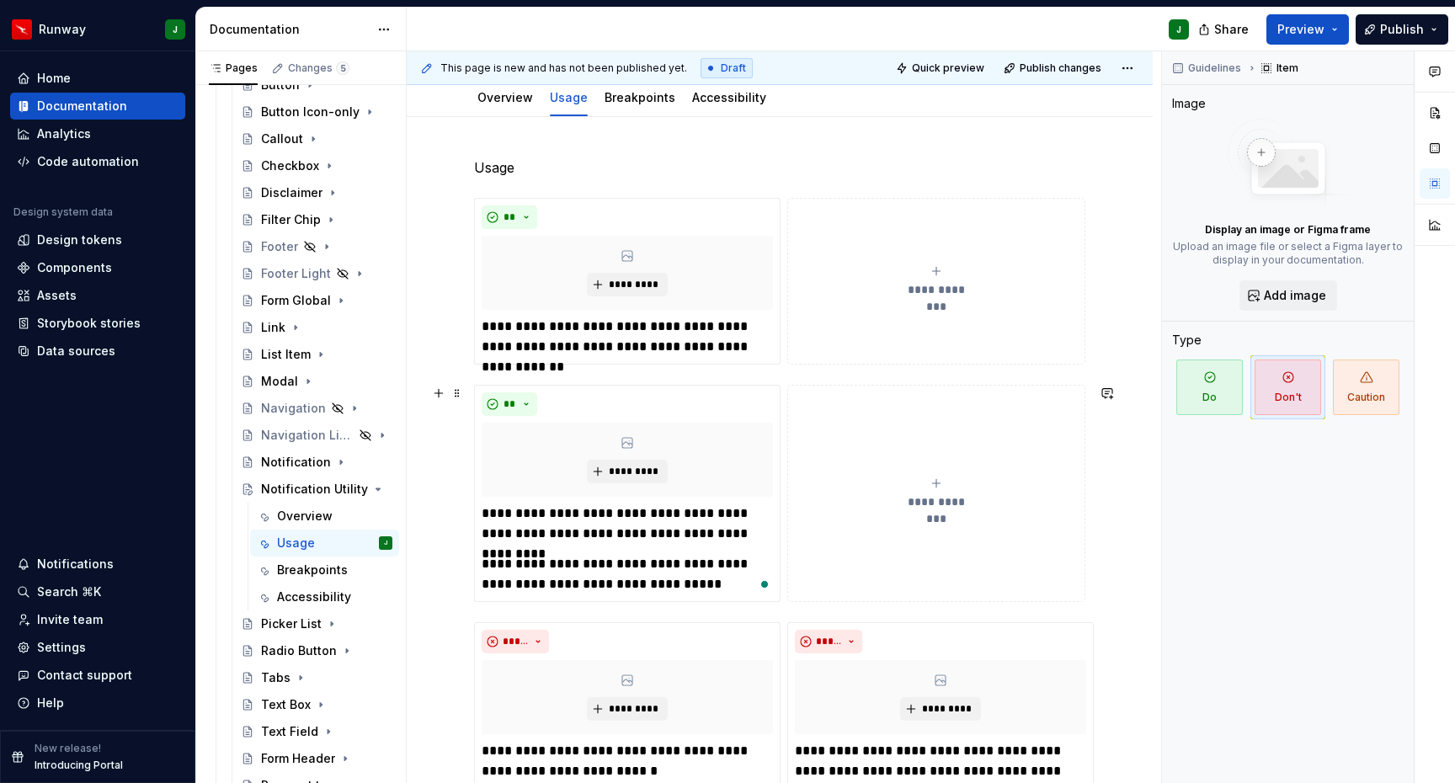
click at [820, 591] on button "**********" at bounding box center [936, 493] width 298 height 217
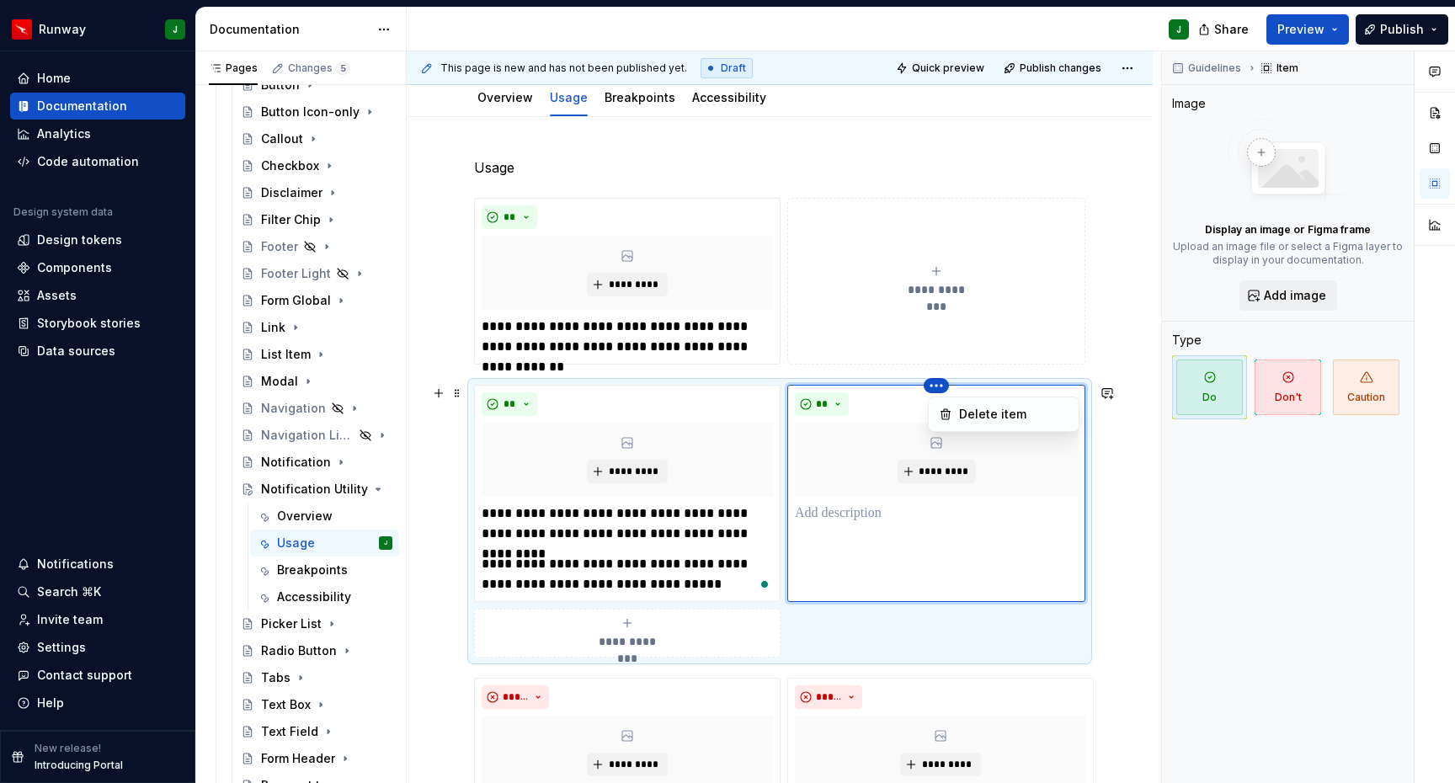
click at [943, 391] on html "Runway J Home Documentation Analytics Code automation Design system data Design…" at bounding box center [727, 391] width 1455 height 783
click at [980, 419] on div "Delete item" at bounding box center [1013, 414] width 109 height 17
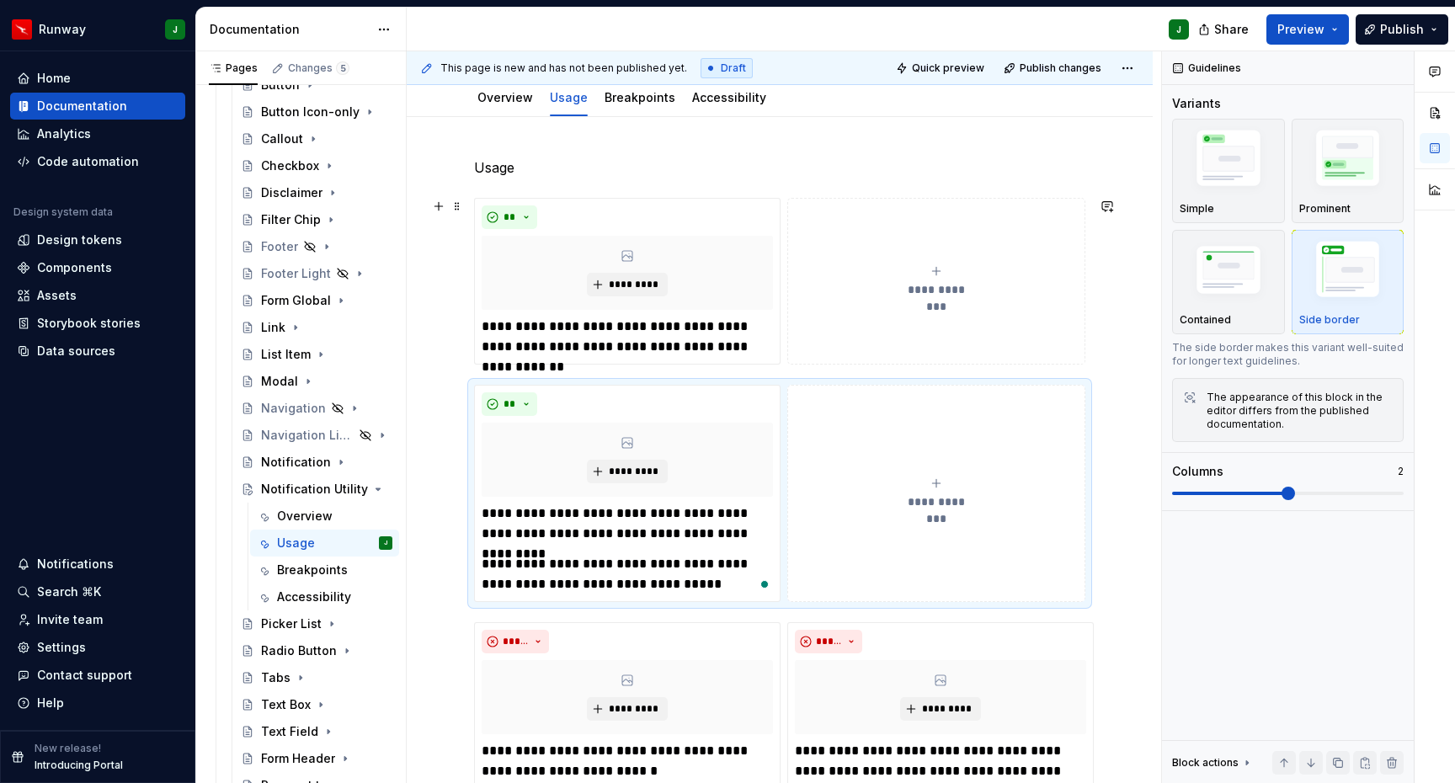
click at [780, 198] on div "**********" at bounding box center [779, 281] width 611 height 167
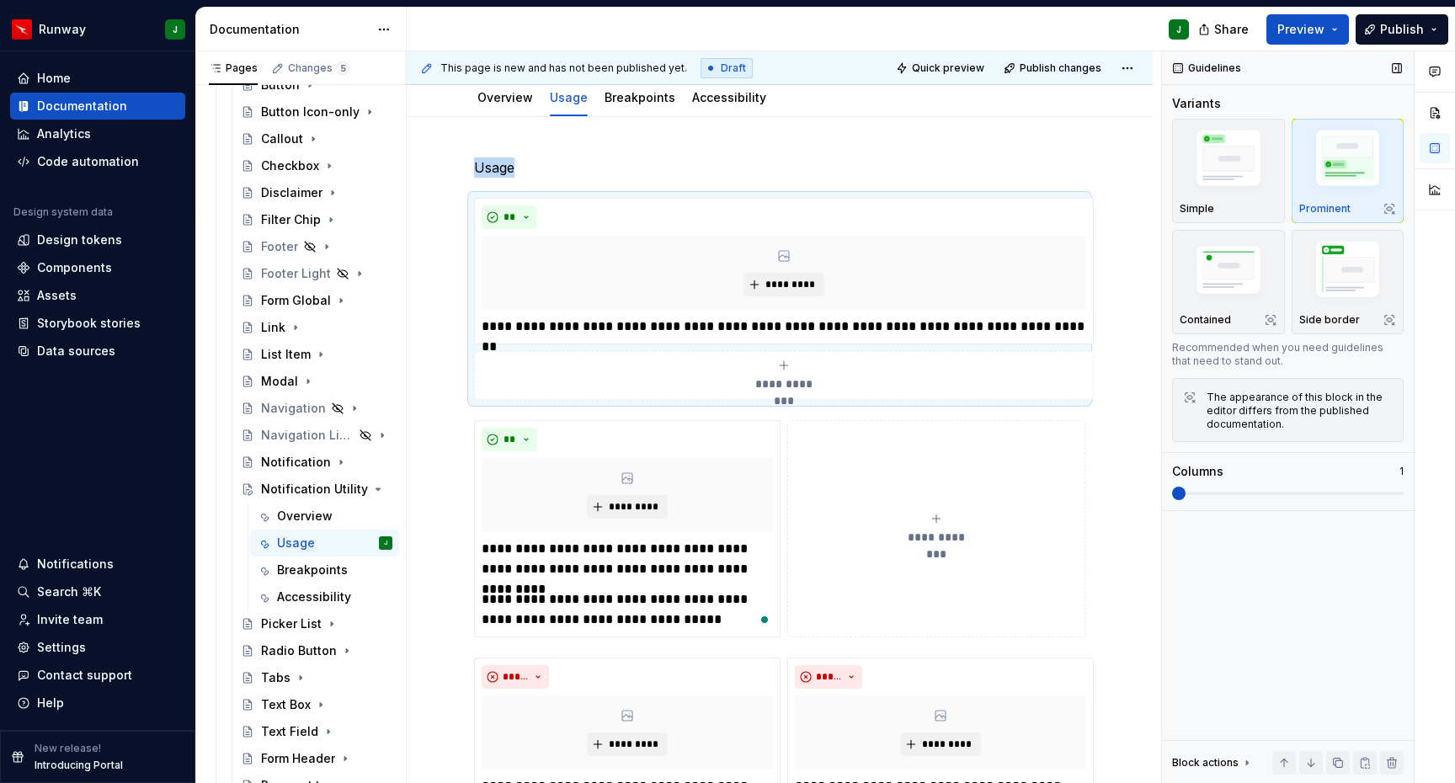
click at [1183, 491] on span at bounding box center [1178, 493] width 13 height 13
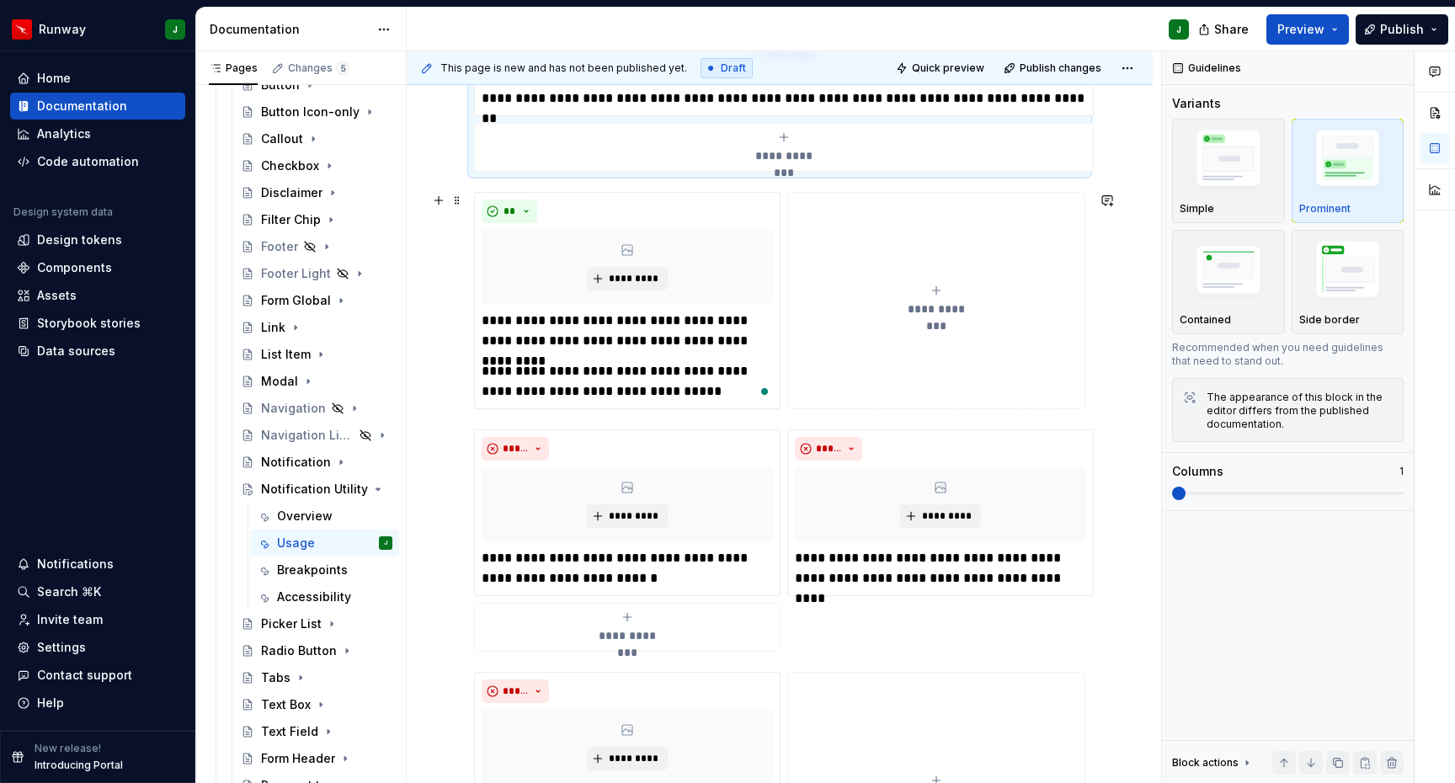
click at [786, 409] on div "**********" at bounding box center [779, 300] width 611 height 217
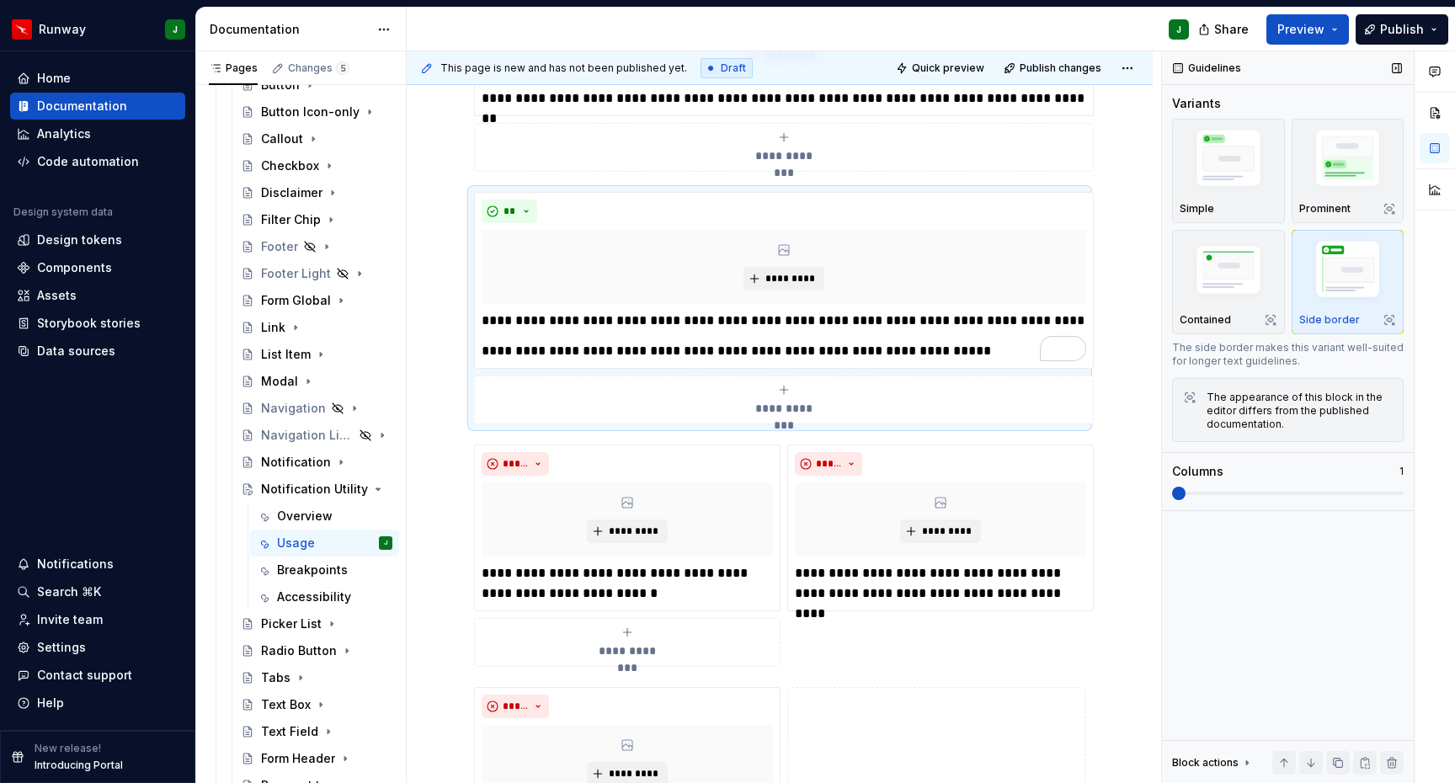
click at [1186, 491] on span at bounding box center [1178, 493] width 13 height 13
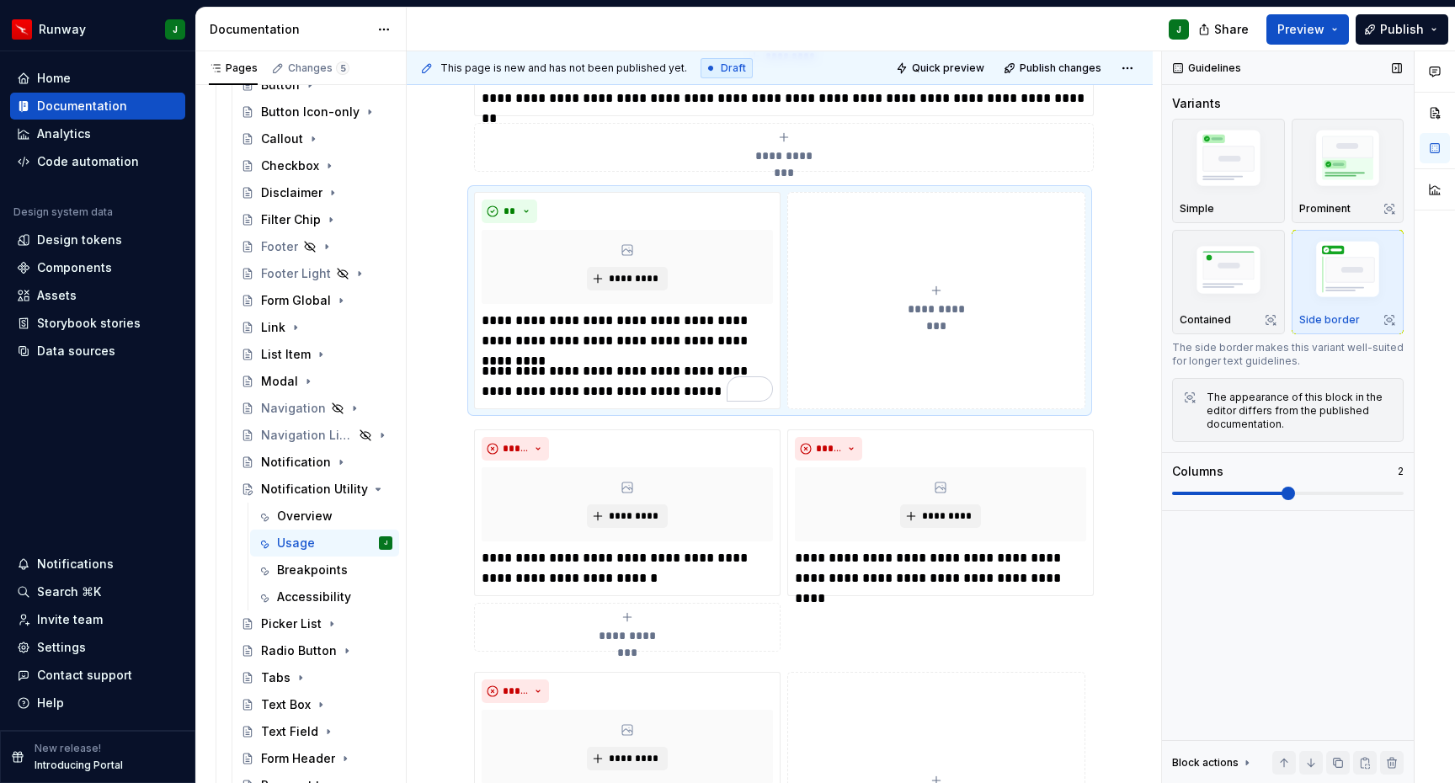
click at [1282, 498] on span at bounding box center [1288, 493] width 13 height 13
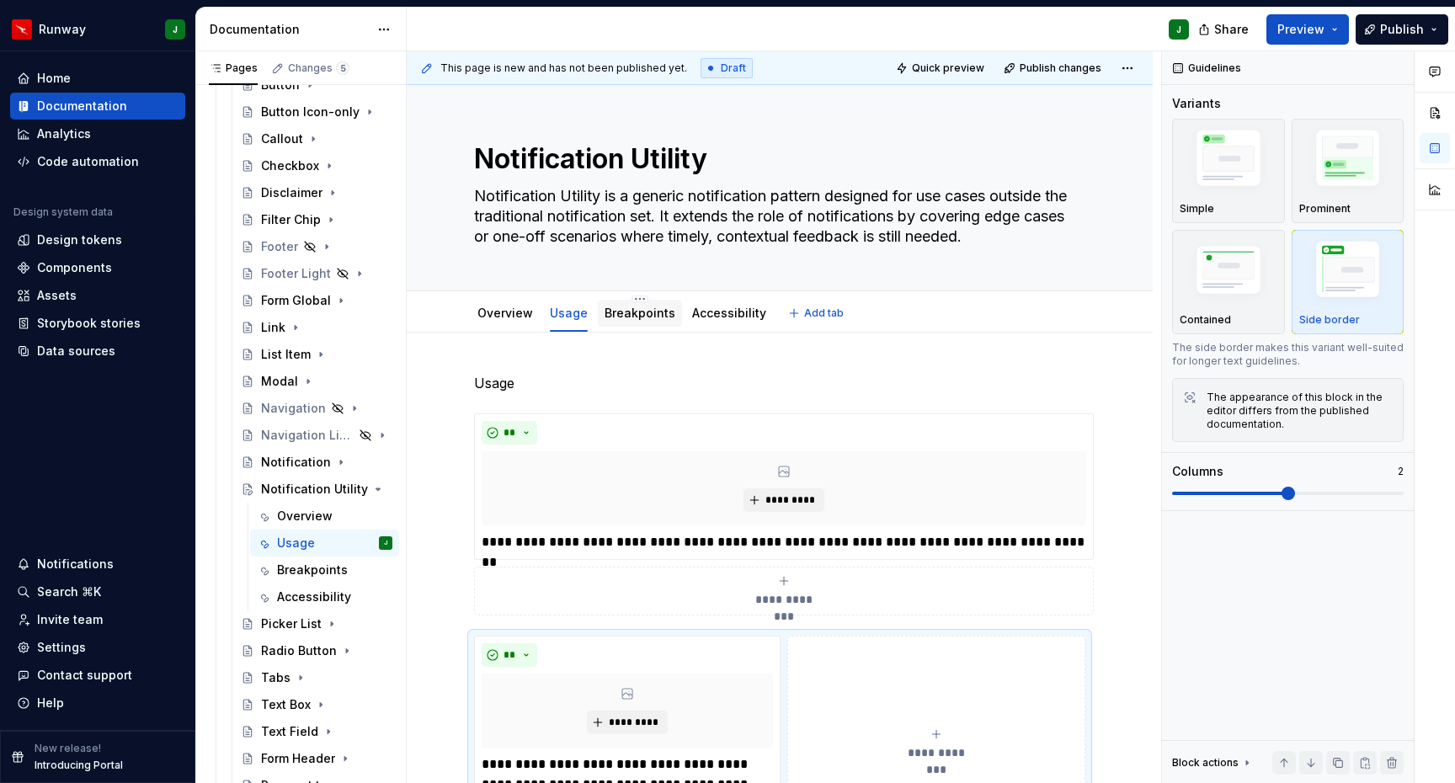
click at [639, 320] on div "Breakpoints" at bounding box center [640, 313] width 71 height 17
click at [643, 316] on link "Breakpoints" at bounding box center [640, 313] width 71 height 14
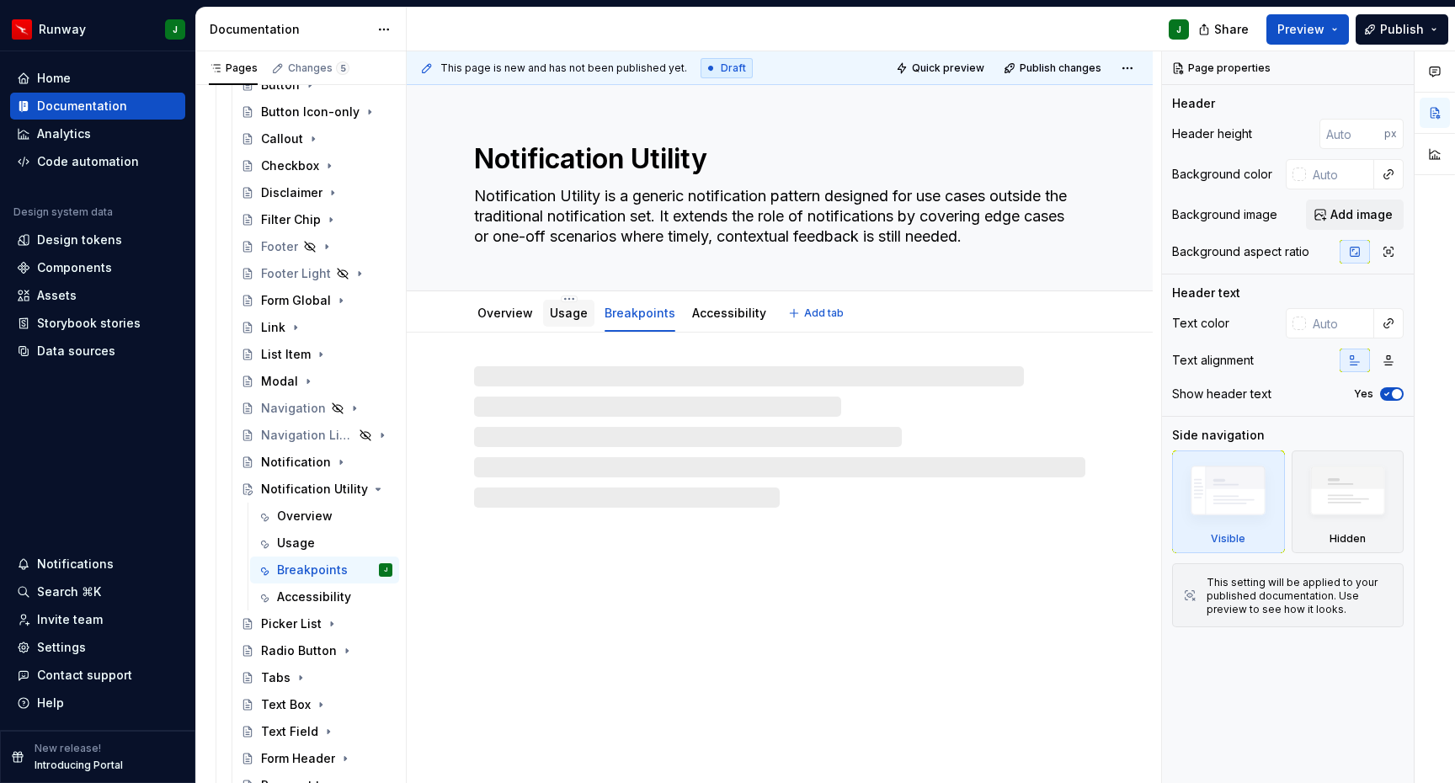
click at [564, 310] on link "Usage" at bounding box center [569, 313] width 38 height 14
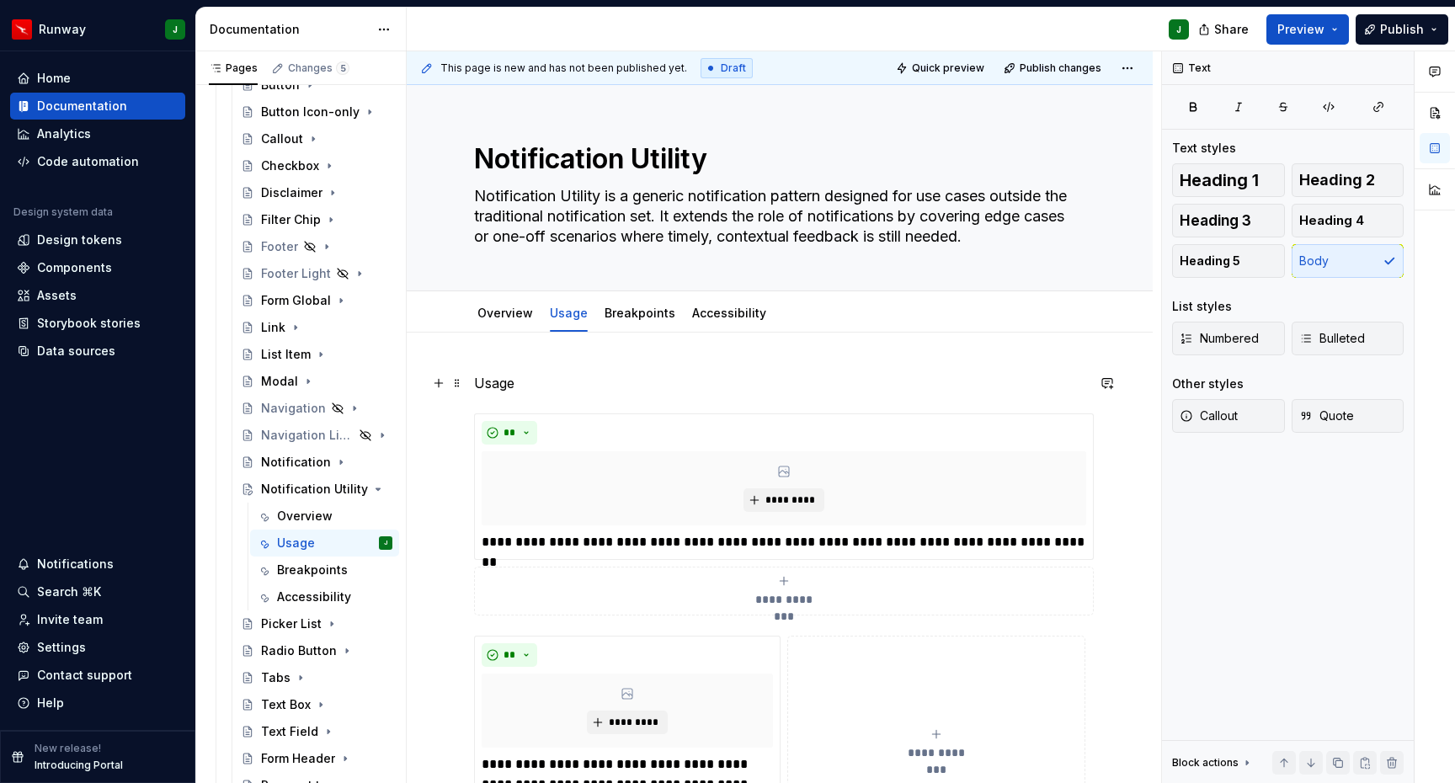
click at [503, 380] on p "Usage" at bounding box center [779, 383] width 611 height 20
click at [578, 352] on button "button" at bounding box center [581, 352] width 24 height 24
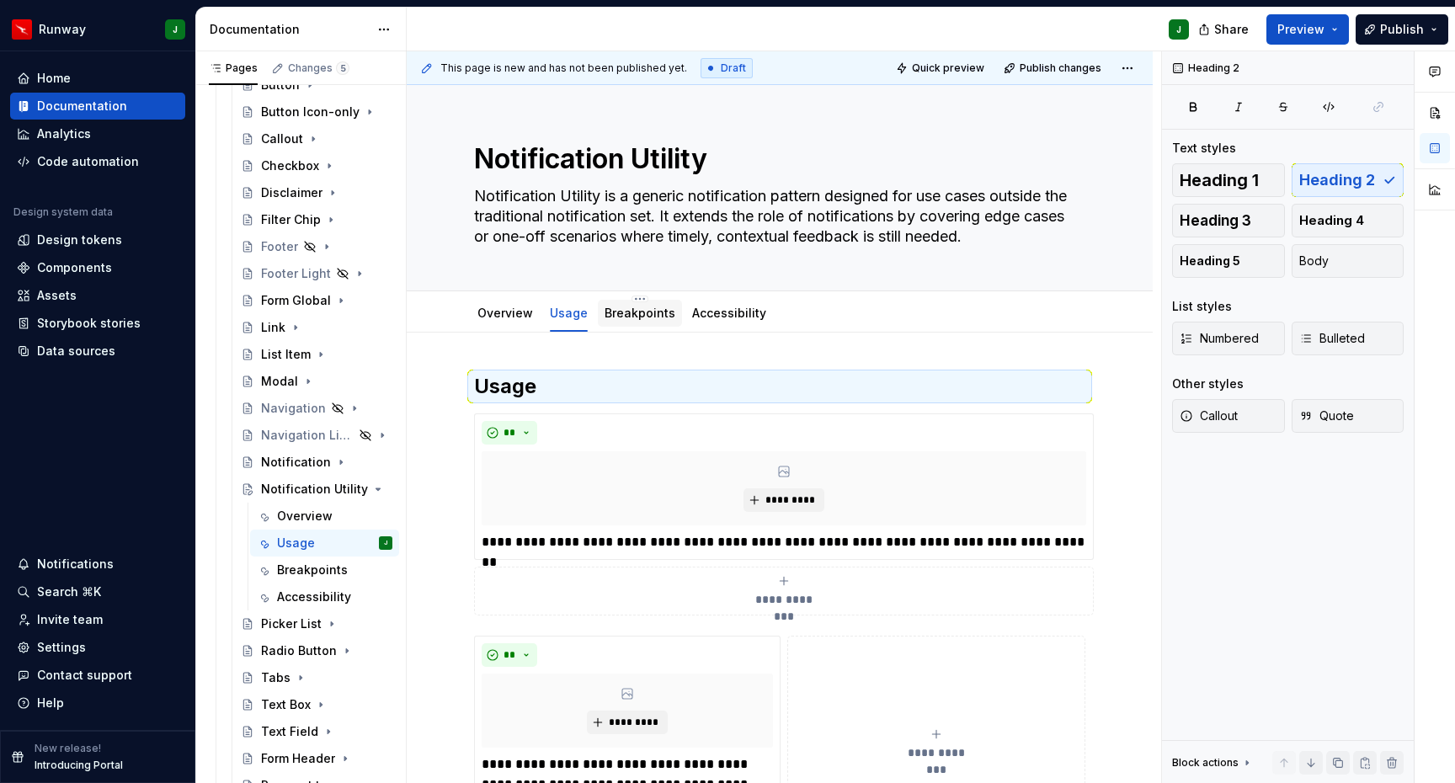
click at [617, 311] on link "Breakpoints" at bounding box center [640, 313] width 71 height 14
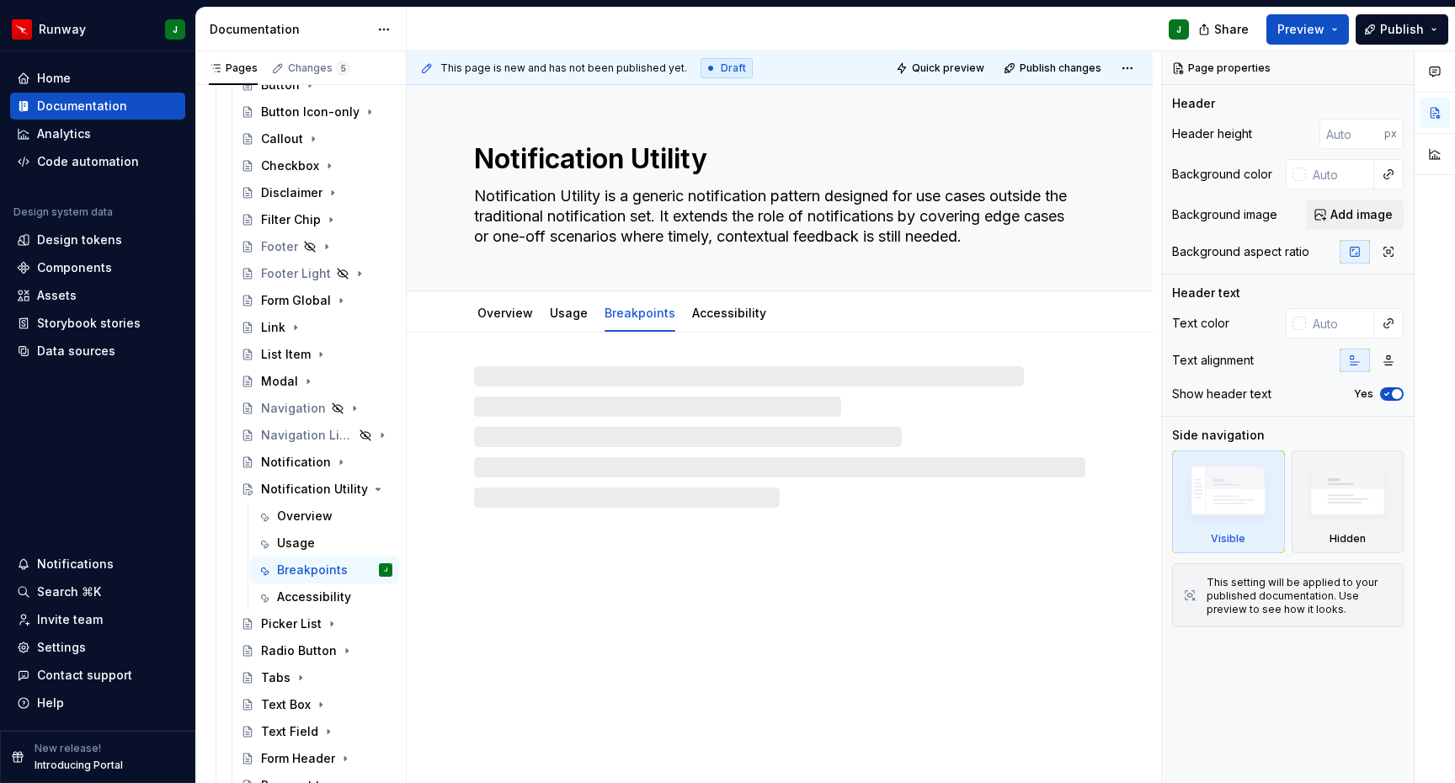
drag, startPoint x: 599, startPoint y: 618, endPoint x: 590, endPoint y: 600, distance: 20.4
click at [599, 617] on div "Notification Utility Notification Utility is a generic notification pattern des…" at bounding box center [780, 434] width 746 height 699
type textarea "*"
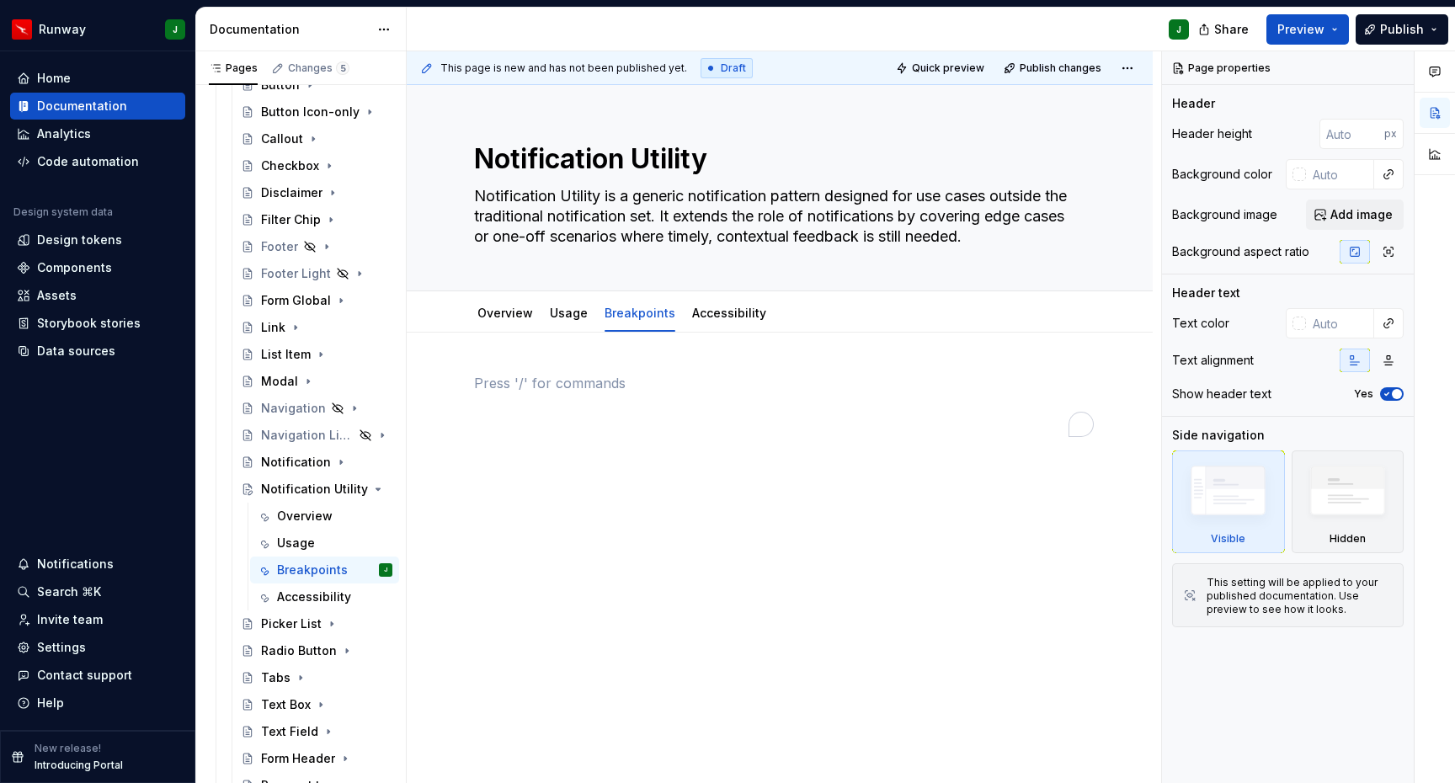
click at [569, 380] on p "To enrich screen reader interactions, please activate Accessibility in Grammarl…" at bounding box center [779, 383] width 611 height 20
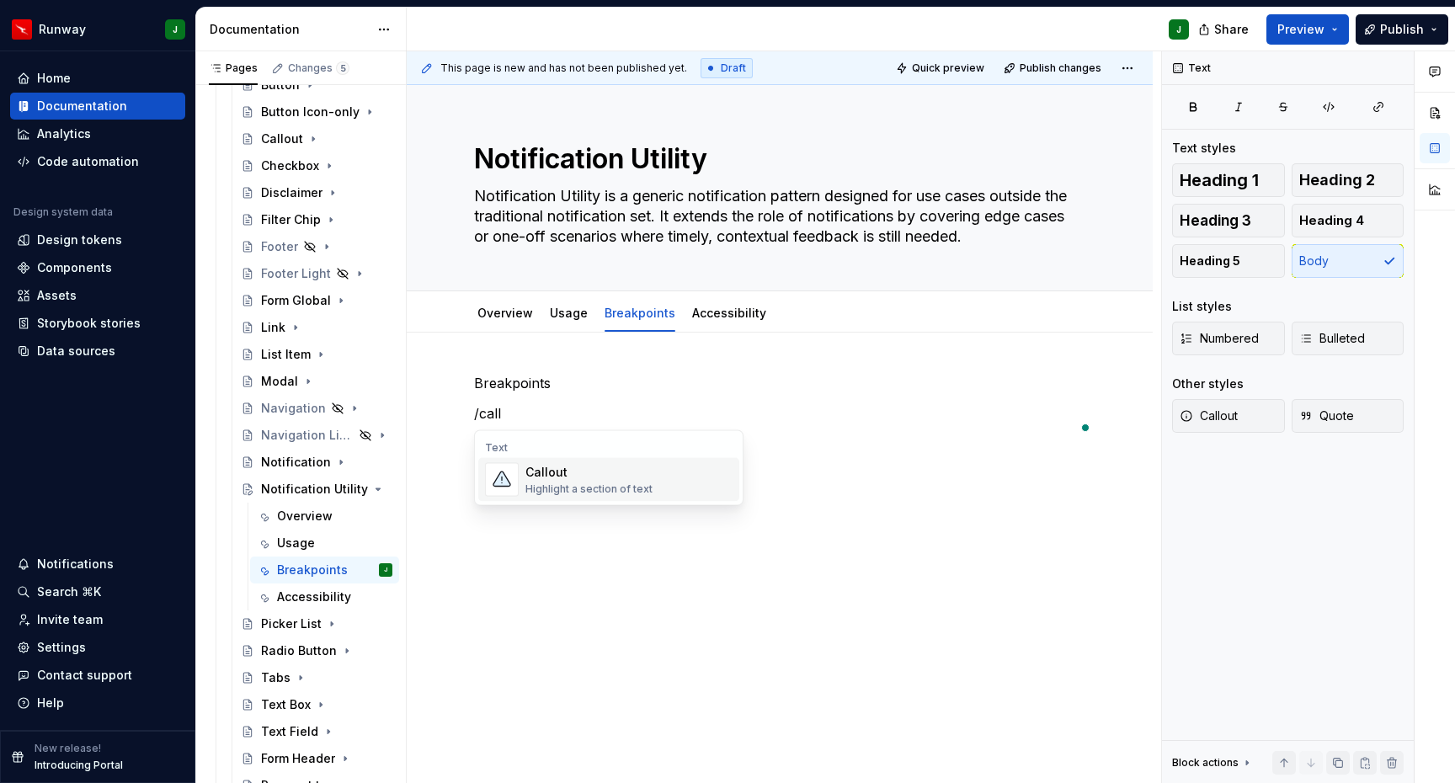
click at [582, 494] on div "Highlight a section of text" at bounding box center [589, 489] width 127 height 13
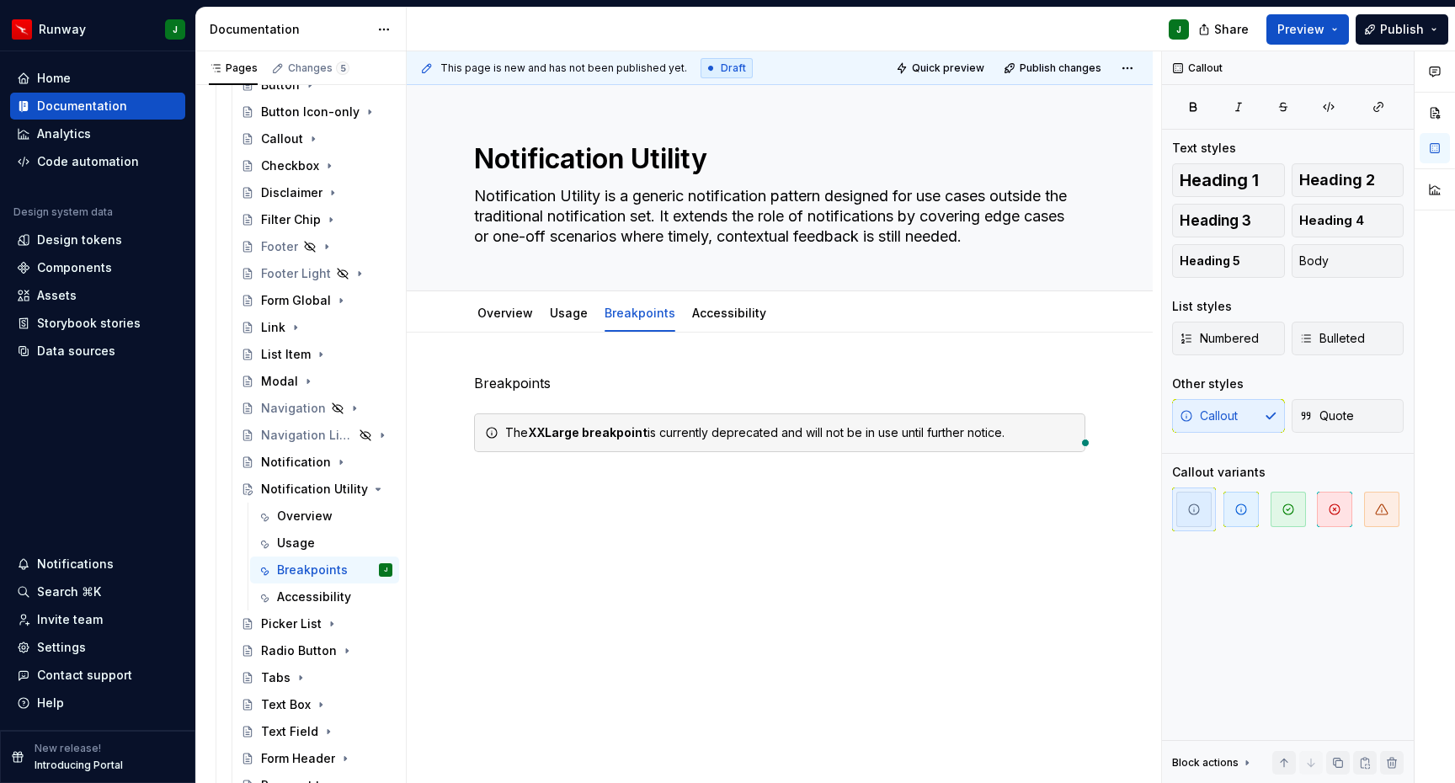
click at [707, 518] on div "Breakpoints The XXLarge breakpoint is currently deprecated and will not be in u…" at bounding box center [780, 520] width 746 height 375
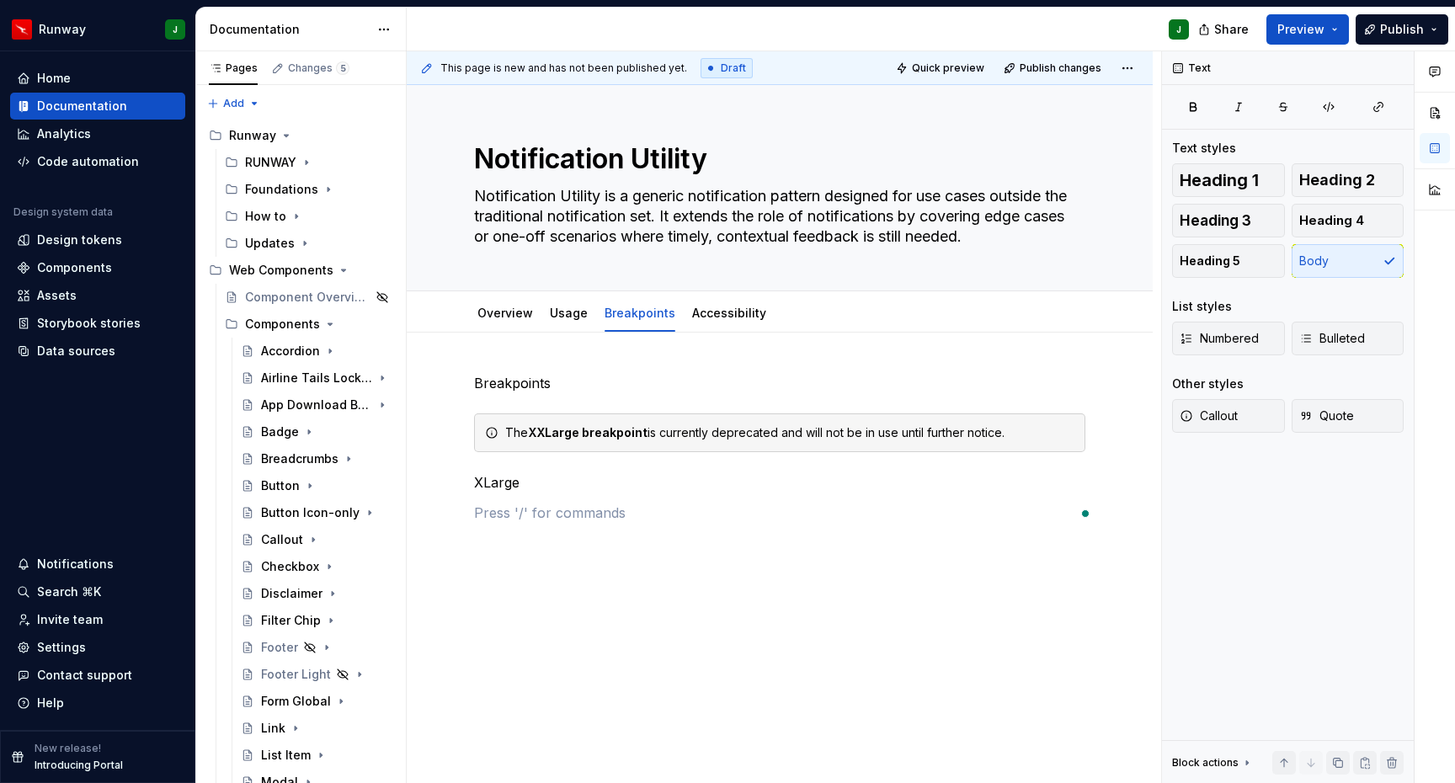
scroll to position [401, 0]
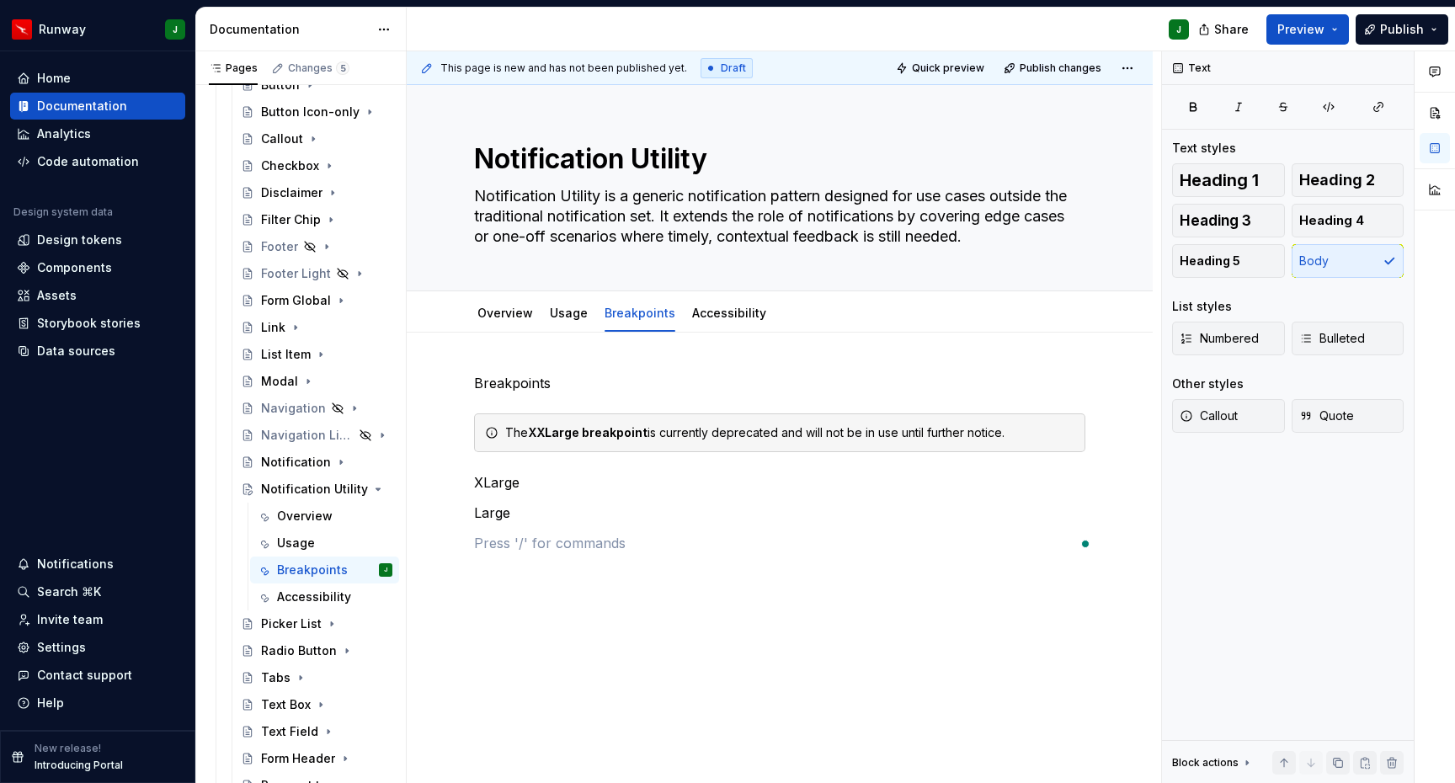
type textarea "*"
click at [549, 585] on div "Breakpoints The XXLarge breakpoint is currently deprecated and will not be in u…" at bounding box center [779, 493] width 611 height 241
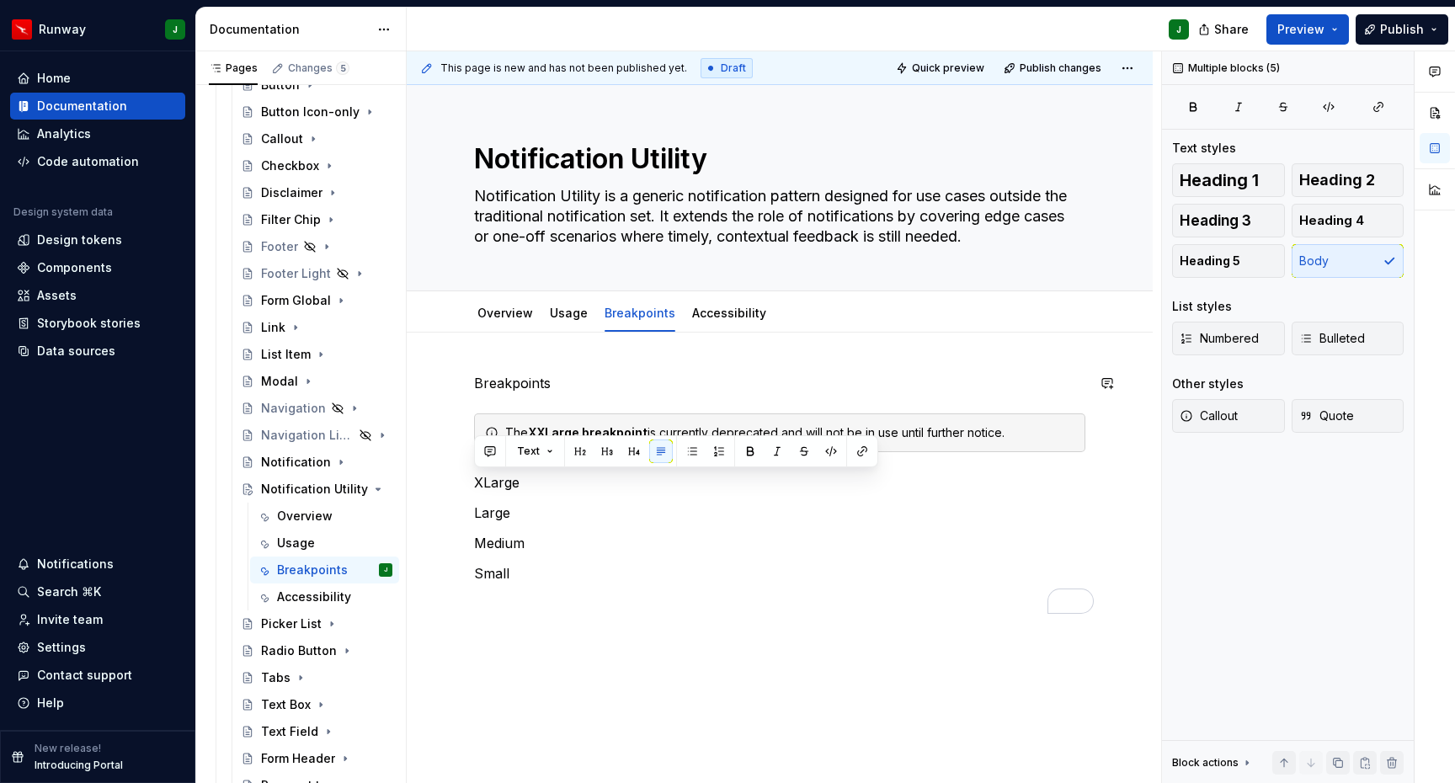
click at [505, 385] on p "Breakpoints" at bounding box center [779, 383] width 611 height 20
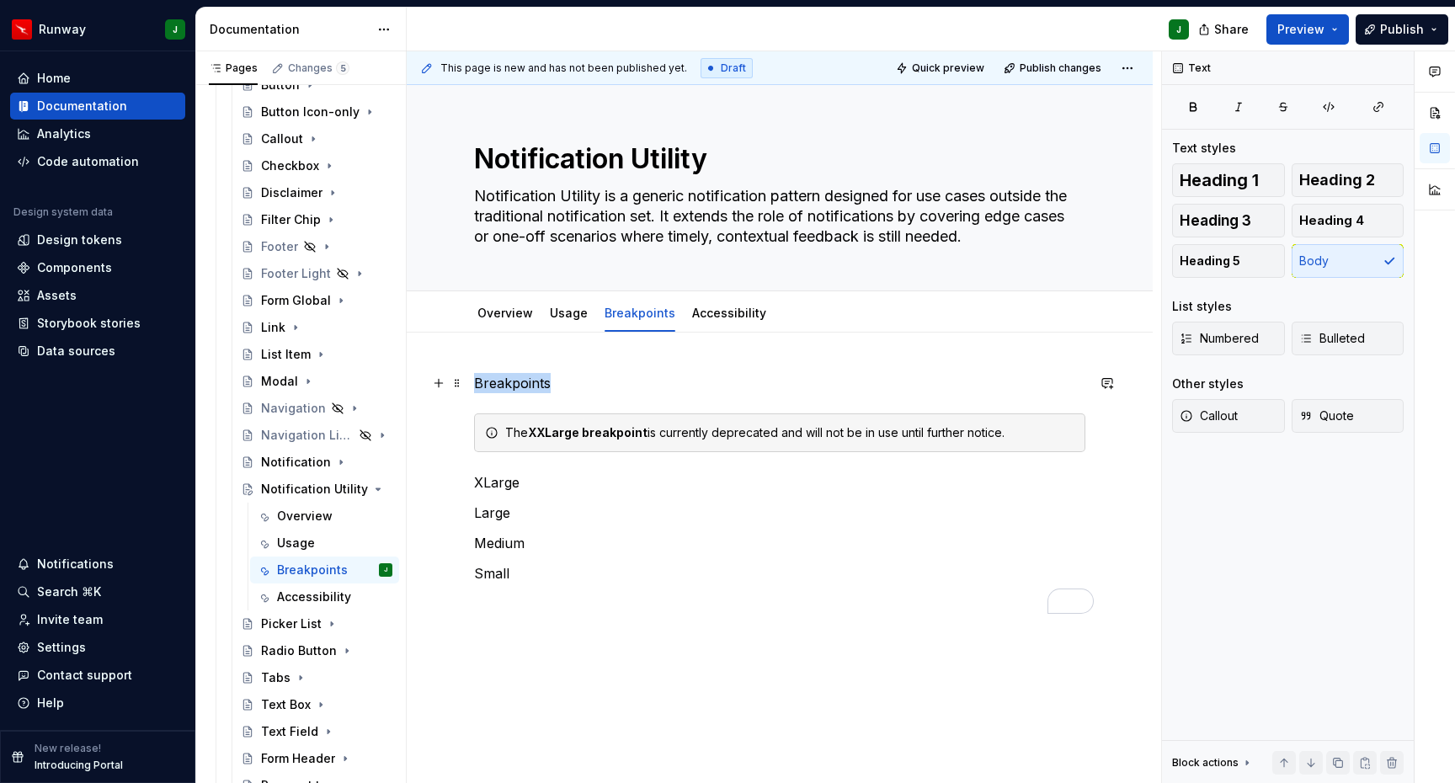
click at [506, 386] on p "Breakpoints" at bounding box center [779, 383] width 611 height 20
drag, startPoint x: 580, startPoint y: 356, endPoint x: 517, endPoint y: 465, distance: 125.7
click at [580, 356] on button "button" at bounding box center [581, 352] width 24 height 24
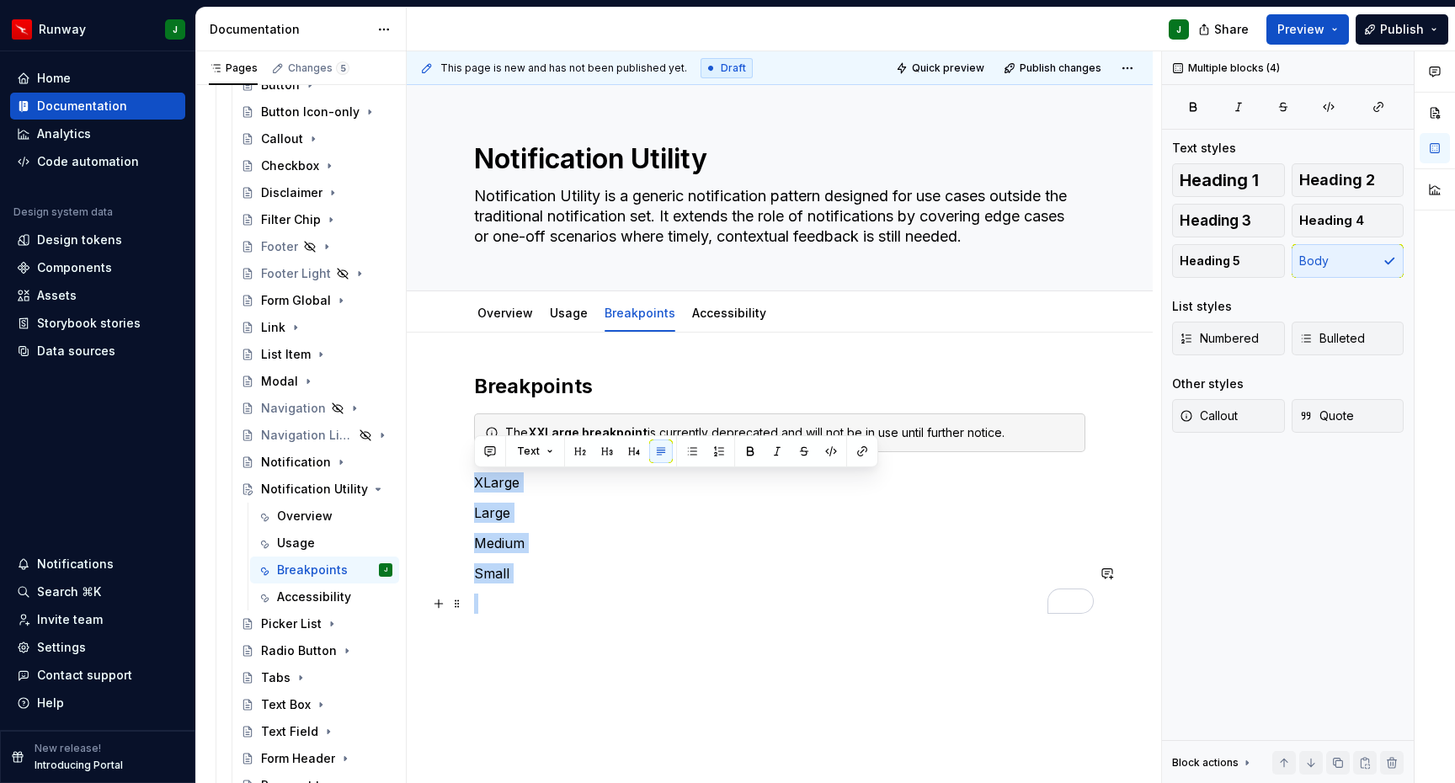
drag, startPoint x: 543, startPoint y: 564, endPoint x: 563, endPoint y: 600, distance: 40.3
click at [562, 607] on div "Breakpoints The XXLarge breakpoint is currently deprecated and will not be in u…" at bounding box center [779, 493] width 611 height 241
click at [638, 451] on button "button" at bounding box center [634, 452] width 24 height 24
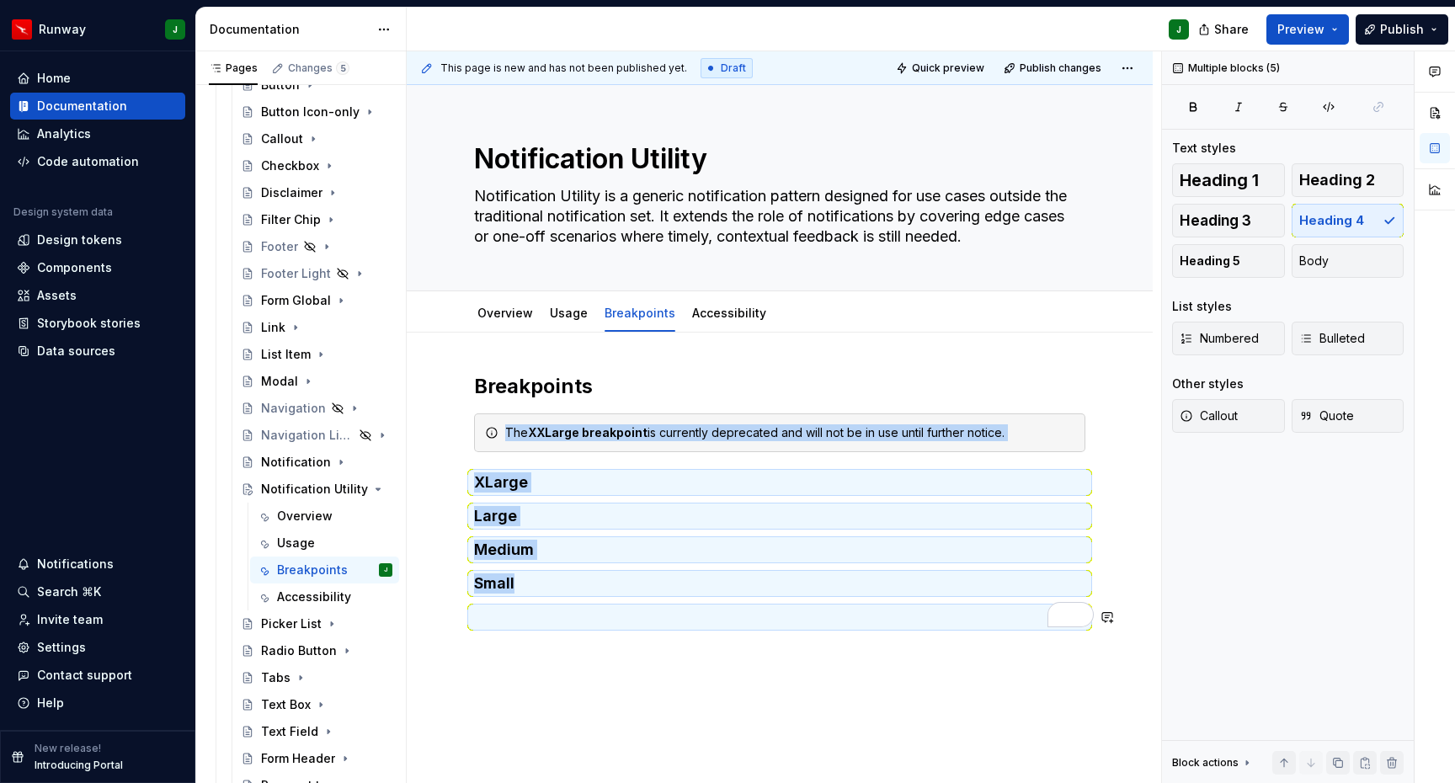
drag, startPoint x: 546, startPoint y: 628, endPoint x: 542, endPoint y: 621, distance: 8.7
click at [545, 628] on div "Breakpoints The XXLarge breakpoint is currently deprecated and will not be in u…" at bounding box center [779, 510] width 611 height 275
click at [513, 619] on h4 "To enrich screen reader interactions, please activate Accessibility in Grammarl…" at bounding box center [779, 617] width 611 height 20
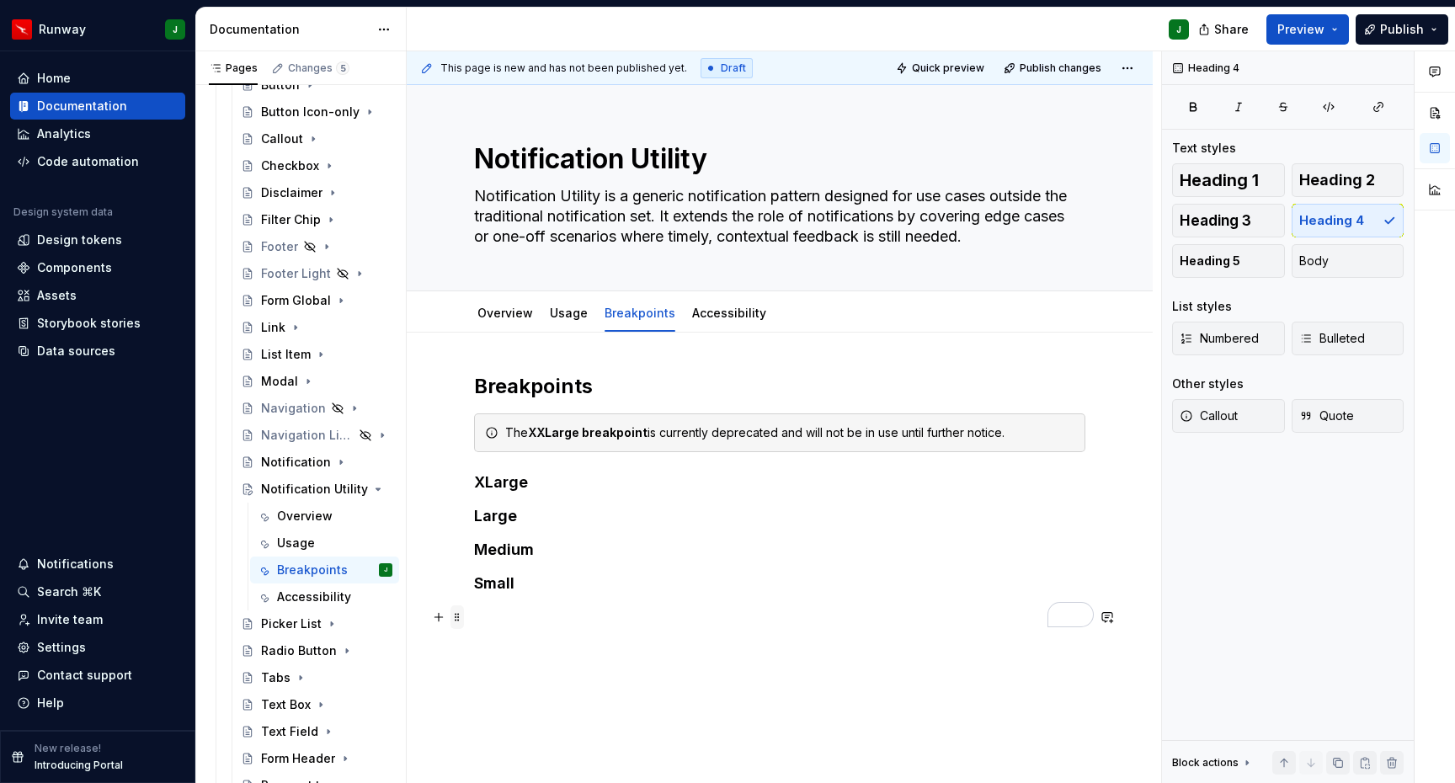
click at [461, 618] on span at bounding box center [457, 618] width 13 height 24
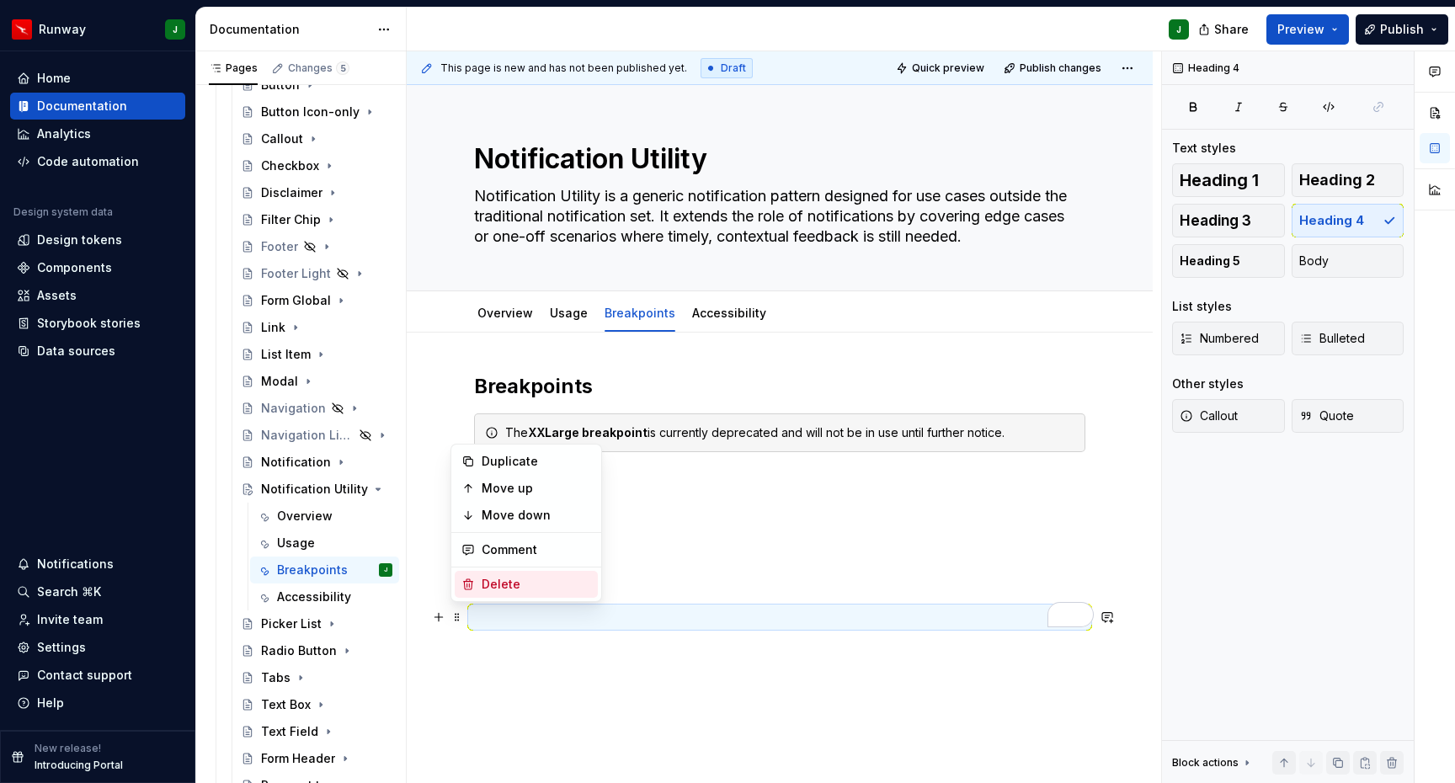
drag, startPoint x: 501, startPoint y: 583, endPoint x: 599, endPoint y: 584, distance: 97.7
click at [501, 583] on div "Delete" at bounding box center [536, 584] width 109 height 17
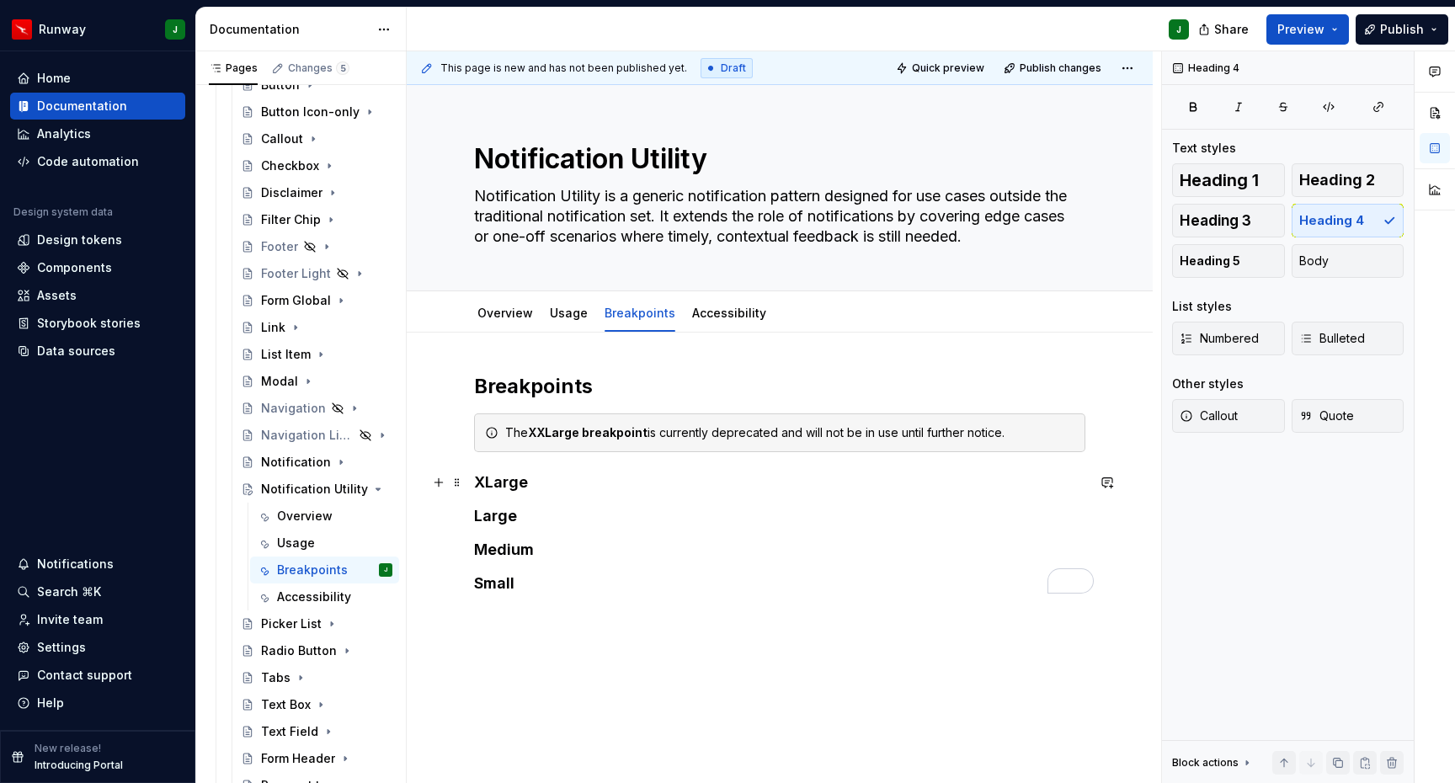
click at [545, 488] on h4 "XLarge" at bounding box center [779, 482] width 611 height 20
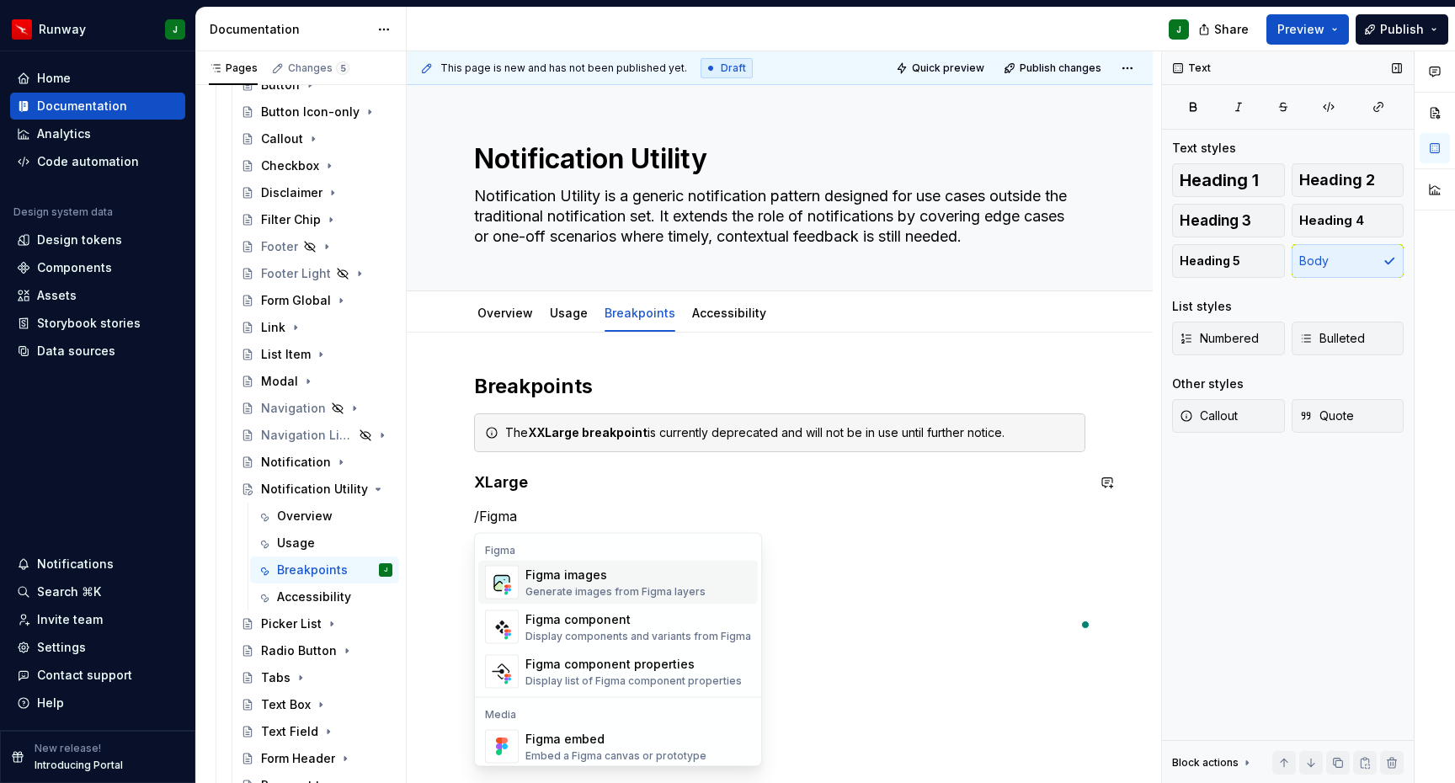
drag, startPoint x: 568, startPoint y: 584, endPoint x: 1163, endPoint y: 517, distance: 599.2
click at [568, 584] on div "Figma images Generate images from Figma layers" at bounding box center [616, 583] width 180 height 32
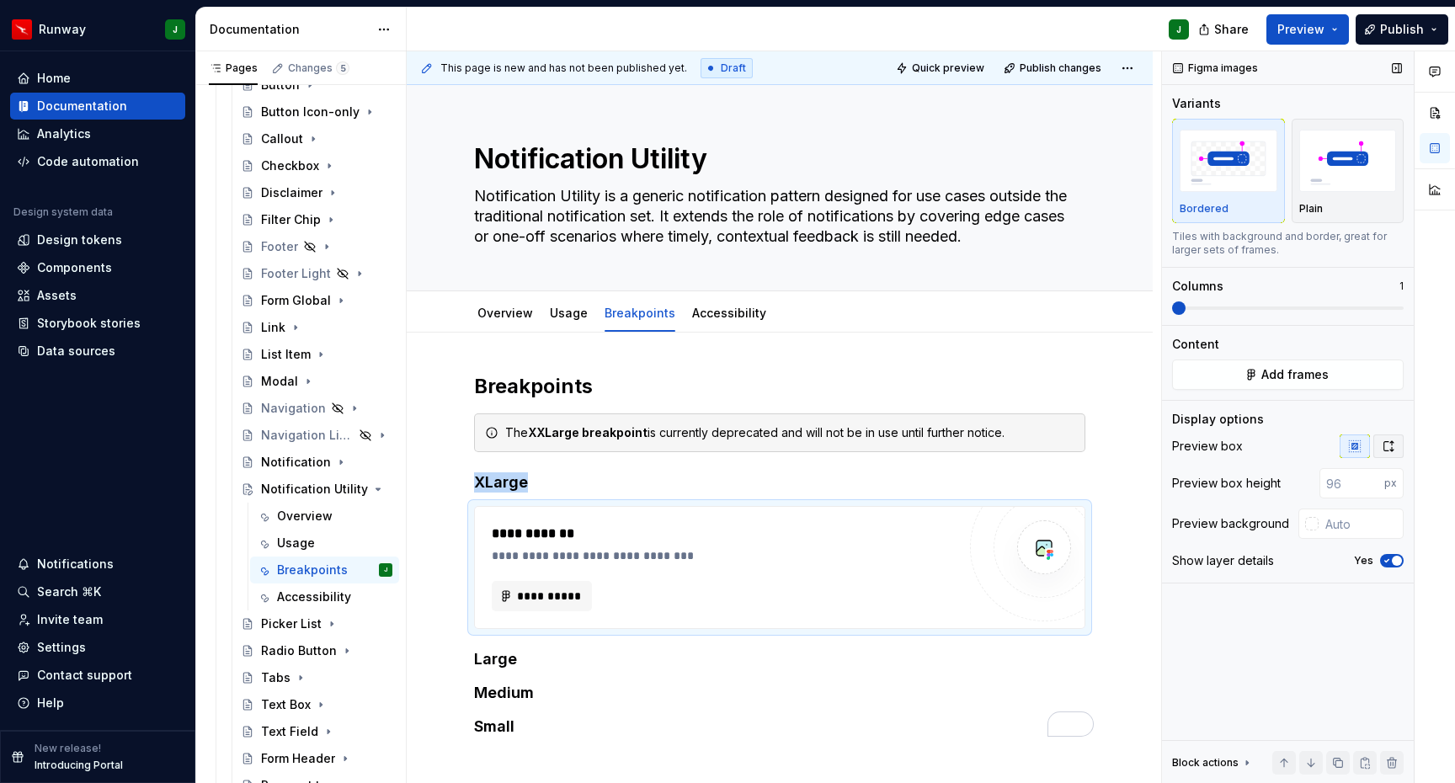
click at [1385, 446] on icon "button" at bounding box center [1388, 446] width 13 height 13
click at [1351, 488] on input "text" at bounding box center [1361, 483] width 85 height 30
type input "#FFFFFF"
click at [1388, 517] on icon "button" at bounding box center [1386, 520] width 13 height 10
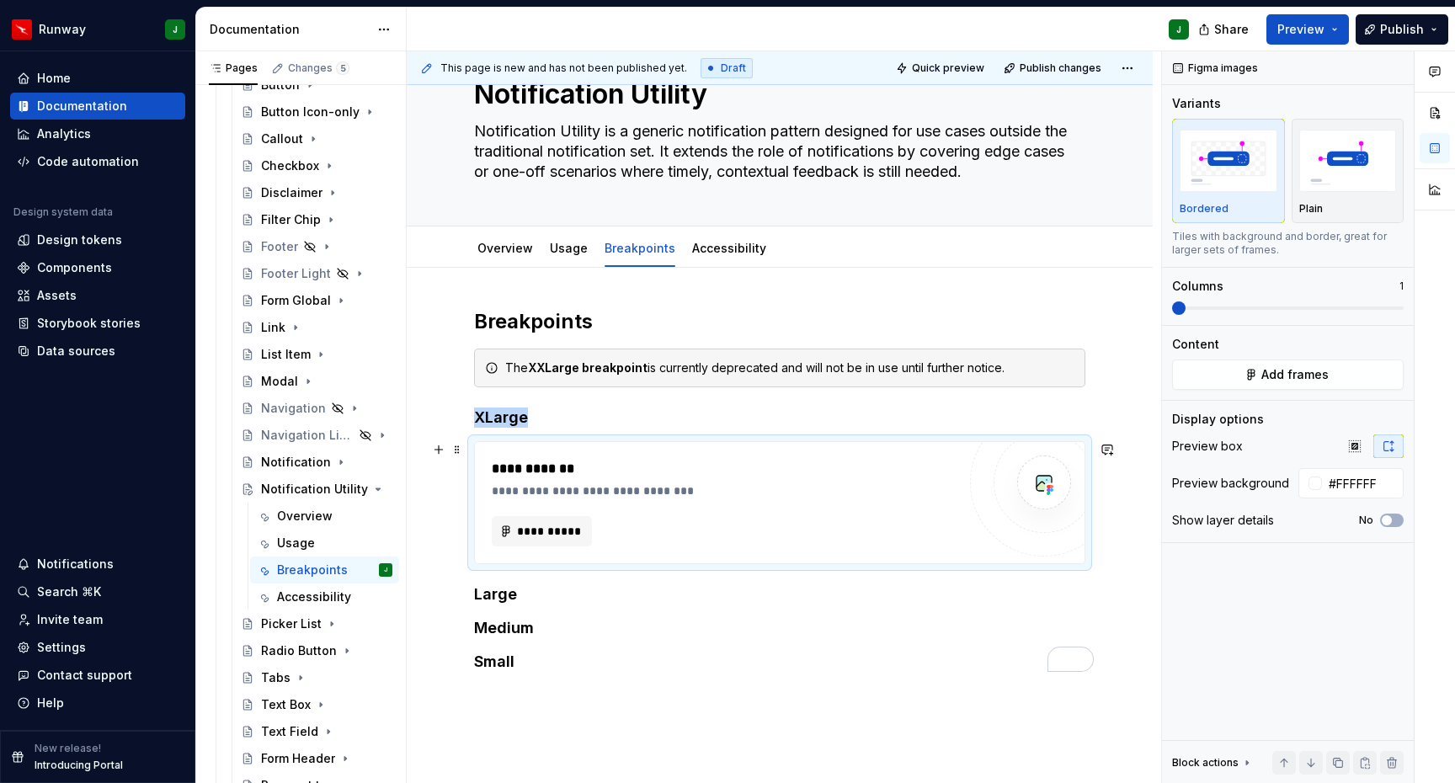
scroll to position [67, 0]
click at [456, 447] on span at bounding box center [457, 447] width 13 height 24
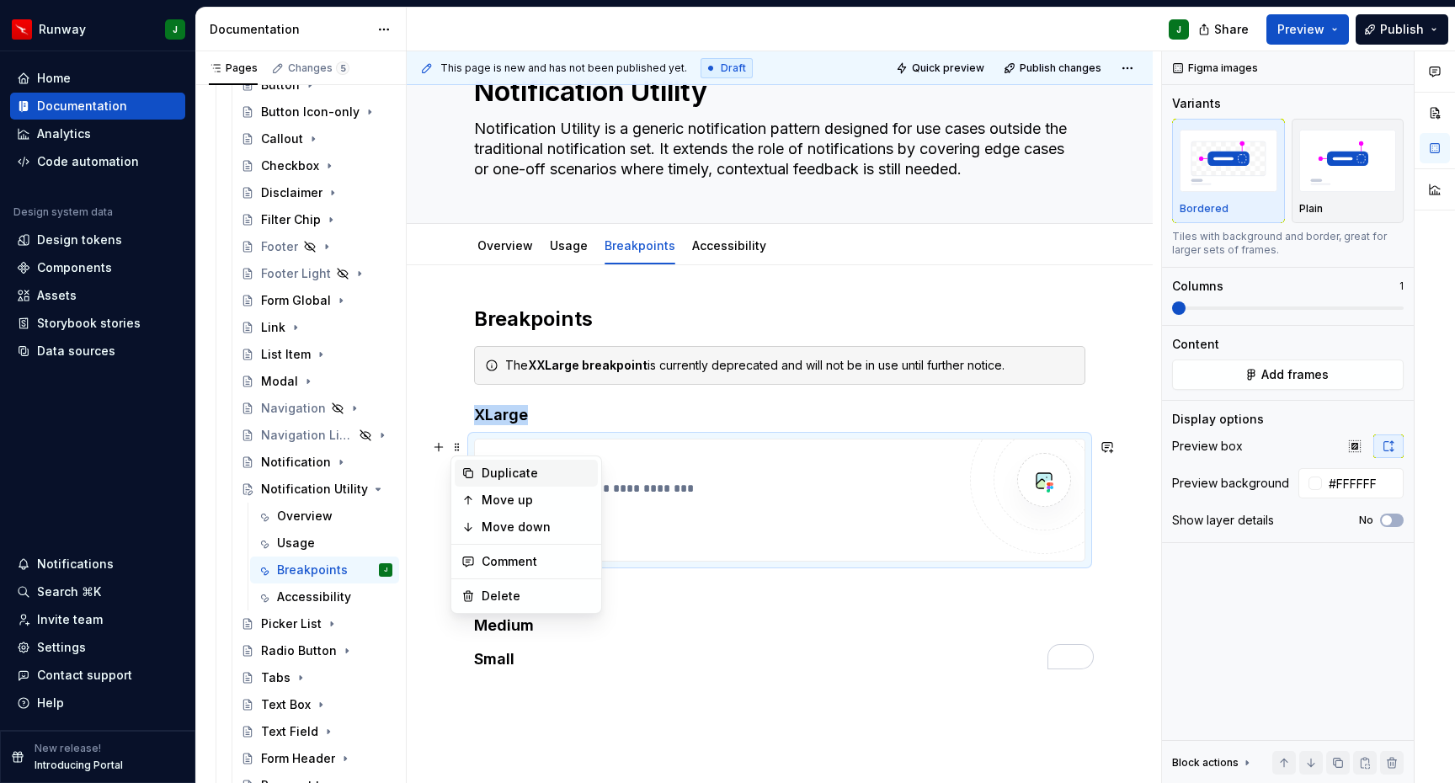
click at [484, 478] on div "Duplicate" at bounding box center [536, 473] width 109 height 17
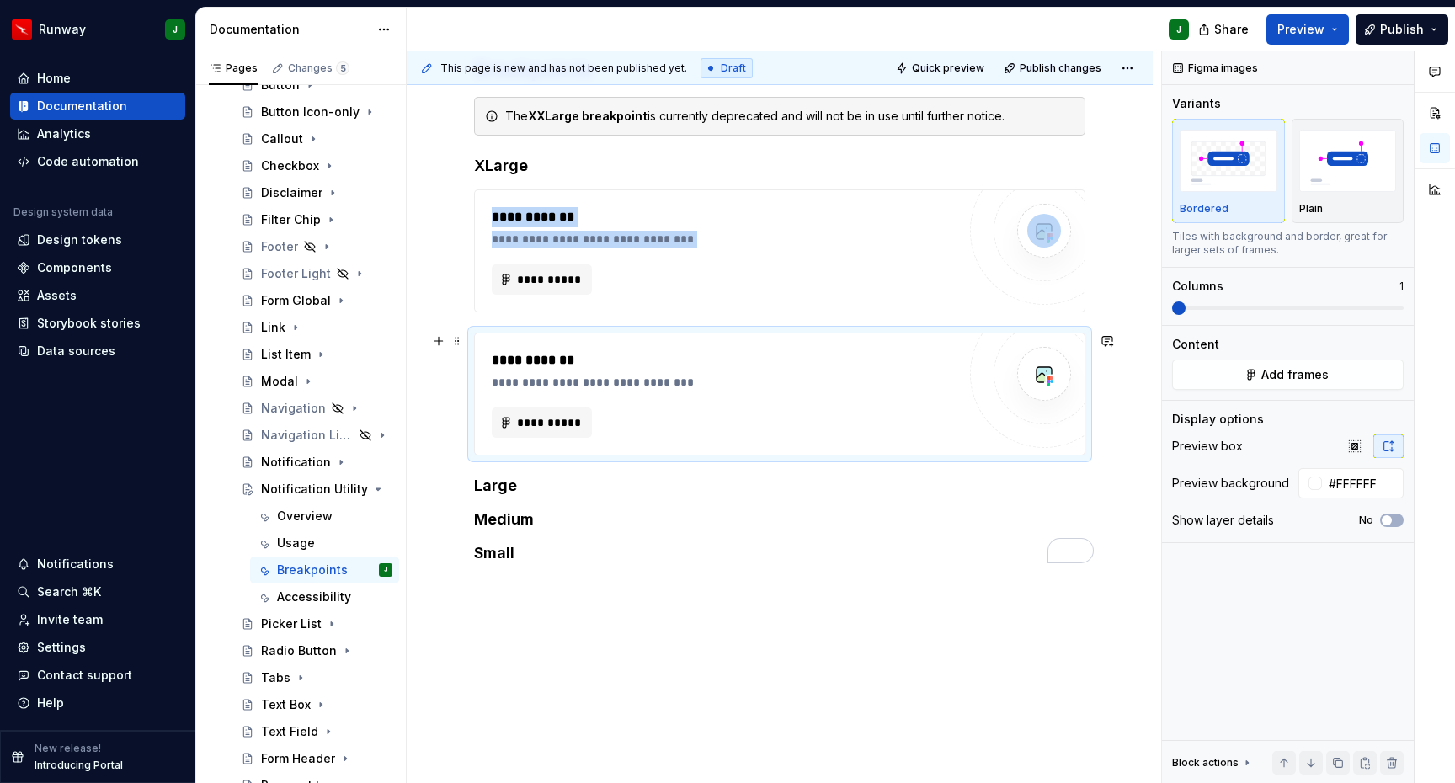
scroll to position [339, 0]
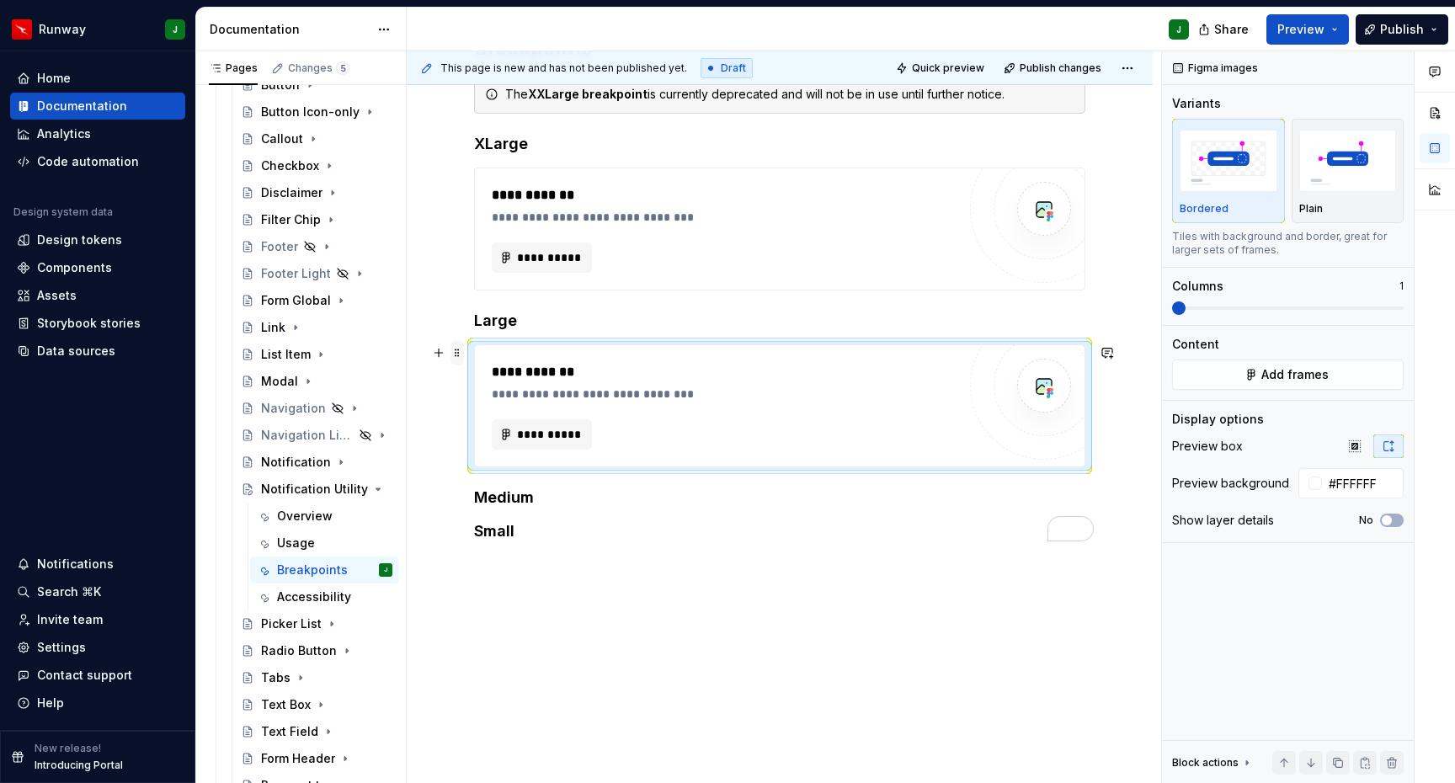
click at [455, 355] on span at bounding box center [457, 353] width 13 height 24
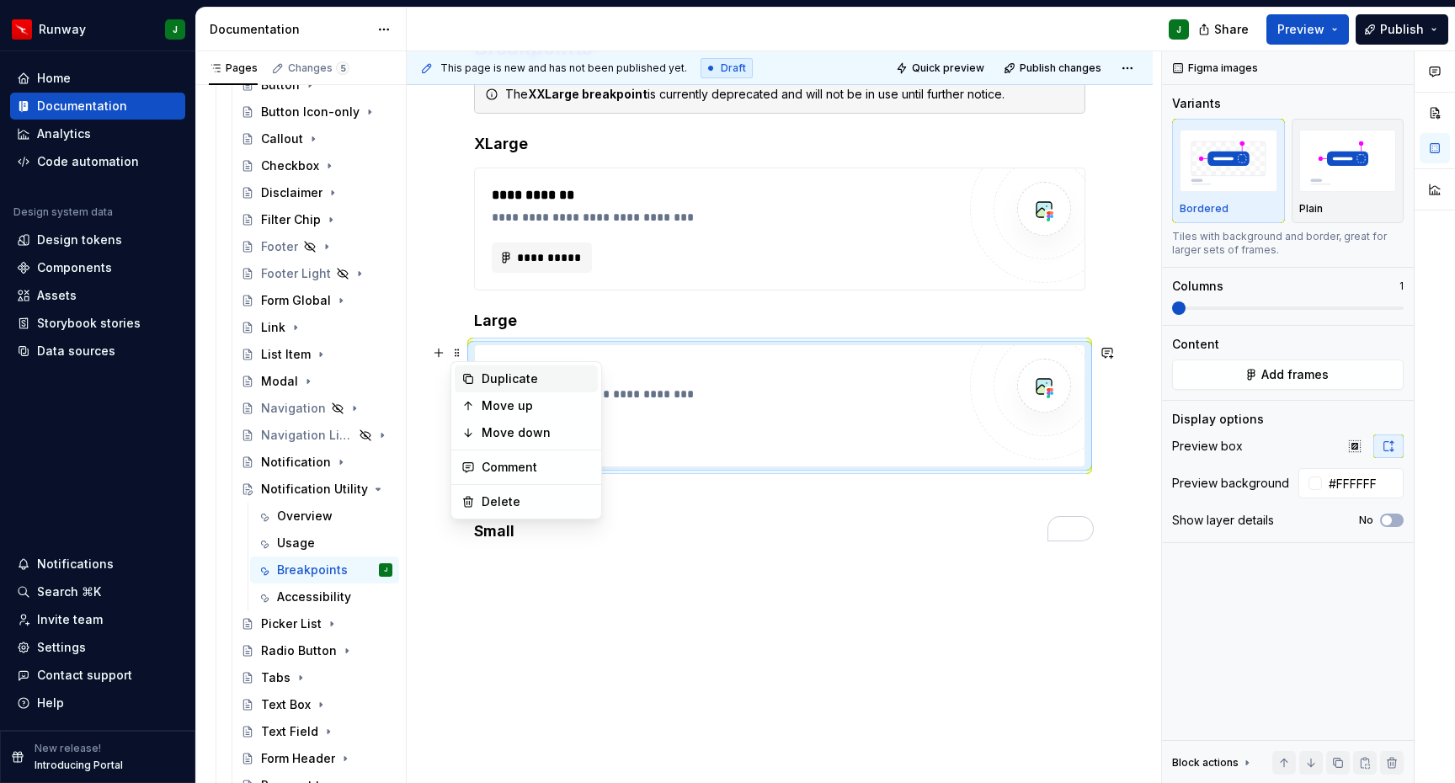
click at [505, 379] on div "Duplicate" at bounding box center [536, 379] width 109 height 17
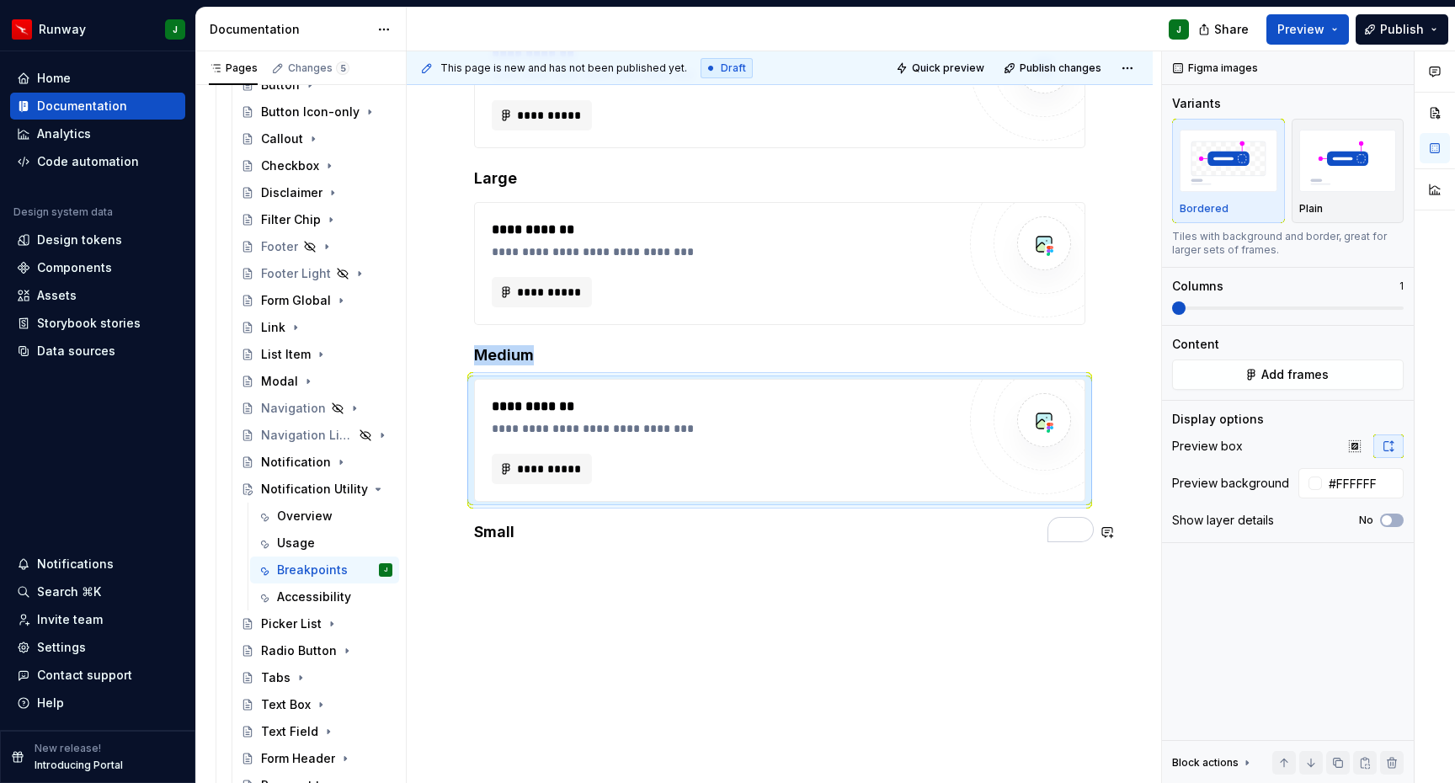
scroll to position [494, 0]
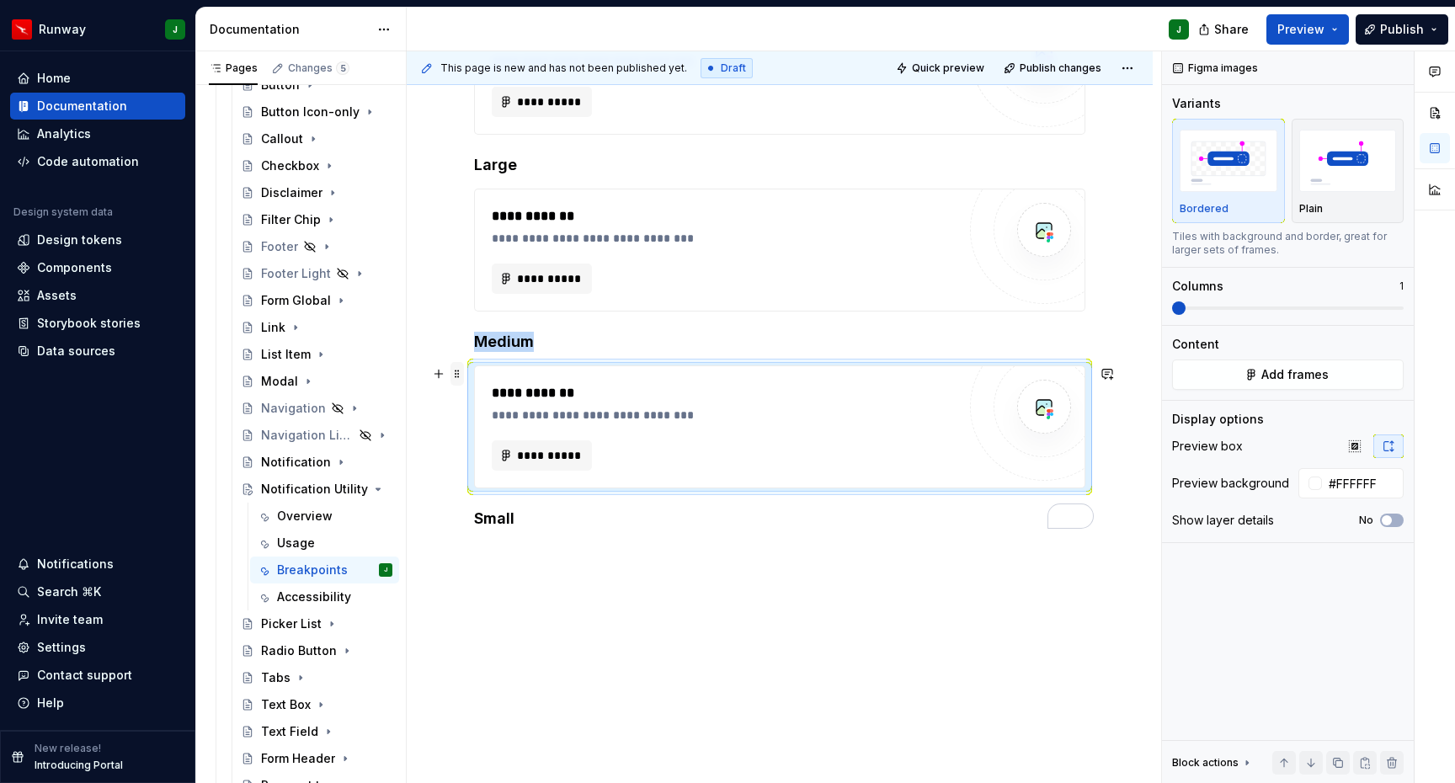
click at [456, 381] on span at bounding box center [457, 374] width 13 height 24
click at [509, 388] on div "Duplicate" at bounding box center [526, 400] width 143 height 27
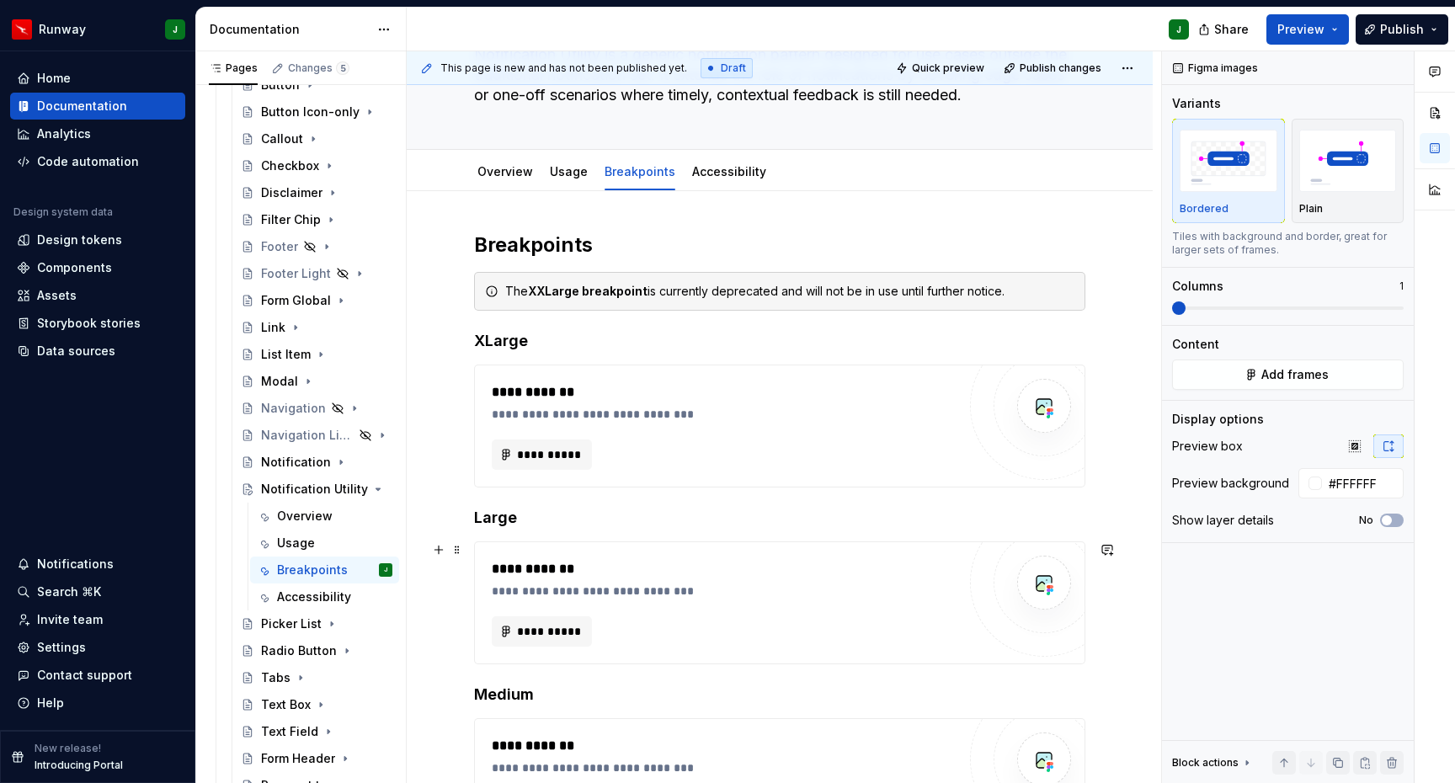
scroll to position [0, 0]
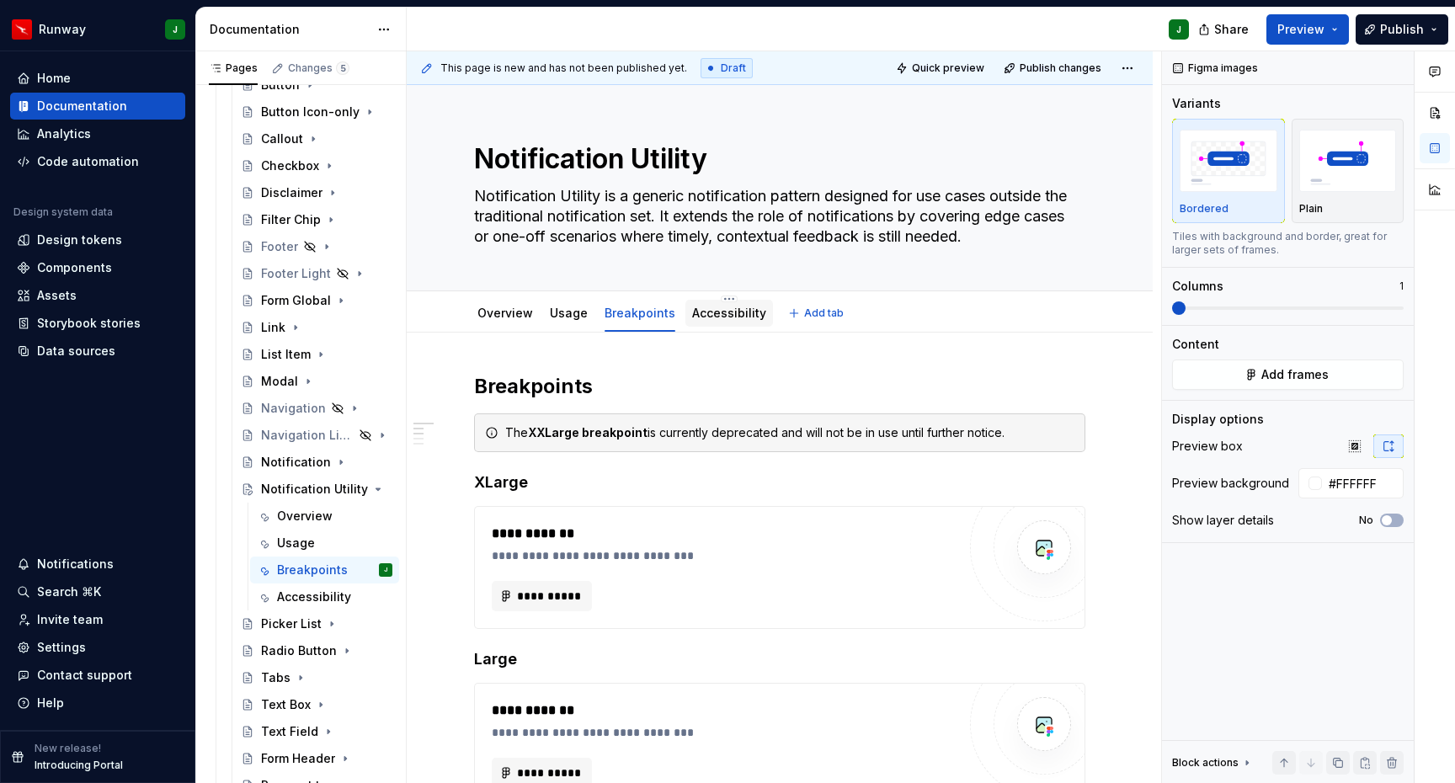
click at [734, 321] on div "Accessibility" at bounding box center [729, 313] width 74 height 17
click at [723, 312] on link "Accessibility" at bounding box center [729, 313] width 74 height 14
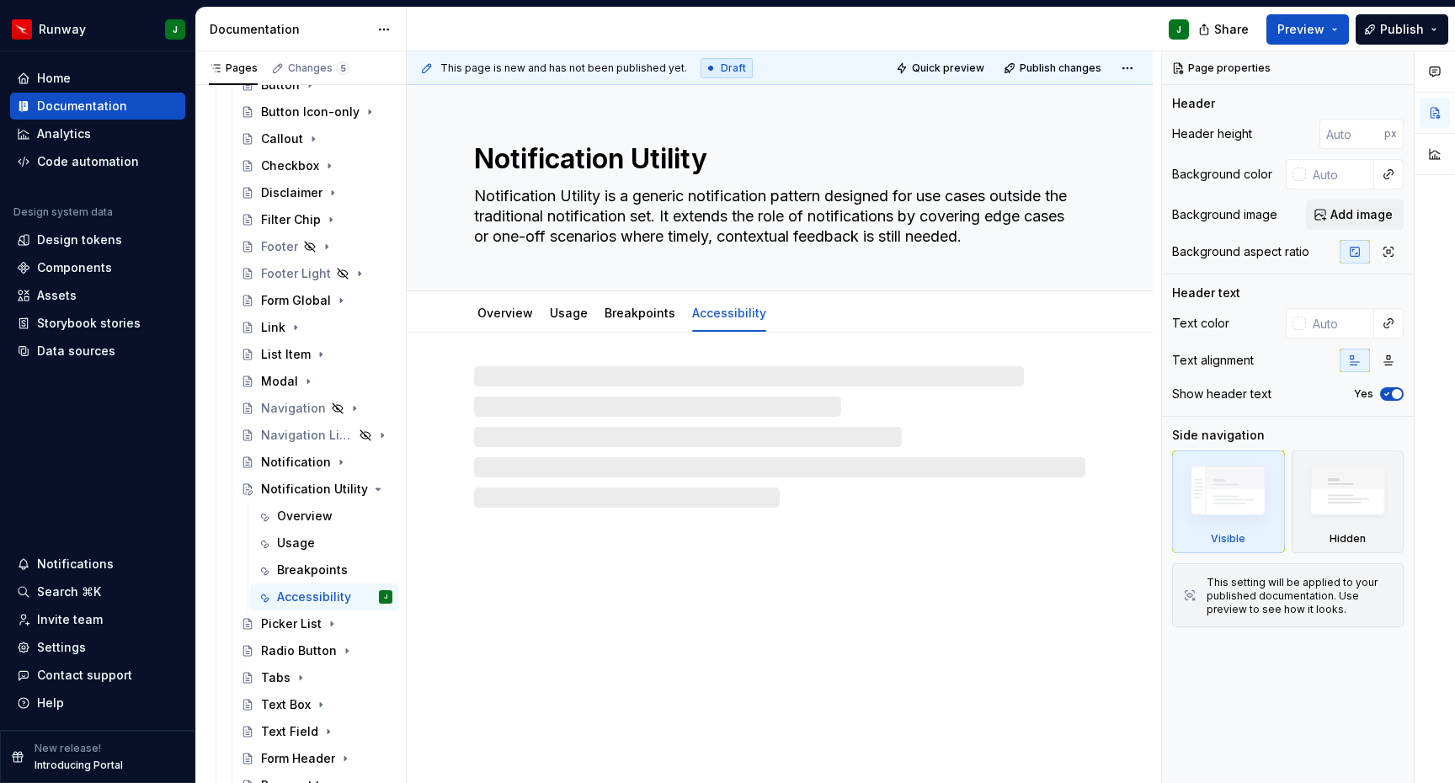
drag, startPoint x: 606, startPoint y: 590, endPoint x: 599, endPoint y: 583, distance: 10.1
click at [605, 588] on div "Notification Utility Notification Utility is a generic notification pattern des…" at bounding box center [780, 434] width 746 height 699
type textarea "*"
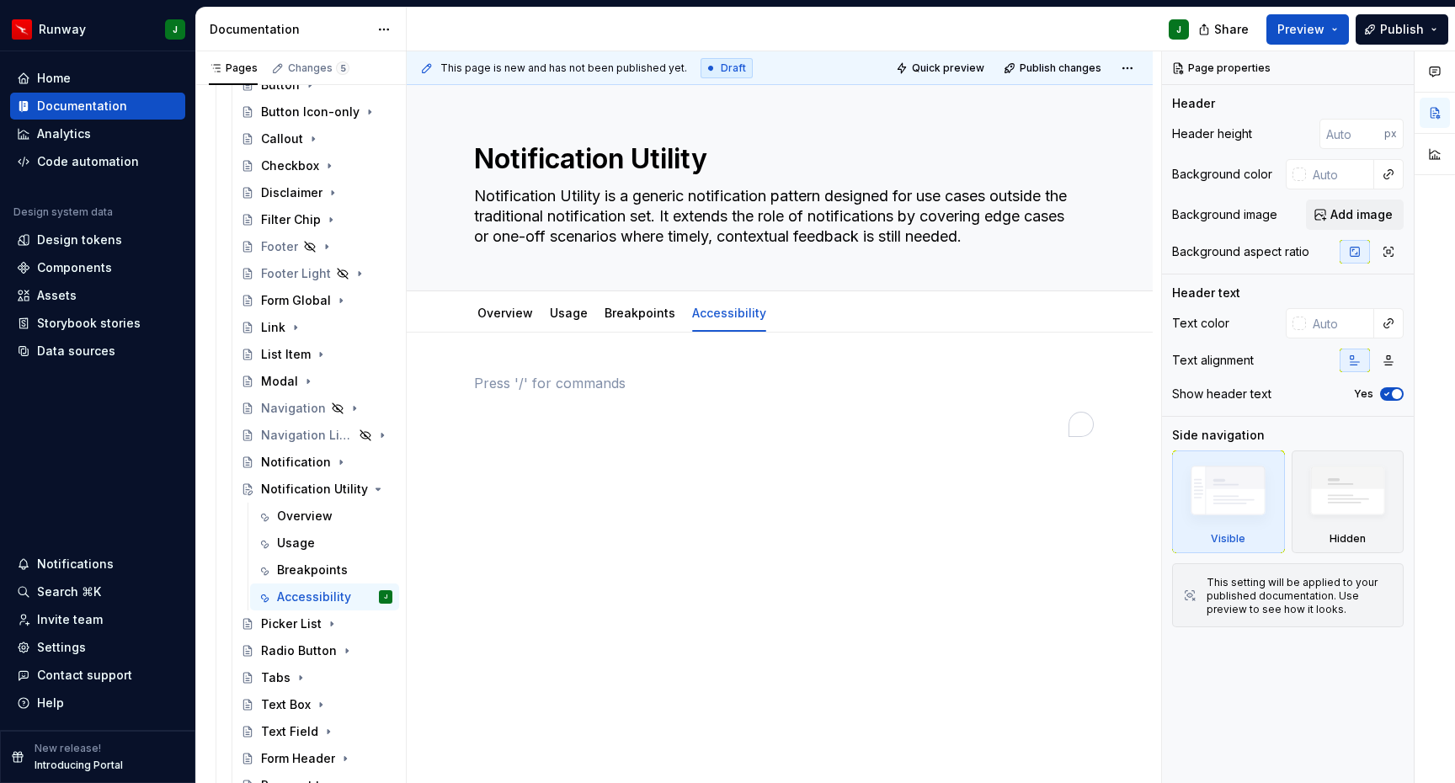
click at [702, 391] on p "To enrich screen reader interactions, please activate Accessibility in Grammarl…" at bounding box center [779, 383] width 611 height 20
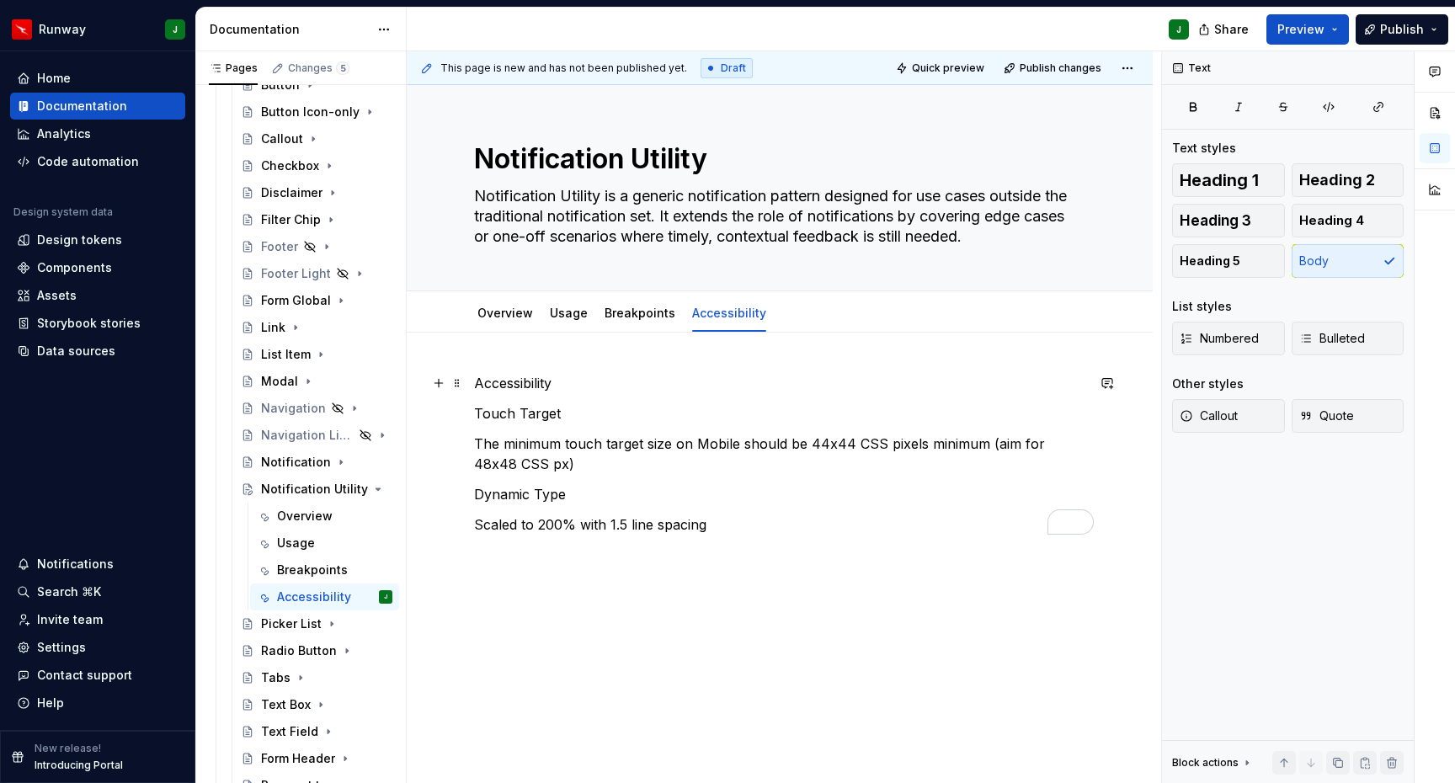
click at [513, 382] on p "Accessibility" at bounding box center [779, 383] width 611 height 20
click at [585, 356] on button "button" at bounding box center [581, 352] width 24 height 24
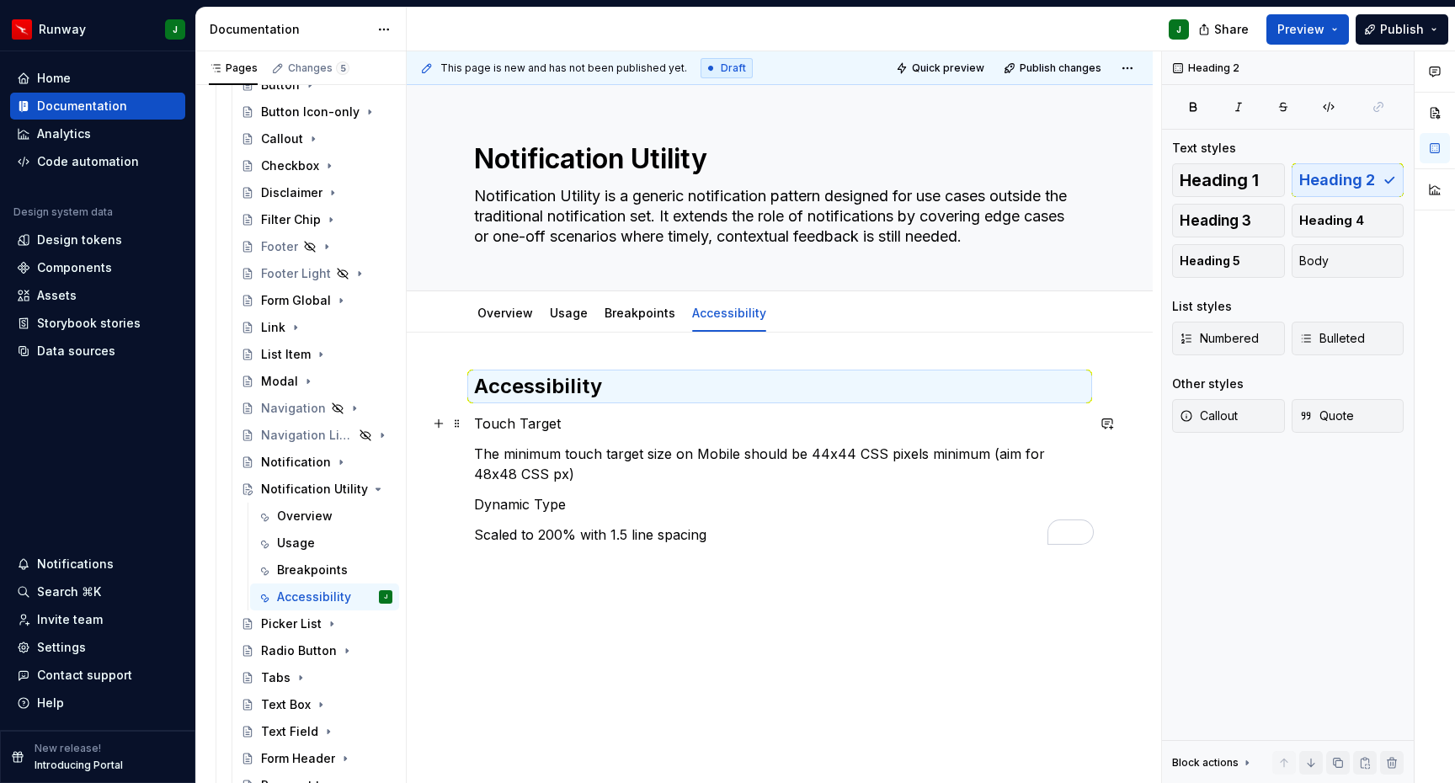
click at [494, 420] on p "Touch Target" at bounding box center [779, 424] width 611 height 20
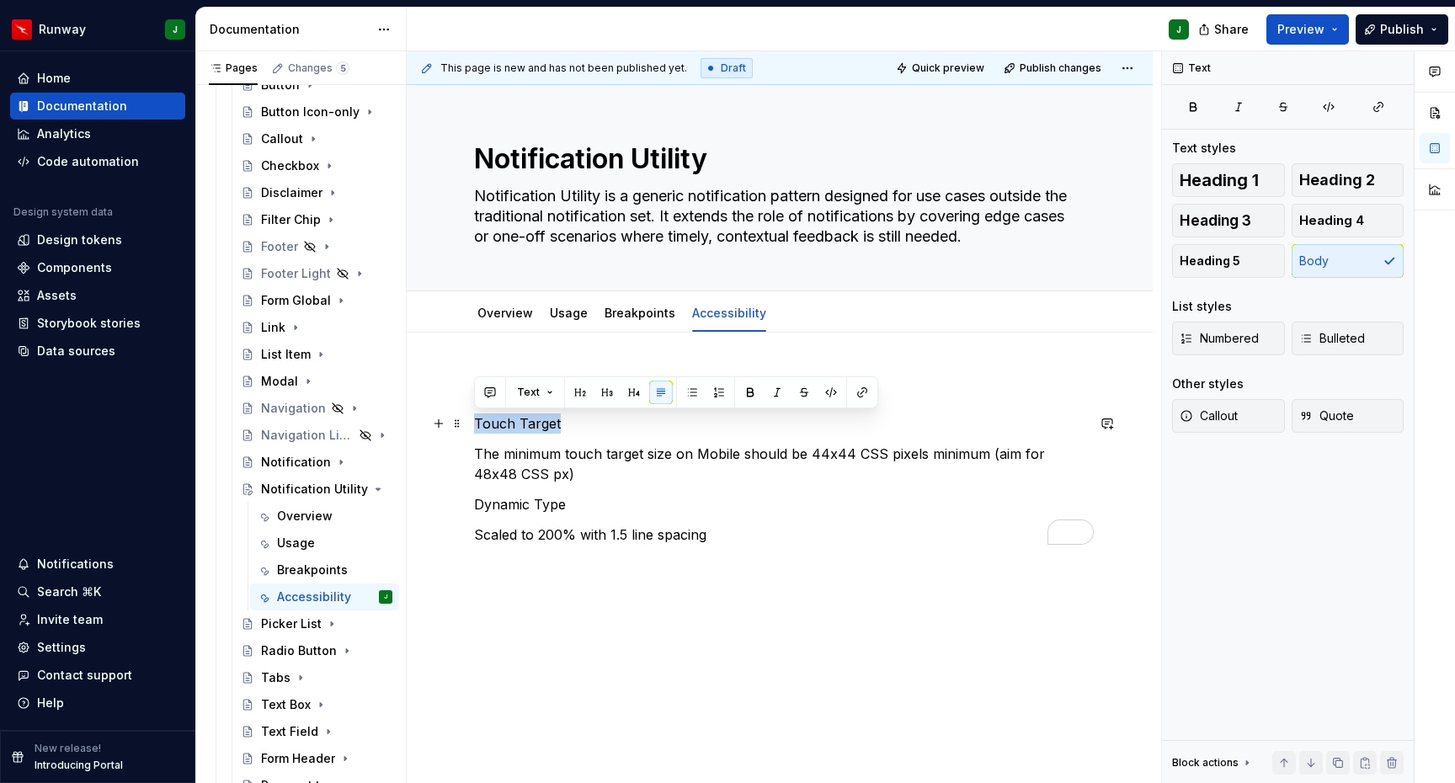
click at [494, 420] on p "Touch Target" at bounding box center [779, 424] width 611 height 20
click at [602, 392] on button "button" at bounding box center [607, 393] width 24 height 24
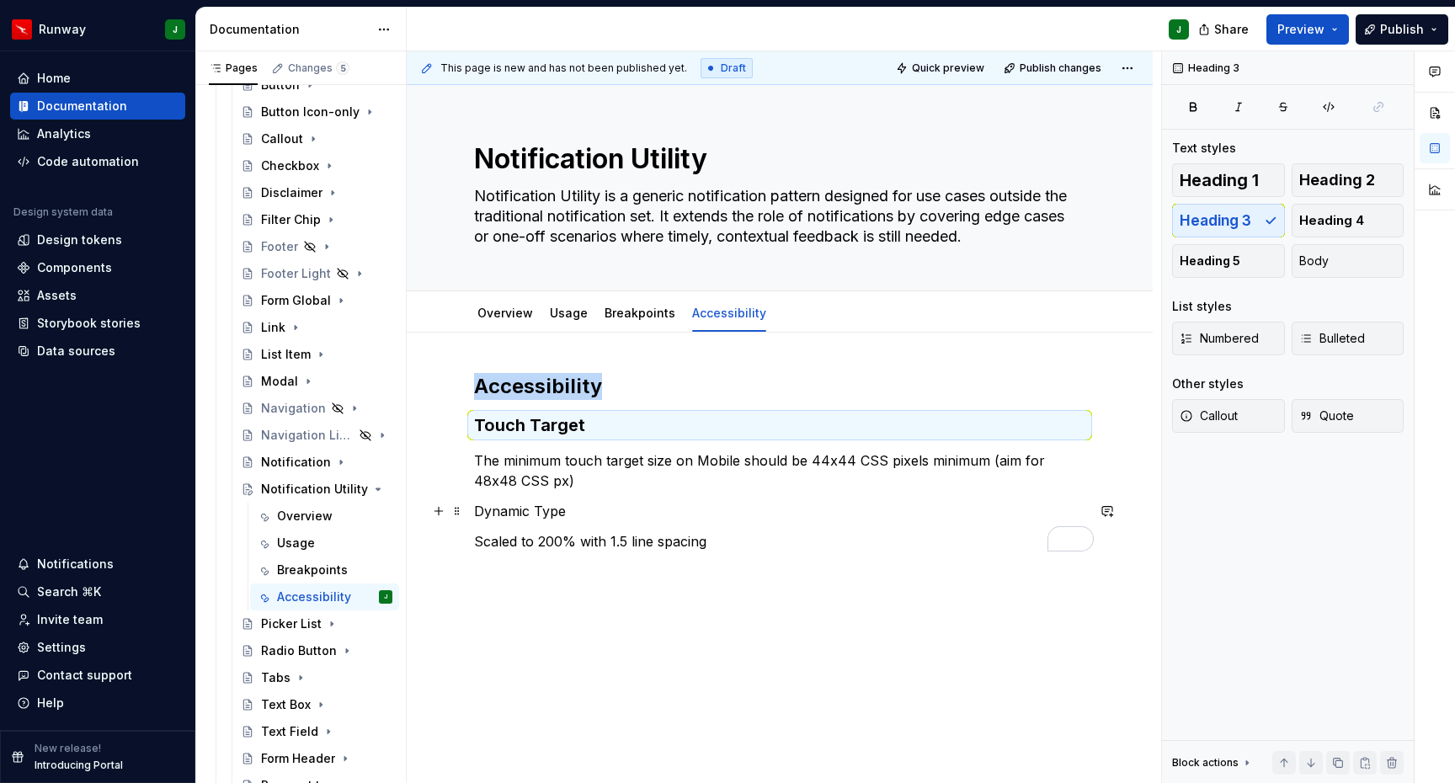
click at [488, 512] on p "Dynamic Type" at bounding box center [779, 511] width 611 height 20
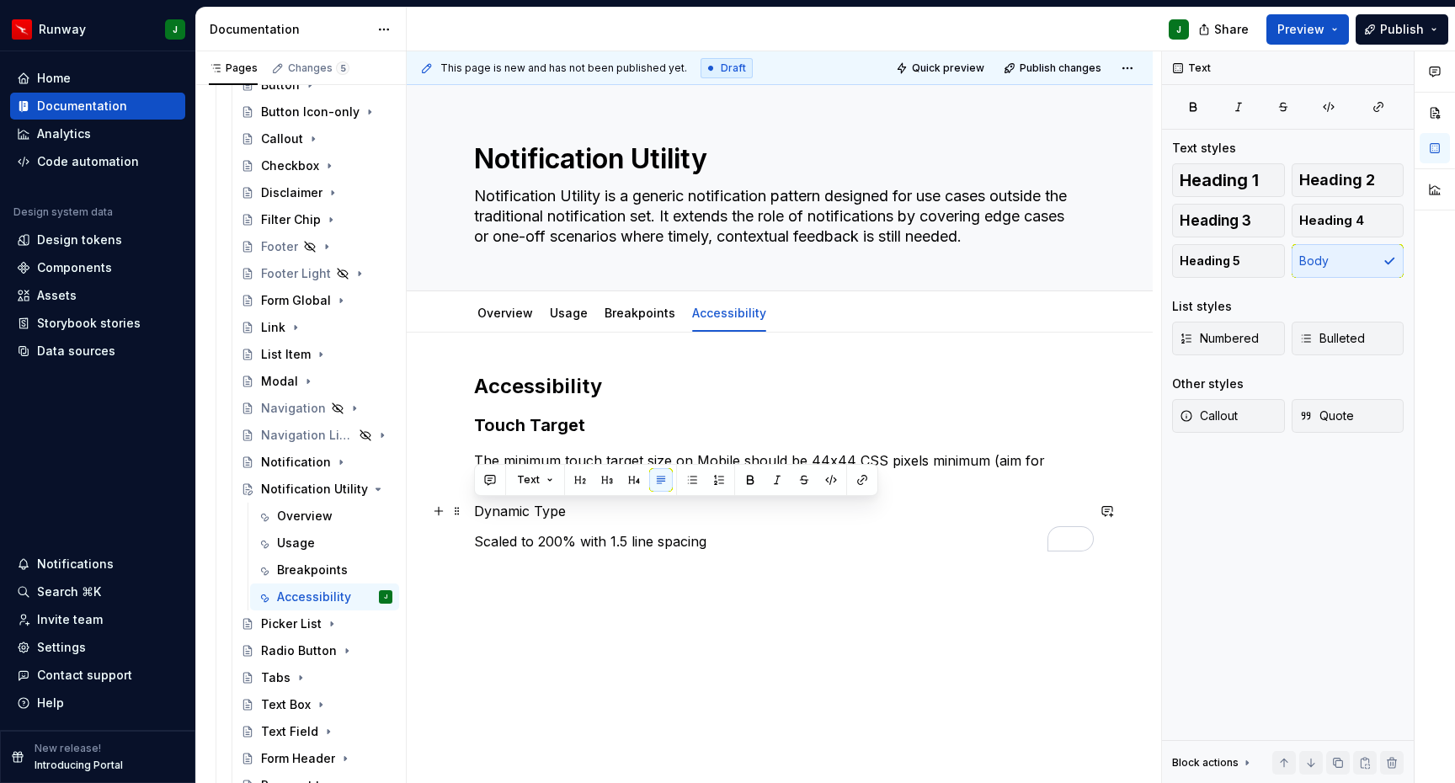
click at [488, 512] on p "Dynamic Type" at bounding box center [779, 511] width 611 height 20
click at [611, 478] on button "button" at bounding box center [607, 480] width 24 height 24
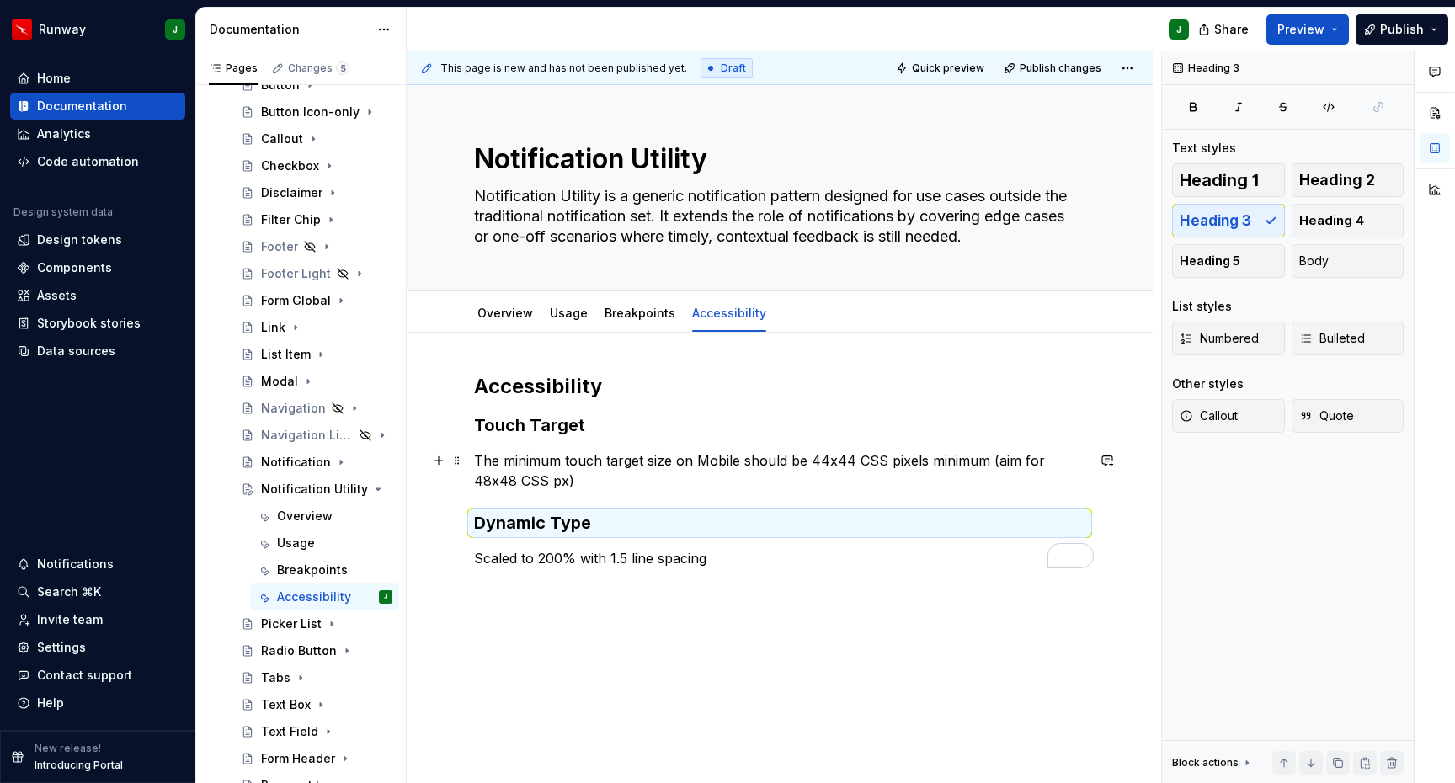
click at [579, 483] on p "The minimum touch target size on Mobile should be 44x44 CSS pixels minimum (aim…" at bounding box center [779, 471] width 611 height 40
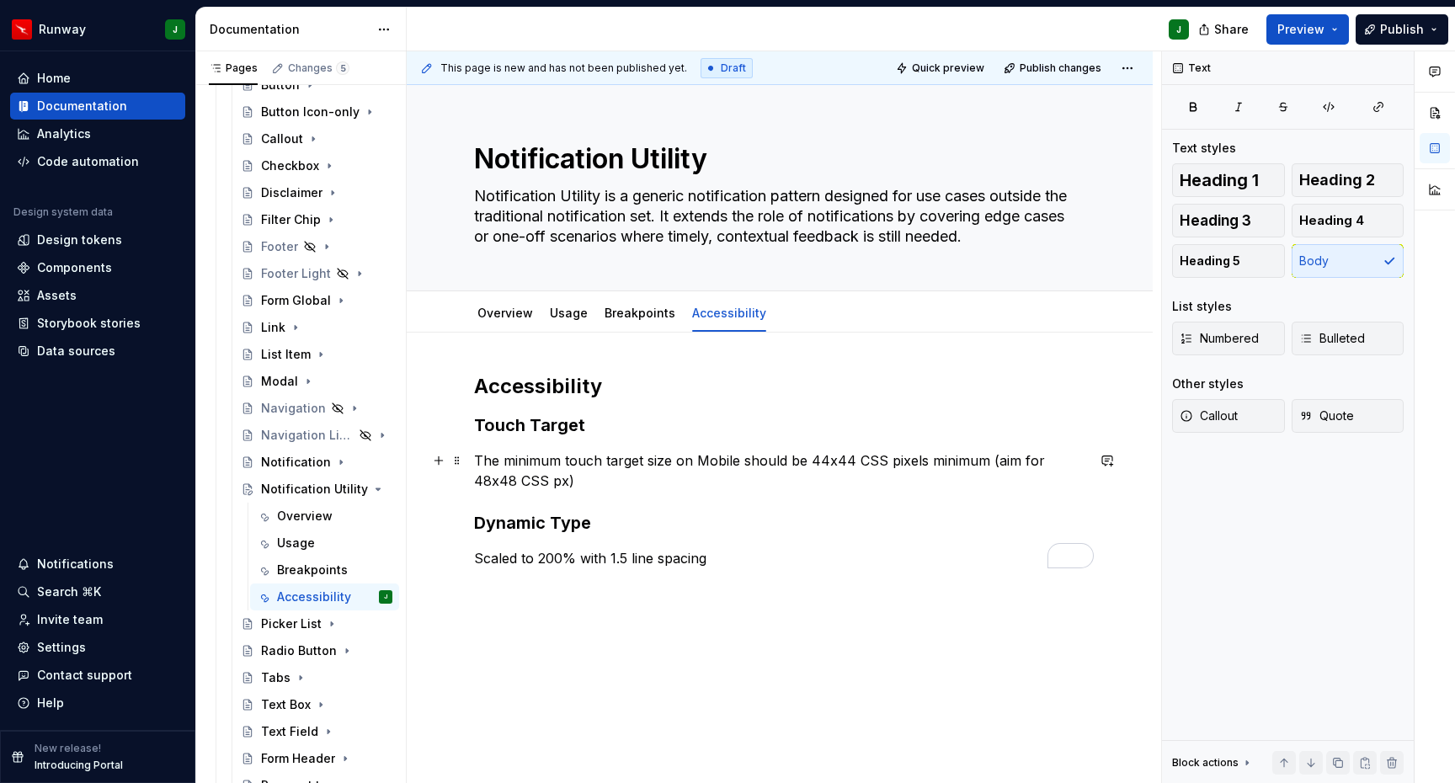
type textarea "*"
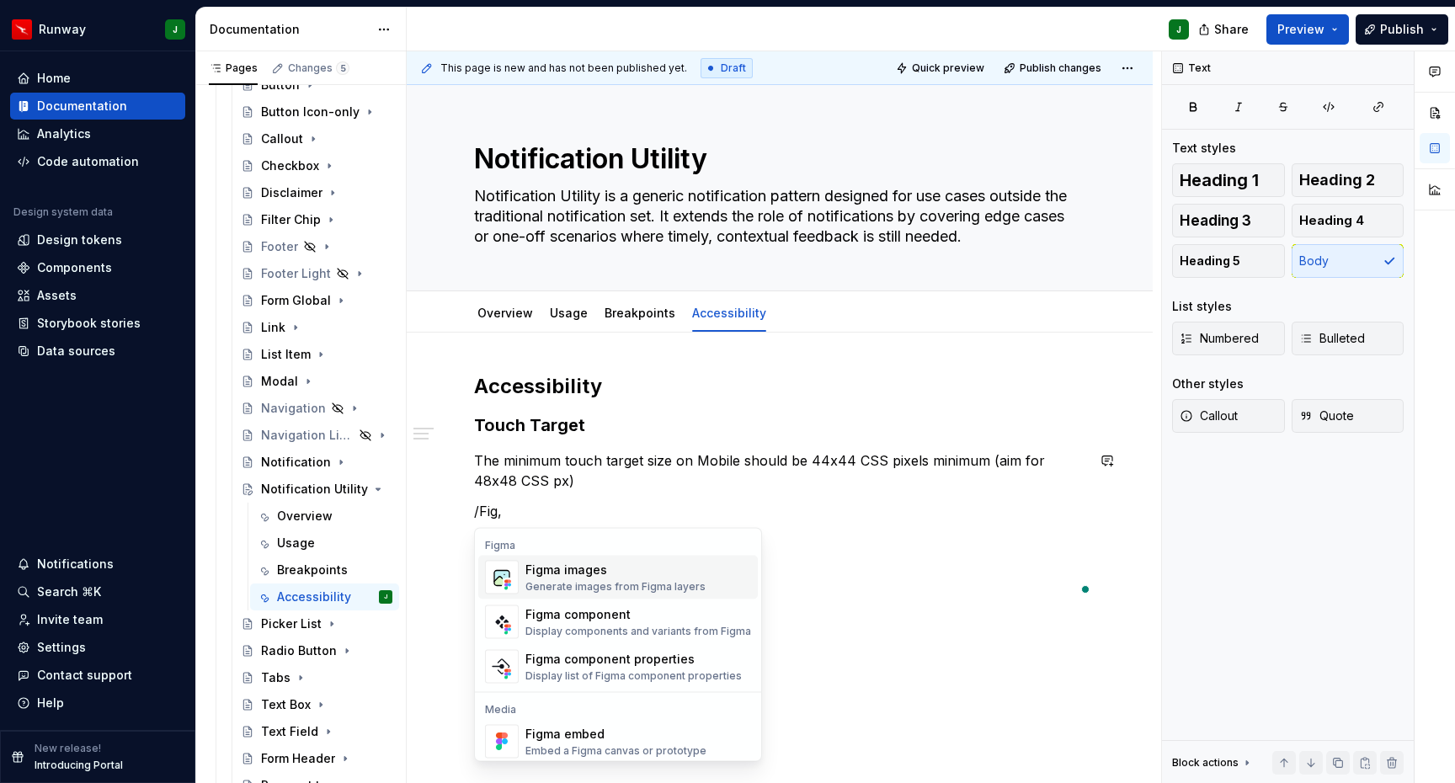
click at [573, 575] on div "Figma images" at bounding box center [616, 570] width 180 height 17
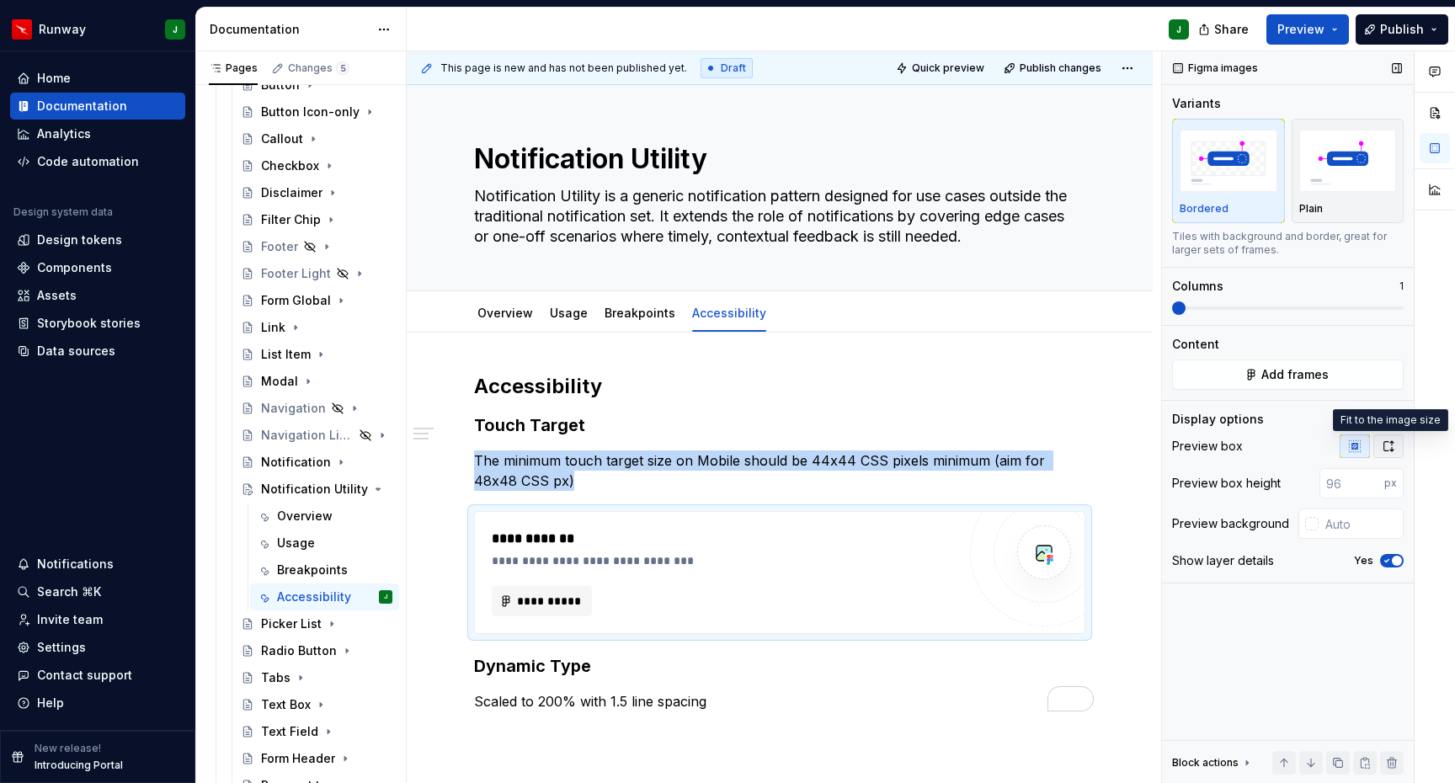
drag, startPoint x: 1385, startPoint y: 440, endPoint x: 1385, endPoint y: 453, distance: 12.6
click at [1385, 440] on icon "button" at bounding box center [1388, 446] width 13 height 13
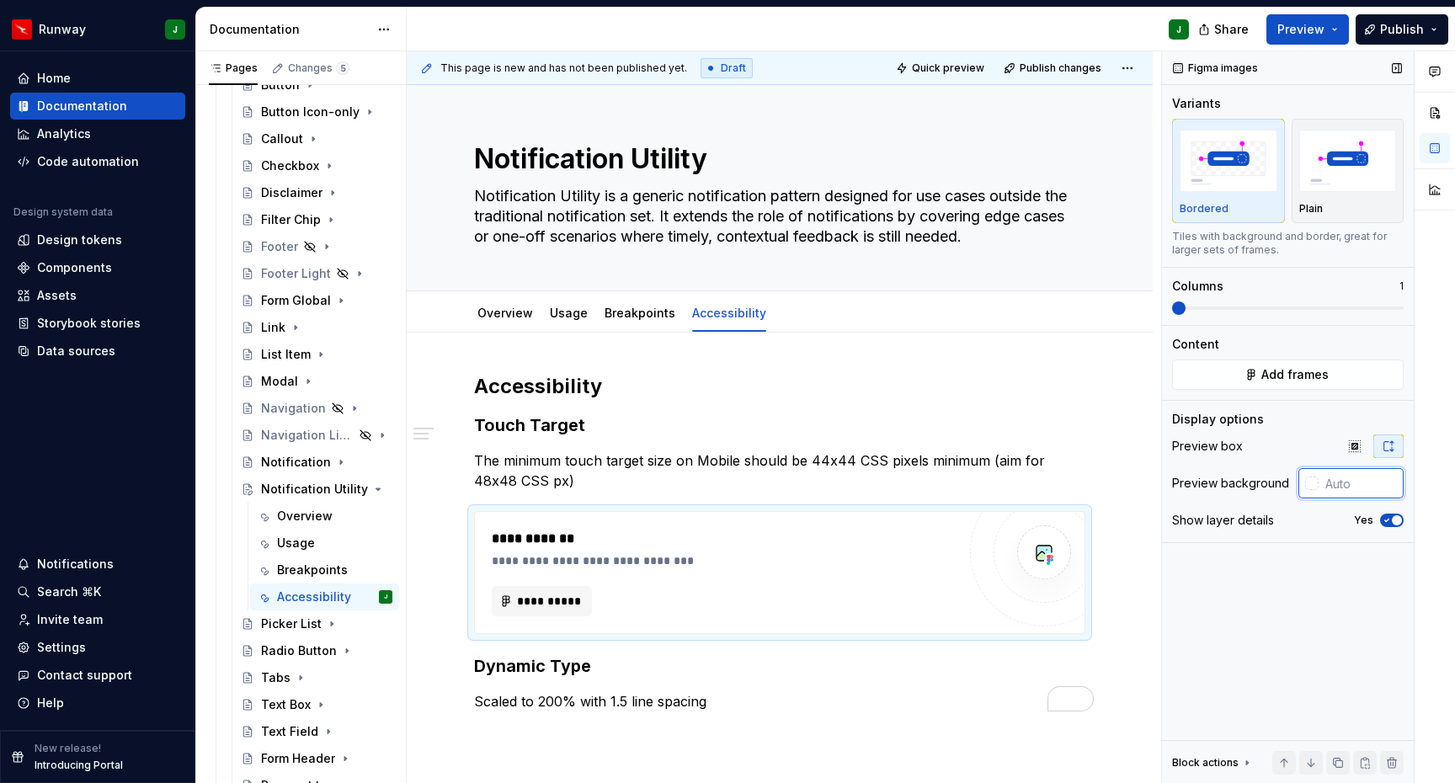
click at [1364, 485] on input "text" at bounding box center [1361, 483] width 85 height 30
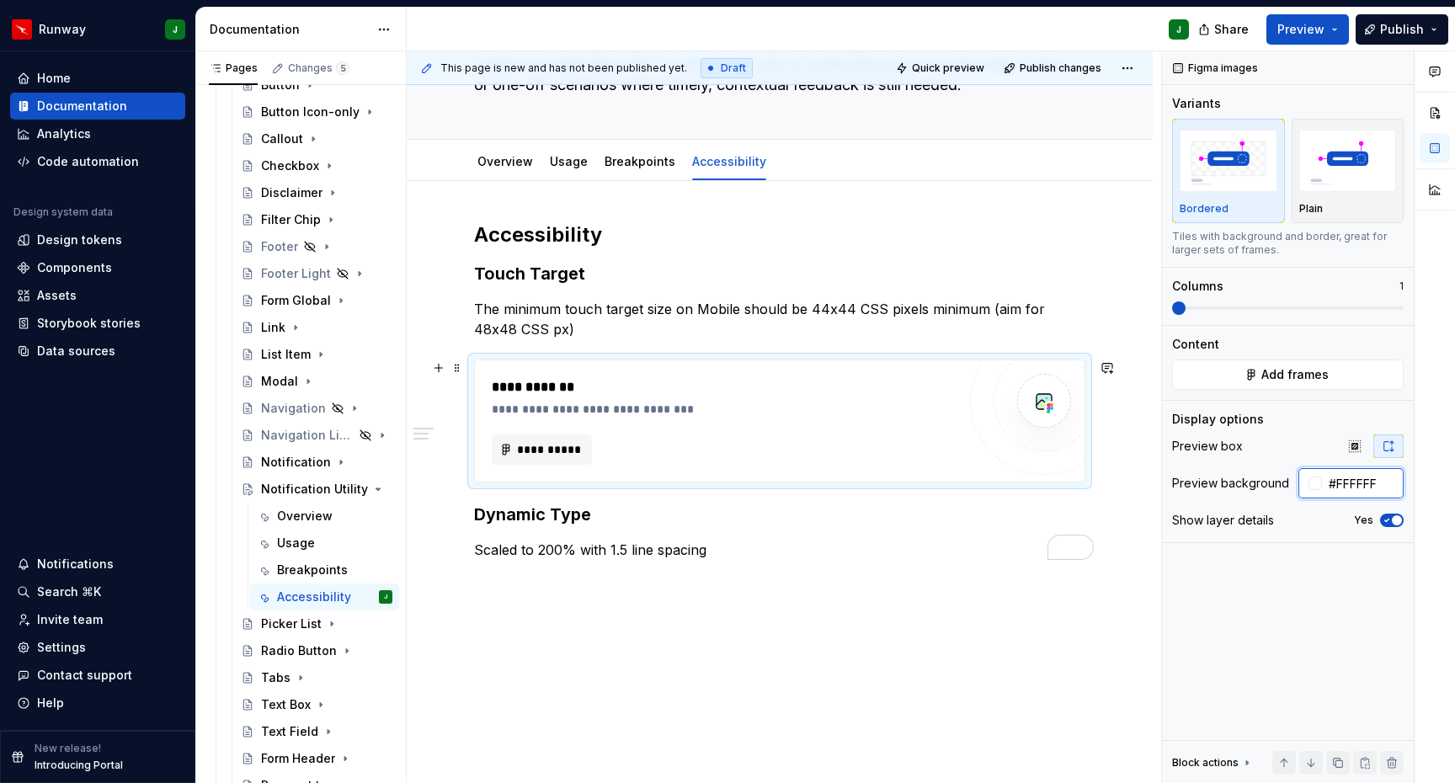
scroll to position [183, 0]
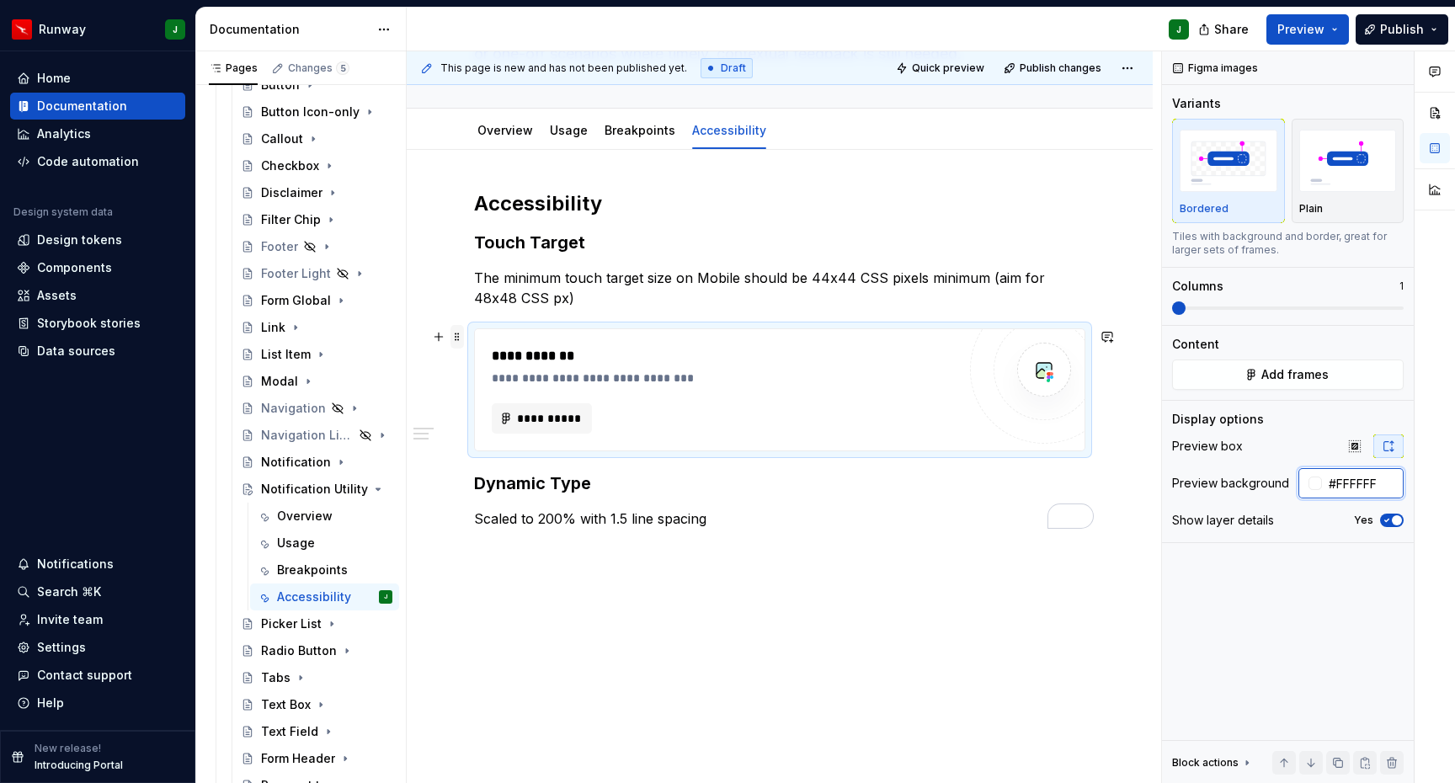
type input "#FFFFFF"
click at [458, 339] on span at bounding box center [457, 337] width 13 height 24
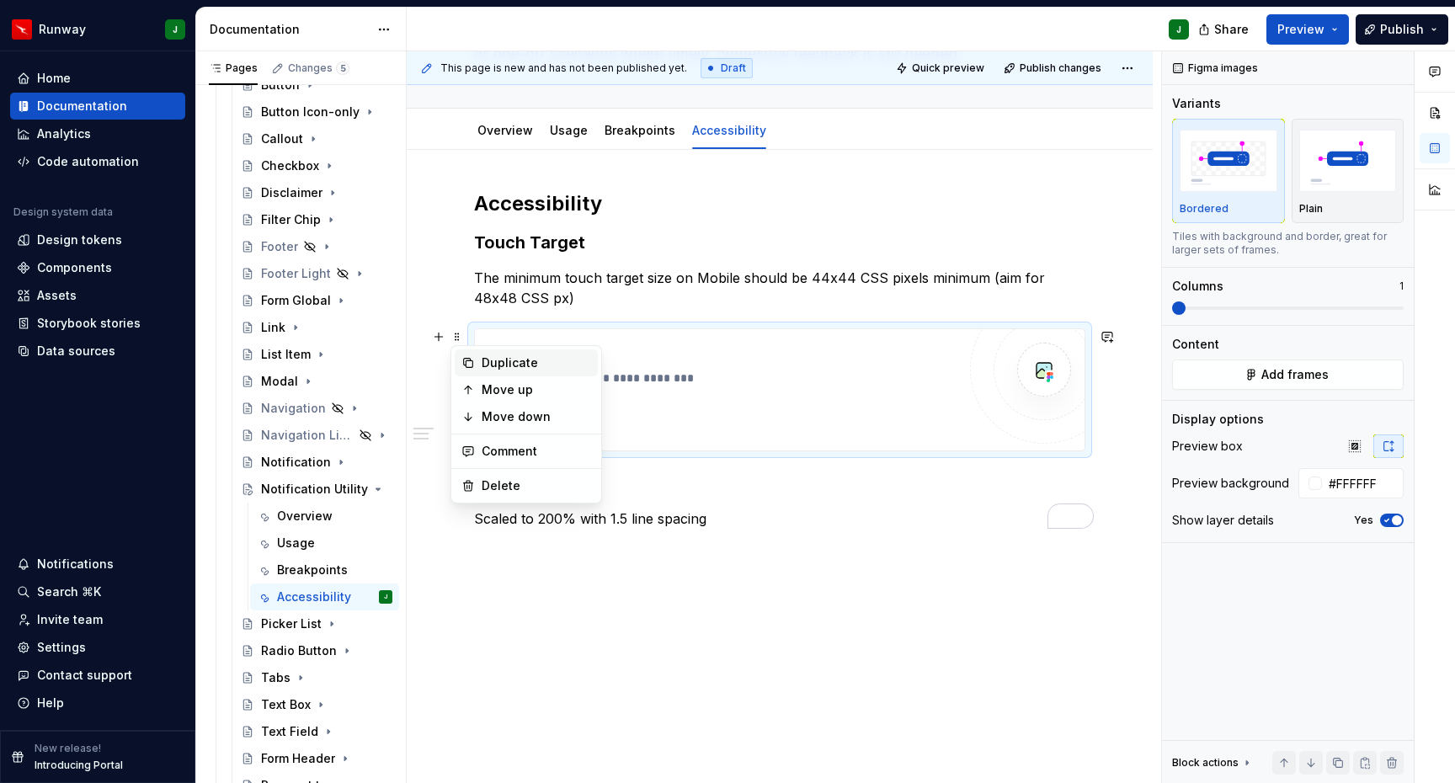
click at [506, 366] on div "Duplicate" at bounding box center [536, 363] width 109 height 17
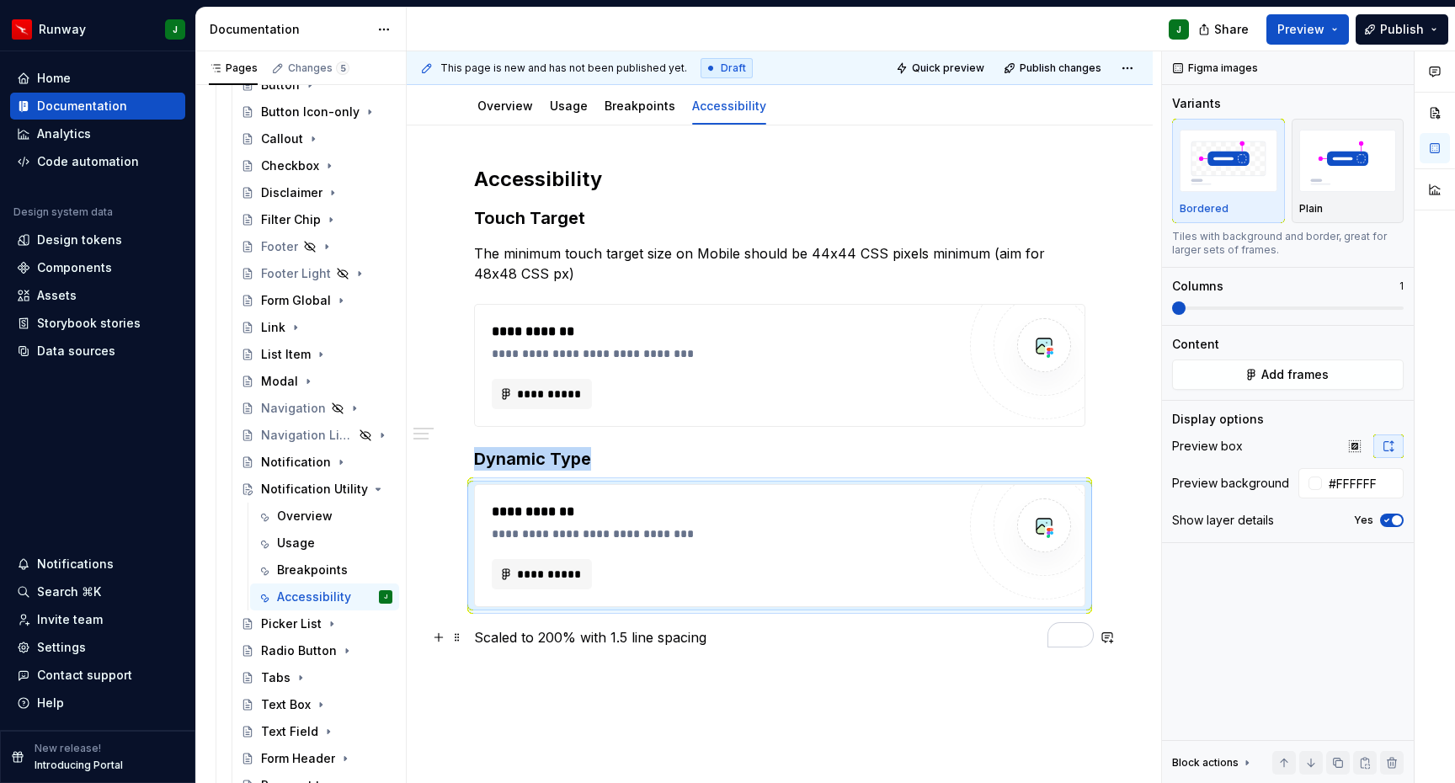
scroll to position [326, 0]
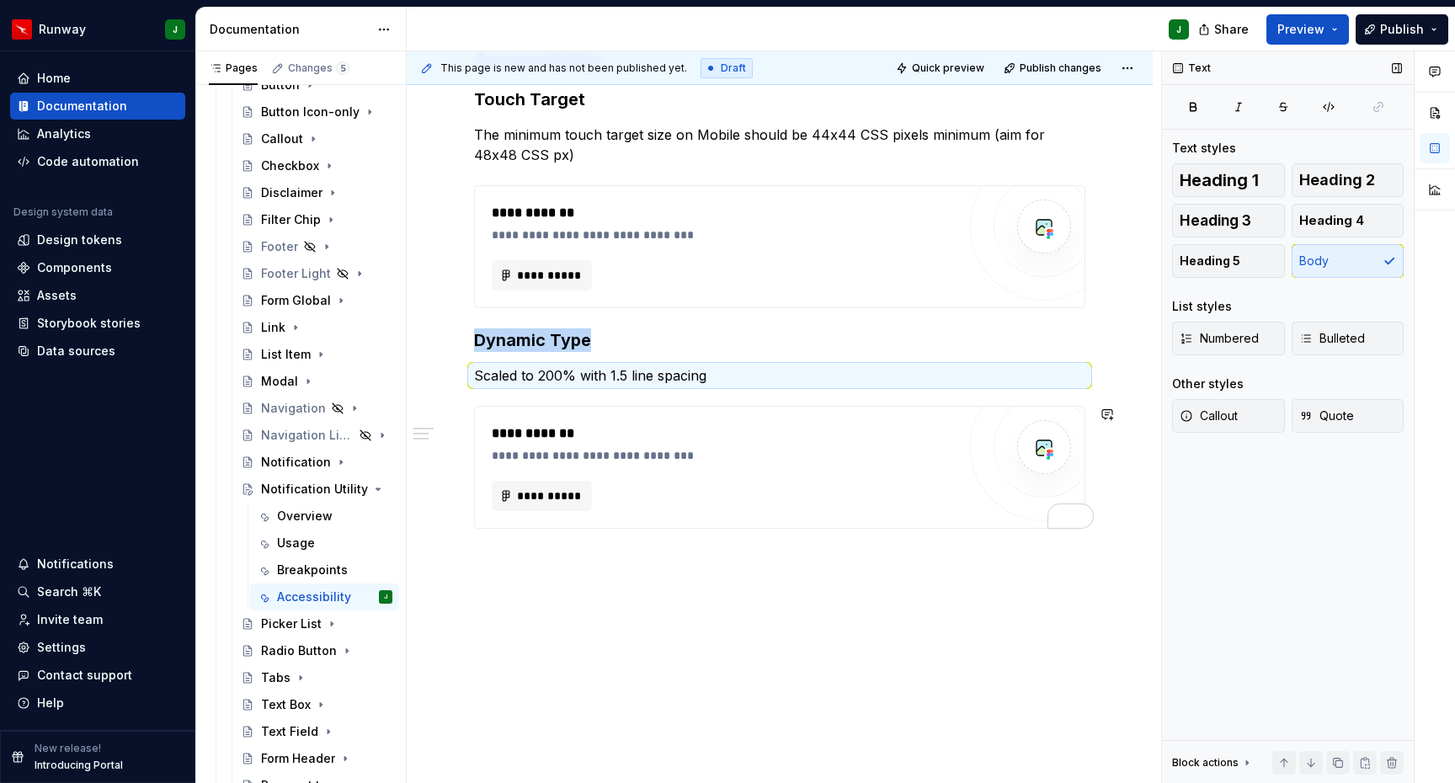
click at [634, 601] on div "**********" at bounding box center [784, 417] width 755 height 733
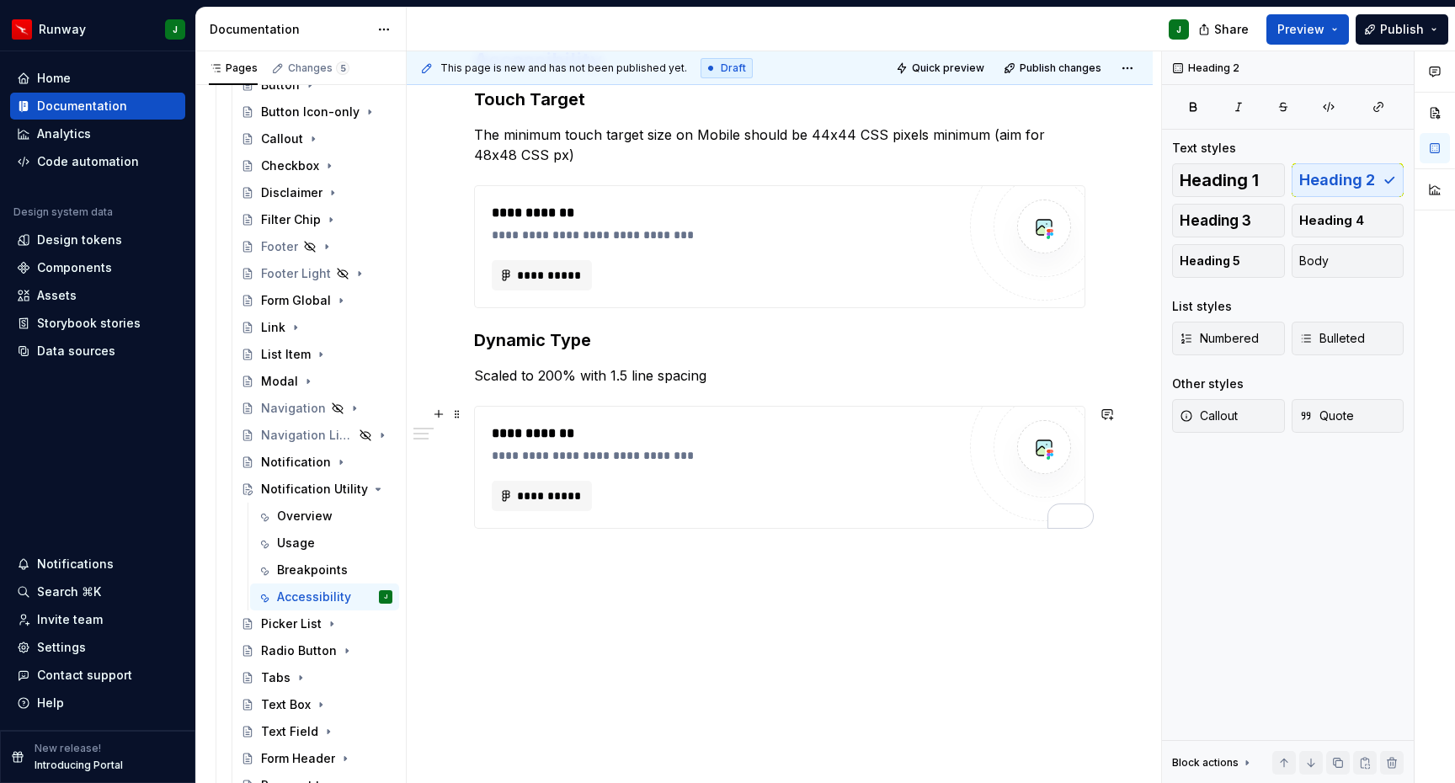
click at [846, 463] on div "**********" at bounding box center [728, 455] width 473 height 17
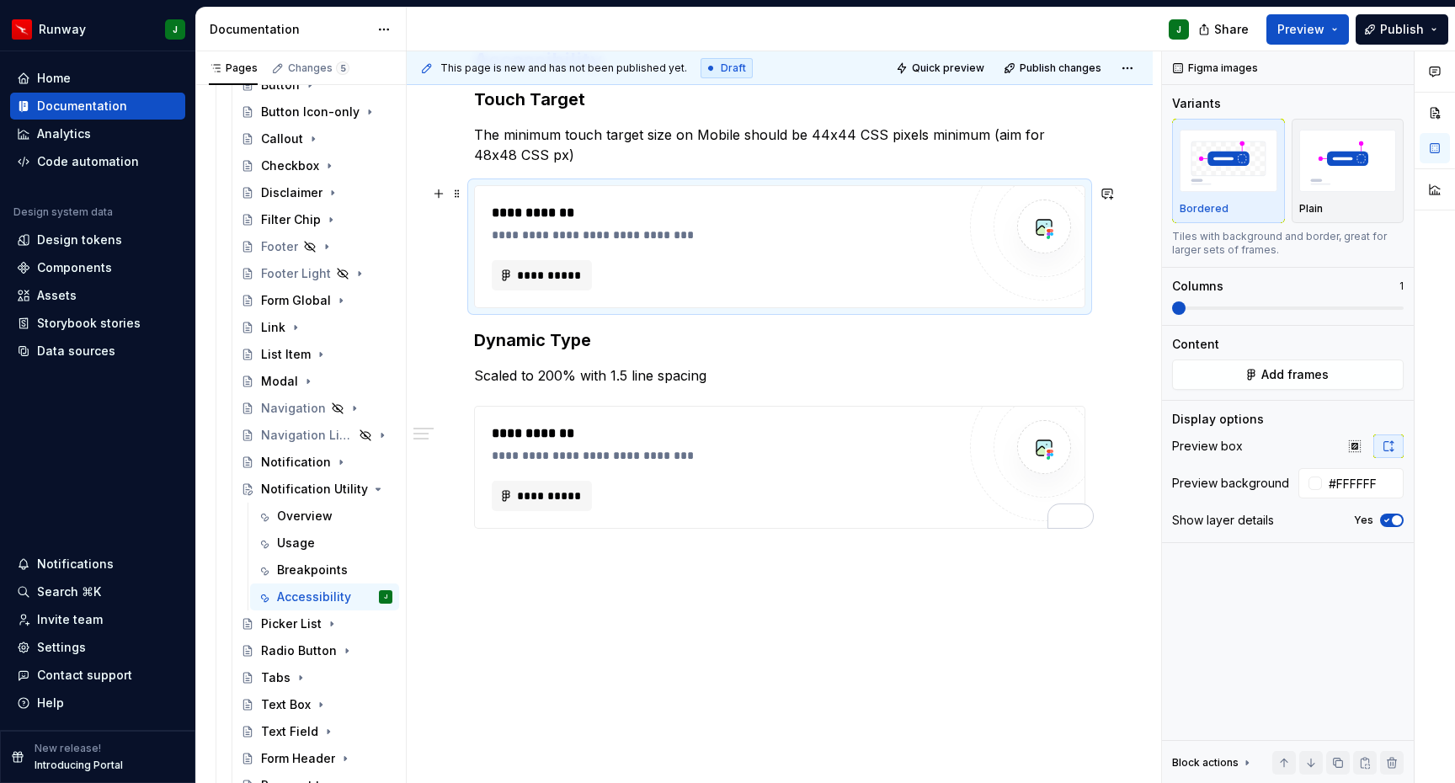
click at [854, 287] on div "**********" at bounding box center [724, 275] width 465 height 30
click at [883, 590] on div "**********" at bounding box center [780, 395] width 746 height 777
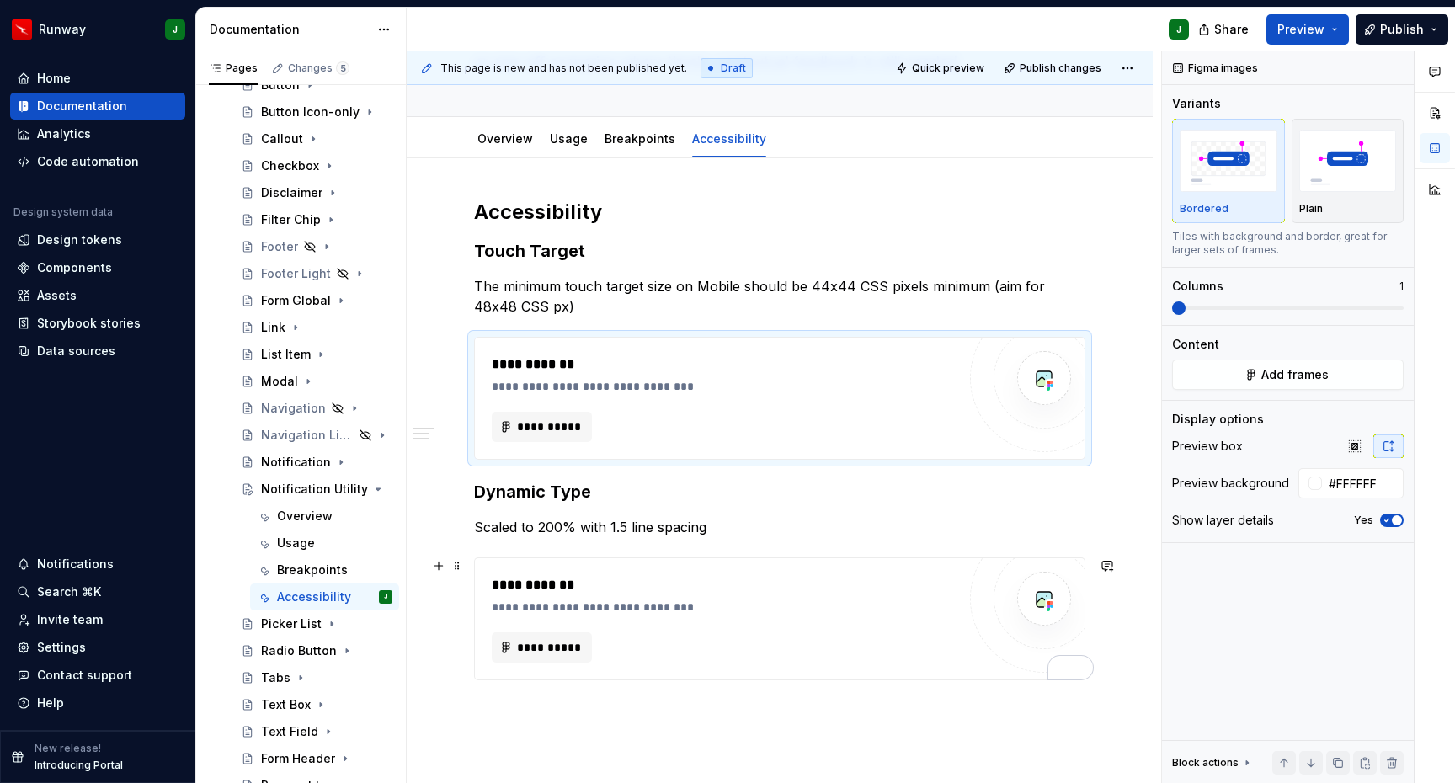
scroll to position [170, 0]
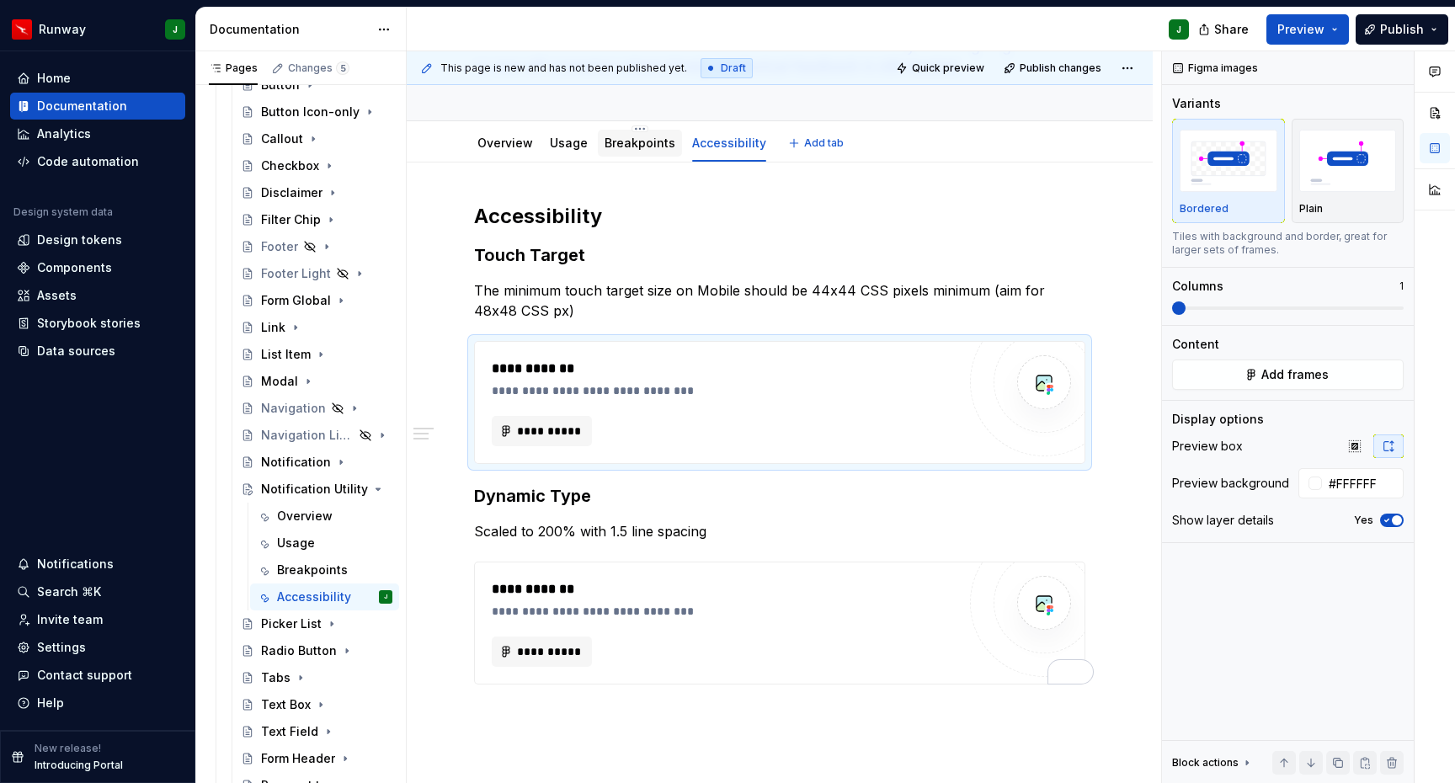
click at [638, 150] on link "Breakpoints" at bounding box center [640, 143] width 71 height 14
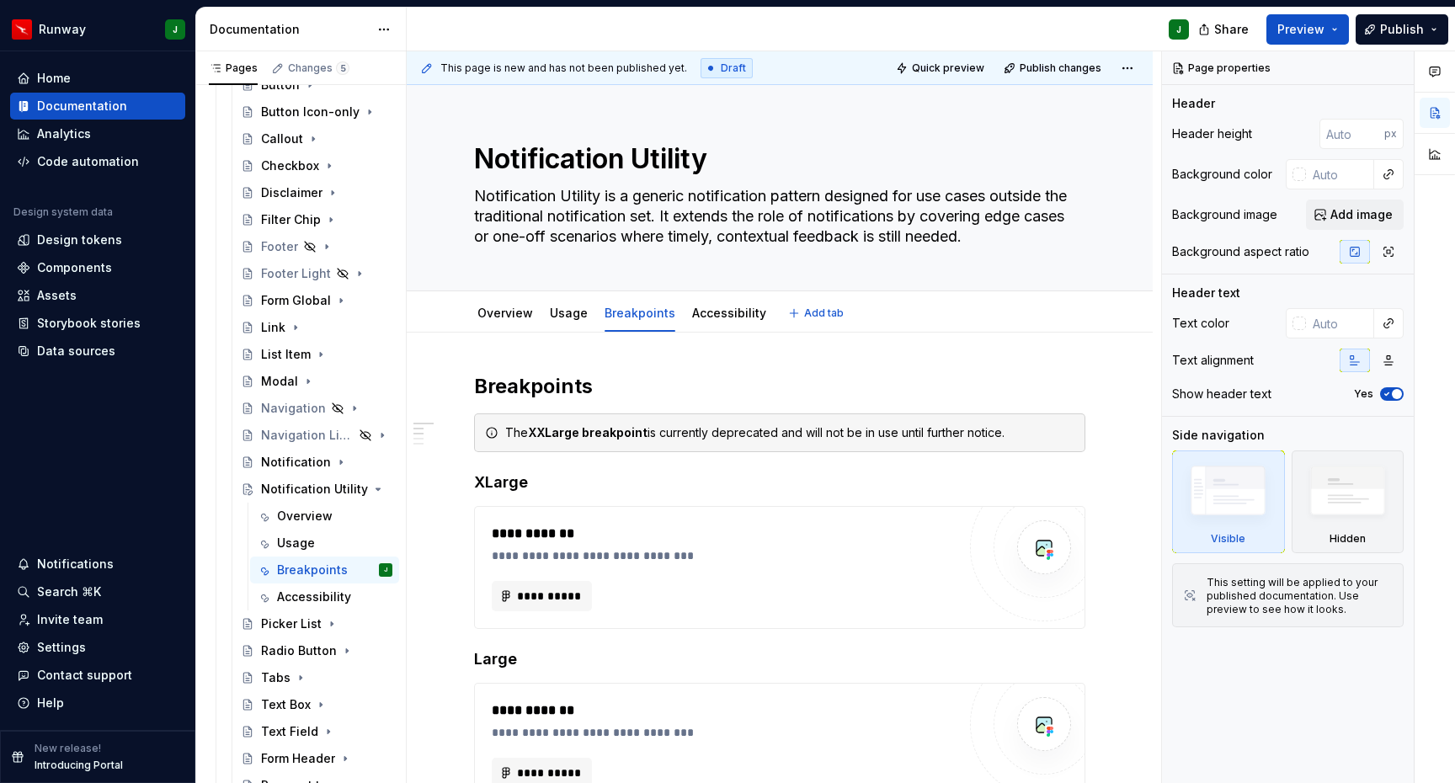
type textarea "*"
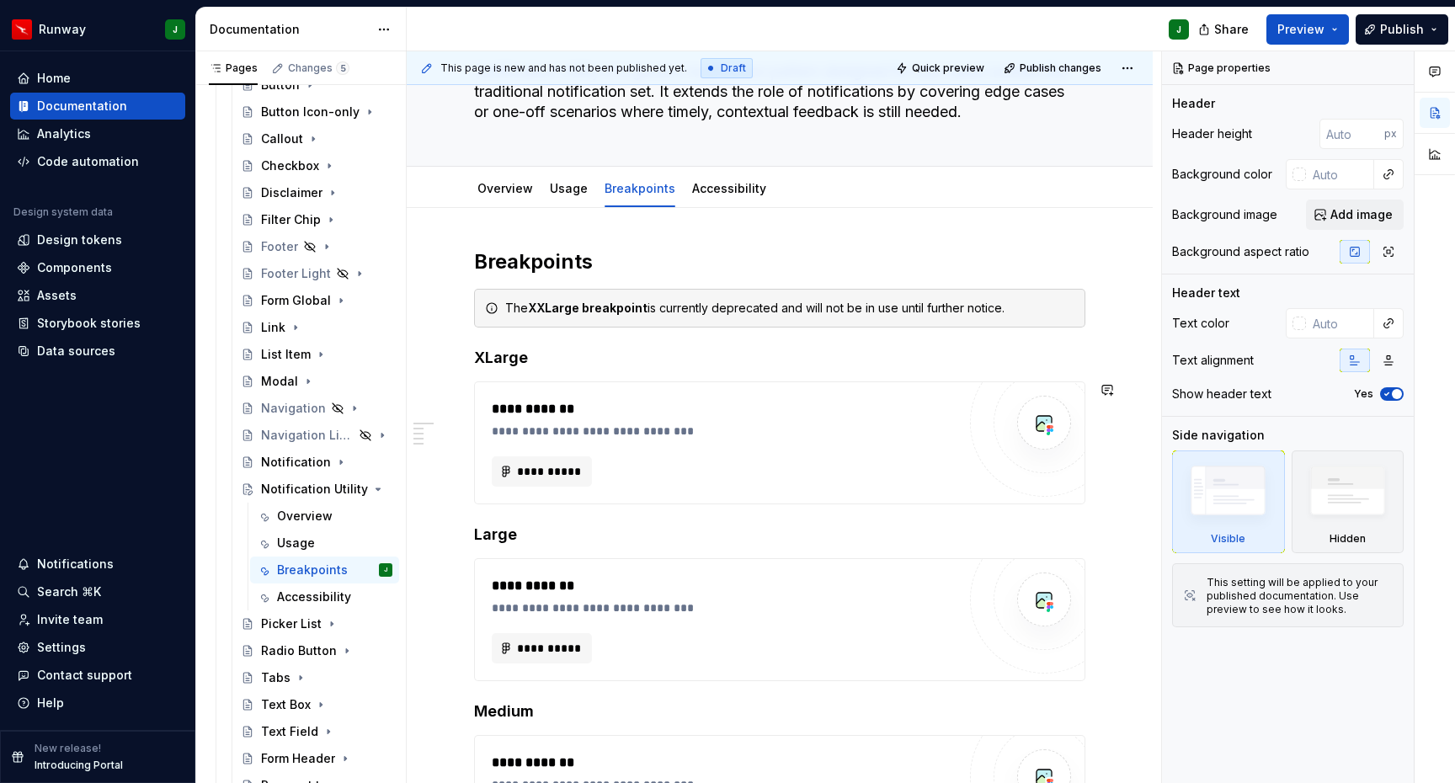
scroll to position [332, 0]
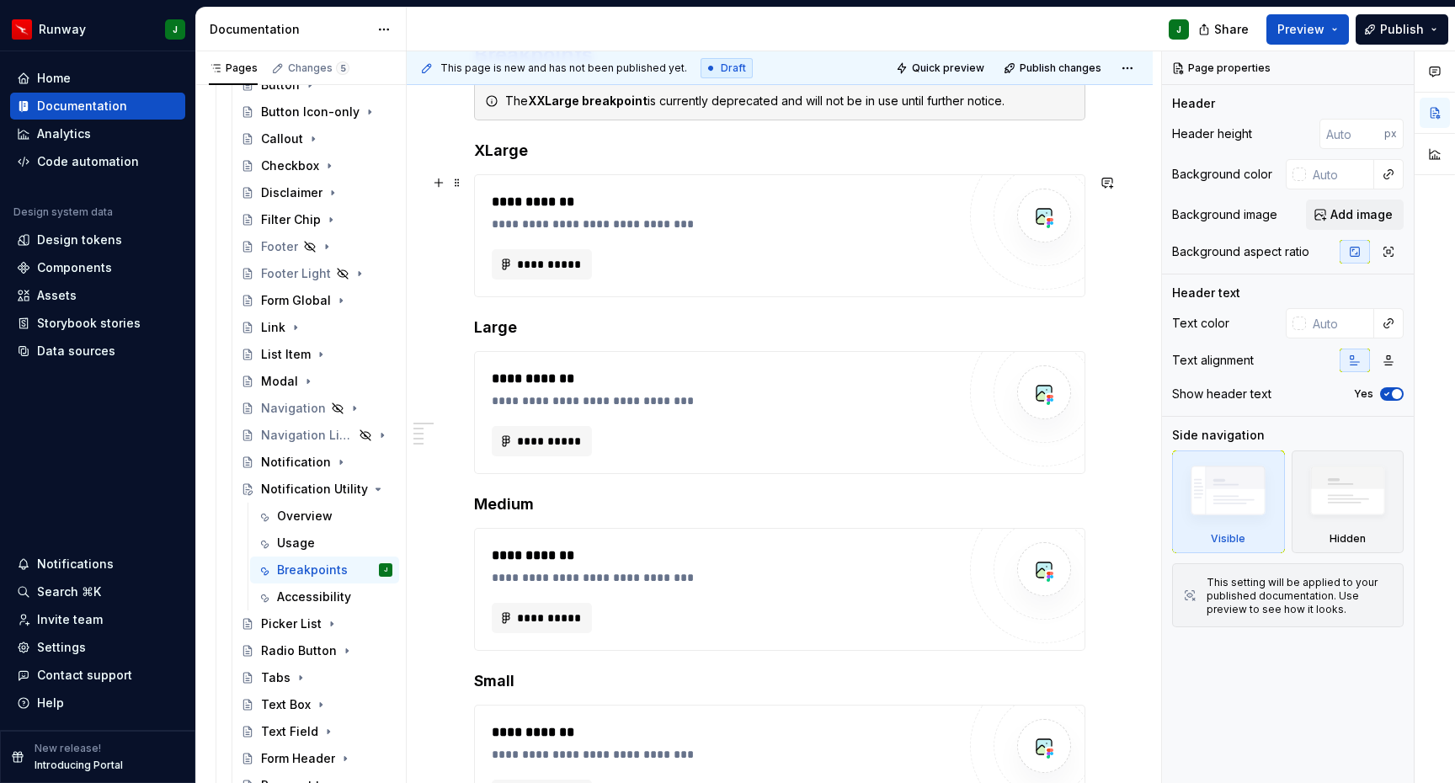
click at [873, 275] on div "**********" at bounding box center [724, 264] width 465 height 30
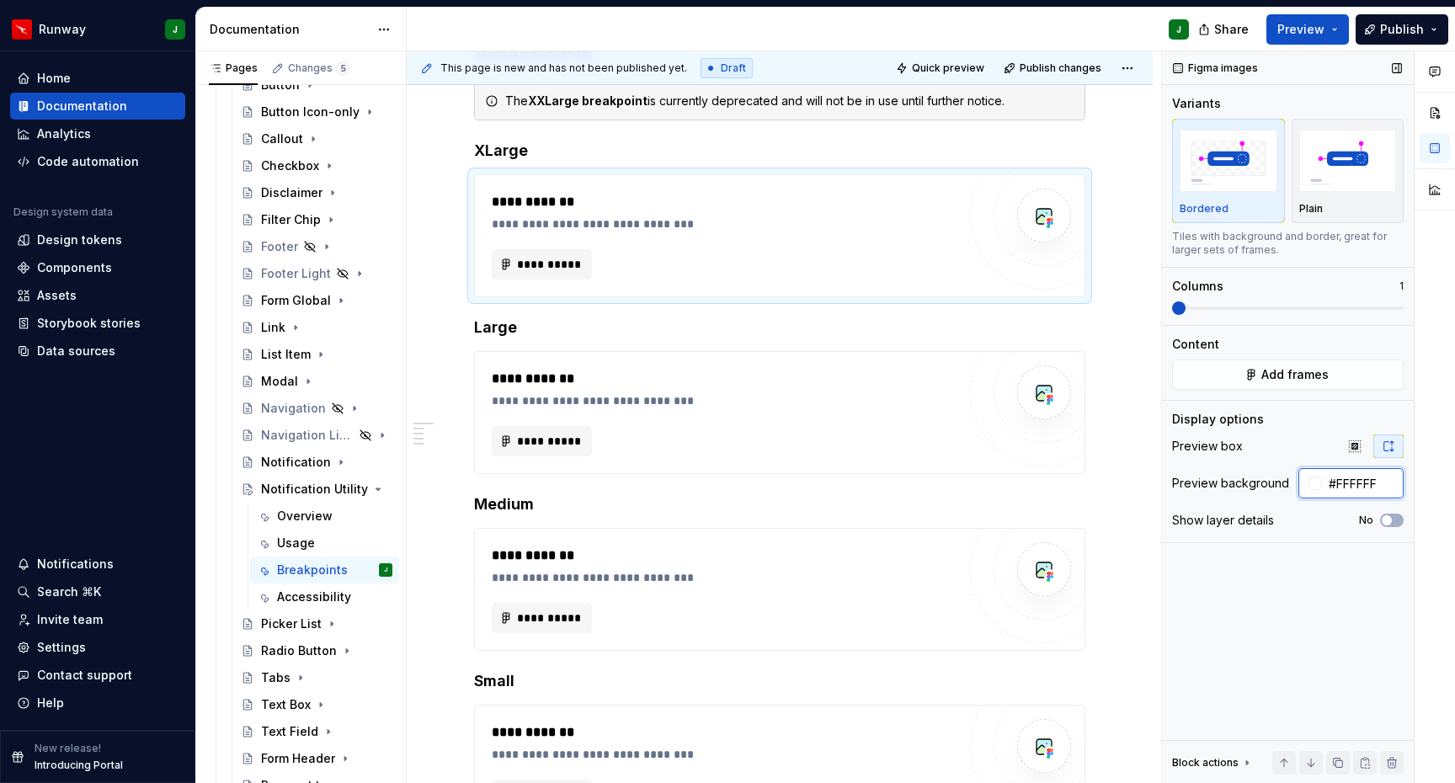
click at [1349, 494] on input "#FFFFFF" at bounding box center [1363, 483] width 82 height 30
paste input "E5E3E1"
click at [747, 447] on div "**********" at bounding box center [724, 441] width 465 height 30
click at [818, 446] on div "**********" at bounding box center [724, 441] width 465 height 30
click at [1365, 483] on input "#E5E3E1" at bounding box center [1363, 483] width 82 height 30
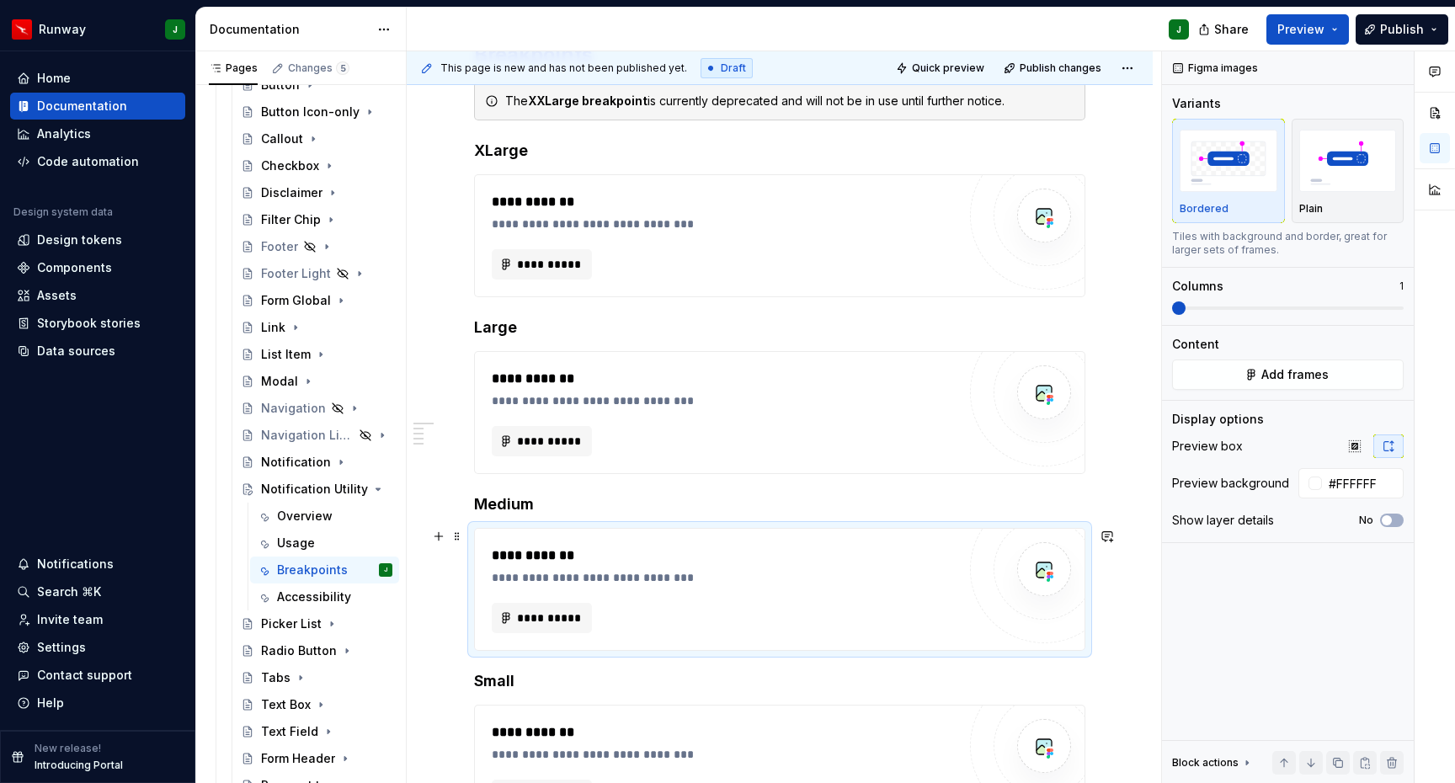
click at [878, 611] on div "**********" at bounding box center [724, 618] width 465 height 30
click at [879, 419] on div "**********" at bounding box center [724, 413] width 465 height 88
drag, startPoint x: 873, startPoint y: 290, endPoint x: 921, endPoint y: 293, distance: 47.3
click at [874, 290] on div "**********" at bounding box center [780, 235] width 610 height 121
click at [1368, 483] on input "#FFFFFF" at bounding box center [1363, 483] width 82 height 30
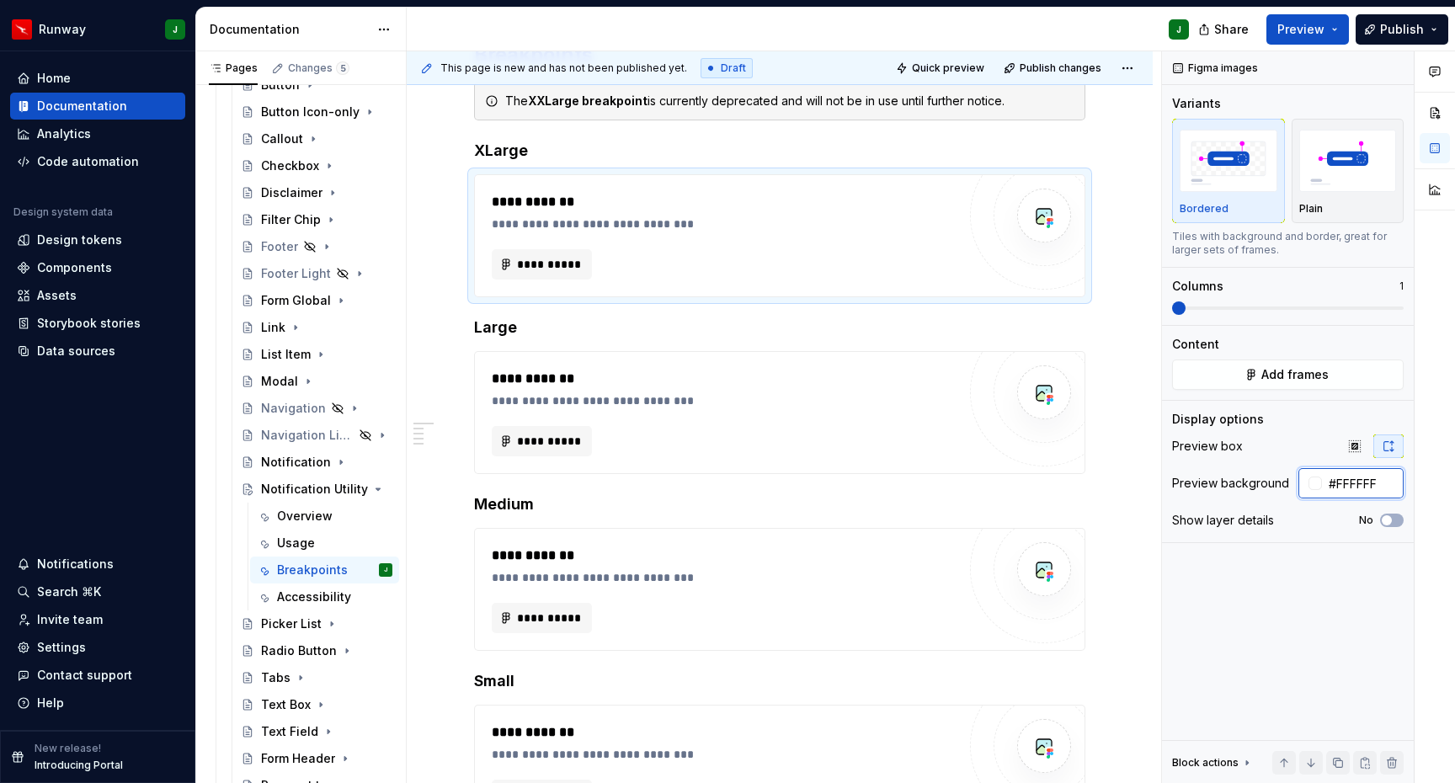
paste input "E5E3E1"
paste input "text"
click at [878, 601] on div "**********" at bounding box center [724, 590] width 465 height 88
click at [942, 297] on div "**********" at bounding box center [779, 235] width 611 height 123
click at [1367, 483] on input "#FFFFFF" at bounding box center [1363, 483] width 82 height 30
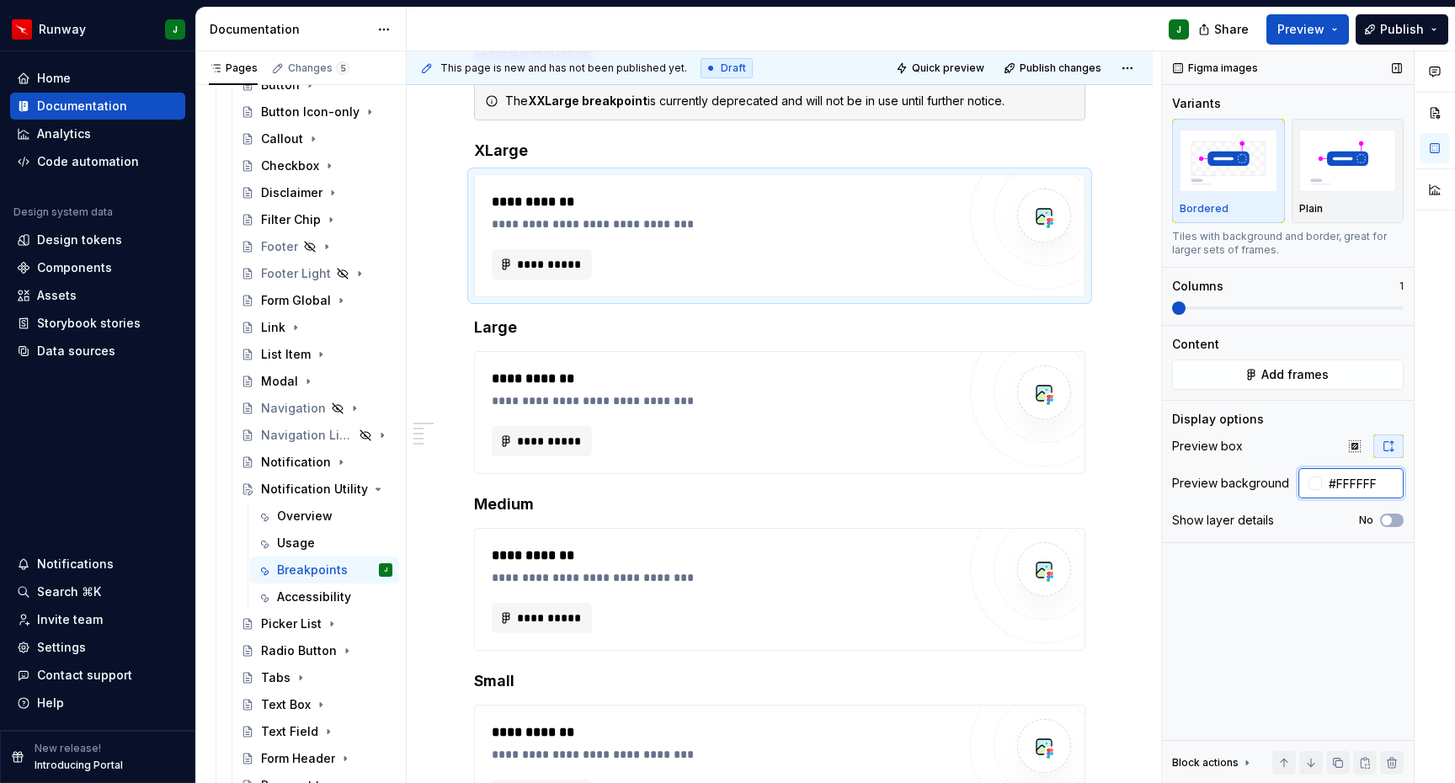
click at [1367, 483] on input "#FFFFFF" at bounding box center [1363, 483] width 82 height 30
paste input "E5E3E1"
type input "#E5E3E1"
type textarea "*"
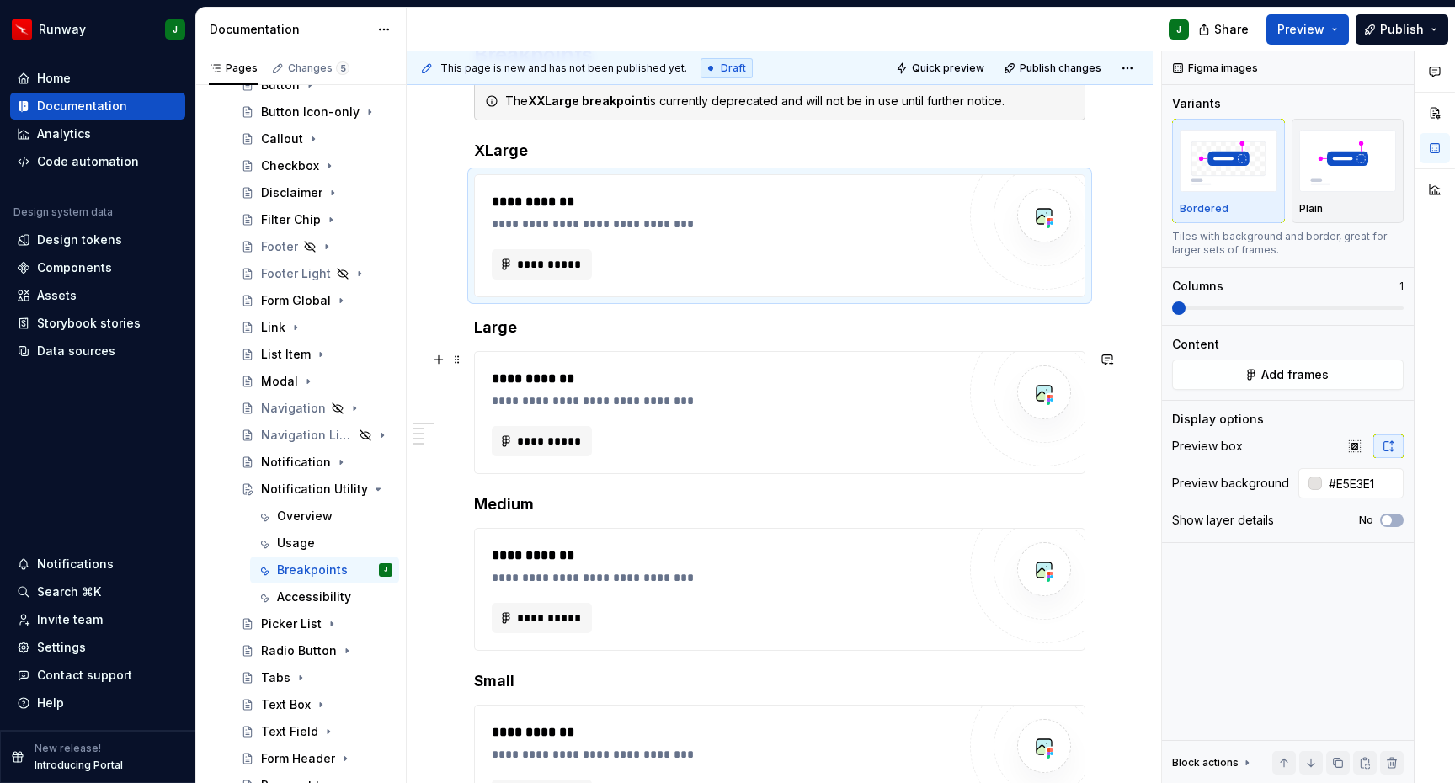
click at [905, 431] on div "**********" at bounding box center [724, 441] width 465 height 30
click at [943, 565] on div "**********" at bounding box center [724, 566] width 465 height 40
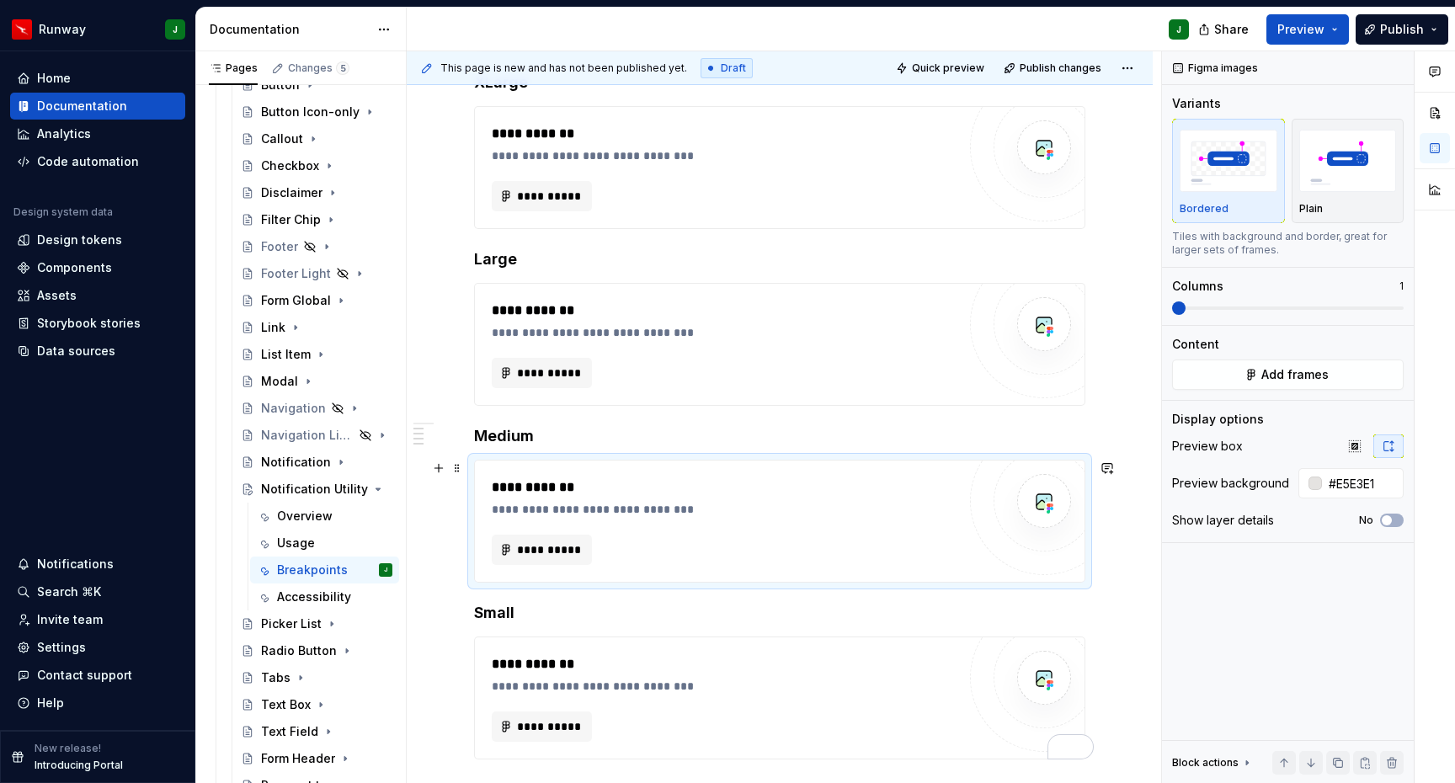
scroll to position [510, 0]
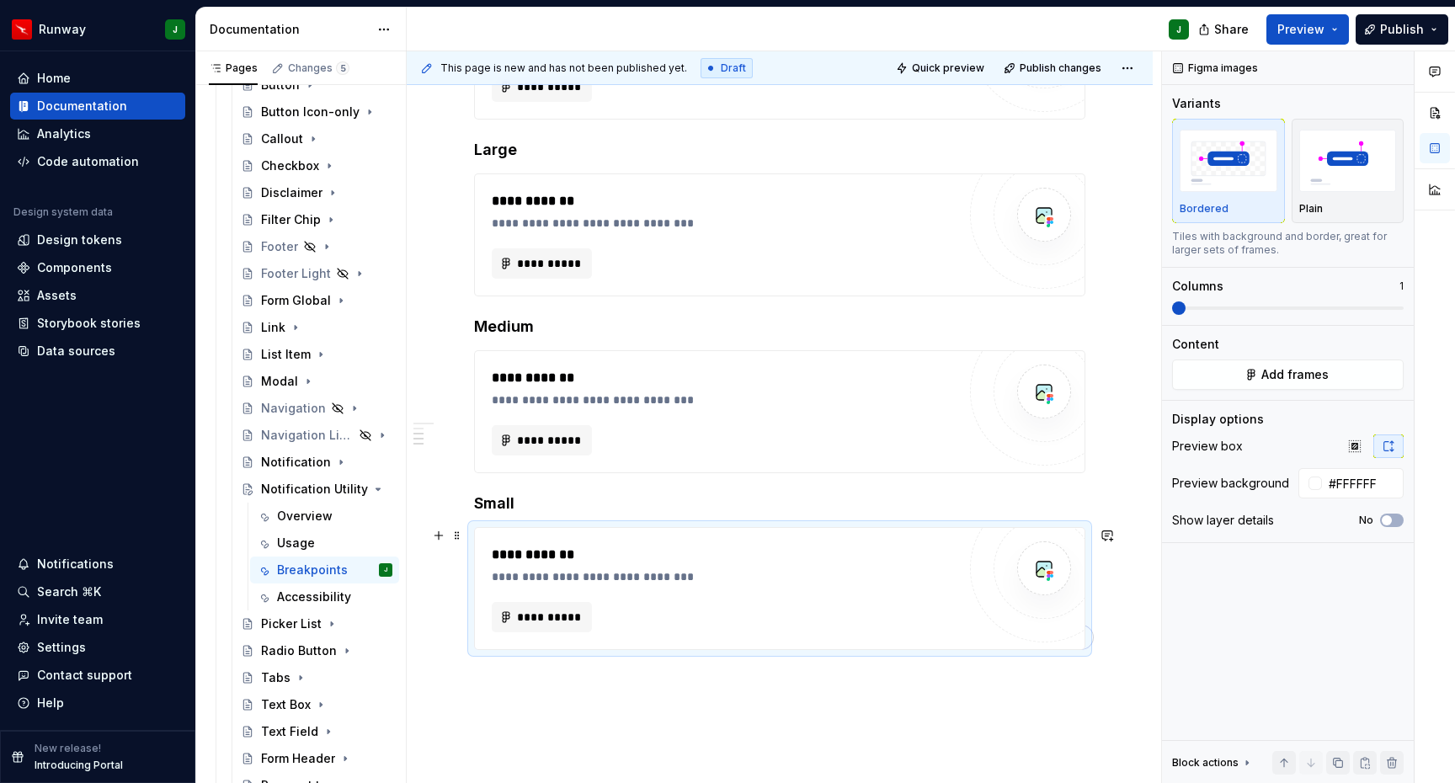
click at [943, 565] on div "**********" at bounding box center [724, 565] width 465 height 40
click at [1365, 481] on input "#FFFFFF" at bounding box center [1363, 483] width 82 height 30
paste input "E5E3E1"
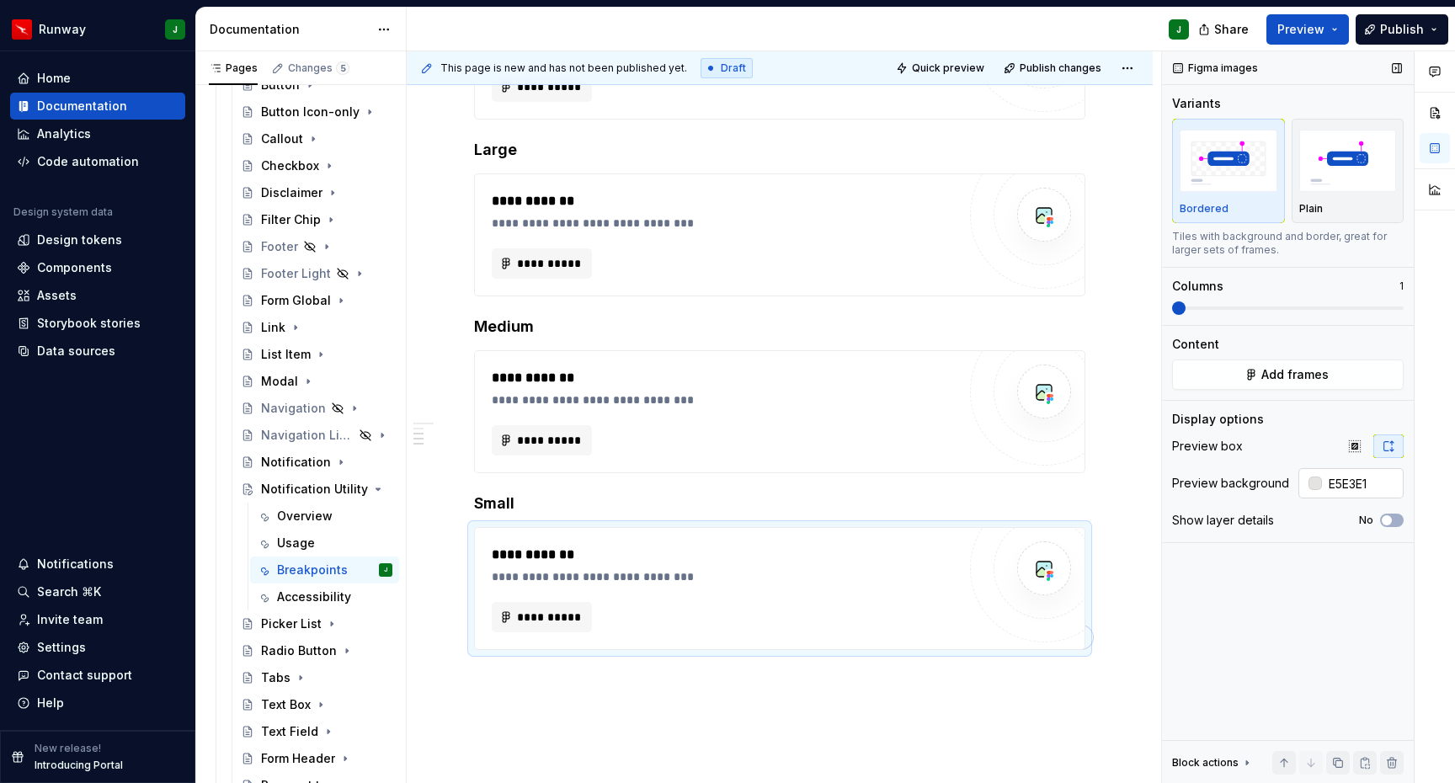
type input "#E5E3E1"
click at [1019, 707] on div "**********" at bounding box center [780, 364] width 746 height 1082
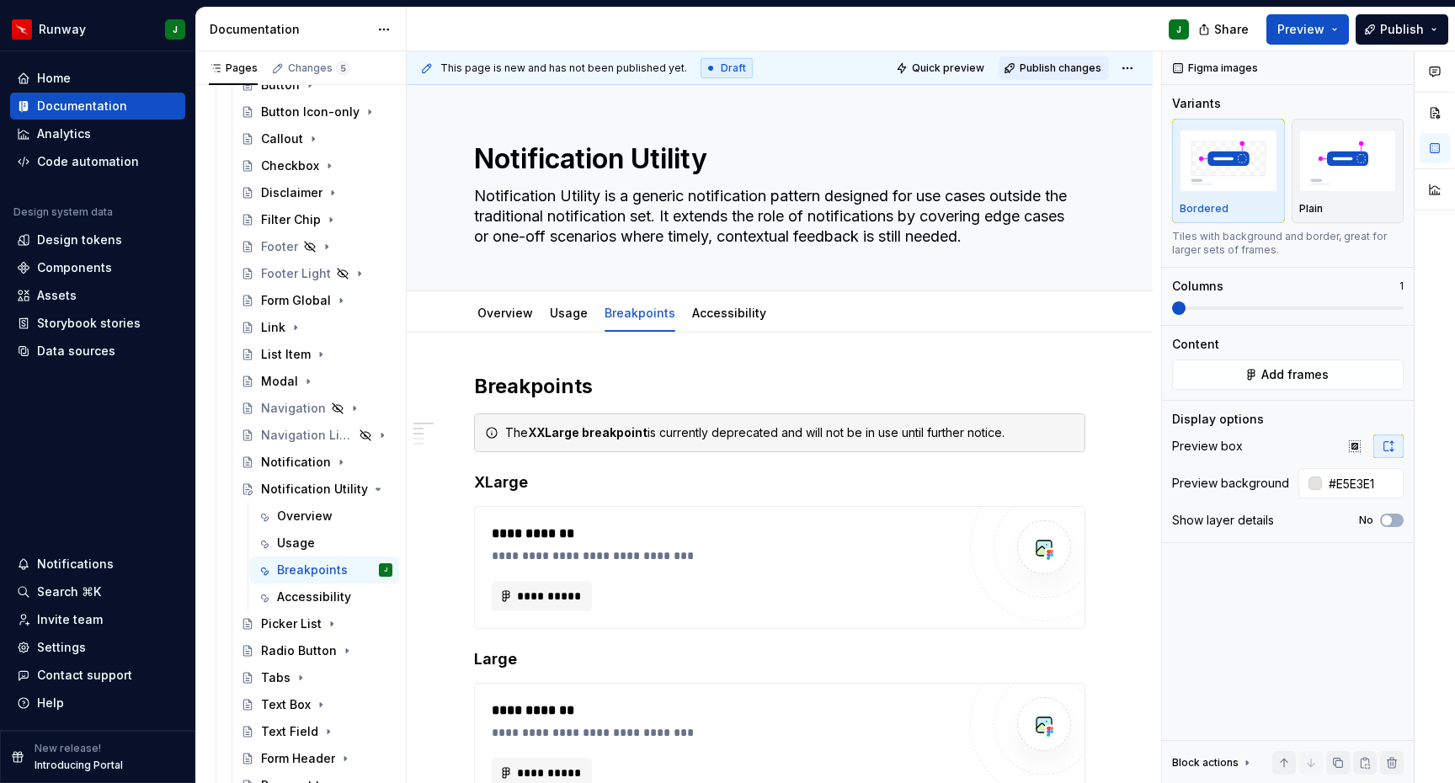
click at [1084, 72] on span "Publish changes" at bounding box center [1061, 67] width 82 height 13
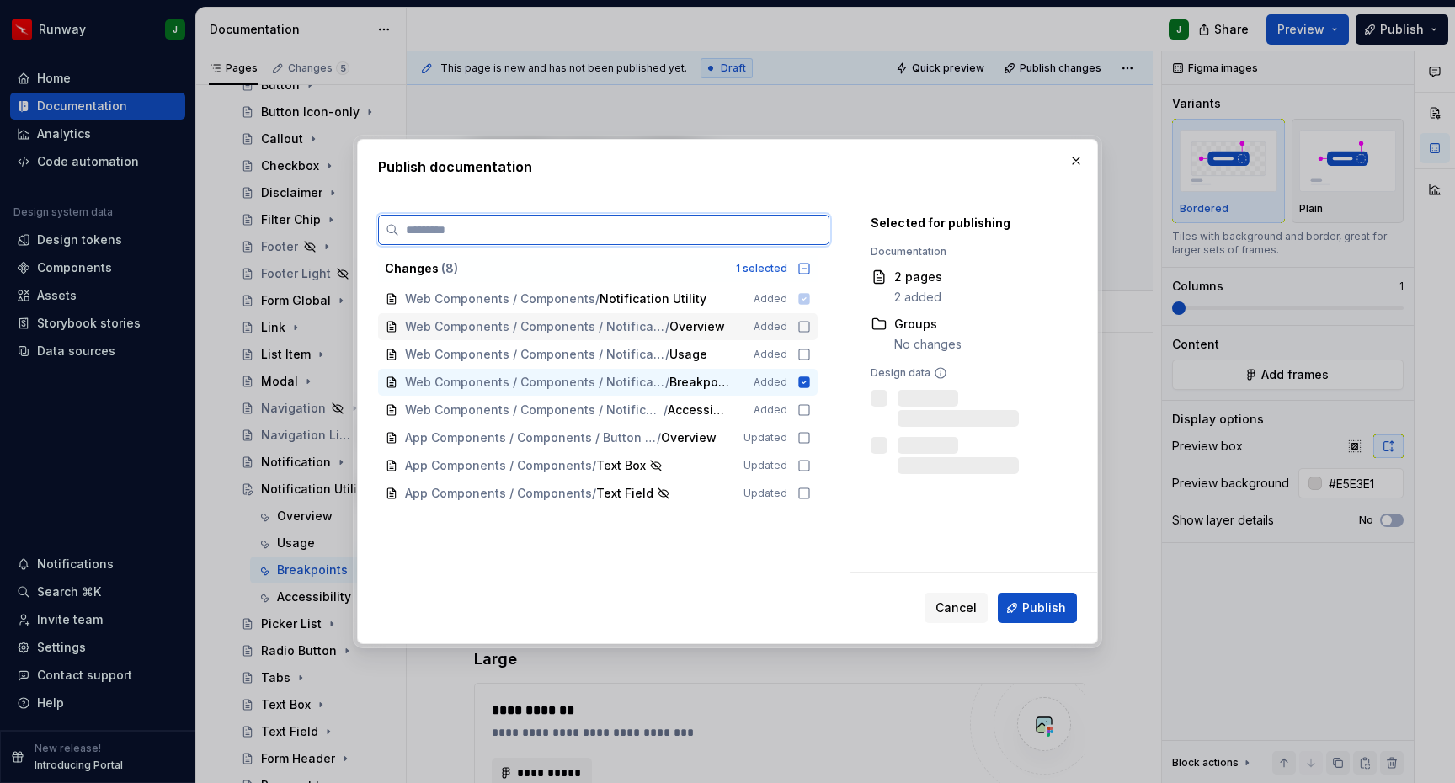
click at [811, 328] on icon at bounding box center [804, 326] width 13 height 13
click at [809, 357] on icon at bounding box center [804, 354] width 13 height 13
click at [810, 417] on div "Web Components / Components / Notification Utility / Accessibility Added" at bounding box center [598, 410] width 440 height 27
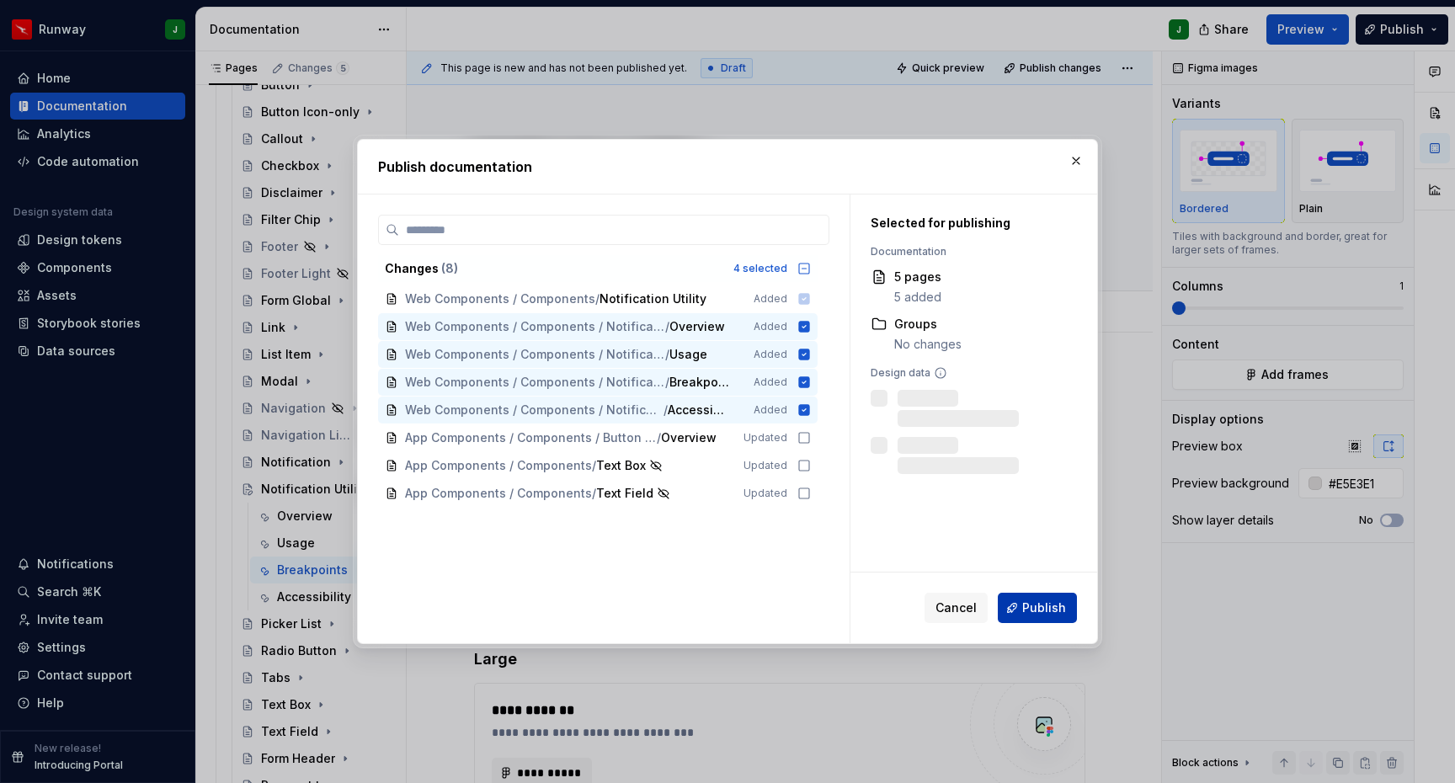
click at [1040, 611] on span "Publish" at bounding box center [1044, 608] width 44 height 17
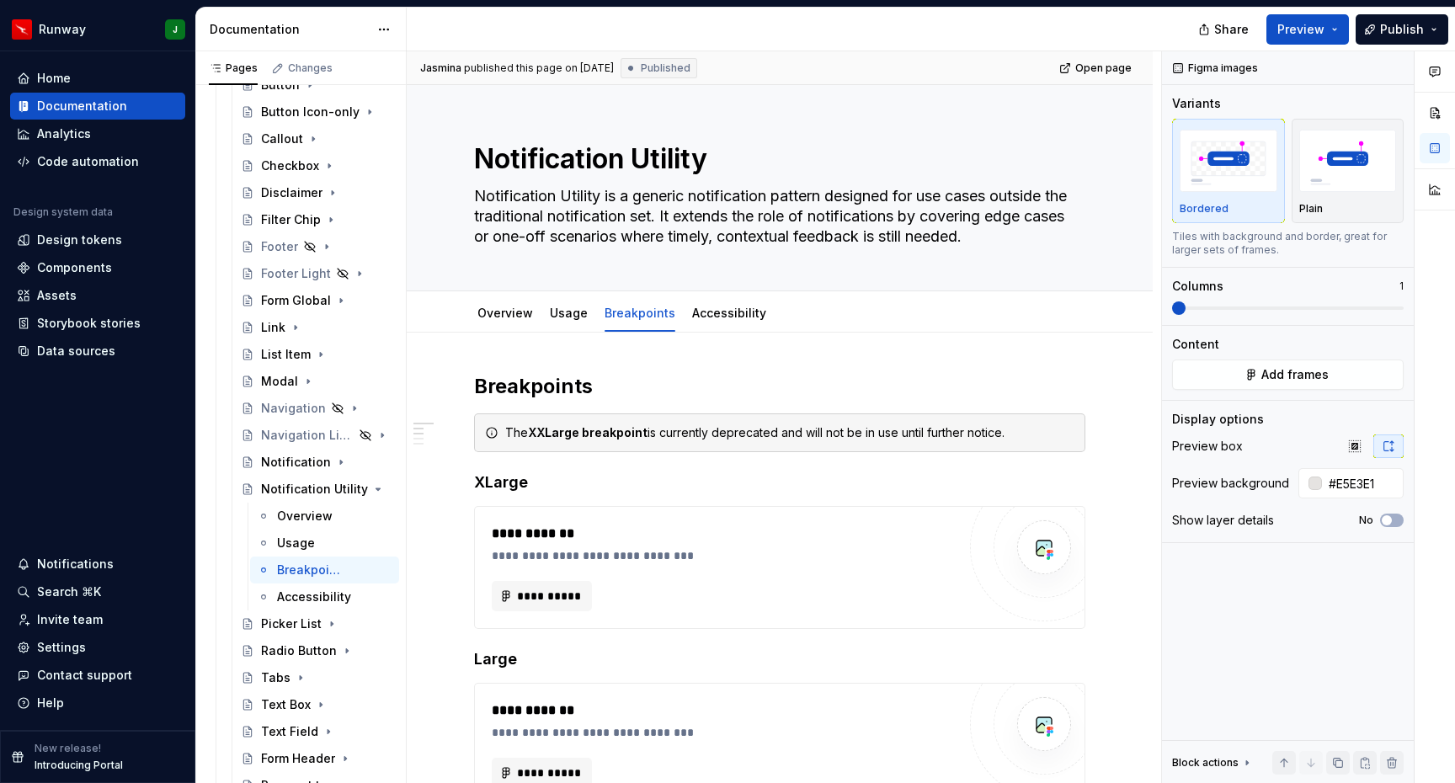
type textarea "*"
